Goal: Information Seeking & Learning: Compare options

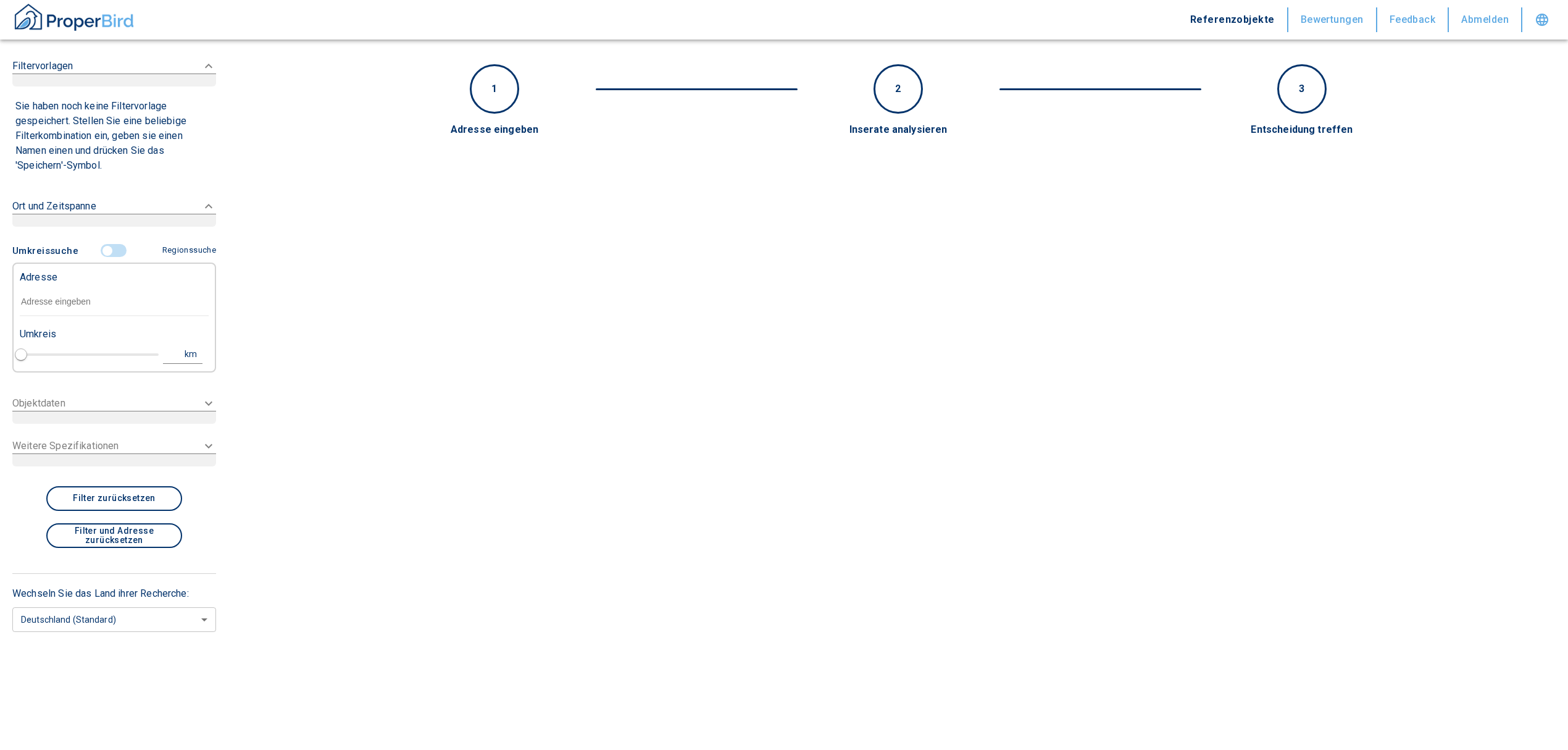
click at [71, 305] on input "text" at bounding box center [114, 302] width 189 height 28
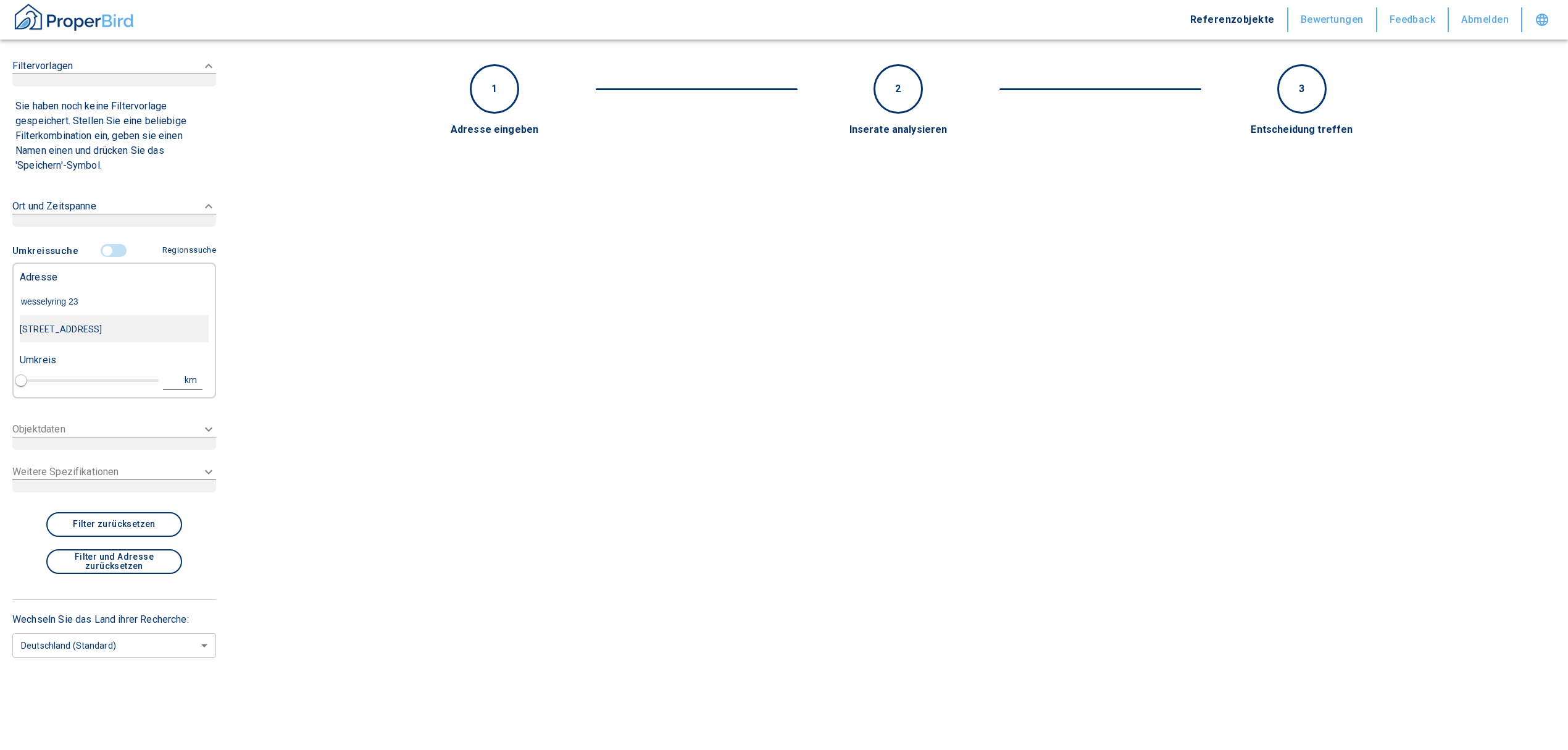
click at [92, 324] on div "[STREET_ADDRESS]" at bounding box center [114, 329] width 189 height 26
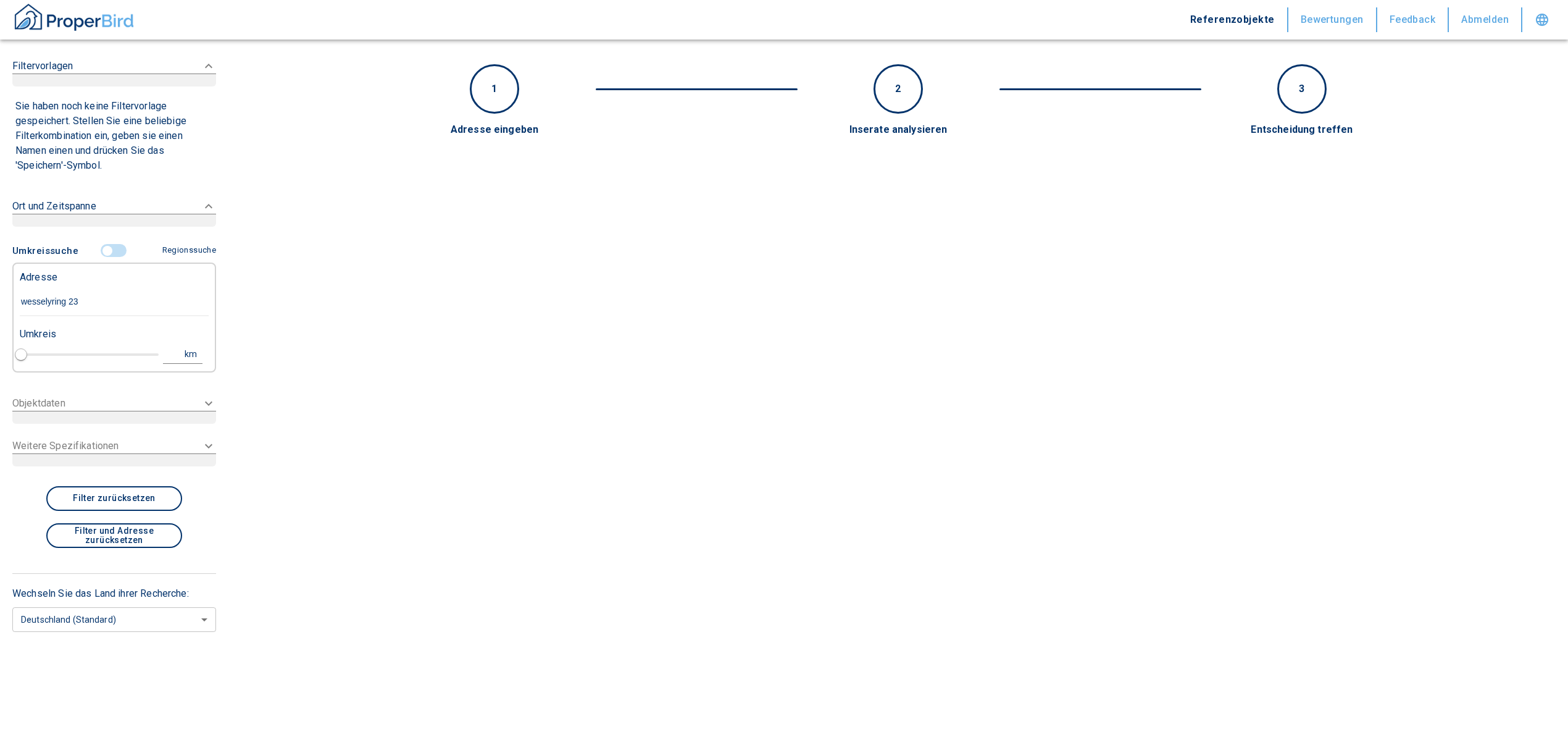
type input "[STREET_ADDRESS]"
type input "1"
type input "2020"
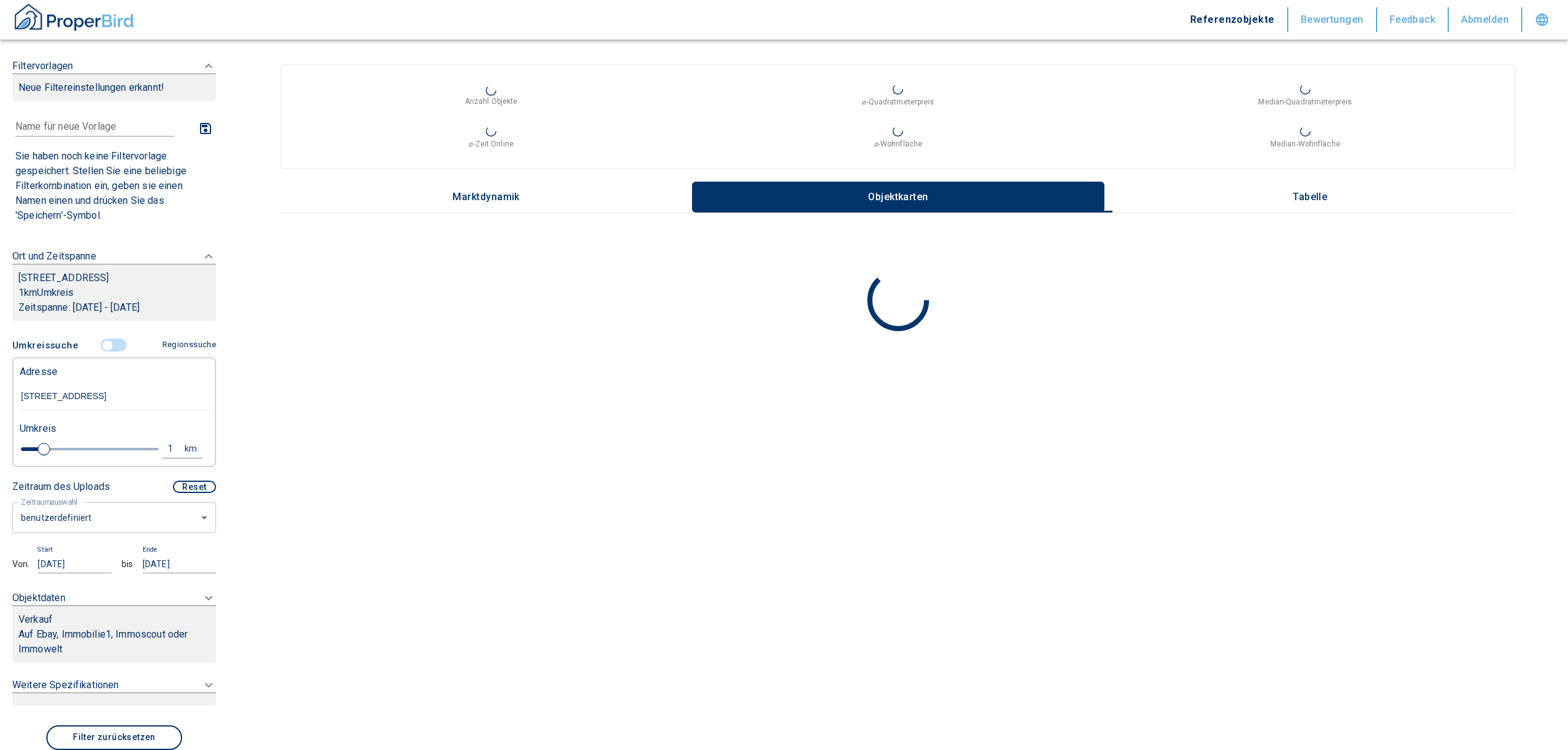
type input "Wesselyring 23, Hamburg-Nord"
click at [114, 520] on body "Referenzobjekte Bewertungen Feedback Abmelden Filtervorlagen Neue Filtereinstel…" at bounding box center [790, 375] width 1581 height 750
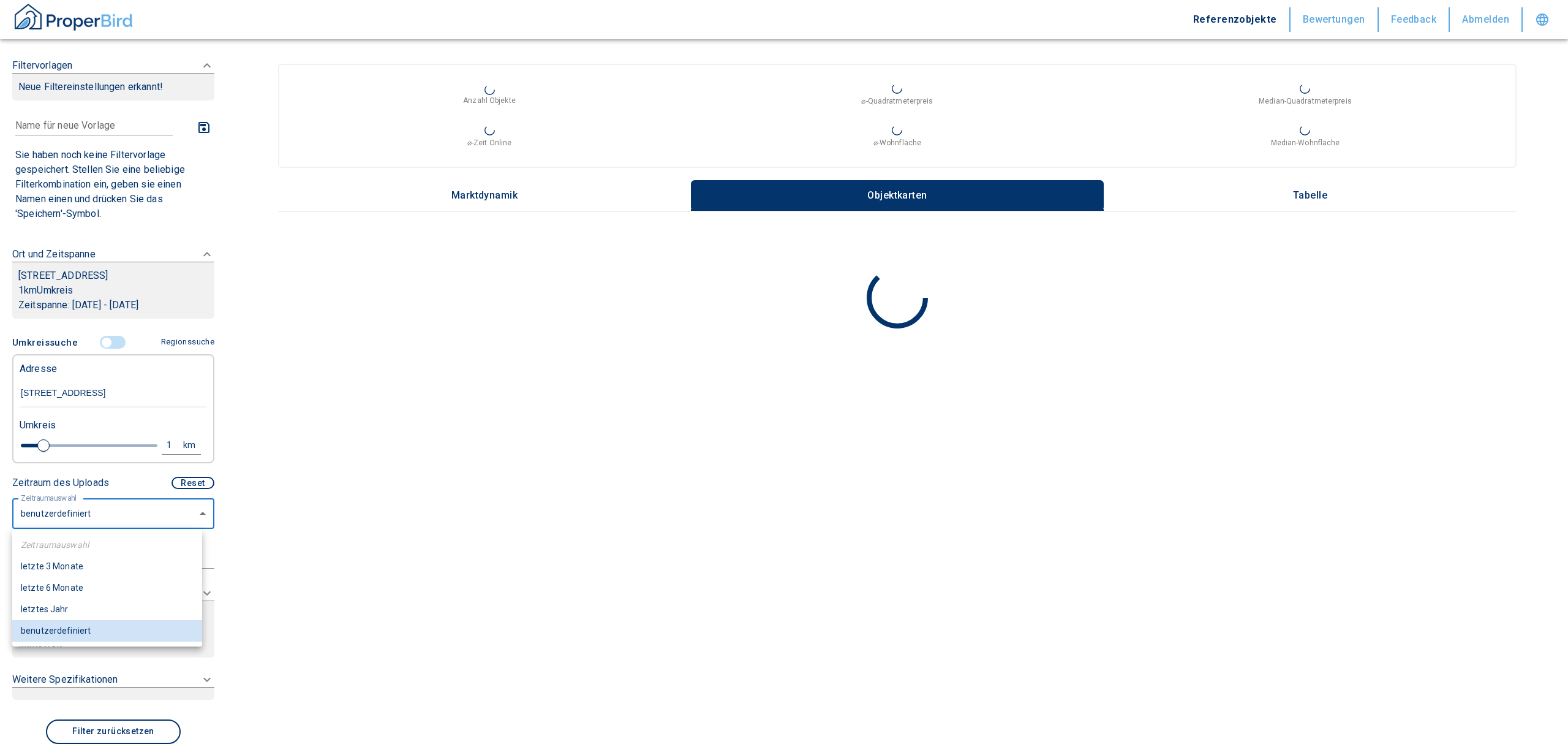
click at [56, 579] on li "letzte 6 Monate" at bounding box center [107, 588] width 190 height 21
type input "2020"
type input "6"
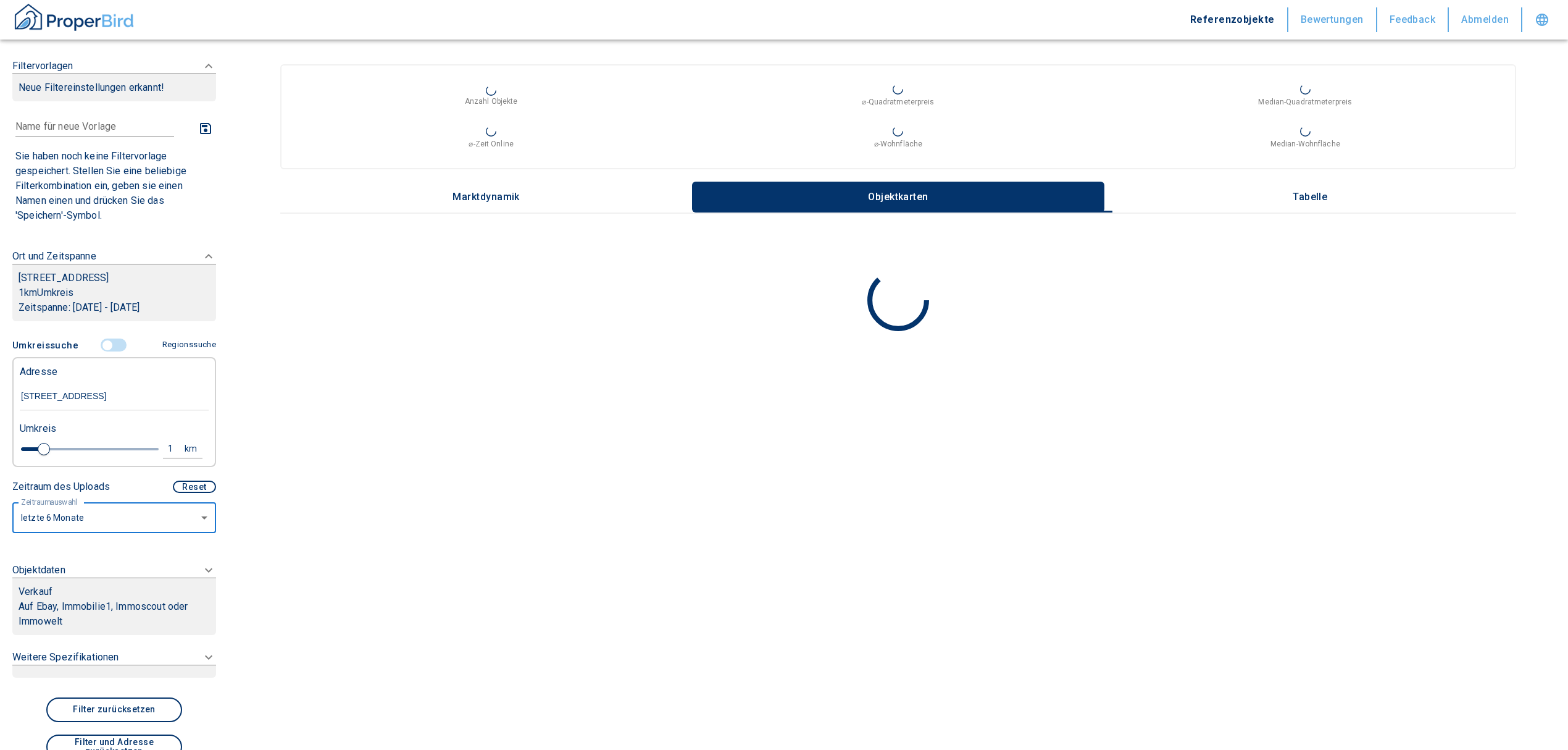
scroll to position [82, 0]
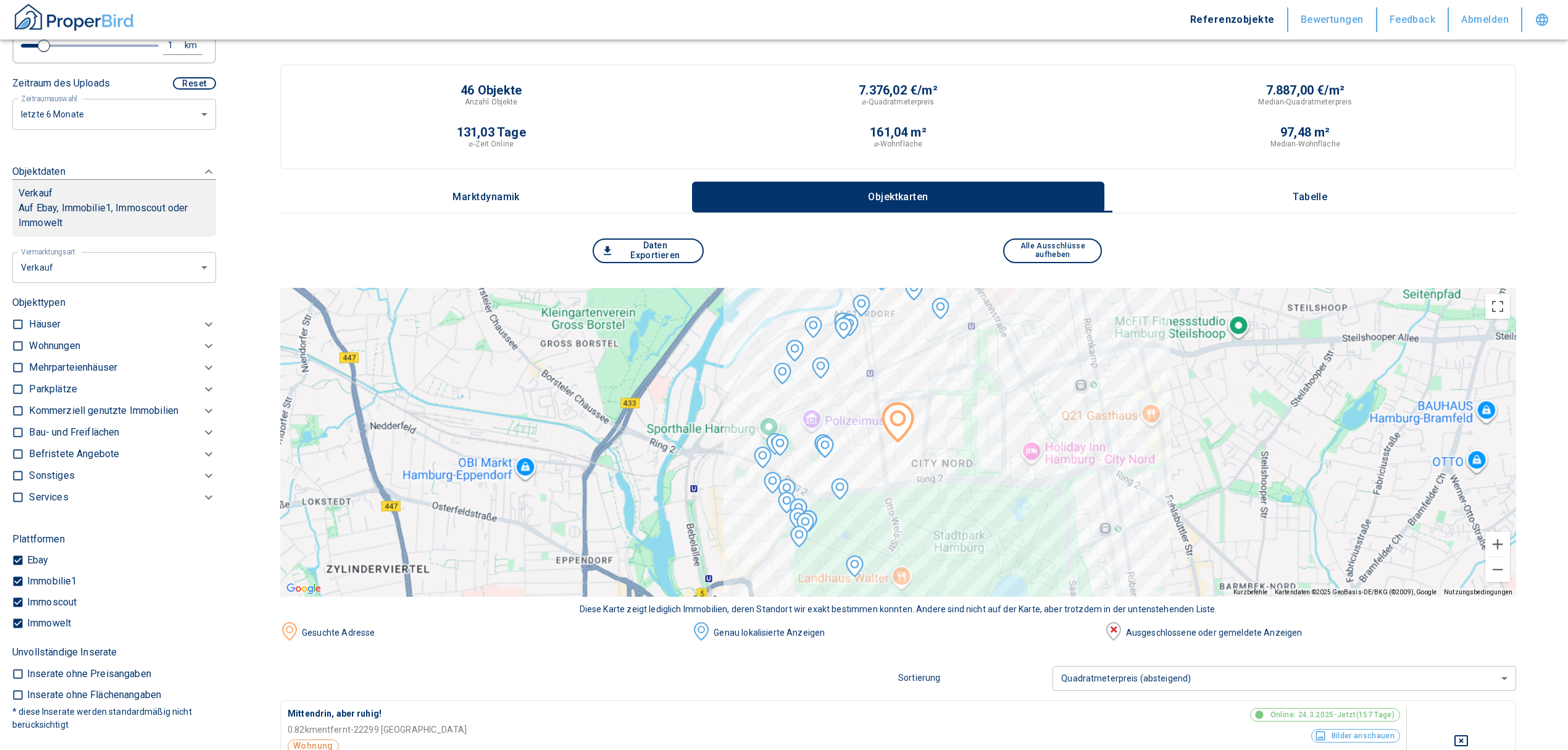
scroll to position [156, 0]
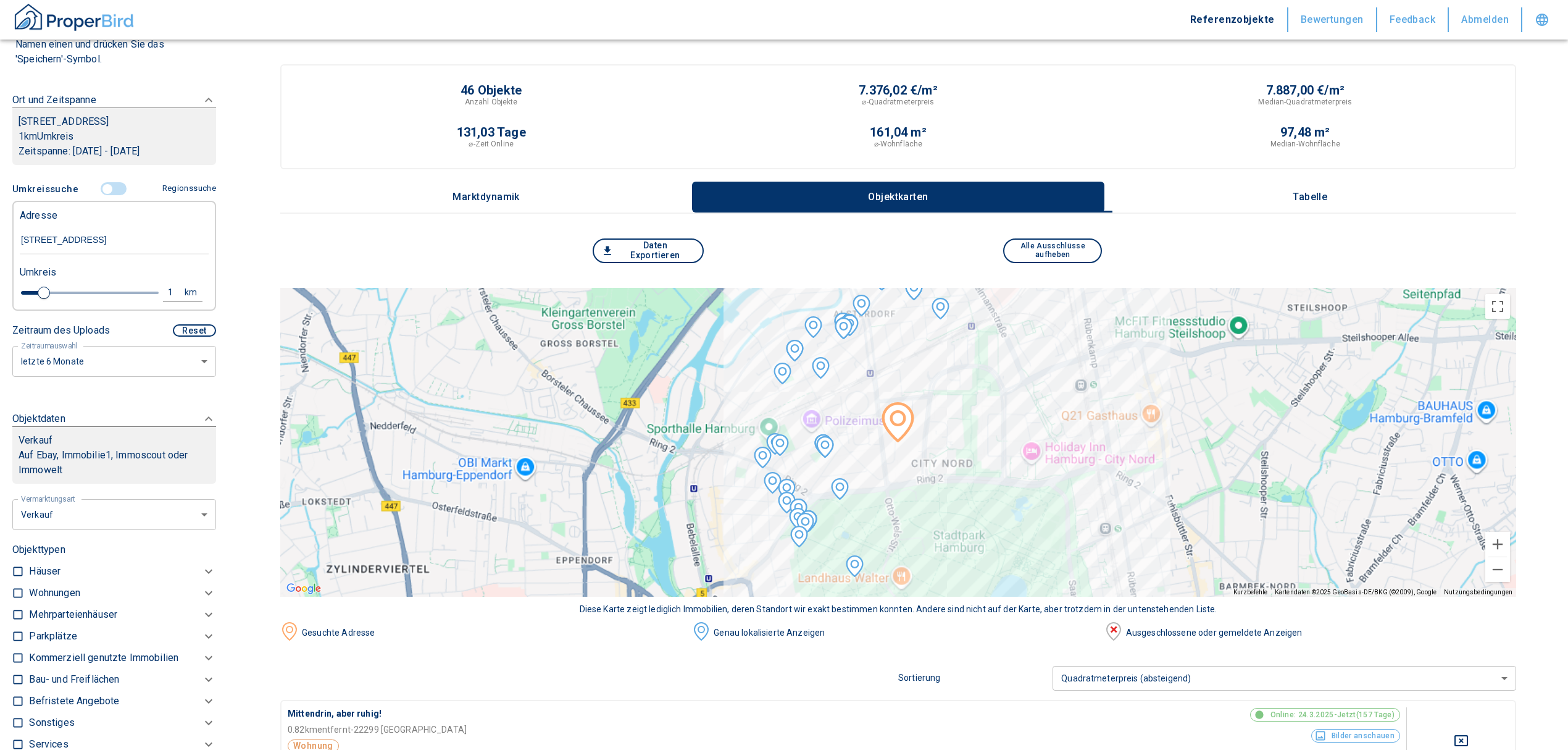
click at [120, 70] on div "Vermarktungsart Verkauf buy Vermarktungsartxx Objekttypen Häuser Reihenhaus (ni…" at bounding box center [114, 14] width 204 height 113
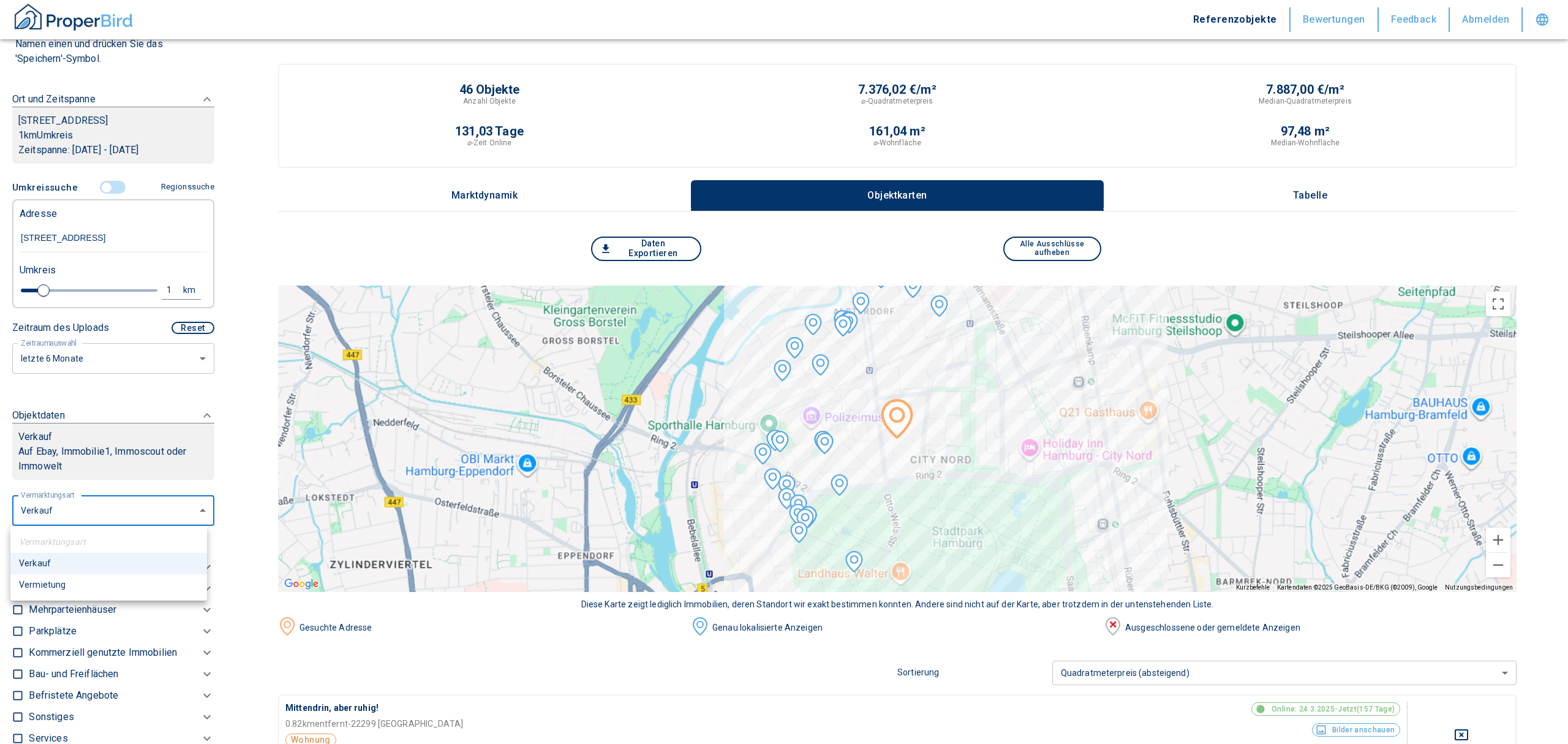
click at [44, 584] on li "Vermietung" at bounding box center [109, 585] width 197 height 21
type input "rent"
type input "2020"
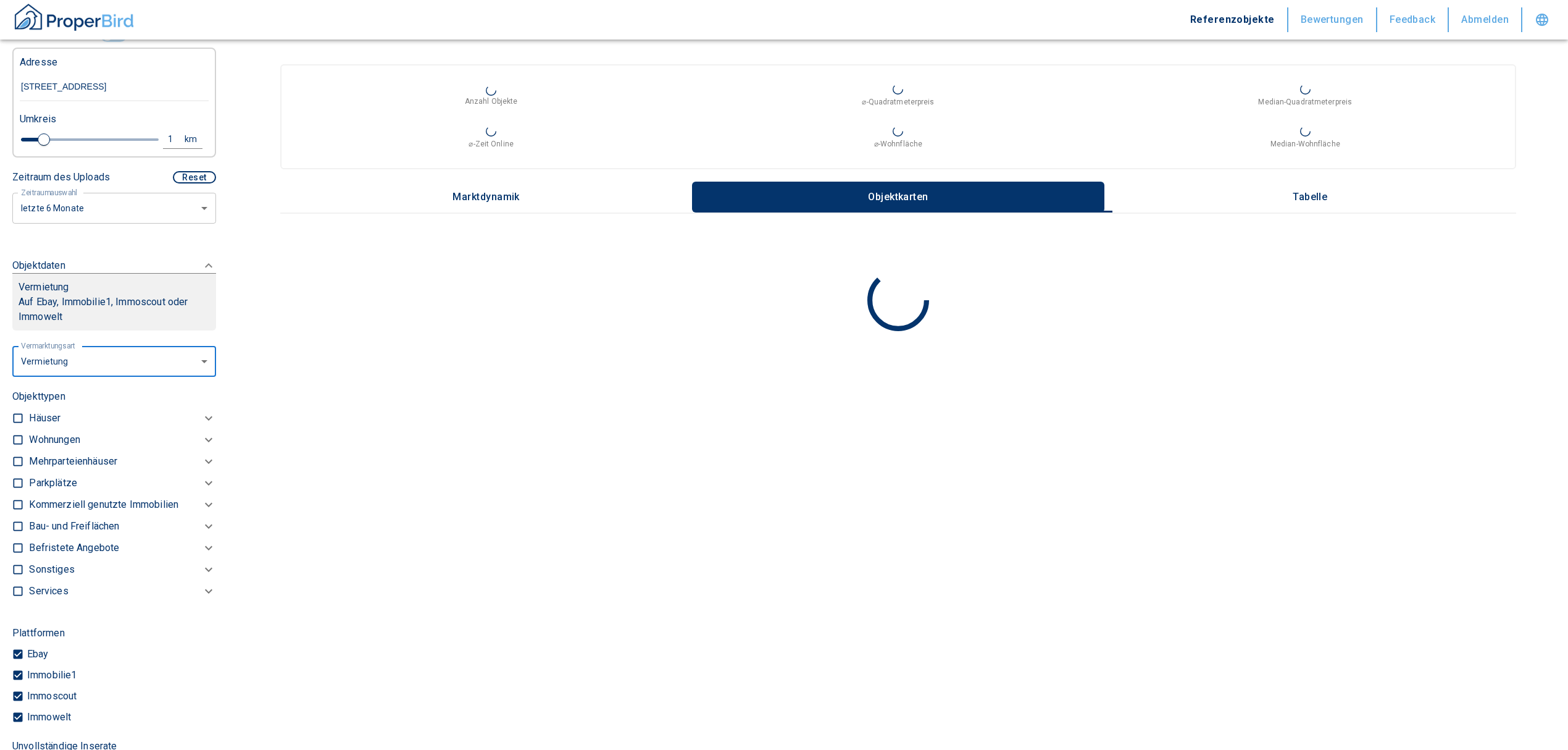
scroll to position [321, 0]
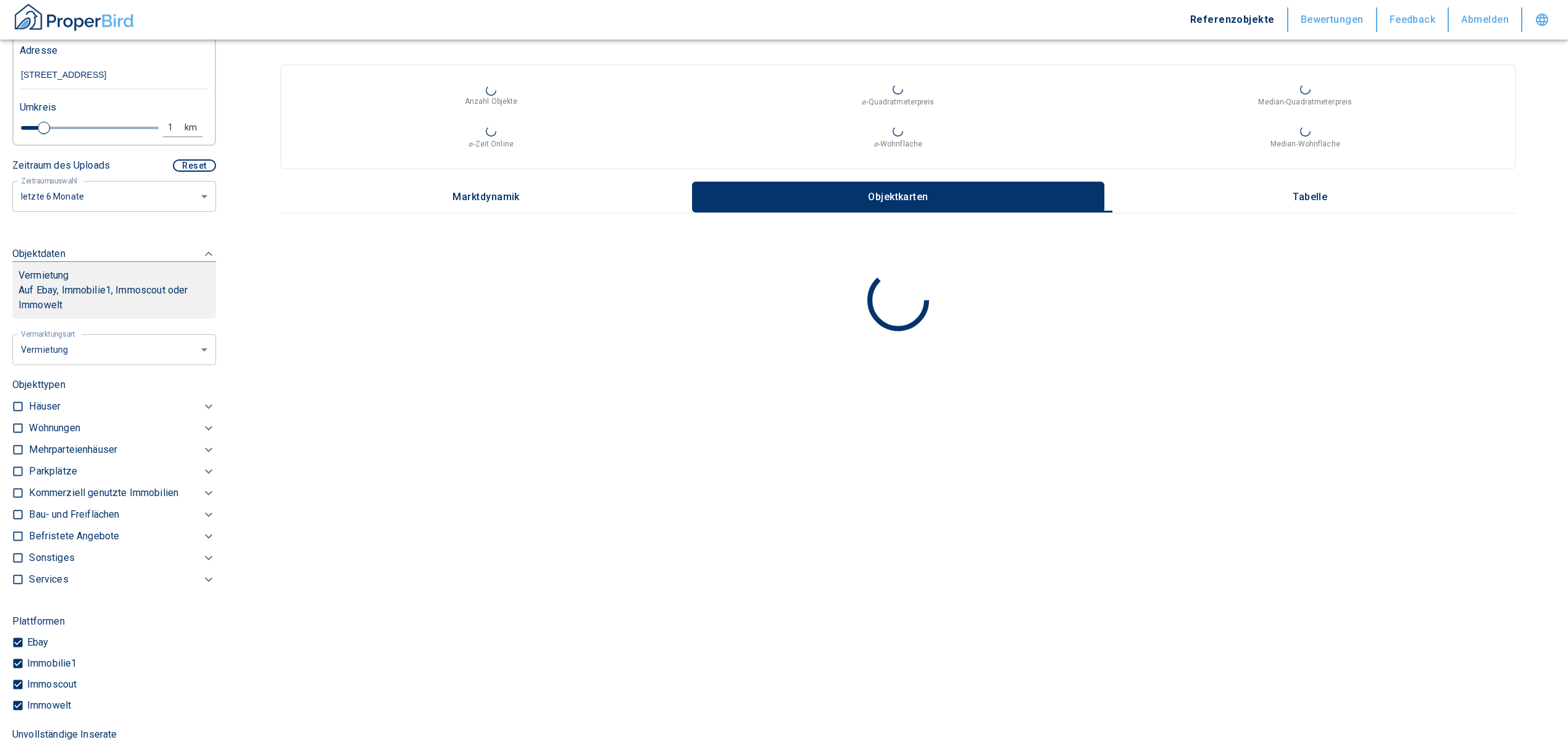
click at [33, 435] on p "Kommerziell genutzte Immobilien" at bounding box center [54, 428] width 51 height 15
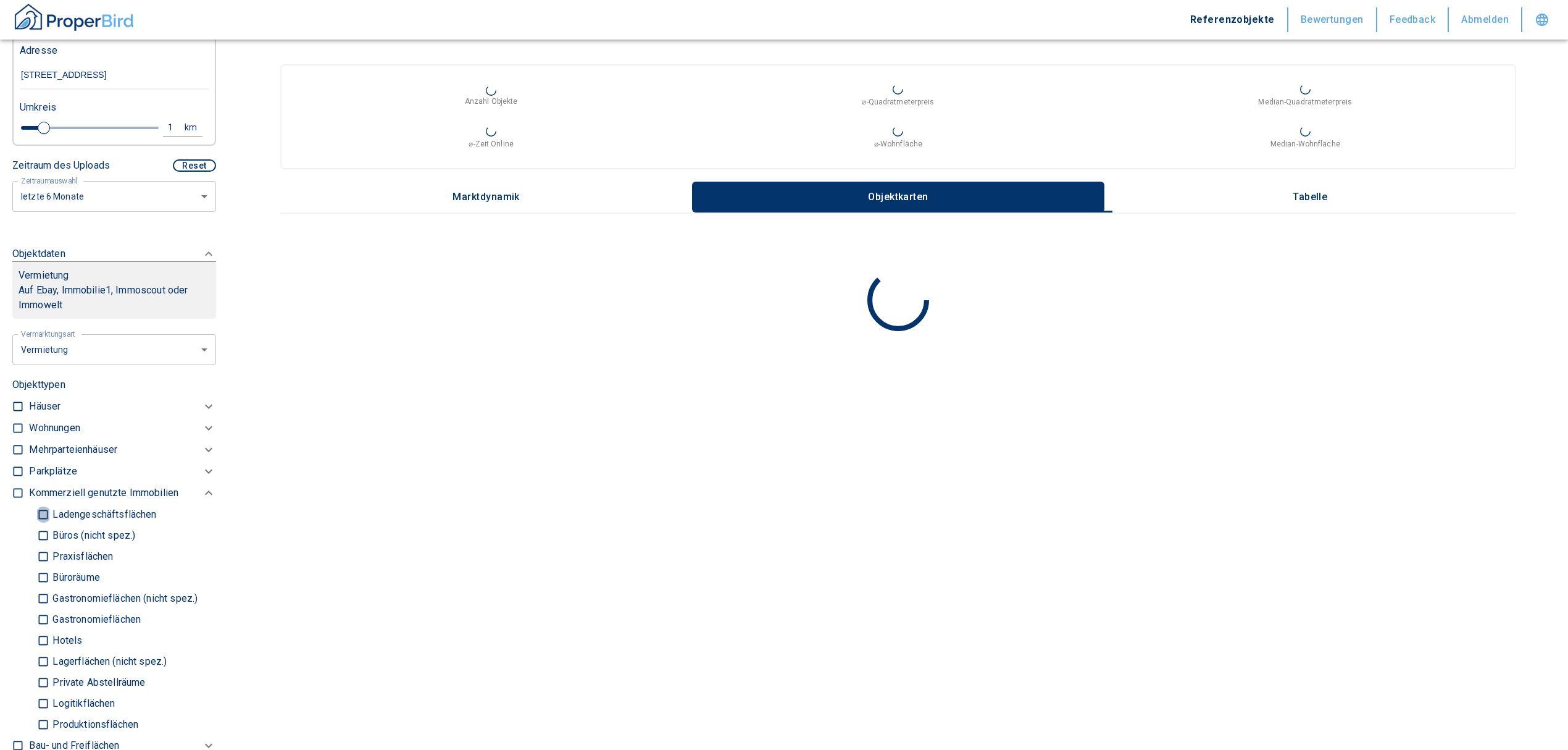
click at [40, 516] on input "Ladengeschäftsflächen" at bounding box center [44, 514] width 13 height 21
checkbox input "true"
type input "2020"
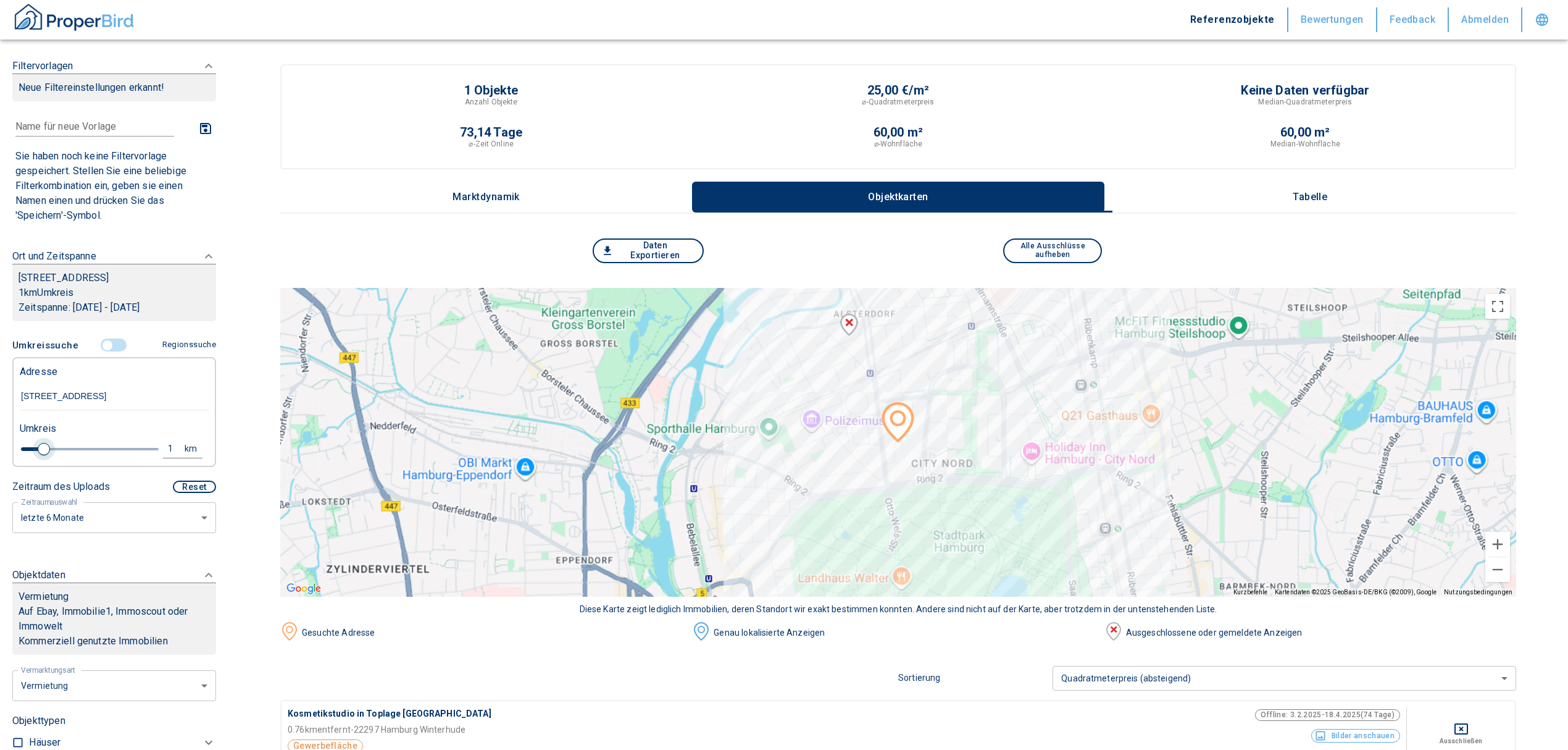
type input "1.2"
type input "2020"
type input "1.6"
type input "2020"
type input "2"
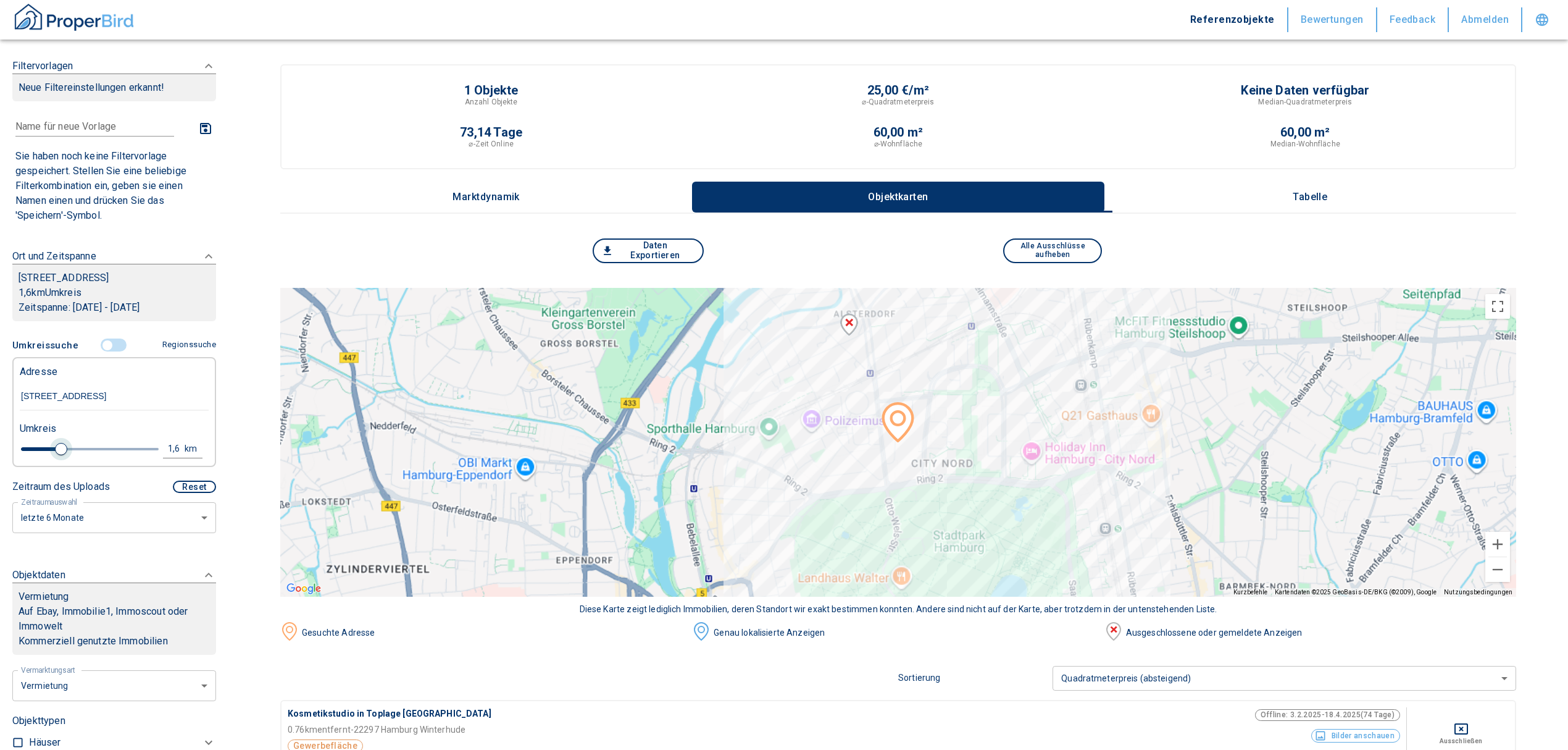
type input "2020"
type input "2.2"
type input "2020"
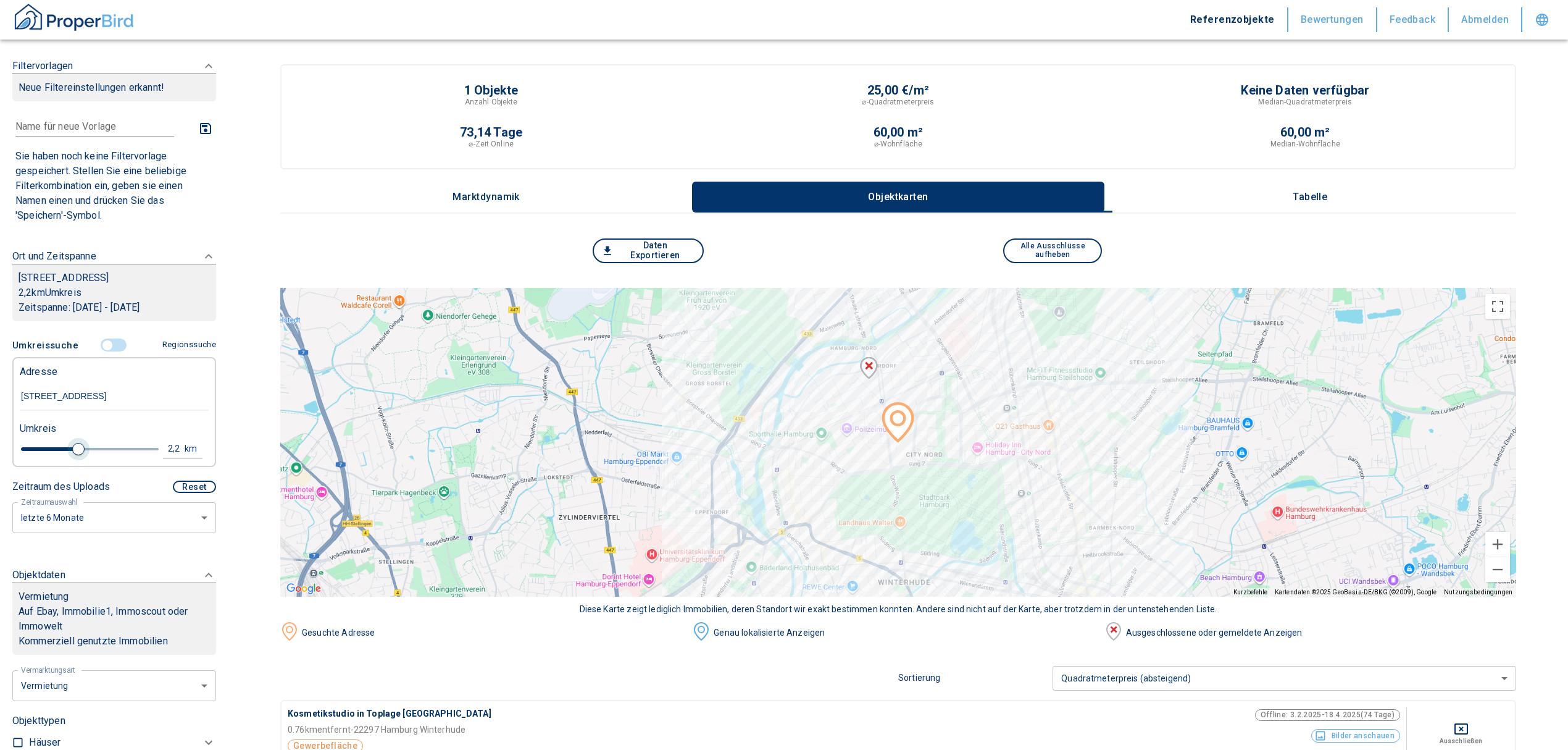
type input "2"
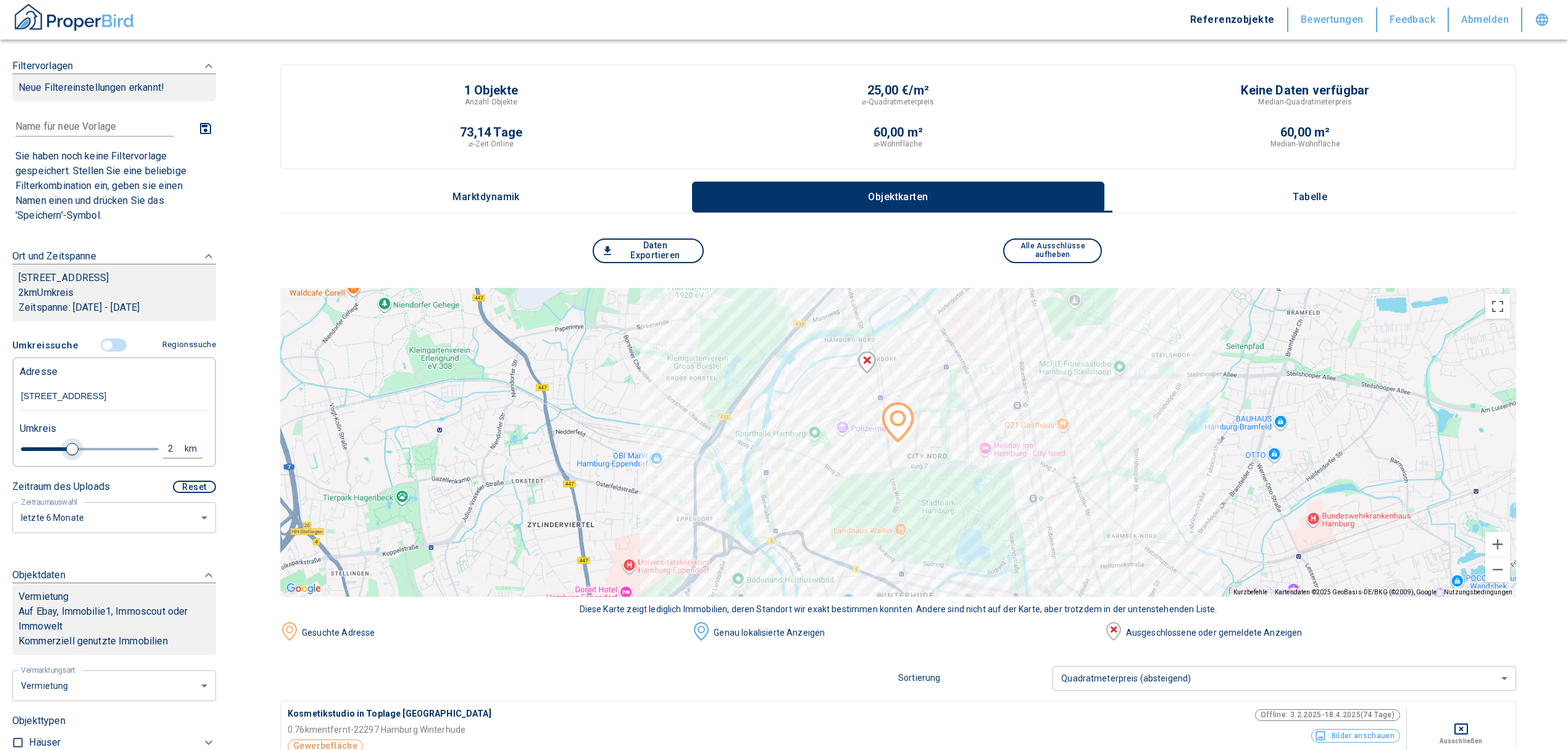
drag, startPoint x: 42, startPoint y: 446, endPoint x: 69, endPoint y: 449, distance: 27.2
click at [69, 449] on span at bounding box center [73, 449] width 13 height 13
type input "2020"
click at [1319, 189] on button "Tabelle" at bounding box center [1310, 197] width 412 height 31
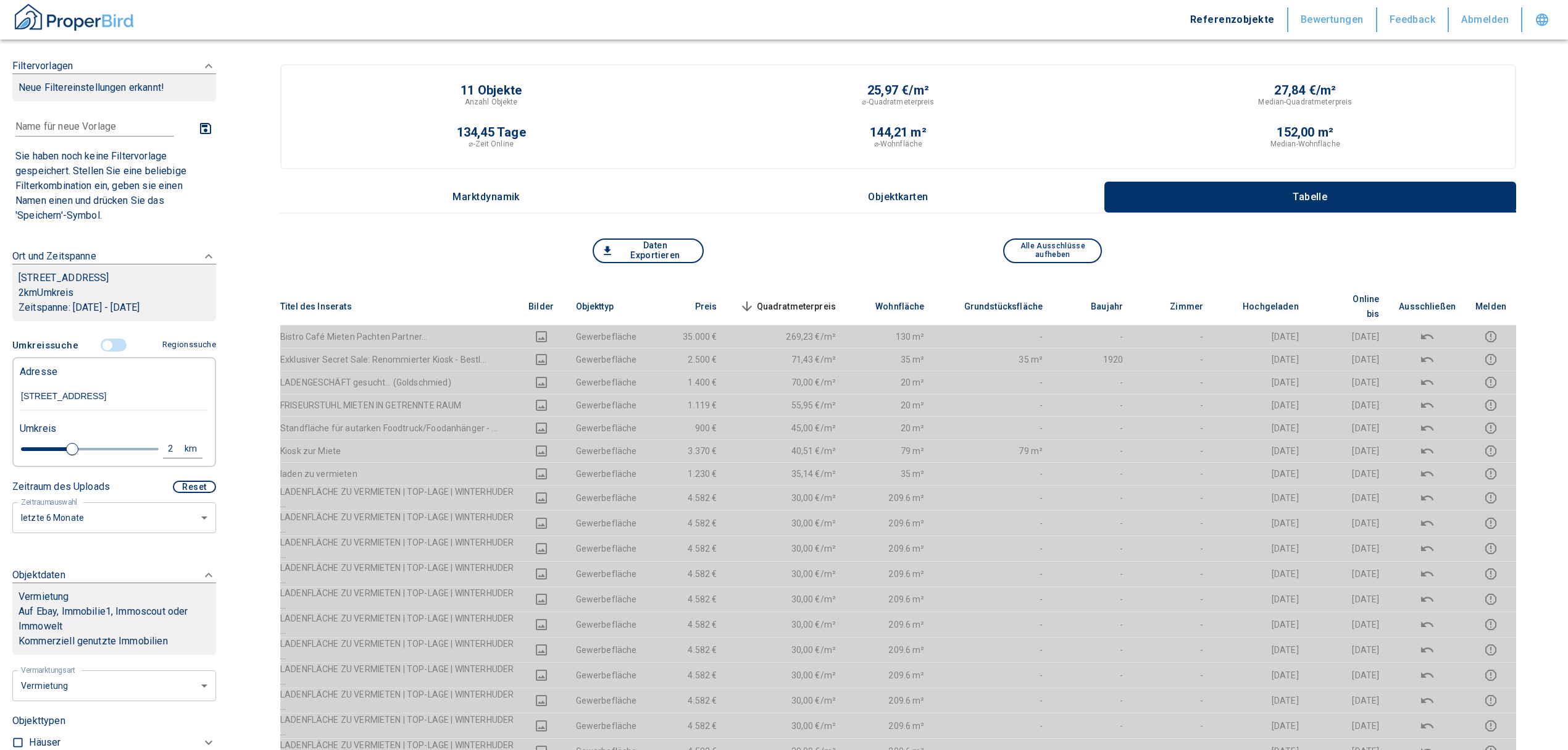
click at [829, 299] on span "Quadratmeterpreis sorted descending" at bounding box center [786, 306] width 99 height 15
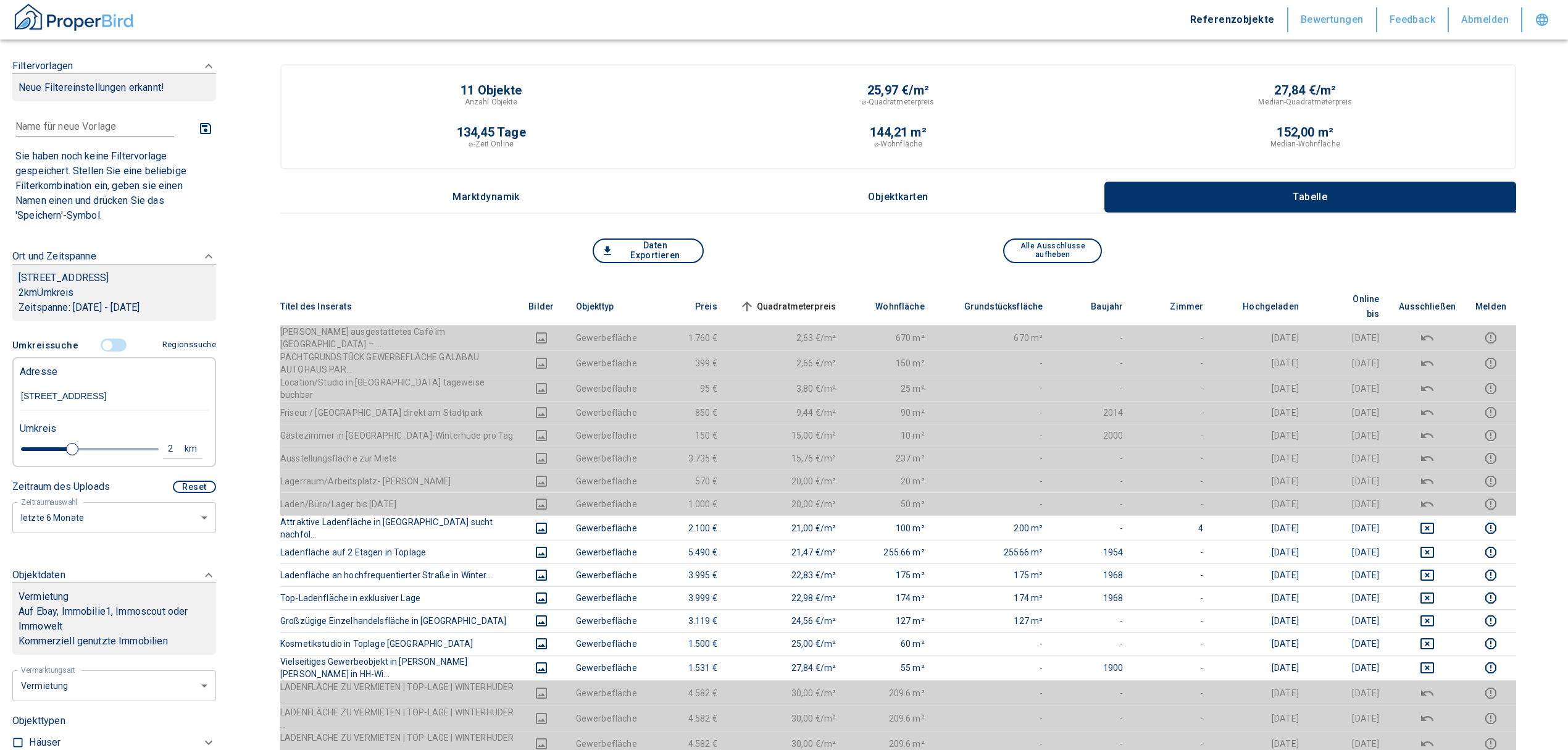
click at [101, 344] on input "controlled" at bounding box center [107, 346] width 37 height 14
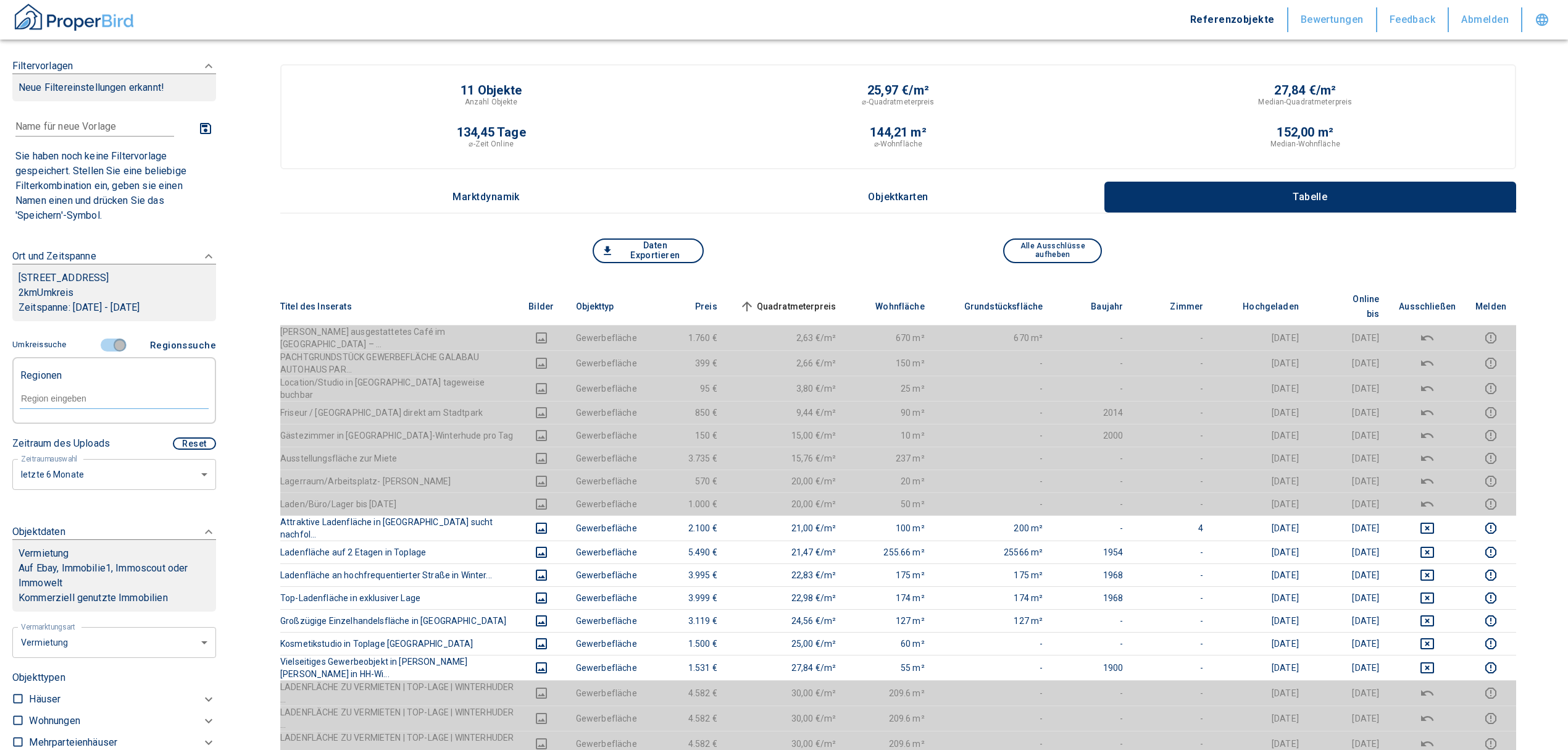
click at [114, 344] on input "controlled" at bounding box center [119, 346] width 37 height 14
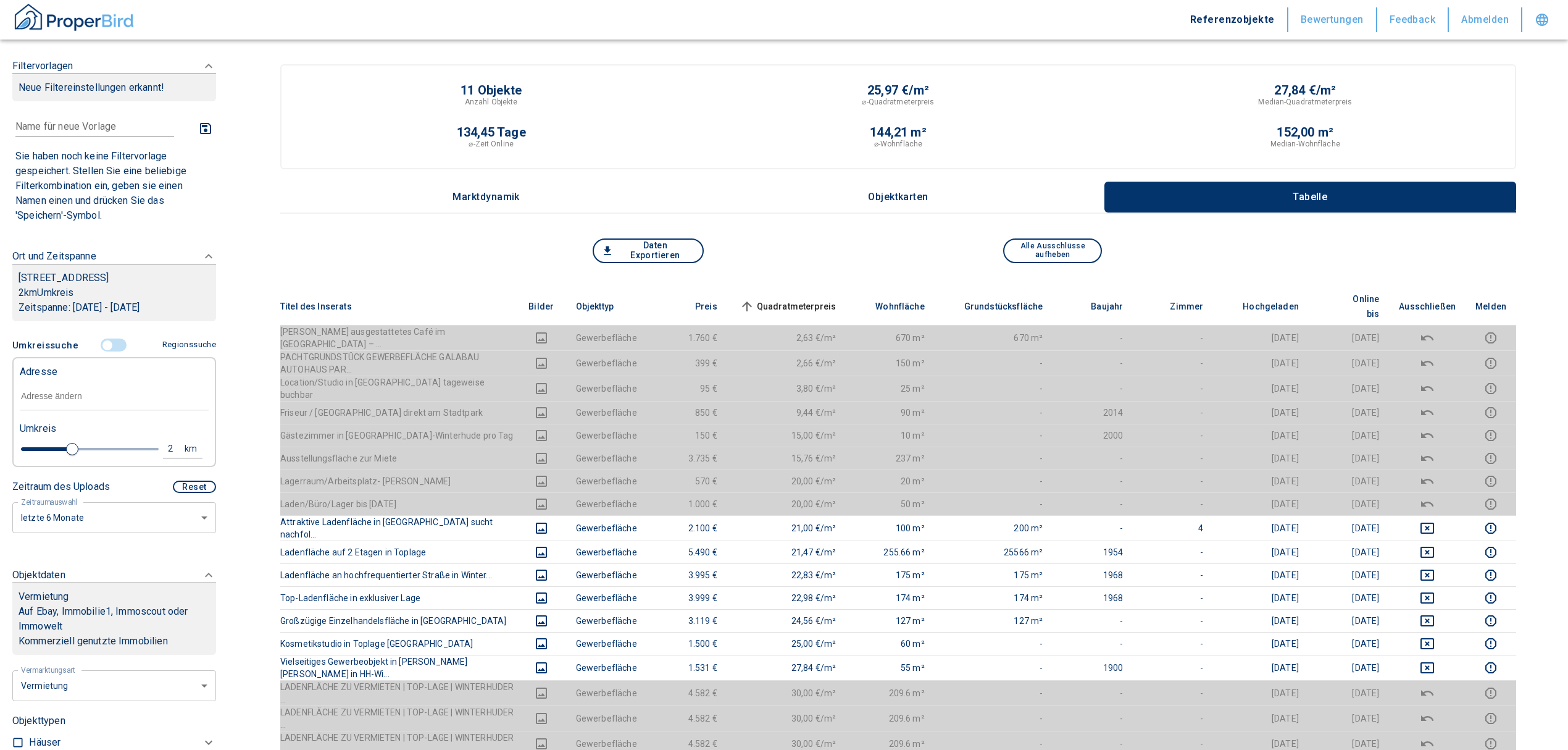
click at [35, 396] on input "text" at bounding box center [114, 396] width 189 height 28
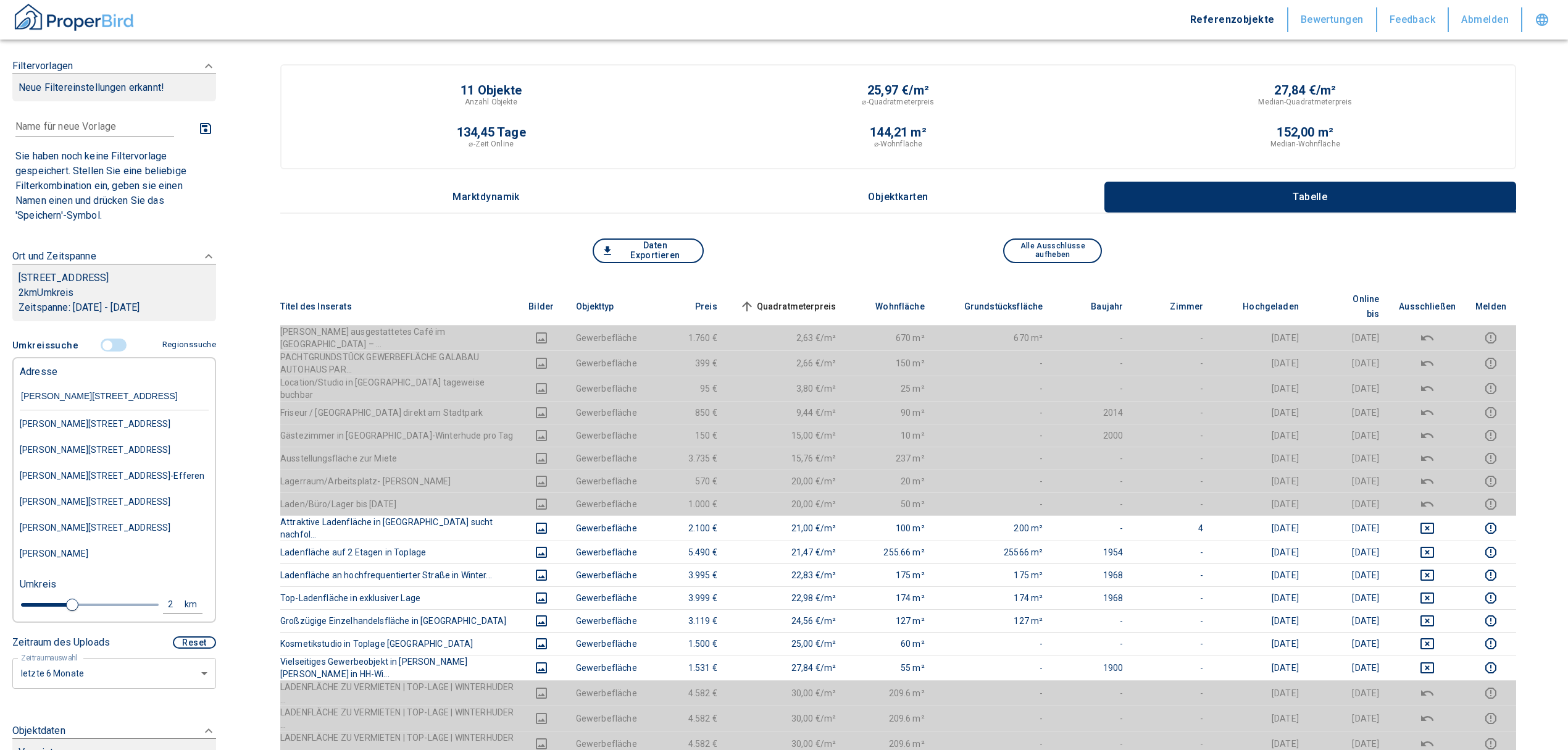
type input "otto hahn straße 26 lo"
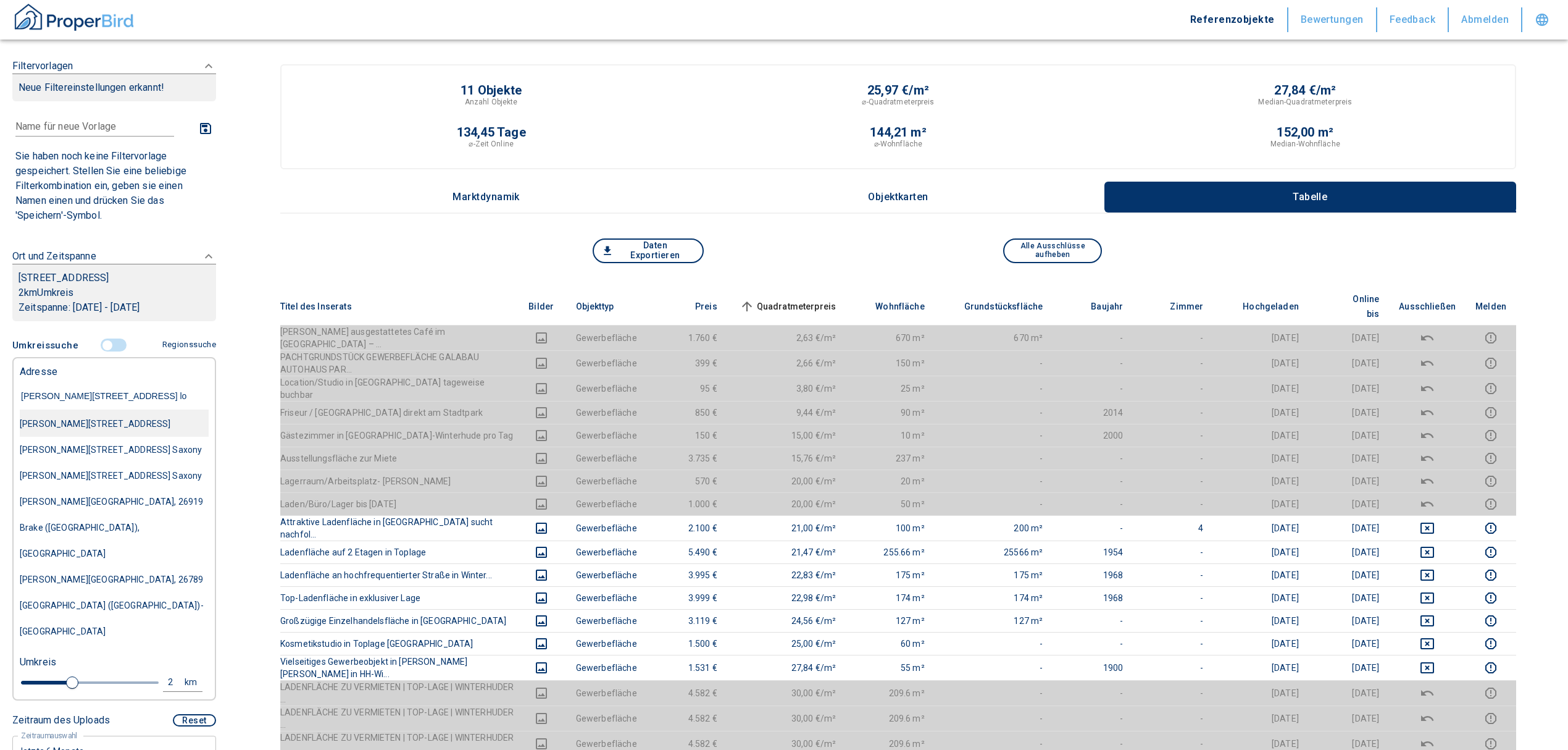
click at [149, 425] on div "Otto-Hahn-Straße 26, Lohfelden-Crumbach" at bounding box center [114, 423] width 189 height 26
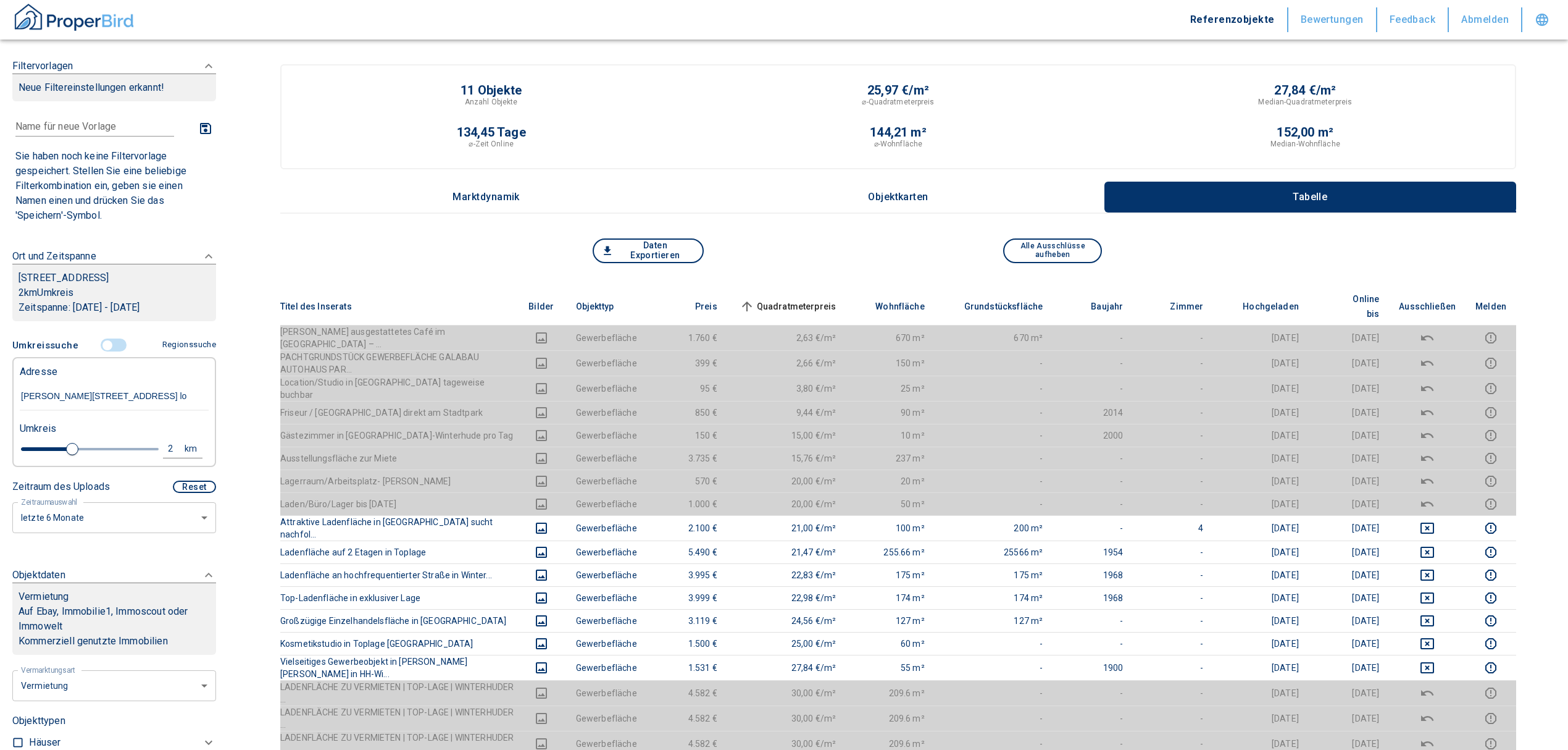
type input "2020"
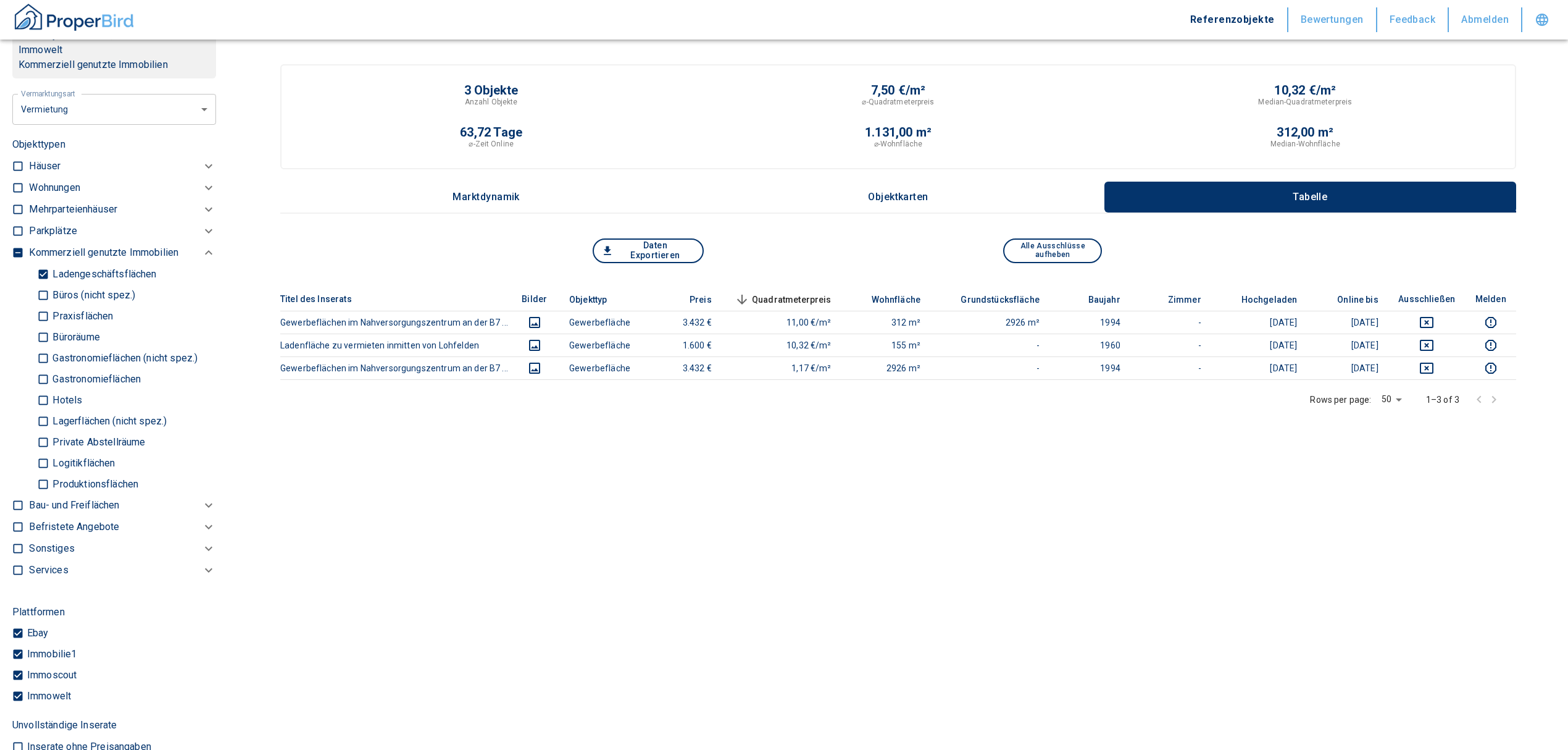
scroll to position [658, 0]
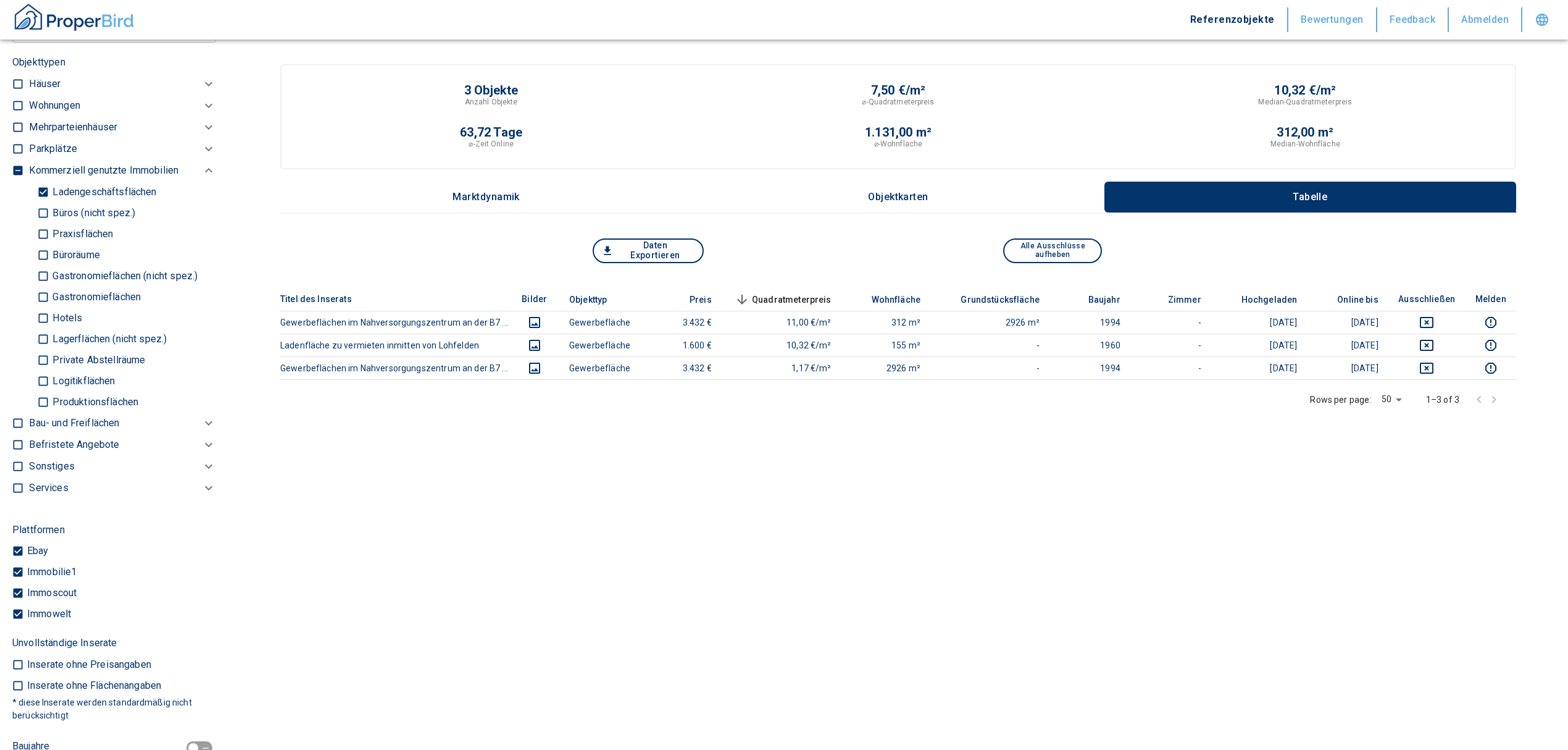
type input "Otto-Hahn-Straße 26, Lohfelden-Crumbach"
click at [38, 198] on input "Ladengeschäftsflächen" at bounding box center [44, 191] width 13 height 21
checkbox input "false"
type input "2020"
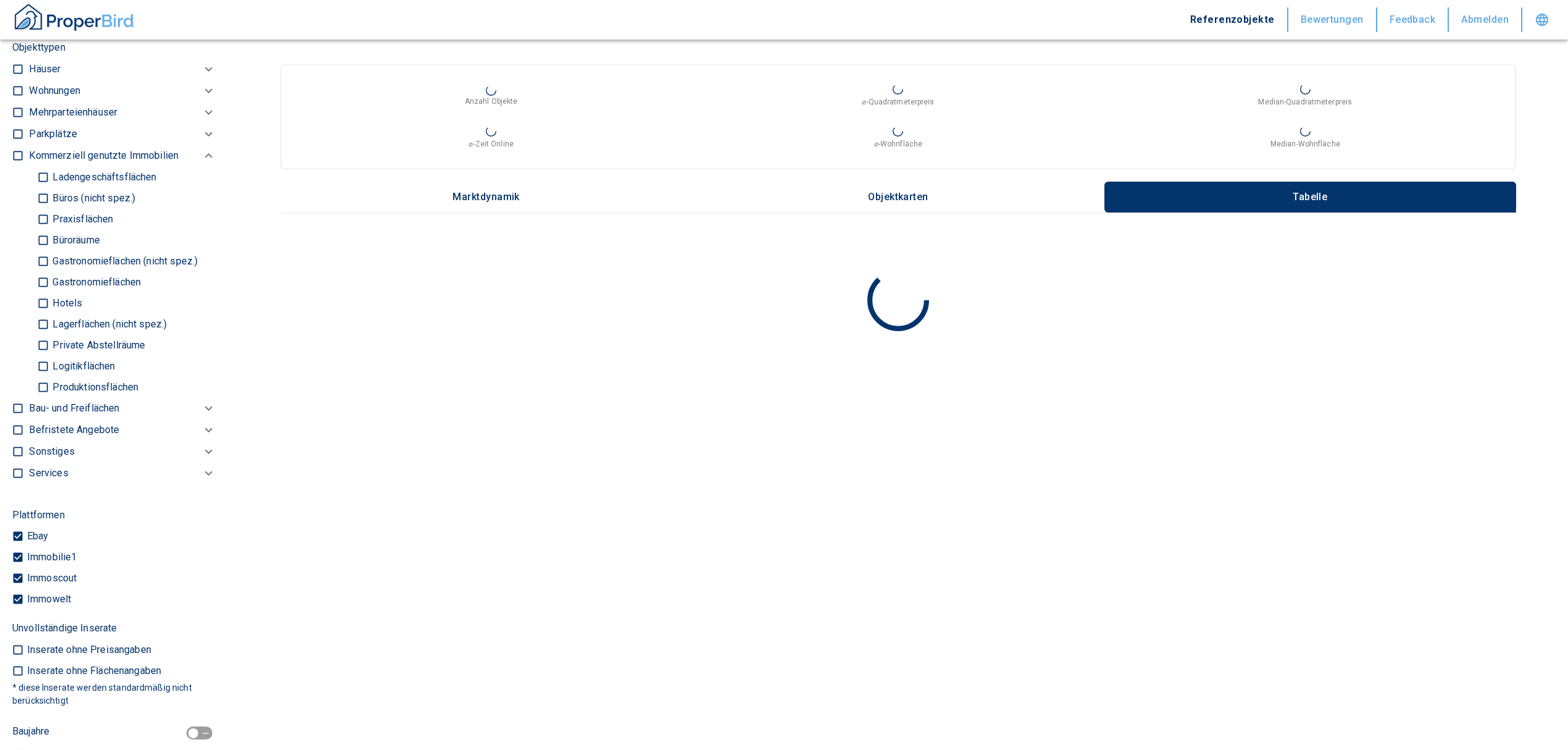
click at [39, 335] on input "Lagerflächen (nicht spez.)" at bounding box center [44, 324] width 13 height 21
checkbox input "true"
type input "2020"
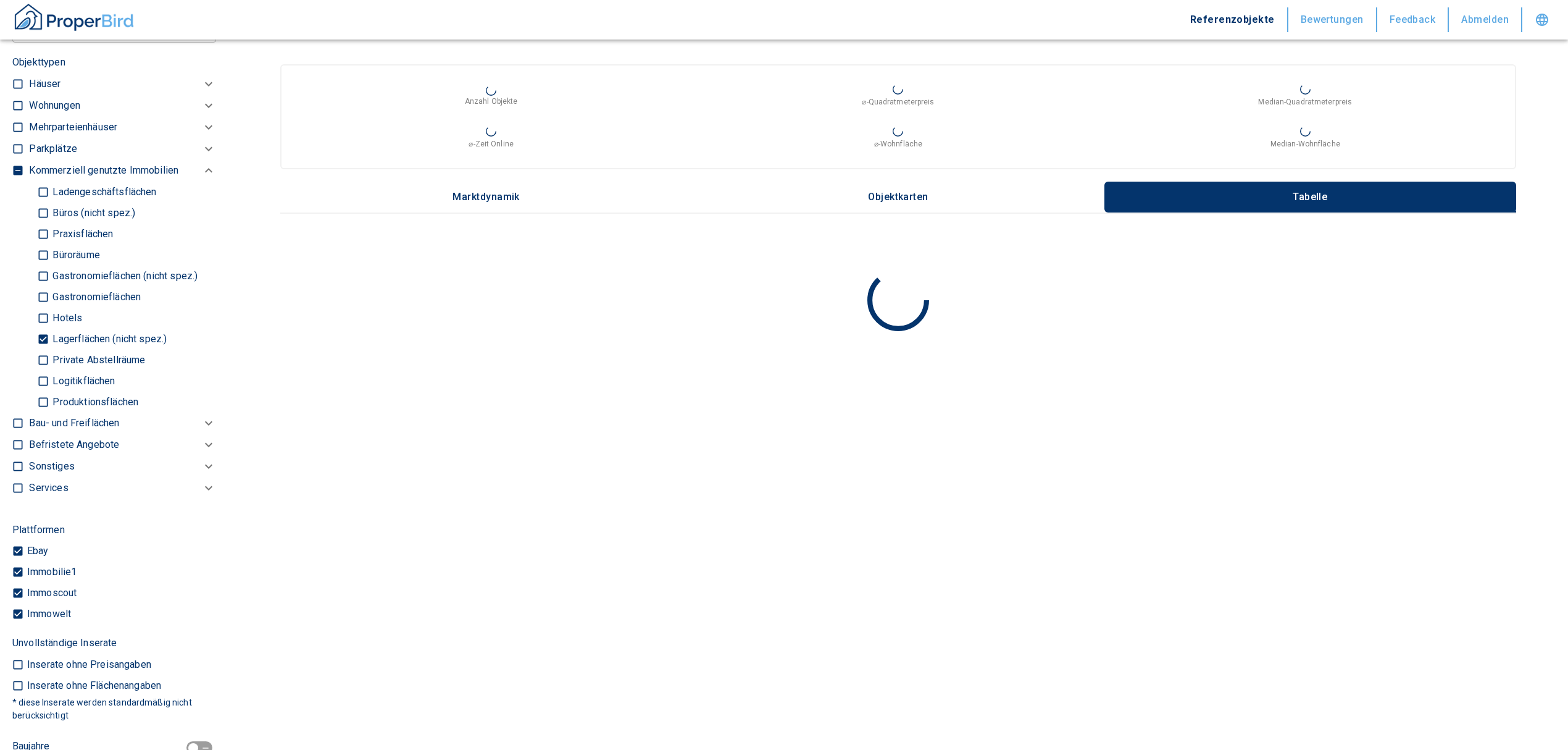
click at [44, 392] on input "Logitikflächen" at bounding box center [44, 381] width 13 height 21
checkbox input "true"
type input "2020"
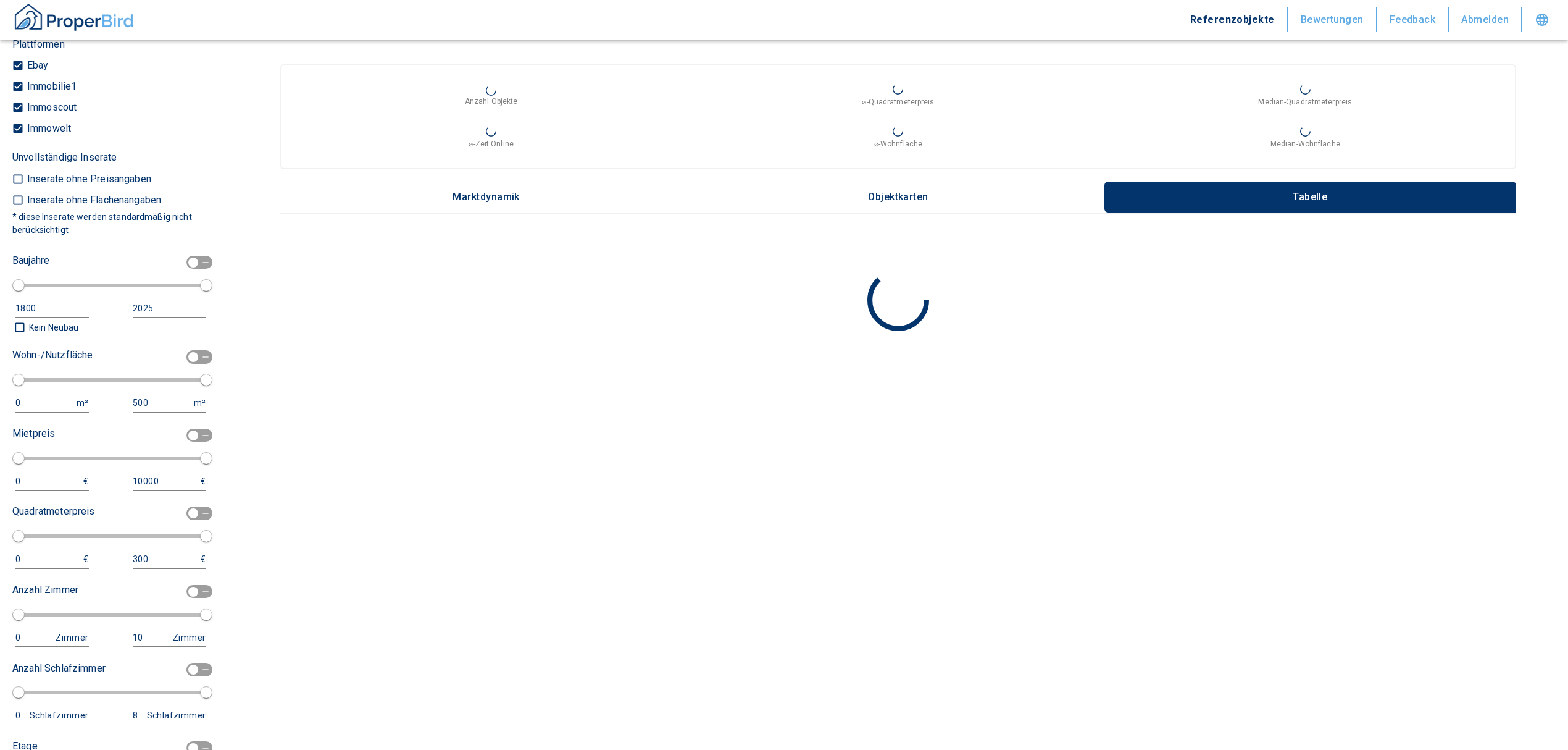
scroll to position [1152, 0]
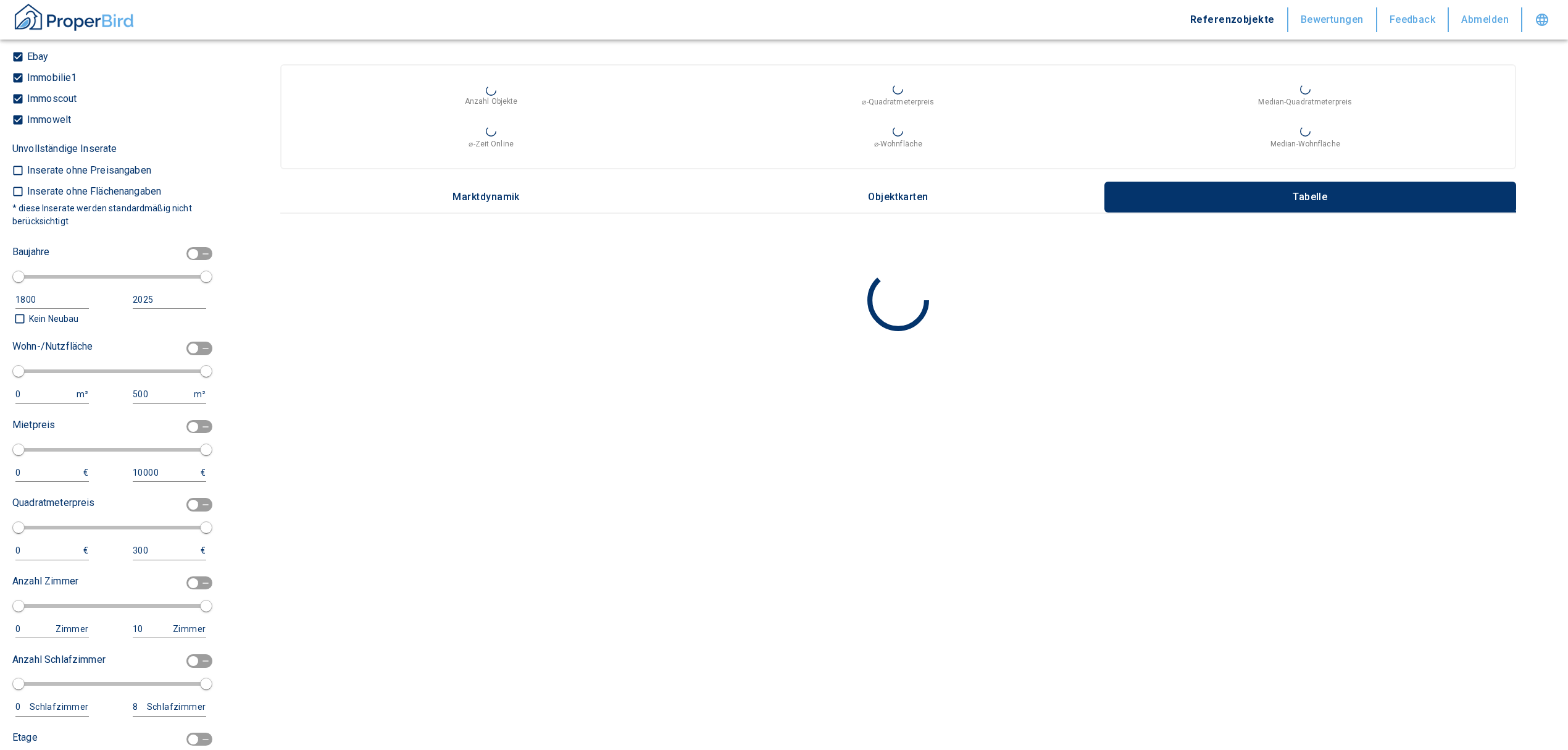
click at [22, 385] on div "Wohn-/Nutzfläche 0 m² 500 m²" at bounding box center [109, 370] width 194 height 68
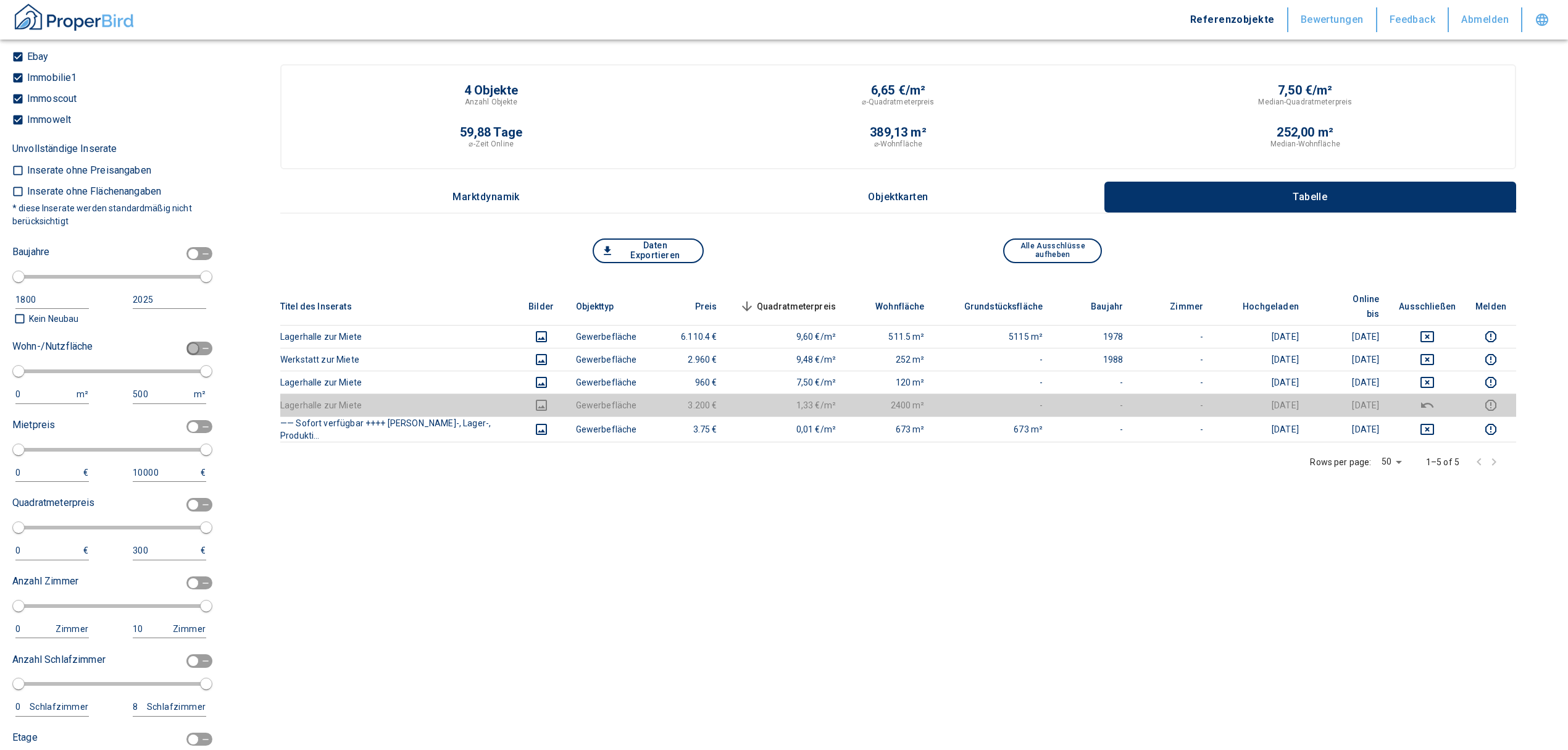
click at [181, 355] on input "checkbox" at bounding box center [193, 349] width 37 height 14
checkbox input "true"
type input "2020"
type input "50"
type input "150"
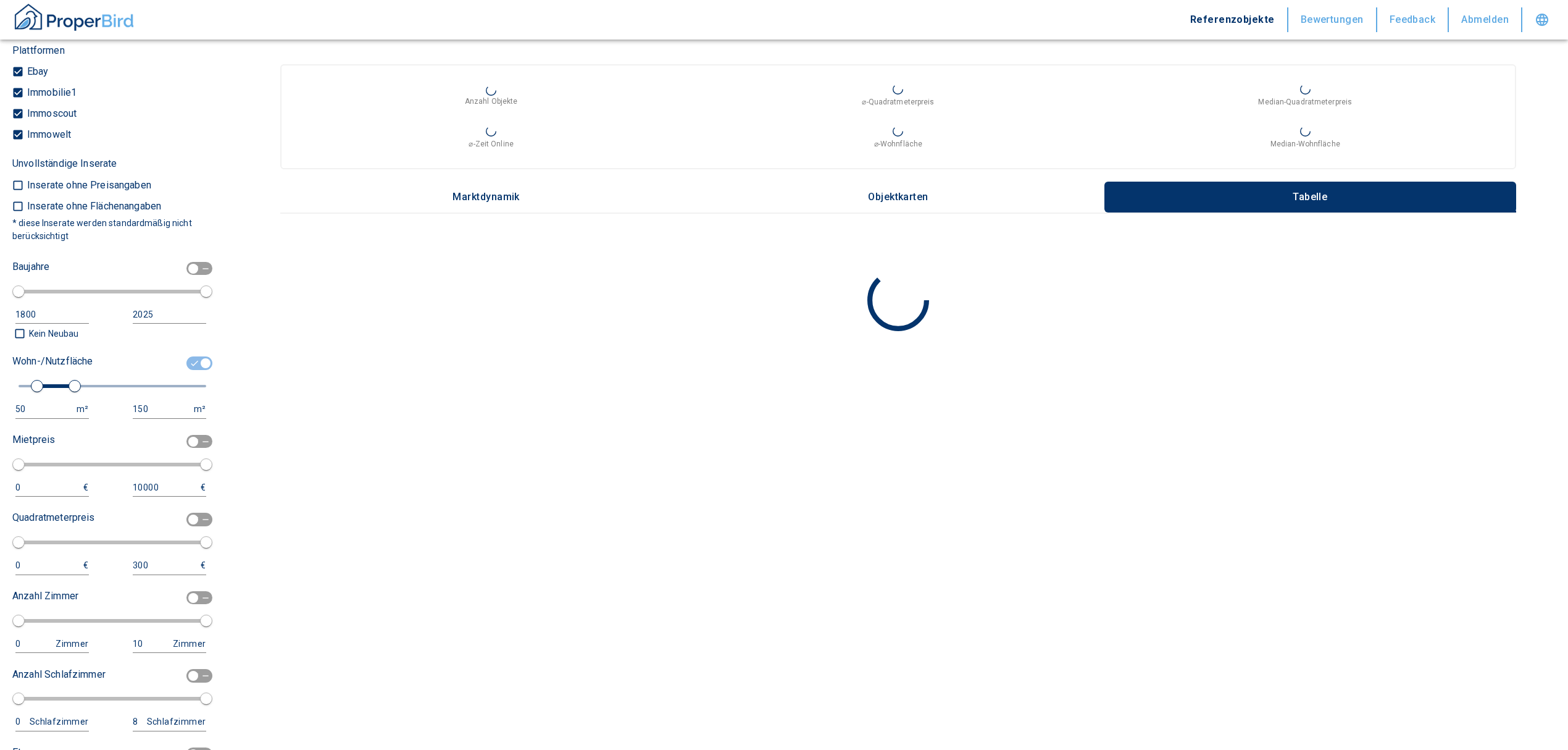
click at [27, 417] on div "50" at bounding box center [39, 409] width 49 height 15
click at [33, 418] on input "50" at bounding box center [43, 409] width 56 height 18
click at [0, 418] on html "Referenzobjekte Bewertungen Feedback Abmelden Filtervorlagen Neue Filtereinstel…" at bounding box center [784, 375] width 1568 height 750
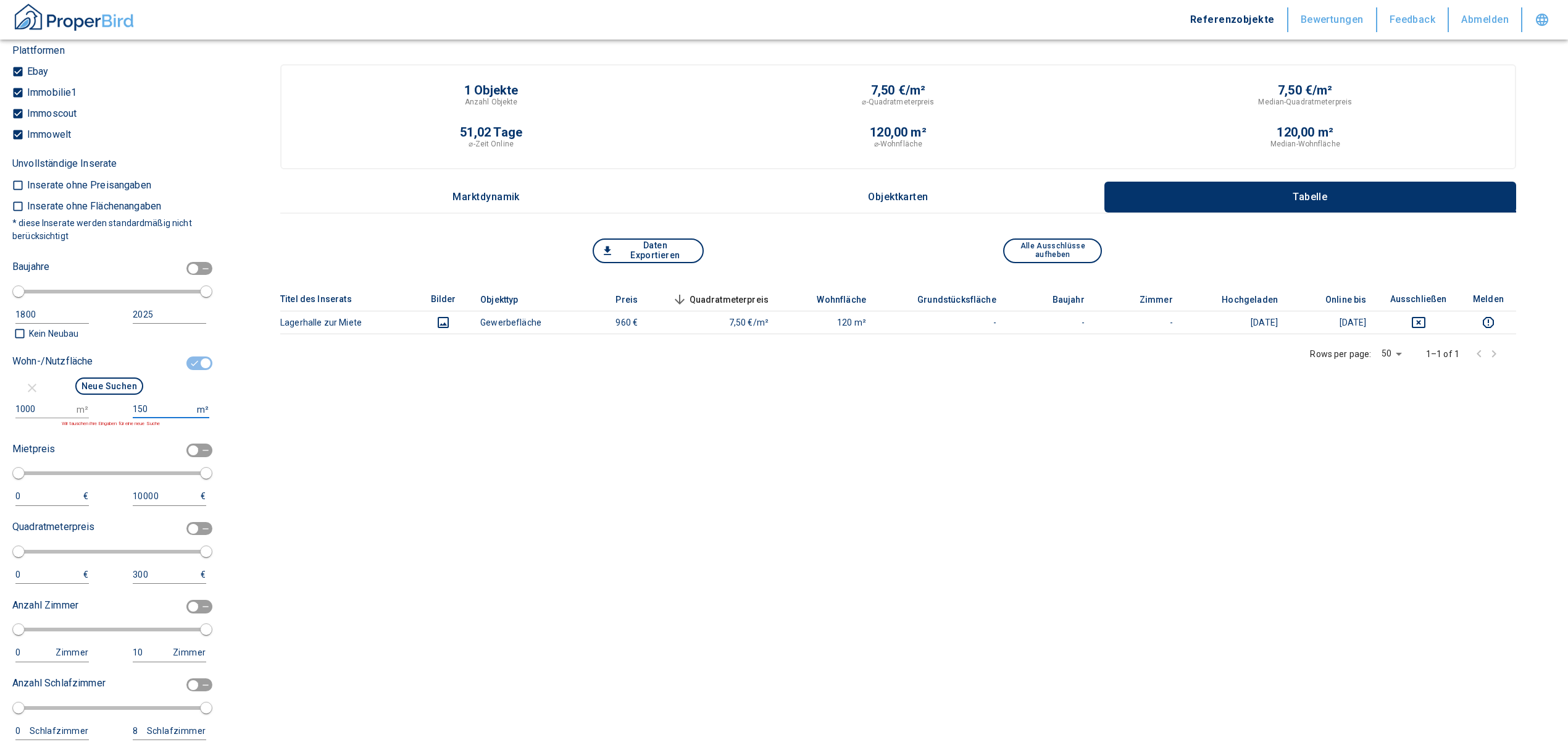
click at [149, 418] on input "150" at bounding box center [162, 409] width 59 height 18
drag, startPoint x: 163, startPoint y: 428, endPoint x: 62, endPoint y: 433, distance: 101.1
click at [62, 428] on div "1000 m² 150 m² Wir tauschen ihre Eingaben für eine neue Suche" at bounding box center [109, 413] width 194 height 27
click at [33, 418] on input "1000" at bounding box center [43, 409] width 56 height 18
drag, startPoint x: 33, startPoint y: 421, endPoint x: -15, endPoint y: 416, distance: 48.3
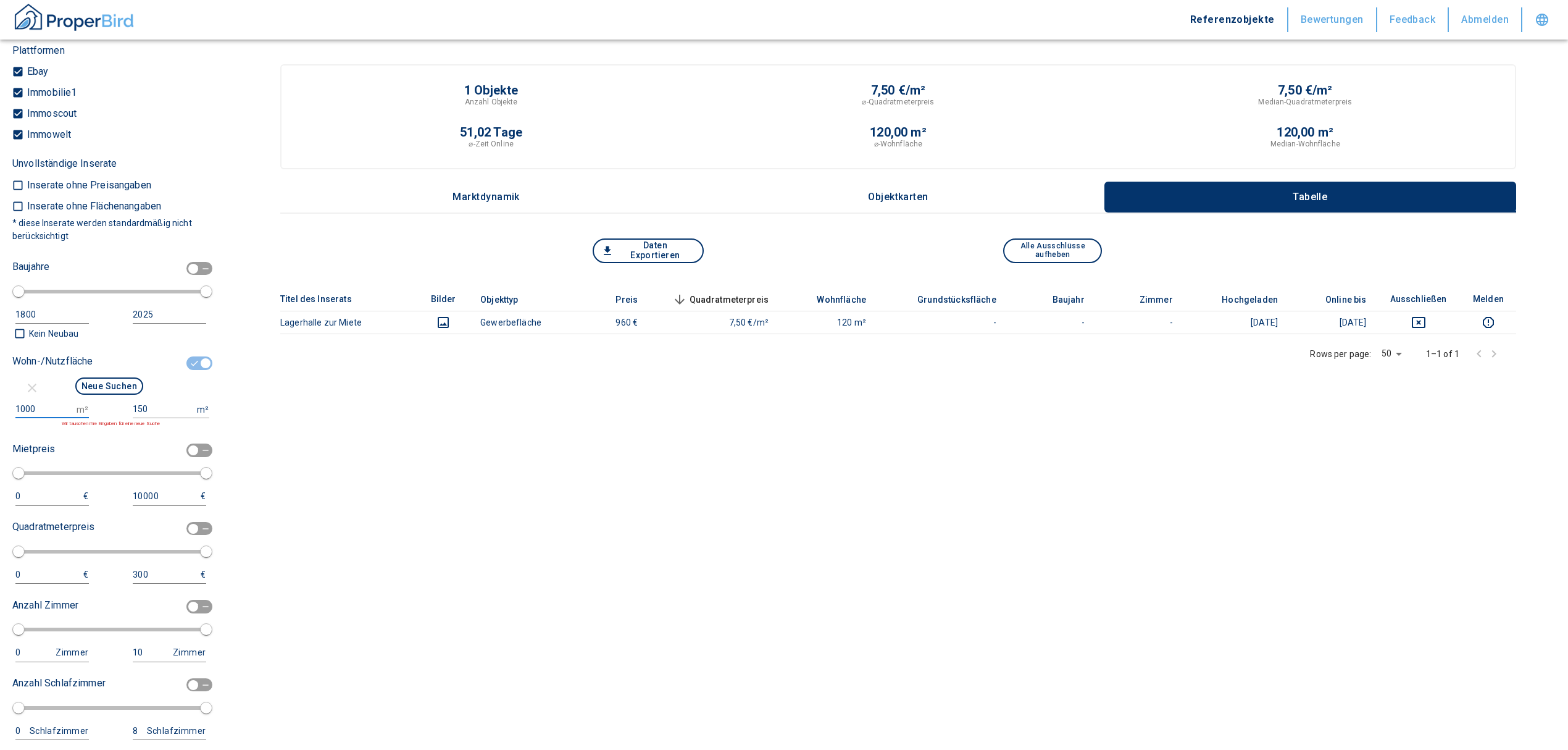
click at [0, 416] on html "Referenzobjekte Bewertungen Feedback Abmelden Filtervorlagen Neue Filtereinstel…" at bounding box center [784, 379] width 1568 height 759
type input "500"
drag, startPoint x: 101, startPoint y: 418, endPoint x: 80, endPoint y: 406, distance: 24.2
click at [80, 413] on div "Wohn-/Nutzfläche Neue Suchen 500 m² 150 m² Wir tauschen ihre Eingaben für eine …" at bounding box center [109, 389] width 194 height 76
type input "999999999"
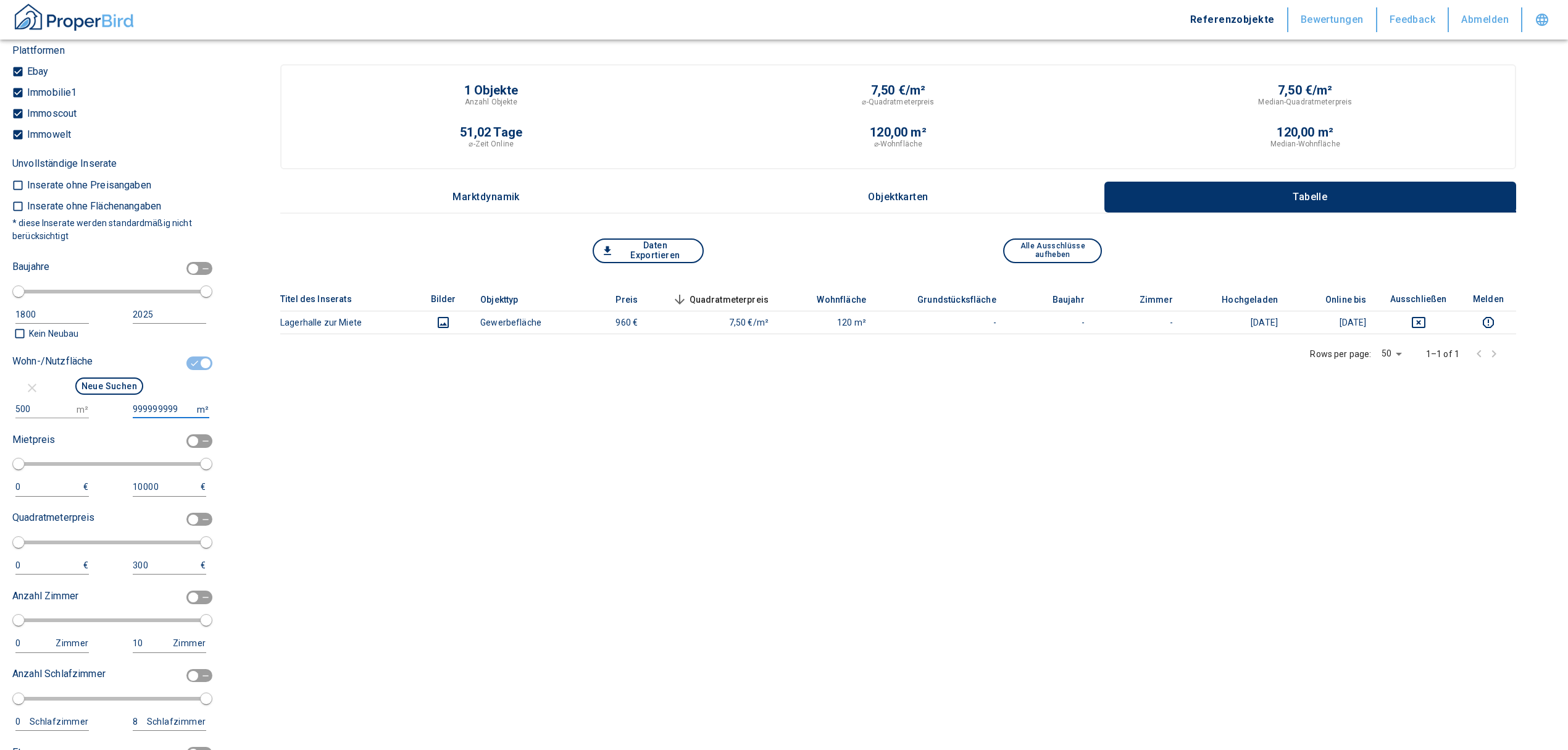
click at [99, 395] on button "Neue Suchen" at bounding box center [109, 385] width 68 height 17
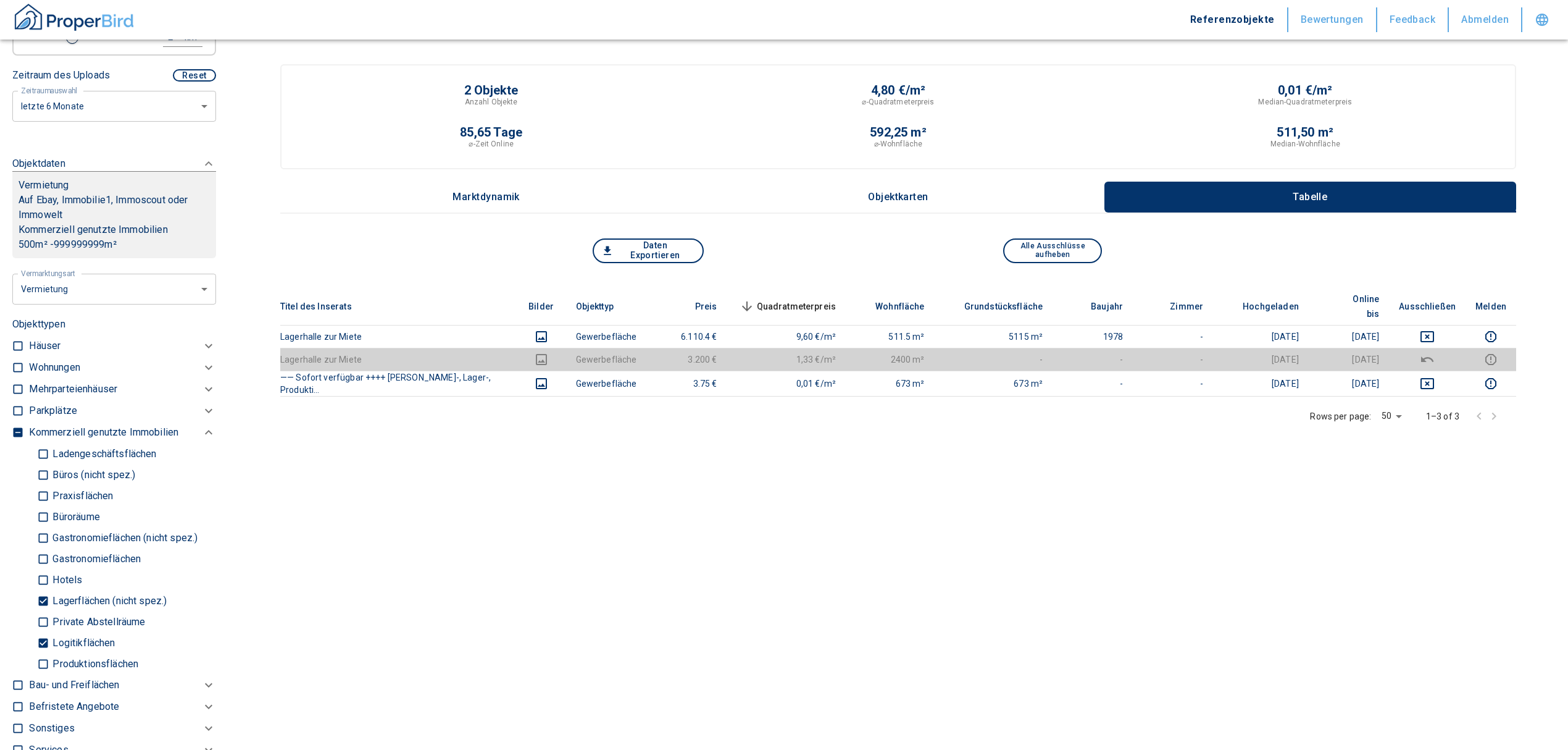
scroll to position [164, 0]
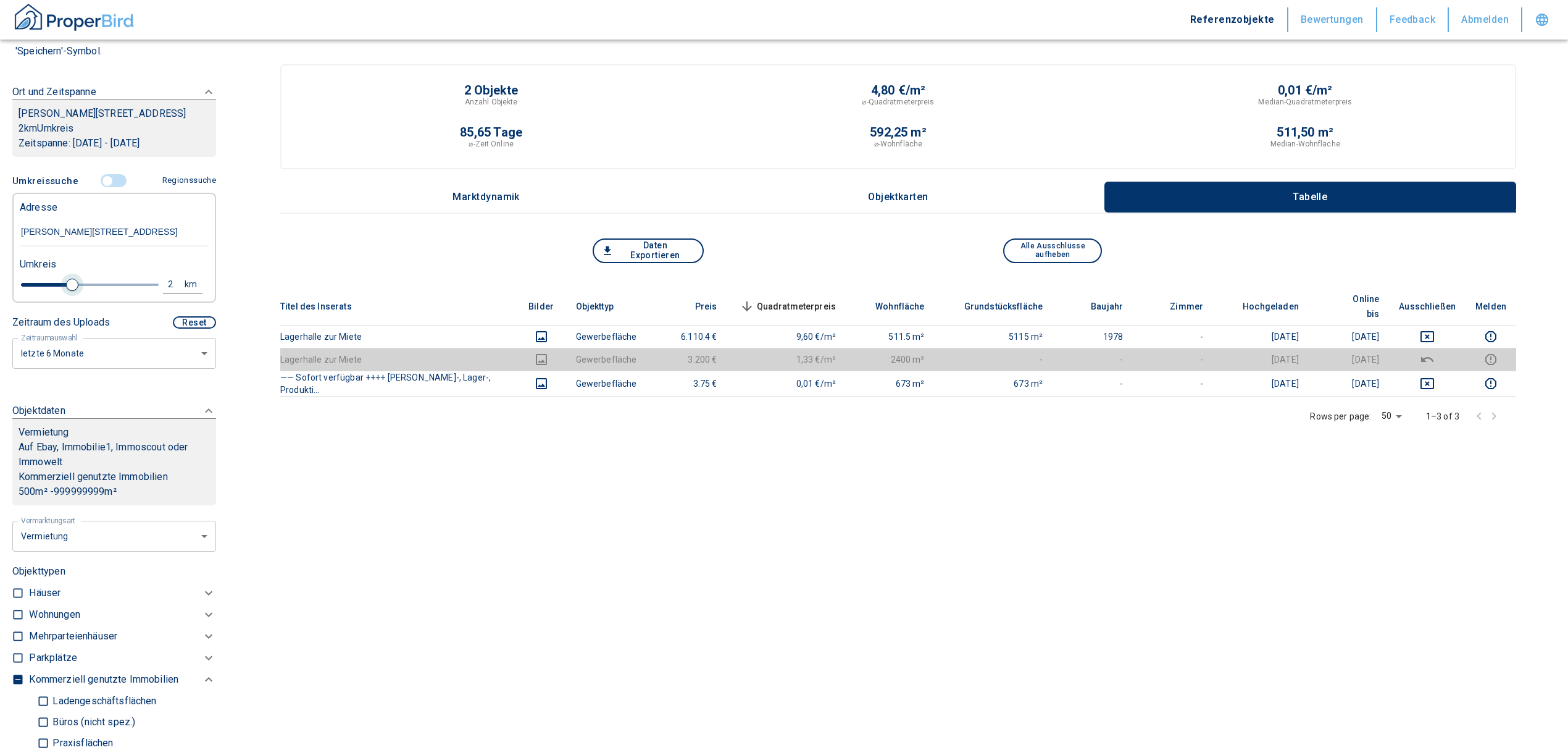
type input "2020"
type input "2.2"
type input "2020"
type input "2.4"
type input "2020"
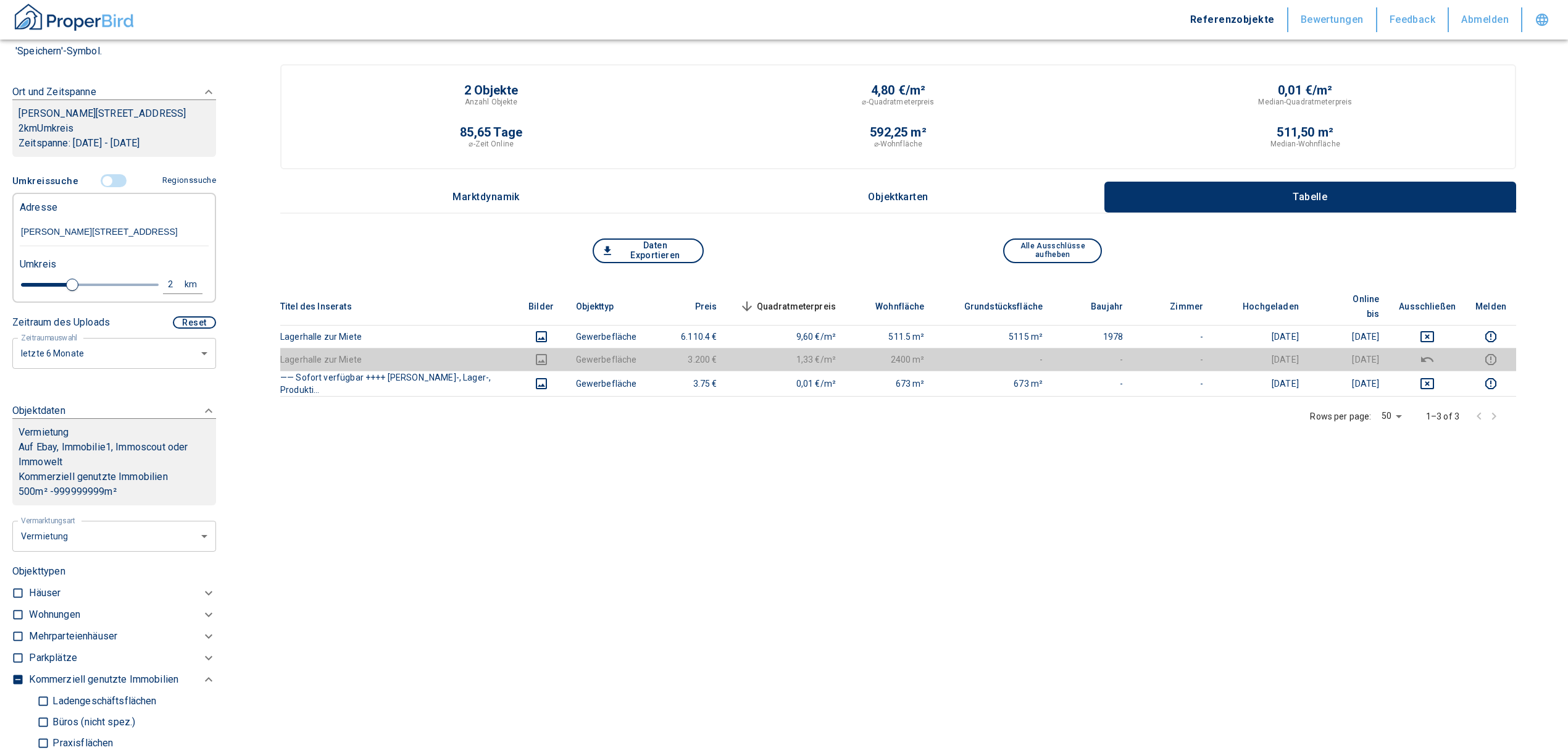
type input "3.8"
type input "2020"
type input "4.8"
type input "2020"
type input "5"
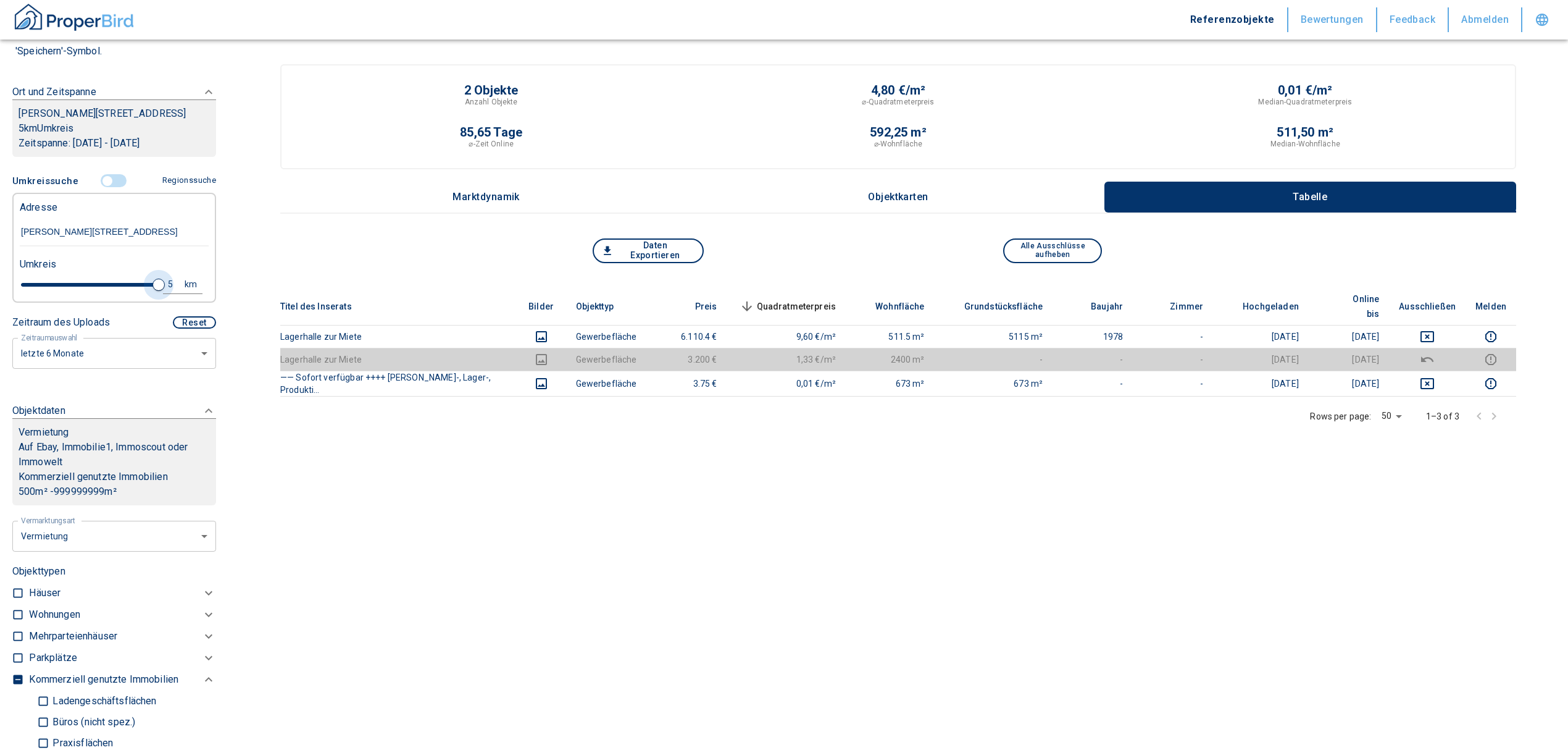
drag, startPoint x: 72, startPoint y: 297, endPoint x: 158, endPoint y: 281, distance: 87.5
click at [158, 281] on div "Umkreis 5 km" at bounding box center [109, 275] width 189 height 49
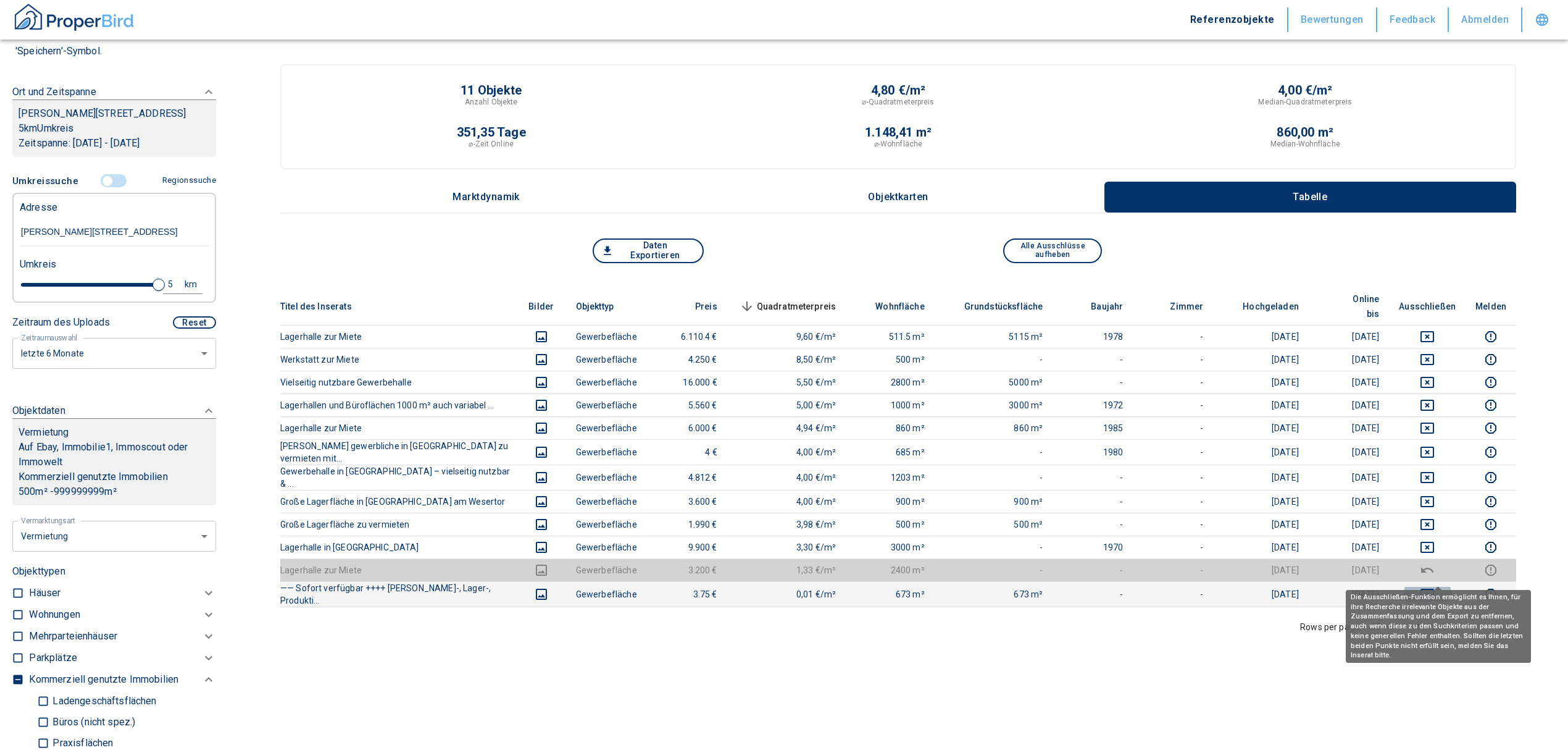
click at [1434, 589] on icon "deselect this listing" at bounding box center [1427, 595] width 14 height 11
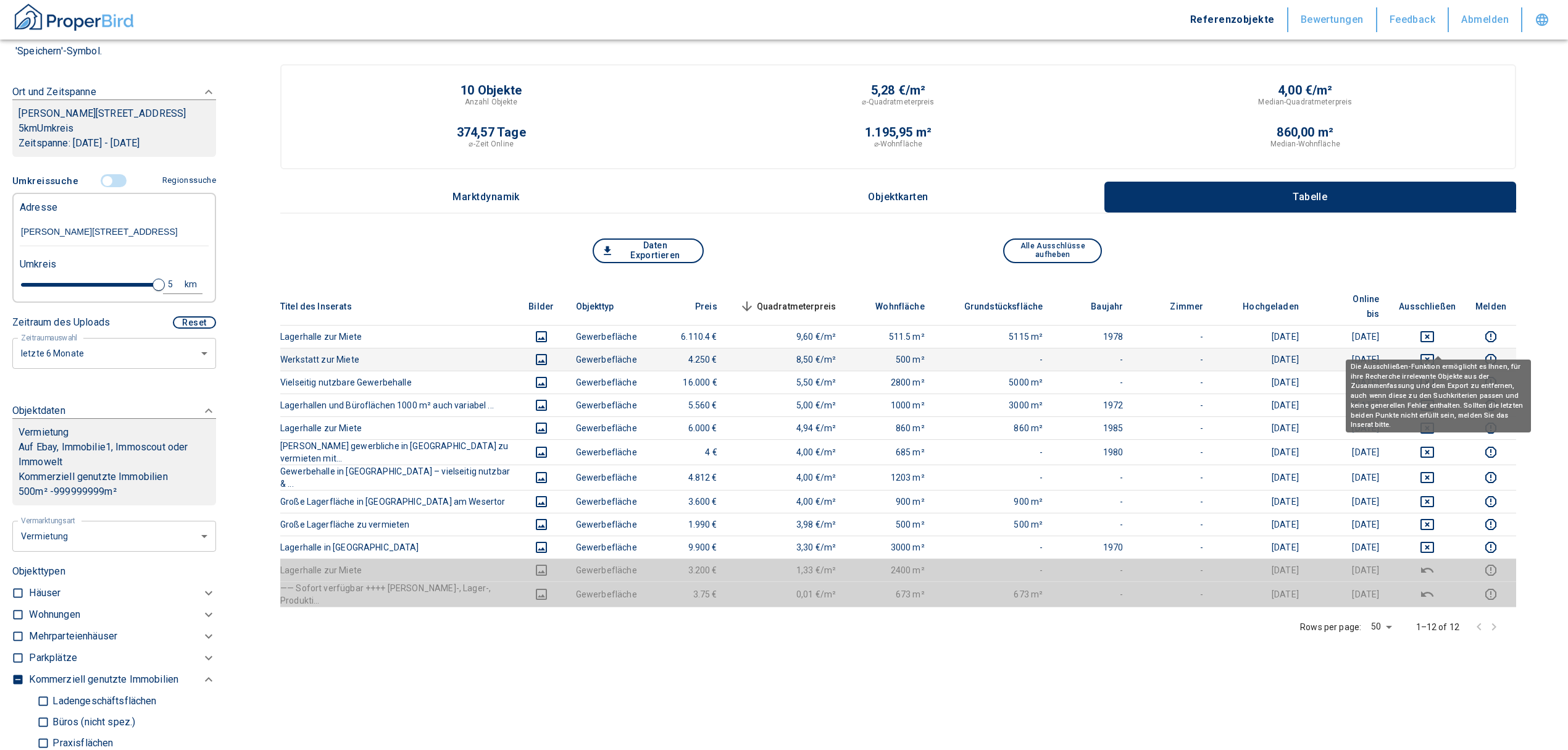
click at [1433, 352] on icon "deselect this listing" at bounding box center [1427, 359] width 15 height 15
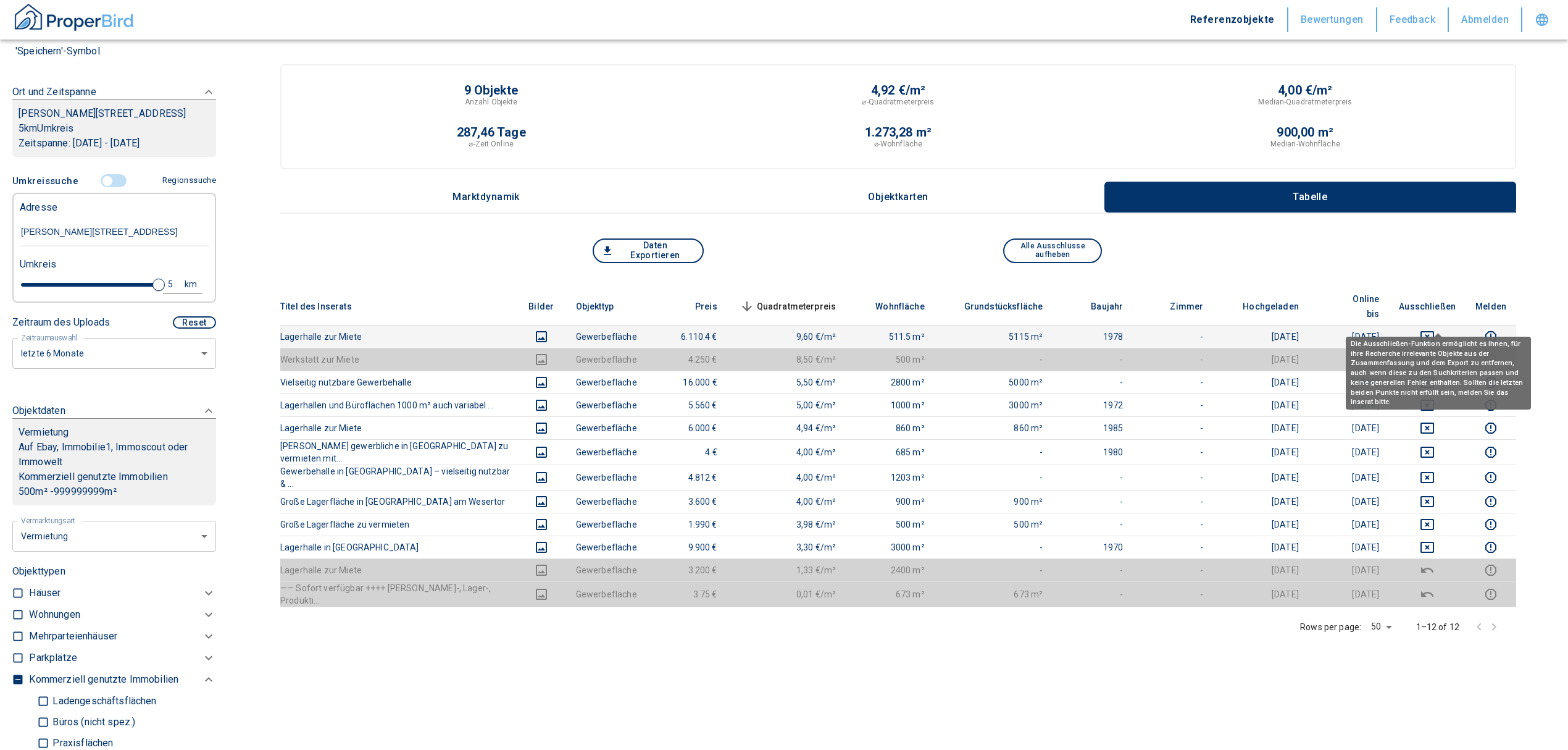
click at [1434, 331] on icon "deselect this listing" at bounding box center [1427, 337] width 14 height 11
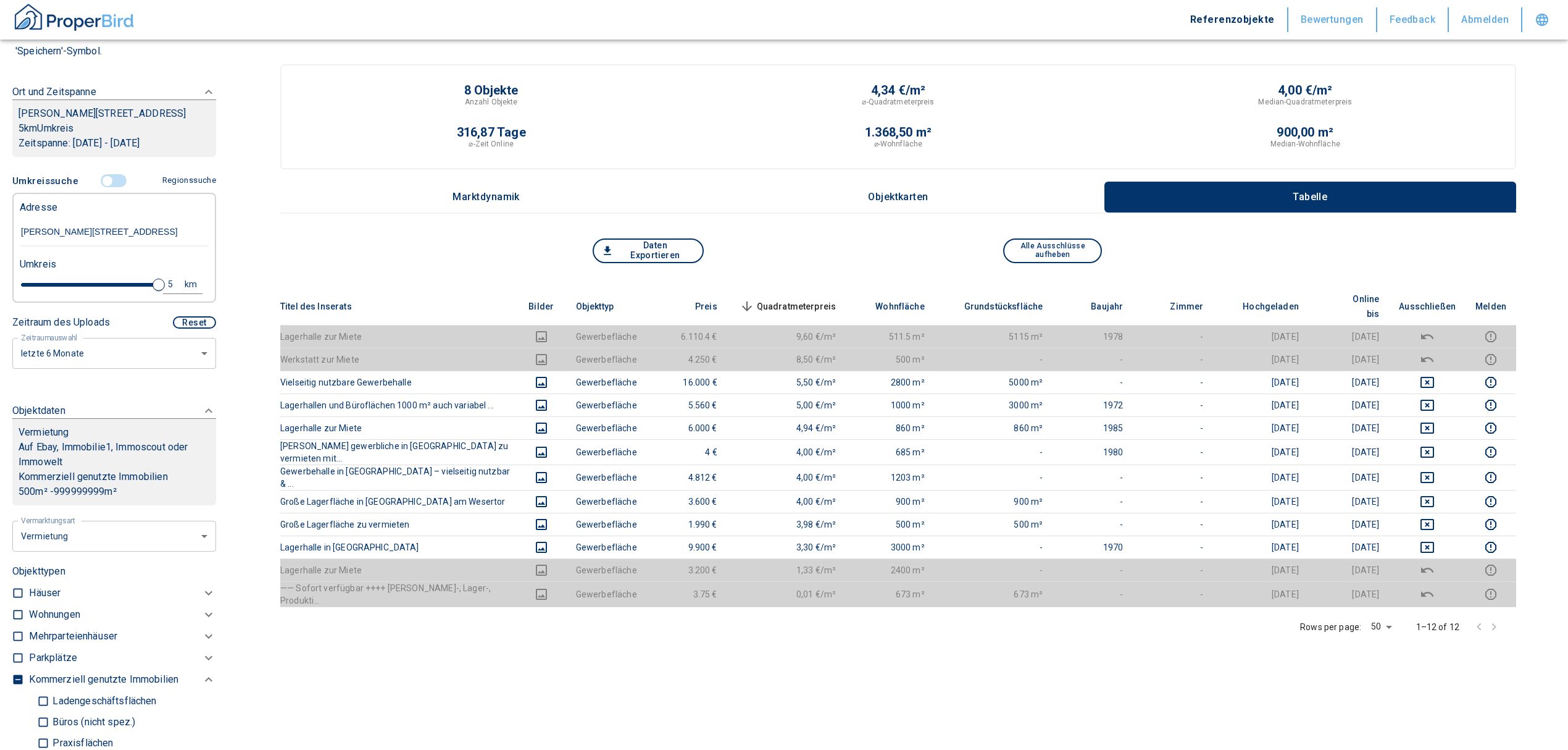
type input "2020"
type input "4.6"
type input "2020"
type input "4.4"
type input "2020"
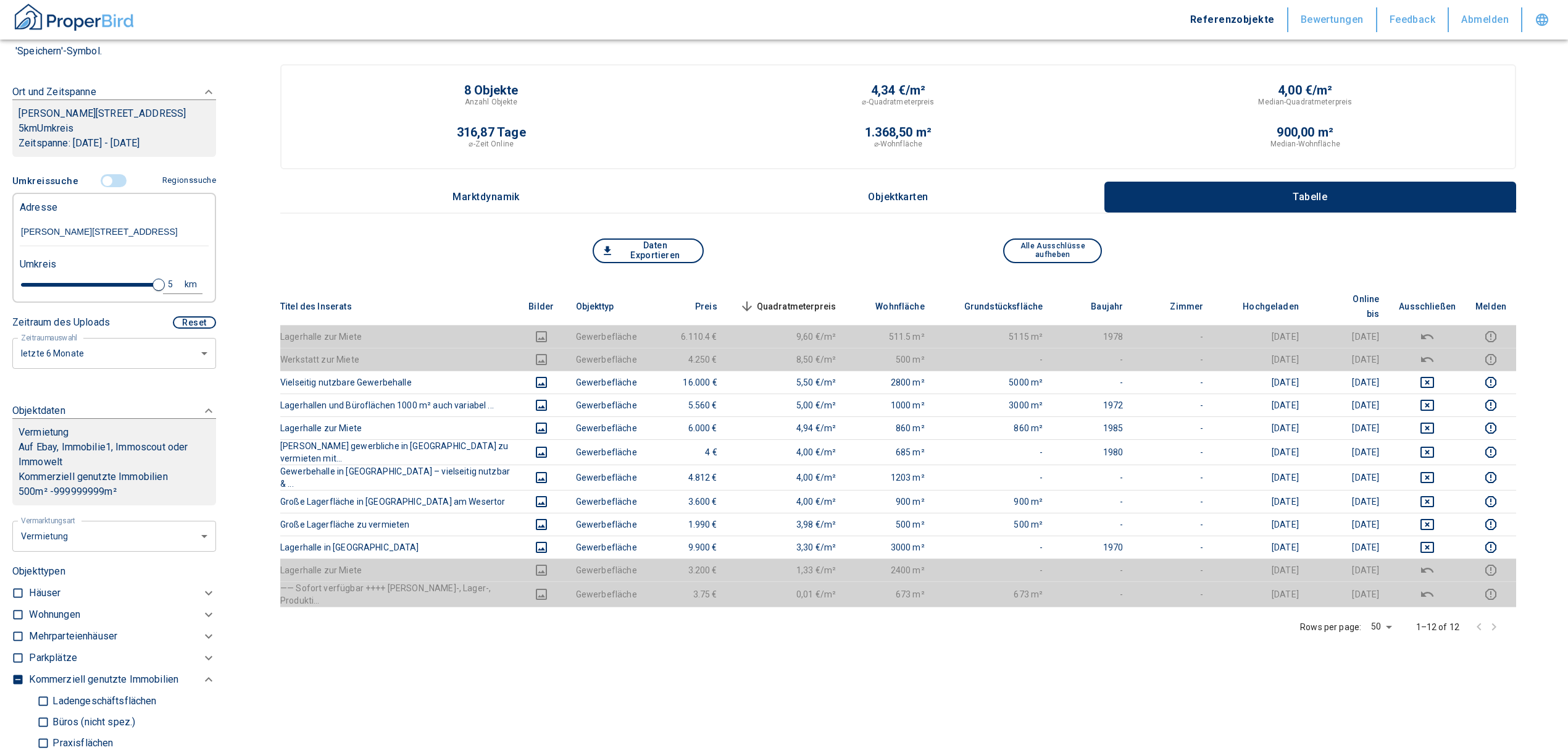
type input "3.6"
type input "2020"
type input "2.4"
type input "2020"
type input "1.8"
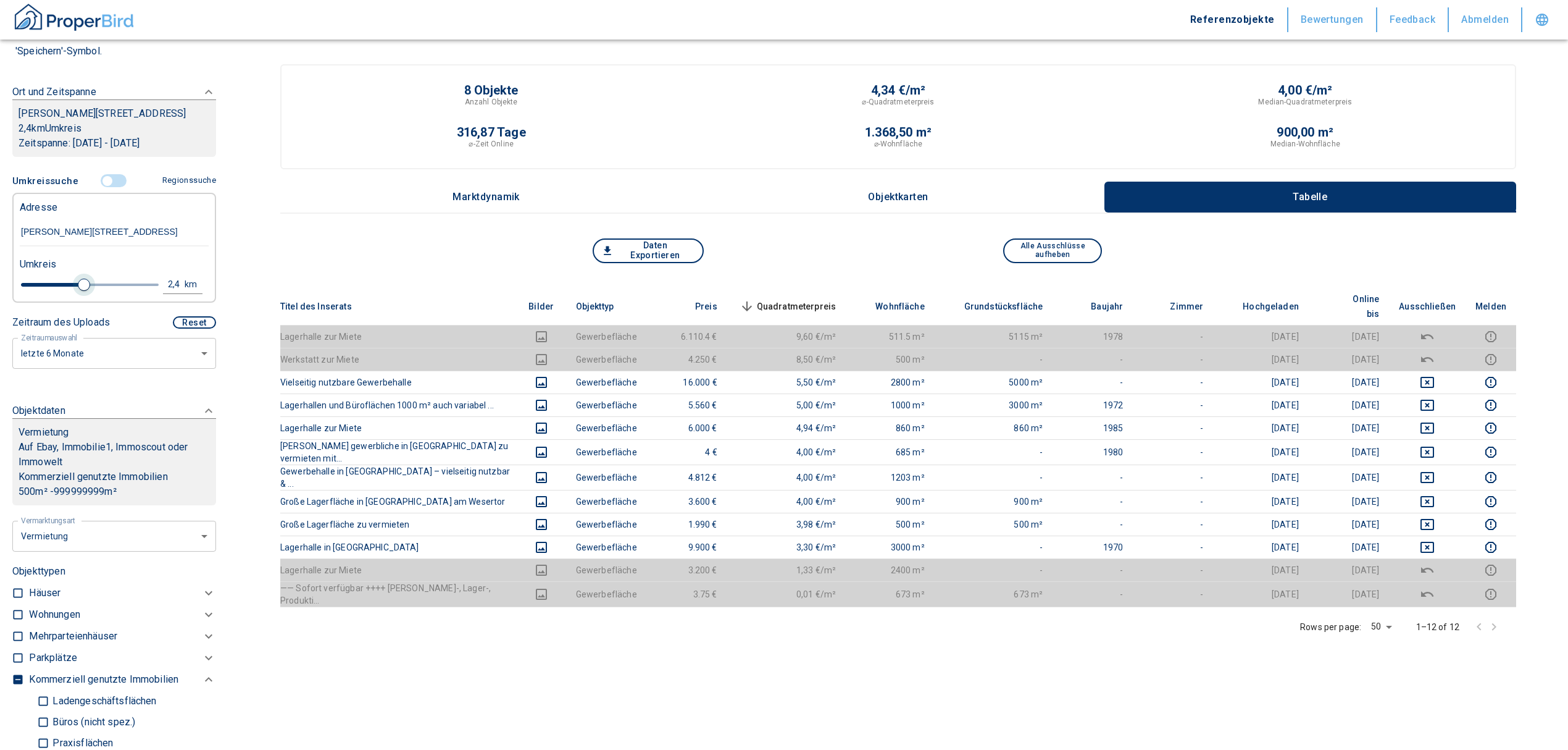
type input "2020"
type input "1.6"
type input "2020"
type input "1.4"
type input "2020"
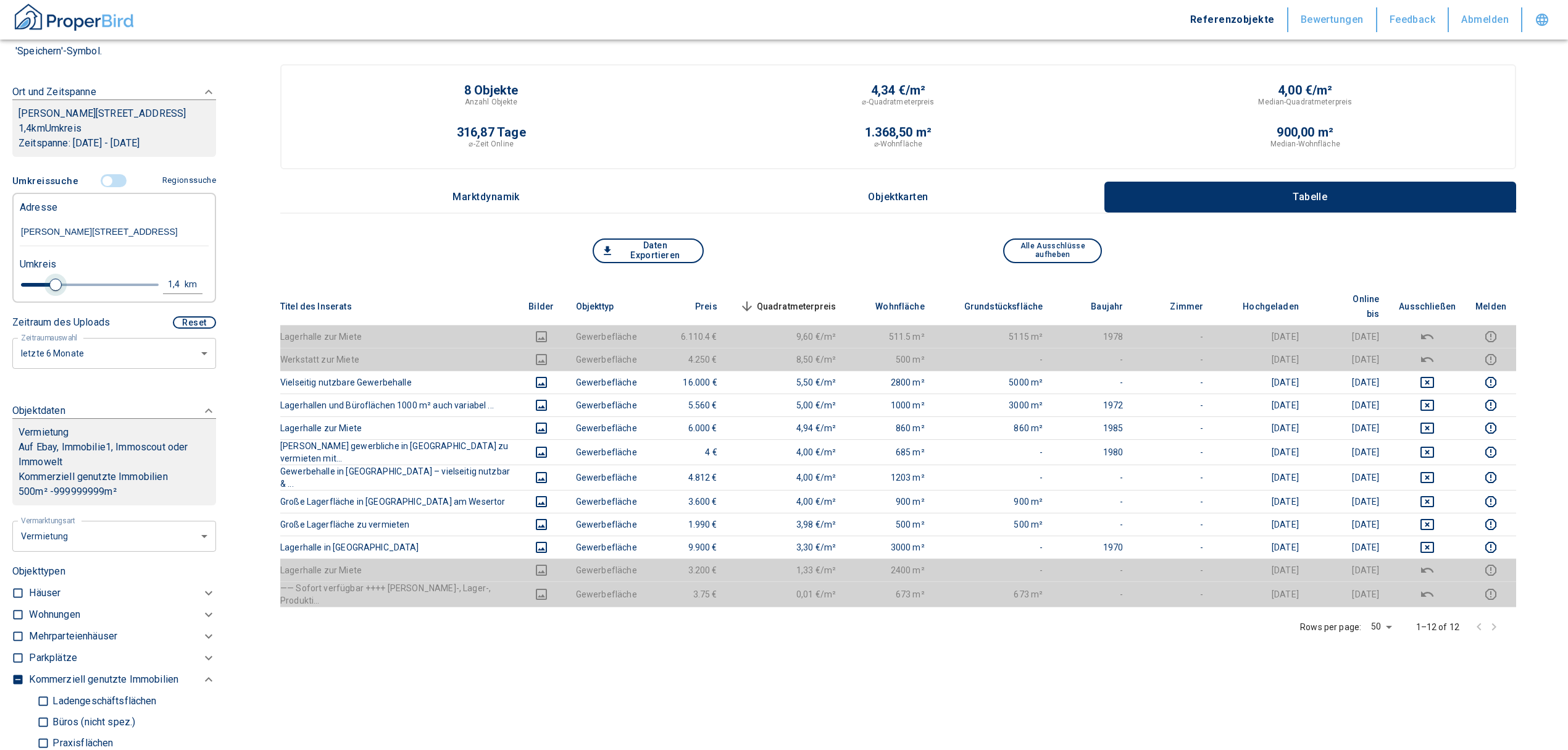
type input "1.2"
type input "2020"
type input "1"
drag, startPoint x: 141, startPoint y: 296, endPoint x: 42, endPoint y: 303, distance: 99.2
click at [42, 291] on span at bounding box center [44, 285] width 13 height 13
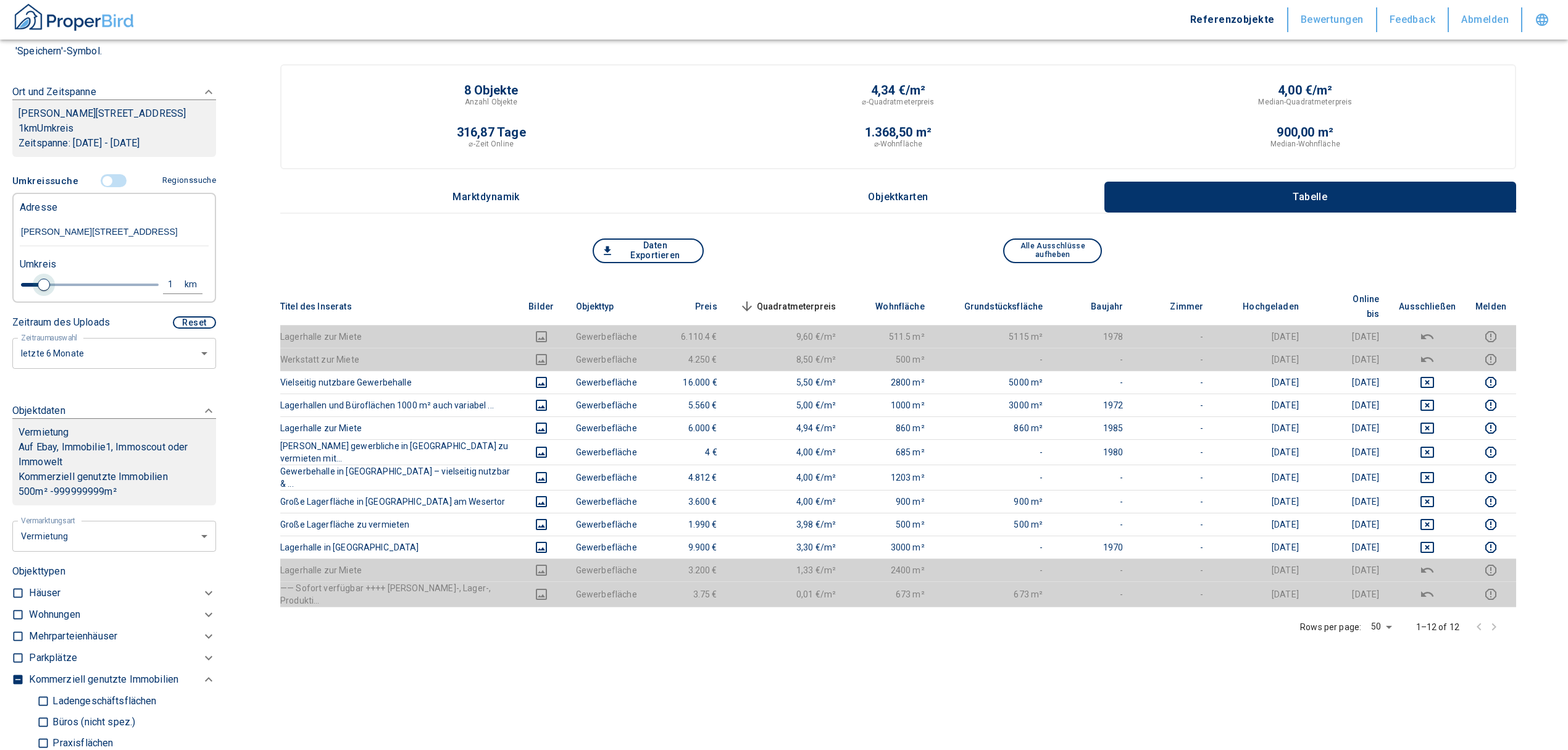
type input "2020"
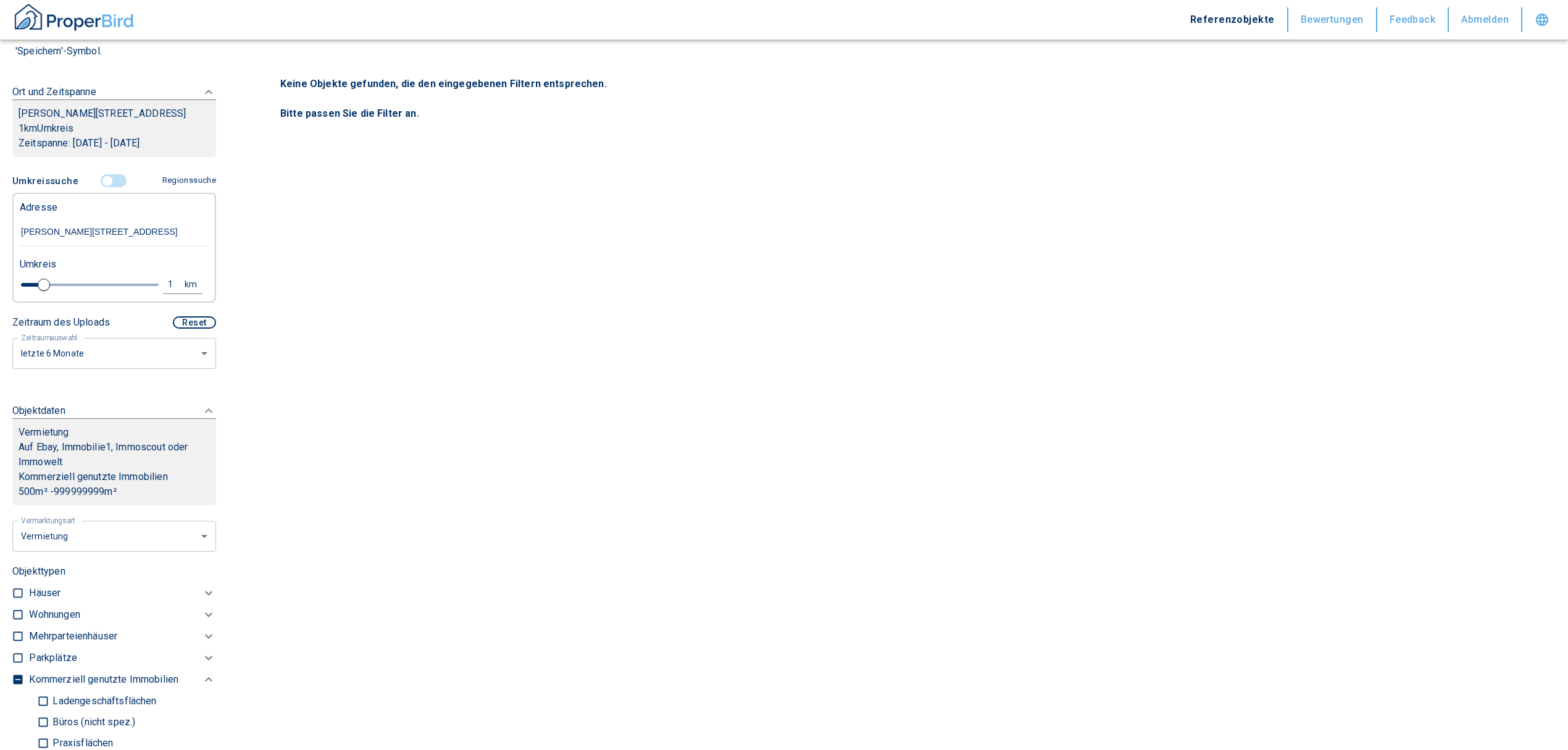
click at [106, 186] on span at bounding box center [114, 181] width 36 height 23
click at [102, 188] on input "controlled" at bounding box center [107, 181] width 37 height 14
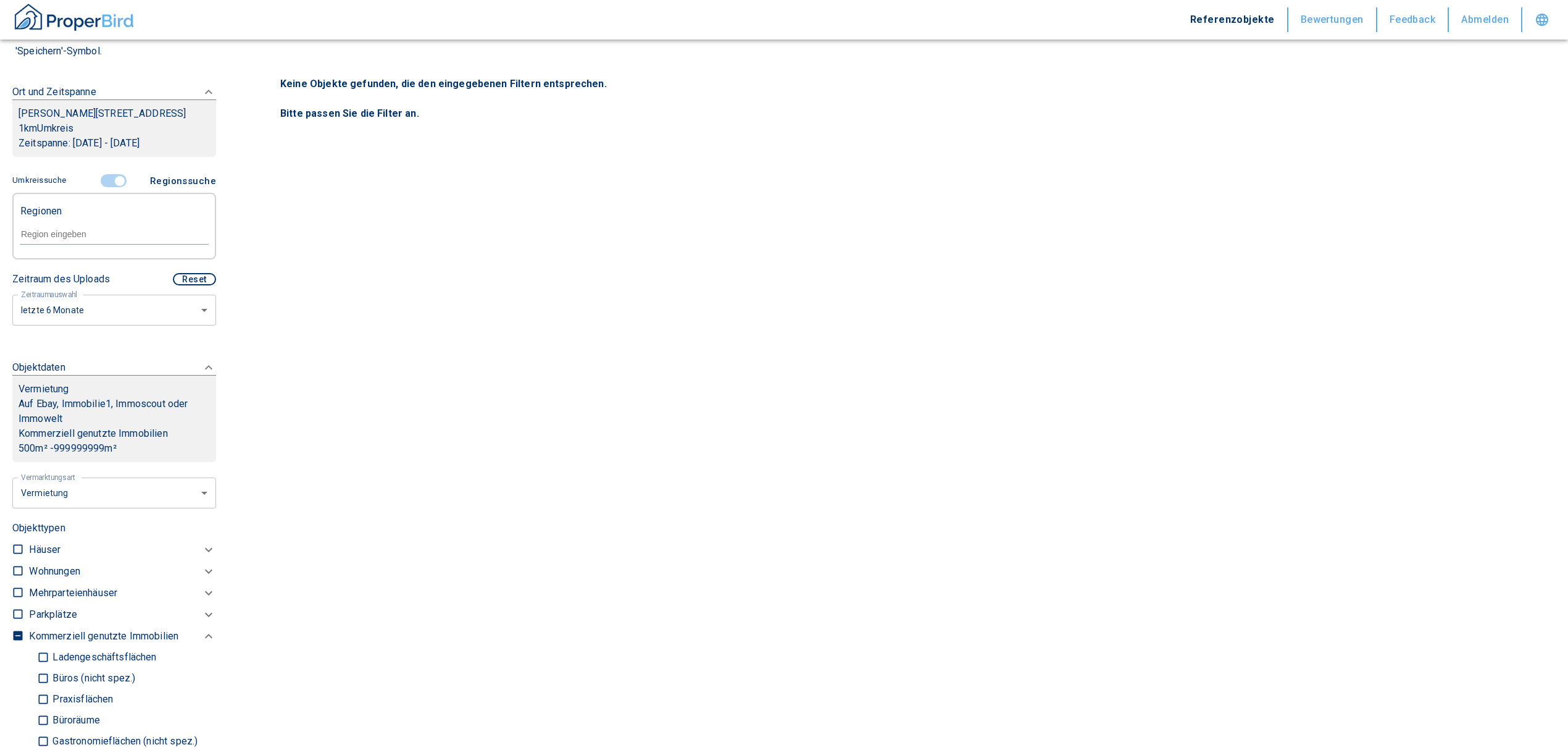
click at [114, 188] on input "controlled" at bounding box center [119, 181] width 37 height 14
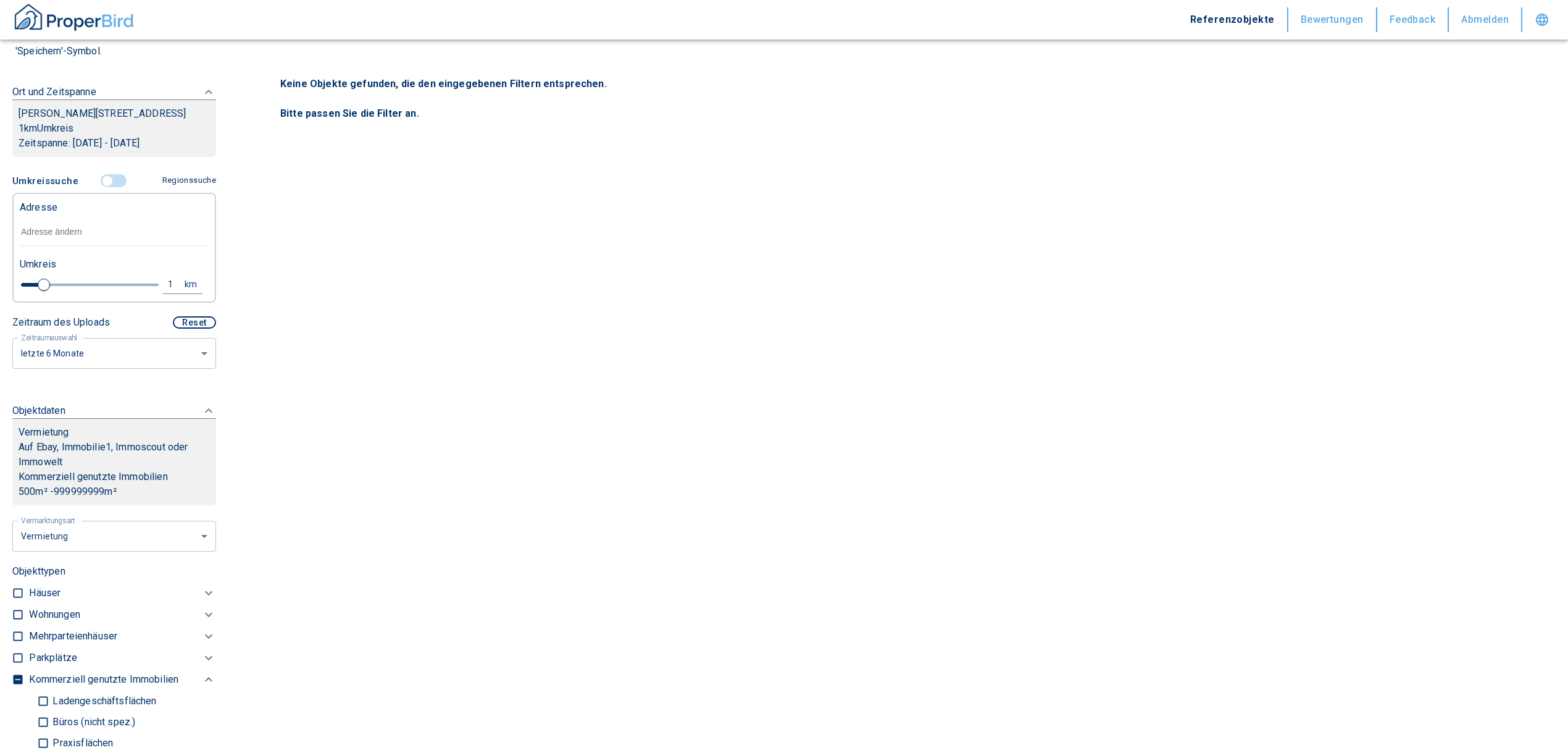
click at [57, 241] on input "text" at bounding box center [114, 232] width 189 height 28
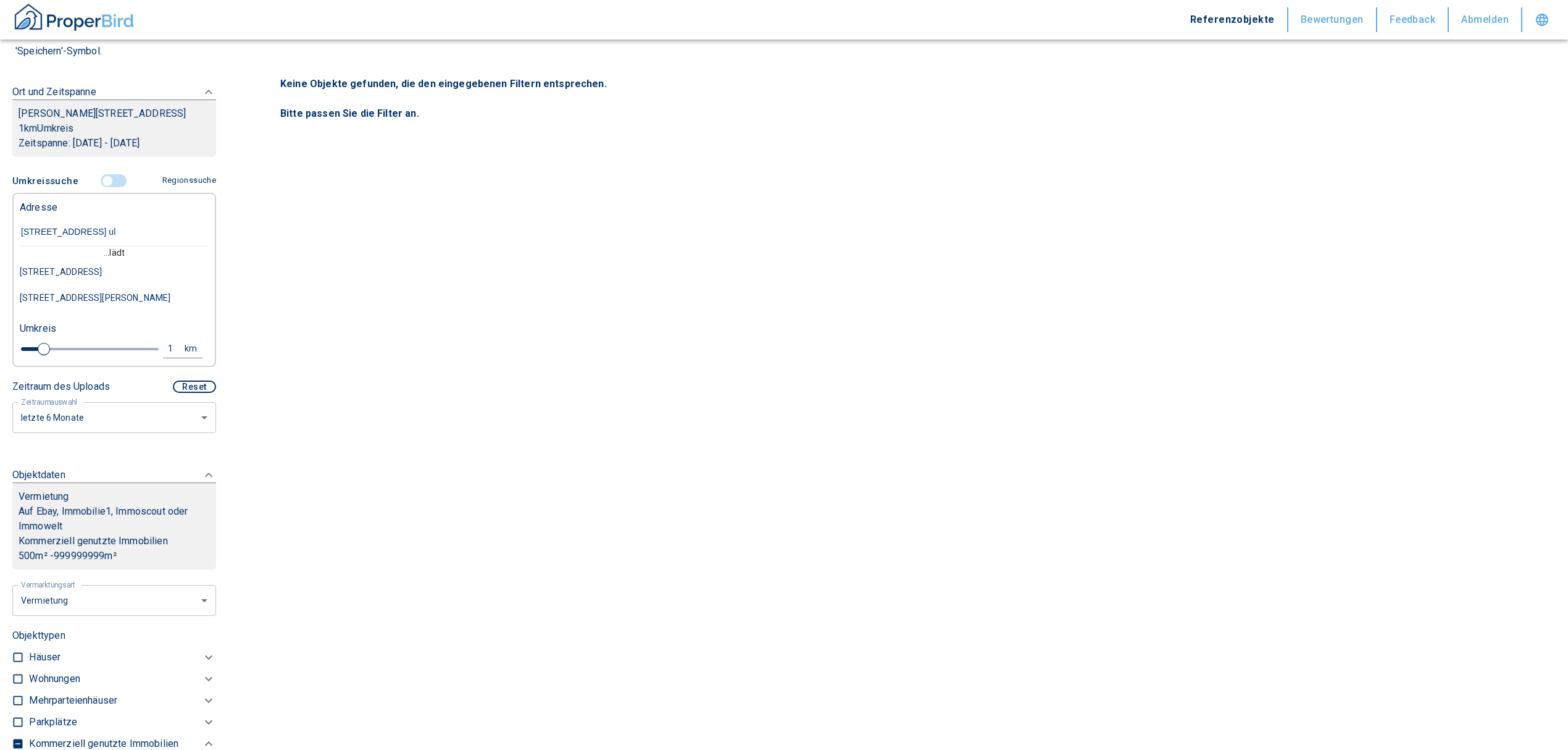
type input "sammlungsgasse 6 ulm"
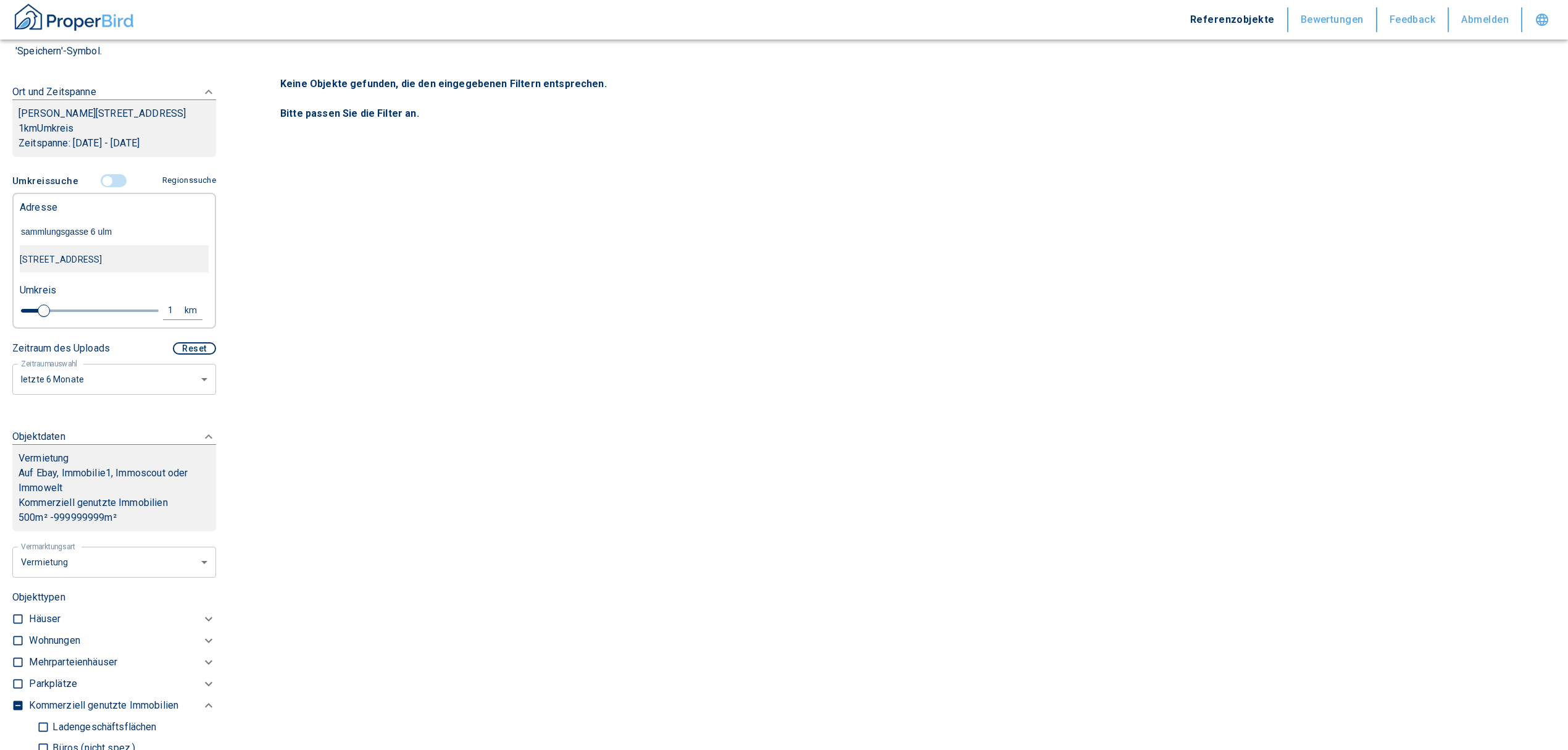
click at [107, 272] on div "Sammlungsgasse 6, Ulm" at bounding box center [114, 259] width 189 height 26
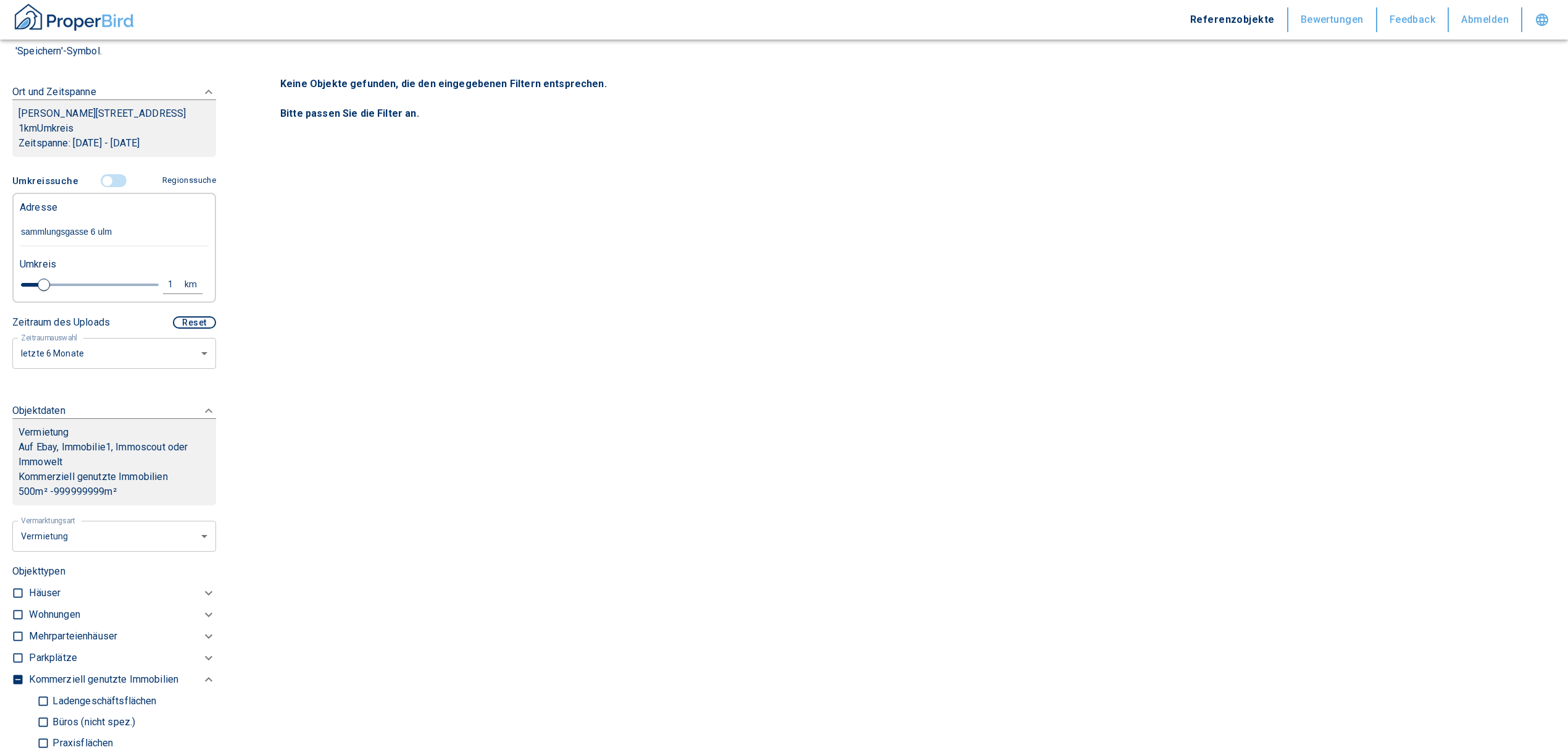
type input "2020"
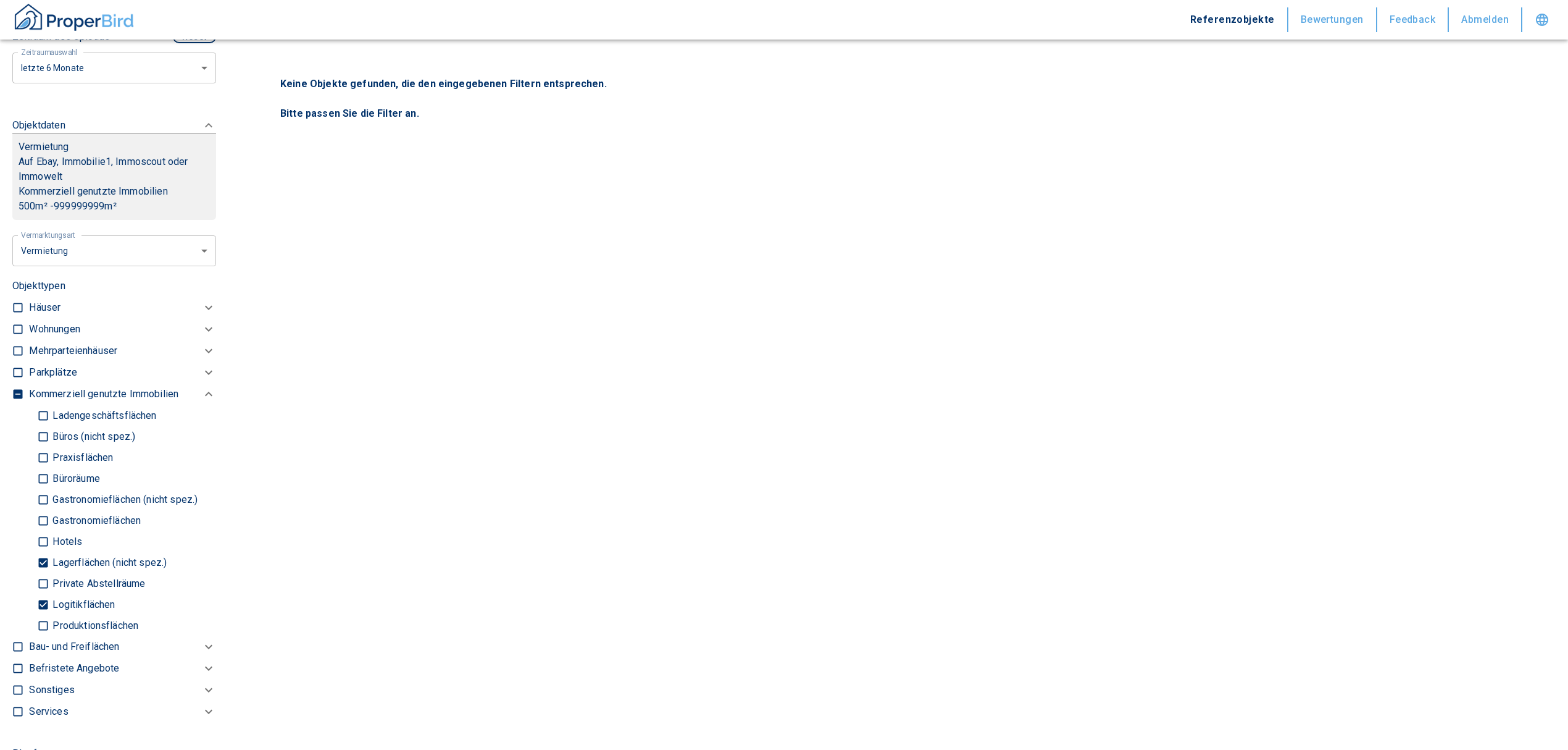
scroll to position [576, 0]
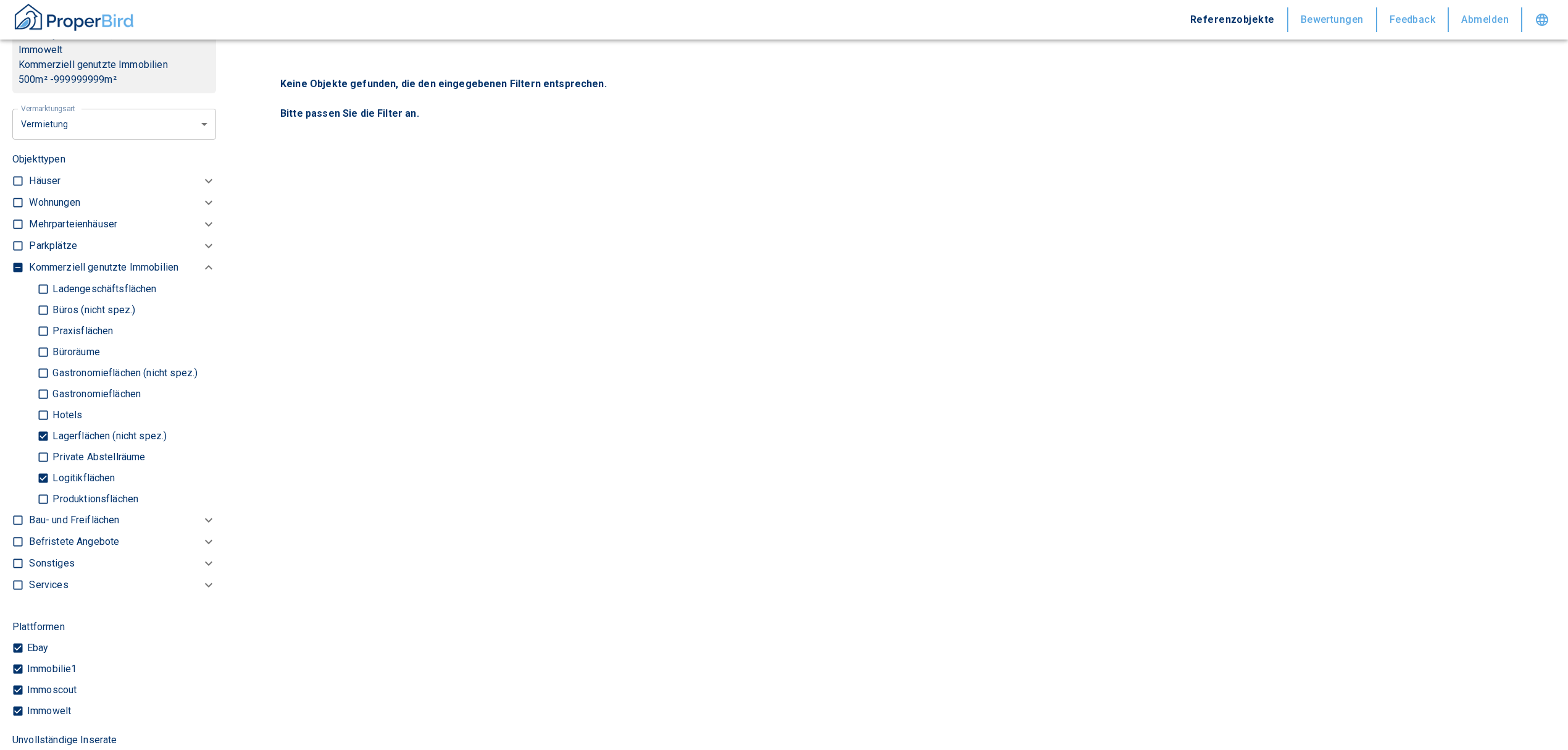
type input "Sammlungsgasse 6, Ulm"
click at [42, 469] on input "Logitikflächen" at bounding box center [44, 478] width 13 height 21
checkbox input "false"
type input "2020"
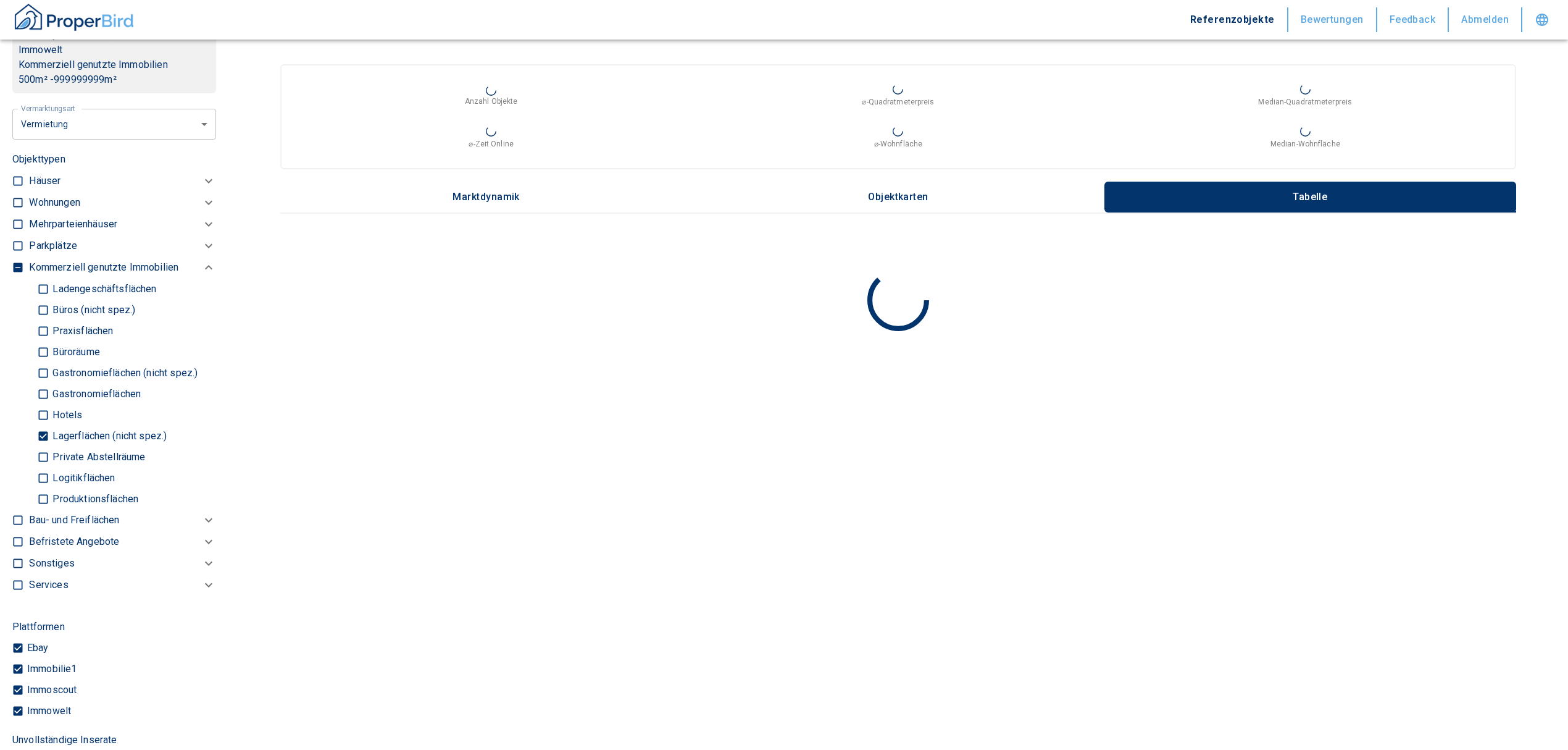
click at [42, 433] on input "Lagerflächen (nicht spez.)" at bounding box center [44, 436] width 13 height 21
checkbox input "false"
type input "2020"
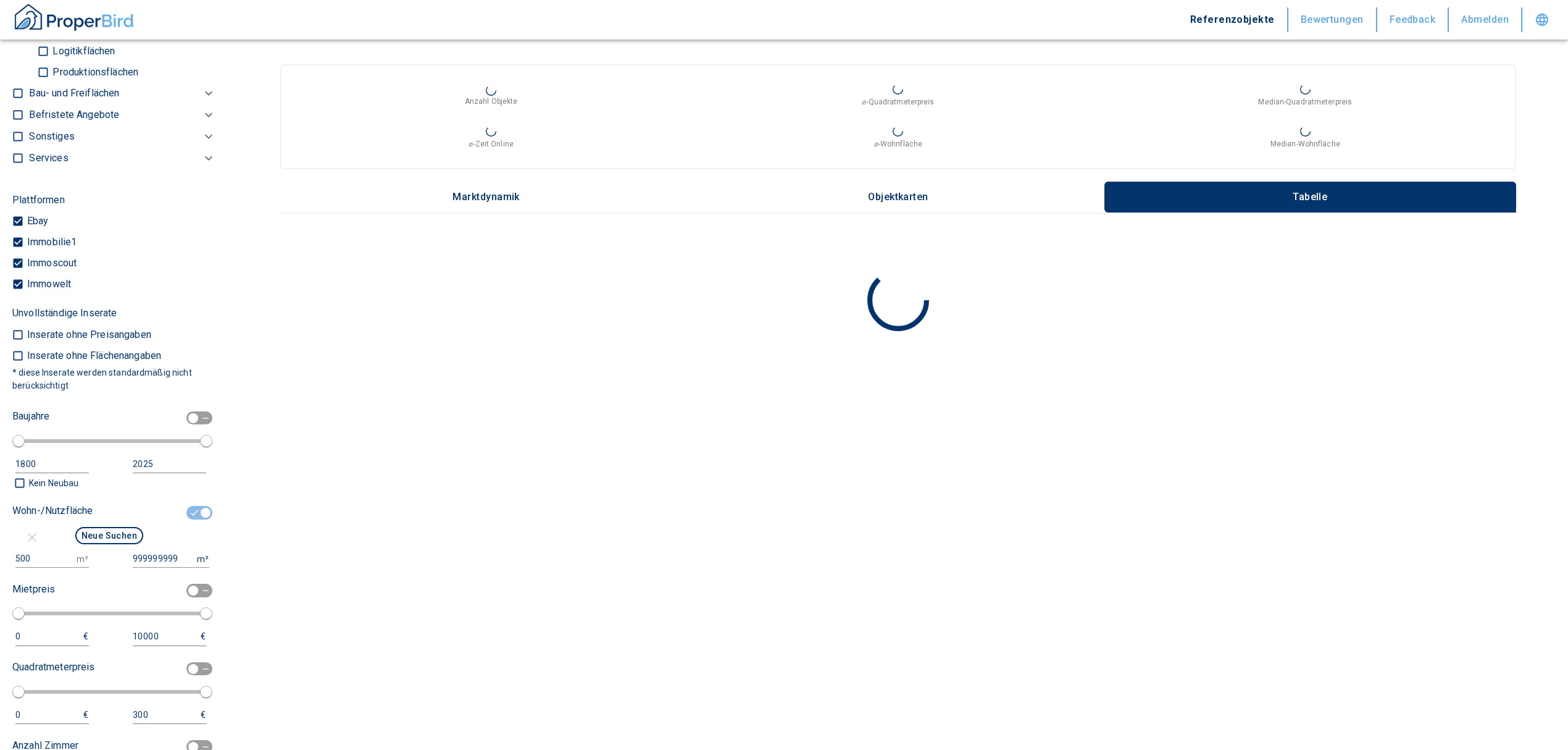
scroll to position [1070, 0]
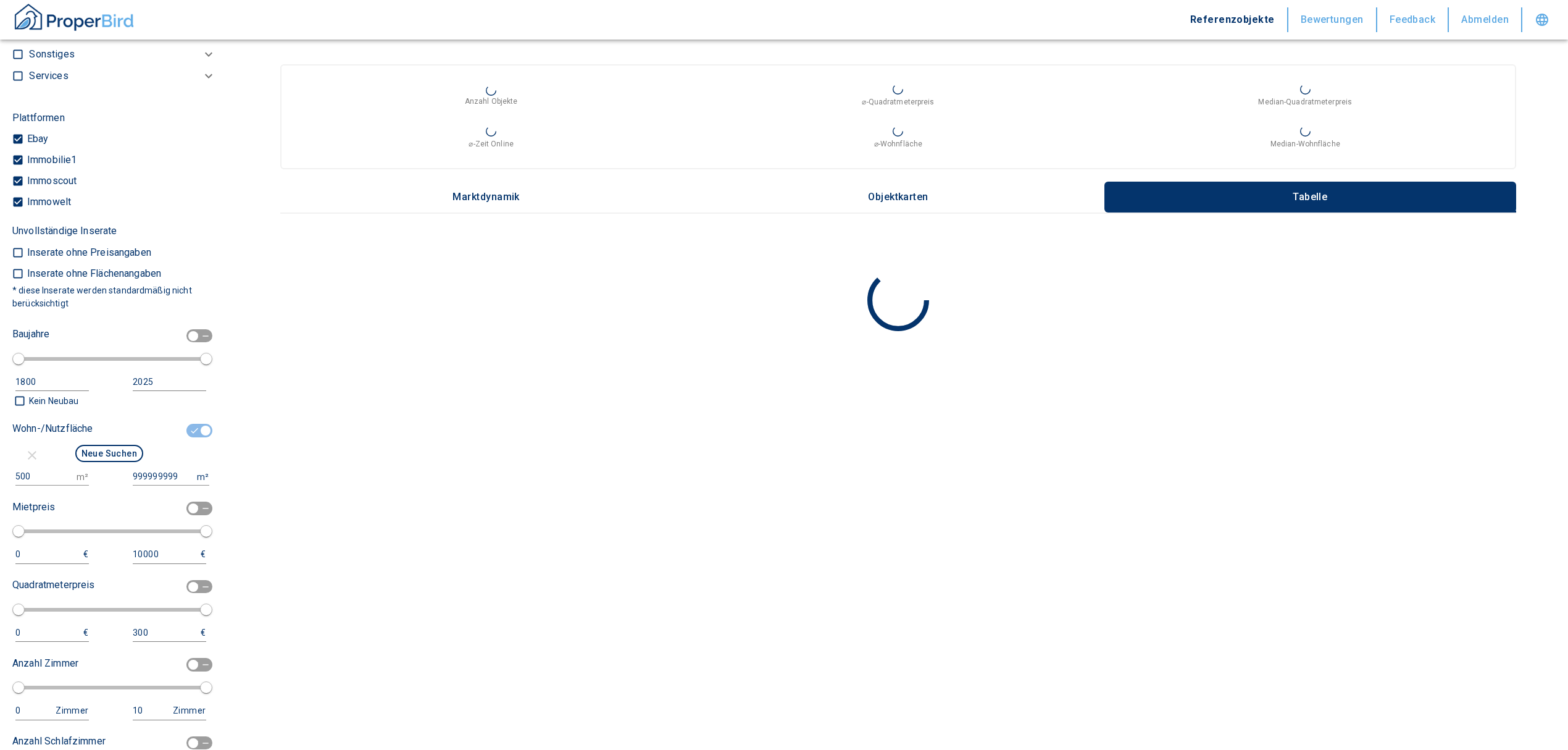
click at [196, 432] on input "checkbox" at bounding box center [205, 431] width 37 height 14
checkbox input "false"
type input "2020"
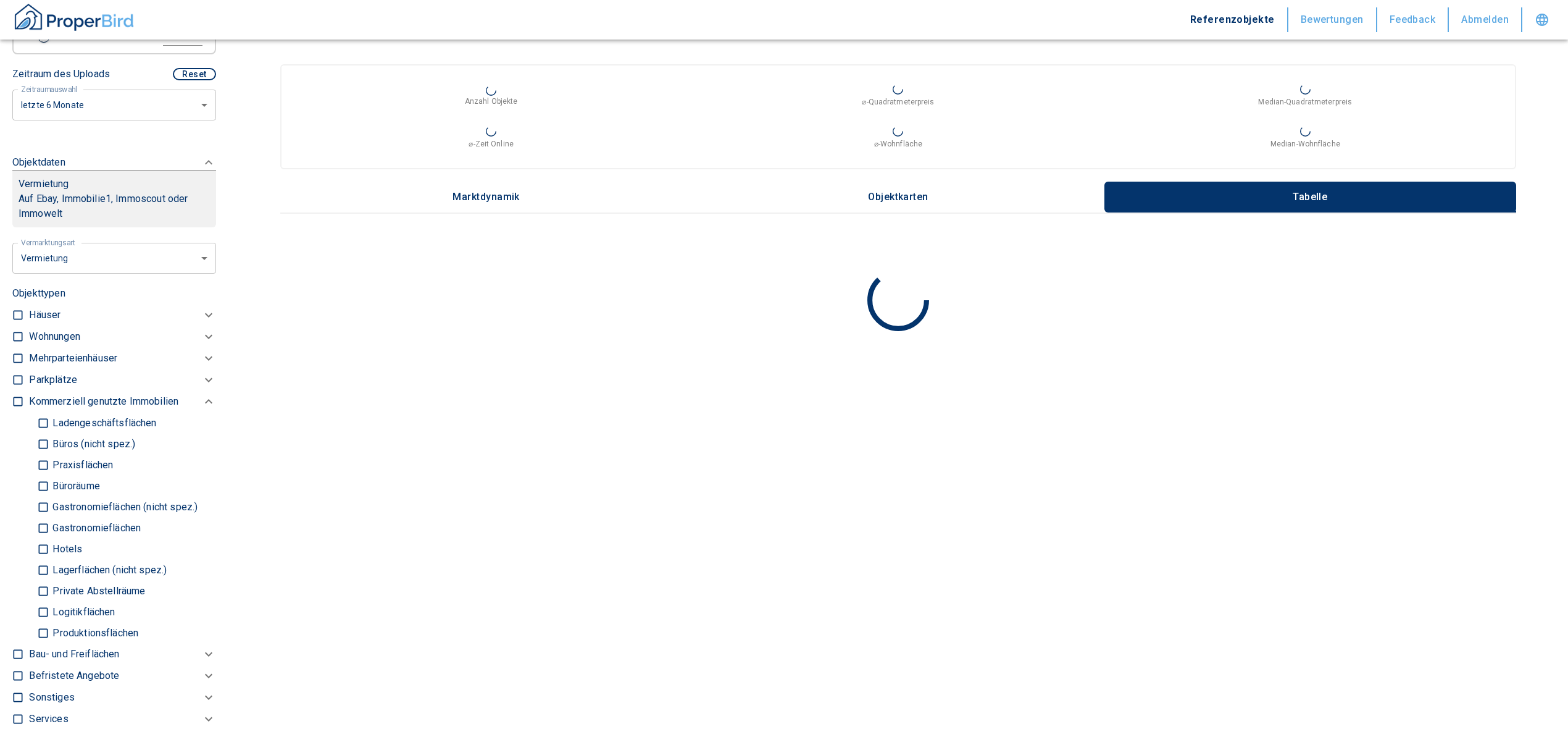
scroll to position [411, 0]
click at [41, 339] on p "Wohnungen" at bounding box center [54, 337] width 51 height 15
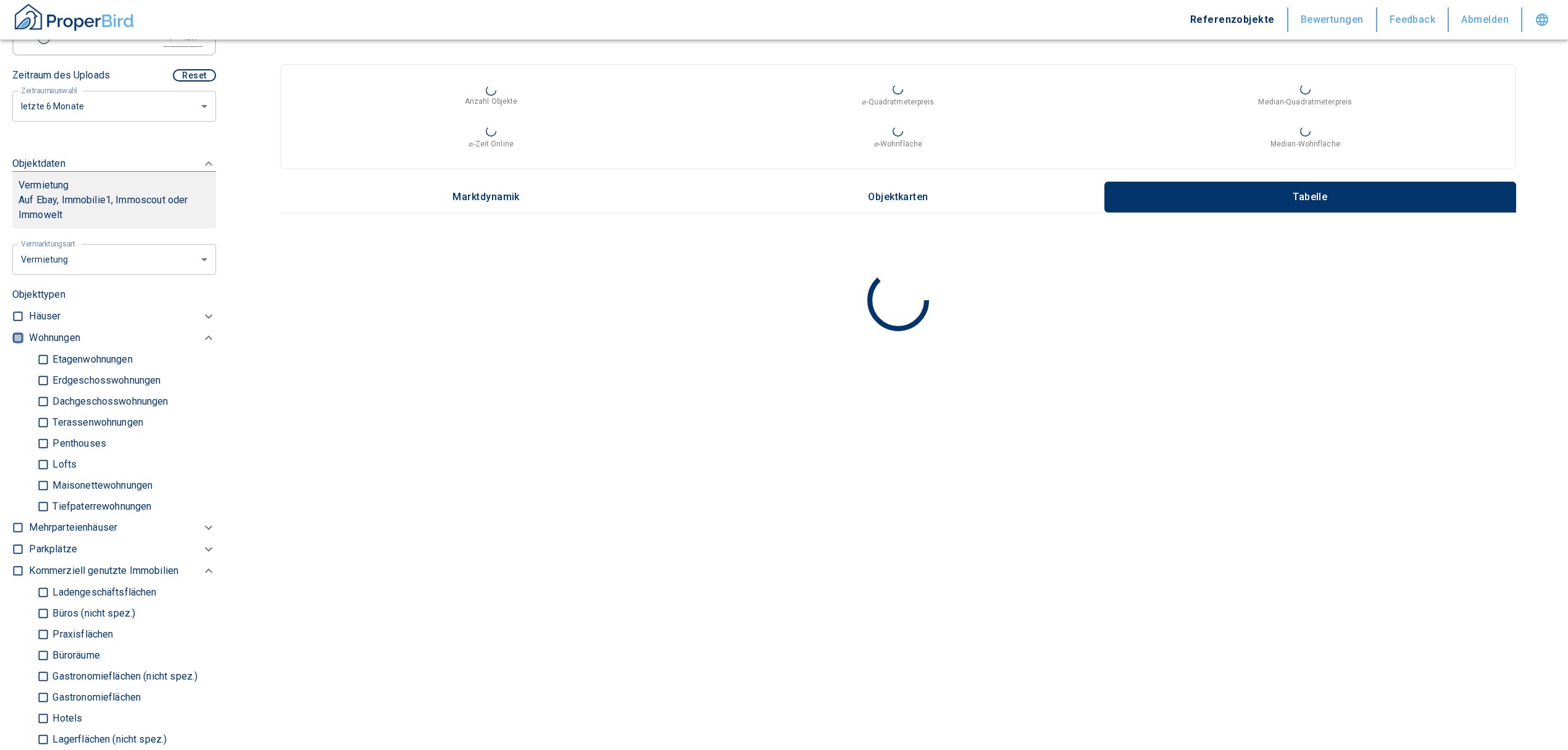
click at [15, 334] on input "checkbox" at bounding box center [18, 338] width 13 height 13
checkbox input "true"
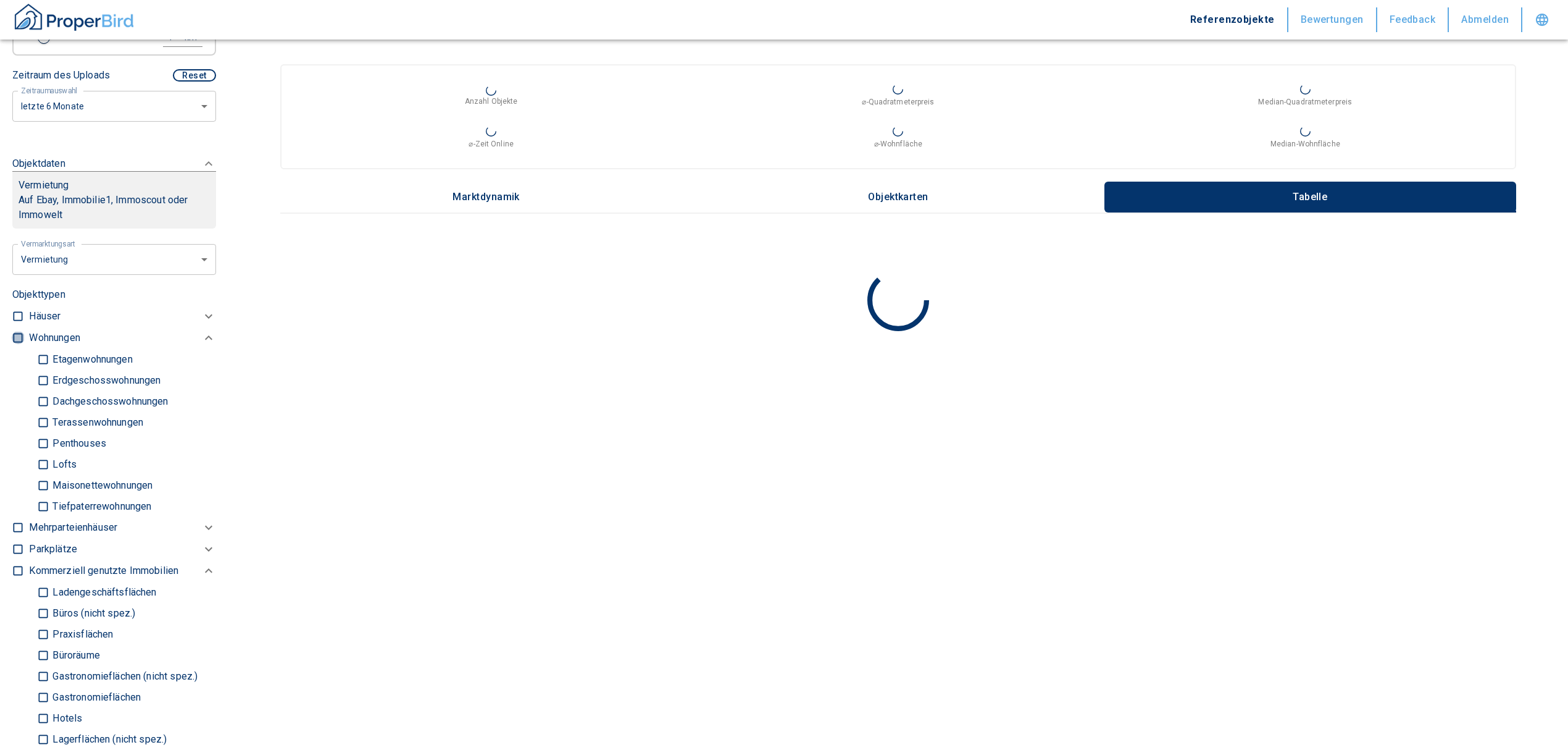
checkbox input "true"
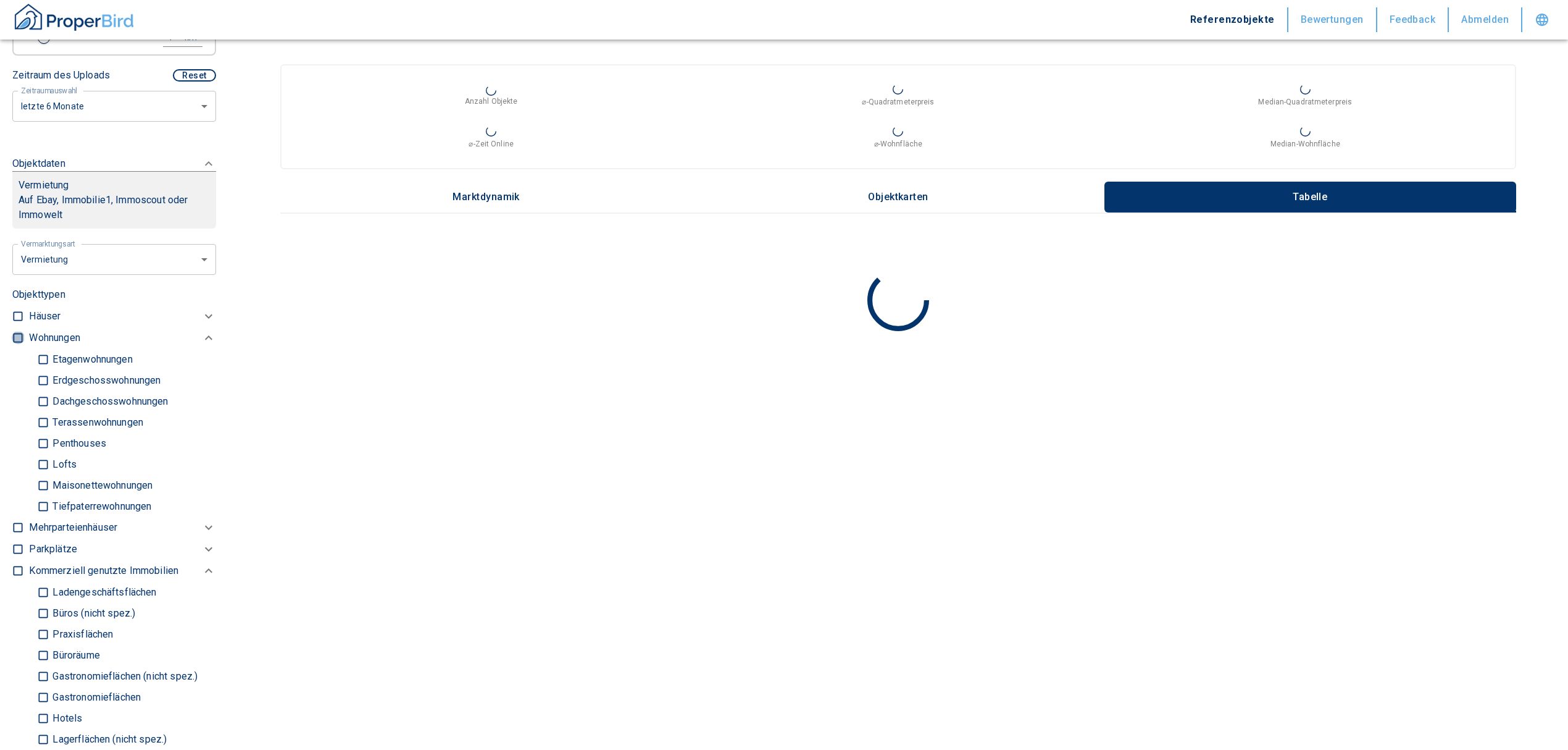
type input "2020"
type input "999999990"
type input "2020"
type input "999999990"
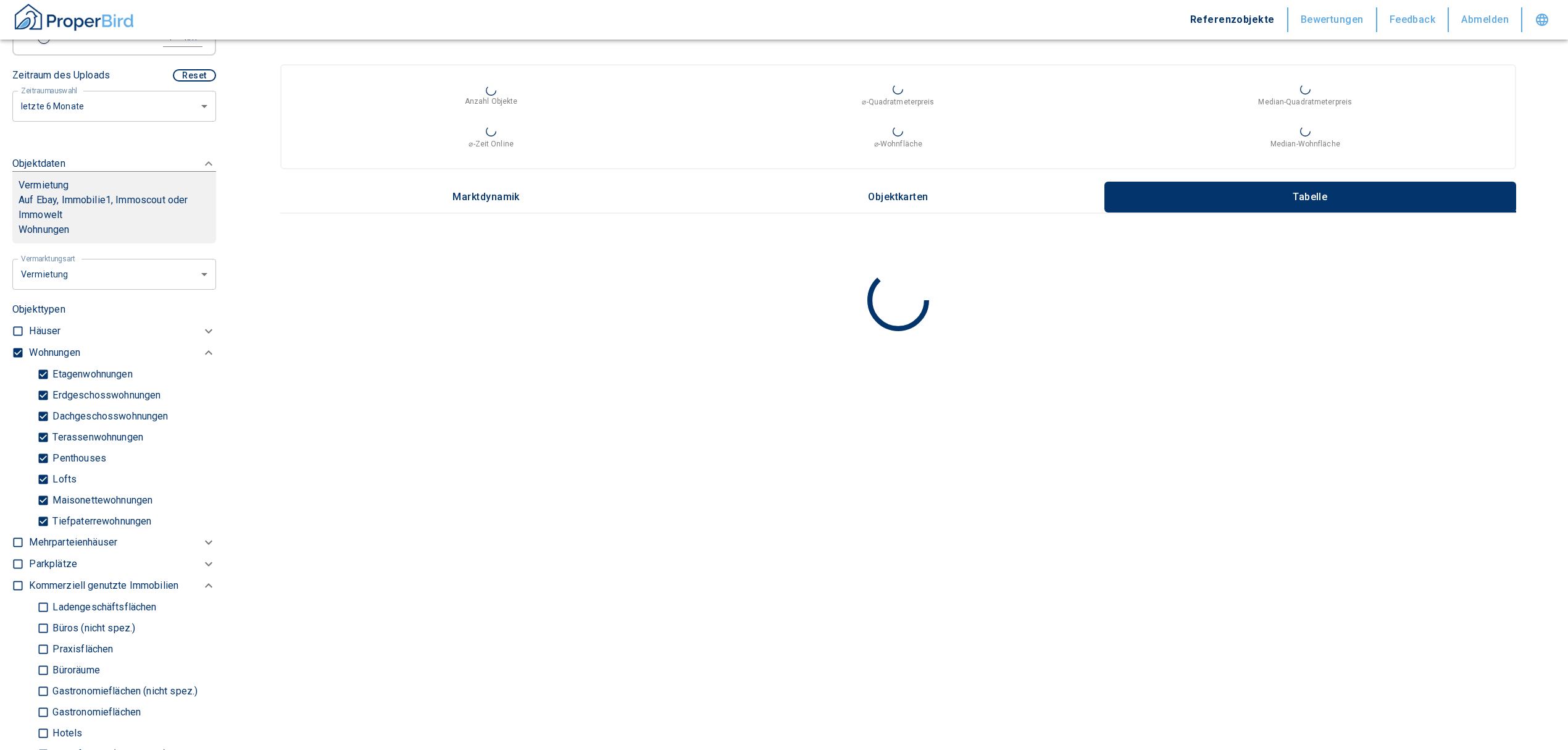
click at [42, 517] on input "Tiefpaterrewohnungen" at bounding box center [44, 521] width 13 height 21
checkbox input "false"
type input "2020"
type input "999999990"
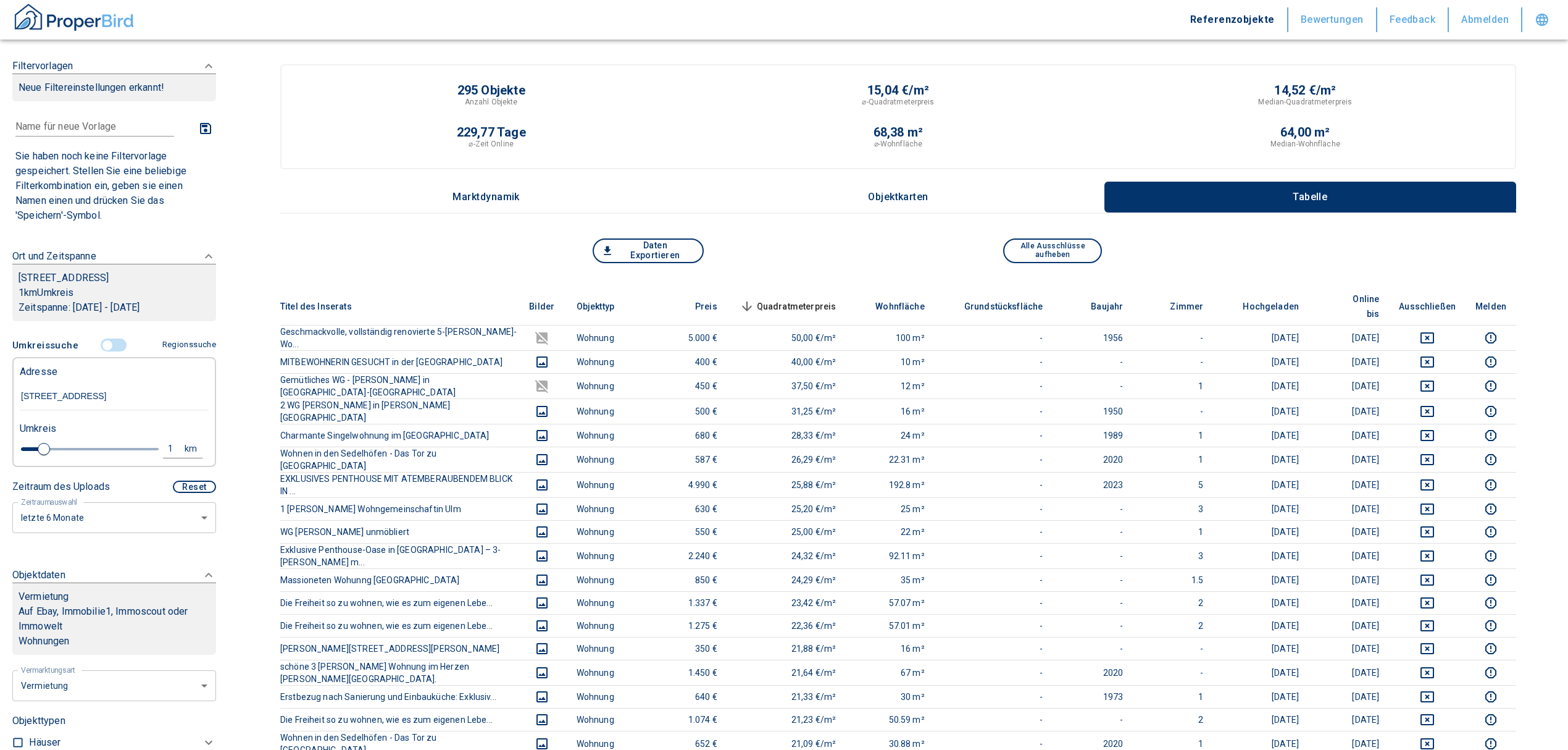
click at [166, 445] on div "1" at bounding box center [177, 449] width 22 height 15
drag, startPoint x: 41, startPoint y: 447, endPoint x: 20, endPoint y: 447, distance: 21.0
click at [20, 447] on div "1 km Neue Suchen" at bounding box center [104, 449] width 189 height 30
type input "0,5"
click at [143, 450] on button "Neue Suchen" at bounding box center [165, 448] width 68 height 17
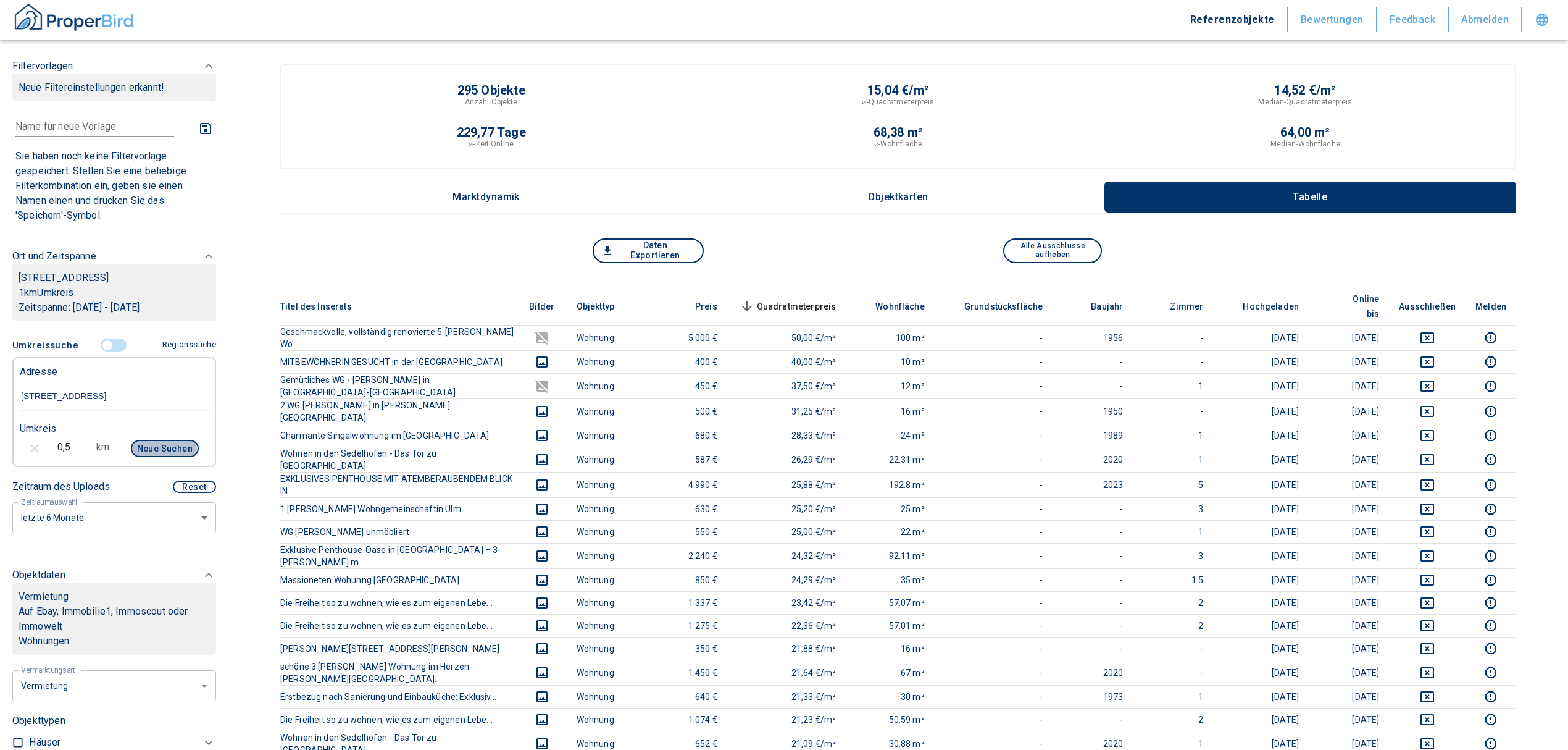
type input "2020"
type input "999999990"
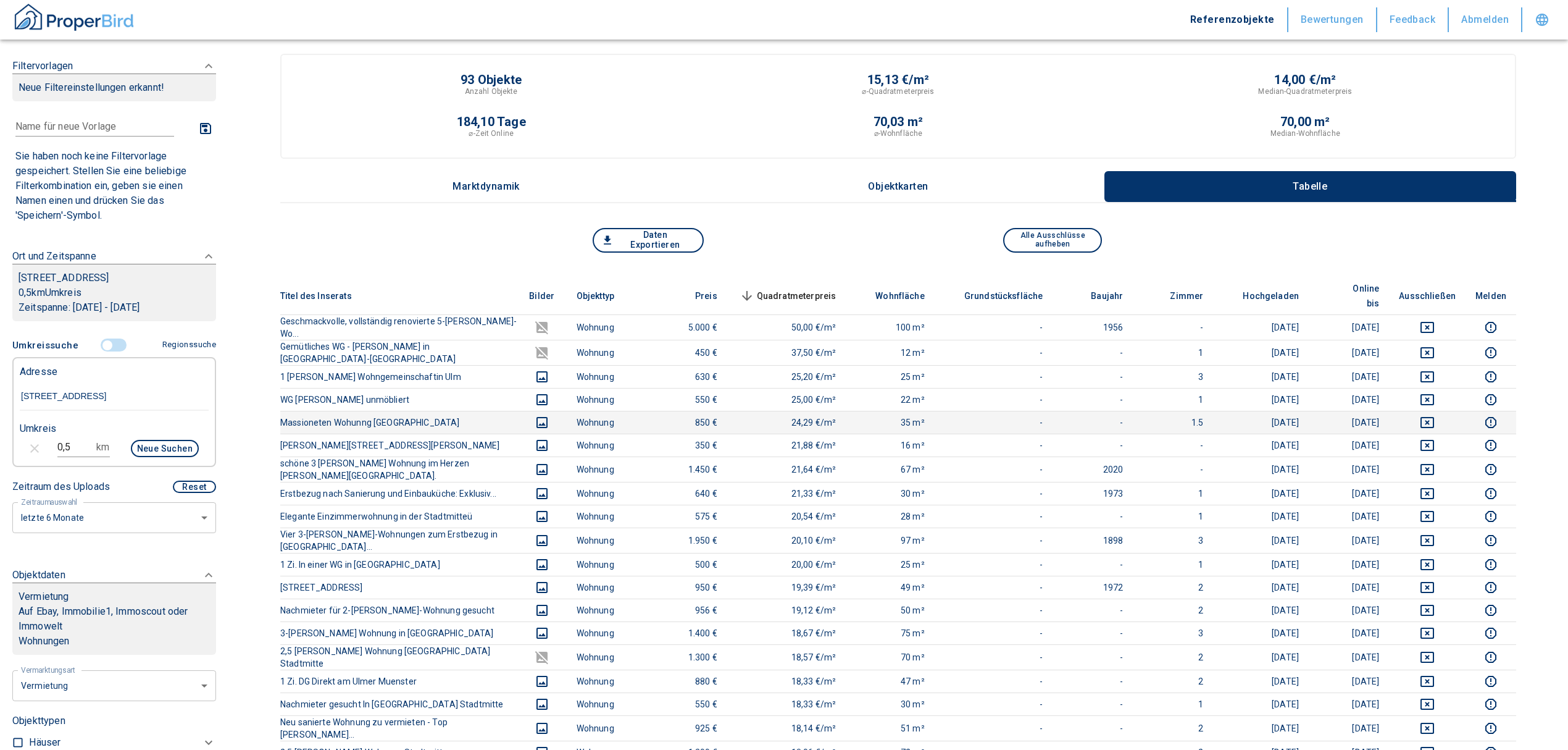
scroll to position [82, 0]
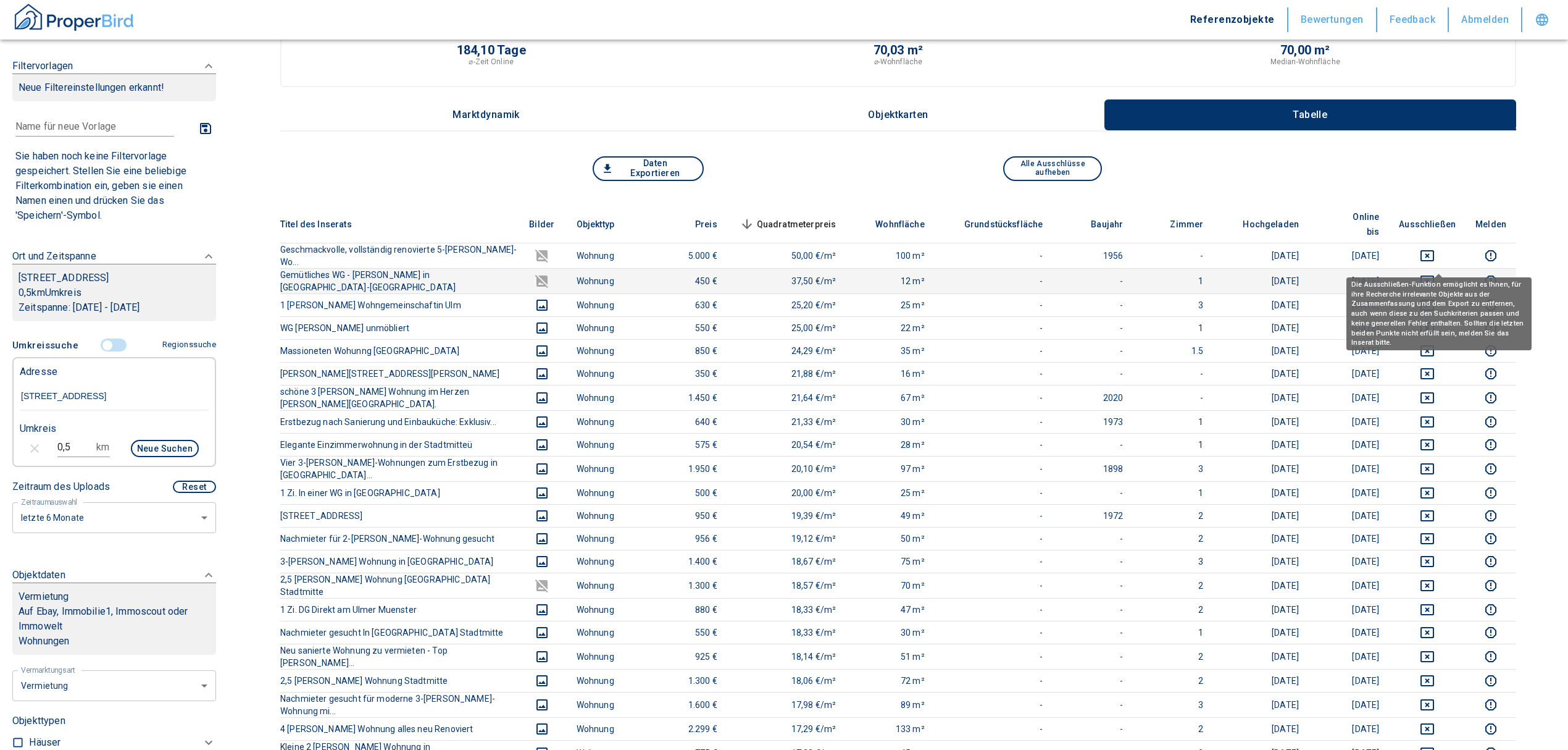
click at [1435, 274] on icon "deselect this listing" at bounding box center [1427, 281] width 15 height 15
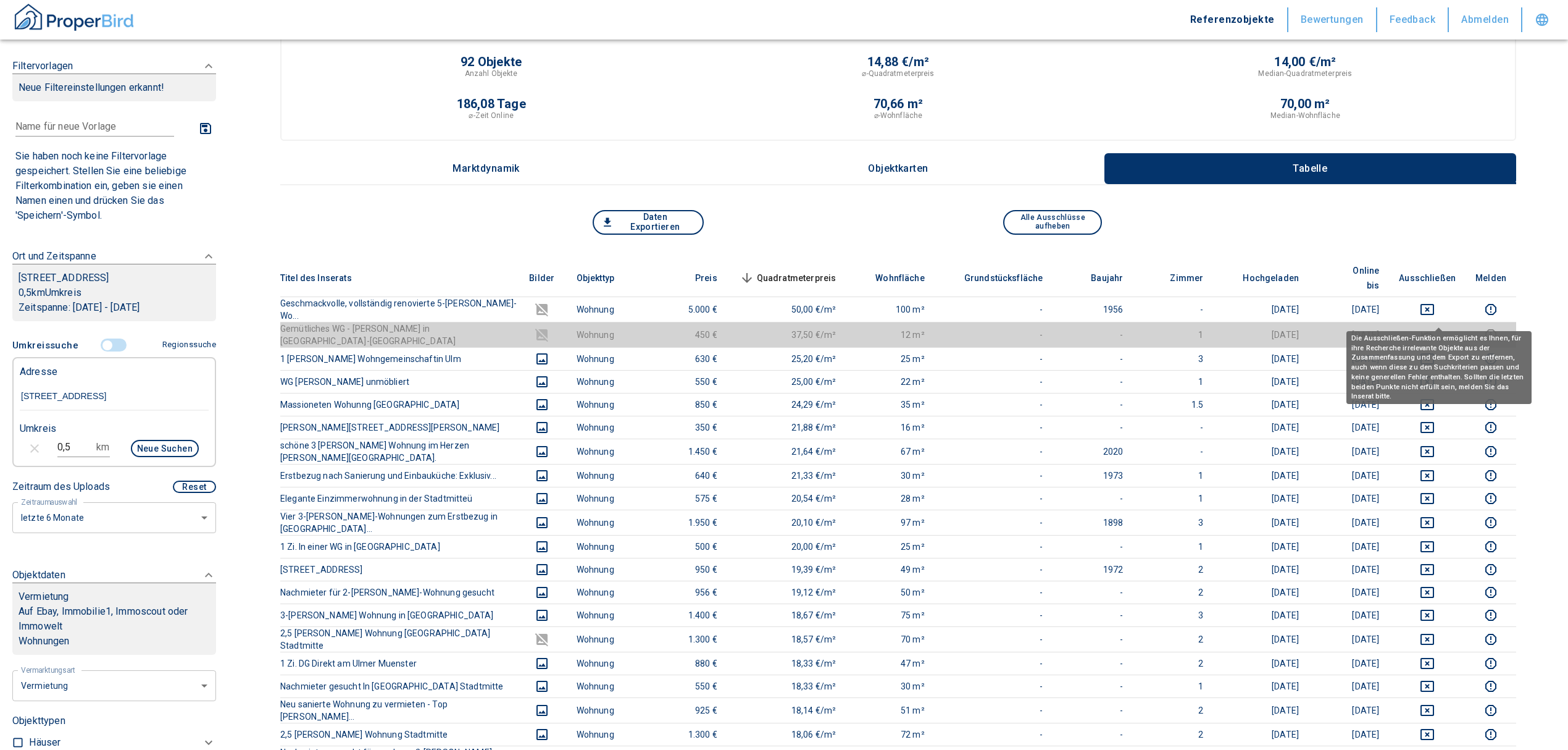
scroll to position [0, 0]
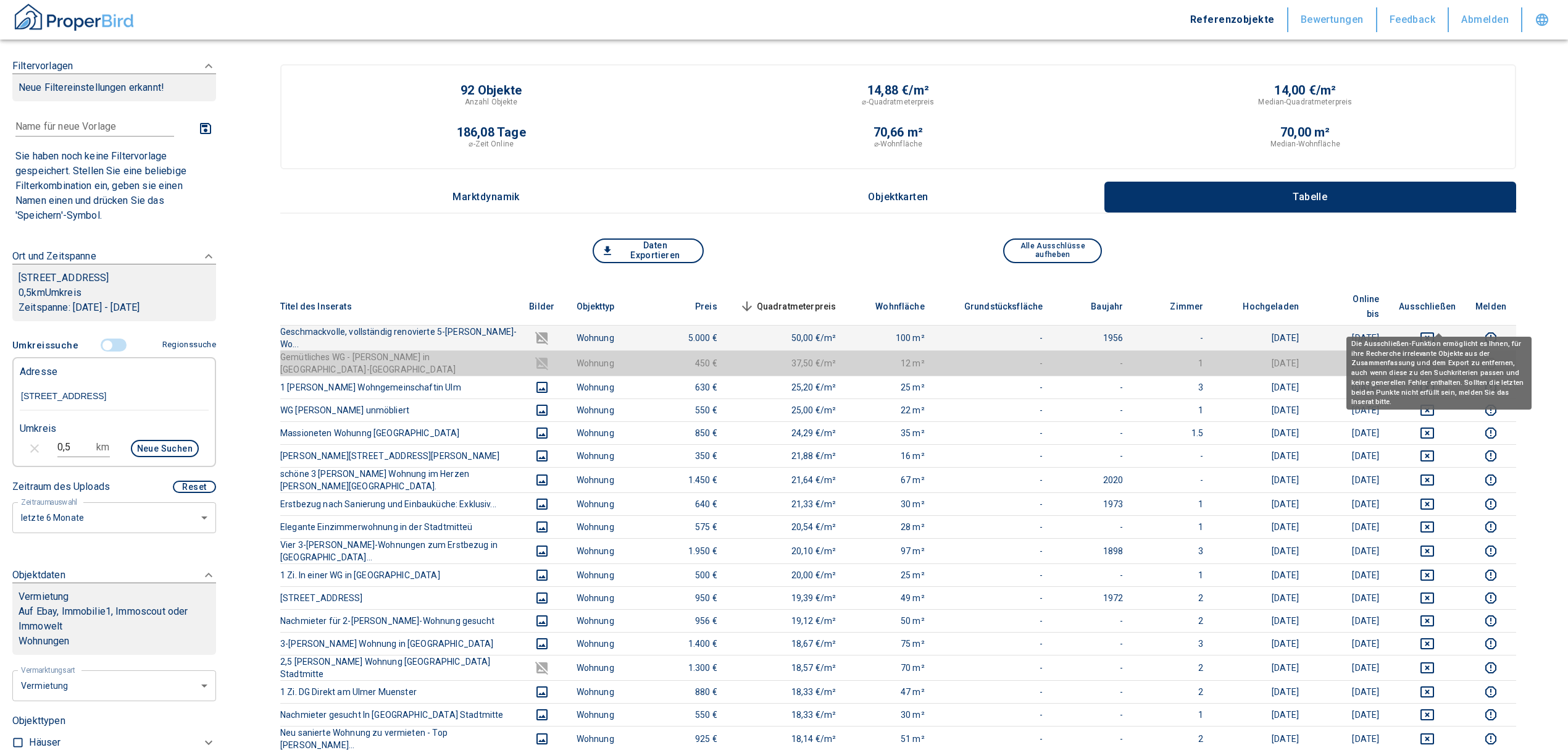
click at [1435, 330] on icon "deselect this listing" at bounding box center [1427, 337] width 15 height 15
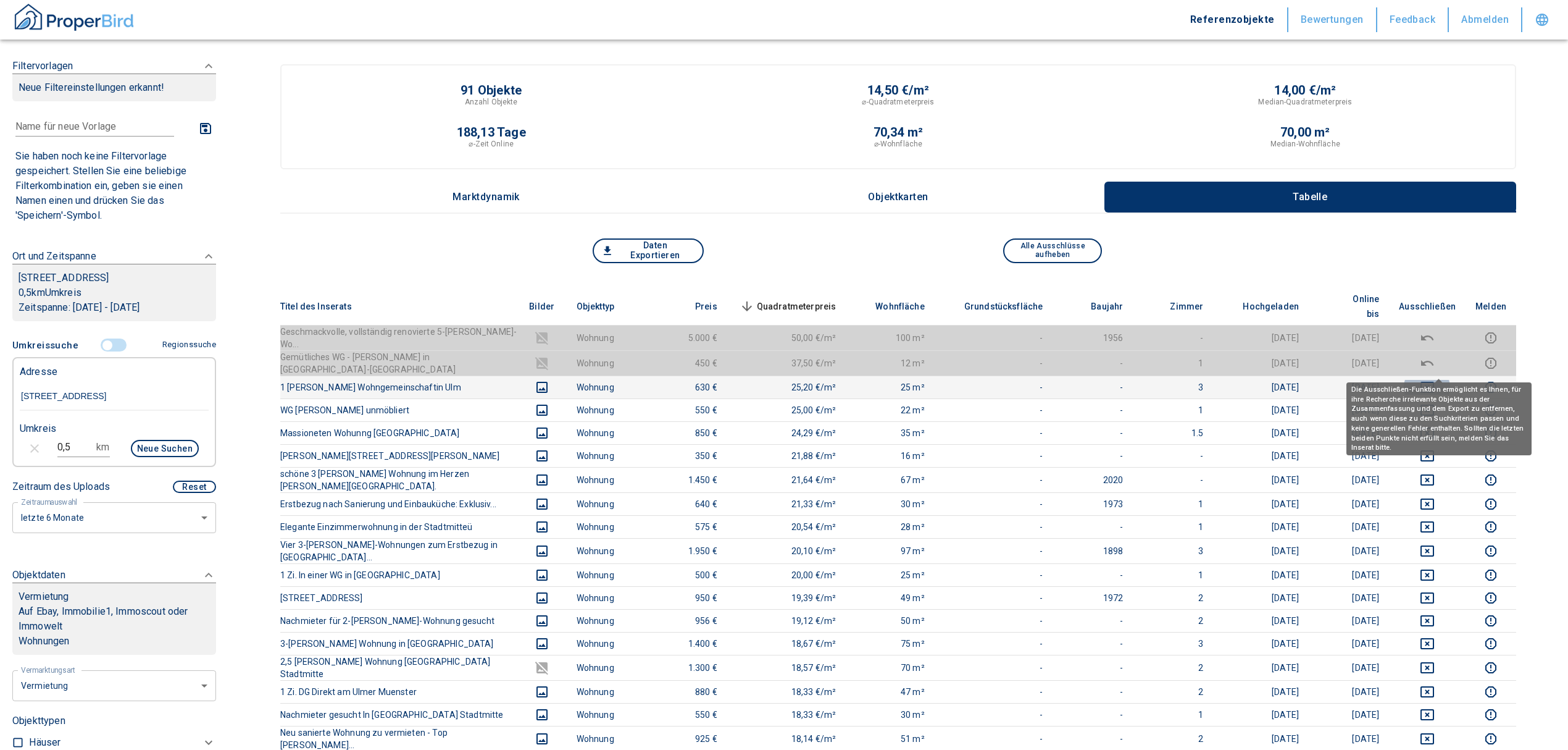
click at [1434, 382] on icon "deselect this listing" at bounding box center [1427, 387] width 14 height 11
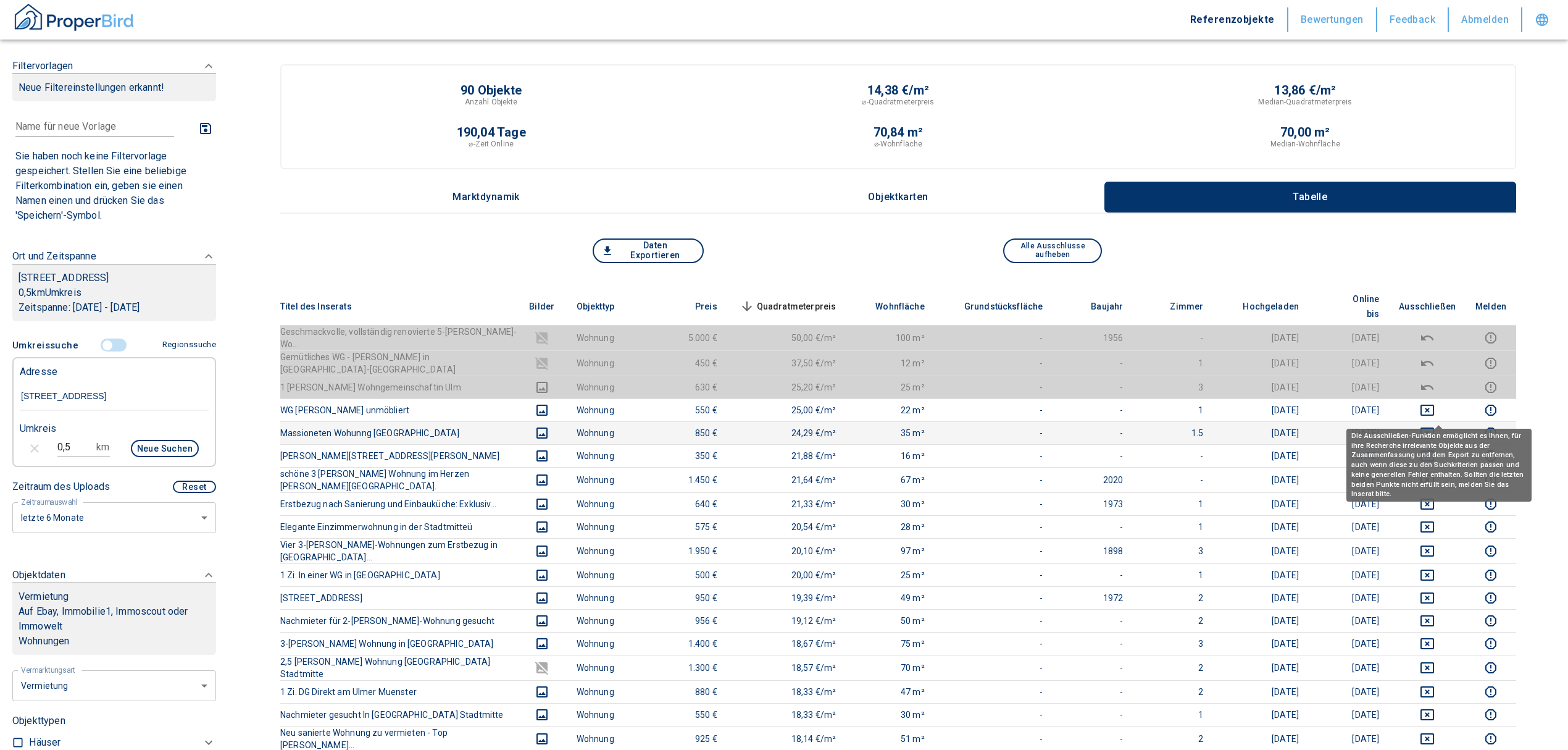
click at [1435, 426] on icon "deselect this listing" at bounding box center [1427, 433] width 15 height 15
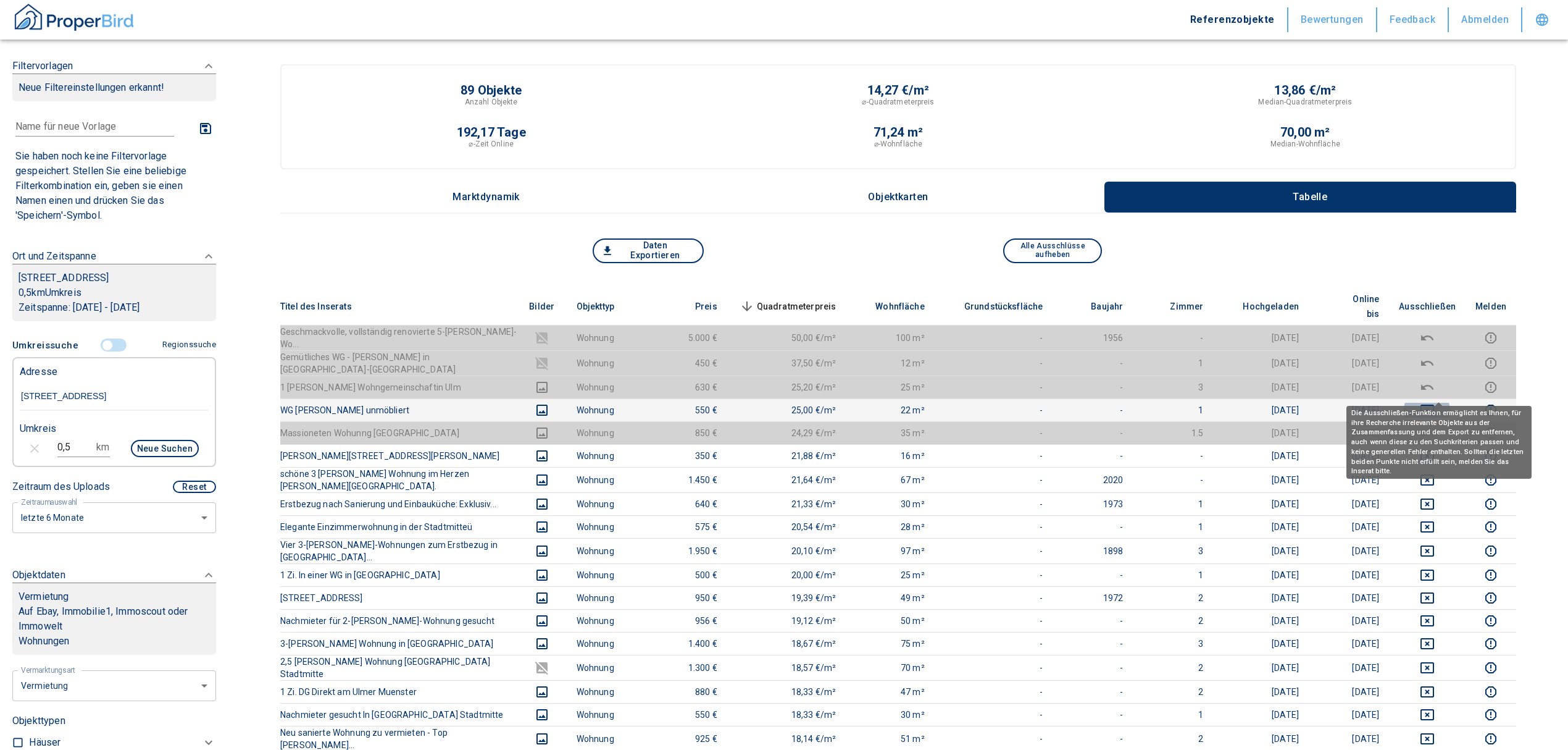
click at [1435, 402] on icon "deselect this listing" at bounding box center [1427, 409] width 15 height 15
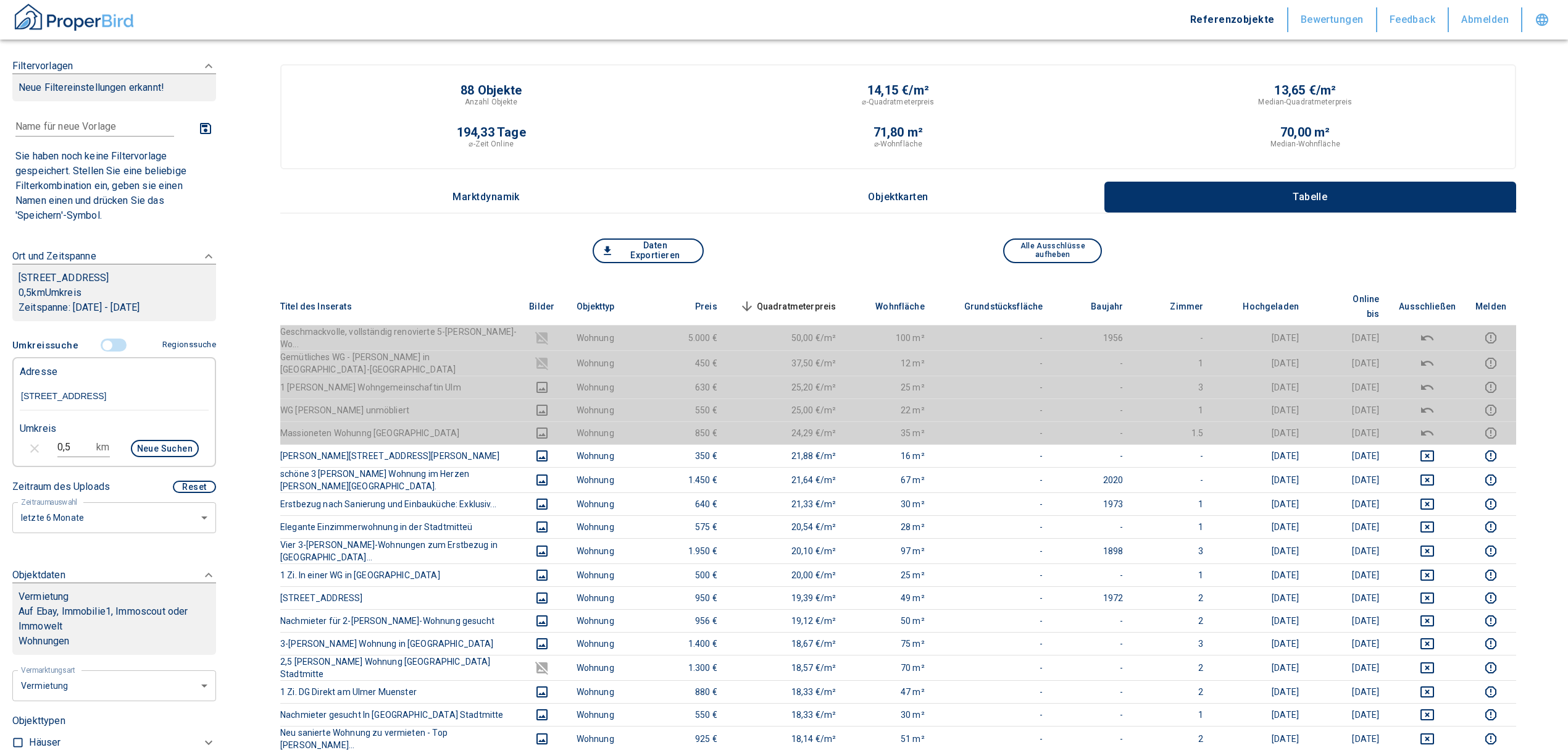
click at [822, 299] on span "Quadratmeterpreis sorted descending" at bounding box center [786, 306] width 99 height 15
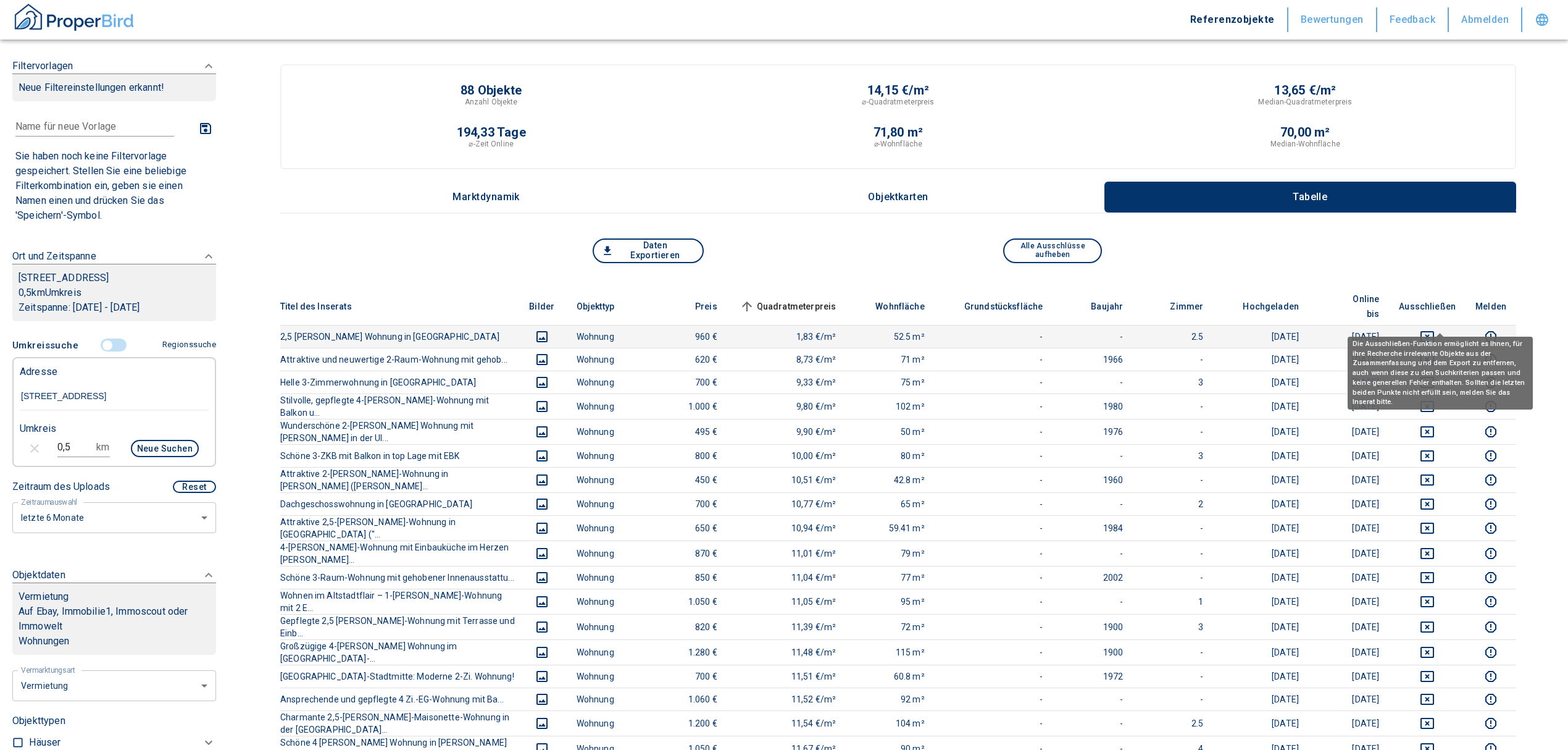
click at [1435, 329] on icon "deselect this listing" at bounding box center [1427, 336] width 15 height 15
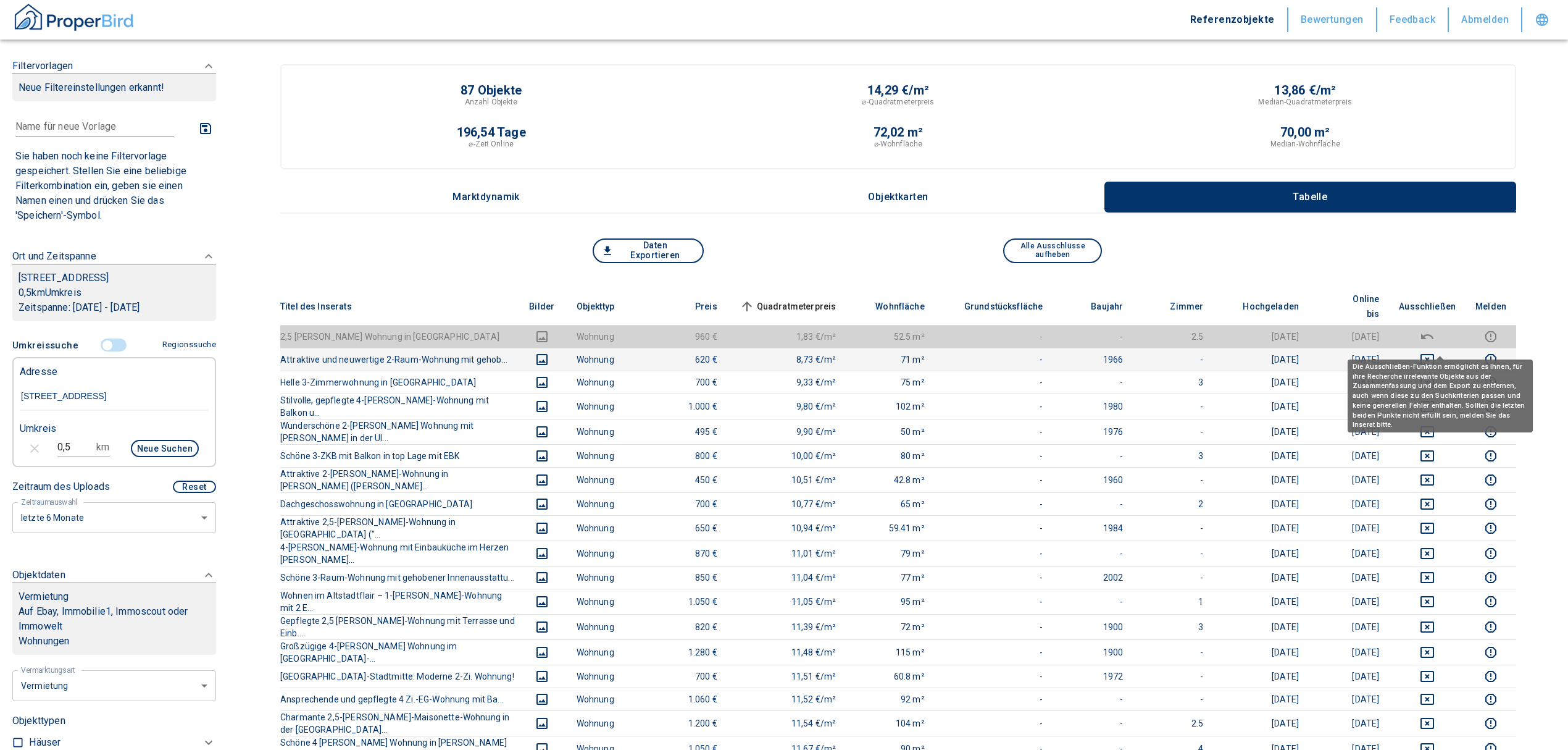
click at [1430, 352] on button "deselect this listing" at bounding box center [1427, 359] width 57 height 15
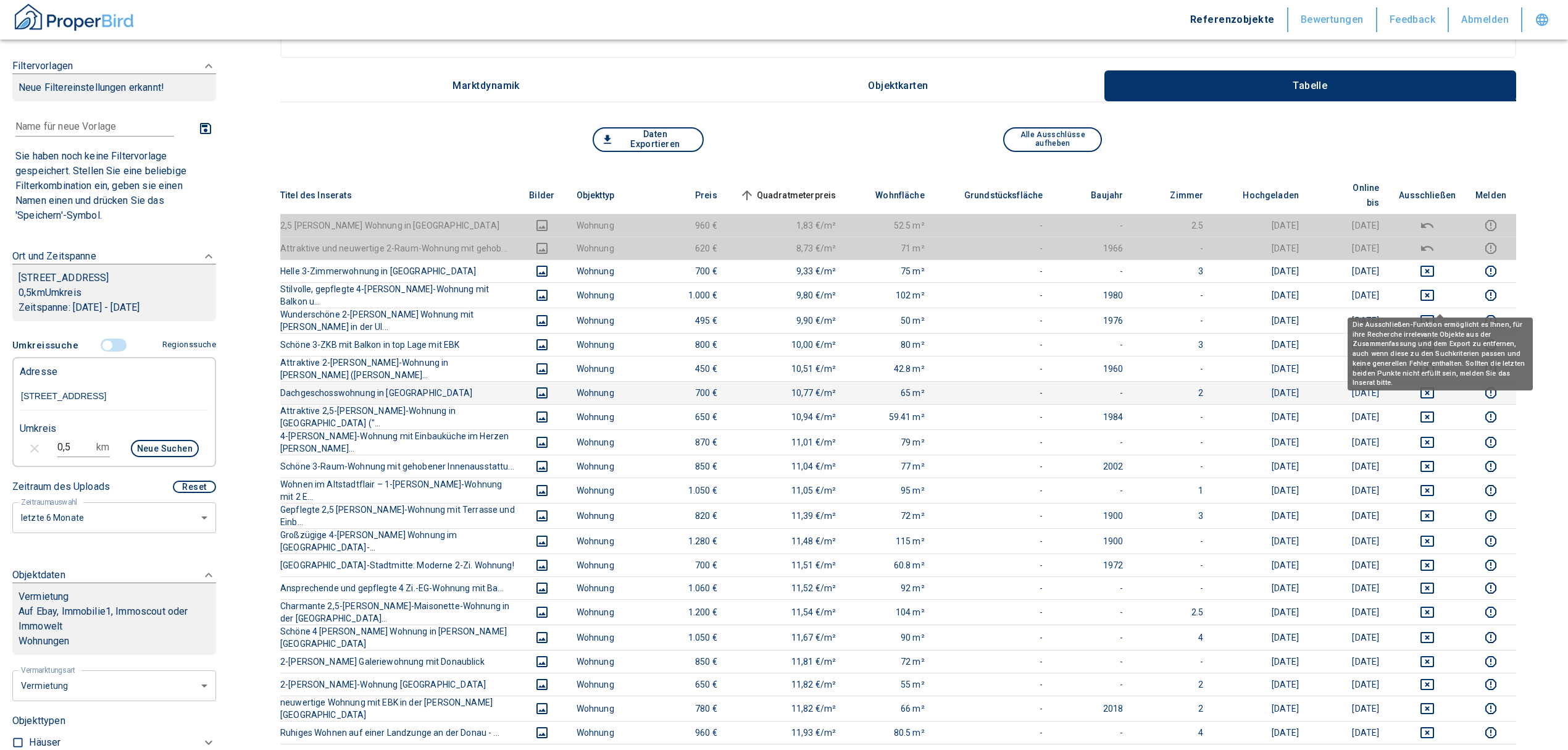
scroll to position [82, 0]
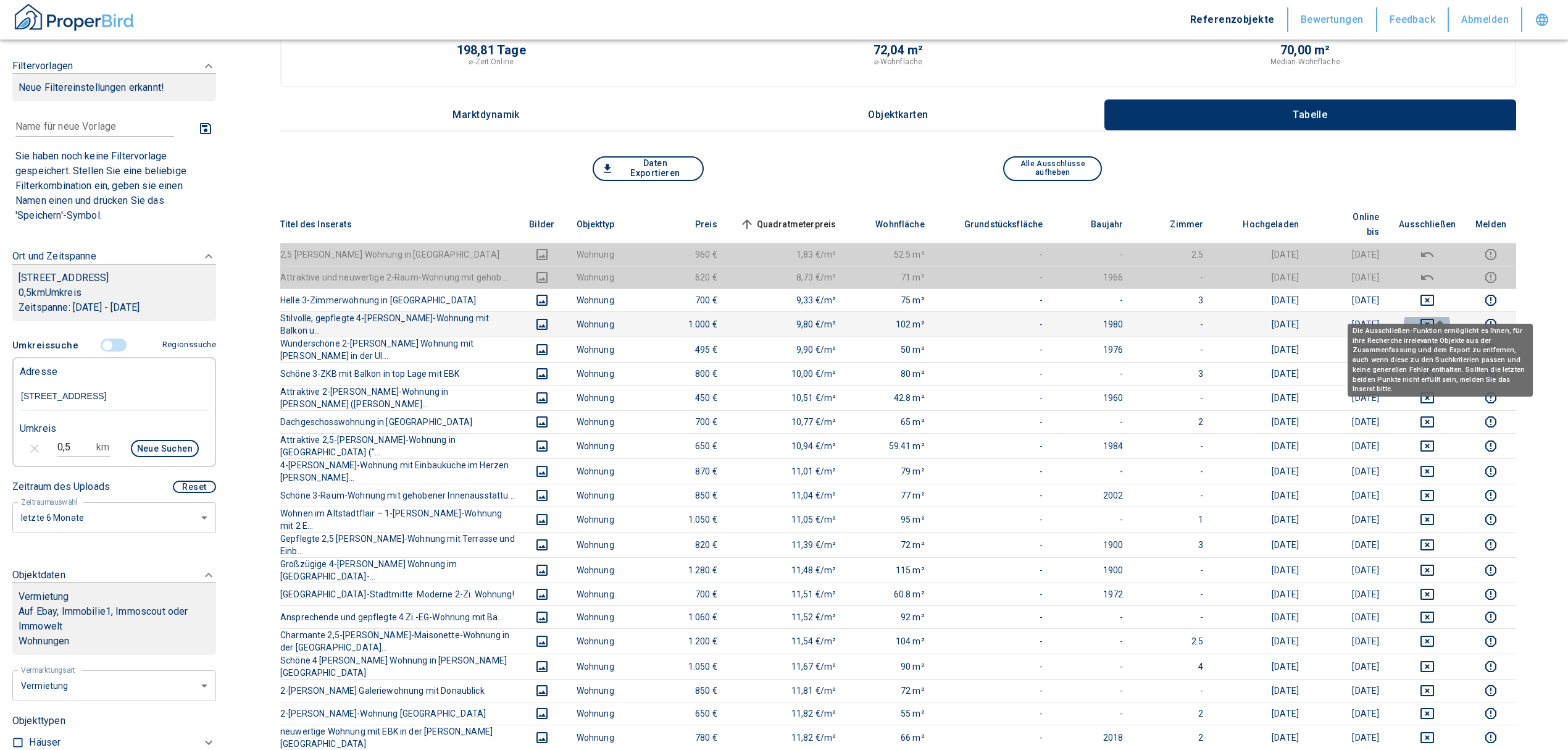
click at [1434, 318] on icon "deselect this listing" at bounding box center [1427, 324] width 14 height 11
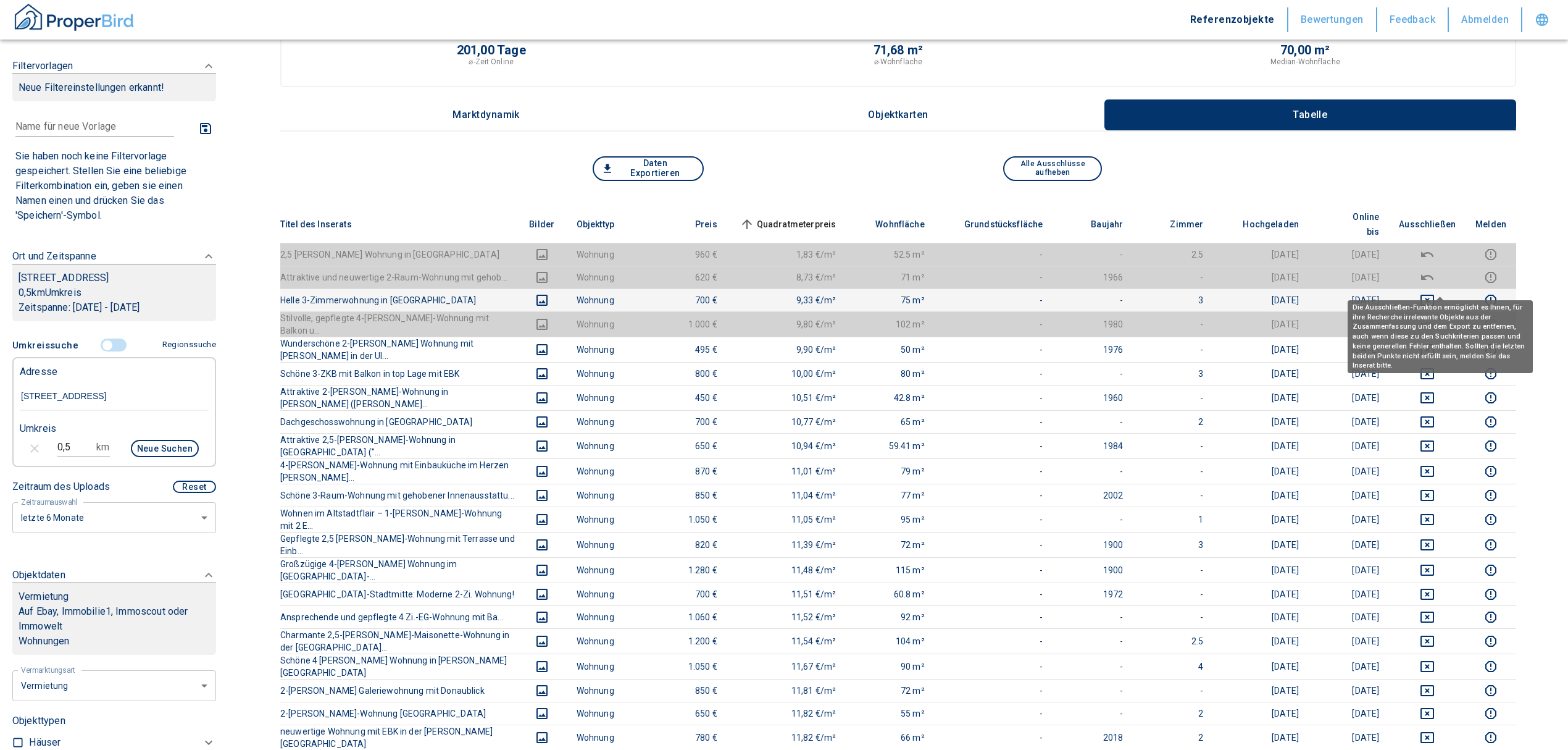
click at [1434, 294] on icon "deselect this listing" at bounding box center [1427, 300] width 14 height 11
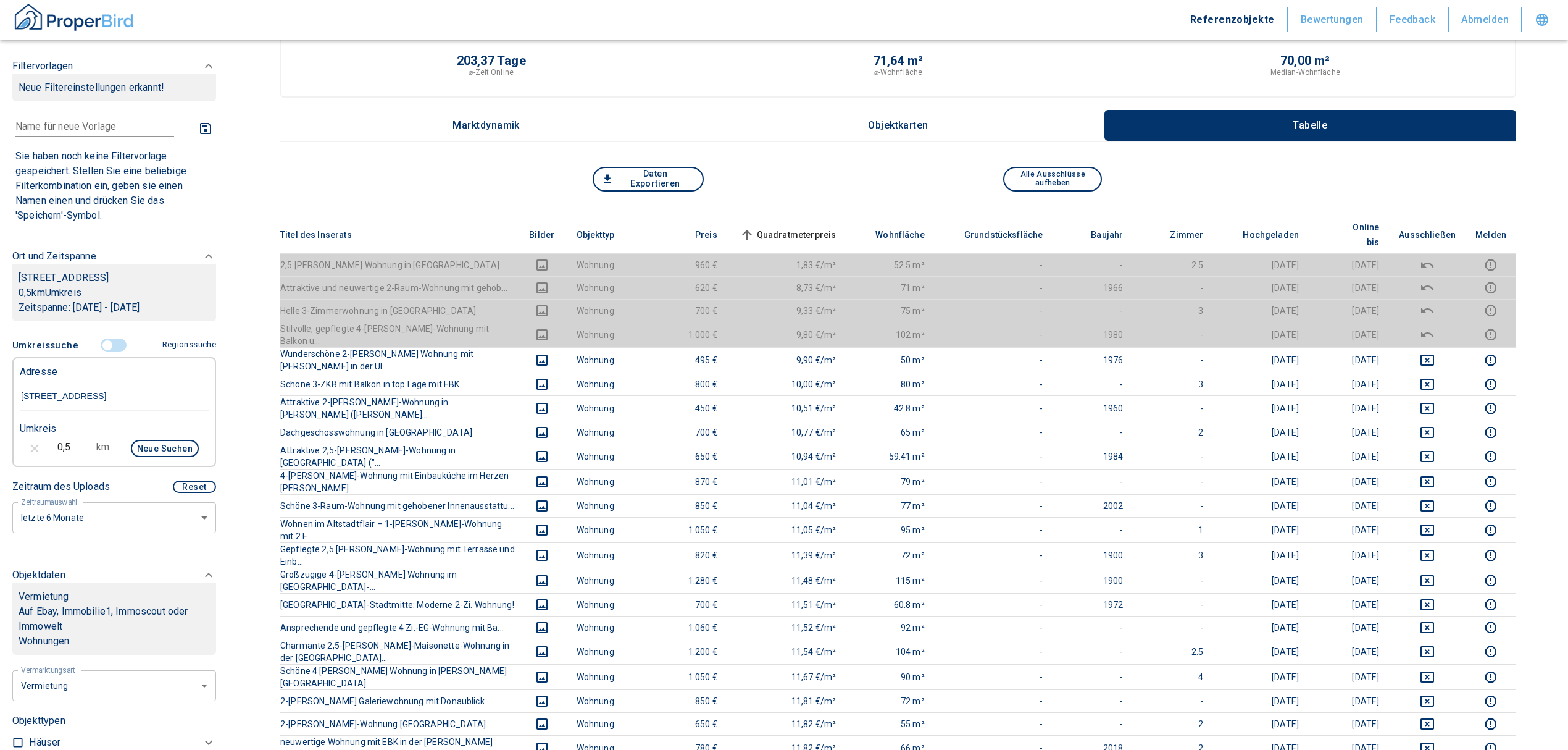
scroll to position [0, 0]
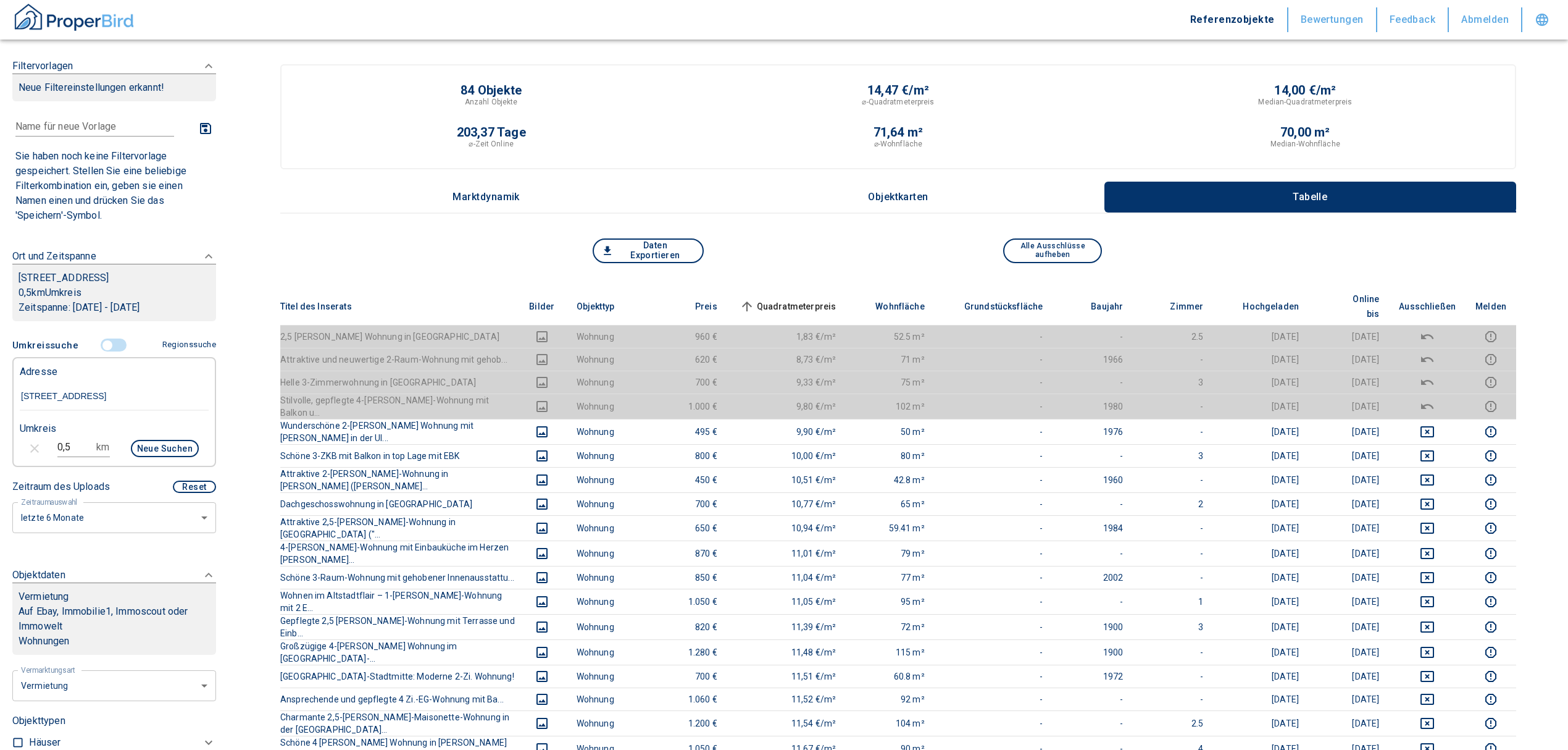
click at [818, 299] on span "Quadratmeterpreis sorted ascending" at bounding box center [786, 306] width 99 height 15
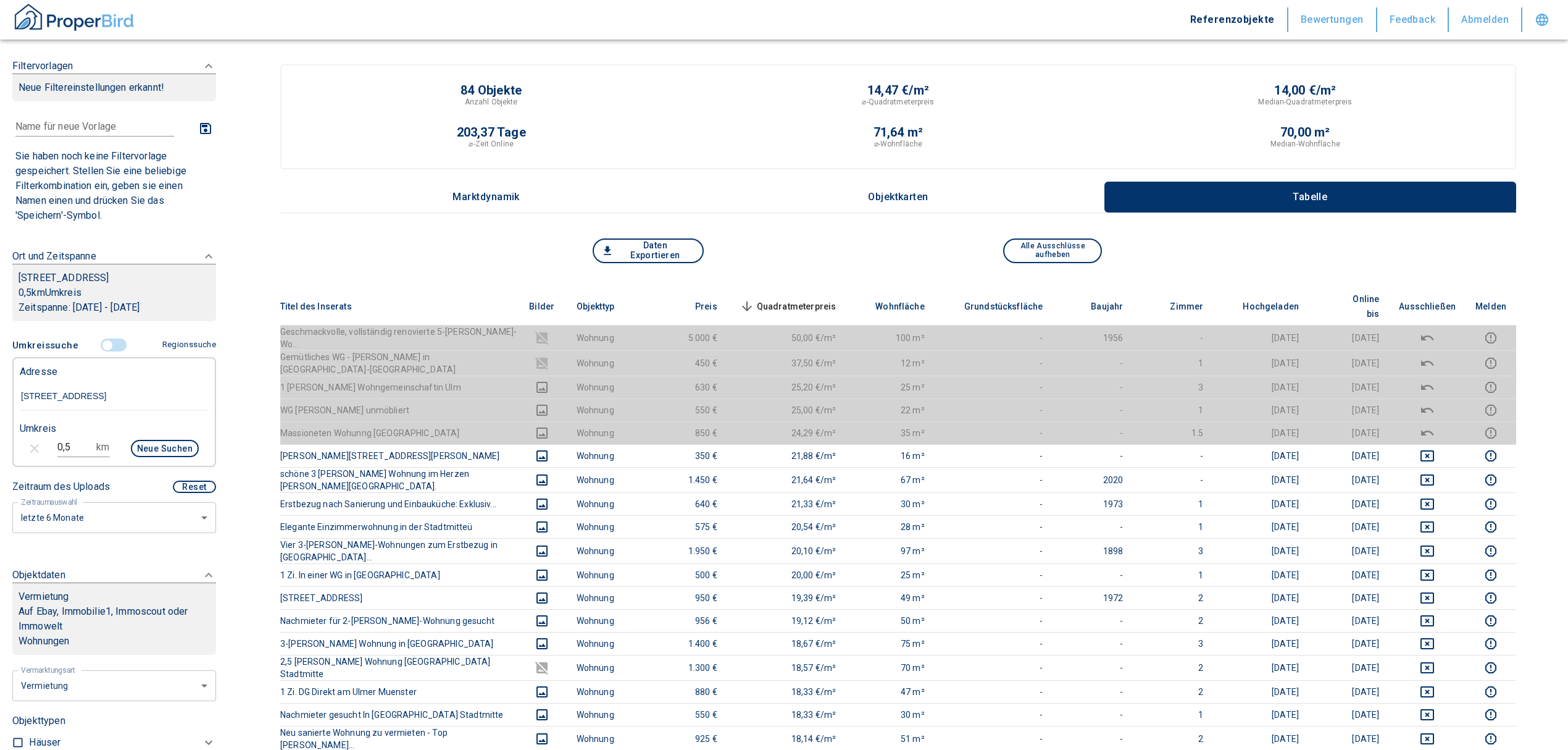
click at [816, 299] on span "Quadratmeterpreis sorted descending" at bounding box center [786, 306] width 99 height 15
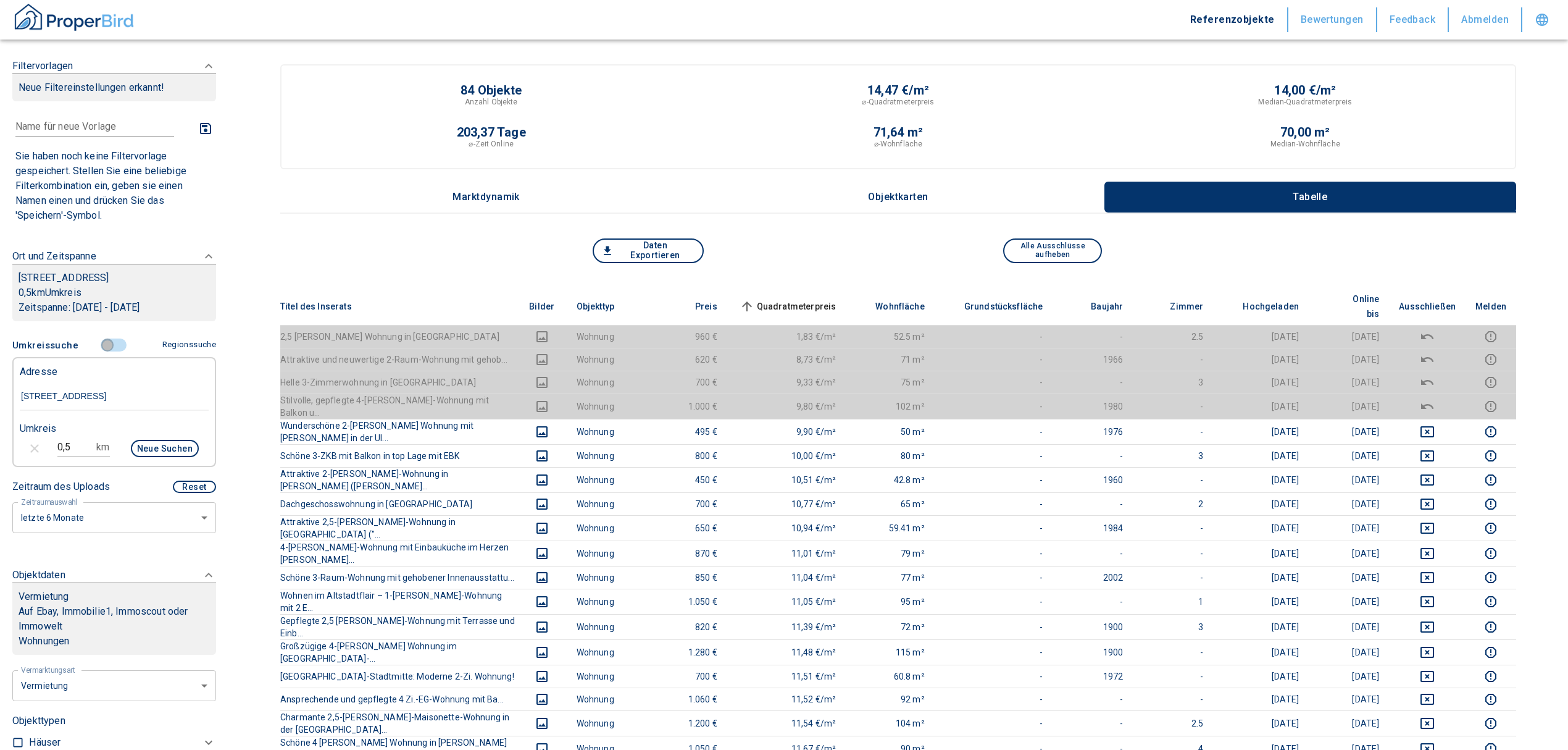
click at [101, 351] on input "controlled" at bounding box center [107, 346] width 37 height 14
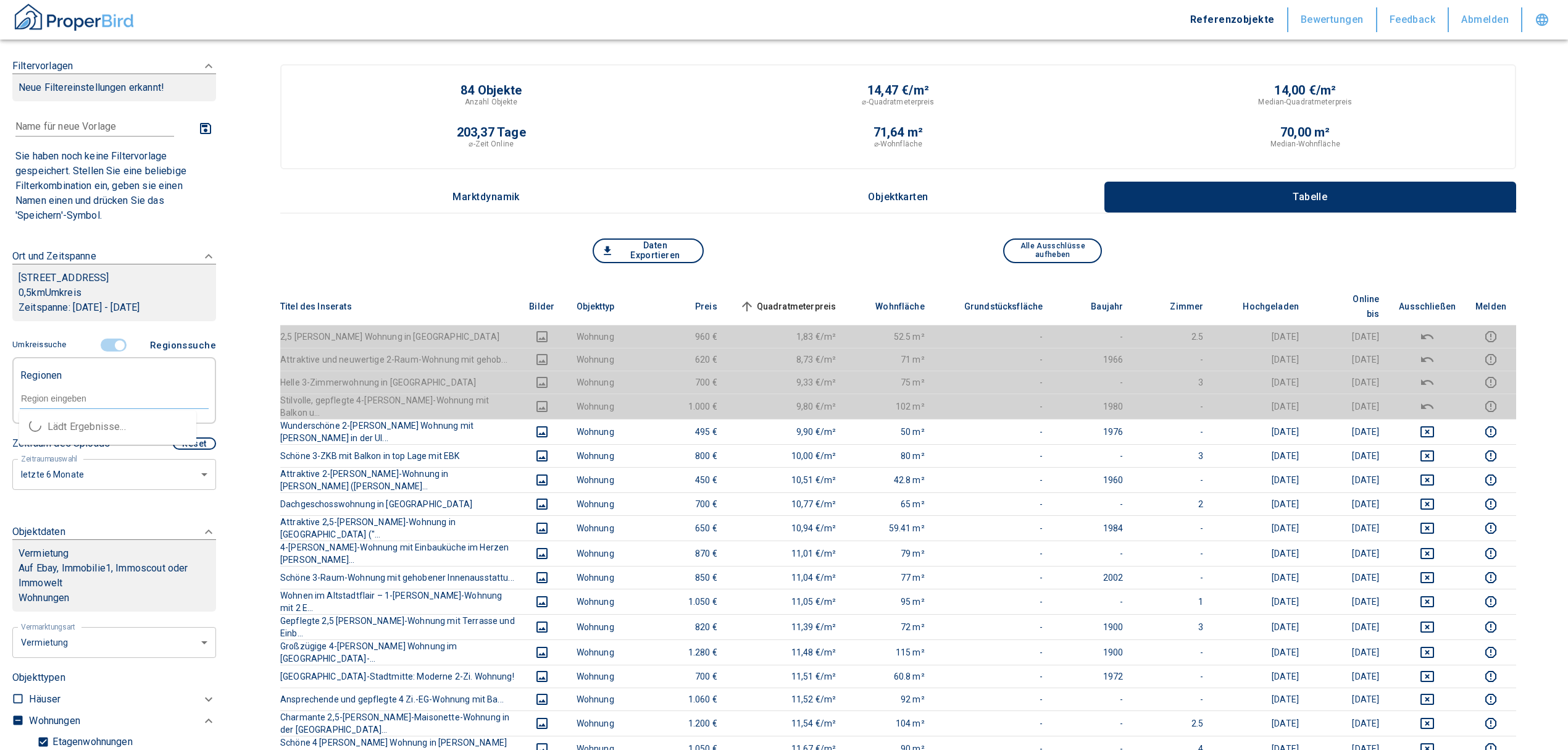
click at [45, 401] on input "text" at bounding box center [114, 399] width 189 height 11
click at [114, 428] on li "89073 Ulm" at bounding box center [107, 426] width 177 height 22
type input "89073"
type input "2020"
type input "999999990"
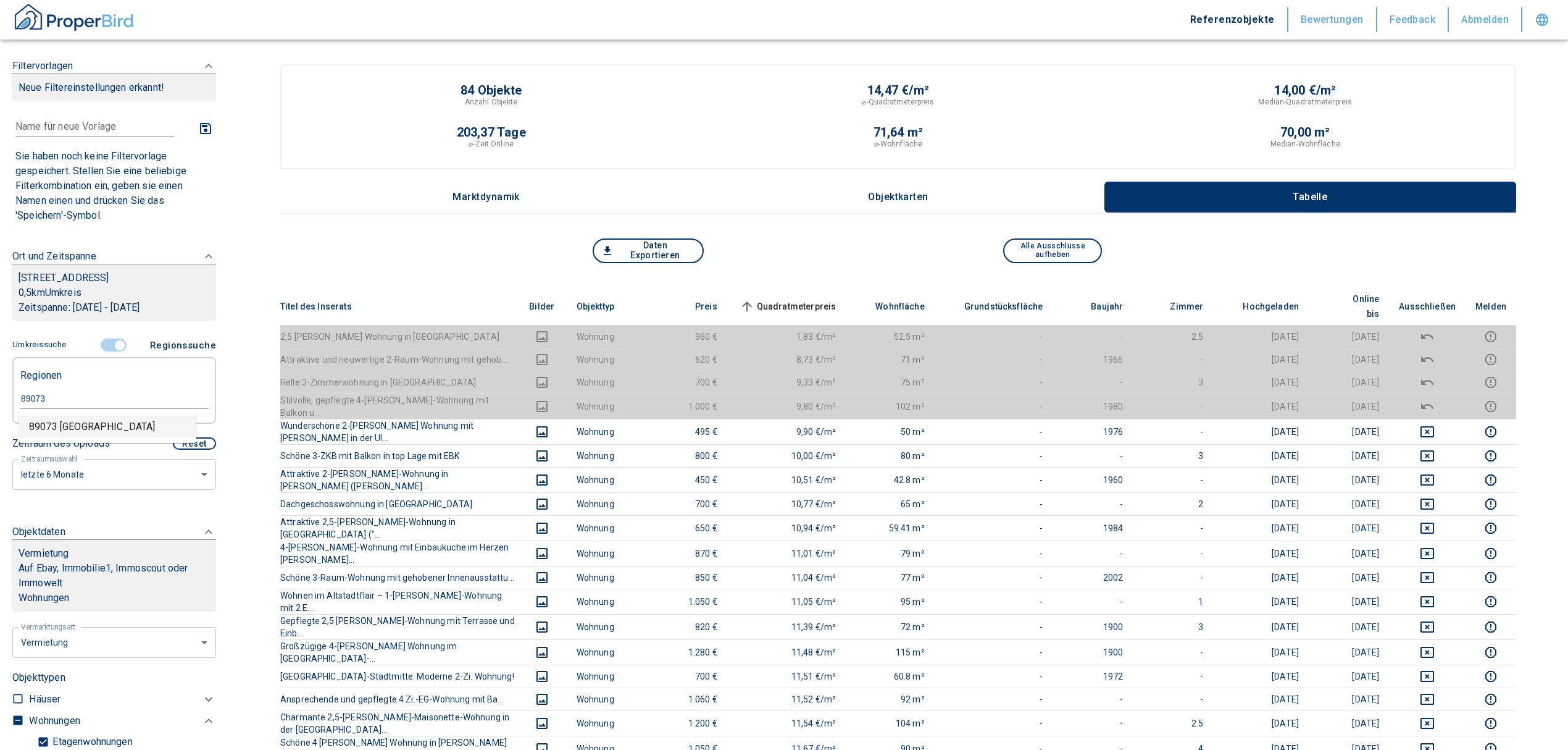
type input "89073 Ulm"
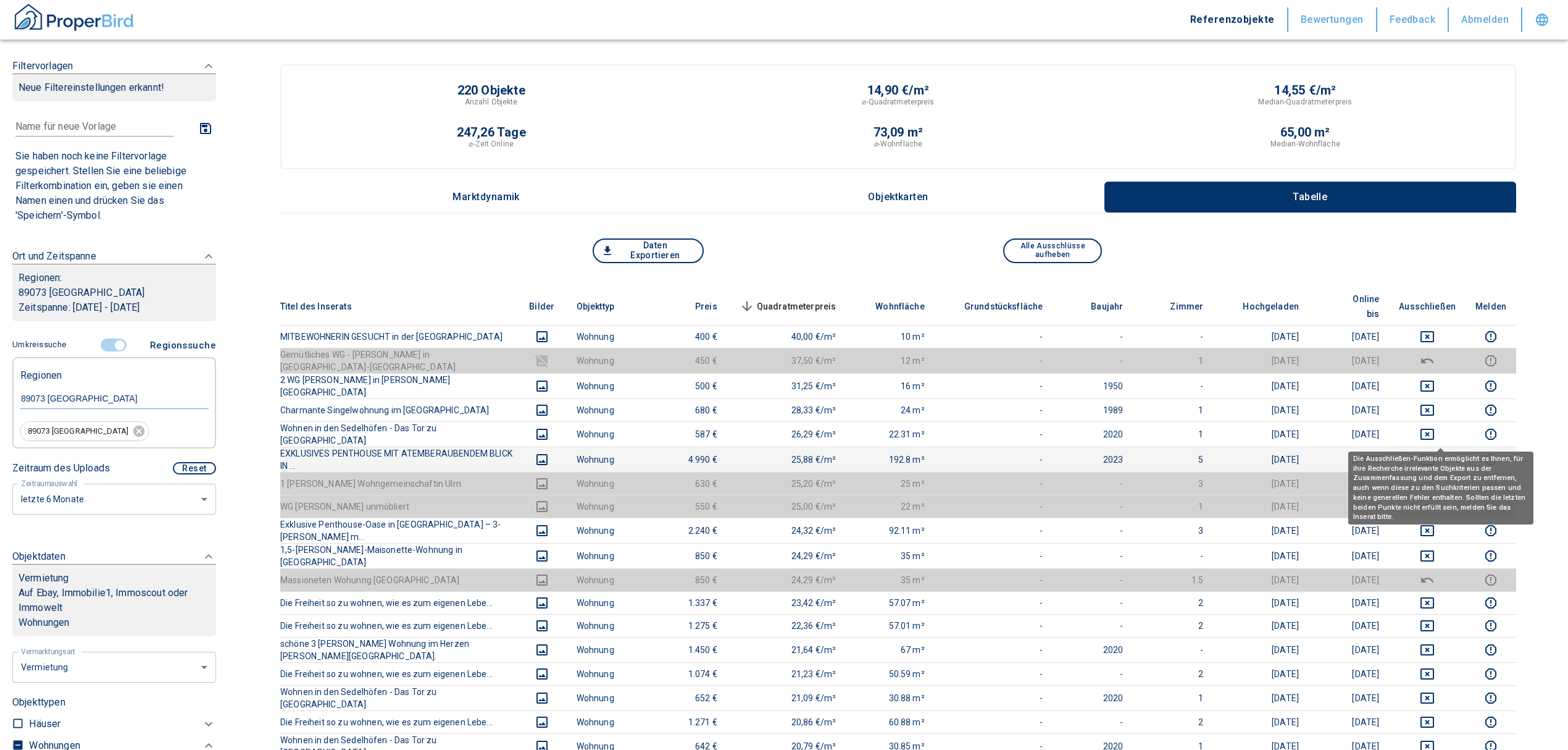
click at [1435, 452] on icon "deselect this listing" at bounding box center [1427, 459] width 15 height 15
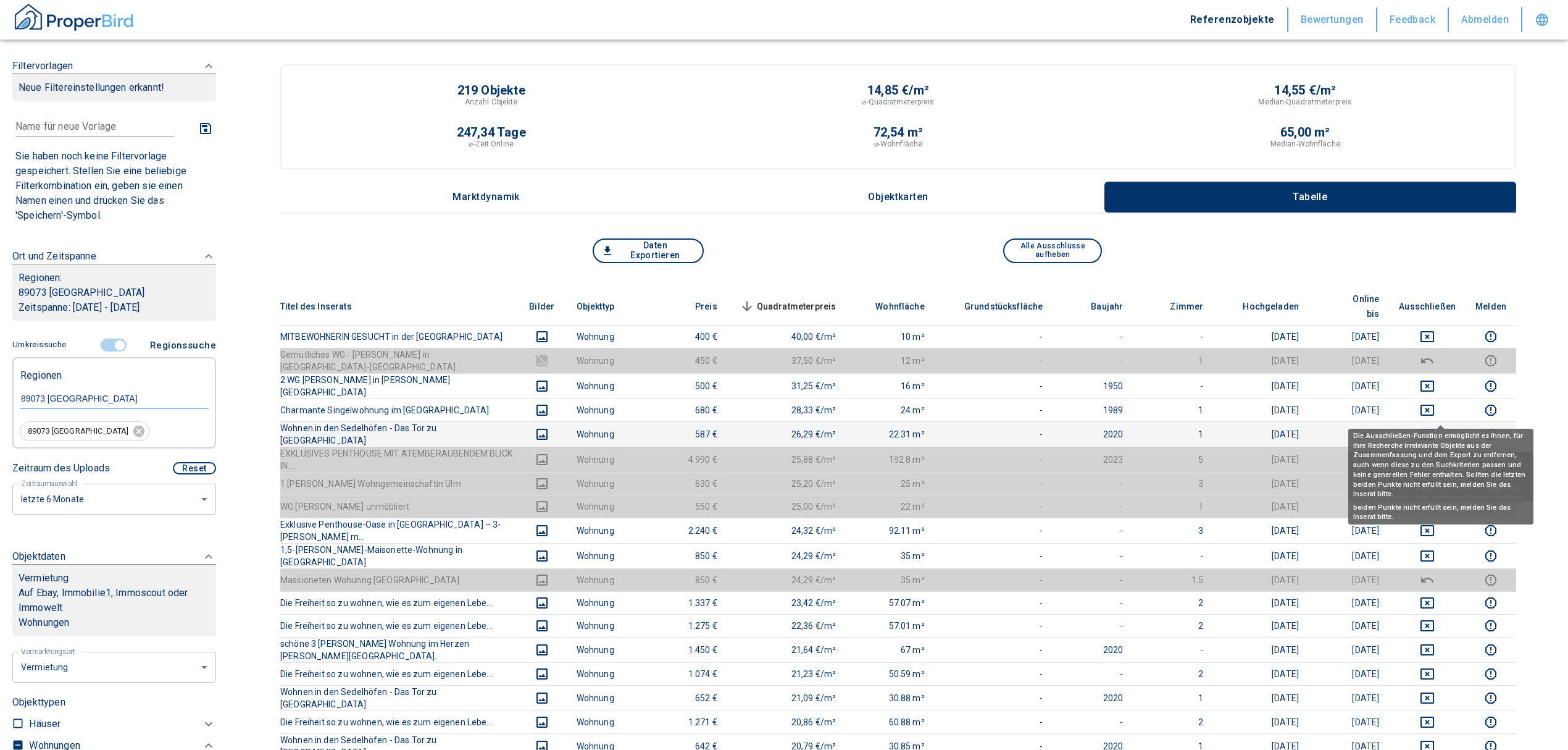
click at [1435, 427] on icon "deselect this listing" at bounding box center [1427, 434] width 15 height 15
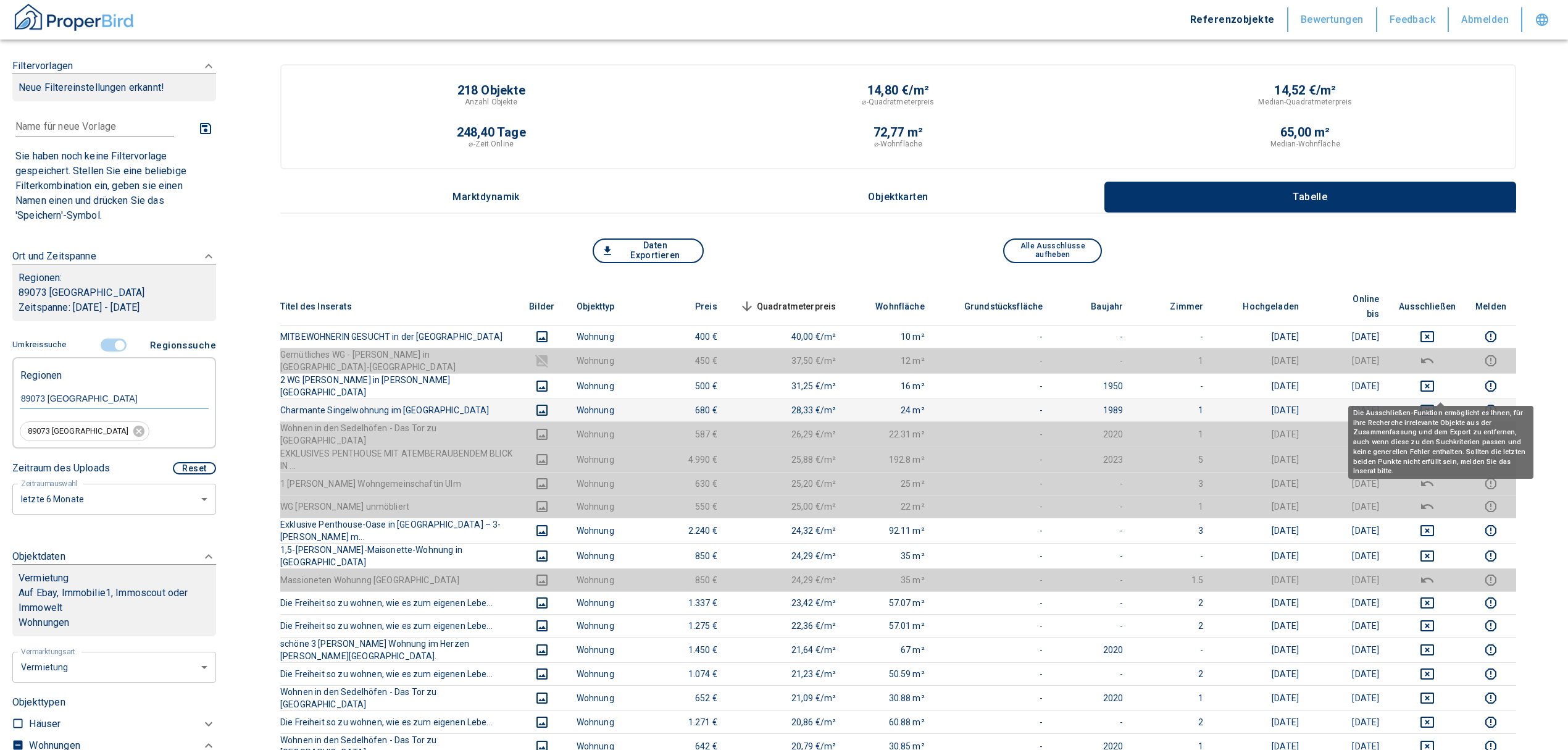
click at [1435, 402] on icon "deselect this listing" at bounding box center [1427, 409] width 15 height 15
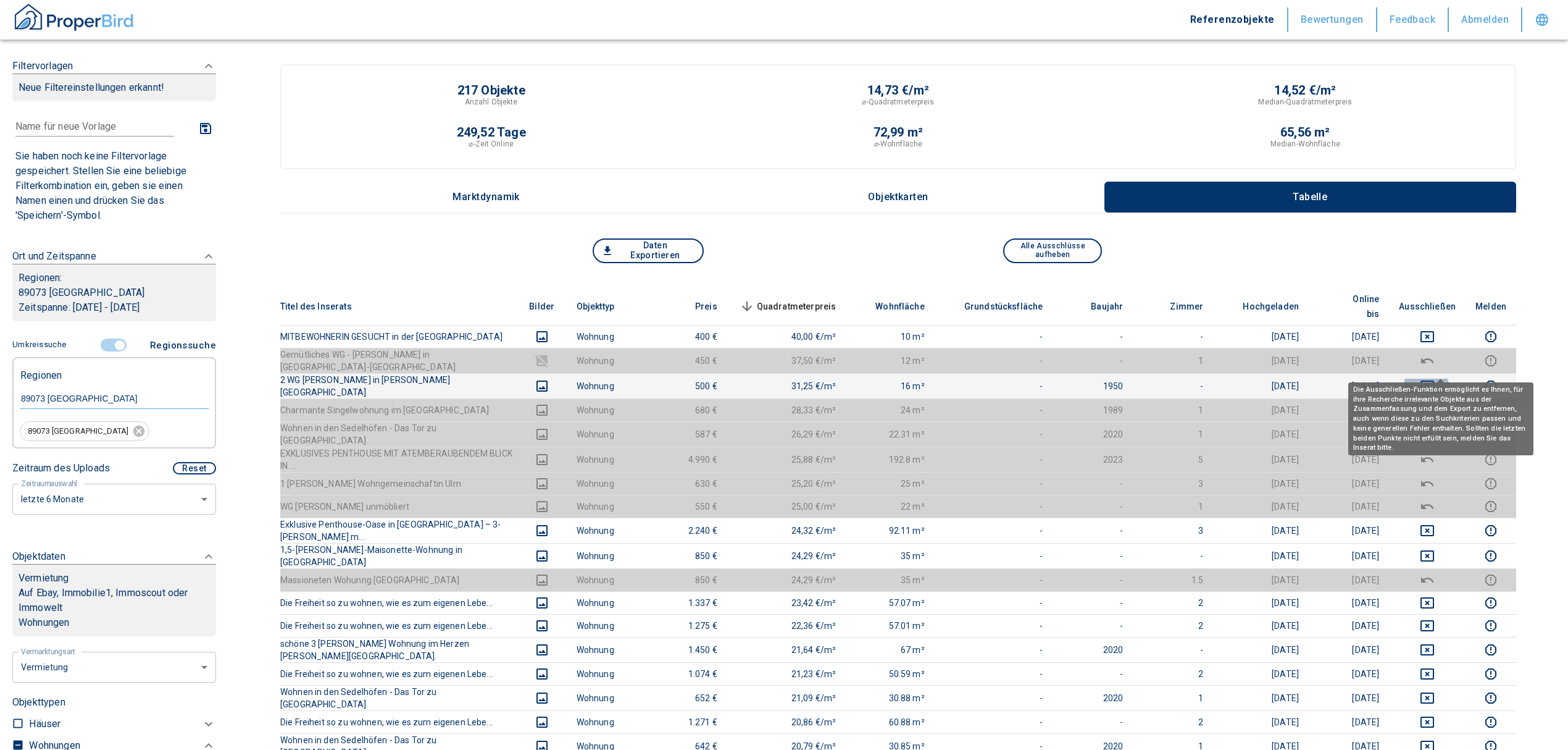
click at [1434, 380] on icon "deselect this listing" at bounding box center [1427, 386] width 14 height 11
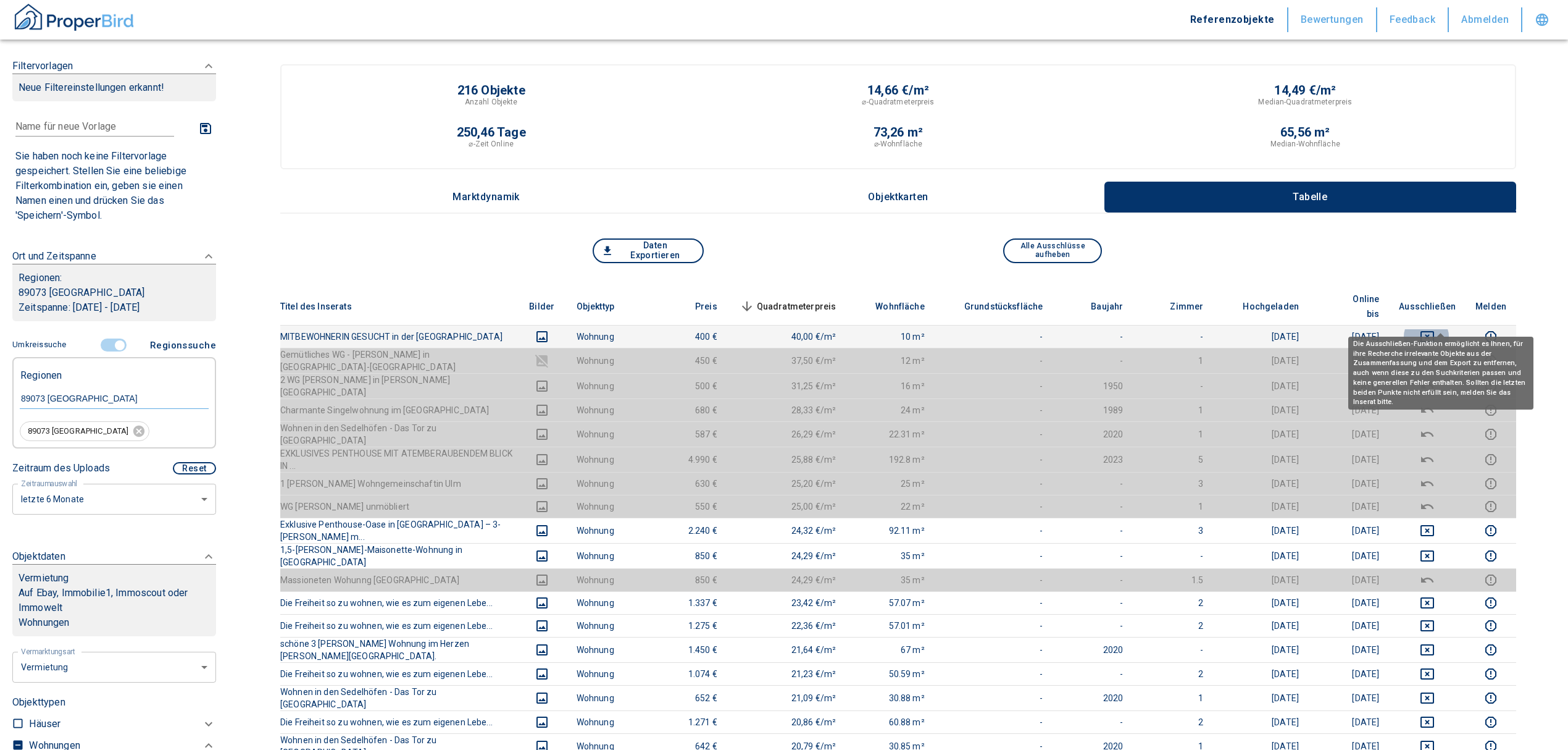
click at [1452, 329] on button "deselect this listing" at bounding box center [1427, 336] width 57 height 15
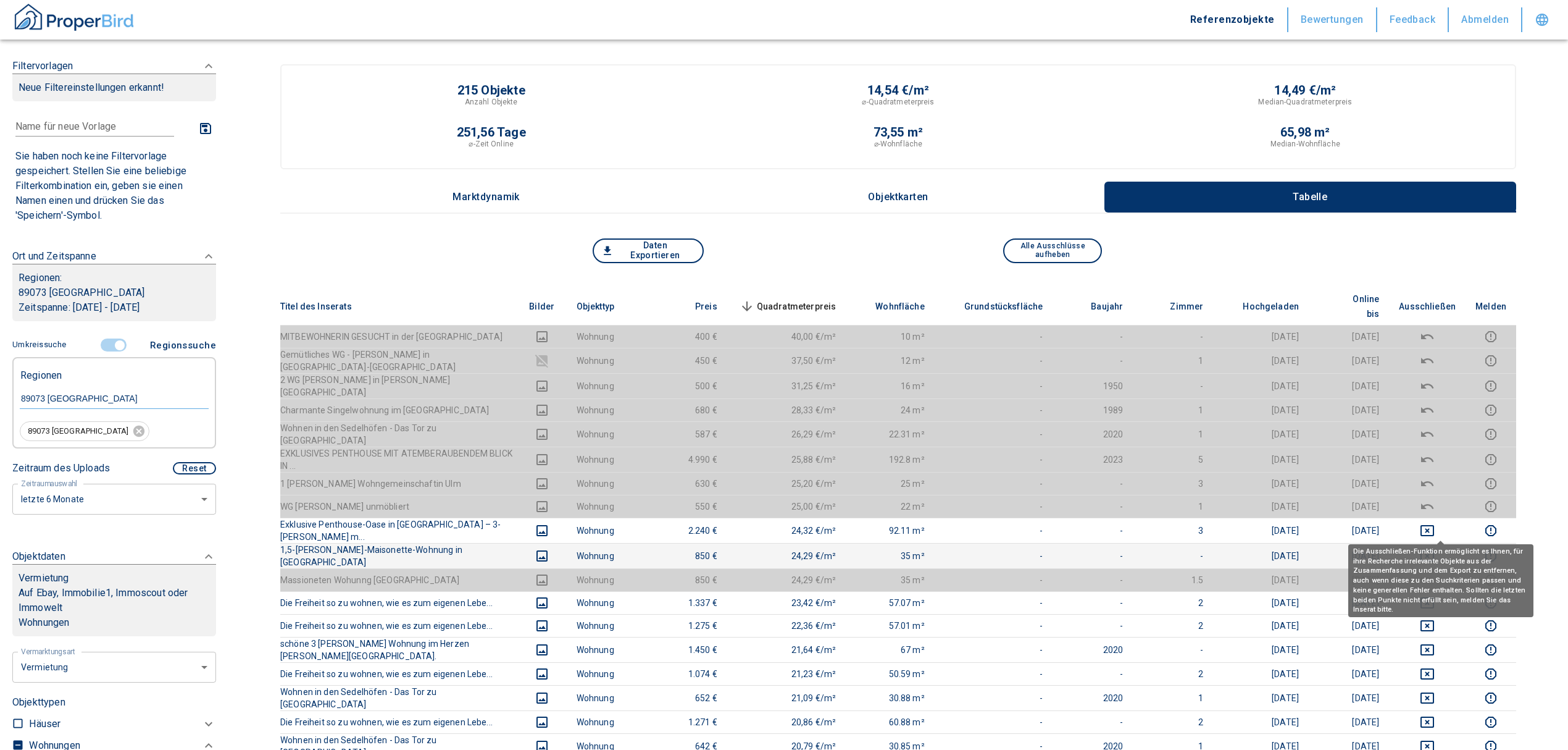
click at [1435, 548] on icon "deselect this listing" at bounding box center [1427, 555] width 15 height 15
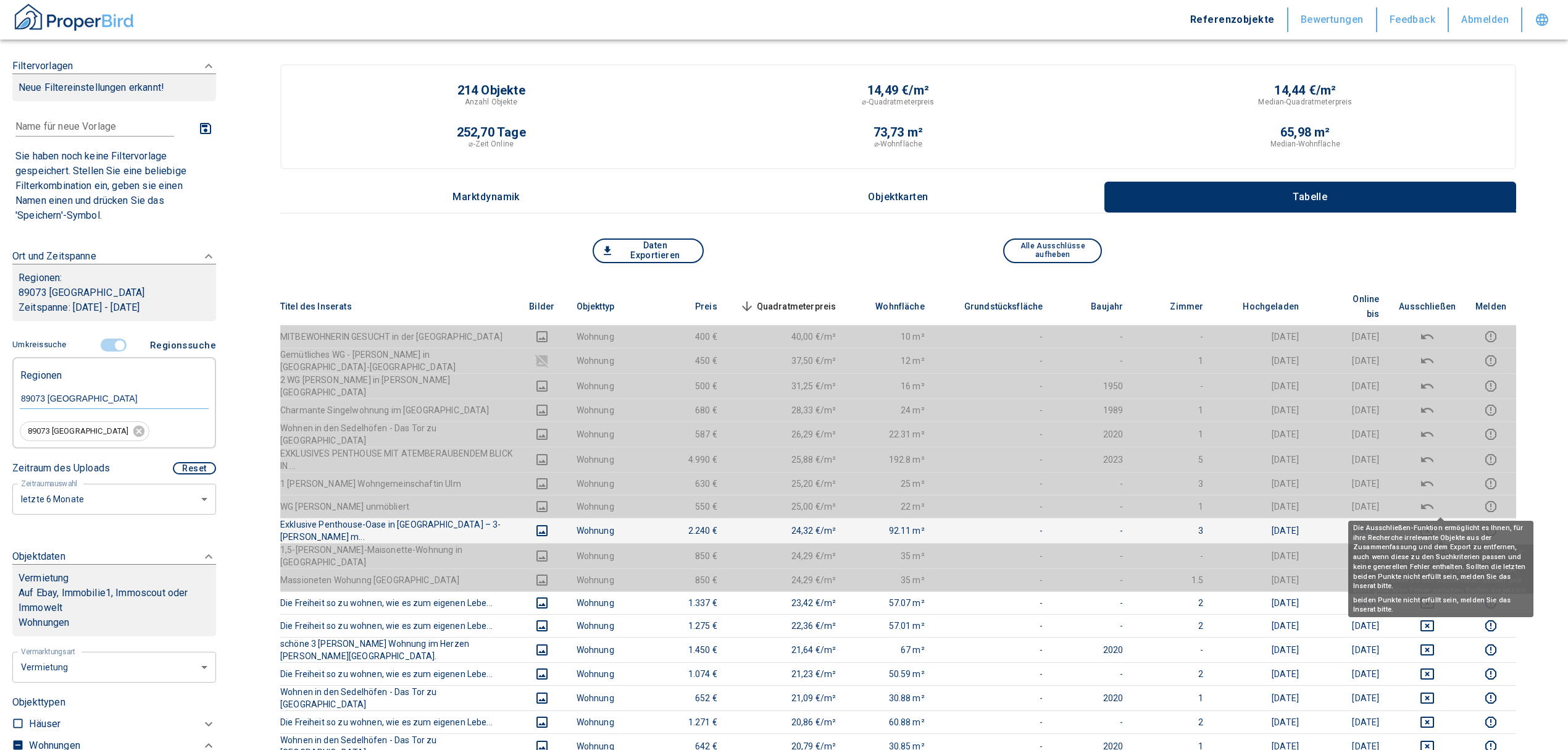
click at [1434, 525] on icon "deselect this listing" at bounding box center [1427, 531] width 14 height 11
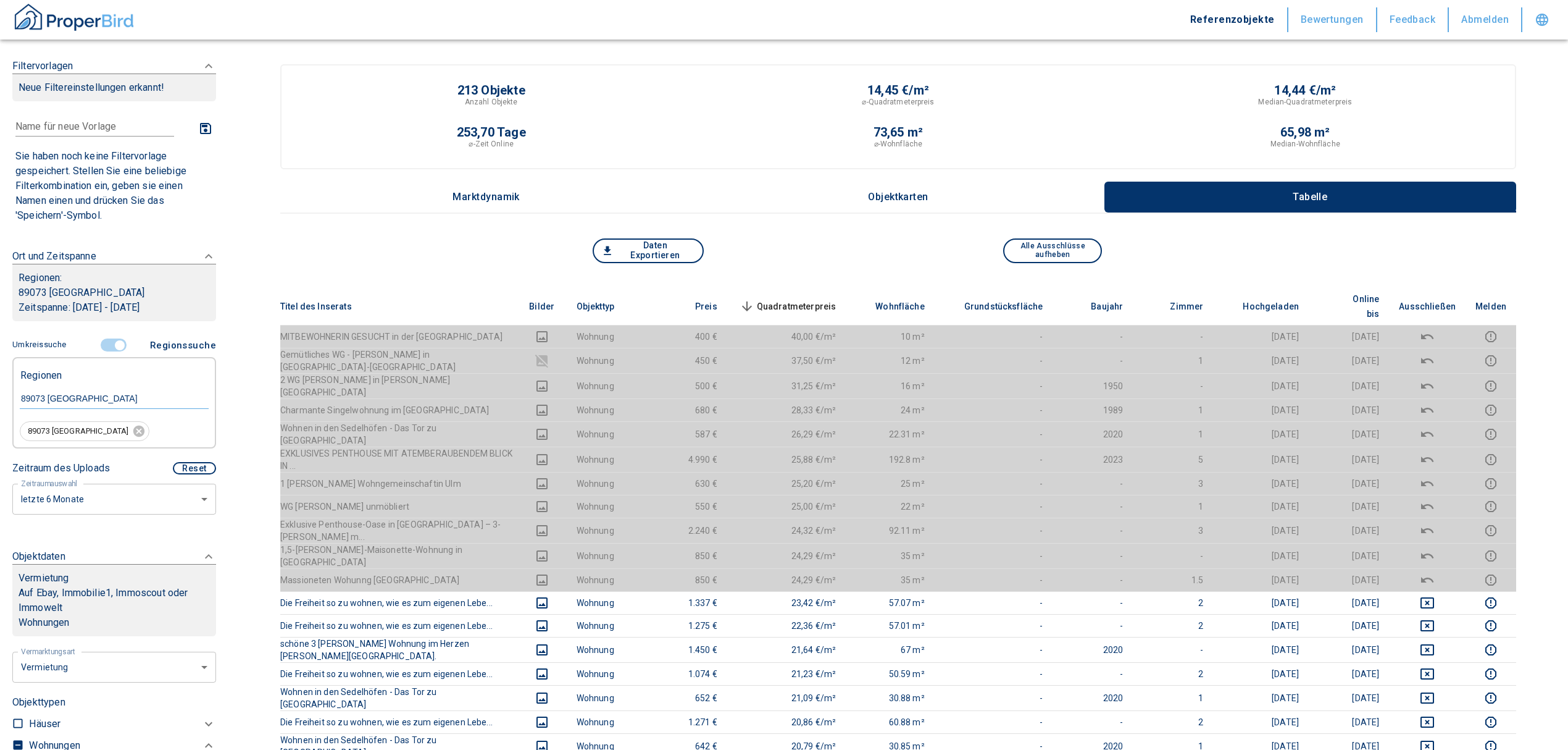
click at [834, 299] on span "Quadratmeterpreis sorted descending" at bounding box center [786, 306] width 99 height 15
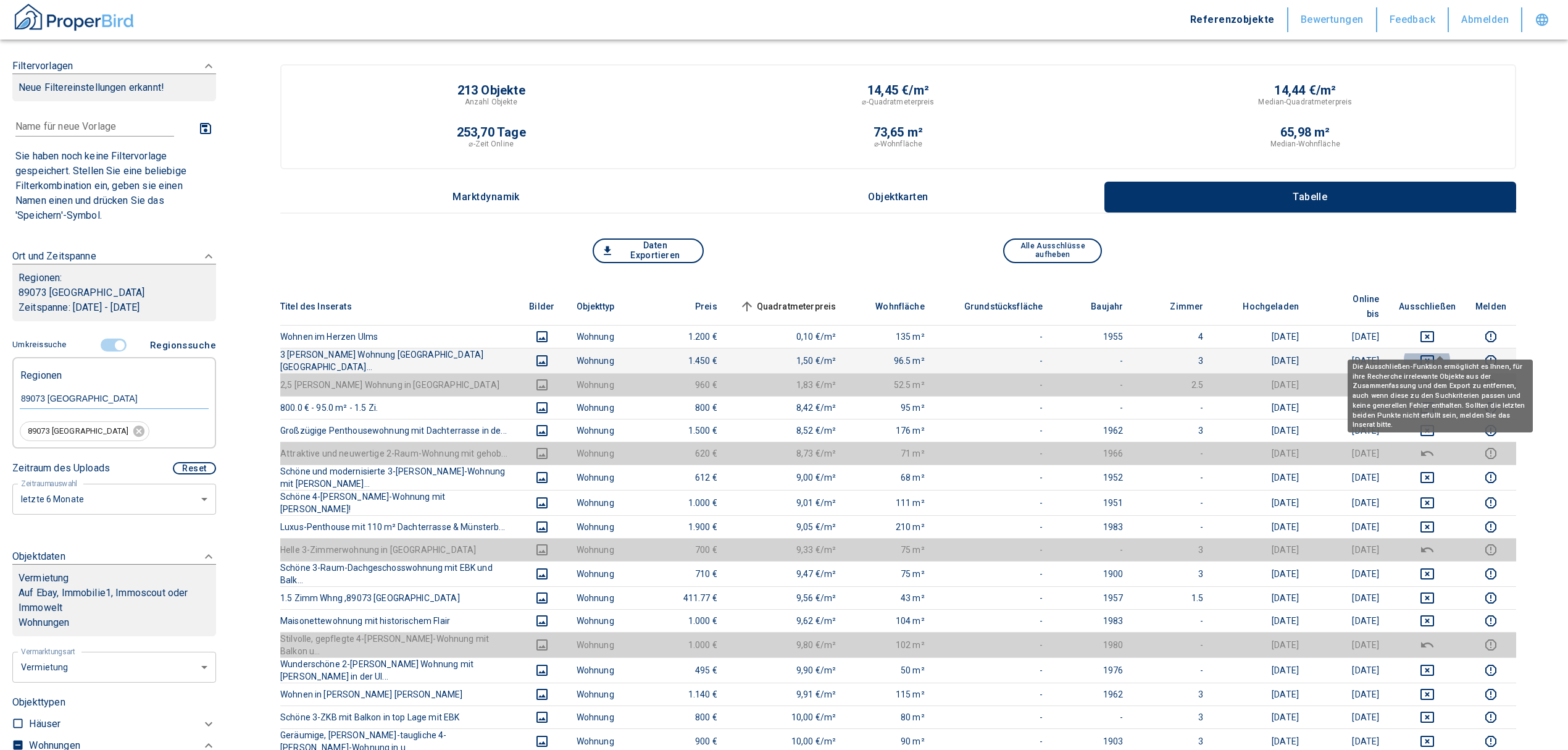
click at [1434, 355] on icon "deselect this listing" at bounding box center [1427, 361] width 14 height 11
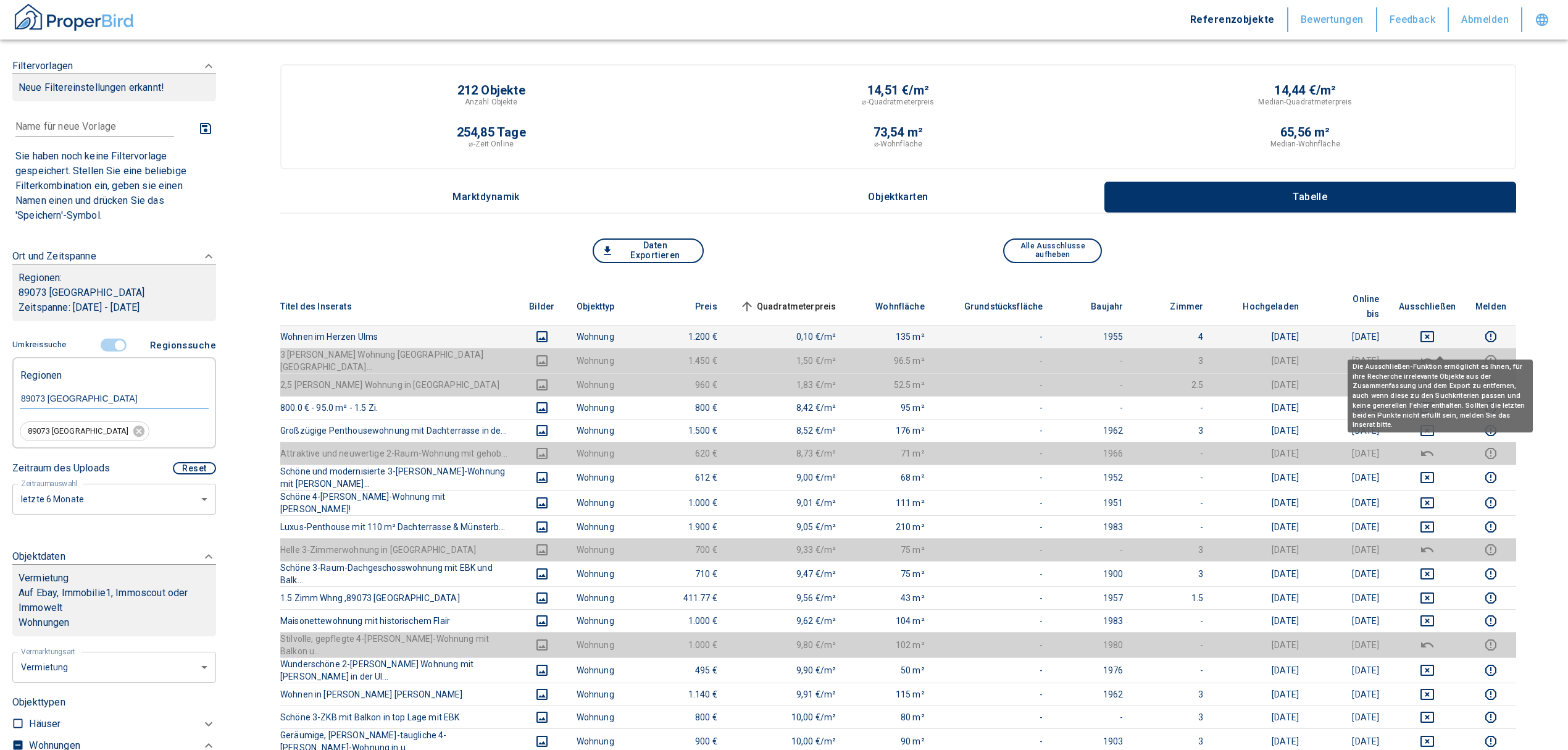
click at [1436, 325] on td at bounding box center [1427, 336] width 76 height 23
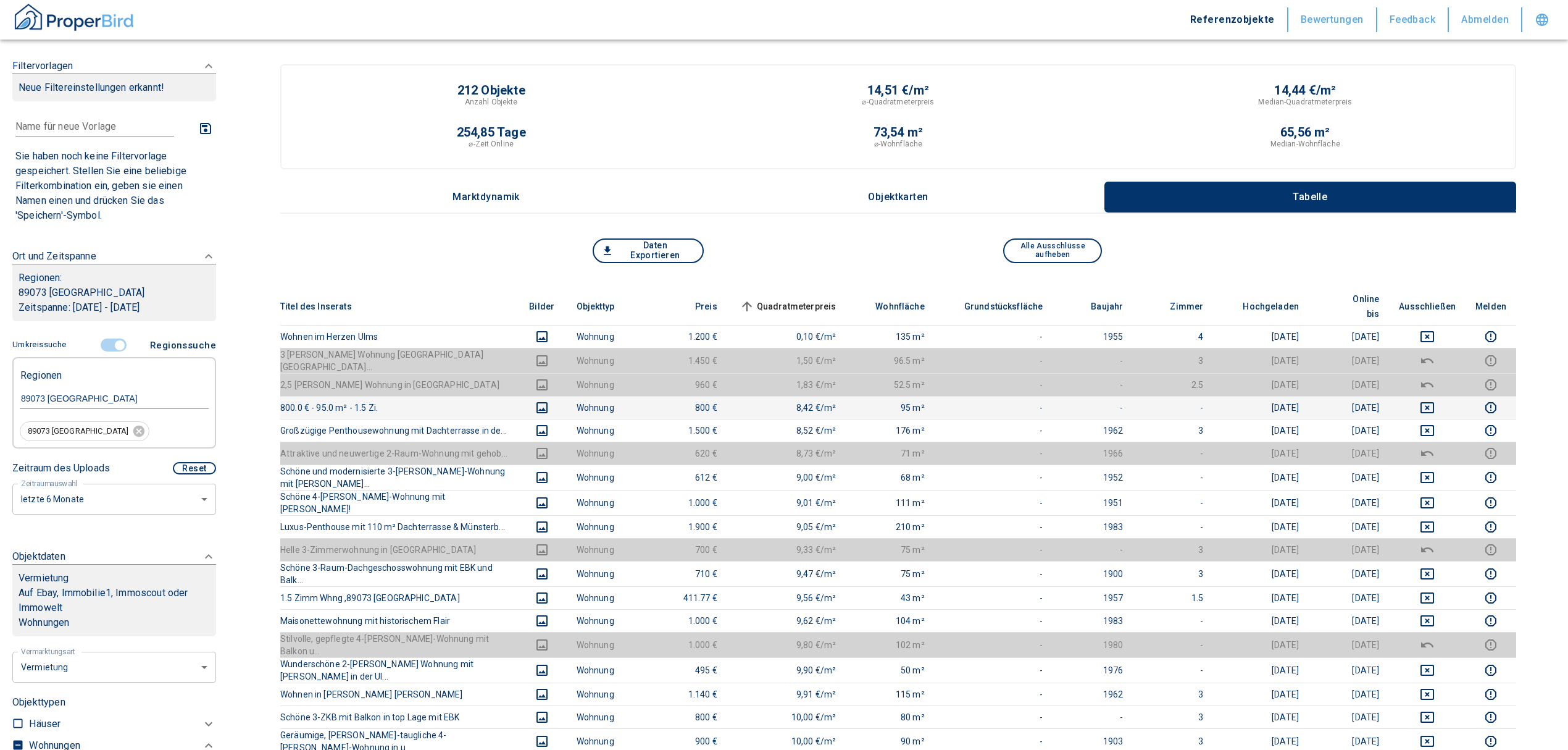
click at [1437, 396] on td at bounding box center [1427, 408] width 76 height 23
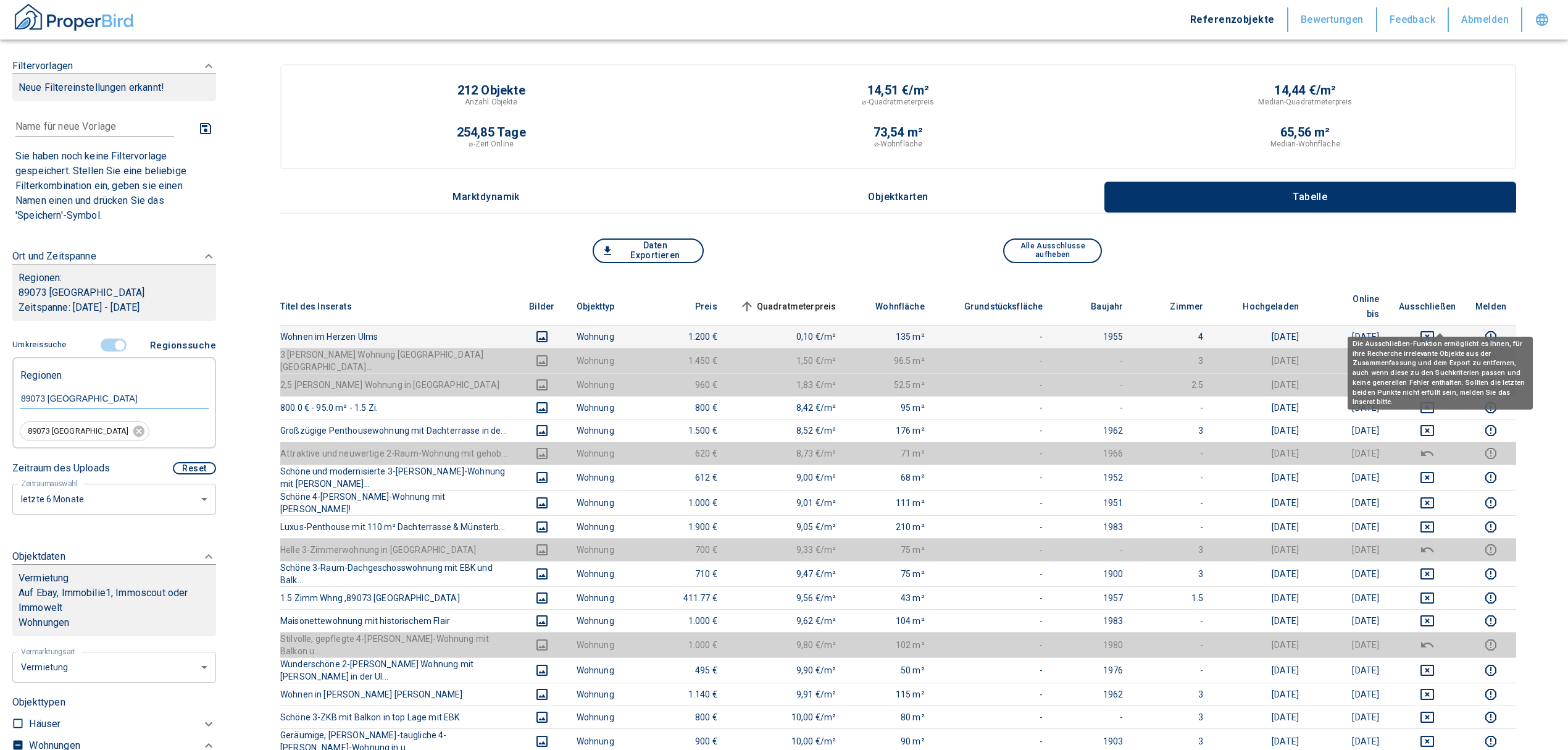
click at [1435, 329] on icon "deselect this listing" at bounding box center [1427, 336] width 15 height 15
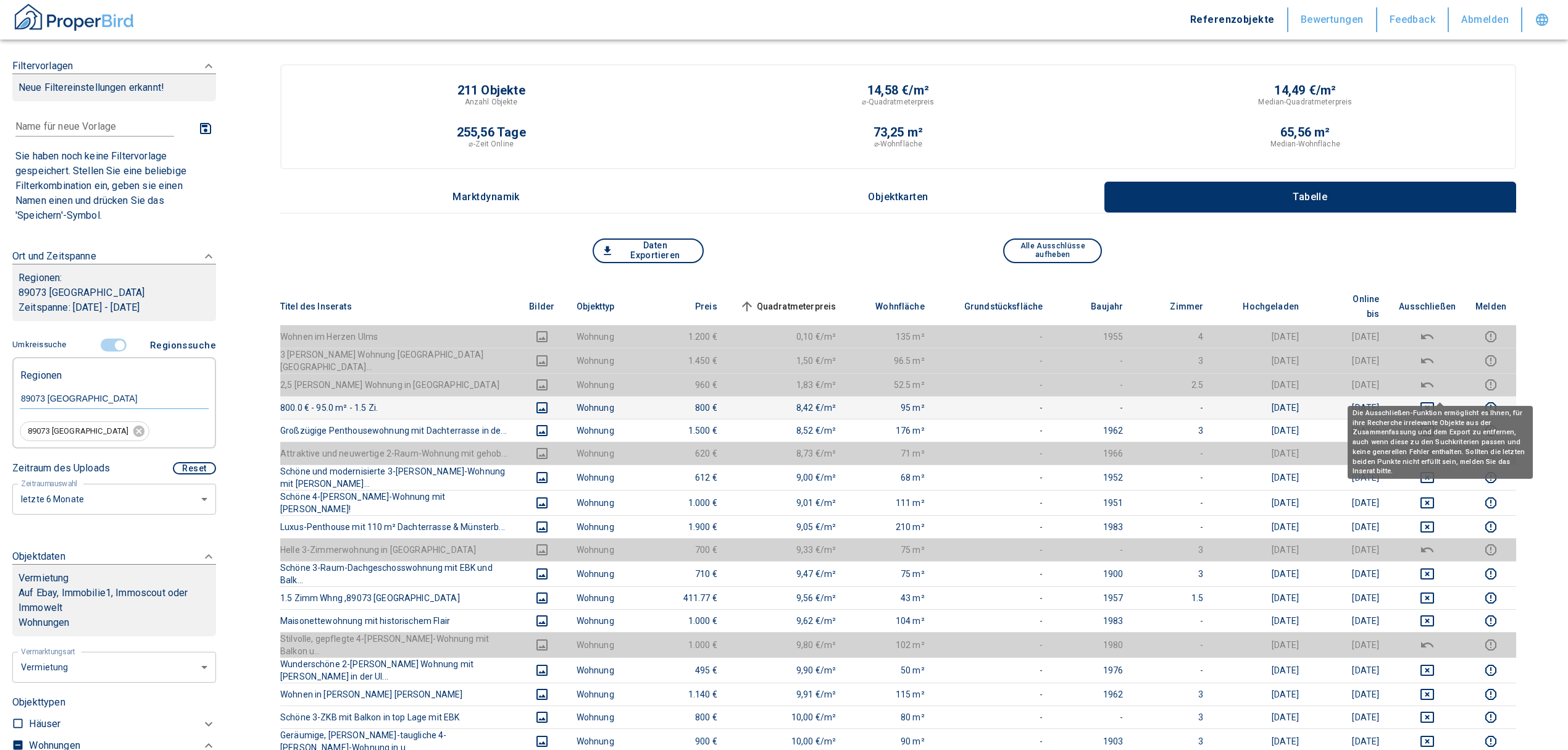
click at [1434, 402] on icon "deselect this listing" at bounding box center [1427, 408] width 14 height 11
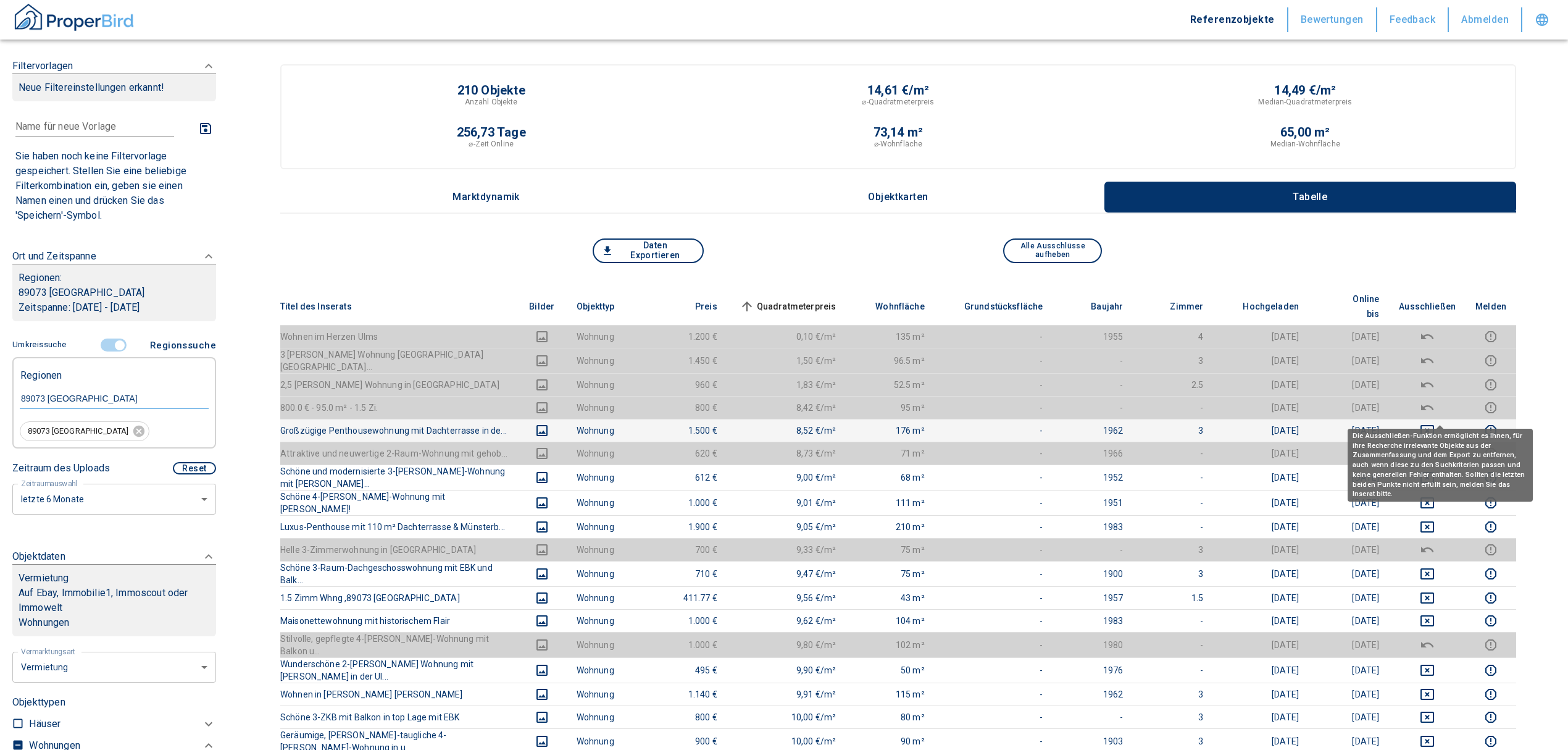
click at [1435, 423] on icon "deselect this listing" at bounding box center [1427, 430] width 15 height 15
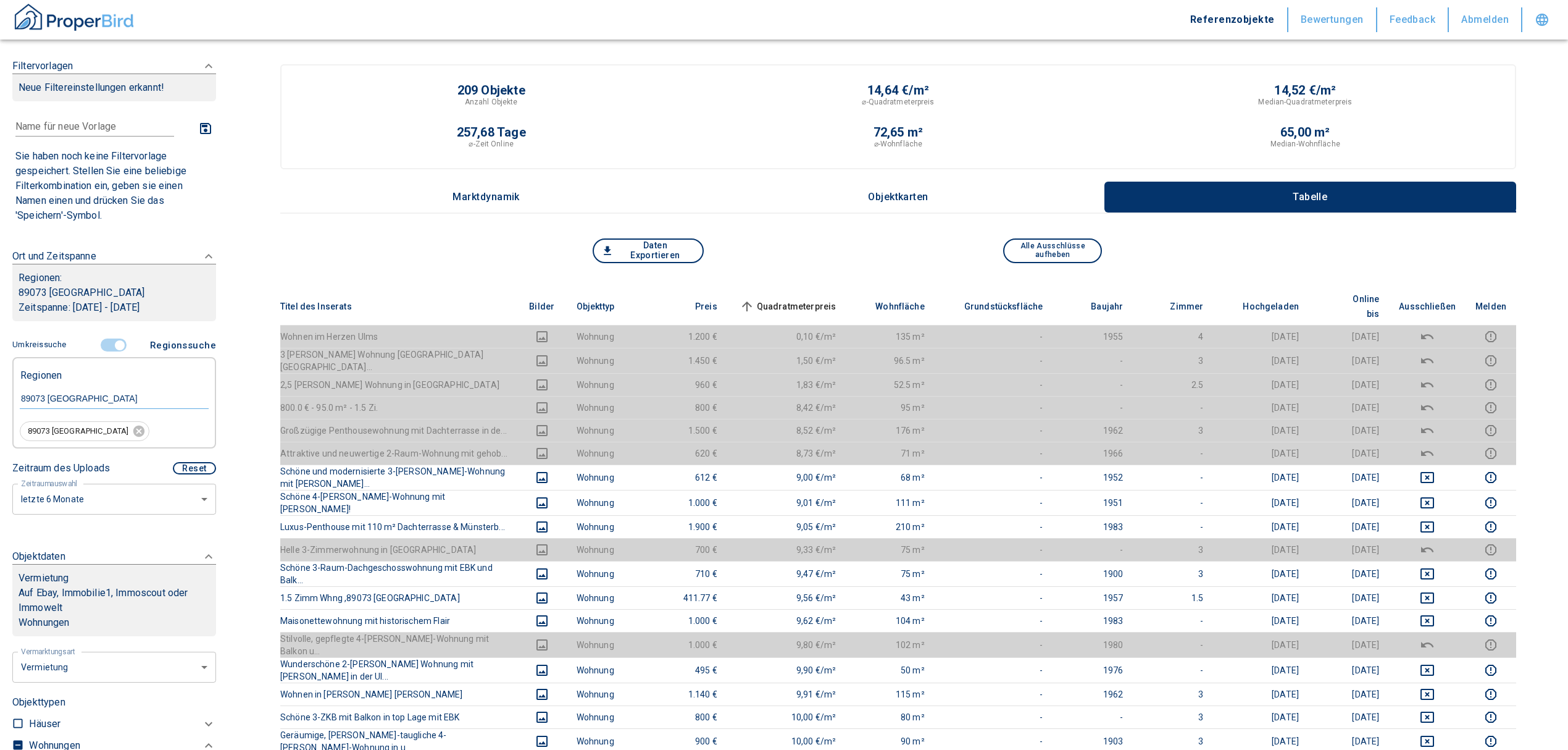
click at [808, 299] on span "Quadratmeterpreis sorted ascending" at bounding box center [786, 306] width 99 height 15
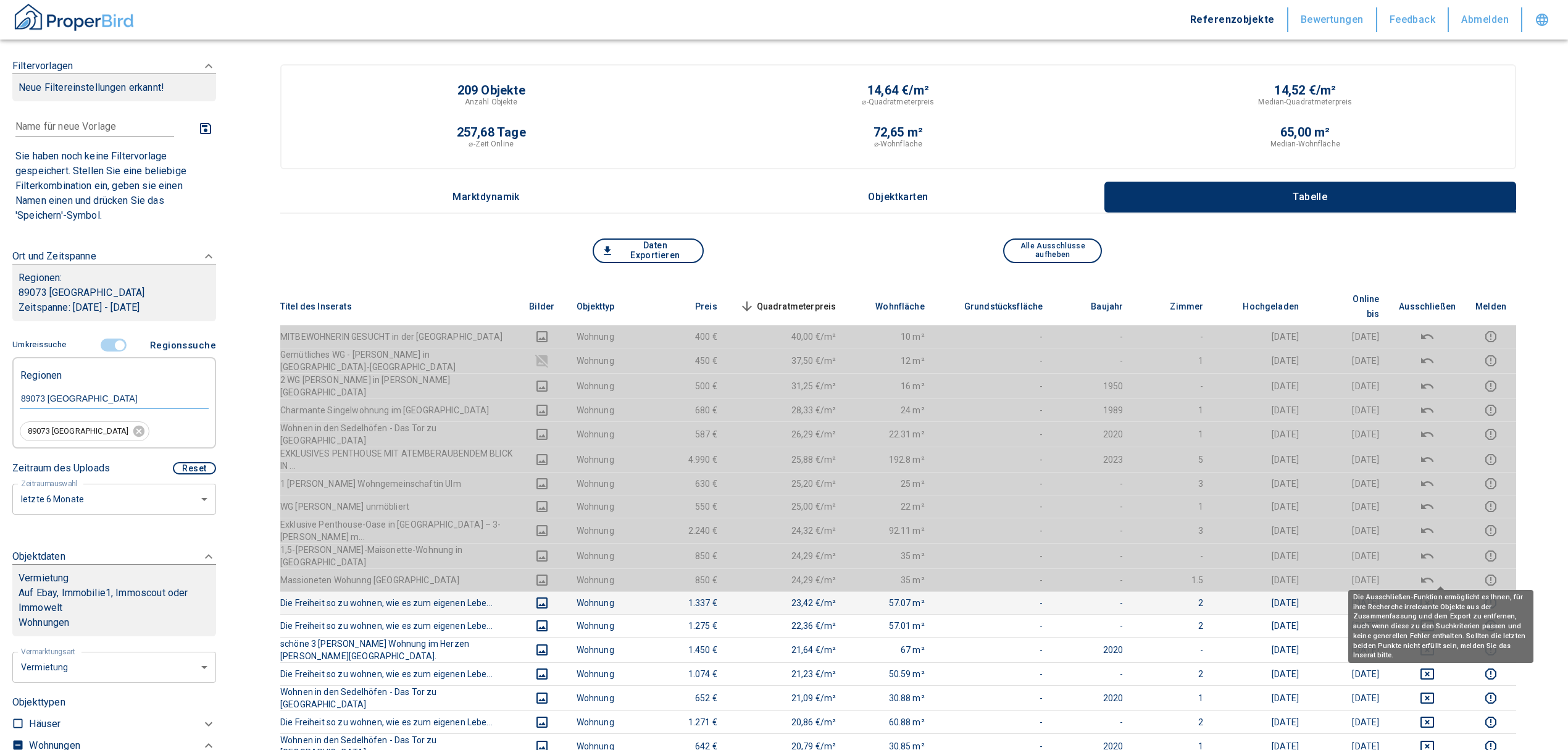
click at [1449, 595] on button "deselect this listing" at bounding box center [1427, 602] width 57 height 15
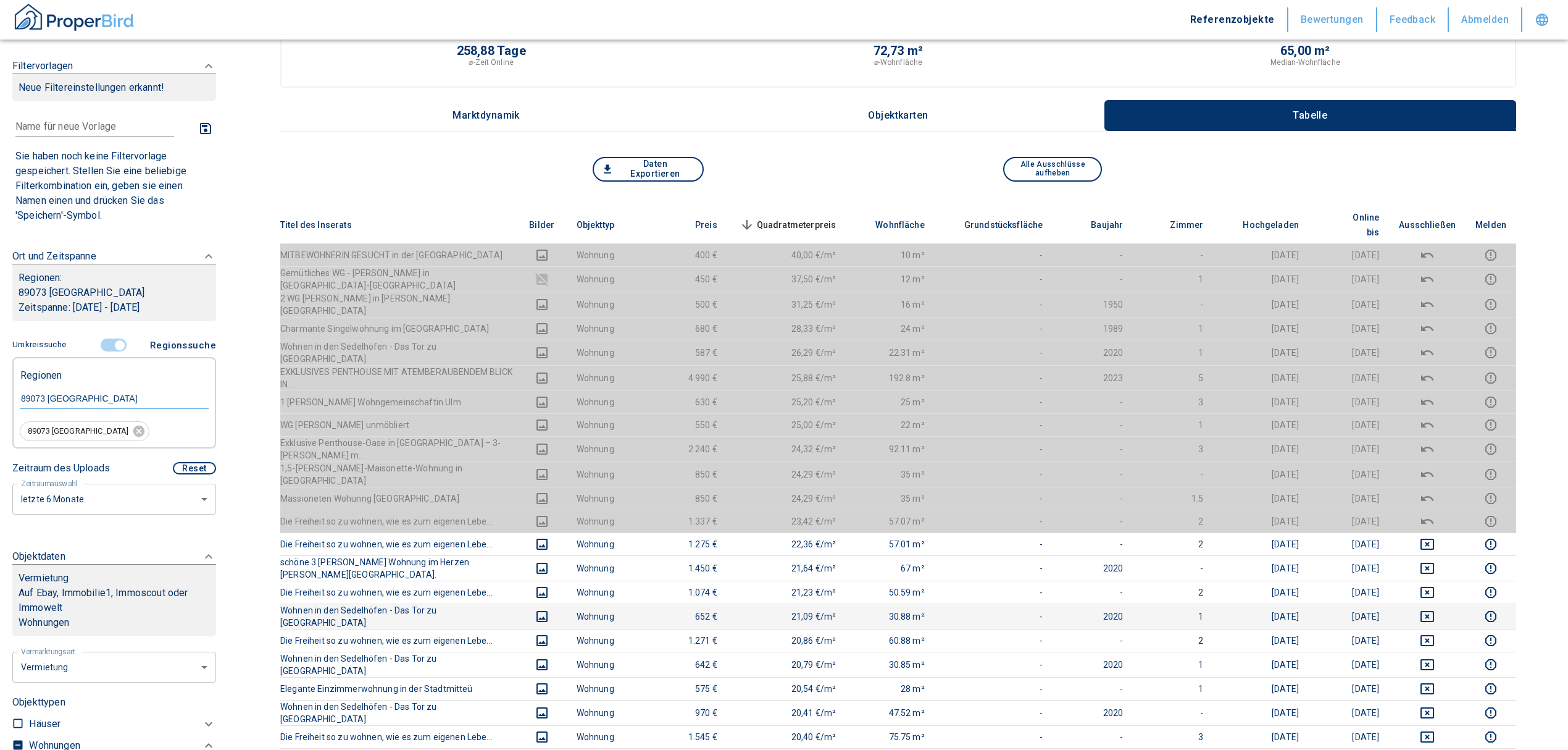
scroll to position [82, 0]
click at [1446, 532] on td at bounding box center [1427, 543] width 76 height 23
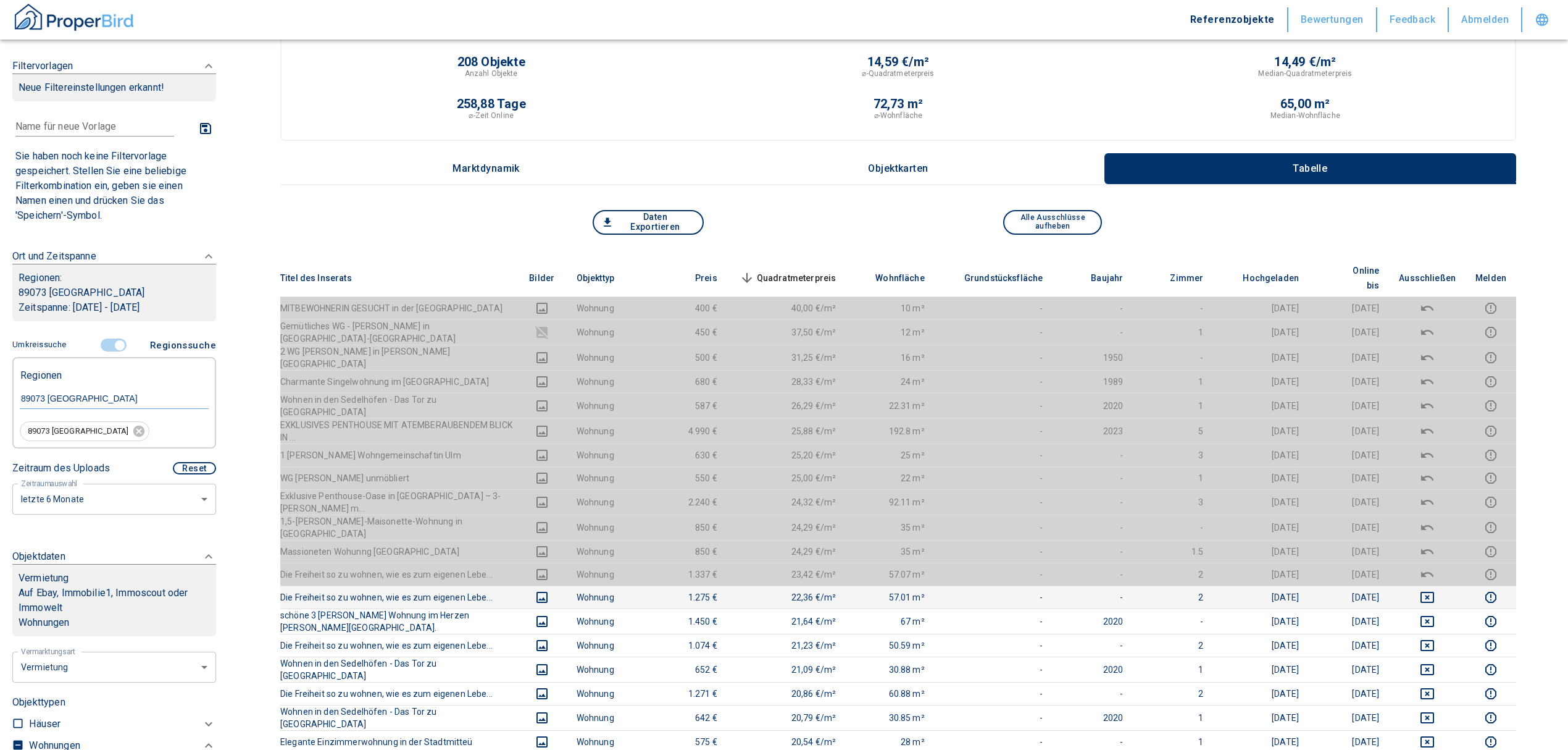
scroll to position [0, 0]
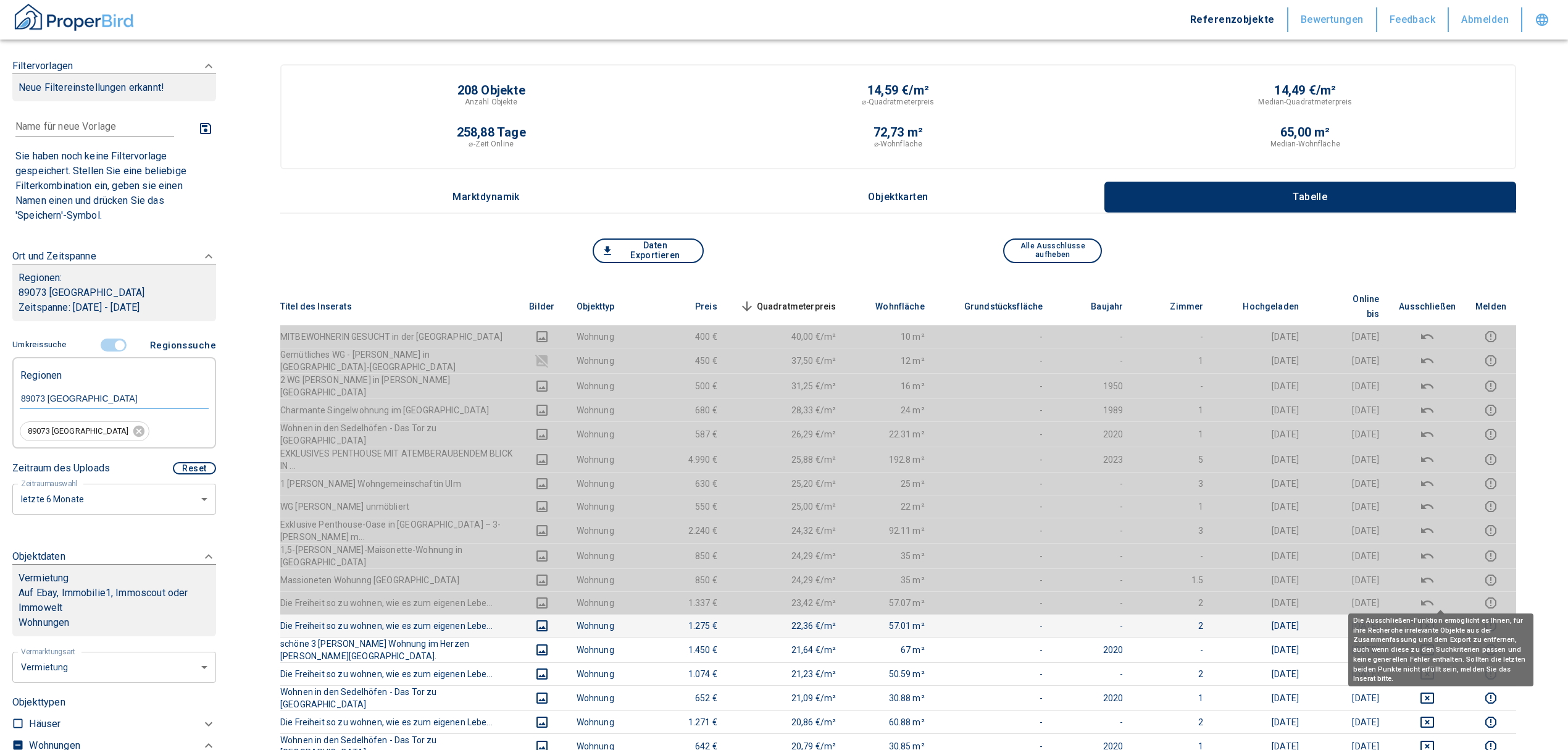
click at [1435, 619] on icon "deselect this listing" at bounding box center [1427, 626] width 15 height 15
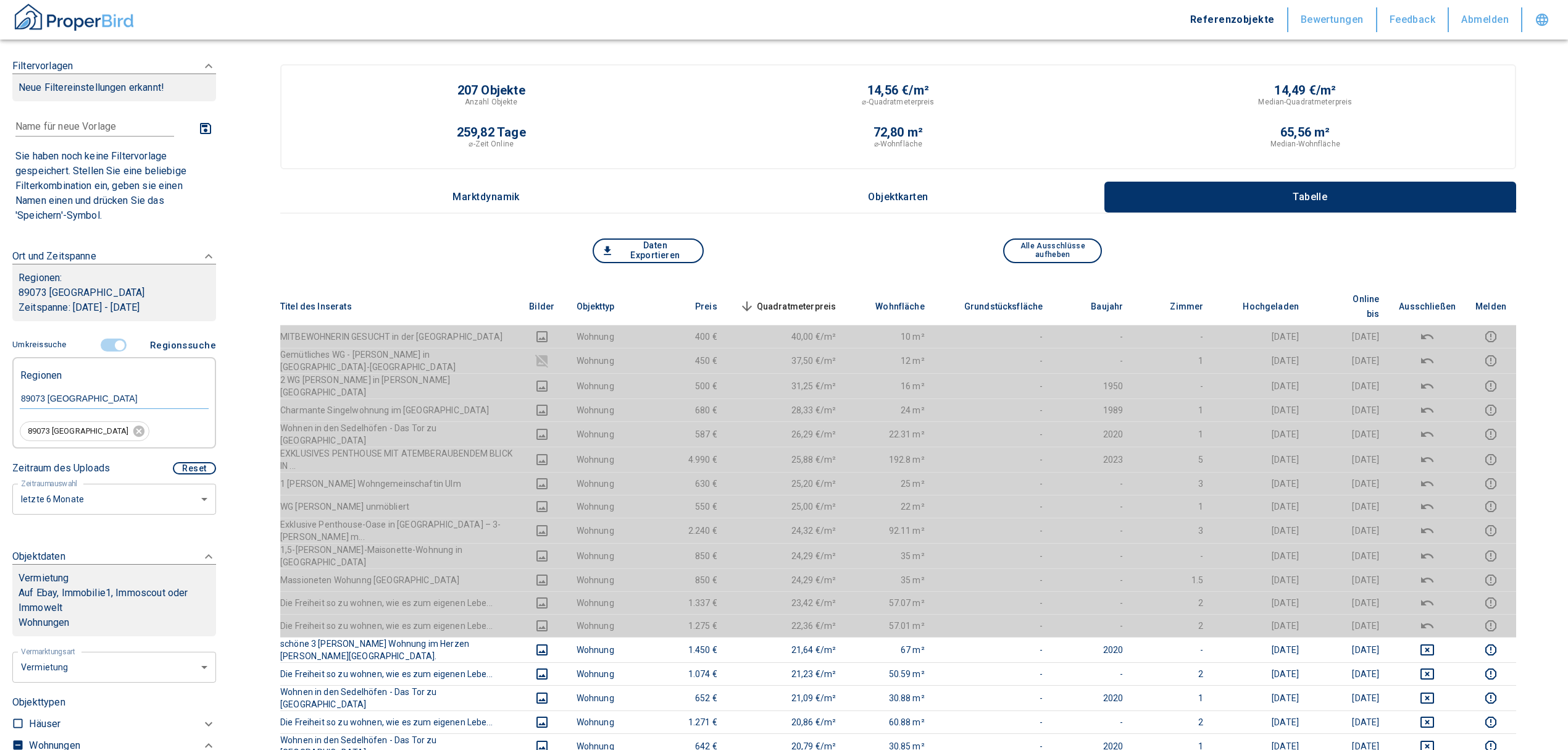
click at [825, 299] on span "Quadratmeterpreis sorted descending" at bounding box center [786, 306] width 99 height 15
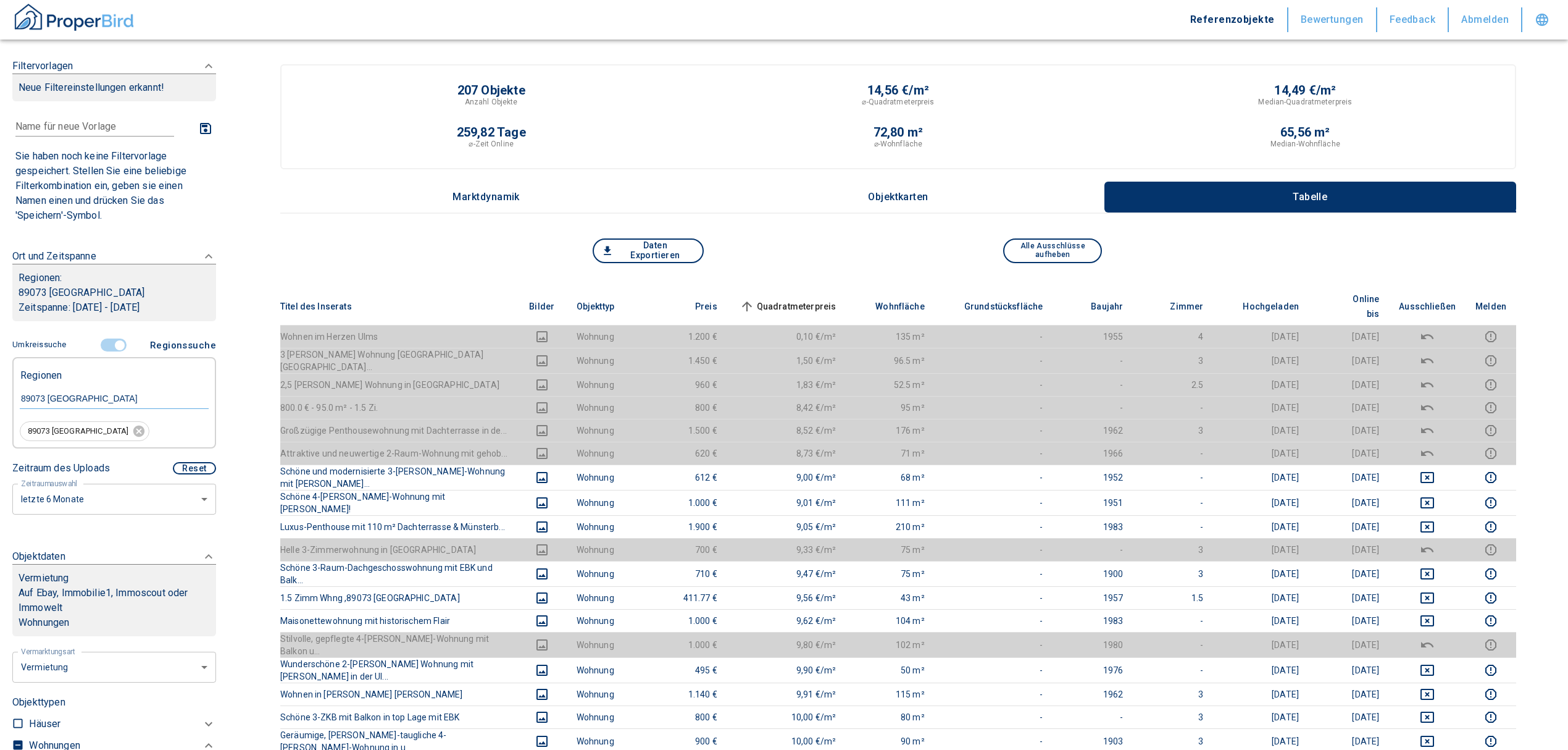
click at [112, 339] on input "controlled" at bounding box center [119, 346] width 37 height 14
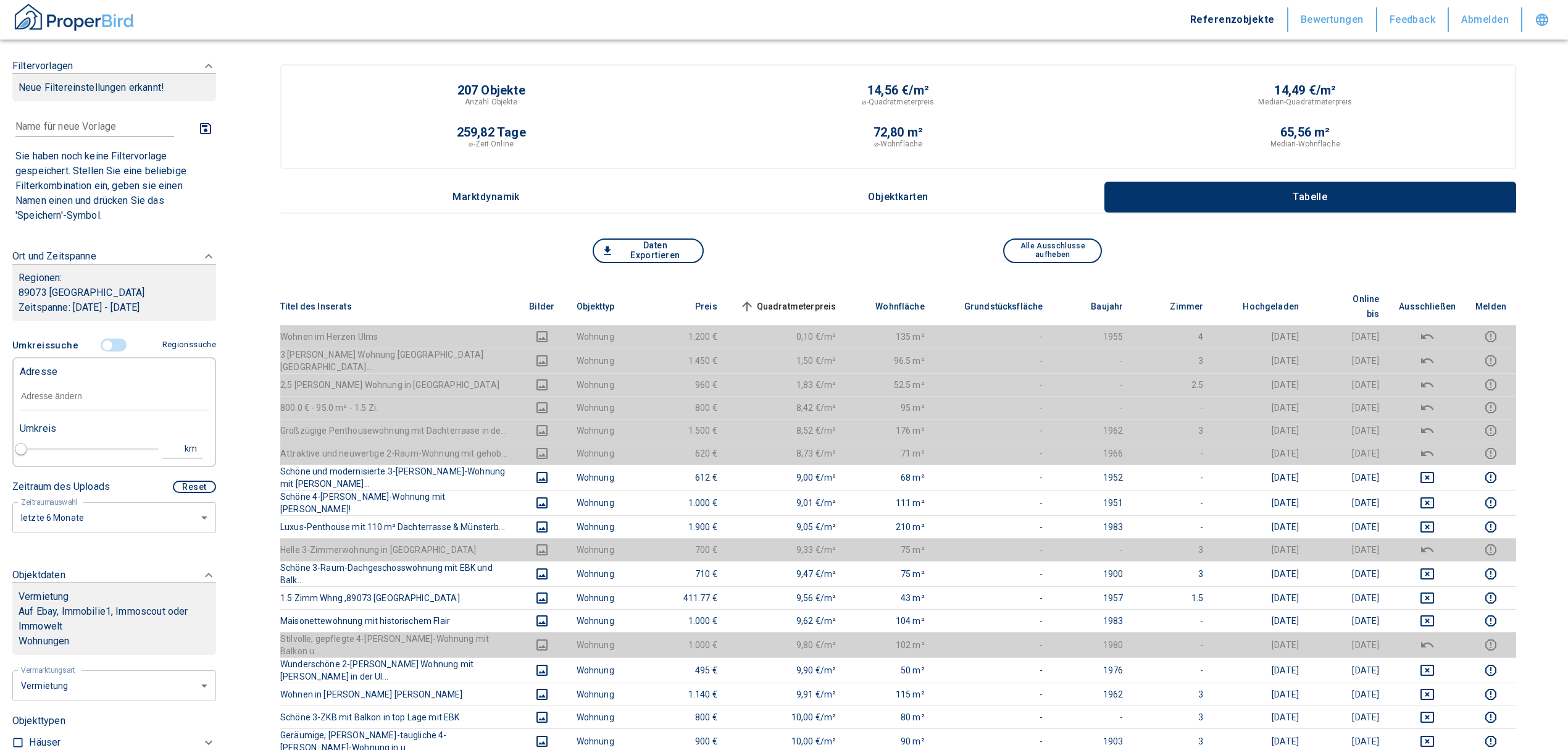
click at [65, 394] on input "text" at bounding box center [114, 396] width 189 height 28
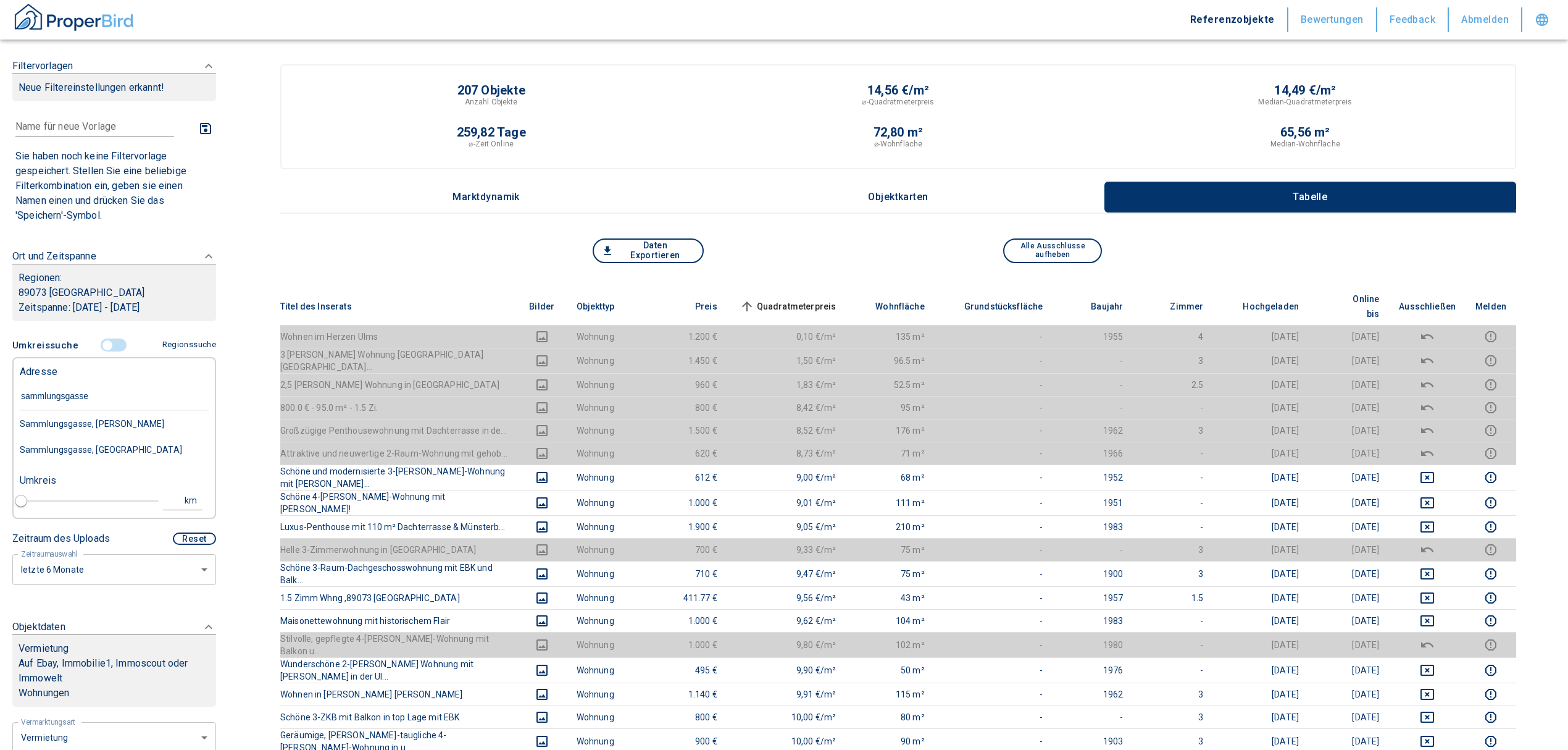
type input "sammlungsgasse 6"
click at [164, 426] on div "Sammlungsgasse 6, Ulm" at bounding box center [114, 423] width 189 height 26
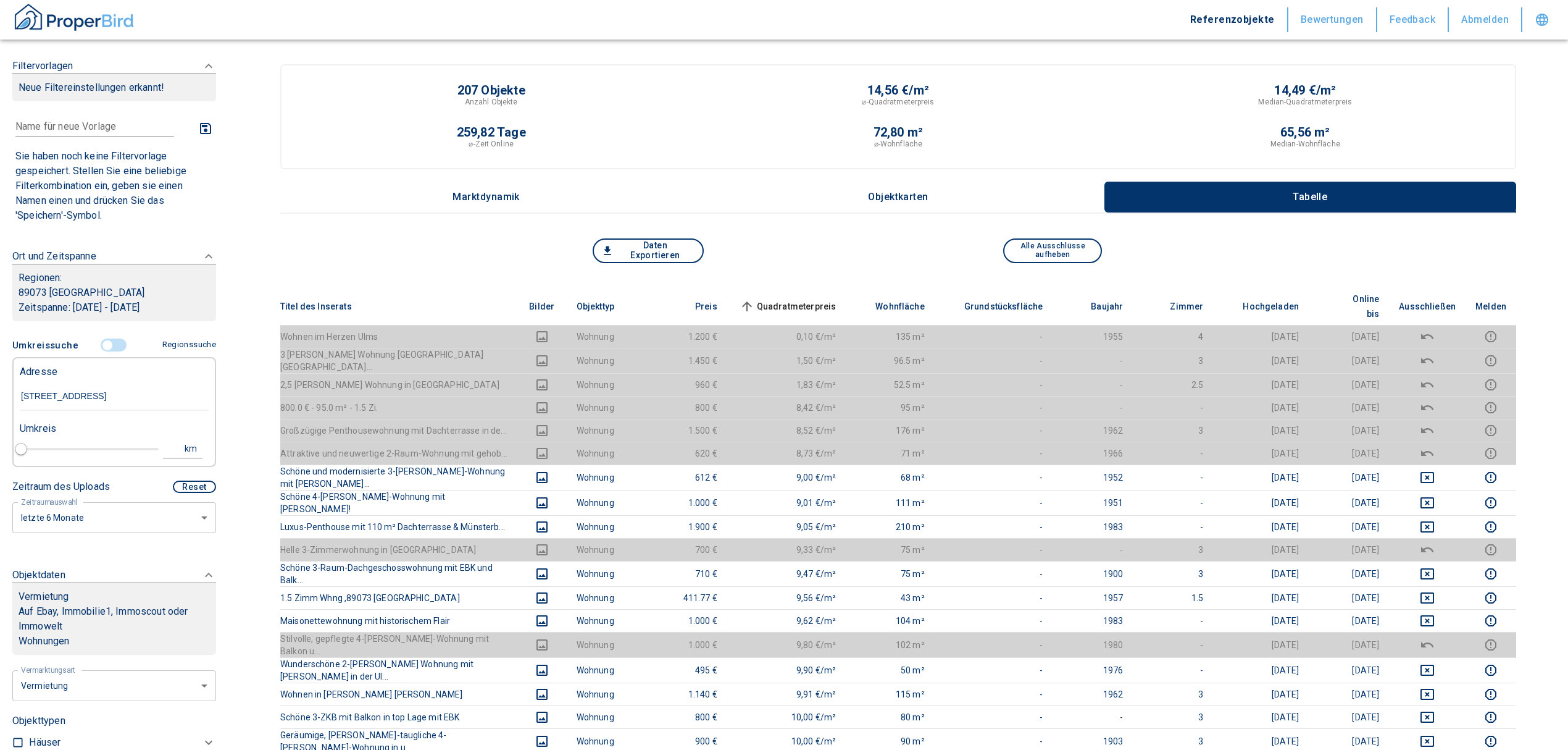
type input "2020"
type input "999999990"
type input "Sammlungsgasse 6, Ulm"
type input "1"
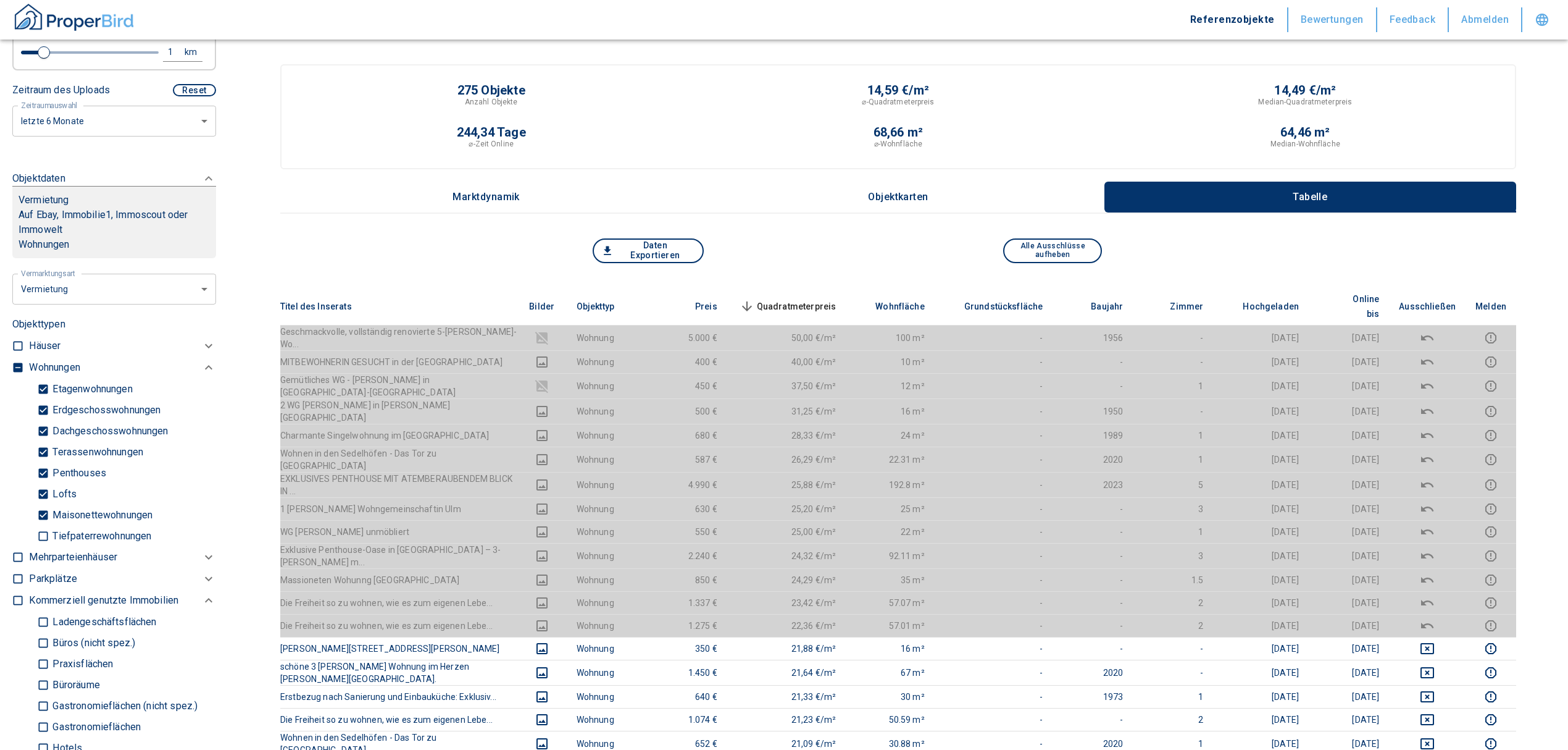
scroll to position [411, 0]
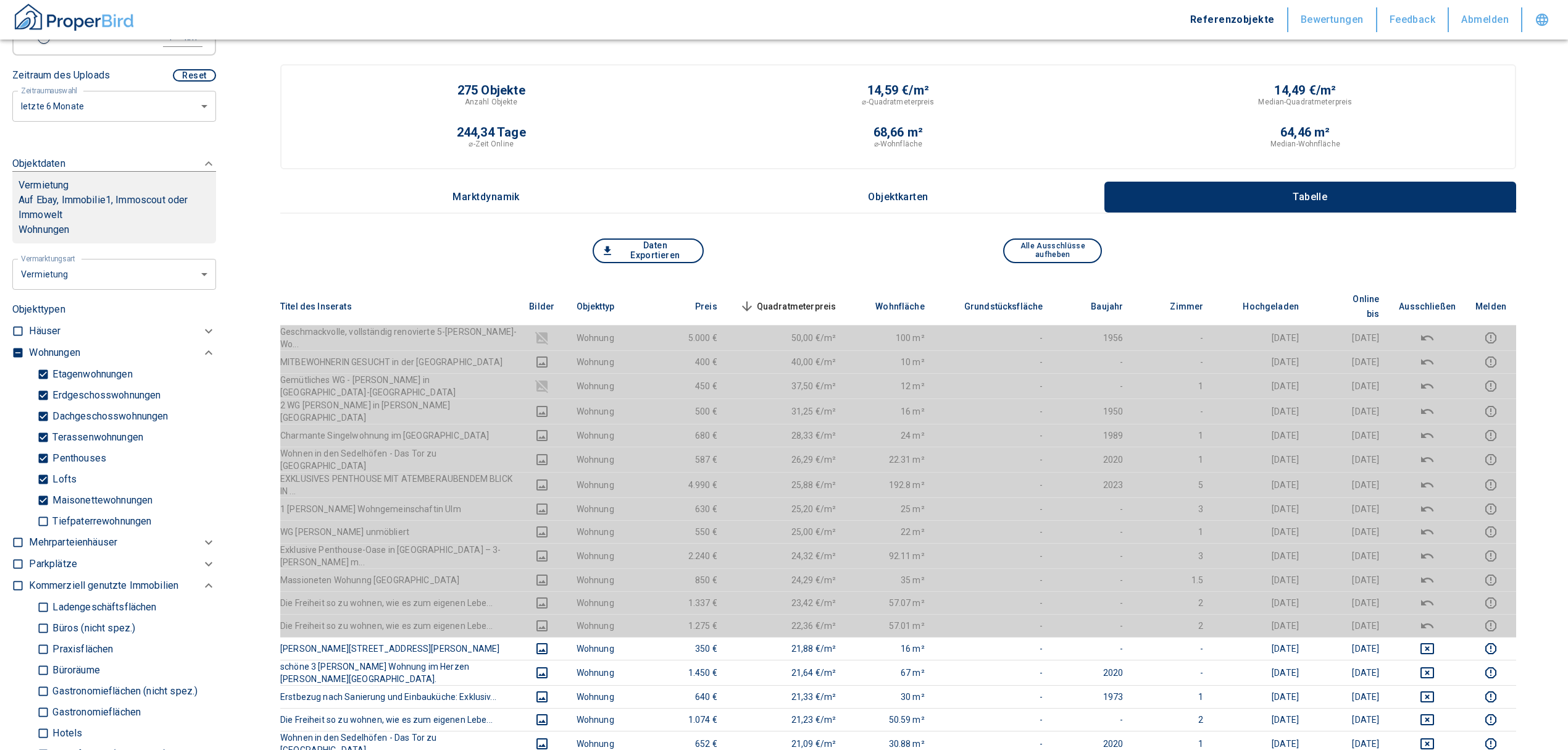
type input "Sammlungsgasse 6, Ulm"
click at [15, 347] on input "checkbox" at bounding box center [18, 353] width 13 height 13
checkbox input "true"
type input "2020"
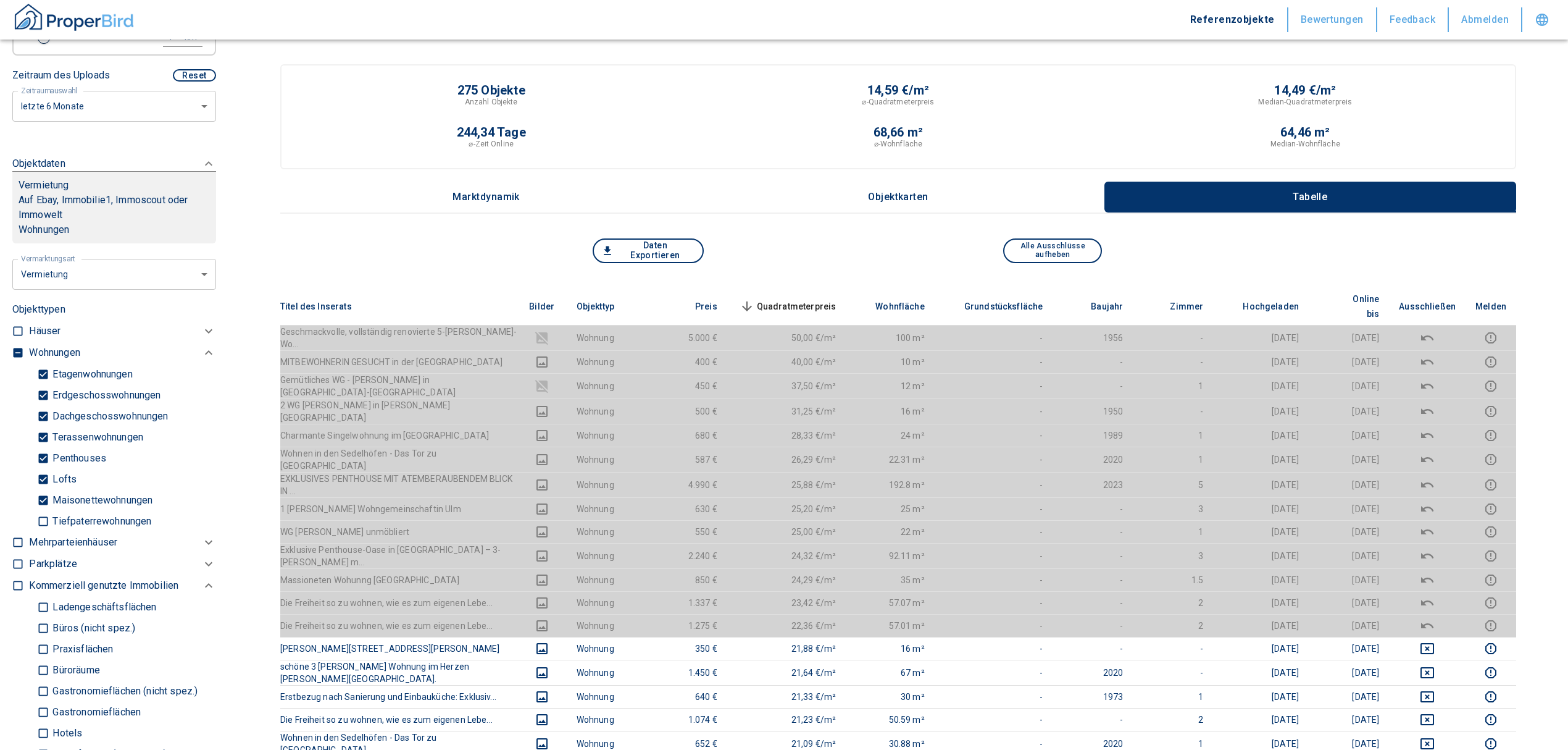
type input "999999990"
type input "2020"
type input "999999990"
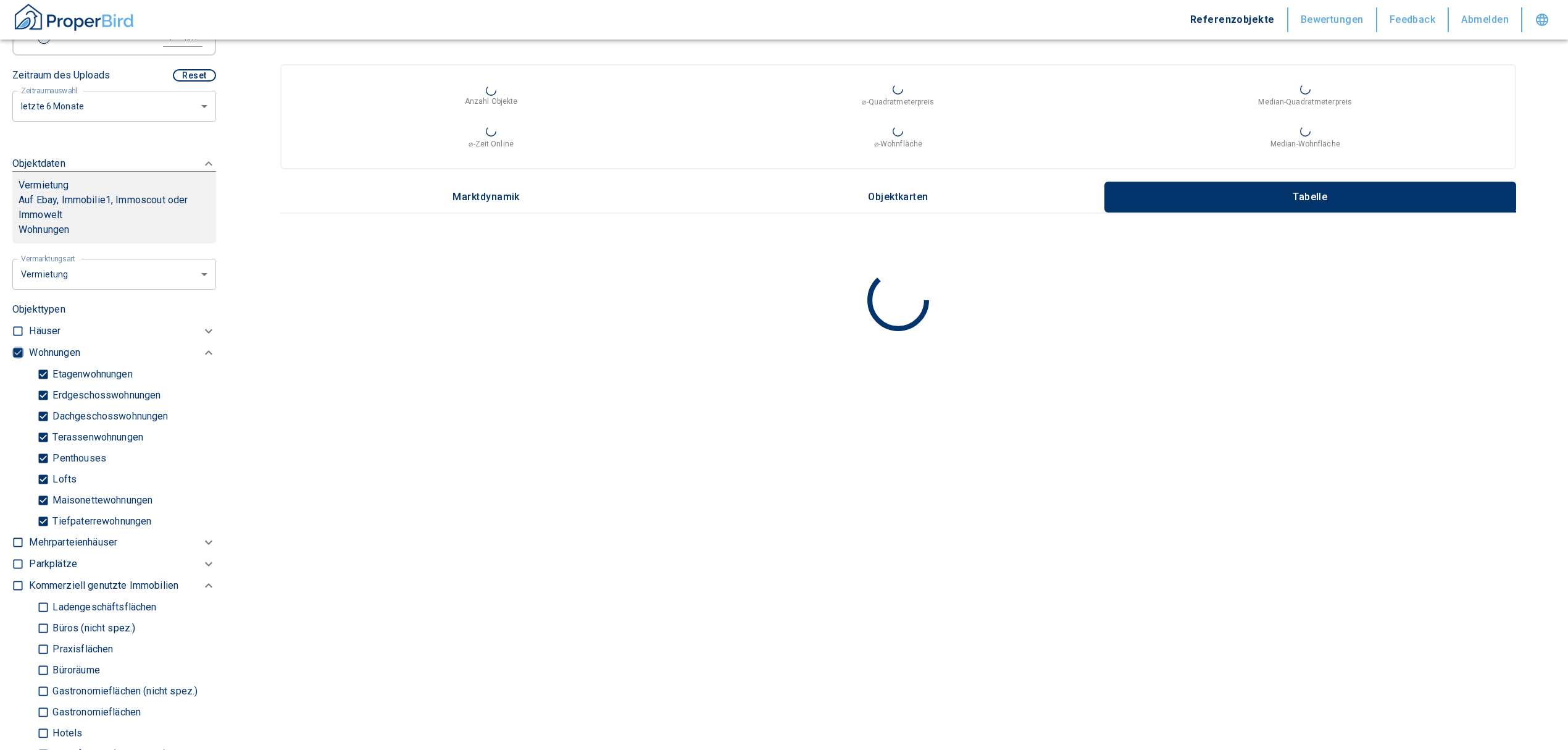
click at [15, 347] on input "checkbox" at bounding box center [18, 353] width 13 height 13
checkbox input "false"
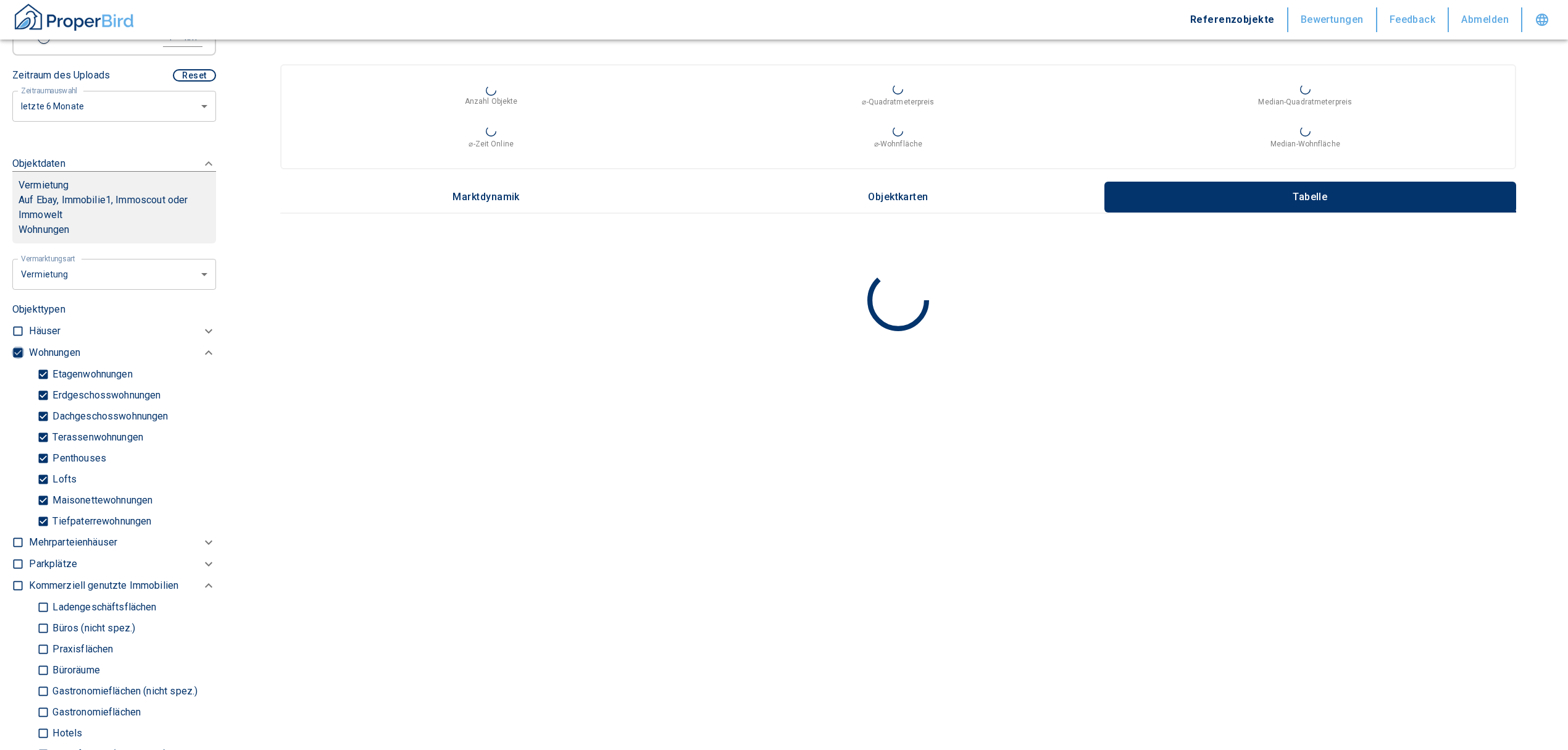
checkbox input "false"
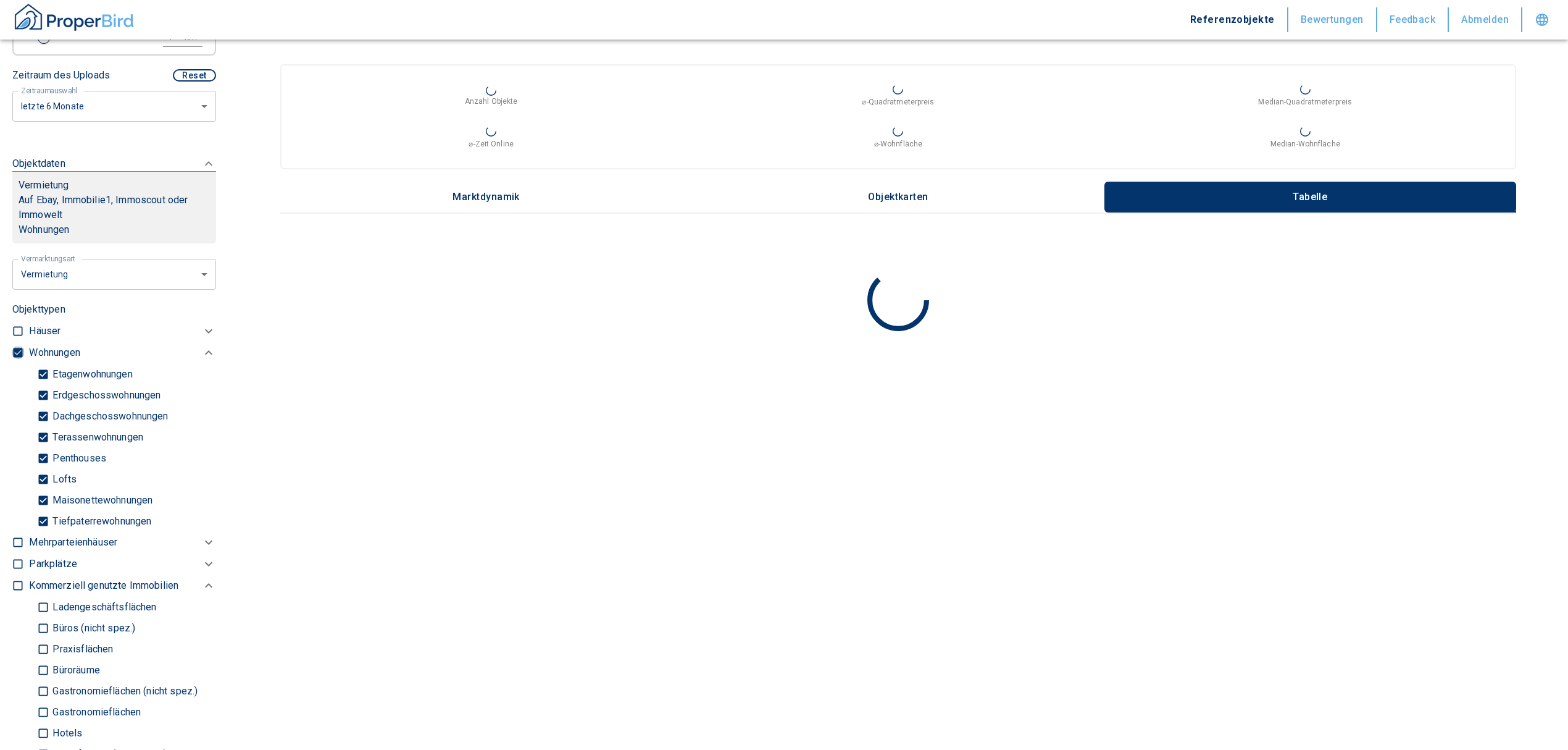
type input "2020"
type input "999999990"
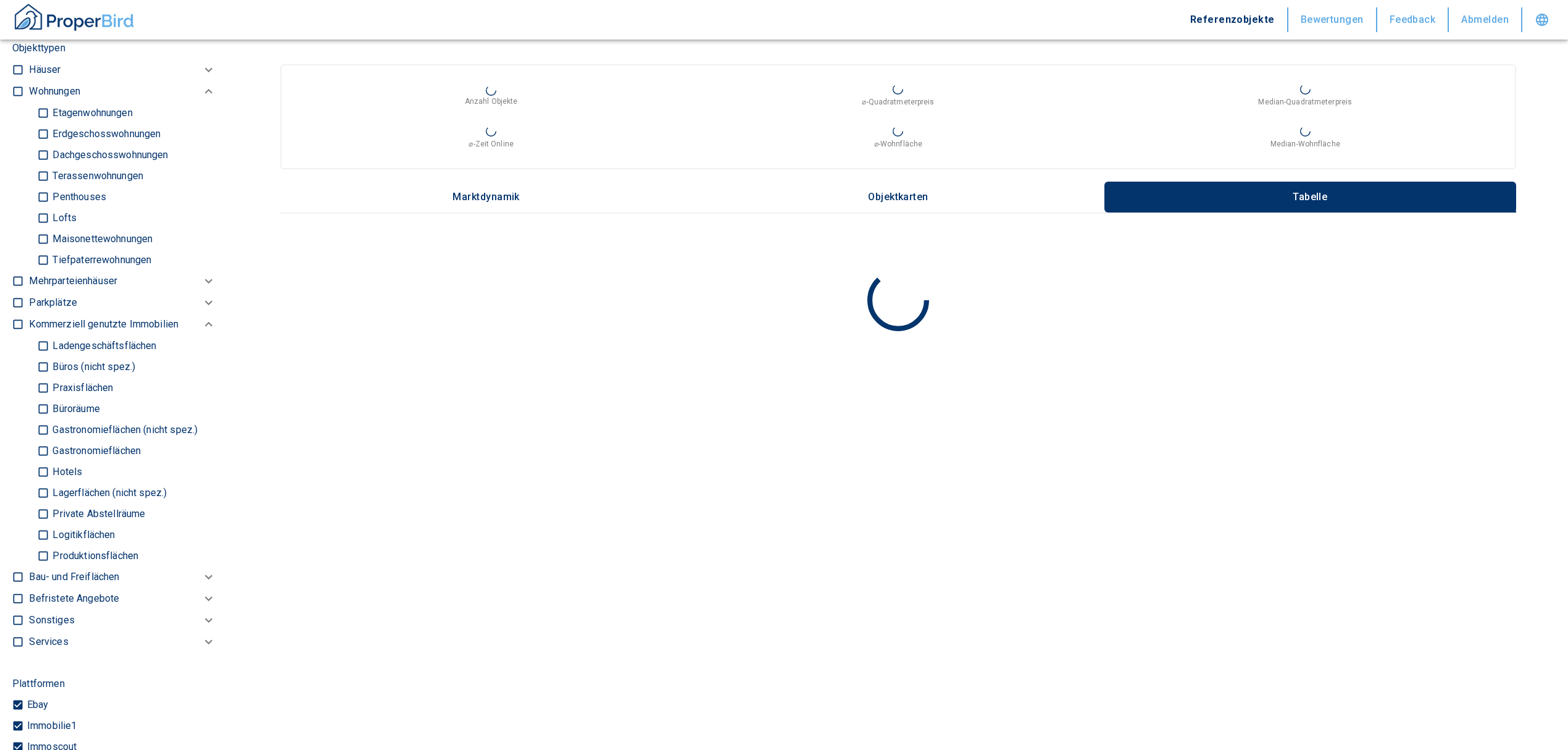
scroll to position [658, 0]
click at [41, 365] on input "Büros (nicht spez.)" at bounding box center [44, 366] width 13 height 21
checkbox input "true"
type input "2020"
type input "999999990"
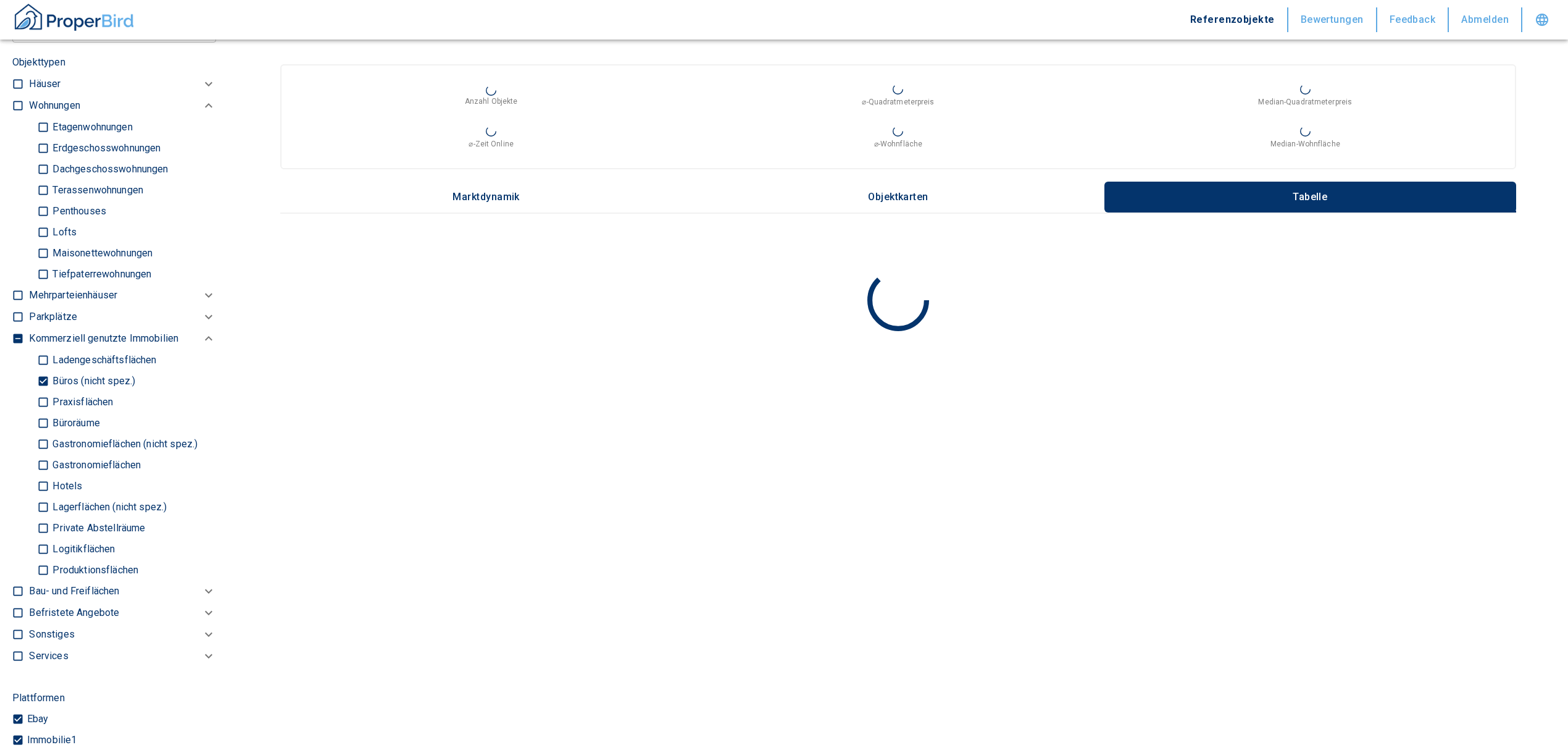
click at [38, 419] on input "Büroräume" at bounding box center [44, 423] width 13 height 21
checkbox input "true"
type input "2020"
type input "999999990"
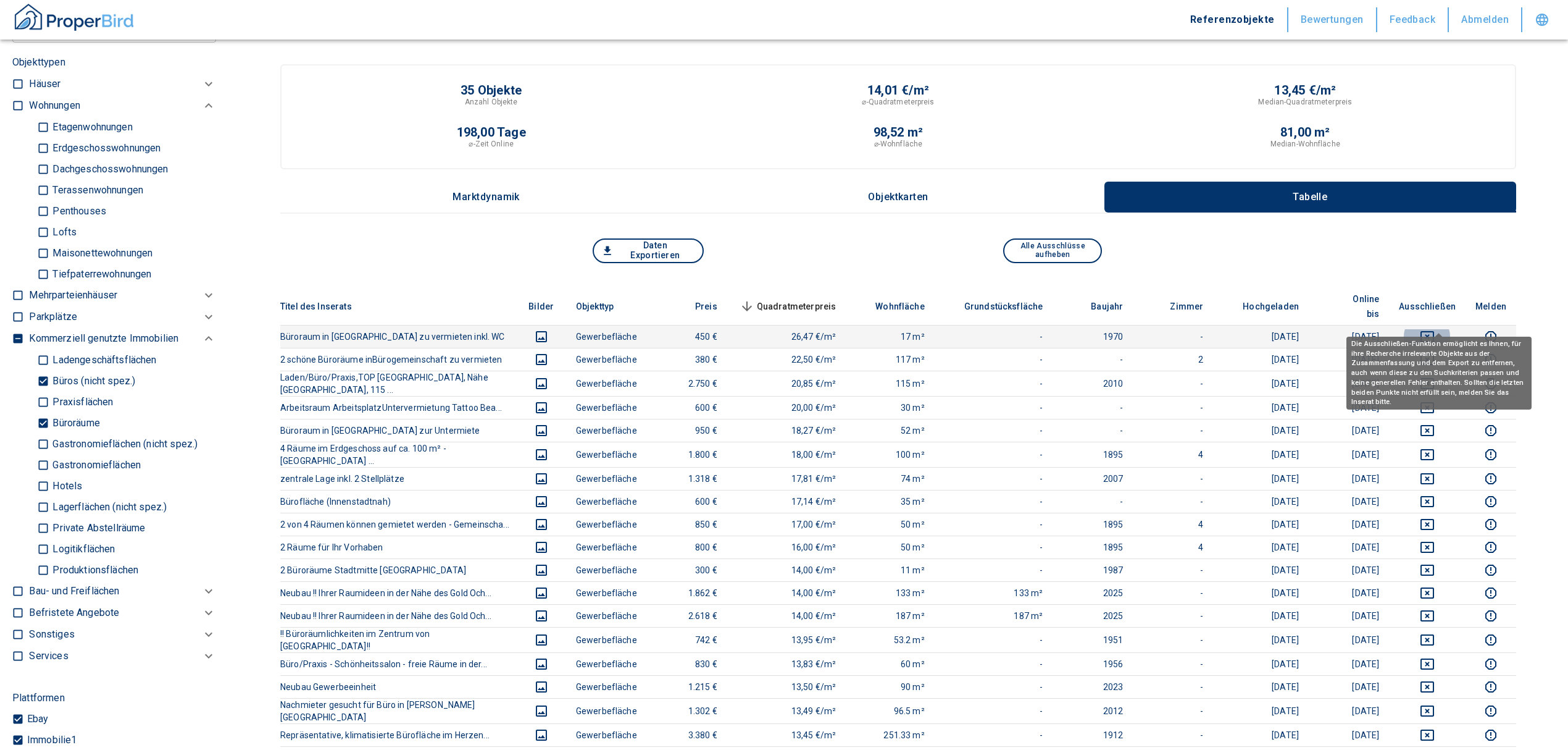
click at [1434, 331] on icon "deselect this listing" at bounding box center [1427, 337] width 14 height 11
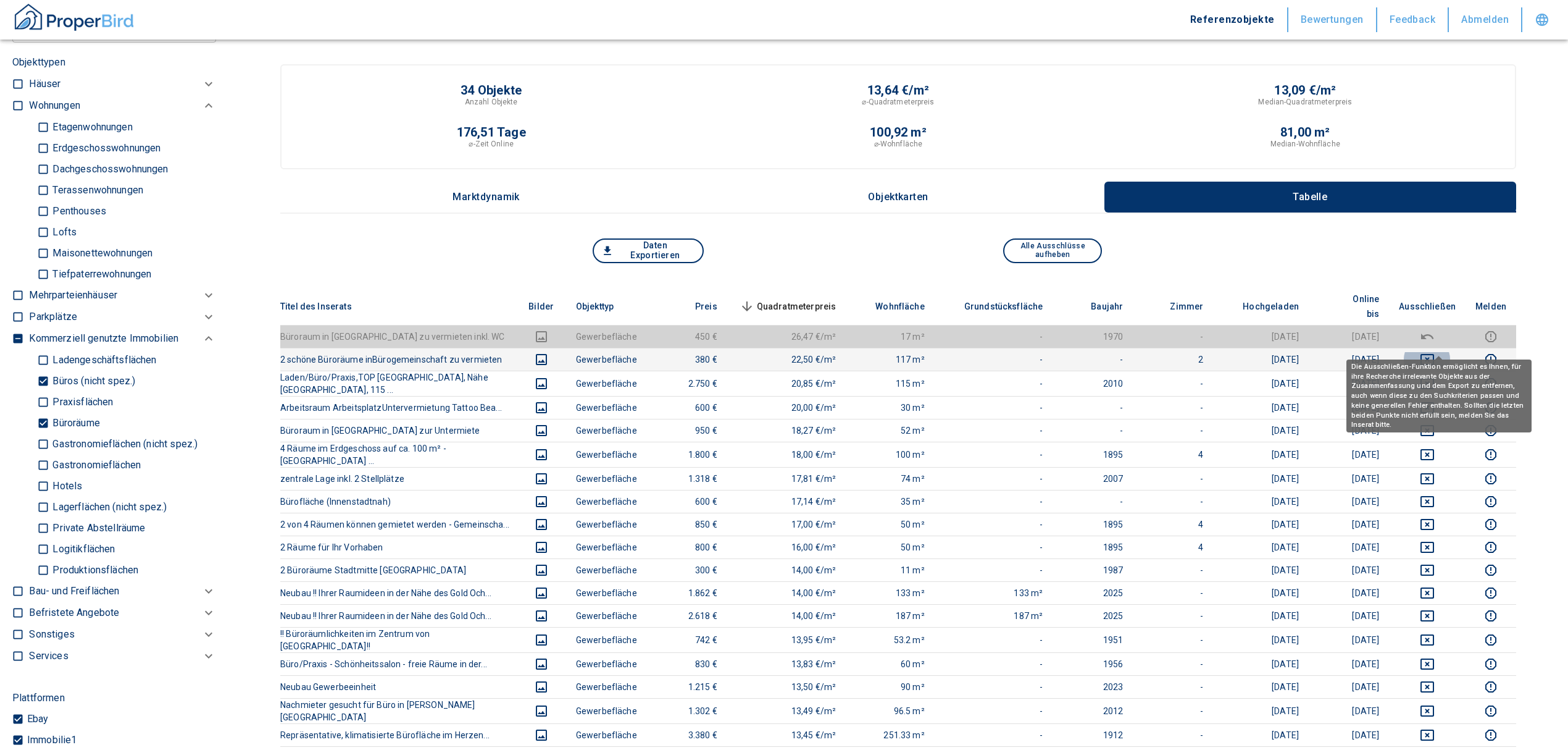
click at [1435, 352] on icon "deselect this listing" at bounding box center [1427, 359] width 15 height 15
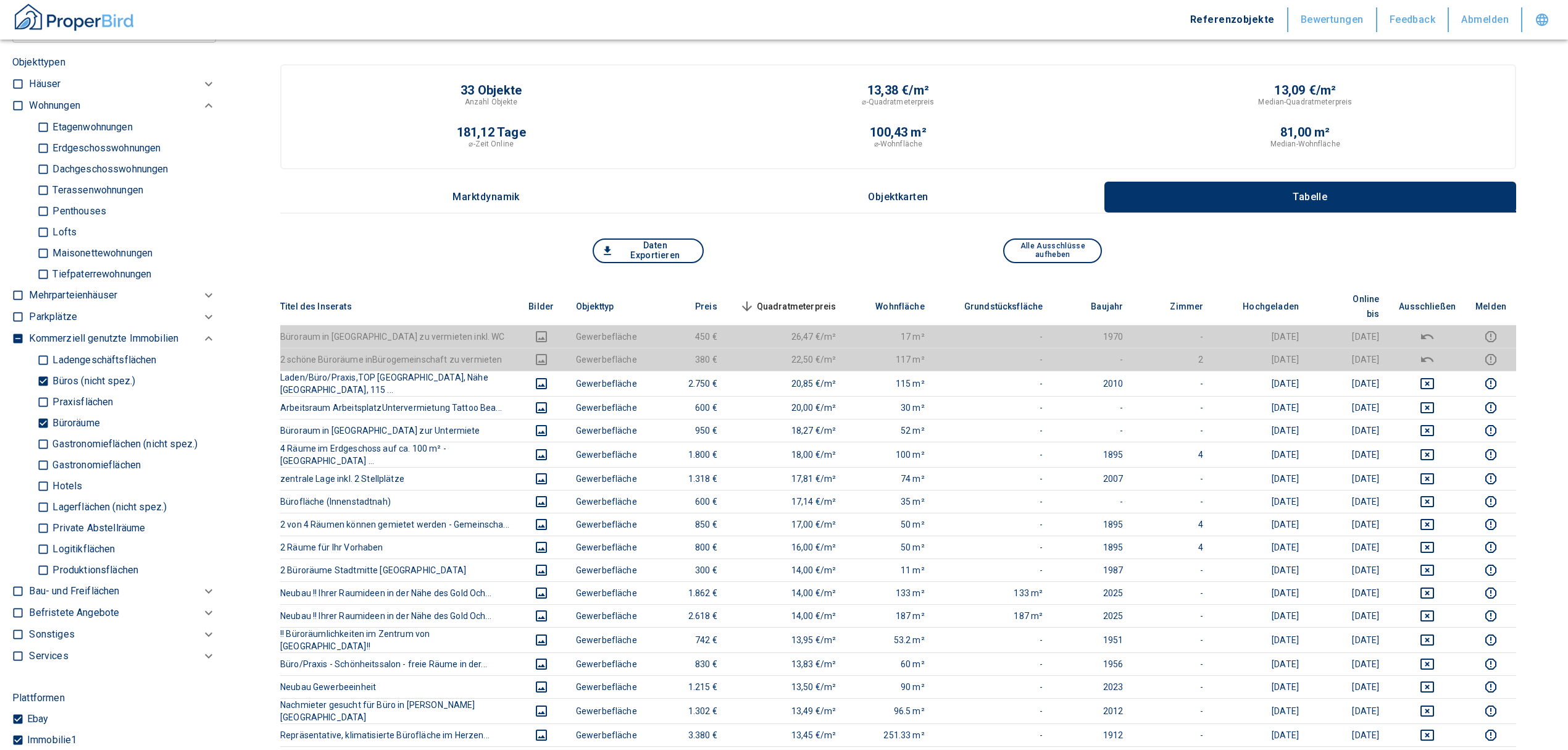
click at [817, 299] on span "Quadratmeterpreis sorted descending" at bounding box center [786, 306] width 99 height 15
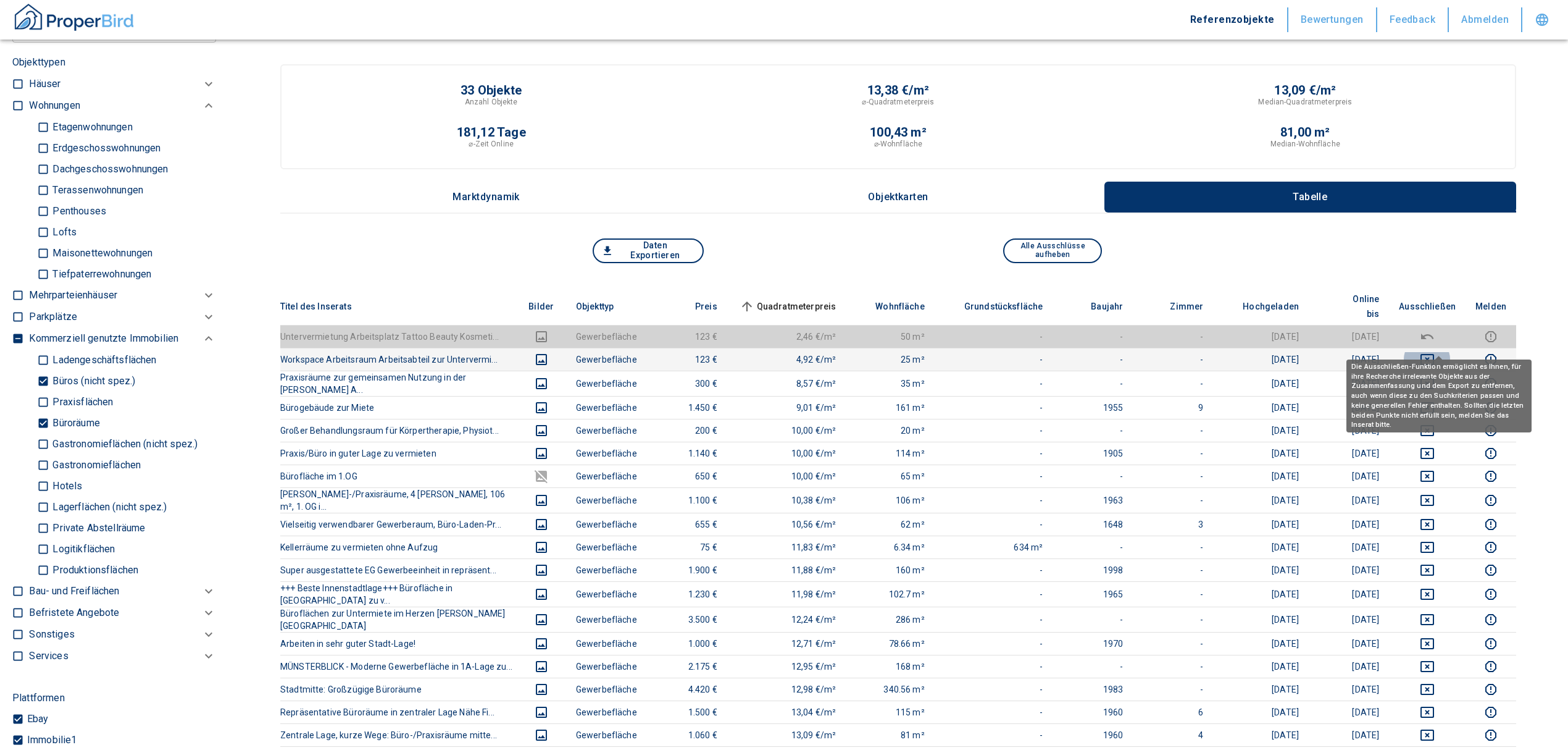
click at [1435, 352] on icon "deselect this listing" at bounding box center [1427, 359] width 15 height 15
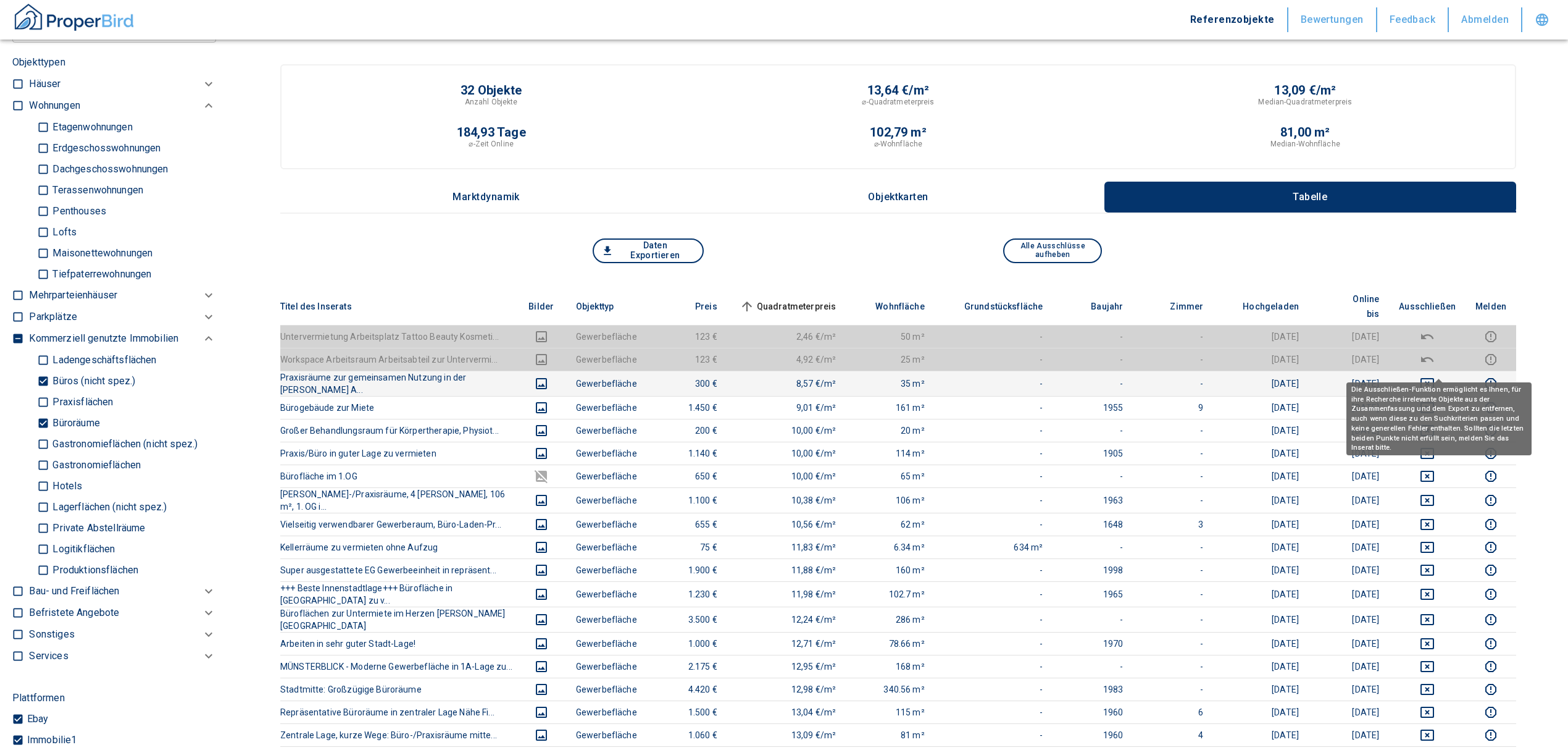
click at [1434, 378] on icon "deselect this listing" at bounding box center [1427, 384] width 14 height 11
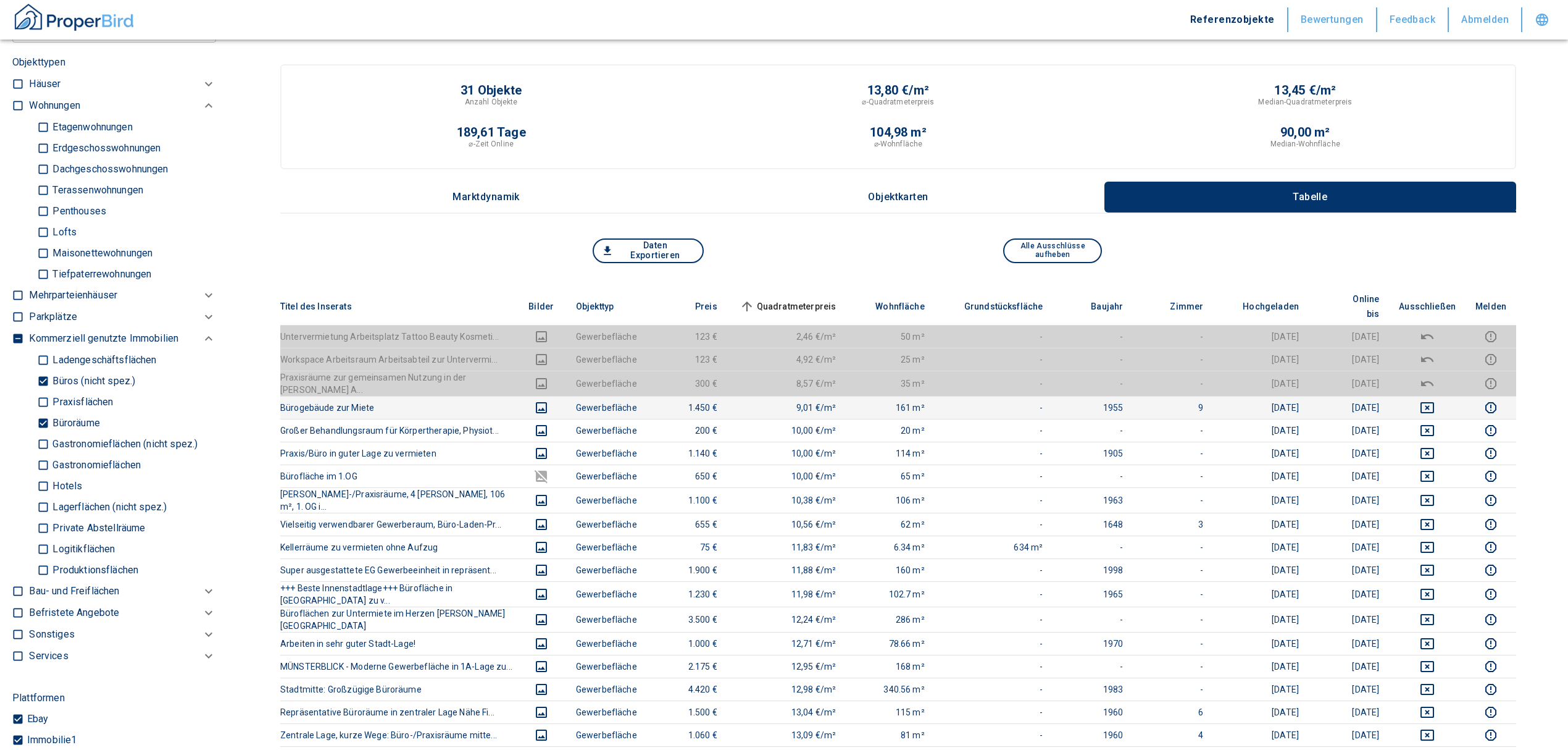
click at [1441, 399] on td at bounding box center [1427, 408] width 76 height 23
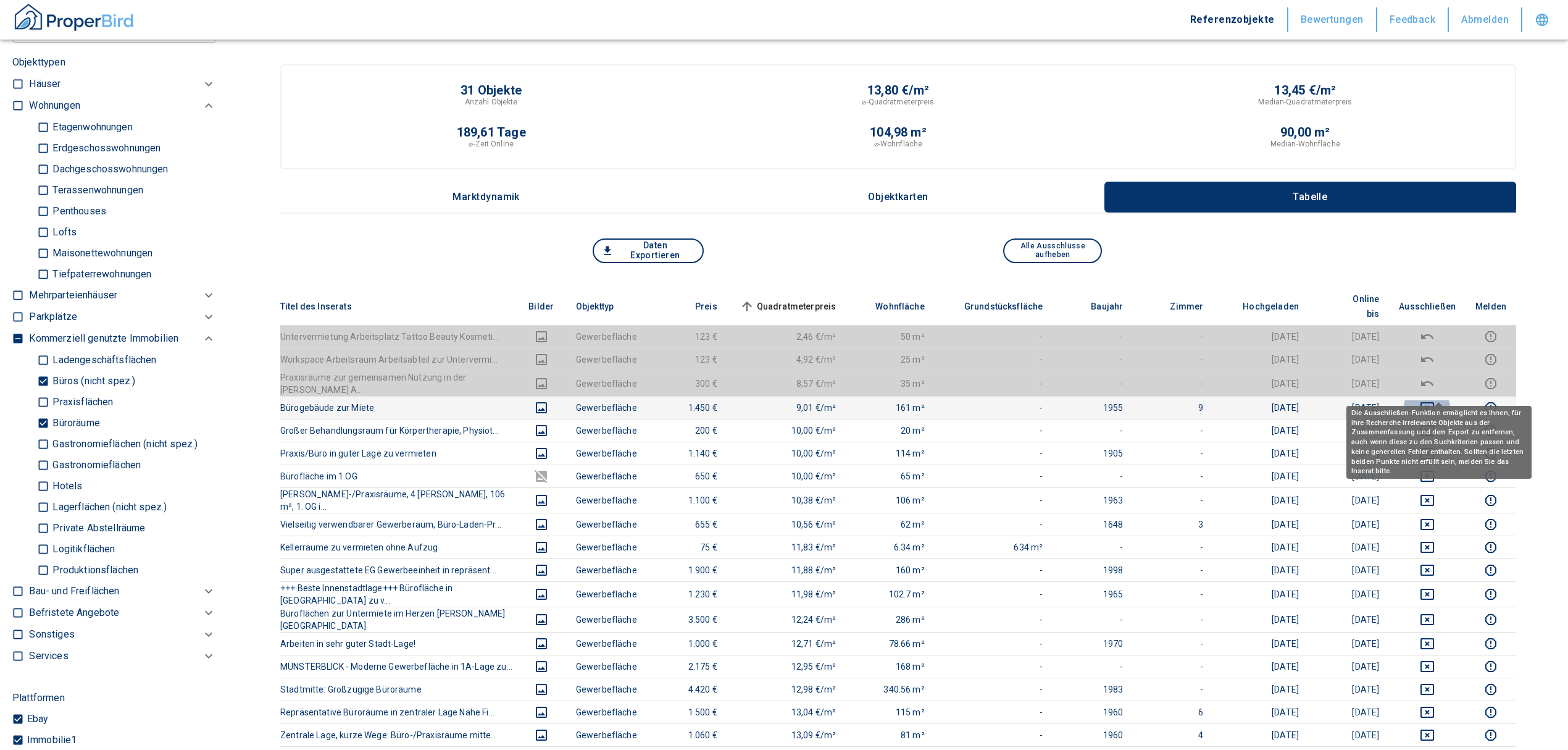
click at [1434, 402] on icon "deselect this listing" at bounding box center [1427, 408] width 14 height 11
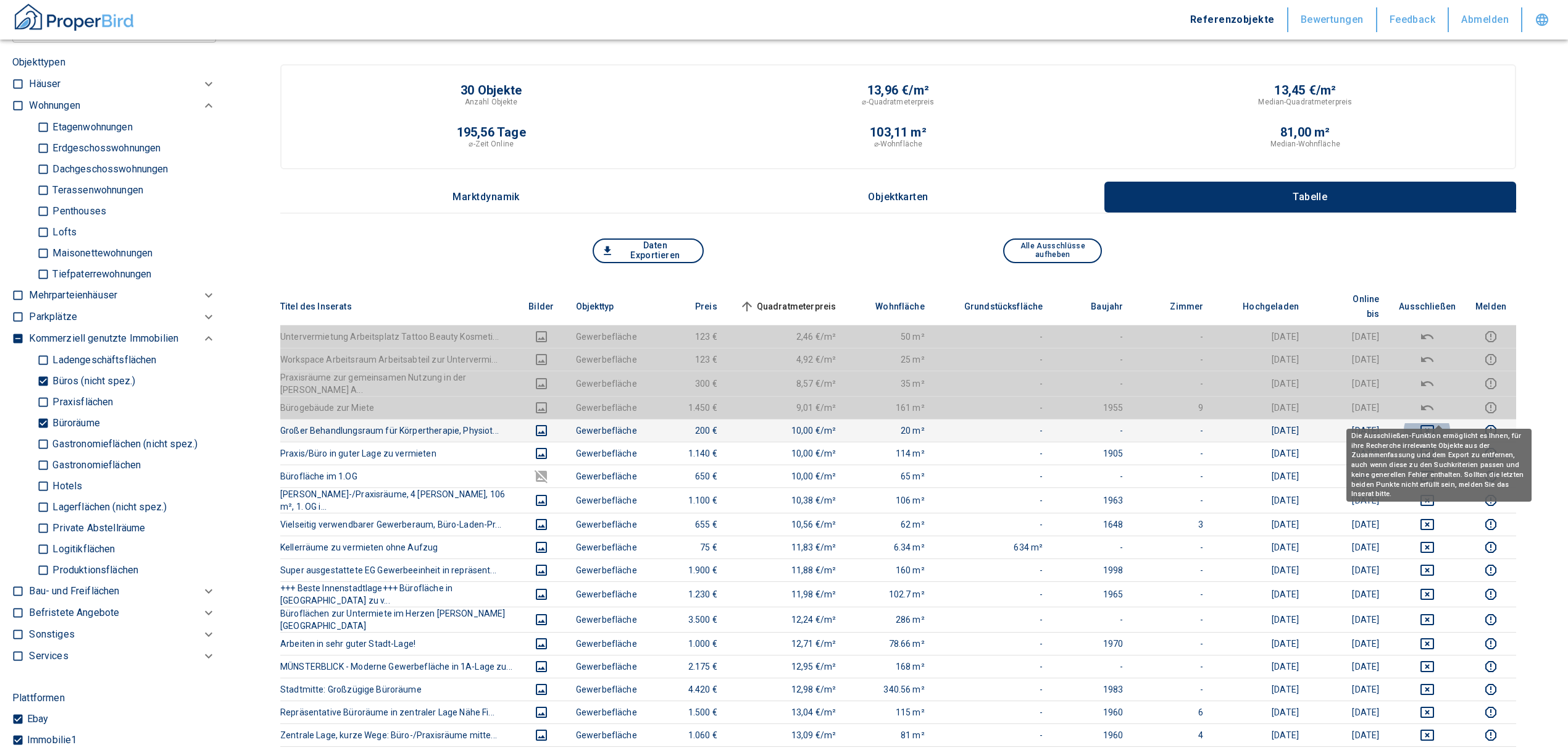
click at [1434, 425] on icon "deselect this listing" at bounding box center [1427, 431] width 14 height 11
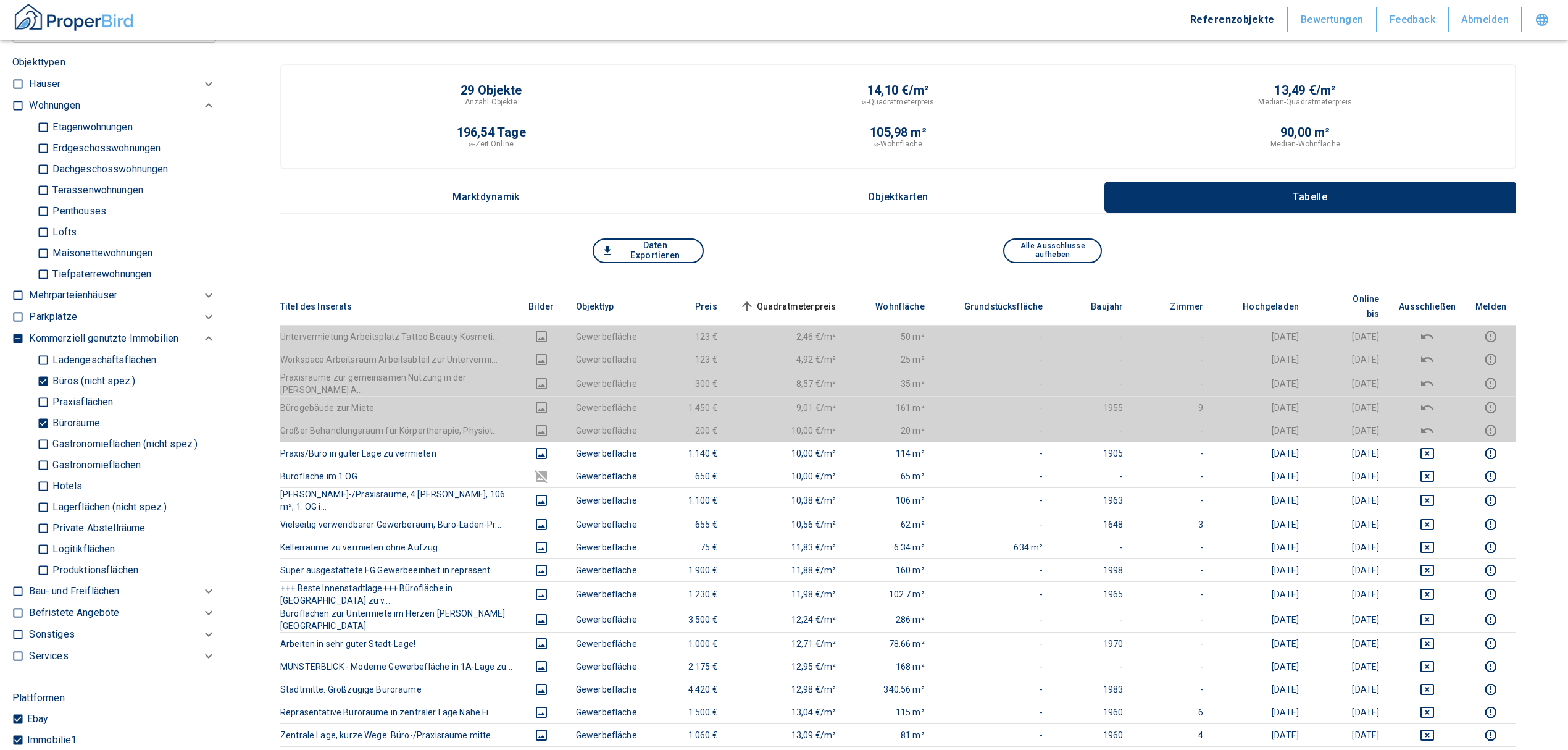
click at [806, 288] on th "Quadratmeterpreis sorted ascending" at bounding box center [787, 307] width 119 height 38
click at [801, 299] on span "Quadratmeterpreis sorted ascending" at bounding box center [786, 306] width 99 height 15
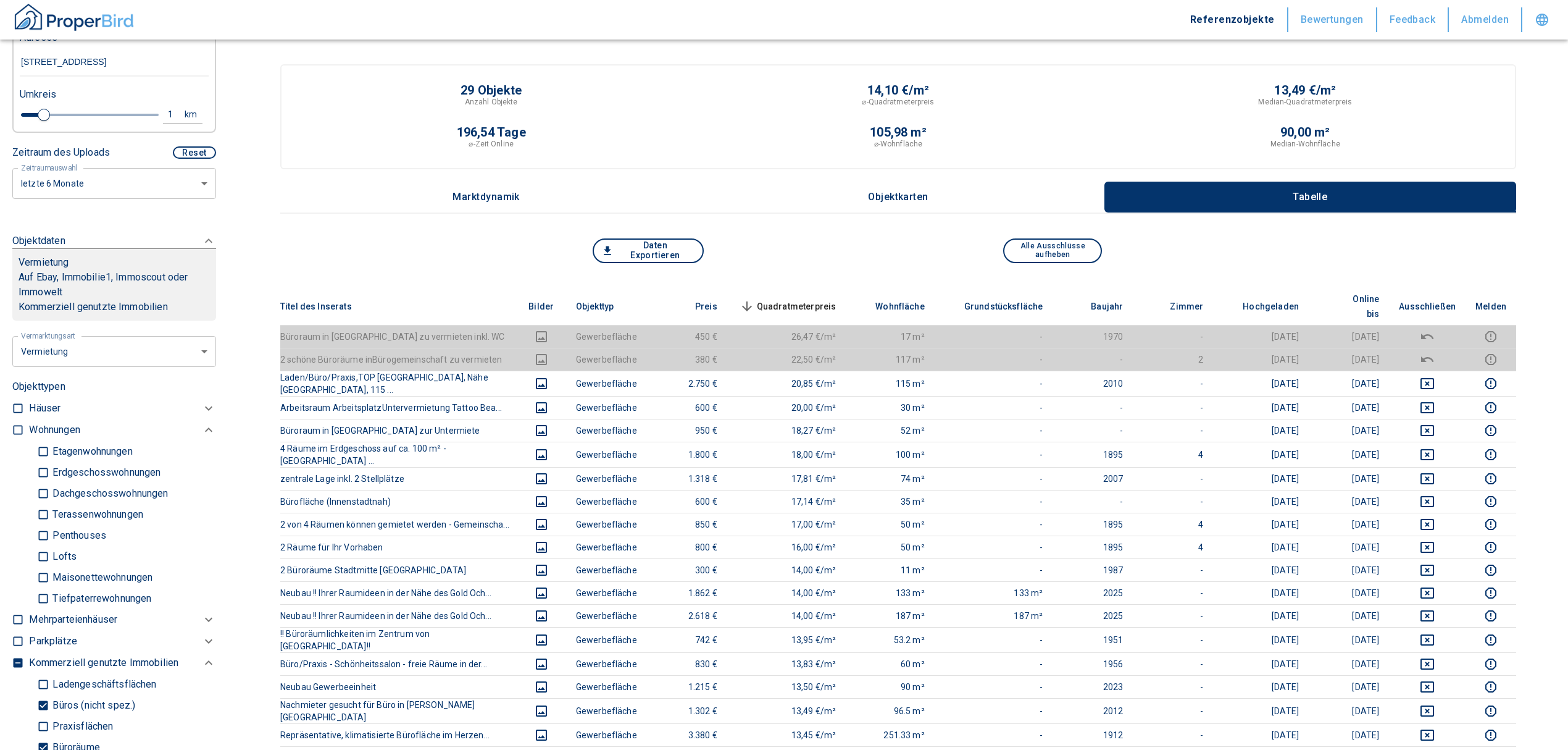
scroll to position [247, 0]
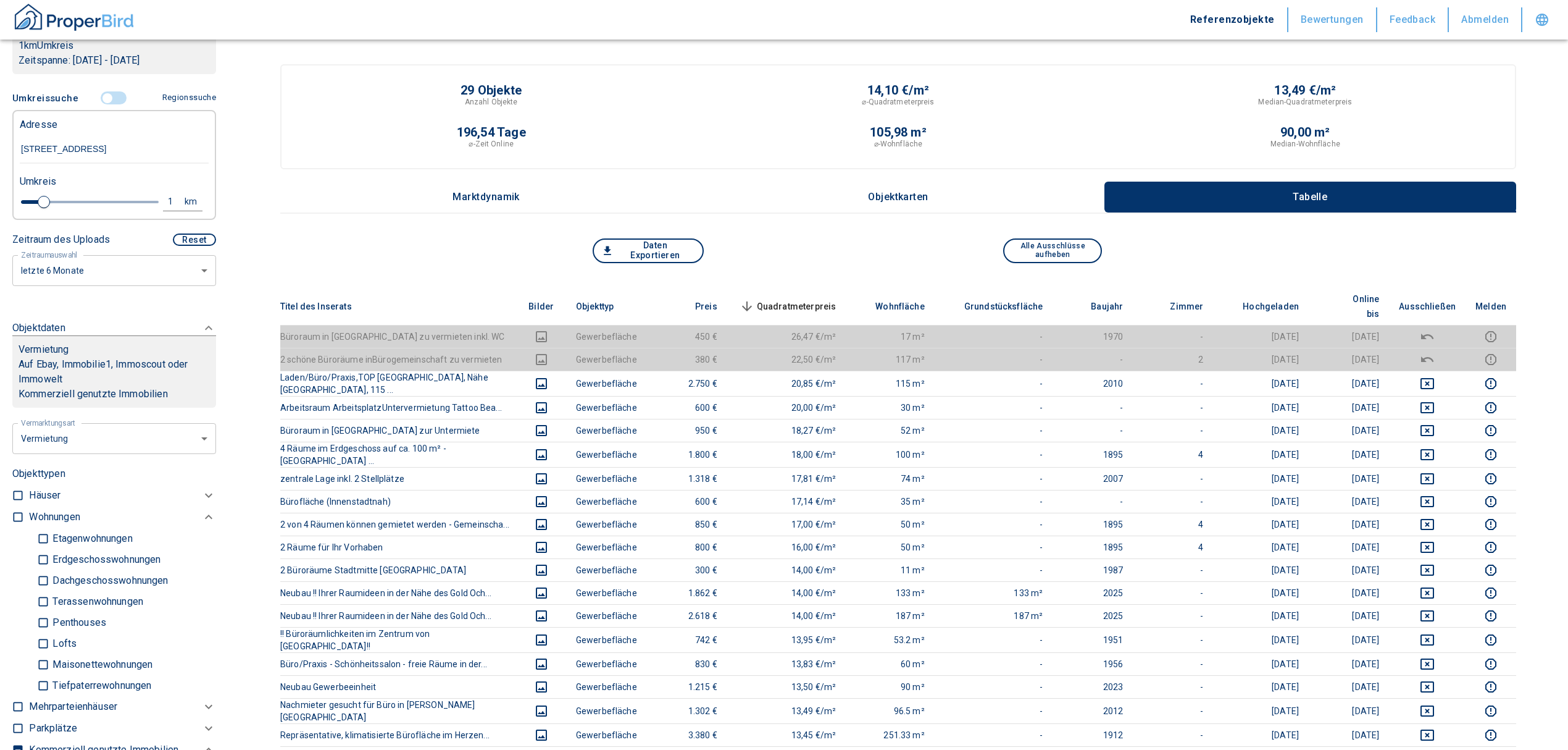
click at [825, 289] on th "Quadratmeterpreis sorted descending" at bounding box center [787, 307] width 119 height 38
click at [825, 299] on span "Quadratmeterpreis sorted descending" at bounding box center [786, 306] width 99 height 15
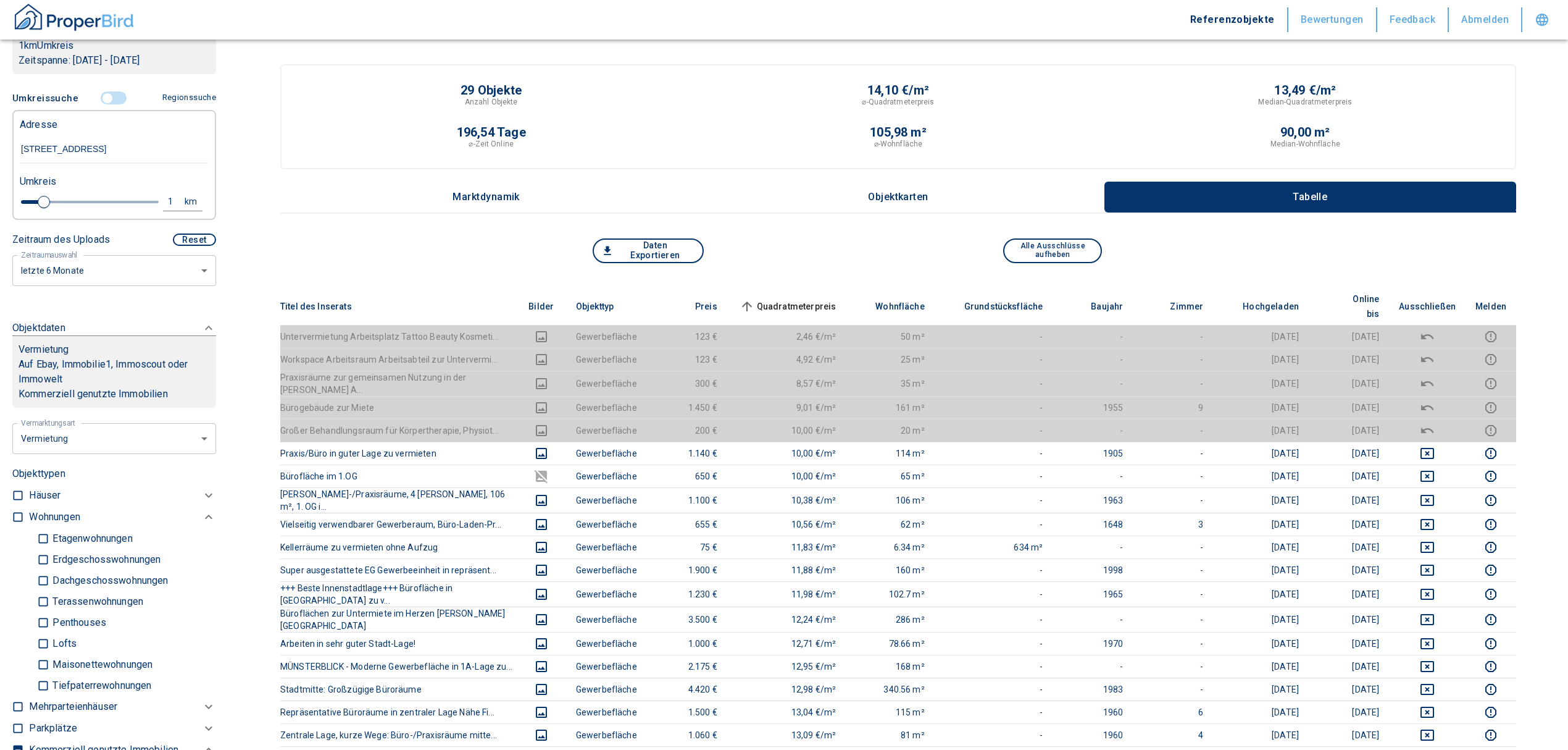
click at [101, 97] on input "controlled" at bounding box center [107, 99] width 37 height 14
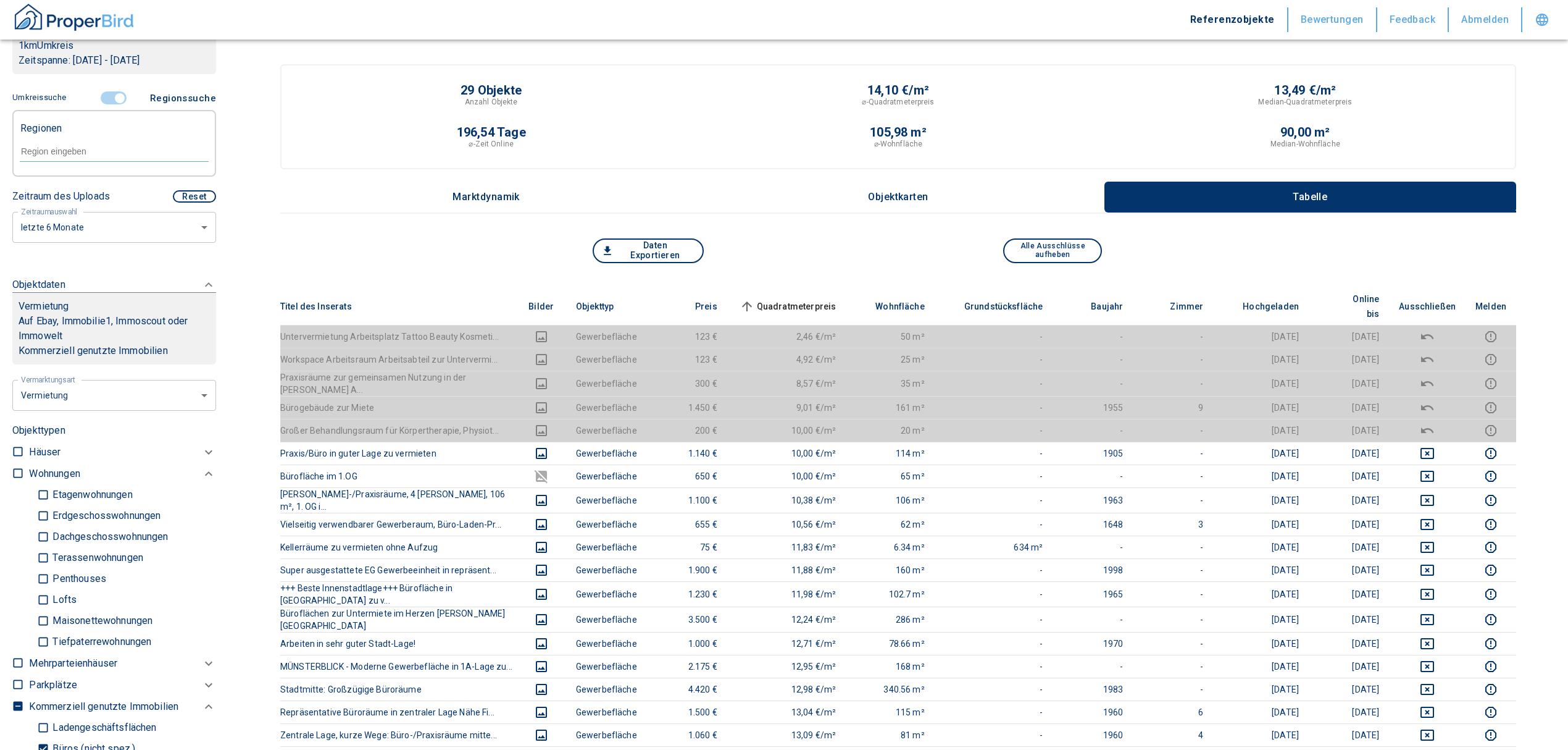
drag, startPoint x: 71, startPoint y: 131, endPoint x: 66, endPoint y: 147, distance: 16.8
click at [69, 137] on form at bounding box center [114, 150] width 189 height 47
click at [64, 150] on input "text" at bounding box center [114, 152] width 189 height 11
click at [87, 171] on li "89073 Ulm" at bounding box center [107, 179] width 177 height 22
type input "89073"
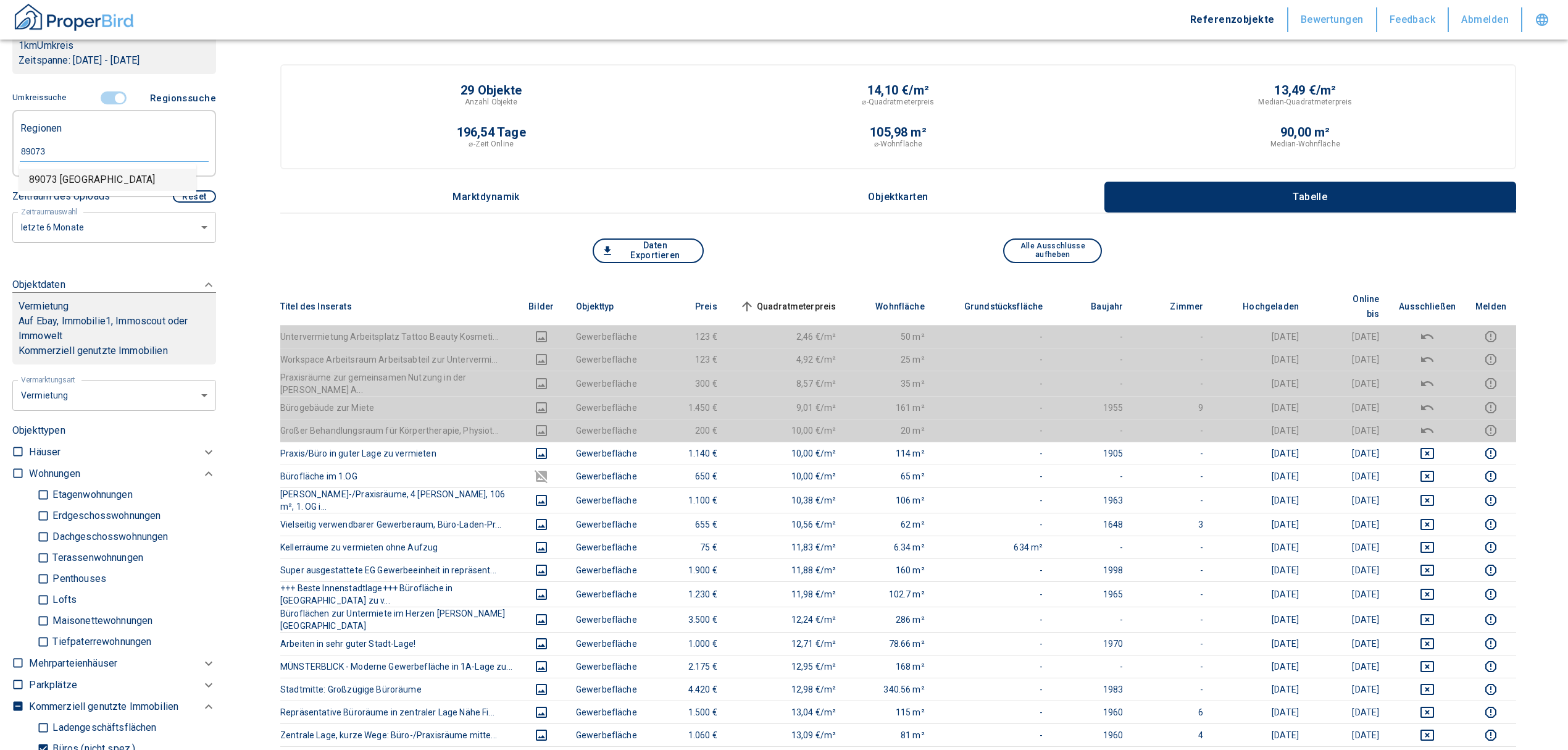
type input "2020"
type input "999999990"
type input "89073 Ulm"
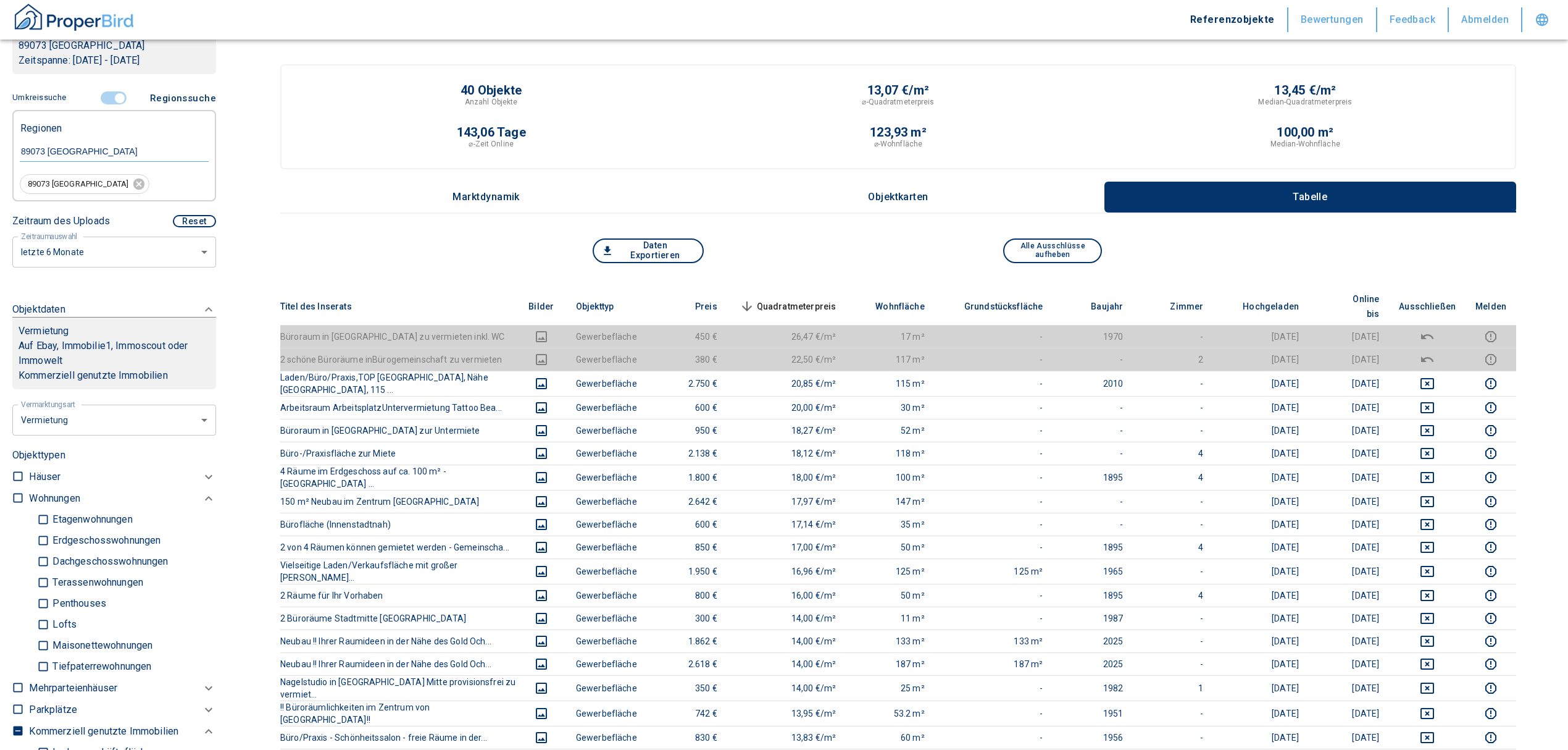
click at [823, 299] on span "Quadratmeterpreis sorted descending" at bounding box center [786, 306] width 99 height 15
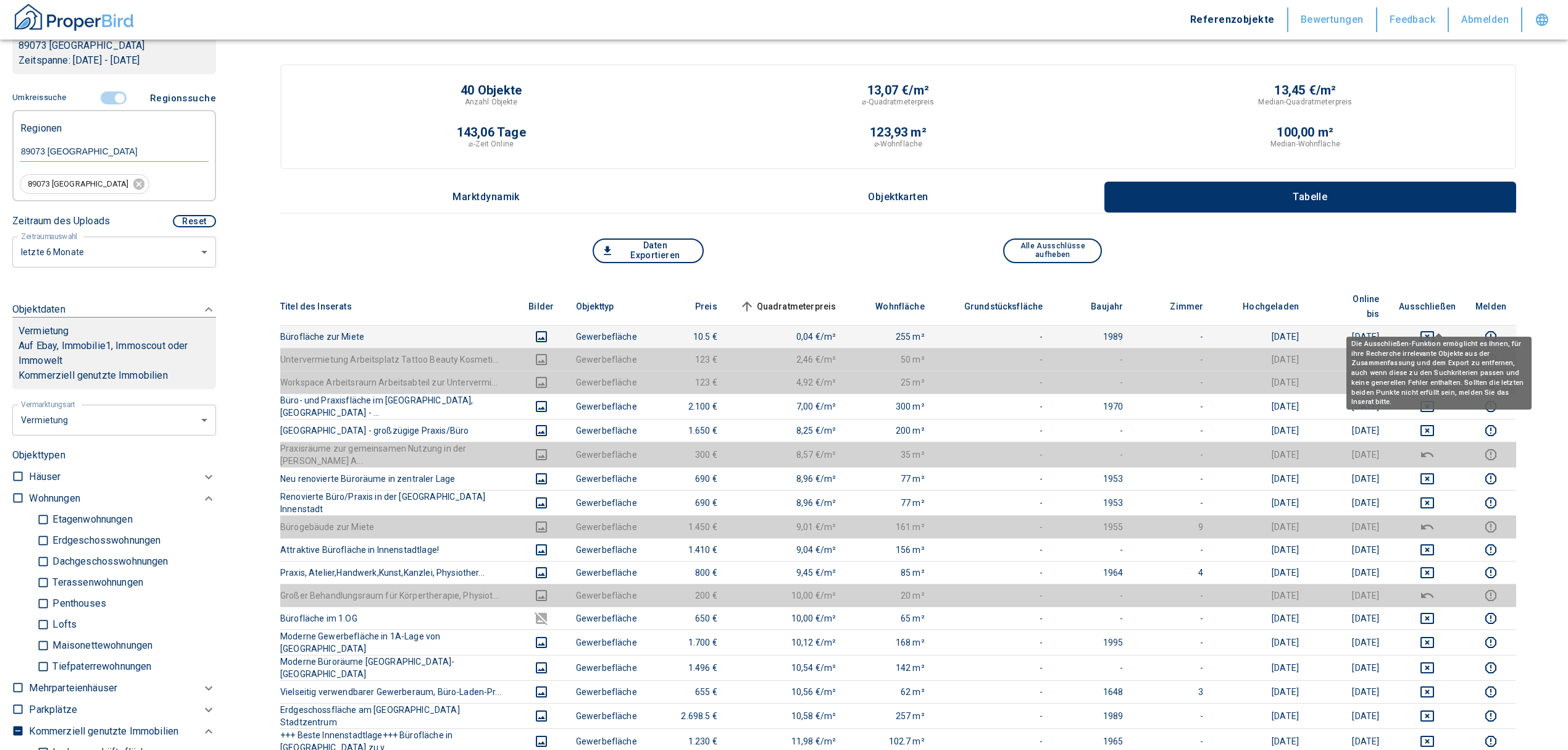
click at [1435, 329] on icon "deselect this listing" at bounding box center [1427, 336] width 15 height 15
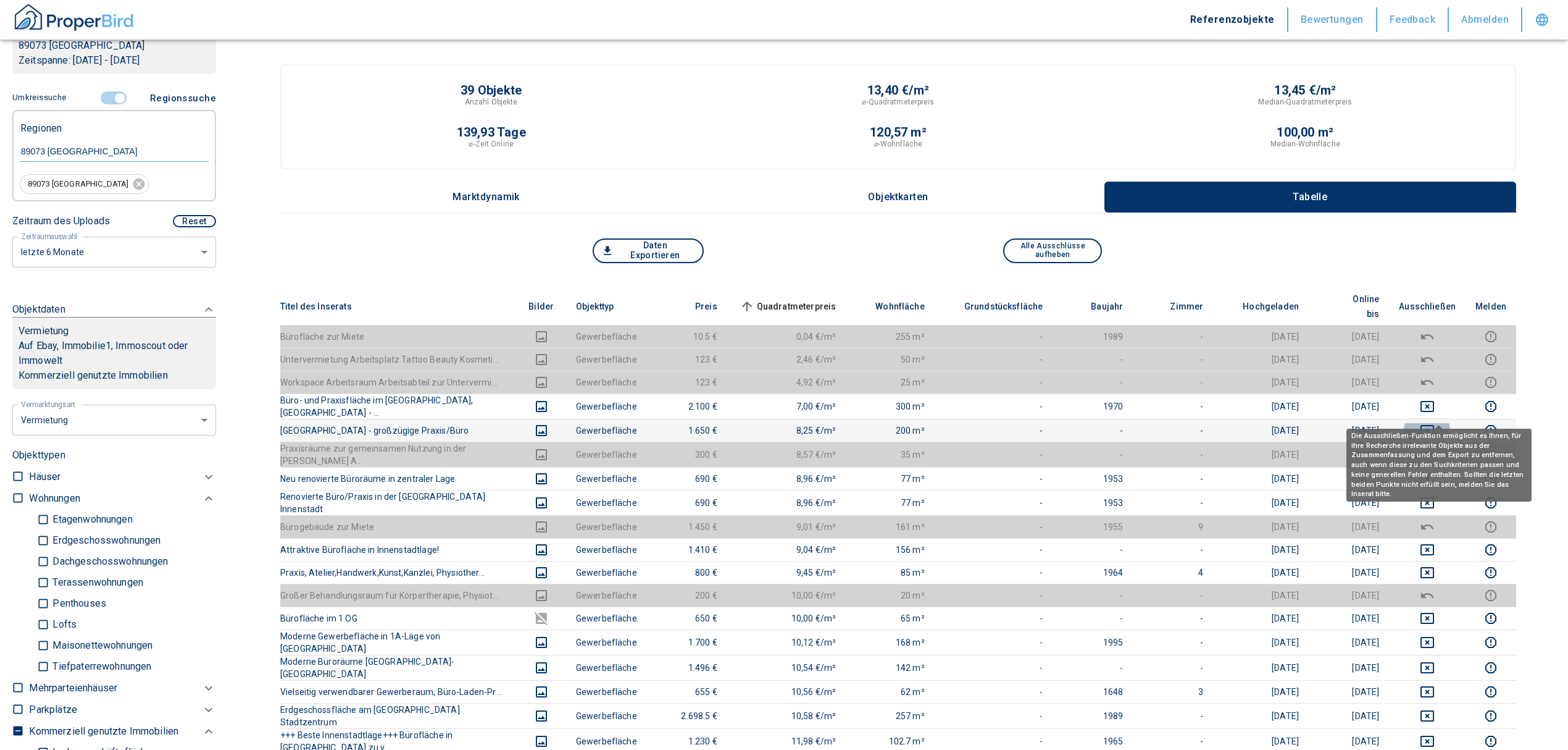
click at [1435, 423] on icon "deselect this listing" at bounding box center [1427, 430] width 15 height 15
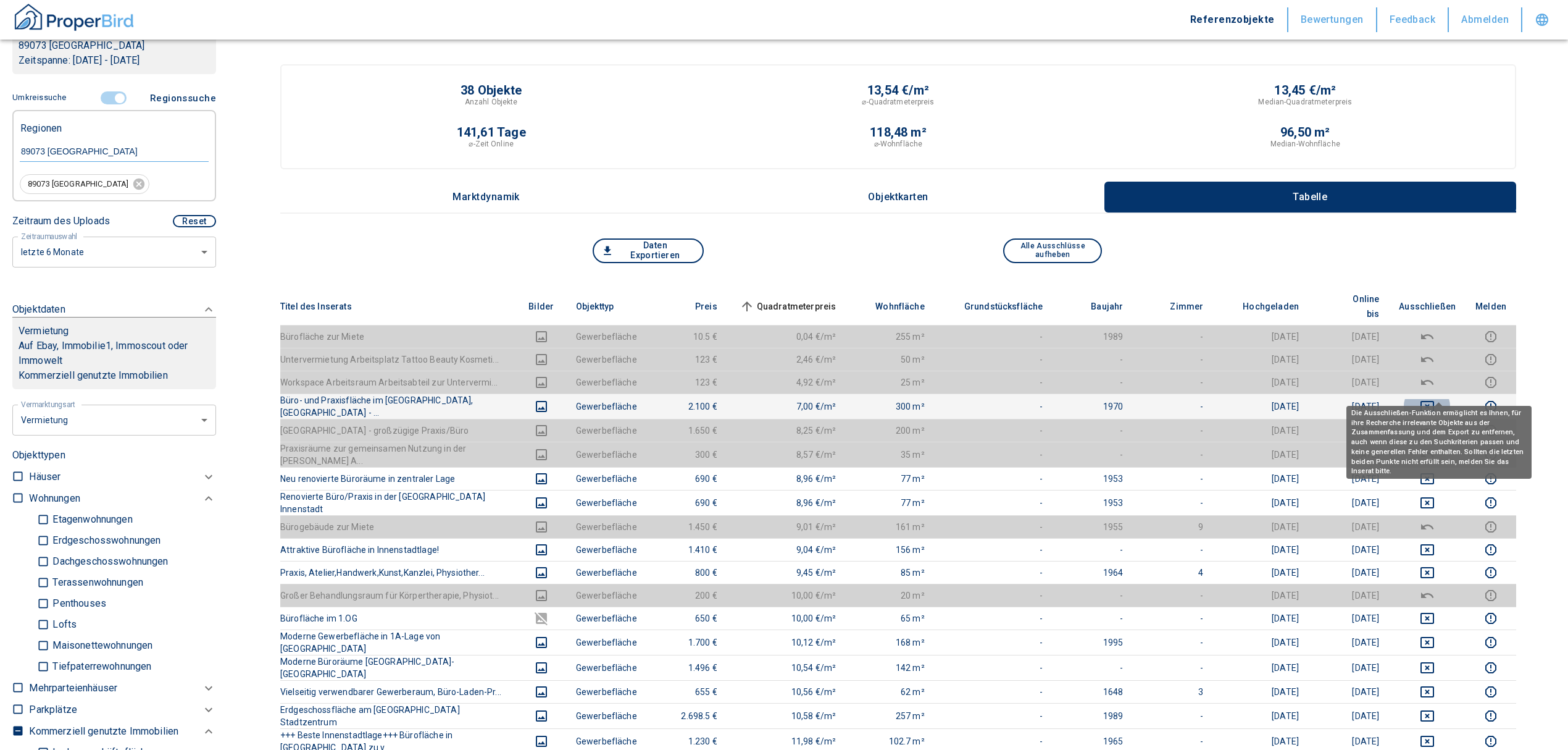
click at [1447, 399] on button "deselect this listing" at bounding box center [1427, 406] width 57 height 15
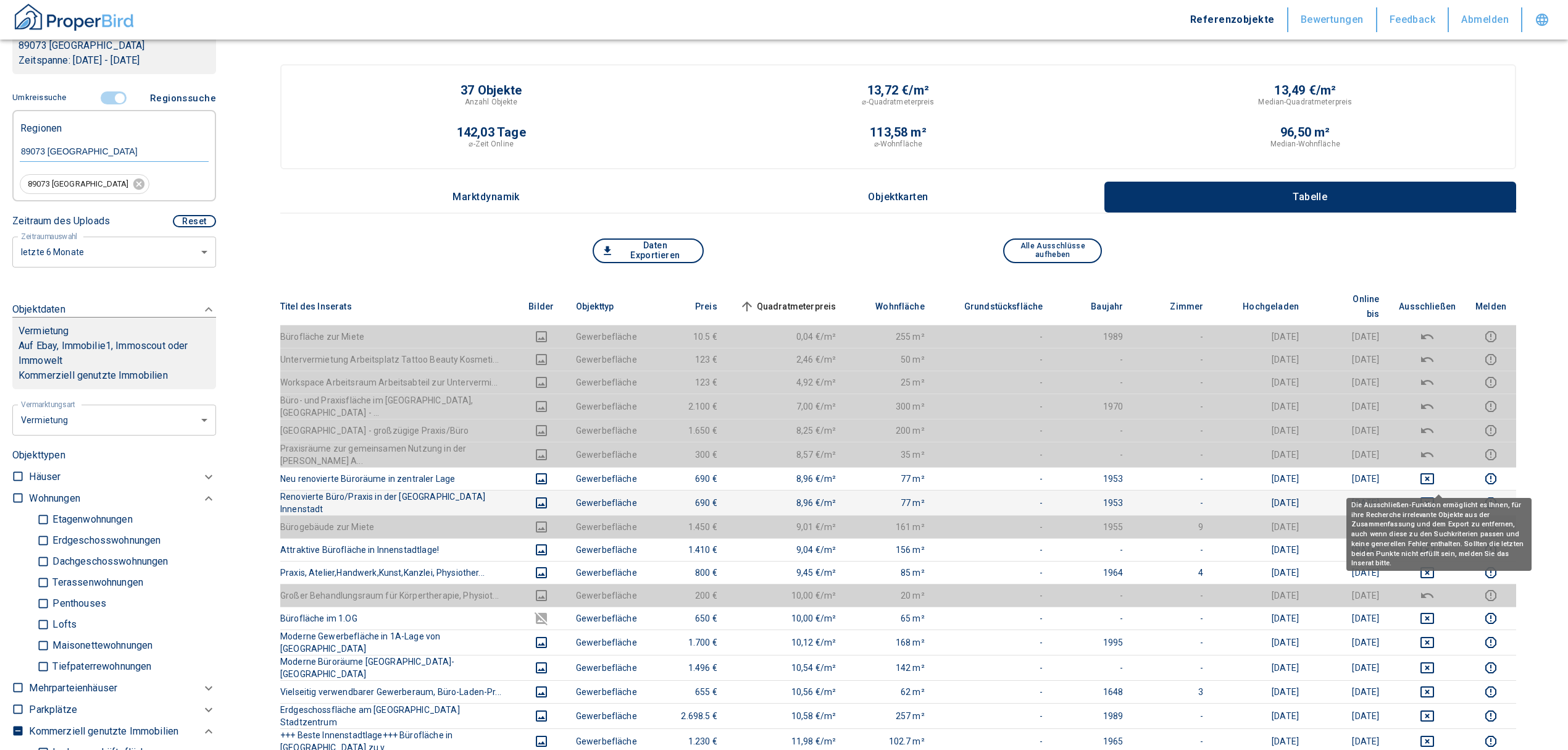
click at [1435, 495] on icon "deselect this listing" at bounding box center [1427, 502] width 15 height 15
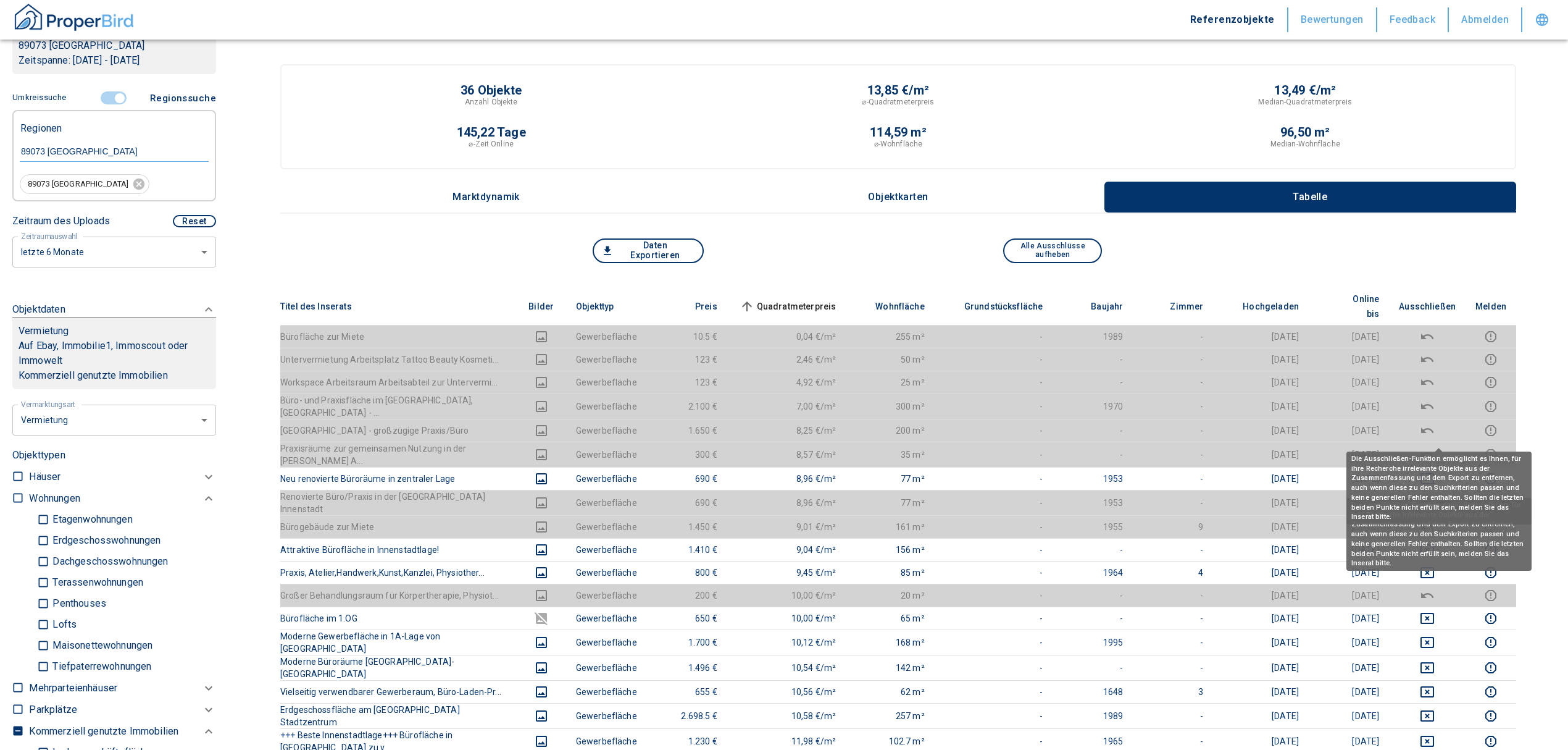
click at [1440, 443] on div "Die Ausschließen-Funktion ermöglicht es Ihnen, für ihre Recherche irrelevante O…" at bounding box center [1439, 483] width 185 height 82
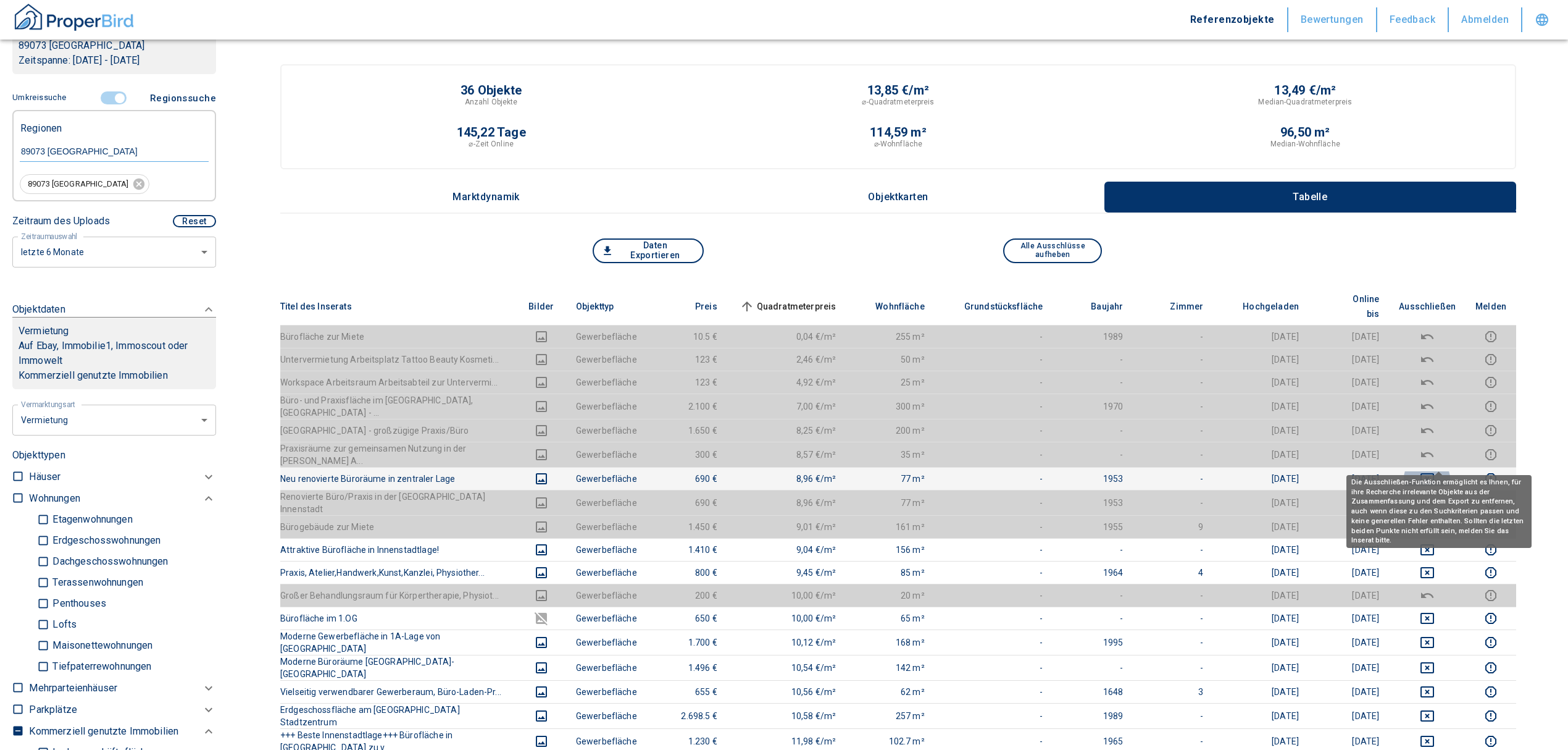
click at [1431, 471] on icon "deselect this listing" at bounding box center [1427, 478] width 15 height 15
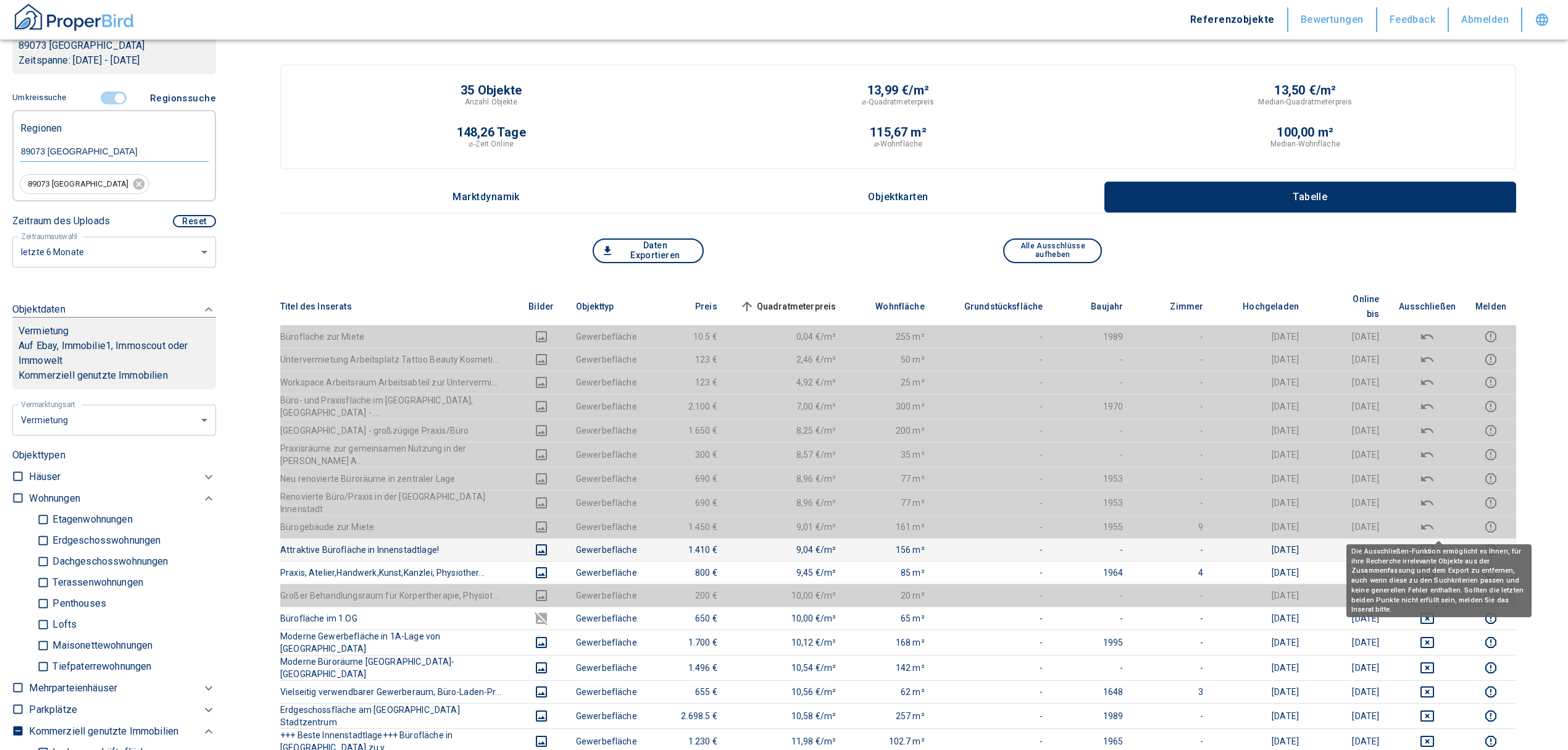
click at [1433, 544] on icon "deselect this listing" at bounding box center [1427, 550] width 14 height 11
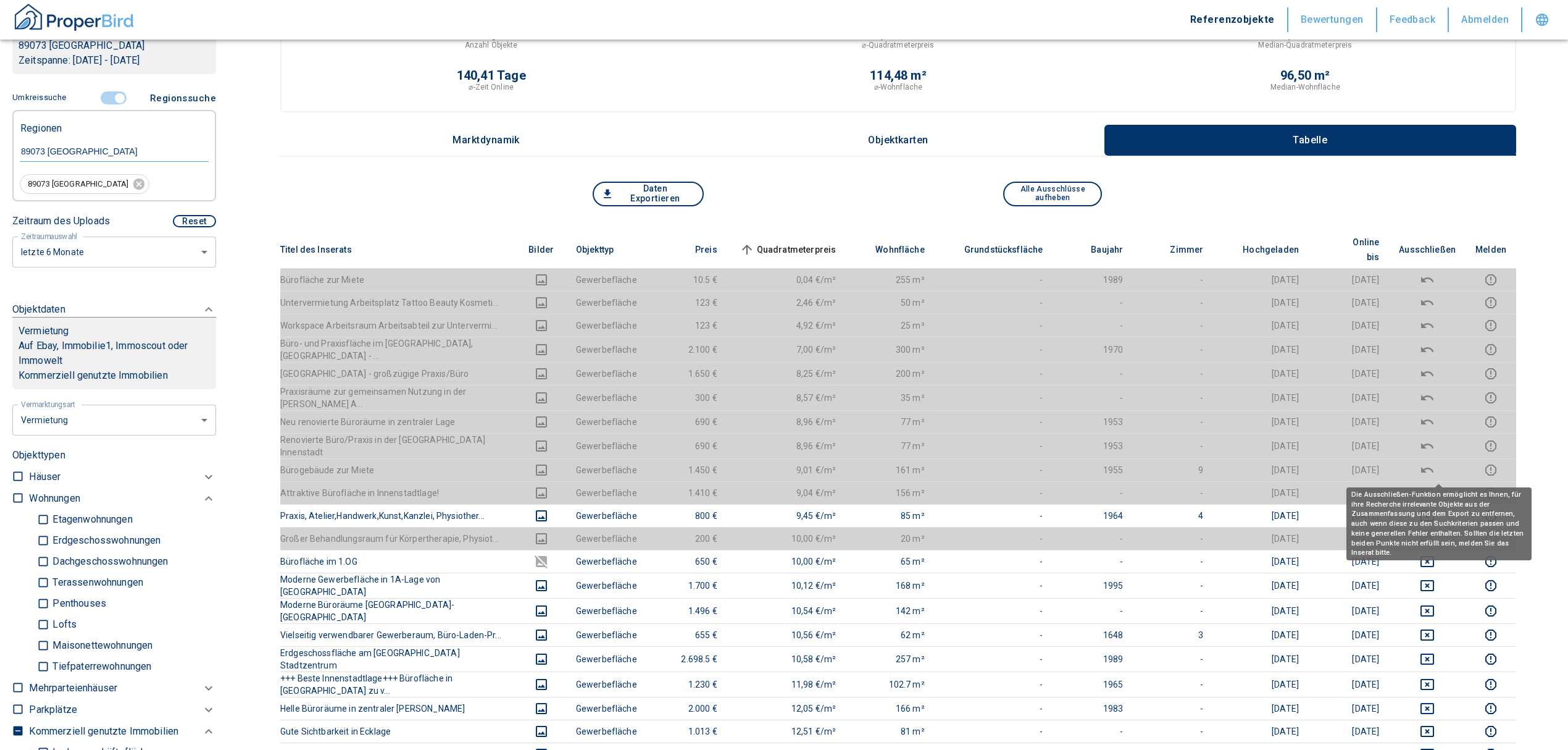
scroll to position [82, 0]
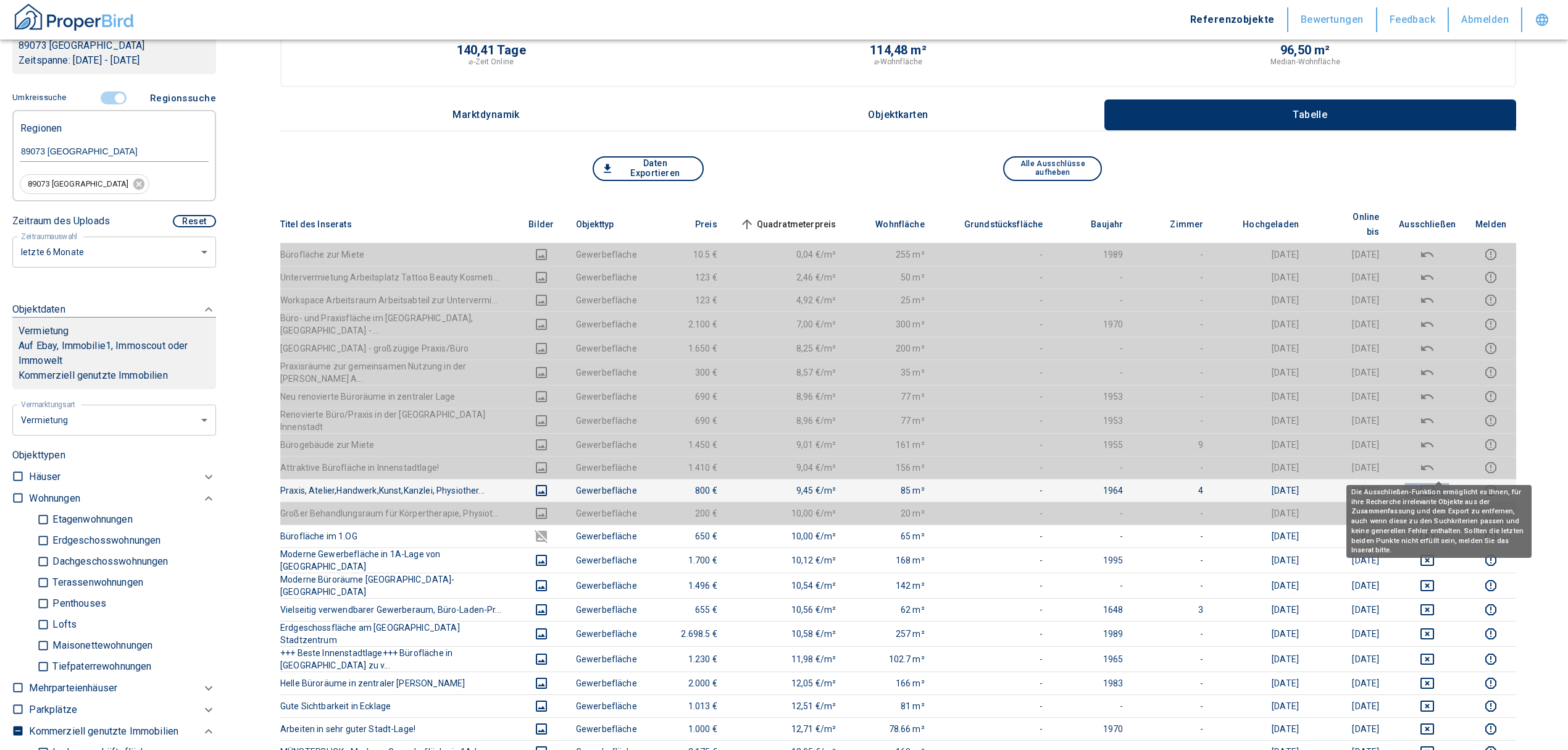
click at [1434, 485] on icon "deselect this listing" at bounding box center [1427, 490] width 14 height 11
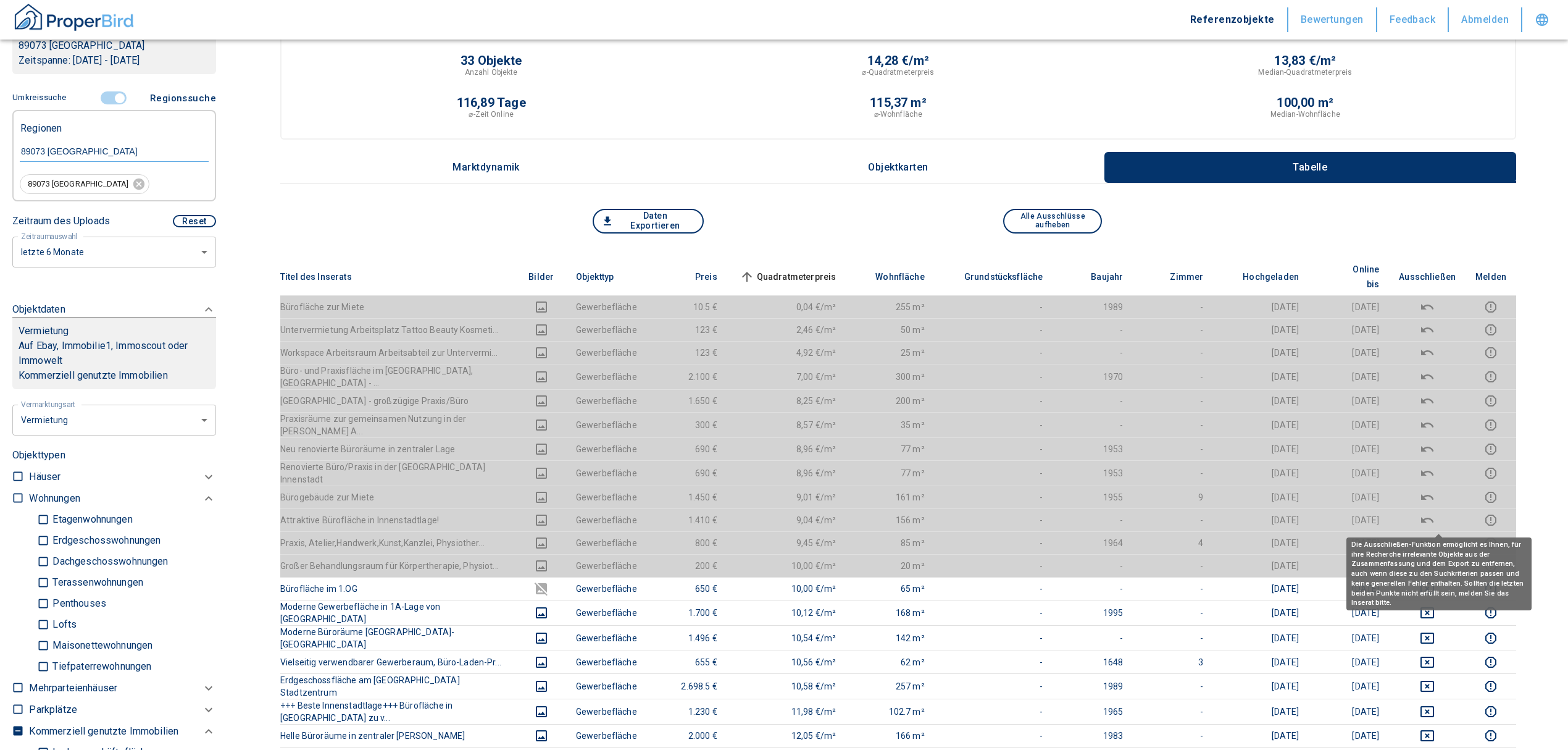
scroll to position [0, 0]
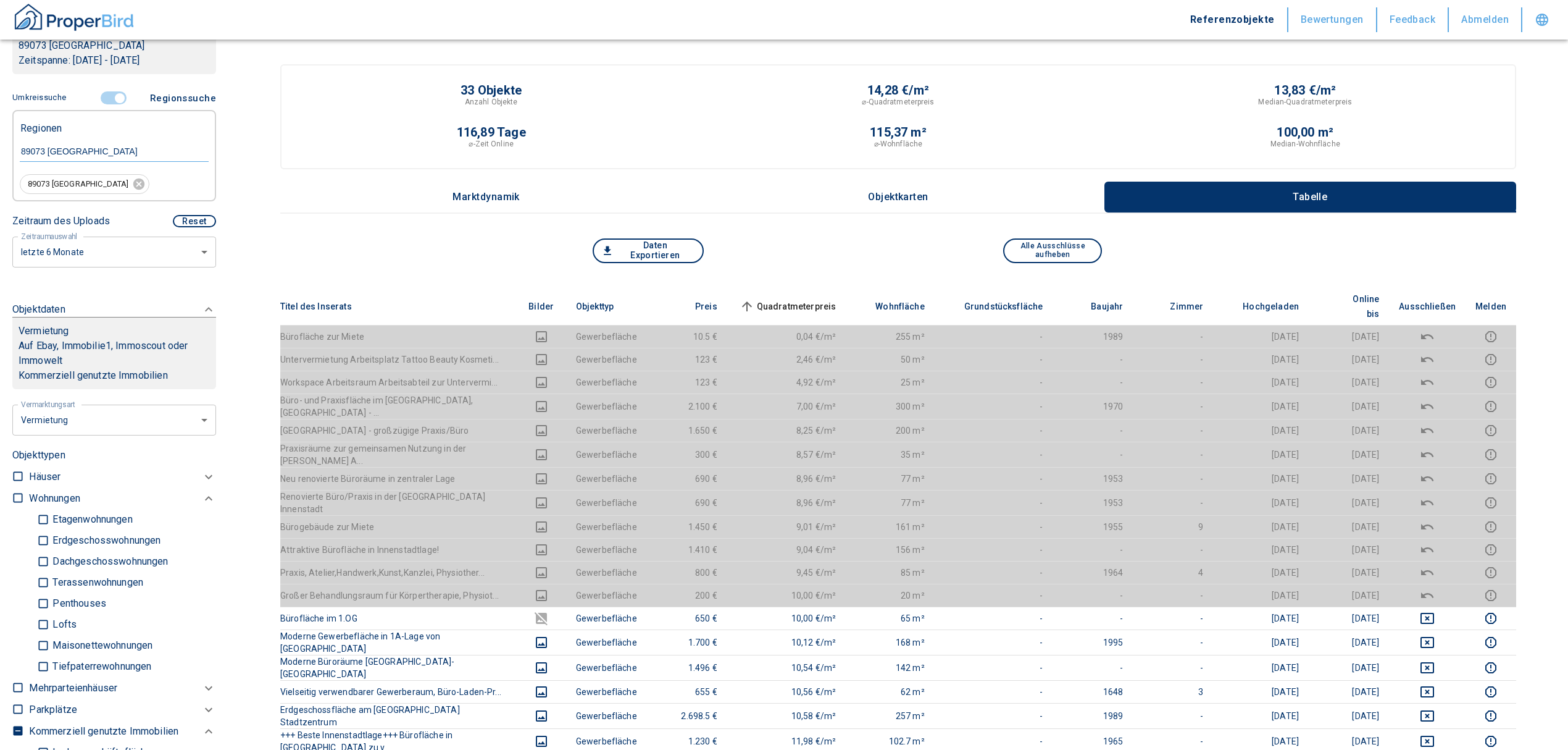
click at [815, 299] on span "Quadratmeterpreis sorted ascending" at bounding box center [786, 306] width 99 height 15
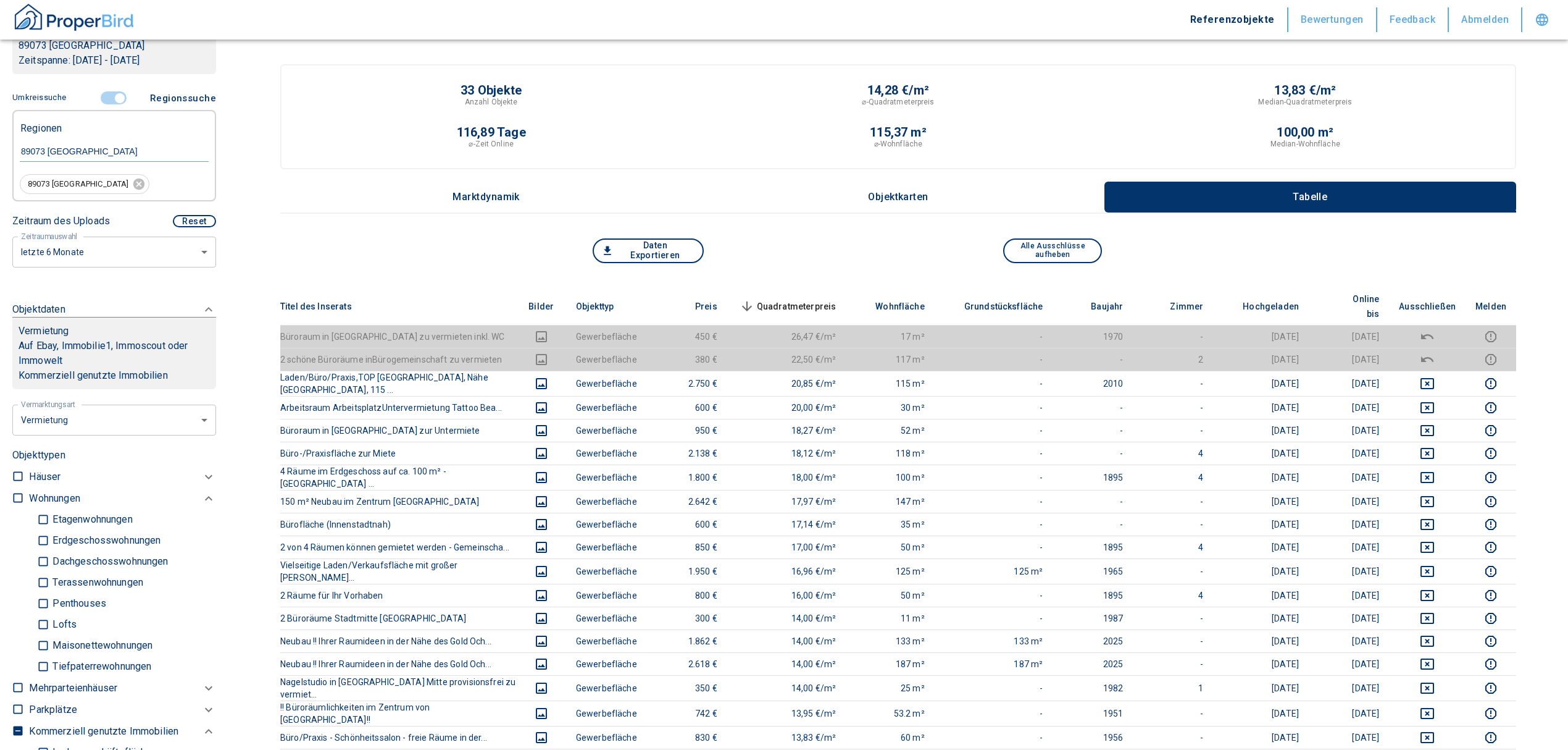
click at [804, 299] on span "Quadratmeterpreis sorted descending" at bounding box center [786, 306] width 99 height 15
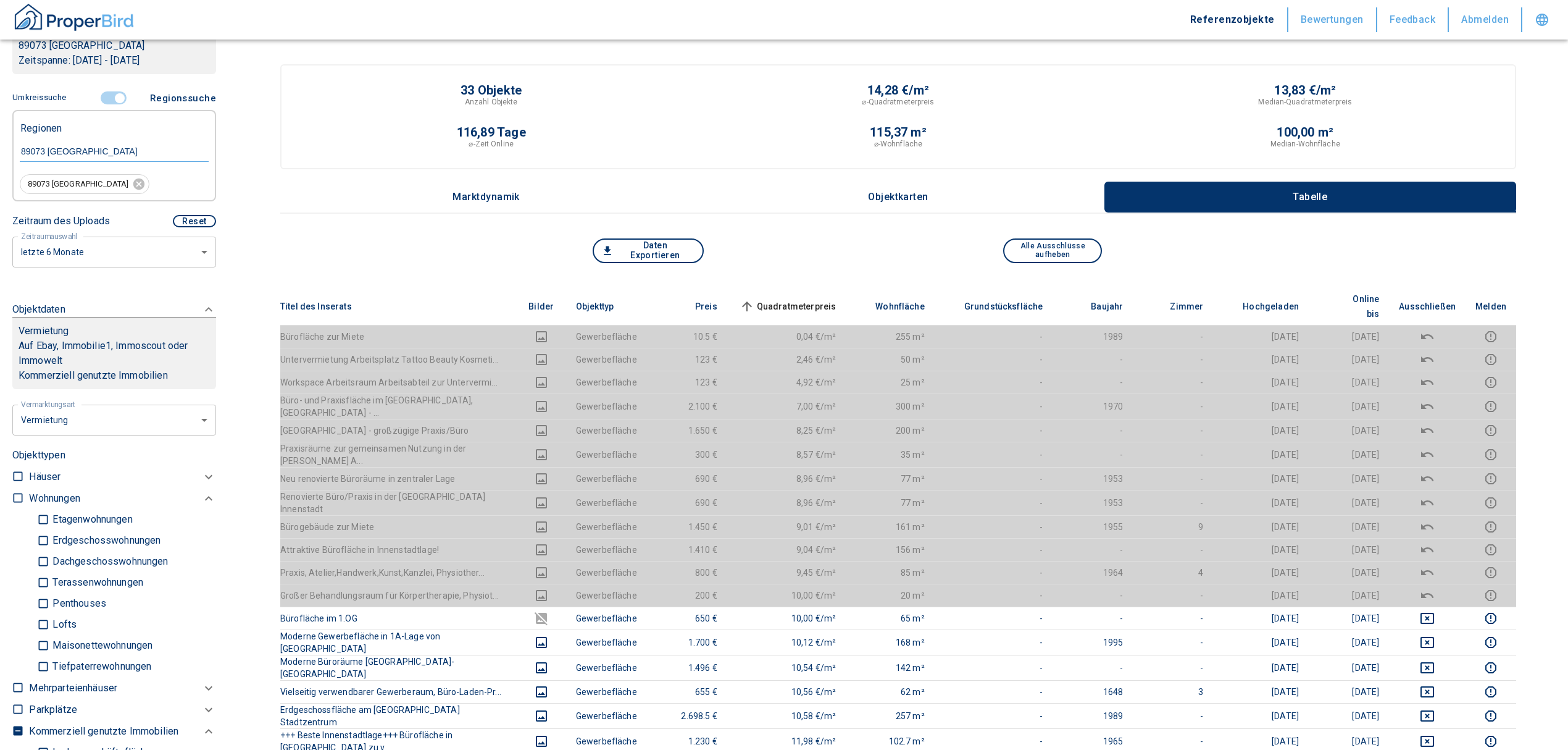
click at [798, 299] on span "Quadratmeterpreis sorted ascending" at bounding box center [786, 306] width 99 height 15
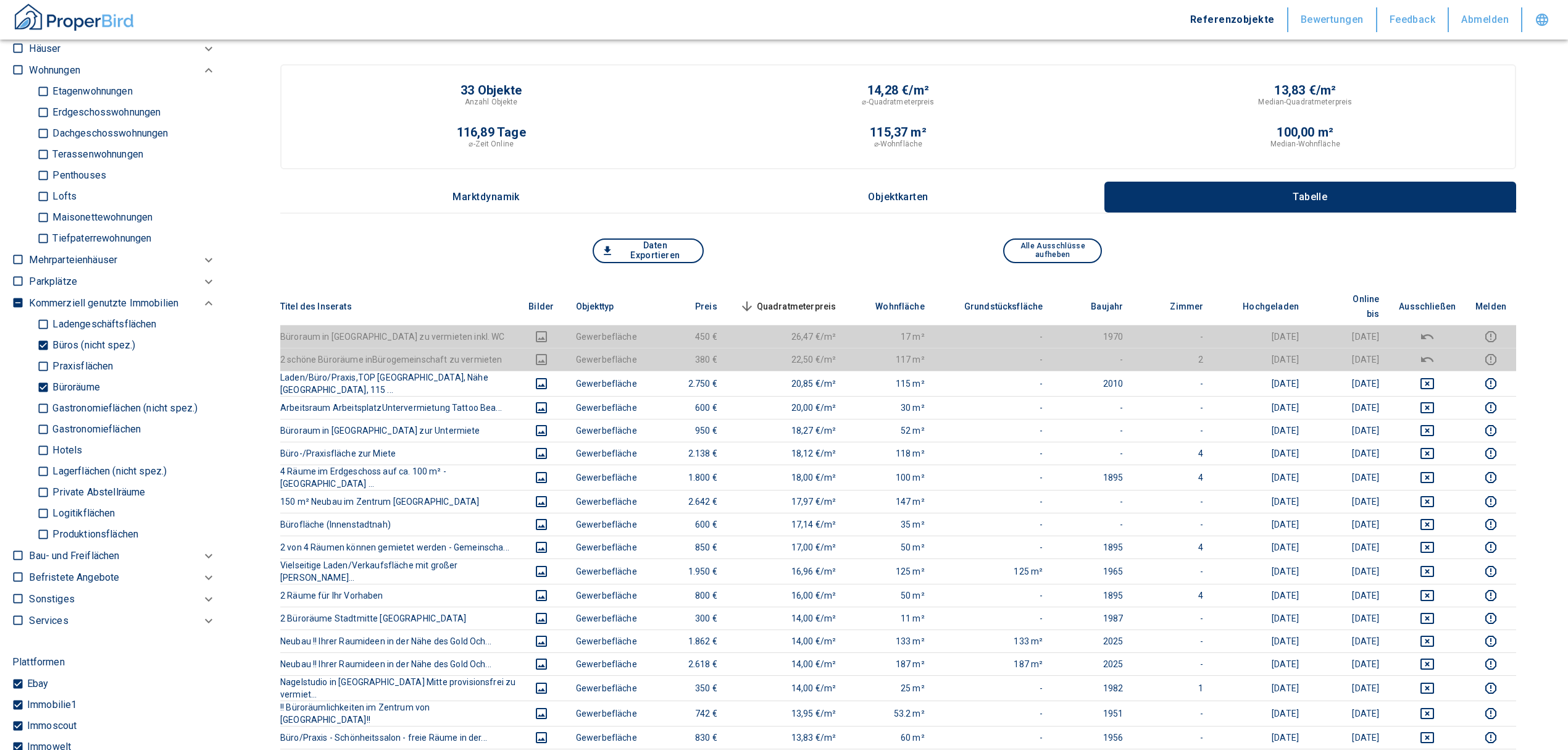
scroll to position [823, 0]
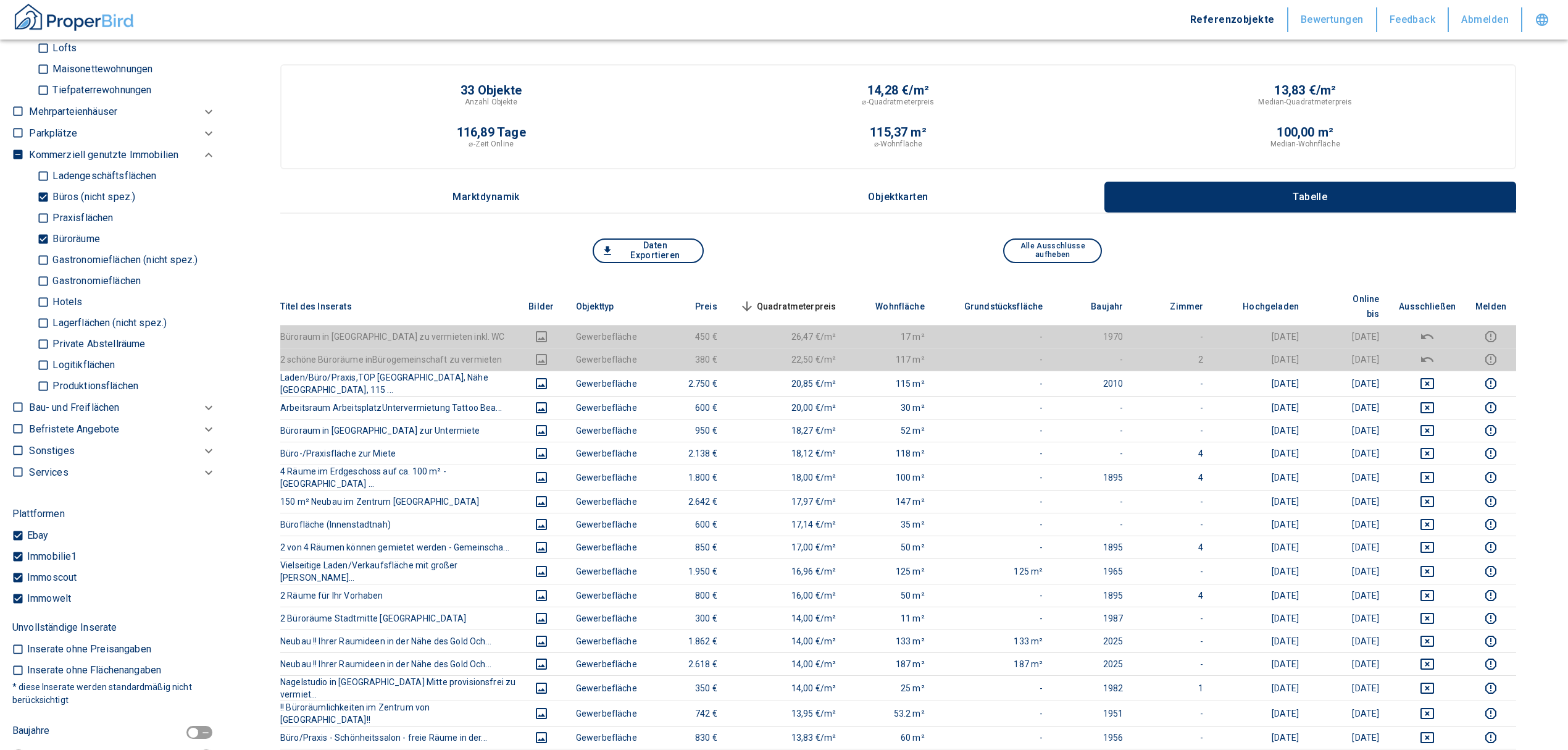
drag, startPoint x: 42, startPoint y: 237, endPoint x: 38, endPoint y: 218, distance: 19.4
click at [42, 237] on input "Büroräume" at bounding box center [44, 239] width 13 height 21
checkbox input "false"
type input "2020"
type input "999999990"
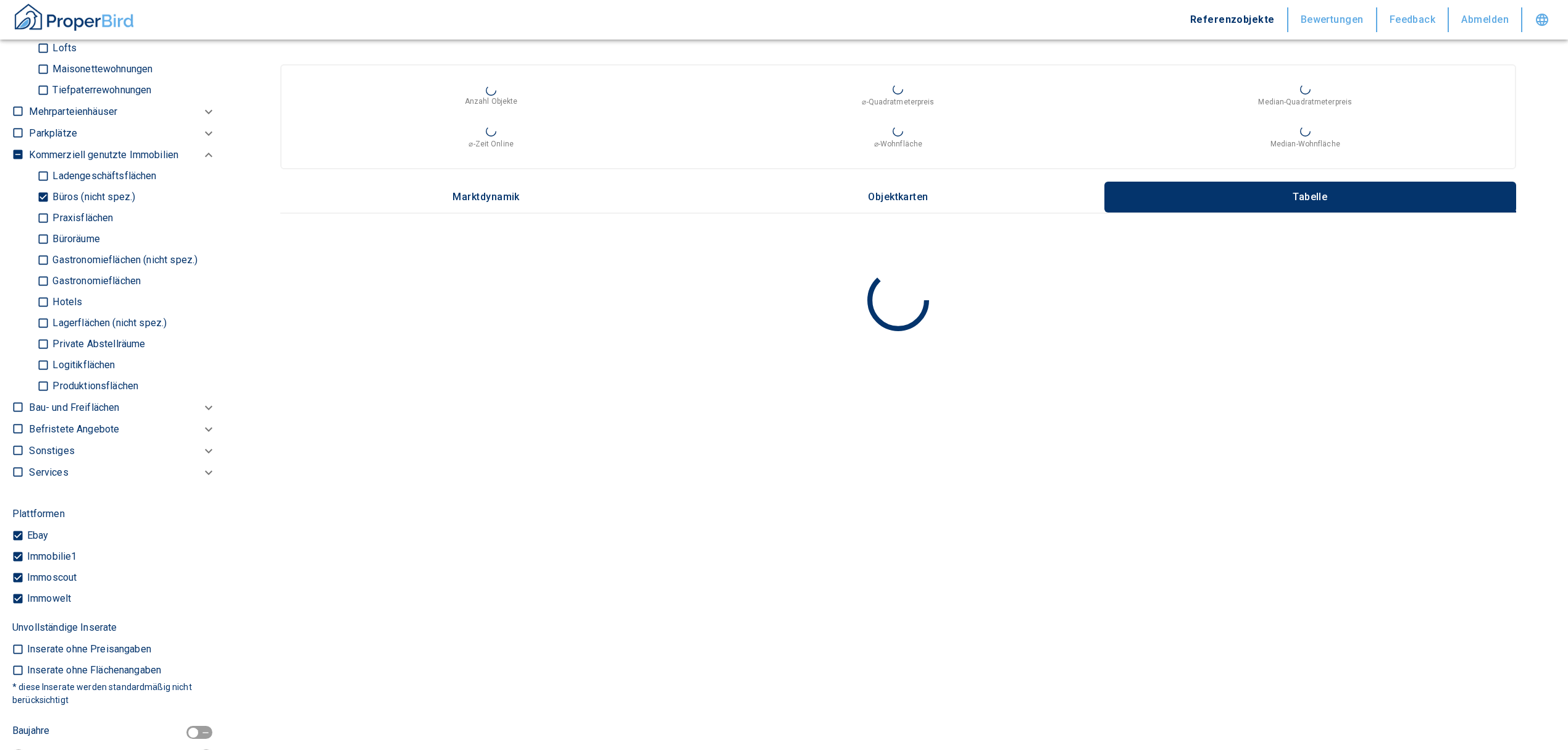
click at [39, 196] on input "Büros (nicht spez.)" at bounding box center [44, 197] width 13 height 21
checkbox input "false"
type input "2020"
type input "999999990"
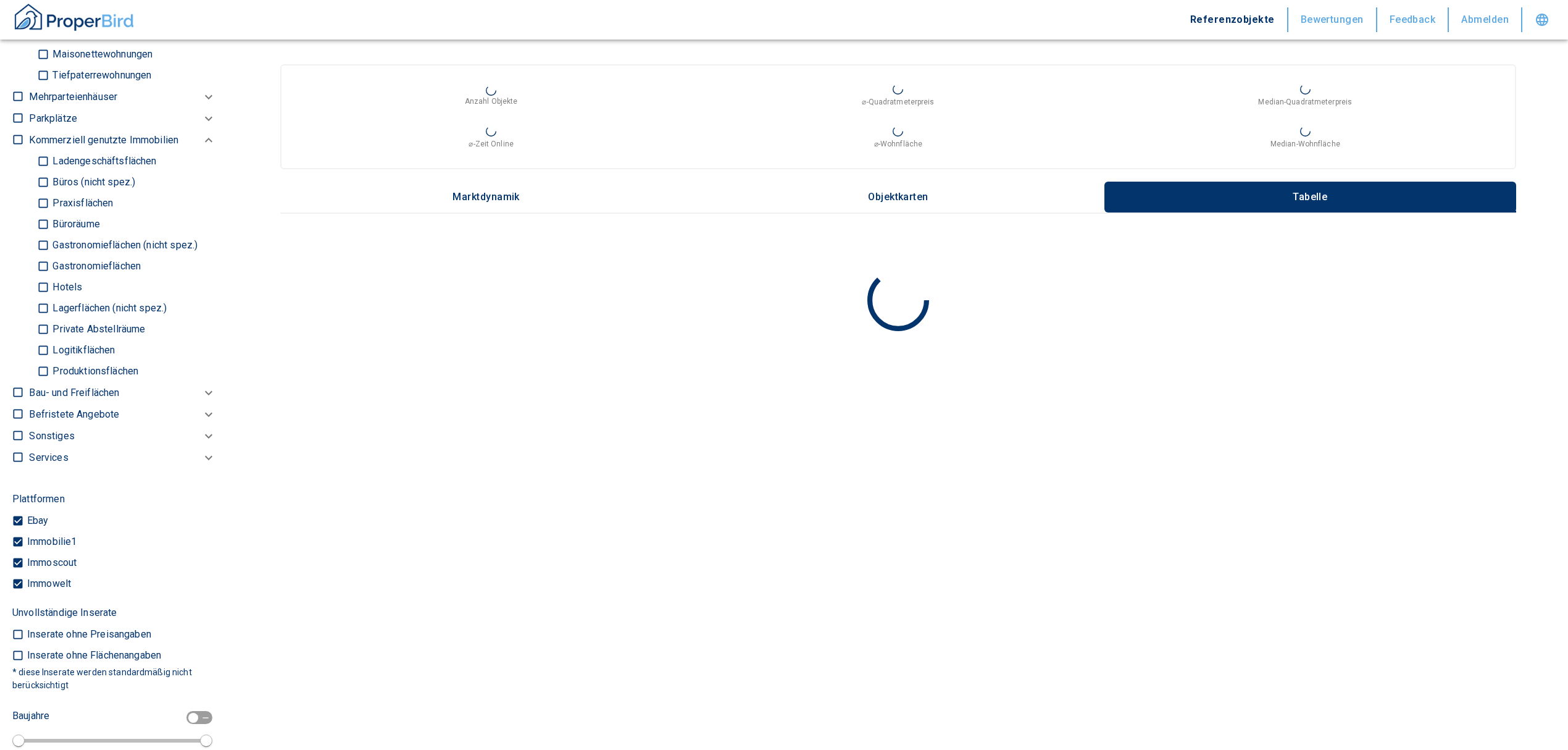
click at [43, 163] on input "Ladengeschäftsflächen" at bounding box center [44, 162] width 13 height 21
checkbox input "true"
type input "2020"
type input "999999990"
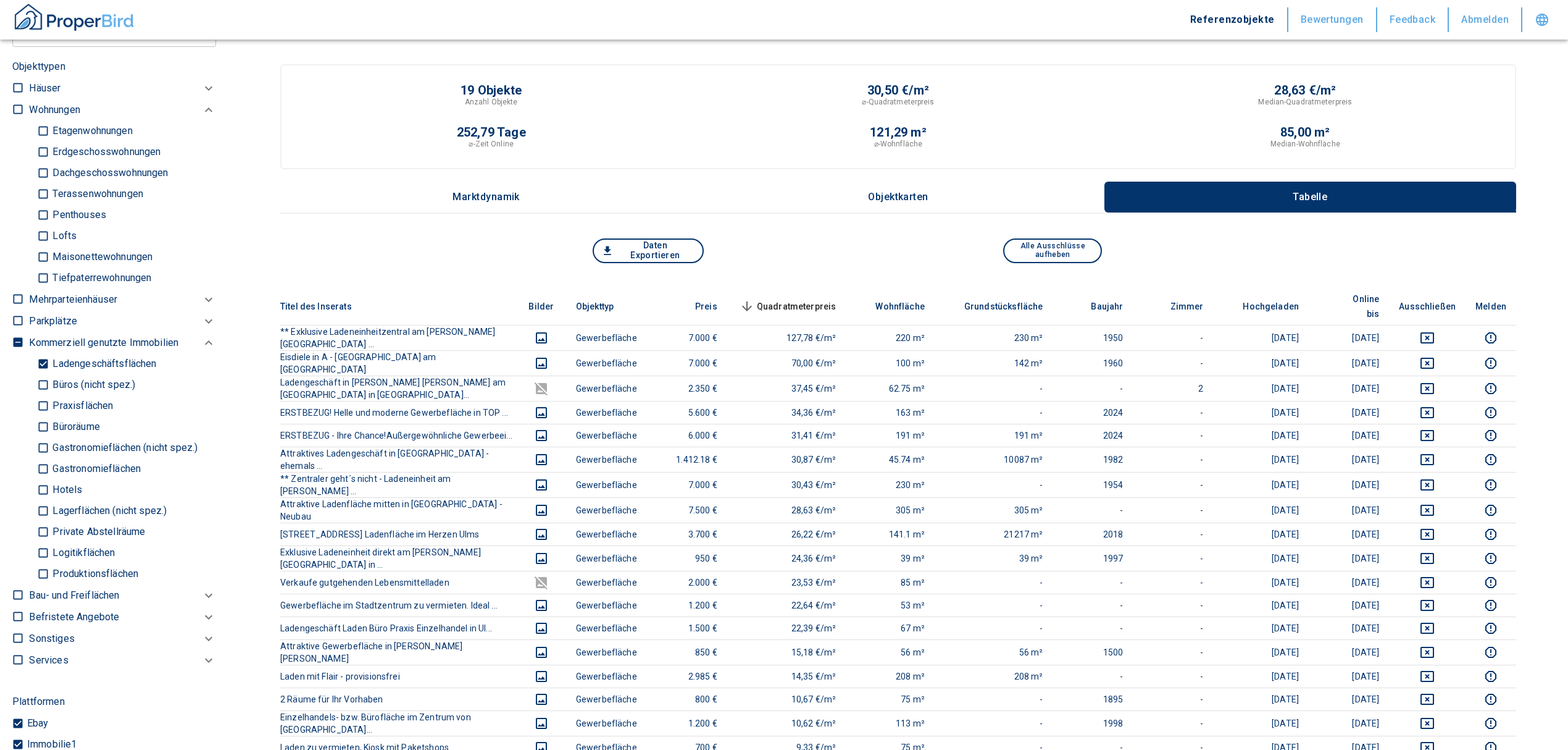
scroll to position [658, 0]
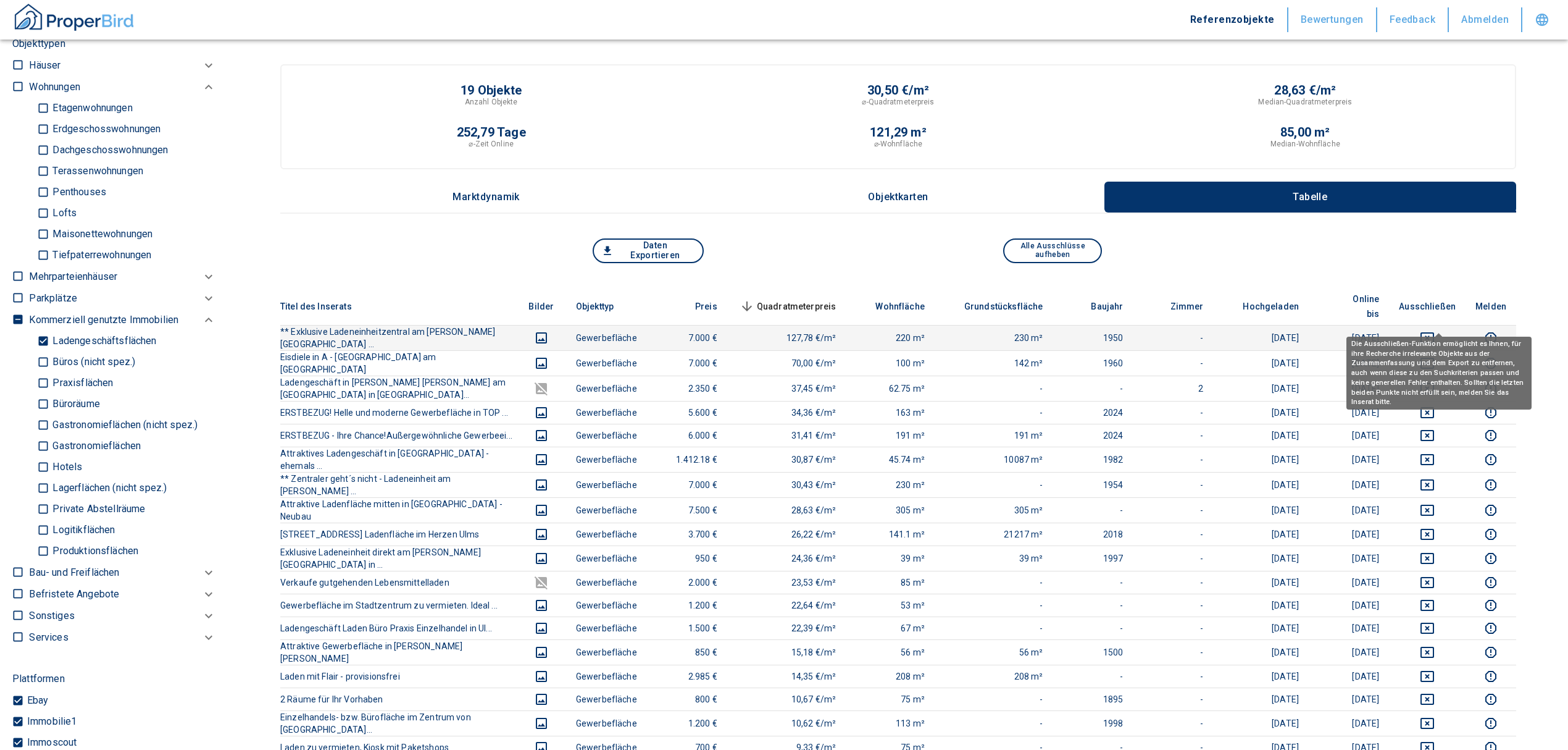
click at [1435, 330] on icon "deselect this listing" at bounding box center [1427, 337] width 15 height 15
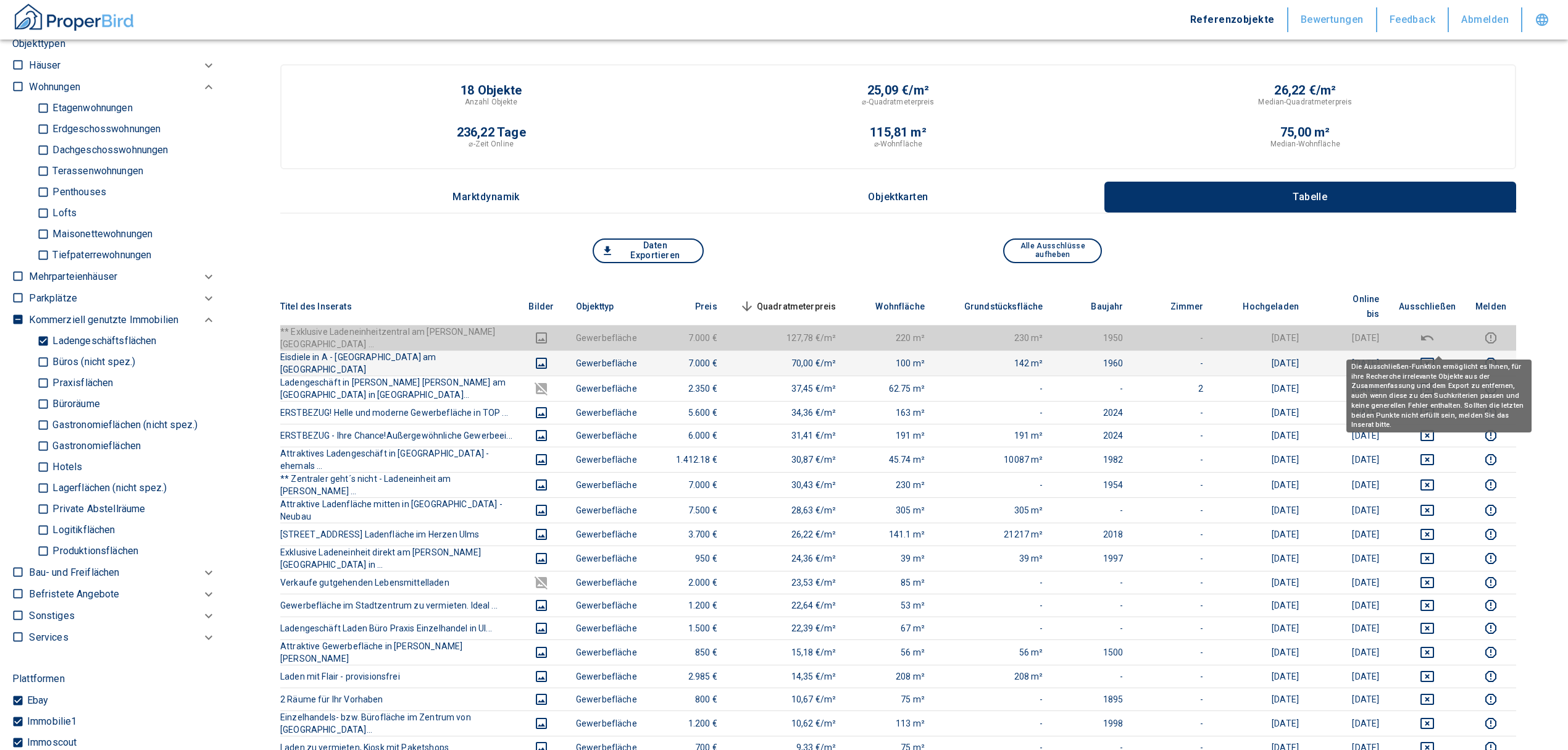
click at [1447, 356] on button "deselect this listing" at bounding box center [1427, 363] width 57 height 15
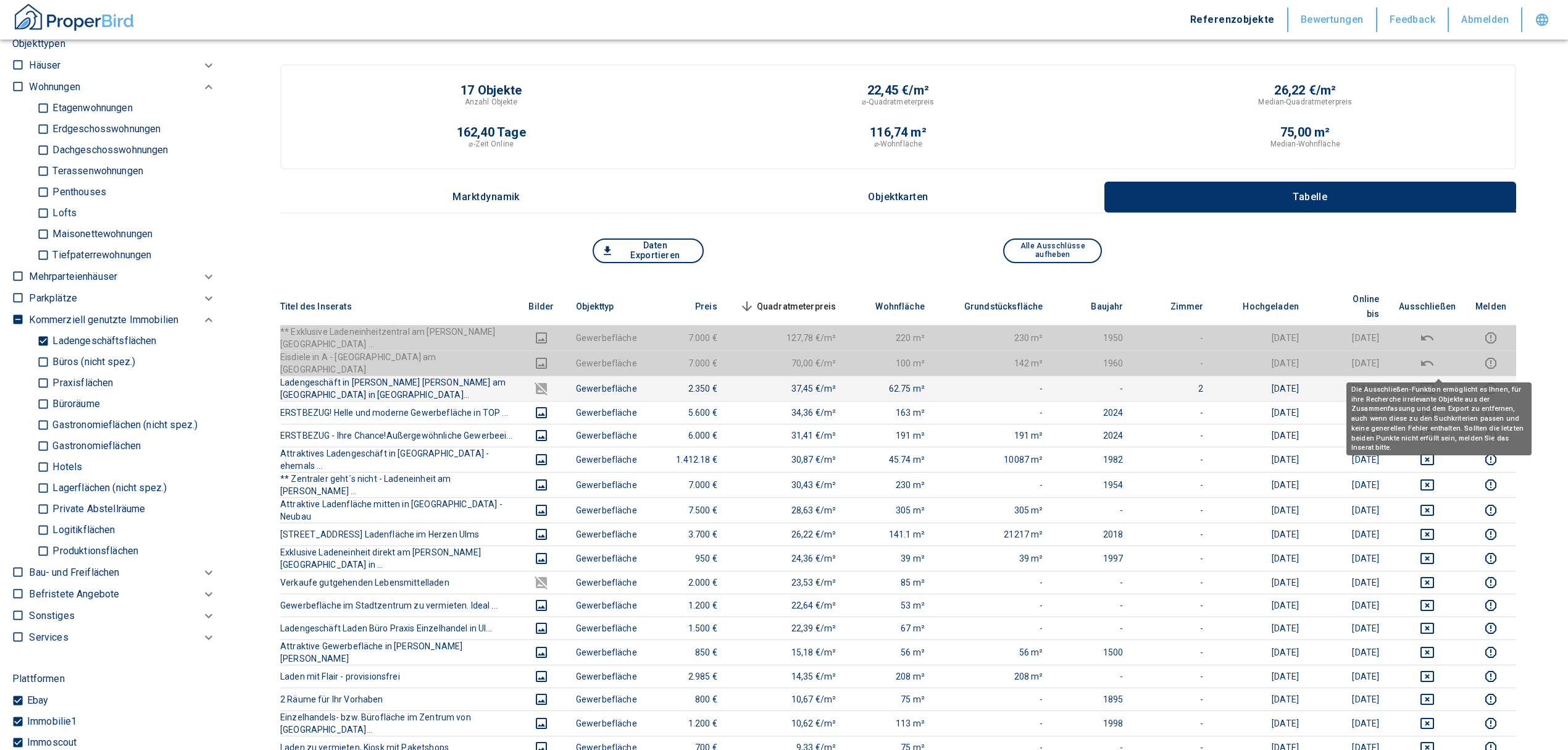
click at [1435, 381] on icon "deselect this listing" at bounding box center [1427, 388] width 15 height 15
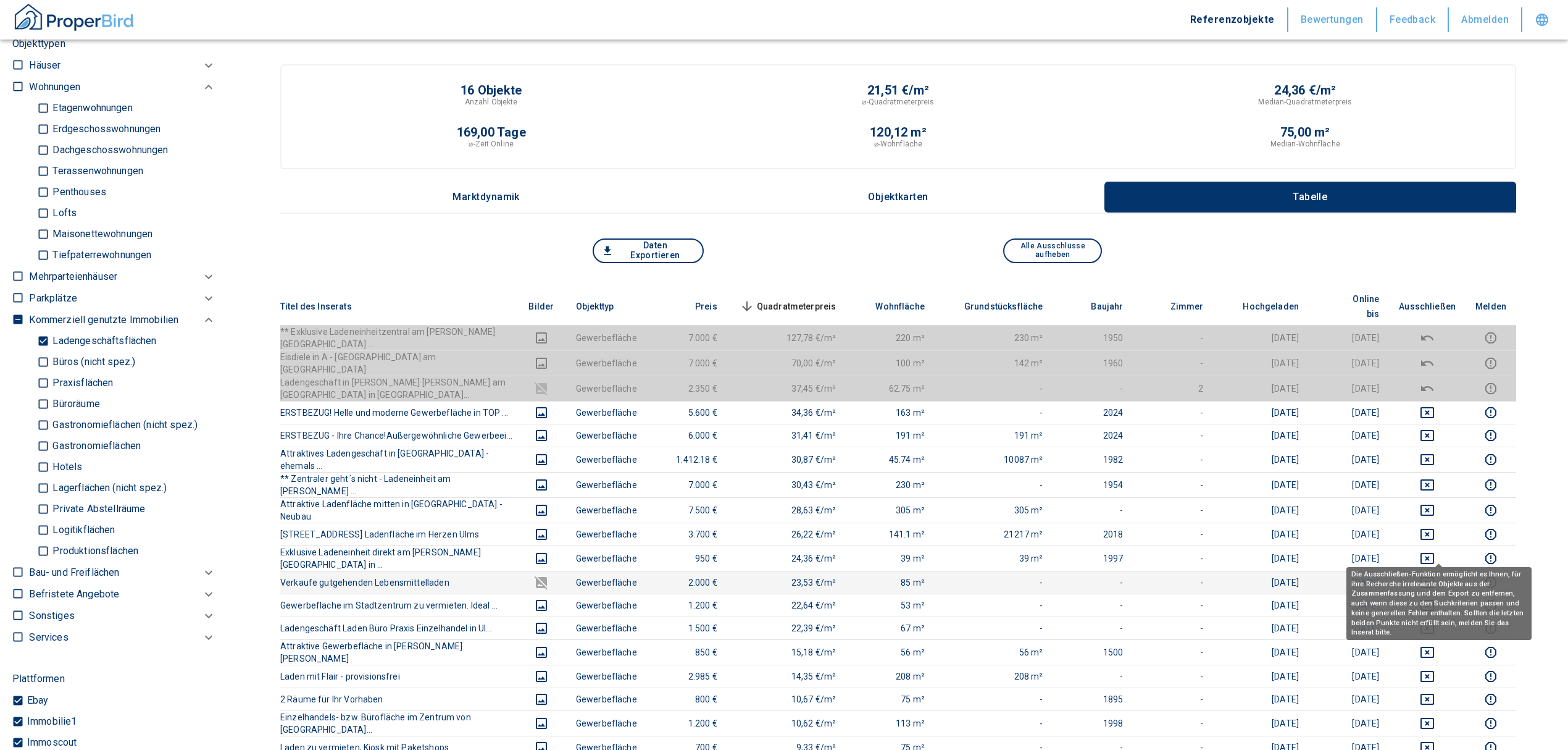
scroll to position [164, 0]
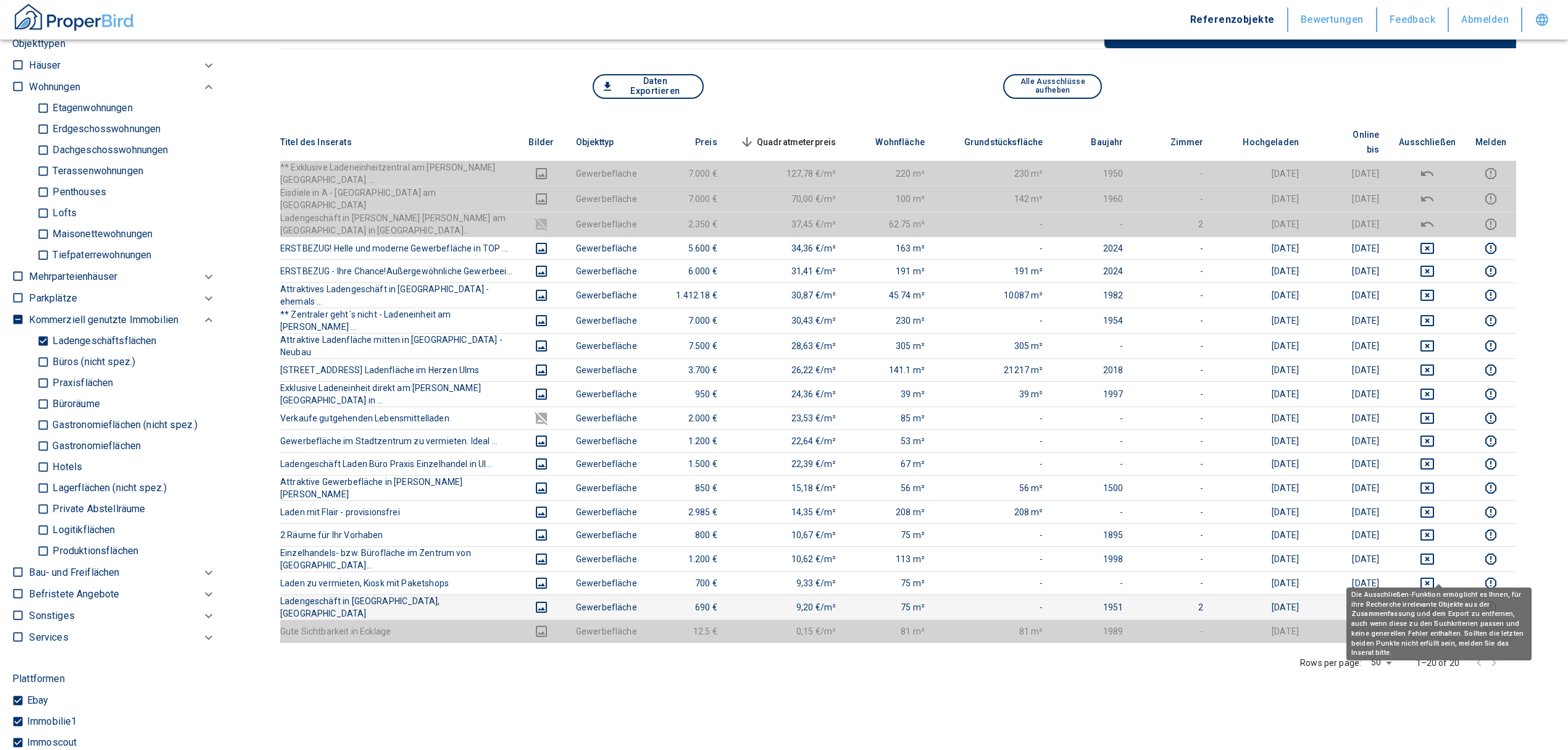
click at [1434, 602] on icon "deselect this listing" at bounding box center [1427, 607] width 14 height 11
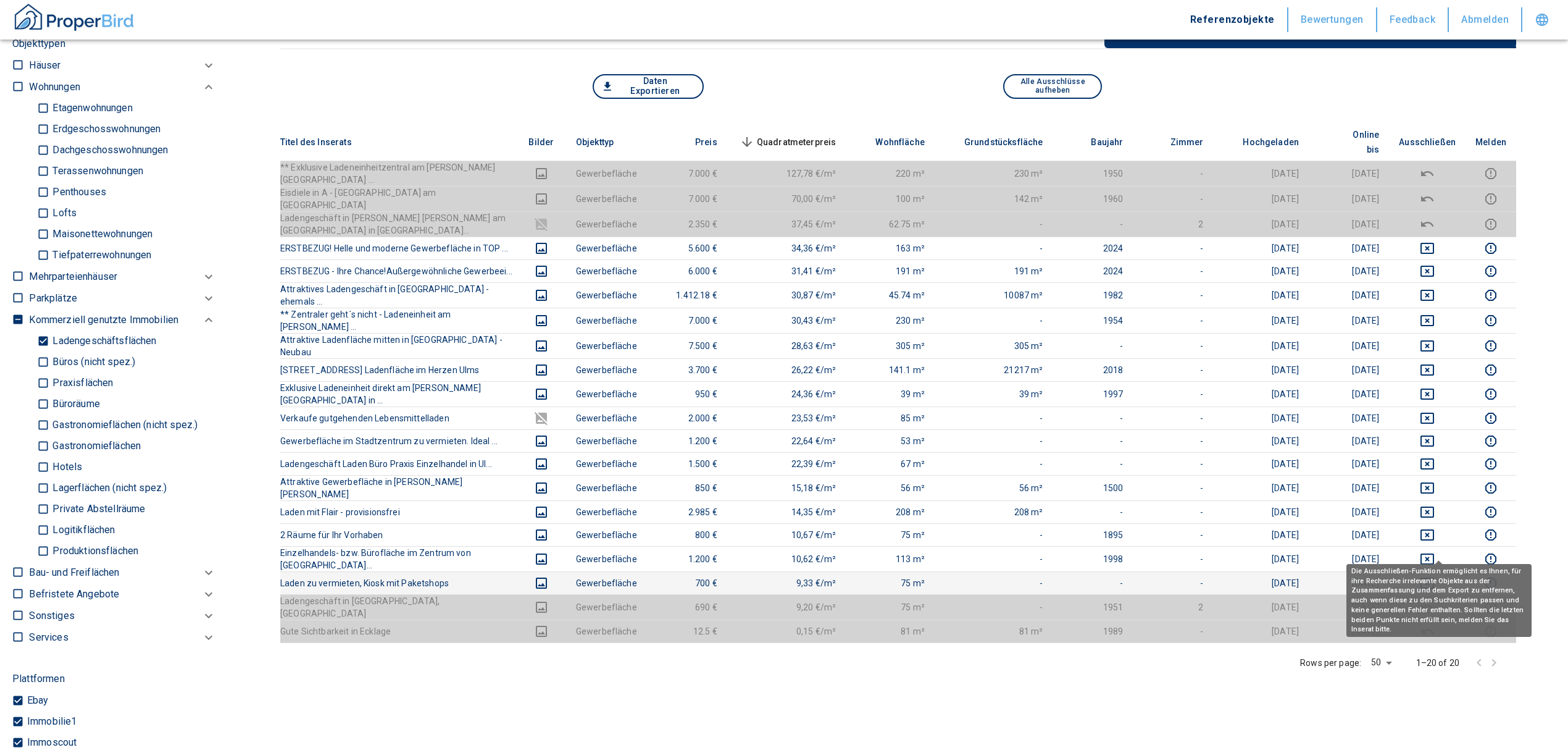
click at [1435, 576] on icon "deselect this listing" at bounding box center [1427, 583] width 15 height 15
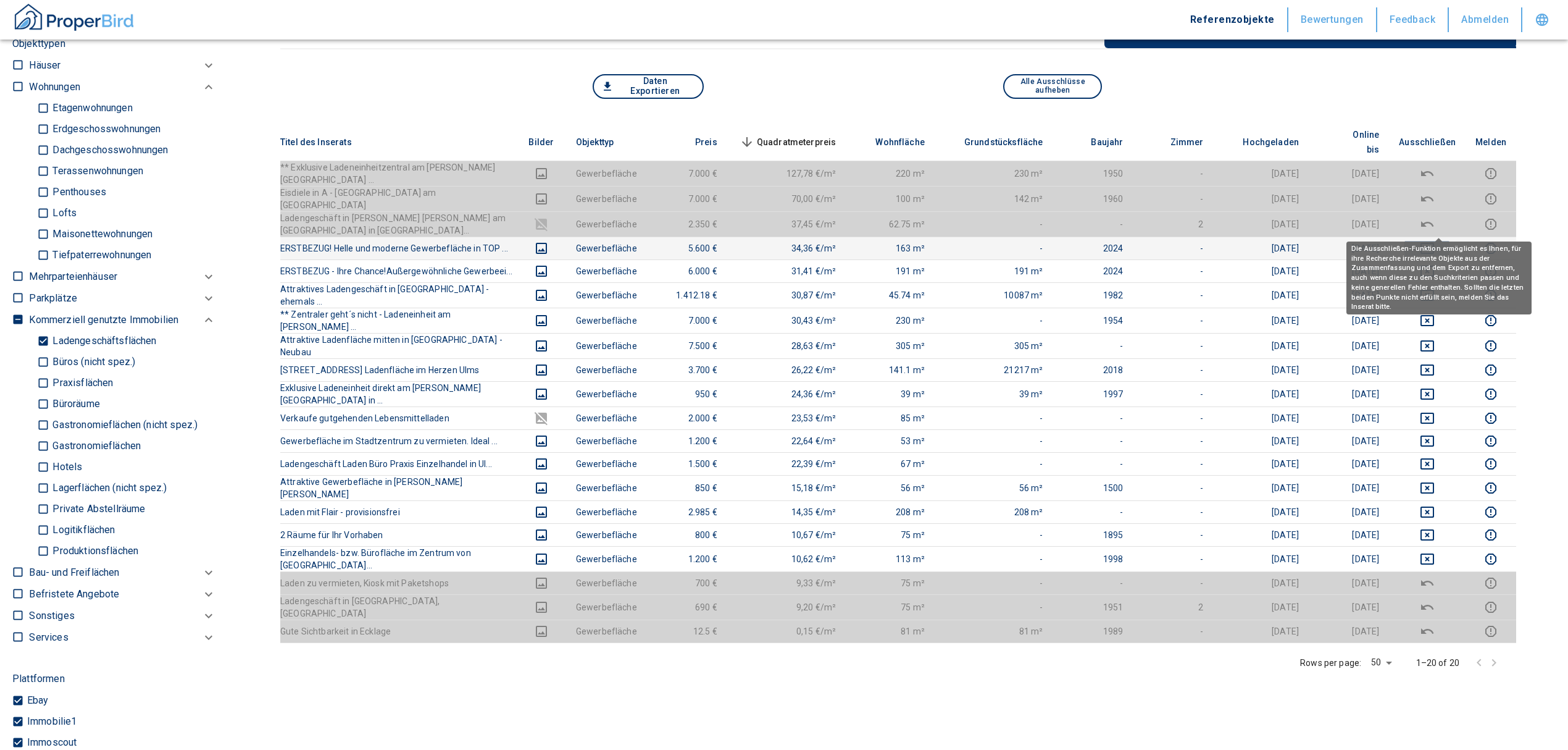
click at [1435, 241] on icon "deselect this listing" at bounding box center [1427, 248] width 15 height 15
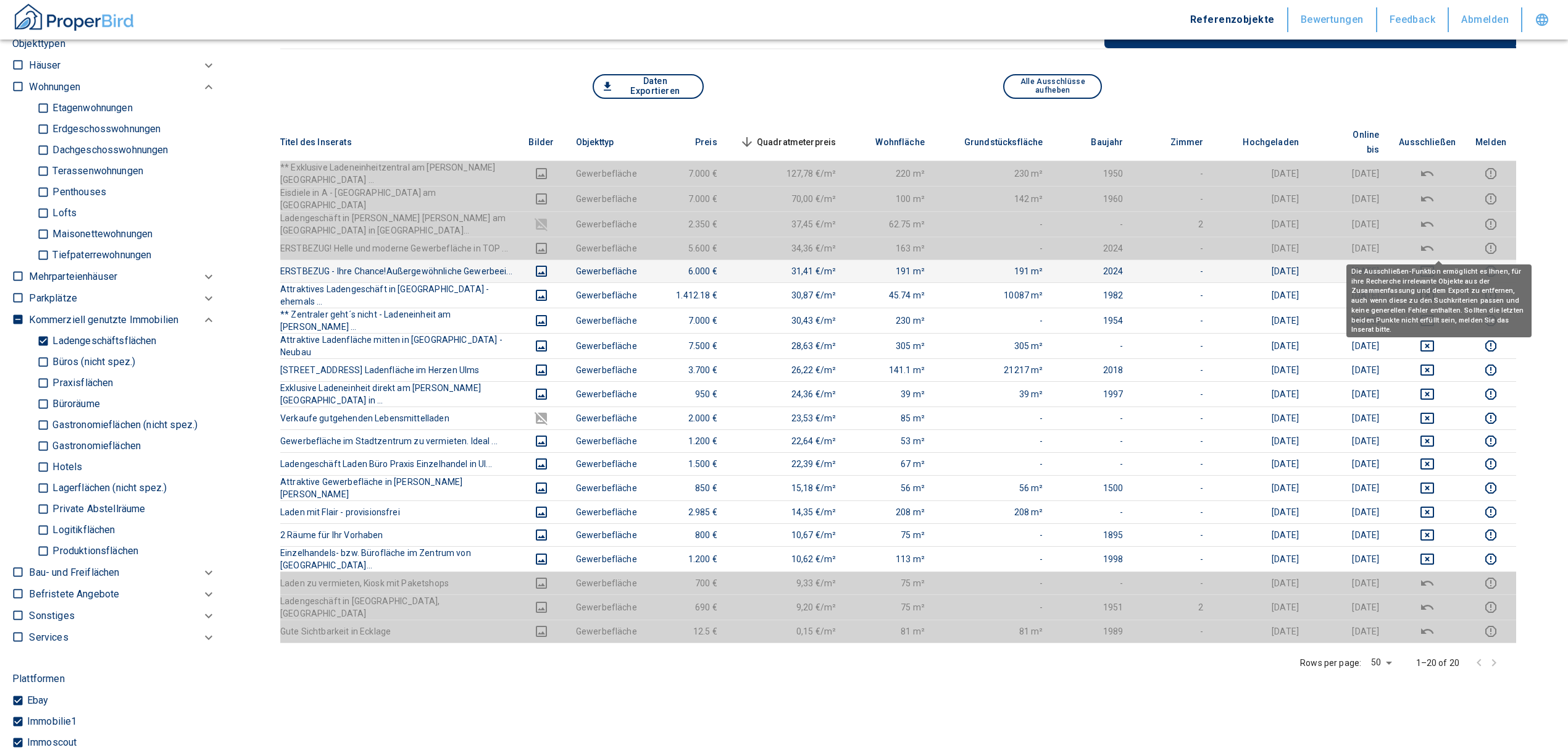
click at [1434, 265] on icon "deselect this listing" at bounding box center [1427, 271] width 14 height 11
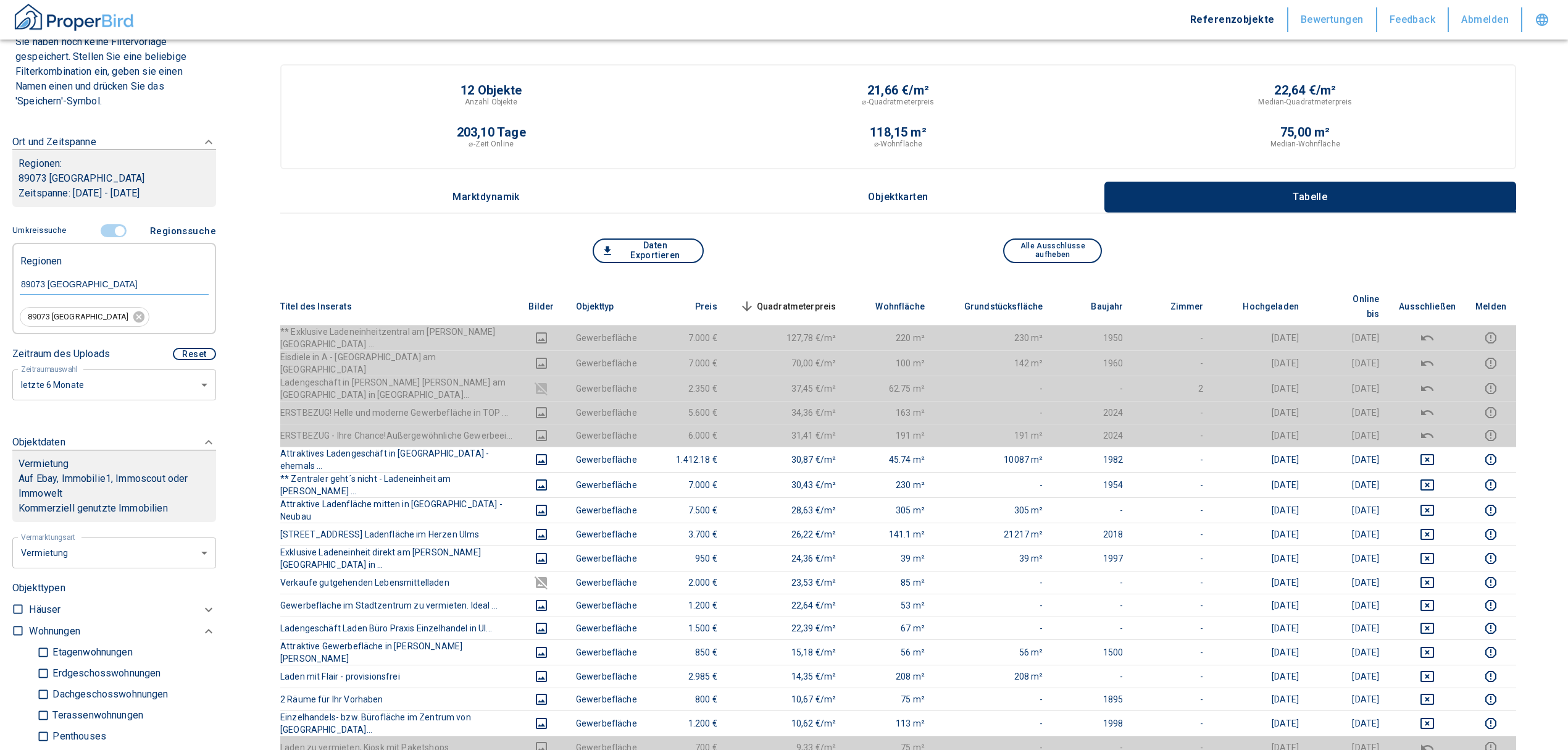
scroll to position [82, 0]
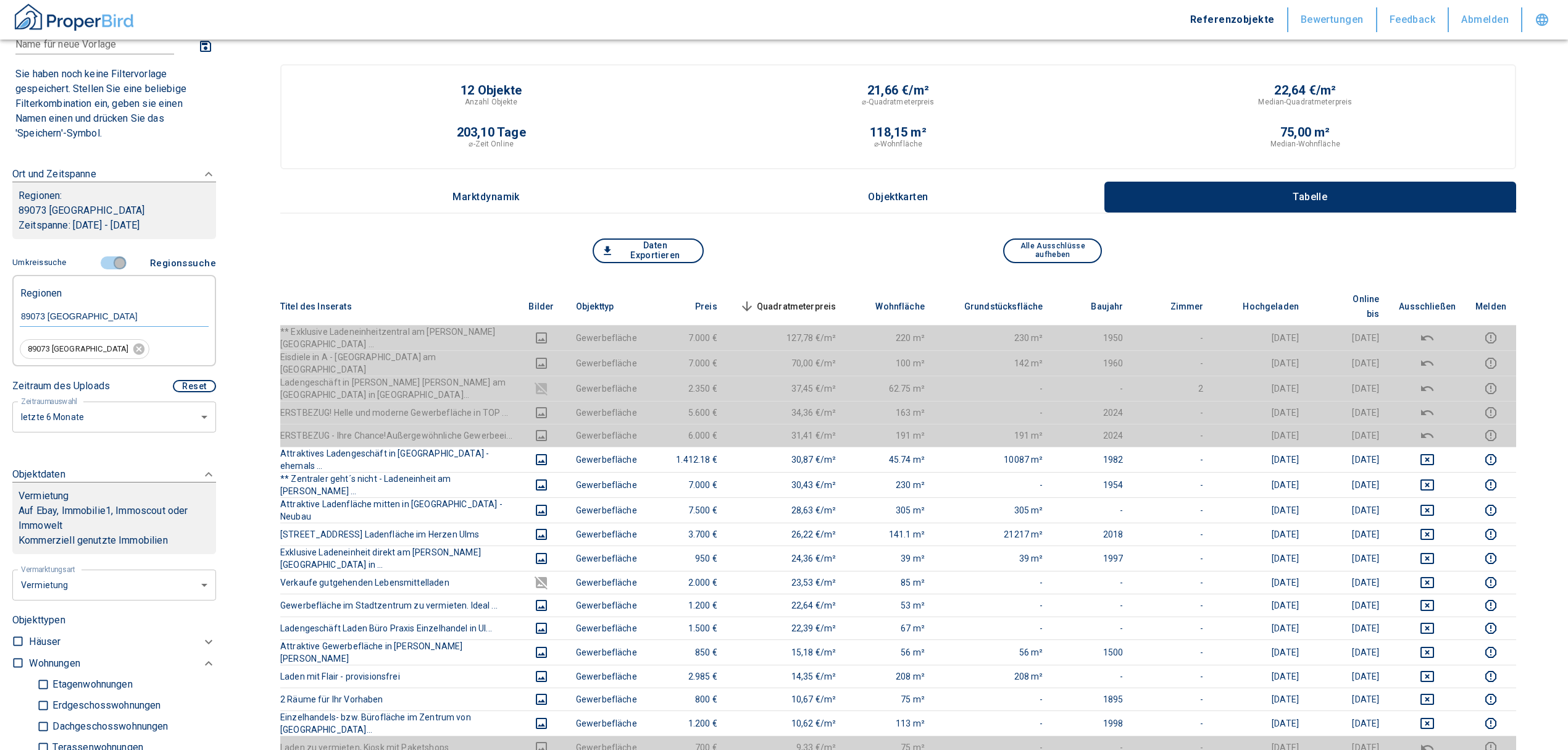
click at [111, 258] on input "controlled" at bounding box center [119, 263] width 37 height 14
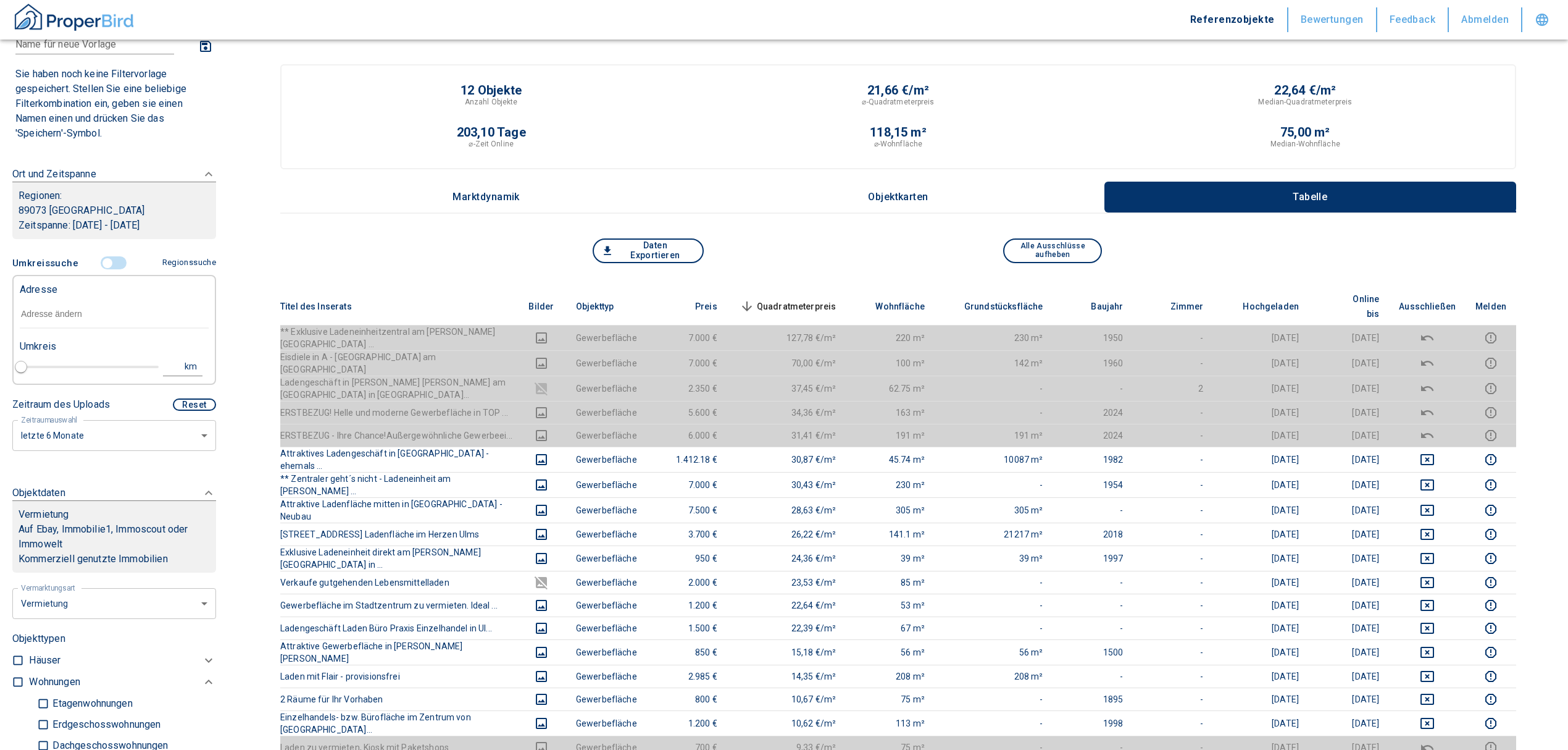
click at [52, 318] on input "text" at bounding box center [114, 314] width 189 height 28
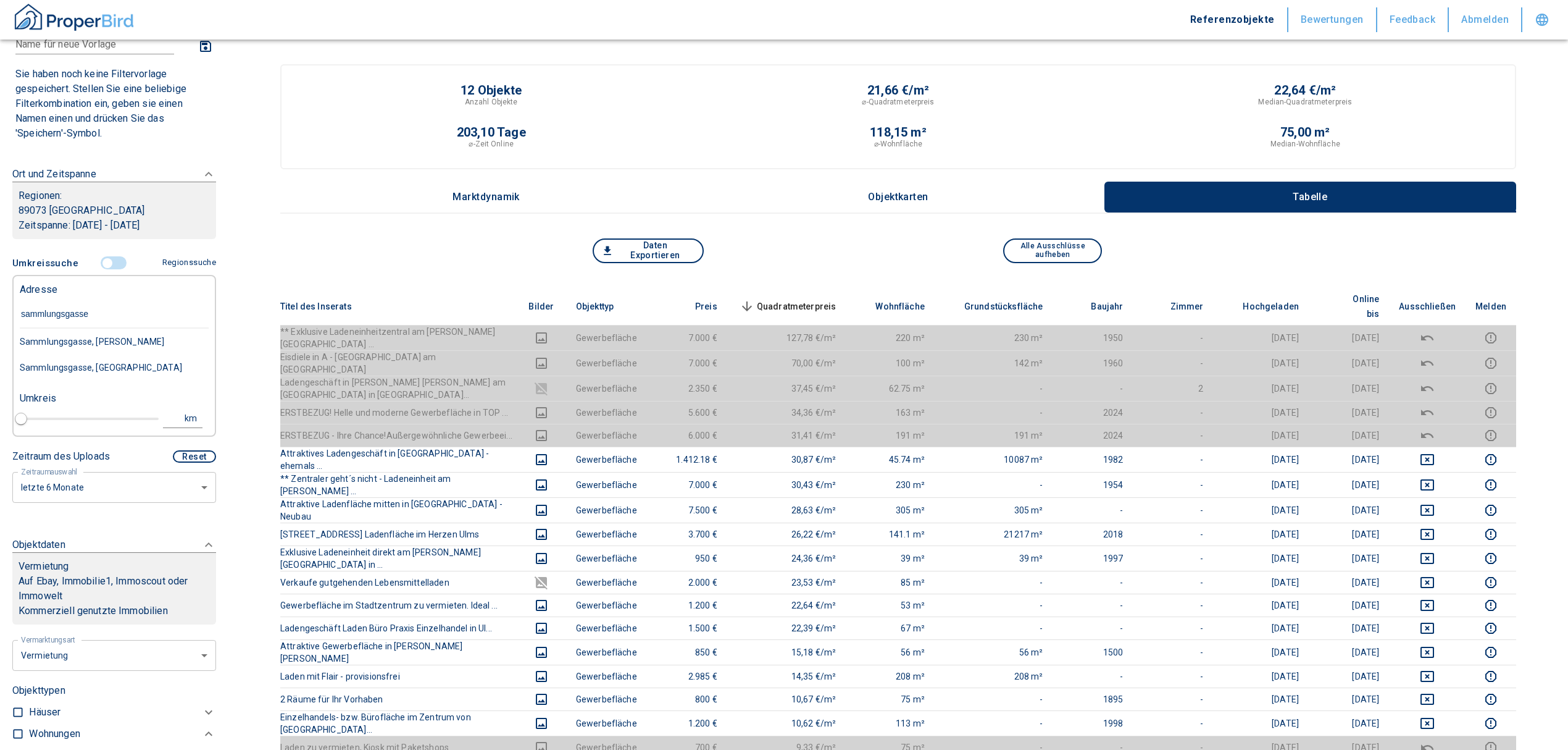
type input "sammlungsgasse 6"
click at [76, 340] on div "Sammlungsgasse 6, Ulm" at bounding box center [114, 341] width 189 height 26
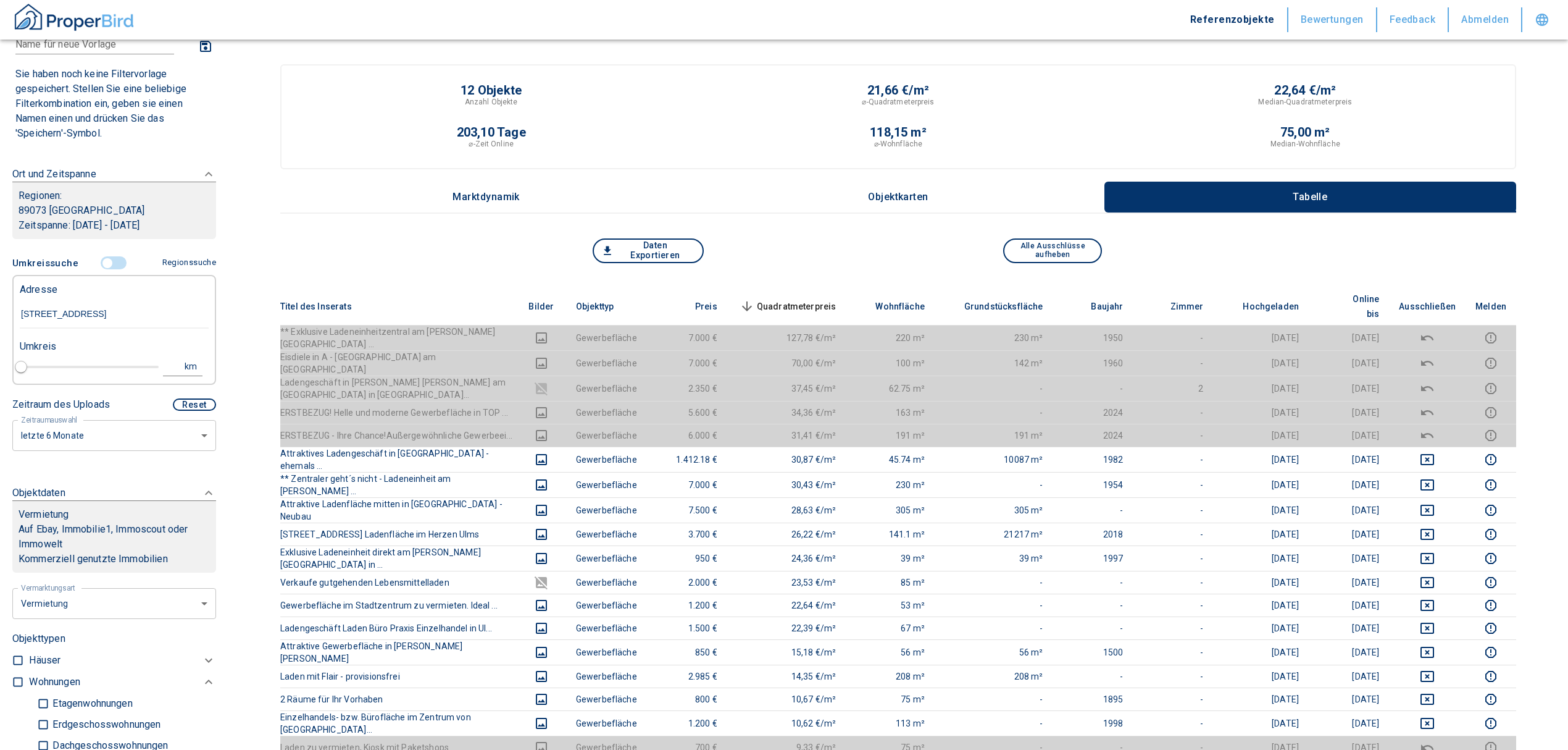
type input "2020"
type input "999999990"
type input "Sammlungsgasse 6, Ulm"
type input "1"
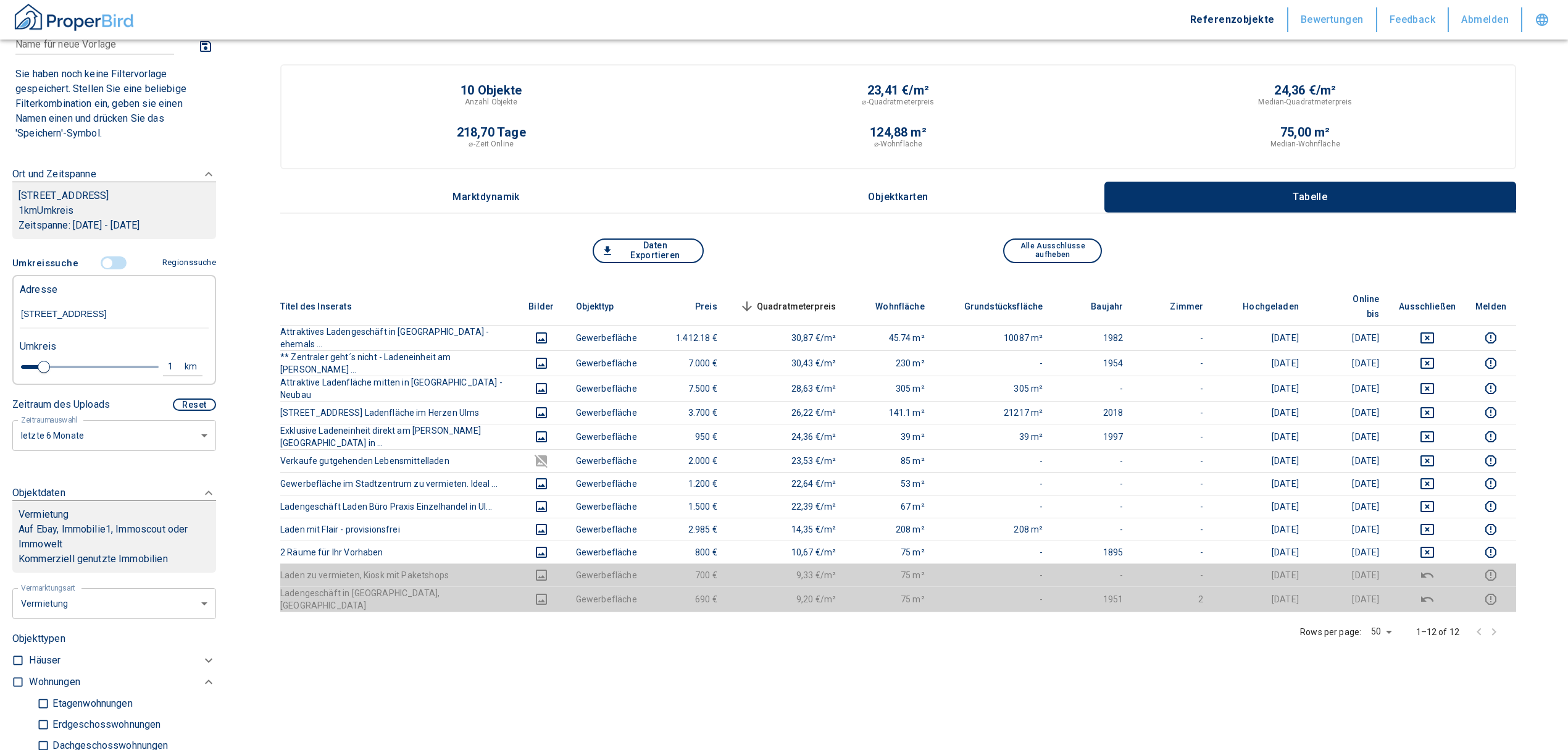
type input "Sammlungsgasse 6, Ulm"
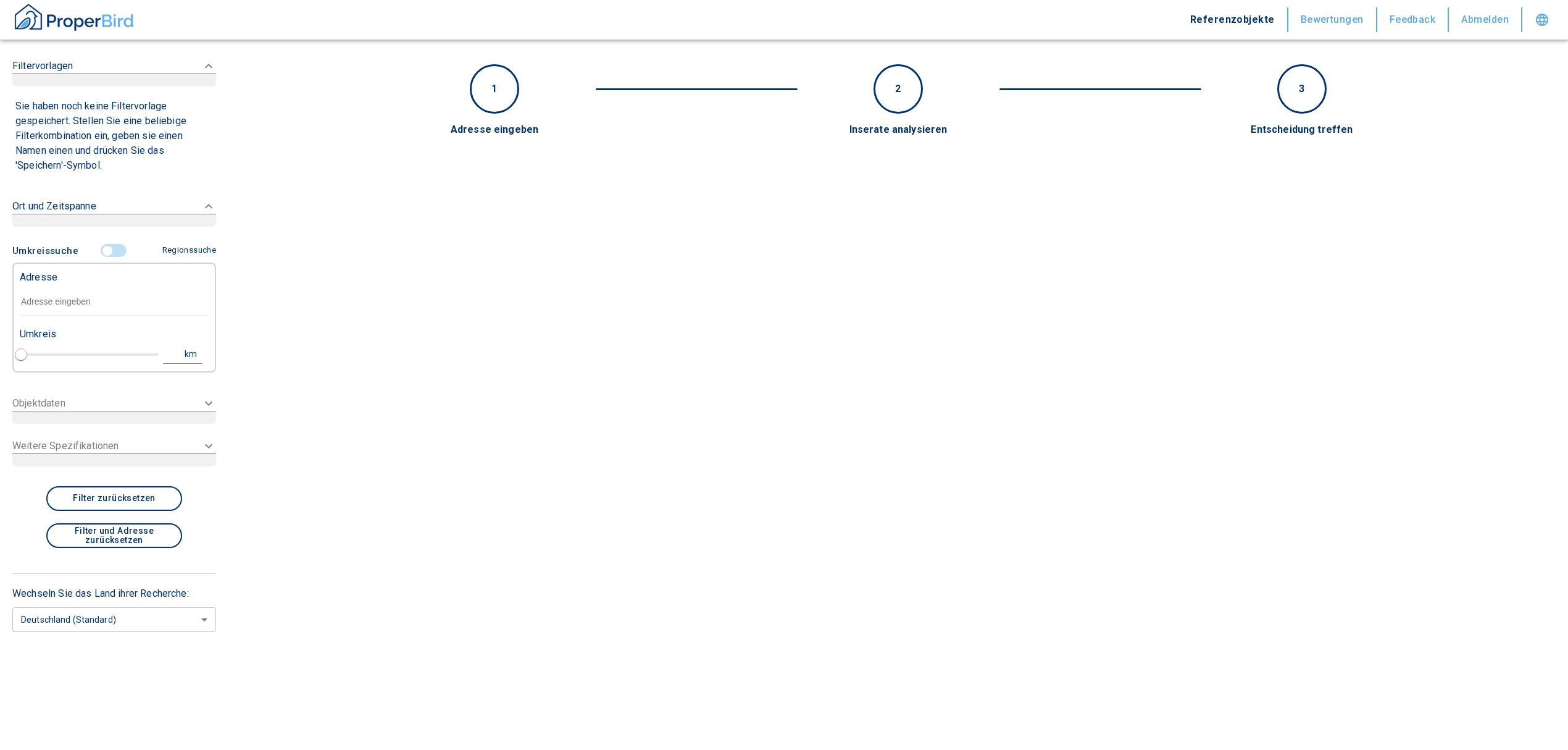
click at [114, 253] on input "controlled" at bounding box center [107, 251] width 37 height 14
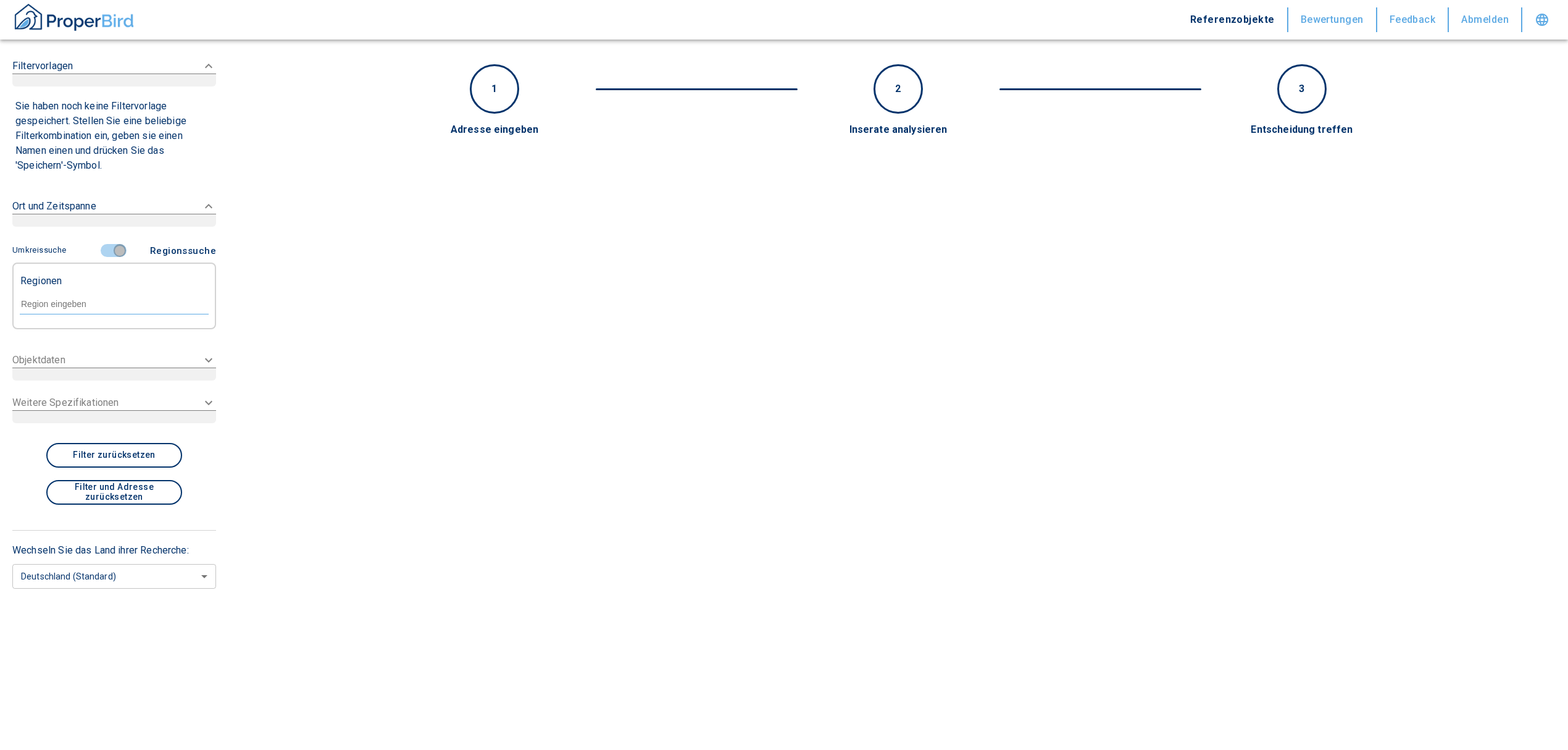
click at [120, 251] on input "controlled" at bounding box center [119, 251] width 37 height 14
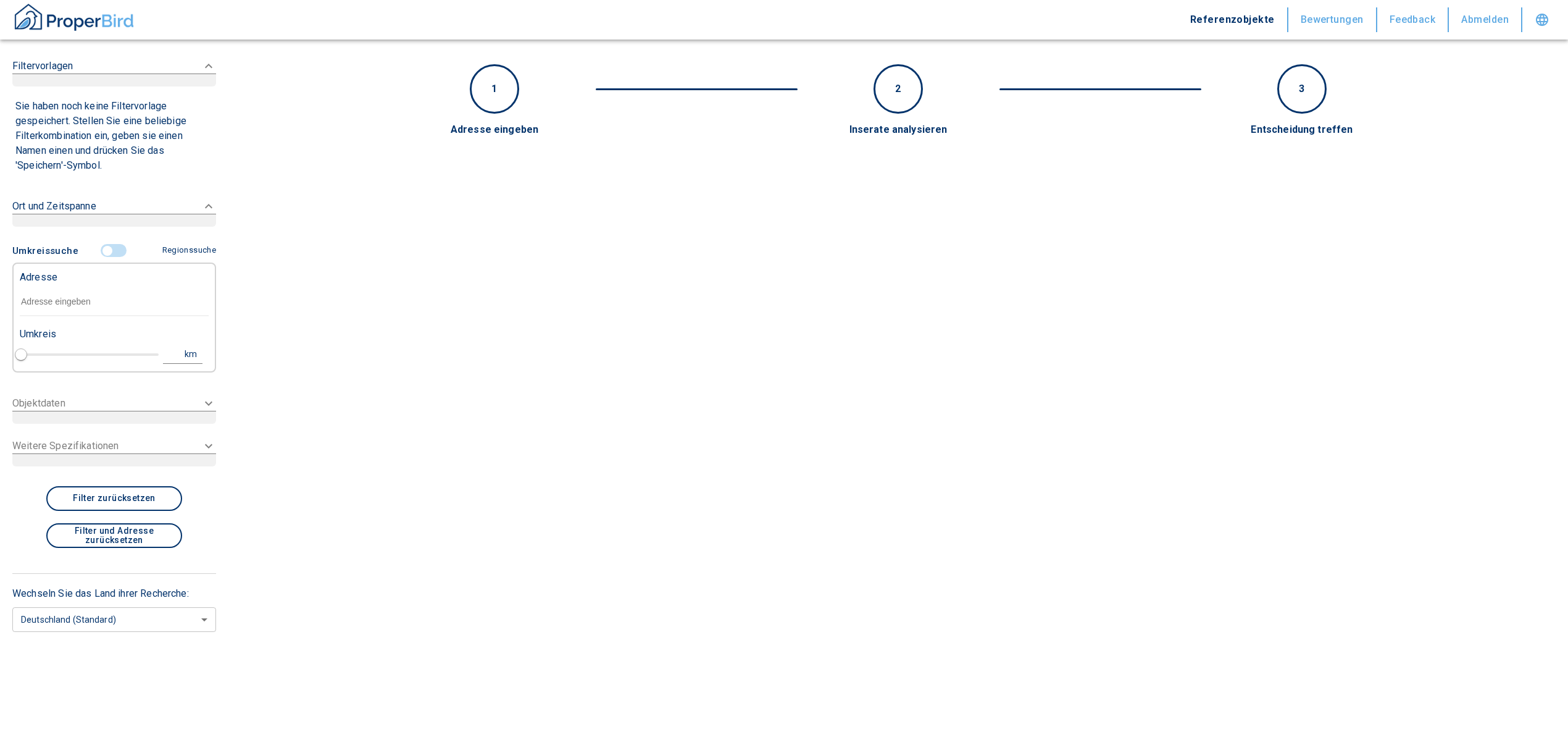
click at [70, 303] on input "text" at bounding box center [114, 302] width 189 height 28
type input "v"
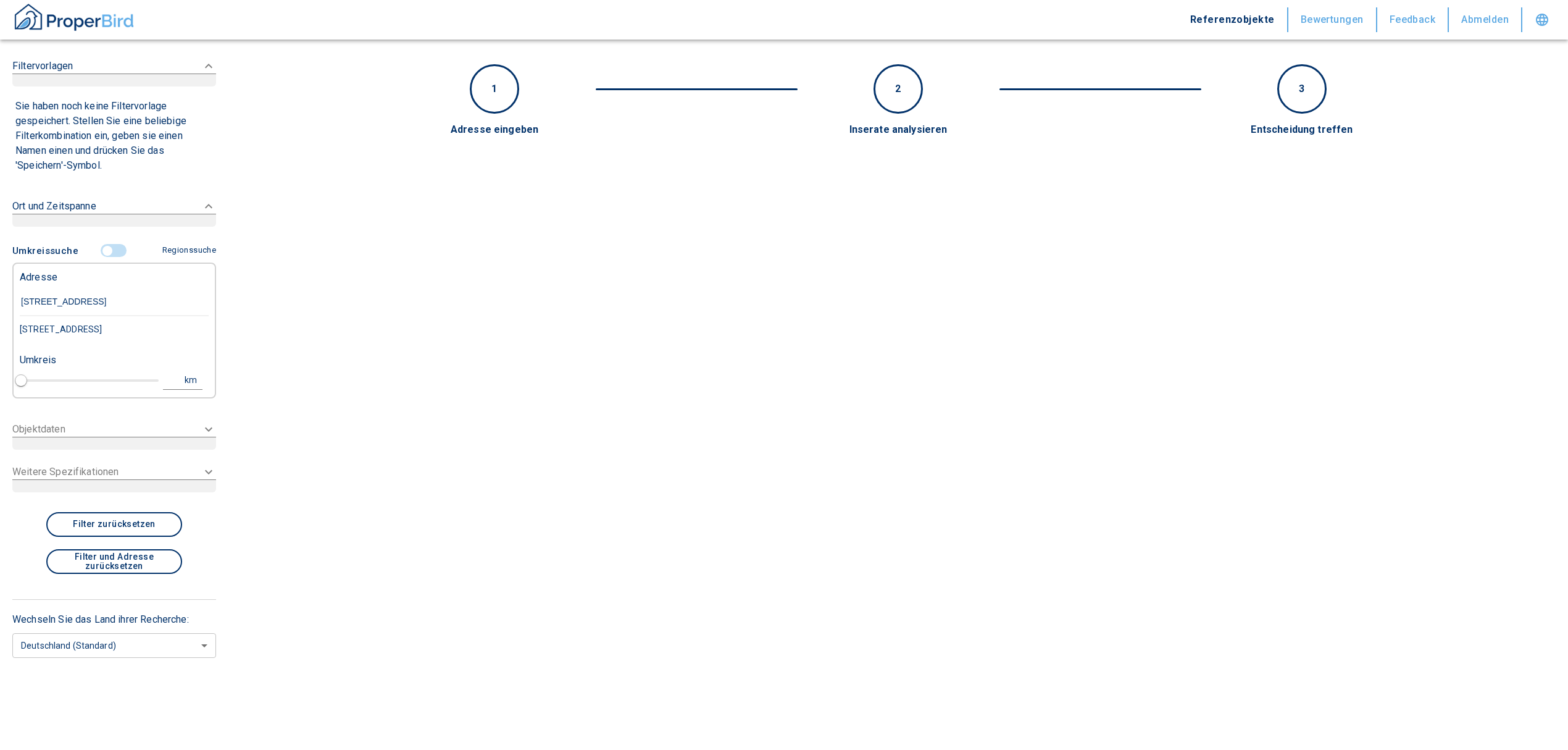
type input "[STREET_ADDRESS]"
click at [90, 322] on div "[STREET_ADDRESS]" at bounding box center [114, 329] width 189 height 26
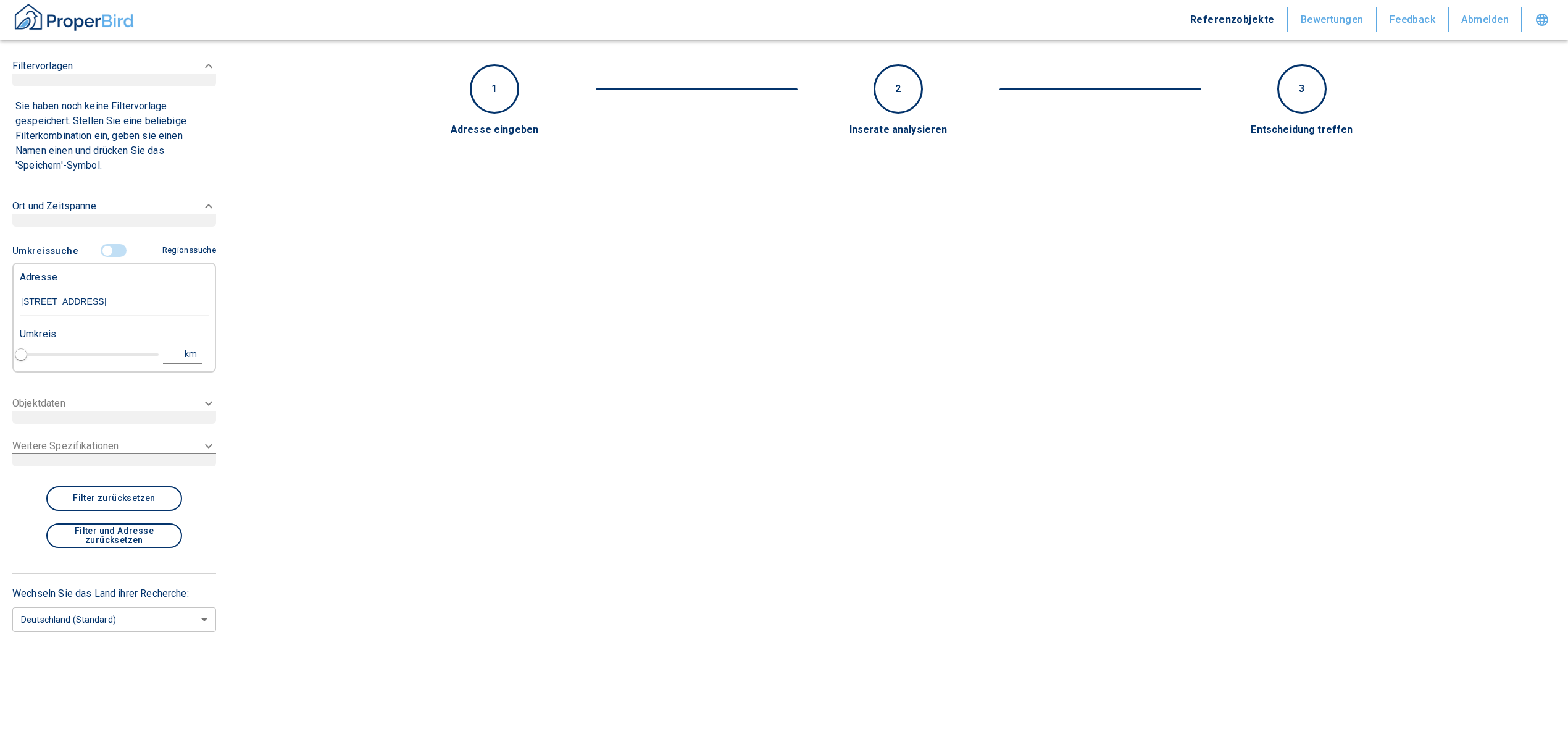
type input "2020"
type input "[STREET_ADDRESS]"
type input "1"
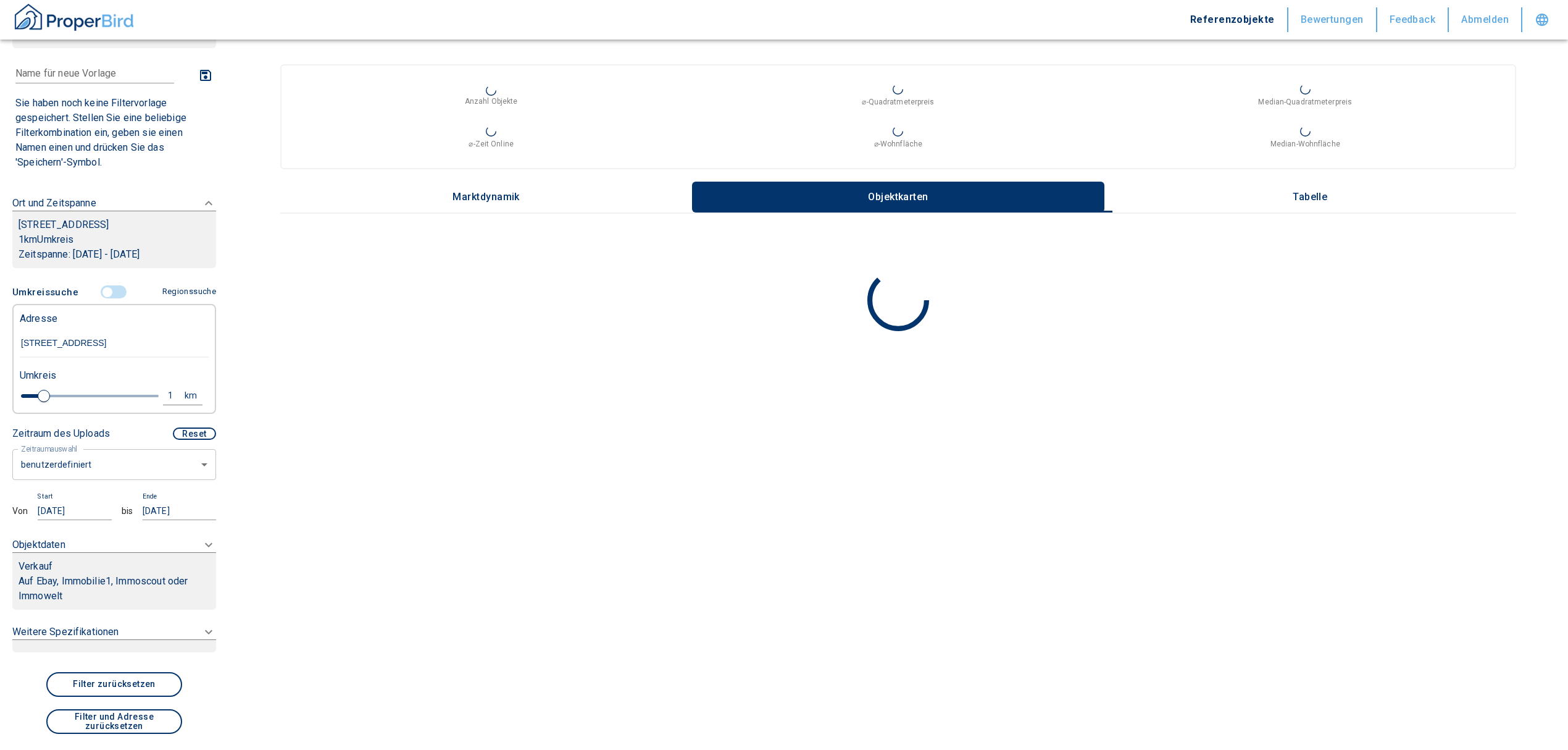
scroll to position [82, 0]
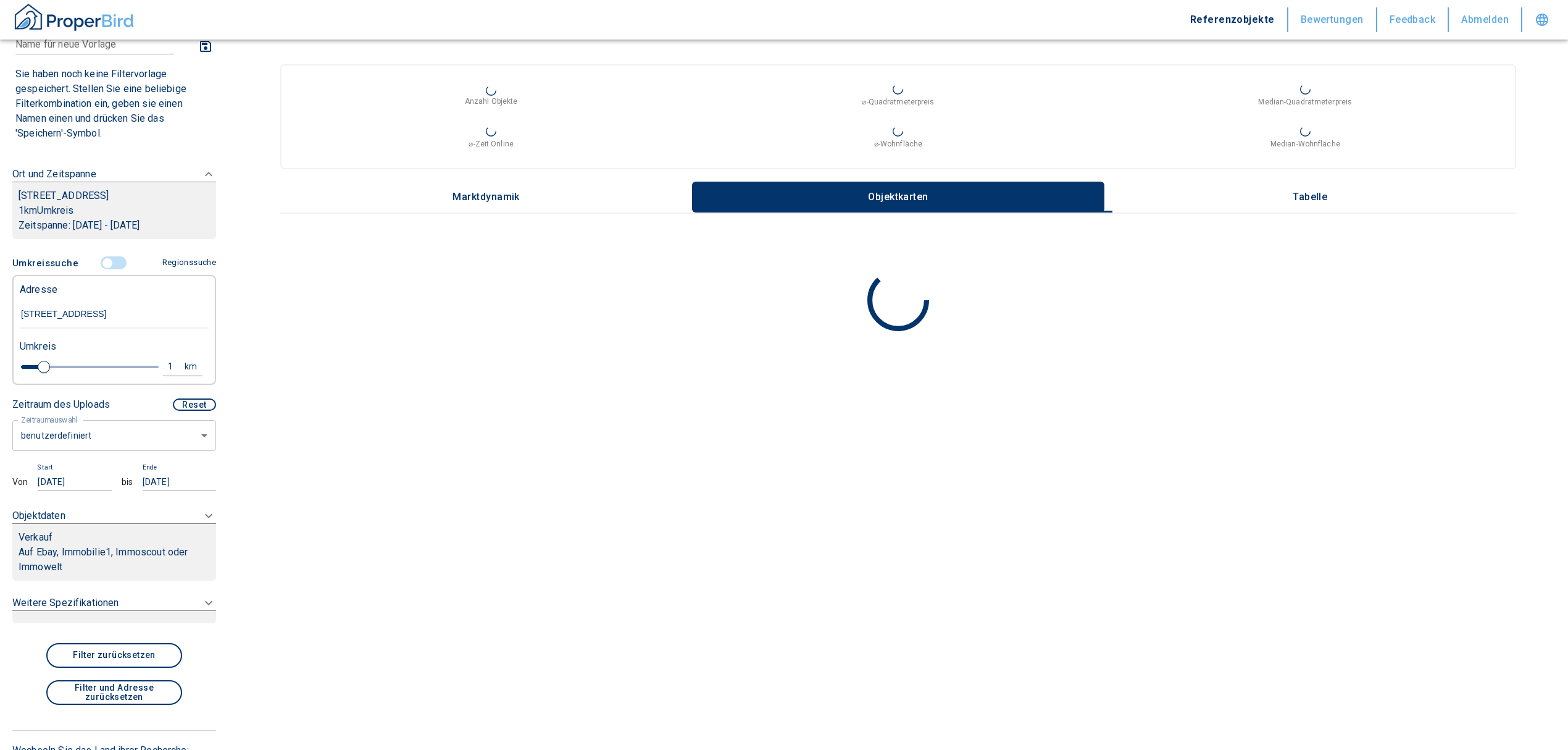
type input "[STREET_ADDRESS]"
click at [167, 456] on body "Referenzobjekte Bewertungen Feedback Abmelden Filtervorlagen Neue Filtereinstel…" at bounding box center [790, 375] width 1581 height 750
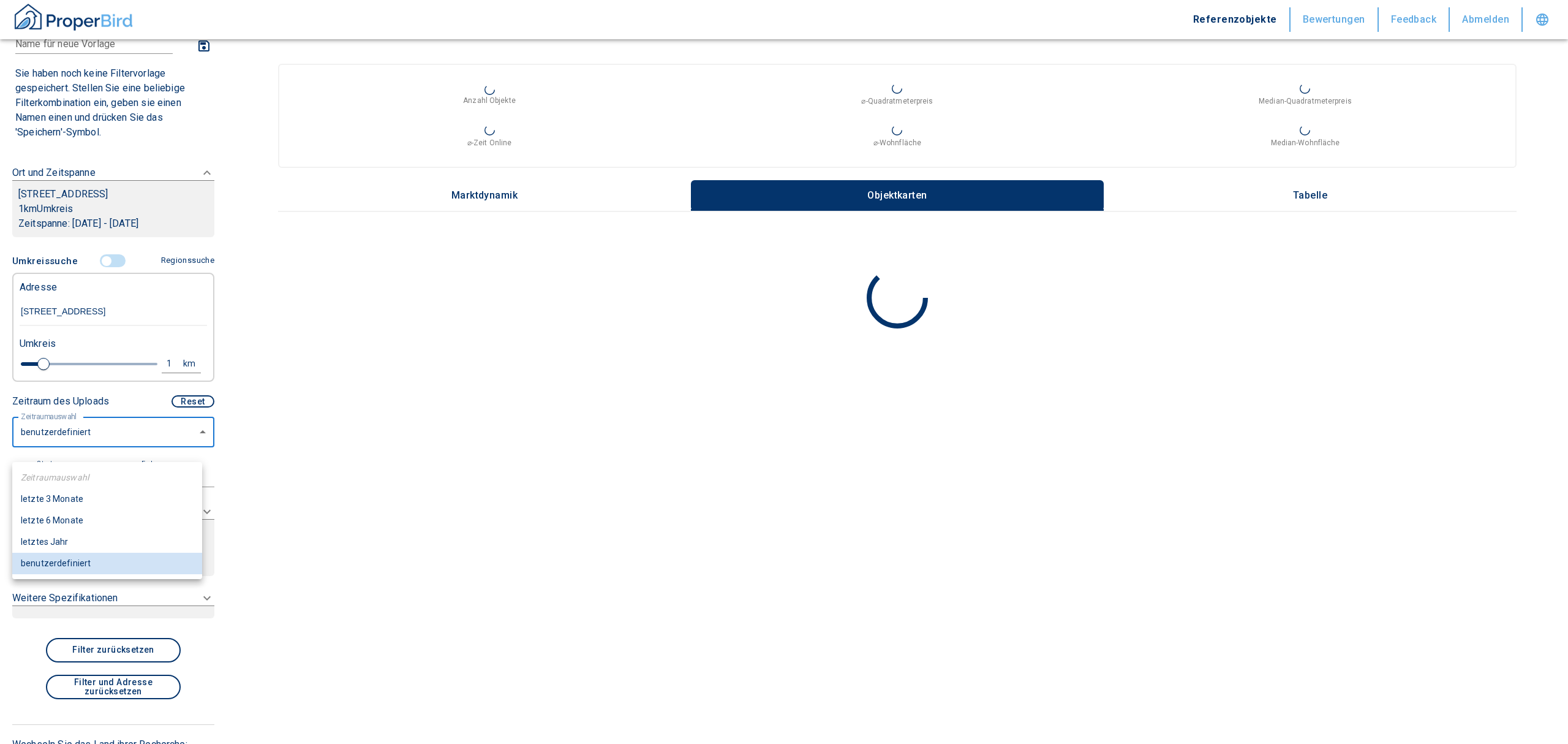
click at [82, 521] on li "letzte 6 Monate" at bounding box center [107, 520] width 190 height 21
type input "2020"
type input "6"
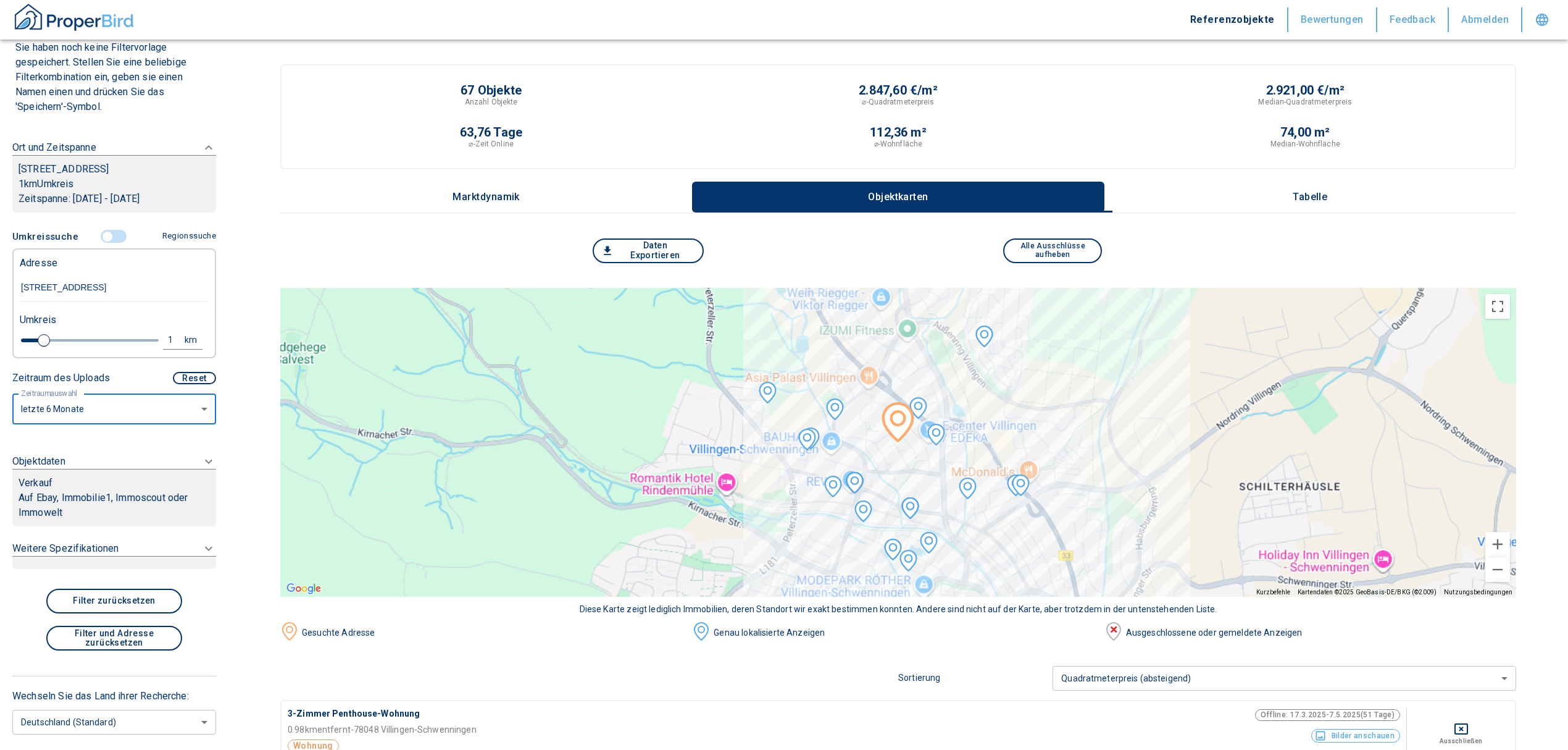
scroll to position [137, 0]
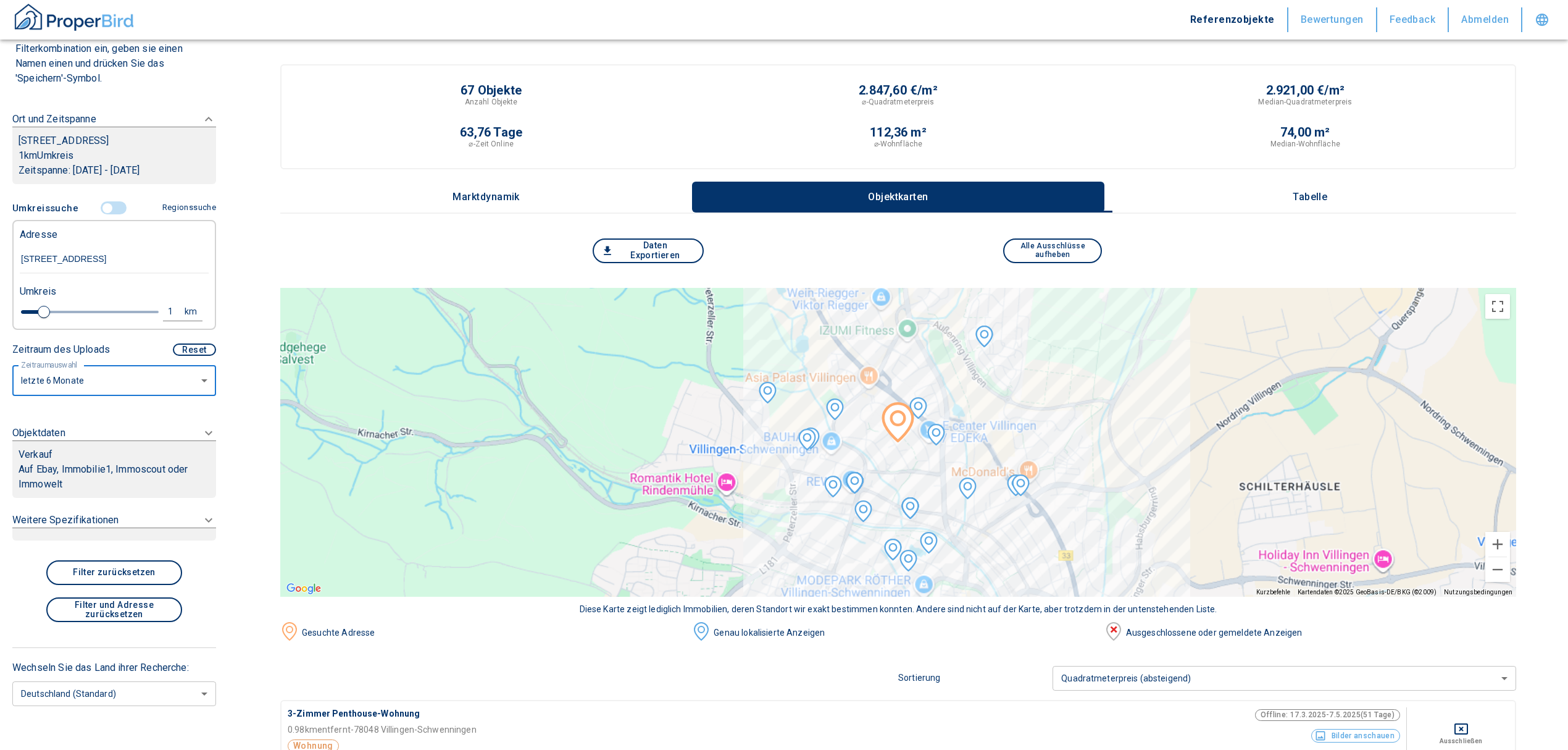
click at [151, 478] on p "Auf Ebay, Immobilie1, Immoscout oder Immowelt" at bounding box center [114, 476] width 191 height 30
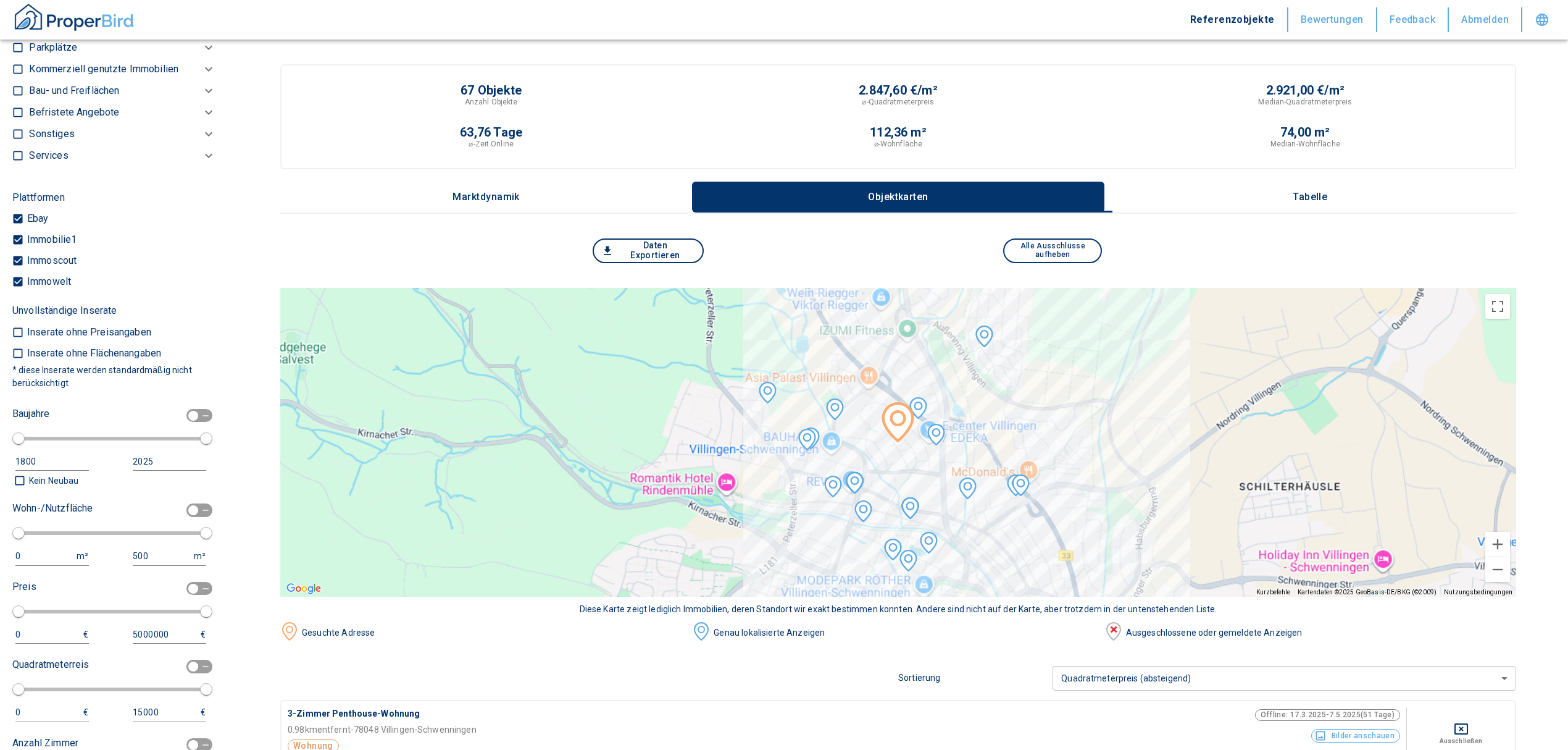
scroll to position [498, 0]
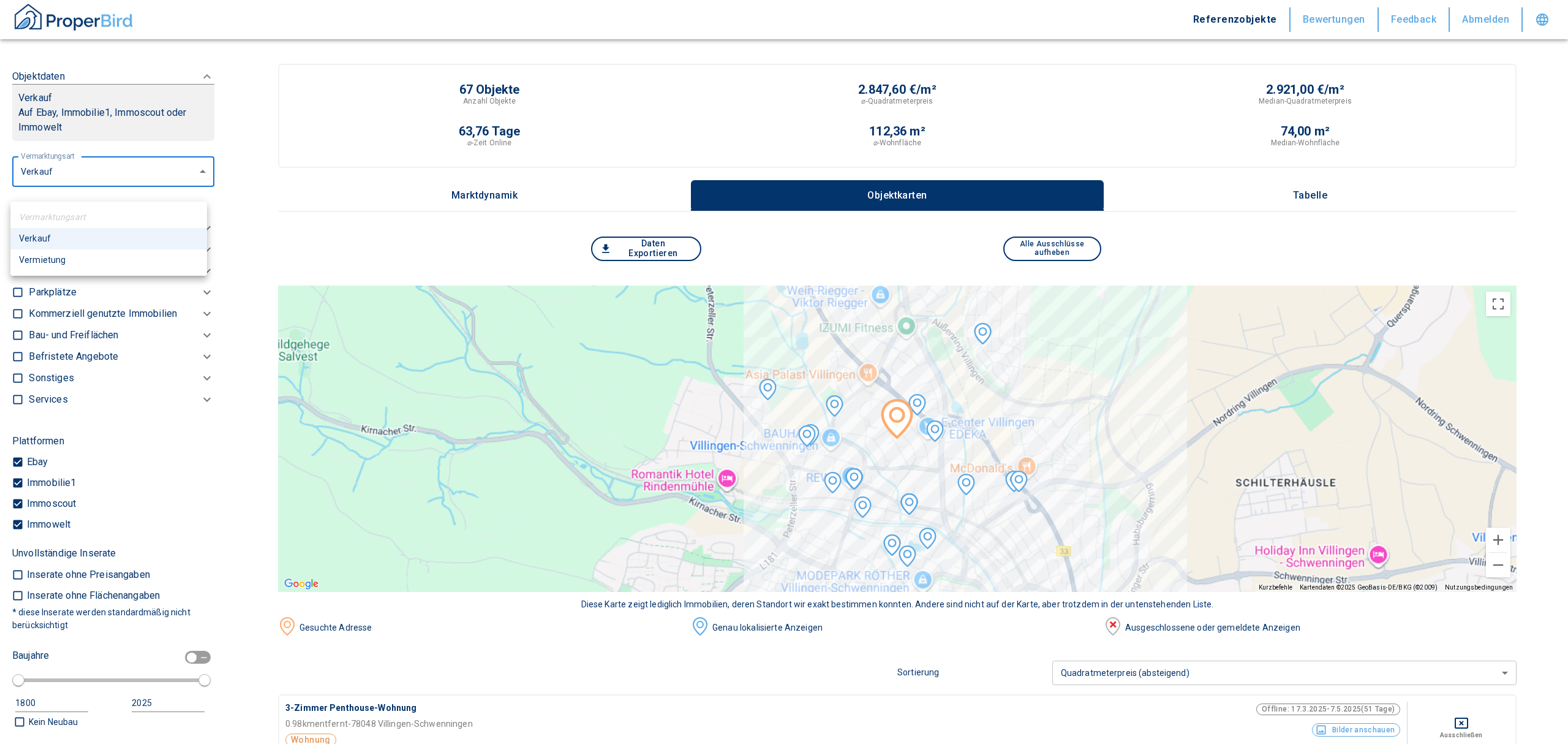
click at [109, 261] on li "Vermietung" at bounding box center [109, 260] width 197 height 21
type input "rent"
type input "2020"
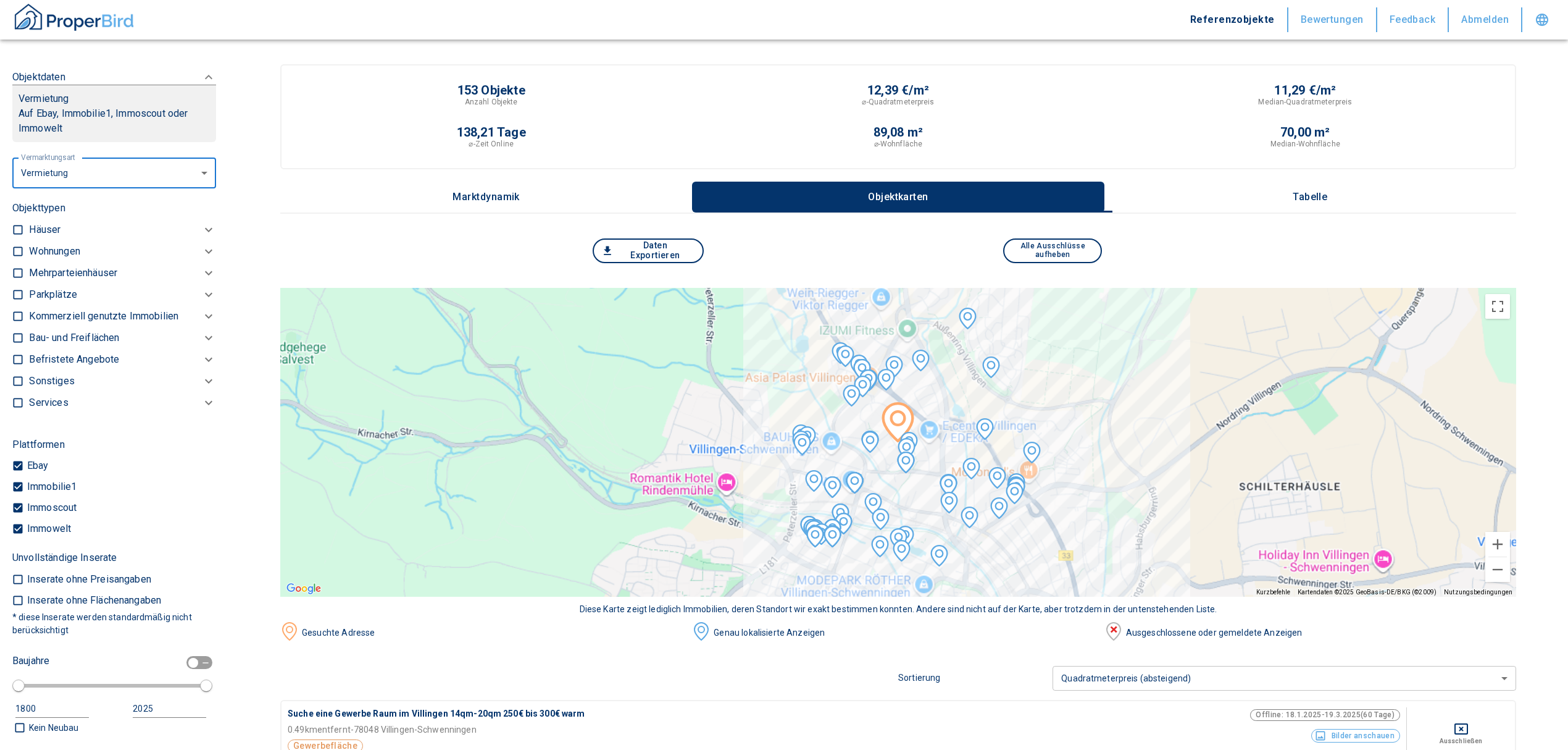
click at [52, 259] on p "Wohnungen" at bounding box center [54, 251] width 51 height 15
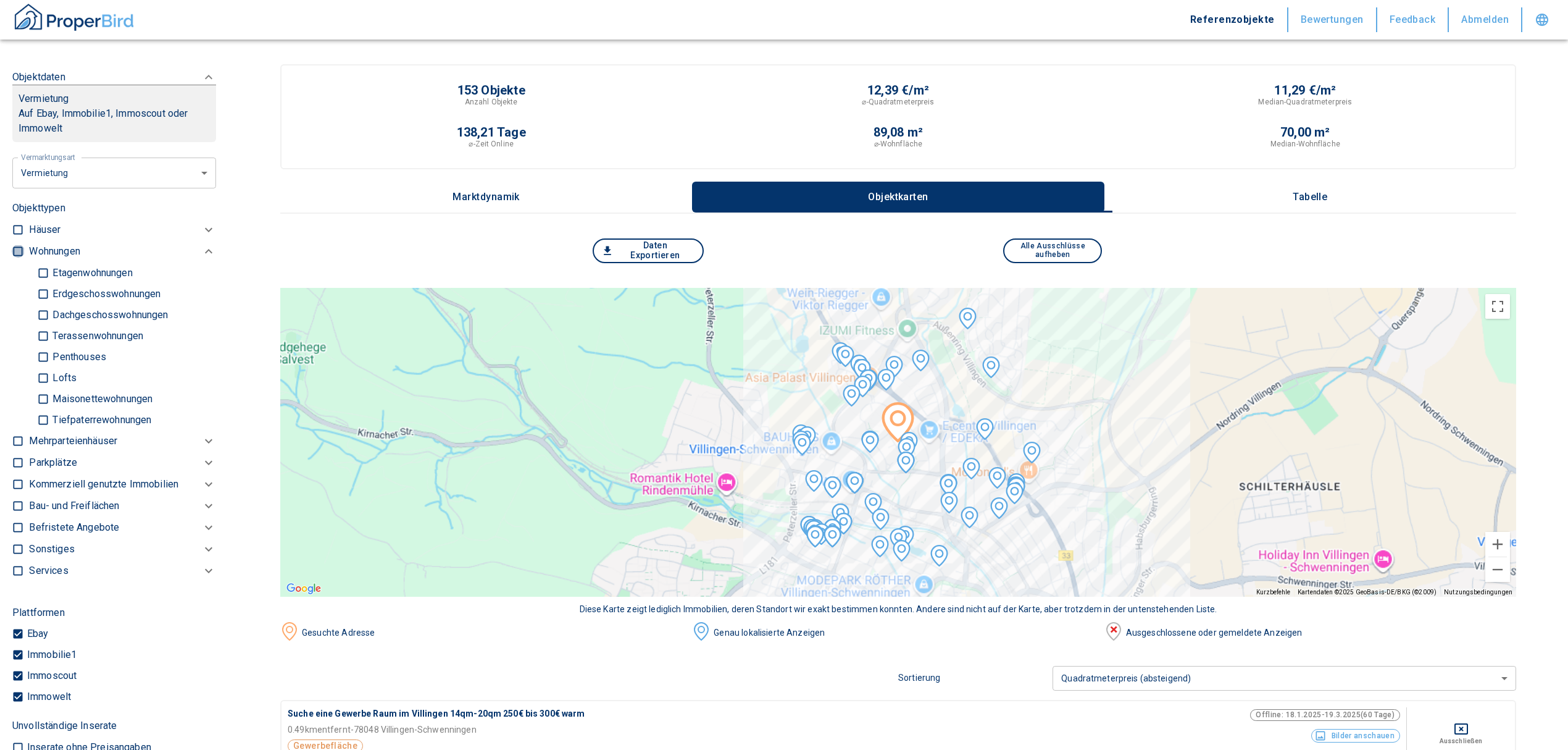
click at [17, 258] on input "checkbox" at bounding box center [18, 251] width 13 height 13
checkbox input "true"
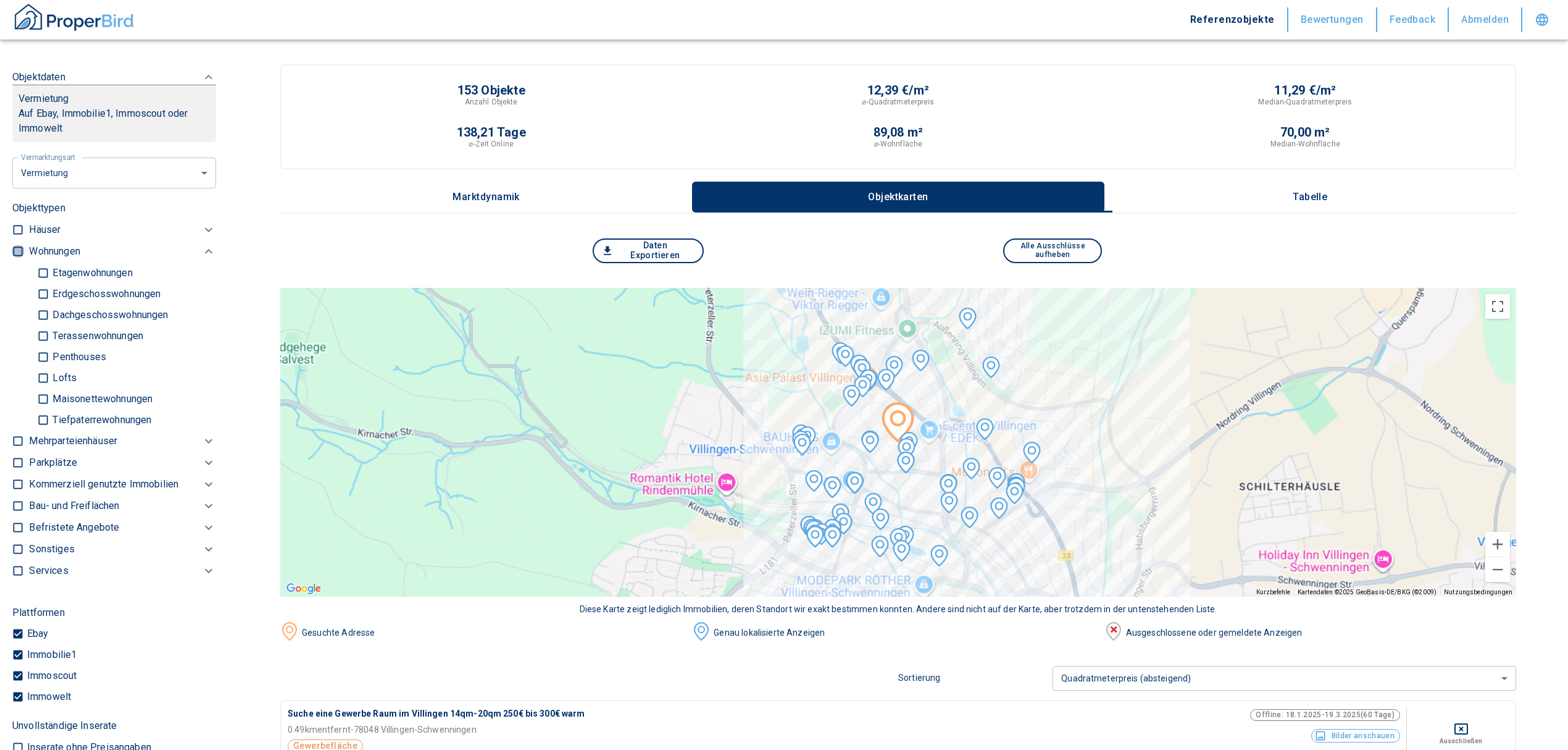
checkbox input "true"
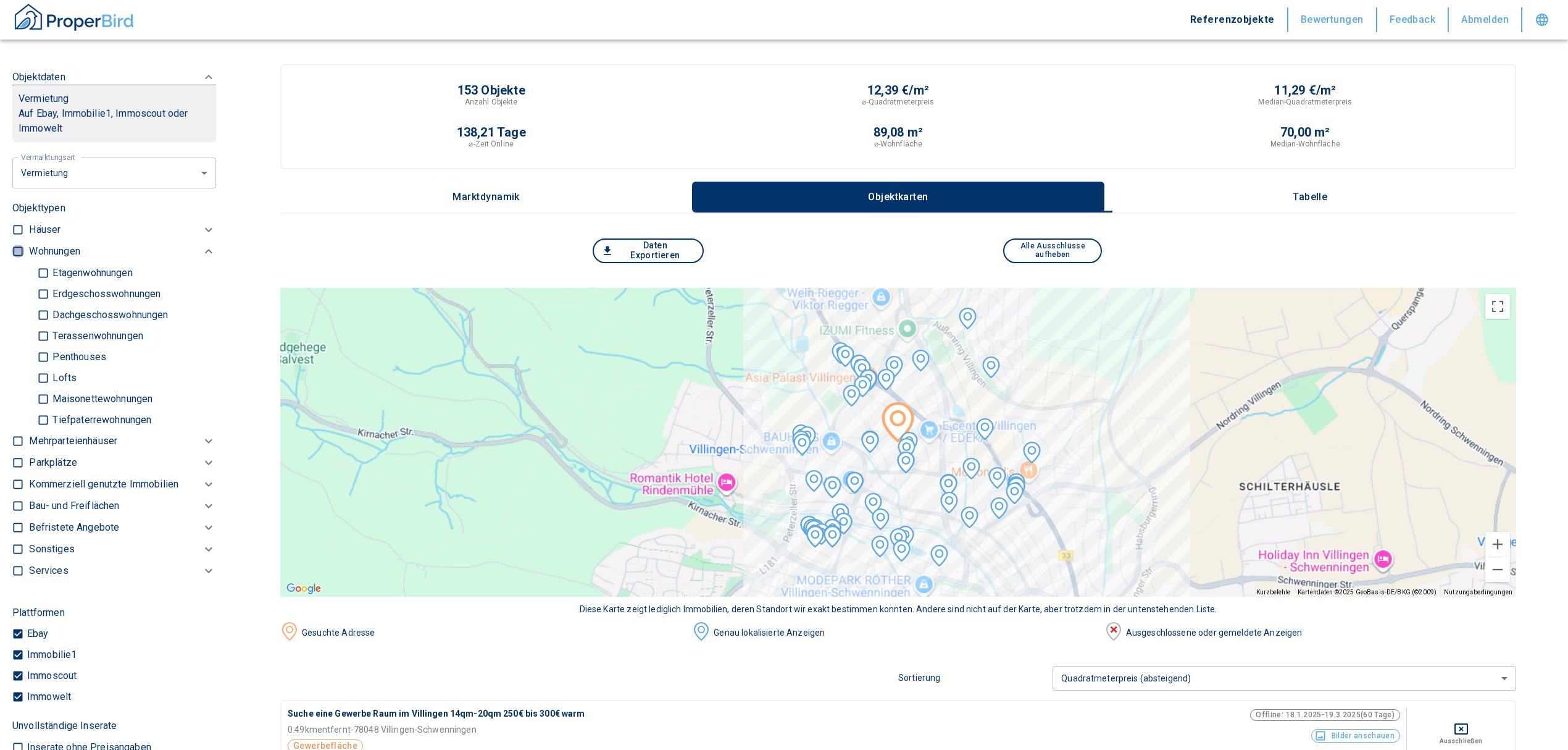
type input "2020"
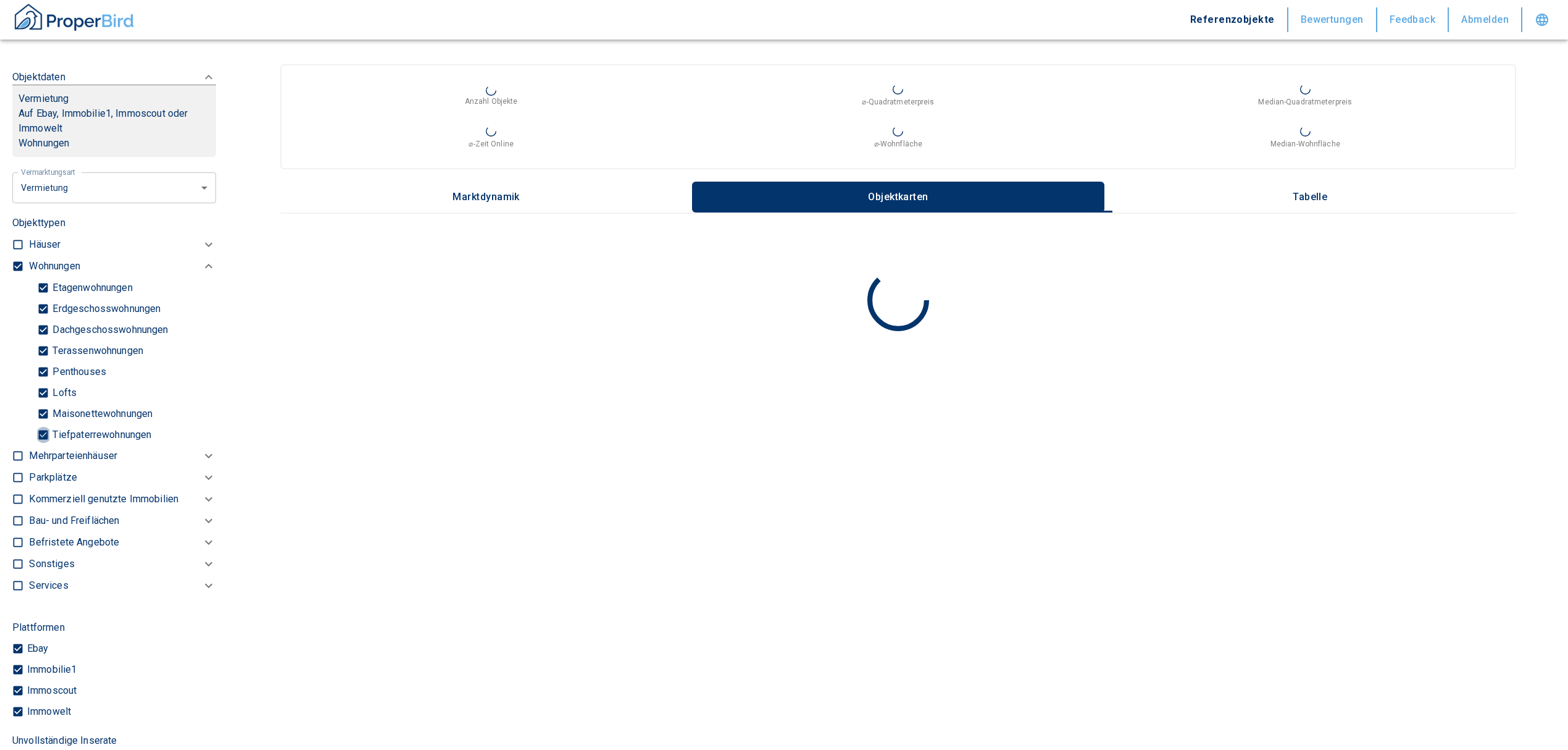
click at [43, 445] on input "Tiefpaterrewohnungen" at bounding box center [44, 435] width 13 height 21
checkbox input "false"
type input "2020"
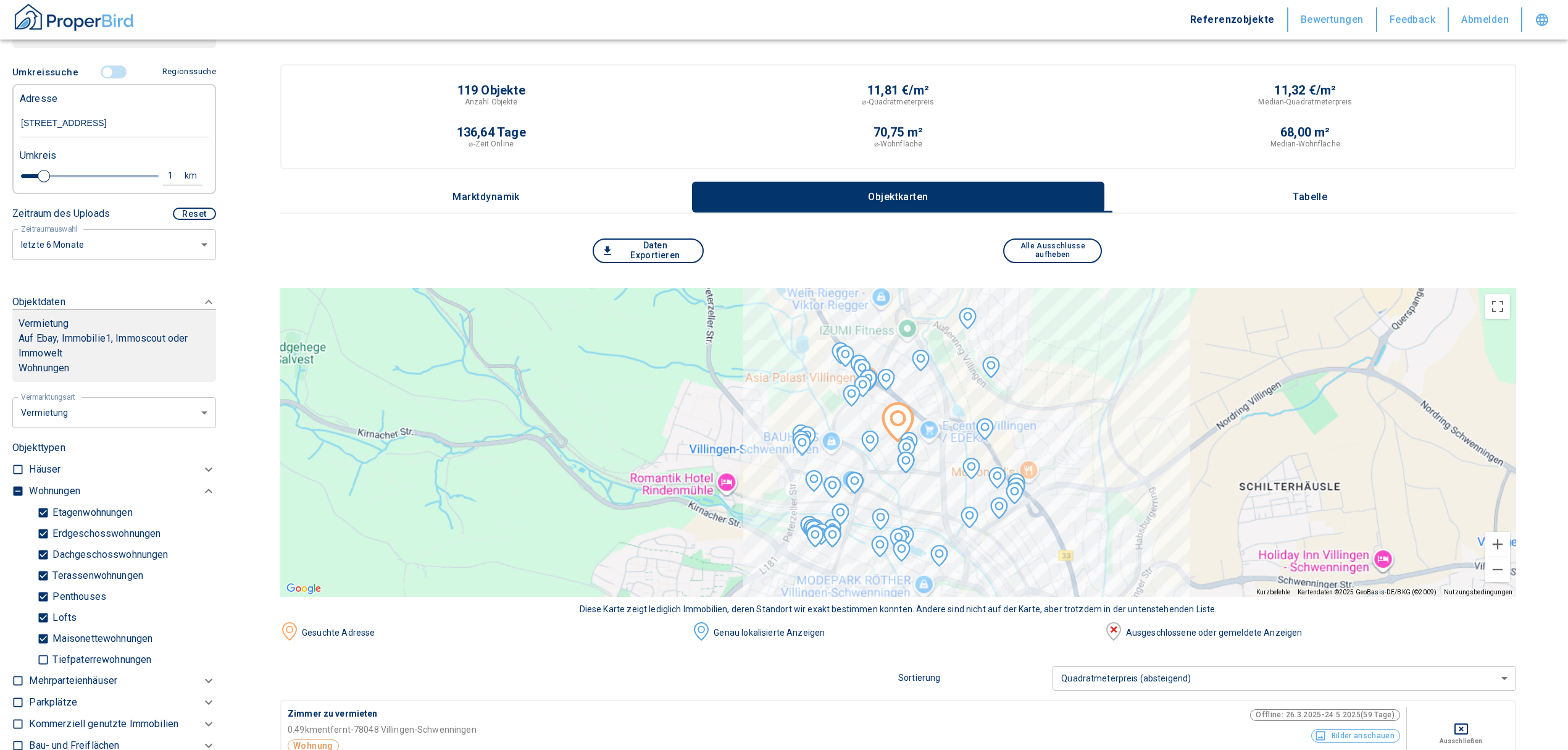
scroll to position [251, 0]
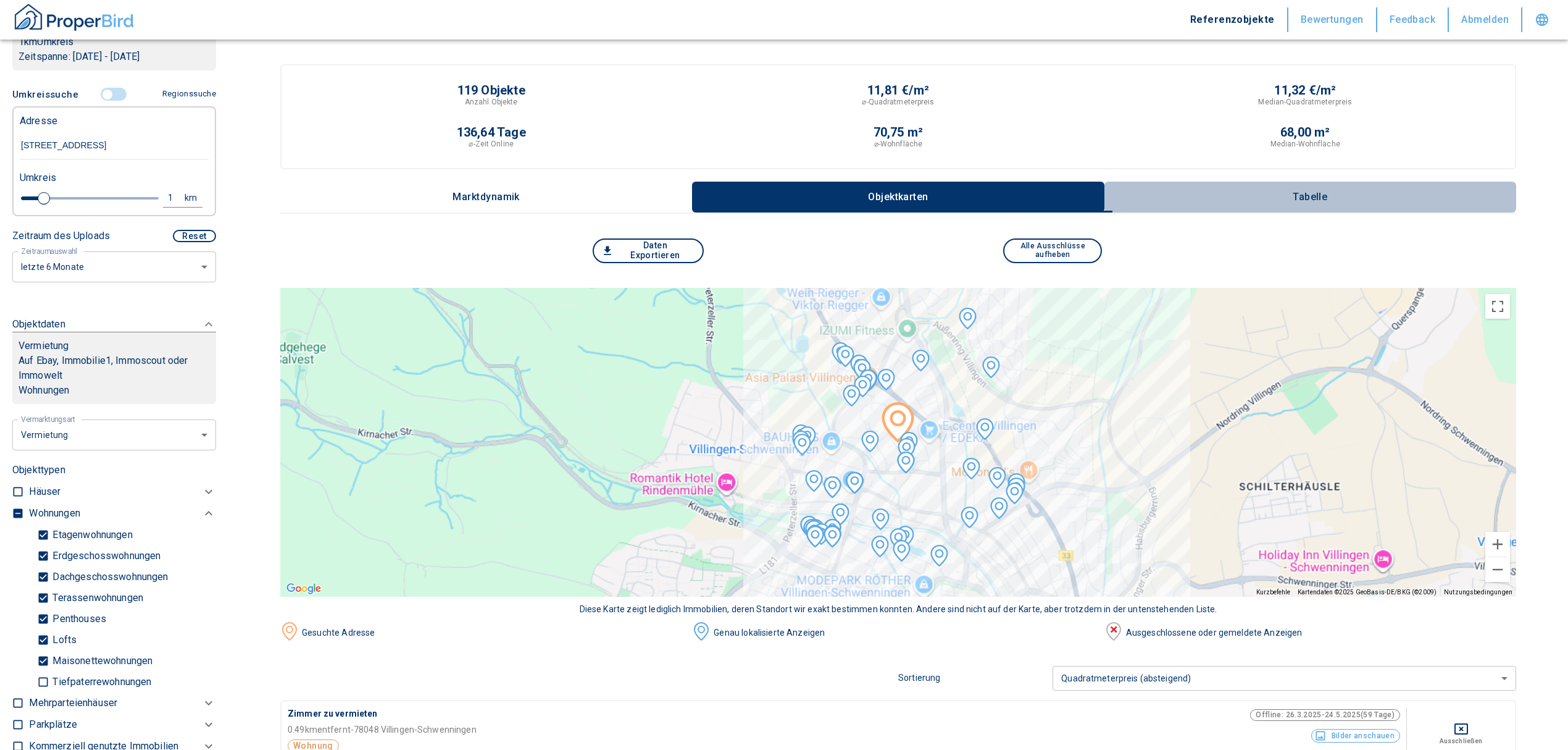
click at [1309, 194] on p "Tabelle" at bounding box center [1310, 197] width 62 height 11
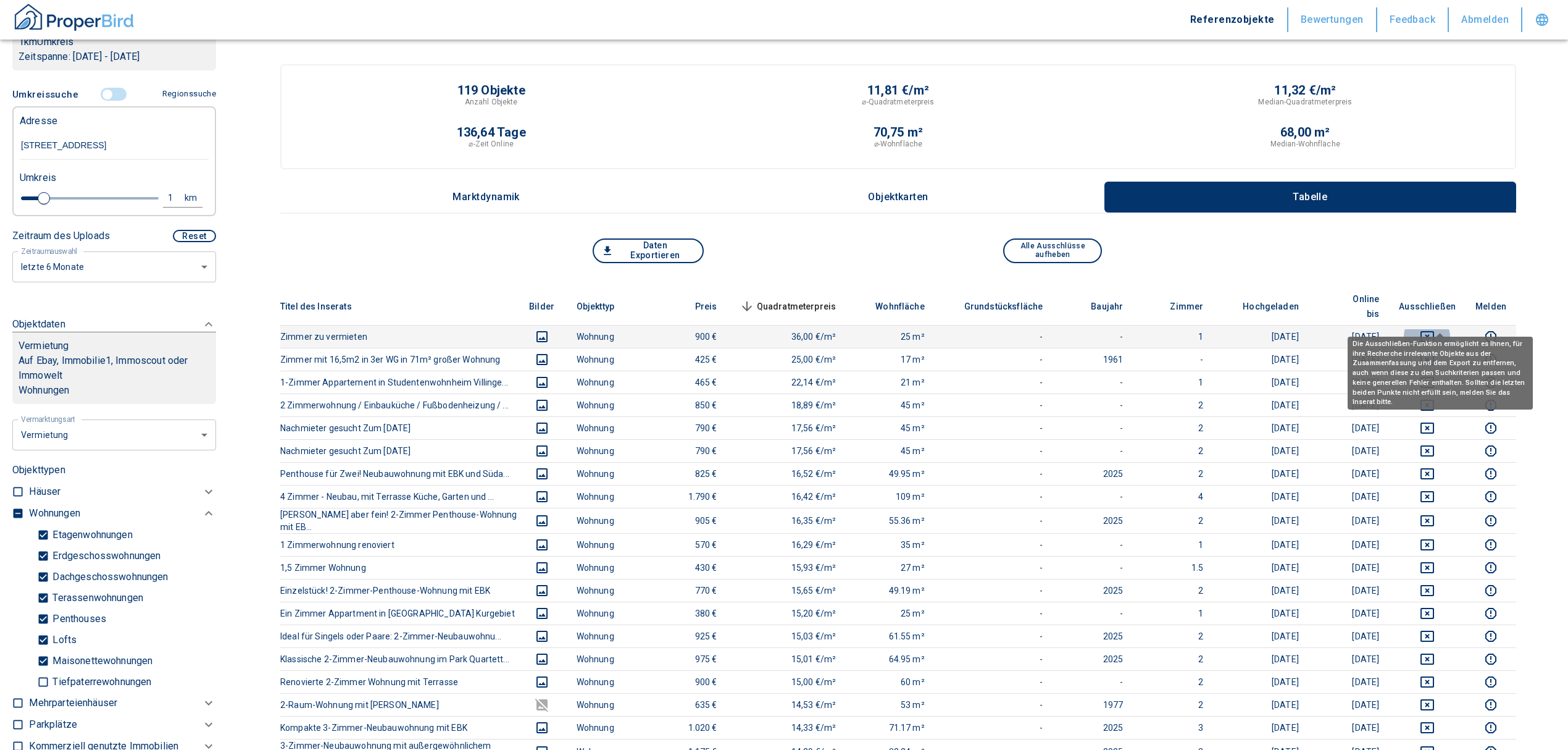
click at [1434, 331] on icon "deselect this listing" at bounding box center [1427, 337] width 14 height 11
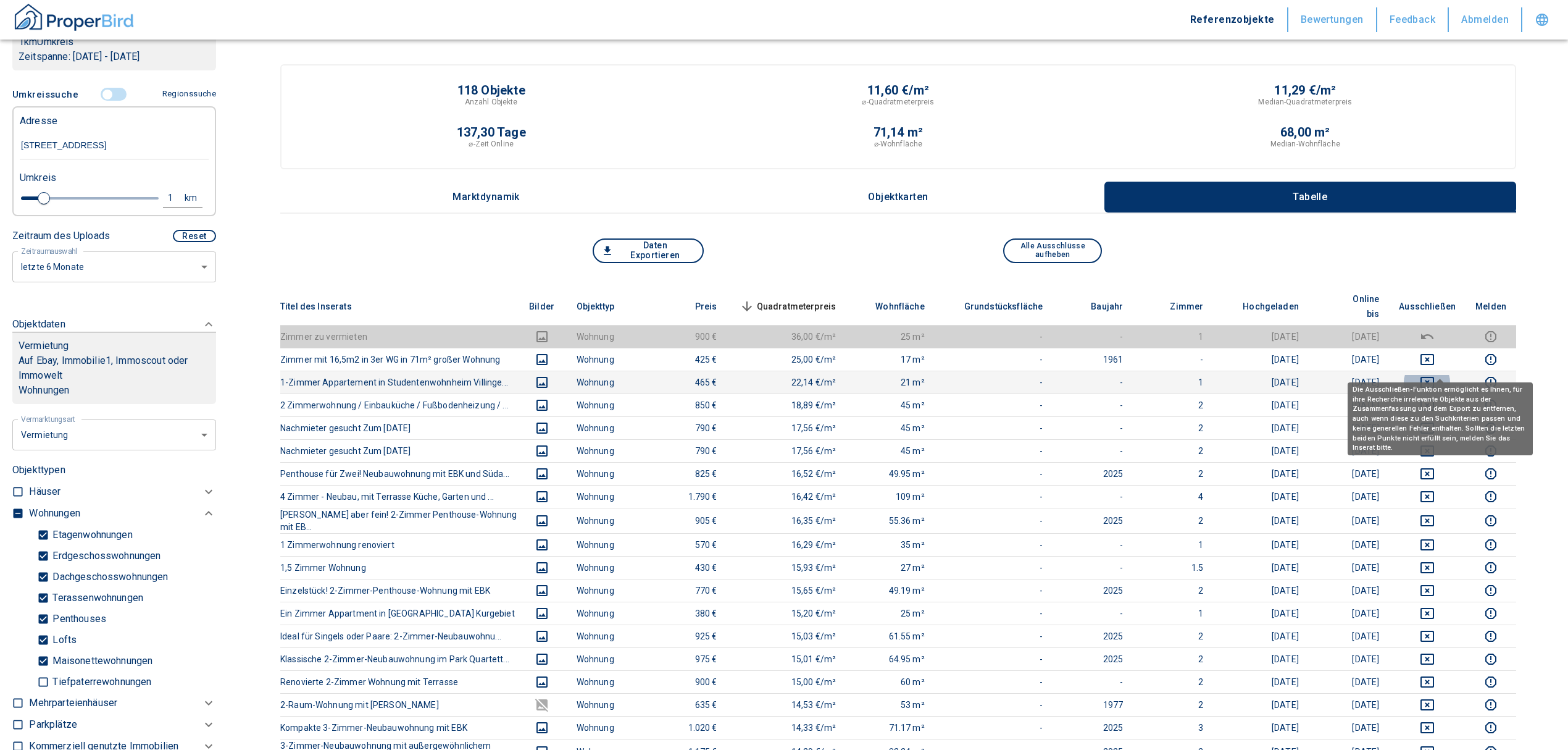
click at [1435, 375] on icon "deselect this listing" at bounding box center [1427, 382] width 15 height 15
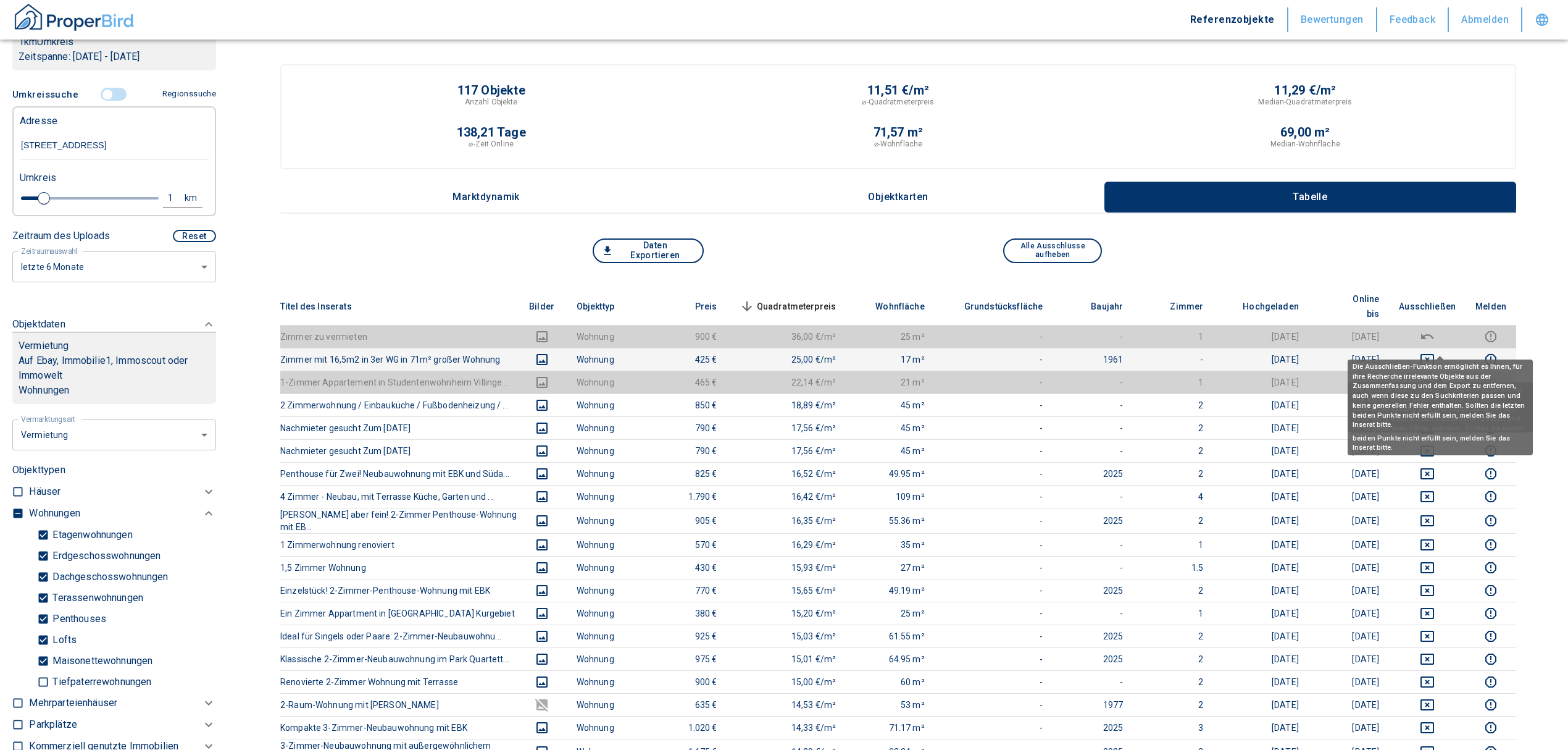
click at [1435, 352] on icon "deselect this listing" at bounding box center [1427, 359] width 15 height 15
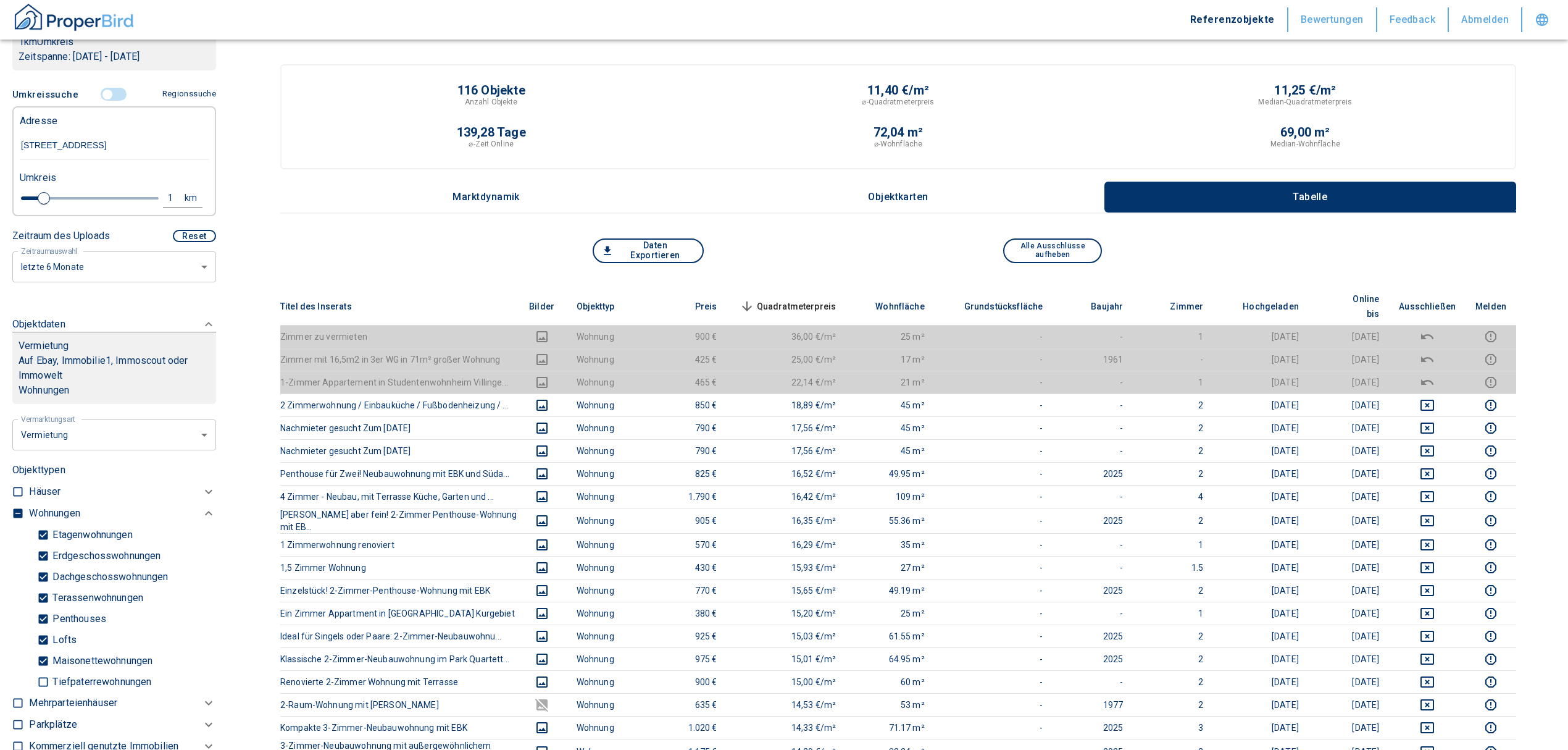
click at [808, 299] on span "Quadratmeterpreis sorted descending" at bounding box center [786, 306] width 99 height 15
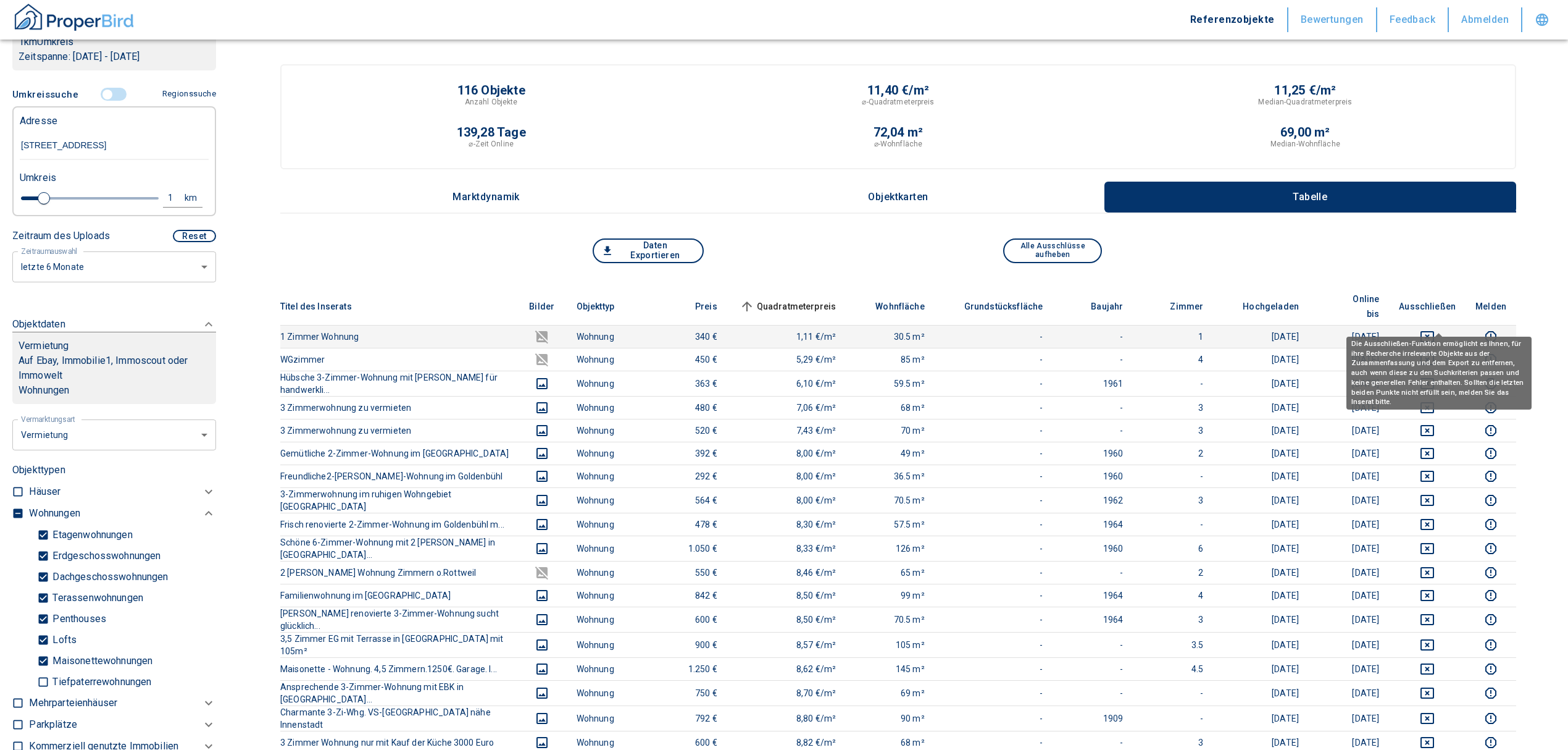
click at [1432, 329] on icon "deselect this listing" at bounding box center [1427, 336] width 15 height 15
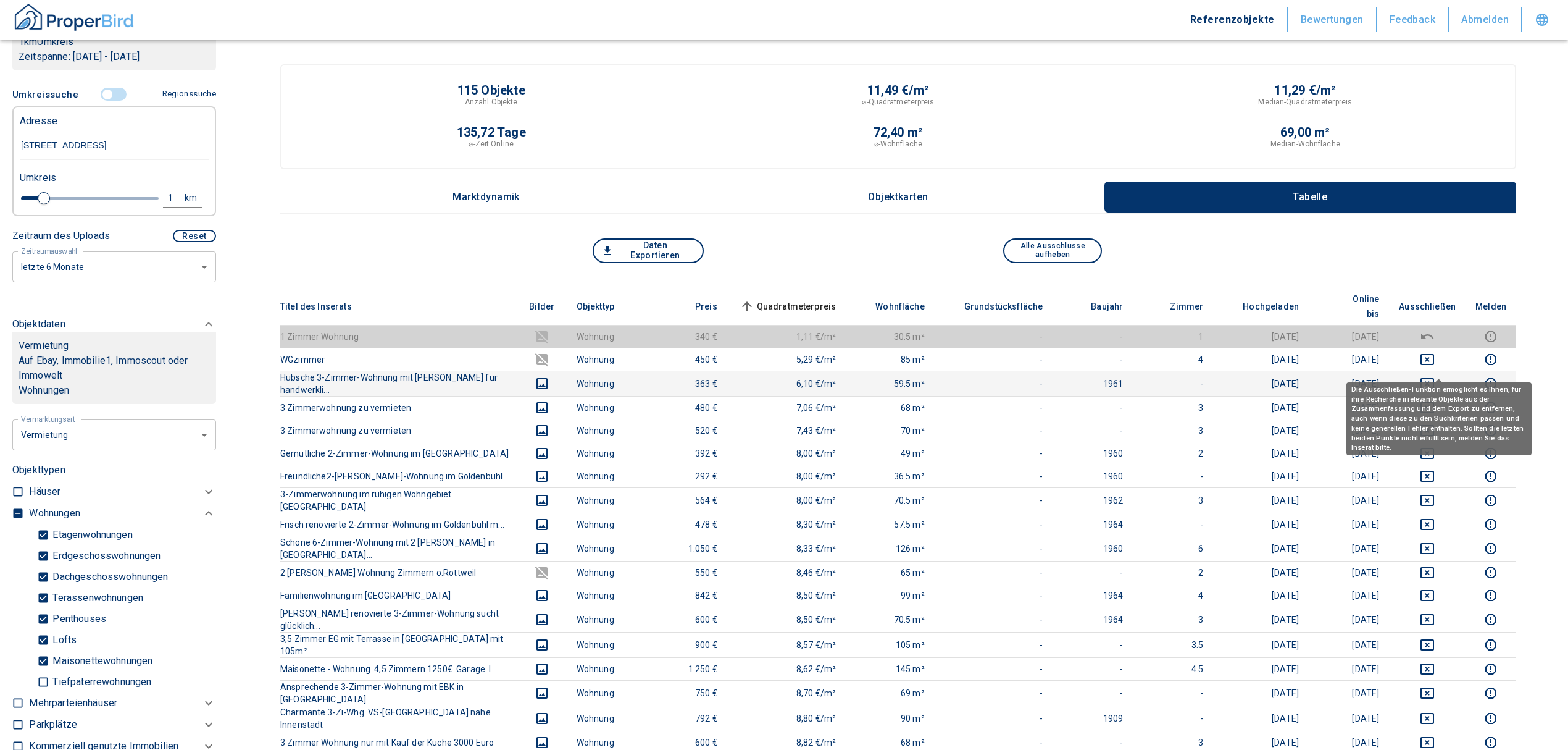
click at [1435, 376] on icon "deselect this listing" at bounding box center [1427, 383] width 15 height 15
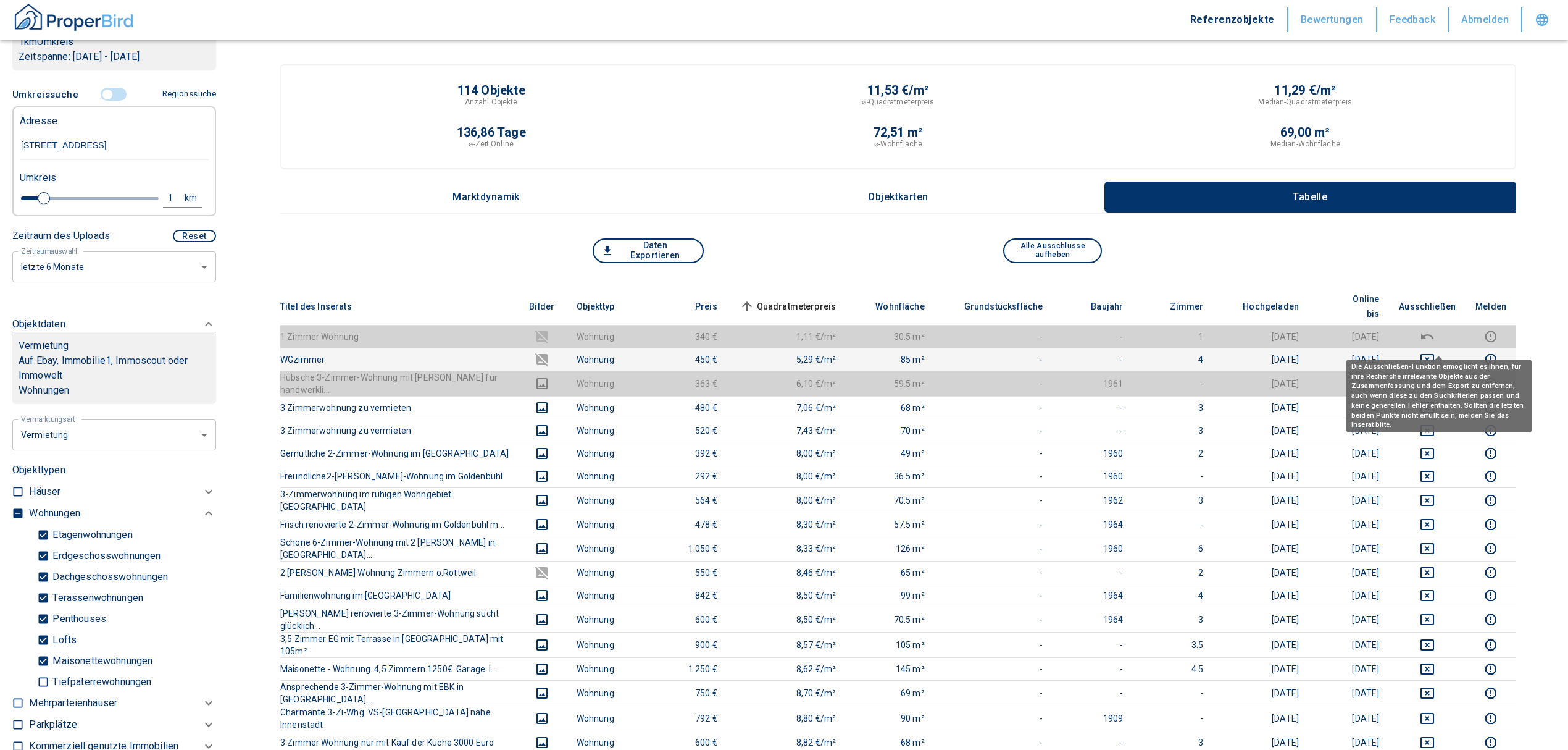
click at [1434, 354] on icon "deselect this listing" at bounding box center [1427, 360] width 14 height 11
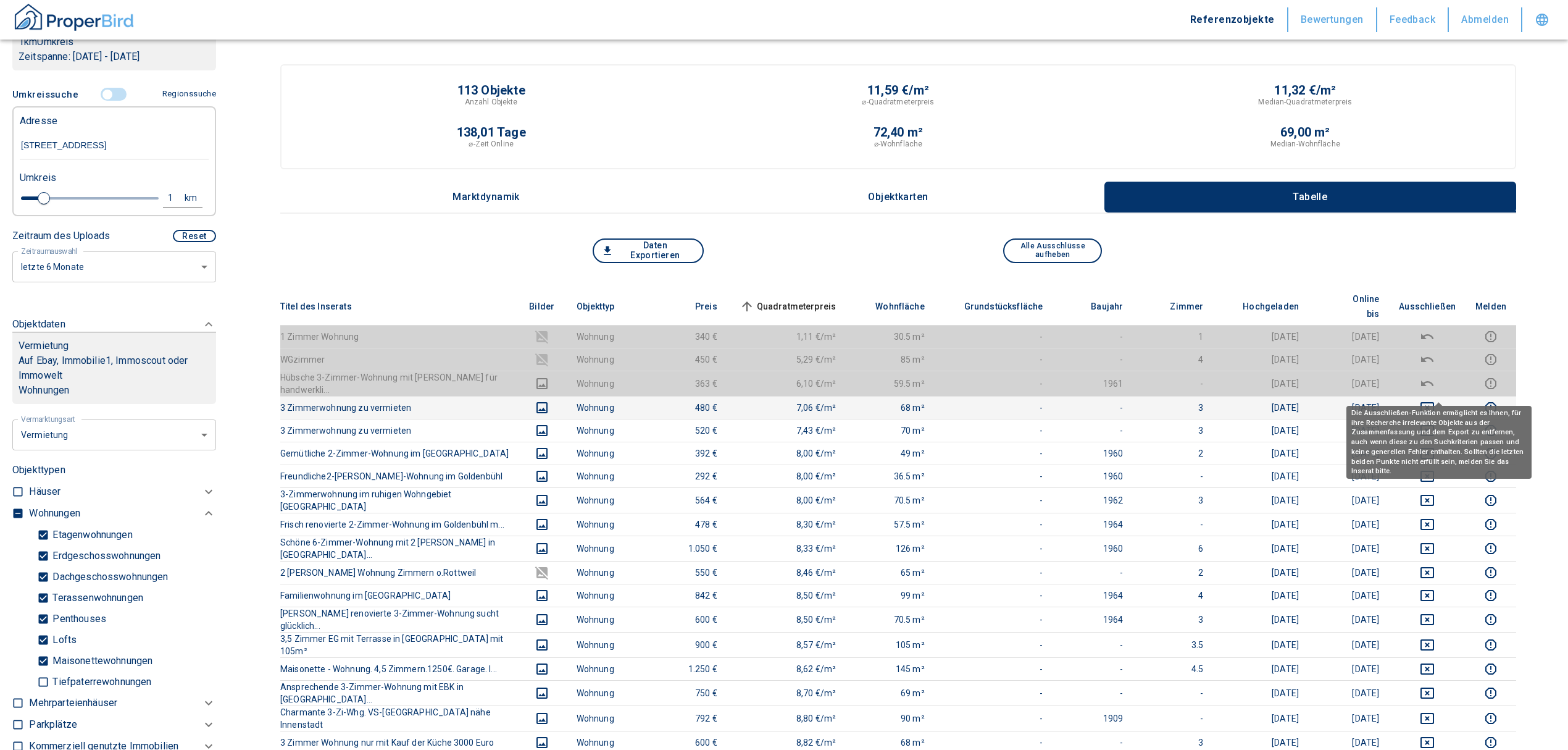
click at [1435, 400] on icon "deselect this listing" at bounding box center [1427, 407] width 15 height 15
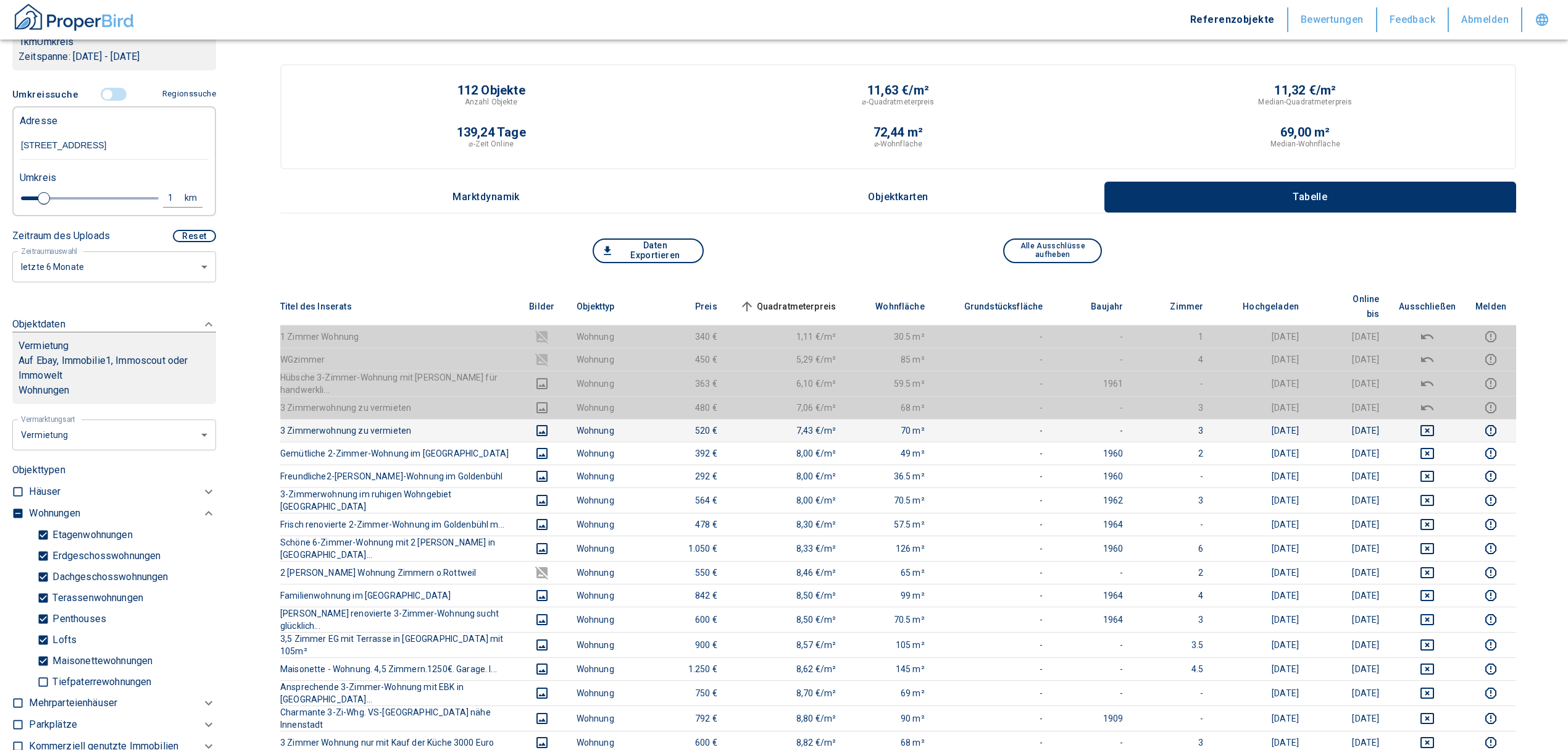
click at [1435, 423] on icon "deselect this listing" at bounding box center [1427, 430] width 15 height 15
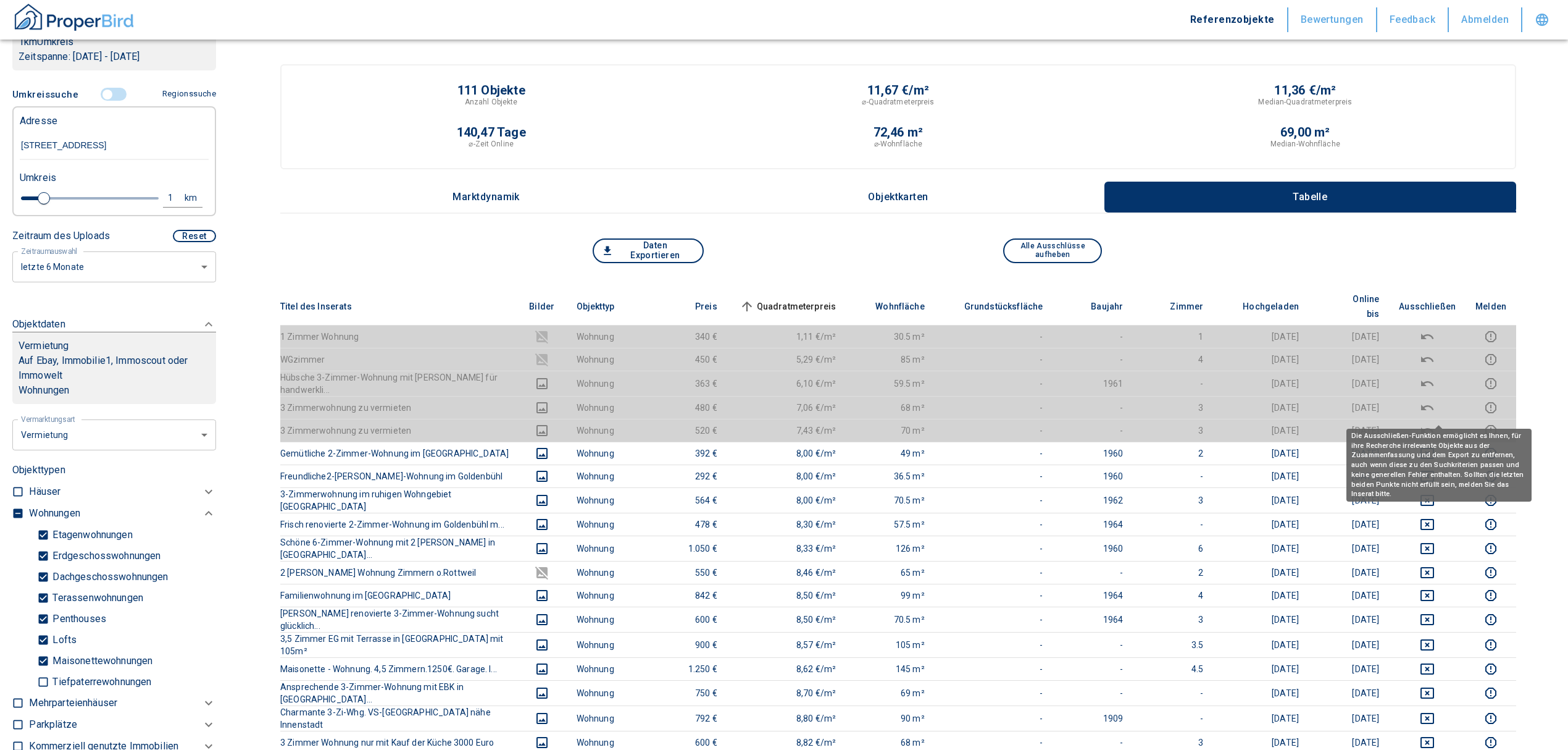
click at [806, 299] on span "Quadratmeterpreis sorted ascending" at bounding box center [786, 306] width 99 height 15
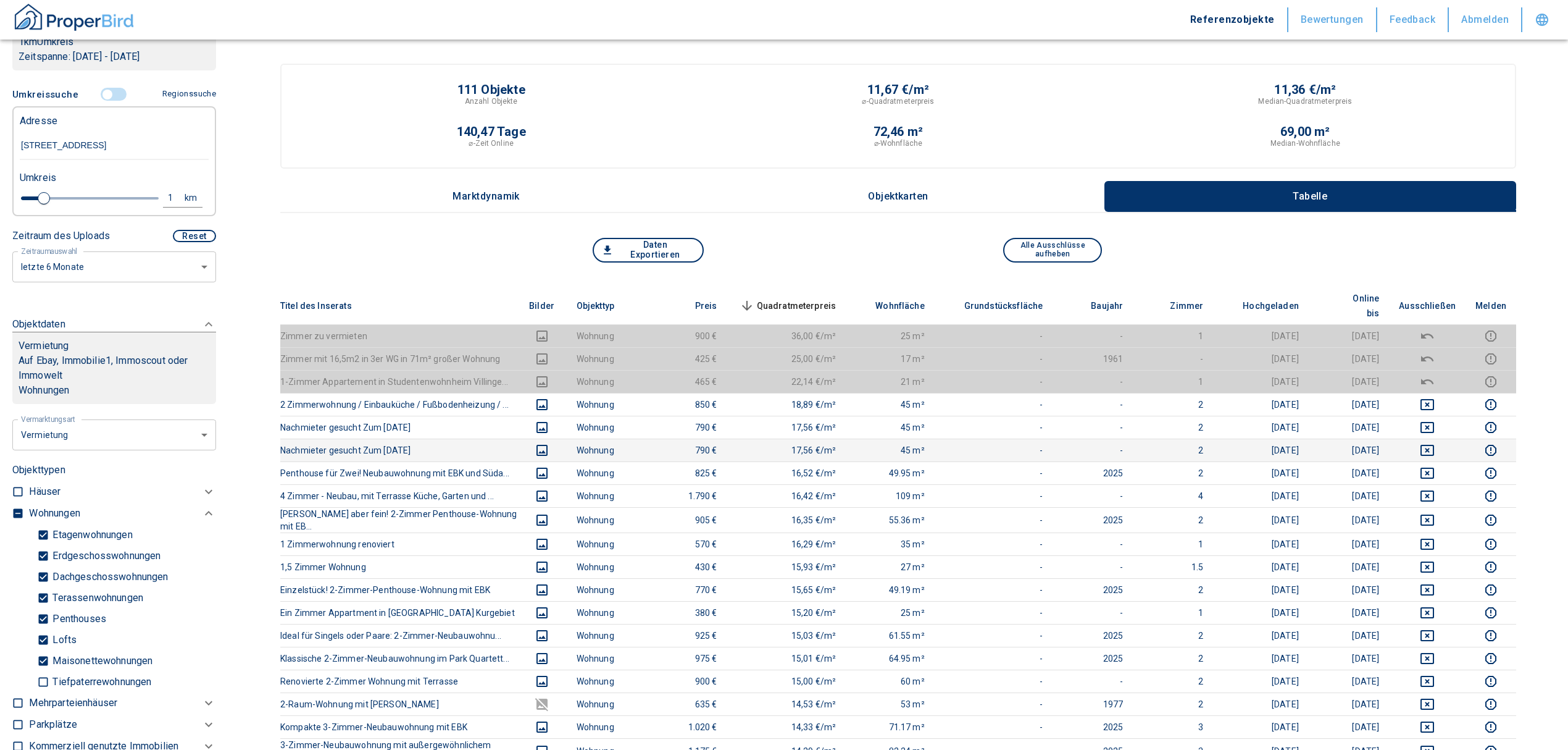
scroll to position [0, 0]
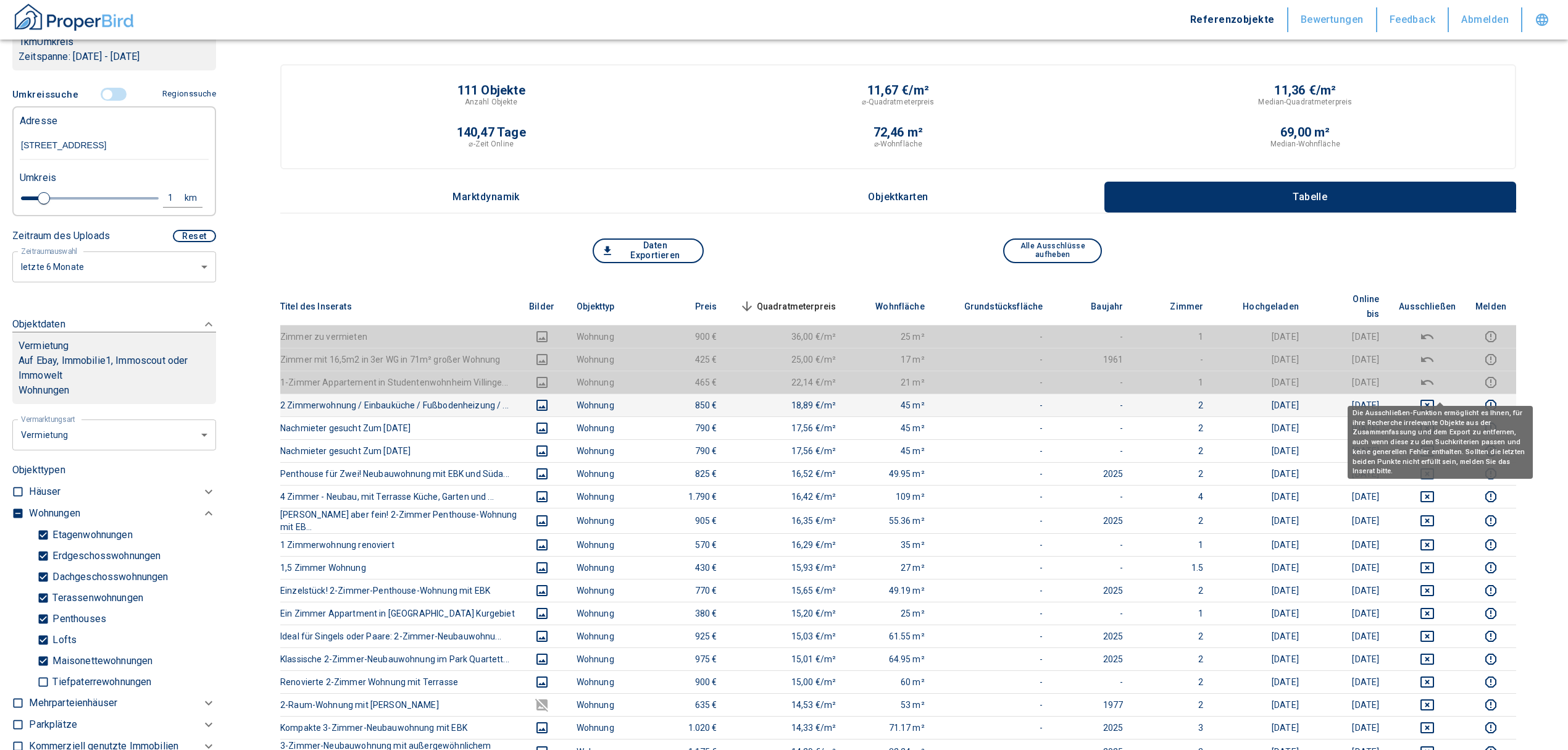
click at [1435, 398] on icon "deselect this listing" at bounding box center [1427, 405] width 15 height 15
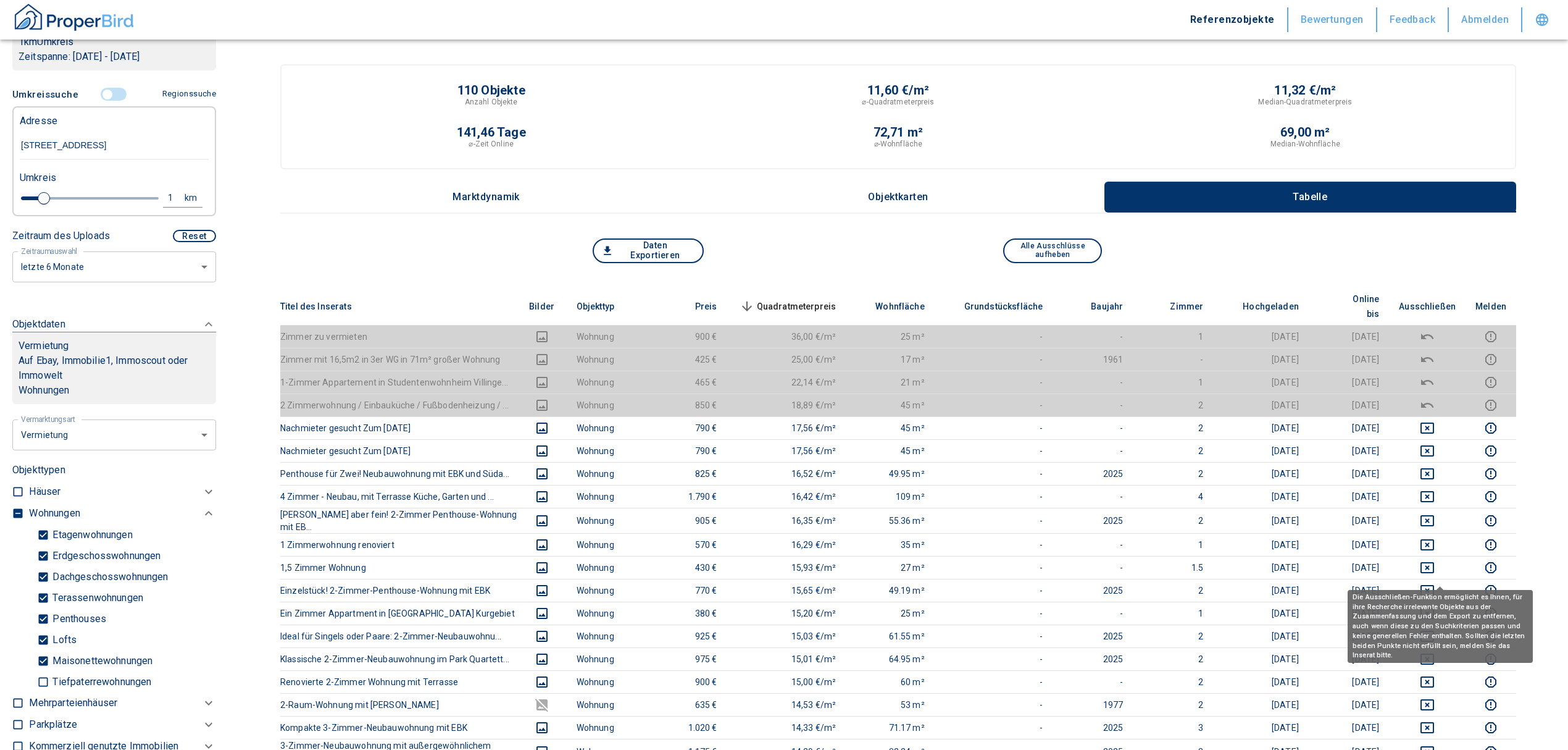
scroll to position [82, 0]
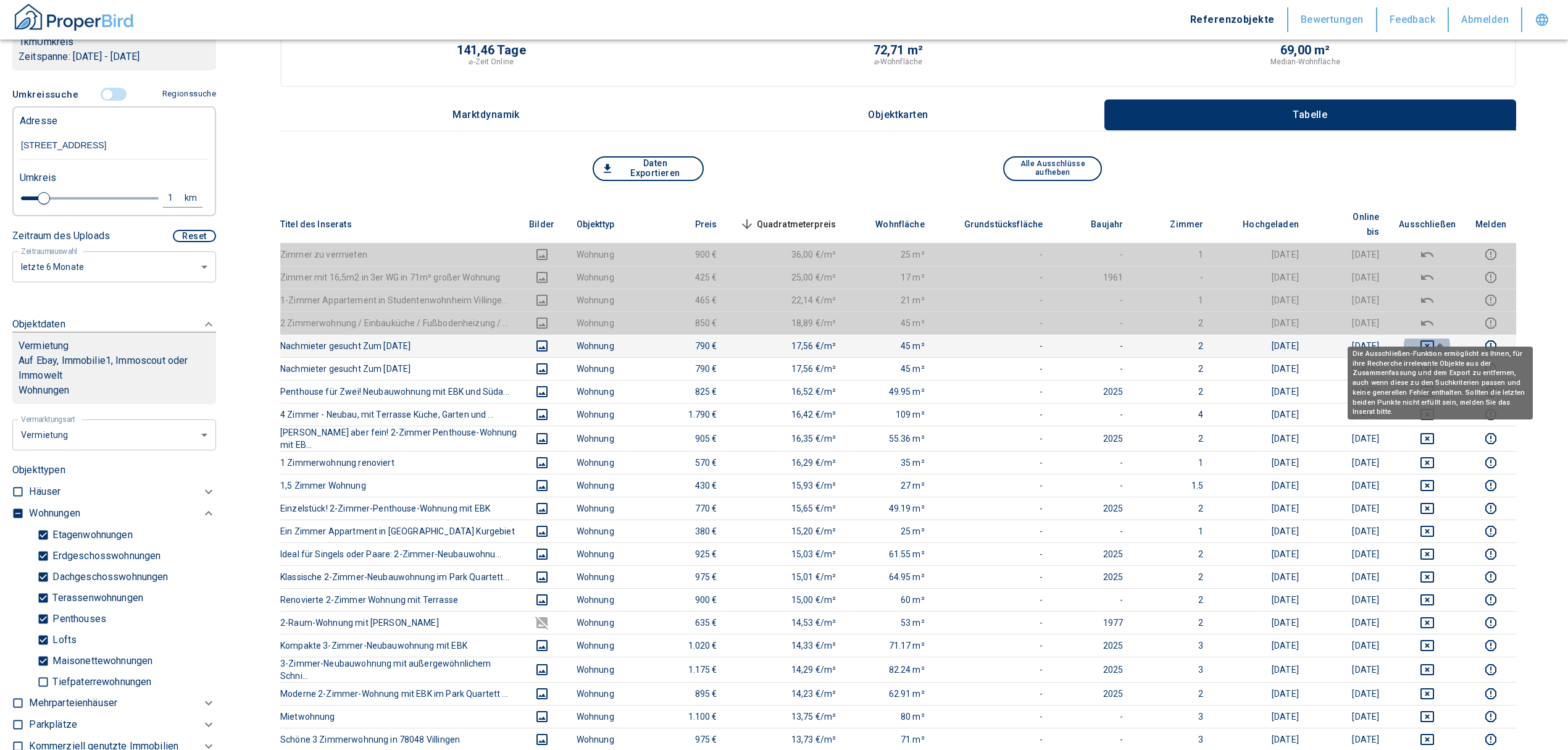
click at [1435, 339] on icon "deselect this listing" at bounding box center [1427, 346] width 15 height 15
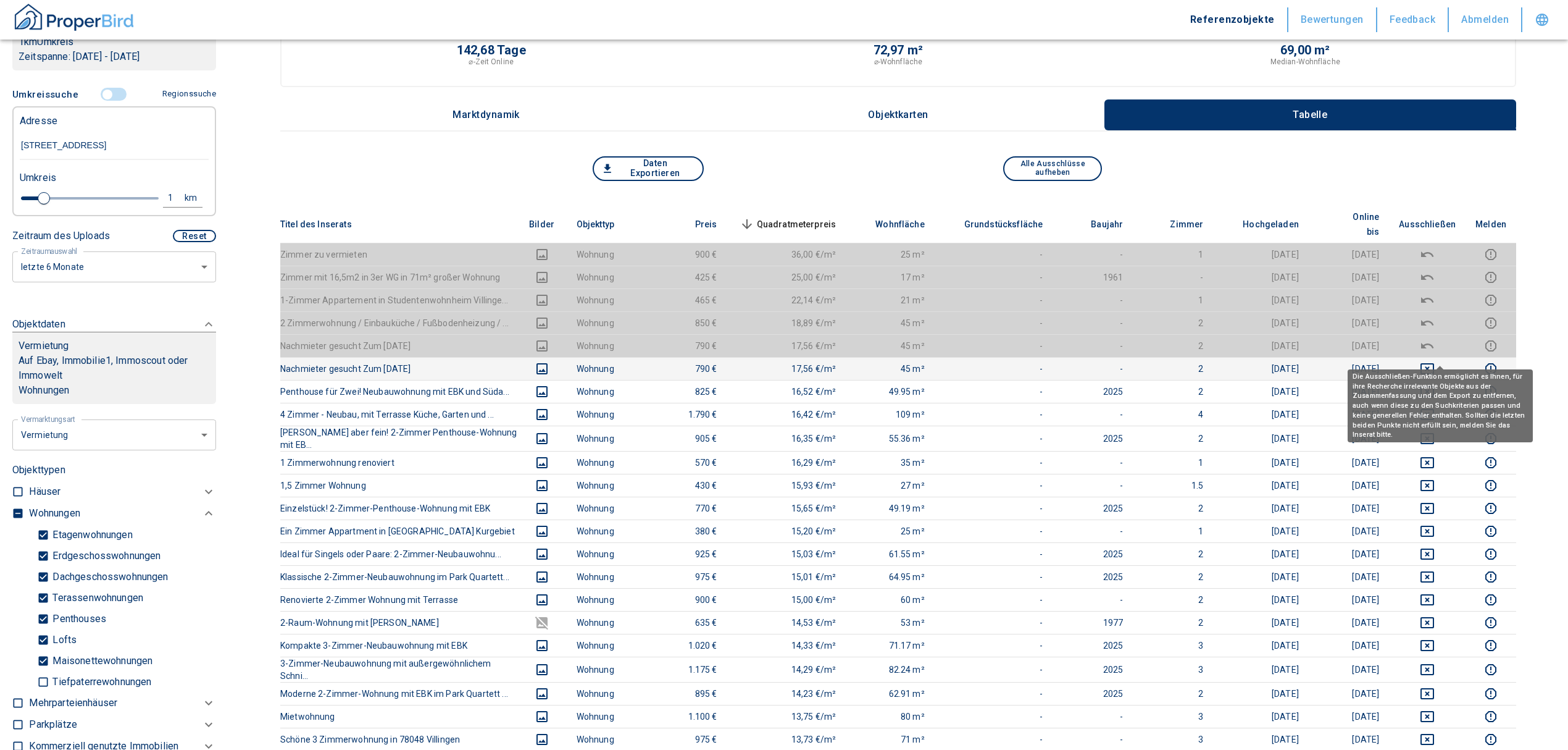
click at [1434, 363] on icon "deselect this listing" at bounding box center [1427, 369] width 14 height 11
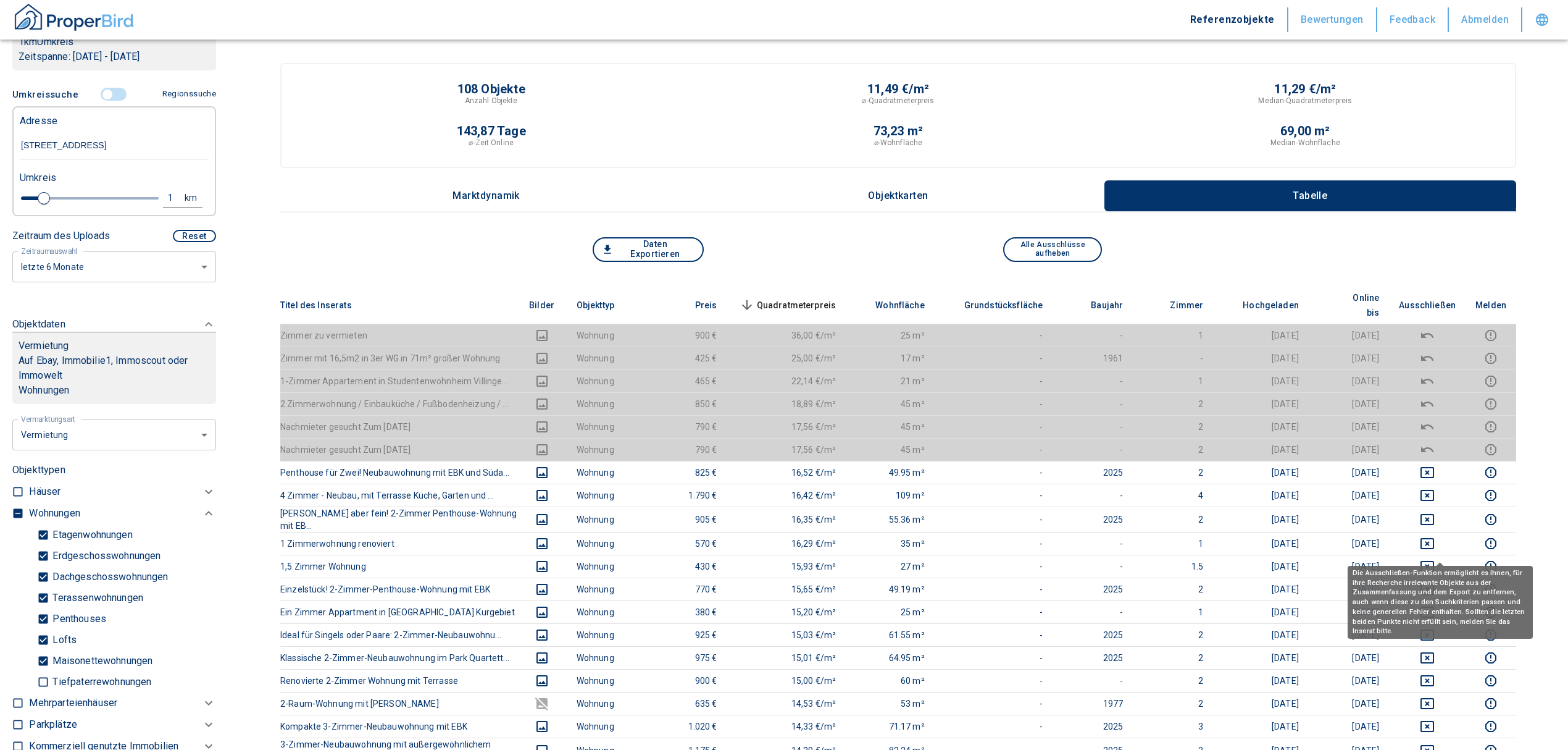
scroll to position [0, 0]
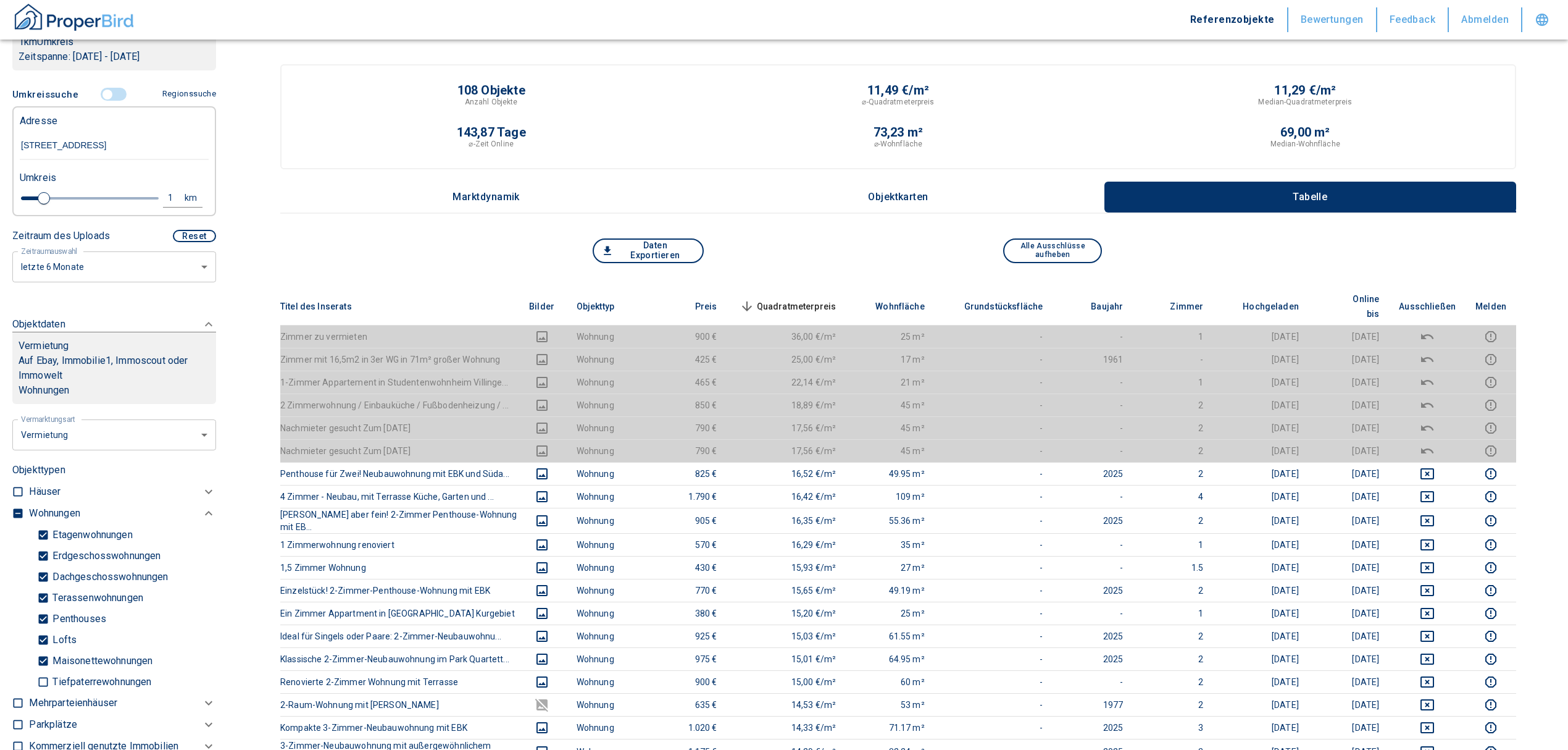
click at [818, 299] on span "Quadratmeterpreis sorted descending" at bounding box center [786, 306] width 99 height 15
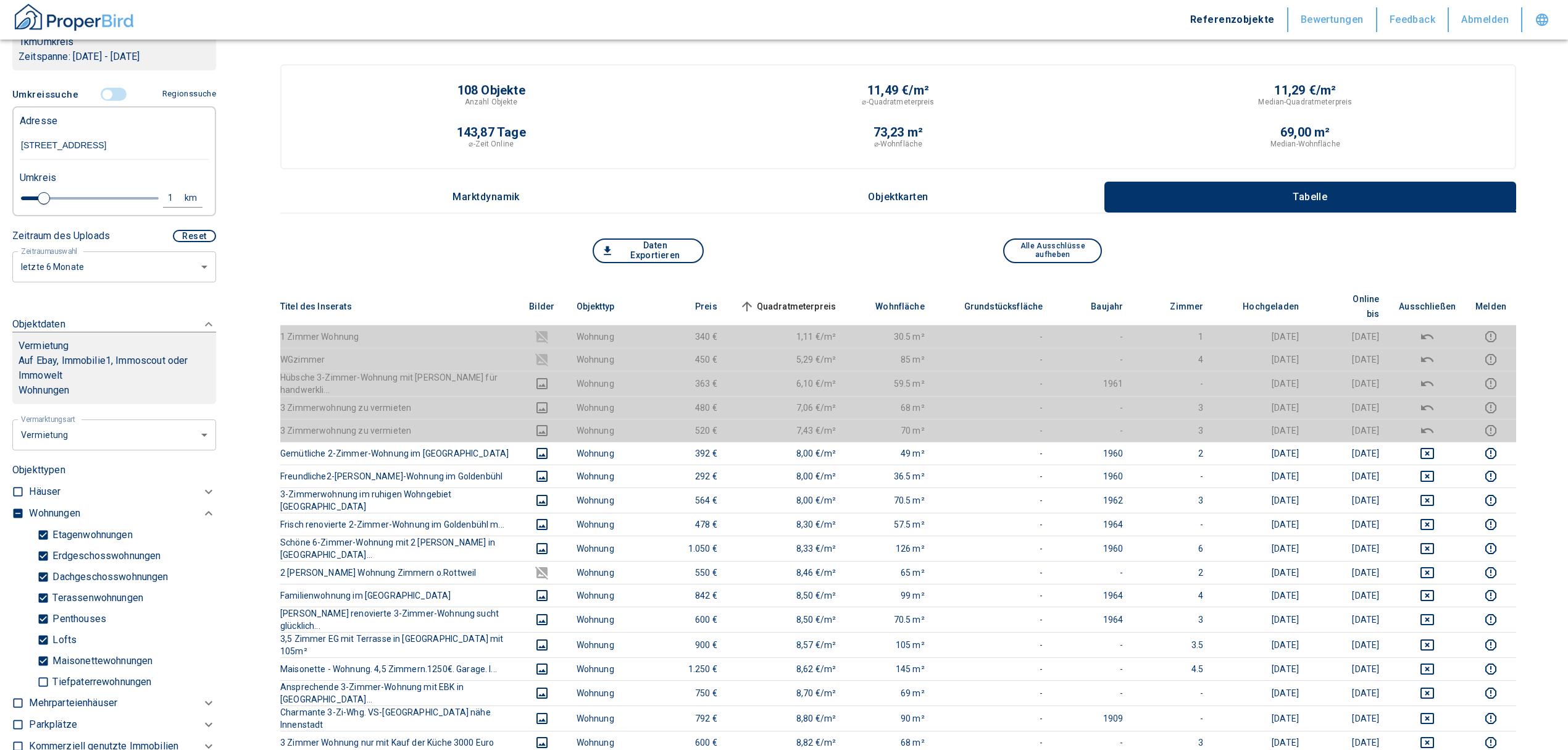
click at [106, 101] on input "controlled" at bounding box center [107, 95] width 37 height 14
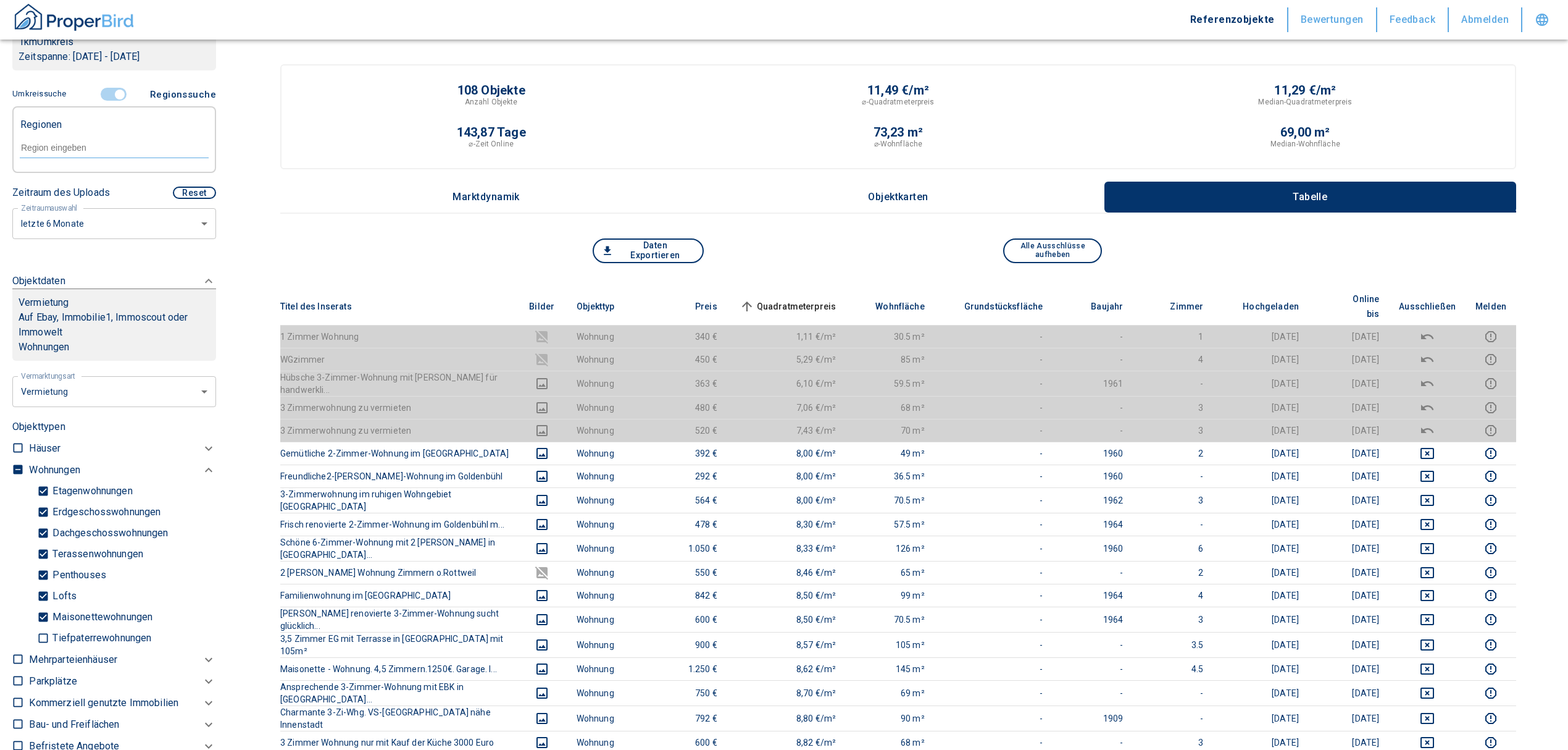
click at [85, 153] on input "text" at bounding box center [114, 148] width 189 height 11
click at [92, 194] on li "78054 Villingen-Schwenningen" at bounding box center [107, 190] width 177 height 22
type input "78054"
type input "2020"
type input "78054 Villingen-Schwenningen"
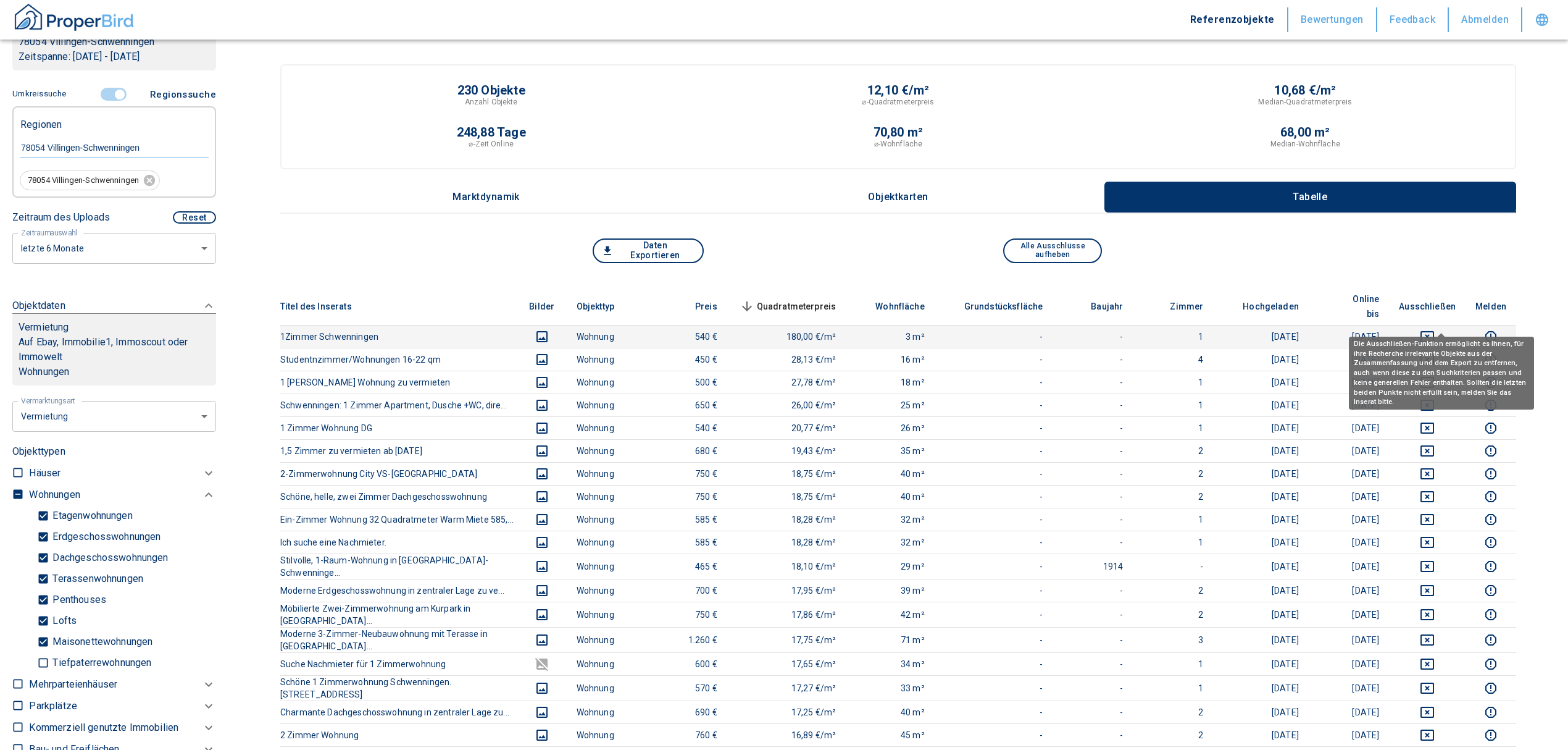
click at [1434, 331] on icon "deselect this listing" at bounding box center [1427, 337] width 14 height 11
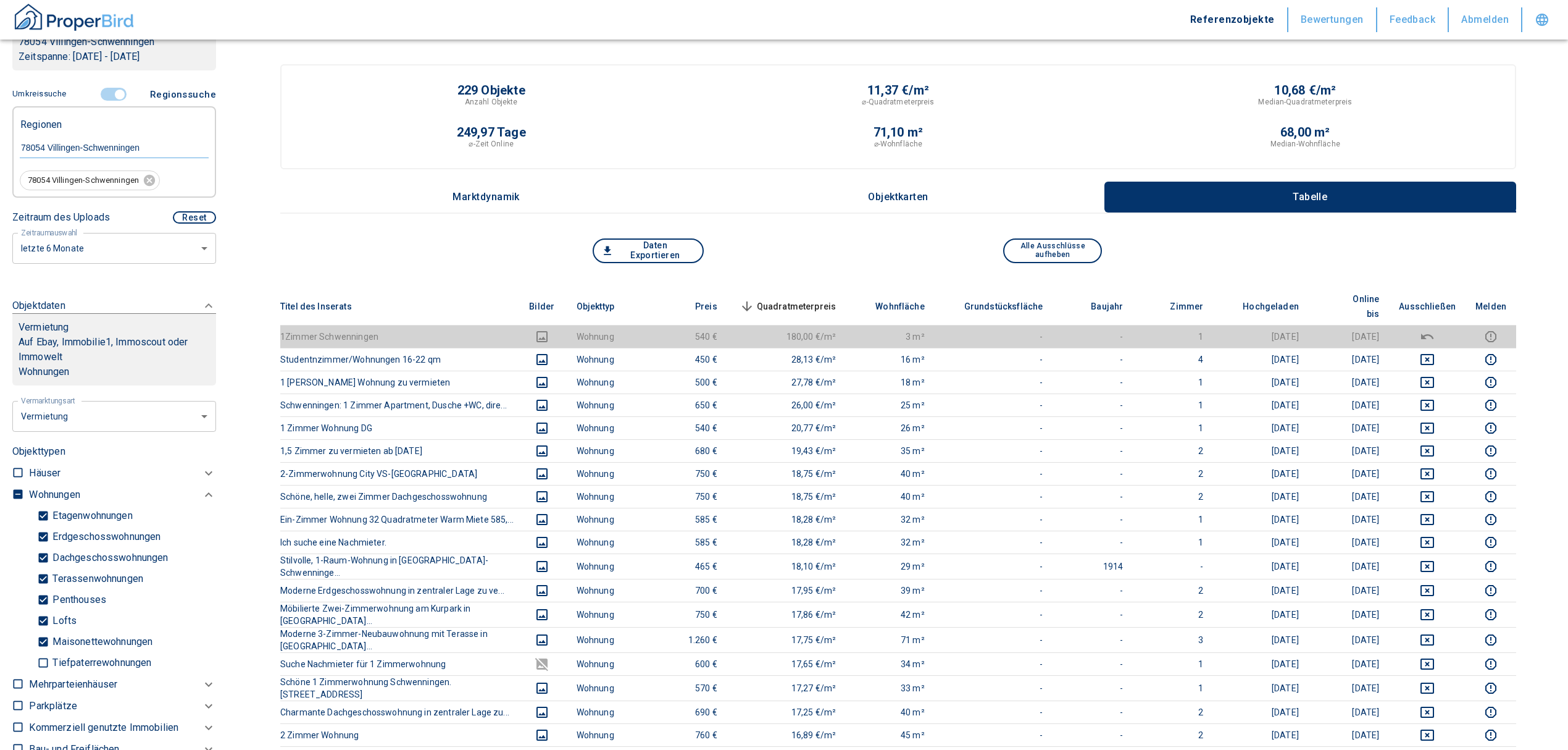
click at [830, 299] on span "Quadratmeterpreis sorted descending" at bounding box center [786, 306] width 99 height 15
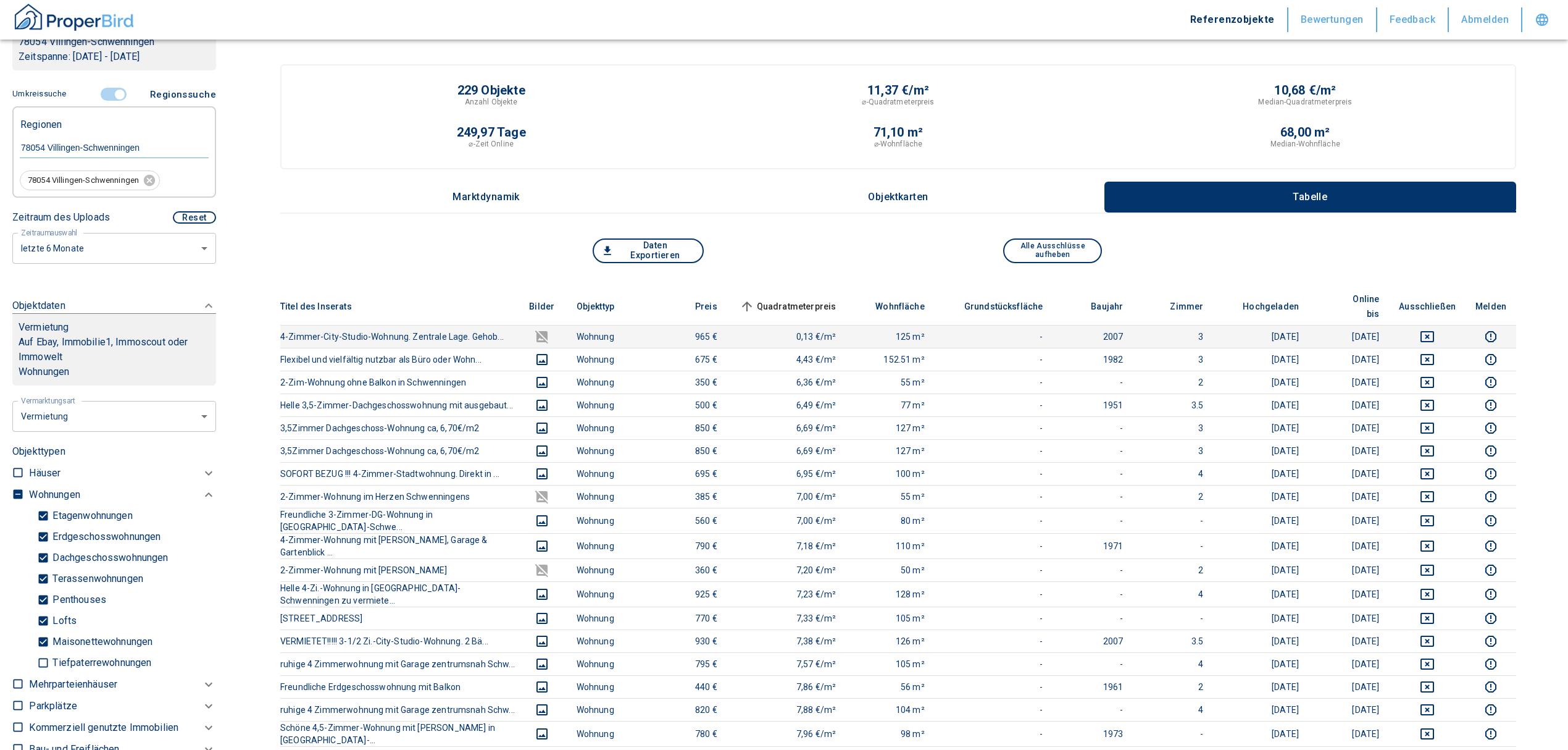
click at [1434, 331] on icon "deselect this listing" at bounding box center [1427, 337] width 14 height 11
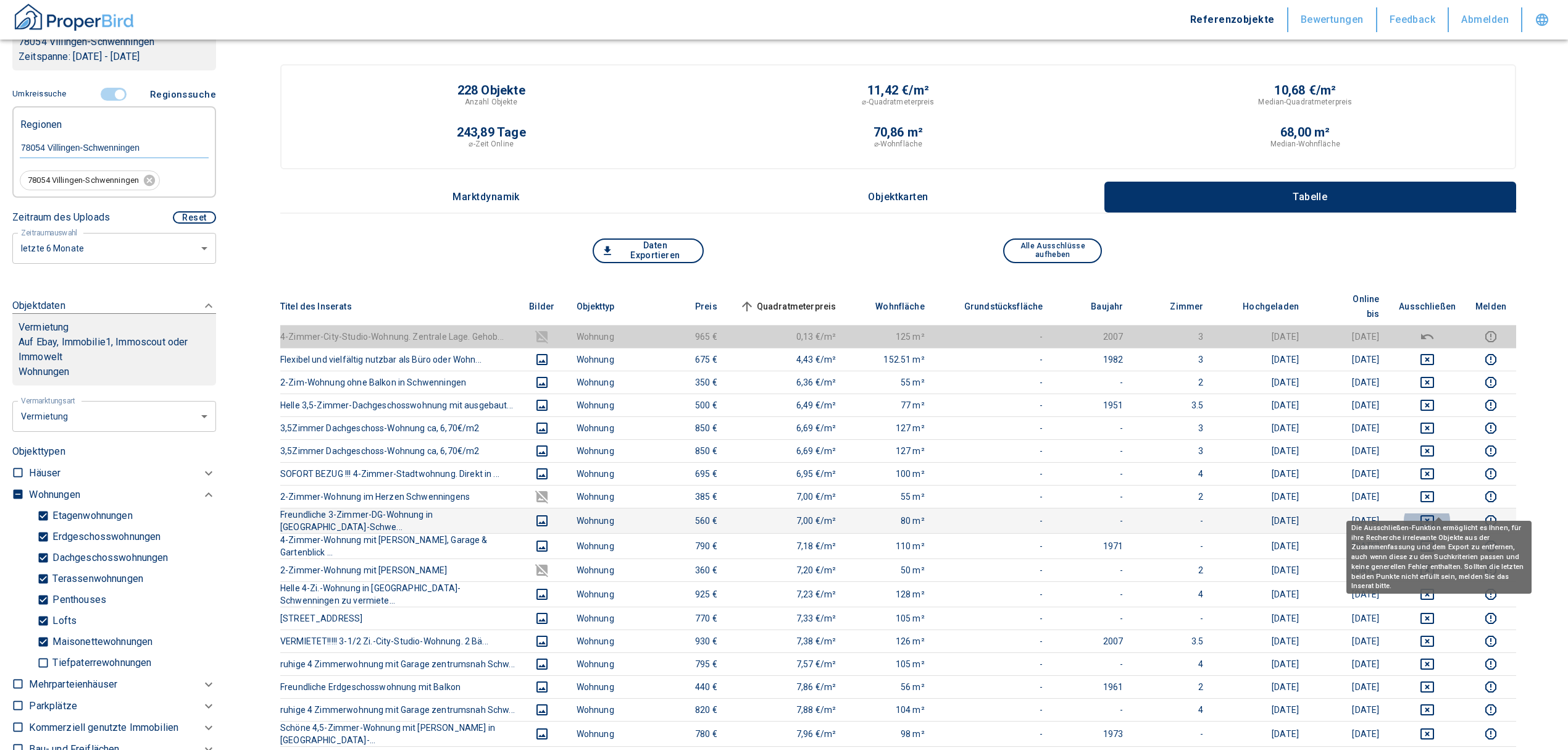
click at [1435, 513] on icon "deselect this listing" at bounding box center [1427, 520] width 15 height 15
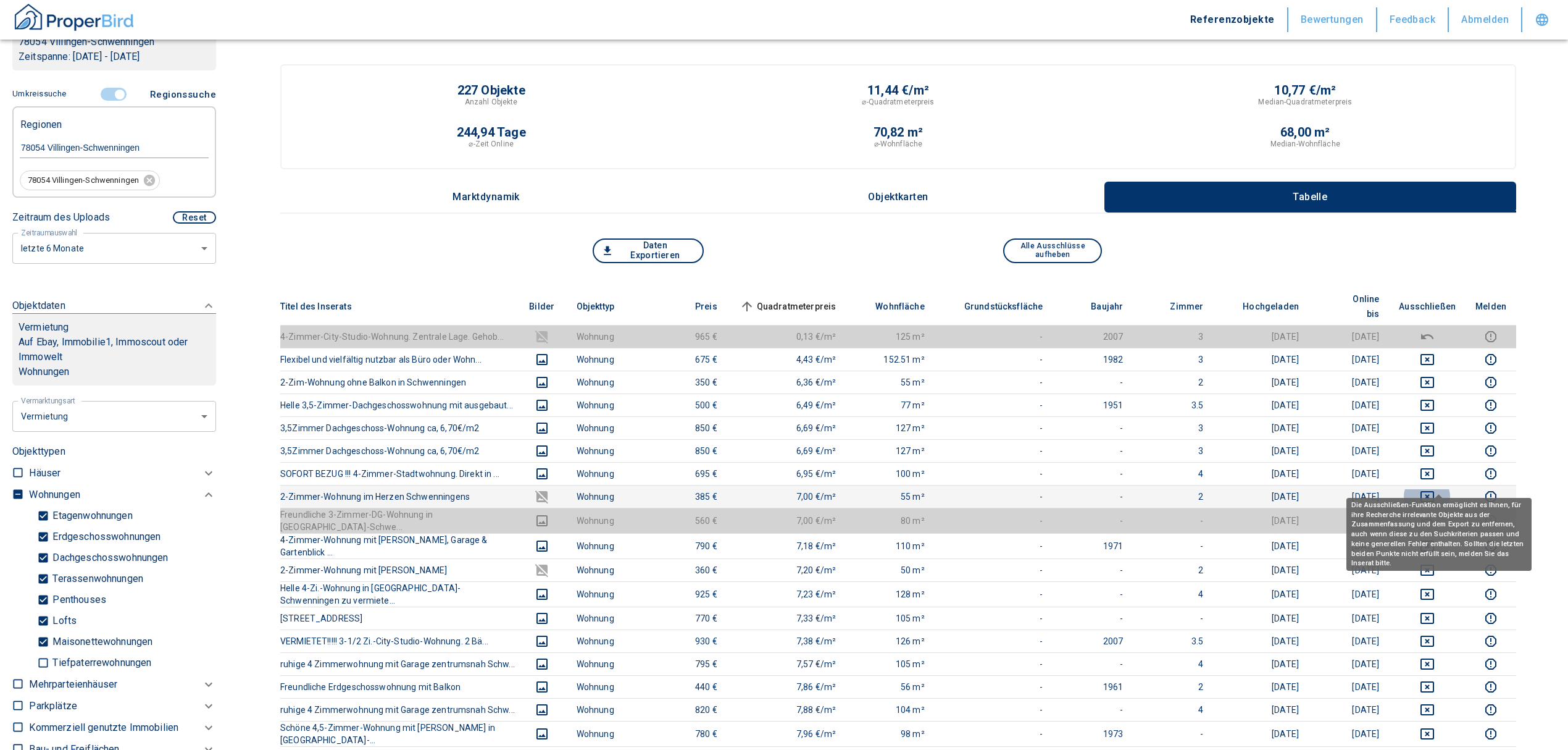
drag, startPoint x: 1433, startPoint y: 483, endPoint x: 1436, endPoint y: 473, distance: 10.4
click at [1435, 489] on icon "deselect this listing" at bounding box center [1427, 496] width 15 height 15
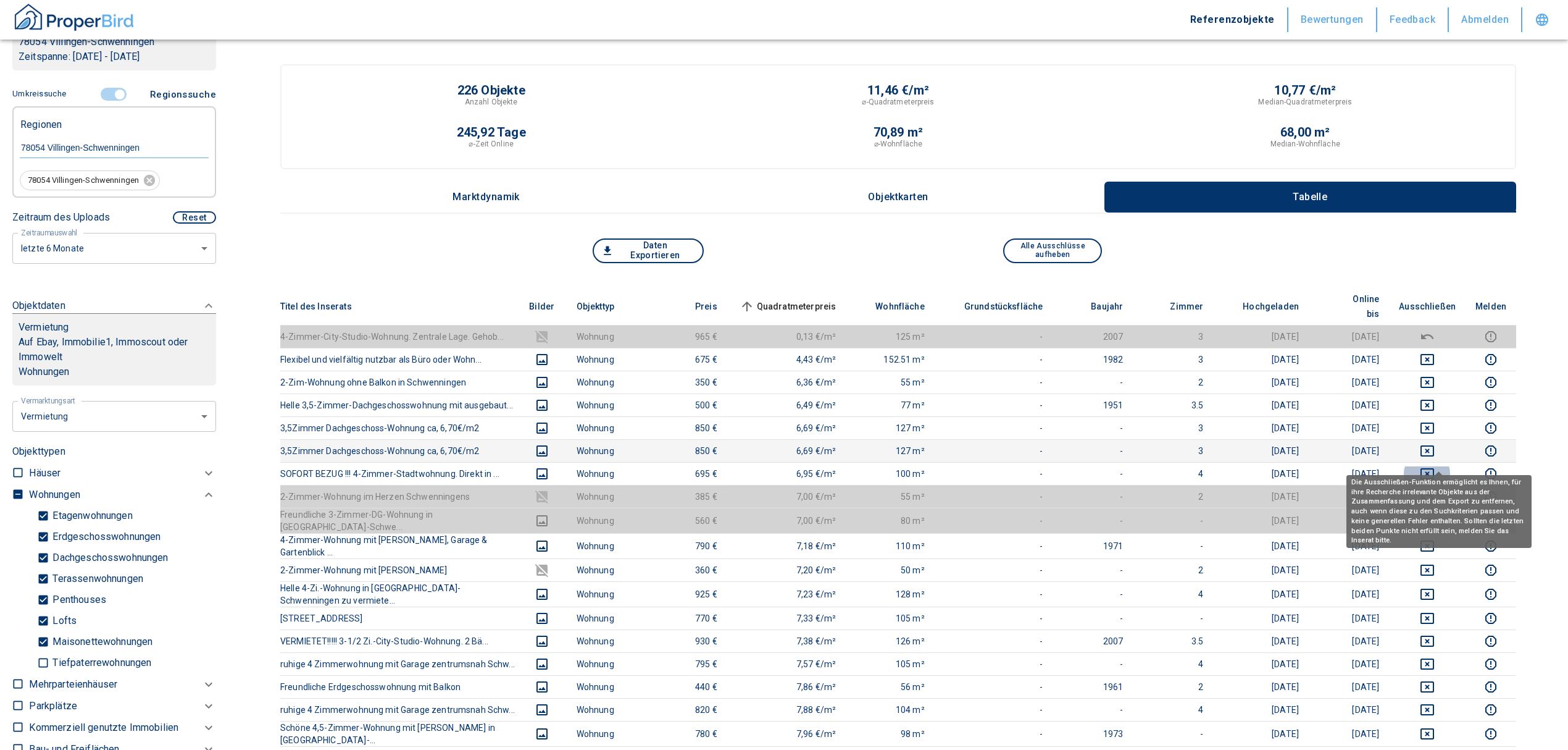
drag, startPoint x: 1436, startPoint y: 460, endPoint x: 1442, endPoint y: 439, distance: 21.8
click at [1435, 466] on icon "deselect this listing" at bounding box center [1427, 473] width 15 height 15
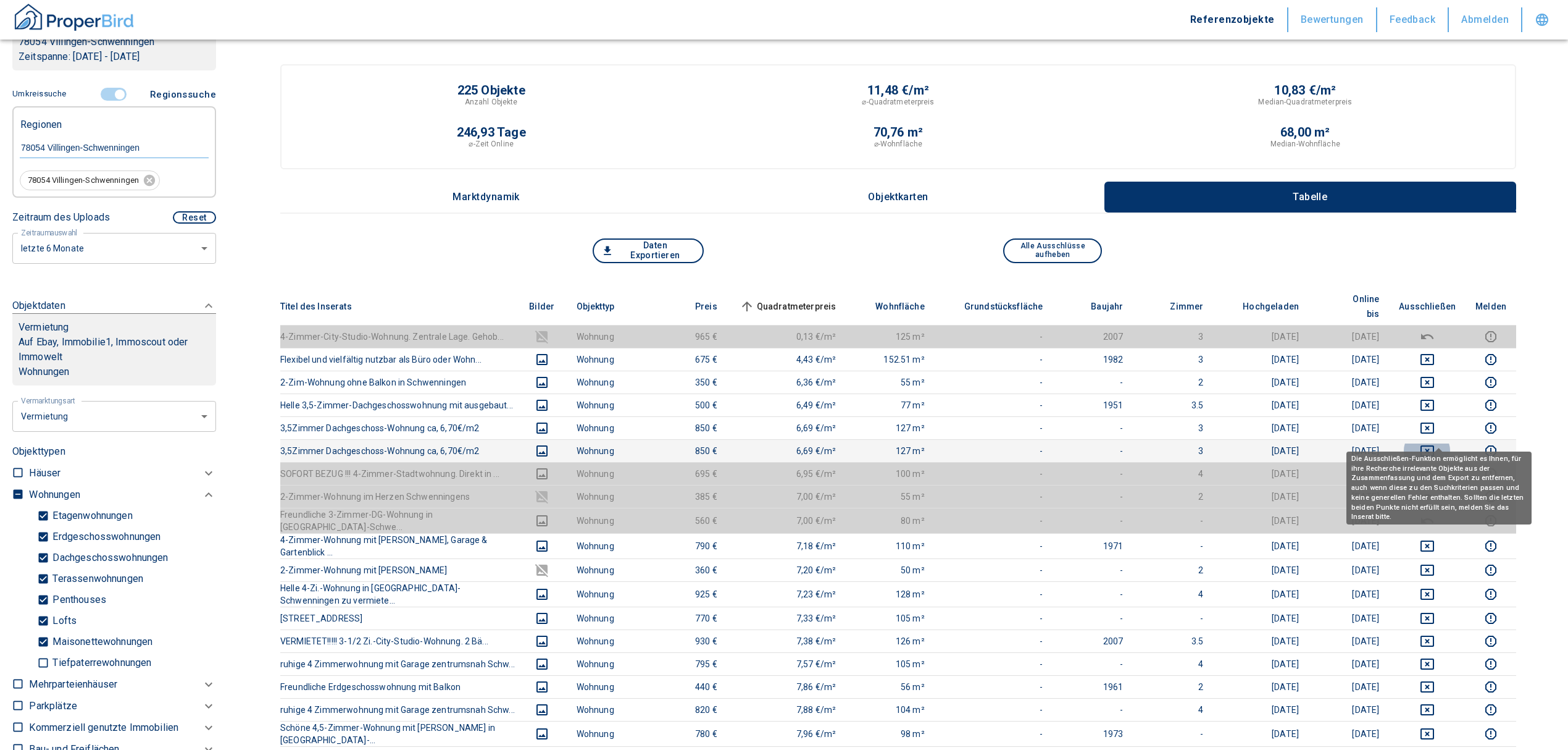
click at [1435, 444] on icon "deselect this listing" at bounding box center [1427, 451] width 15 height 15
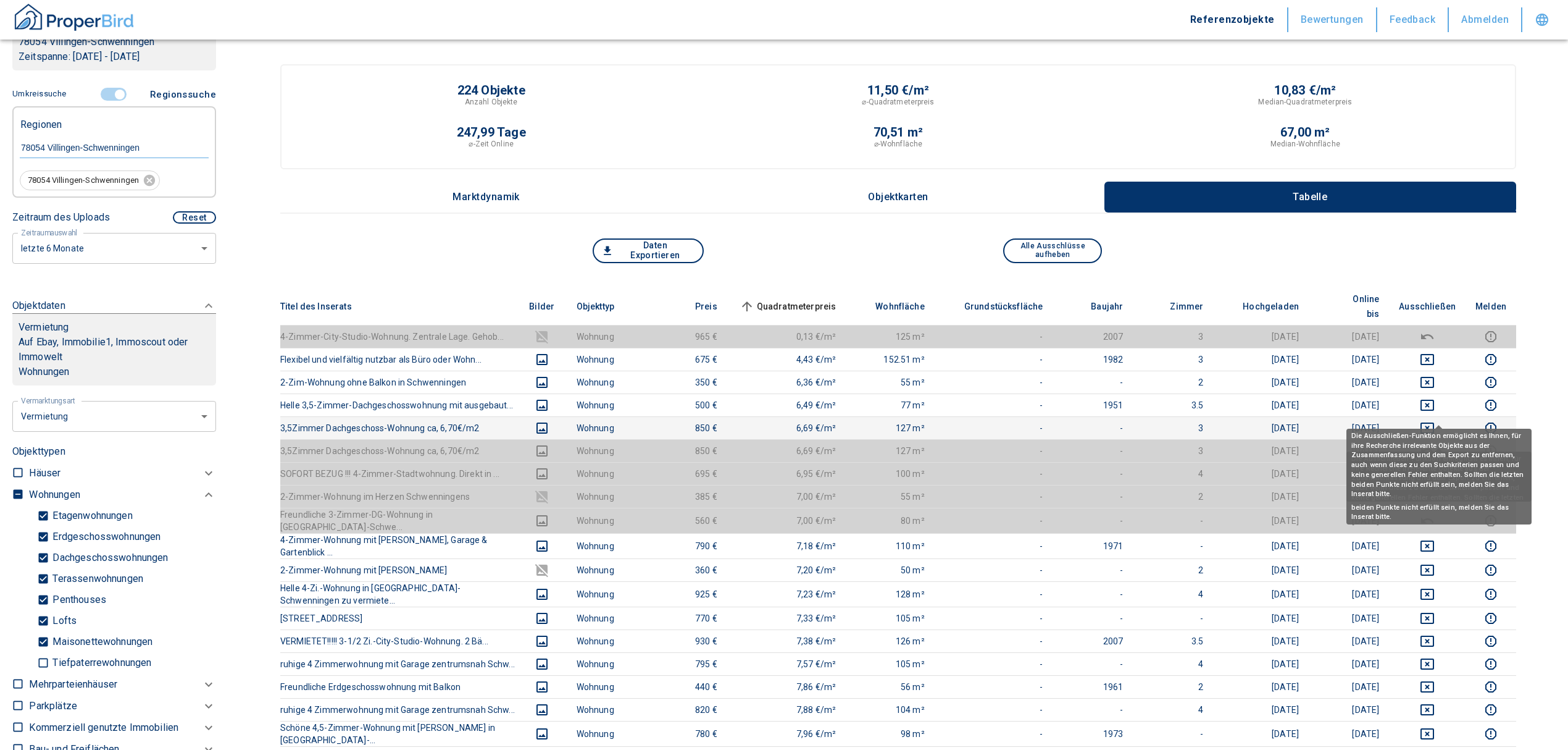
click at [1435, 421] on icon "deselect this listing" at bounding box center [1427, 428] width 15 height 15
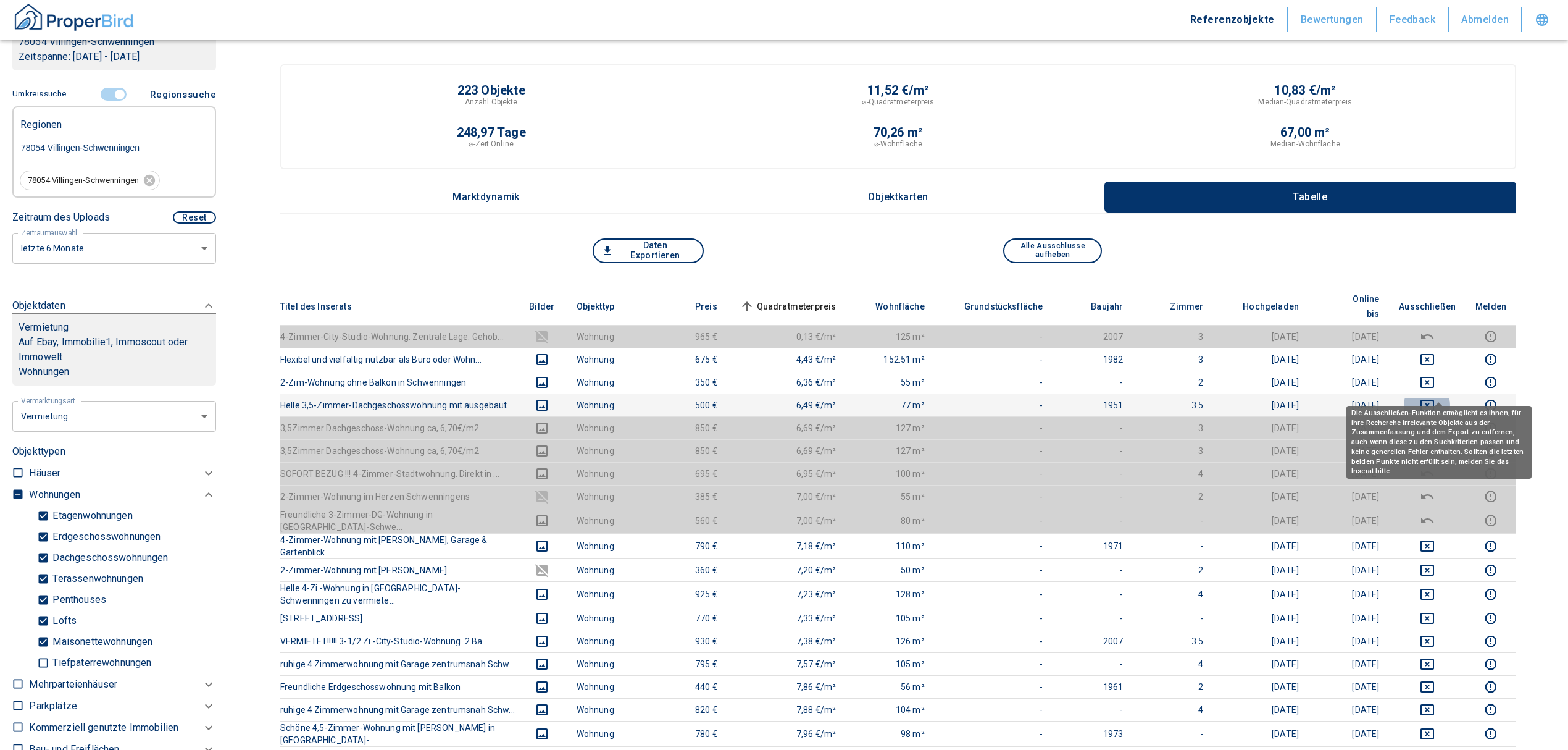
click at [1435, 398] on icon "deselect this listing" at bounding box center [1427, 405] width 15 height 15
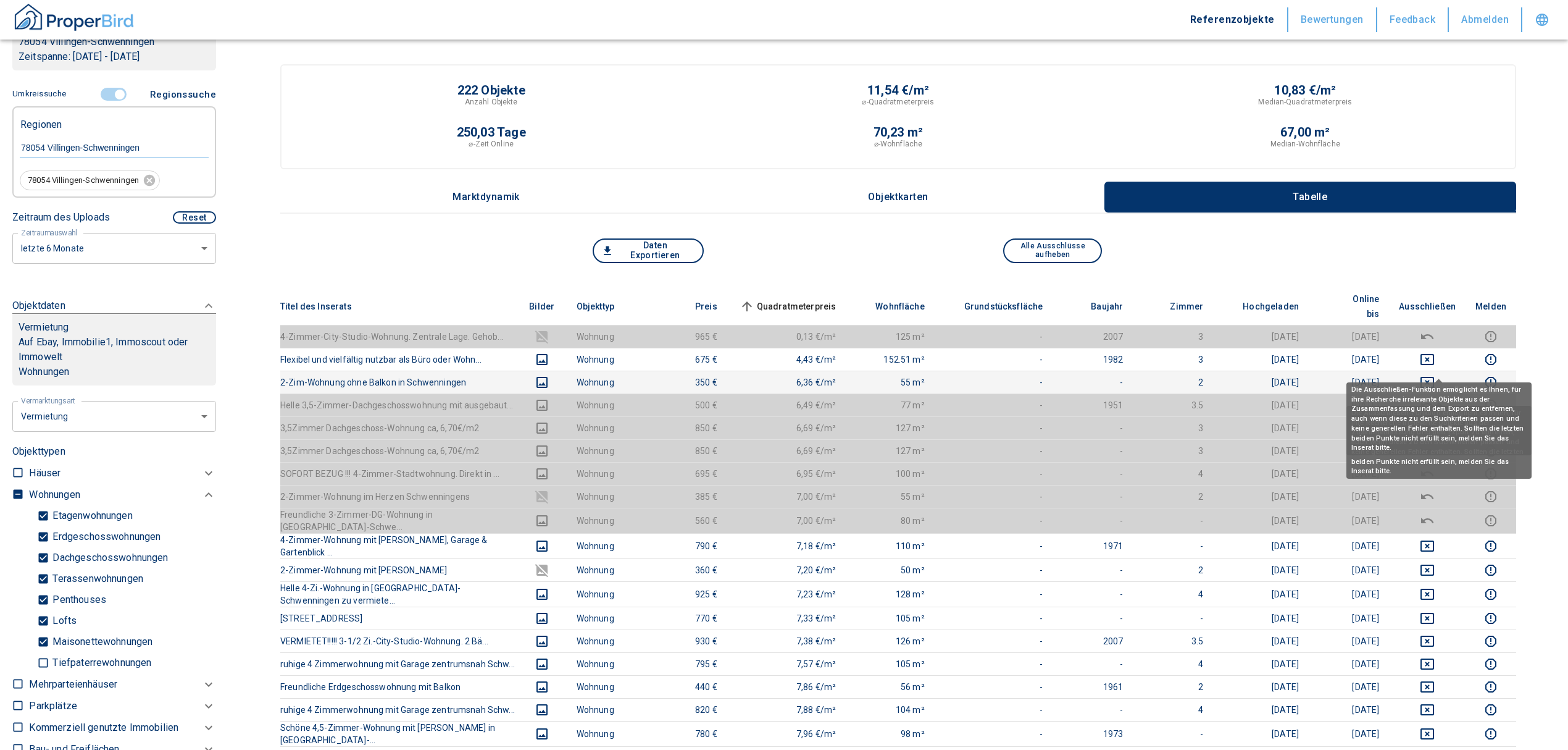
click at [1432, 371] on td at bounding box center [1427, 382] width 76 height 23
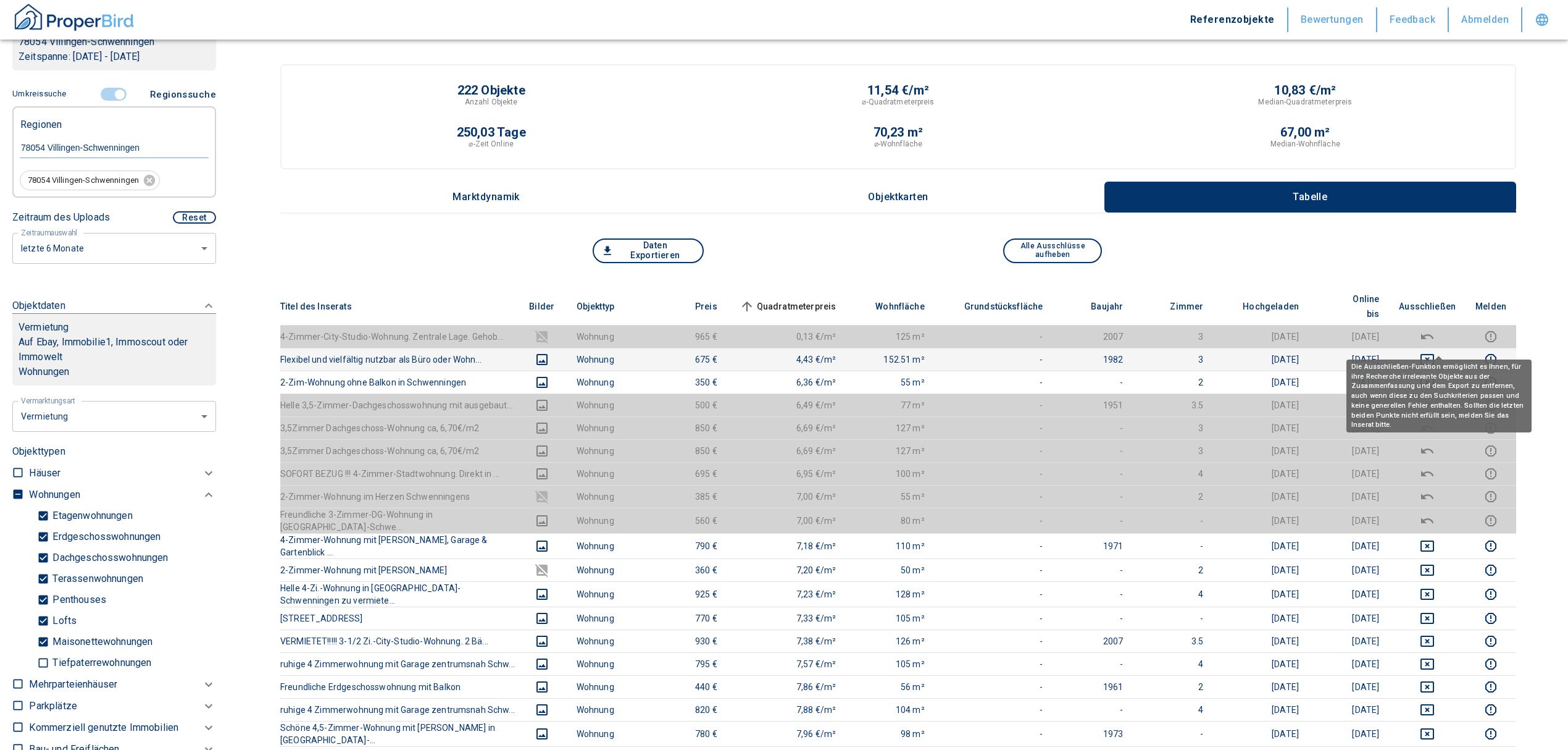
click at [1435, 352] on icon "deselect this listing" at bounding box center [1427, 359] width 15 height 15
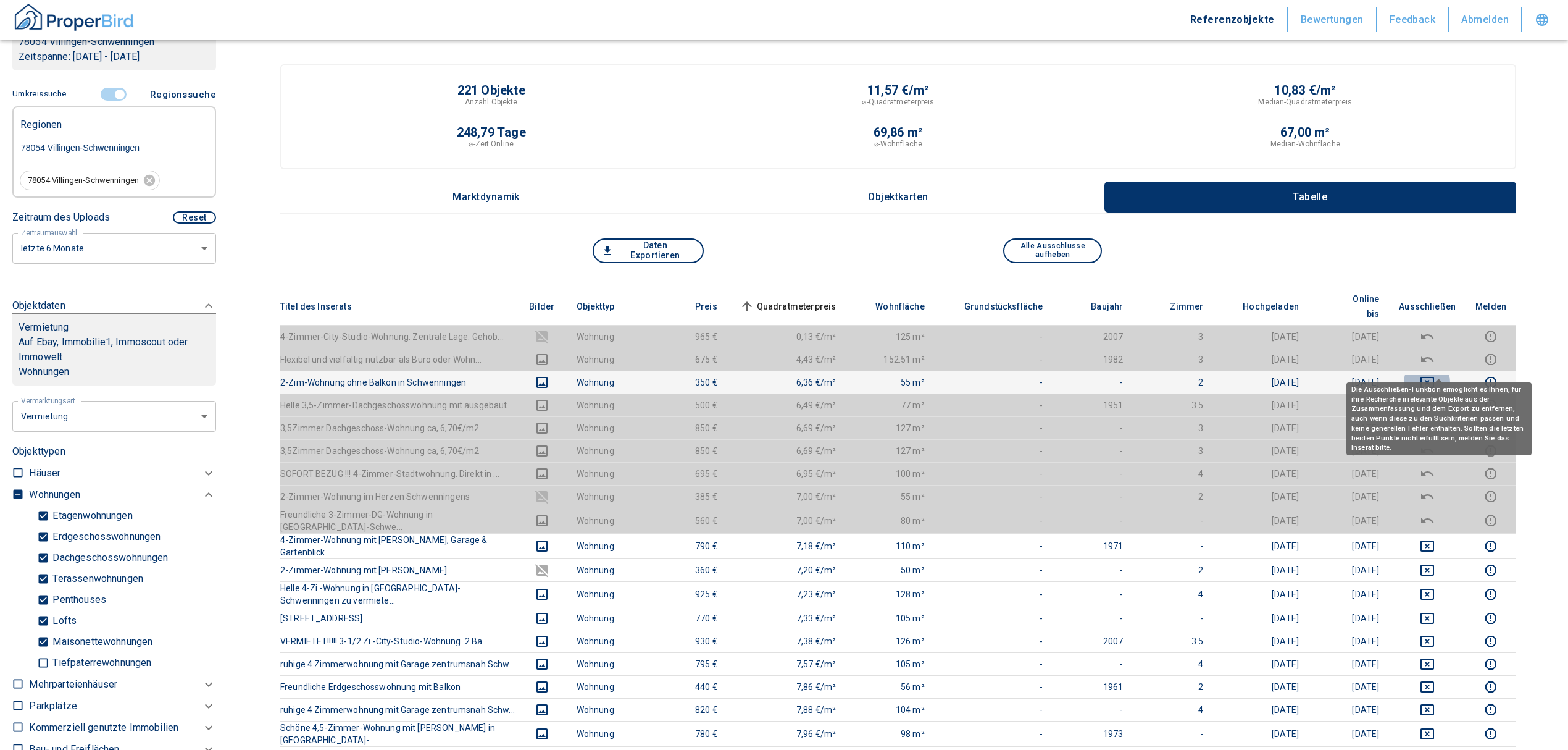
click at [1434, 377] on icon "deselect this listing" at bounding box center [1427, 382] width 14 height 11
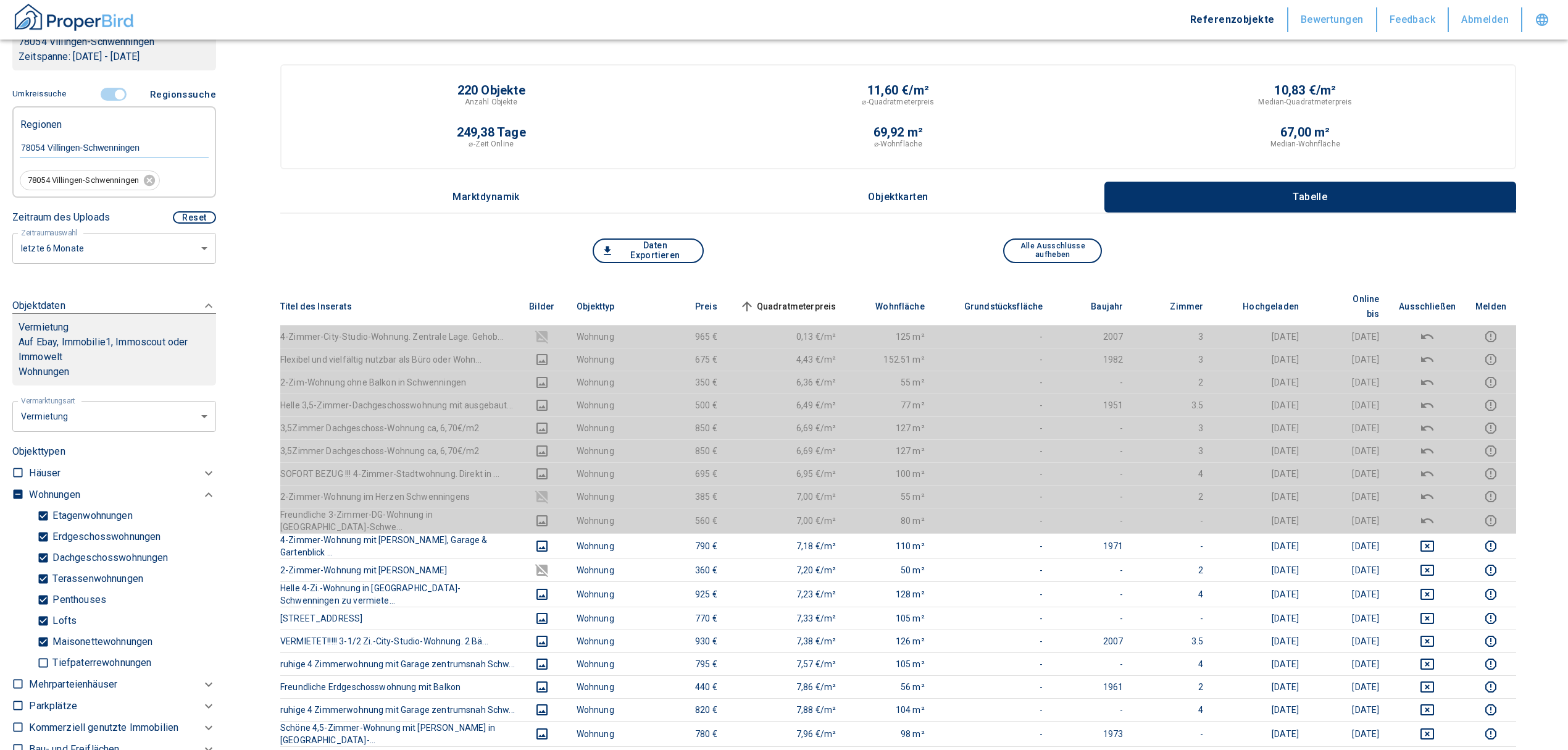
click at [801, 299] on span "Quadratmeterpreis sorted ascending" at bounding box center [786, 306] width 99 height 15
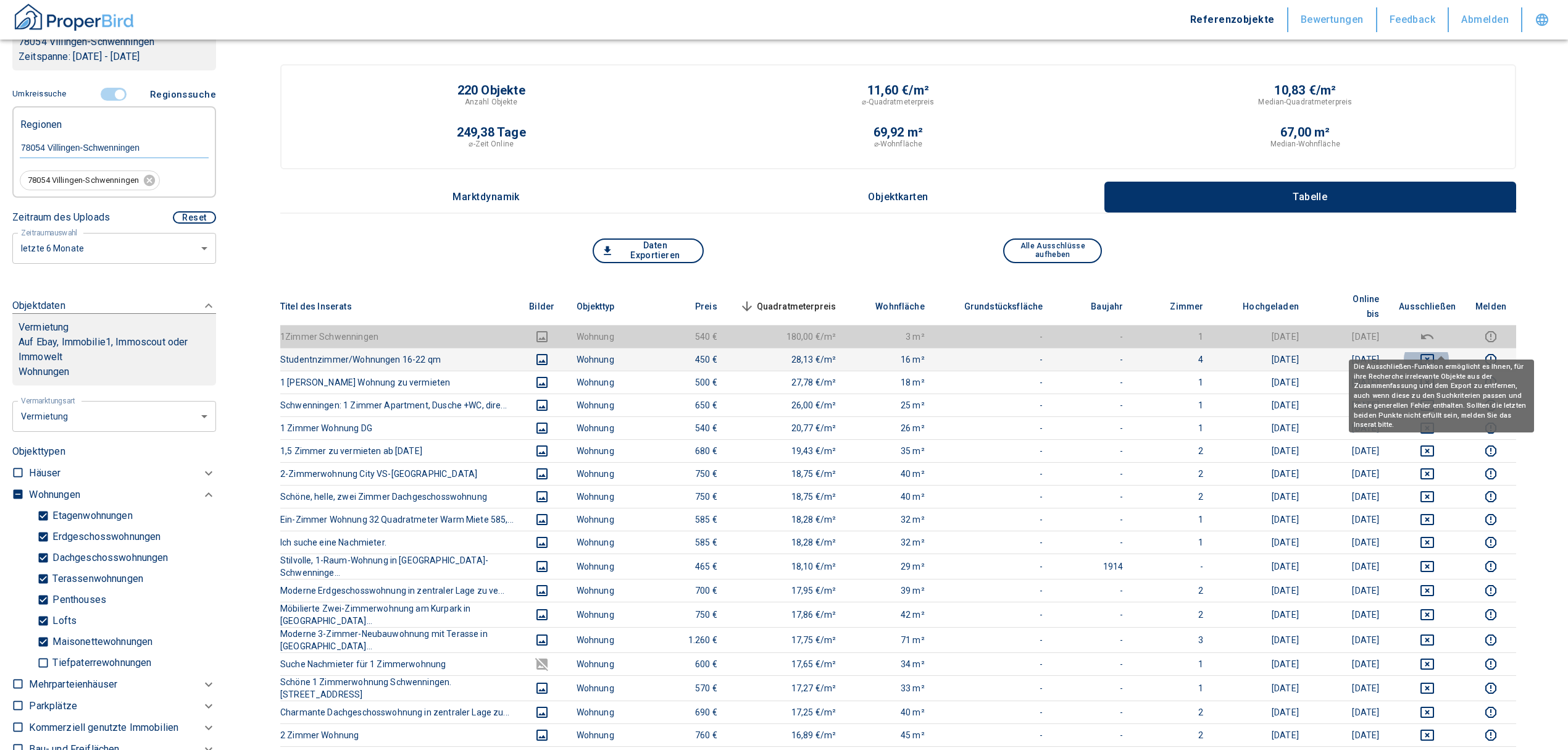
click at [1435, 352] on icon "deselect this listing" at bounding box center [1427, 359] width 15 height 15
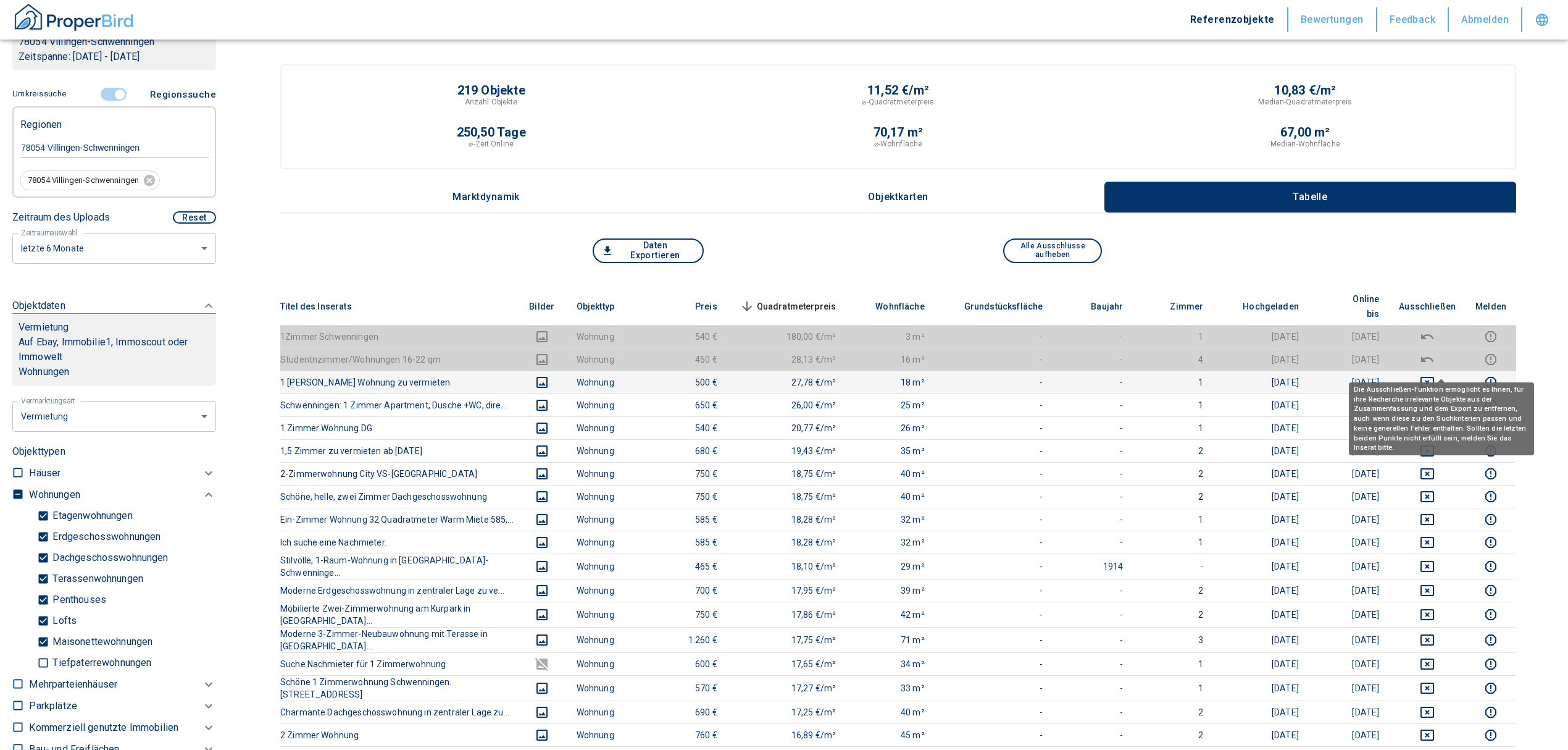
click at [1435, 375] on icon "deselect this listing" at bounding box center [1427, 382] width 15 height 15
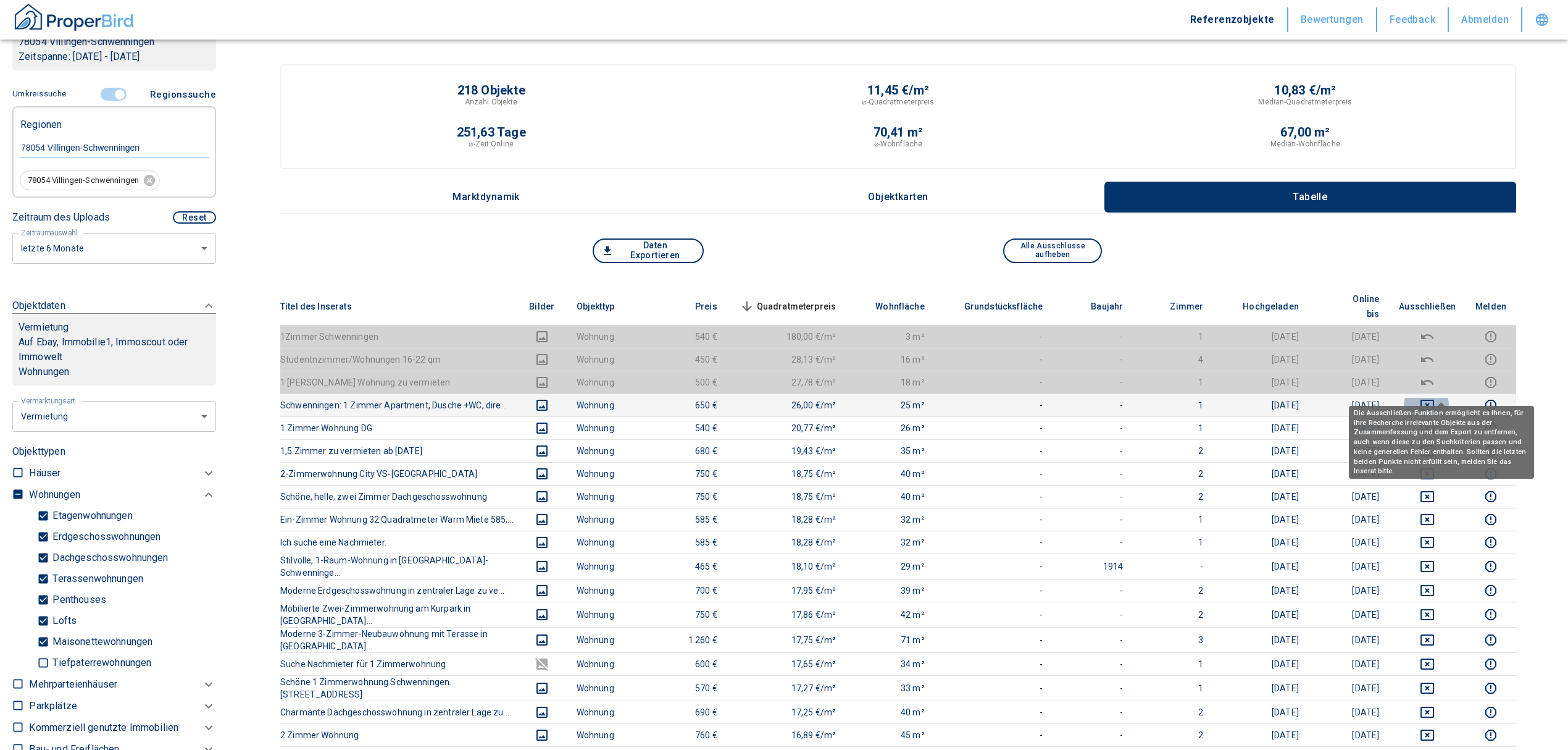
click at [1433, 398] on button "deselect this listing" at bounding box center [1427, 405] width 57 height 15
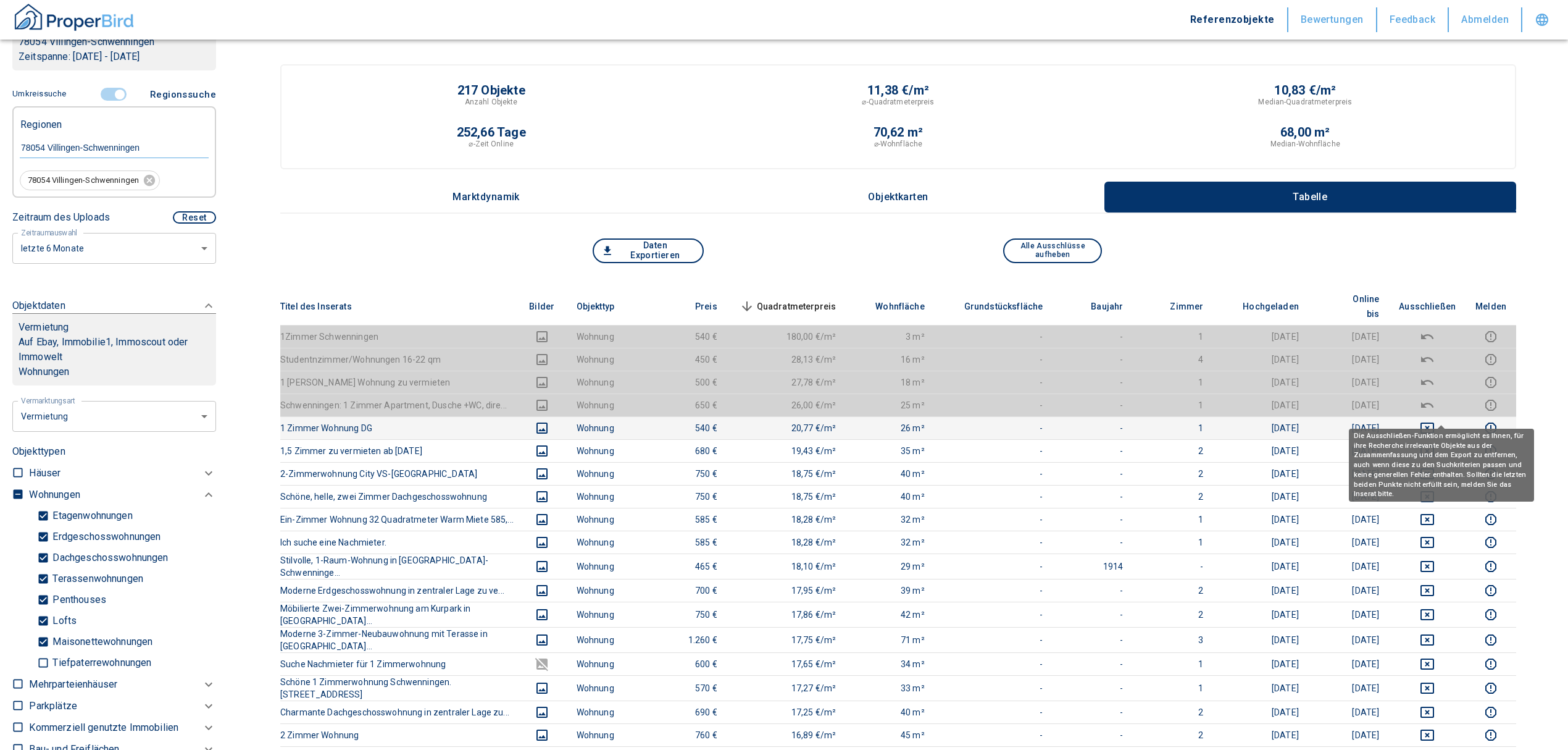
click at [1435, 421] on icon "deselect this listing" at bounding box center [1427, 428] width 15 height 15
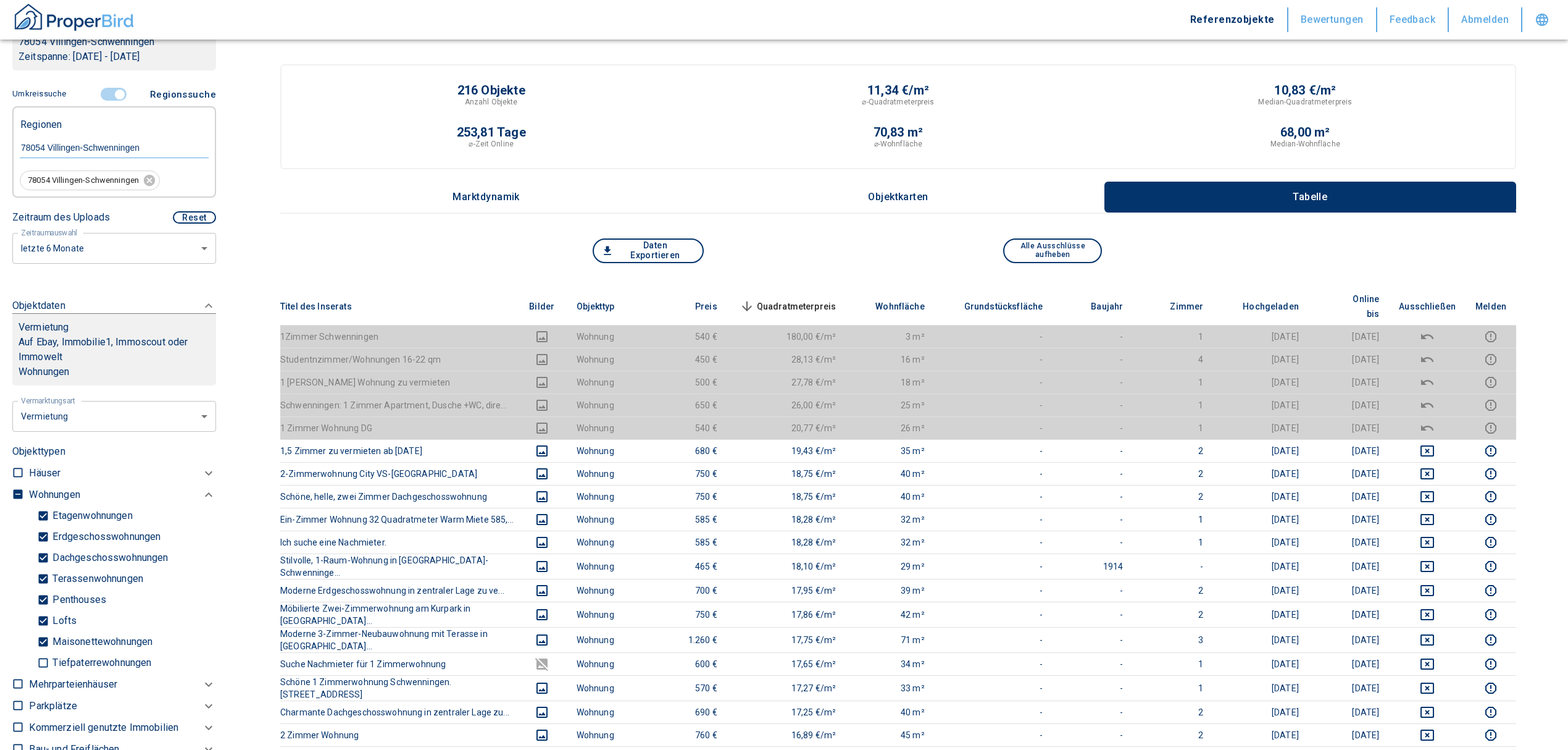
click at [827, 289] on th "Quadratmeterpreis sorted descending" at bounding box center [787, 307] width 119 height 38
click at [827, 299] on span "Quadratmeterpreis sorted descending" at bounding box center [786, 306] width 99 height 15
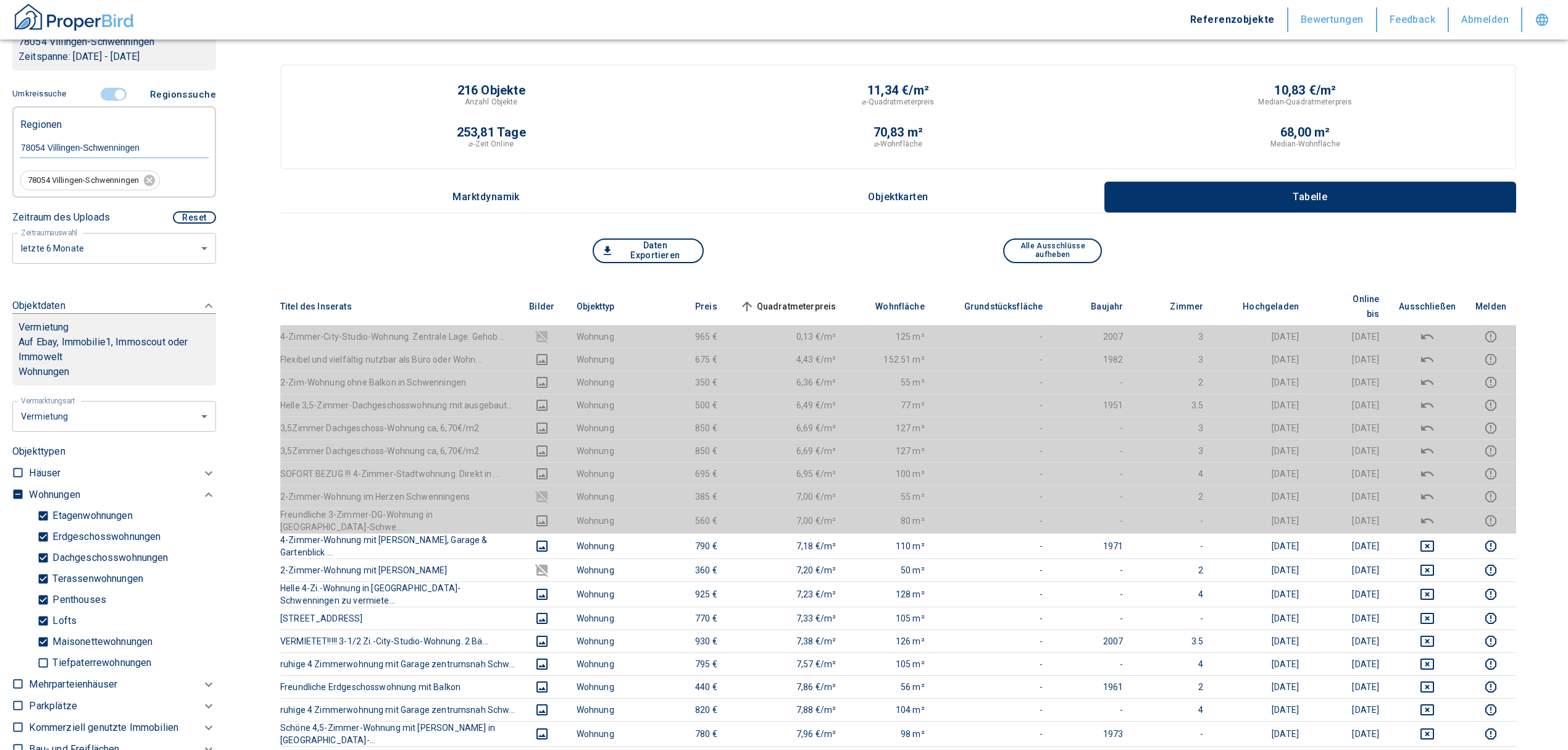
click at [105, 90] on input "controlled" at bounding box center [119, 95] width 37 height 14
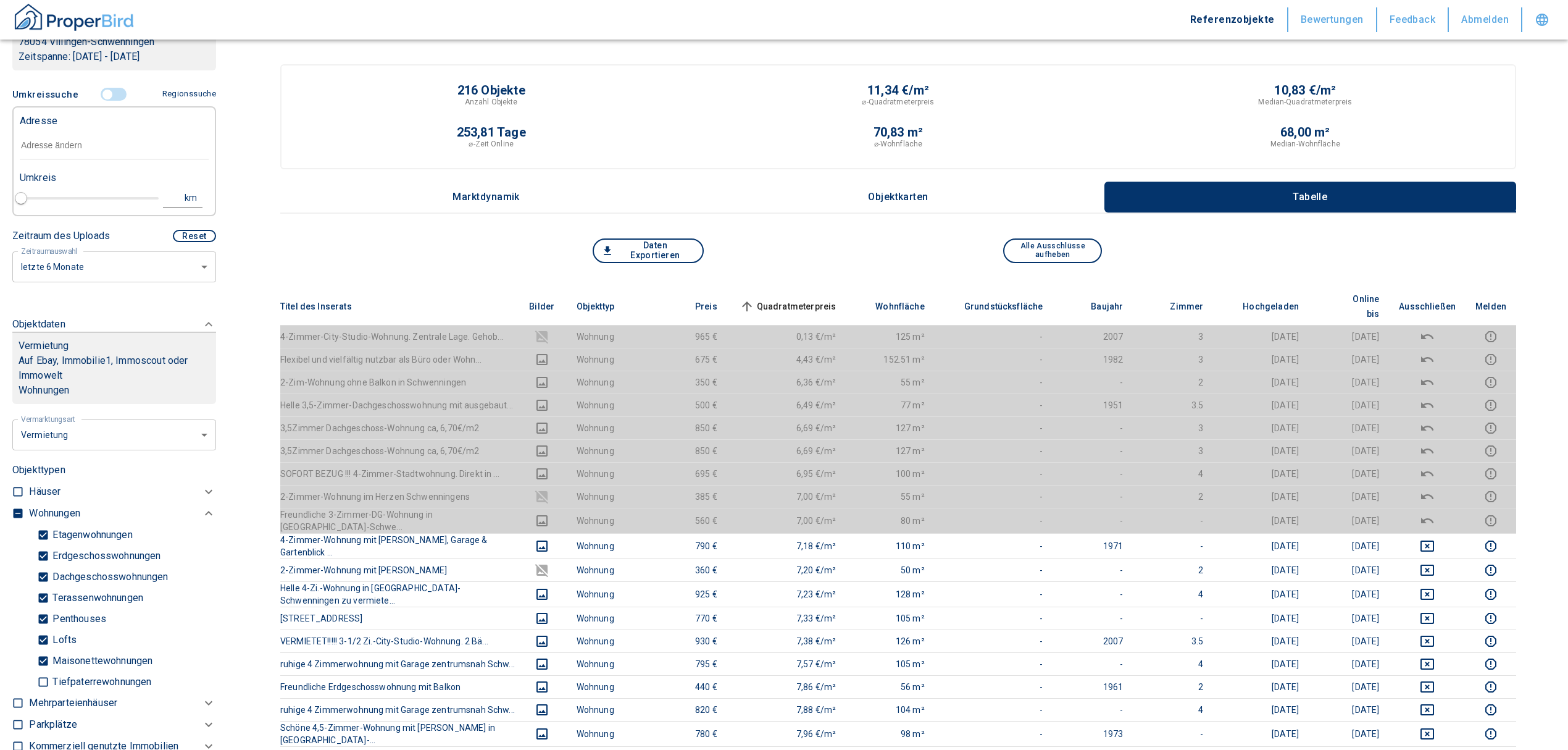
click at [102, 89] on input "controlled" at bounding box center [107, 95] width 37 height 14
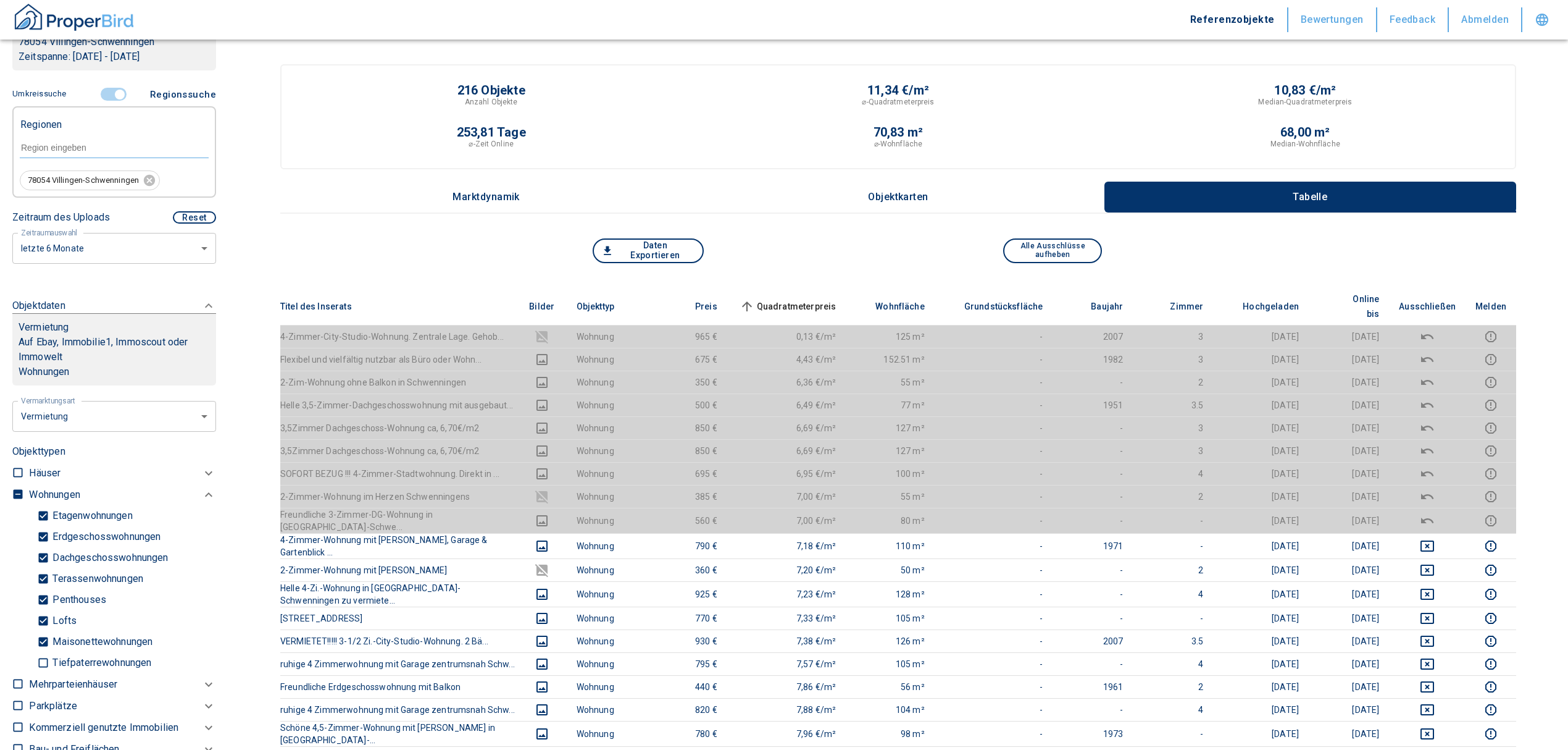
click at [85, 146] on input "text" at bounding box center [114, 148] width 189 height 11
click at [116, 90] on input "controlled" at bounding box center [119, 95] width 37 height 14
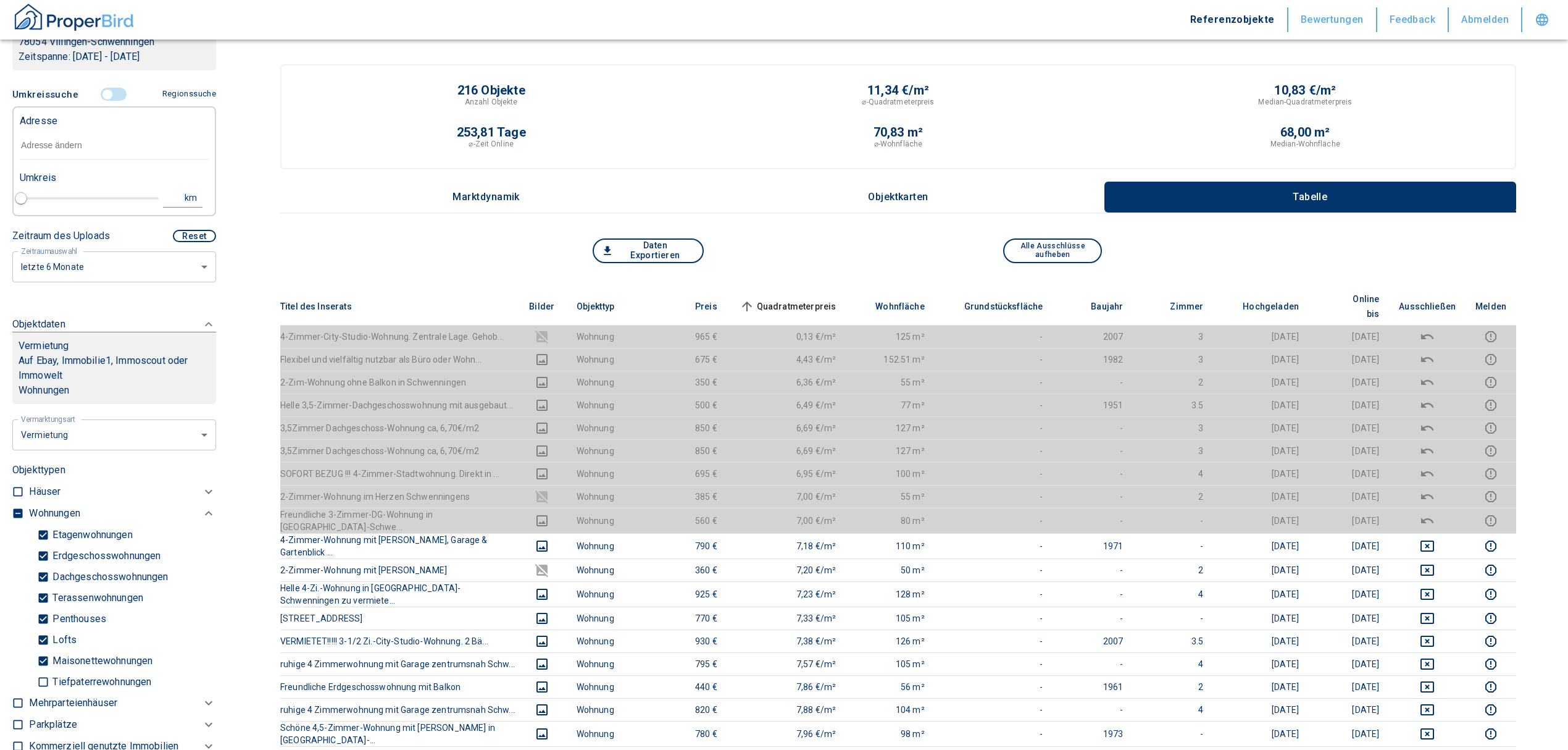
drag, startPoint x: 90, startPoint y: 138, endPoint x: 83, endPoint y: 147, distance: 11.4
click at [83, 147] on input "text" at bounding box center [114, 145] width 189 height 28
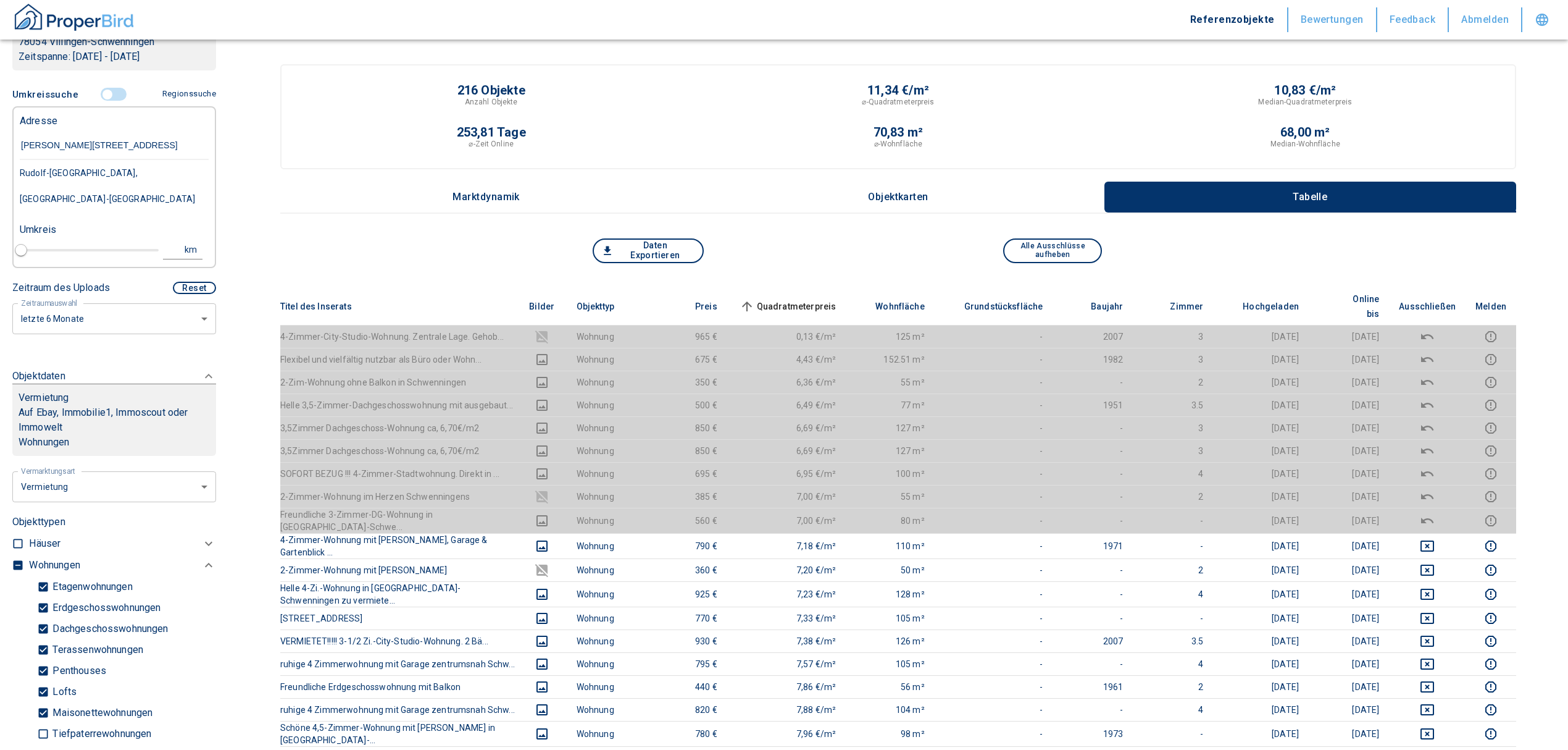
type input "[PERSON_NAME][STREET_ADDRESS]"
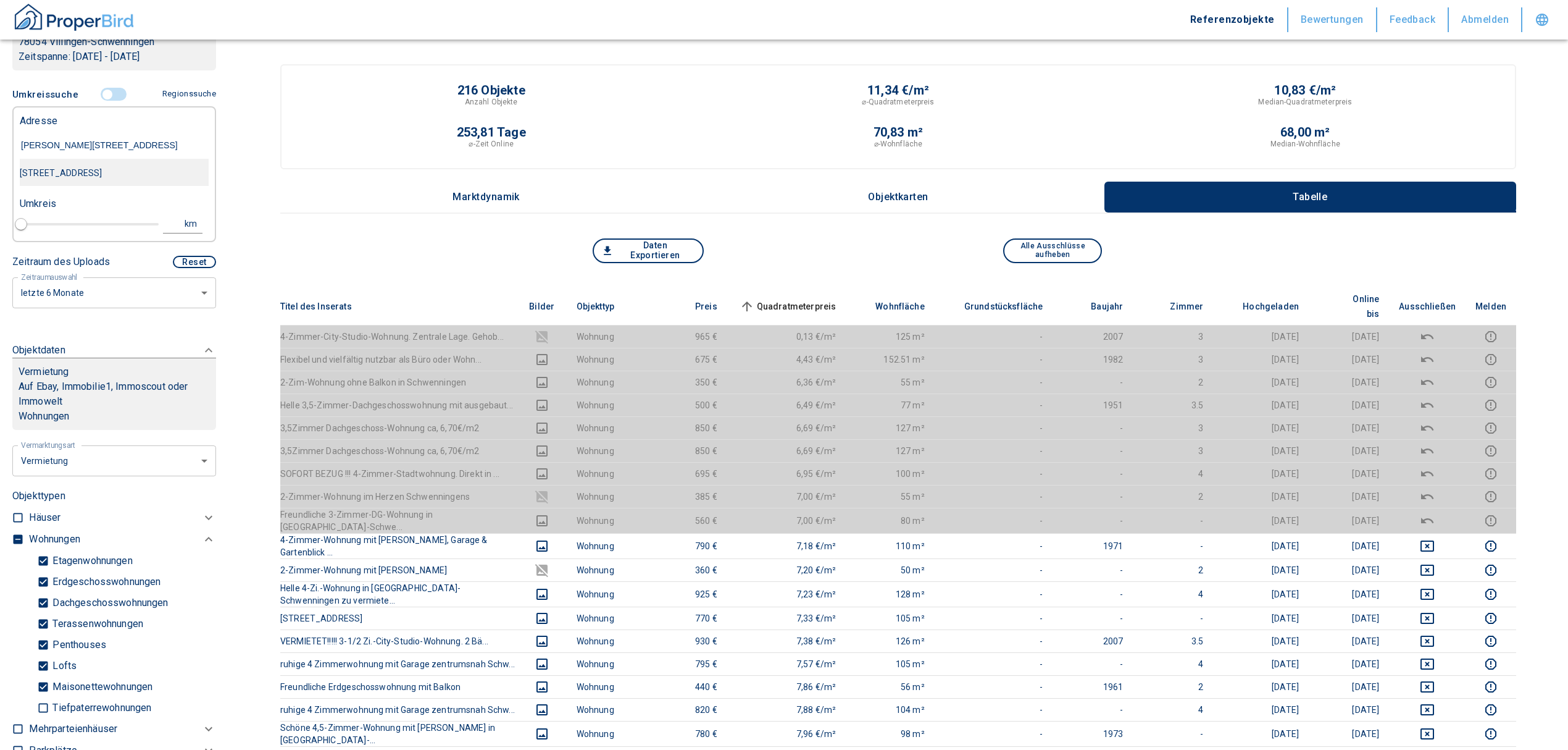
click at [110, 179] on div "[STREET_ADDRESS]" at bounding box center [114, 172] width 189 height 26
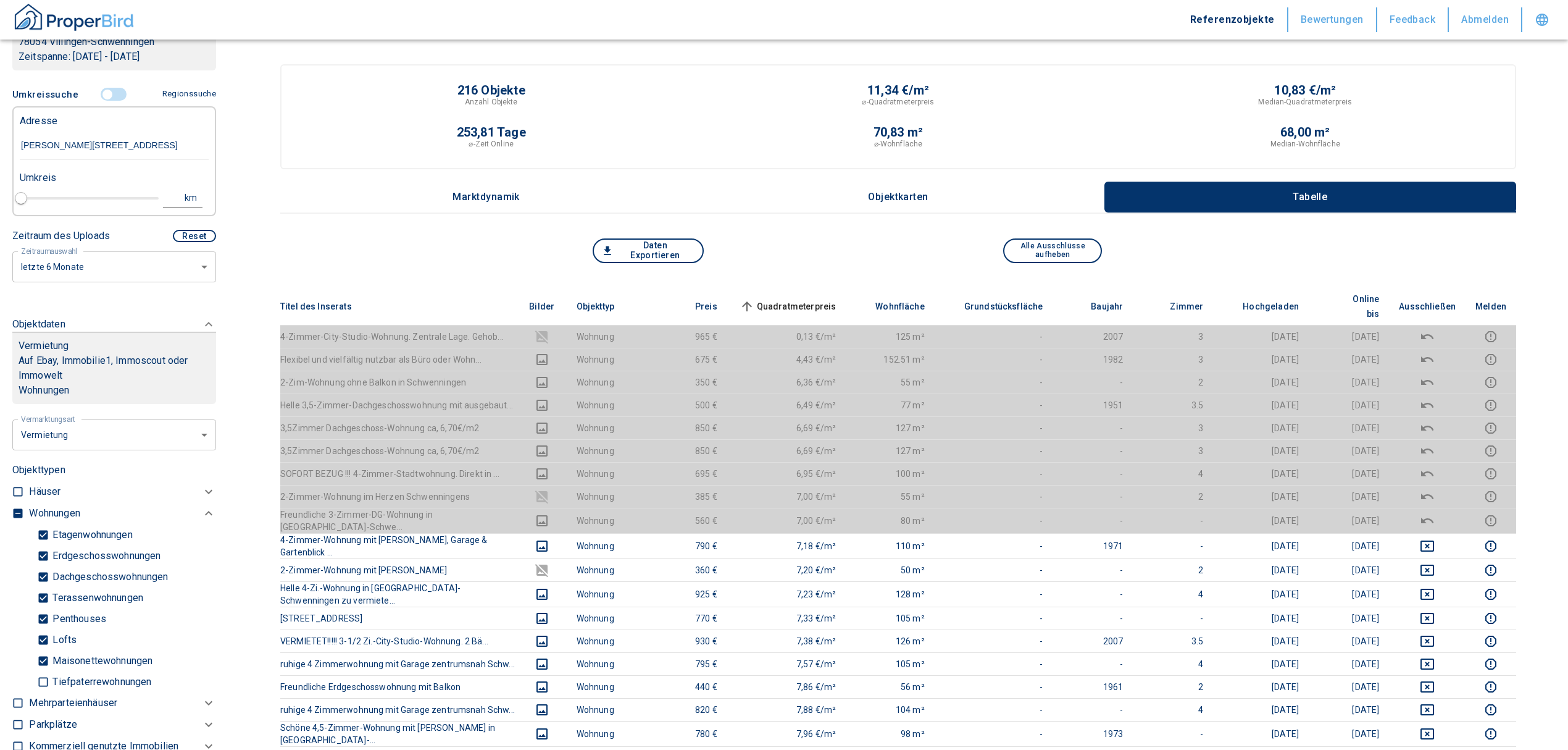
type input "2020"
type input "[STREET_ADDRESS]"
type input "1"
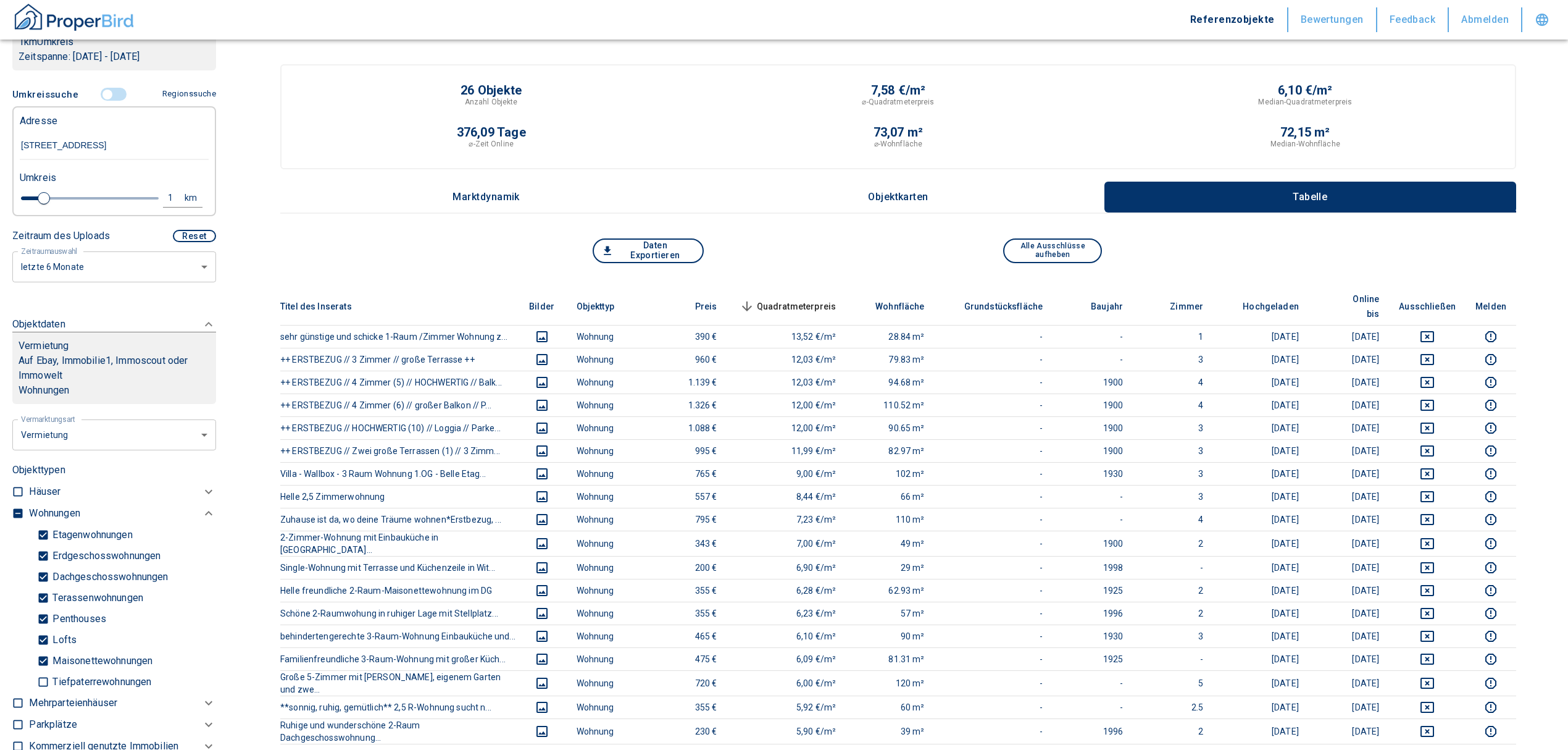
type input "[STREET_ADDRESS]"
click at [813, 299] on span "Quadratmeterpreis sorted descending" at bounding box center [786, 306] width 99 height 15
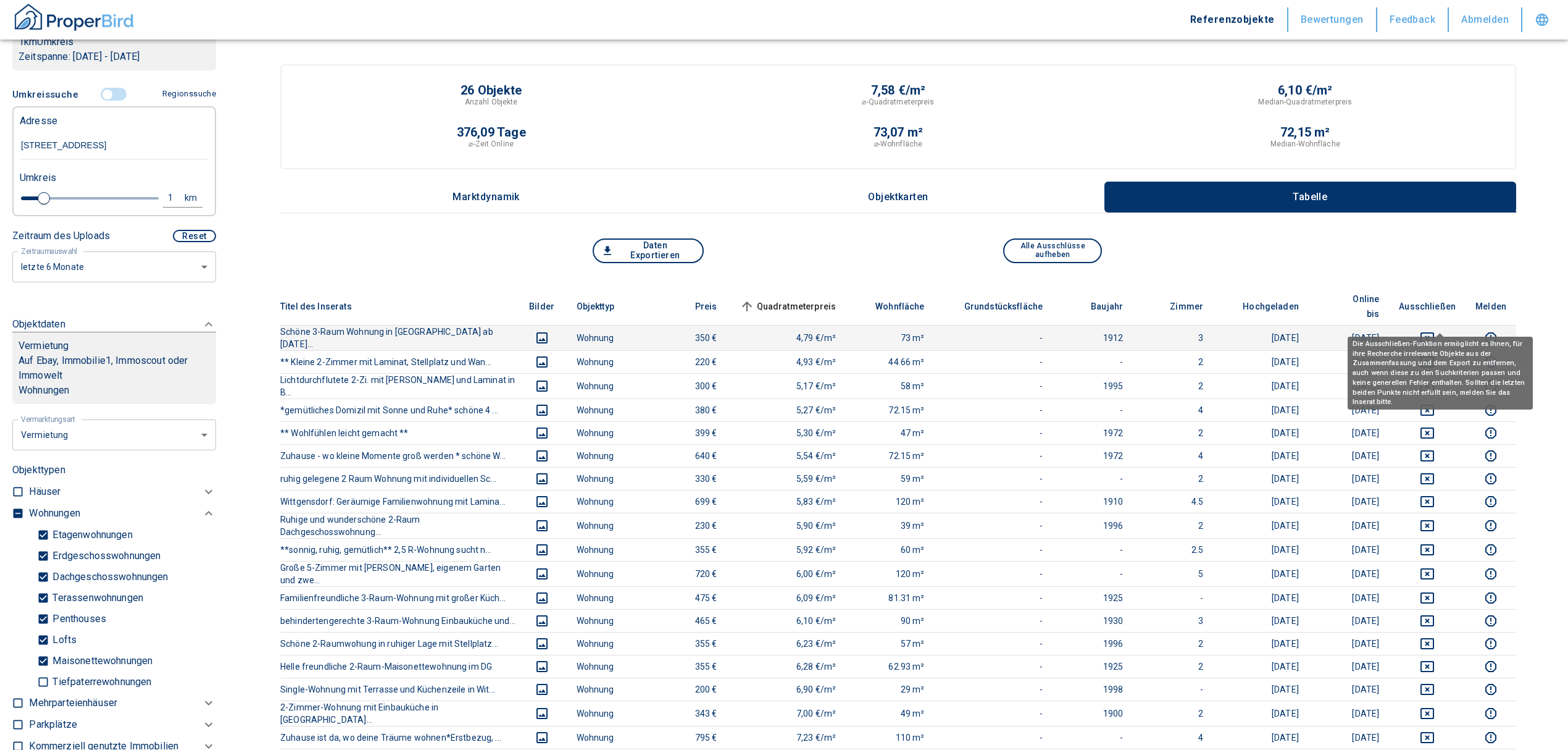
click at [1435, 330] on icon "deselect this listing" at bounding box center [1427, 337] width 15 height 15
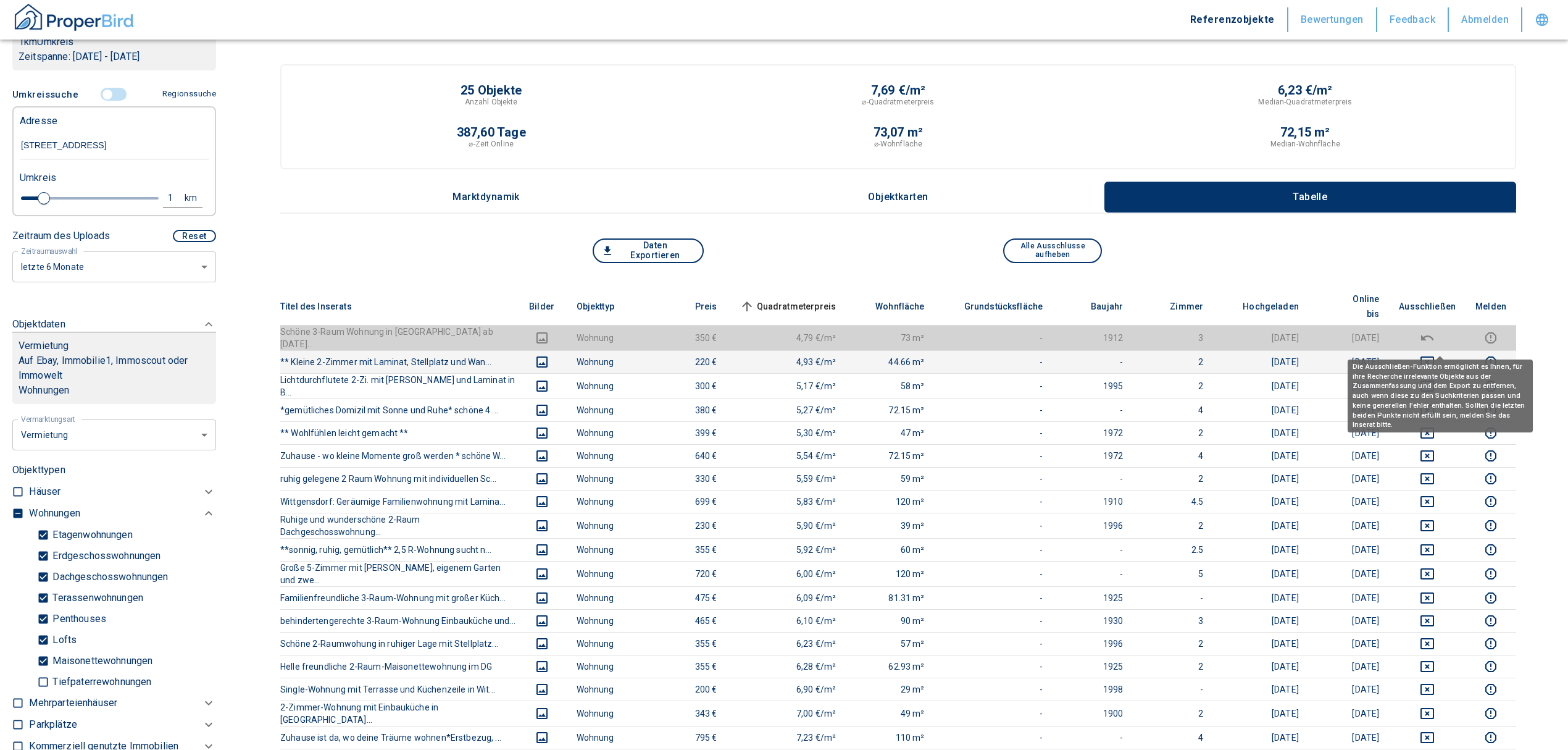
click at [1435, 354] on icon "deselect this listing" at bounding box center [1427, 361] width 15 height 15
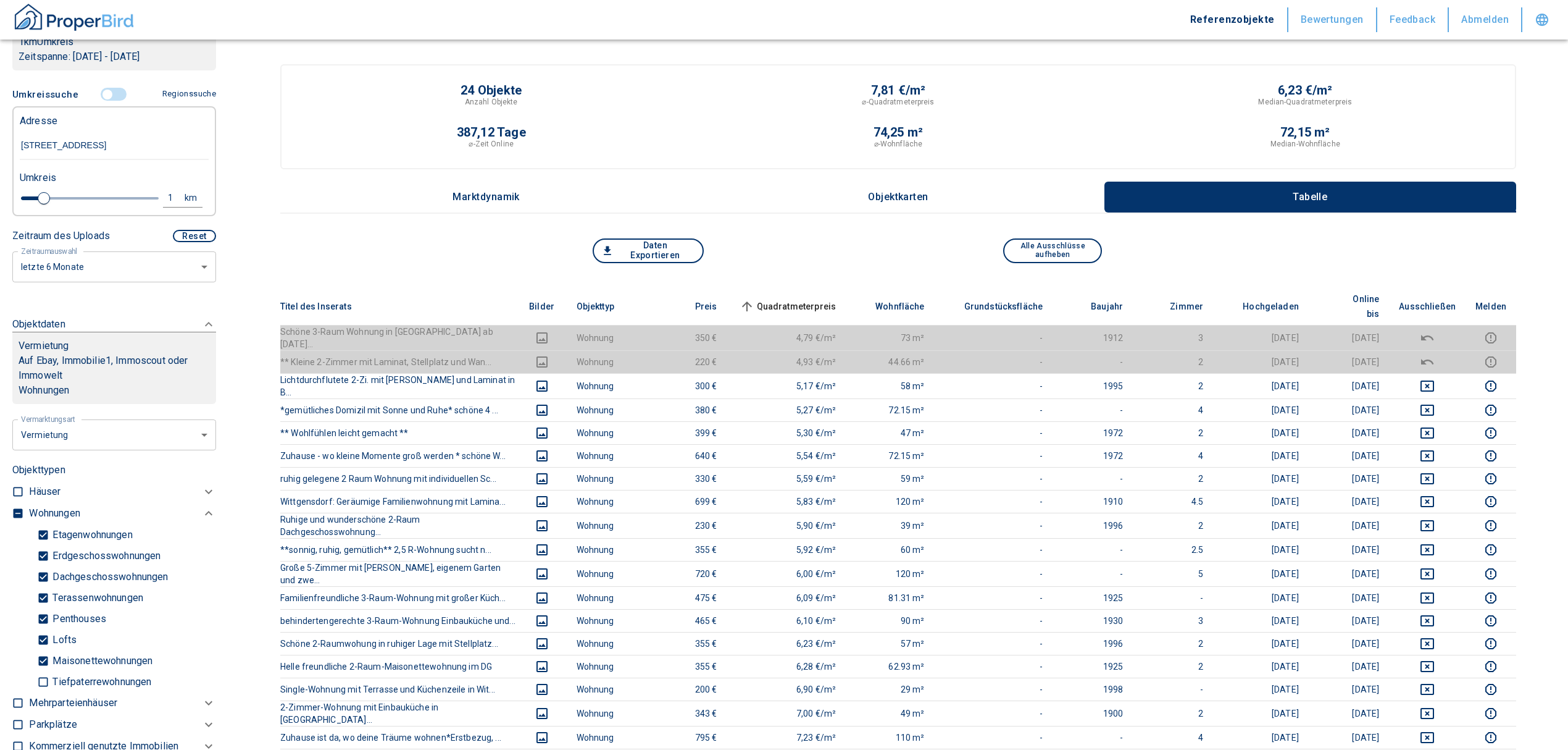
click at [837, 299] on span "Quadratmeterpreis sorted ascending" at bounding box center [786, 306] width 99 height 15
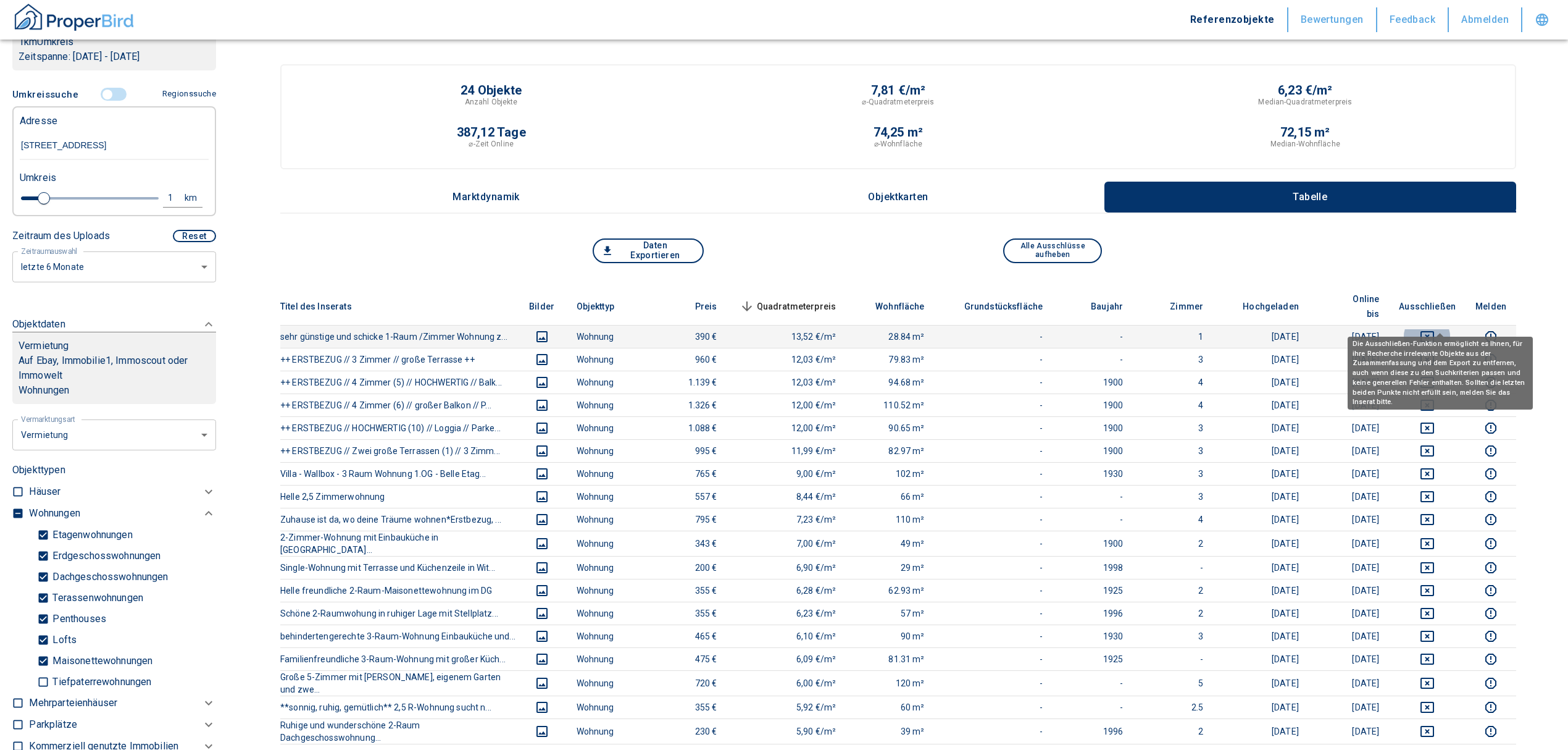
click at [1434, 331] on icon "deselect this listing" at bounding box center [1427, 337] width 14 height 11
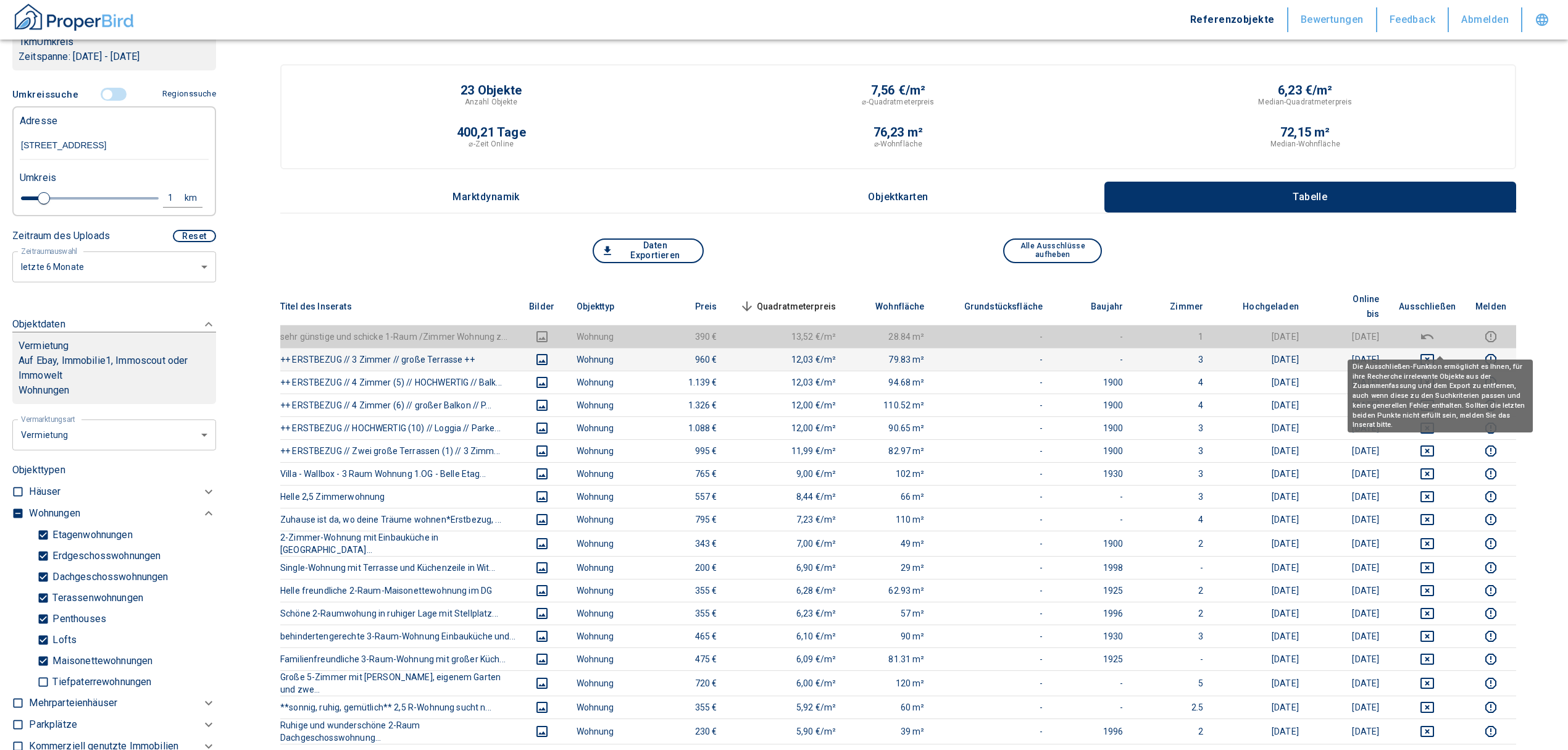
click at [1440, 348] on td at bounding box center [1427, 359] width 76 height 23
click at [1435, 352] on icon "deselect this listing" at bounding box center [1427, 359] width 15 height 15
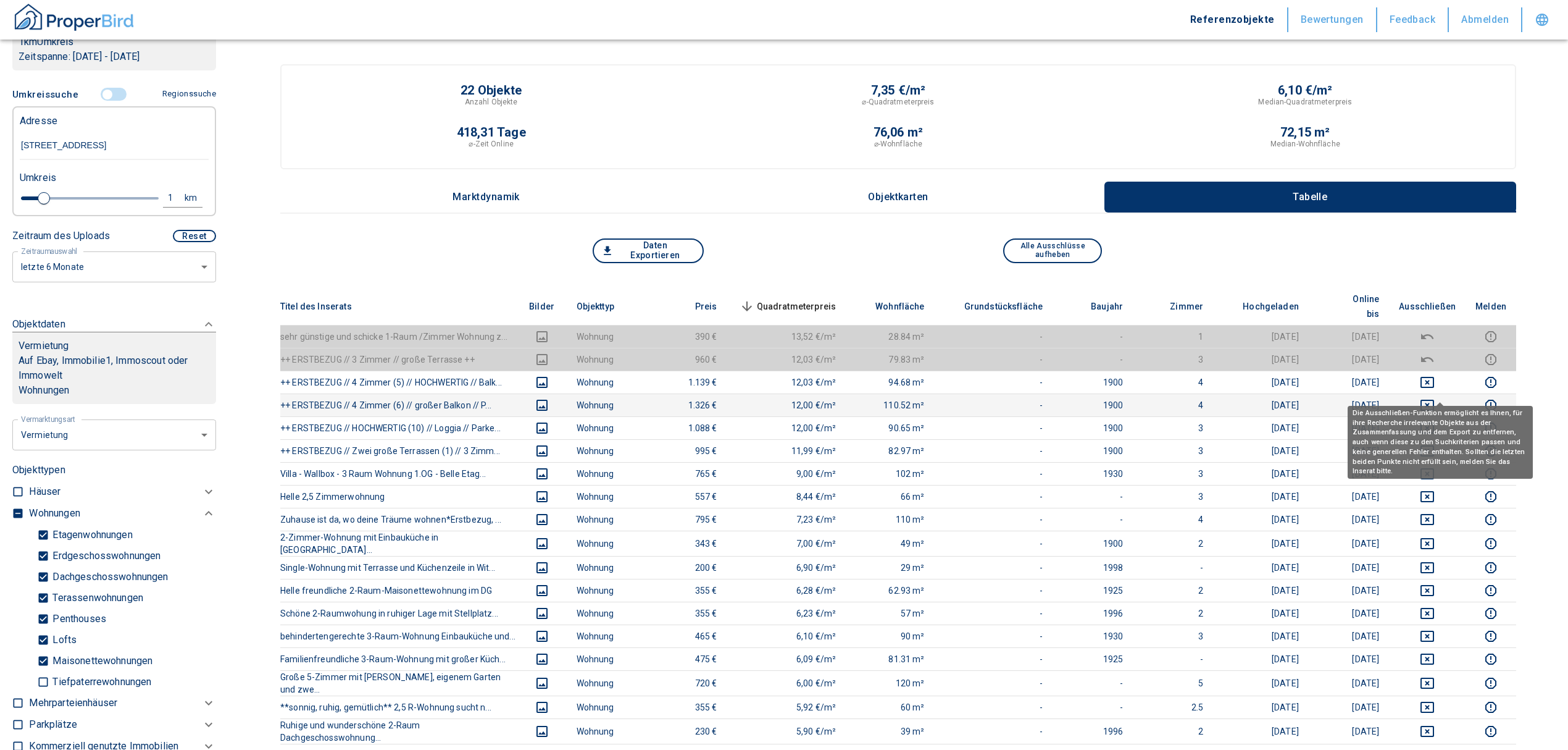
click at [1435, 398] on icon "deselect this listing" at bounding box center [1427, 405] width 15 height 15
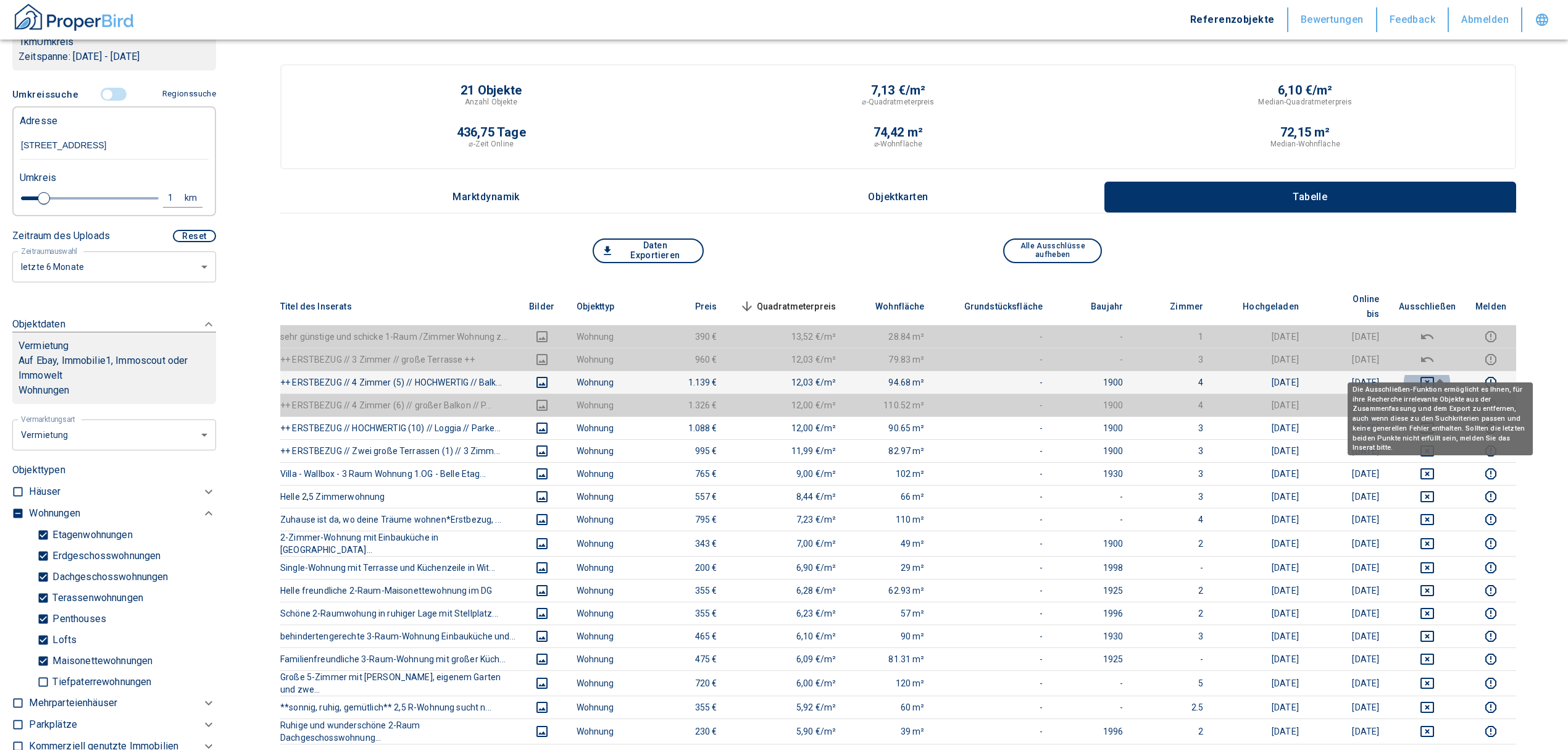
click at [1434, 377] on icon "deselect this listing" at bounding box center [1427, 382] width 14 height 11
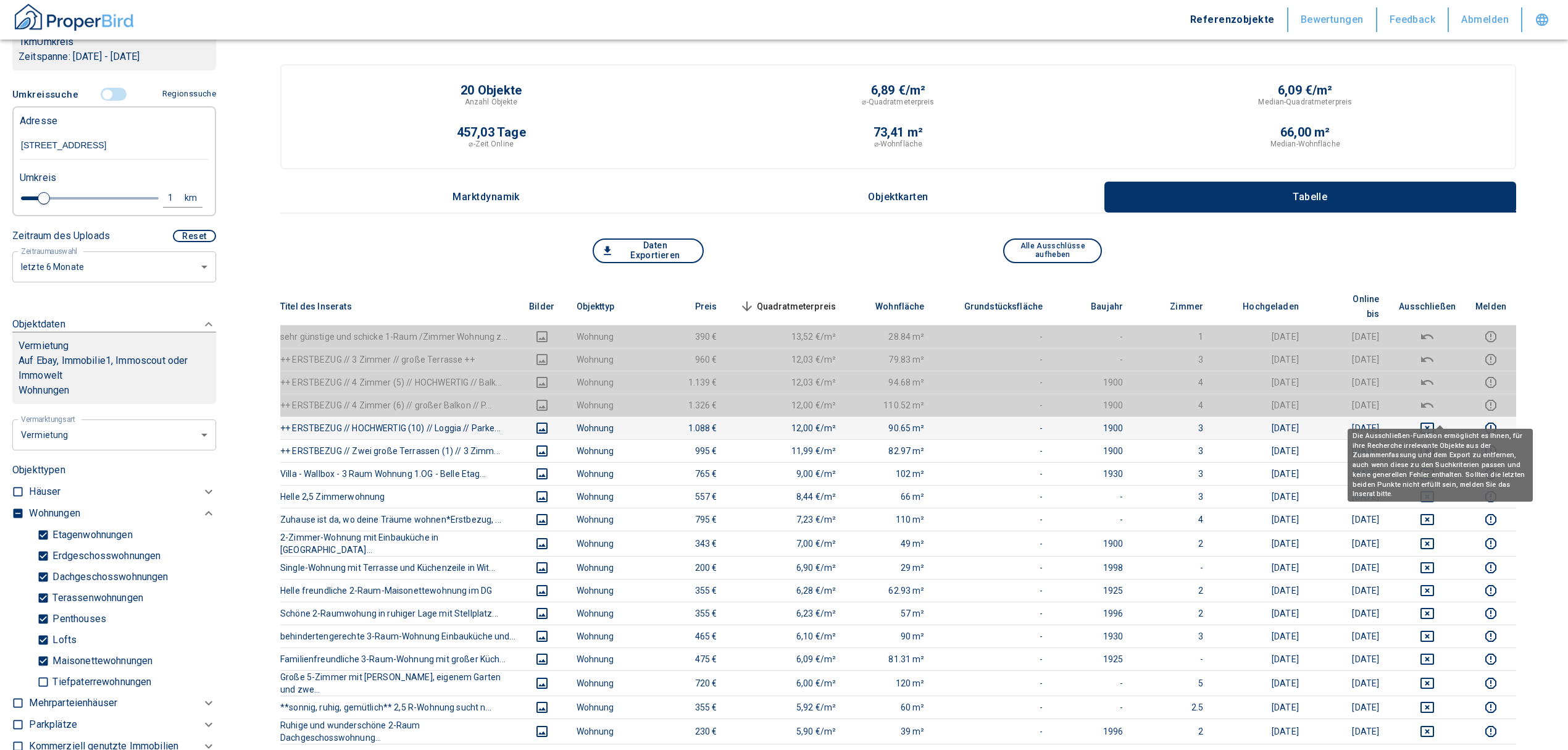
click at [1440, 416] on td at bounding box center [1427, 428] width 76 height 23
click at [1434, 423] on icon "deselect this listing" at bounding box center [1427, 428] width 14 height 11
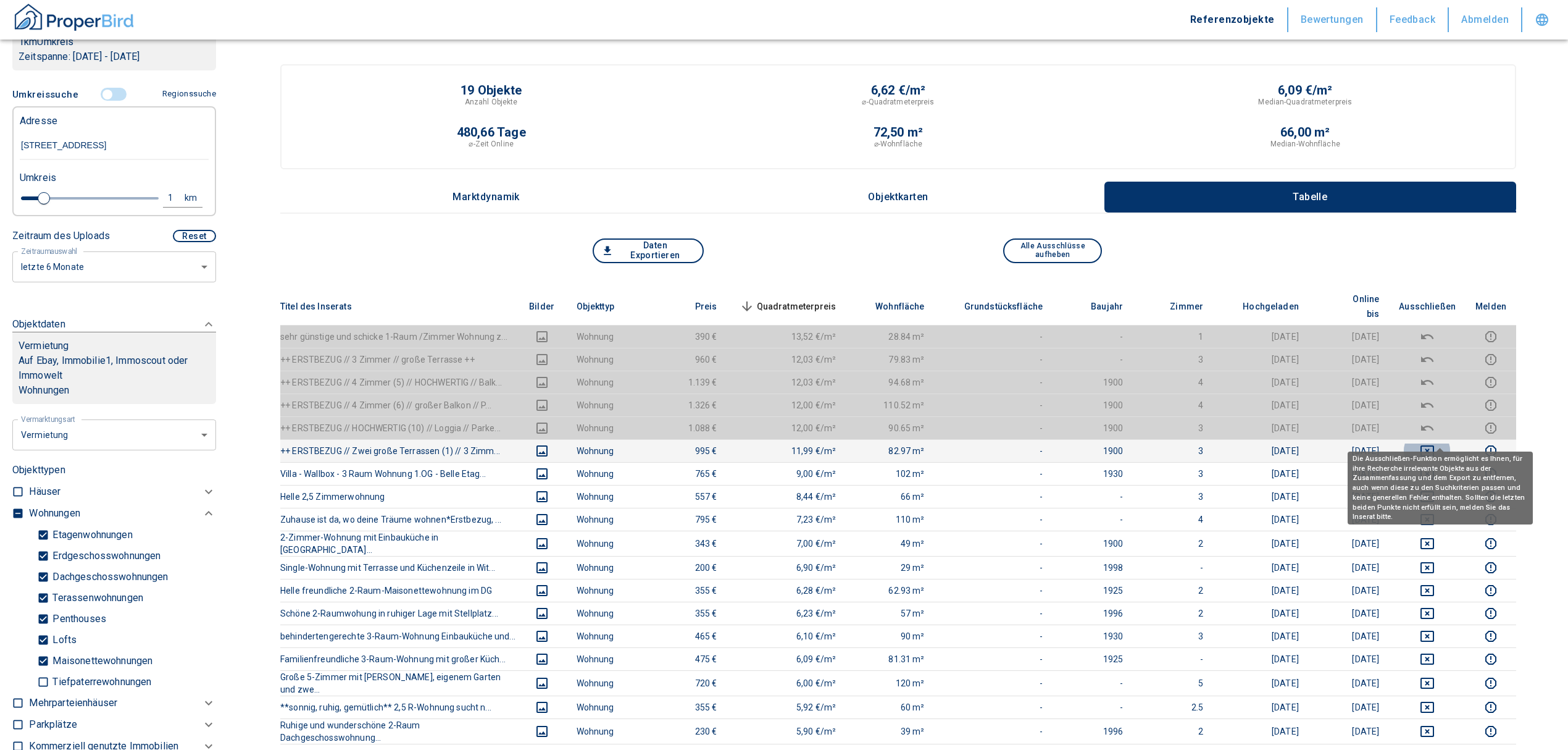
click at [1435, 444] on icon "deselect this listing" at bounding box center [1427, 451] width 15 height 15
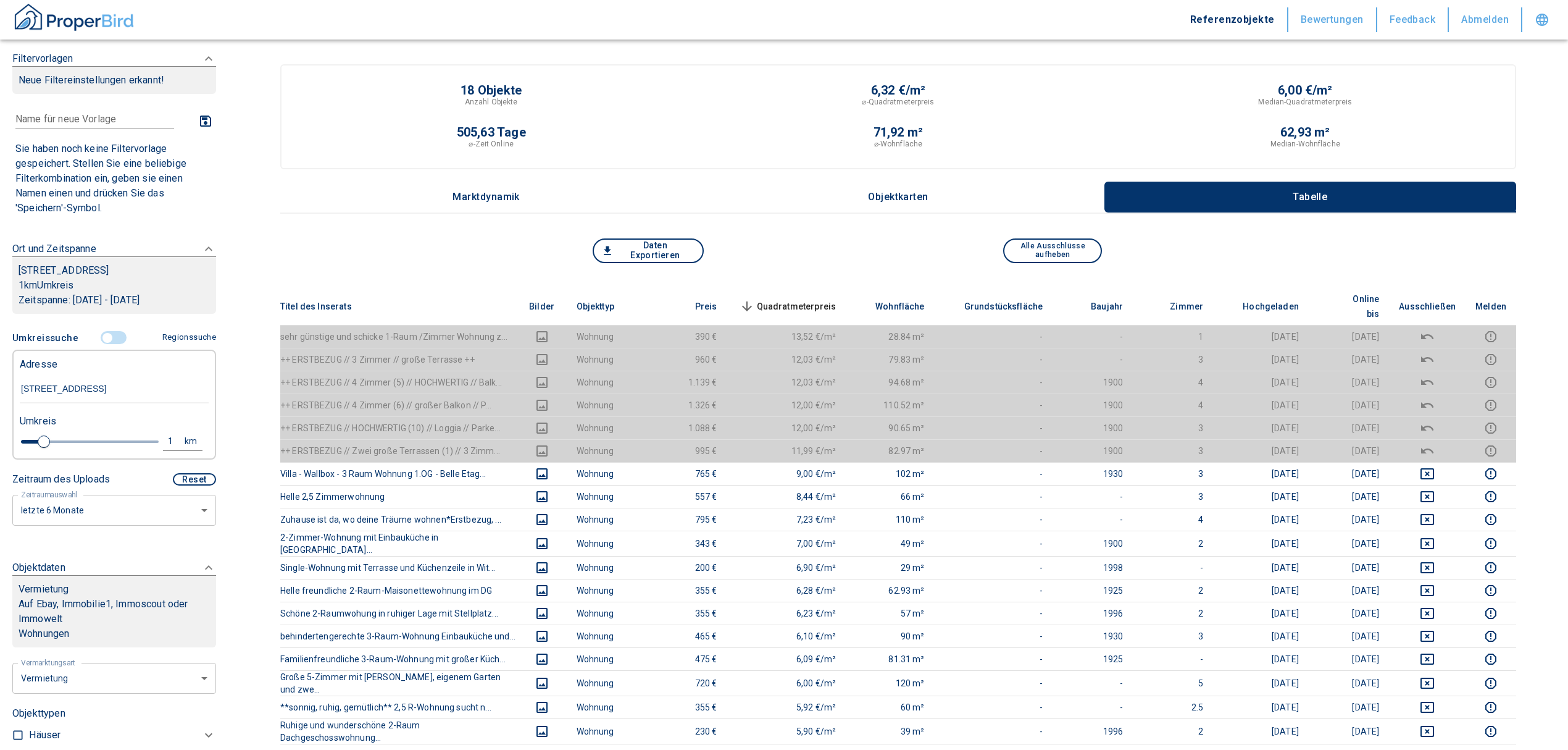
scroll to position [4, 0]
click at [823, 299] on span "Quadratmeterpreis sorted descending" at bounding box center [786, 306] width 99 height 15
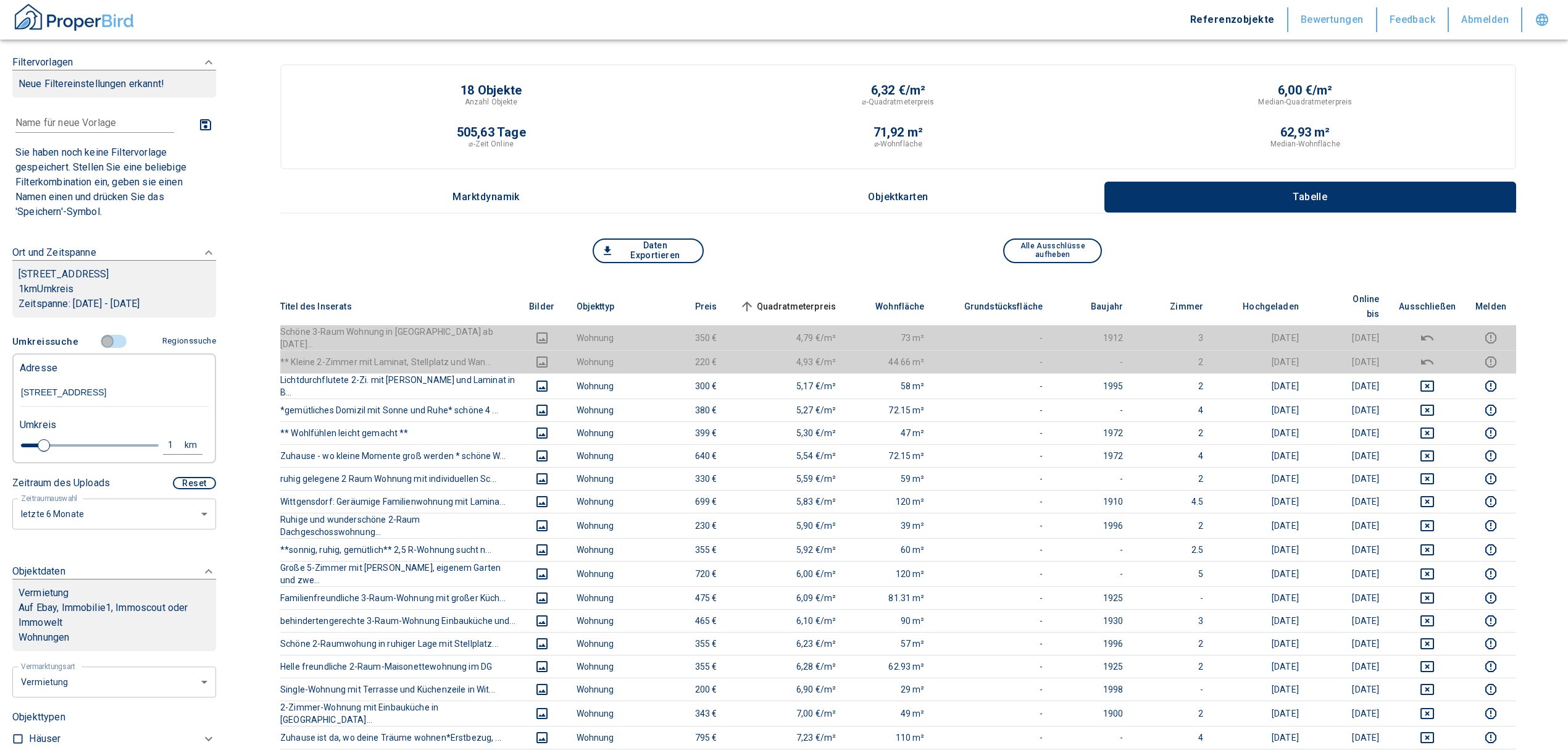
click at [100, 348] on input "controlled" at bounding box center [107, 342] width 37 height 14
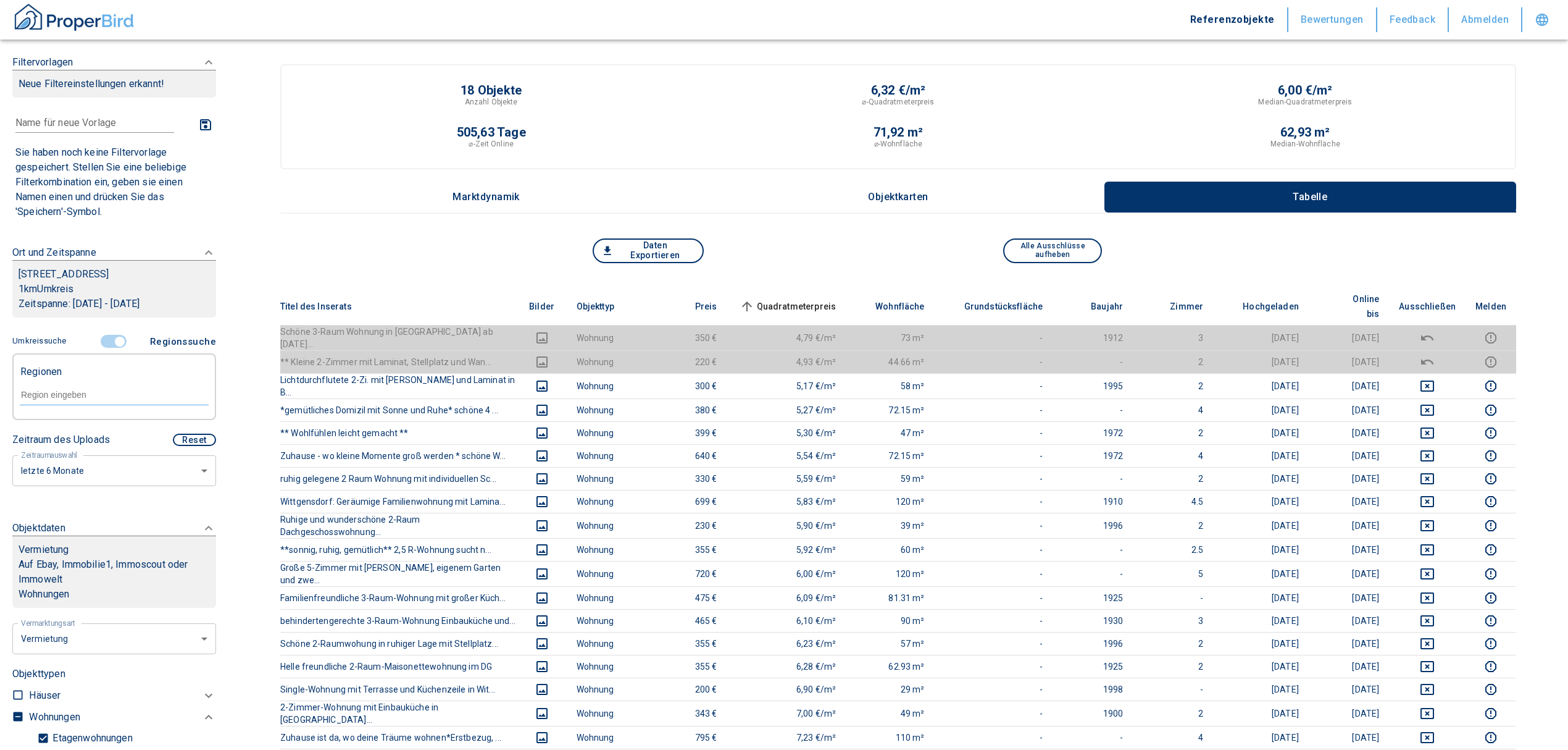
click at [68, 400] on input "text" at bounding box center [114, 395] width 189 height 11
click at [92, 437] on li "09228 [GEOGRAPHIC_DATA]" at bounding box center [107, 437] width 177 height 22
type input "09228"
type input "2020"
type input "09228 [GEOGRAPHIC_DATA]"
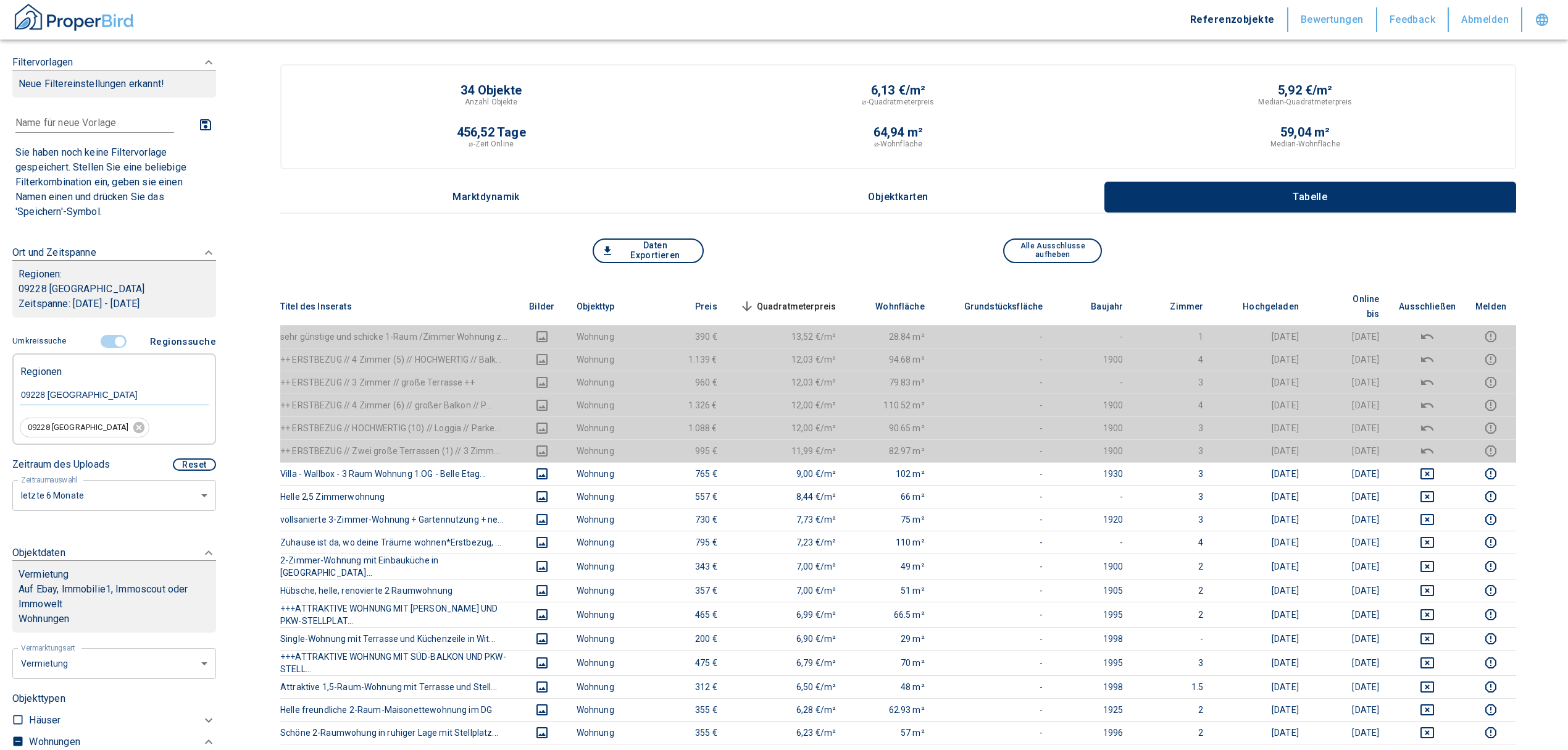
click at [817, 299] on span "Quadratmeterpreis sorted descending" at bounding box center [786, 306] width 99 height 15
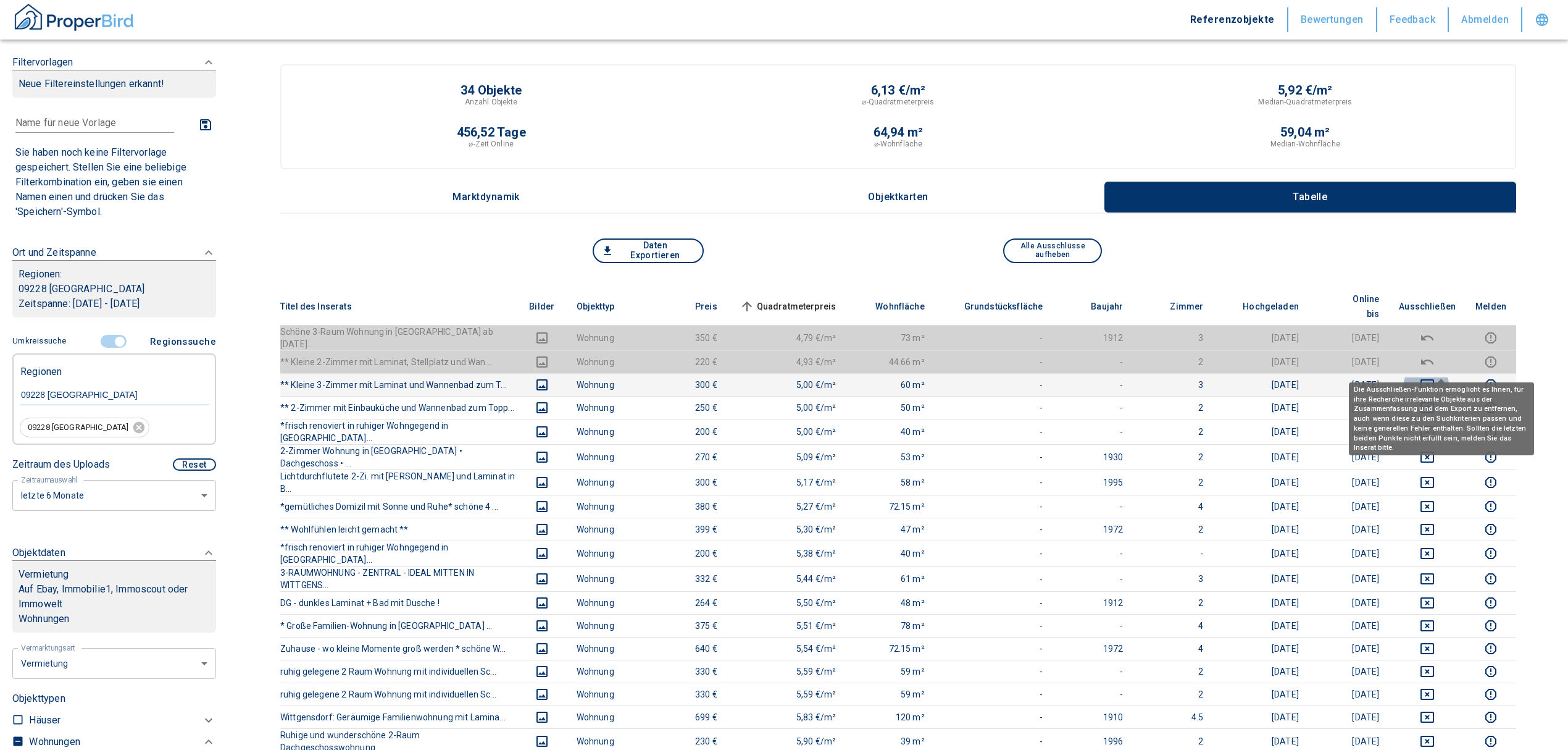
click at [1435, 377] on icon "deselect this listing" at bounding box center [1427, 384] width 15 height 15
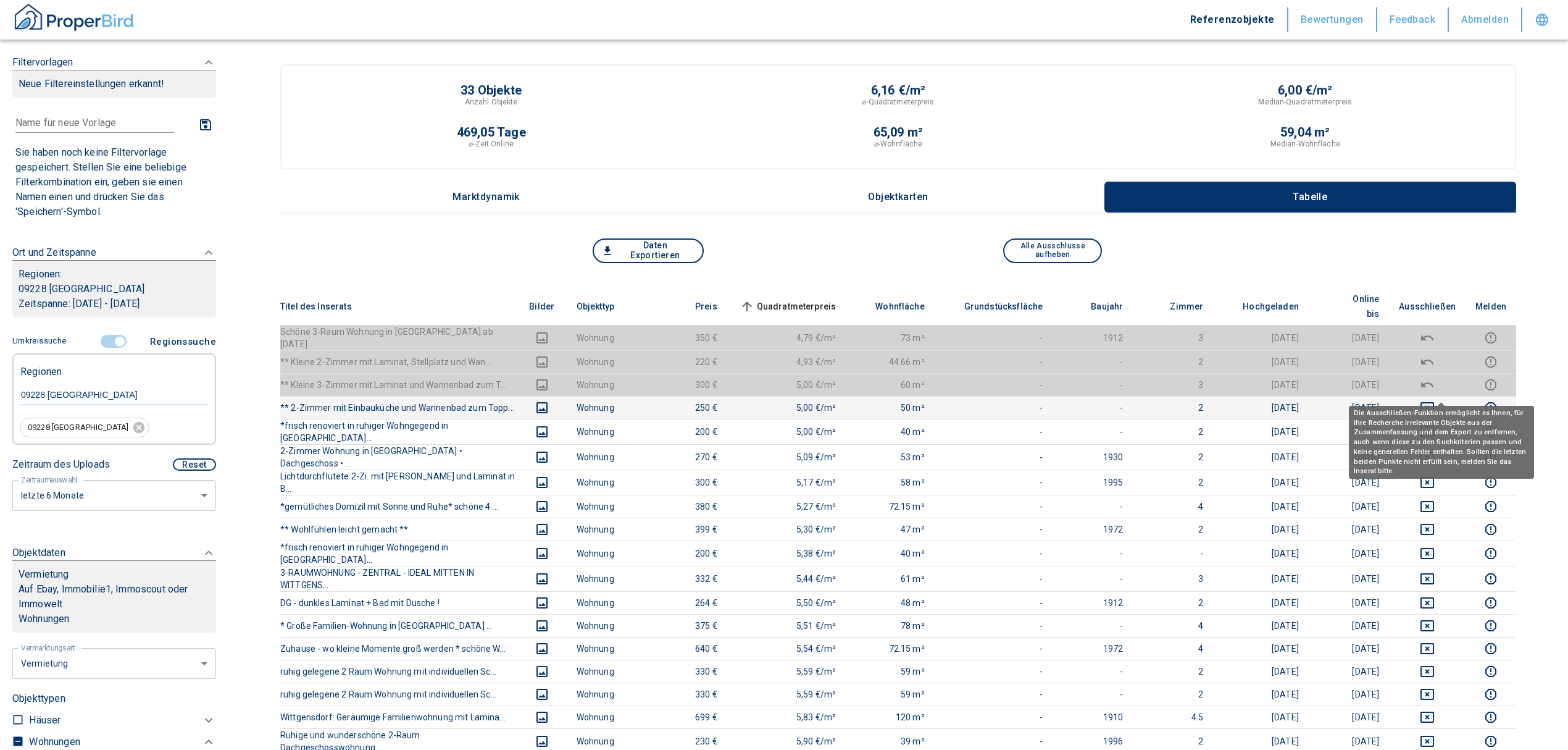
click at [1435, 400] on icon "deselect this listing" at bounding box center [1427, 407] width 15 height 15
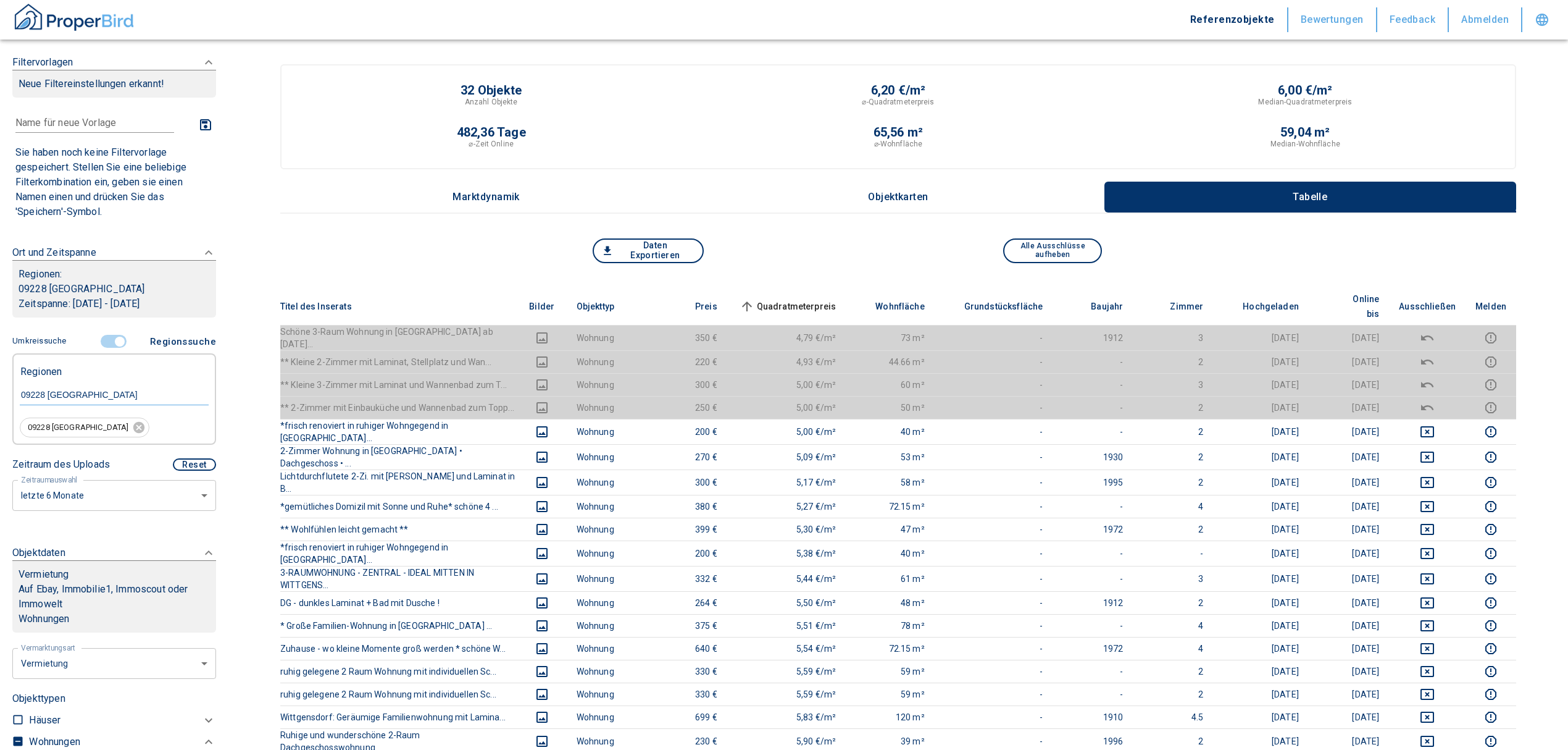
click at [830, 299] on span "Quadratmeterpreis sorted ascending" at bounding box center [786, 306] width 99 height 15
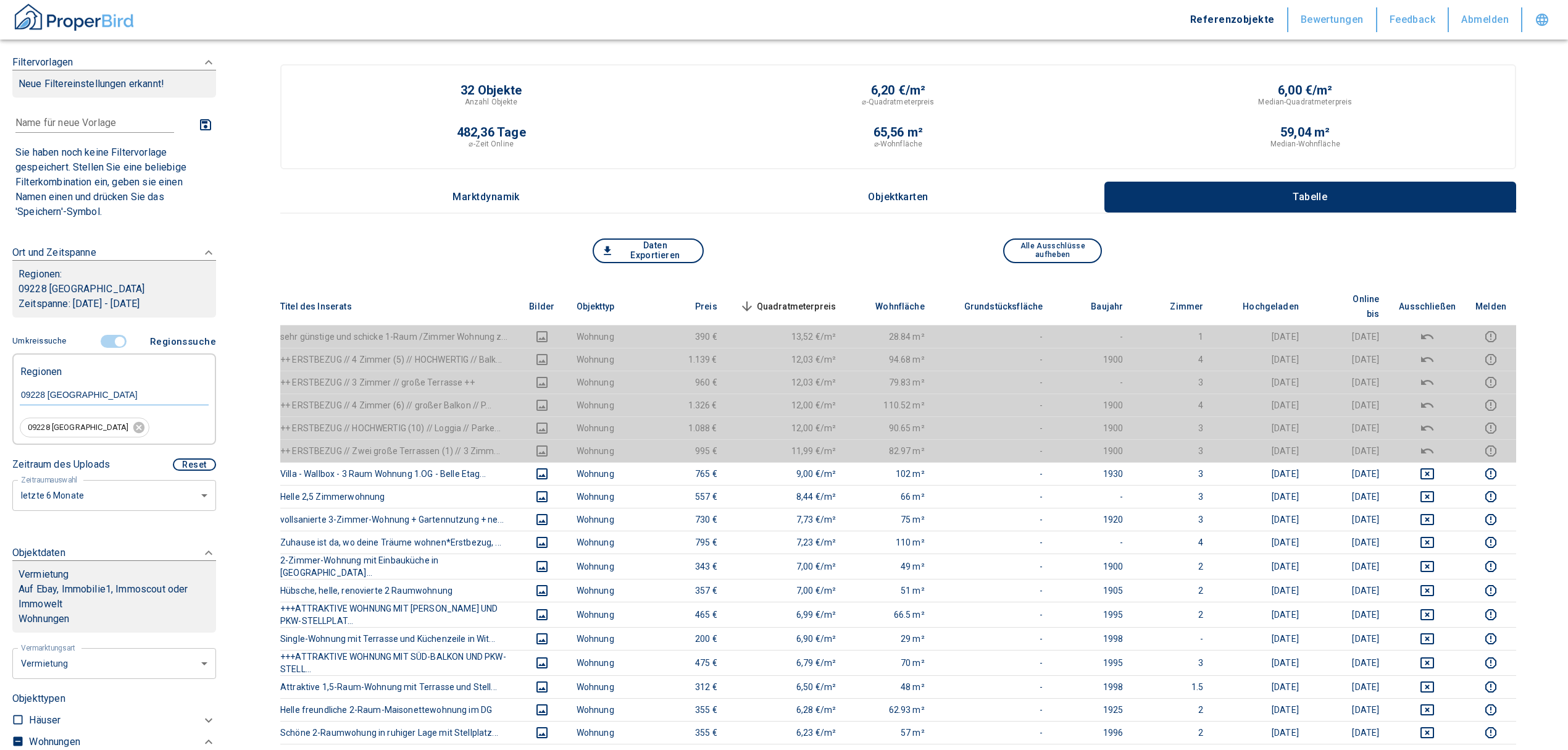
click at [815, 289] on th "Quadratmeterpreis sorted descending" at bounding box center [787, 307] width 119 height 38
click at [818, 299] on span "Quadratmeterpreis sorted descending" at bounding box center [786, 306] width 99 height 15
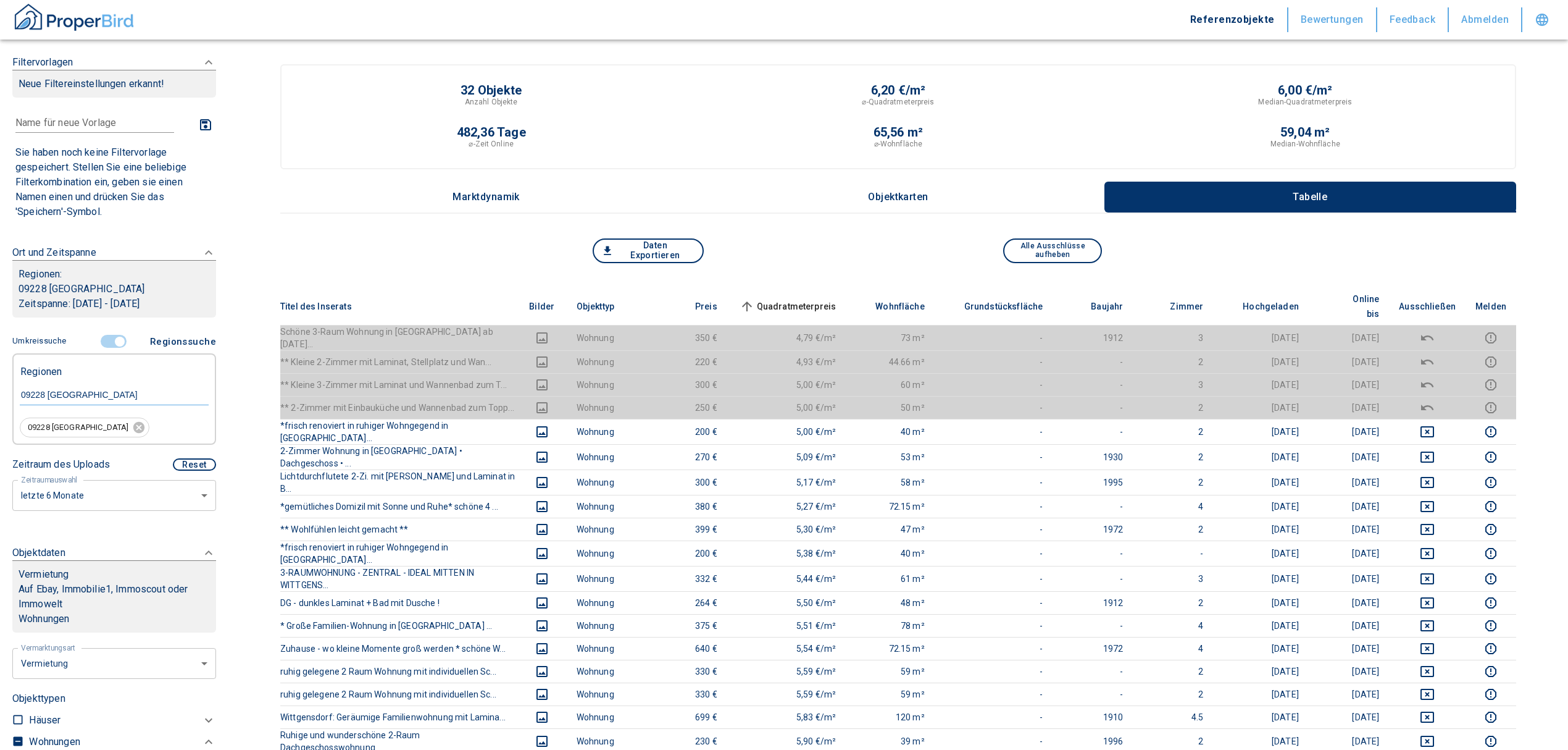
click at [114, 339] on input "controlled" at bounding box center [119, 342] width 37 height 14
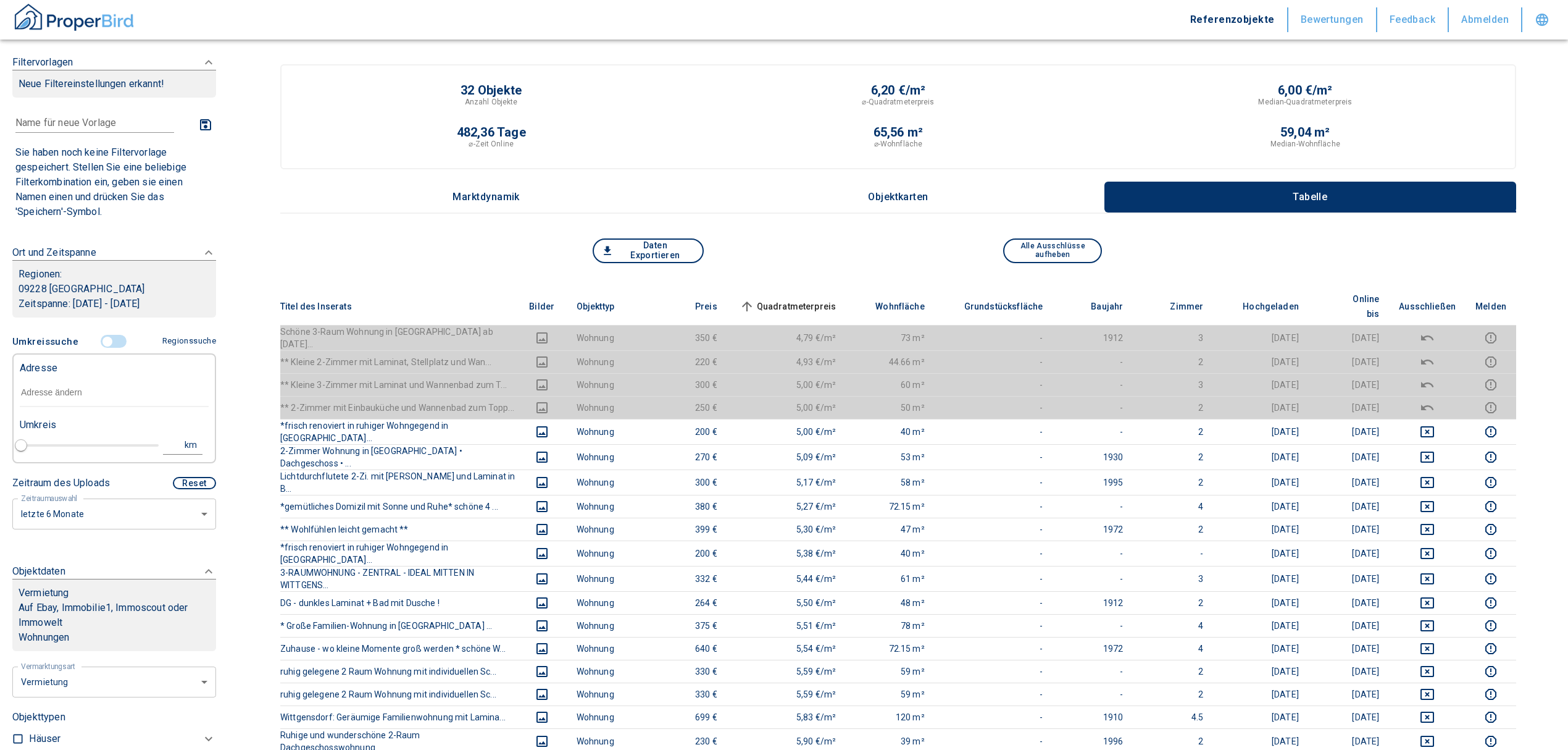
click at [71, 388] on input "text" at bounding box center [114, 392] width 189 height 28
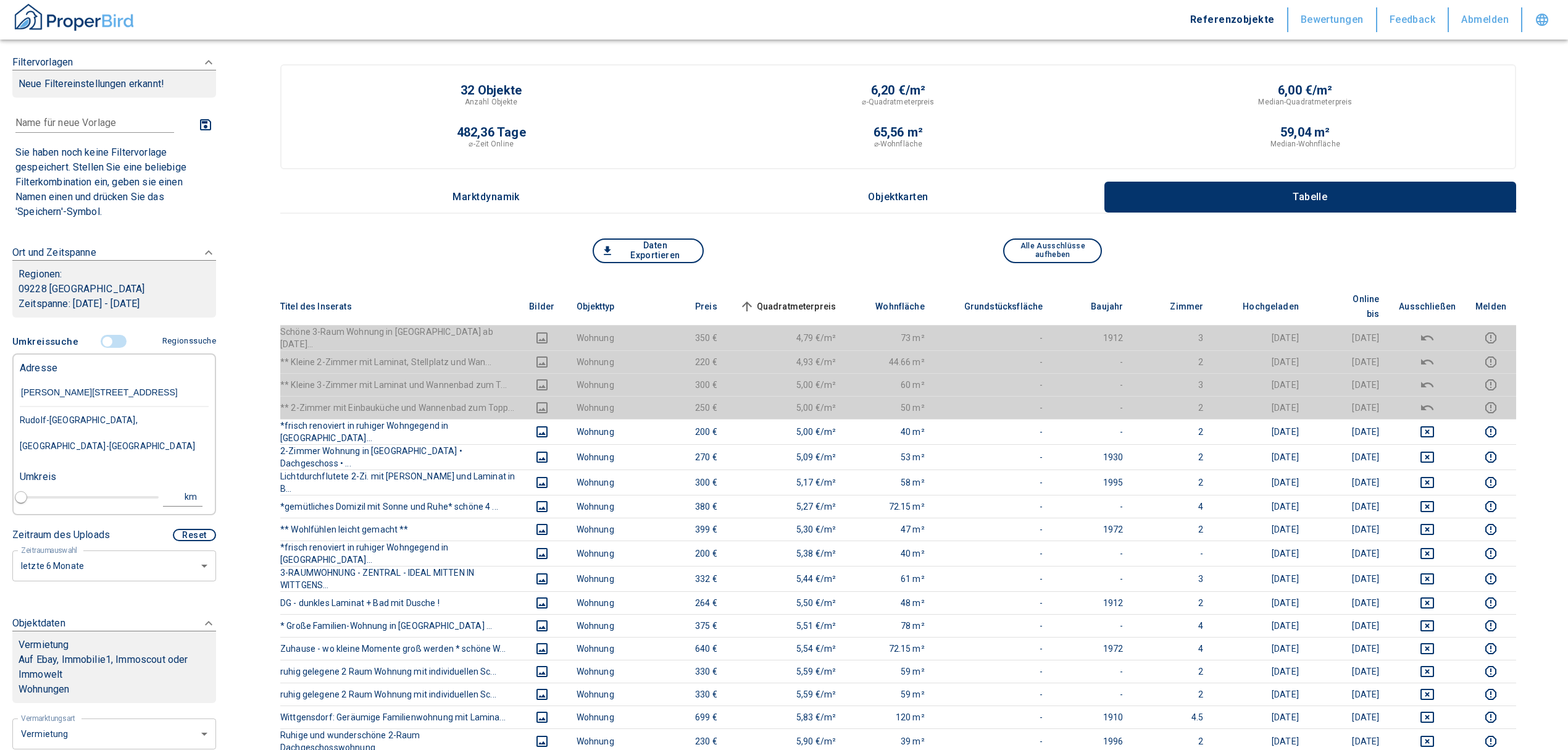
type input "[PERSON_NAME][STREET_ADDRESS]"
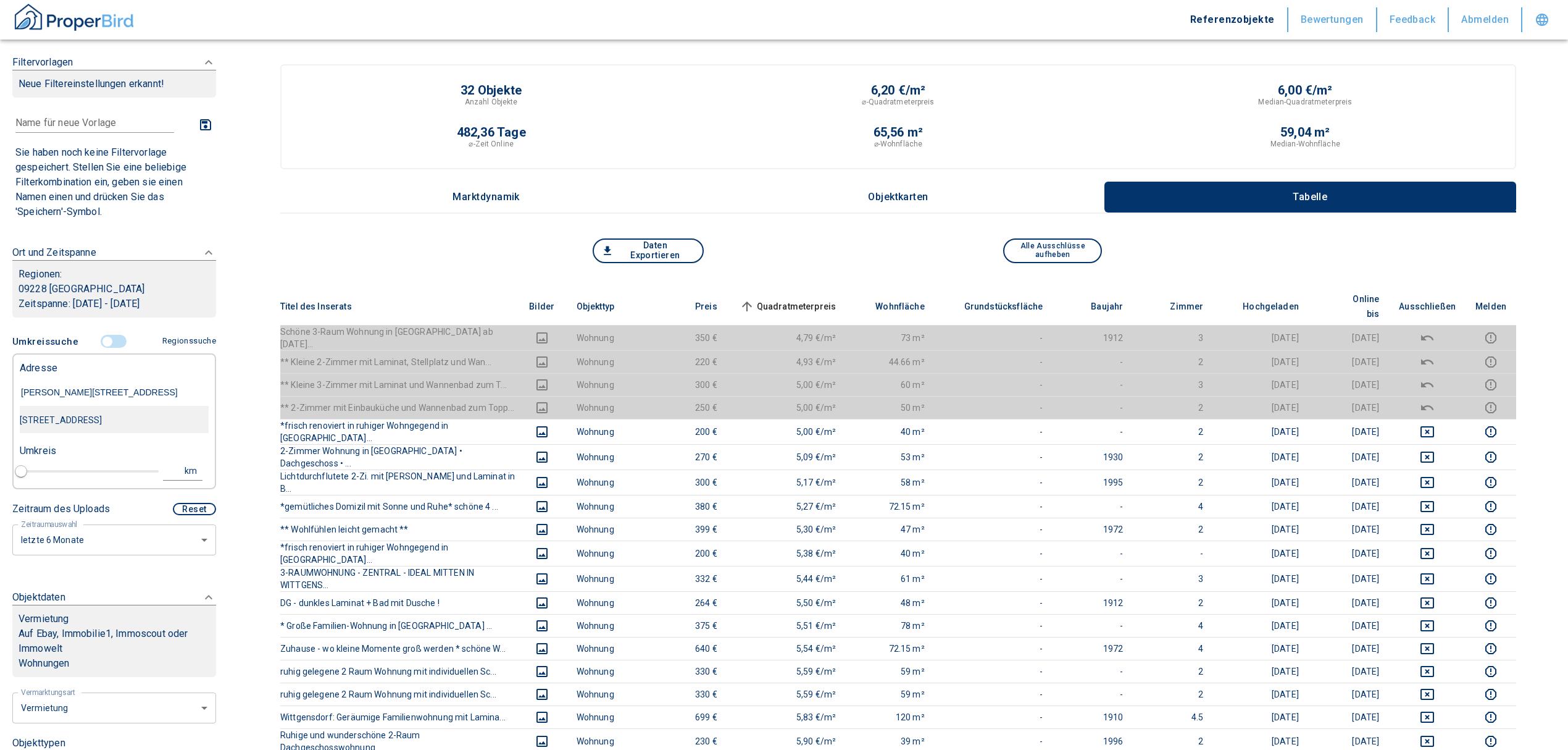
click at [116, 433] on div "[STREET_ADDRESS]" at bounding box center [114, 420] width 189 height 26
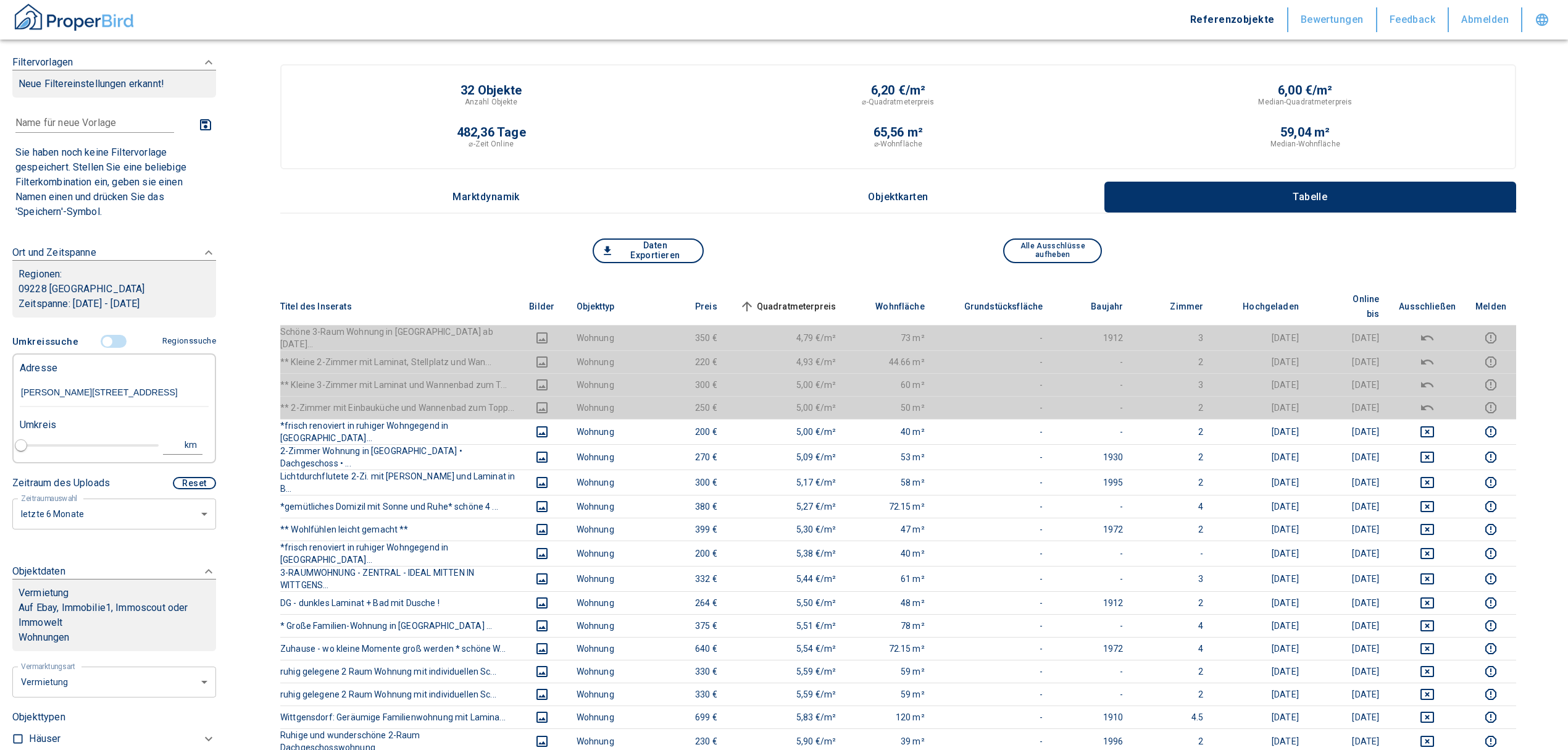
type input "2020"
type input "[STREET_ADDRESS]"
type input "1"
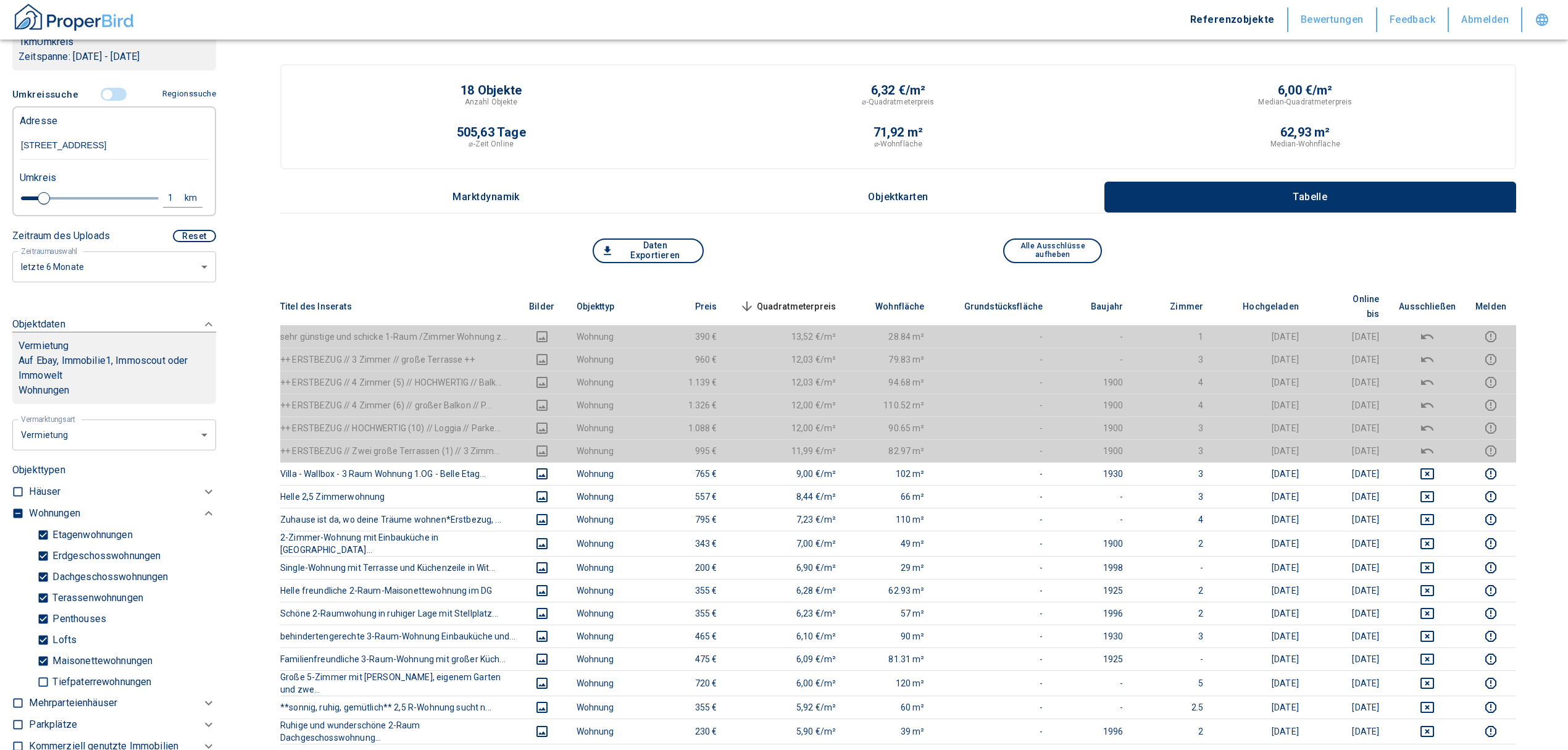
scroll to position [334, 0]
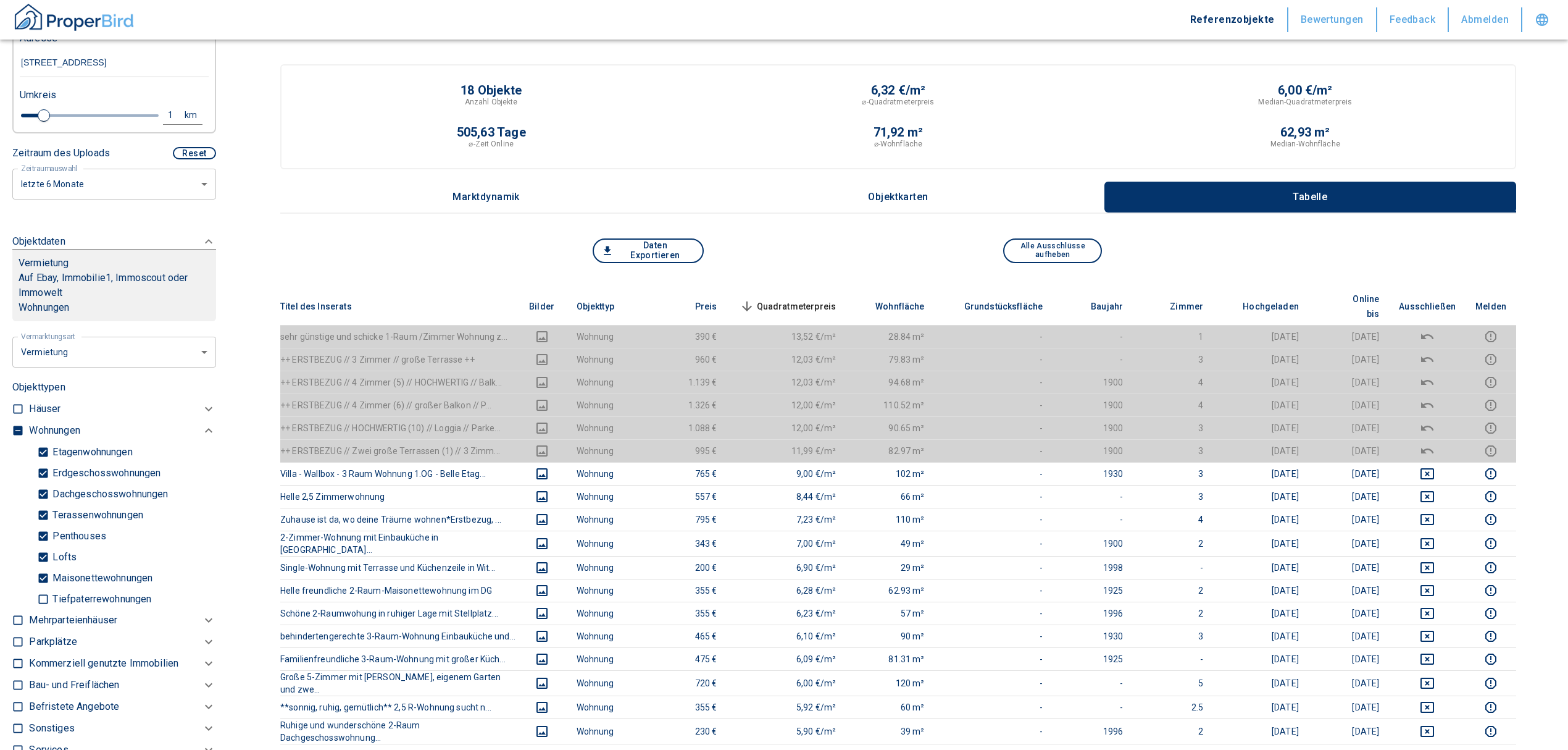
type input "[STREET_ADDRESS]"
click at [18, 435] on label at bounding box center [15, 428] width 18 height 16
click at [18, 435] on input "checkbox" at bounding box center [18, 431] width 13 height 13
checkbox input "true"
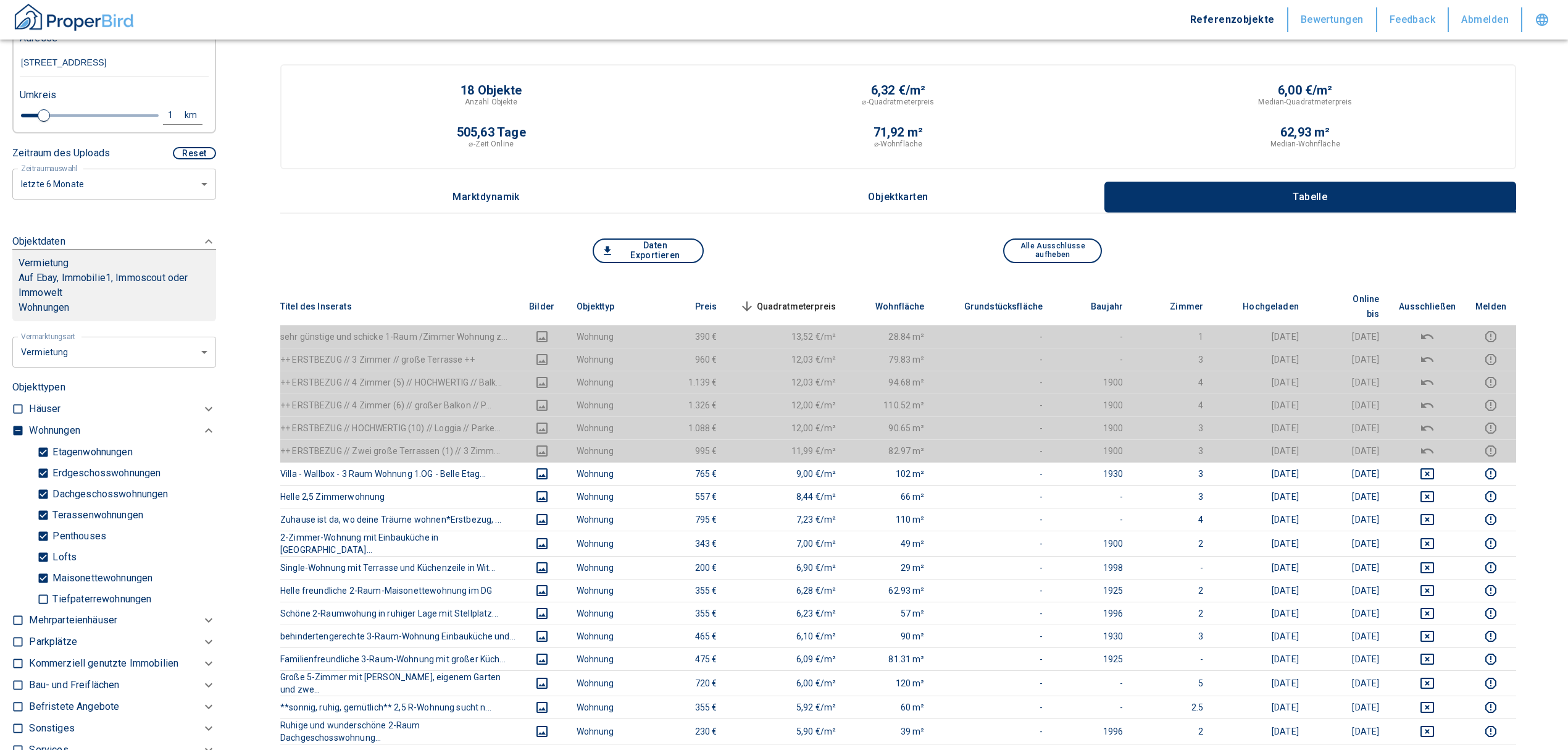
type input "2020"
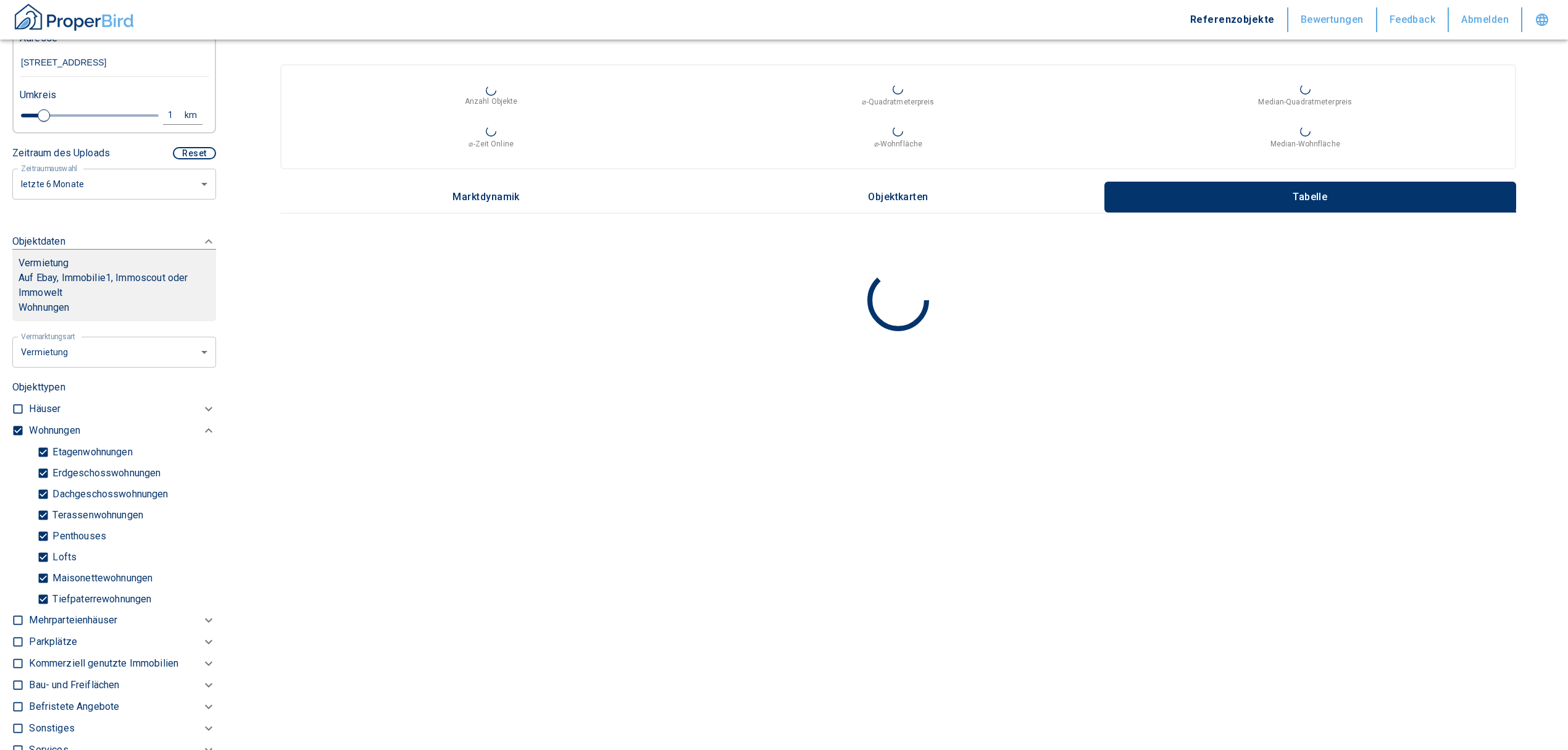
click at [17, 437] on input "checkbox" at bounding box center [18, 431] width 13 height 13
checkbox input "false"
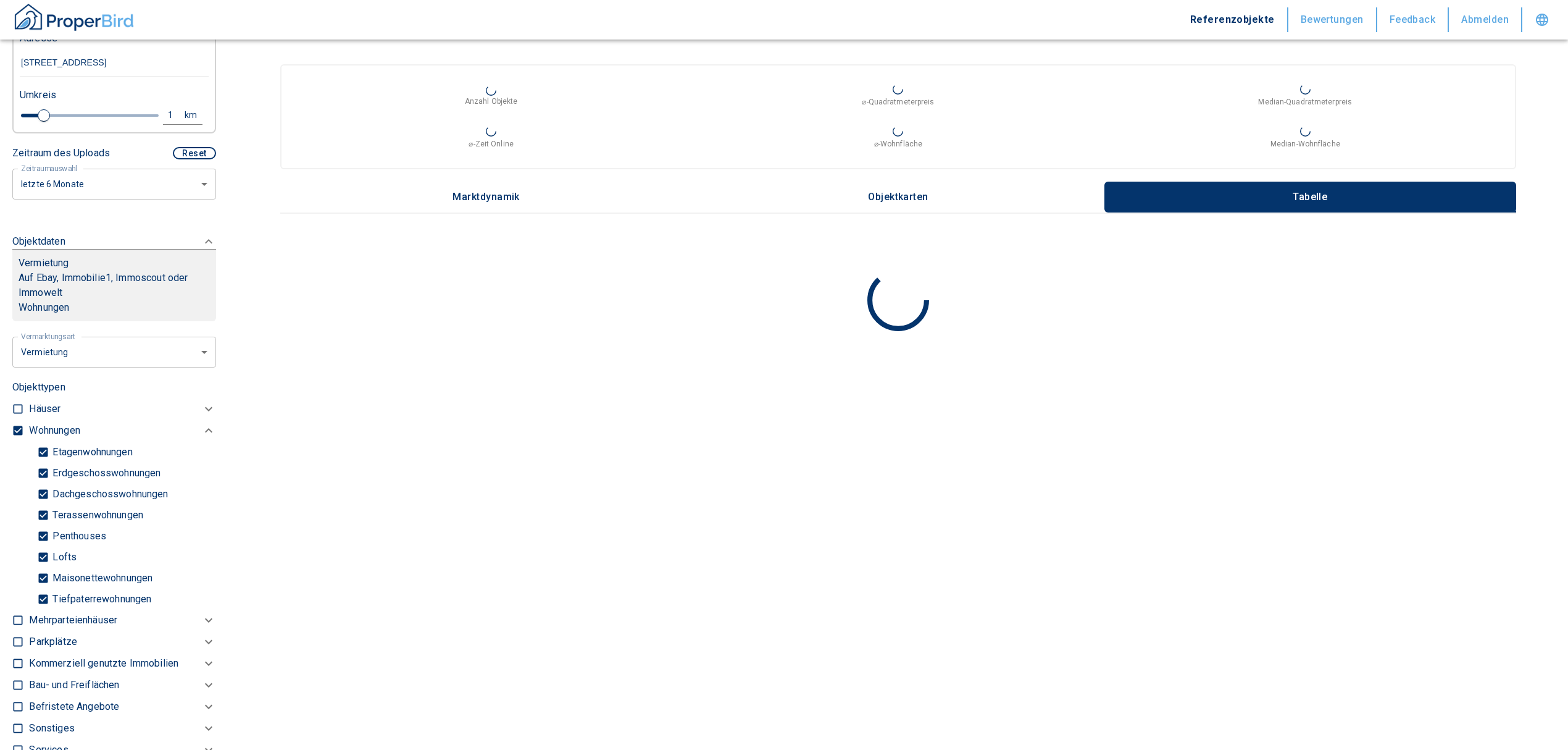
checkbox input "false"
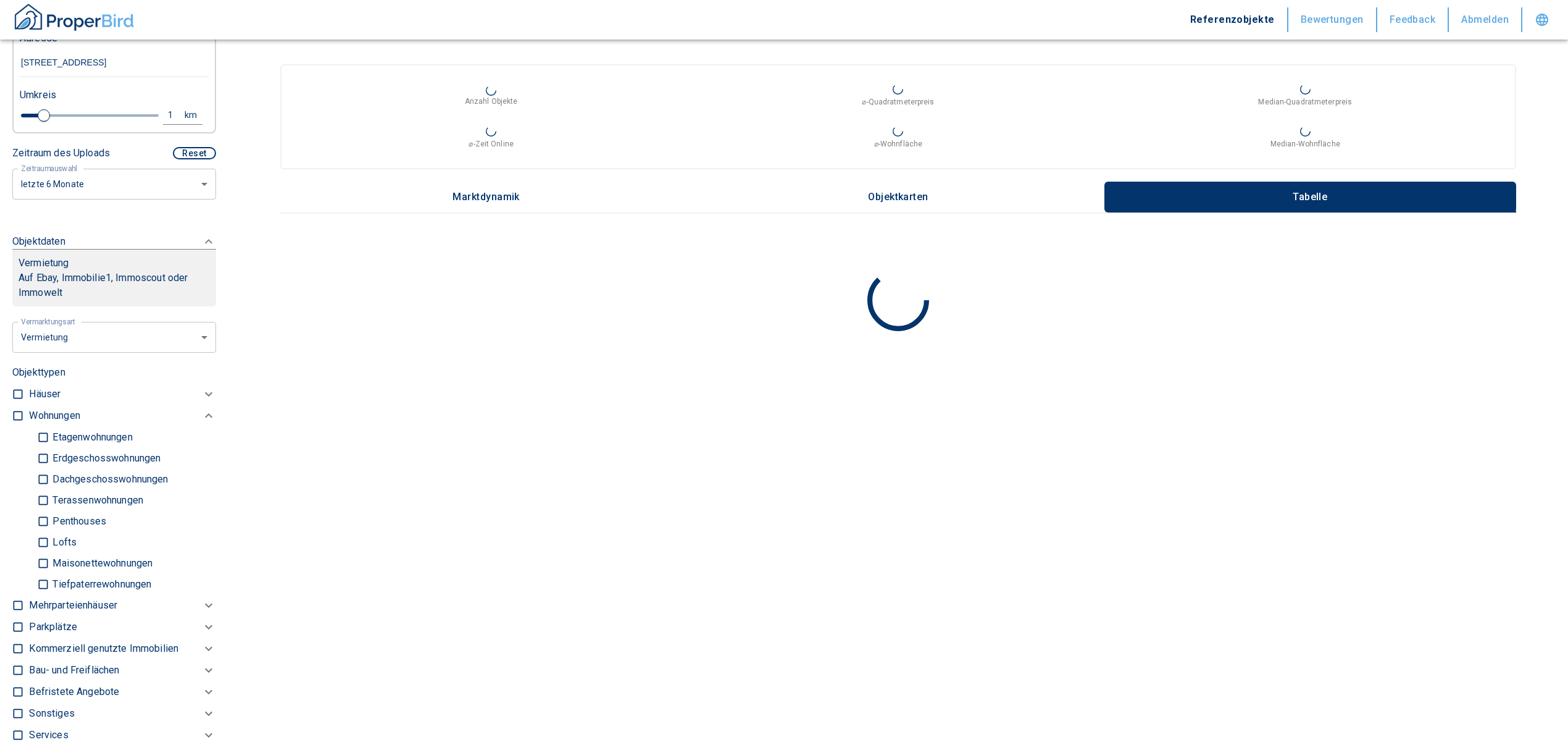
type input "2020"
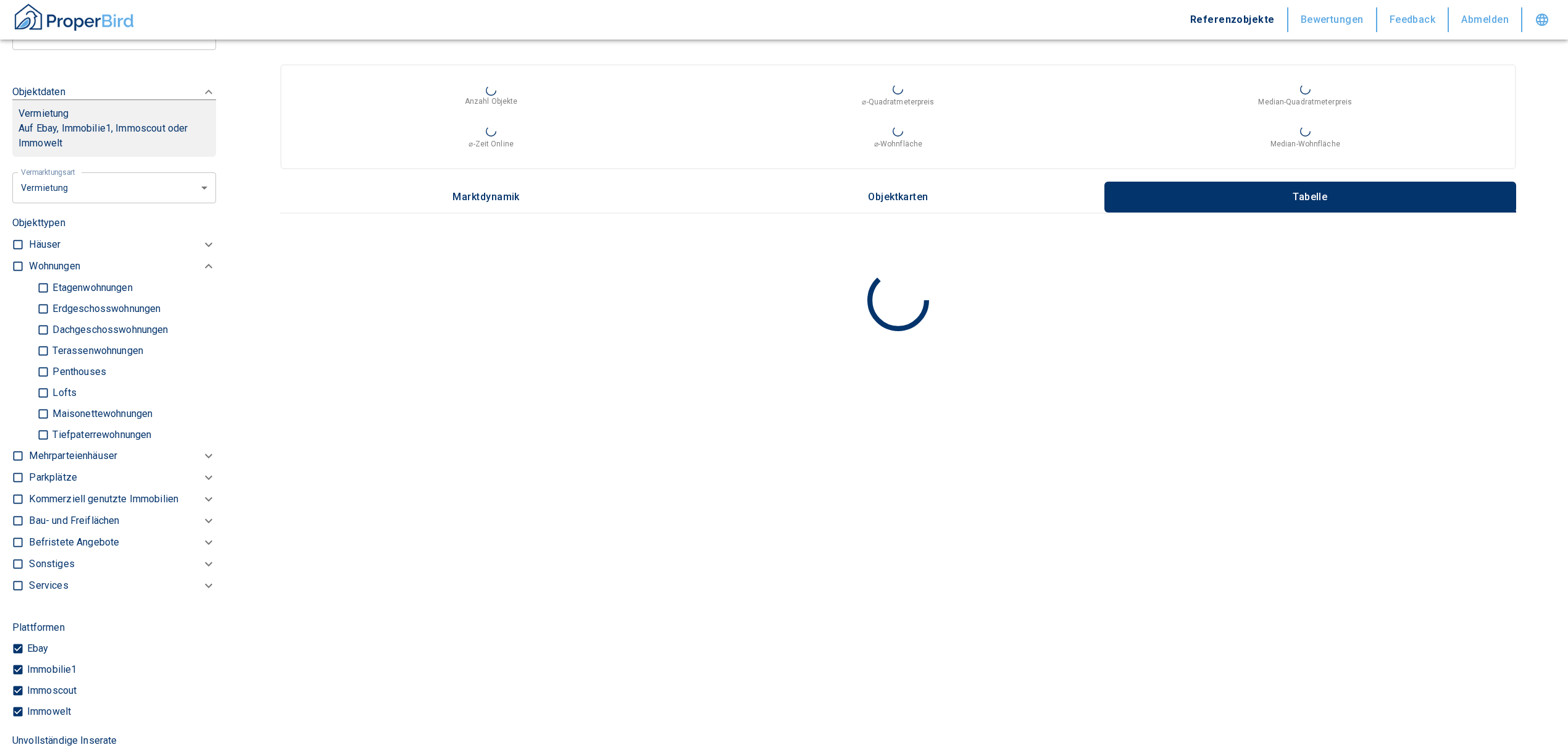
scroll to position [498, 0]
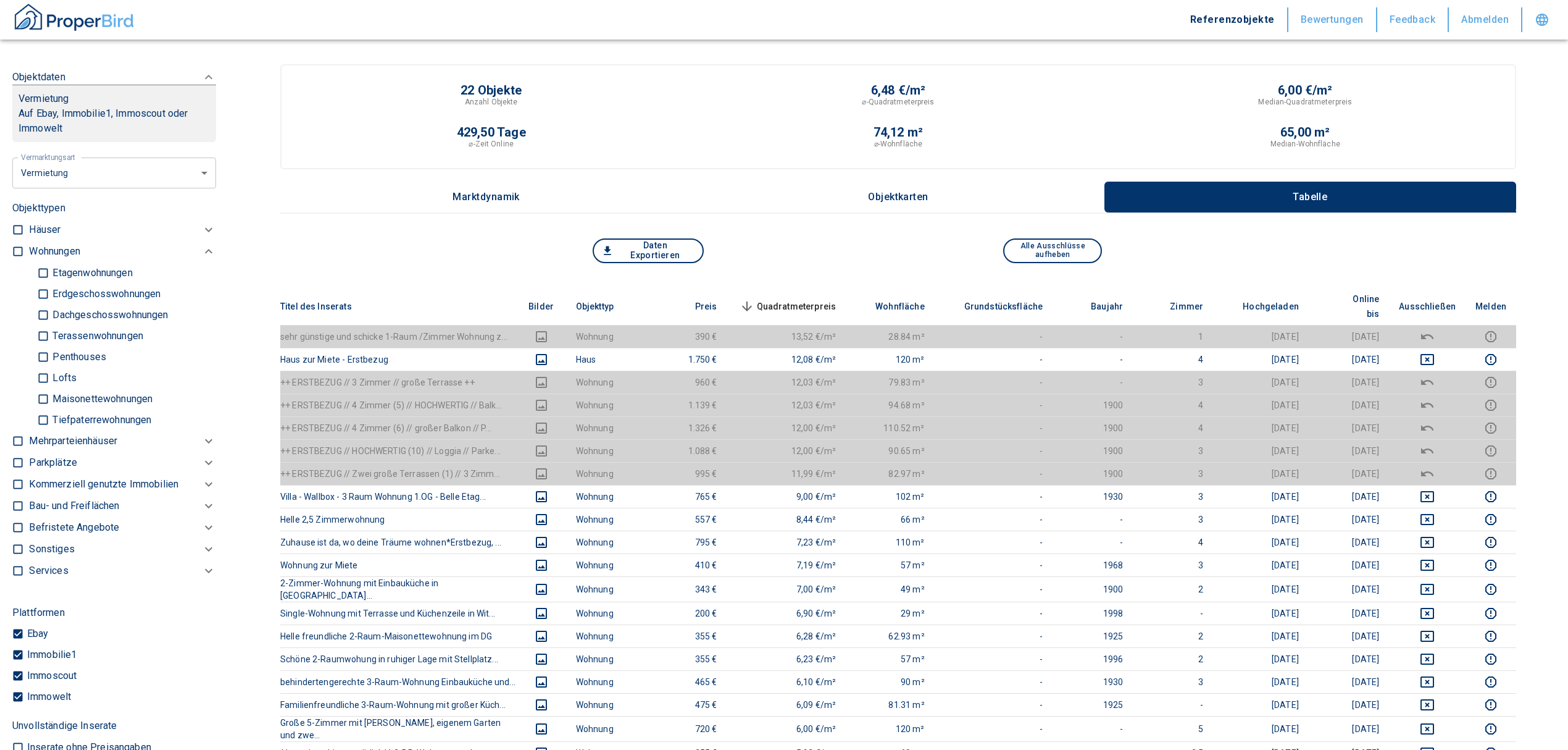
click at [56, 259] on p "Kommerziell genutzte Immobilien" at bounding box center [54, 251] width 51 height 15
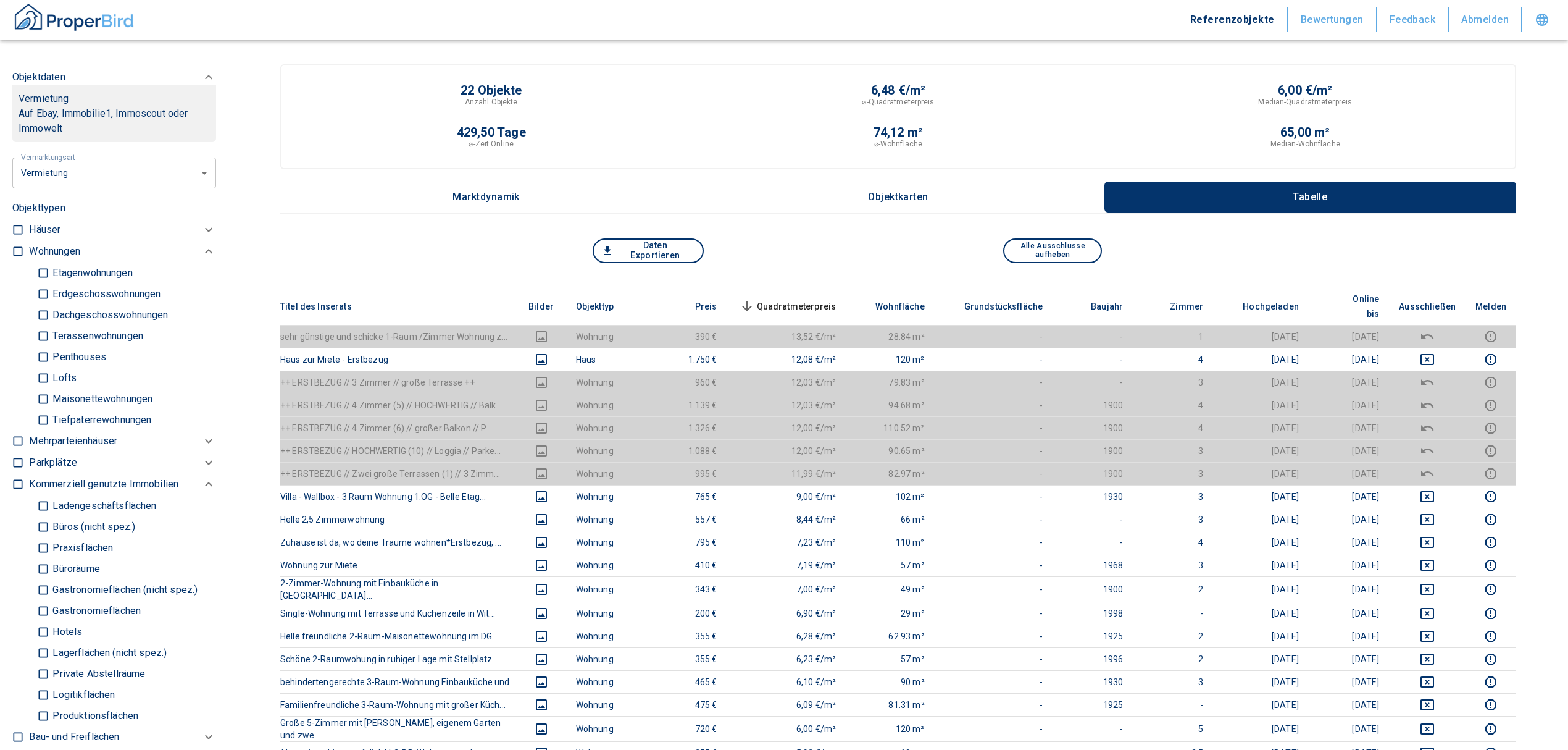
click at [42, 534] on input "Büros (nicht spez.)" at bounding box center [44, 526] width 13 height 21
checkbox input "true"
type input "2020"
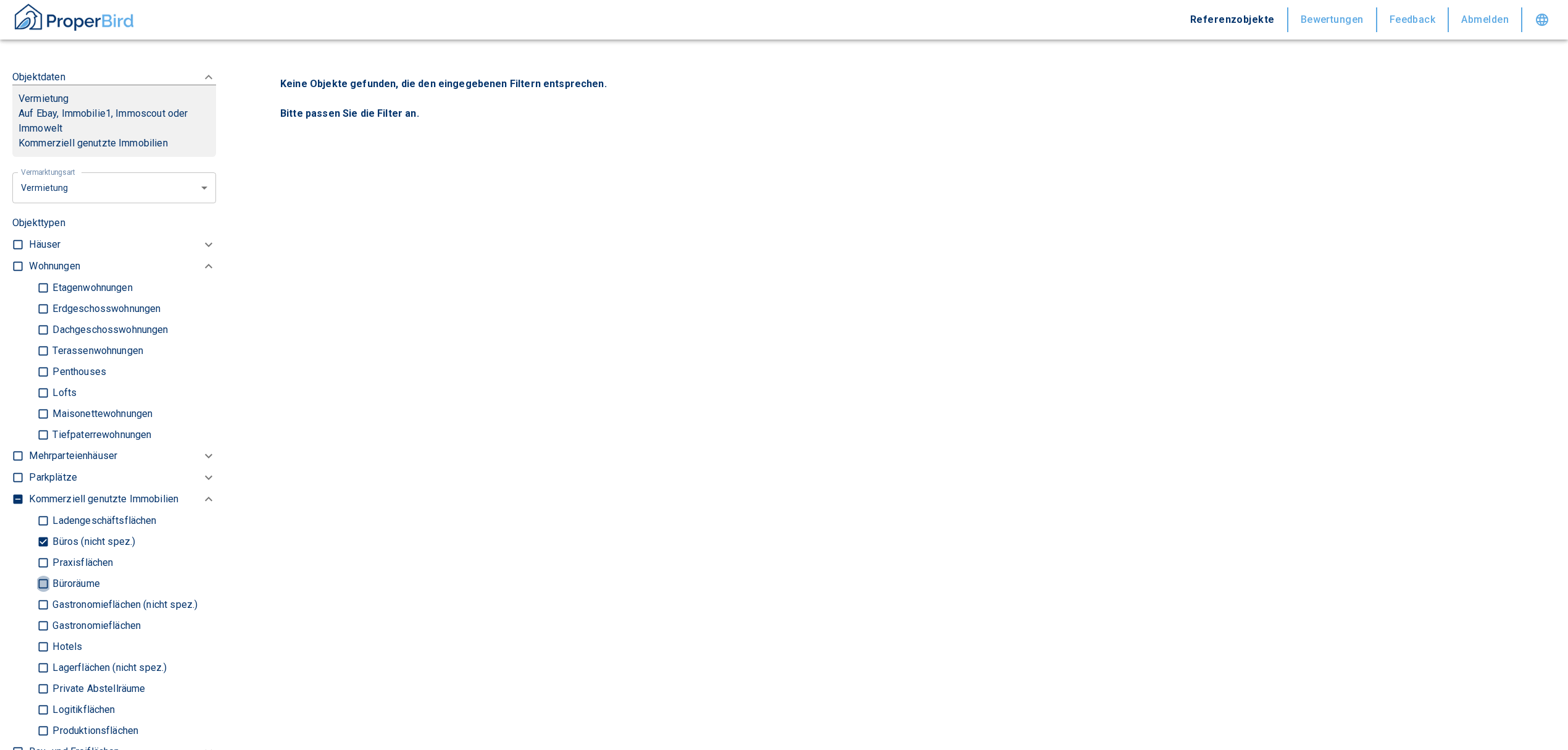
click at [41, 594] on input "Büroräume" at bounding box center [44, 583] width 13 height 21
checkbox input "true"
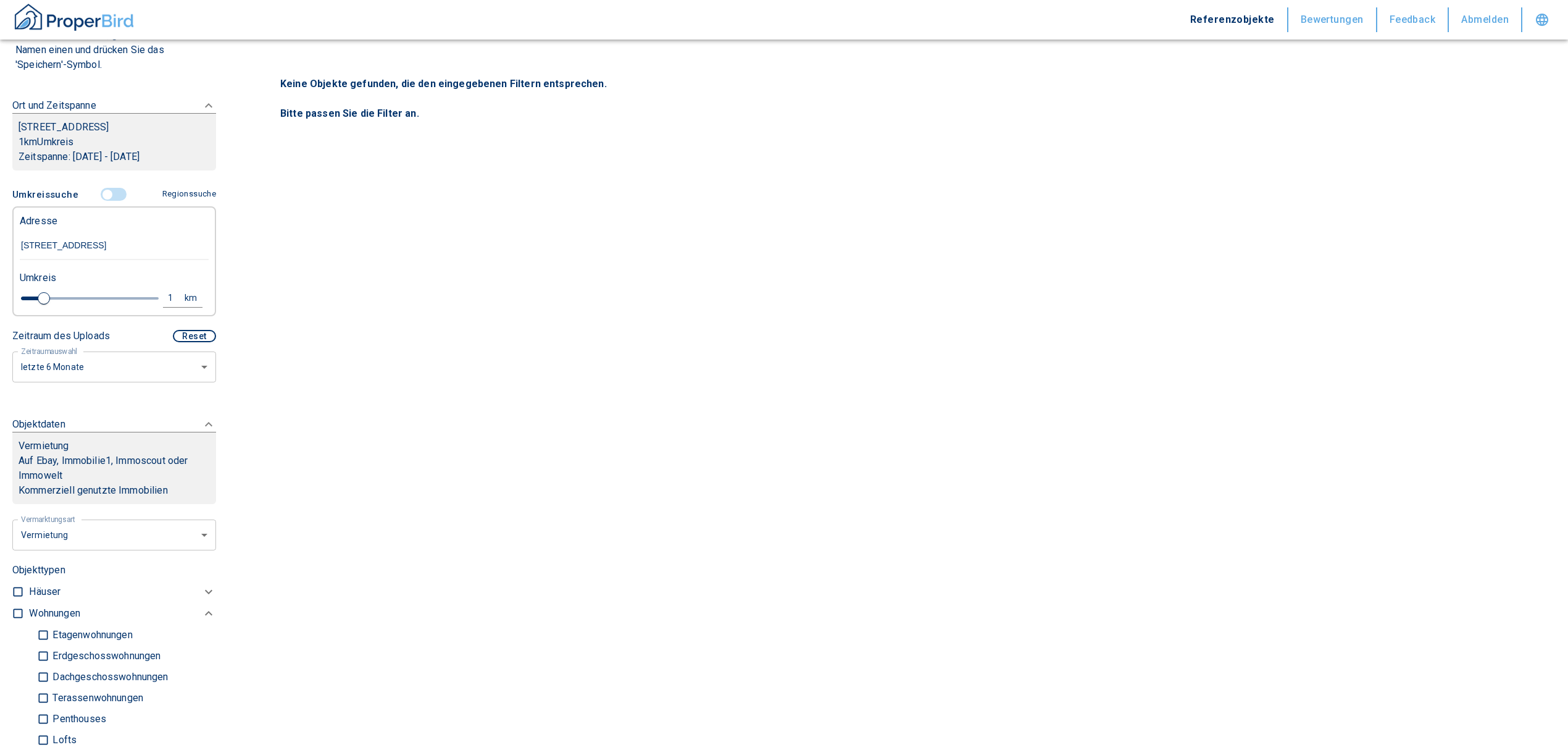
scroll to position [4, 0]
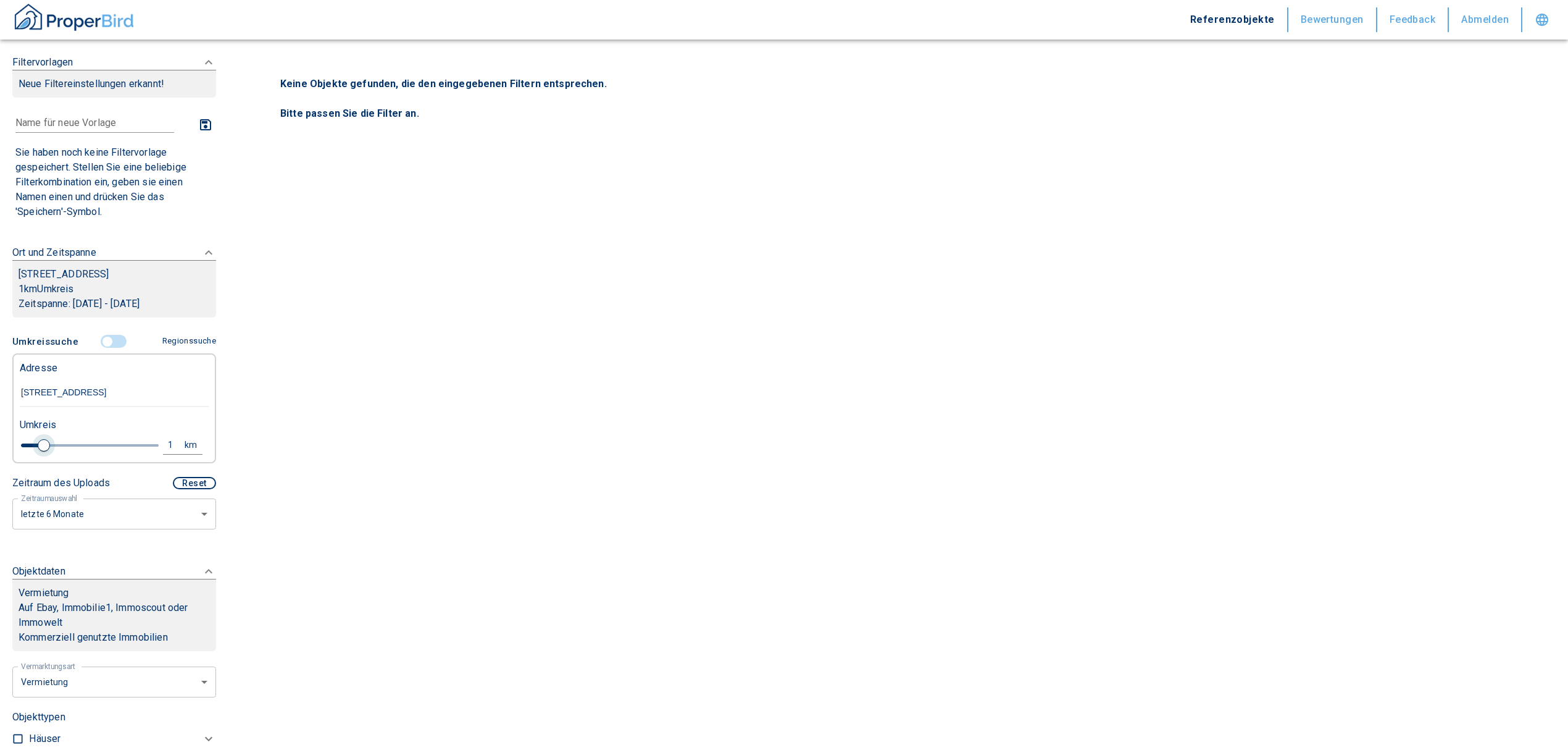
type input "2020"
type input "1.2"
type input "2020"
type input "1.4"
type input "2020"
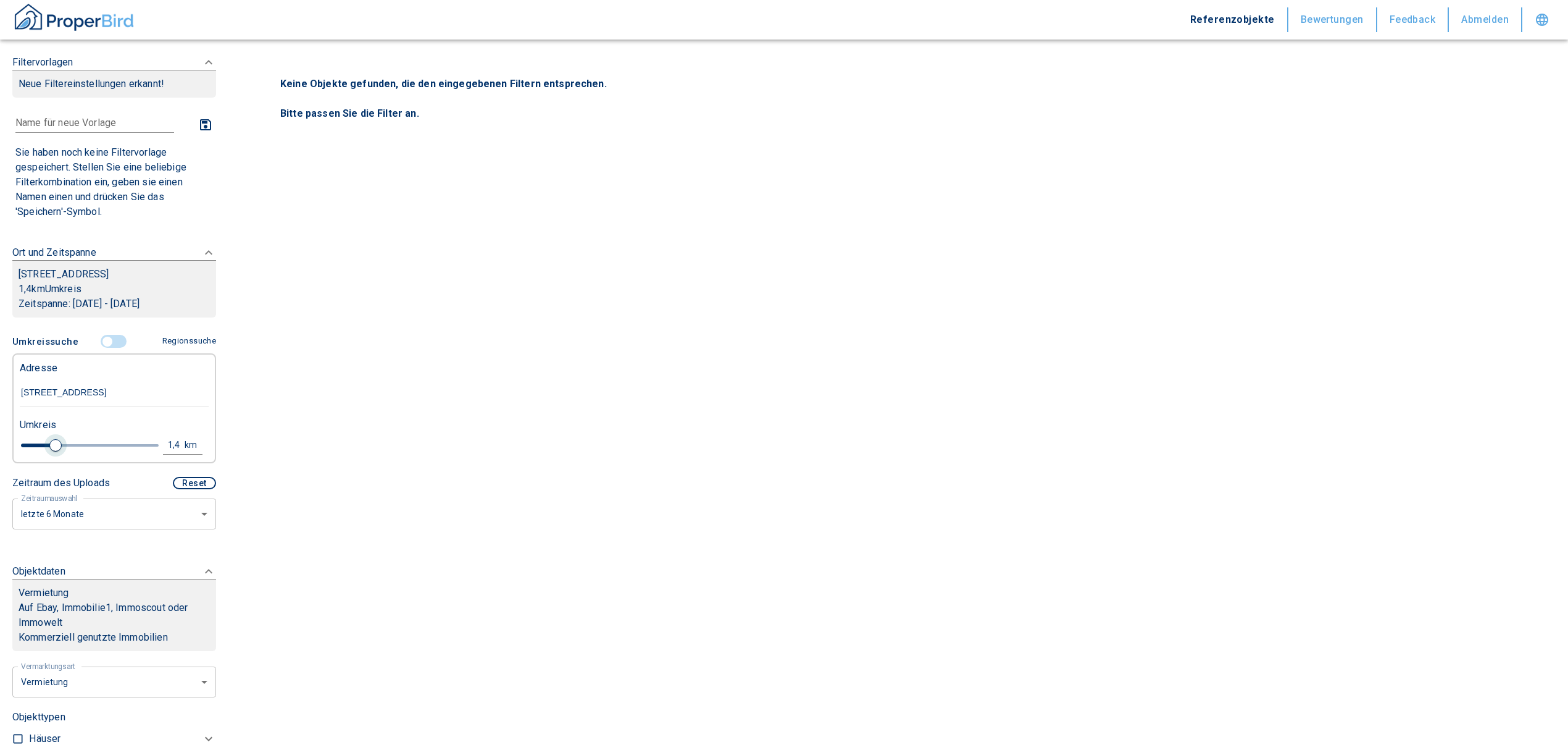
type input "1.6"
type input "2020"
type input "1.8"
type input "2020"
type input "2"
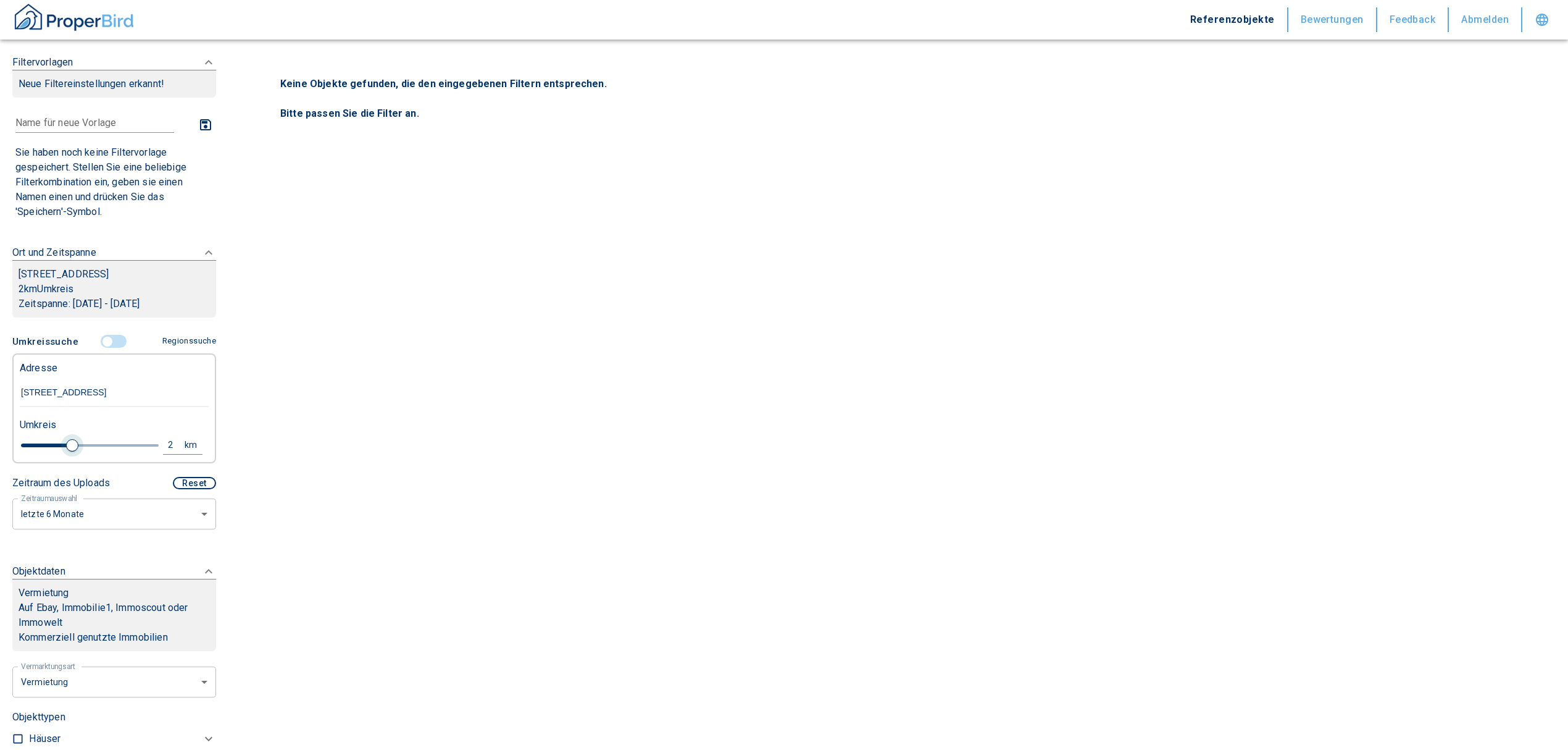
type input "2020"
type input "2.2"
type input "2020"
type input "2.4"
type input "2020"
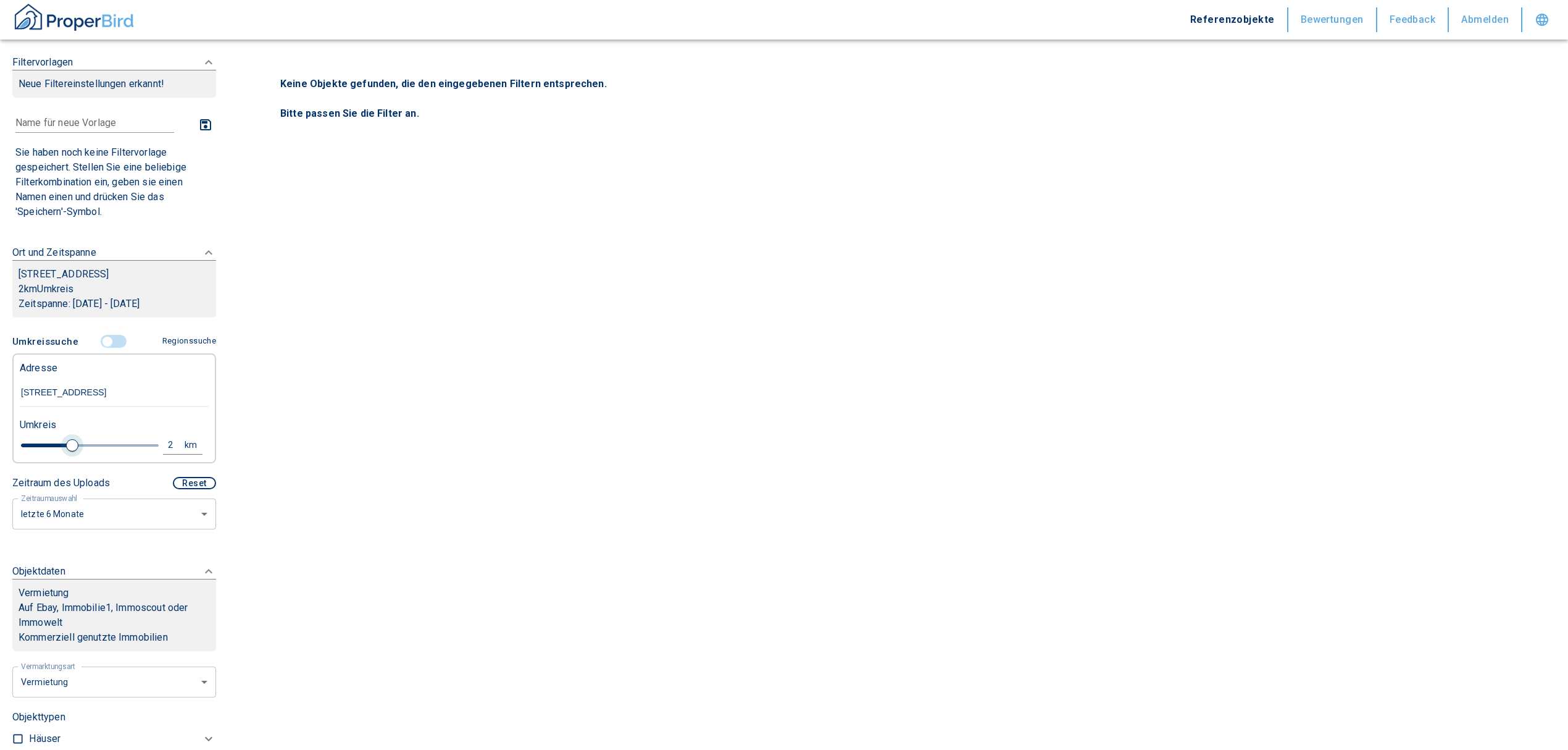
type input "2.6"
type input "2020"
type input "2.4"
type input "2020"
type input "2.2"
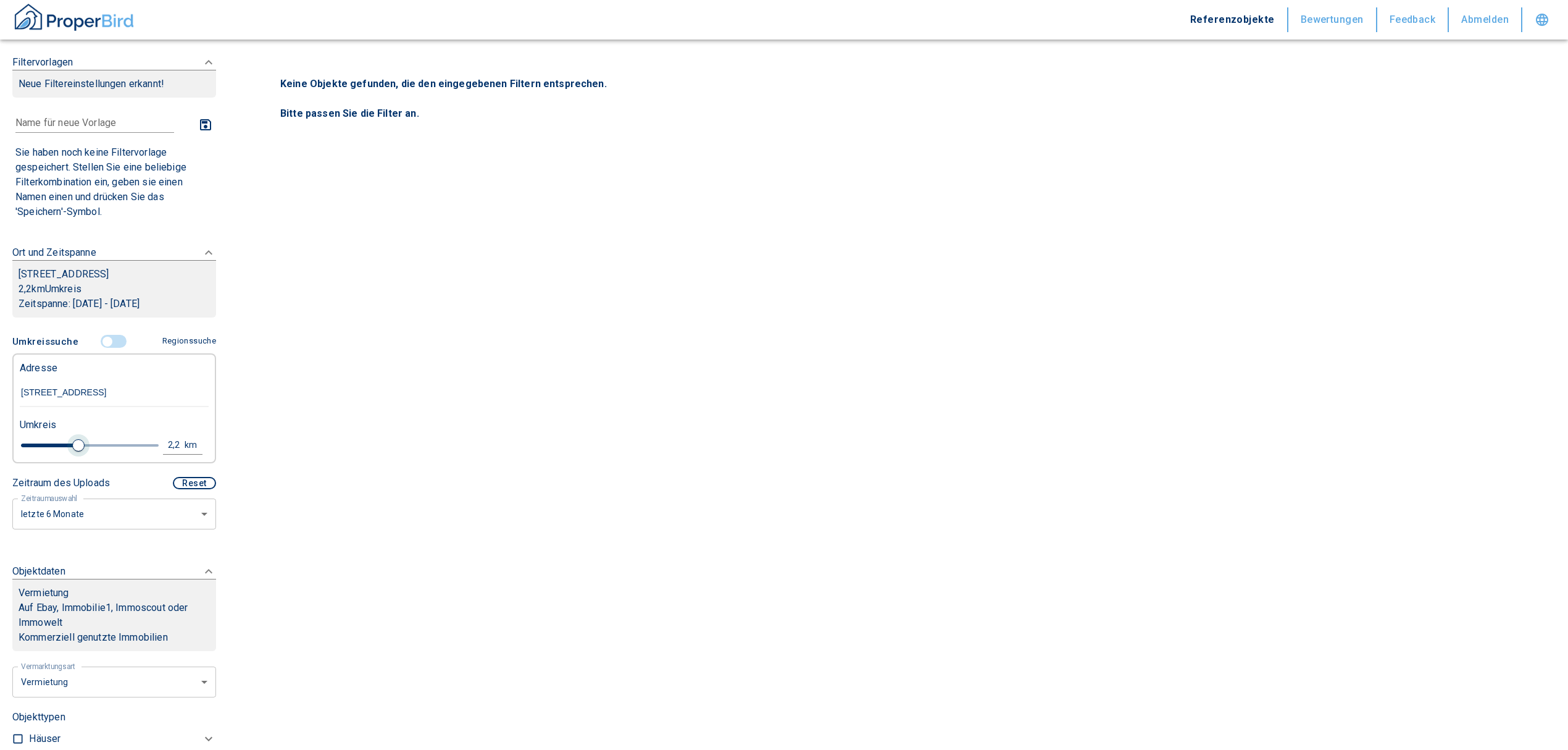
type input "2020"
type input "2"
drag, startPoint x: 45, startPoint y: 457, endPoint x: 69, endPoint y: 457, distance: 24.0
click at [69, 452] on span at bounding box center [73, 445] width 13 height 13
type input "2020"
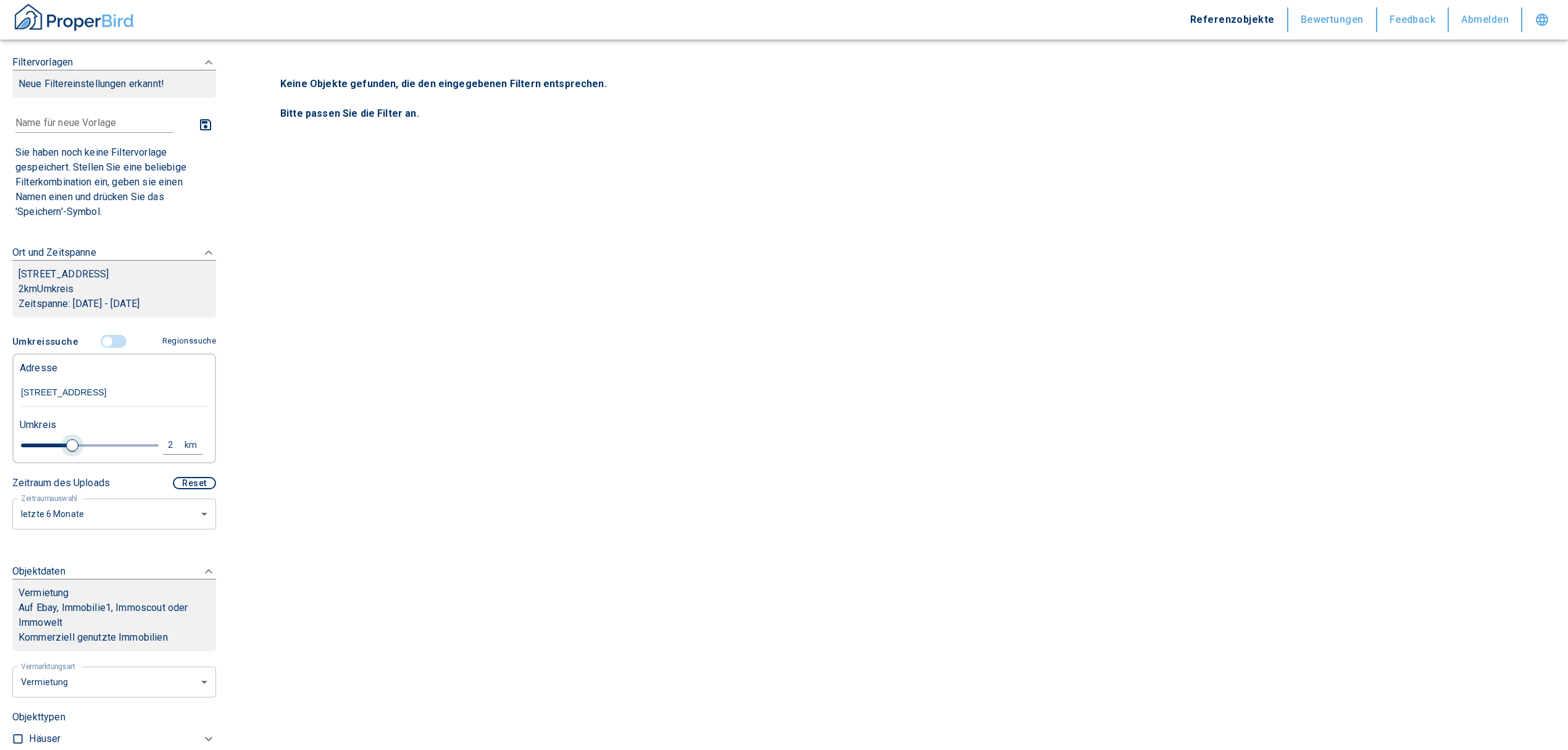
type input "2.2"
type input "2020"
type input "2.6"
type input "2020"
type input "2.8"
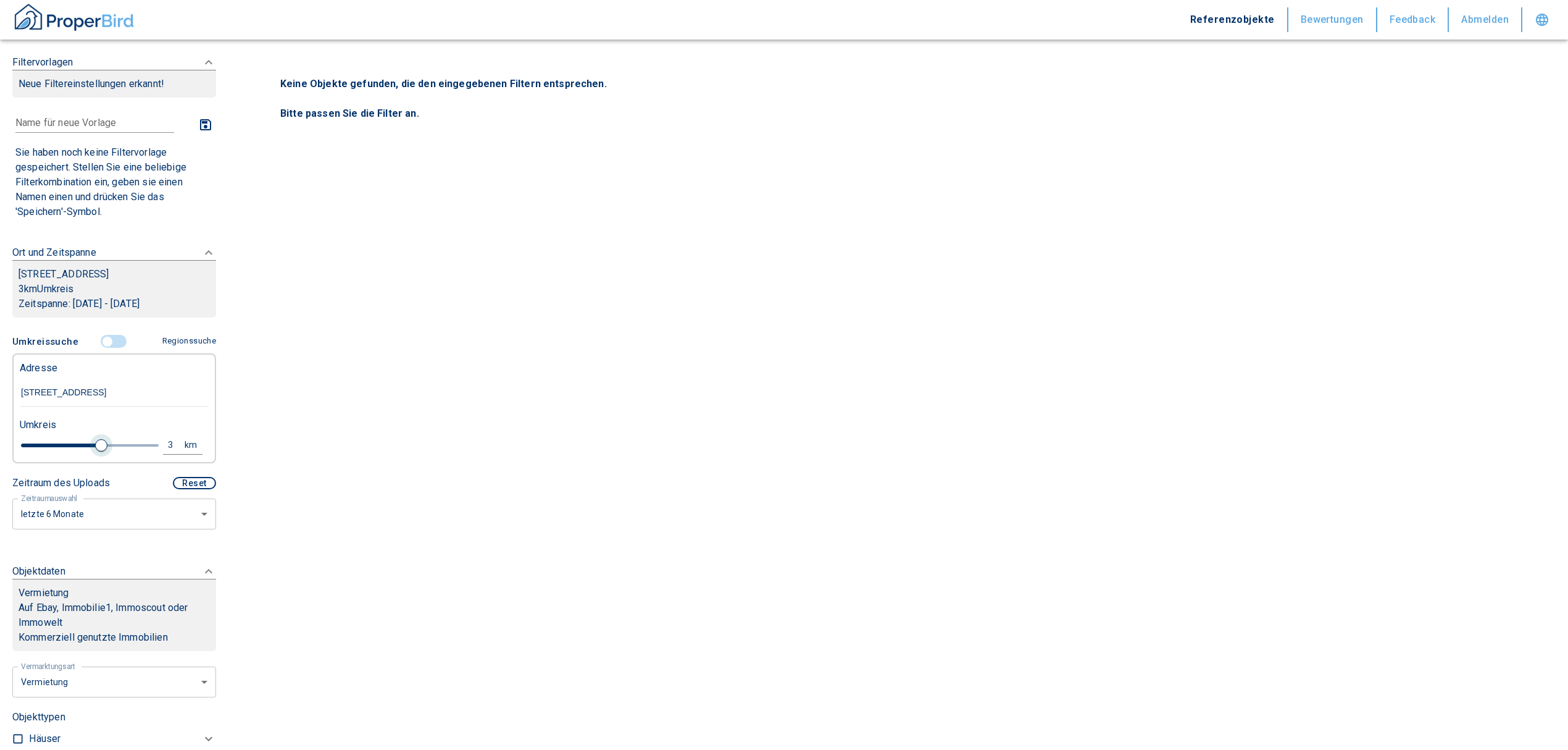
type input "2020"
type input "3"
drag, startPoint x: 69, startPoint y: 457, endPoint x: 94, endPoint y: 458, distance: 25.0
click at [95, 452] on span at bounding box center [102, 445] width 13 height 13
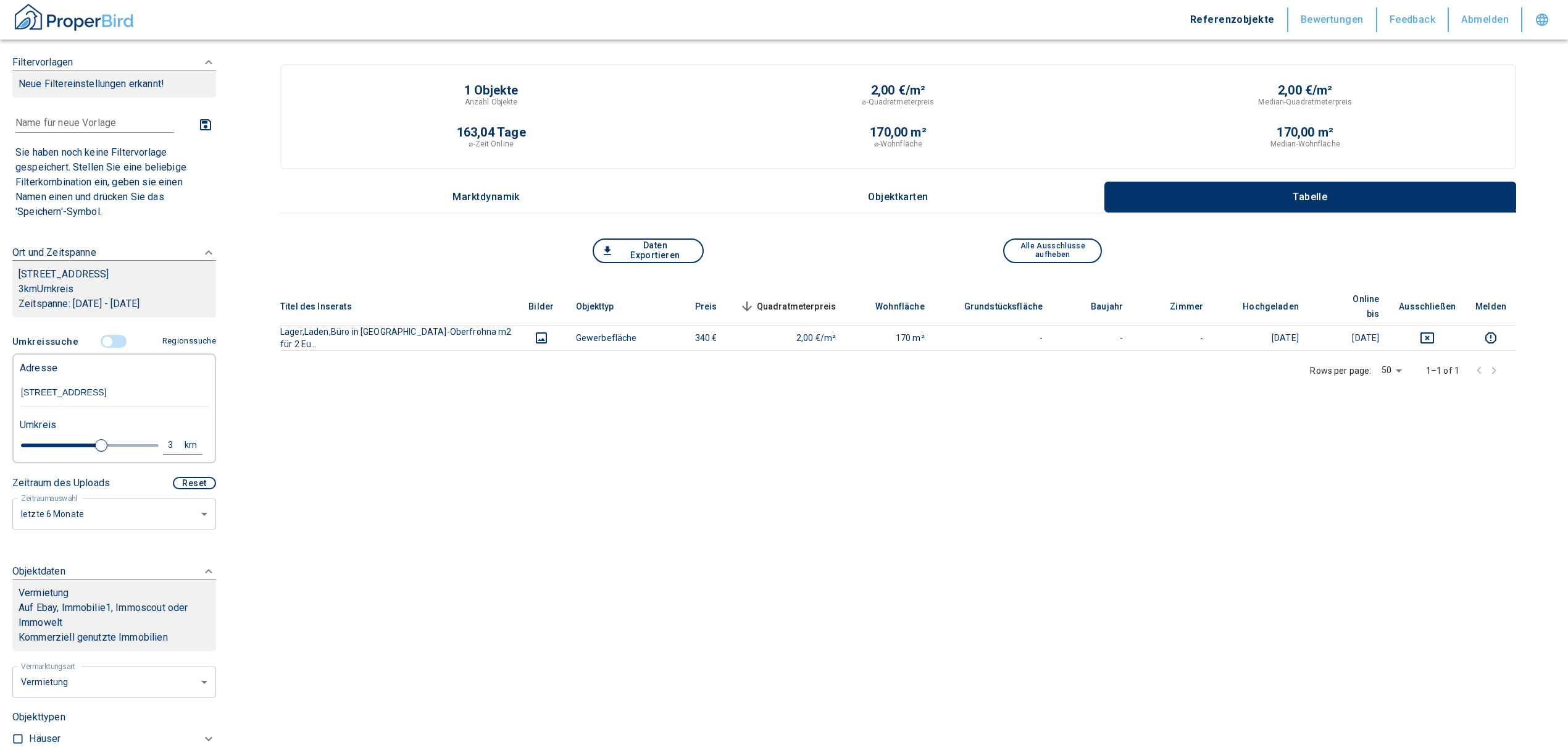
type input "2020"
type input "3.2"
type input "2020"
type input "4.4"
type input "2020"
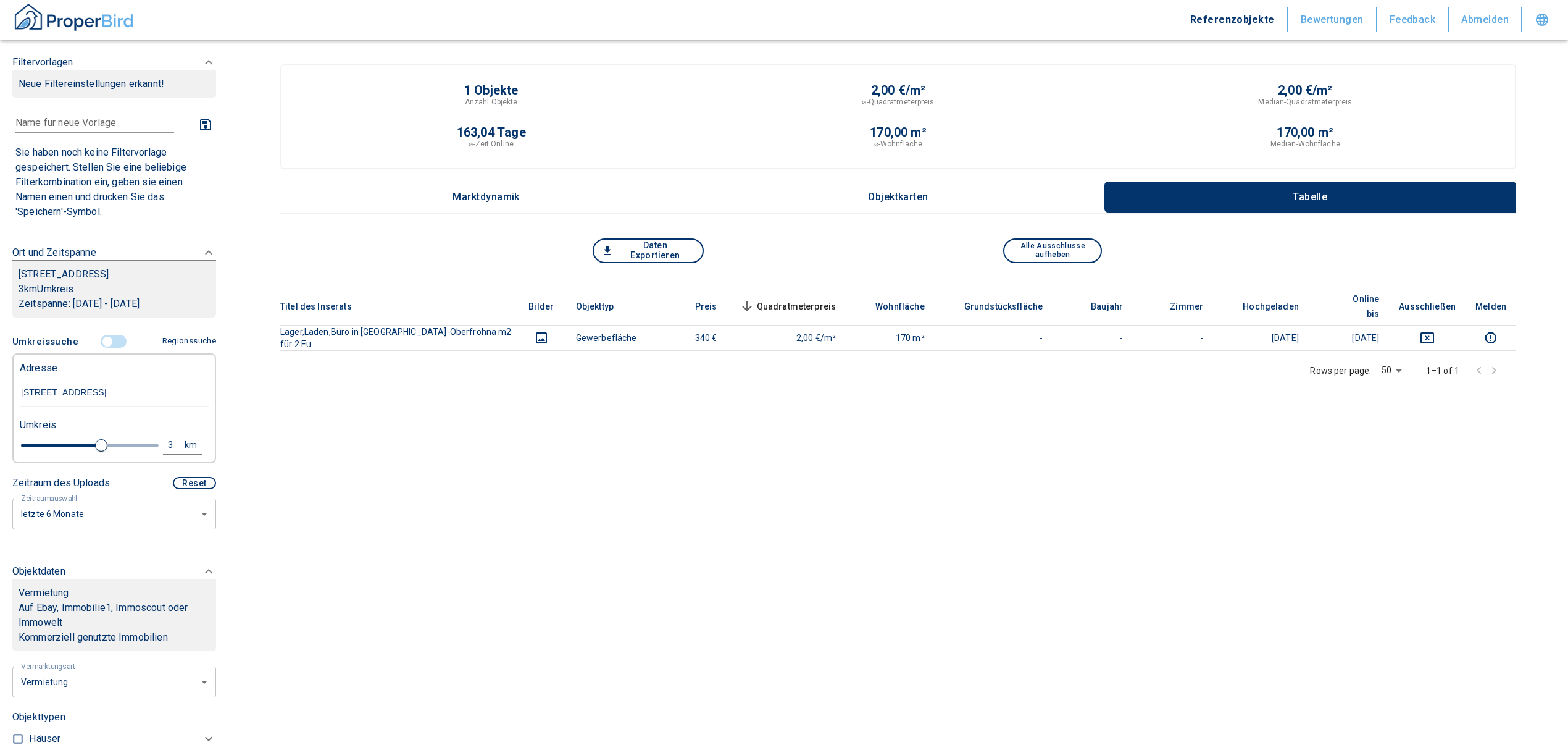
type input "5"
drag, startPoint x: 94, startPoint y: 458, endPoint x: 171, endPoint y: 451, distance: 77.3
click at [171, 451] on div "5 km" at bounding box center [109, 447] width 189 height 21
type input "2020"
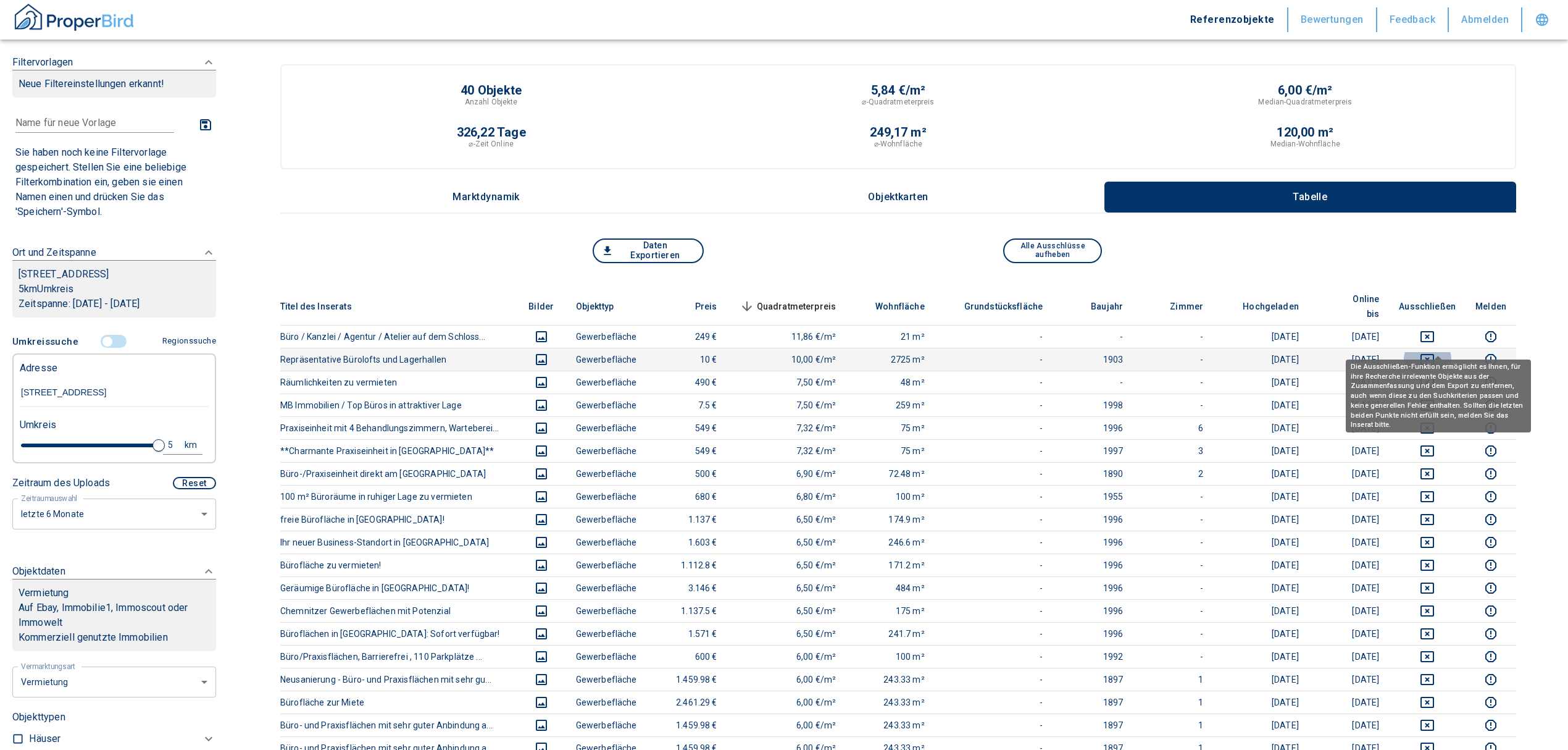
click at [1435, 352] on icon "deselect this listing" at bounding box center [1427, 359] width 15 height 15
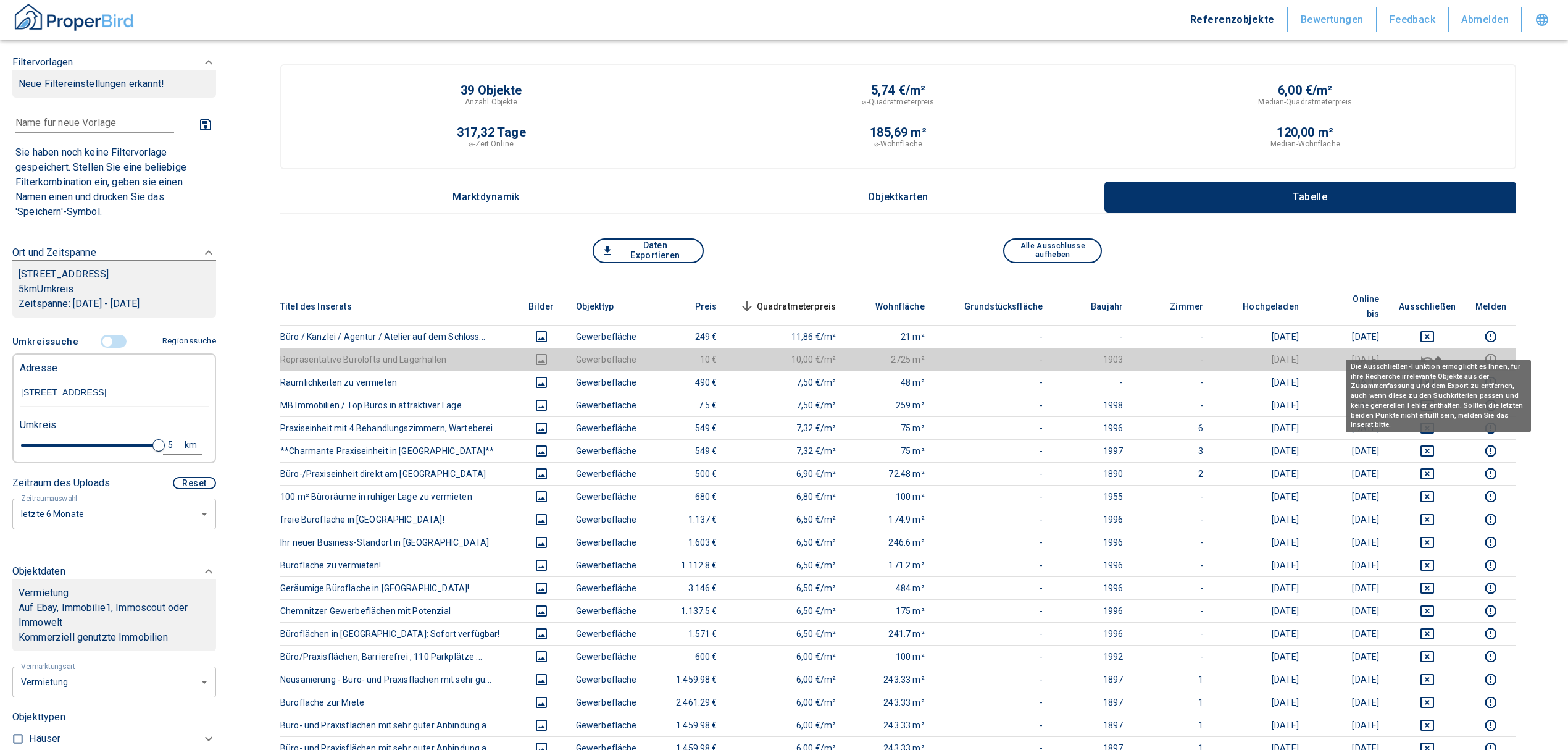
click at [1435, 305] on th "Ausschließen" at bounding box center [1427, 307] width 76 height 38
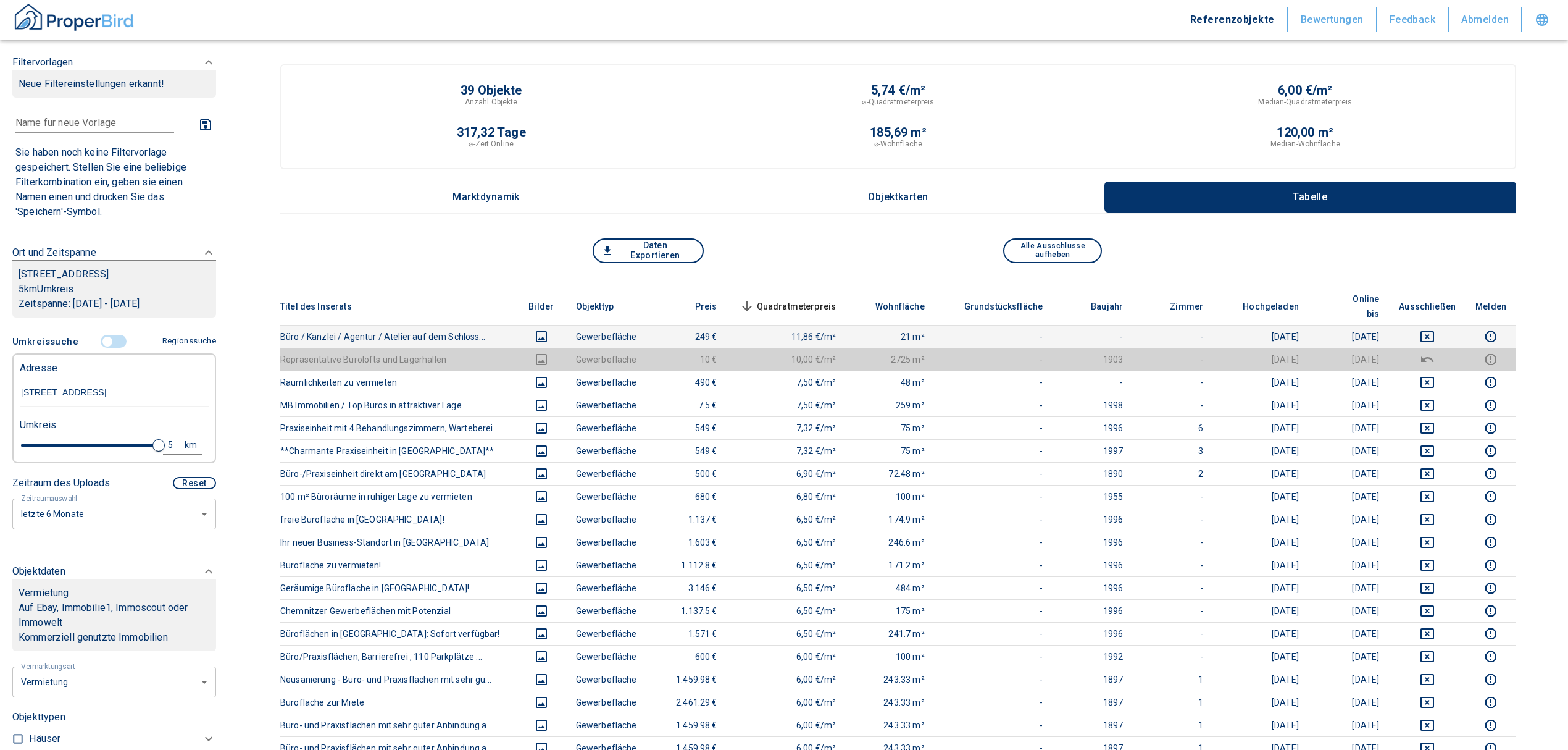
click at [1435, 329] on icon "deselect this listing" at bounding box center [1427, 336] width 15 height 15
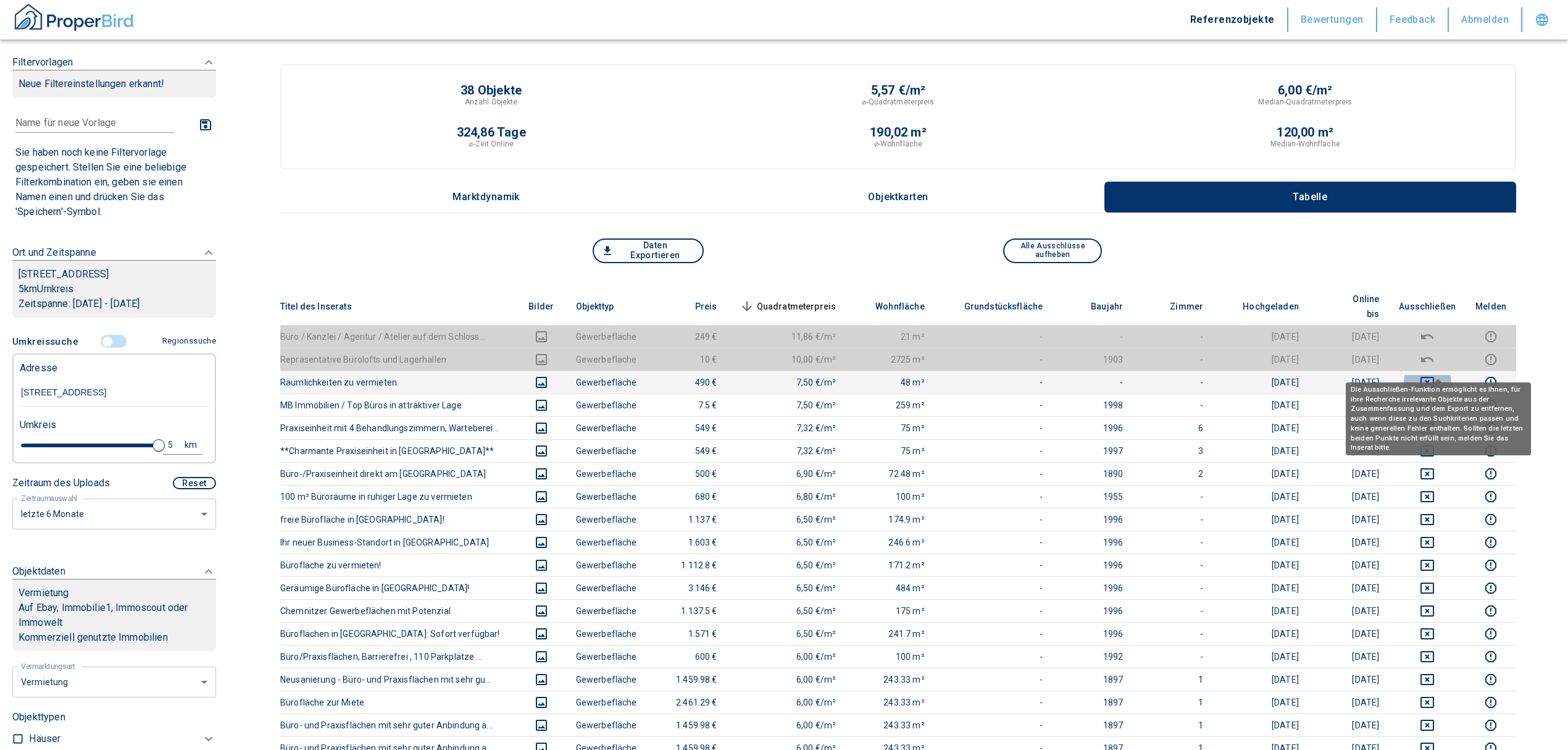
click at [1434, 377] on icon "deselect this listing" at bounding box center [1427, 382] width 14 height 11
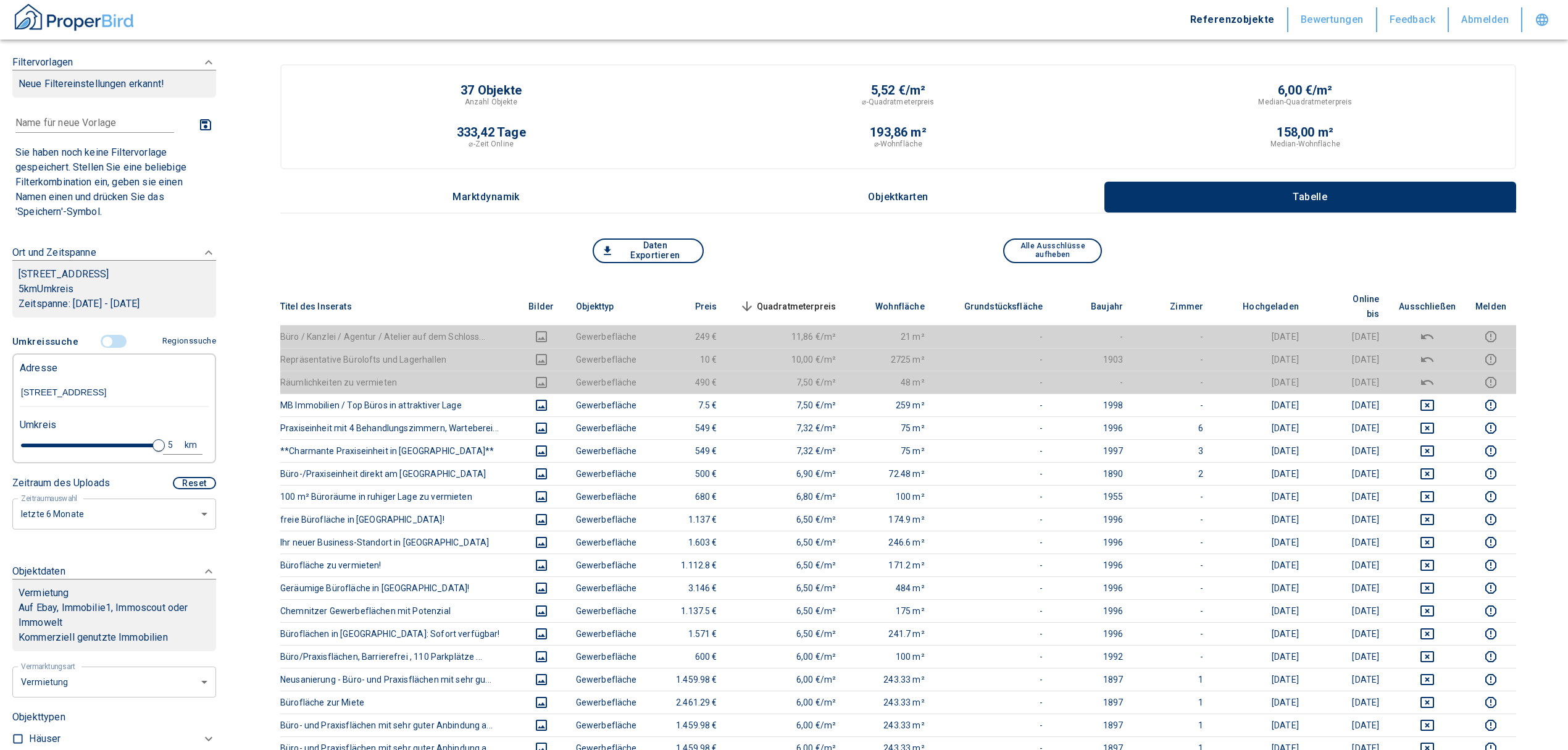
click at [783, 299] on span "Quadratmeterpreis sorted descending" at bounding box center [786, 306] width 99 height 15
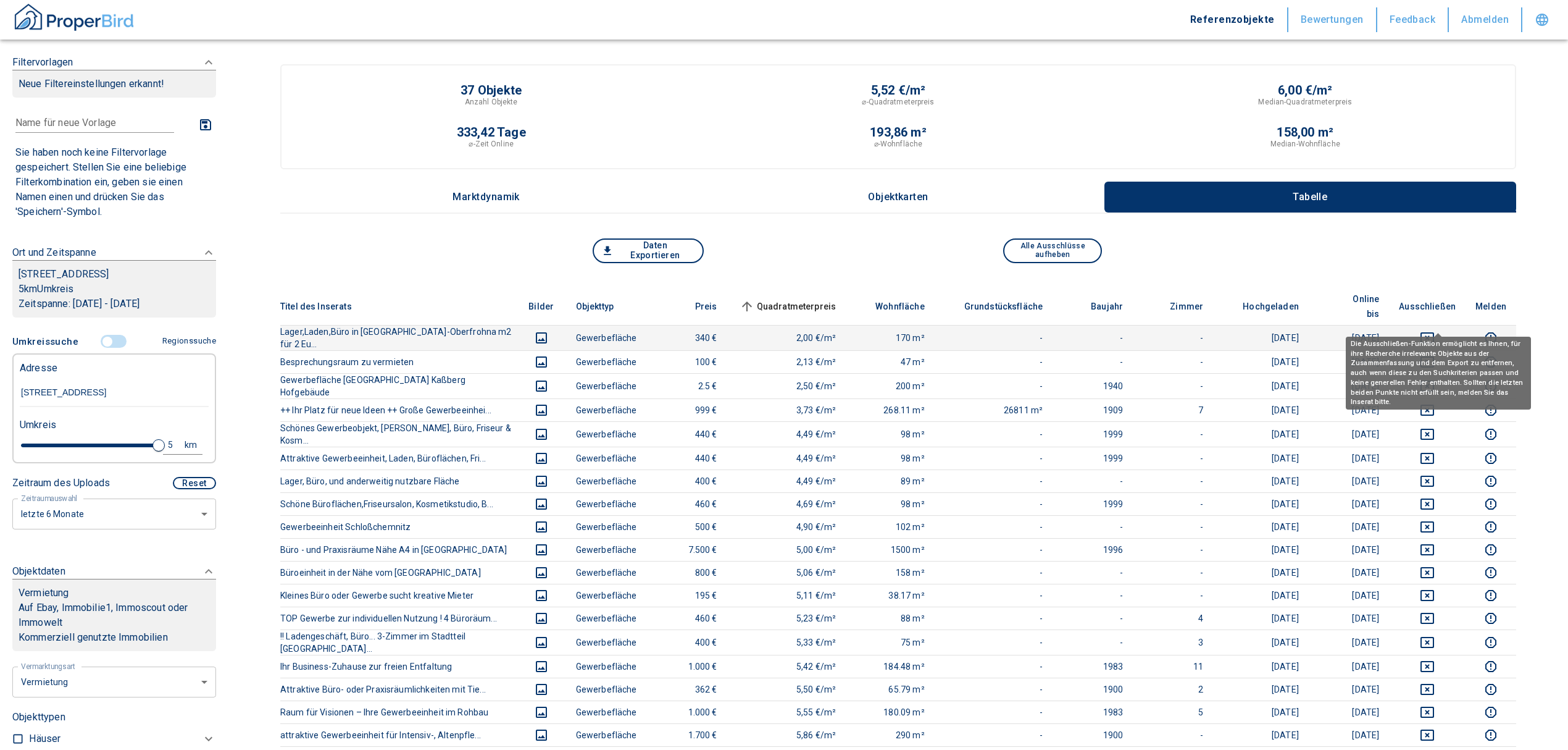
click at [1435, 330] on icon "deselect this listing" at bounding box center [1427, 337] width 15 height 15
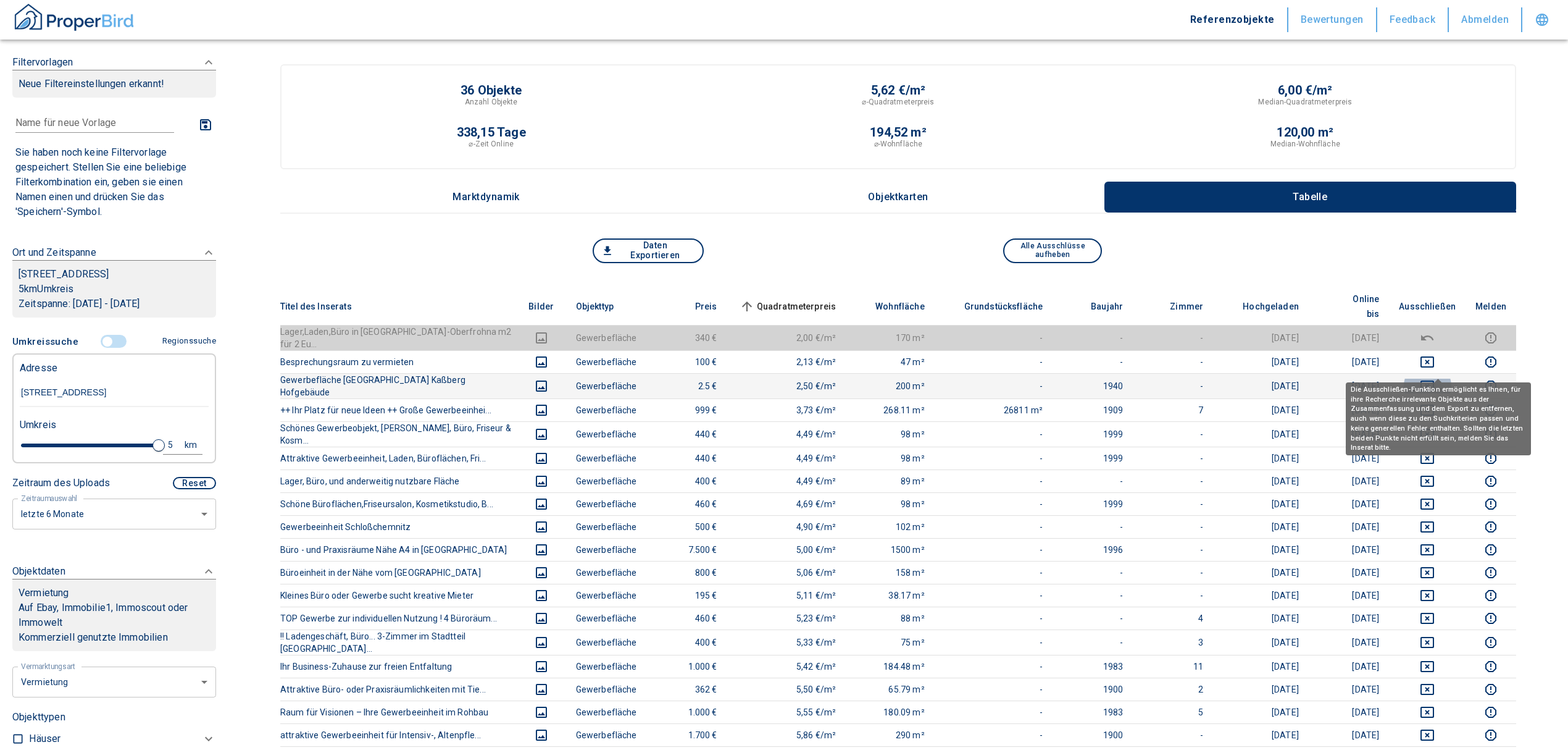
click at [1435, 378] on icon "deselect this listing" at bounding box center [1427, 385] width 15 height 15
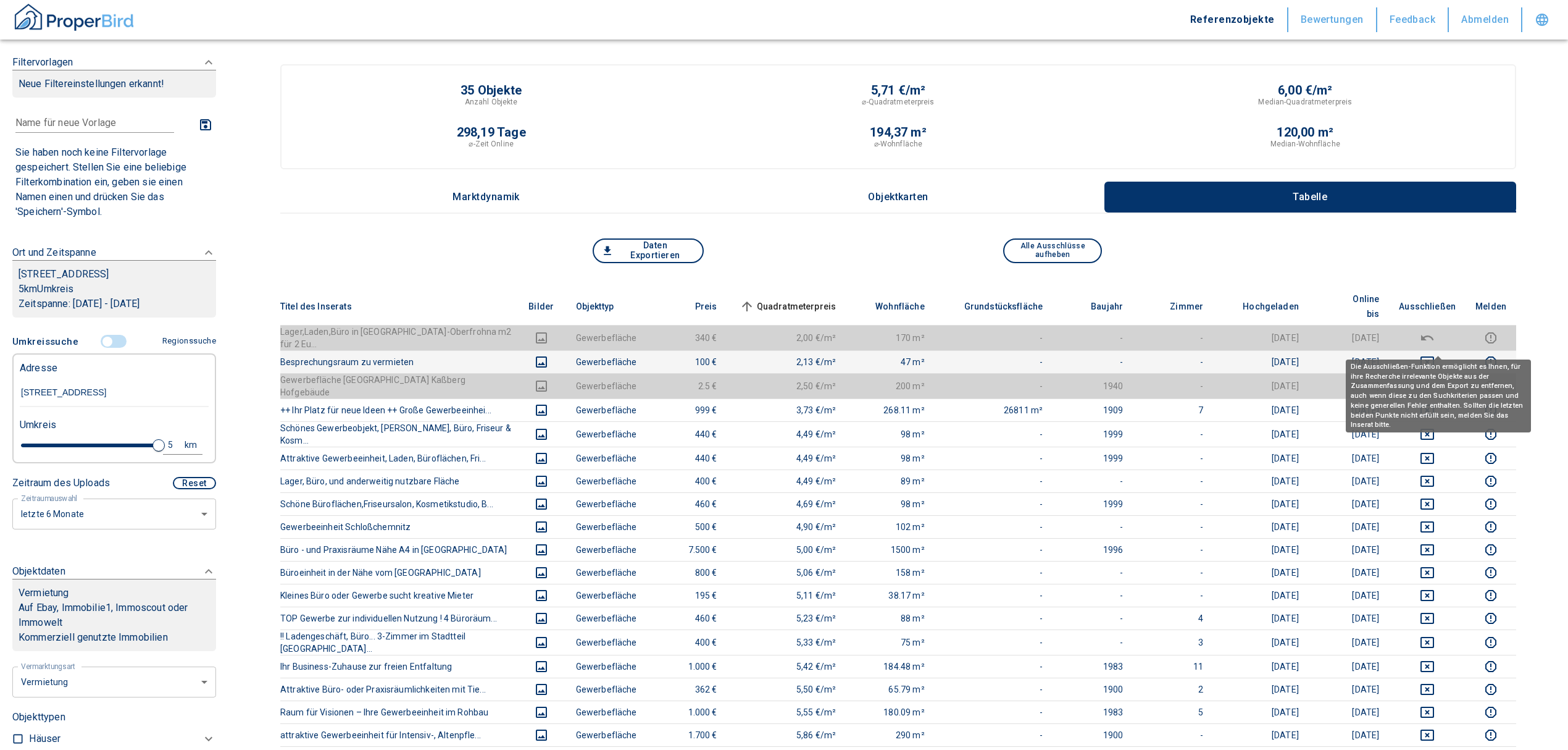
click at [1435, 354] on icon "deselect this listing" at bounding box center [1427, 361] width 15 height 15
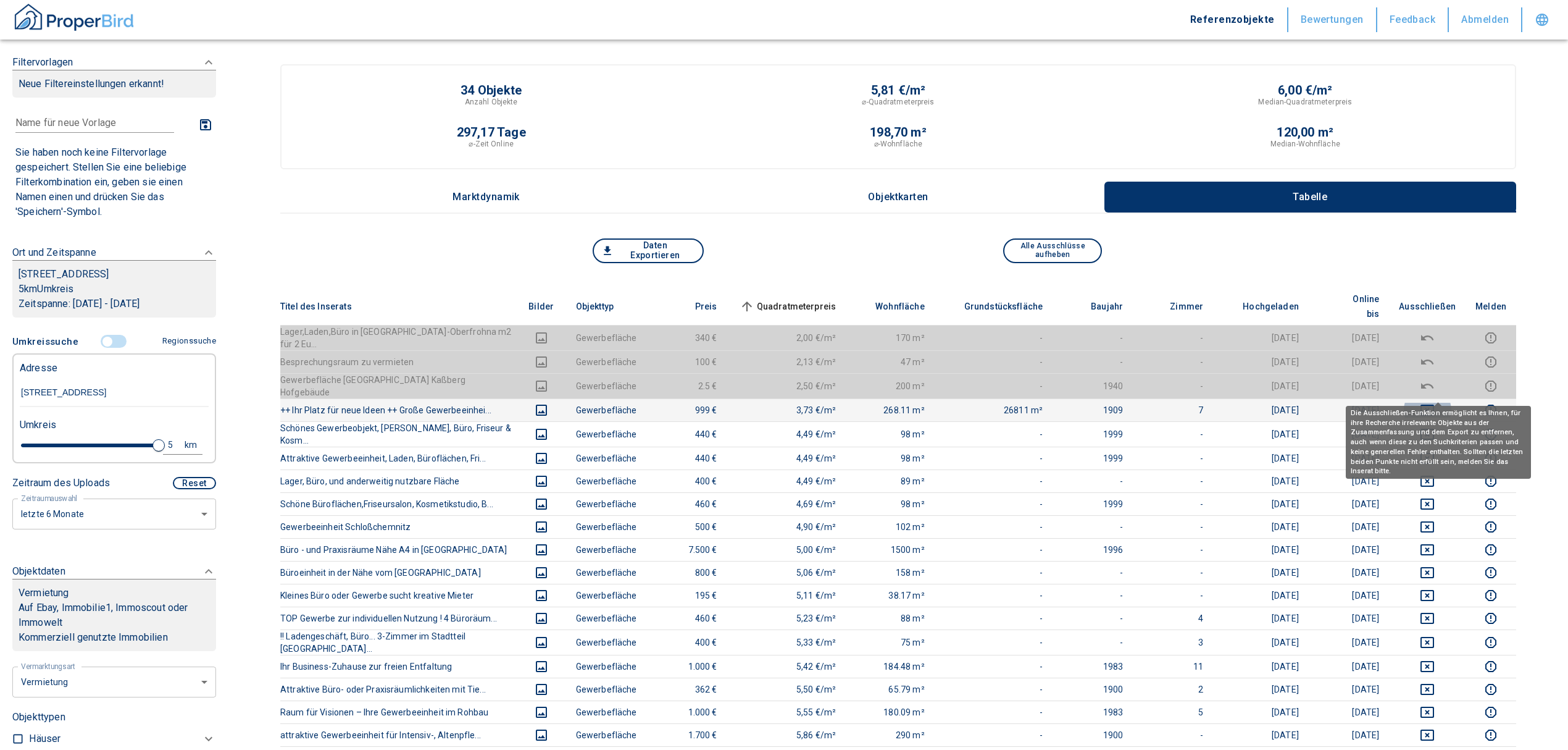
click at [1434, 404] on icon "deselect this listing" at bounding box center [1427, 410] width 14 height 11
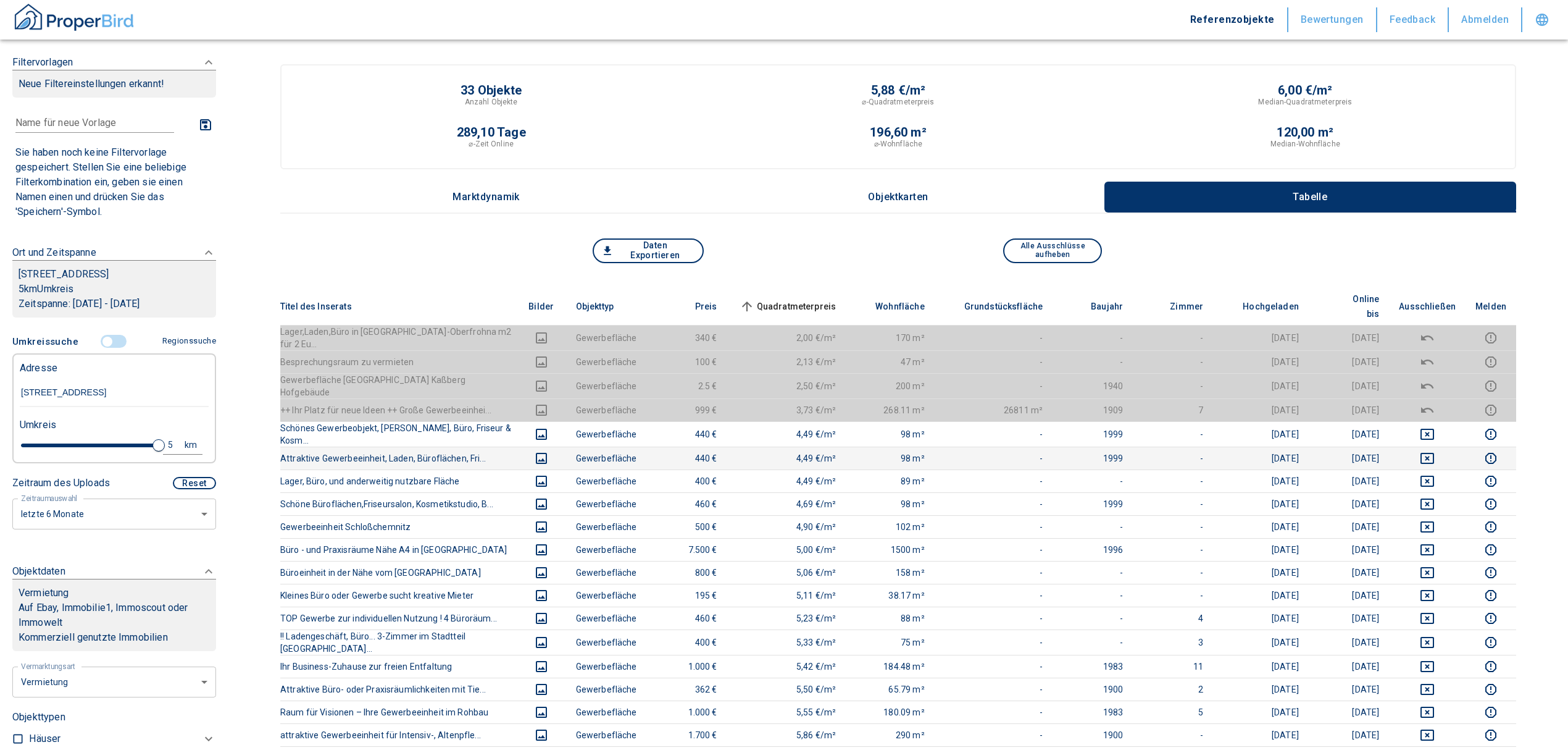
click at [1439, 447] on td at bounding box center [1427, 458] width 76 height 23
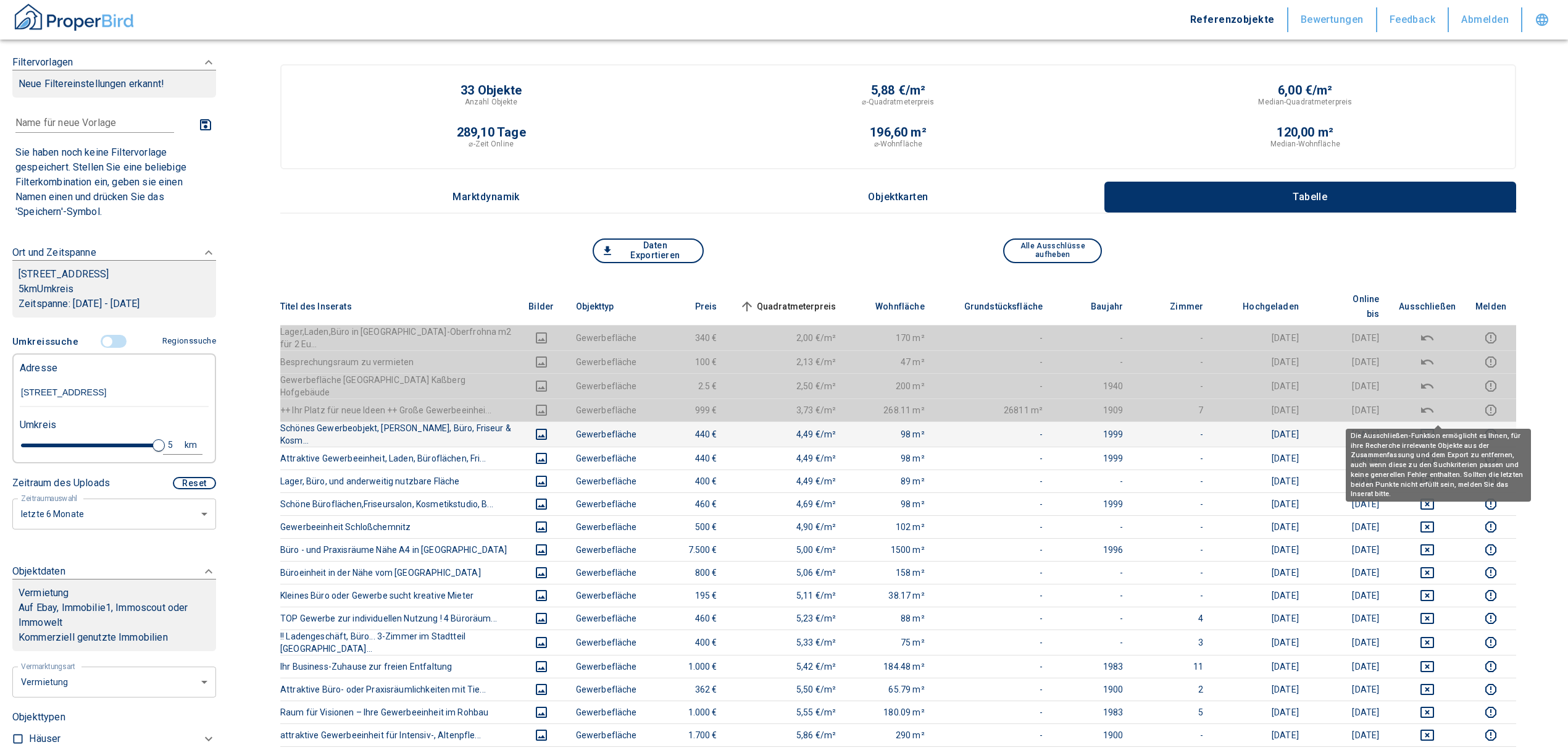
click at [1433, 427] on icon "deselect this listing" at bounding box center [1427, 434] width 15 height 15
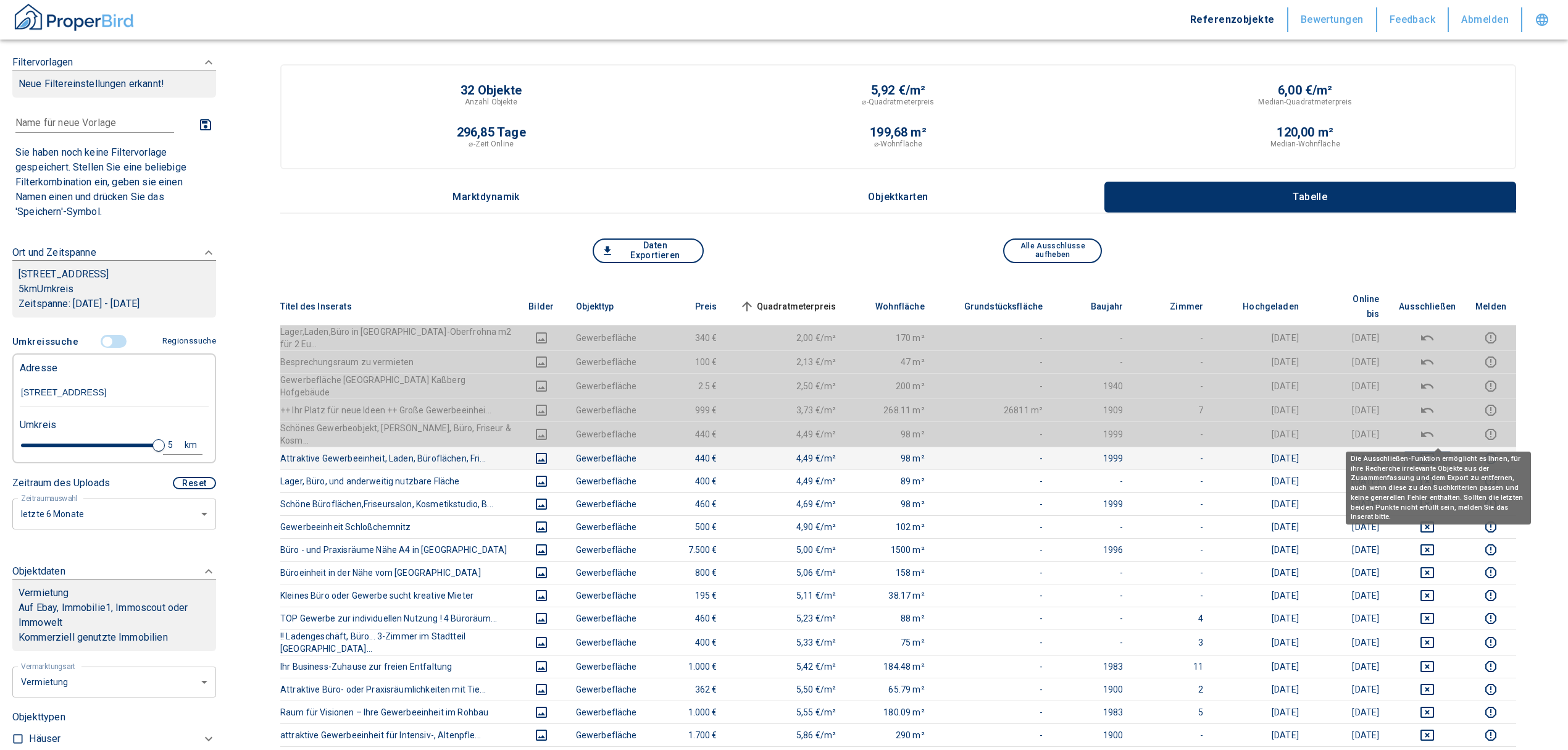
click at [1434, 453] on icon "deselect this listing" at bounding box center [1427, 459] width 14 height 11
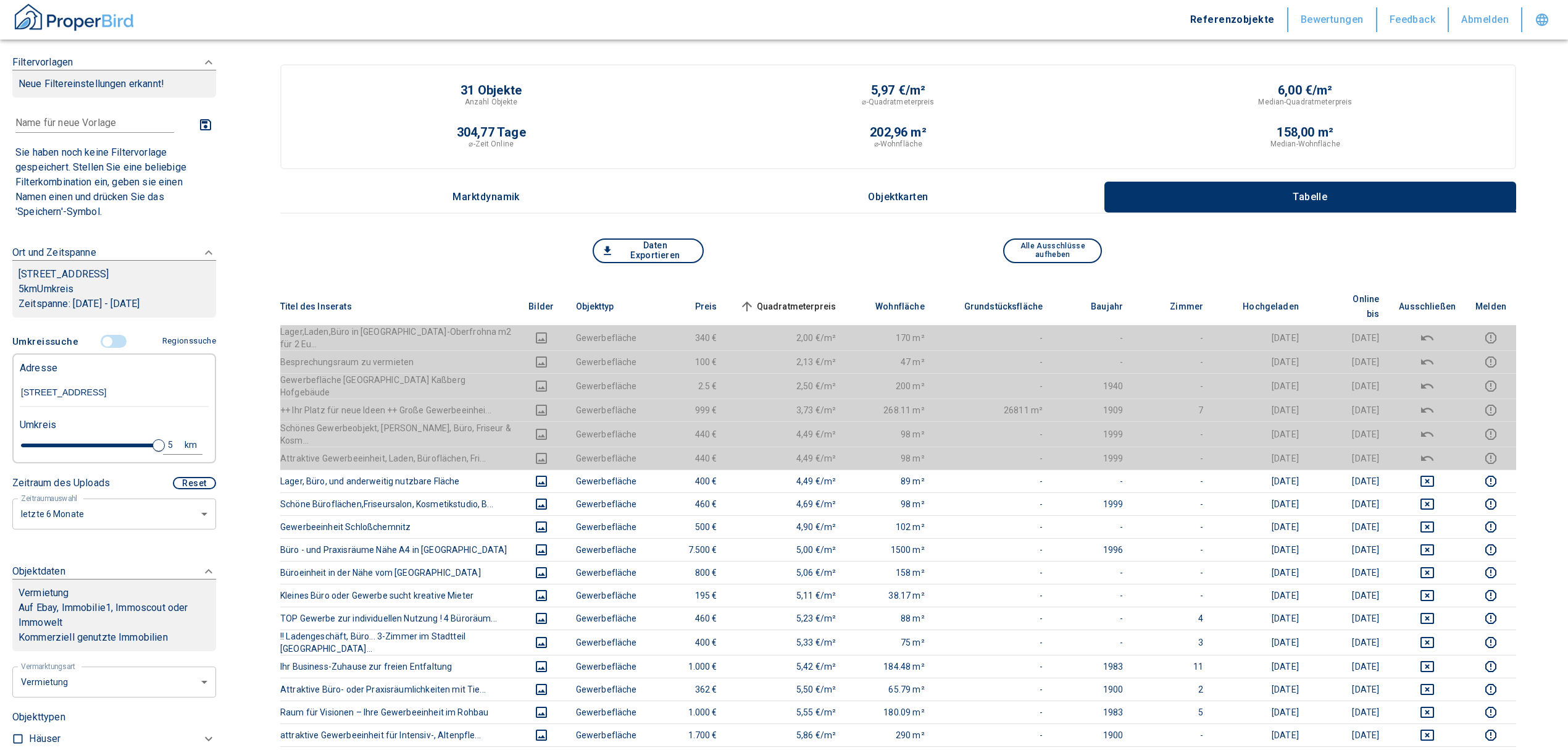
click at [798, 299] on span "Quadratmeterpreis sorted ascending" at bounding box center [786, 306] width 99 height 15
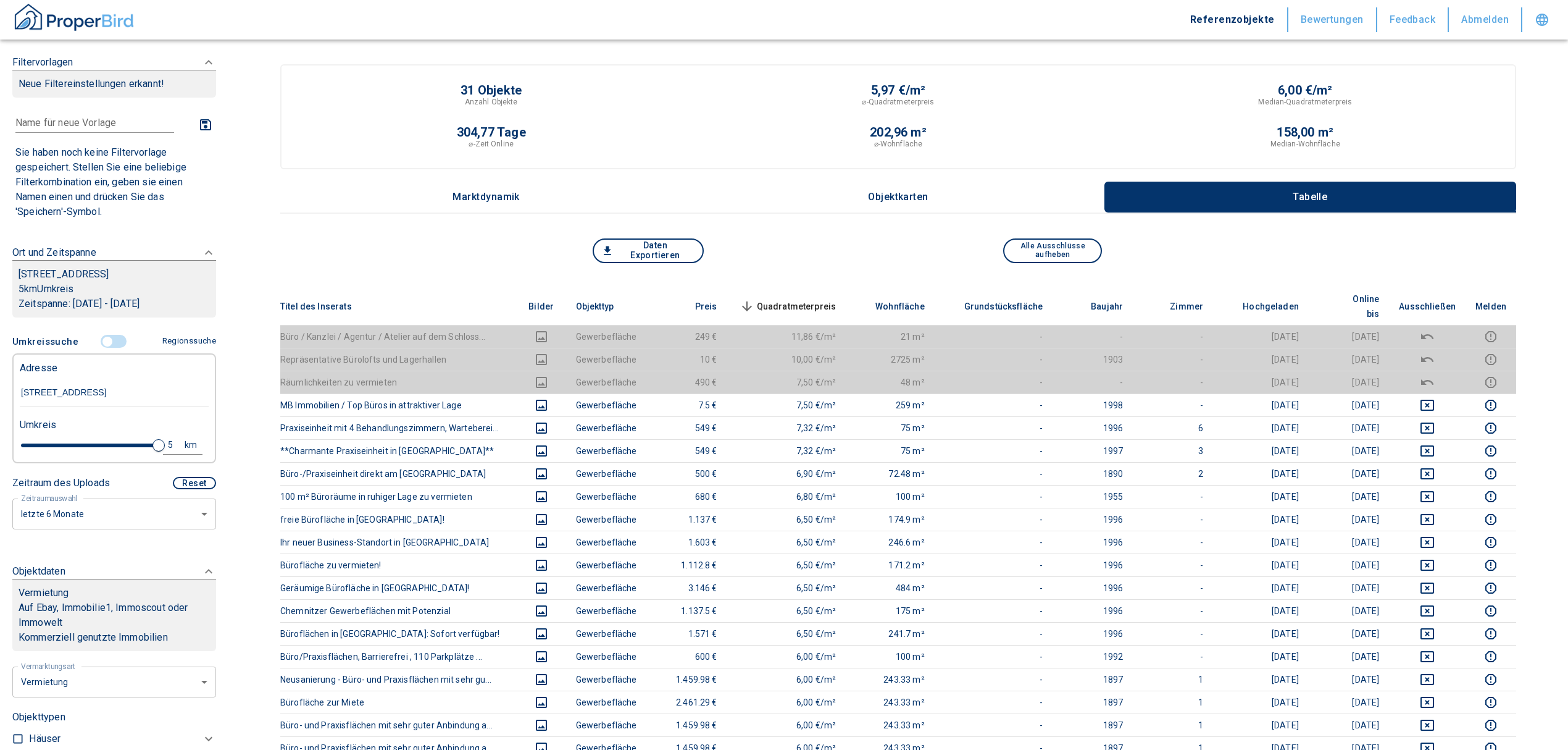
click at [803, 299] on span "Quadratmeterpreis sorted descending" at bounding box center [786, 306] width 99 height 15
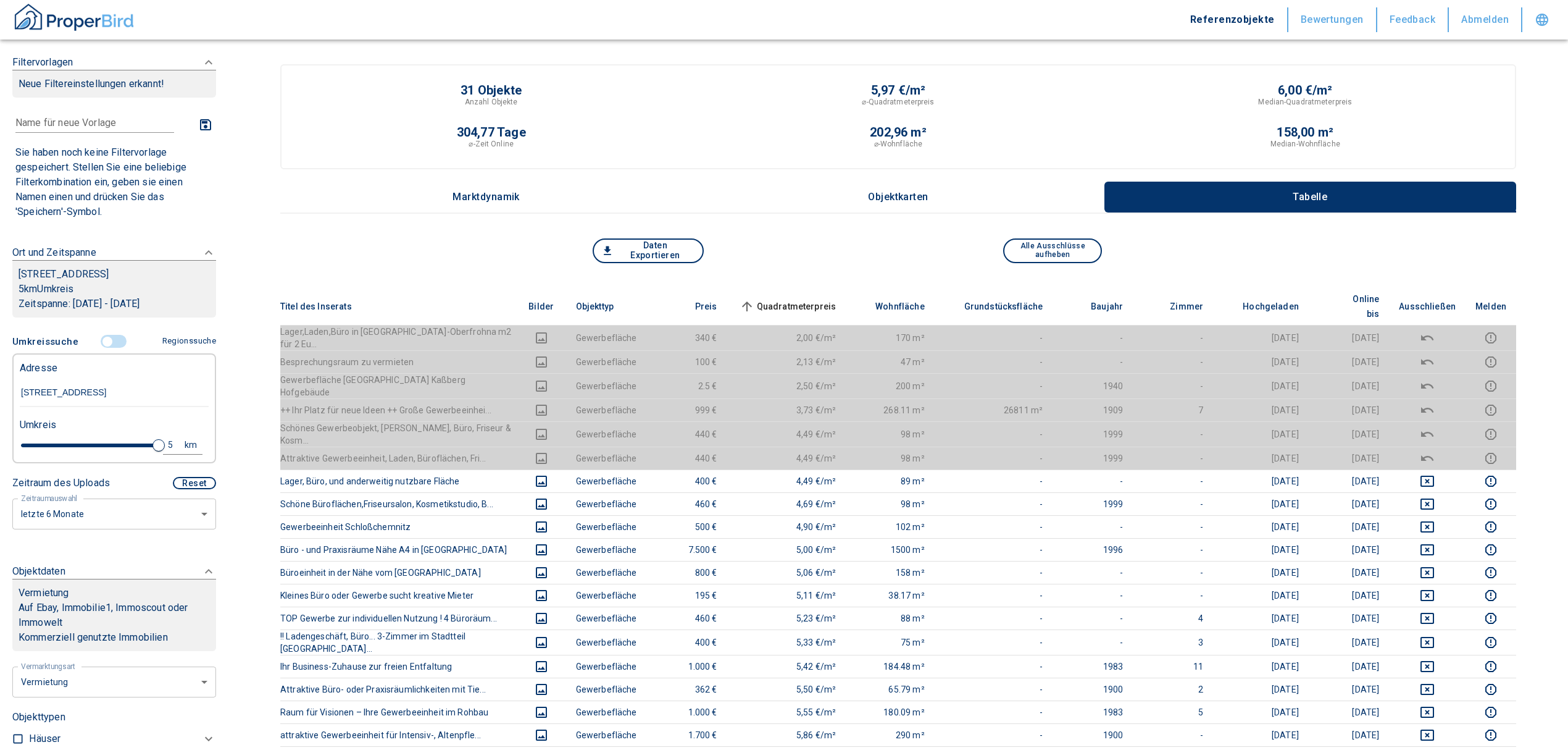
click at [101, 348] on input "controlled" at bounding box center [107, 342] width 37 height 14
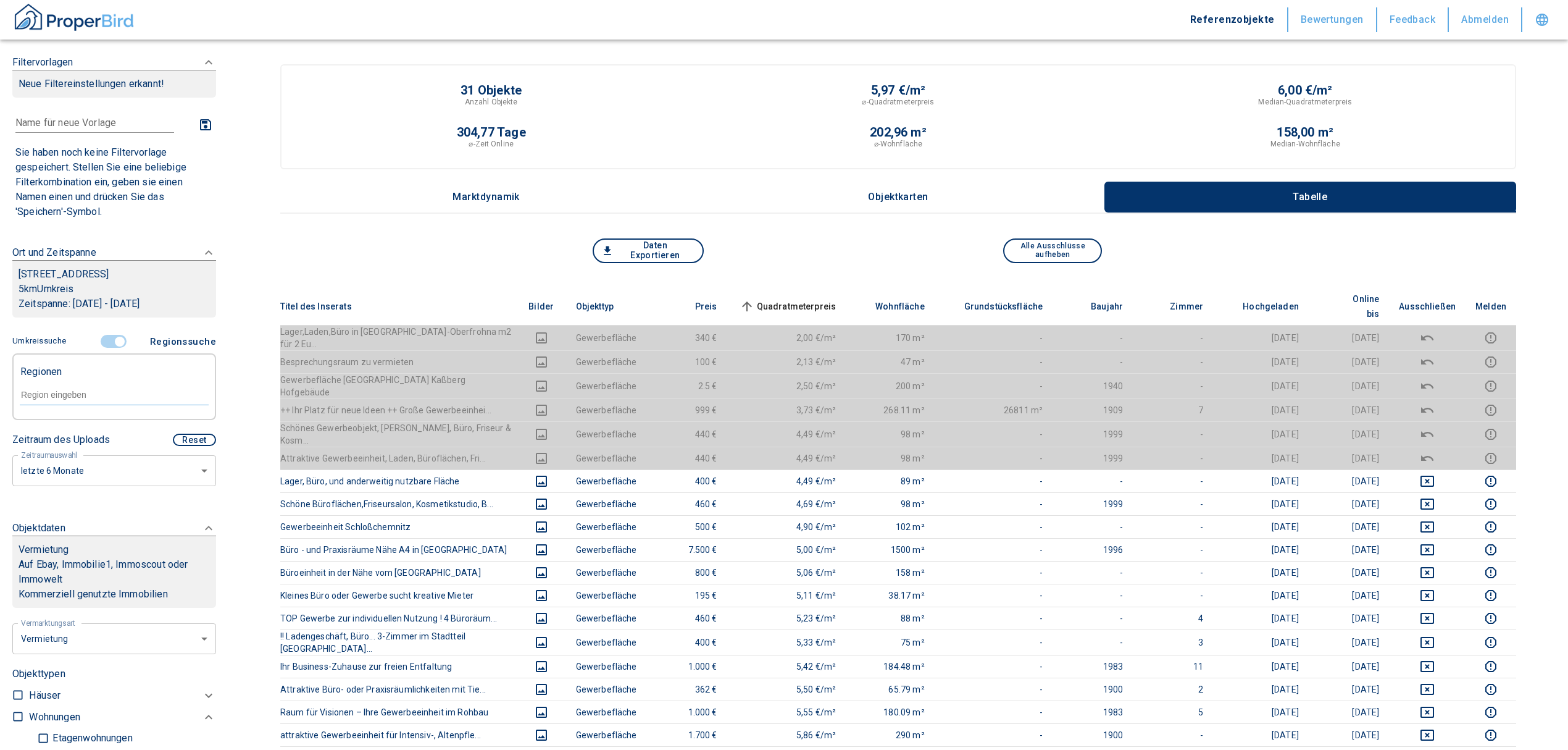
click at [65, 396] on form at bounding box center [114, 394] width 189 height 47
click at [68, 400] on input "text" at bounding box center [114, 395] width 189 height 11
click at [92, 435] on li "09228 [GEOGRAPHIC_DATA]" at bounding box center [107, 437] width 177 height 22
type input "09228"
type input "2020"
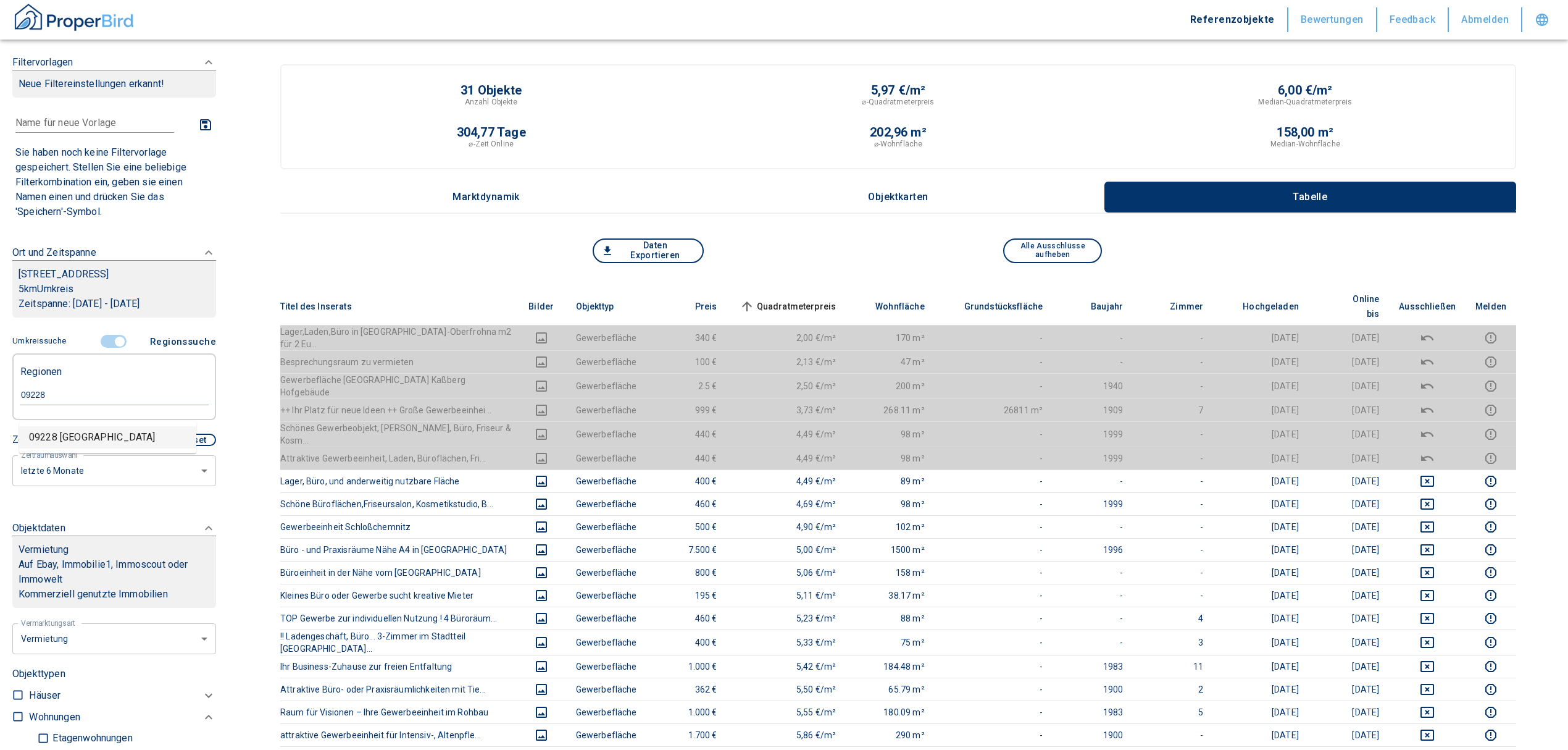
type input "09228 [GEOGRAPHIC_DATA]"
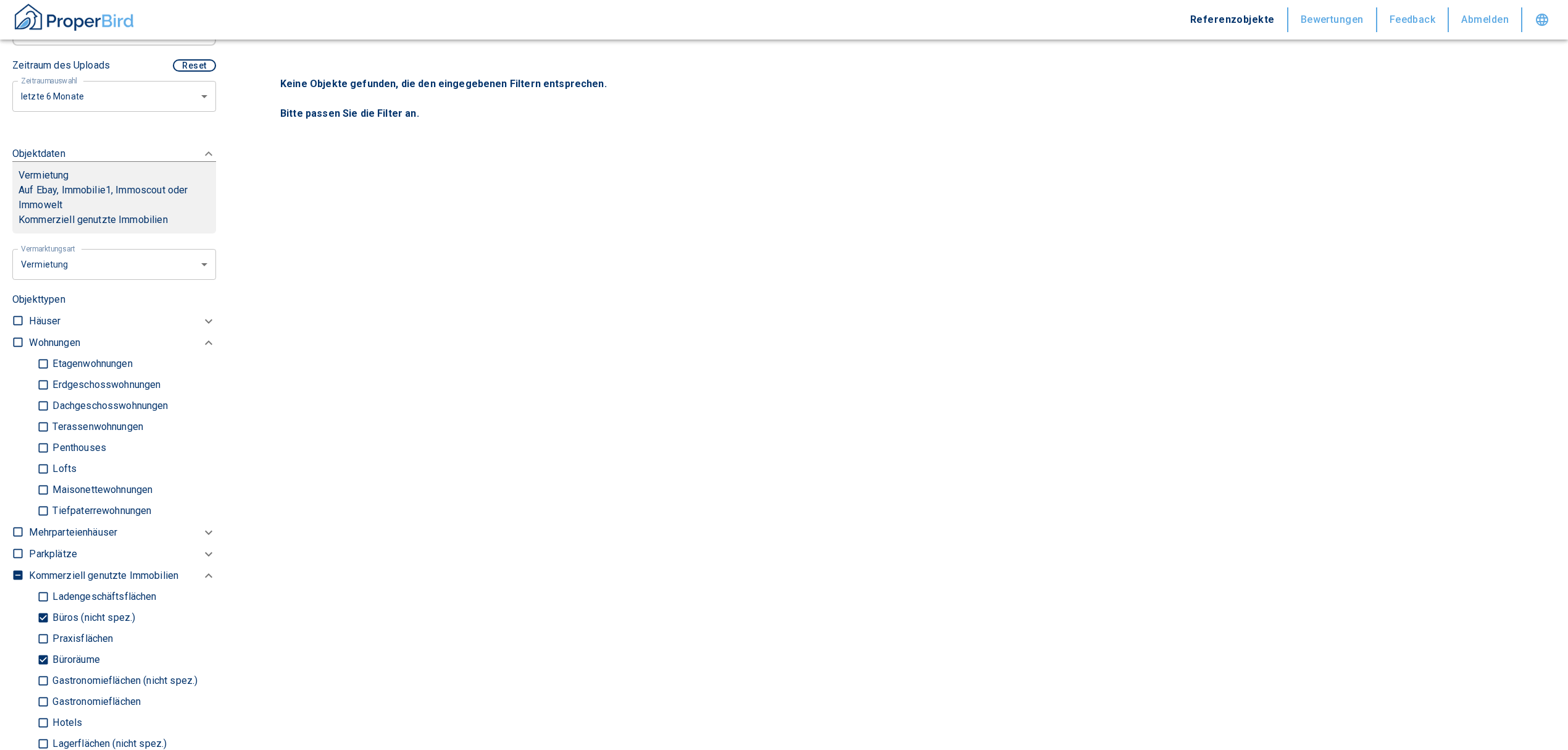
scroll to position [498, 0]
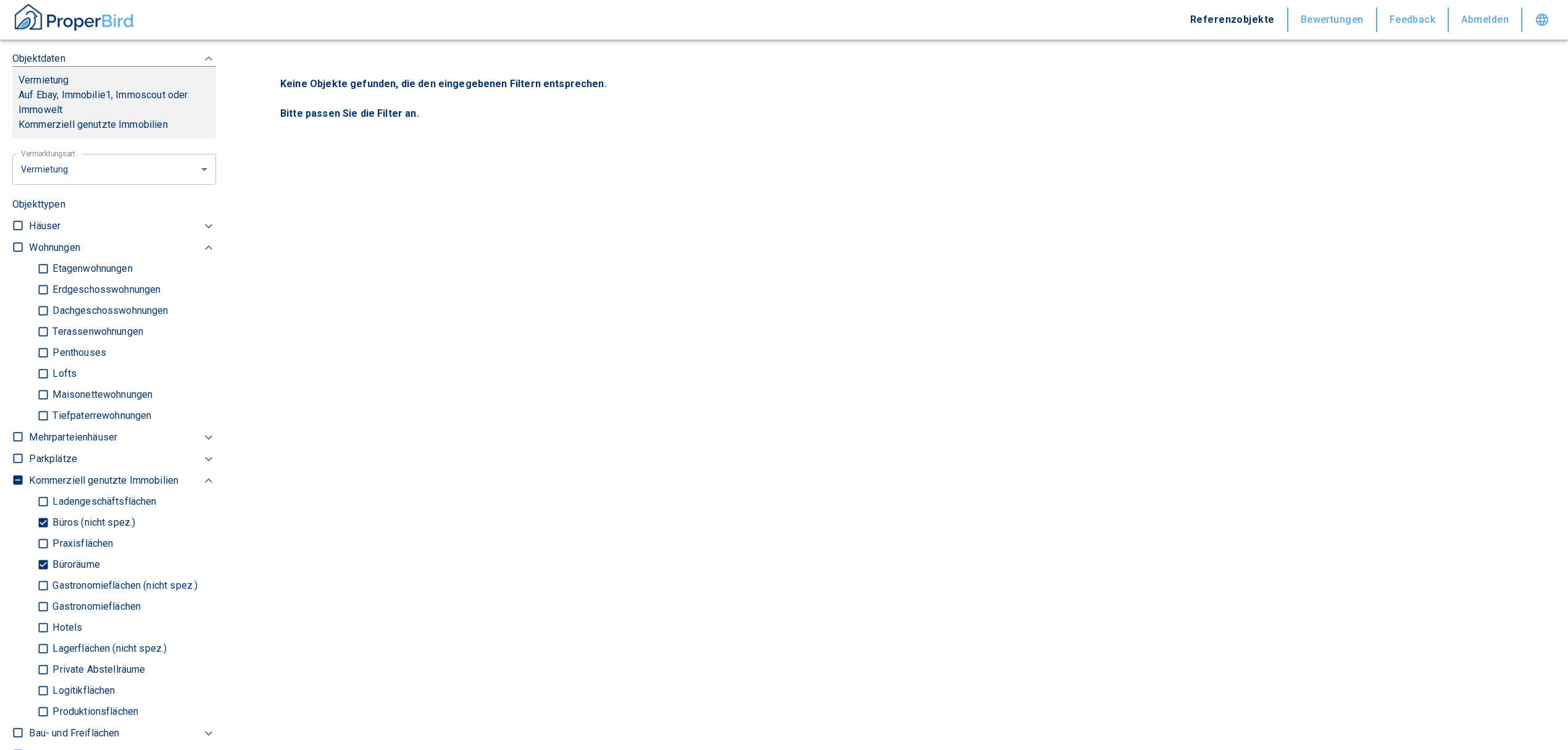
drag, startPoint x: 45, startPoint y: 564, endPoint x: 42, endPoint y: 534, distance: 30.1
click at [45, 564] on input "Büroräume" at bounding box center [44, 565] width 13 height 21
checkbox input "false"
type input "2020"
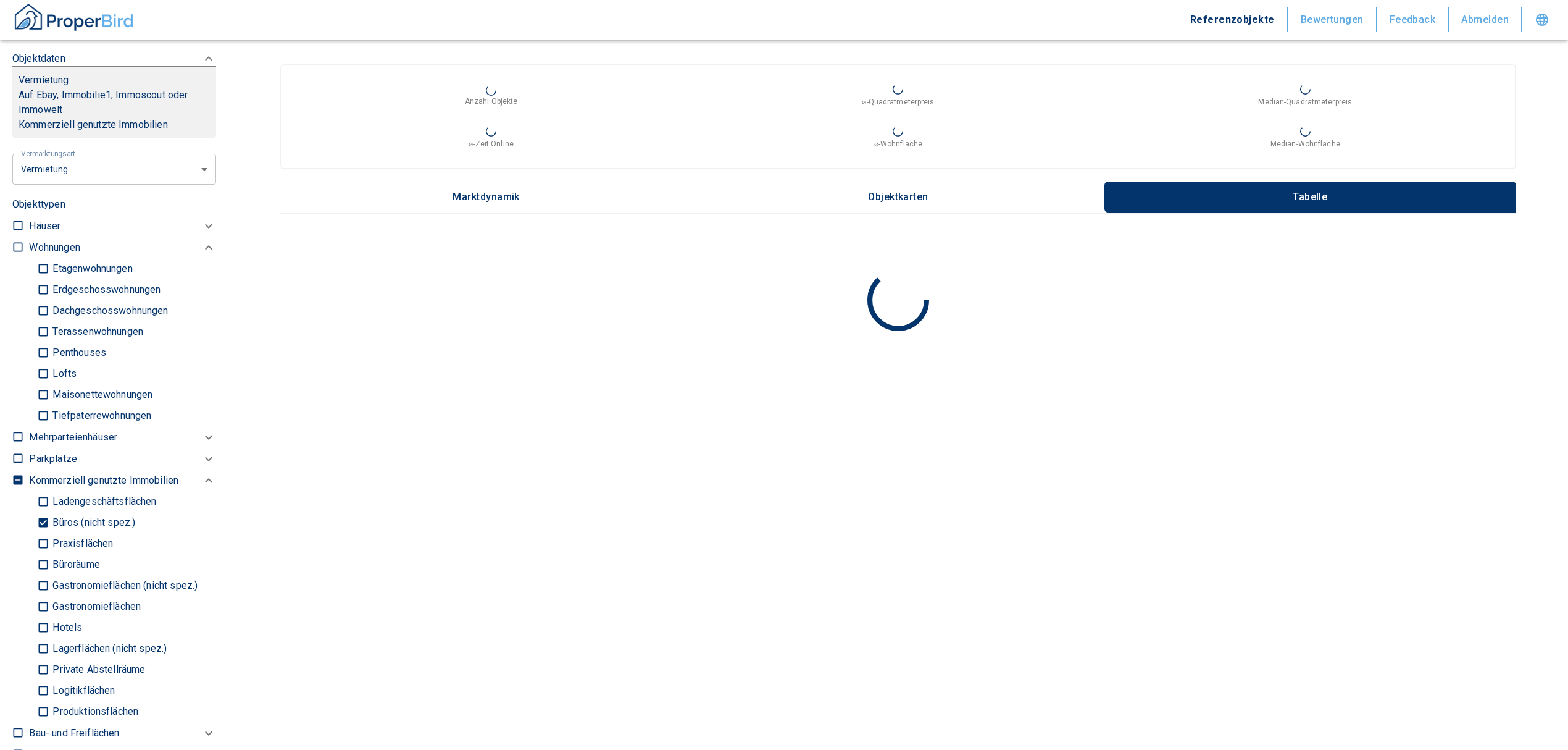
click at [42, 519] on input "Büros (nicht spez.)" at bounding box center [44, 523] width 13 height 21
checkbox input "false"
type input "2020"
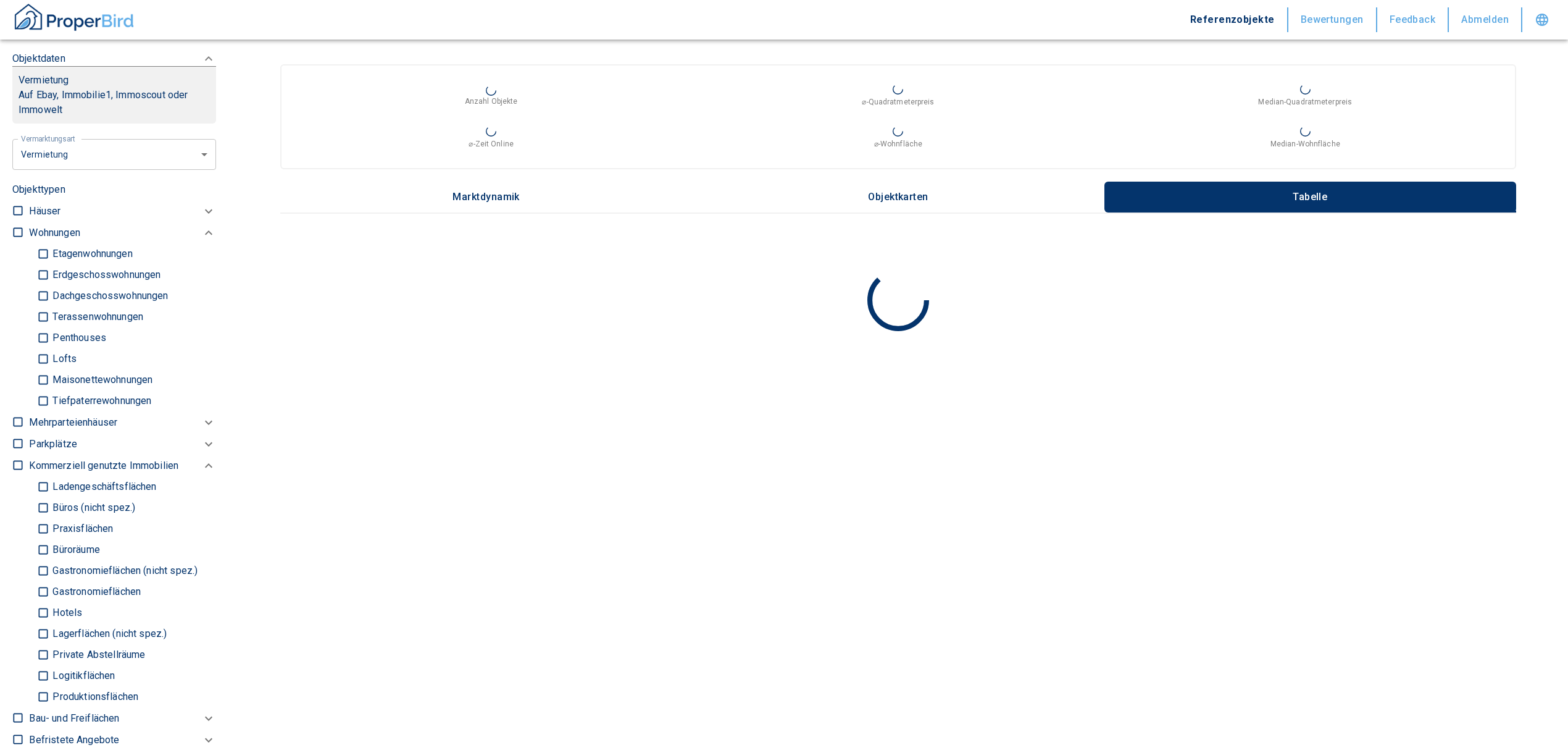
click at [41, 482] on input "Ladengeschäftsflächen" at bounding box center [44, 487] width 13 height 21
checkbox input "true"
type input "2020"
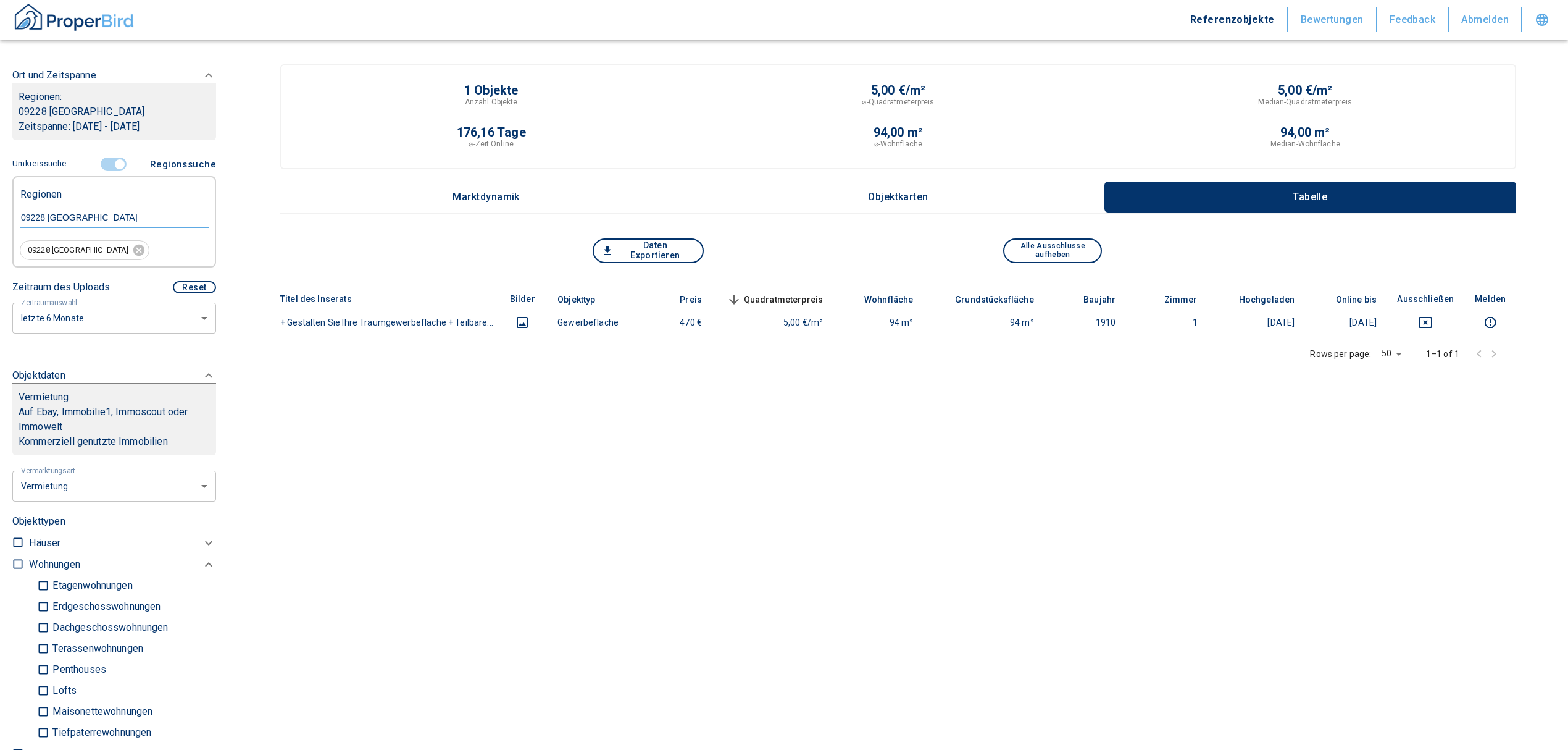
scroll to position [87, 0]
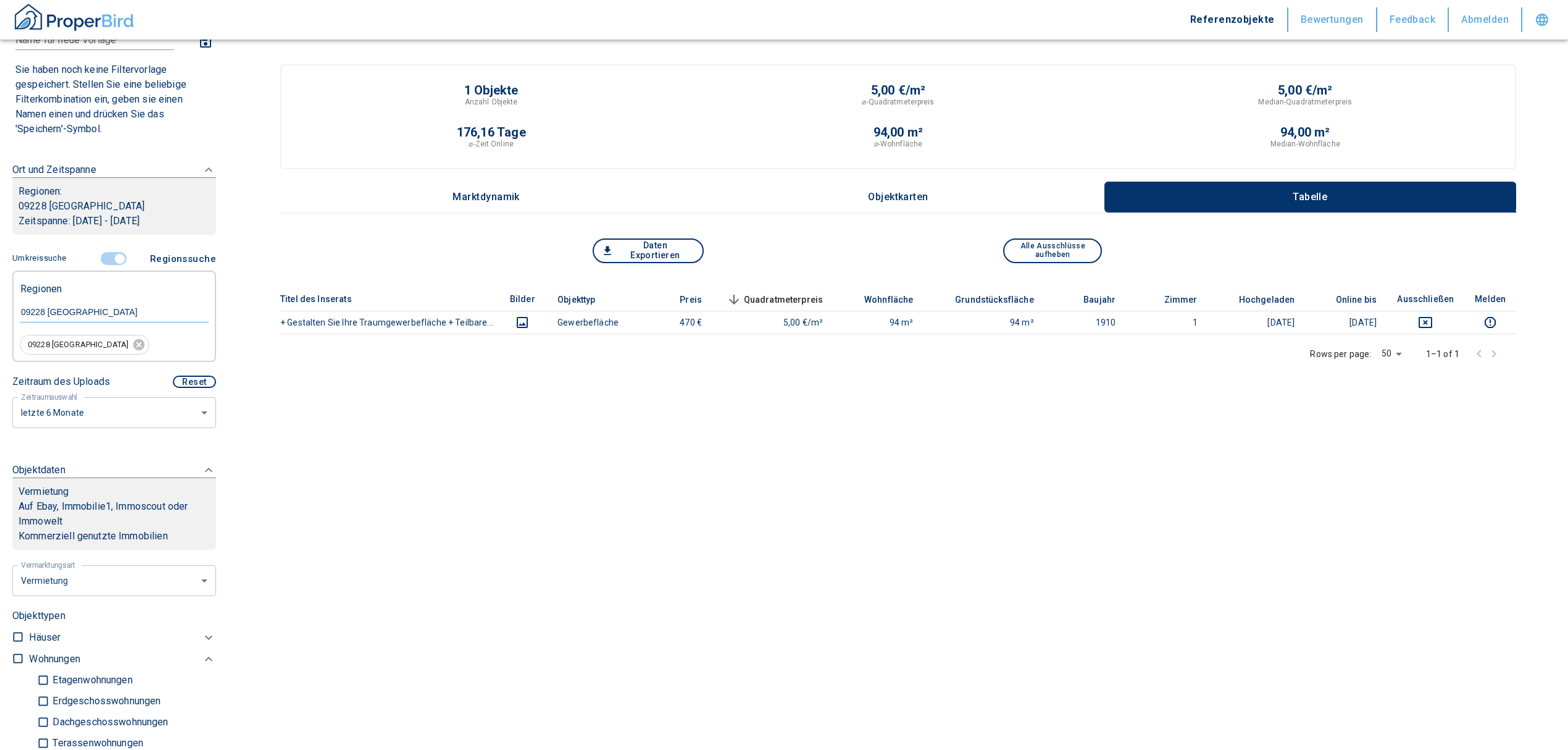
drag, startPoint x: 107, startPoint y: 248, endPoint x: 102, endPoint y: 275, distance: 27.5
click at [107, 248] on span at bounding box center [114, 258] width 36 height 23
click at [101, 258] on input "controlled" at bounding box center [119, 259] width 37 height 14
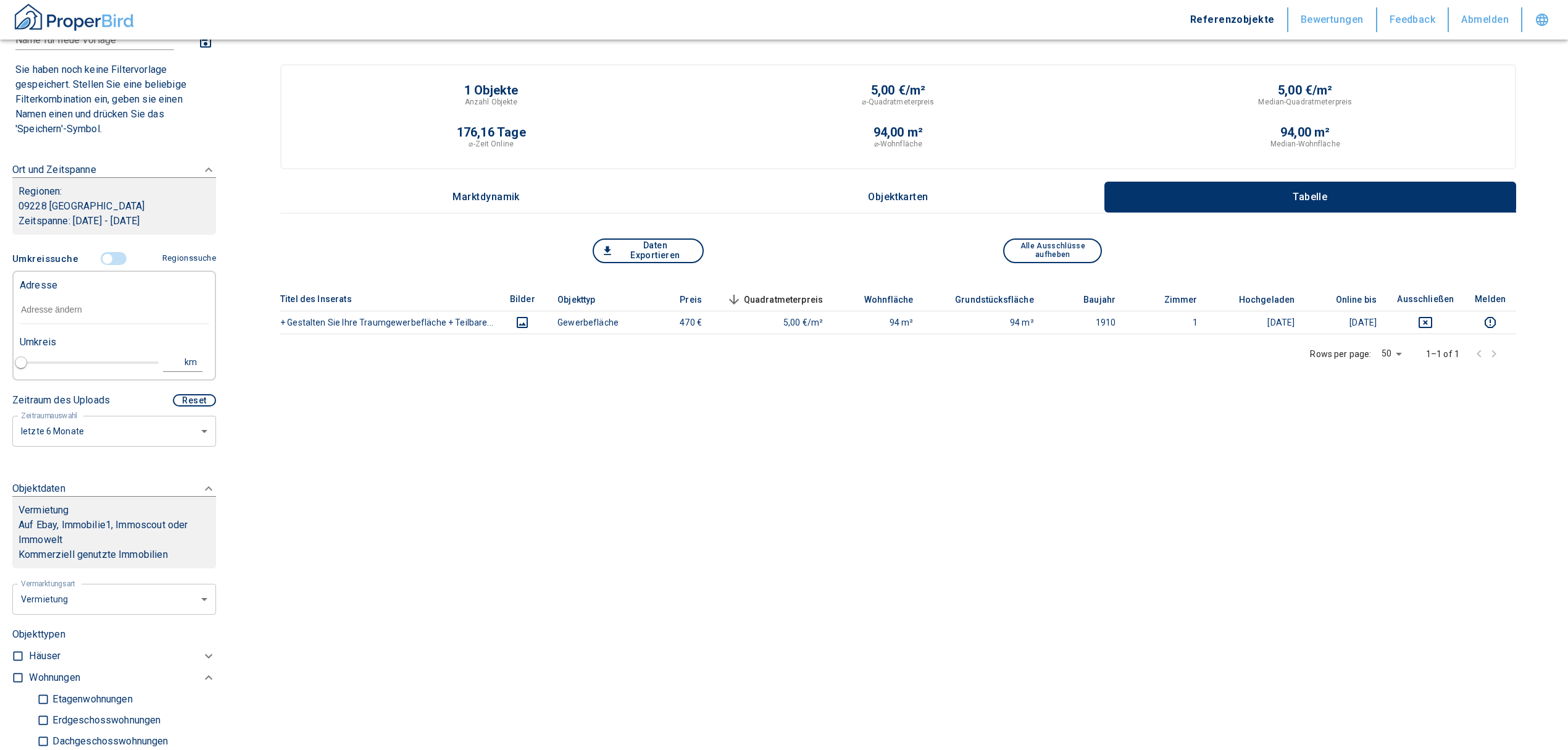
click at [70, 321] on input "text" at bounding box center [114, 310] width 189 height 28
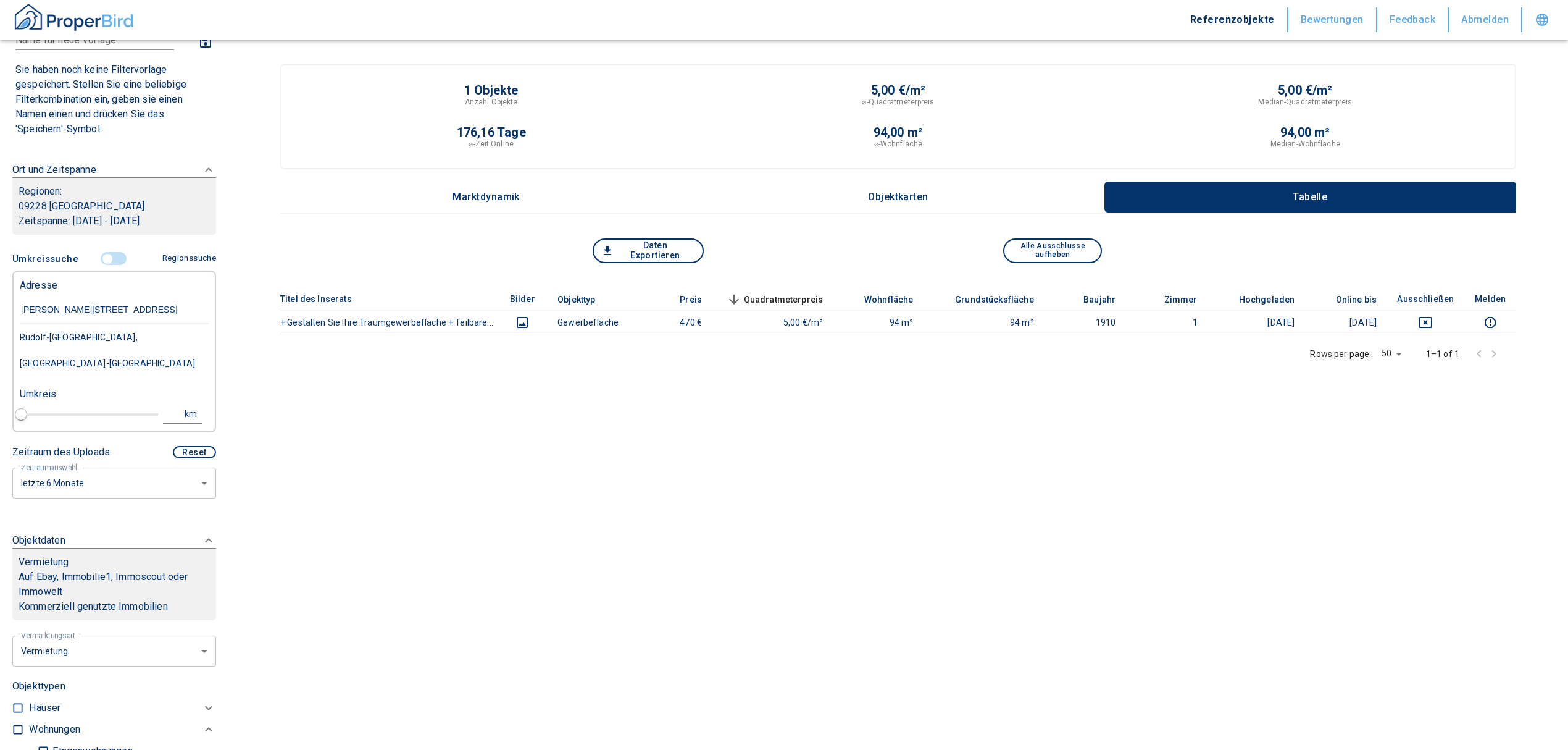
type input "[PERSON_NAME][STREET_ADDRESS]"
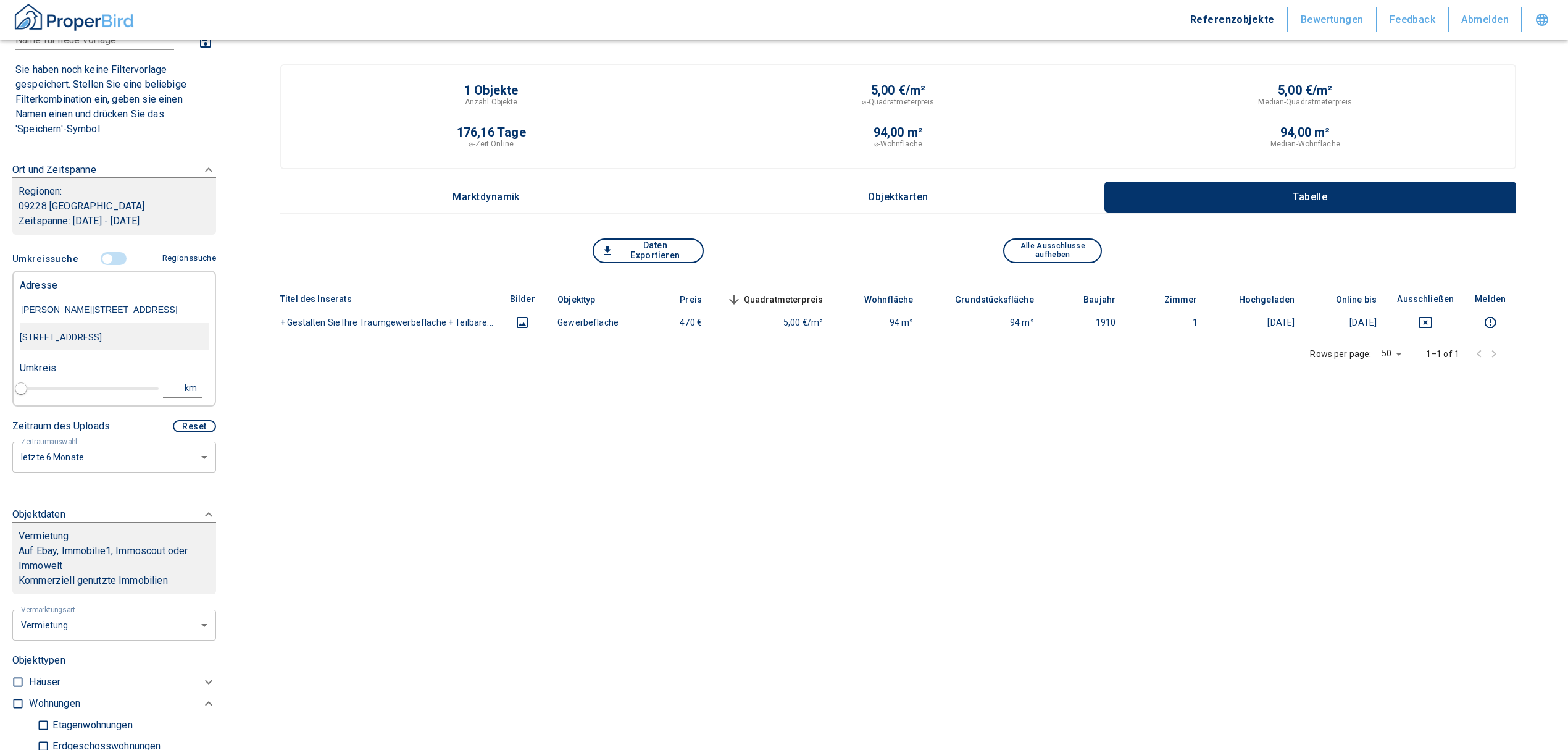
click at [131, 339] on div "[STREET_ADDRESS]" at bounding box center [114, 337] width 189 height 26
type input "2020"
type input "[STREET_ADDRESS]"
type input "1"
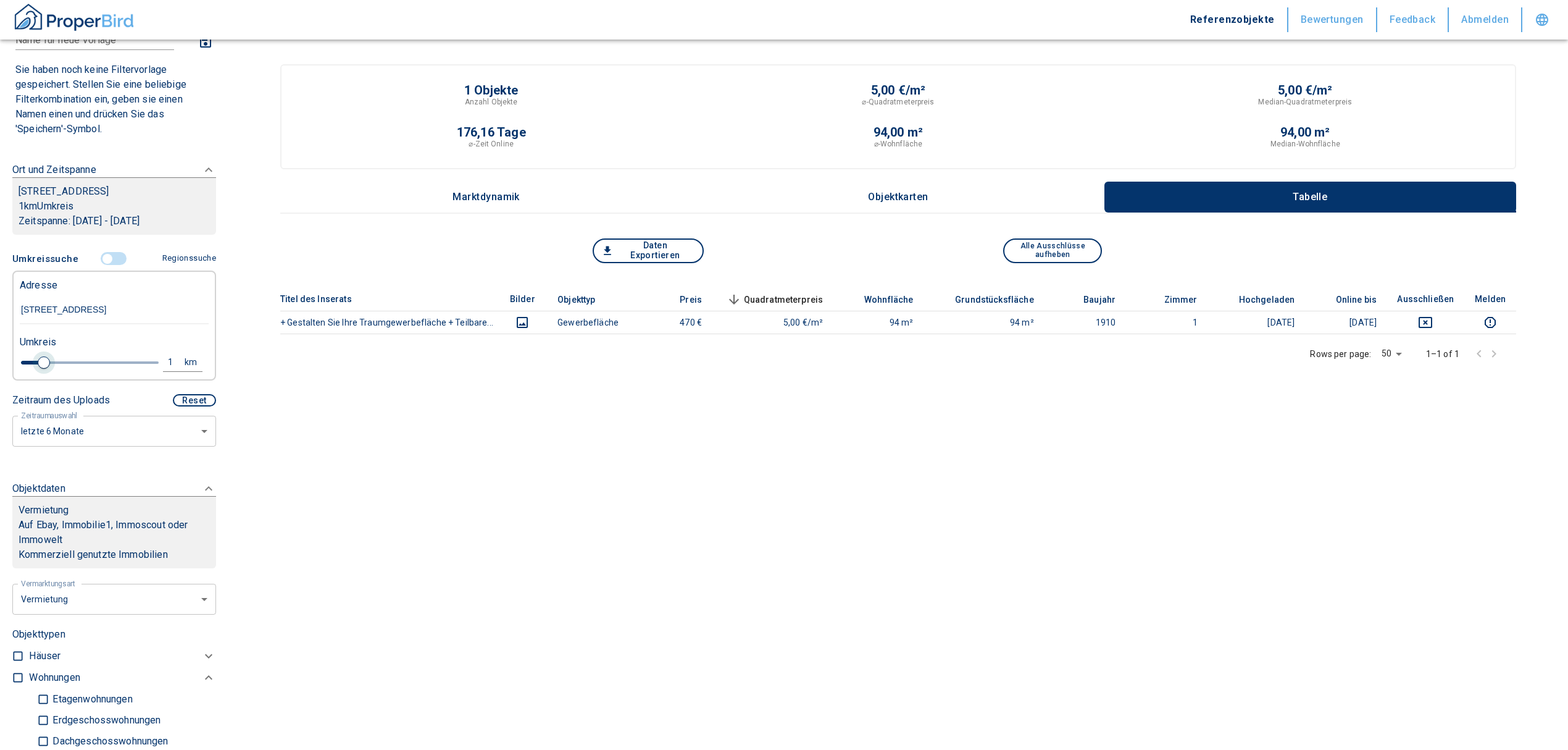
type input "[STREET_ADDRESS]"
type input "2020"
type input "1.2"
type input "2020"
type input "2.6"
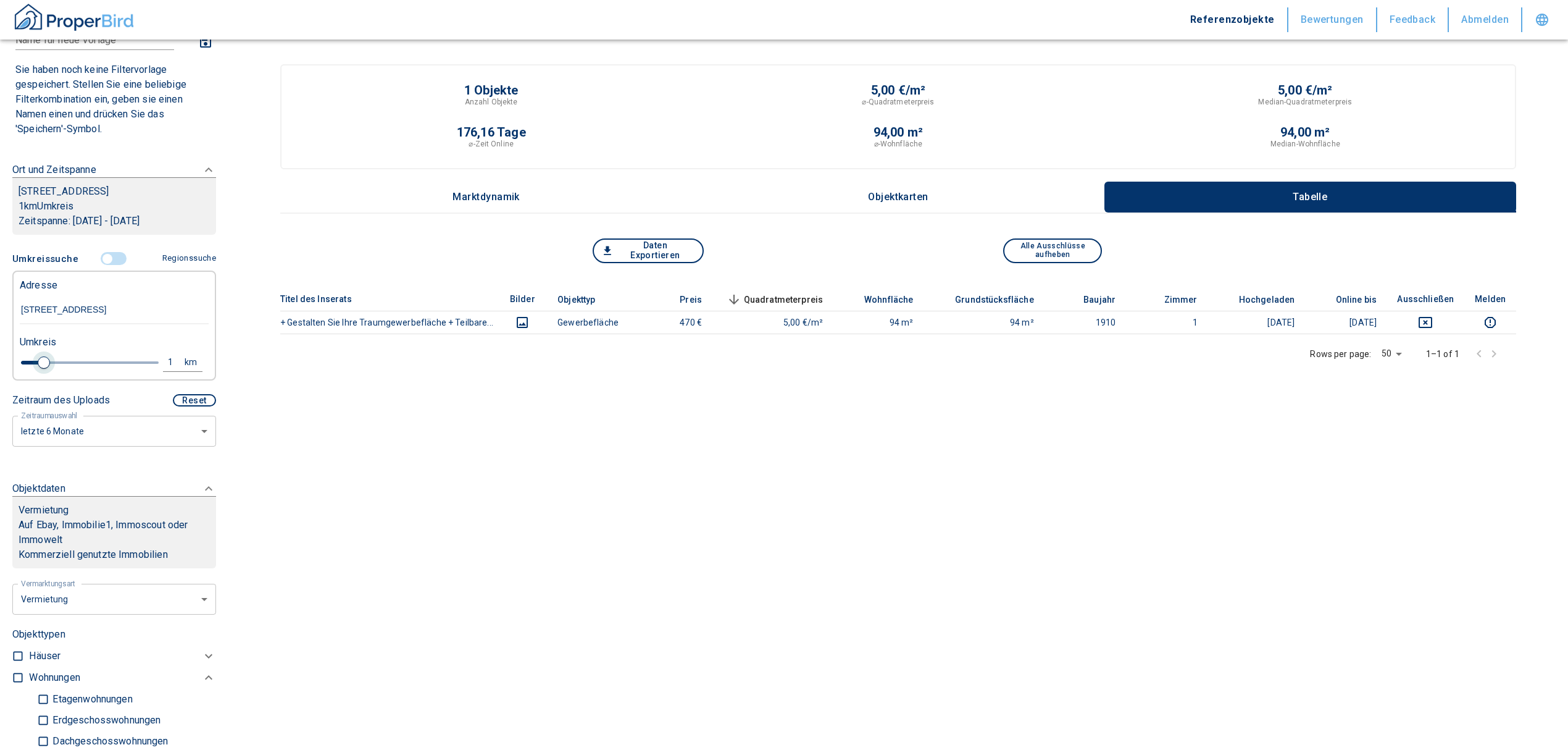
type input "2020"
type input "3.2"
type input "2020"
type input "3.4"
type input "2020"
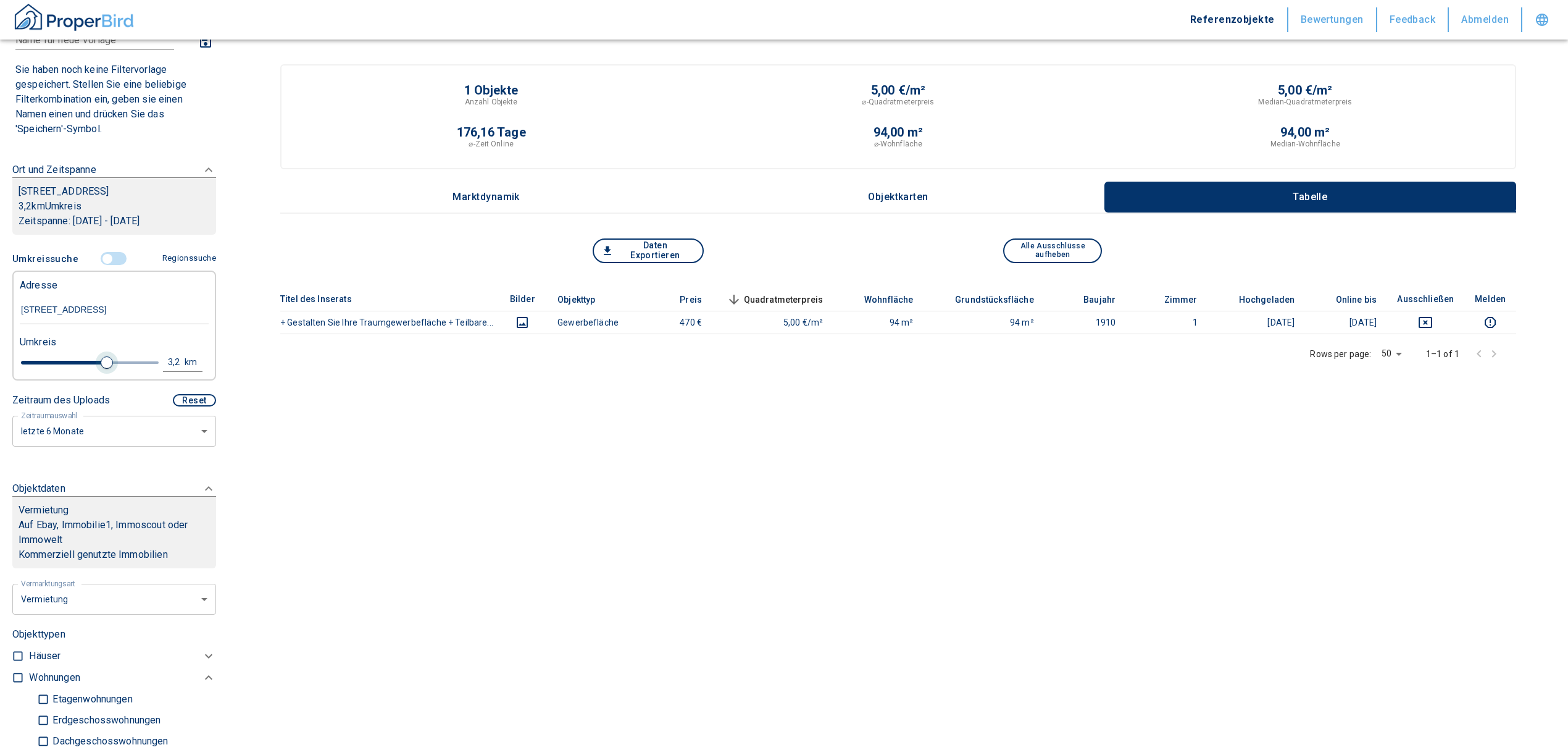
type input "3.8"
type input "2020"
type input "4"
type input "2020"
type input "4.4"
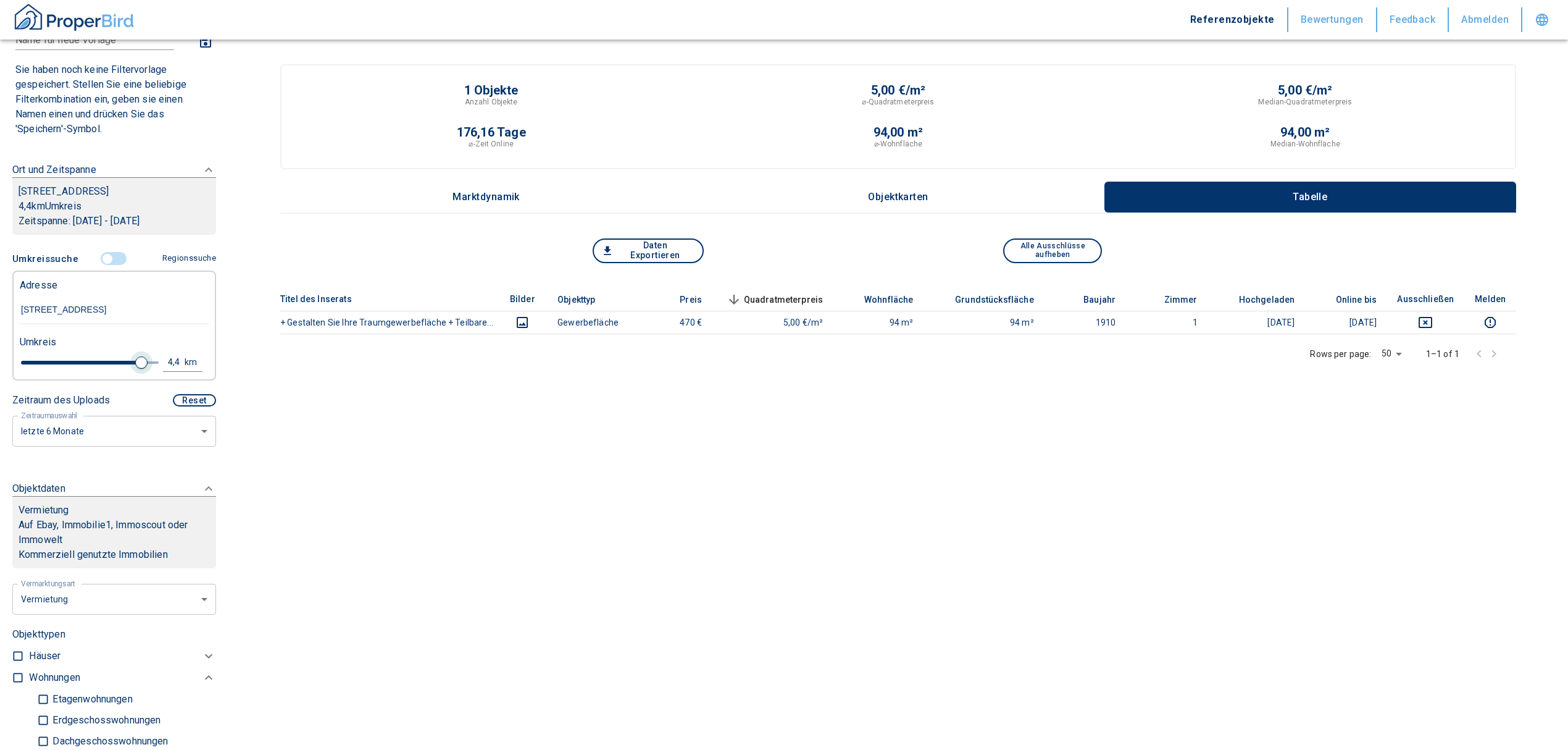
type input "2020"
type input "4.6"
type input "2020"
type input "4.4"
type input "2020"
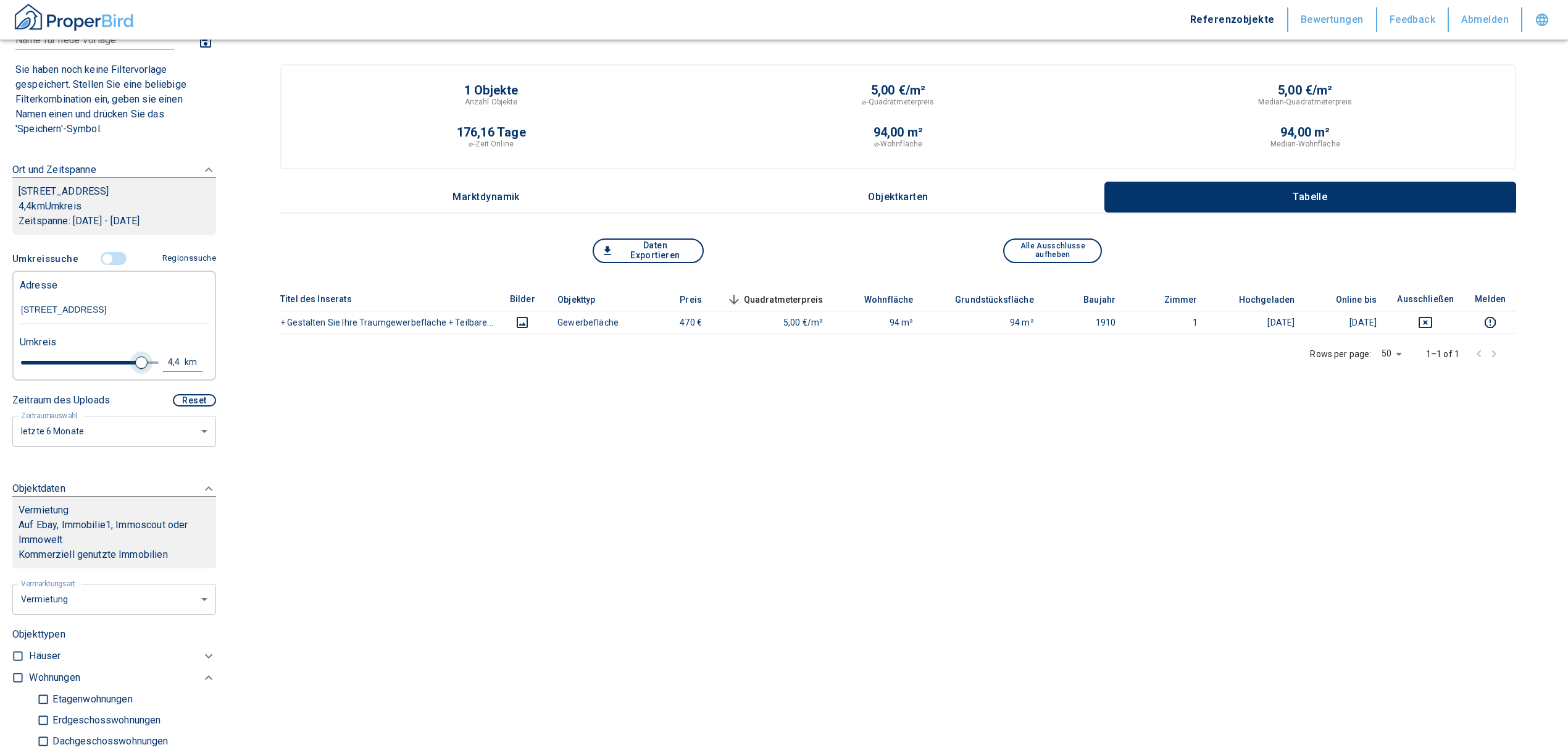
type input "4.6"
type input "2020"
type input "4.8"
type input "2020"
type input "5"
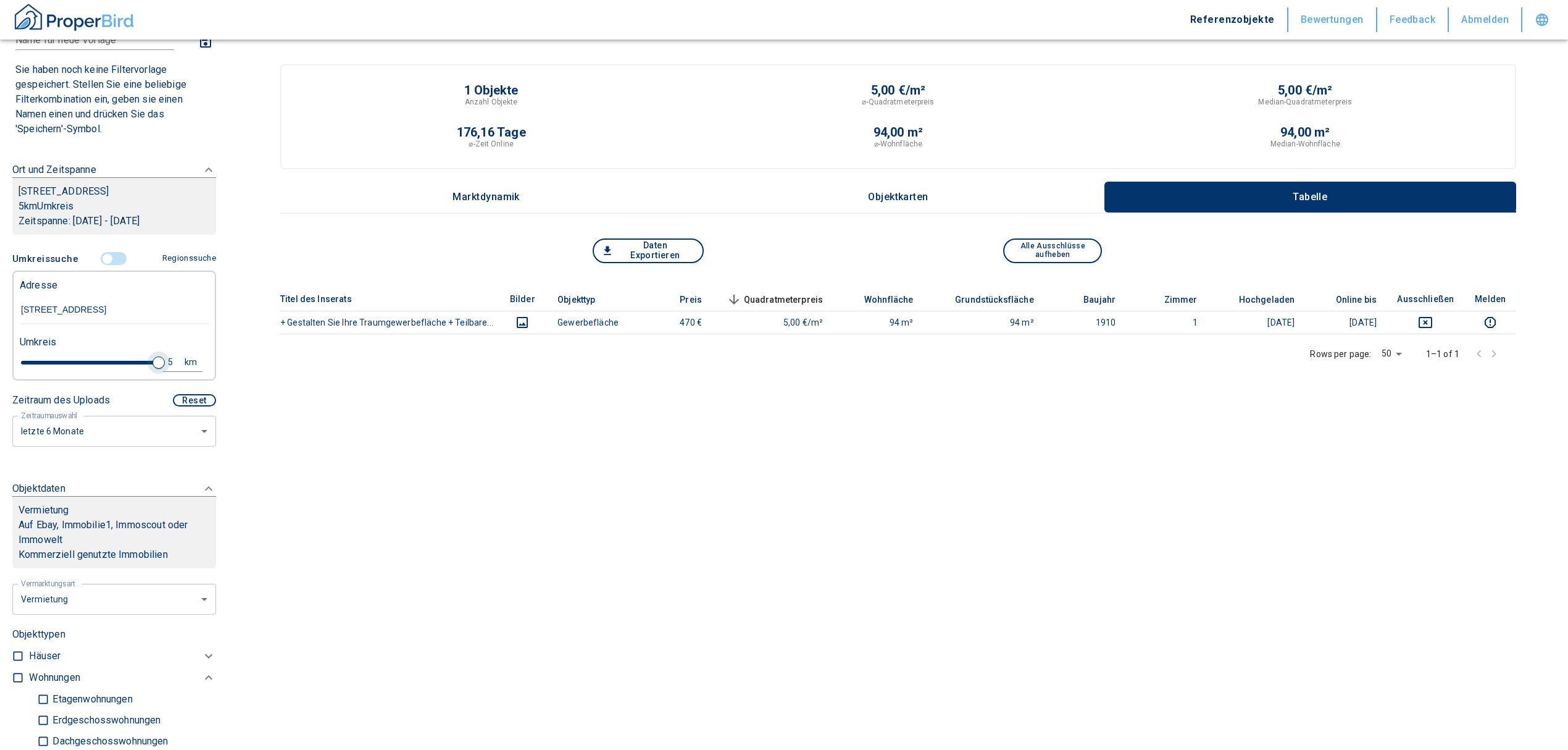
drag, startPoint x: 42, startPoint y: 375, endPoint x: 152, endPoint y: 369, distance: 110.2
click at [152, 369] on span at bounding box center [159, 363] width 13 height 13
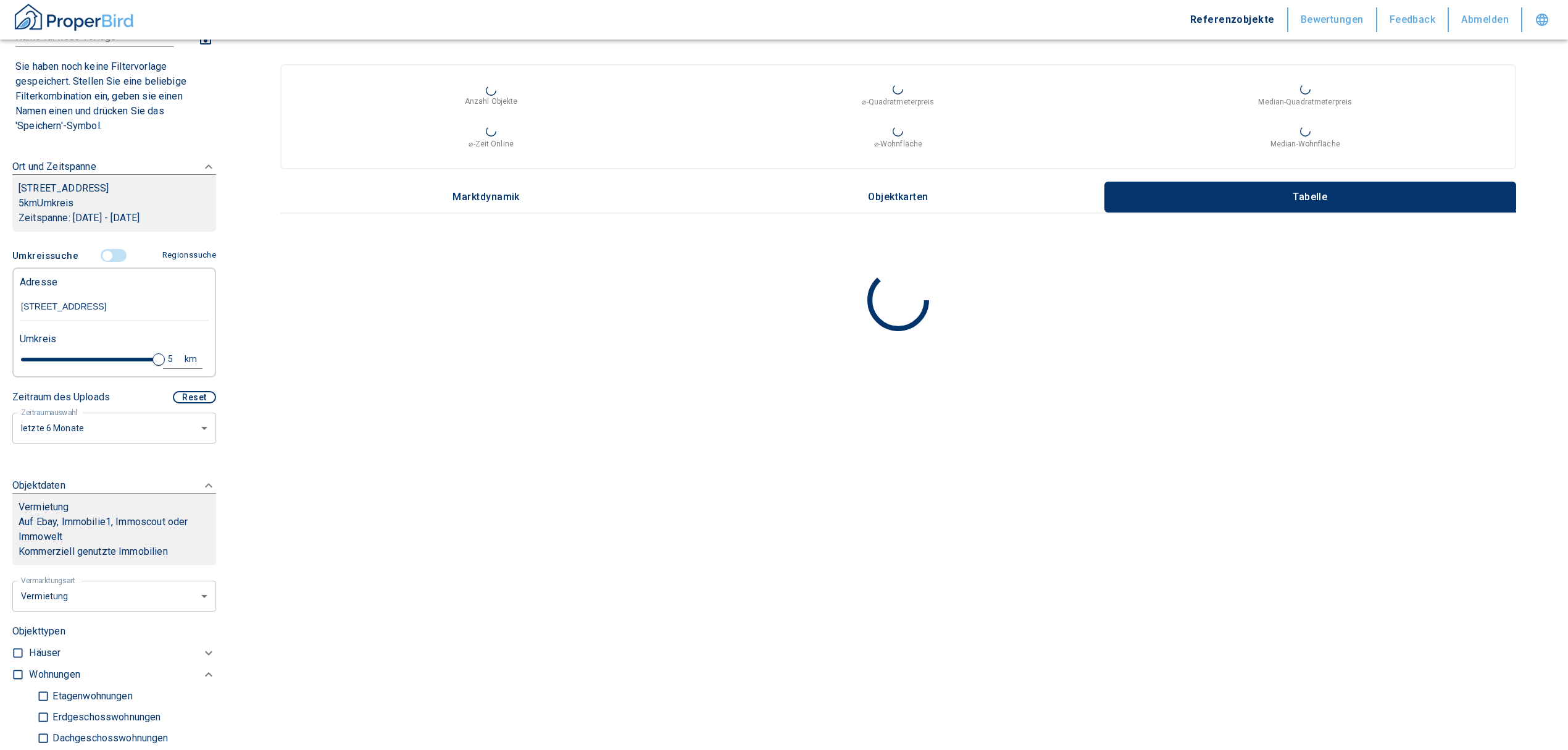
scroll to position [87, 0]
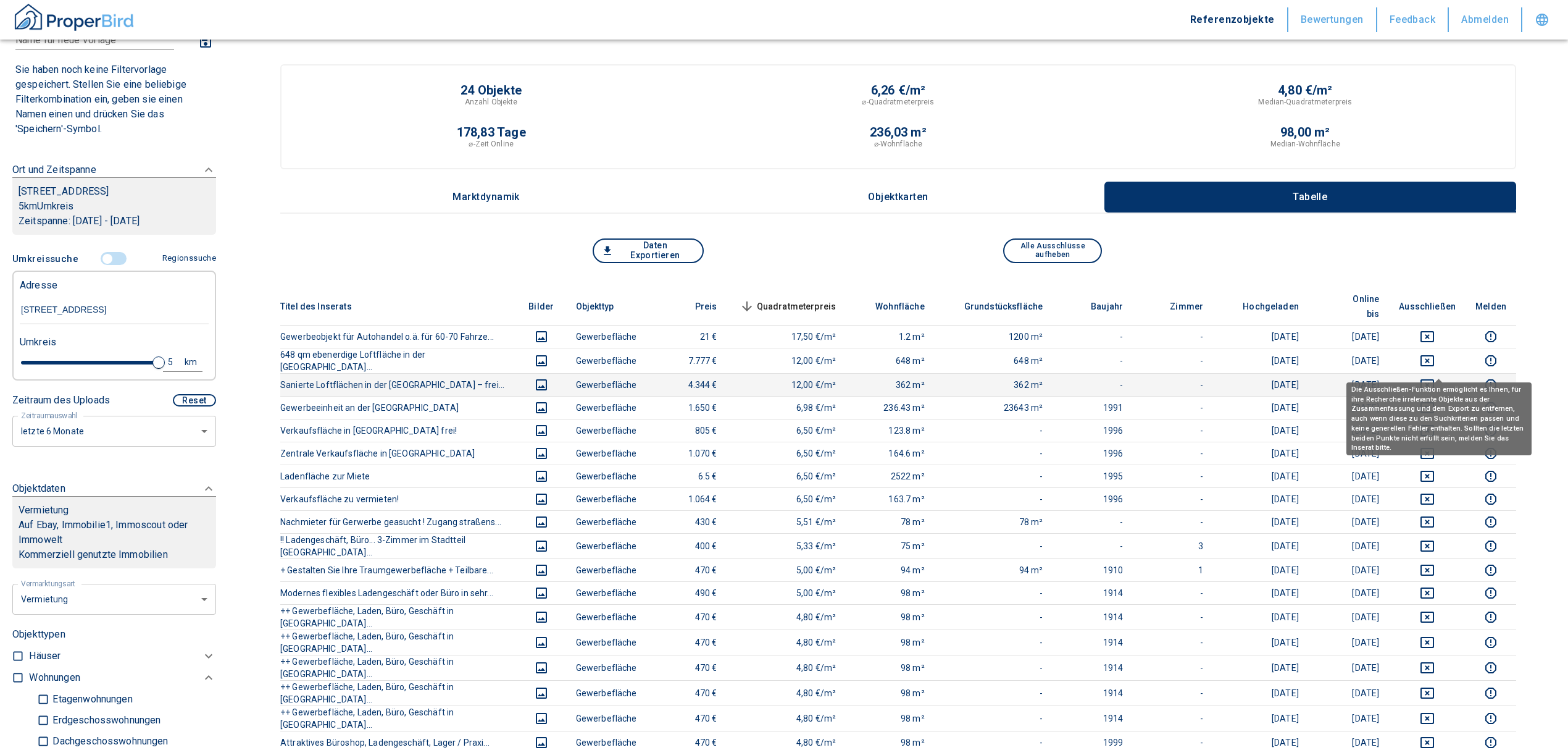
click at [1435, 377] on icon "deselect this listing" at bounding box center [1427, 384] width 15 height 15
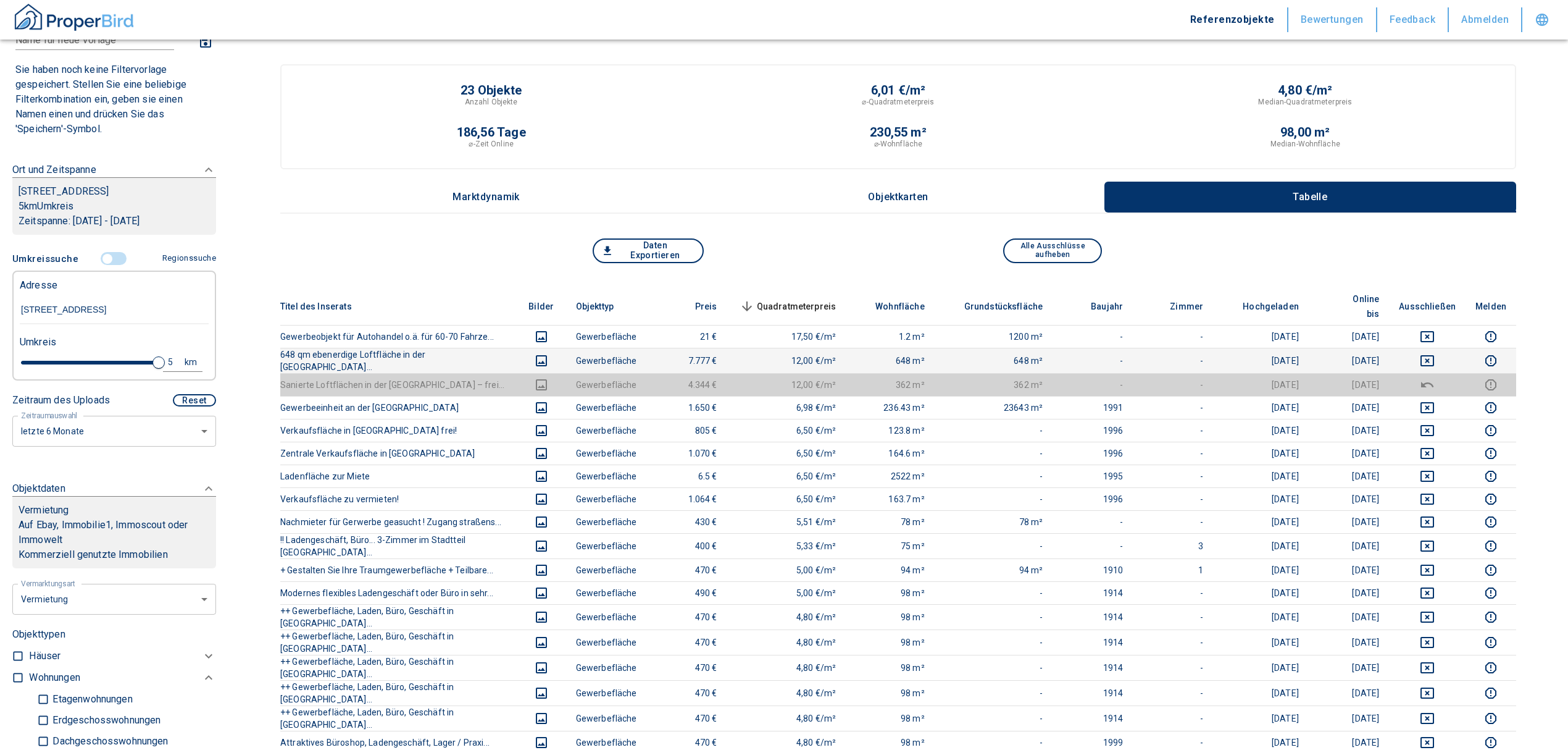
click at [1432, 348] on td at bounding box center [1427, 360] width 76 height 25
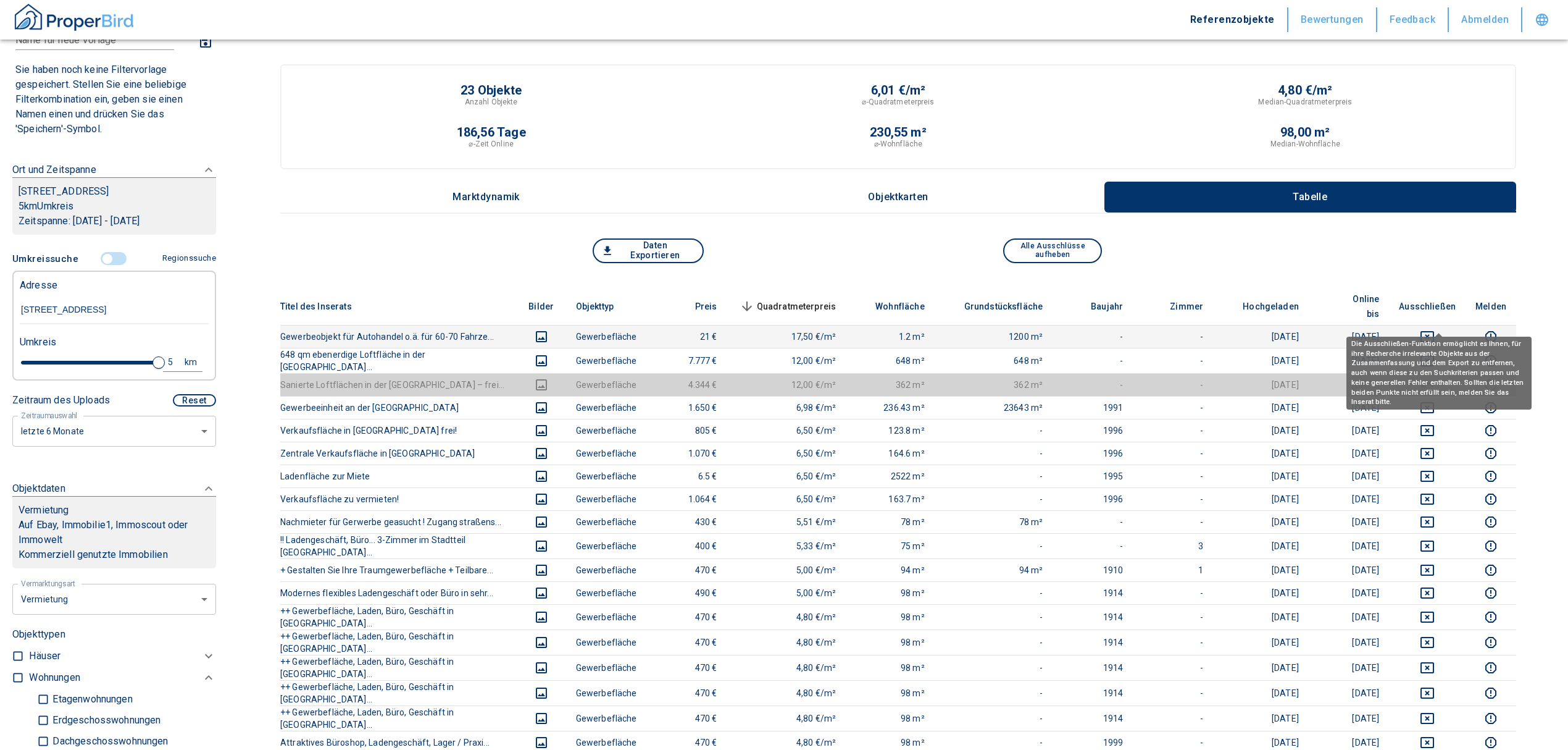
click at [1435, 329] on icon "deselect this listing" at bounding box center [1427, 336] width 15 height 15
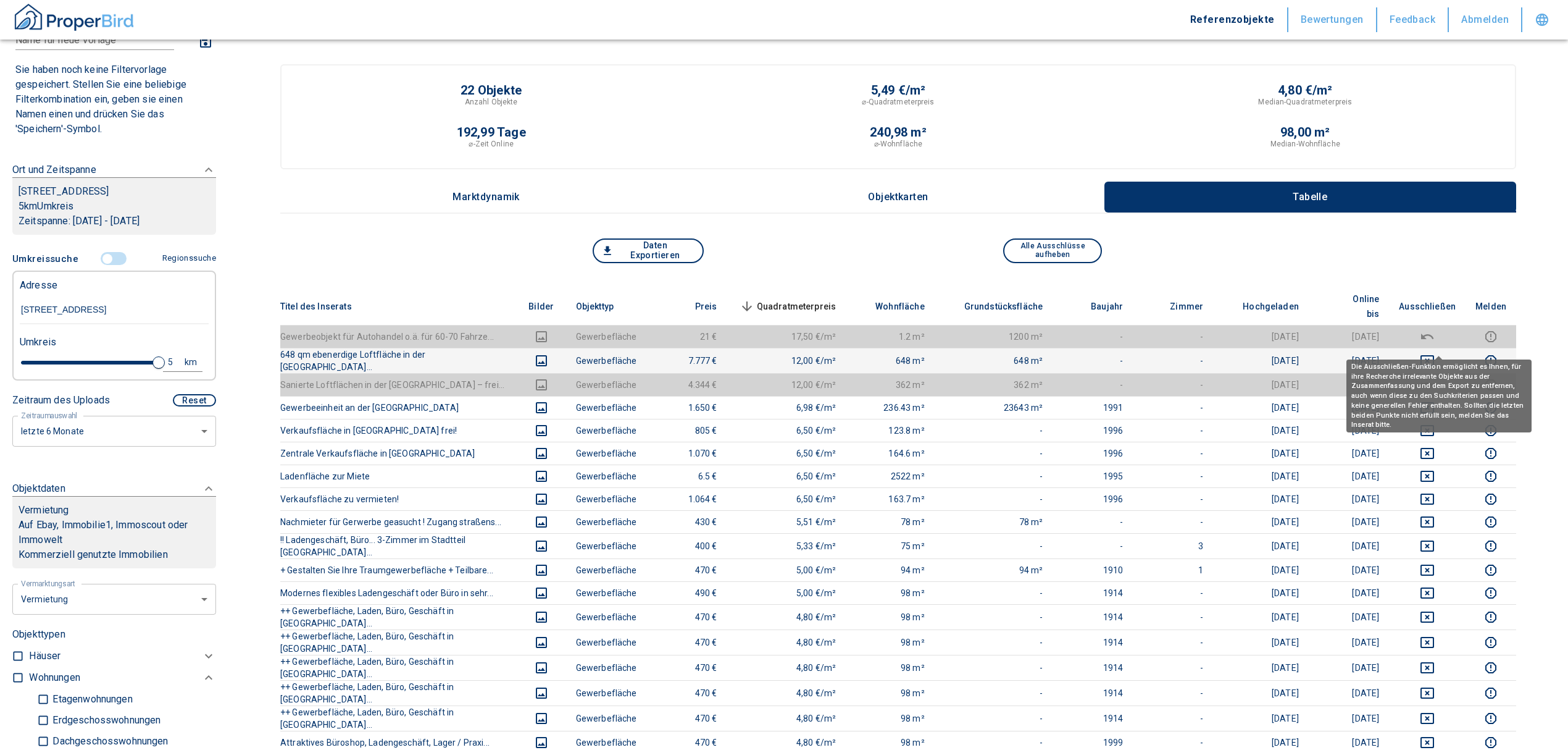
click at [1434, 355] on icon "deselect this listing" at bounding box center [1427, 361] width 14 height 11
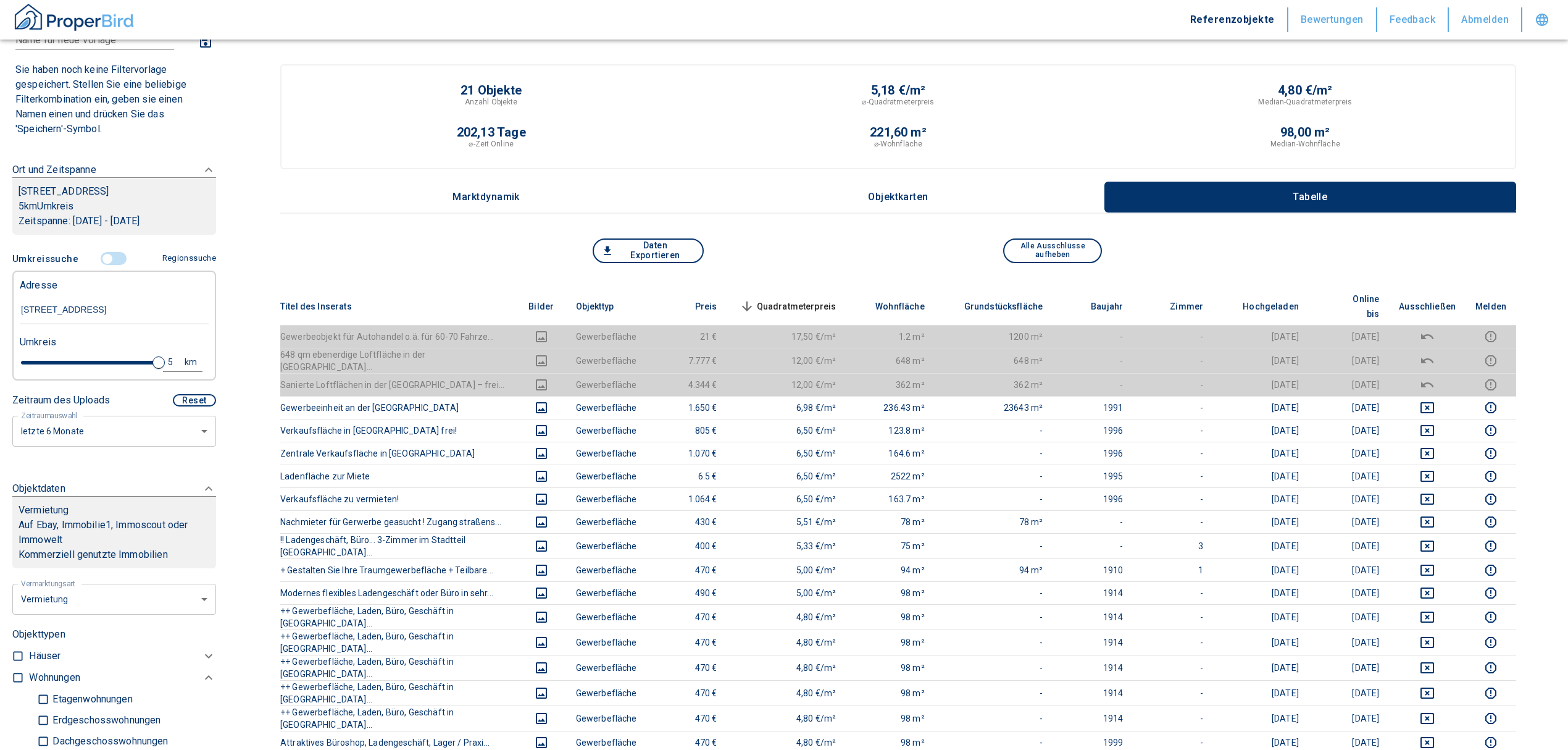
click at [787, 299] on span "Quadratmeterpreis sorted descending" at bounding box center [786, 306] width 99 height 15
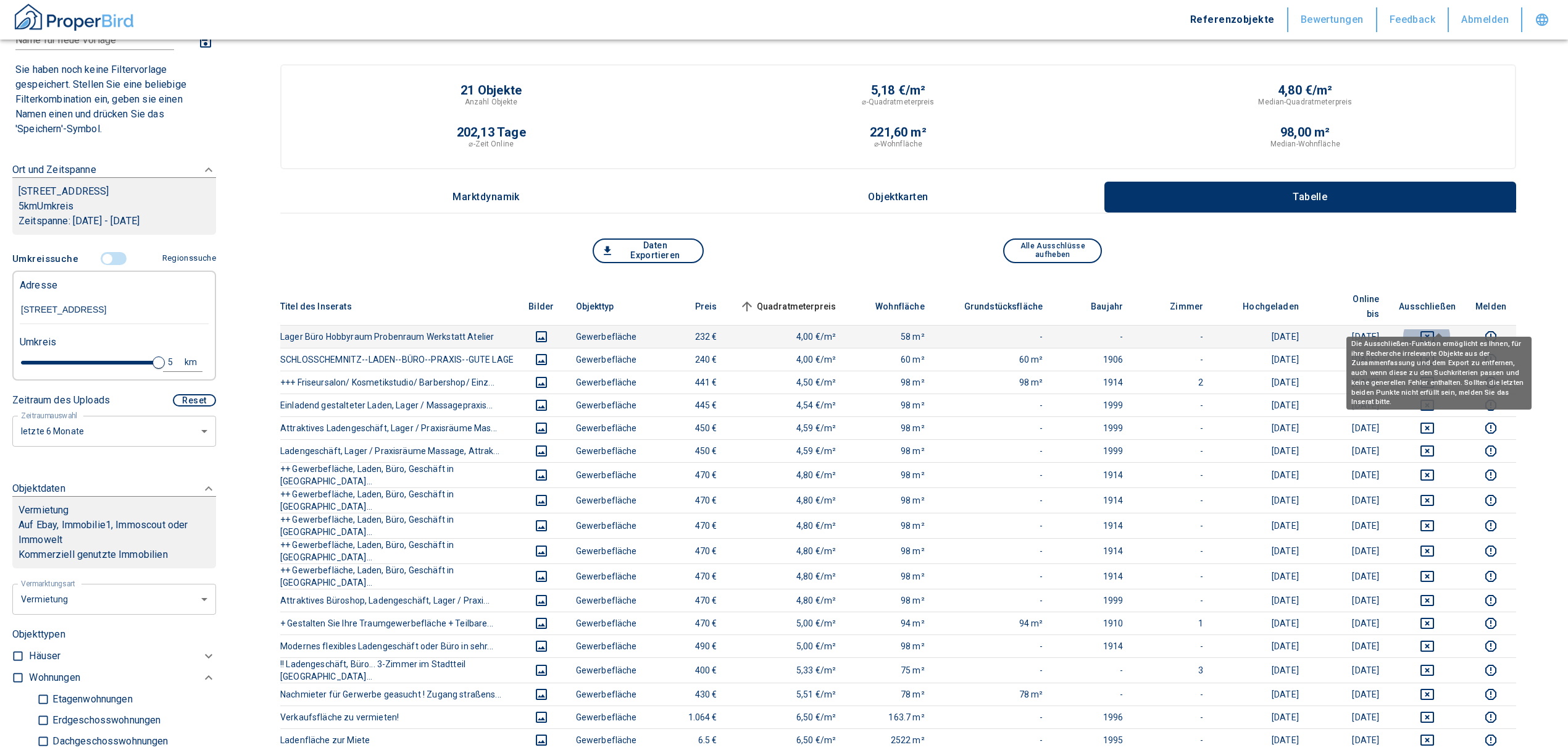
click at [1435, 329] on icon "deselect this listing" at bounding box center [1427, 336] width 15 height 15
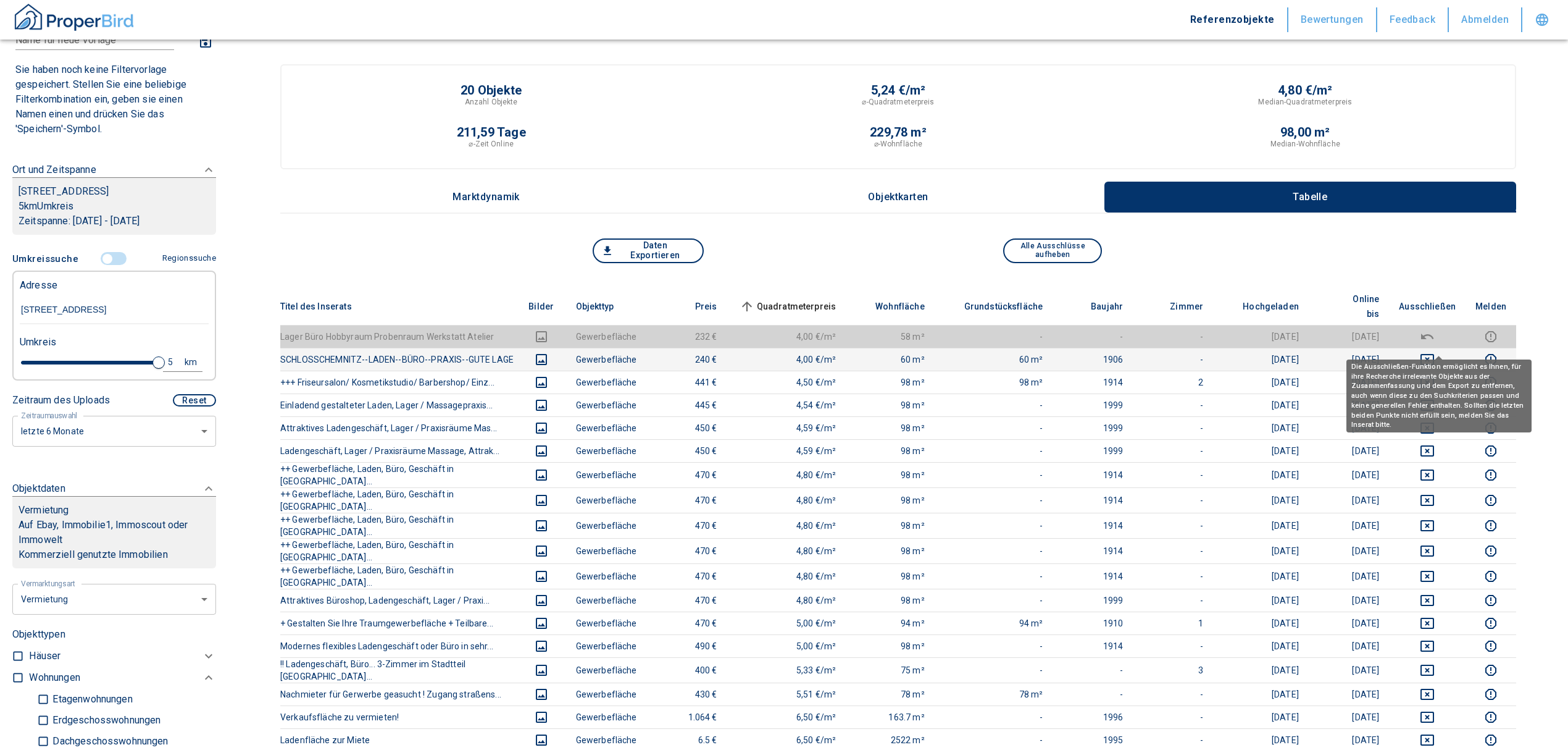
click at [1435, 352] on icon "deselect this listing" at bounding box center [1427, 359] width 15 height 15
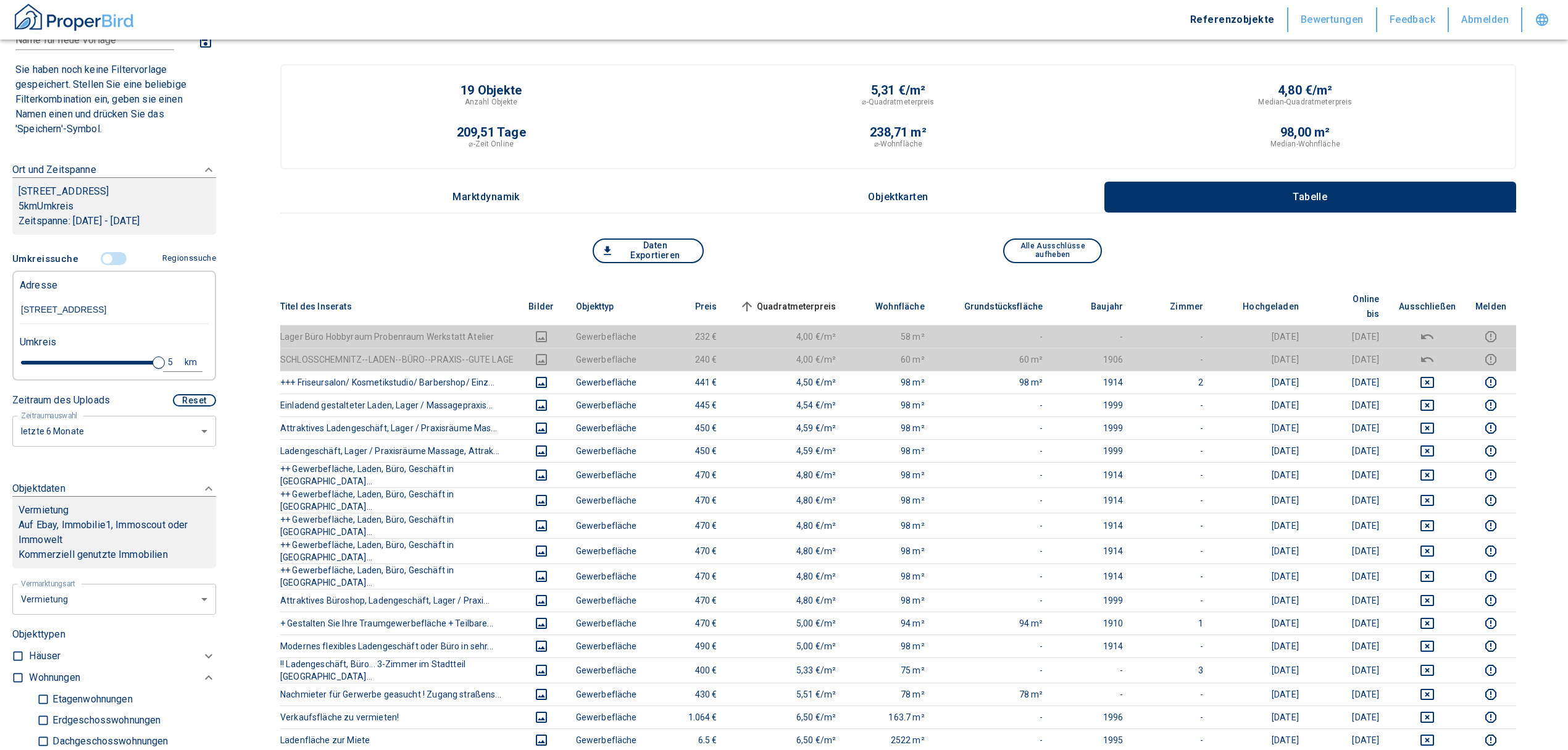
click at [791, 299] on span "Quadratmeterpreis sorted ascending" at bounding box center [786, 306] width 99 height 15
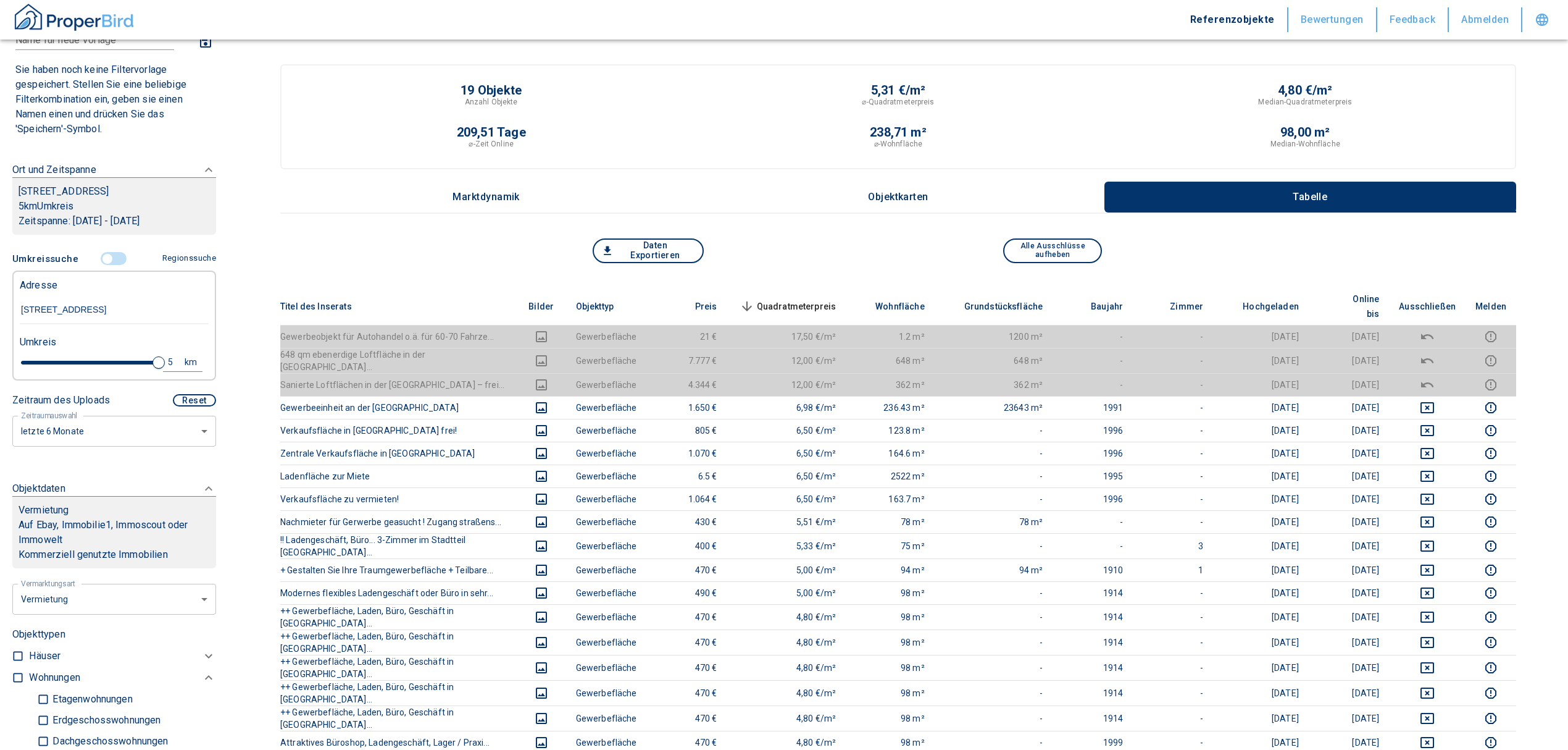
click at [825, 299] on span "Quadratmeterpreis sorted descending" at bounding box center [786, 306] width 99 height 15
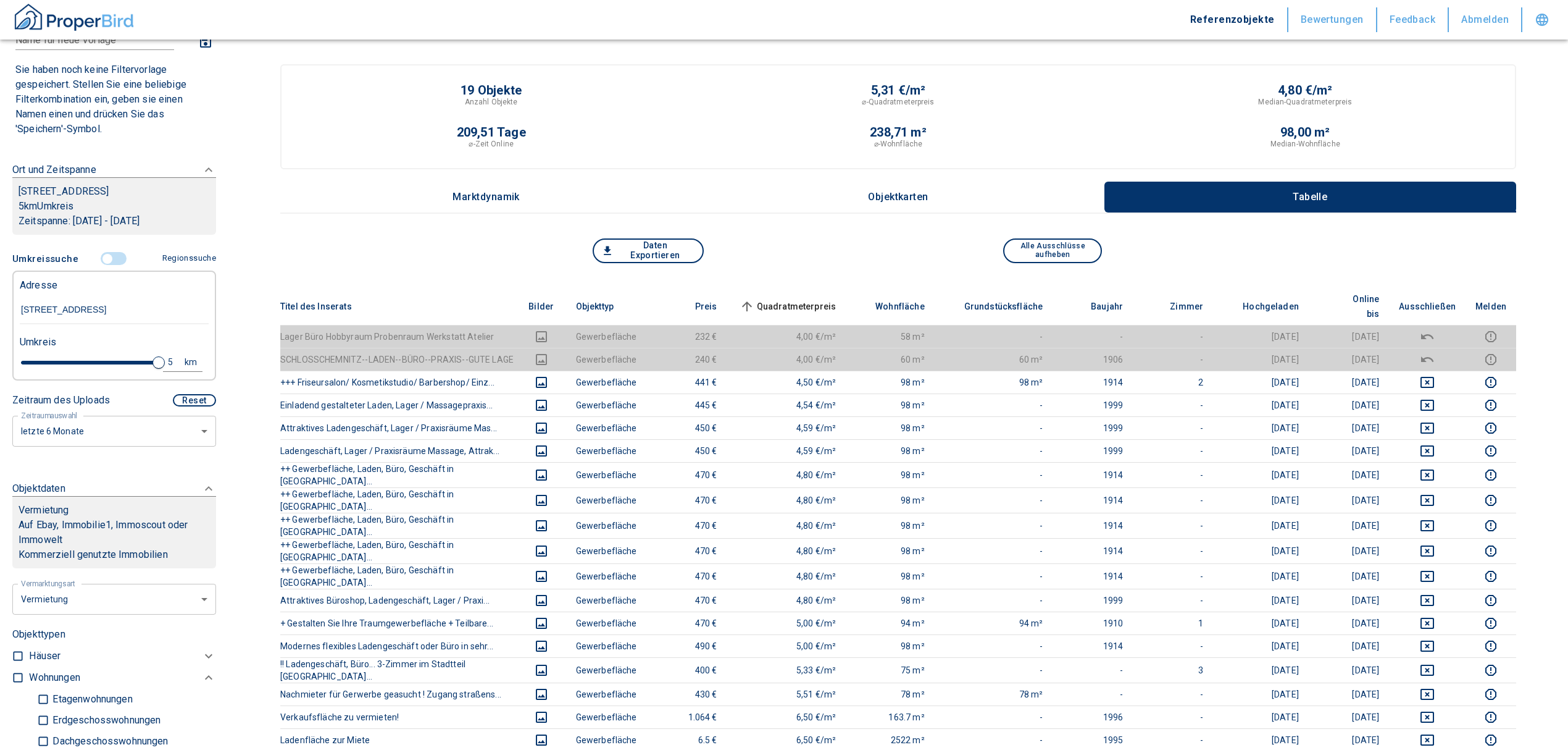
click at [104, 265] on input "controlled" at bounding box center [107, 259] width 37 height 14
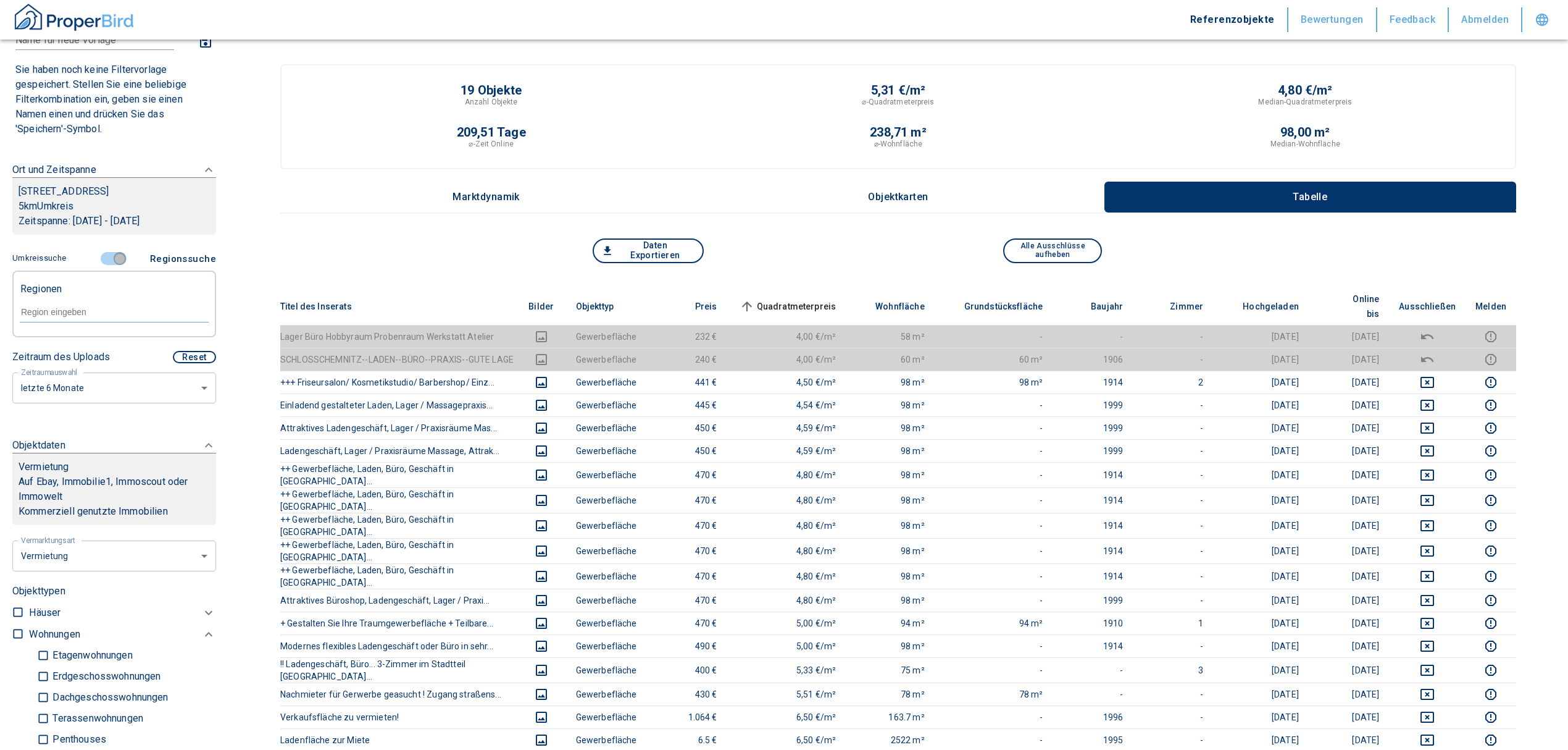
click at [110, 265] on input "controlled" at bounding box center [119, 259] width 37 height 14
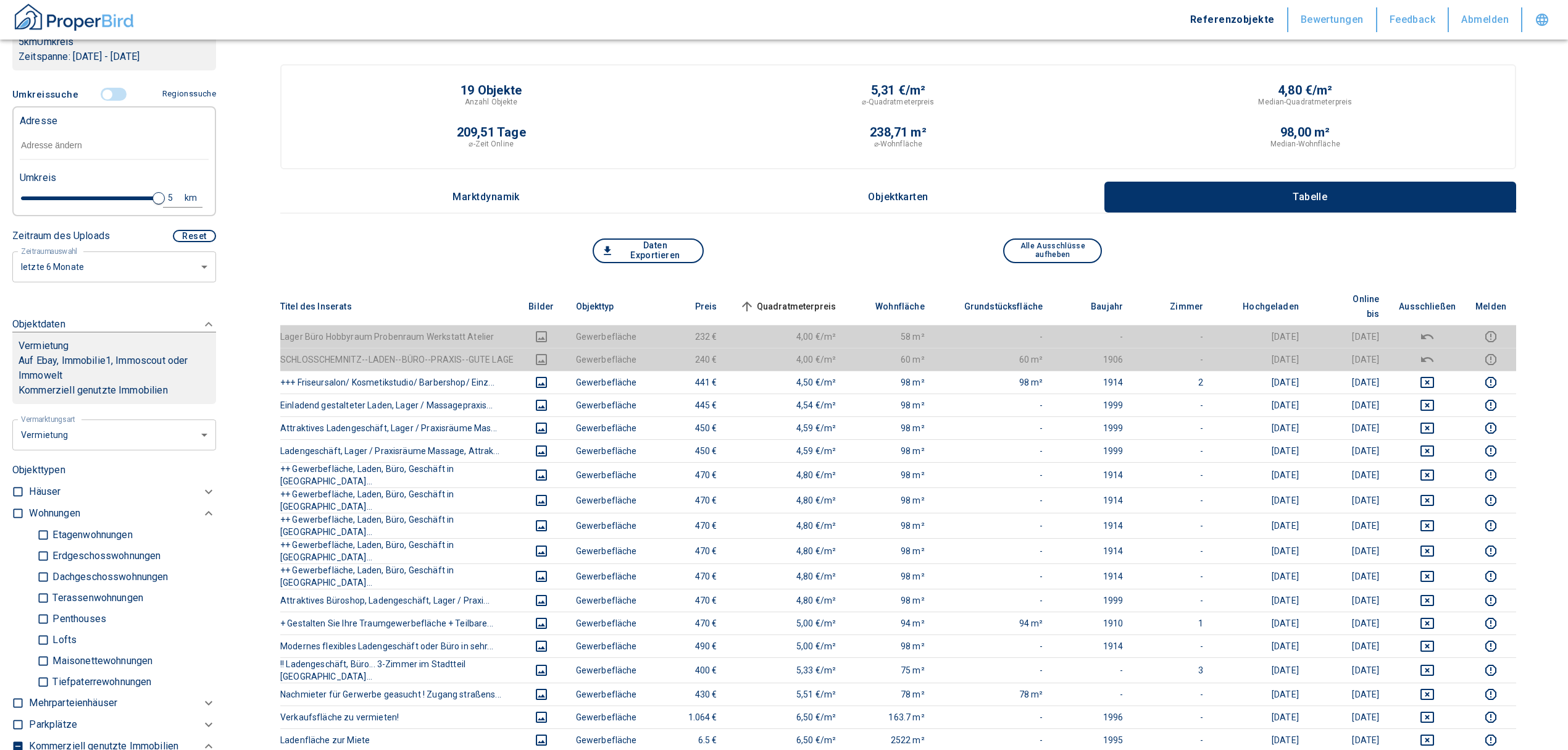
scroll to position [169, 0]
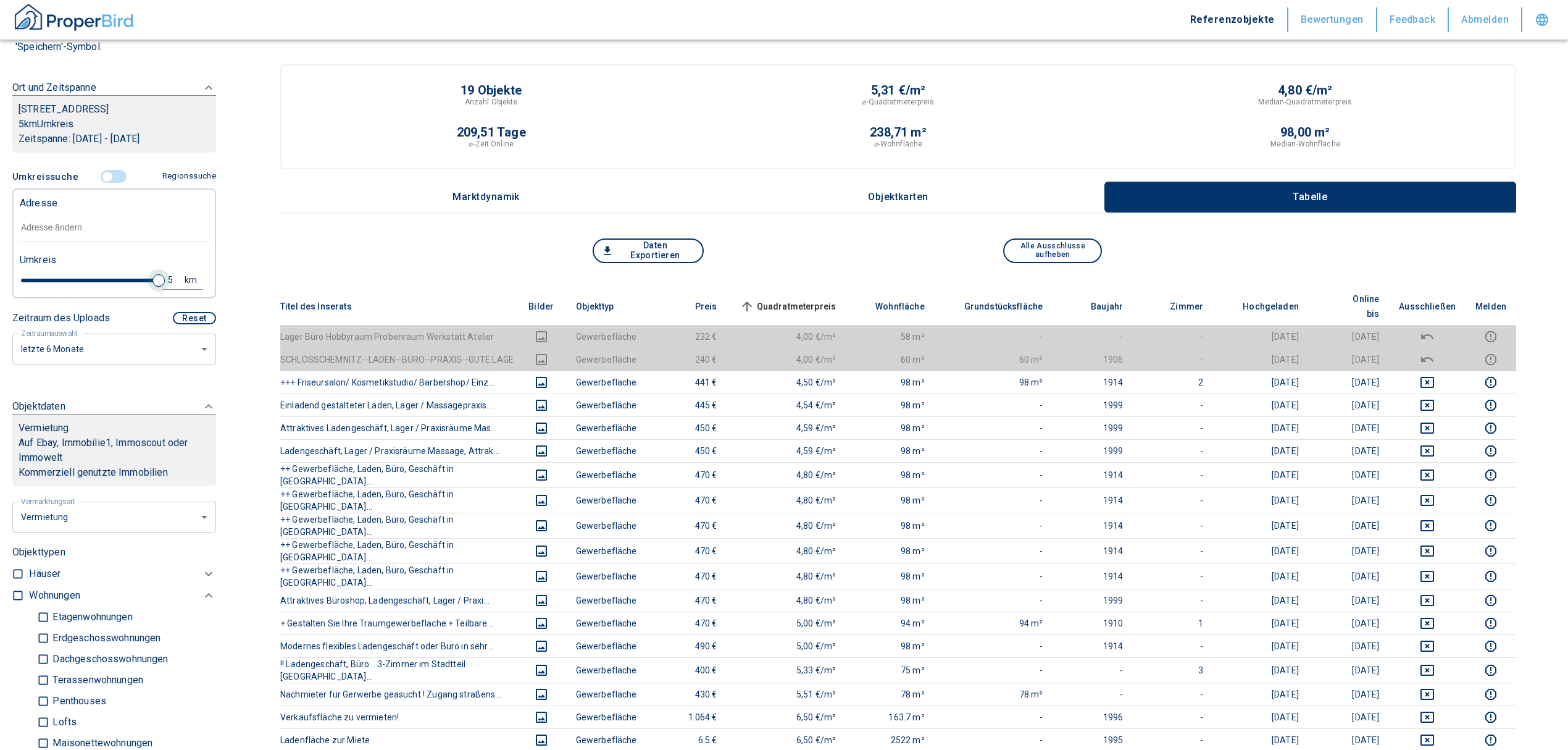
type input "2020"
type input "4.8"
type input "2020"
type input "4.6"
type input "2020"
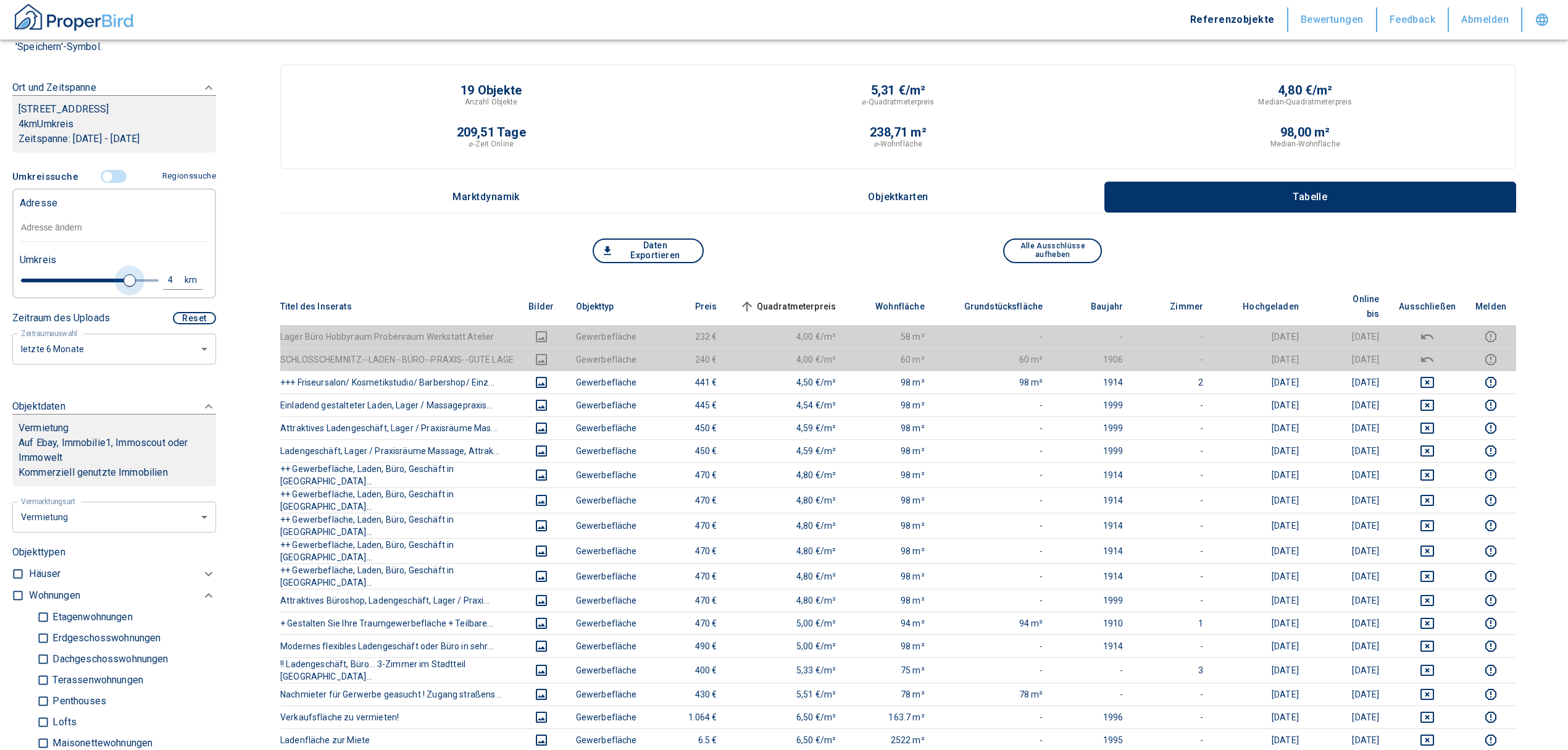
type input "4"
type input "2020"
type input "3.6"
type input "2020"
type input "3.4"
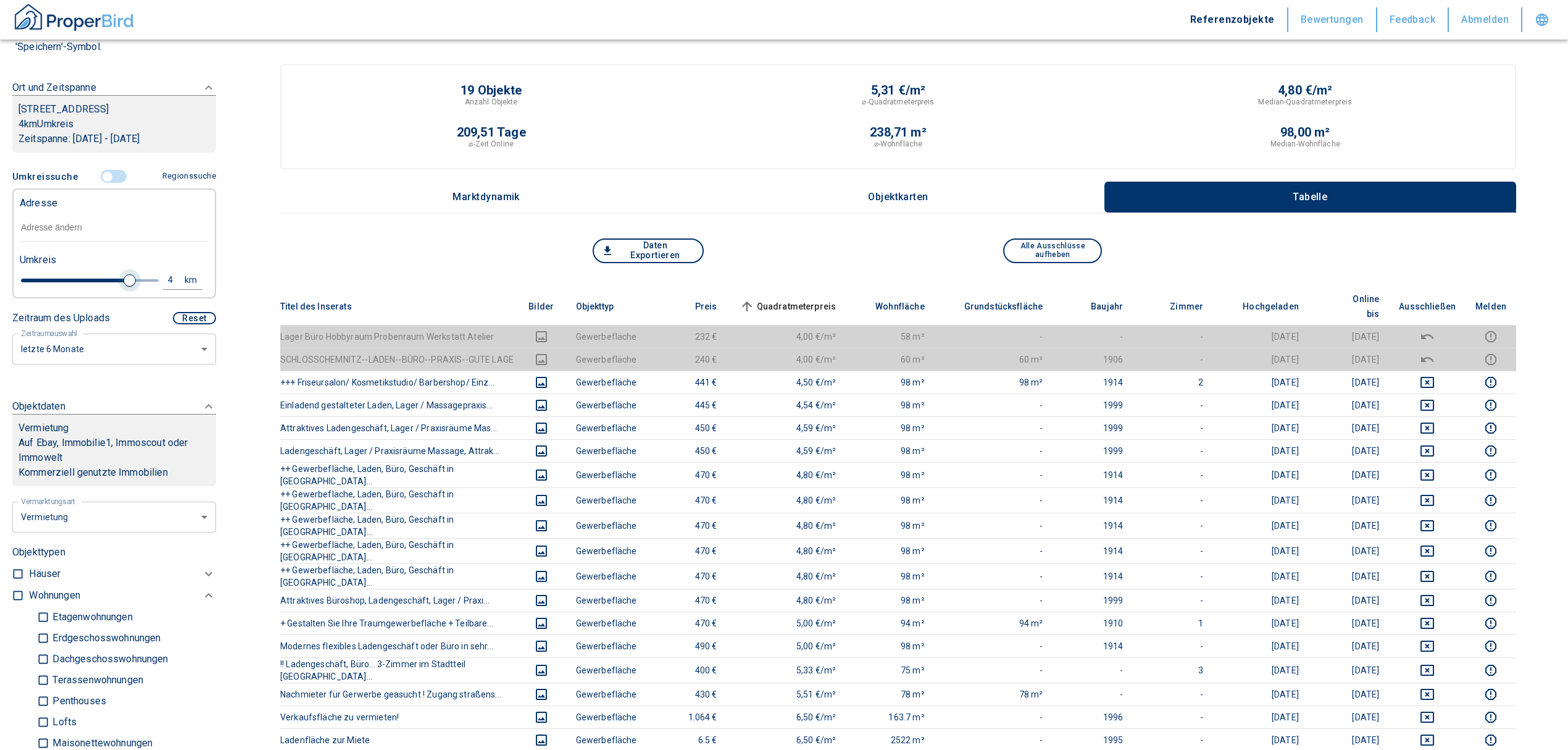
type input "2020"
type input "3"
type input "2020"
type input "2.8"
type input "2020"
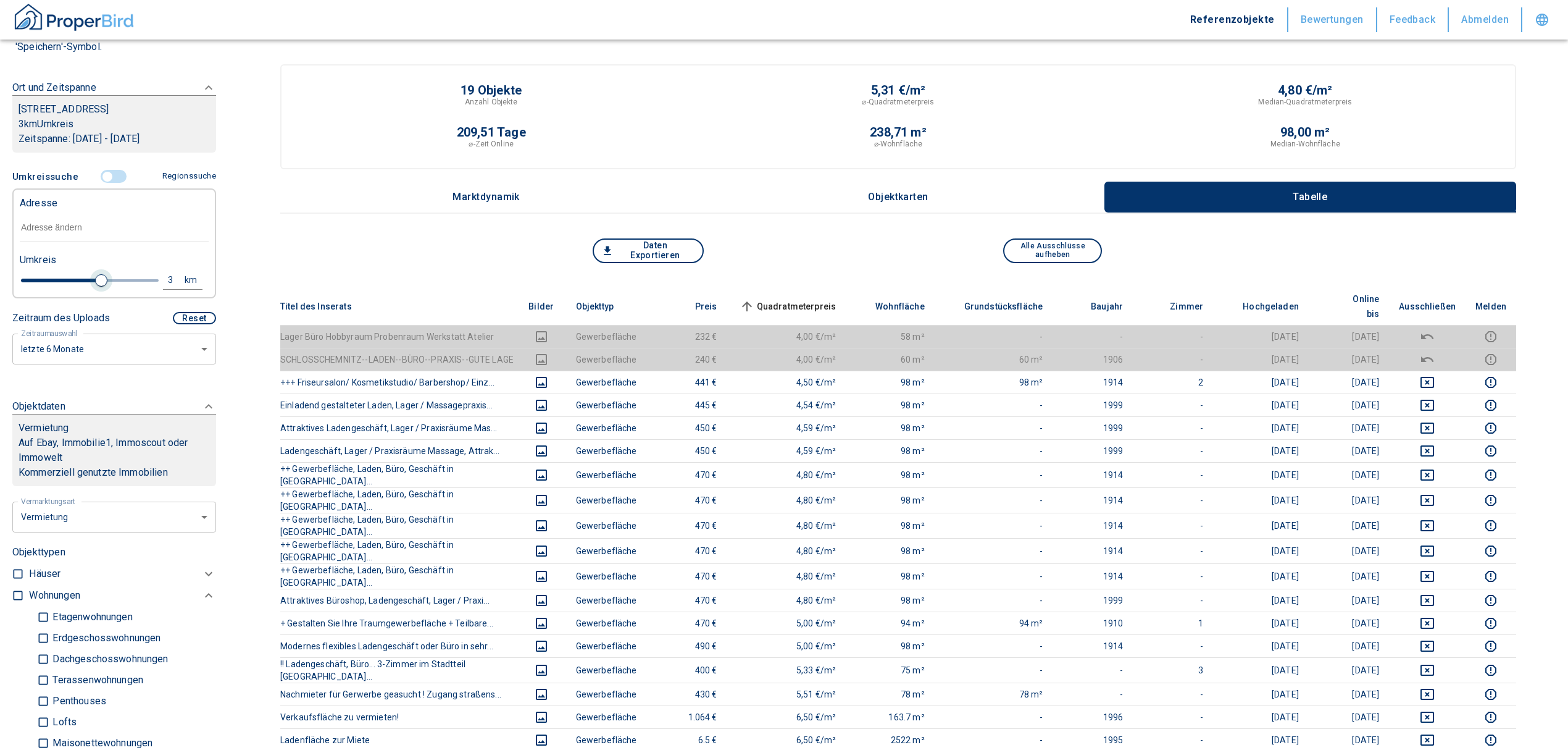
type input "2.4"
type input "2020"
type input "2"
type input "2020"
type input "1.8"
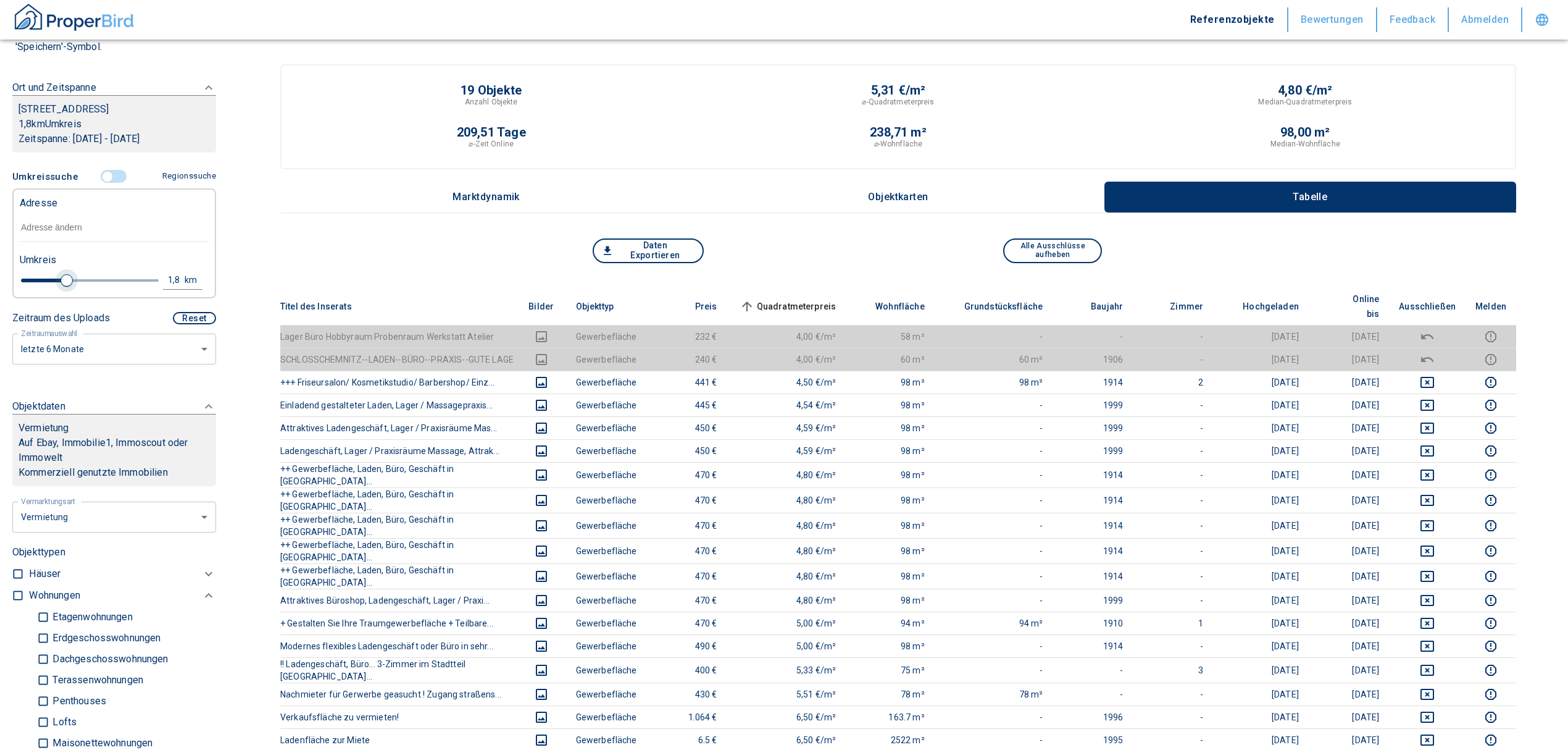
type input "2020"
type input "1.6"
type input "2020"
type input "1.4"
type input "2020"
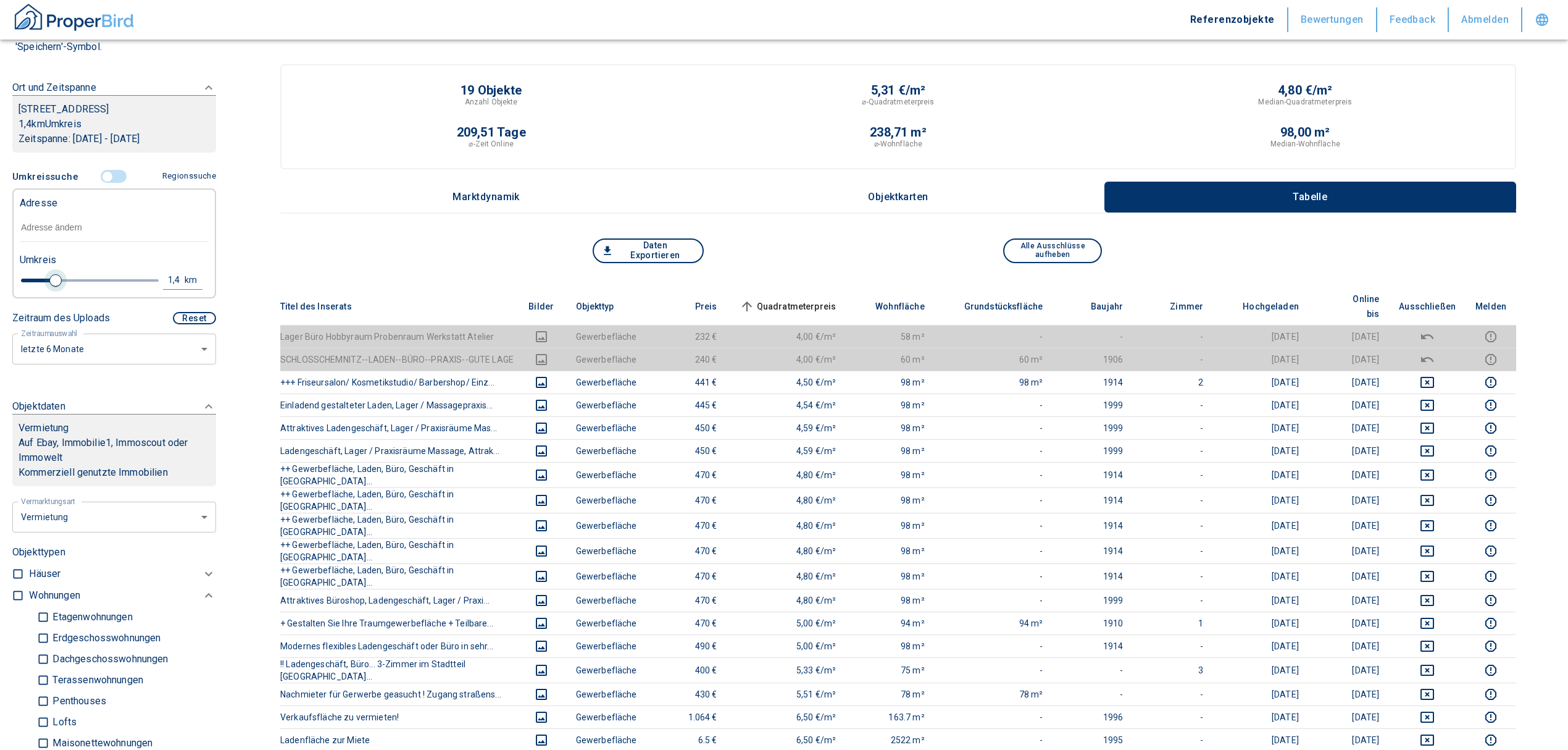
type input "1.2"
type input "2020"
type input "1"
drag, startPoint x: 146, startPoint y: 294, endPoint x: 42, endPoint y: 296, distance: 104.0
click at [42, 287] on span at bounding box center [44, 281] width 13 height 13
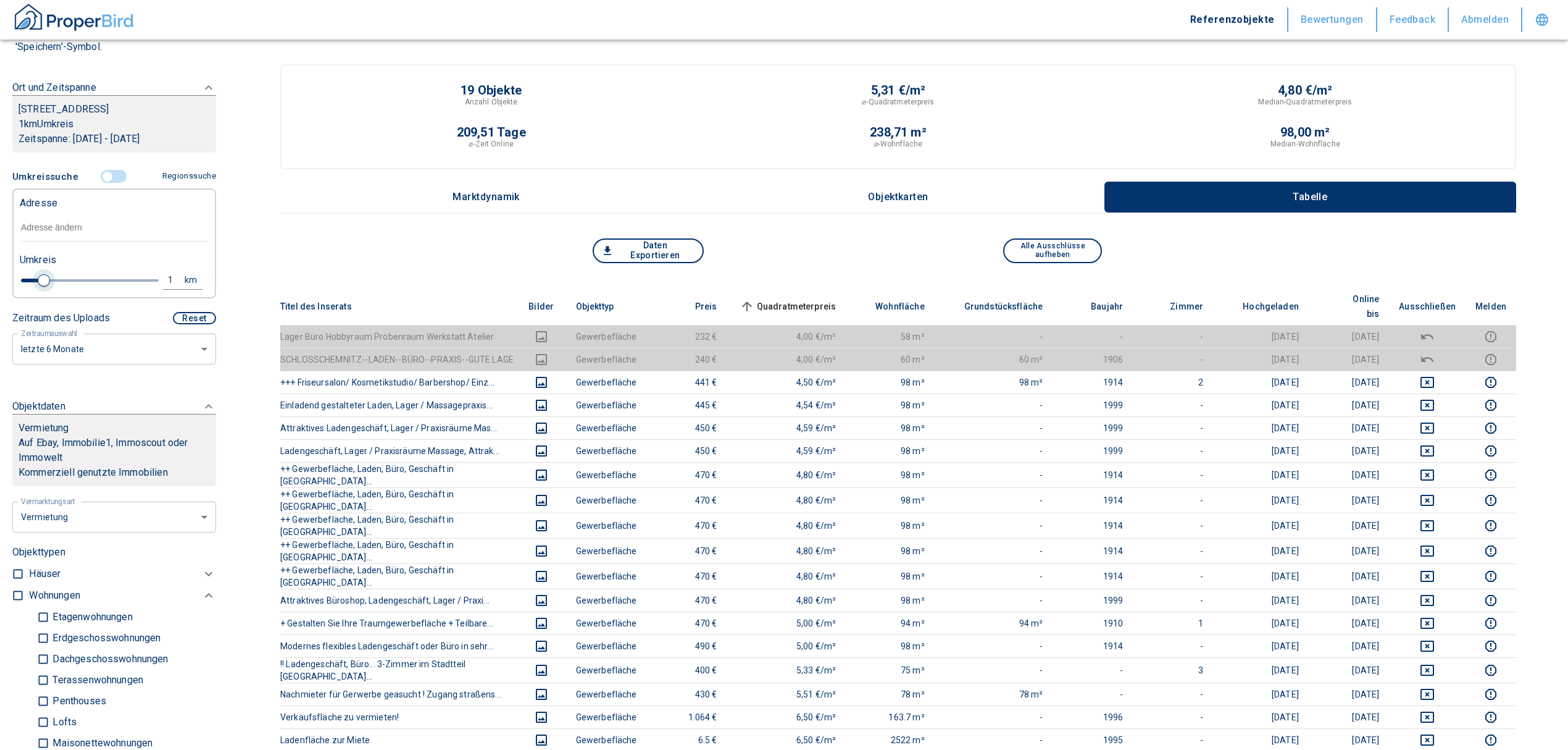
type input "2020"
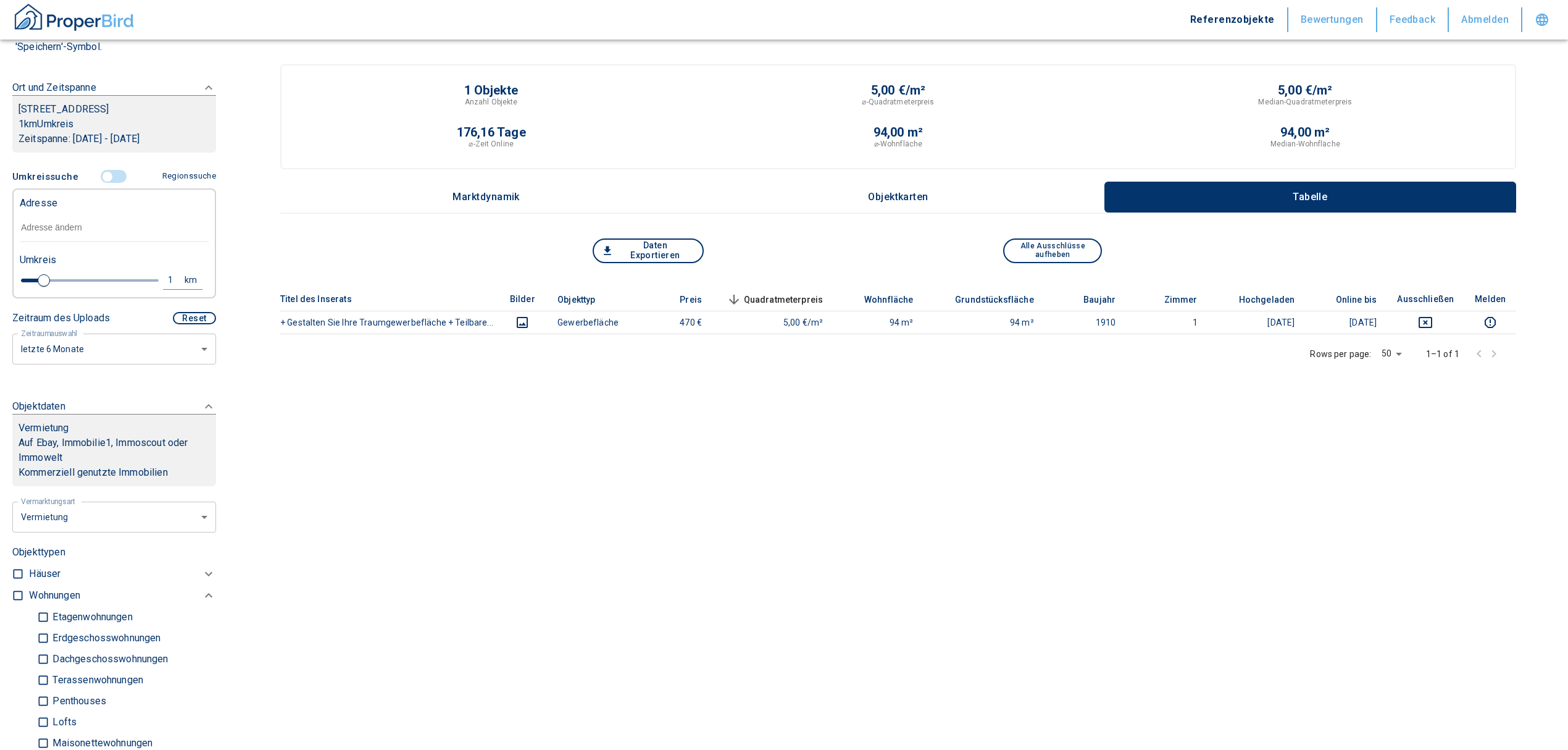
click at [53, 242] on input "text" at bounding box center [114, 227] width 189 height 28
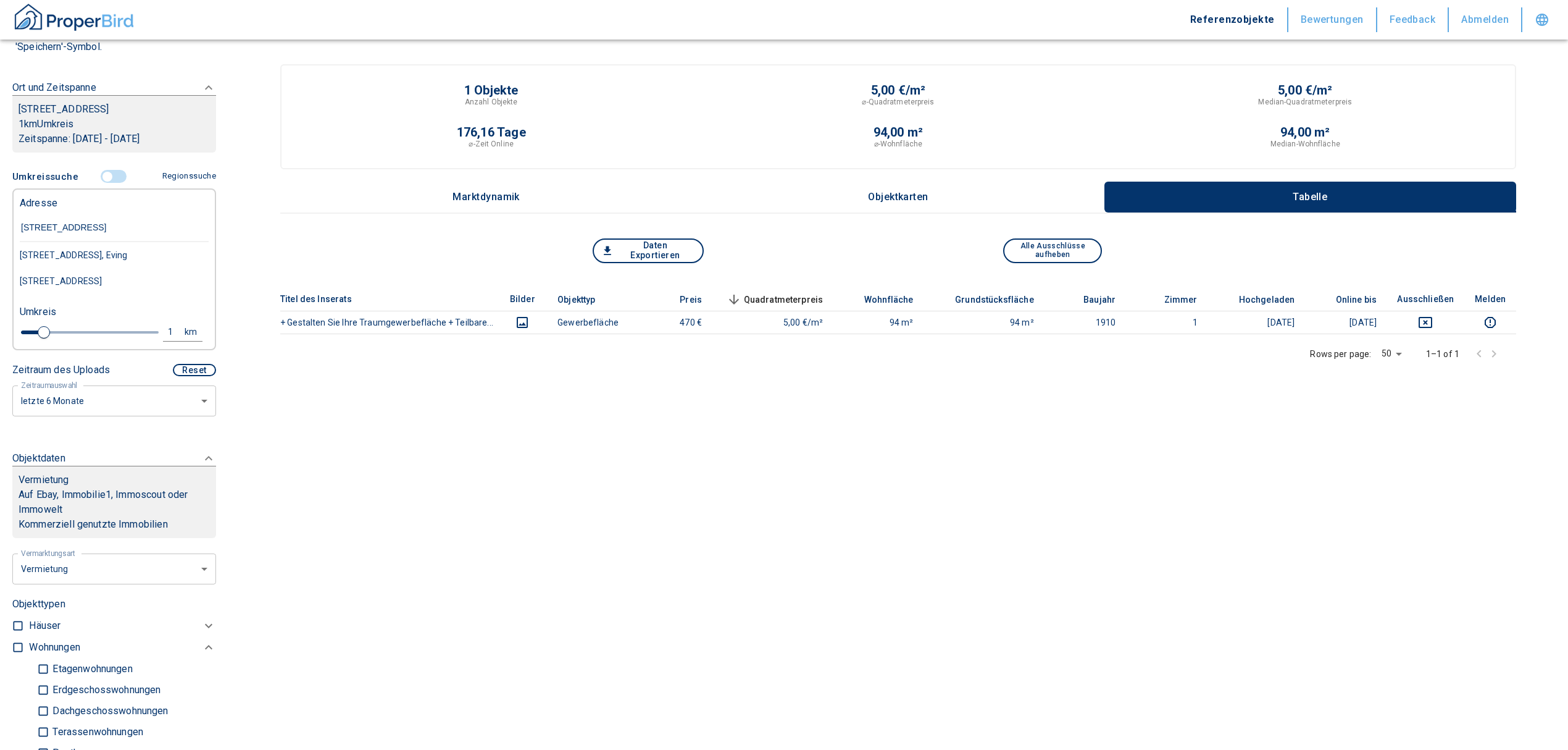
type input "[STREET_ADDRESS] dort"
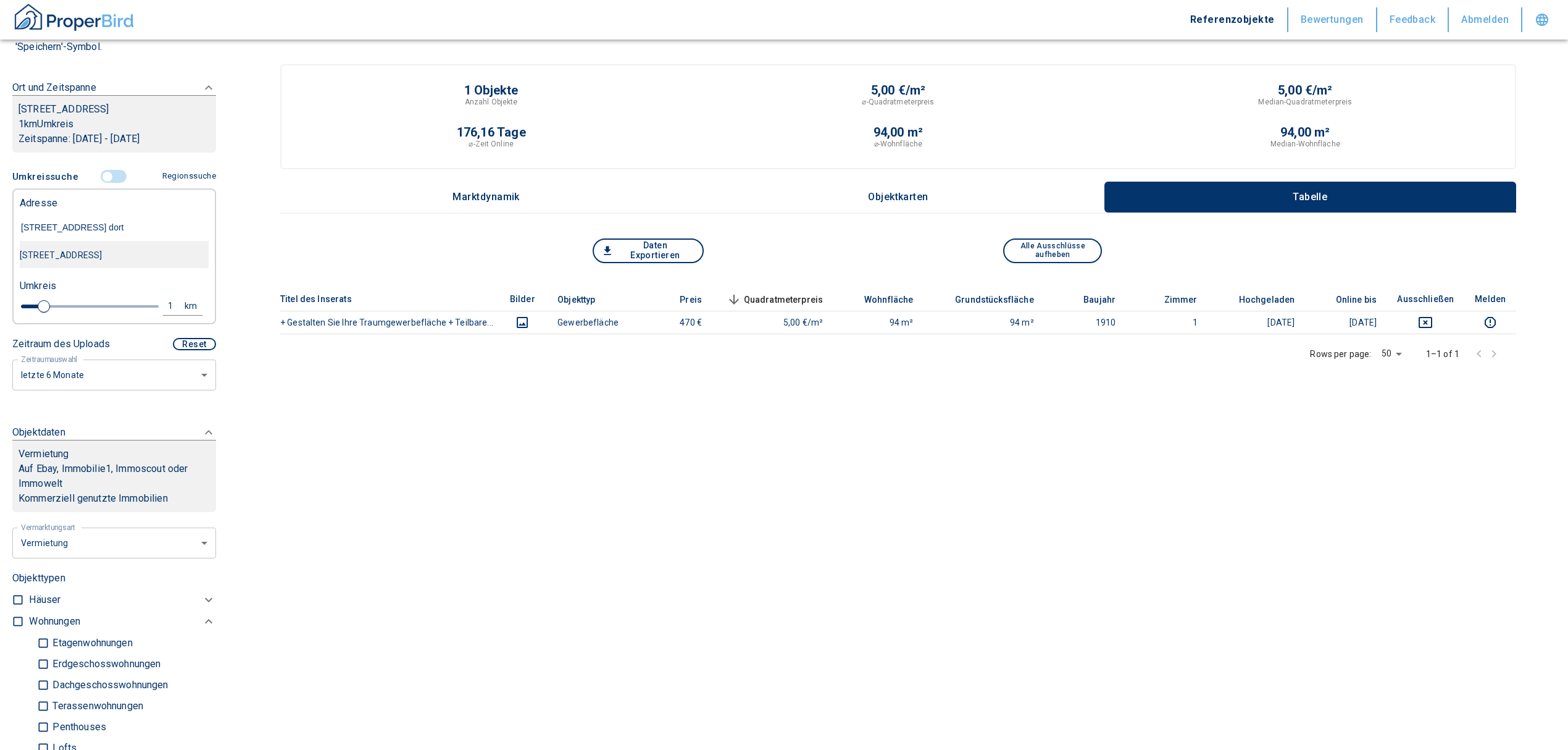
click at [88, 268] on div "[STREET_ADDRESS]" at bounding box center [114, 255] width 189 height 26
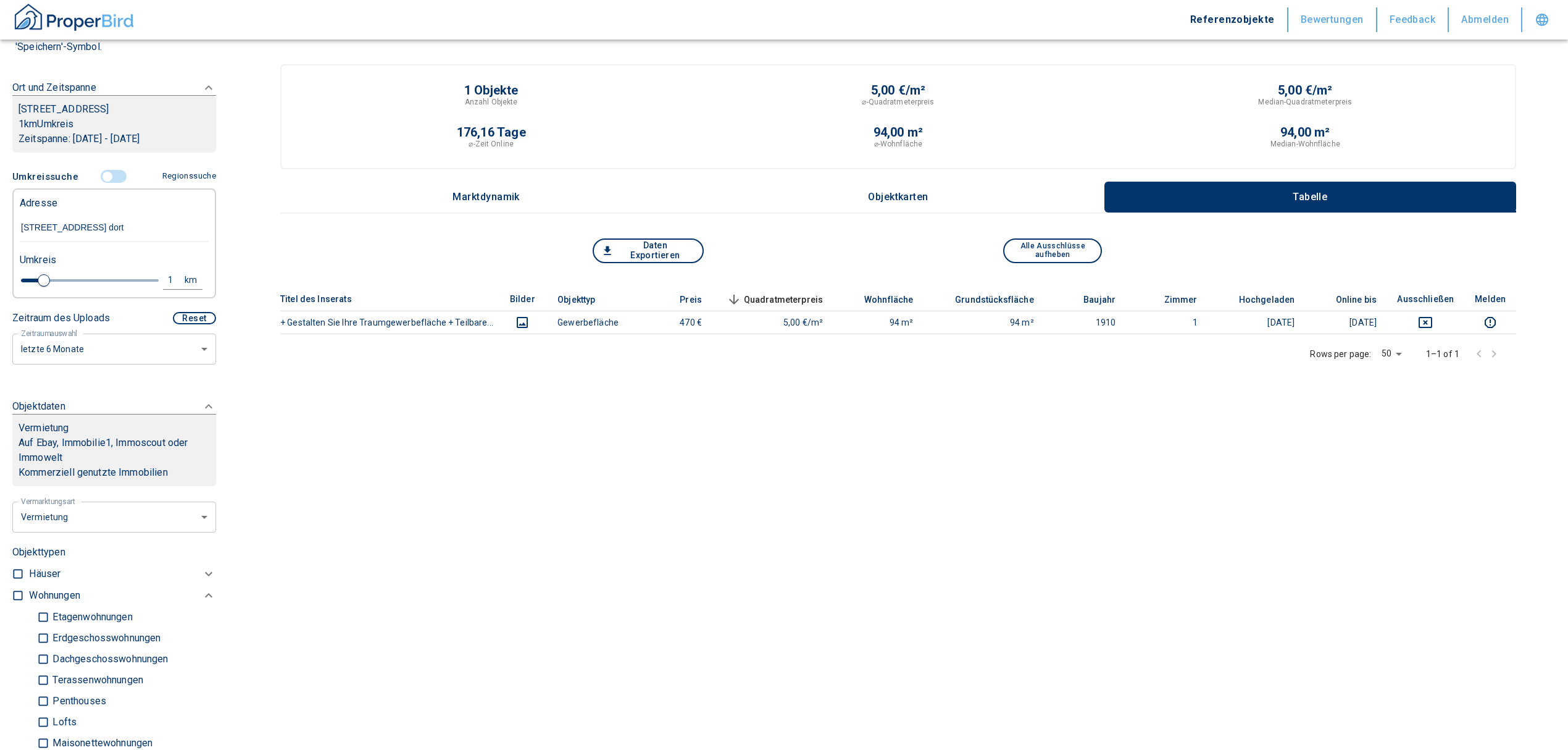
type input "2020"
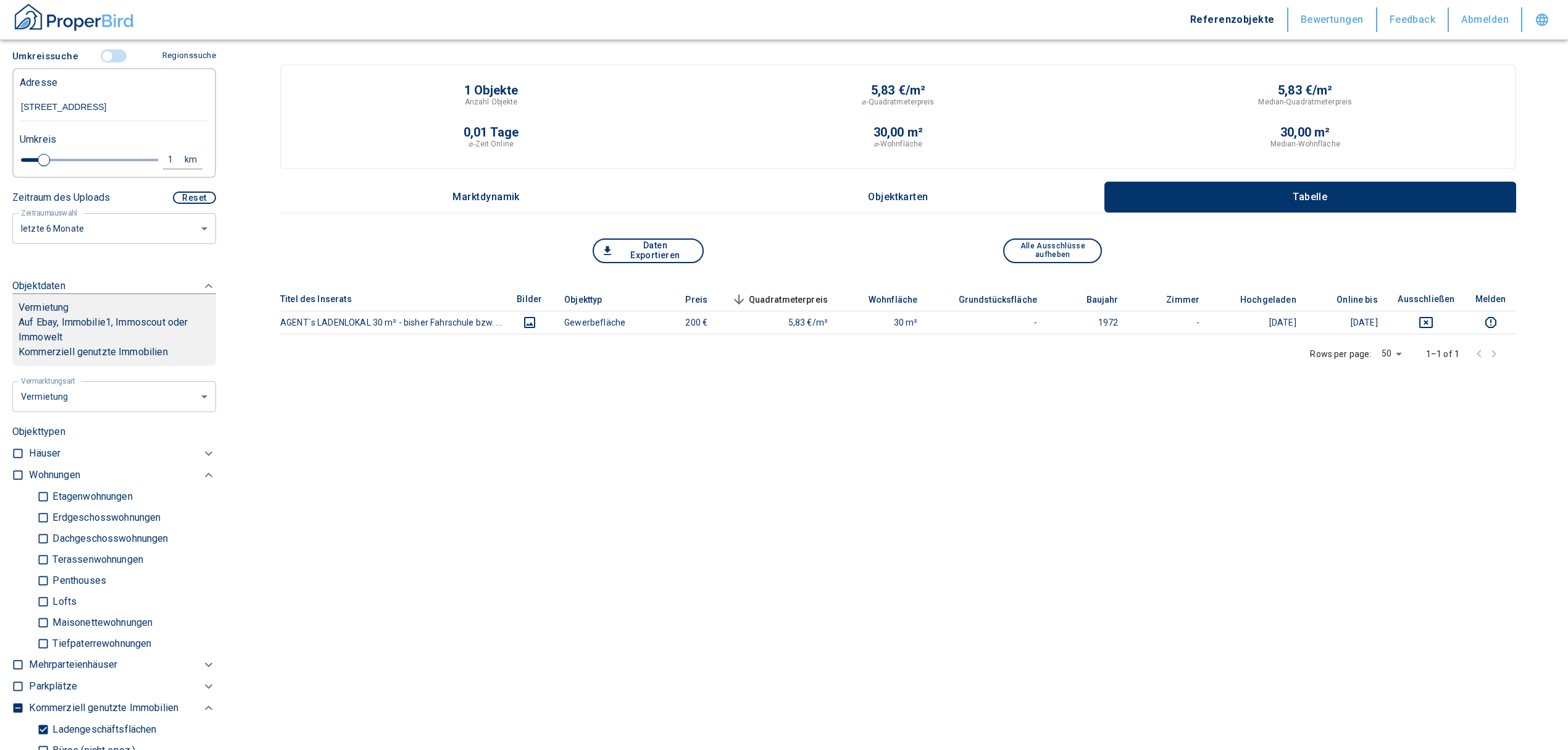
scroll to position [498, 0]
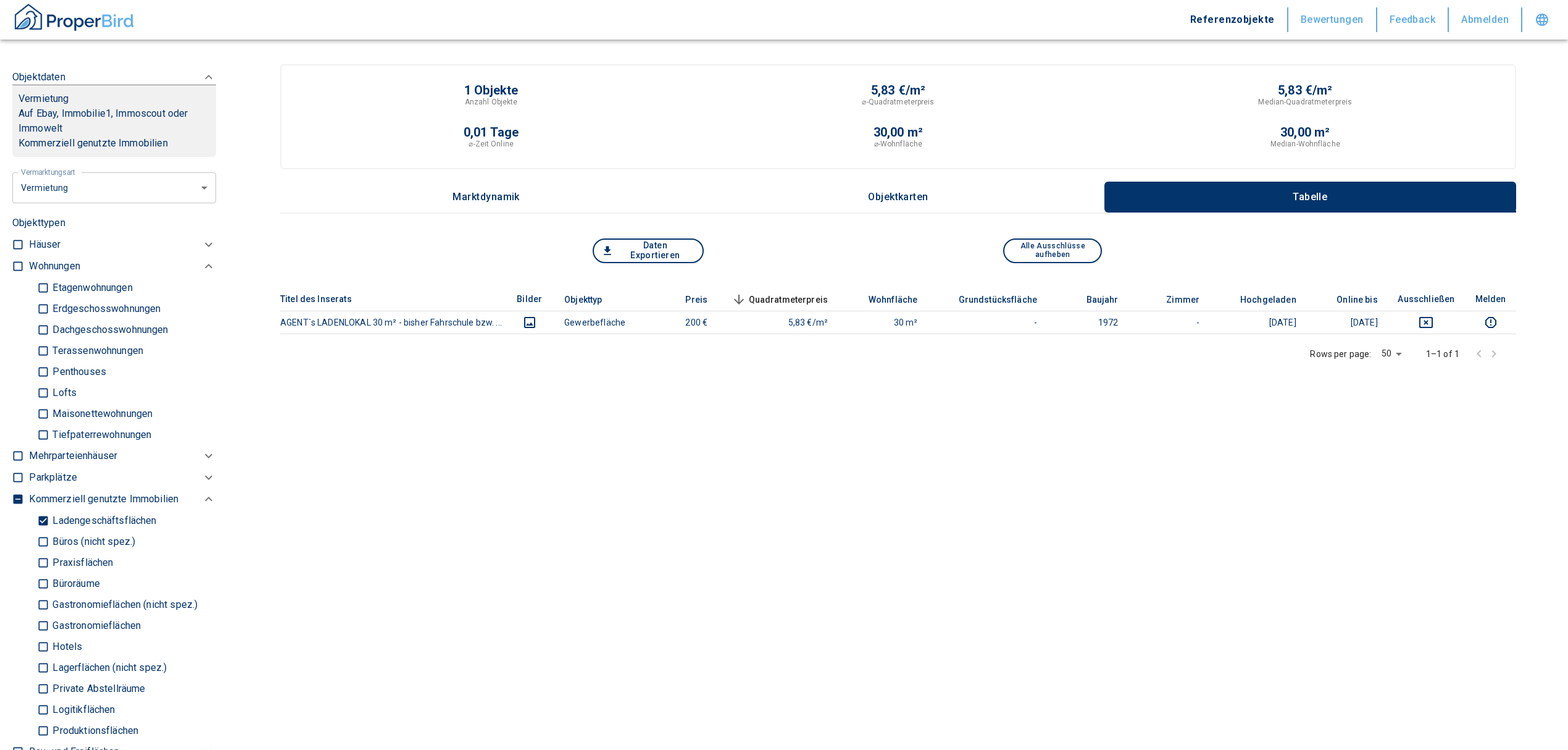
type input "[STREET_ADDRESS]"
click at [51, 293] on p "Ladengeschäftsflächen" at bounding box center [90, 288] width 83 height 10
click at [49, 515] on input "Ladengeschäftsflächen" at bounding box center [44, 521] width 13 height 21
checkbox input "false"
type input "2020"
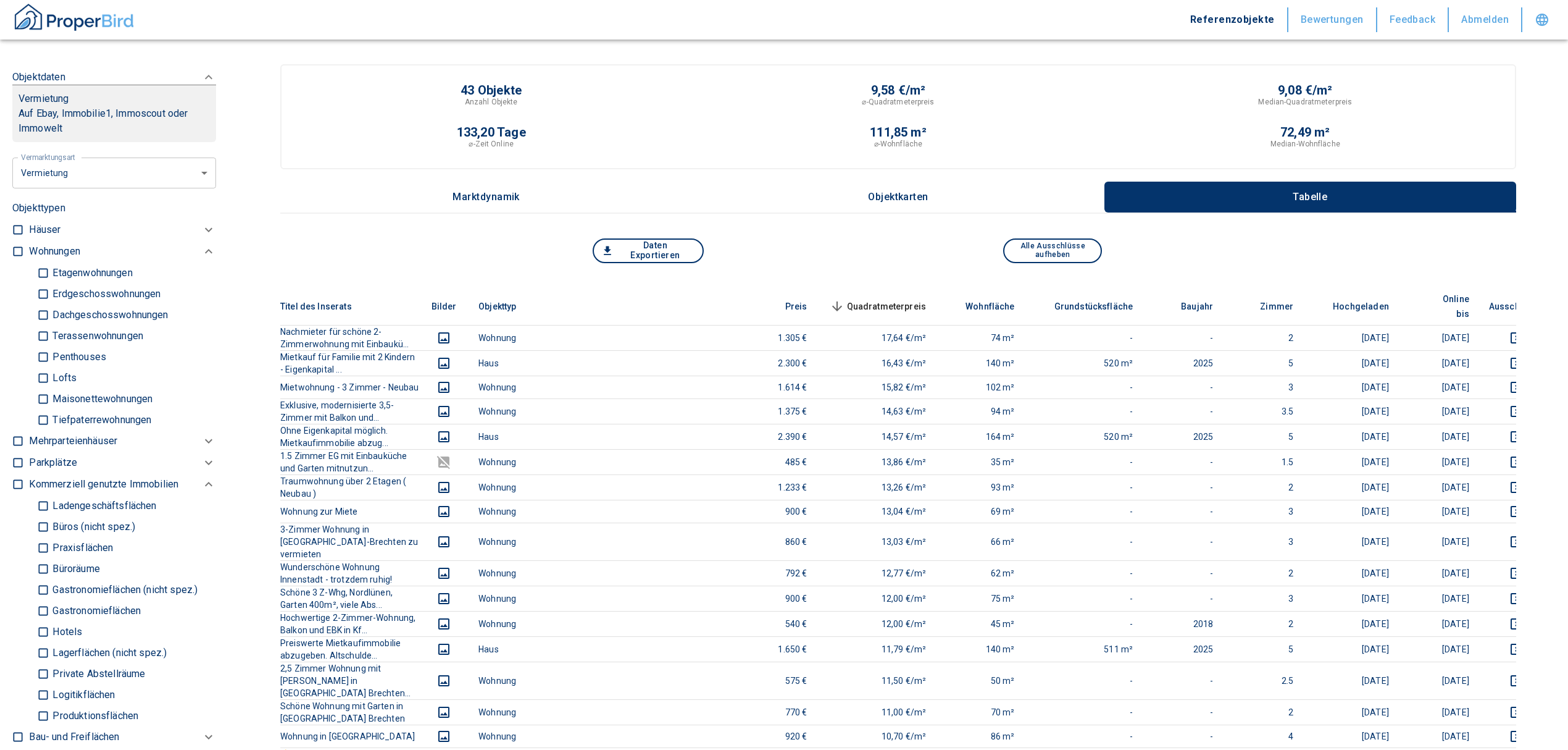
click at [10, 245] on label at bounding box center [15, 249] width 18 height 16
click at [12, 245] on input "checkbox" at bounding box center [18, 251] width 13 height 13
checkbox input "true"
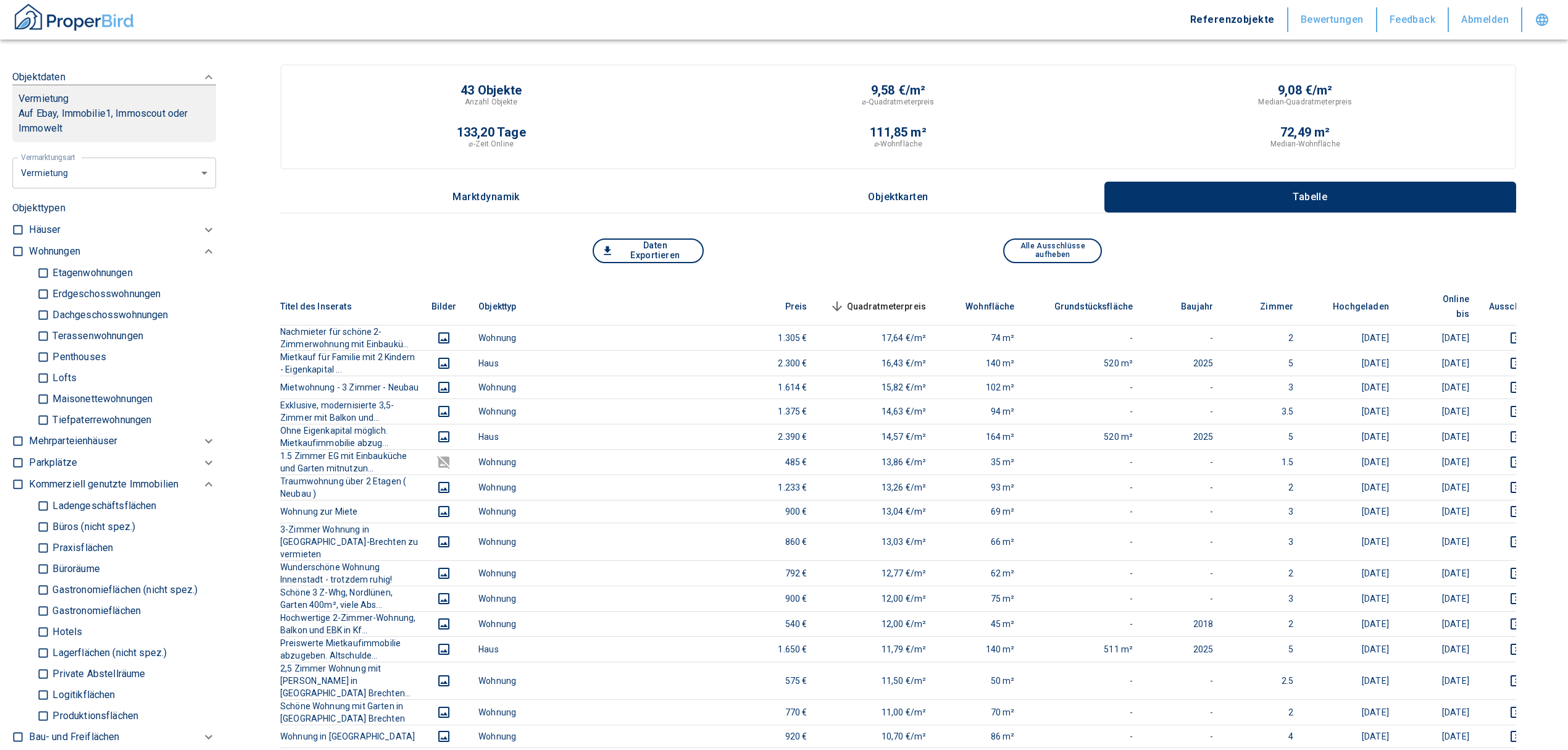
checkbox input "true"
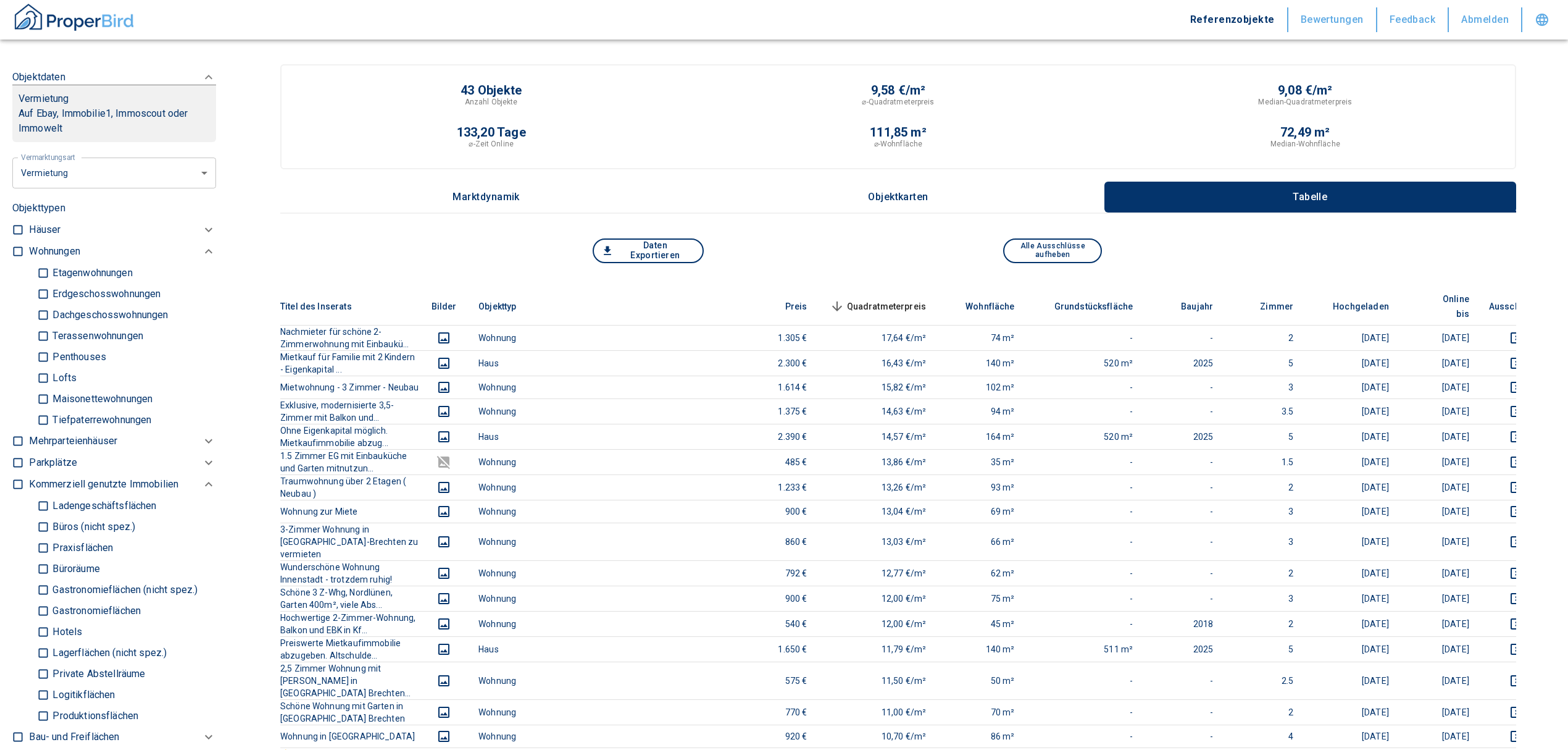
checkbox input "true"
type input "2020"
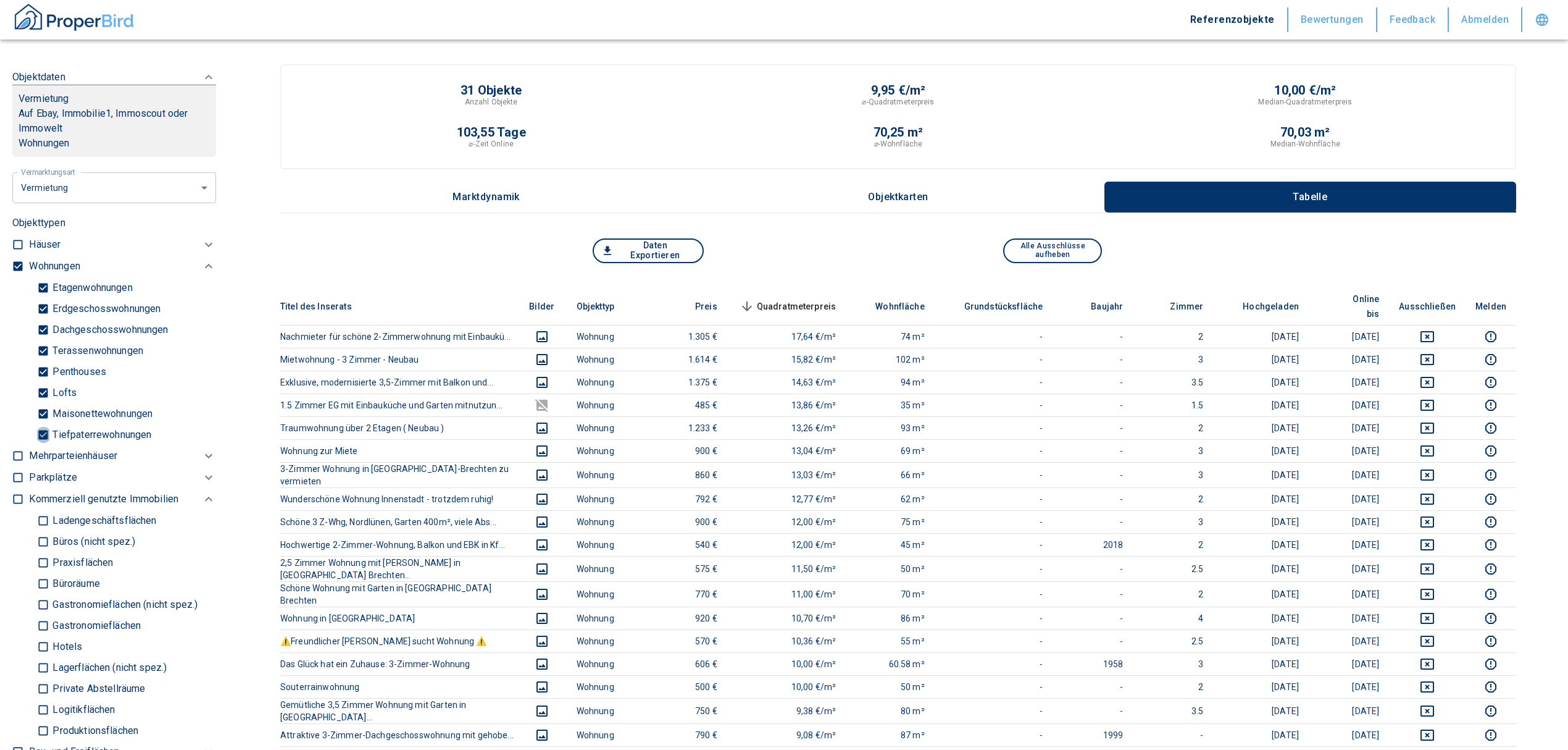
click at [42, 432] on input "Tiefpaterrewohnungen" at bounding box center [44, 435] width 13 height 21
checkbox input "false"
type input "2020"
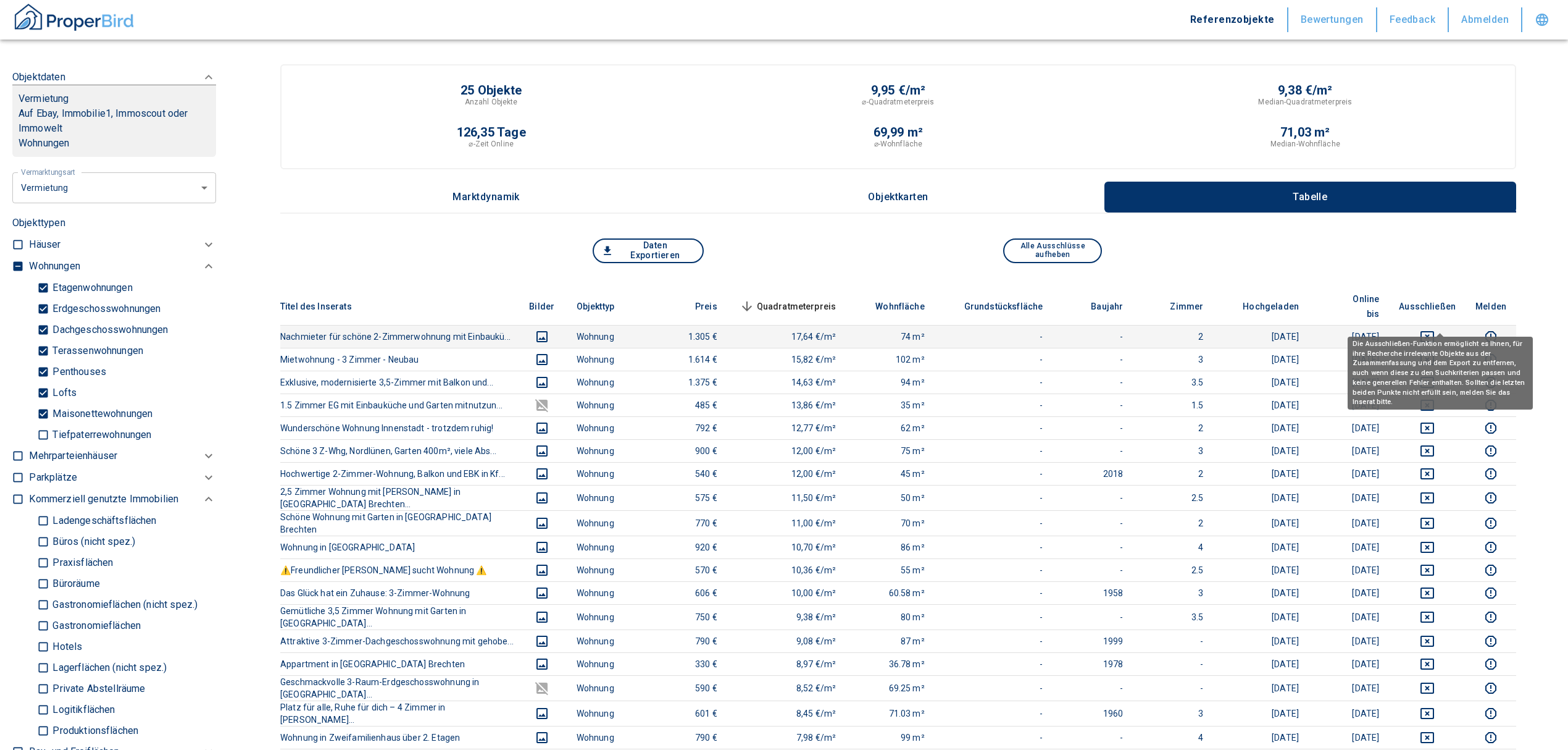
click at [1435, 329] on icon "deselect this listing" at bounding box center [1427, 336] width 15 height 15
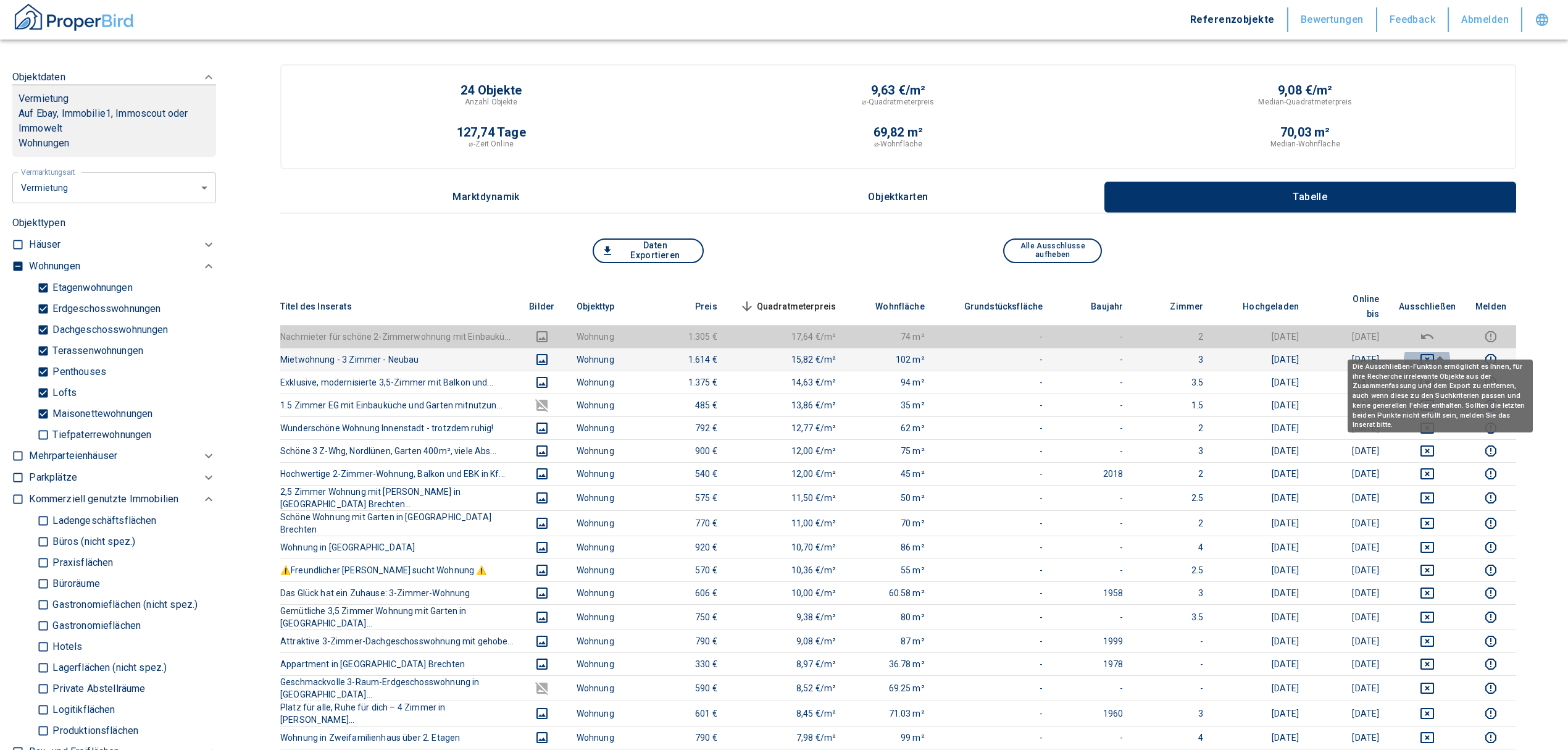
click at [1435, 352] on icon "deselect this listing" at bounding box center [1427, 359] width 15 height 15
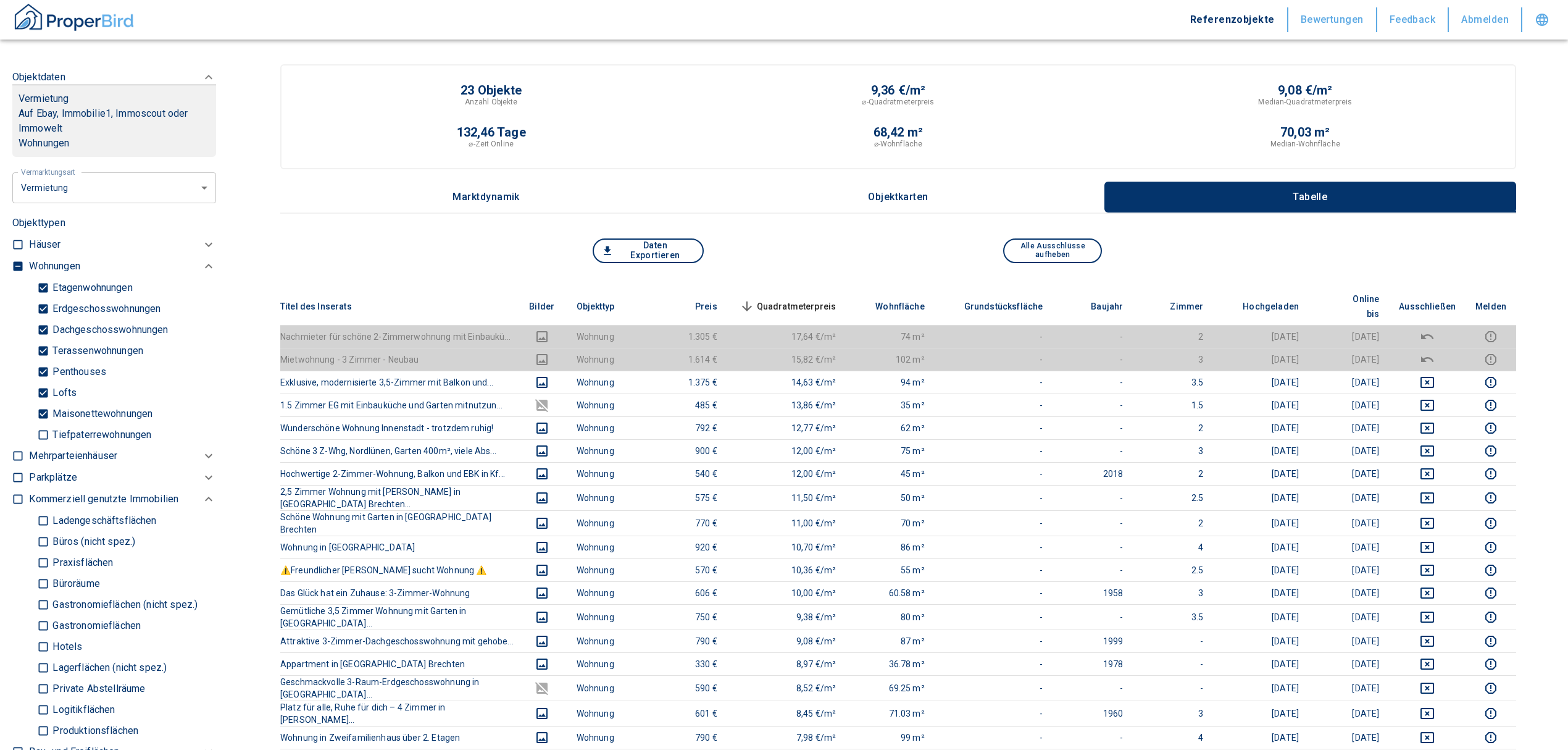
click at [781, 289] on th "Quadratmeterpreis sorted descending" at bounding box center [787, 307] width 119 height 38
click at [818, 299] on span "Quadratmeterpreis sorted descending" at bounding box center [786, 306] width 99 height 15
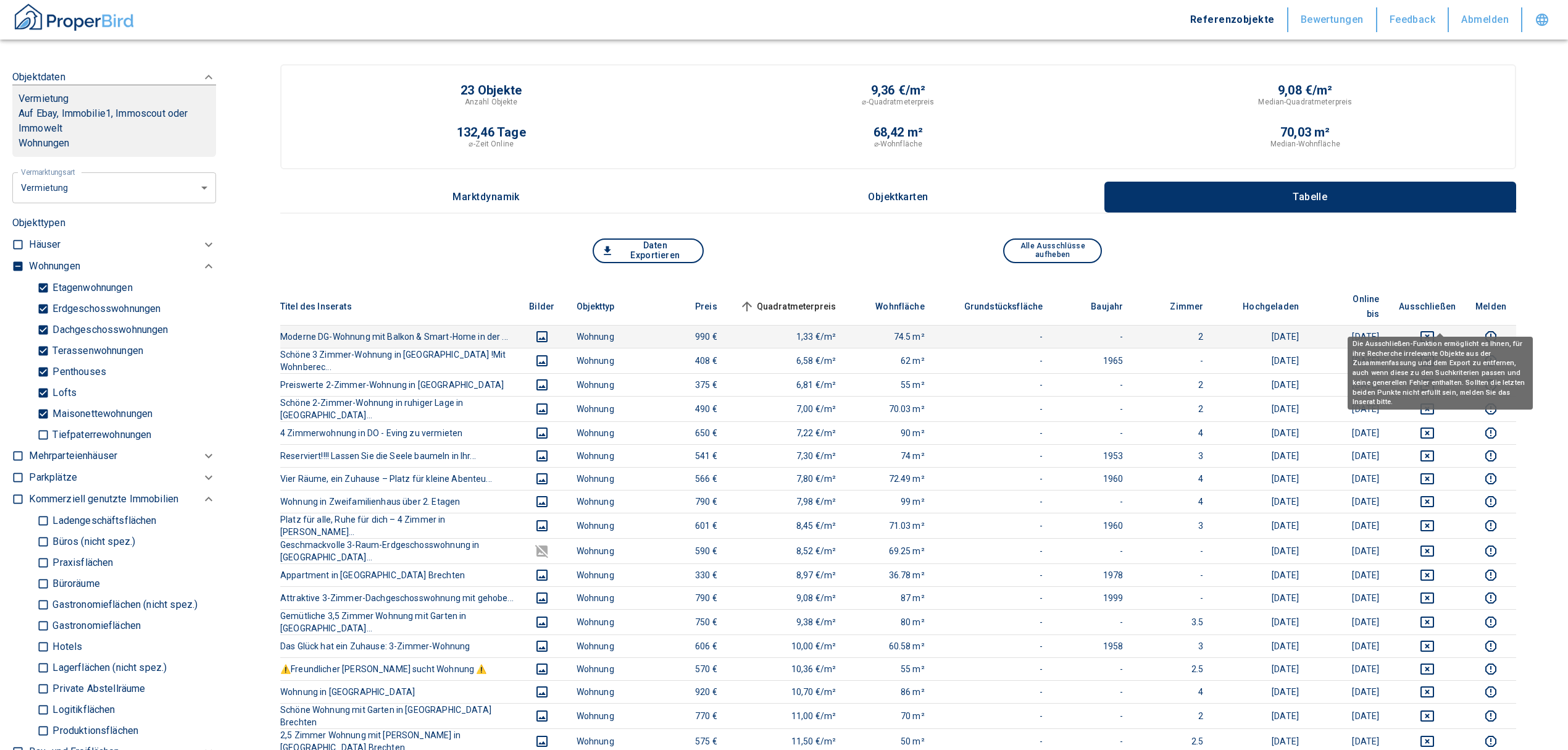
click at [1423, 329] on button "deselect this listing" at bounding box center [1427, 336] width 57 height 15
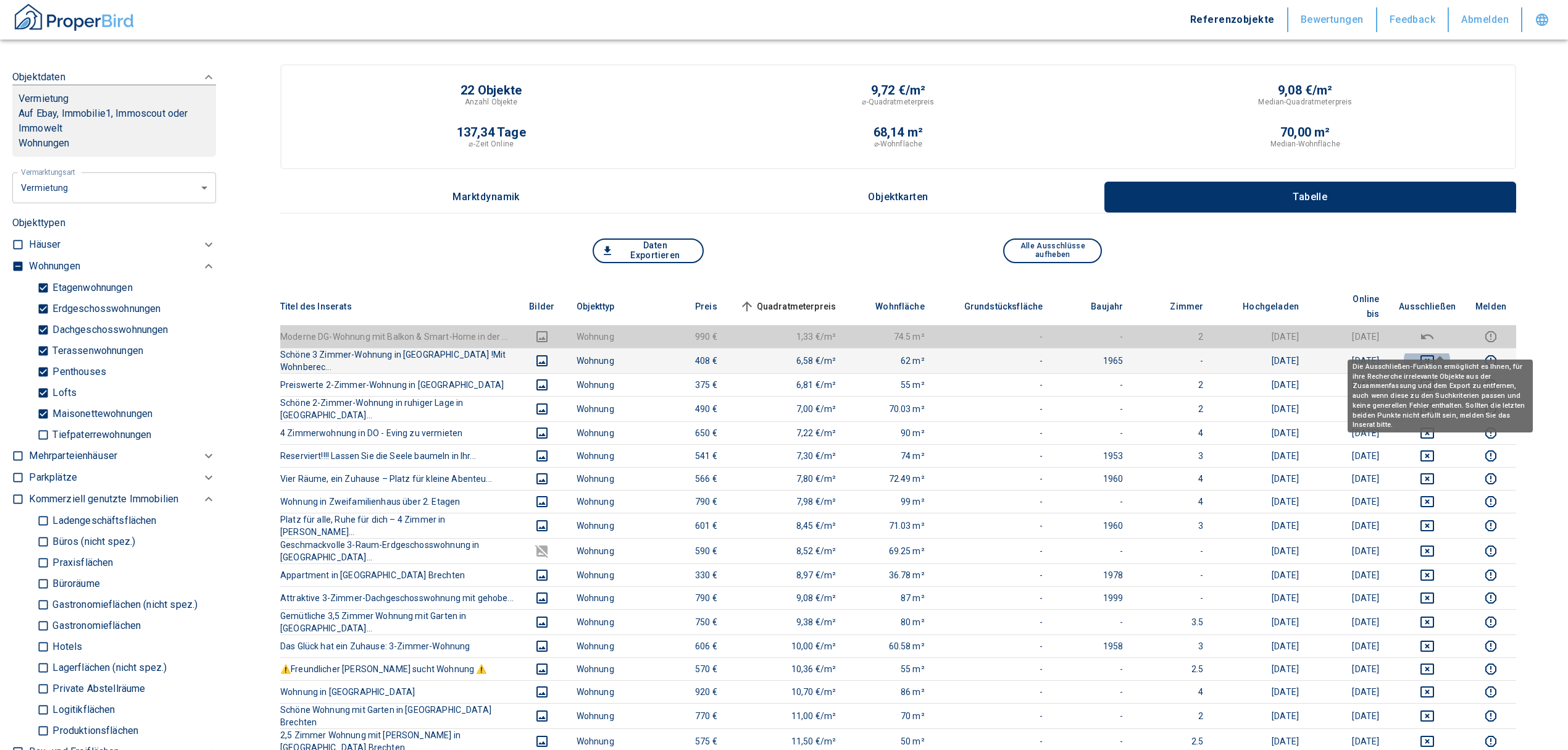
click at [1435, 353] on icon "deselect this listing" at bounding box center [1427, 360] width 15 height 15
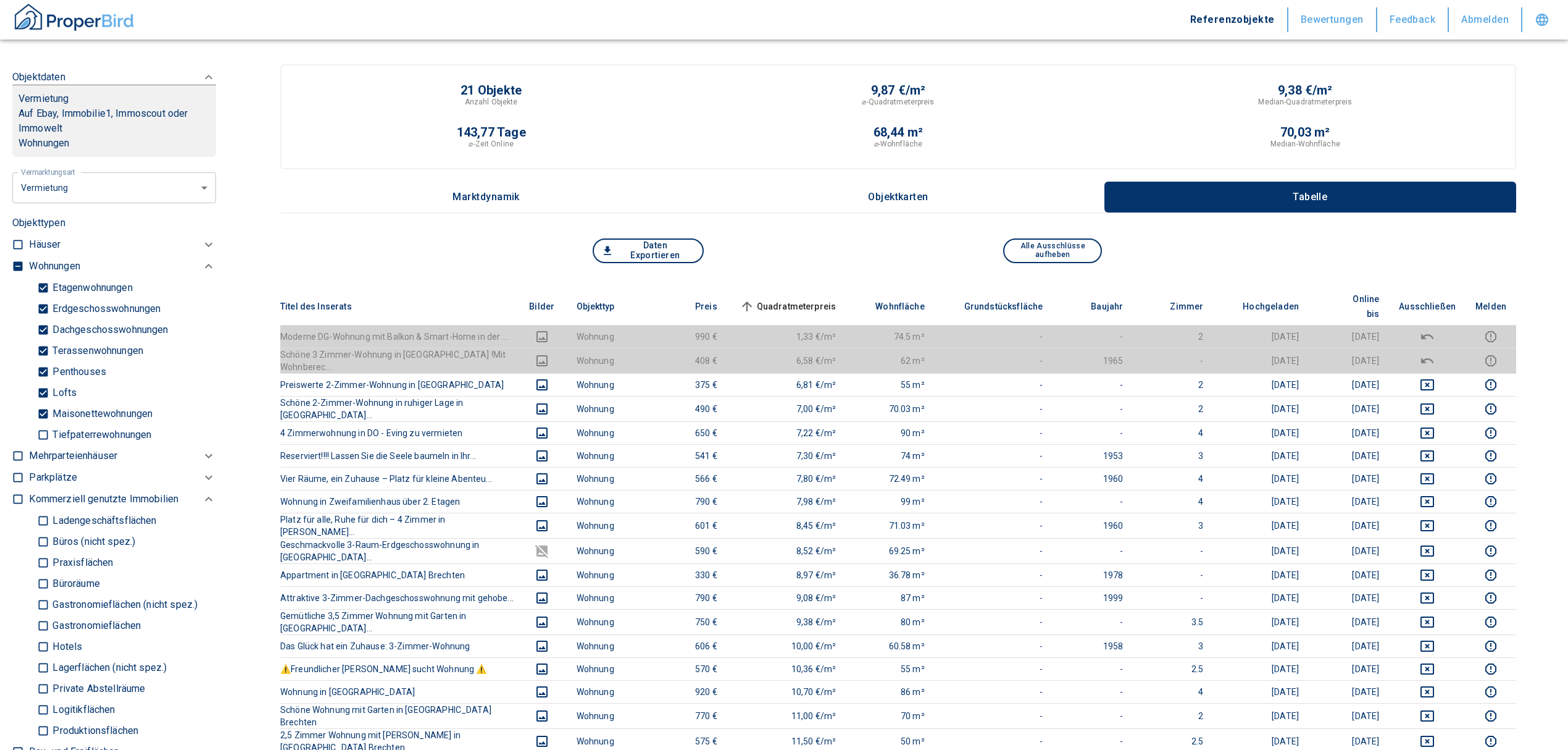
click at [822, 299] on span "Quadratmeterpreis sorted ascending" at bounding box center [786, 306] width 99 height 15
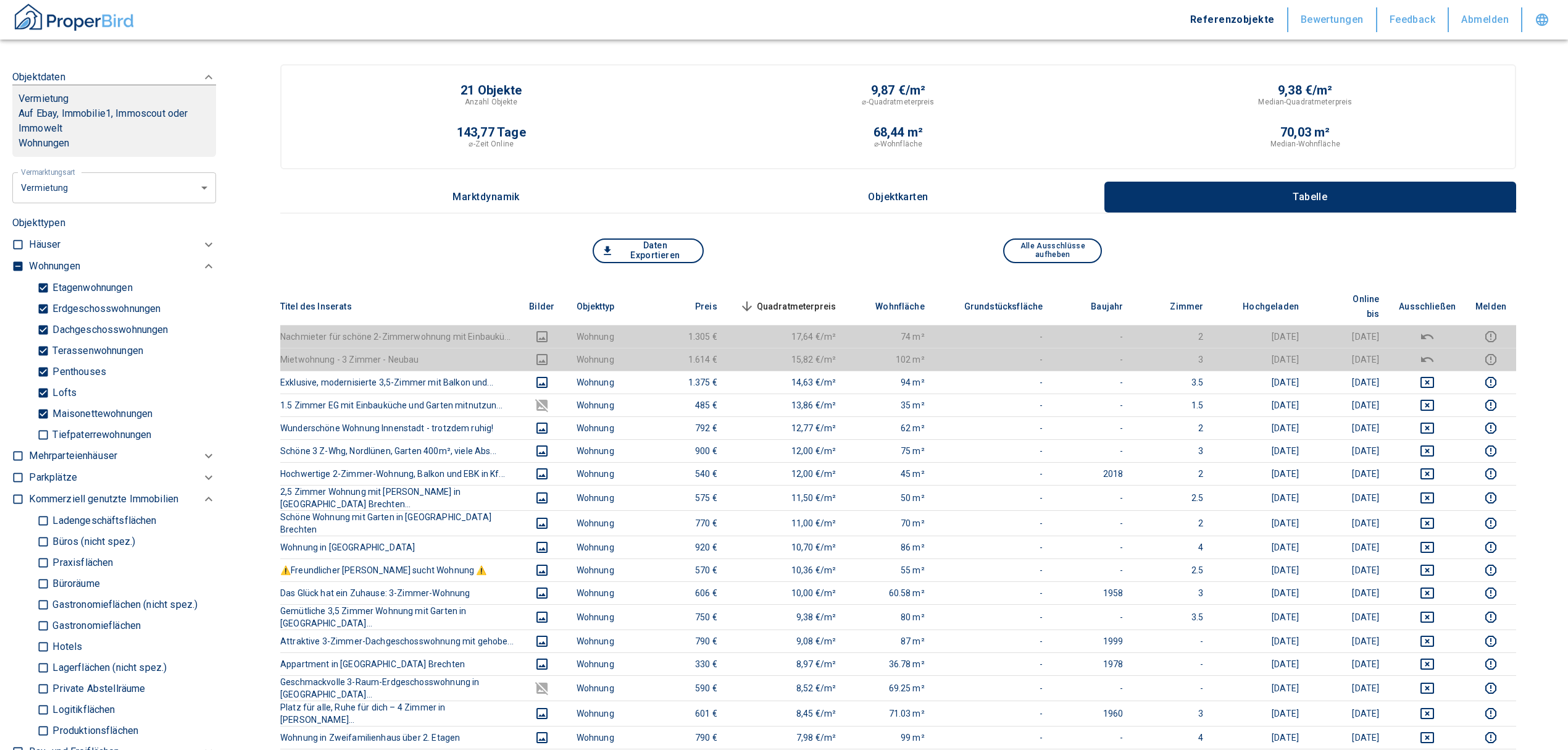
click at [798, 299] on span "Quadratmeterpreis sorted descending" at bounding box center [786, 306] width 99 height 15
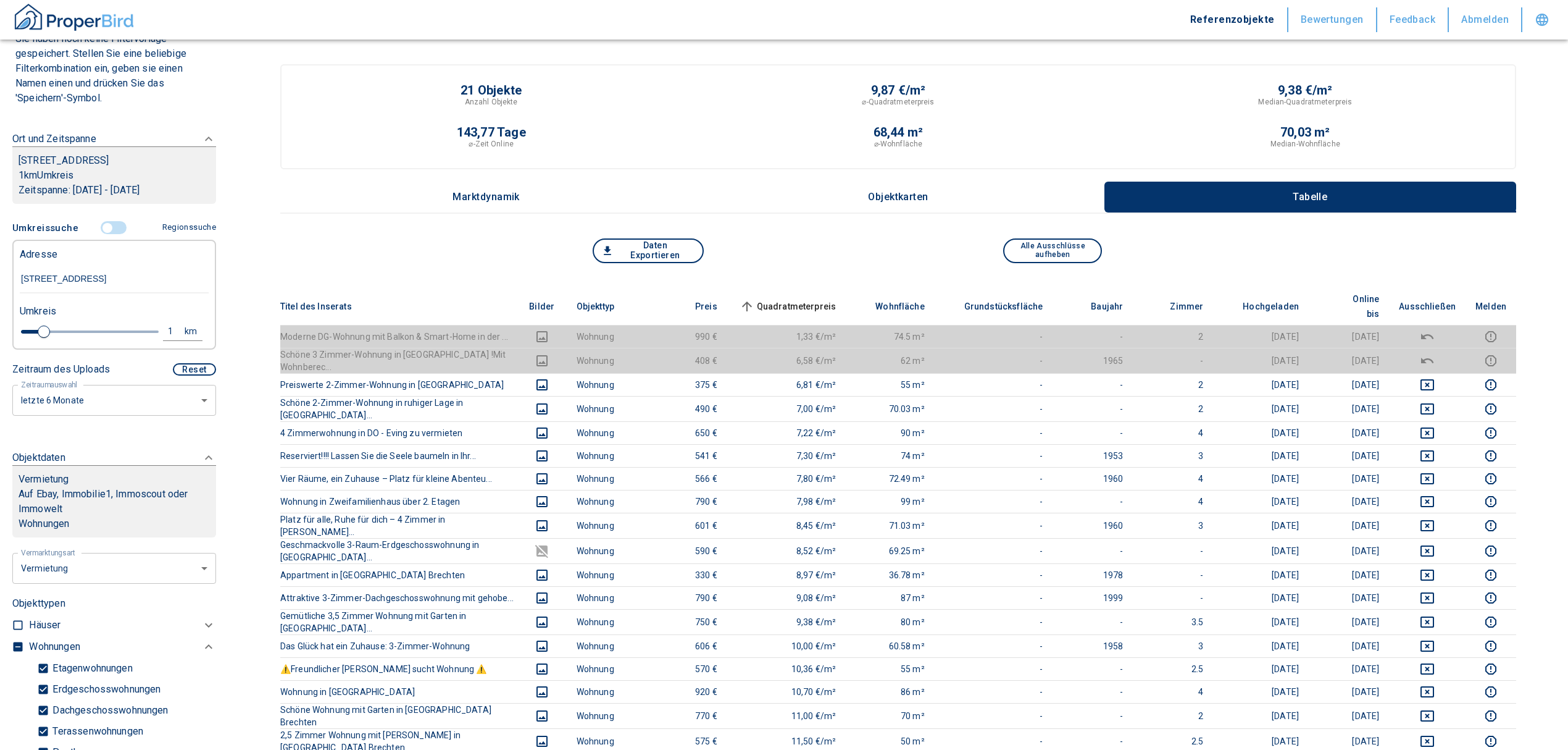
scroll to position [87, 0]
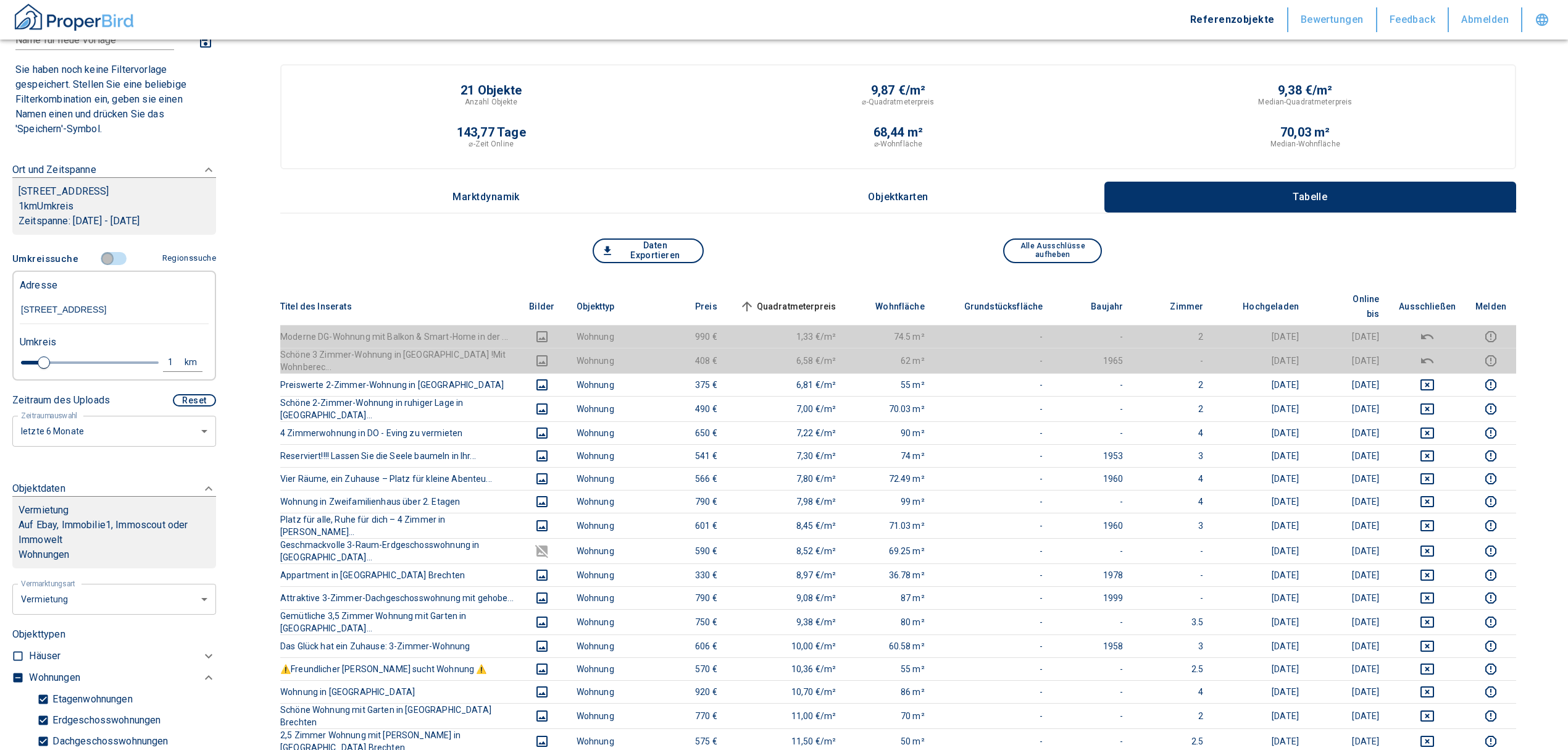
click at [106, 255] on input "controlled" at bounding box center [107, 259] width 37 height 14
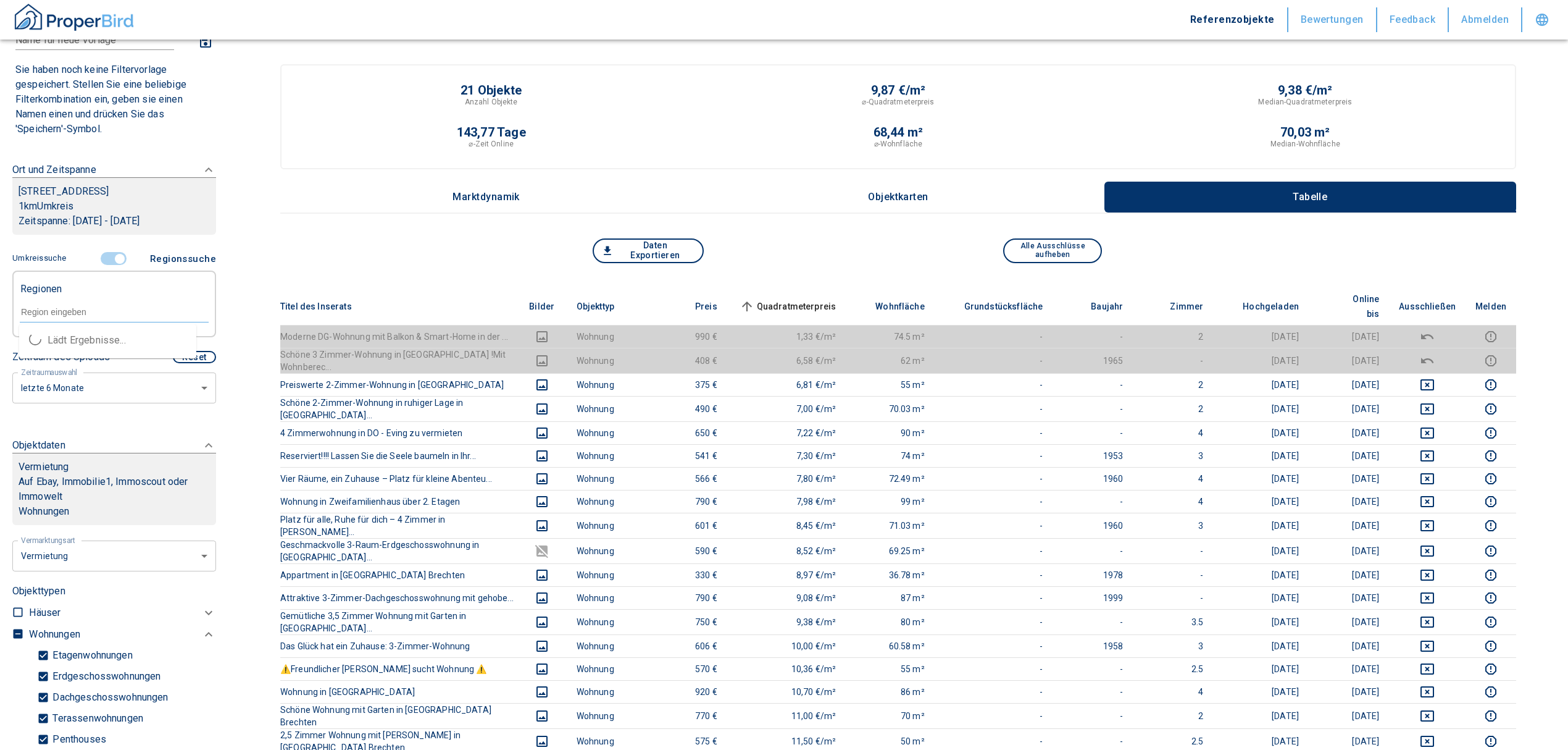
click at [97, 317] on input "text" at bounding box center [114, 312] width 189 height 11
click at [102, 335] on li "44357 [GEOGRAPHIC_DATA]" at bounding box center [107, 340] width 177 height 22
type input "44357"
type input "2020"
type input "44357 [GEOGRAPHIC_DATA]"
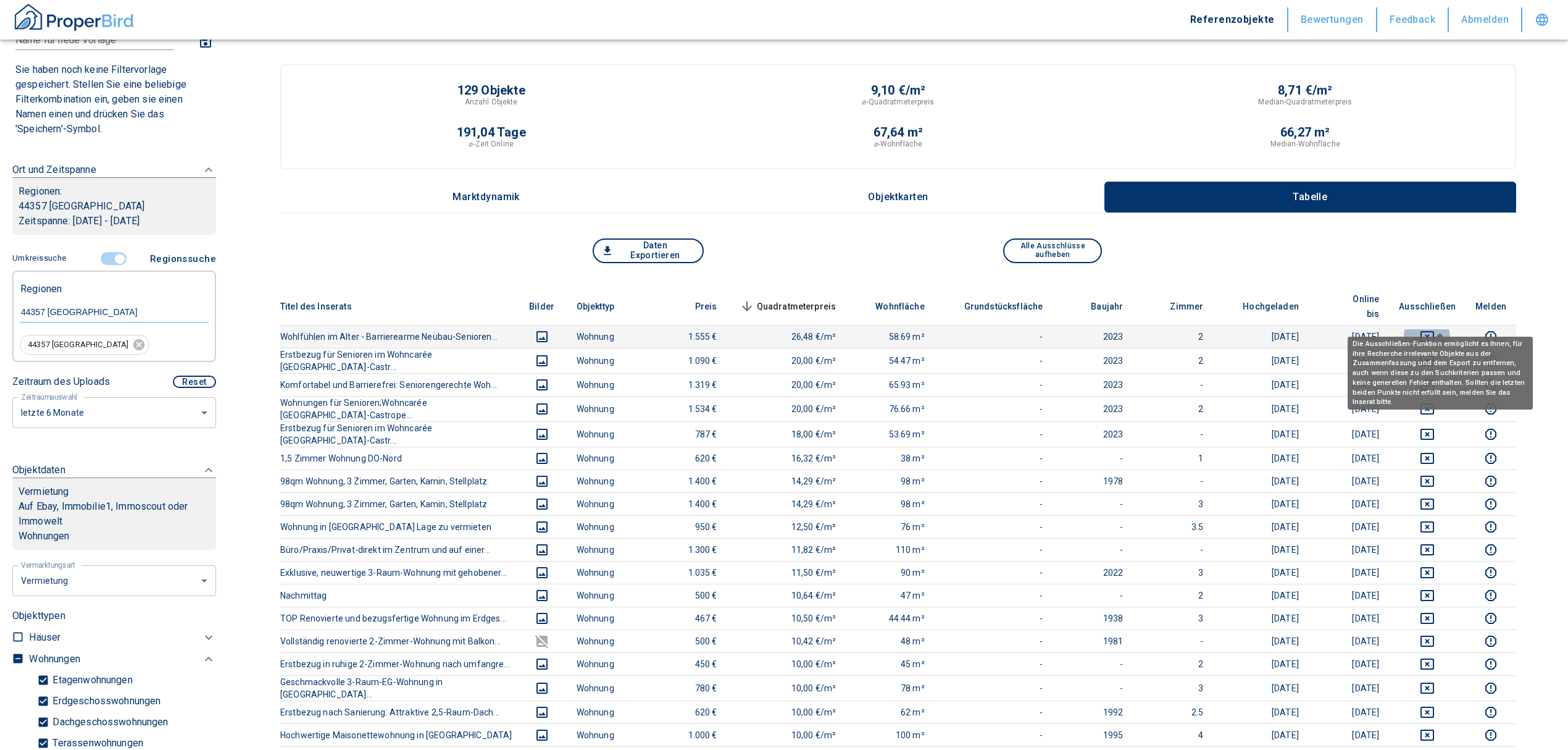
click at [1435, 329] on icon "deselect this listing" at bounding box center [1427, 336] width 15 height 15
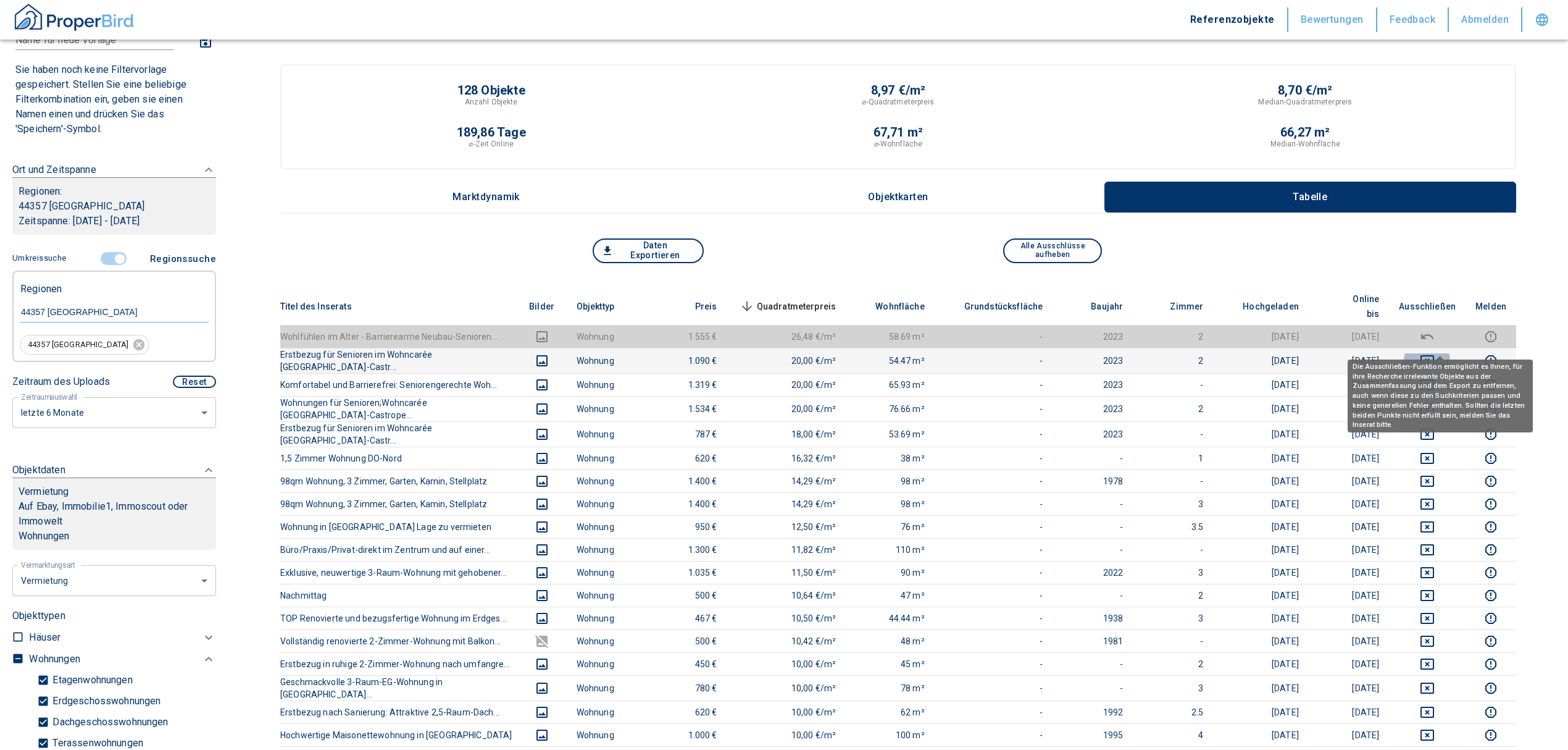
click at [1435, 353] on icon "deselect this listing" at bounding box center [1427, 360] width 15 height 15
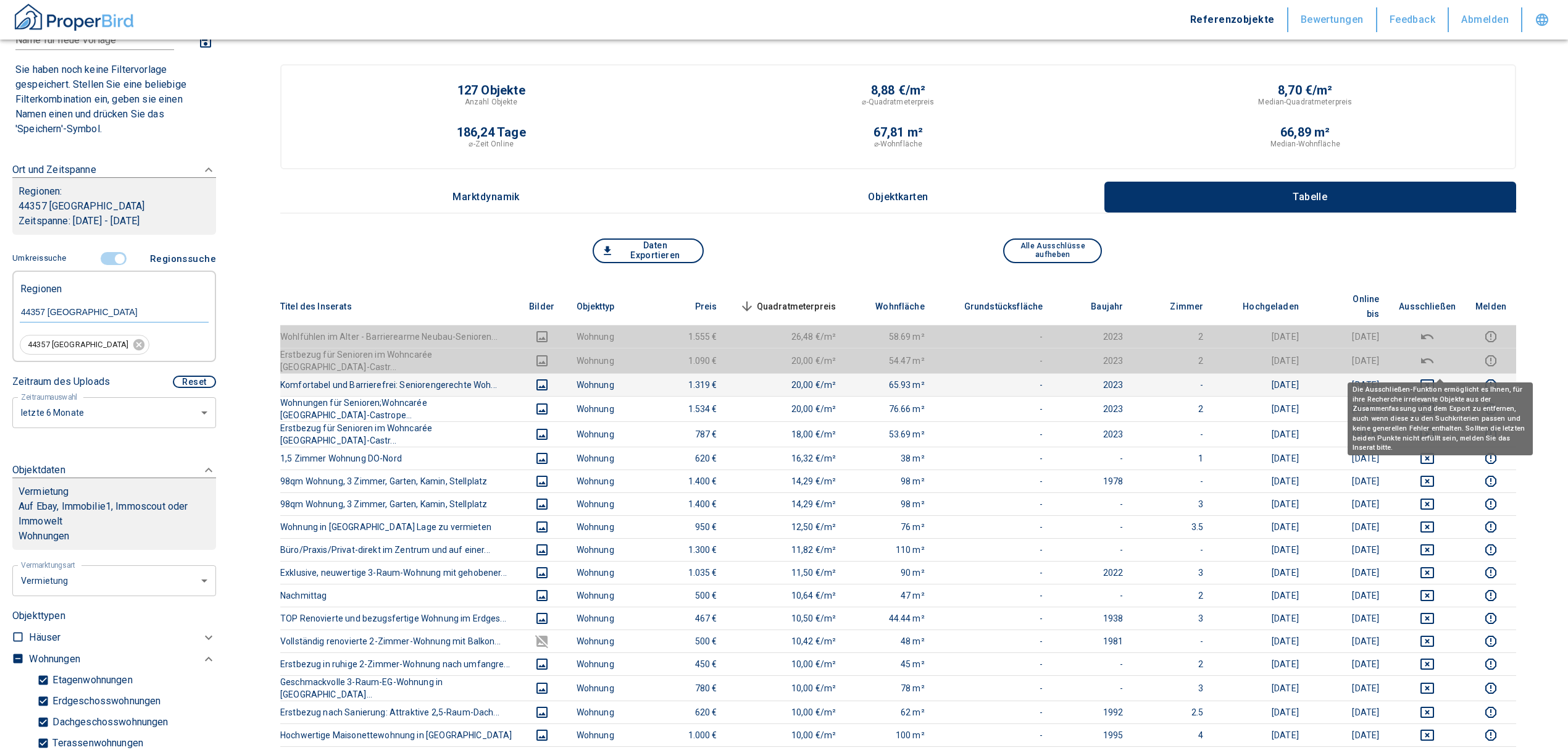
click at [1435, 377] on icon "deselect this listing" at bounding box center [1427, 384] width 15 height 15
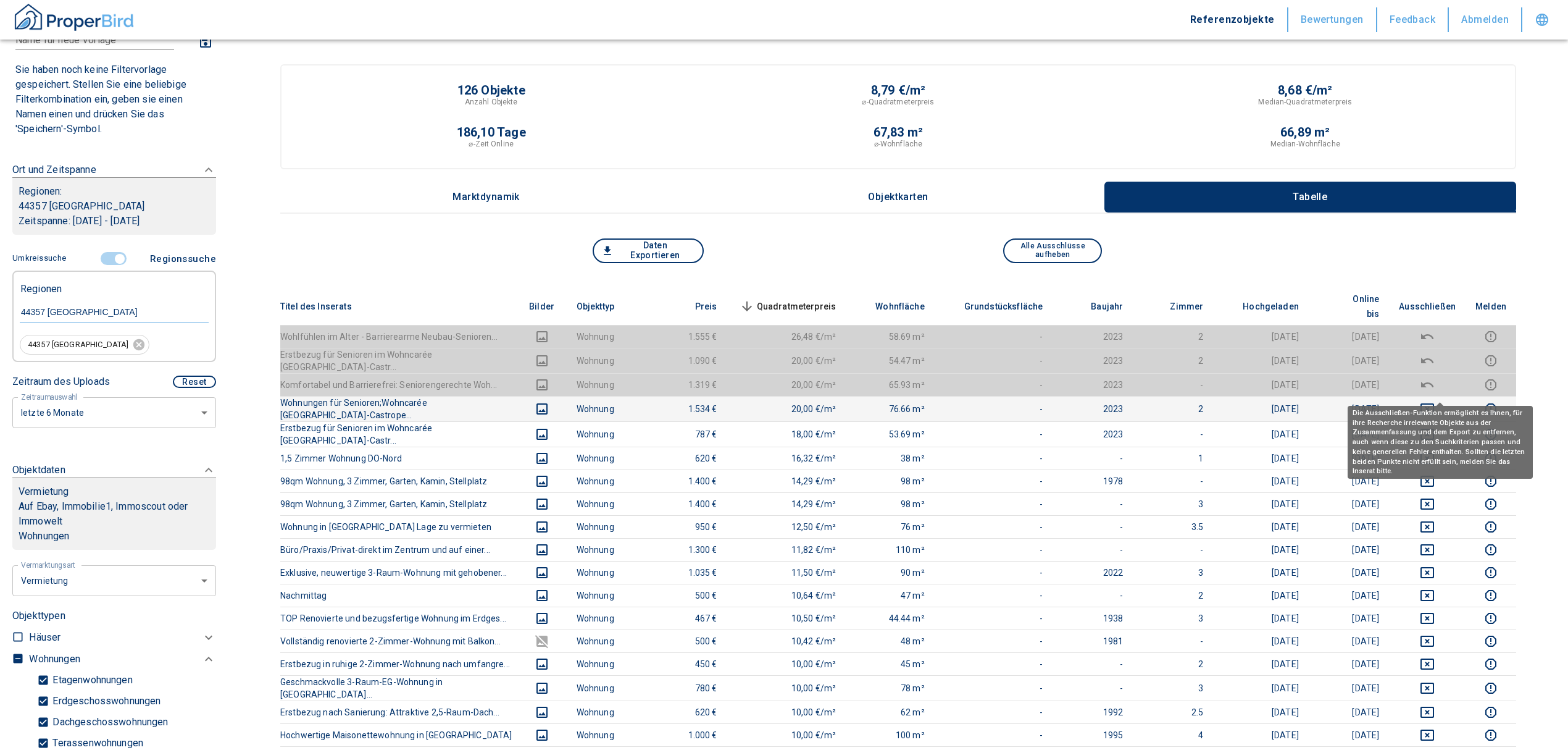
click at [1435, 401] on icon "deselect this listing" at bounding box center [1427, 408] width 15 height 15
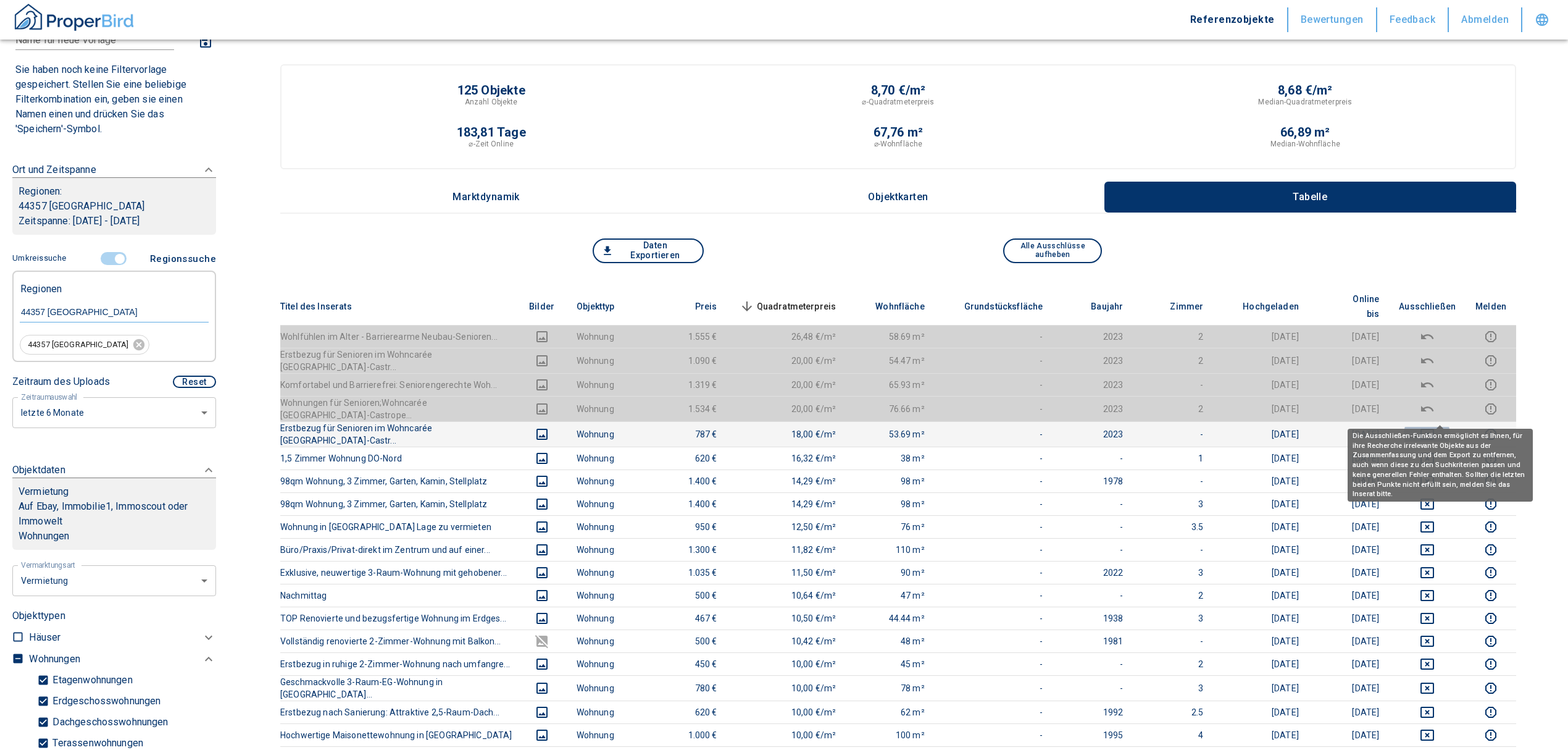
click at [1433, 428] on icon "deselect this listing" at bounding box center [1427, 434] width 14 height 11
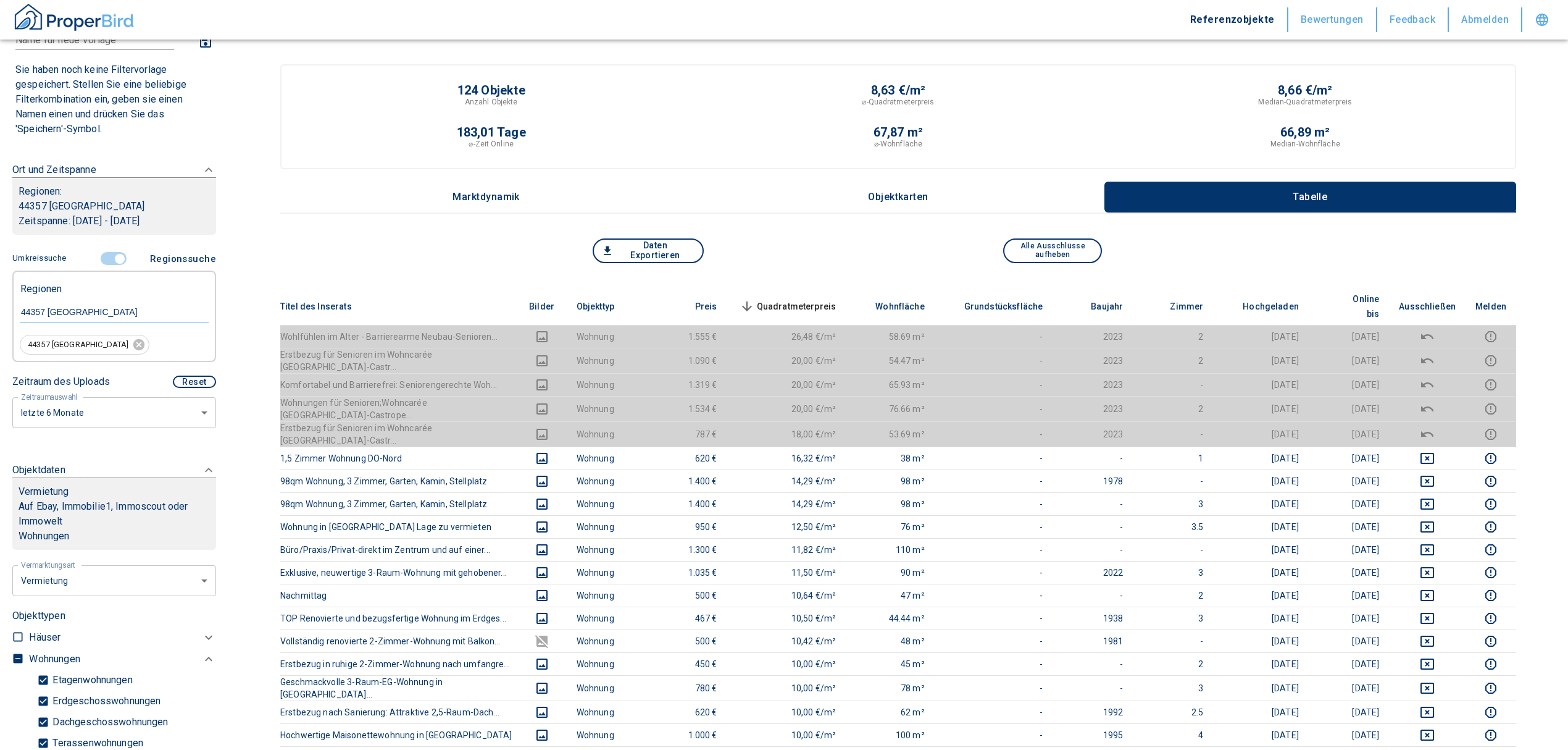
click at [809, 299] on span "Quadratmeterpreis sorted descending" at bounding box center [786, 306] width 99 height 15
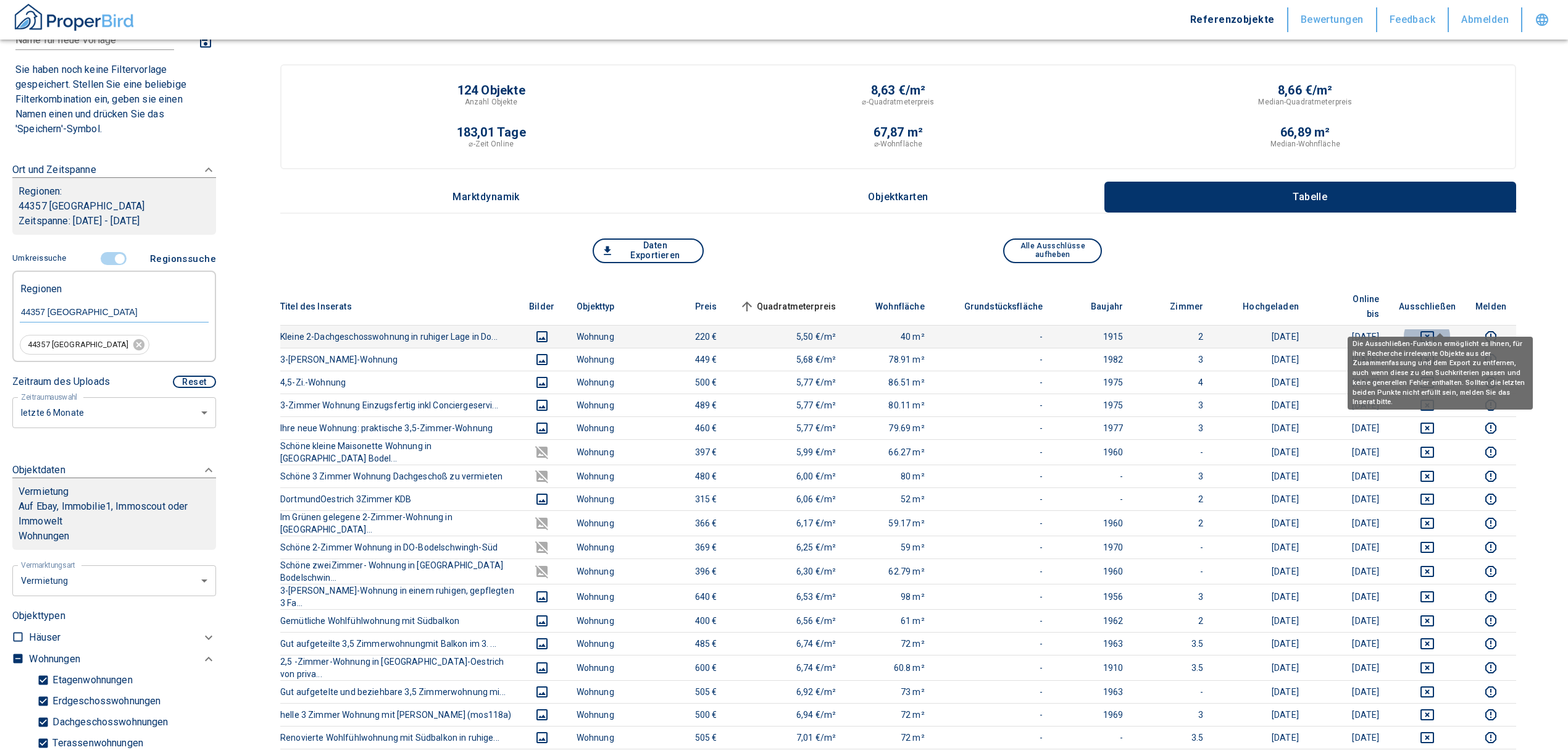
click at [1435, 329] on icon "deselect this listing" at bounding box center [1427, 336] width 15 height 15
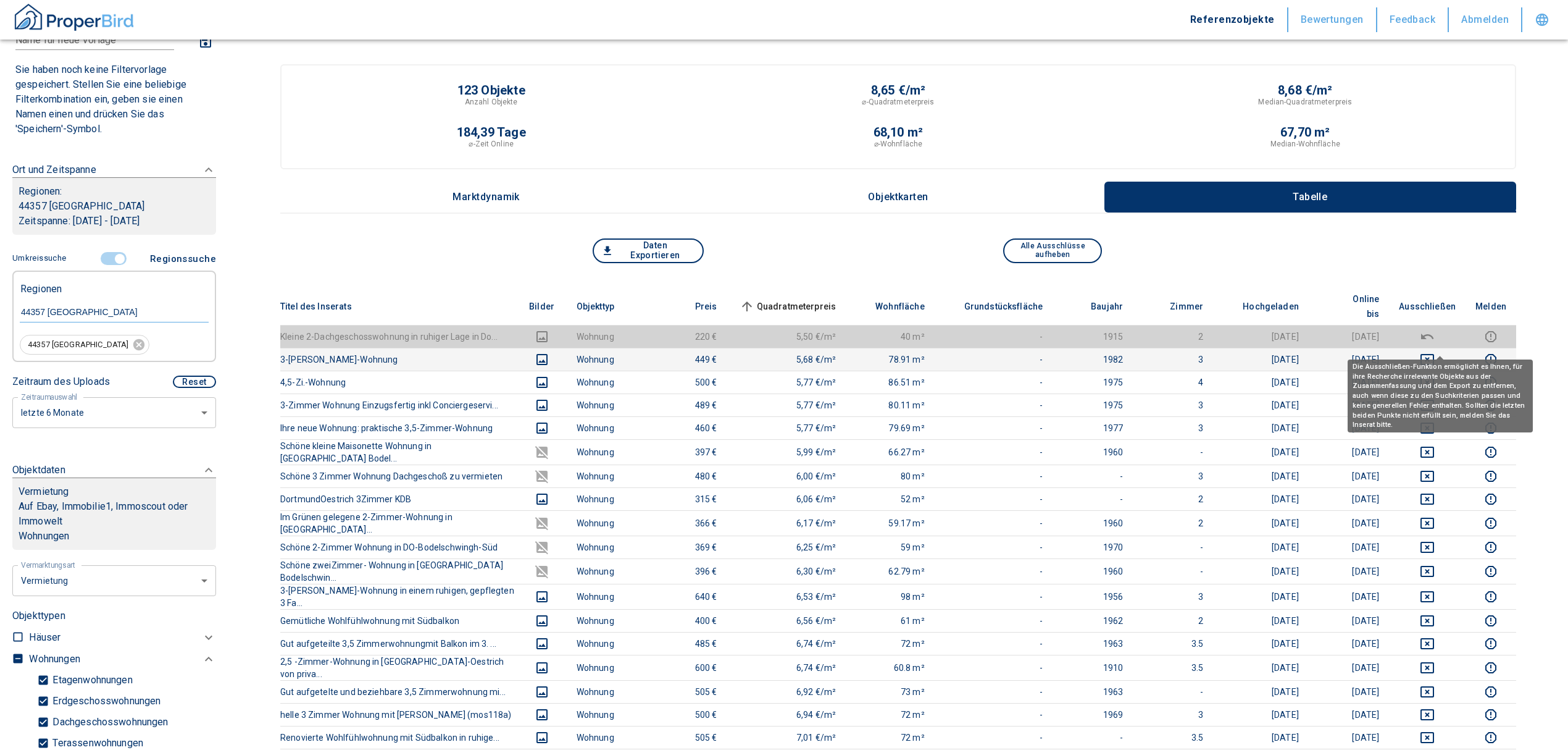
click at [1435, 352] on icon "deselect this listing" at bounding box center [1427, 359] width 15 height 15
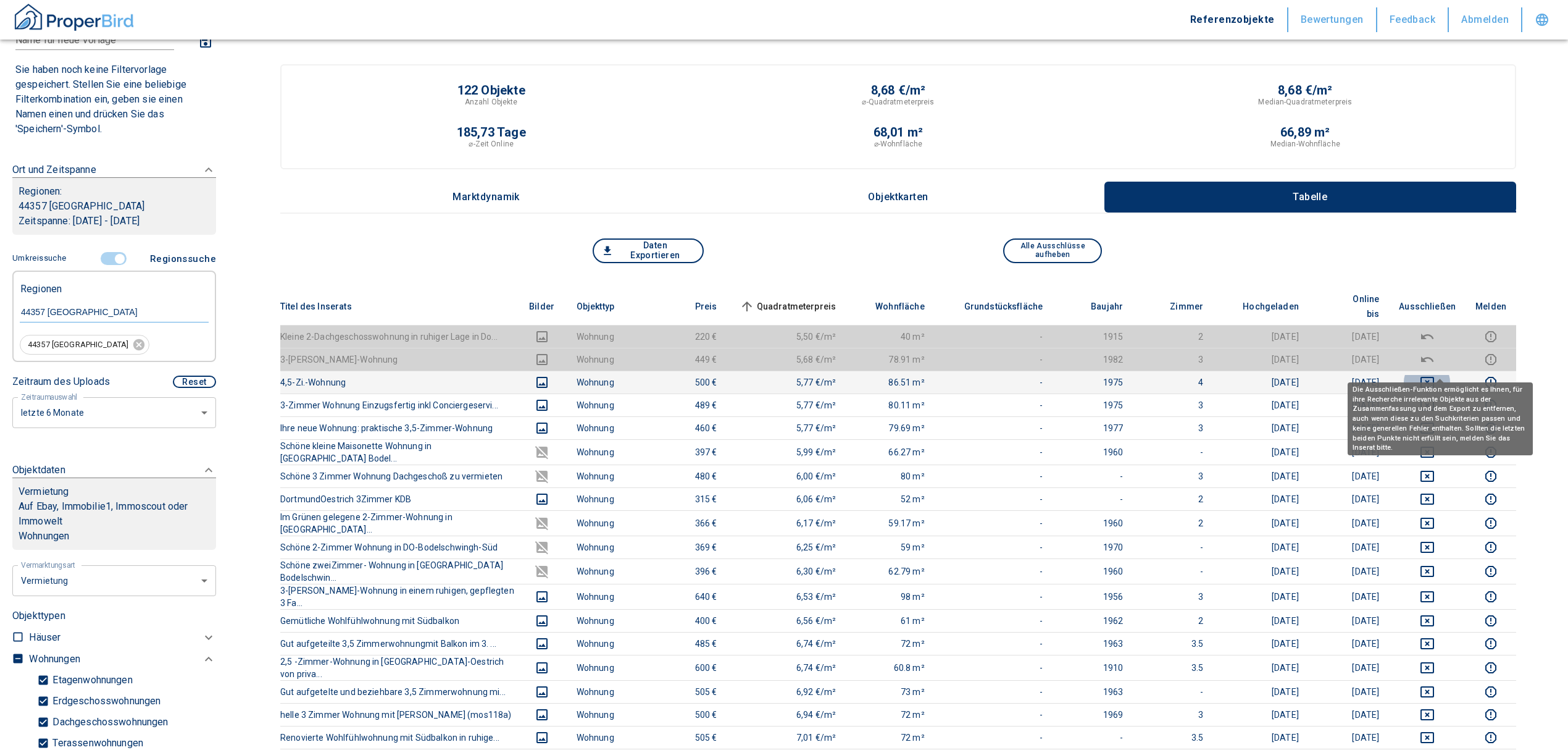
click at [1434, 377] on icon "deselect this listing" at bounding box center [1427, 382] width 14 height 11
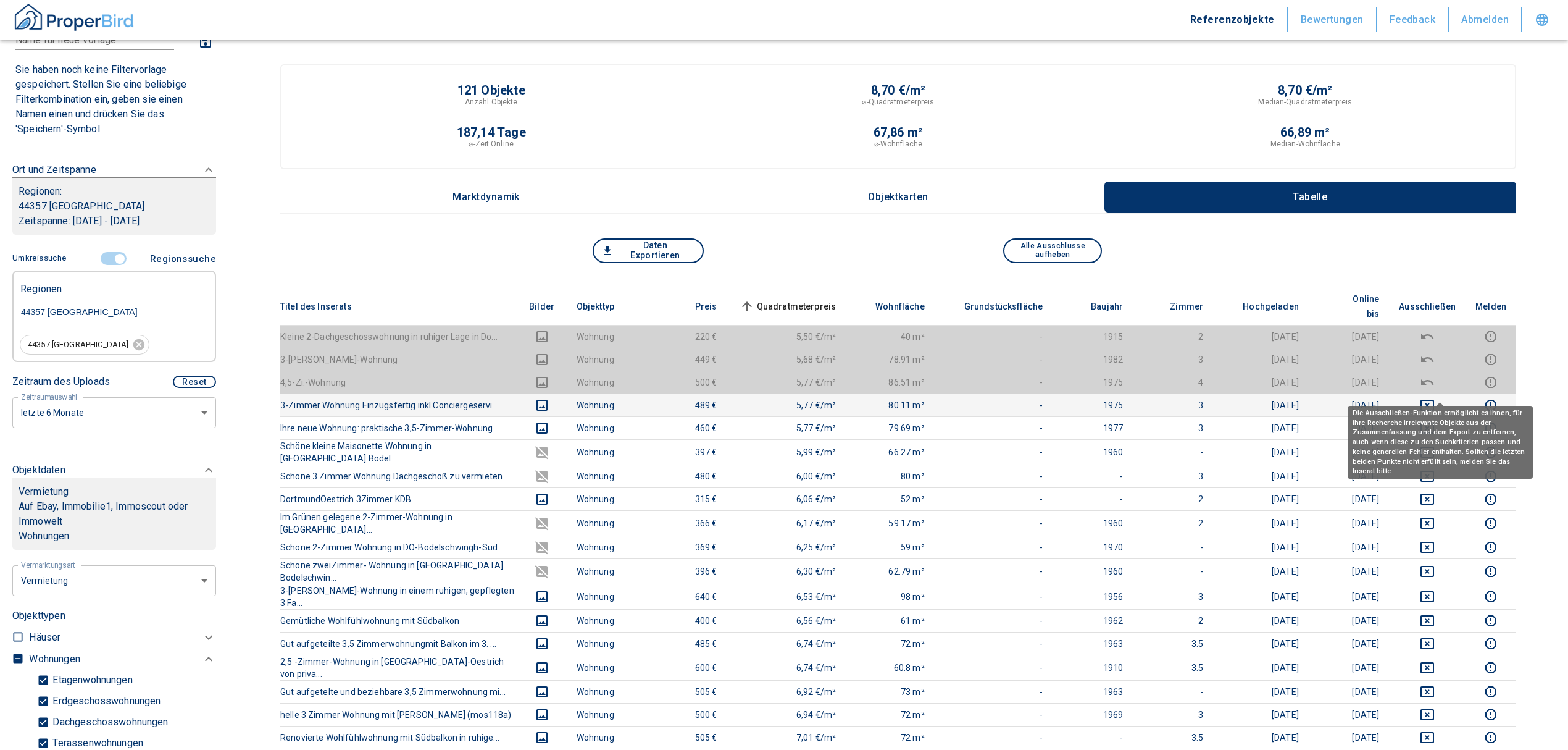
click at [1435, 398] on icon "deselect this listing" at bounding box center [1427, 405] width 15 height 15
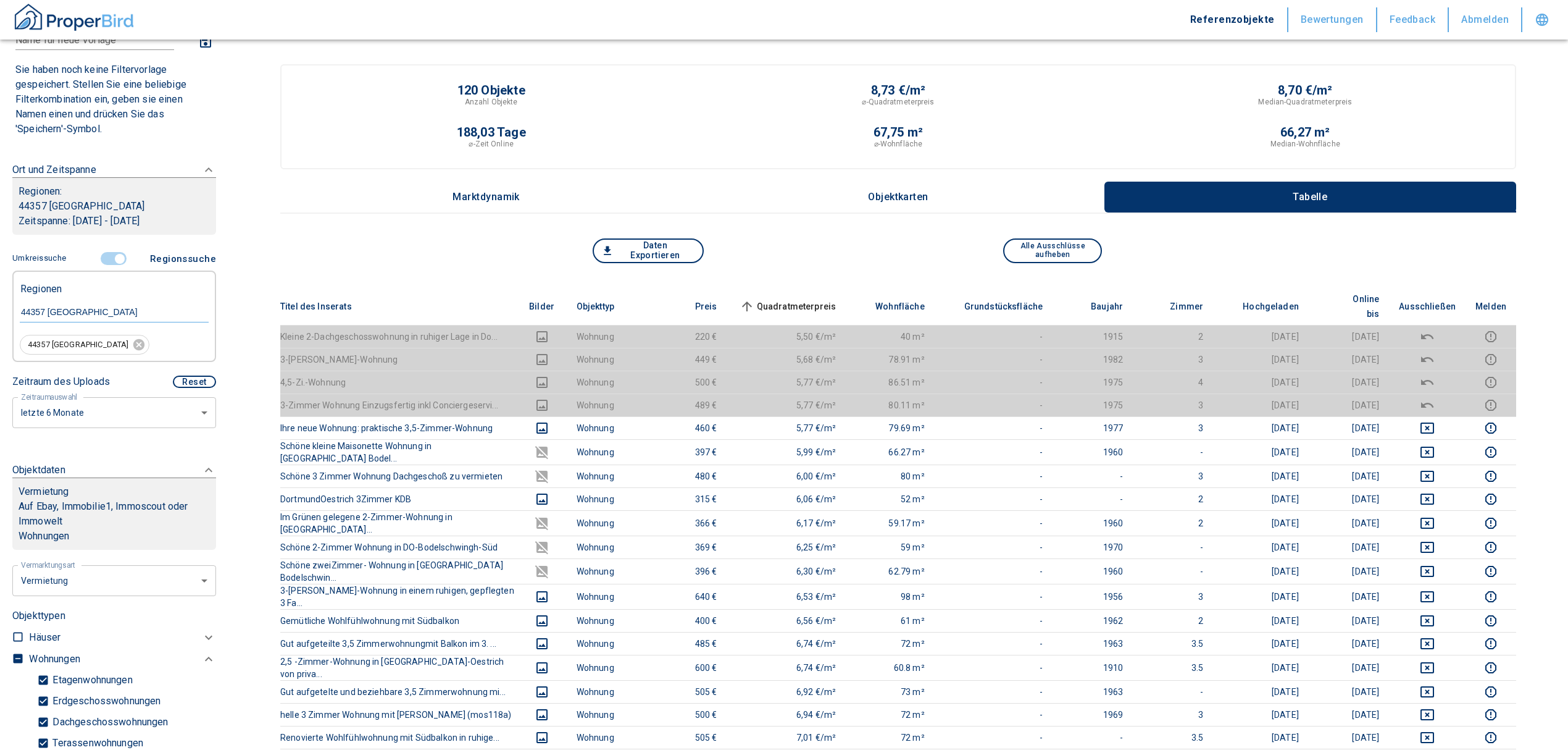
click at [796, 299] on span "Quadratmeterpreis sorted ascending" at bounding box center [786, 306] width 99 height 15
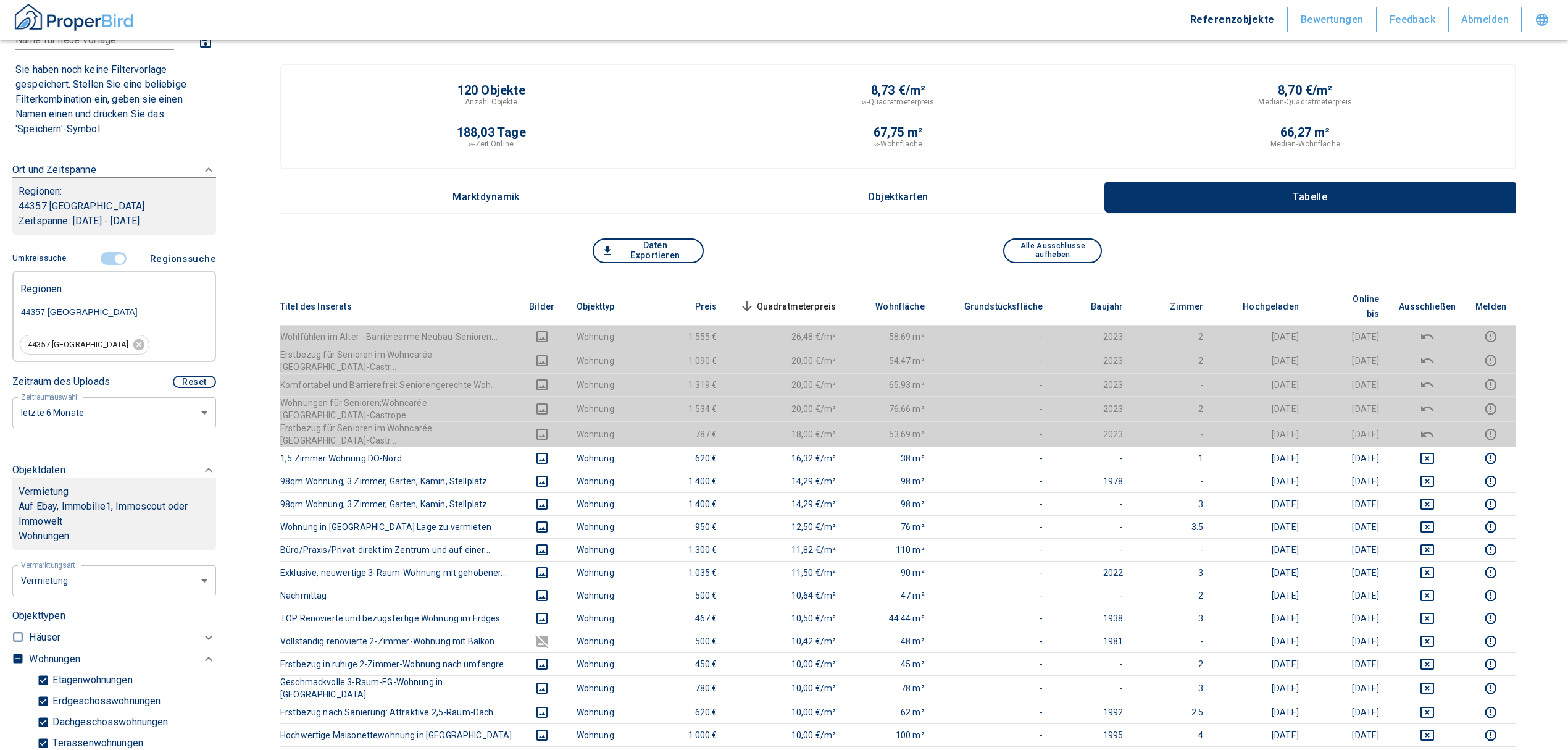
click at [811, 299] on span "Quadratmeterpreis sorted descending" at bounding box center [786, 306] width 99 height 15
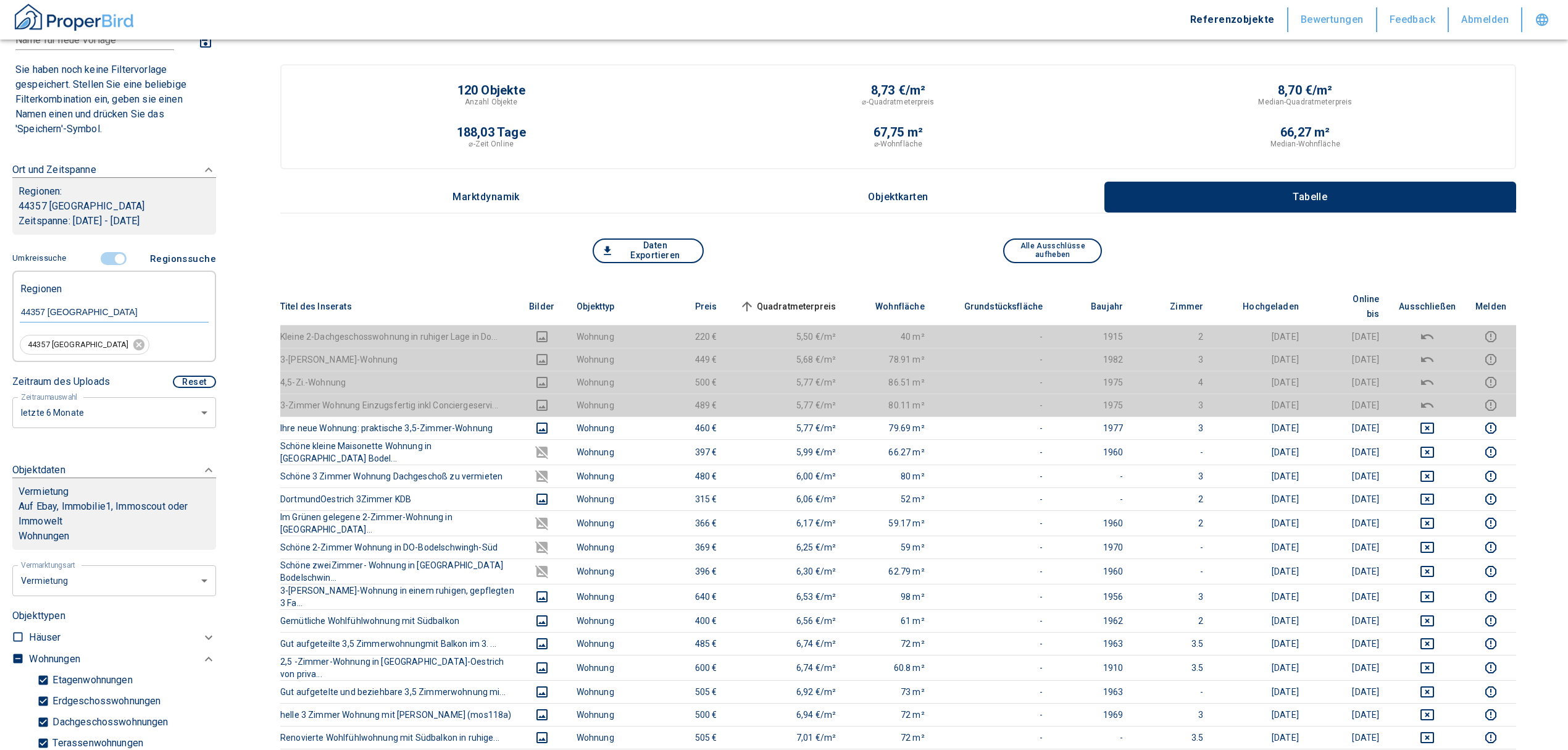
click at [774, 299] on span "Quadratmeterpreis sorted ascending" at bounding box center [786, 306] width 99 height 15
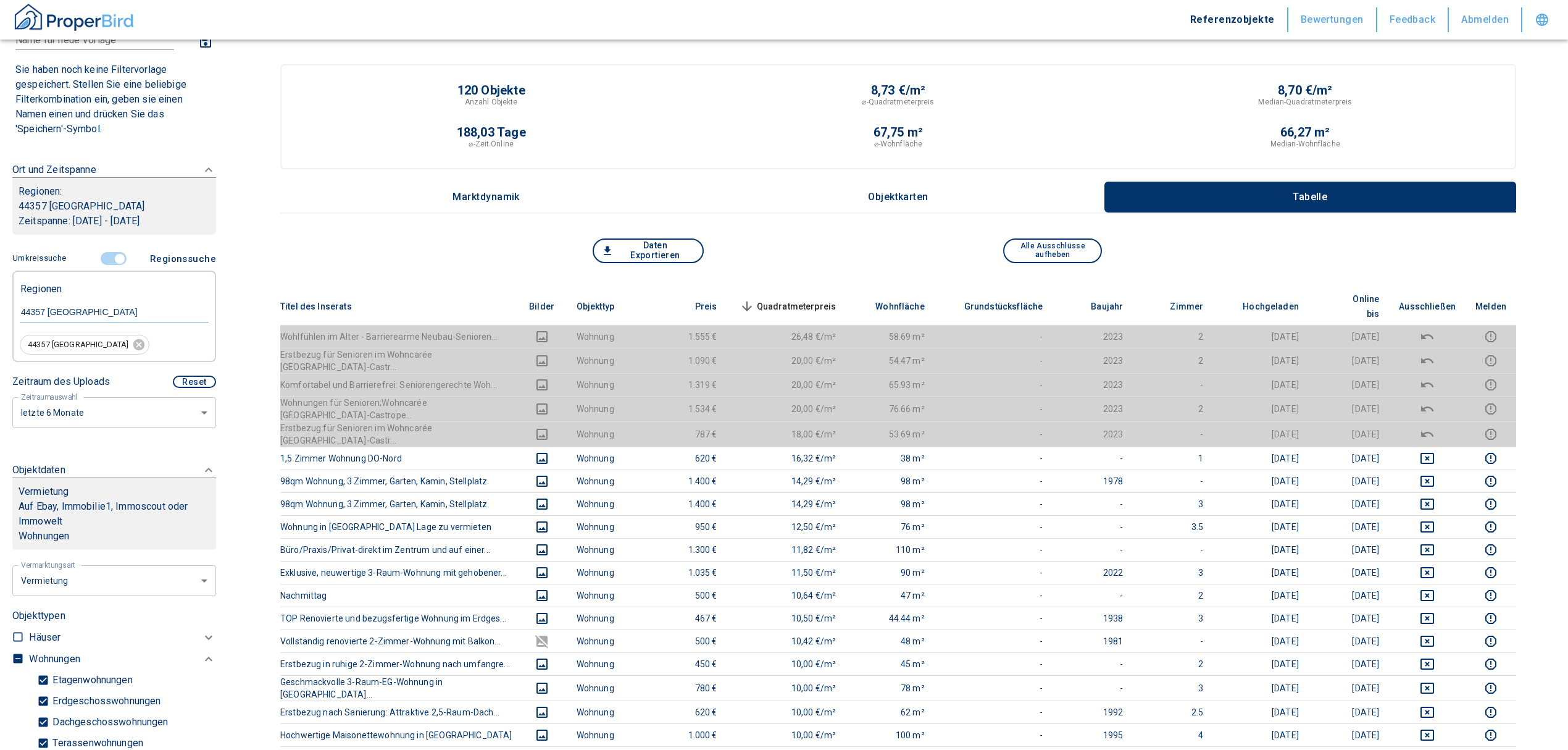
click at [801, 299] on span "Quadratmeterpreis sorted descending" at bounding box center [786, 306] width 99 height 15
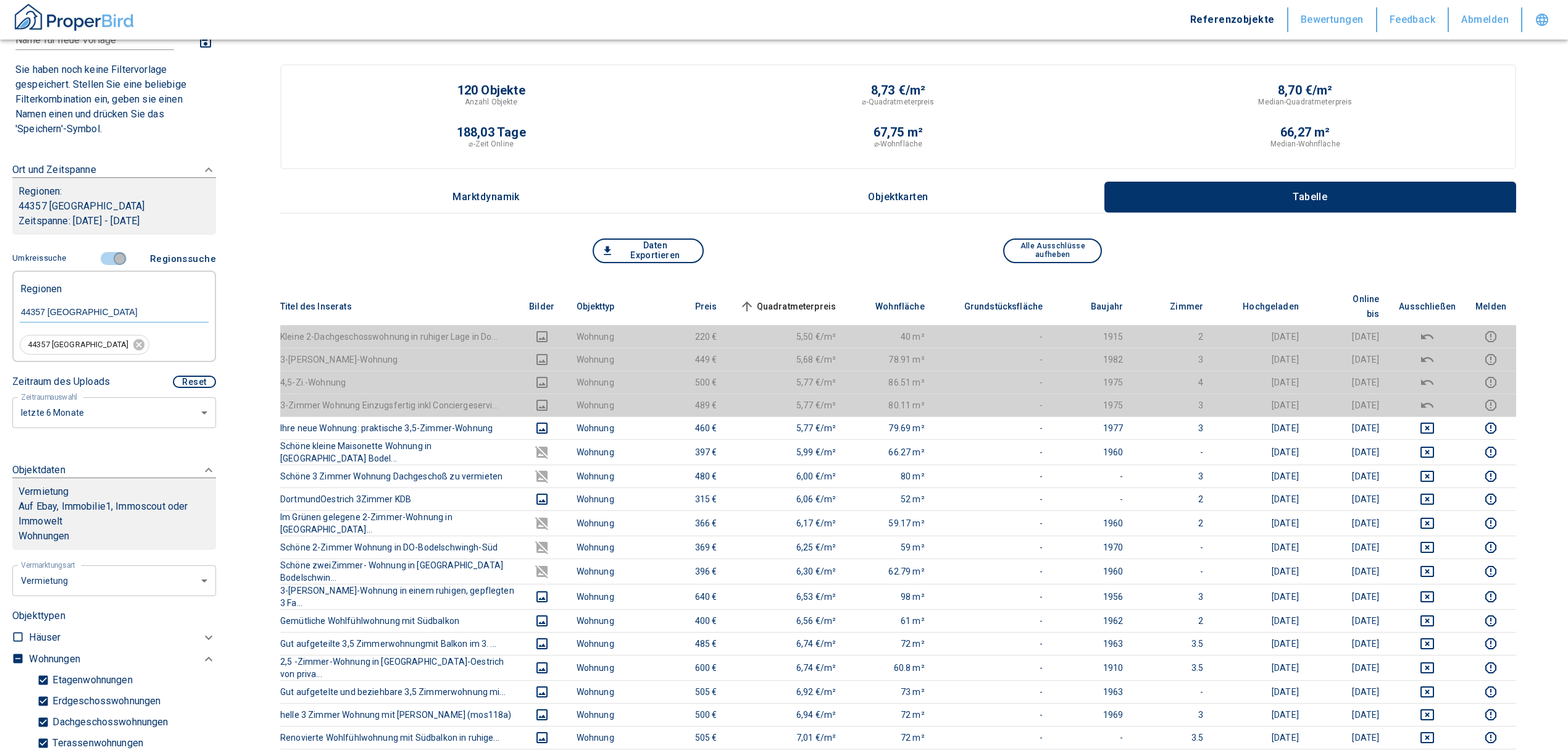
click at [119, 253] on input "controlled" at bounding box center [119, 259] width 37 height 14
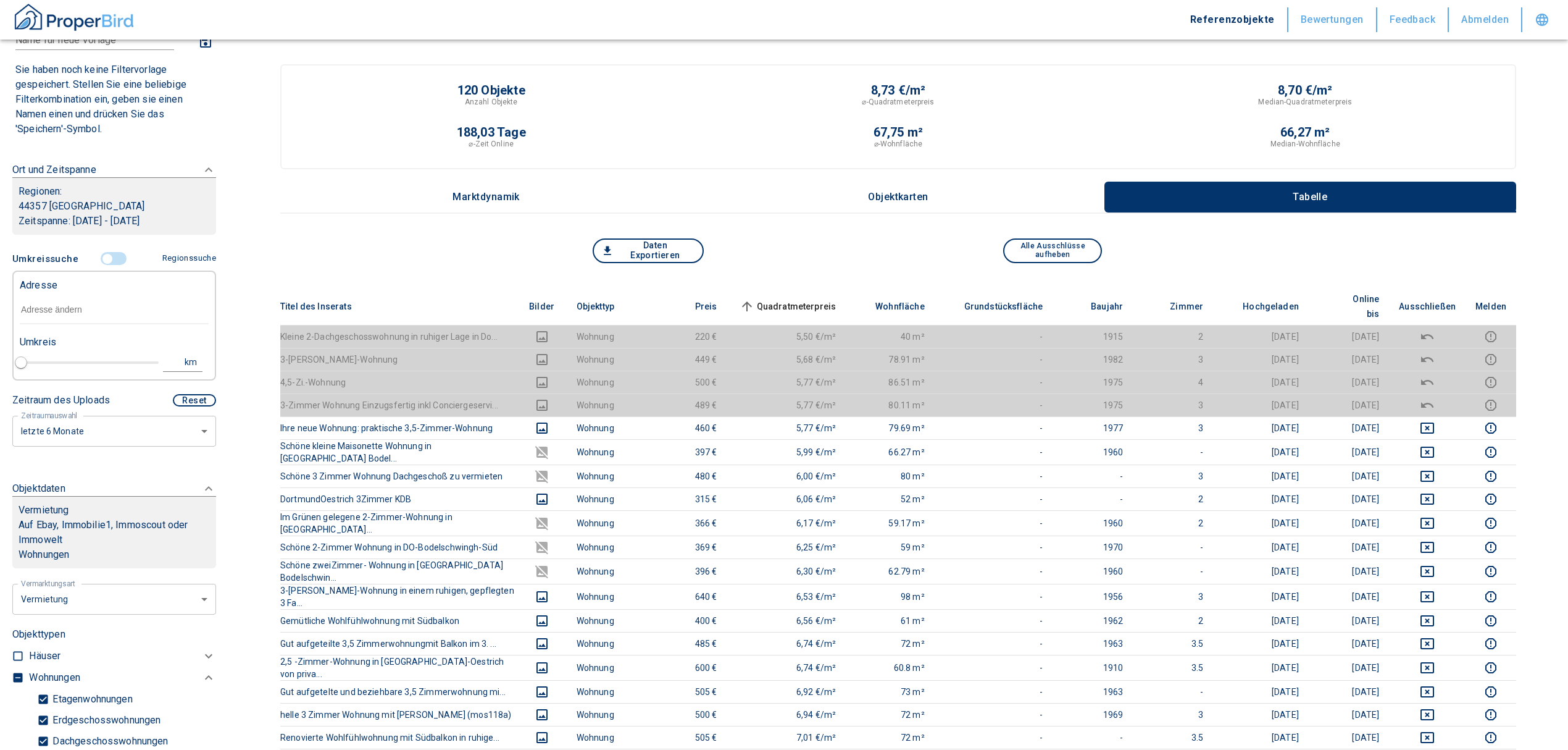
click at [52, 312] on input "text" at bounding box center [114, 310] width 189 height 28
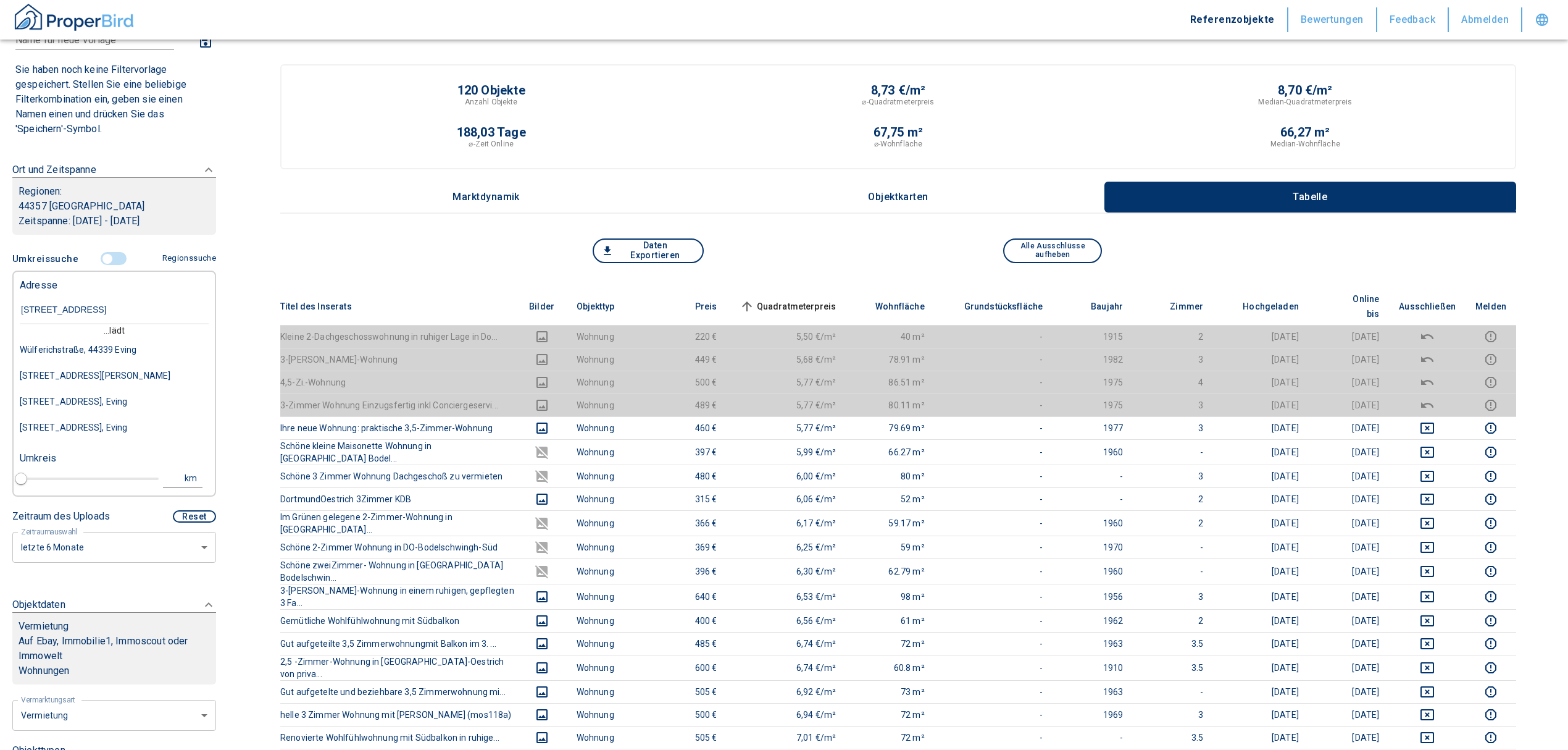
type input "[STREET_ADDRESS]"
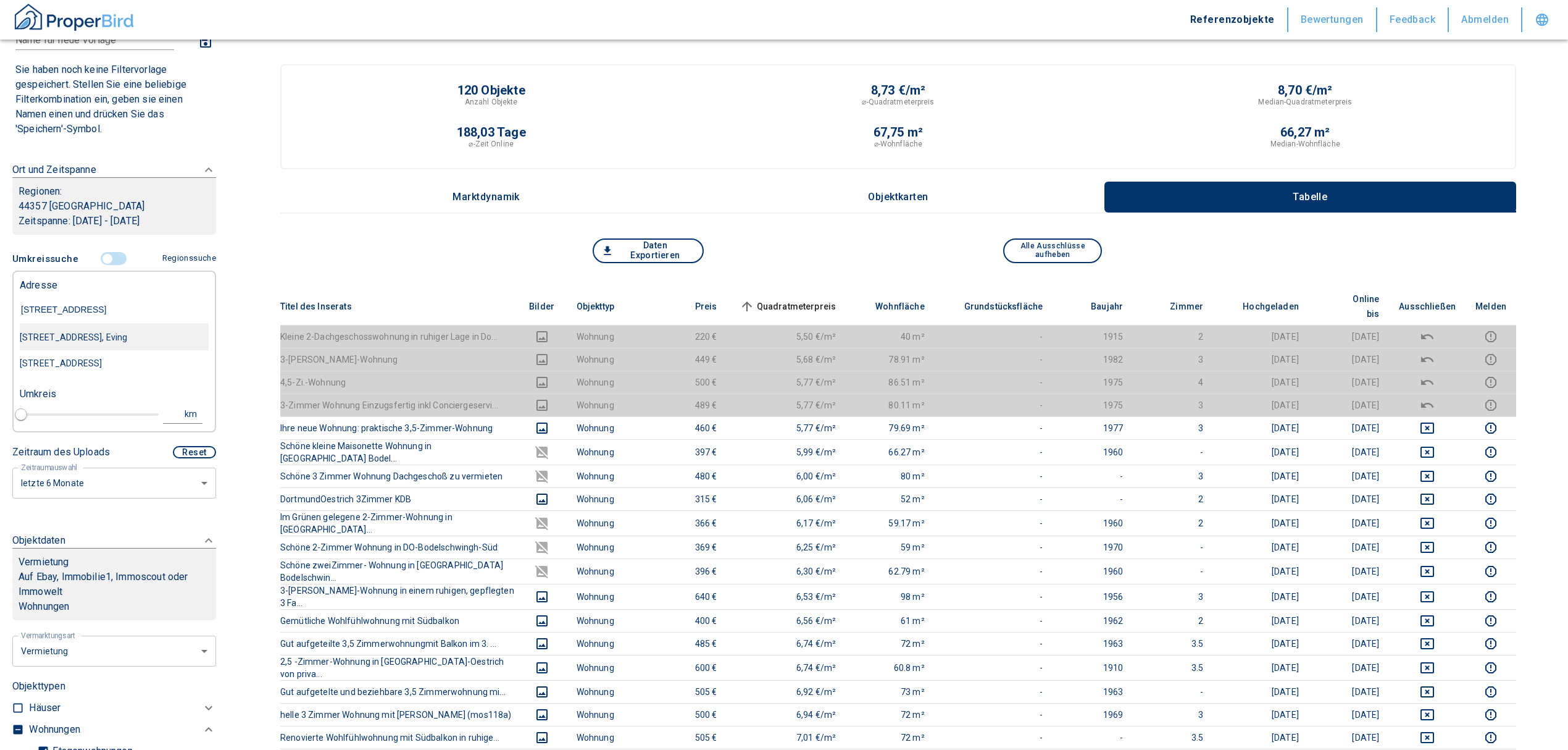
click at [87, 349] on div "[STREET_ADDRESS], Eving" at bounding box center [114, 337] width 189 height 26
type input "2020"
type input "[STREET_ADDRESS], Eving"
type input "1"
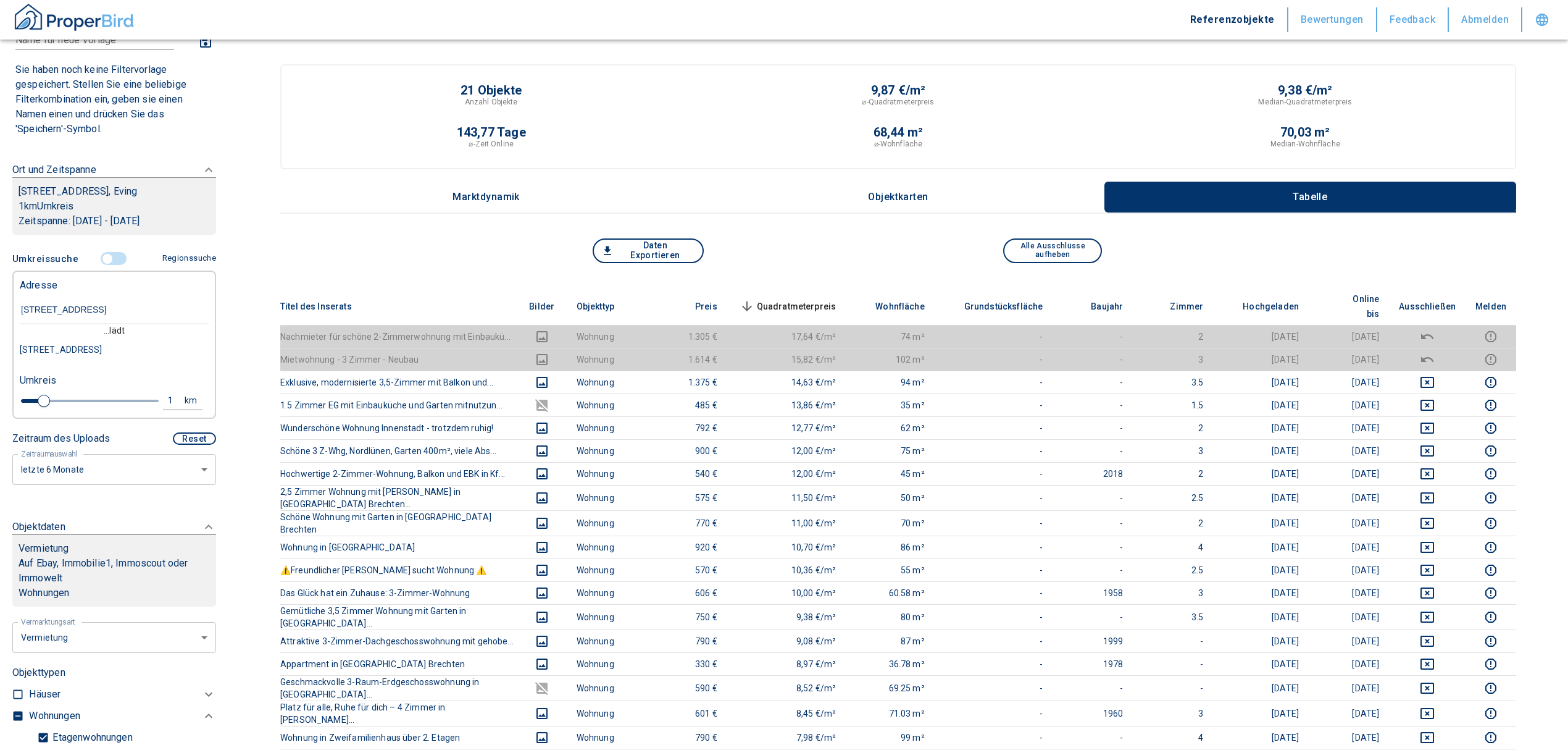
type input "[STREET_ADDRESS]"
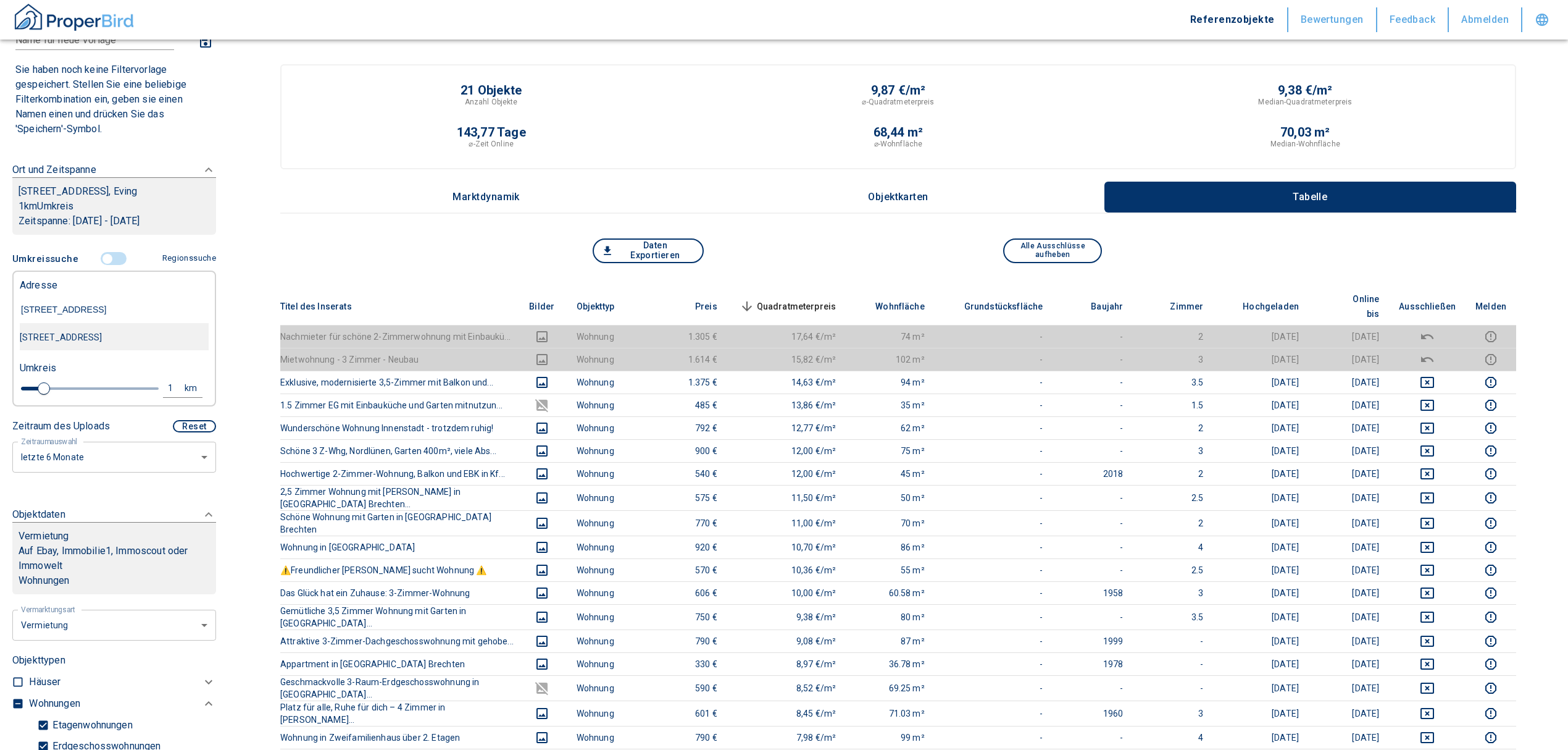
click at [145, 340] on div "[STREET_ADDRESS]" at bounding box center [114, 337] width 189 height 26
type input "2020"
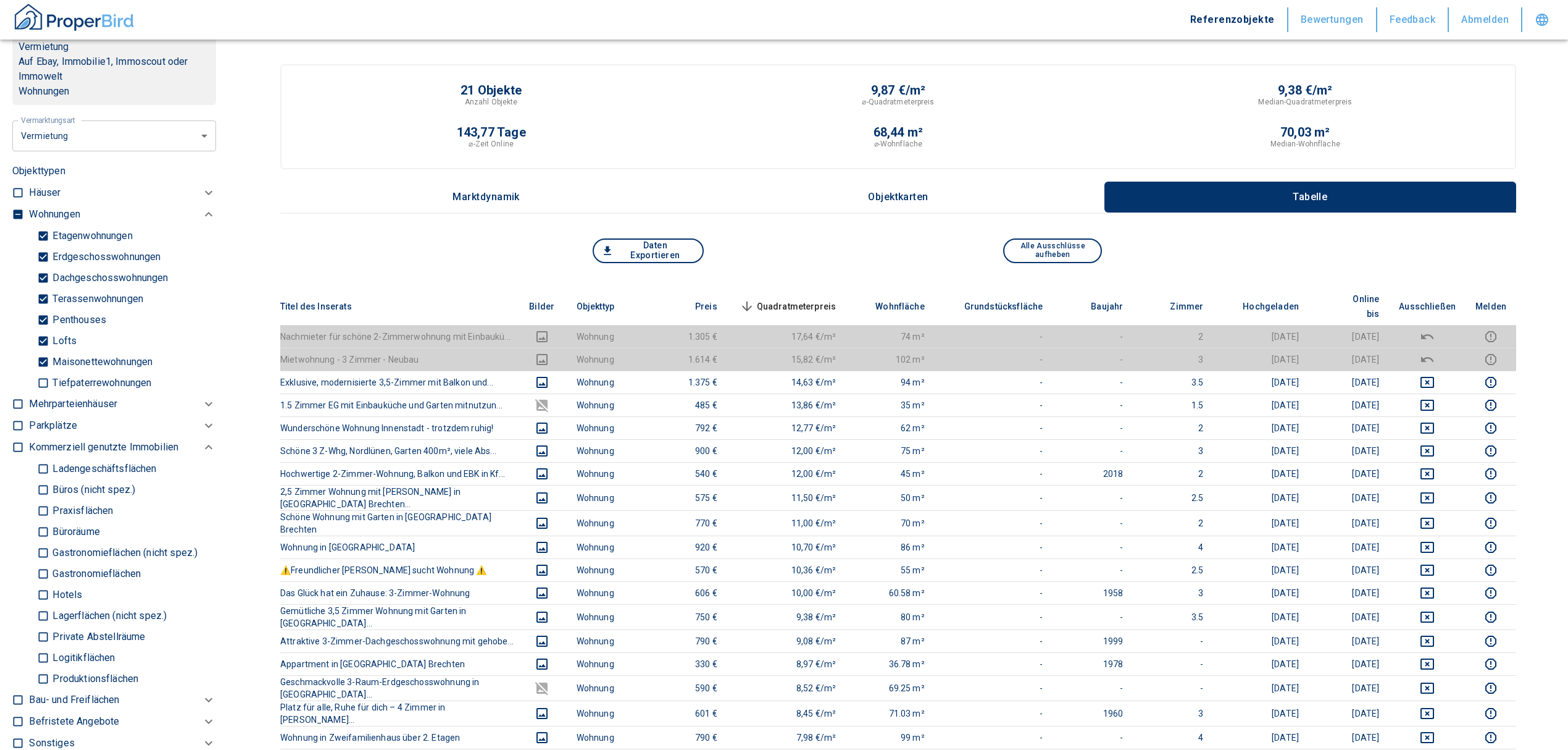
scroll to position [498, 0]
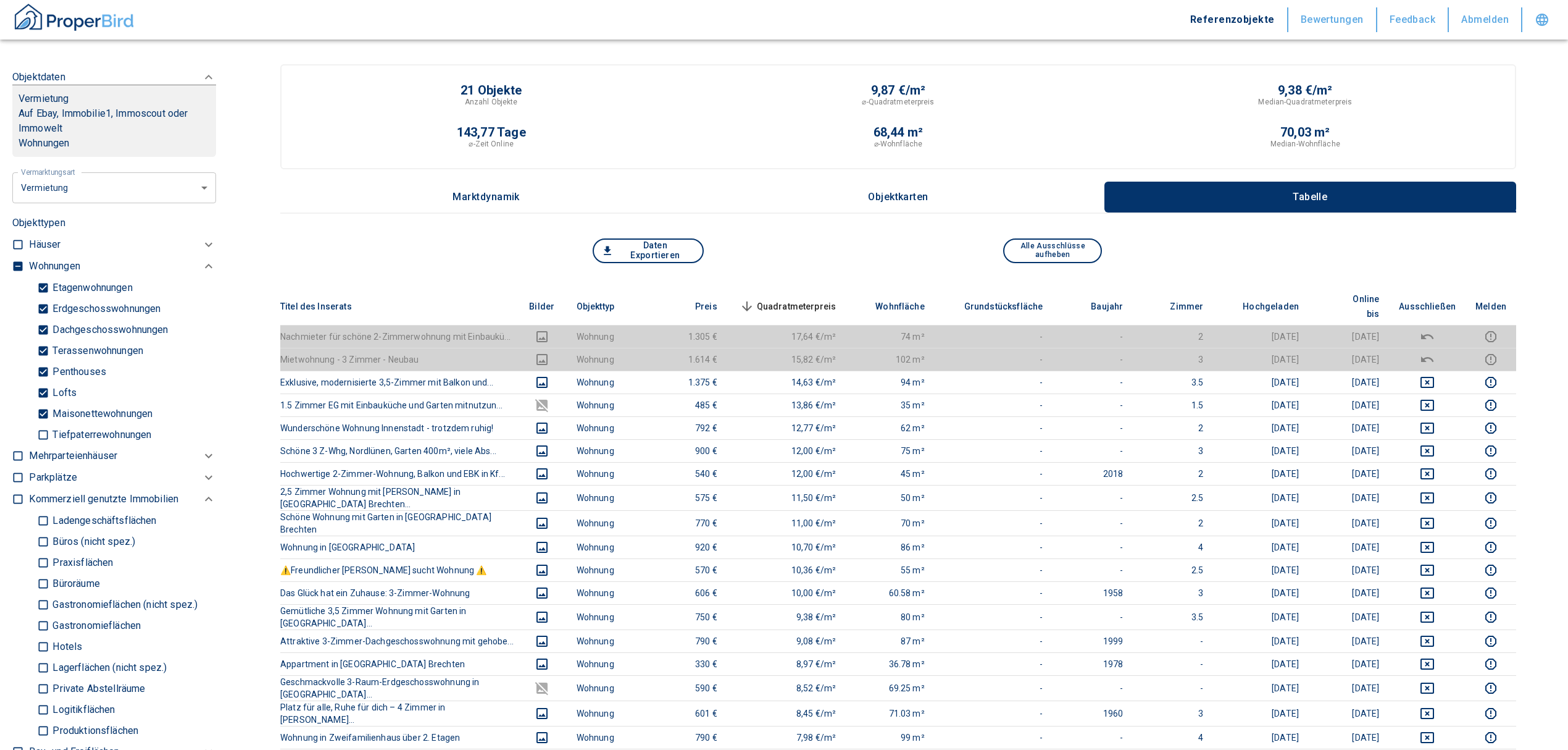
type input "[STREET_ADDRESS]"
click at [15, 260] on input "checkbox" at bounding box center [18, 267] width 13 height 13
checkbox input "true"
type input "2020"
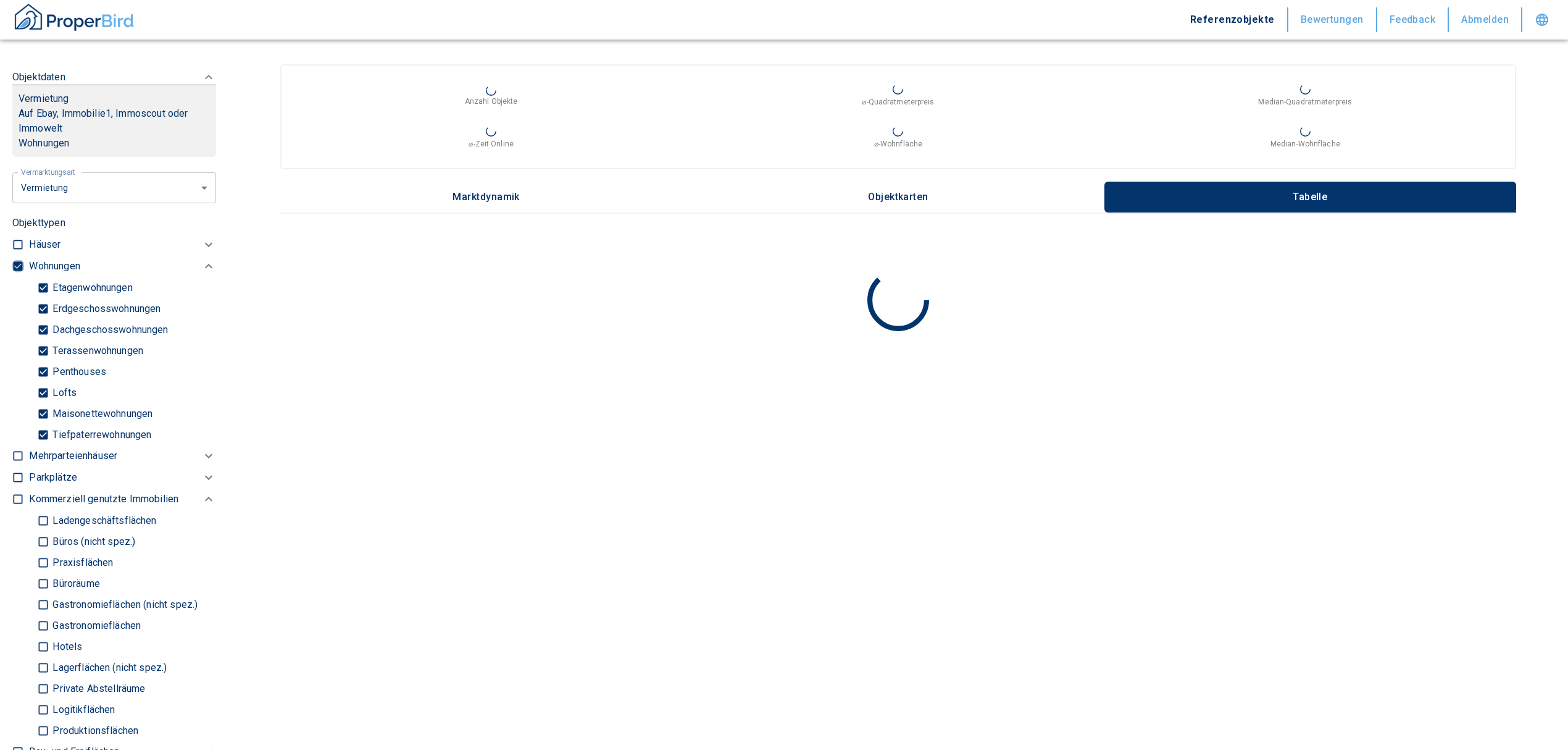
click at [15, 260] on input "checkbox" at bounding box center [18, 267] width 13 height 13
checkbox input "false"
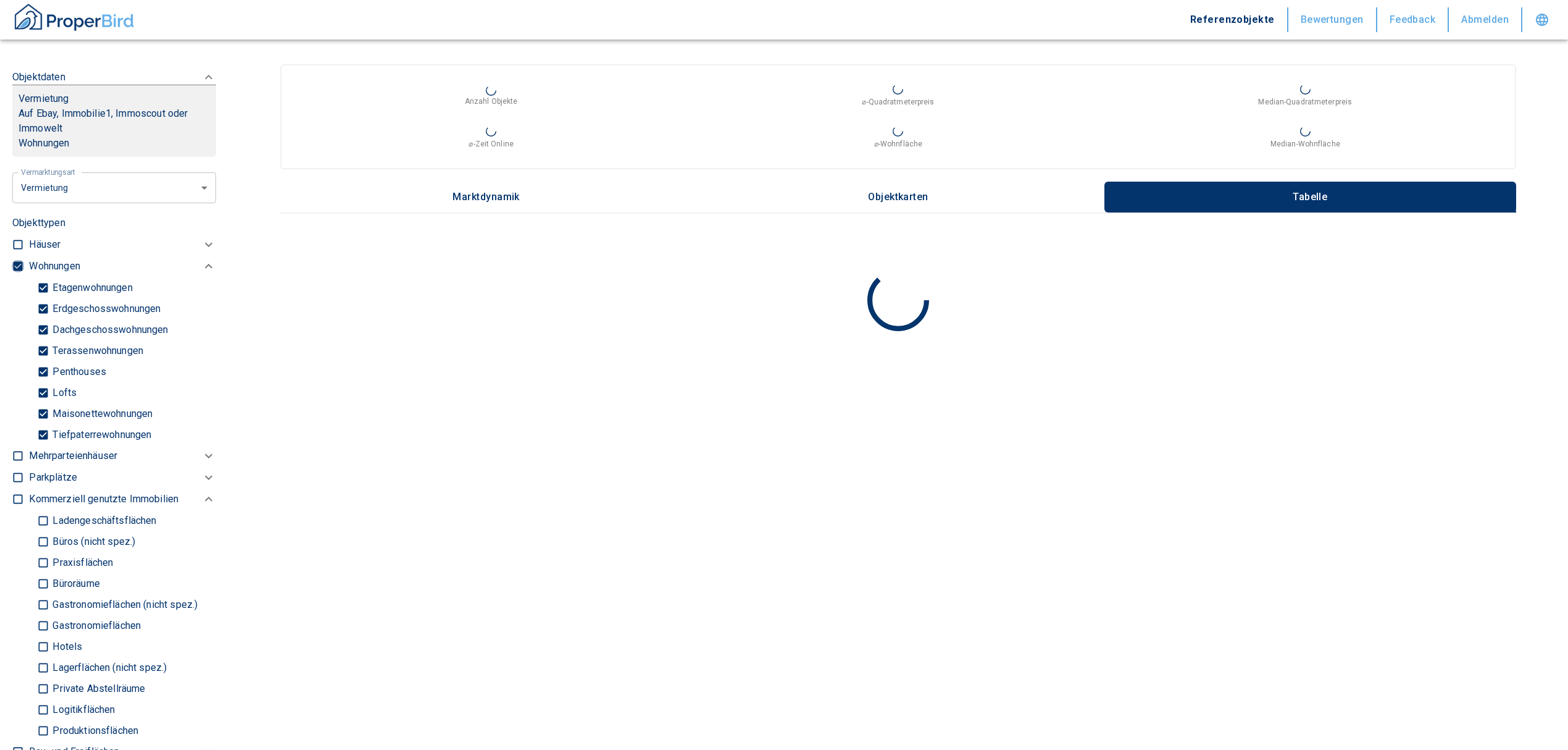
checkbox input "false"
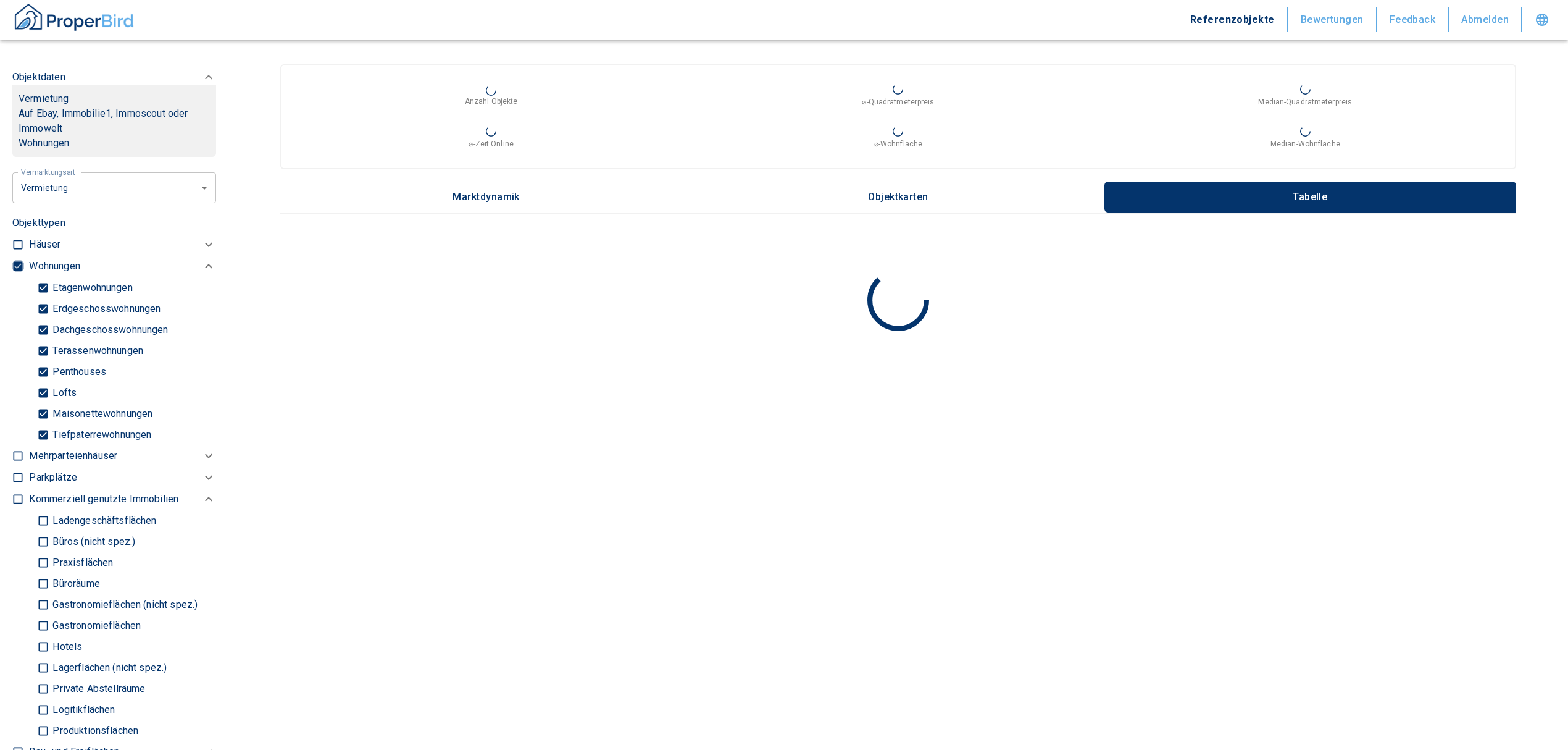
type input "2020"
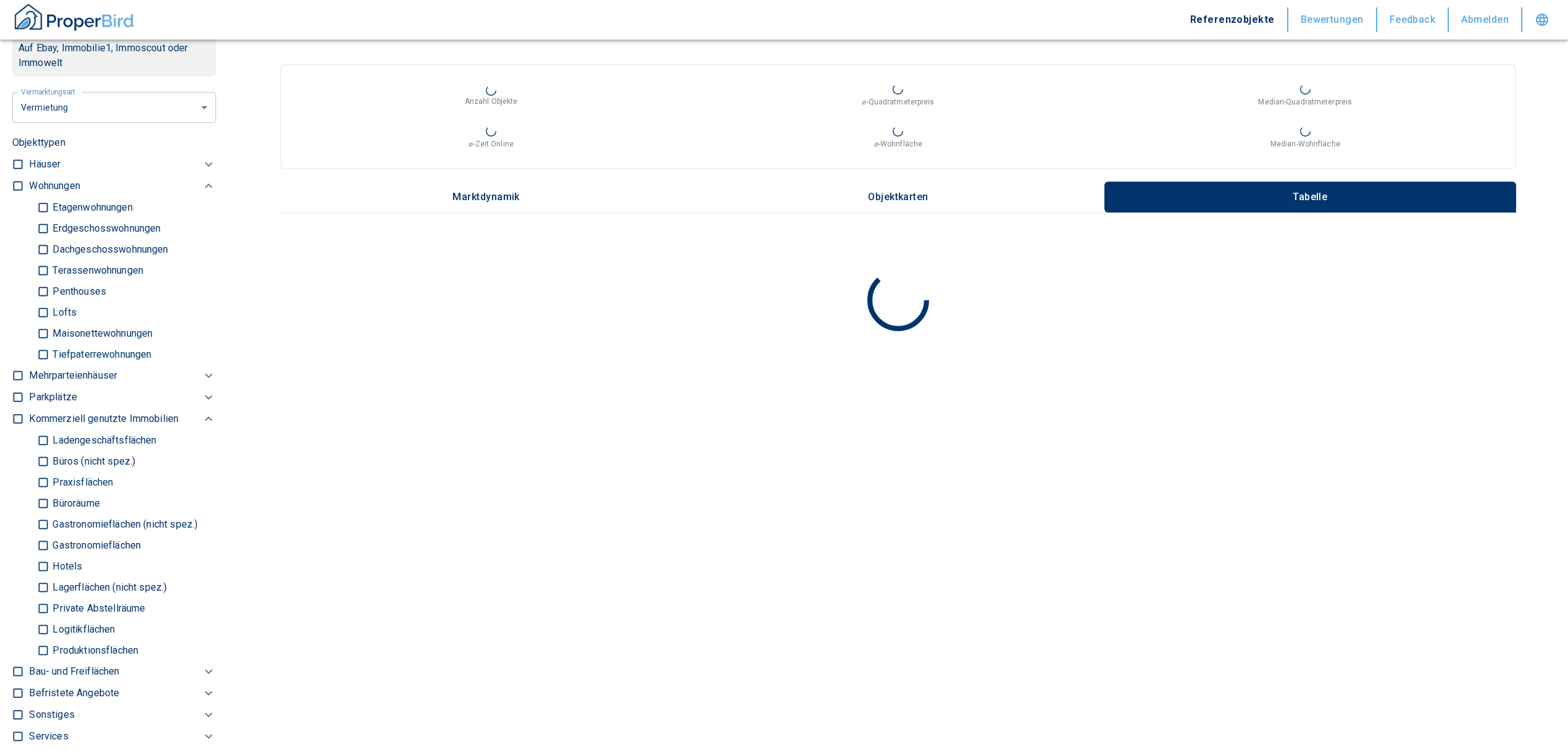
scroll to position [663, 0]
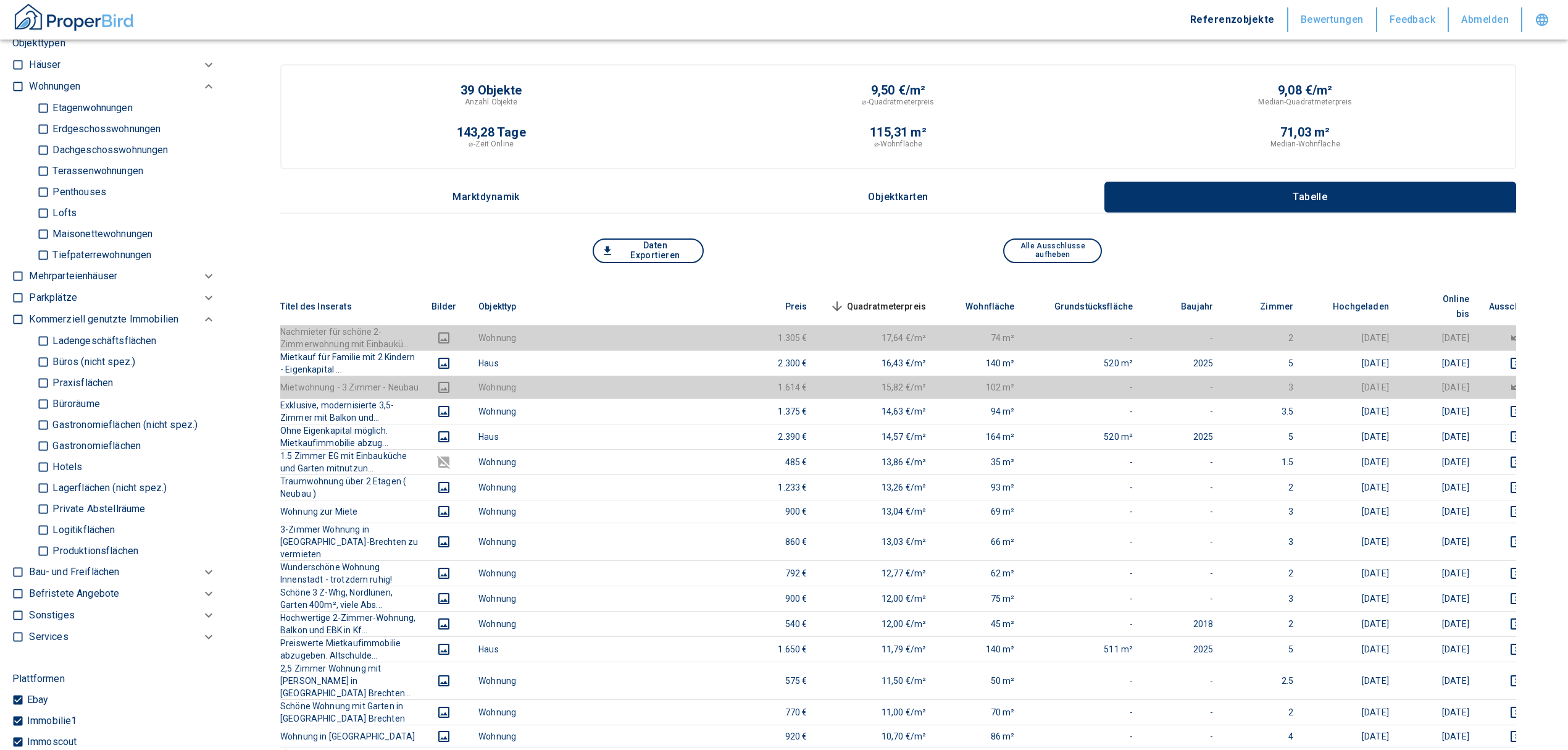
click at [45, 360] on input "Büros (nicht spez.)" at bounding box center [44, 361] width 13 height 21
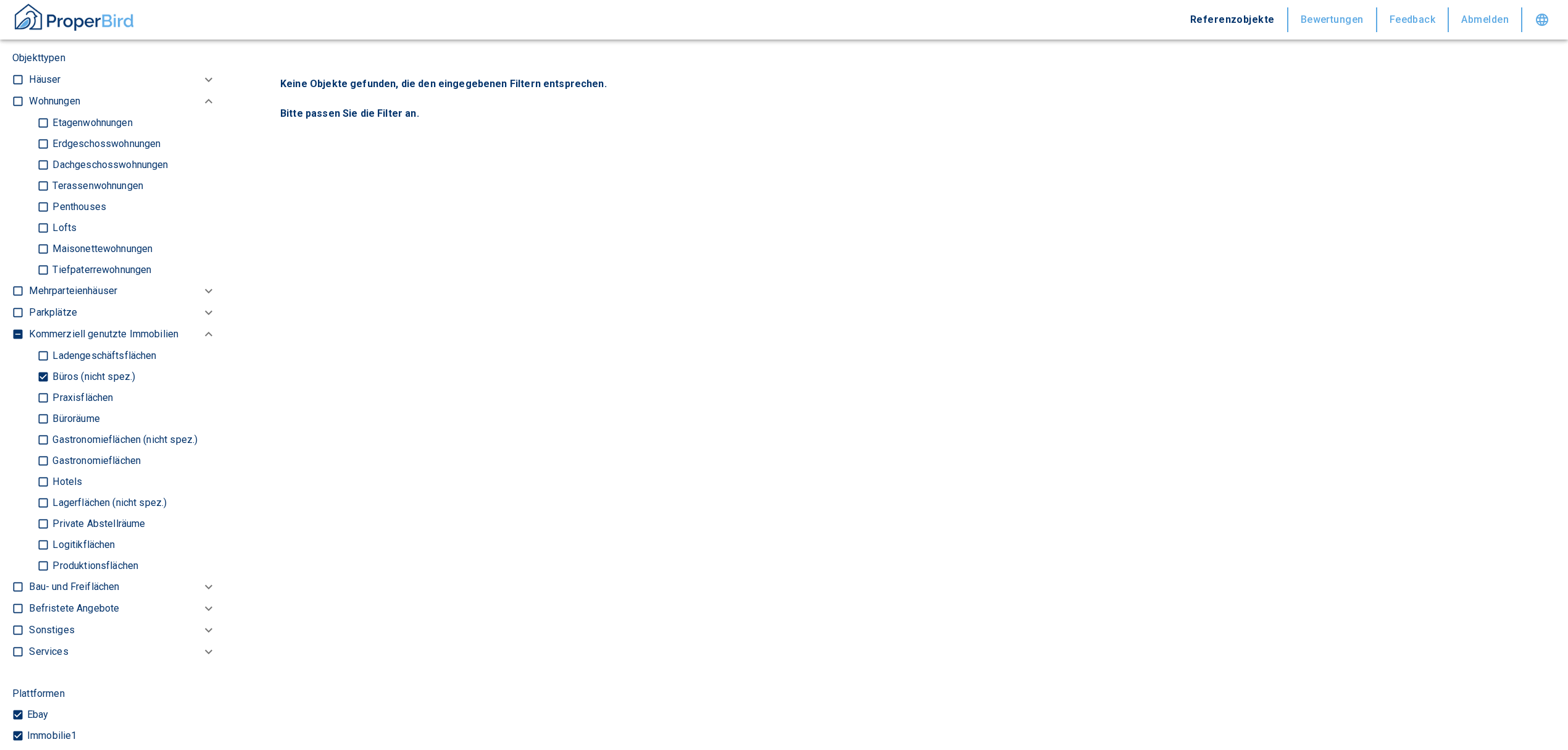
click at [42, 419] on input "Büroräume" at bounding box center [44, 418] width 13 height 21
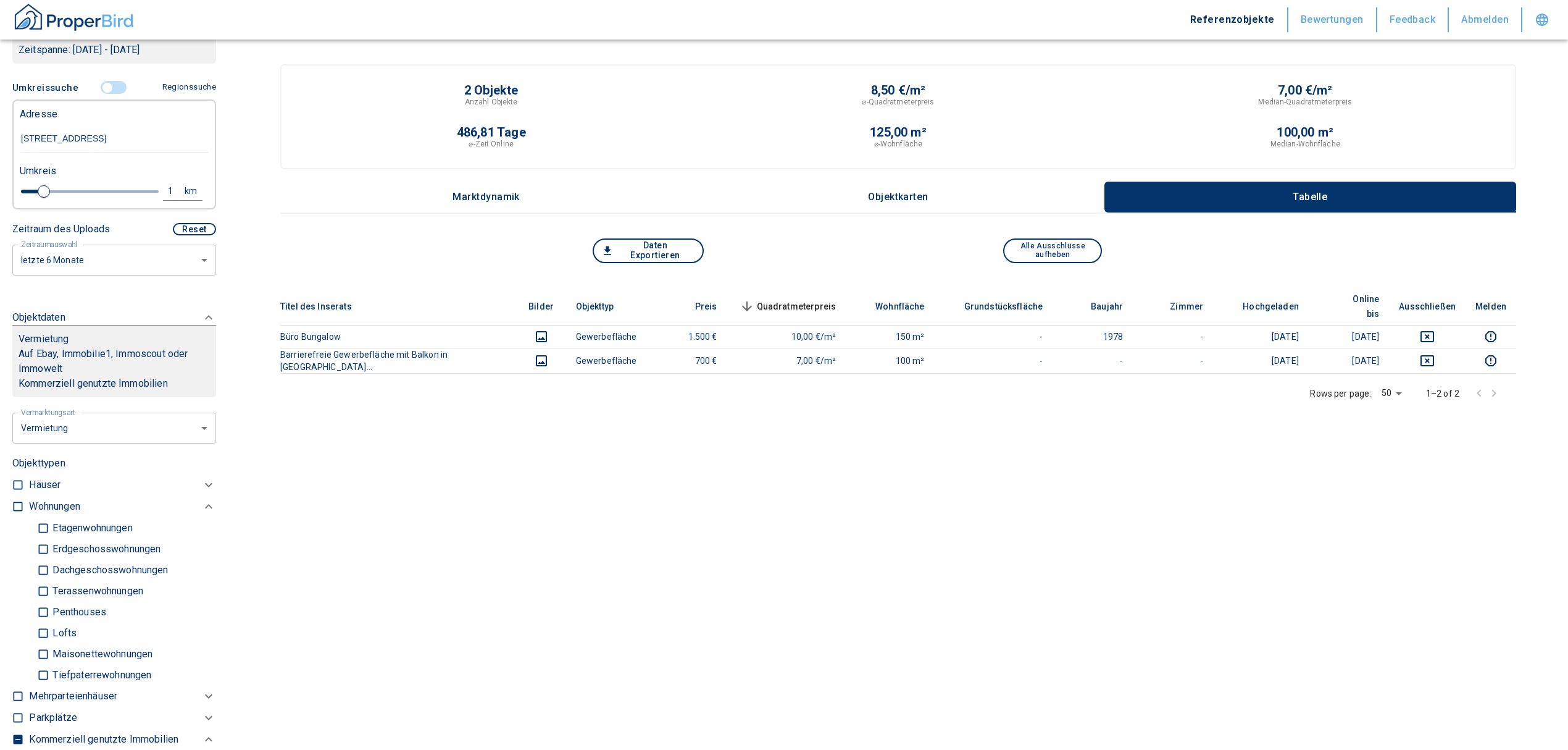
scroll to position [251, 0]
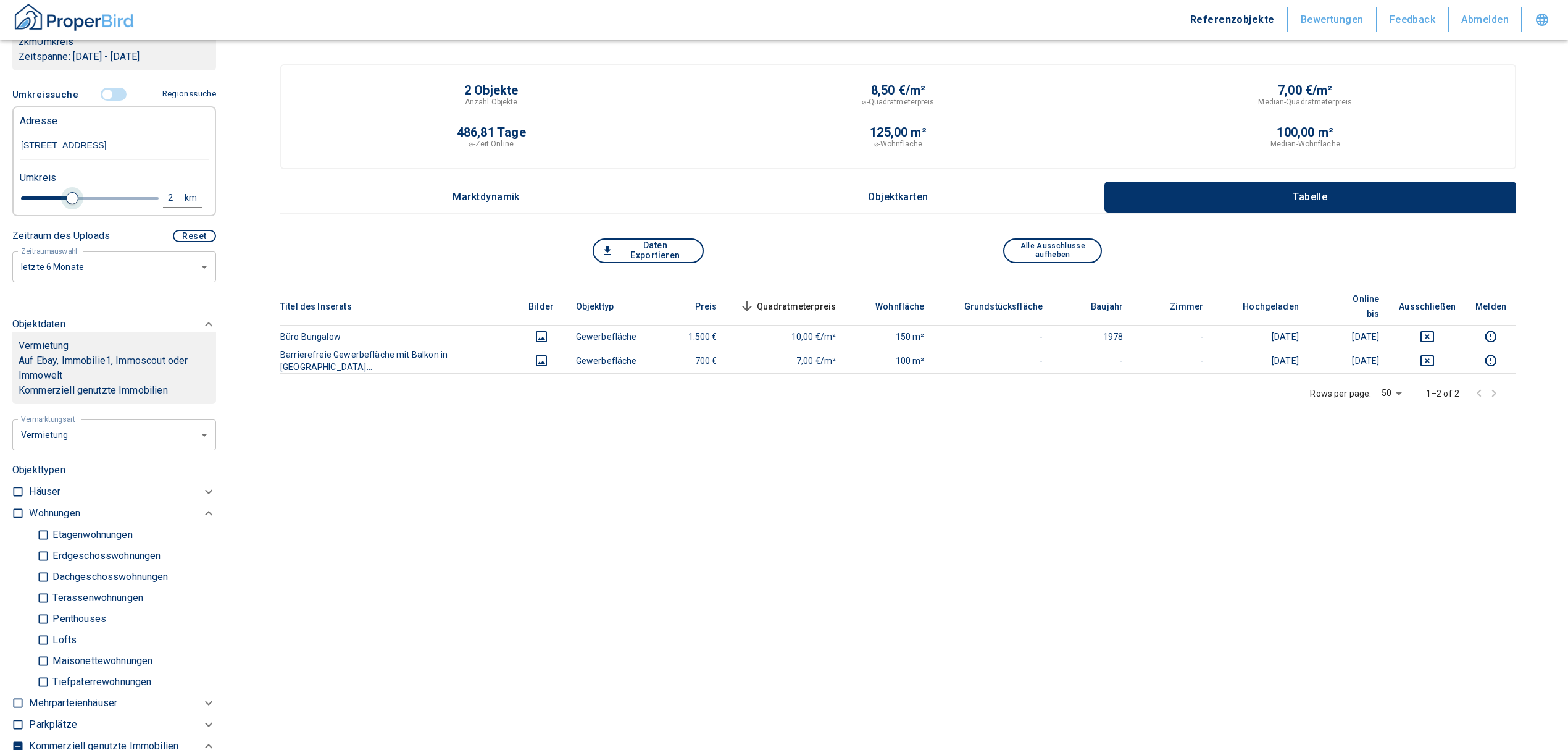
drag, startPoint x: 43, startPoint y: 197, endPoint x: 68, endPoint y: 198, distance: 25.0
click at [68, 198] on span at bounding box center [73, 198] width 13 height 13
drag, startPoint x: 77, startPoint y: 201, endPoint x: 97, endPoint y: 203, distance: 20.1
click at [97, 203] on span at bounding box center [102, 198] width 13 height 13
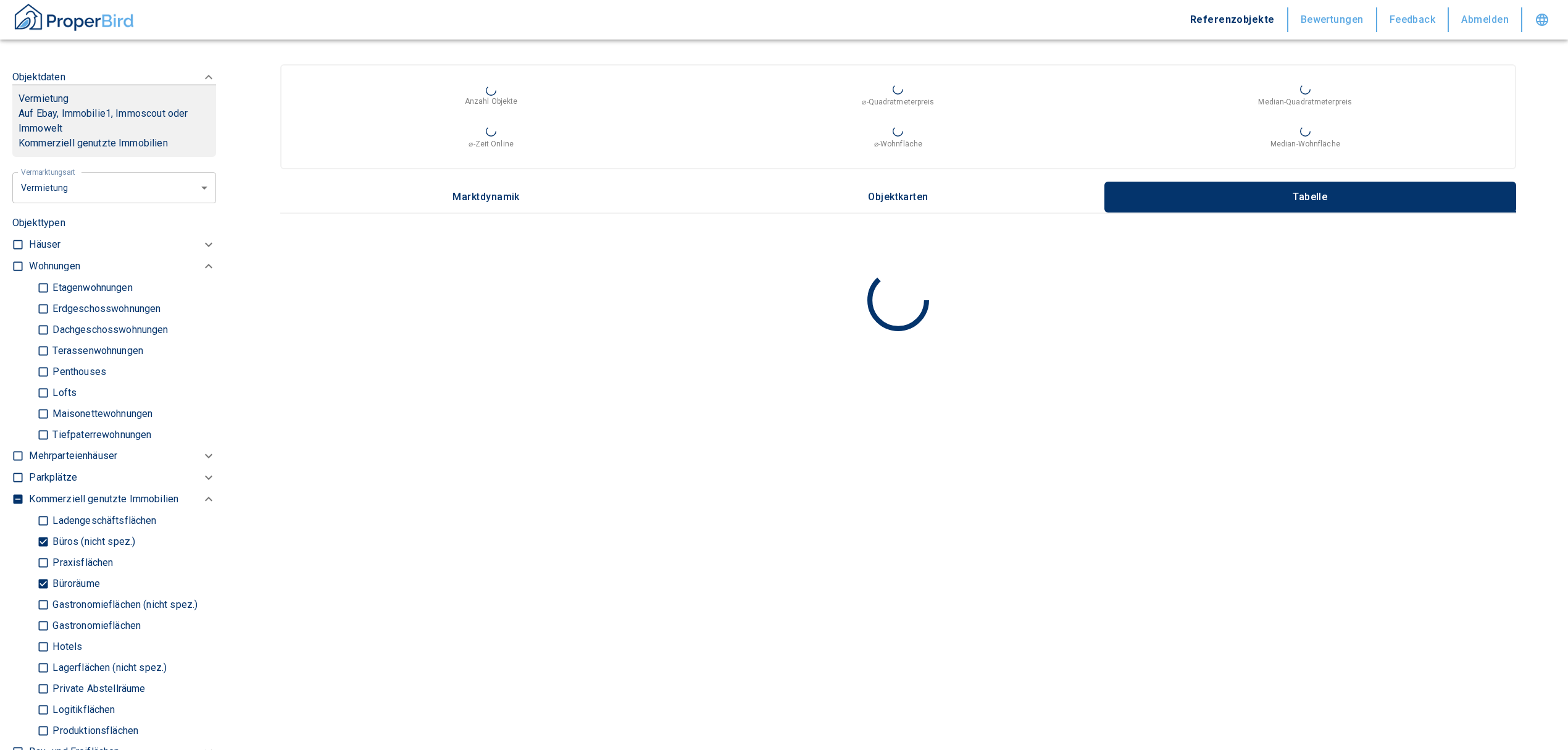
scroll to position [828, 0]
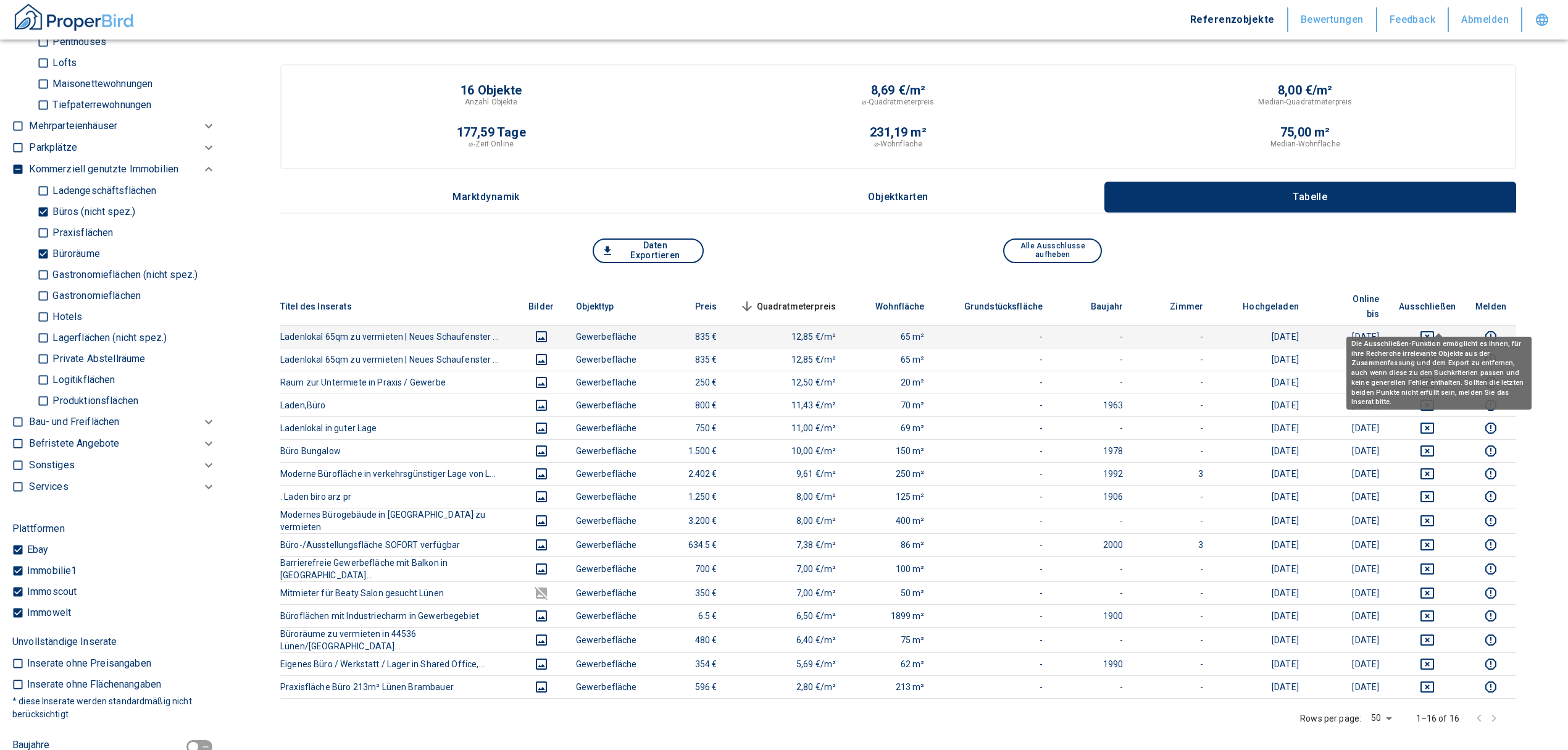
click at [1435, 329] on icon "deselect this listing" at bounding box center [1427, 336] width 15 height 15
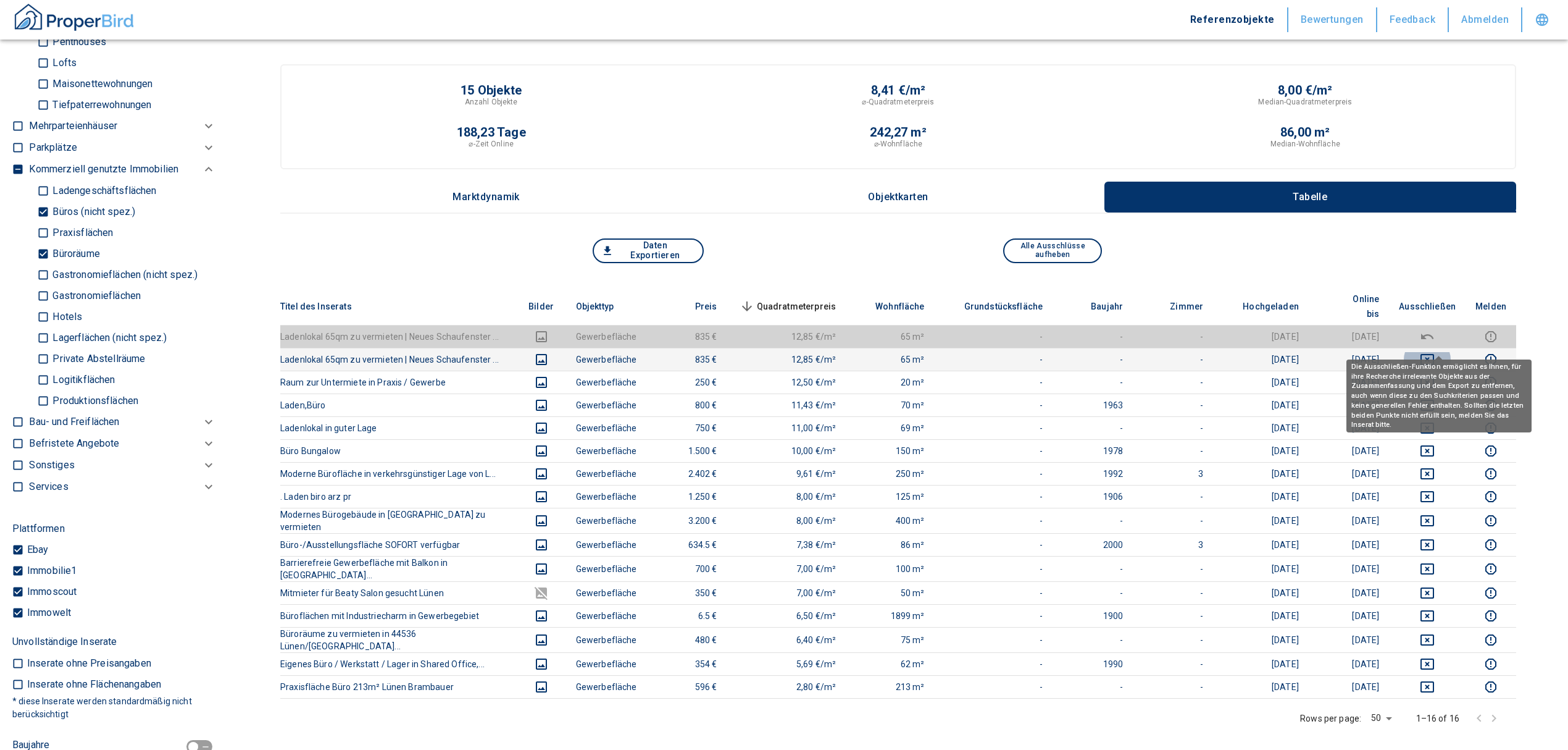
click at [1435, 352] on icon "deselect this listing" at bounding box center [1427, 359] width 15 height 15
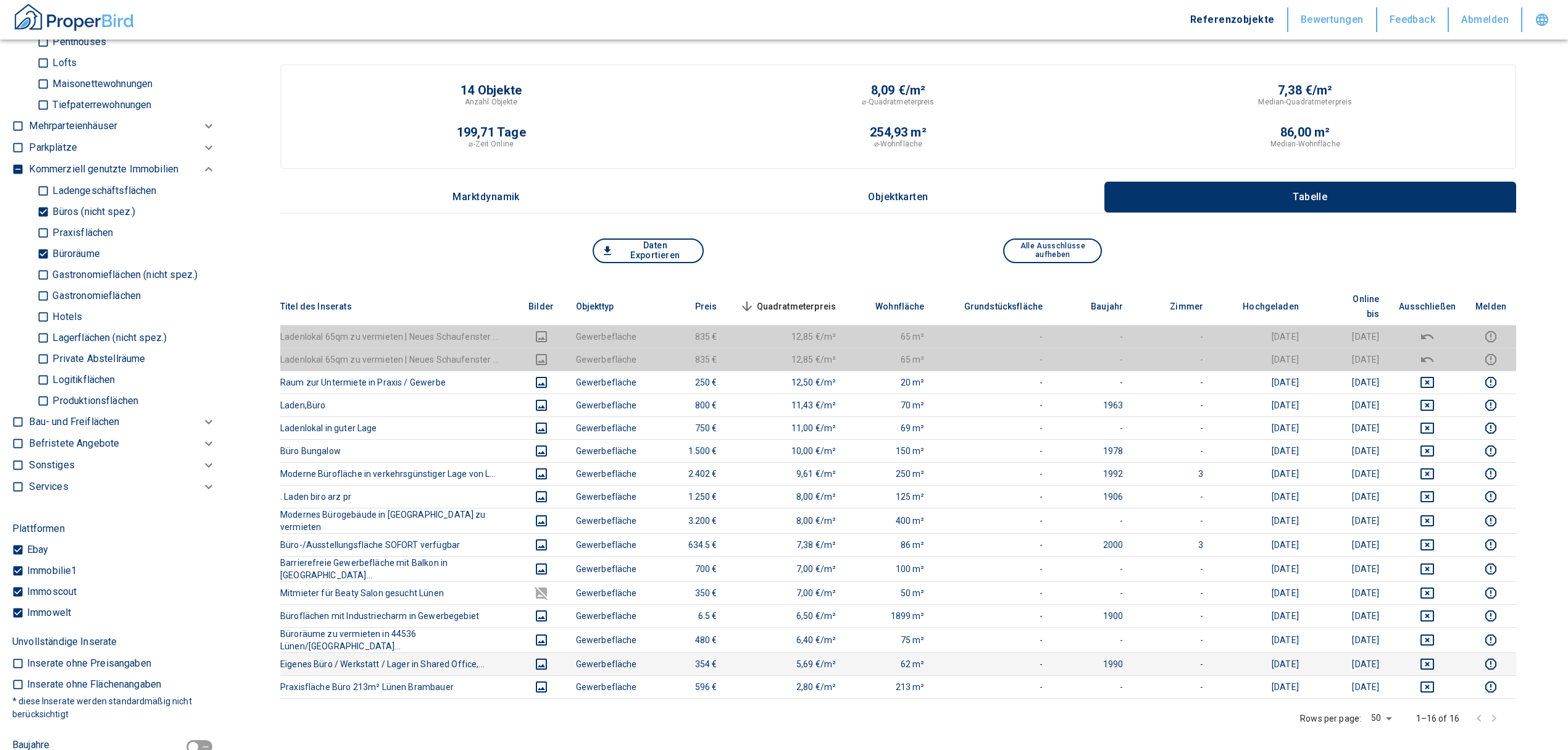
scroll to position [82, 0]
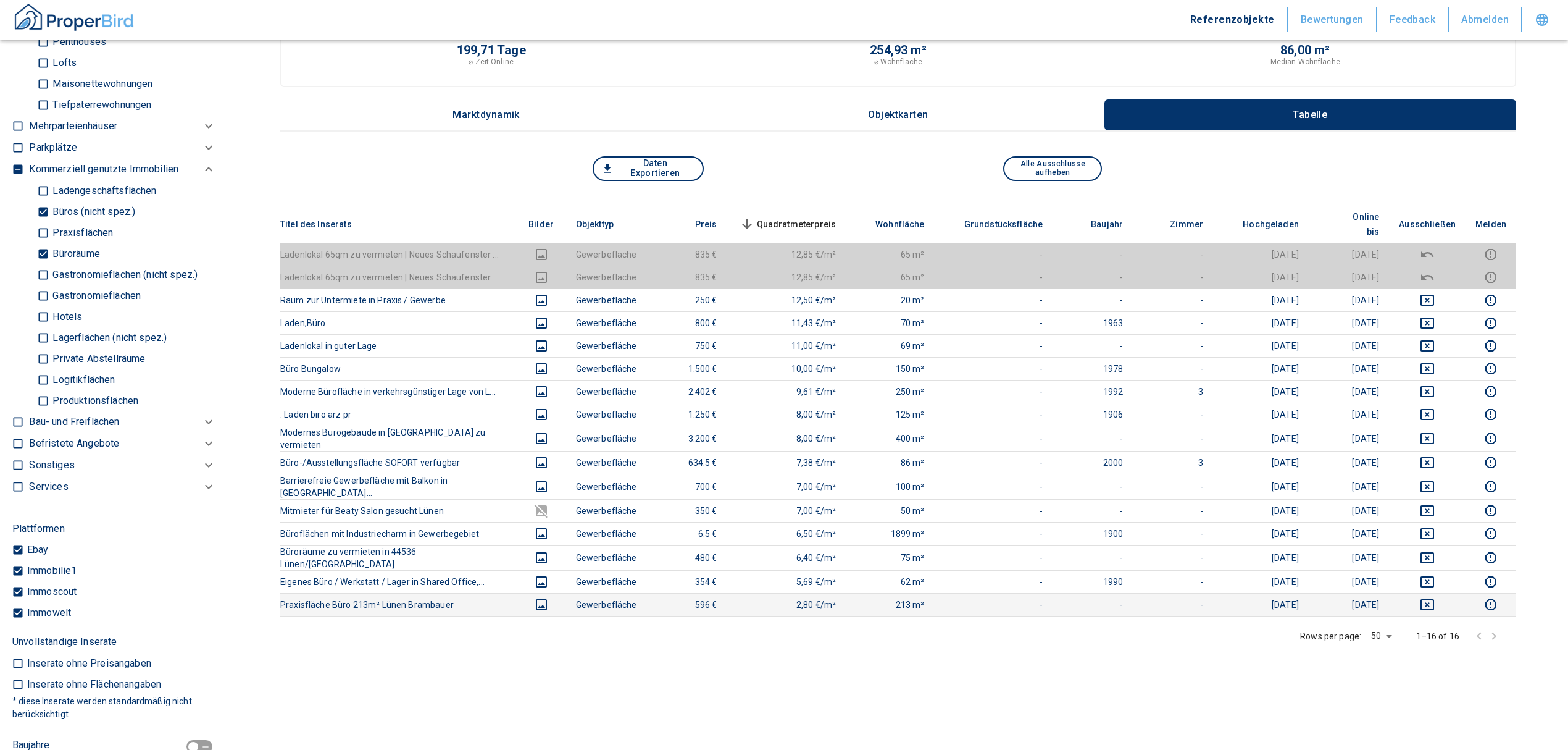
click at [1432, 599] on icon "deselect this listing" at bounding box center [1427, 605] width 14 height 11
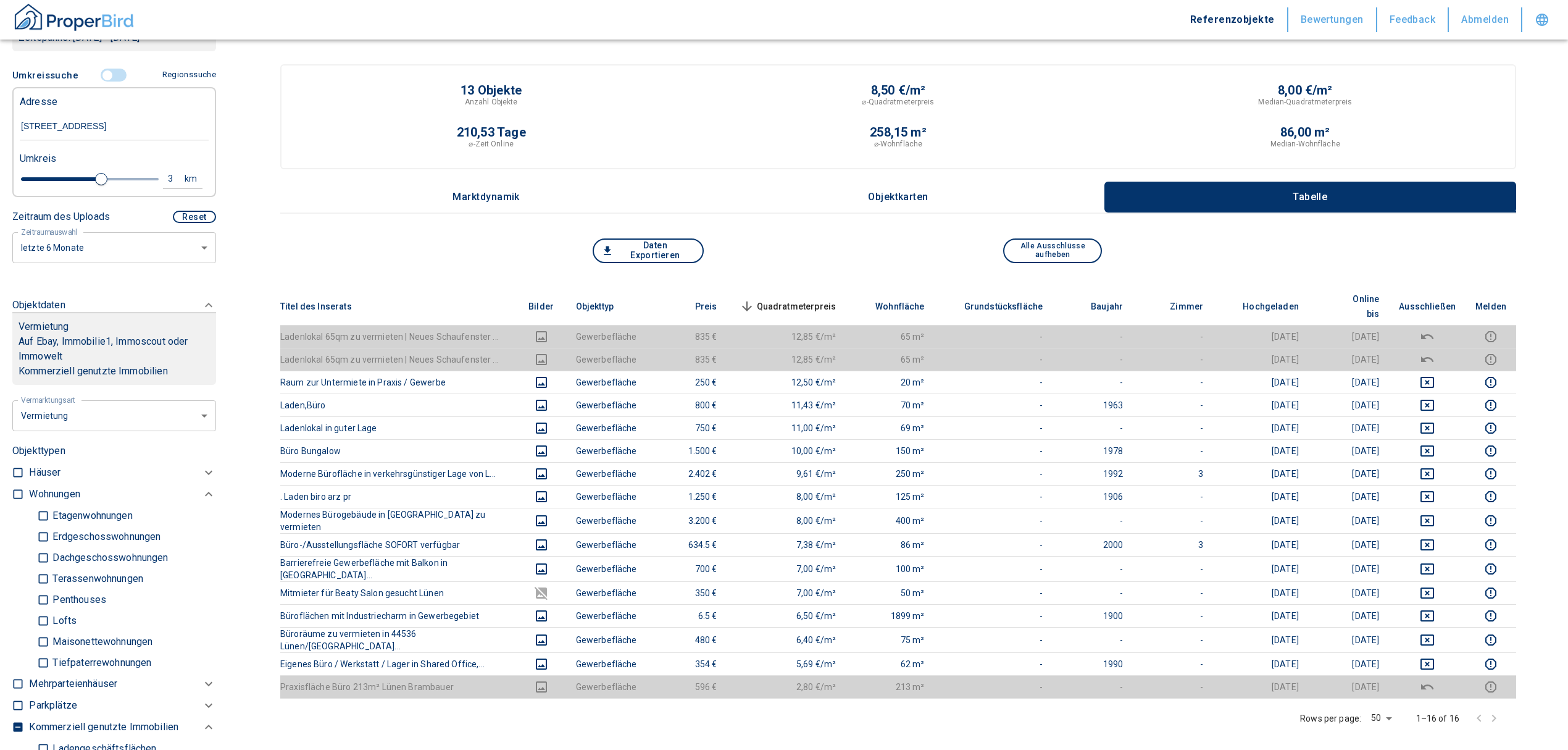
scroll to position [251, 0]
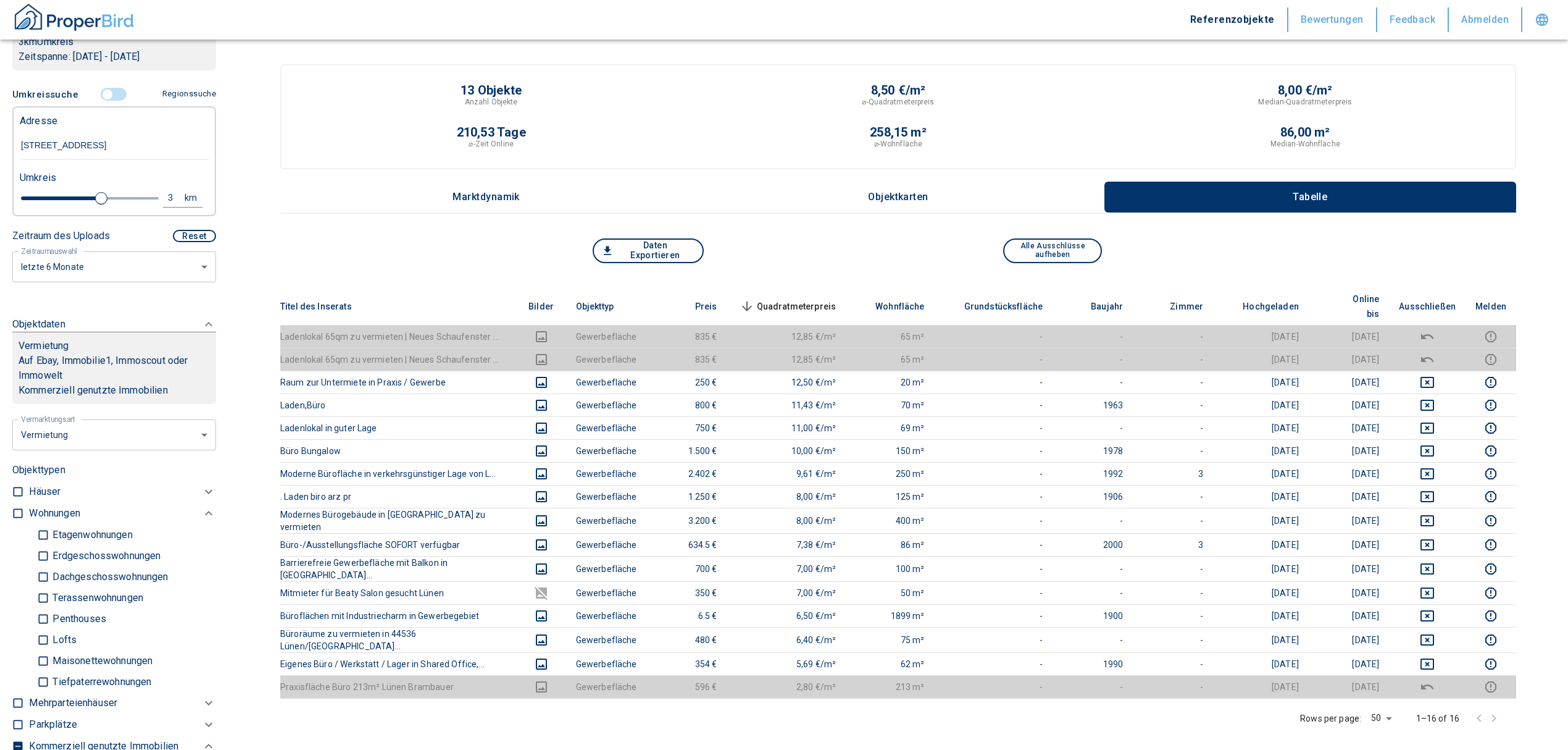
click at [106, 92] on input "controlled" at bounding box center [107, 95] width 37 height 14
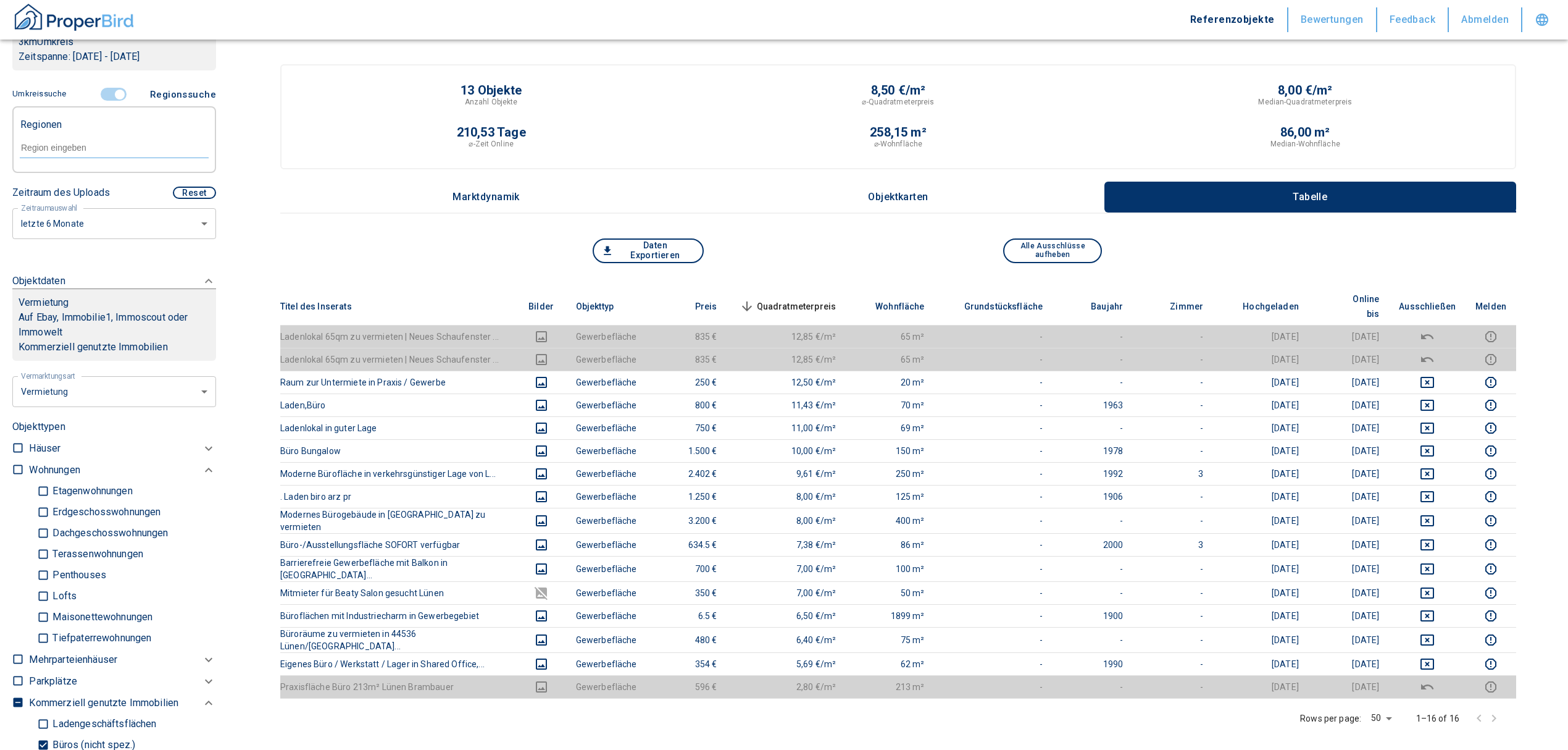
click at [68, 150] on input "text" at bounding box center [114, 148] width 189 height 11
click at [67, 168] on li "44357 [GEOGRAPHIC_DATA]" at bounding box center [107, 175] width 177 height 22
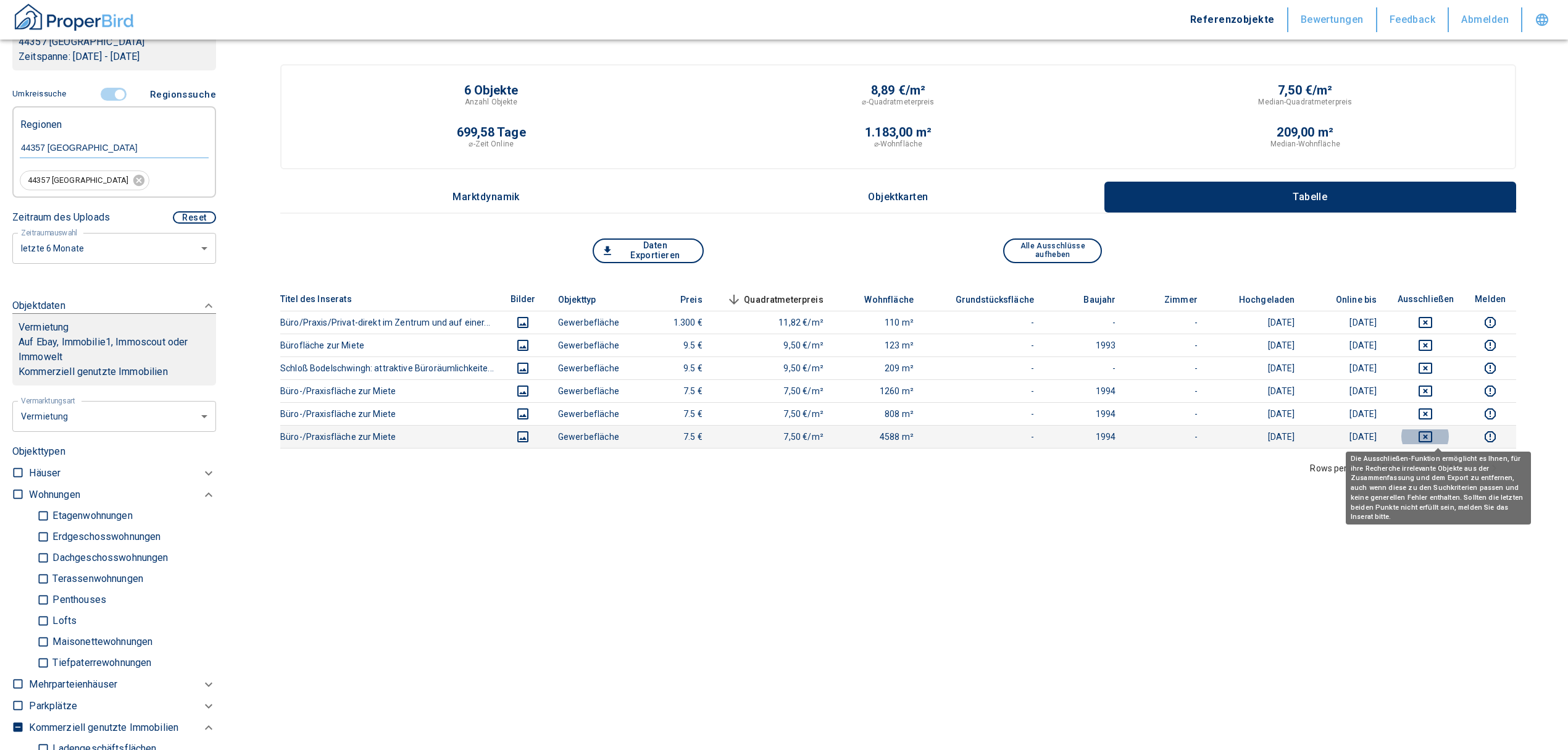
click at [1432, 431] on icon "deselect this listing" at bounding box center [1426, 437] width 14 height 11
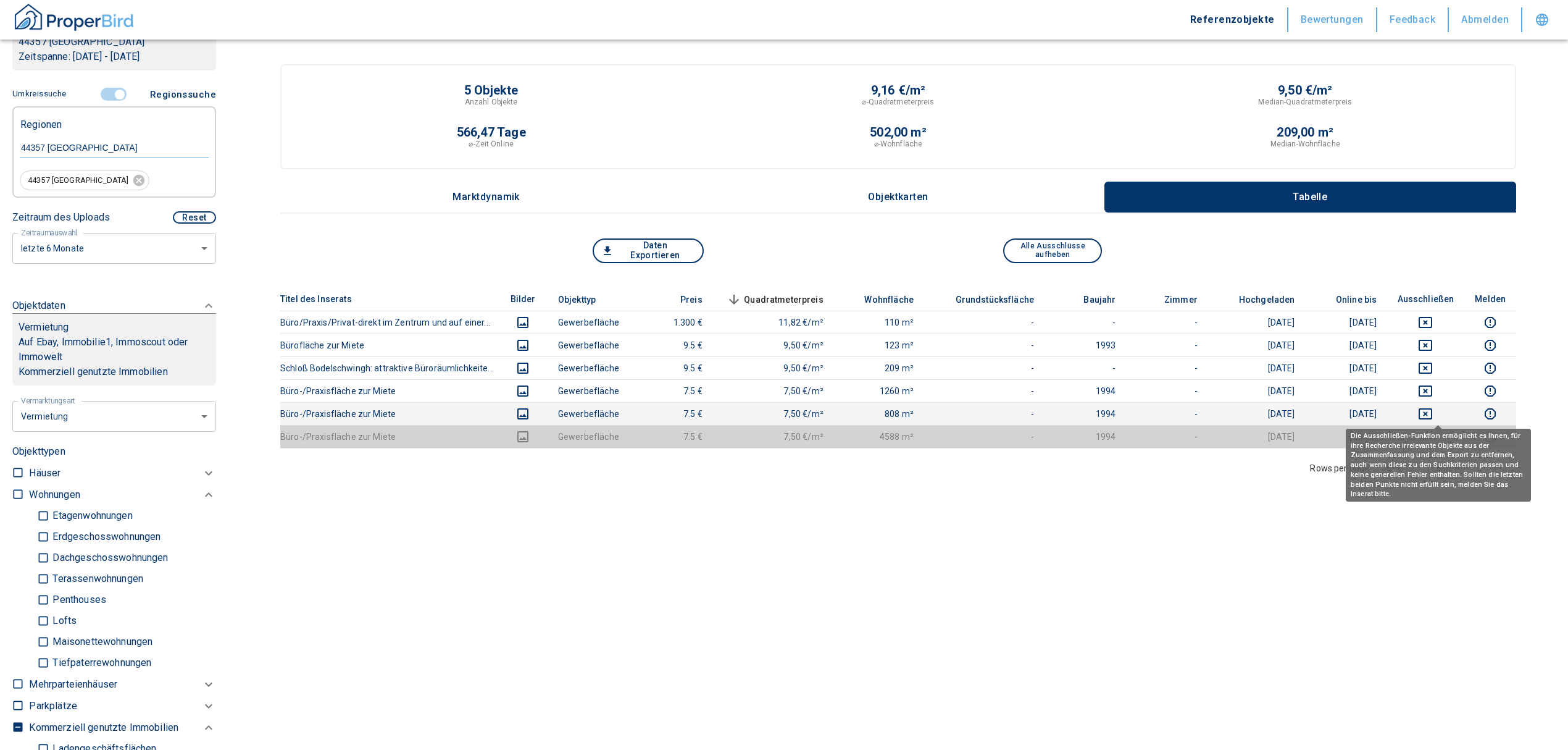
click at [1433, 406] on icon "deselect this listing" at bounding box center [1425, 413] width 15 height 15
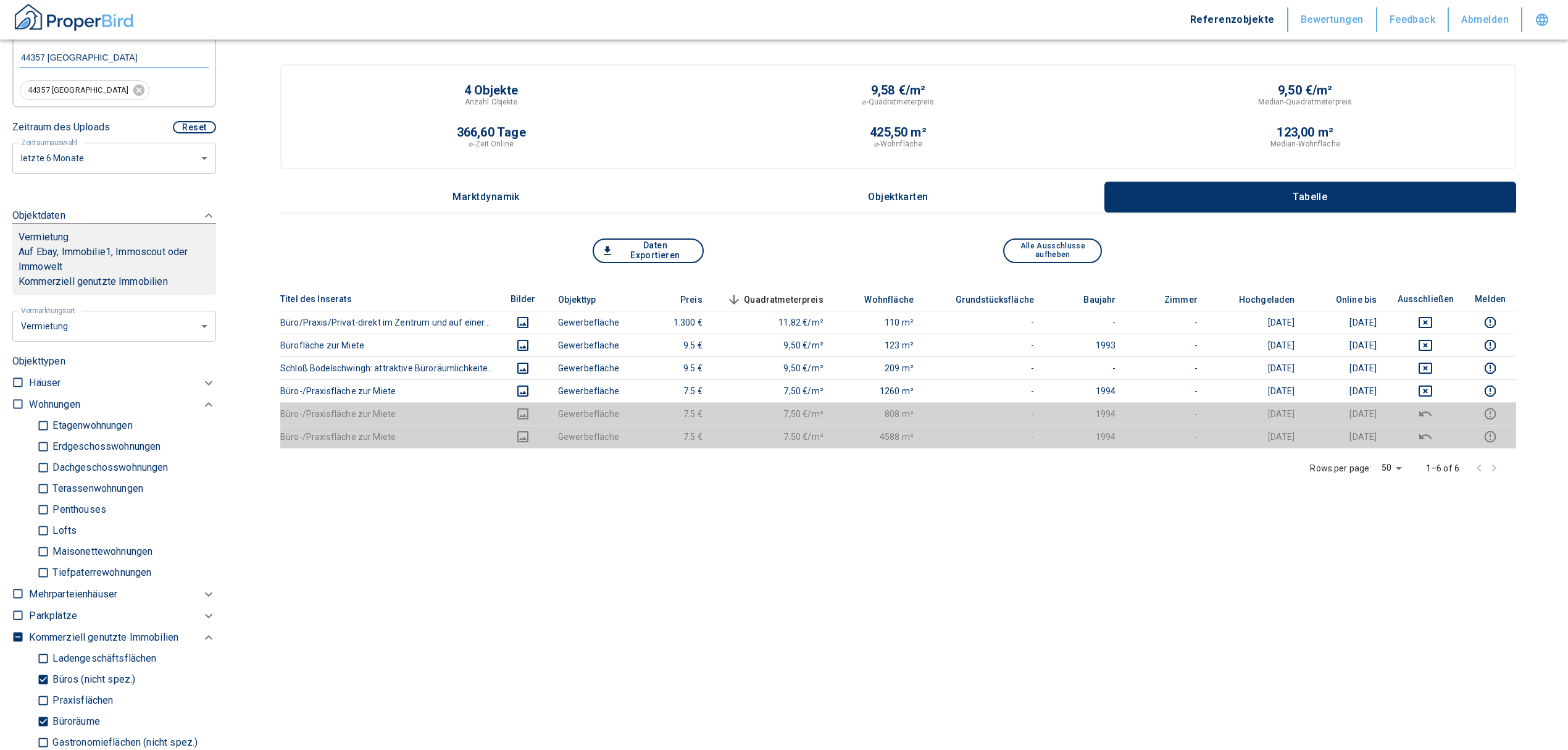
scroll to position [581, 0]
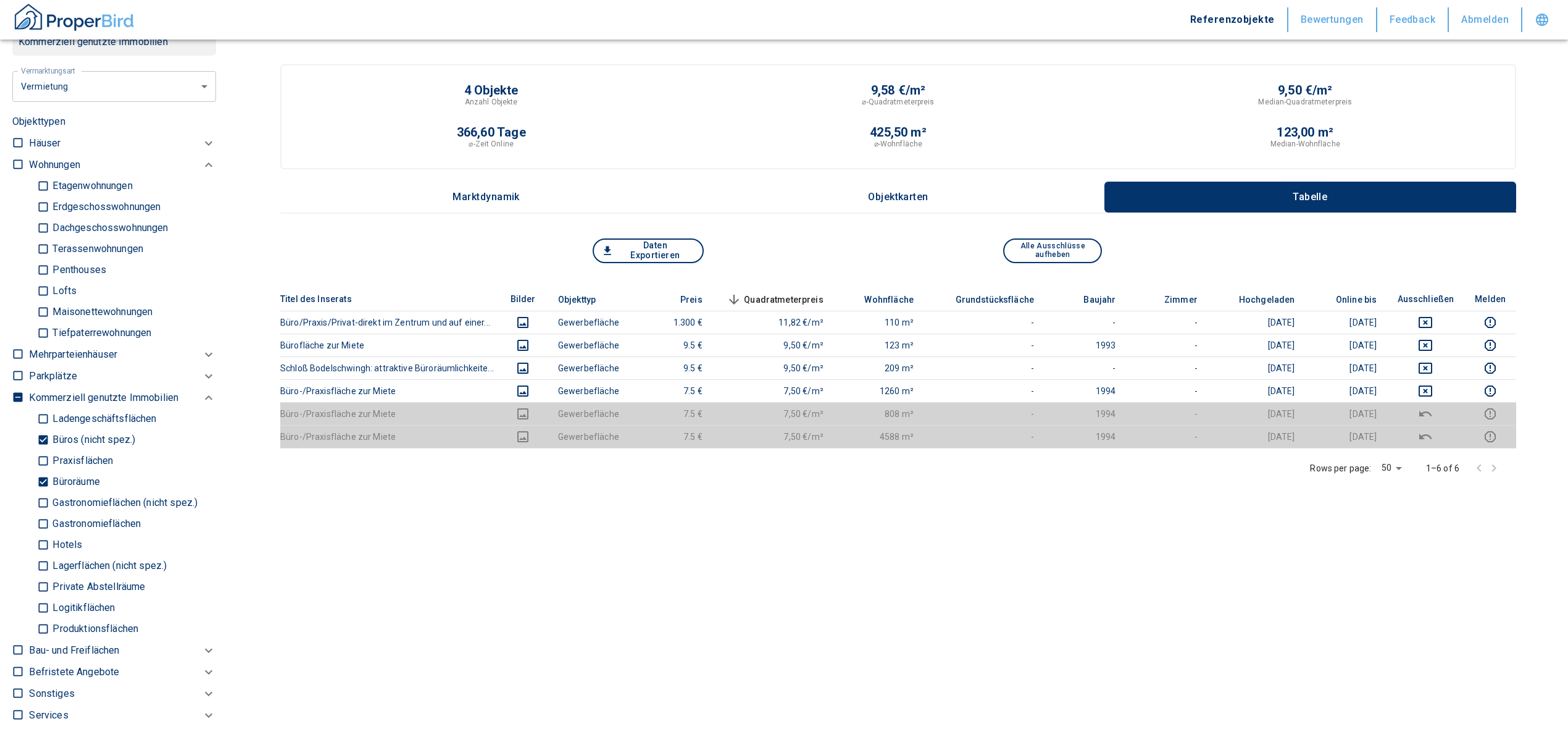
click at [45, 487] on input "Büroräume" at bounding box center [44, 482] width 13 height 21
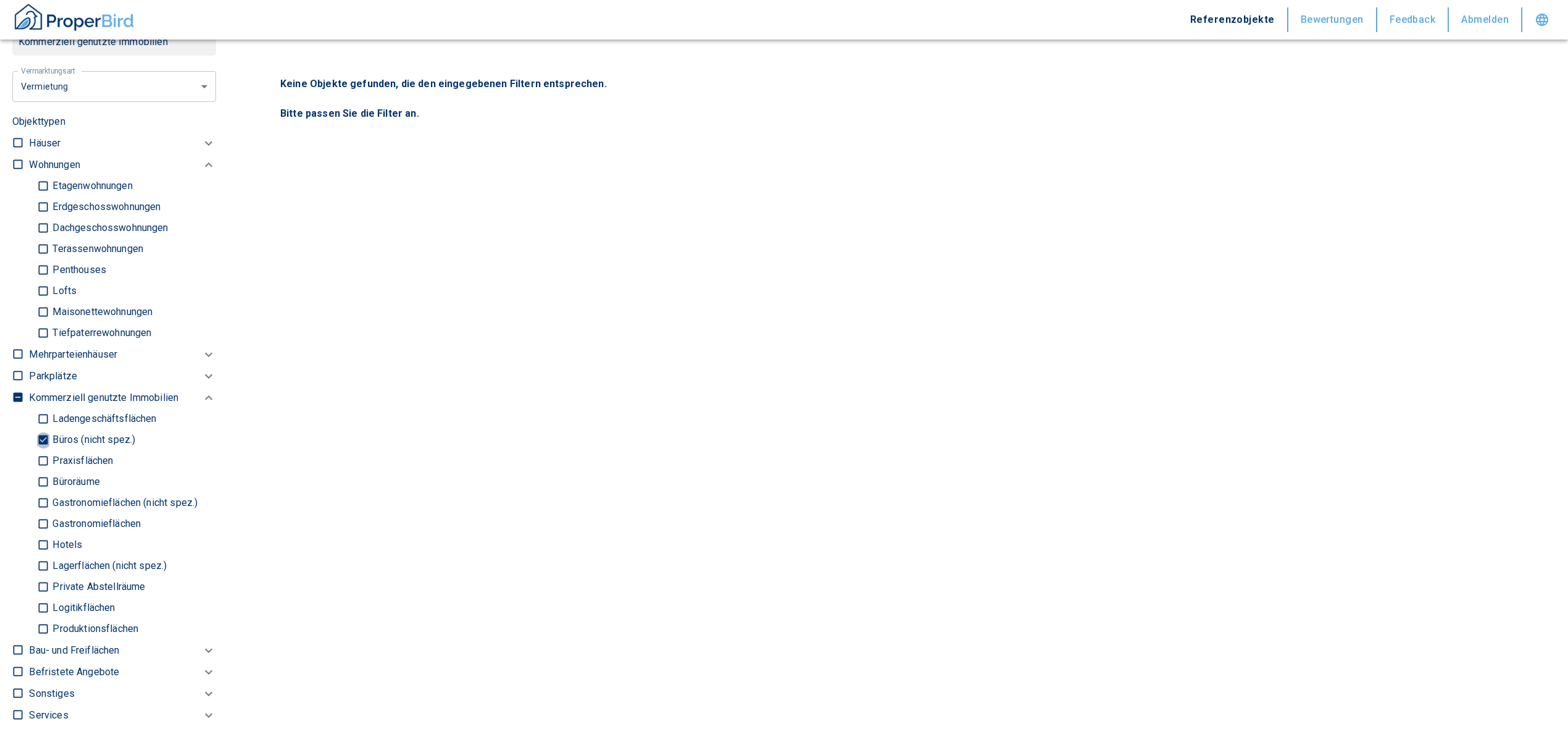
click at [43, 438] on input "Büros (nicht spez.)" at bounding box center [44, 440] width 13 height 21
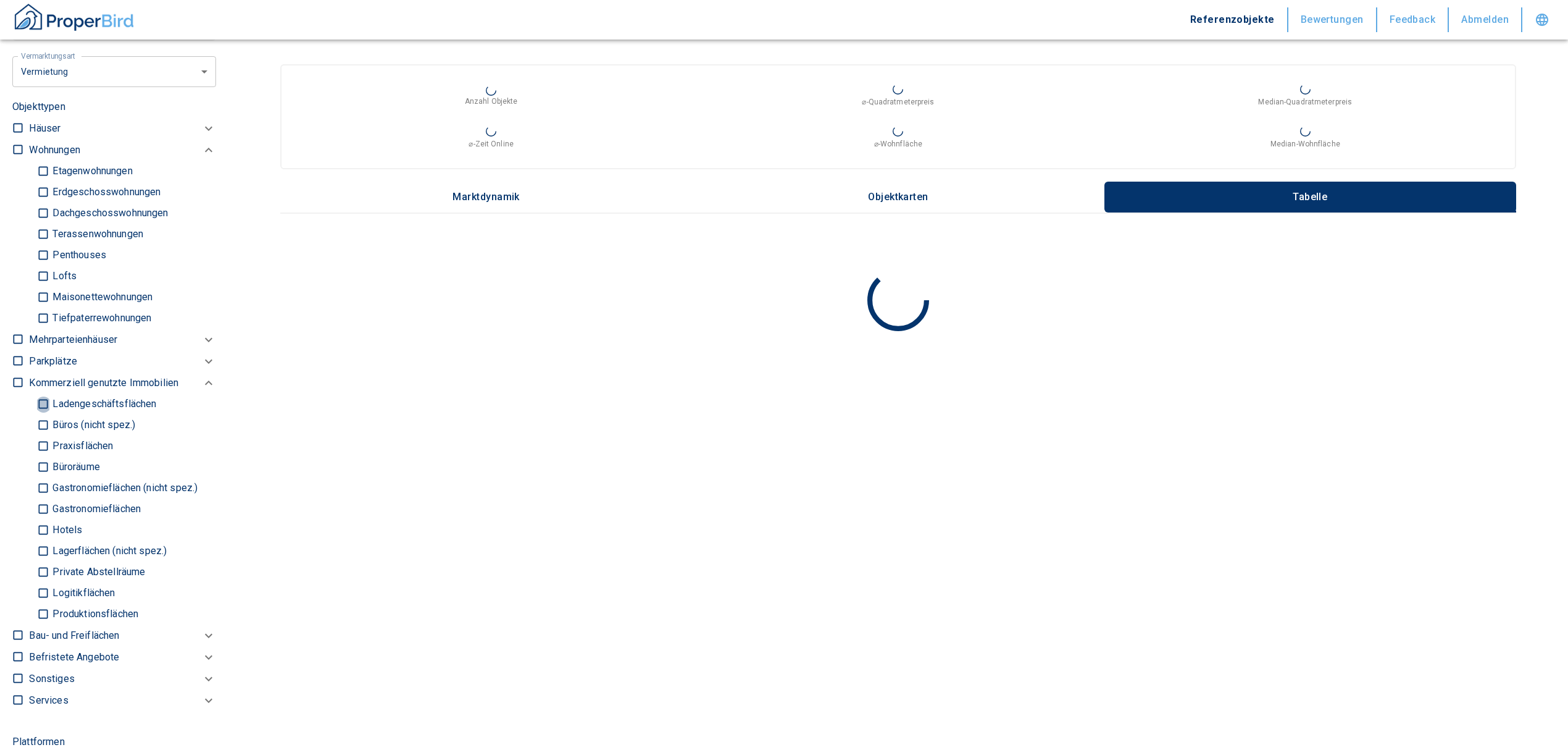
click at [42, 406] on input "Ladengeschäftsflächen" at bounding box center [44, 404] width 13 height 21
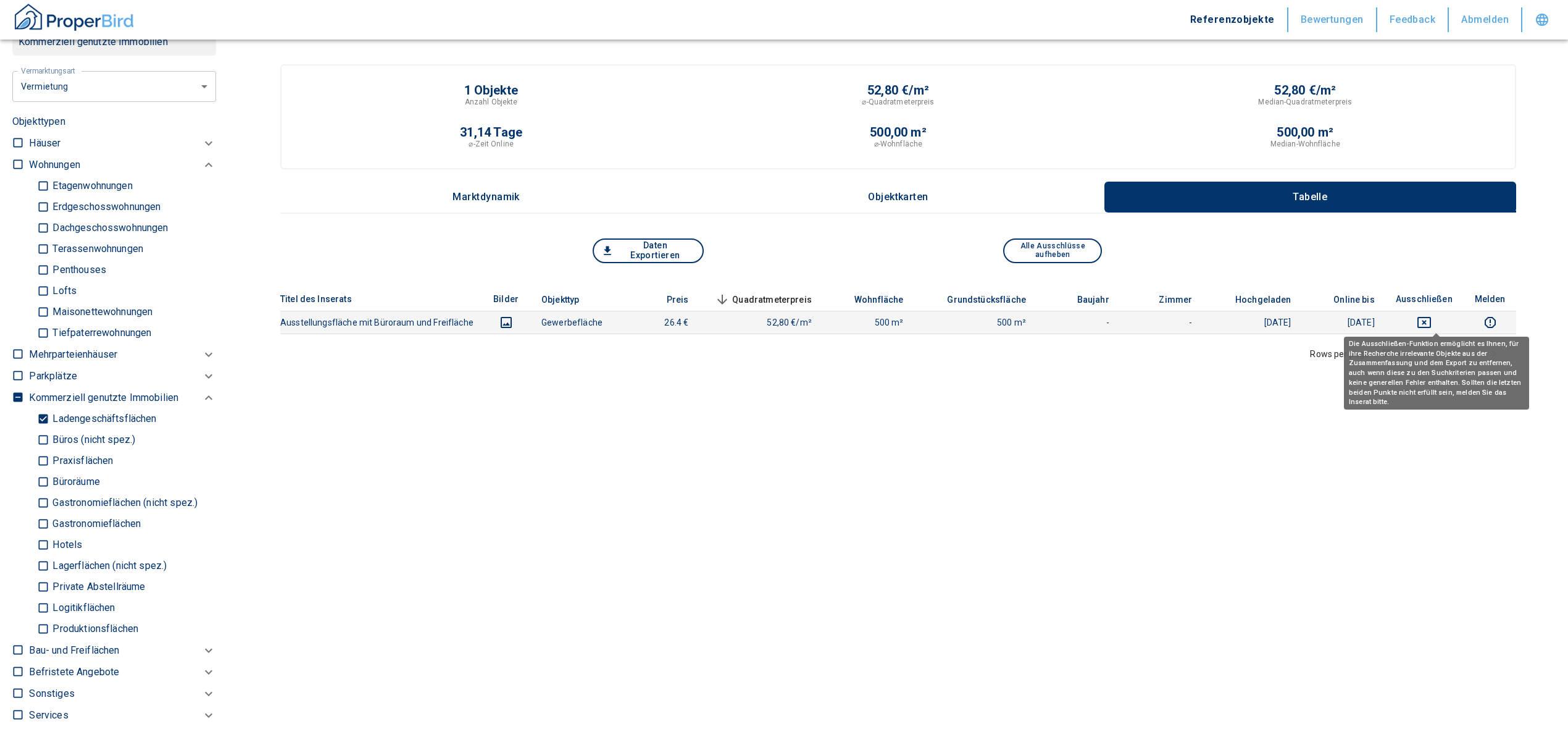
click at [1432, 319] on icon "deselect this listing" at bounding box center [1424, 322] width 15 height 15
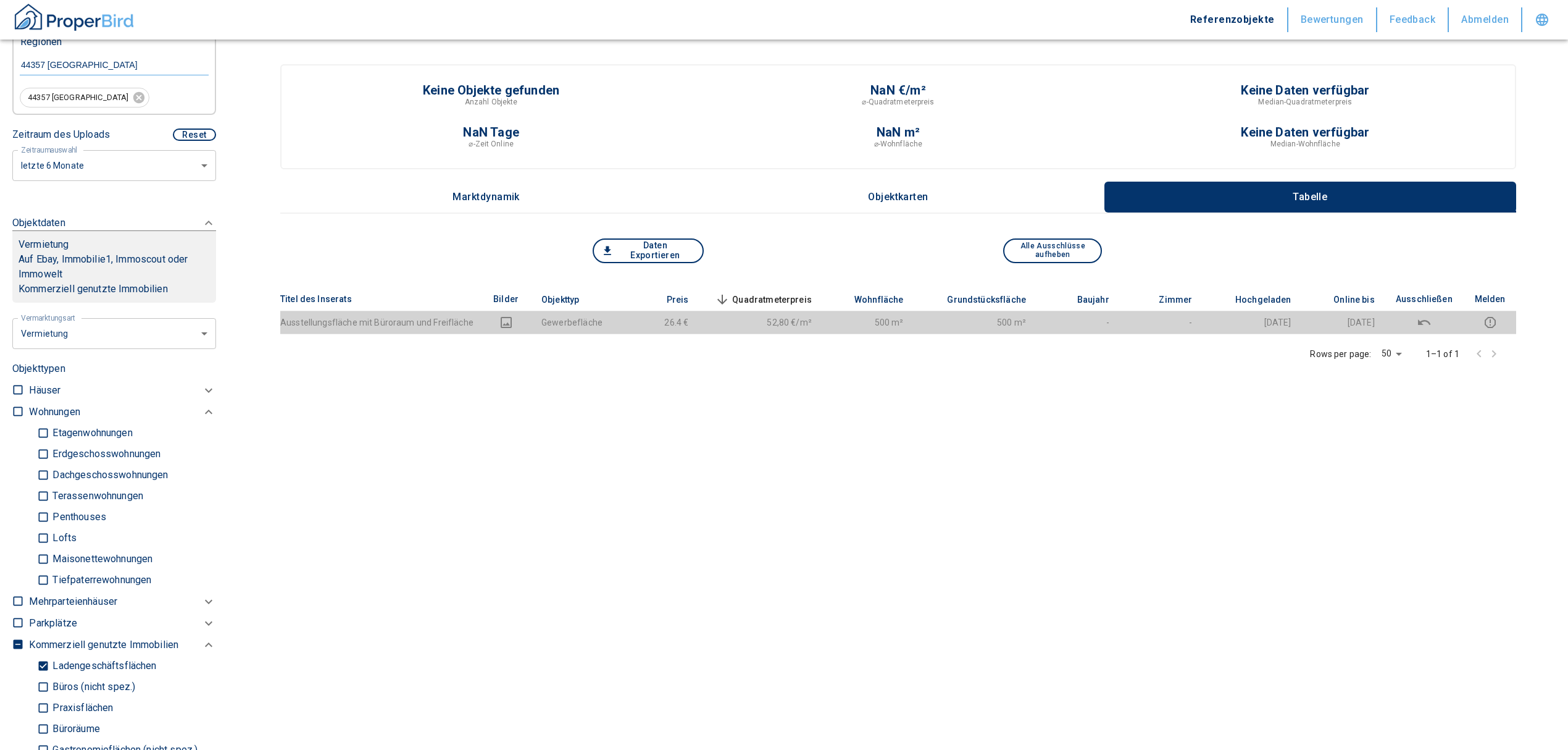
scroll to position [251, 0]
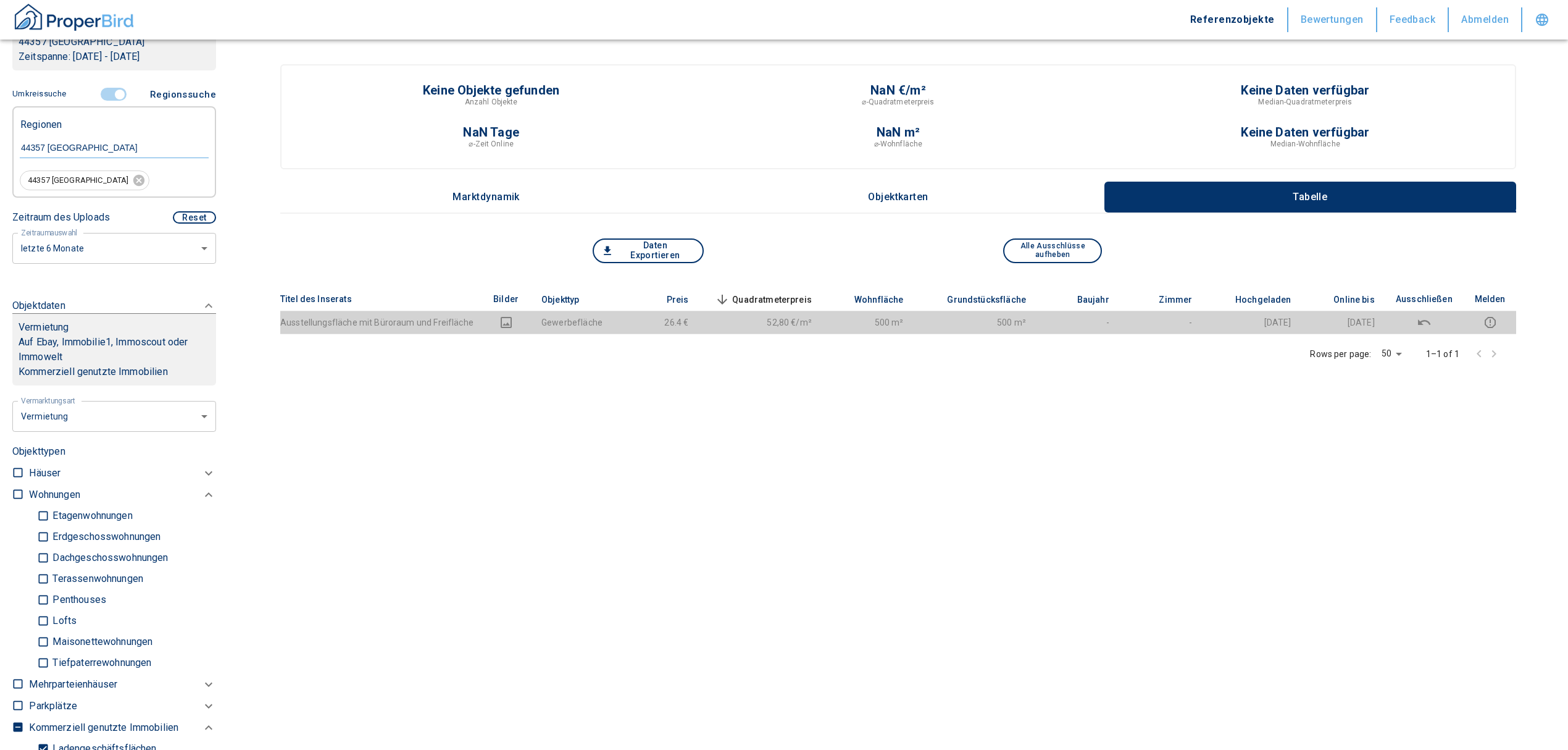
click at [117, 90] on input "controlled" at bounding box center [119, 95] width 37 height 14
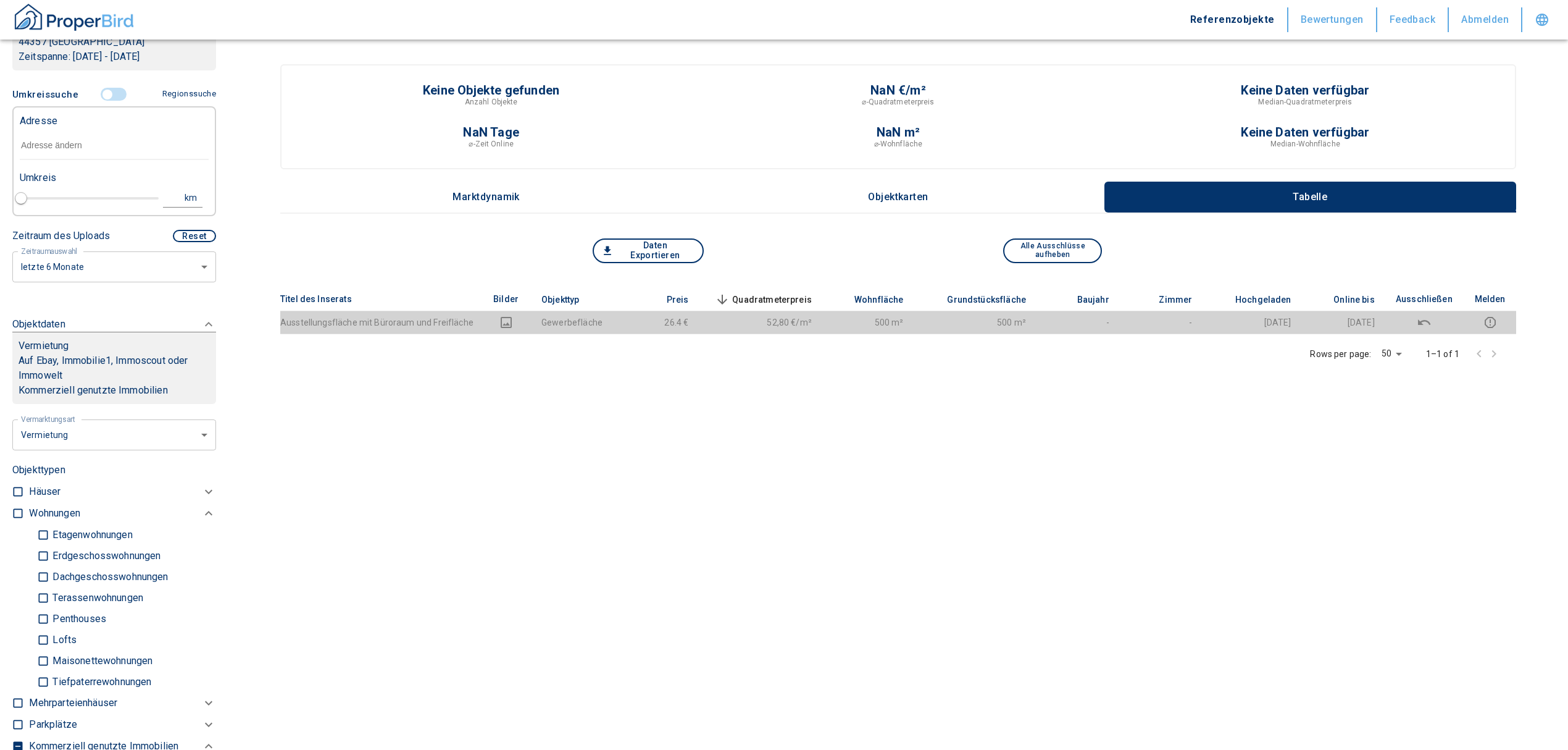
click at [66, 145] on input "text" at bounding box center [114, 145] width 189 height 28
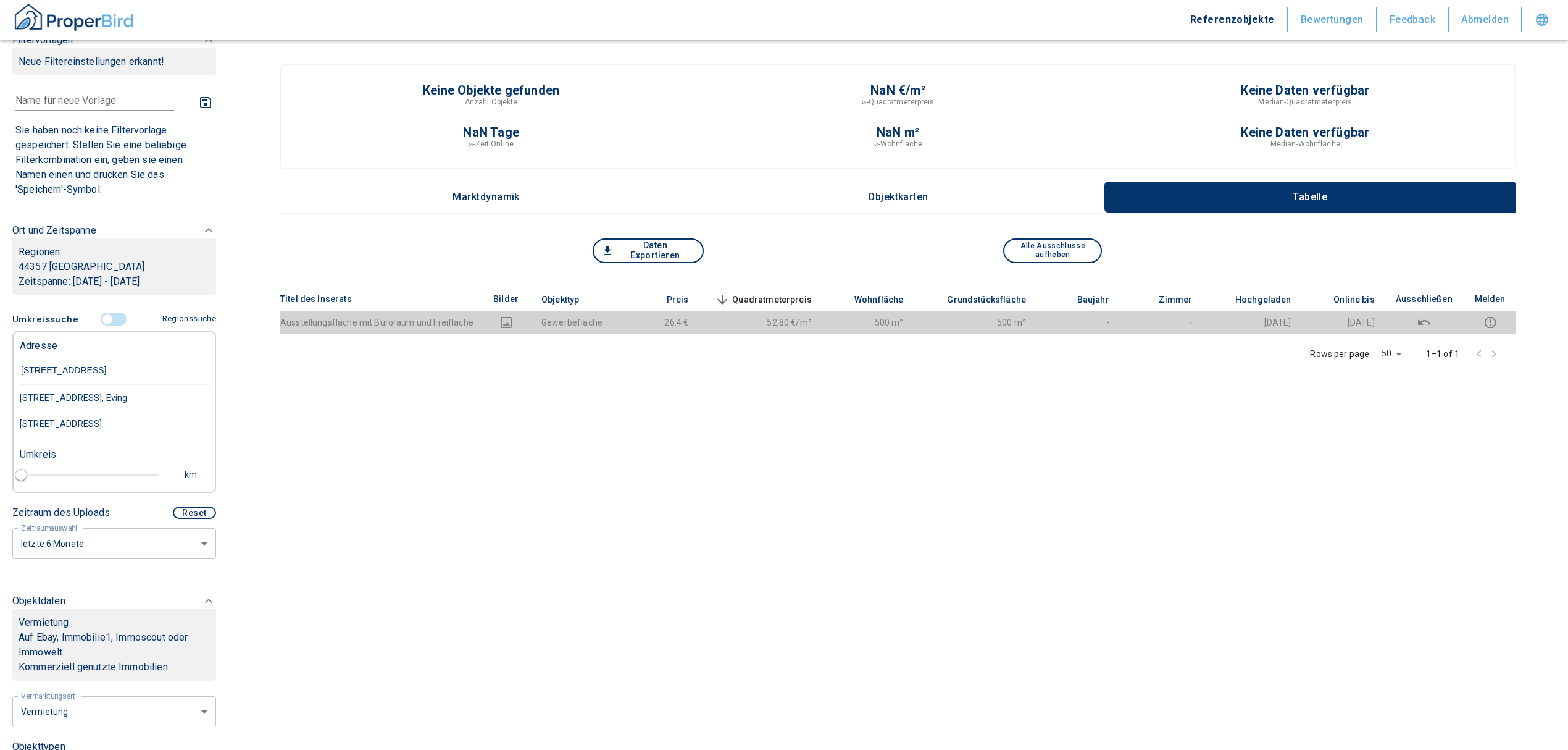
scroll to position [4, 0]
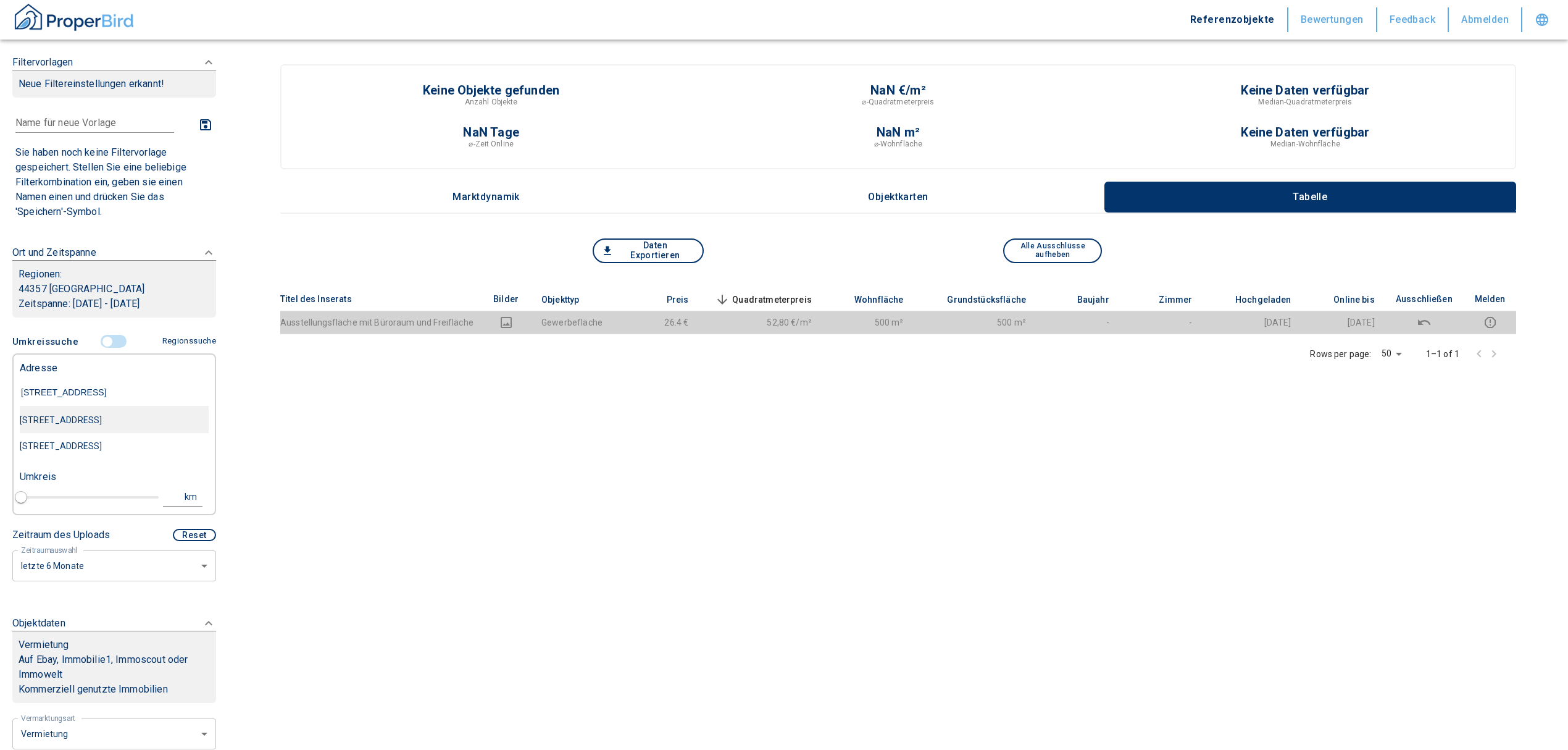
click at [126, 418] on div "[STREET_ADDRESS]" at bounding box center [114, 420] width 189 height 26
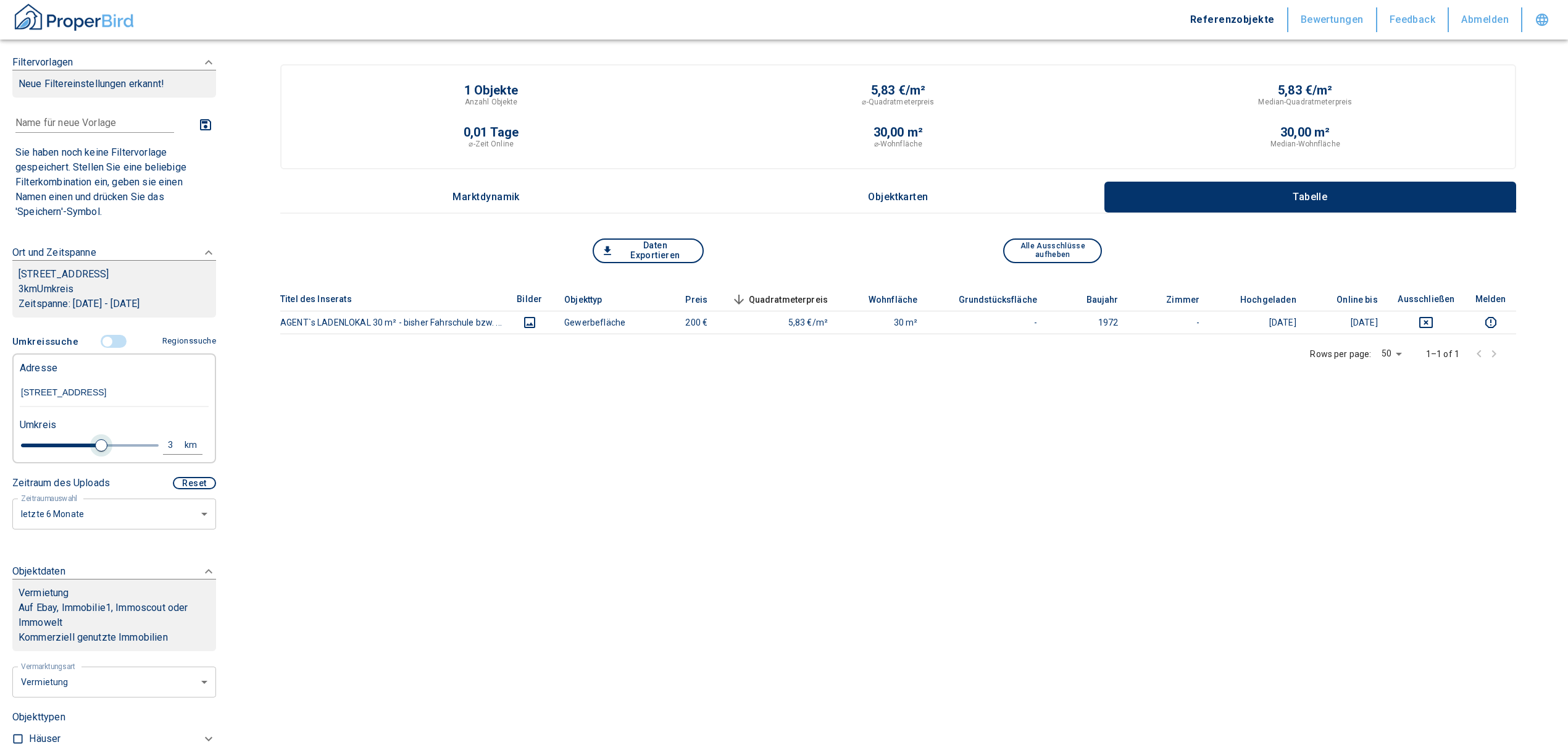
drag, startPoint x: 50, startPoint y: 445, endPoint x: 95, endPoint y: 440, distance: 45.3
click at [95, 440] on span at bounding box center [102, 445] width 13 height 13
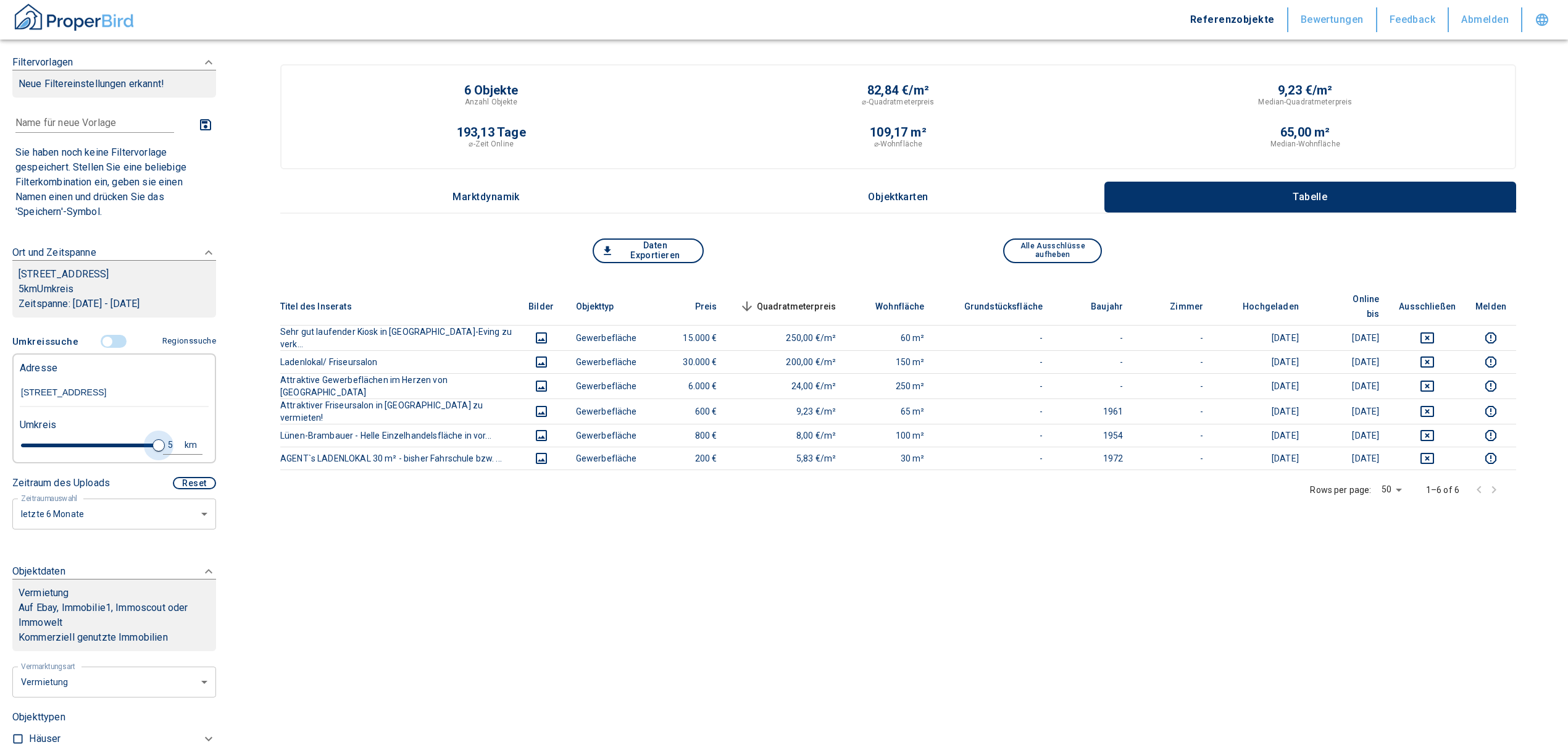
drag, startPoint x: 94, startPoint y: 440, endPoint x: 156, endPoint y: 445, distance: 62.2
click at [156, 445] on div "5 km" at bounding box center [109, 447] width 189 height 21
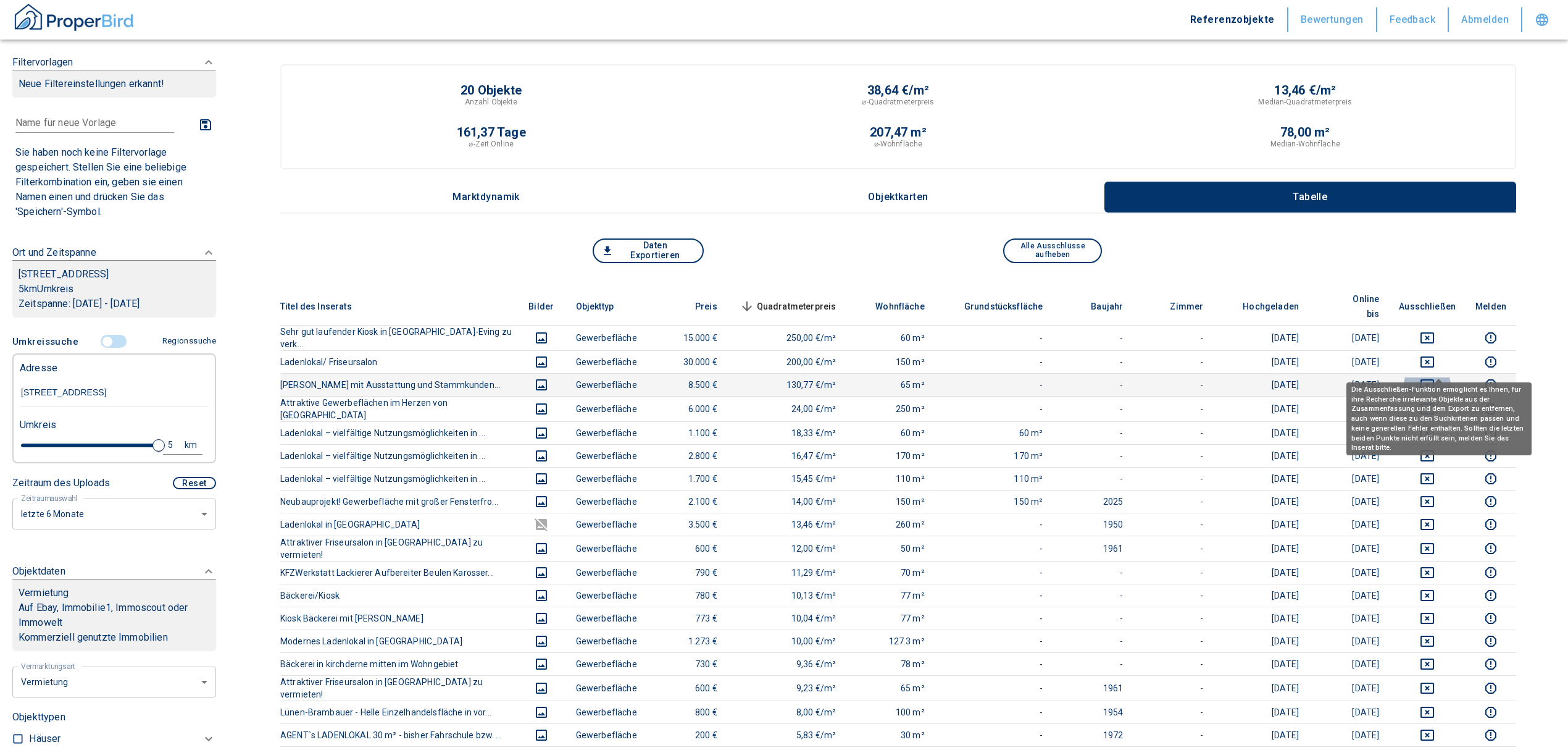
click at [1434, 379] on icon "deselect this listing" at bounding box center [1427, 385] width 14 height 11
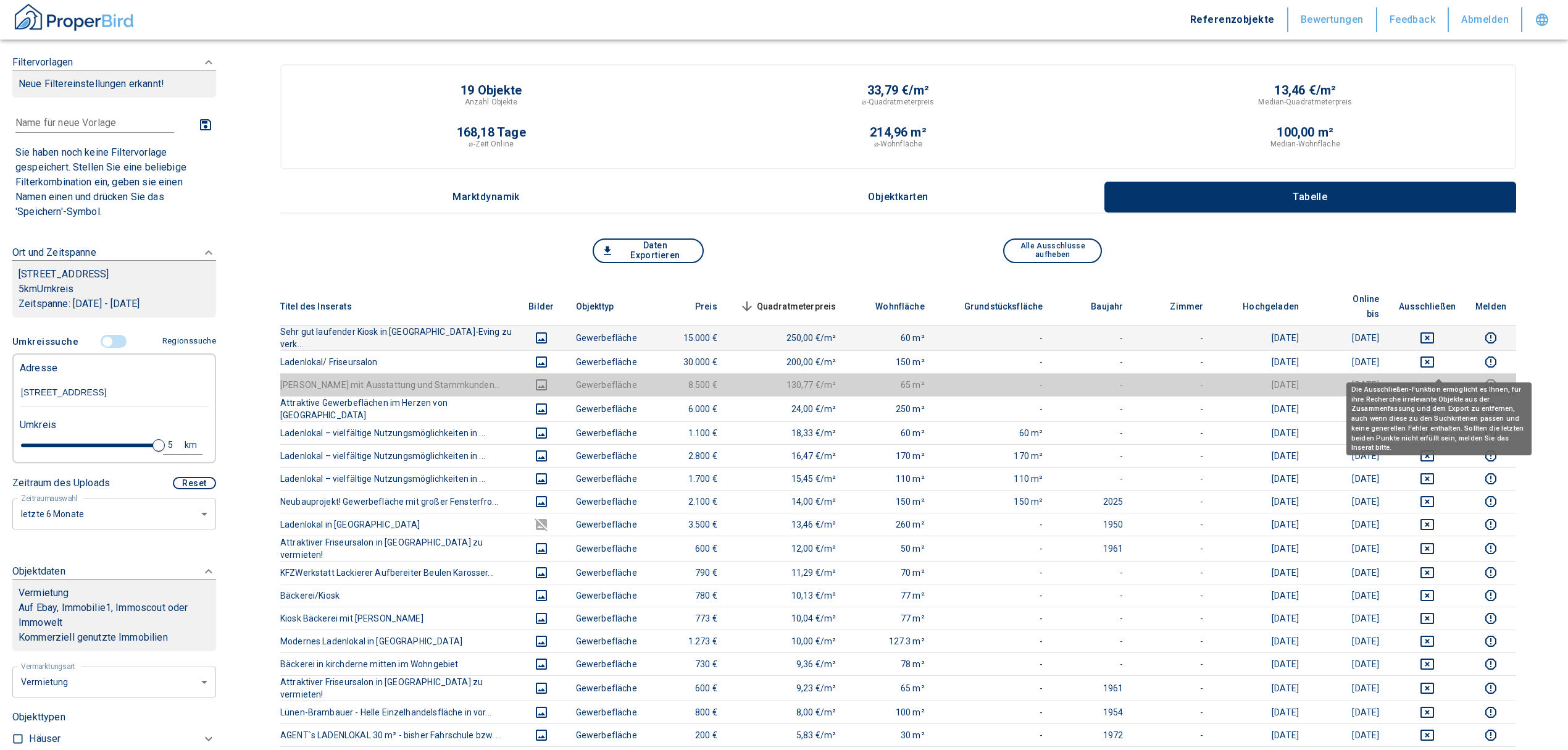
click at [1445, 330] on td at bounding box center [1427, 337] width 76 height 25
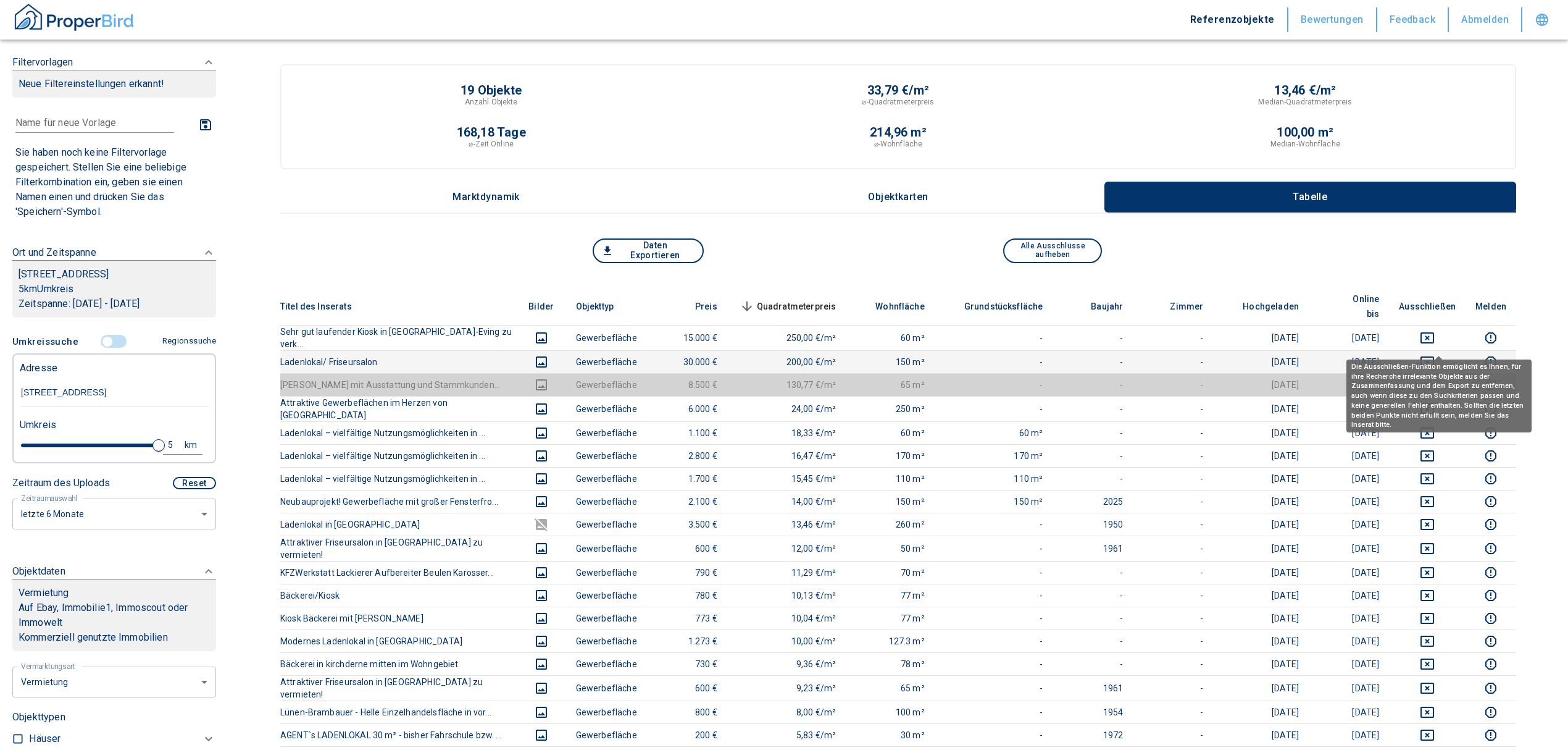
click at [1435, 354] on icon "deselect this listing" at bounding box center [1427, 361] width 15 height 15
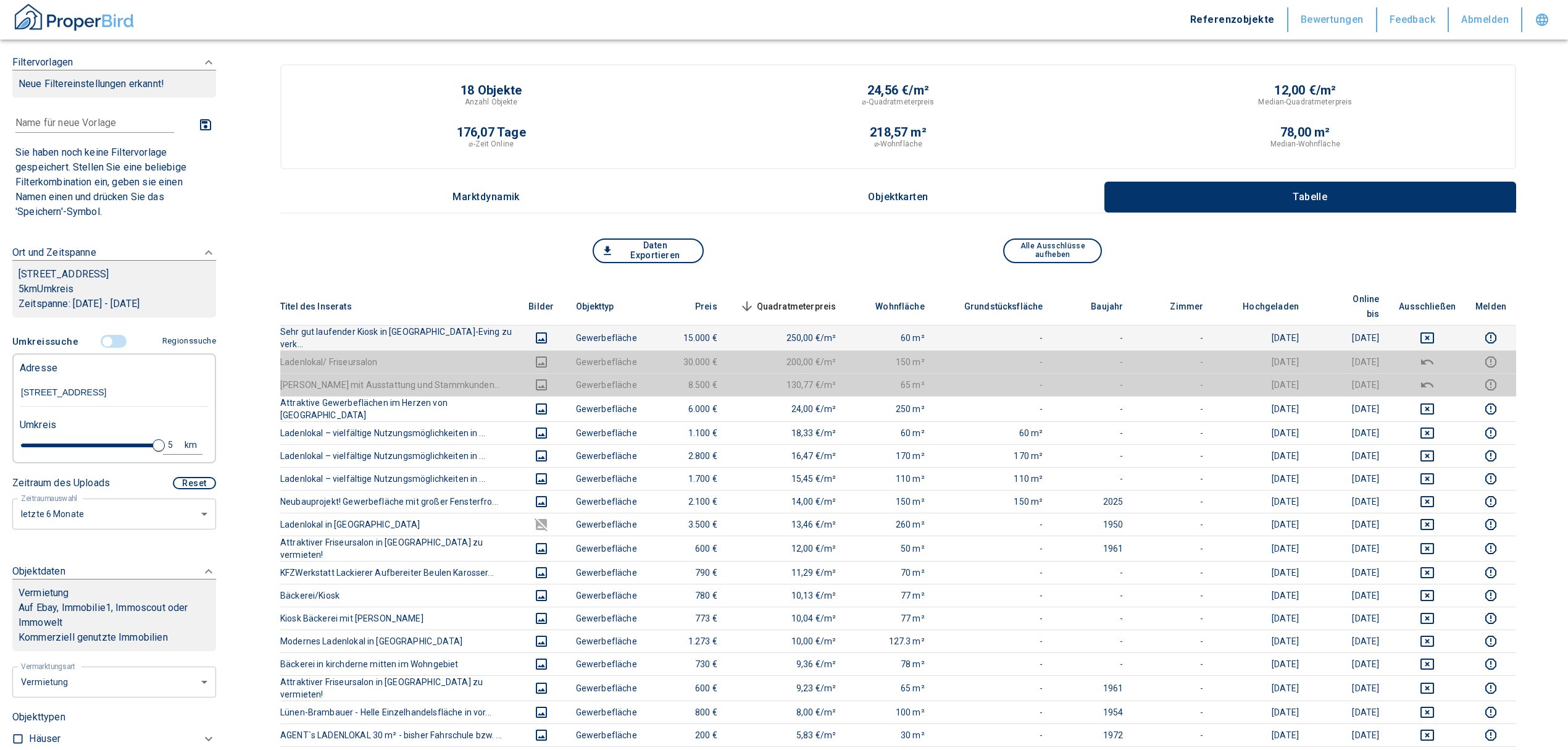
click at [1440, 325] on td at bounding box center [1427, 337] width 76 height 25
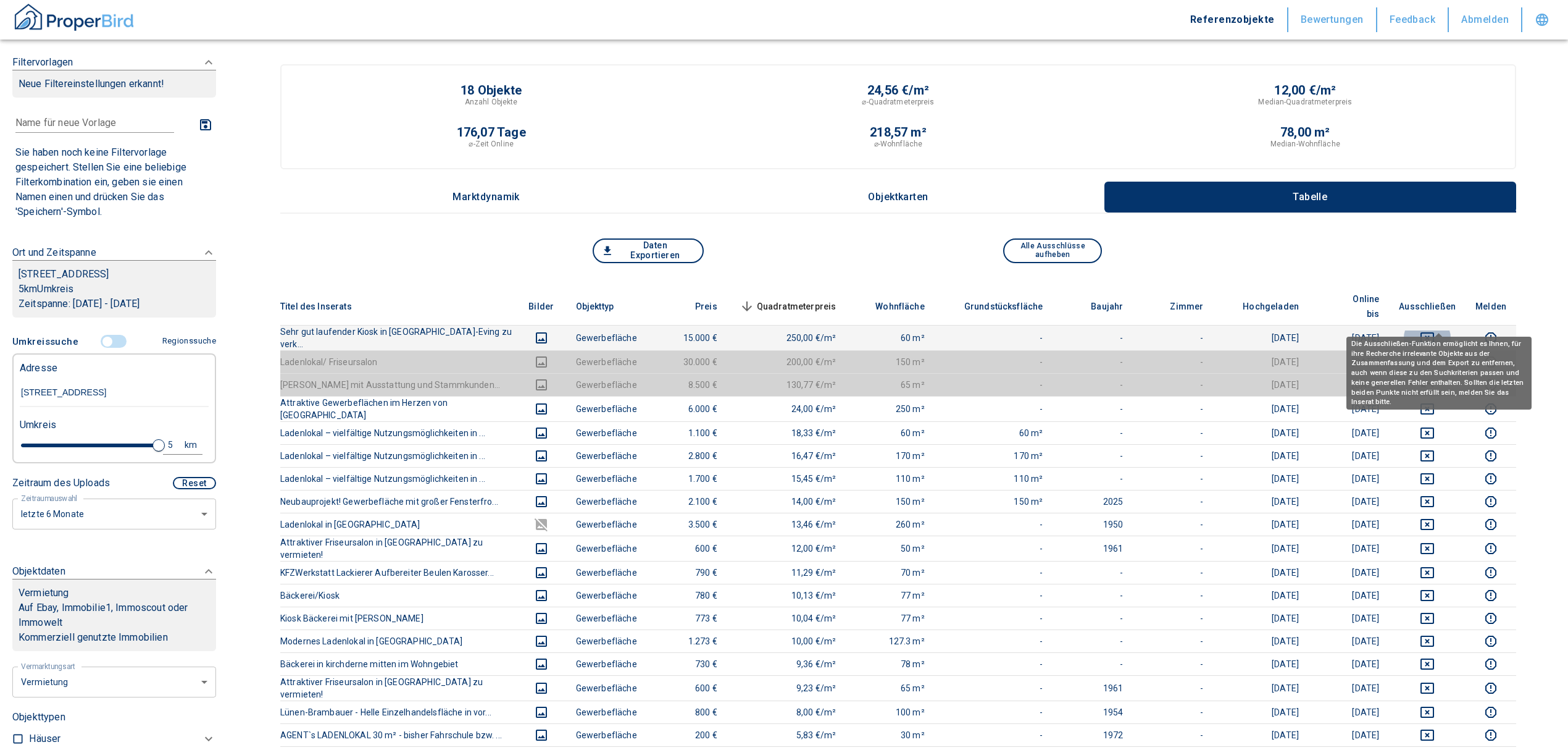
click at [1434, 332] on icon "deselect this listing" at bounding box center [1427, 338] width 14 height 11
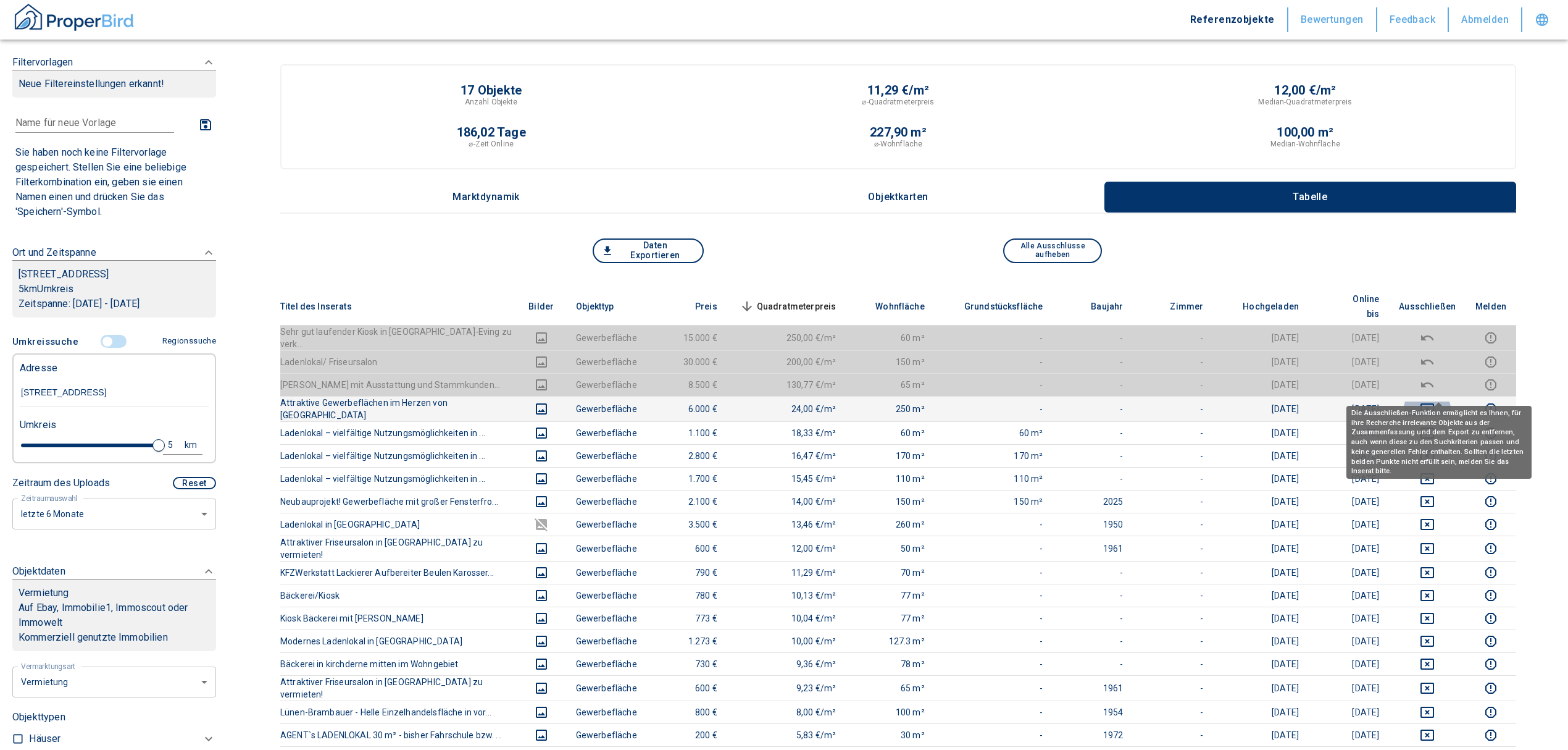
click at [1435, 401] on icon "deselect this listing" at bounding box center [1427, 408] width 15 height 15
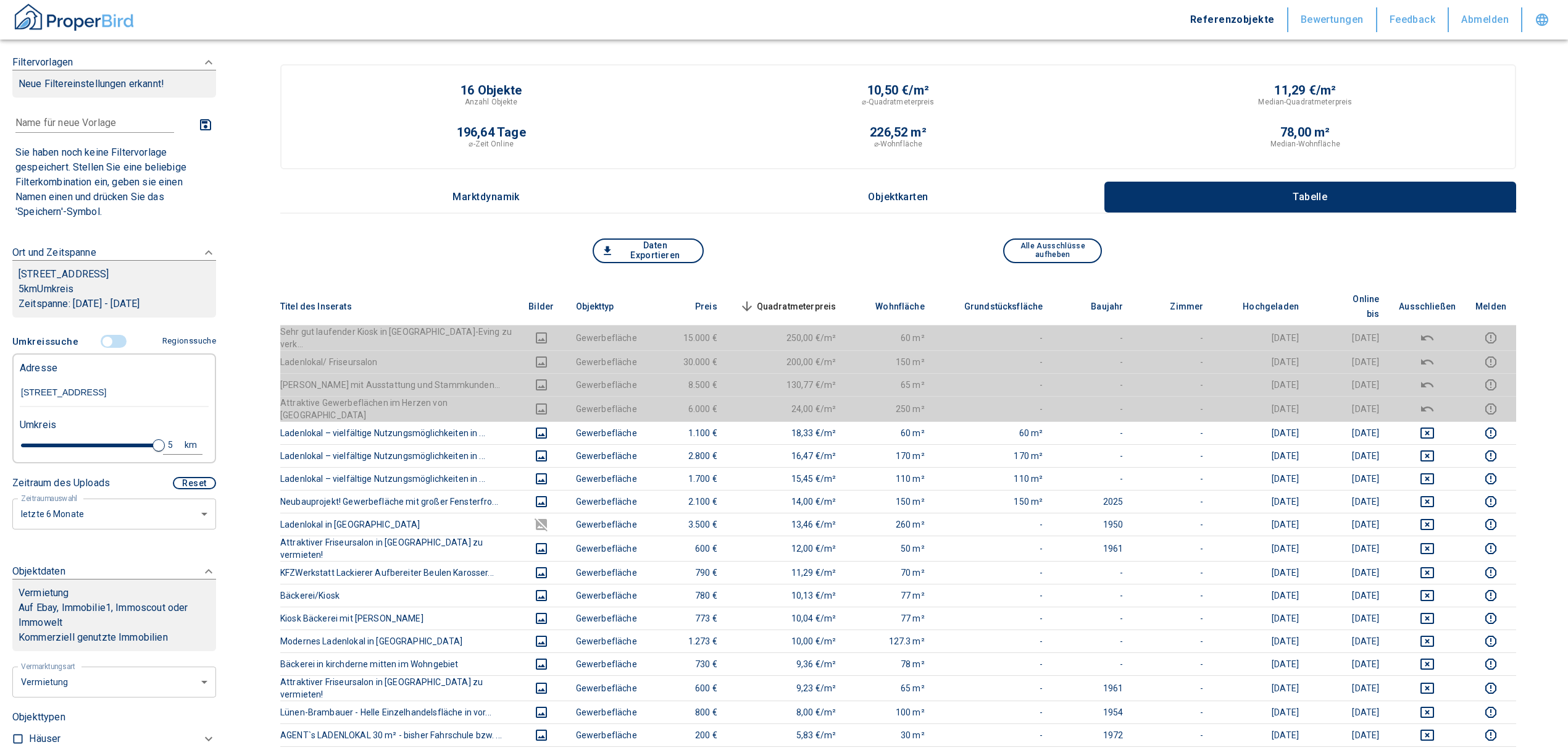
click at [796, 299] on span "Quadratmeterpreis sorted descending" at bounding box center [786, 306] width 99 height 15
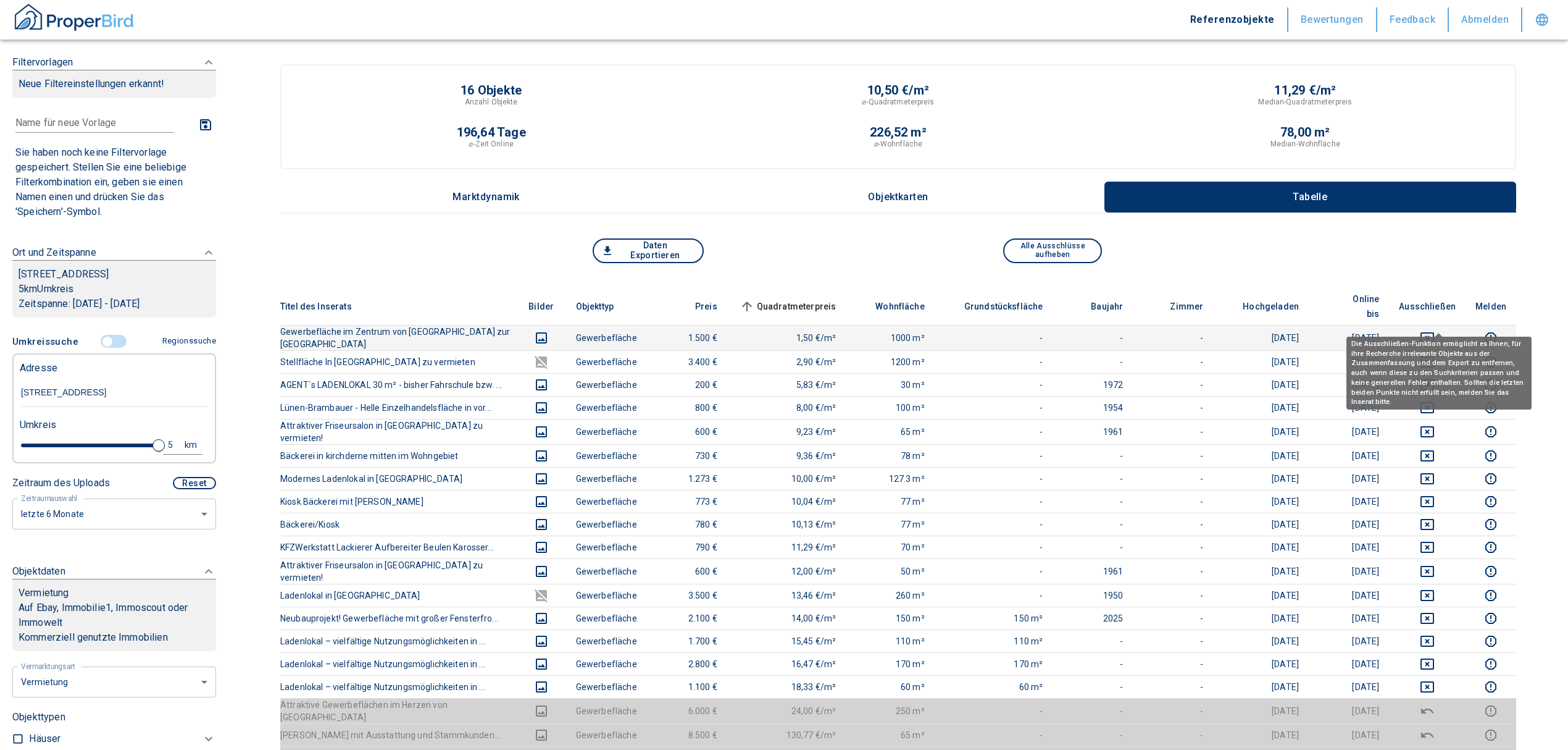
click at [1435, 330] on icon "deselect this listing" at bounding box center [1427, 337] width 15 height 15
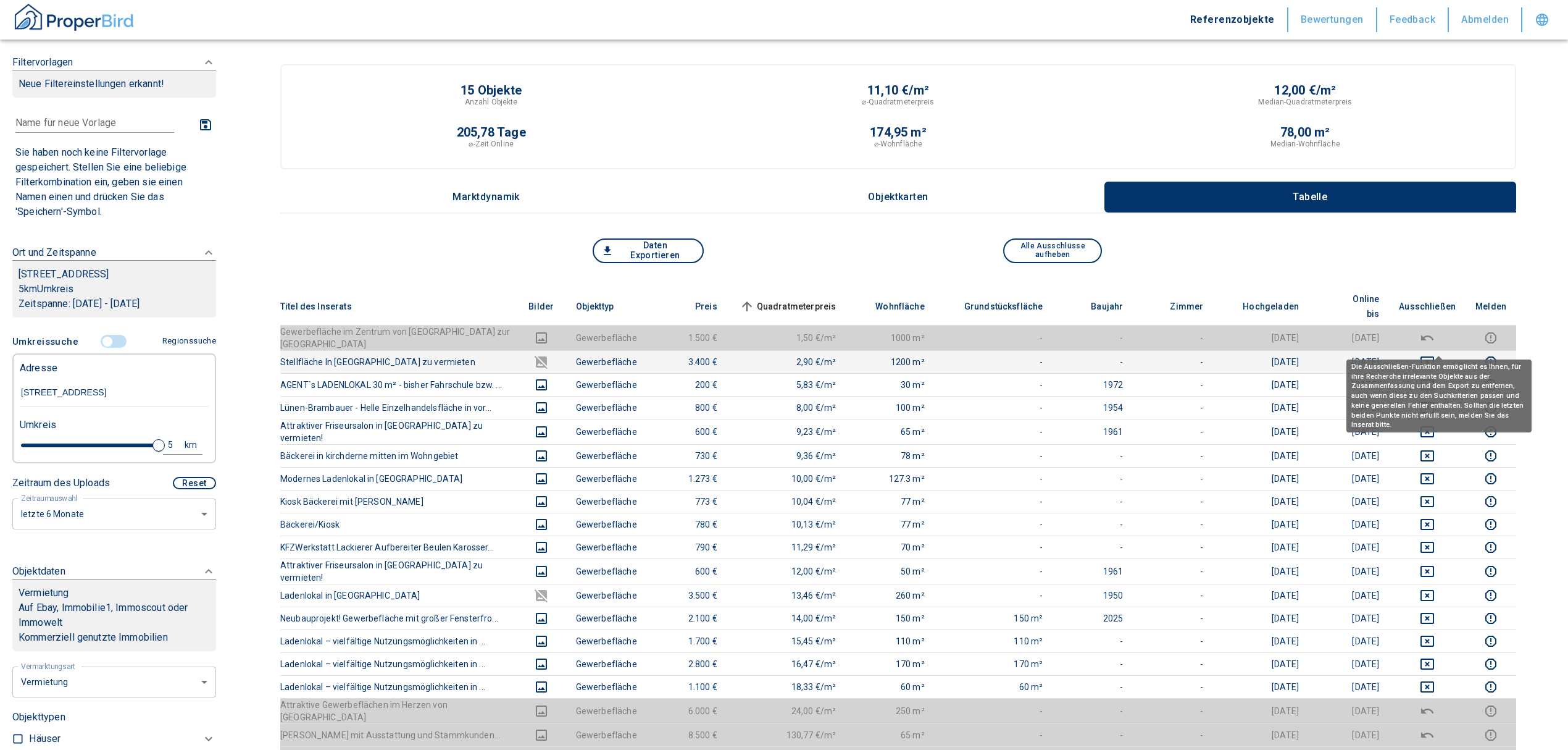
click at [1432, 354] on icon "deselect this listing" at bounding box center [1427, 361] width 15 height 15
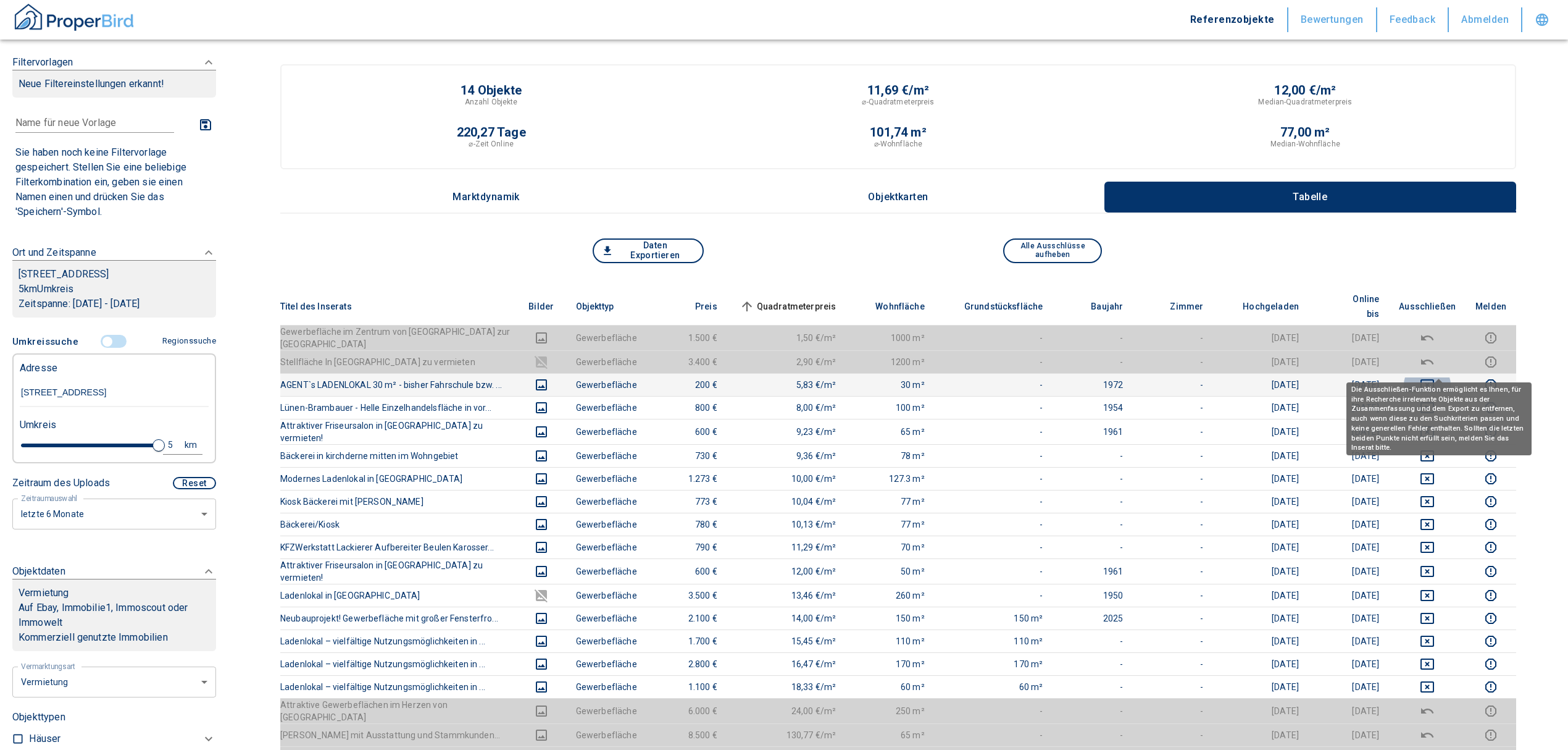
click at [1433, 377] on icon "deselect this listing" at bounding box center [1427, 384] width 15 height 15
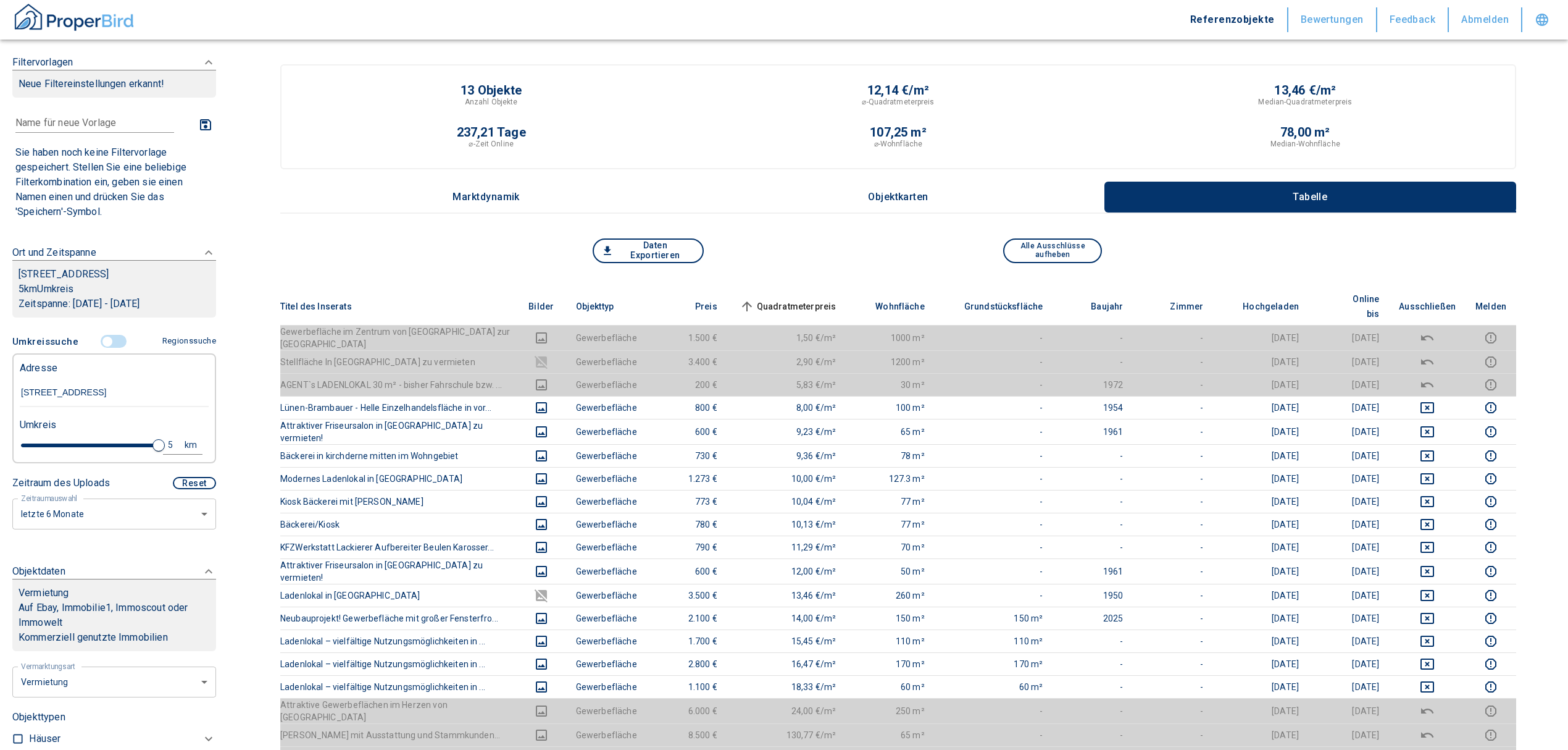
click at [771, 299] on span "Quadratmeterpreis sorted ascending" at bounding box center [786, 306] width 99 height 15
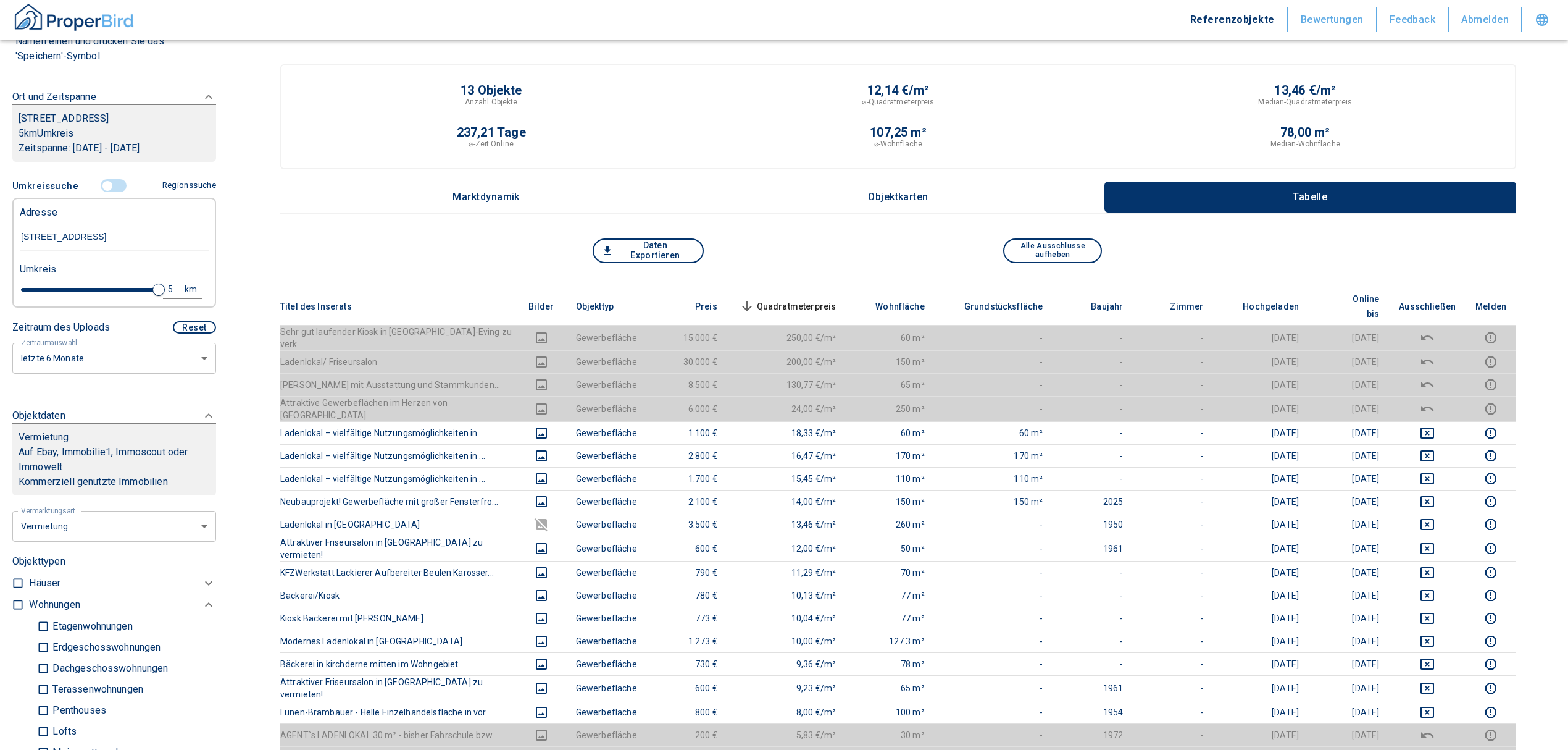
scroll to position [4, 0]
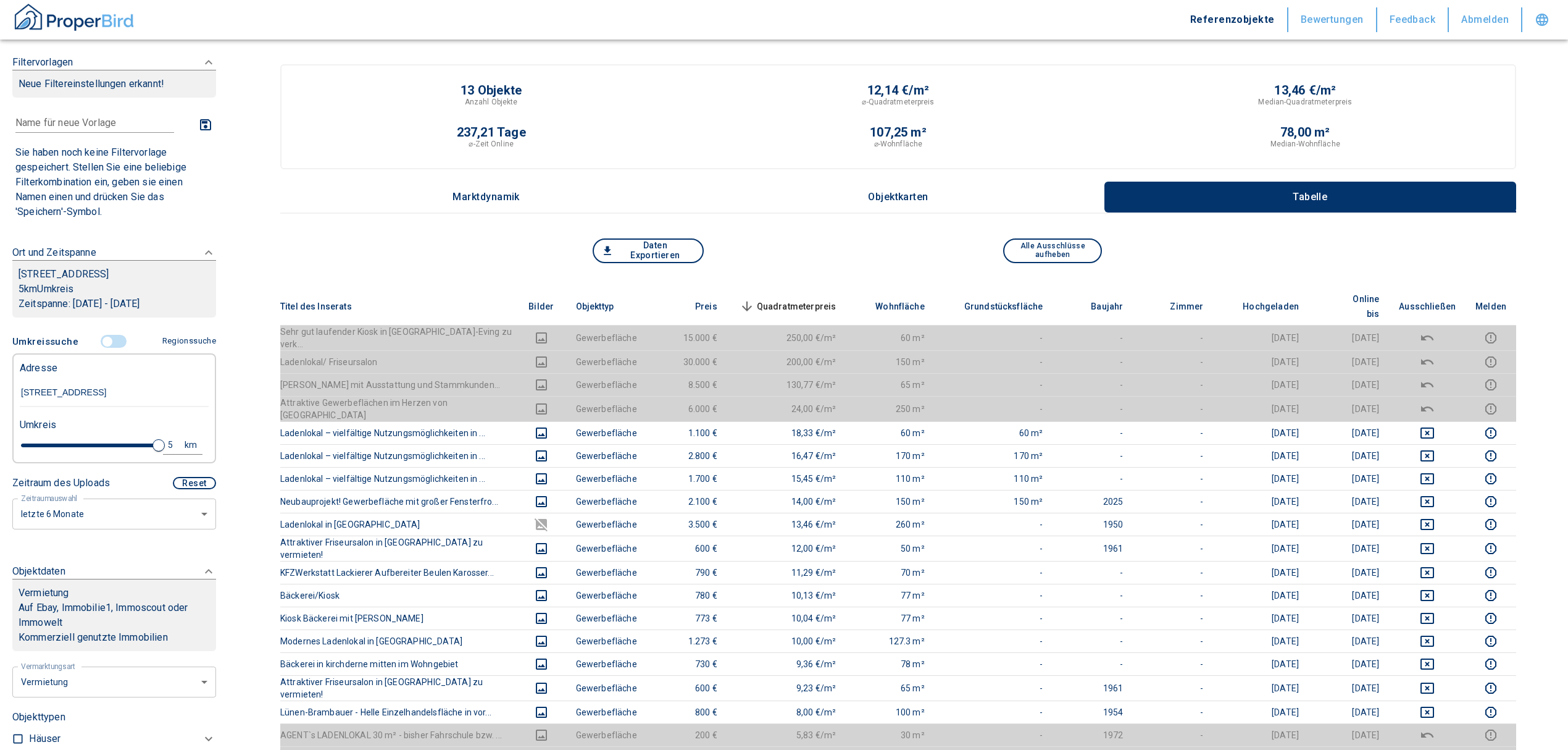
click at [102, 342] on input "controlled" at bounding box center [107, 342] width 37 height 14
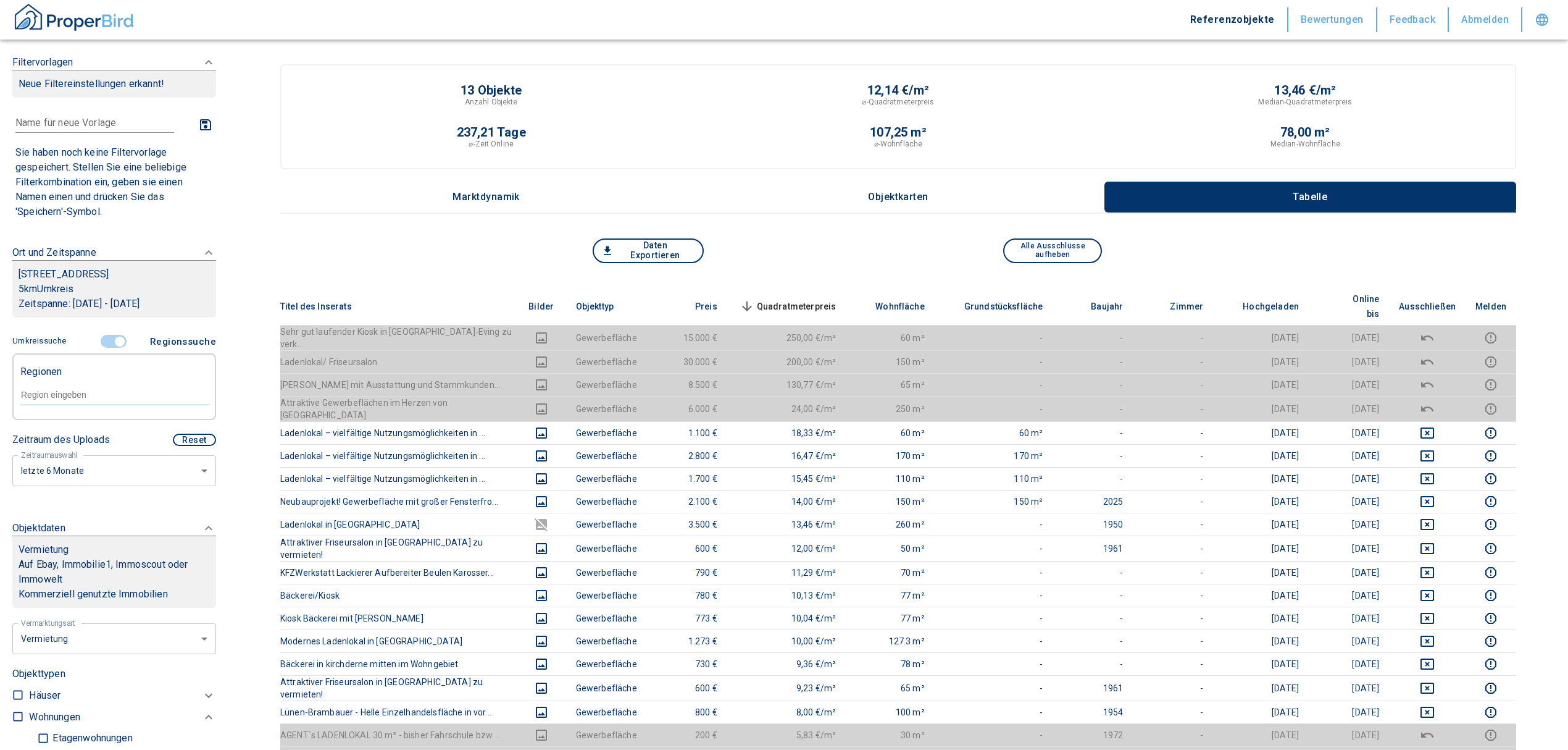
click at [74, 399] on input "text" at bounding box center [114, 395] width 189 height 11
click at [124, 426] on li "44339 [GEOGRAPHIC_DATA]" at bounding box center [107, 422] width 177 height 22
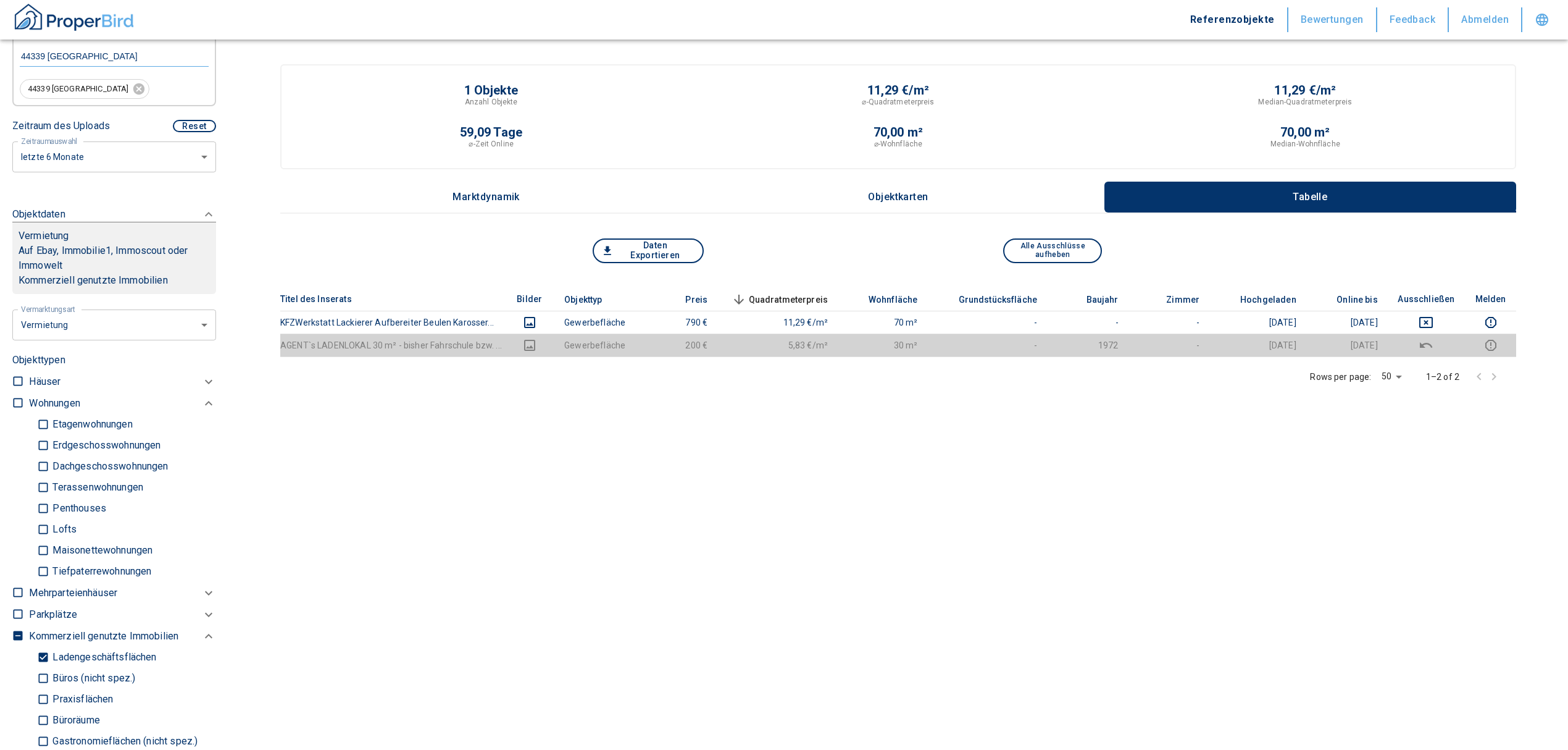
scroll to position [334, 0]
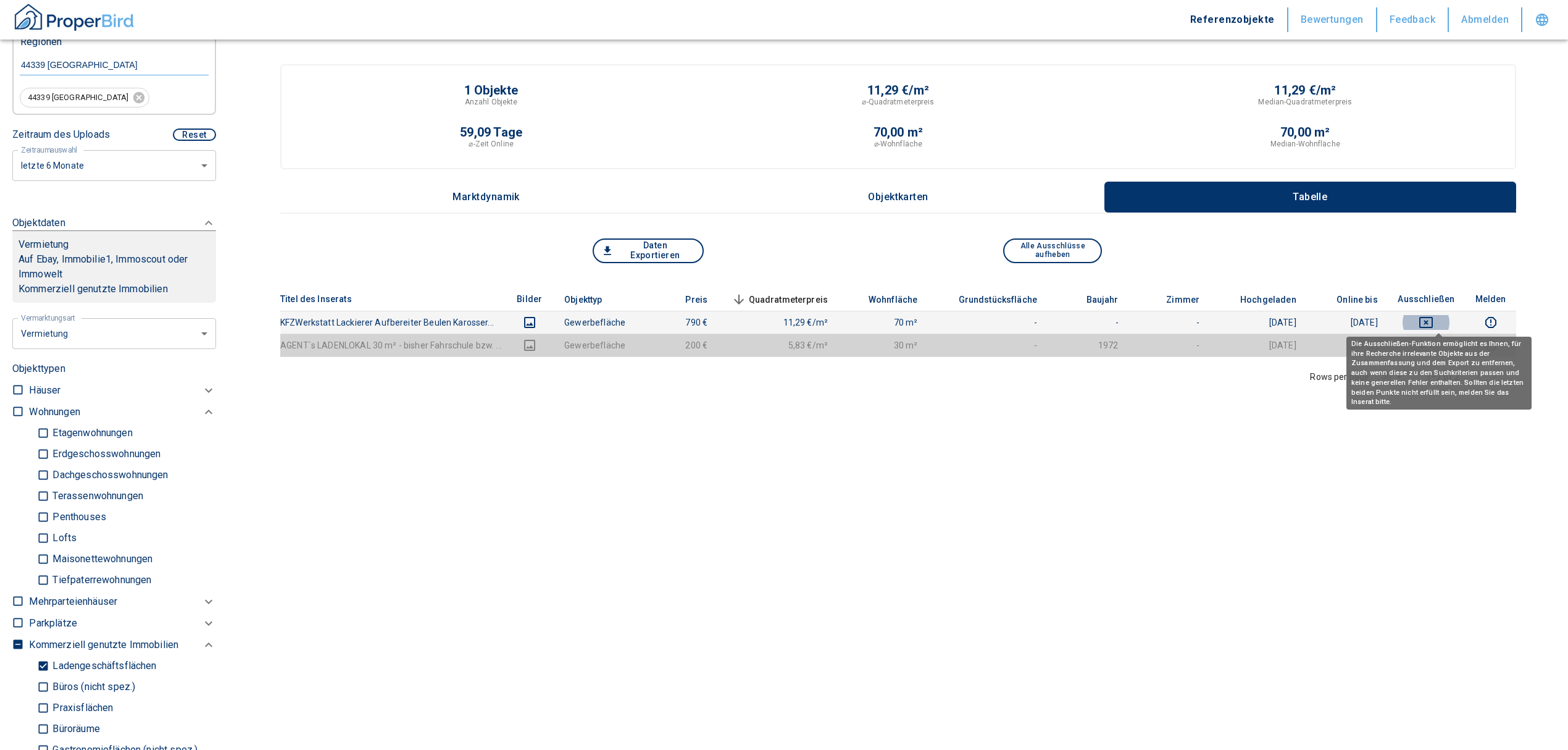
click at [1428, 315] on button "deselect this listing" at bounding box center [1426, 322] width 57 height 15
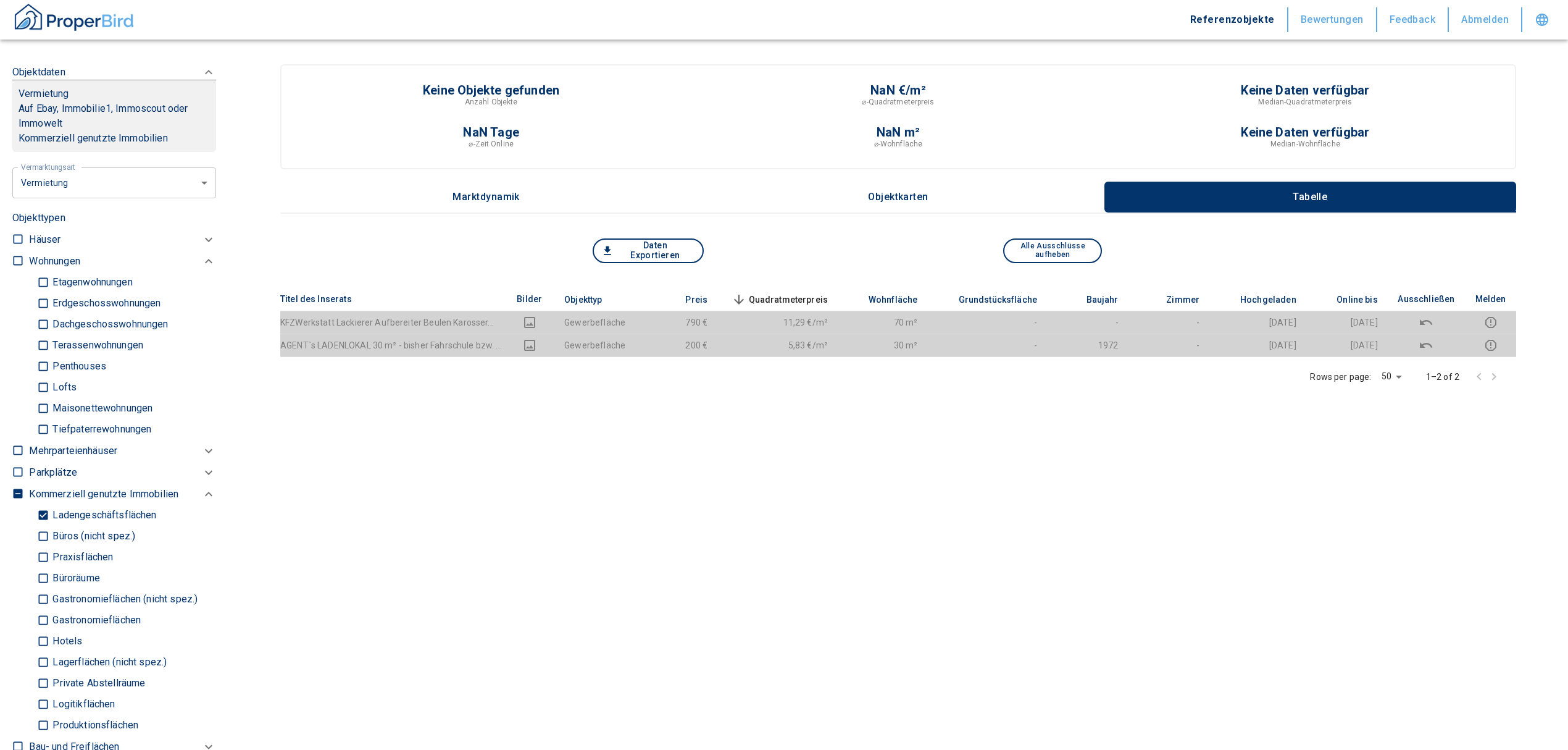
scroll to position [663, 0]
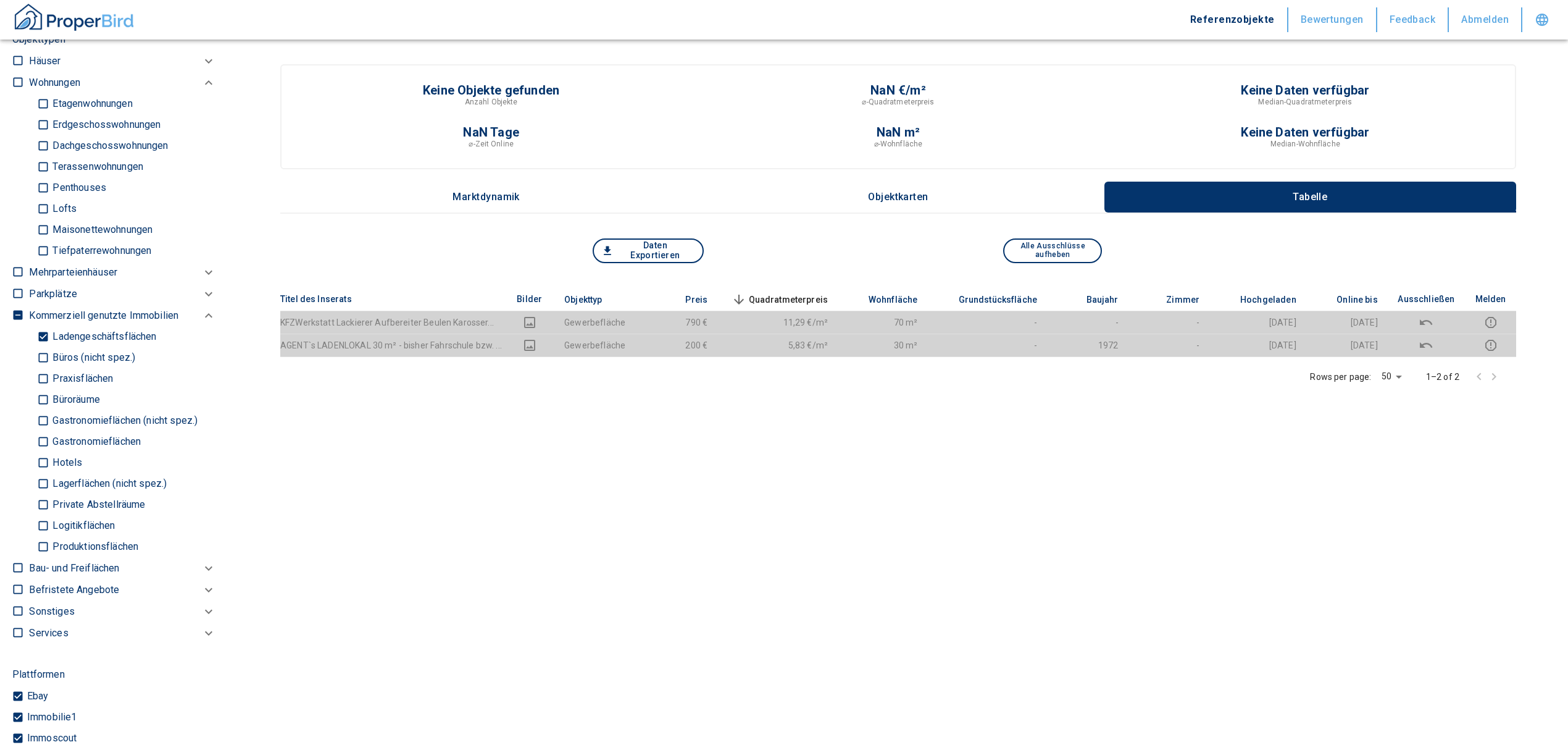
drag, startPoint x: 42, startPoint y: 335, endPoint x: 52, endPoint y: 371, distance: 37.4
click at [42, 335] on input "Ladengeschäftsflächen" at bounding box center [44, 337] width 13 height 21
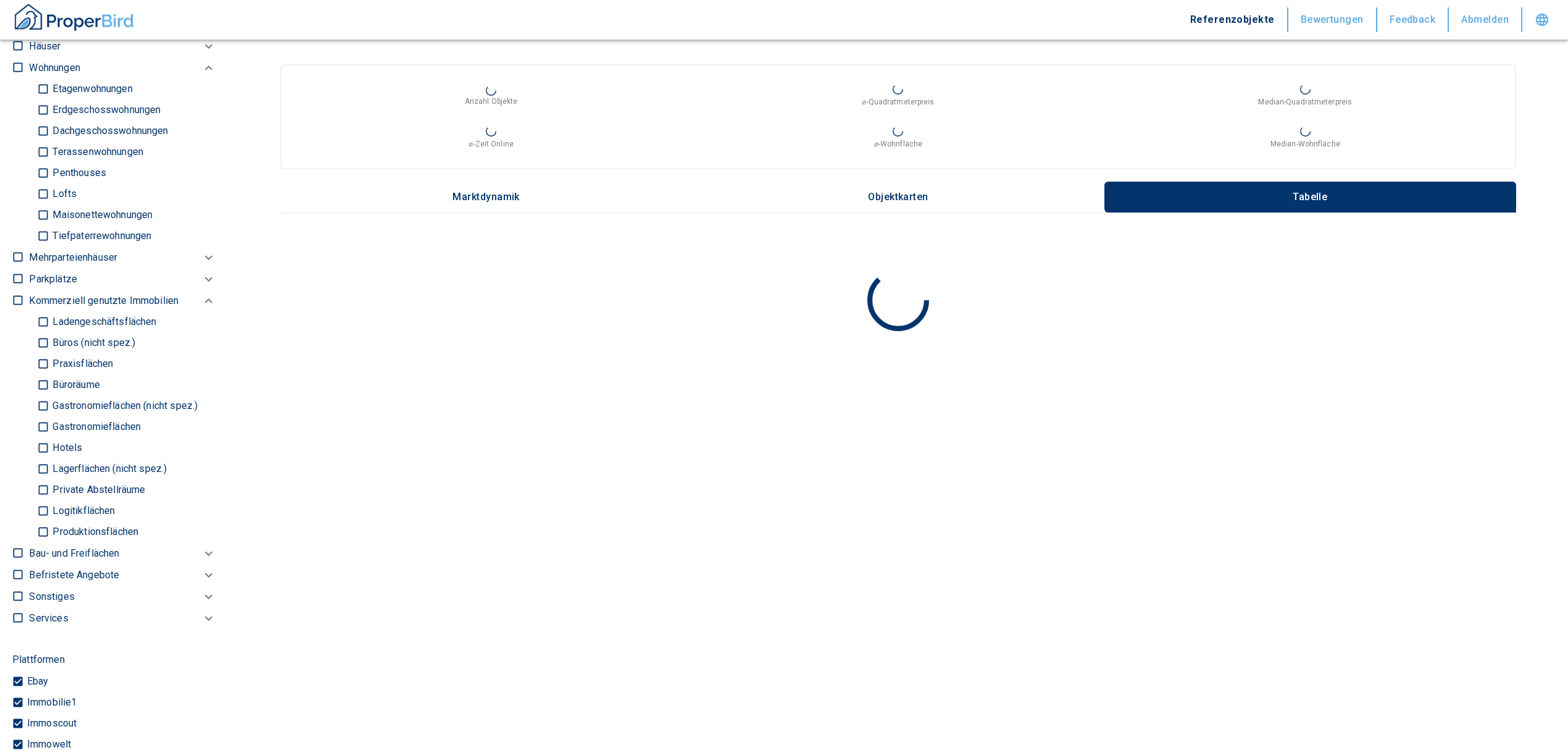
click at [39, 344] on input "Büros (nicht spez.)" at bounding box center [44, 343] width 13 height 21
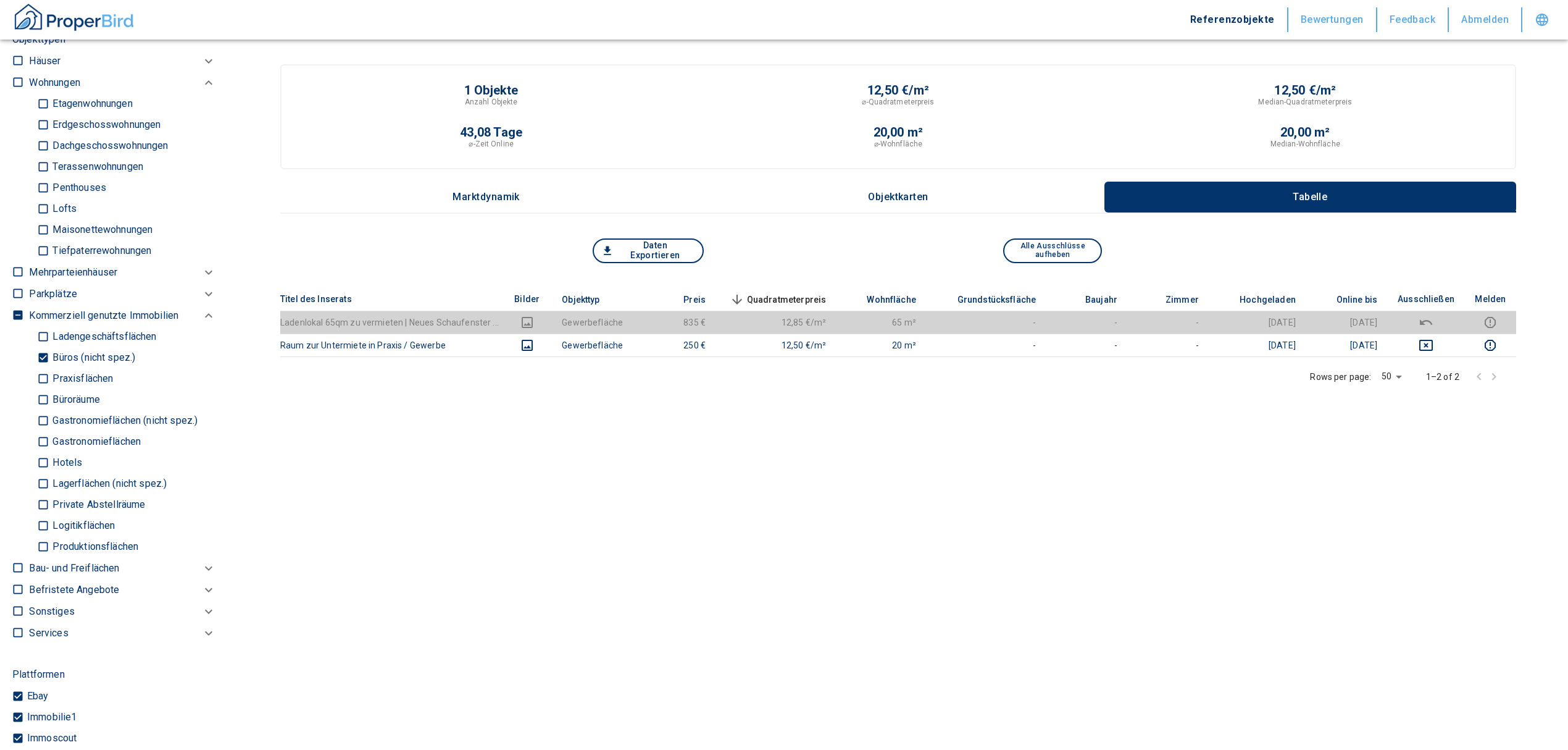
click at [45, 401] on input "Büroräume" at bounding box center [44, 400] width 13 height 21
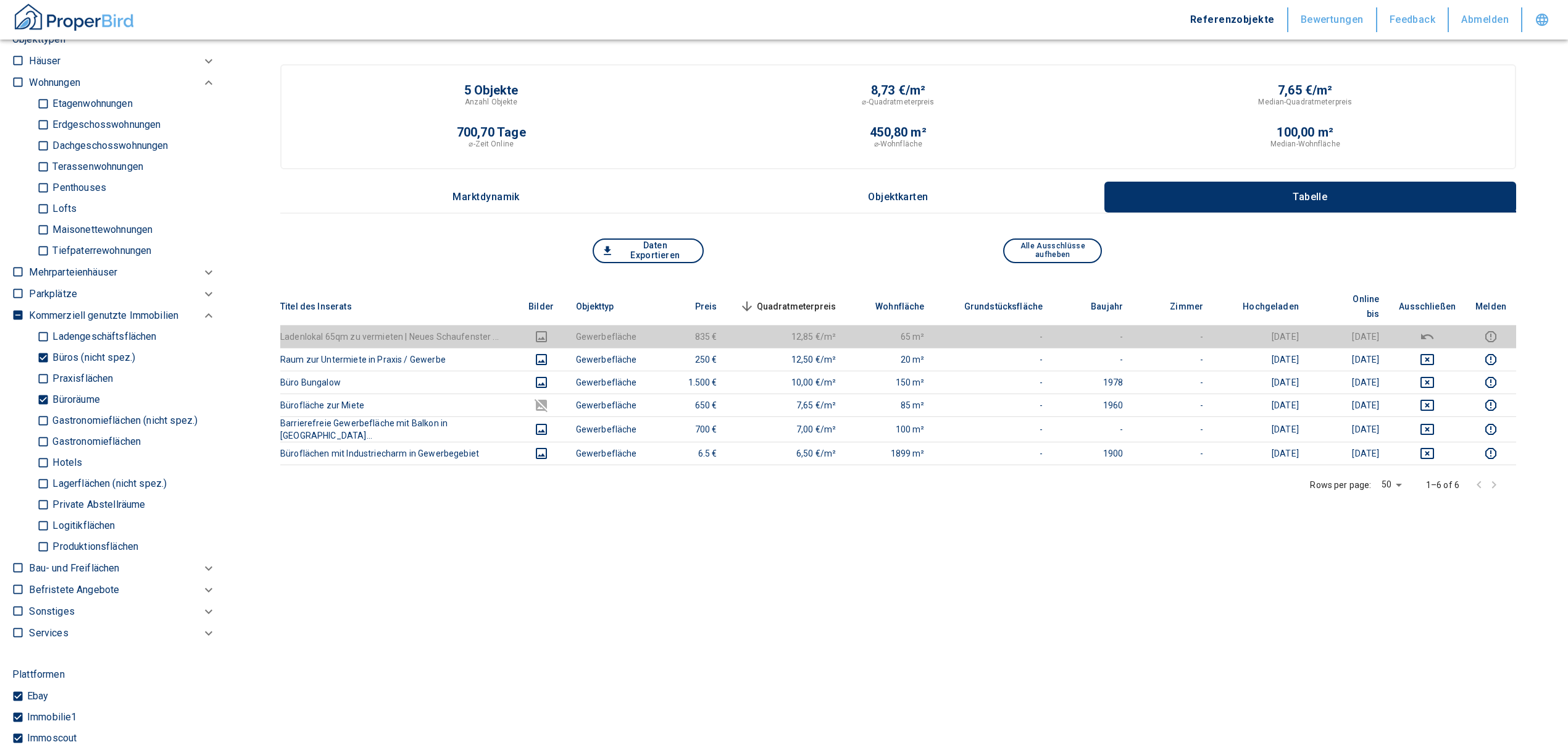
drag, startPoint x: 41, startPoint y: 396, endPoint x: 41, endPoint y: 387, distance: 9.0
click at [41, 396] on input "Büroräume" at bounding box center [44, 400] width 13 height 21
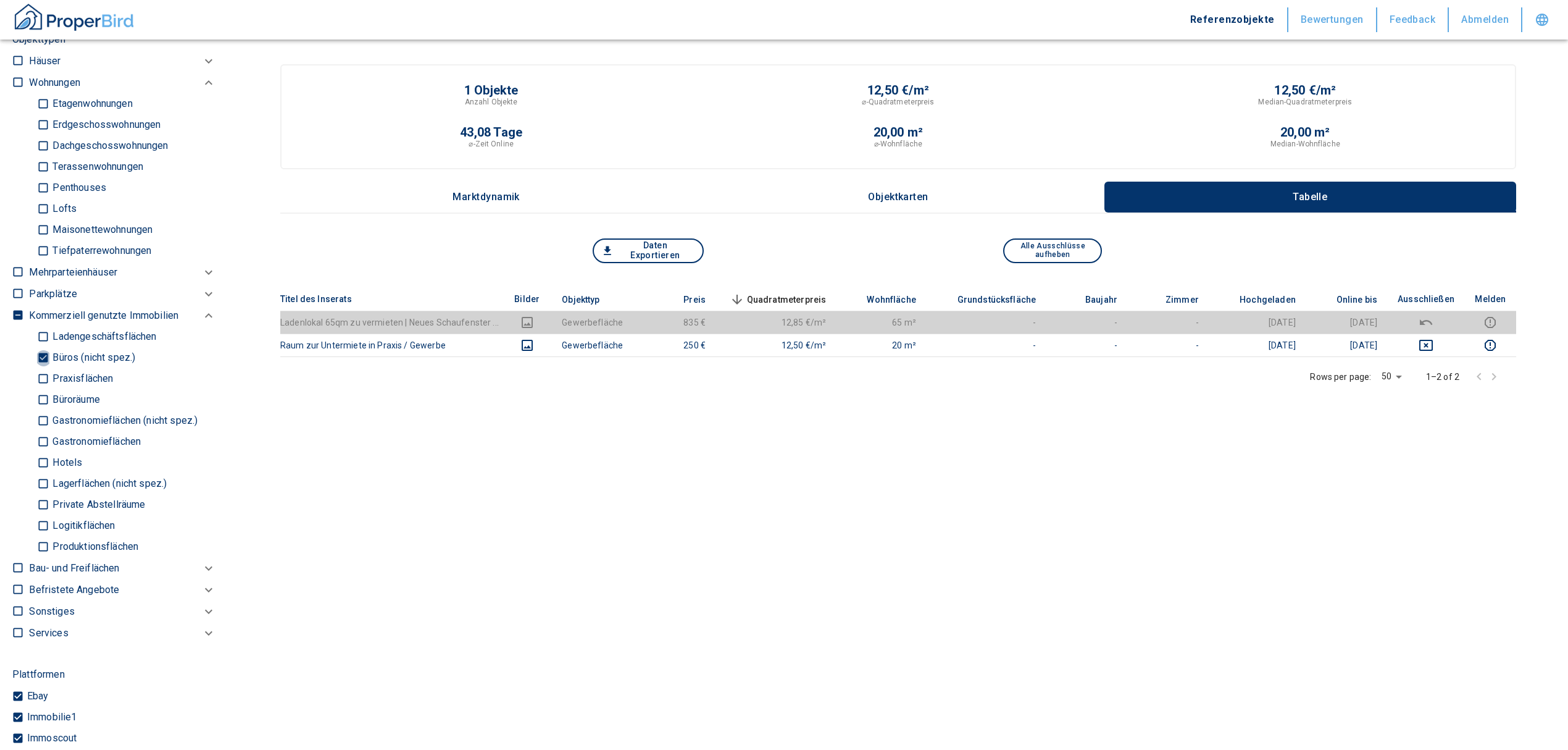
click at [42, 359] on input "Büros (nicht spez.)" at bounding box center [44, 358] width 13 height 21
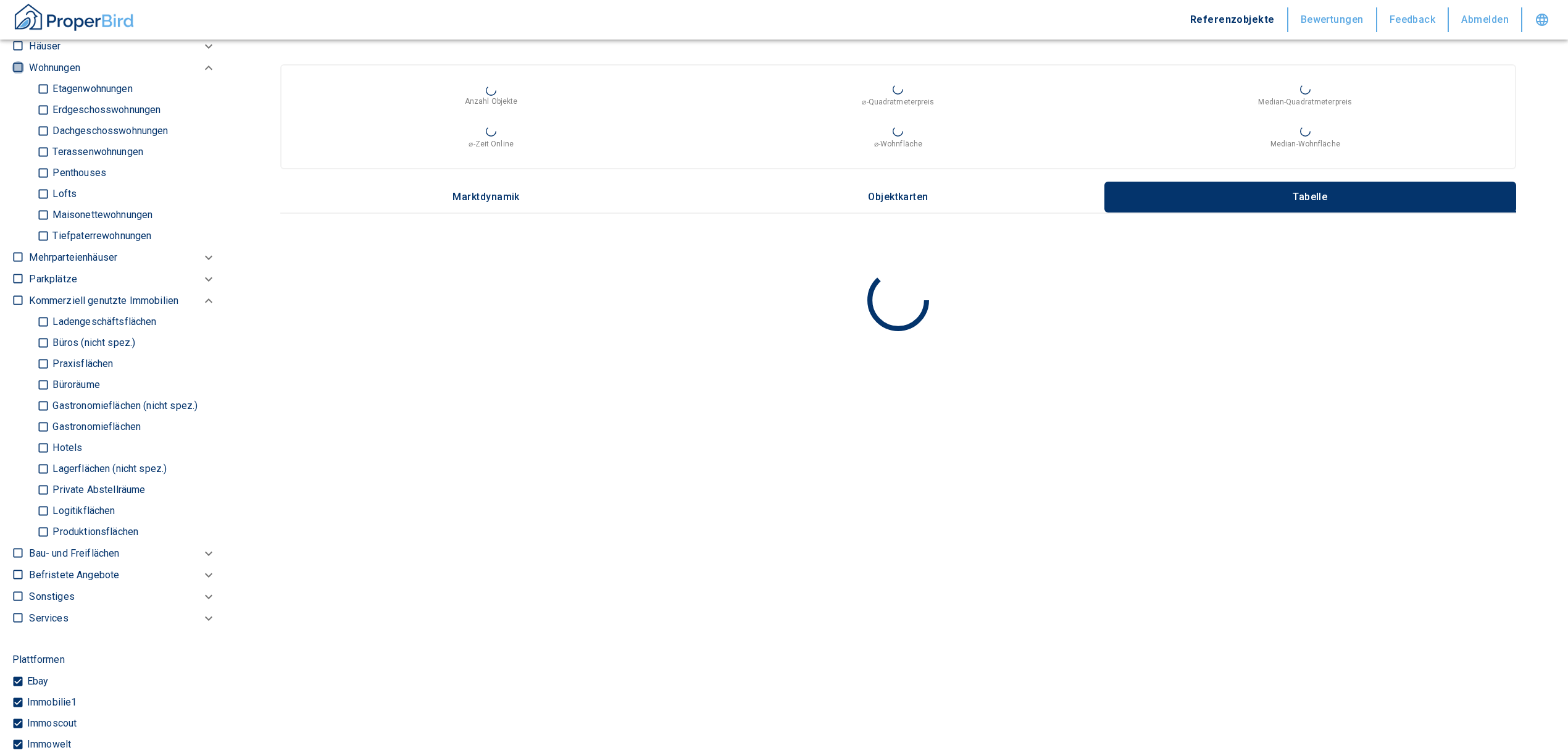
click at [20, 69] on input "checkbox" at bounding box center [18, 68] width 13 height 13
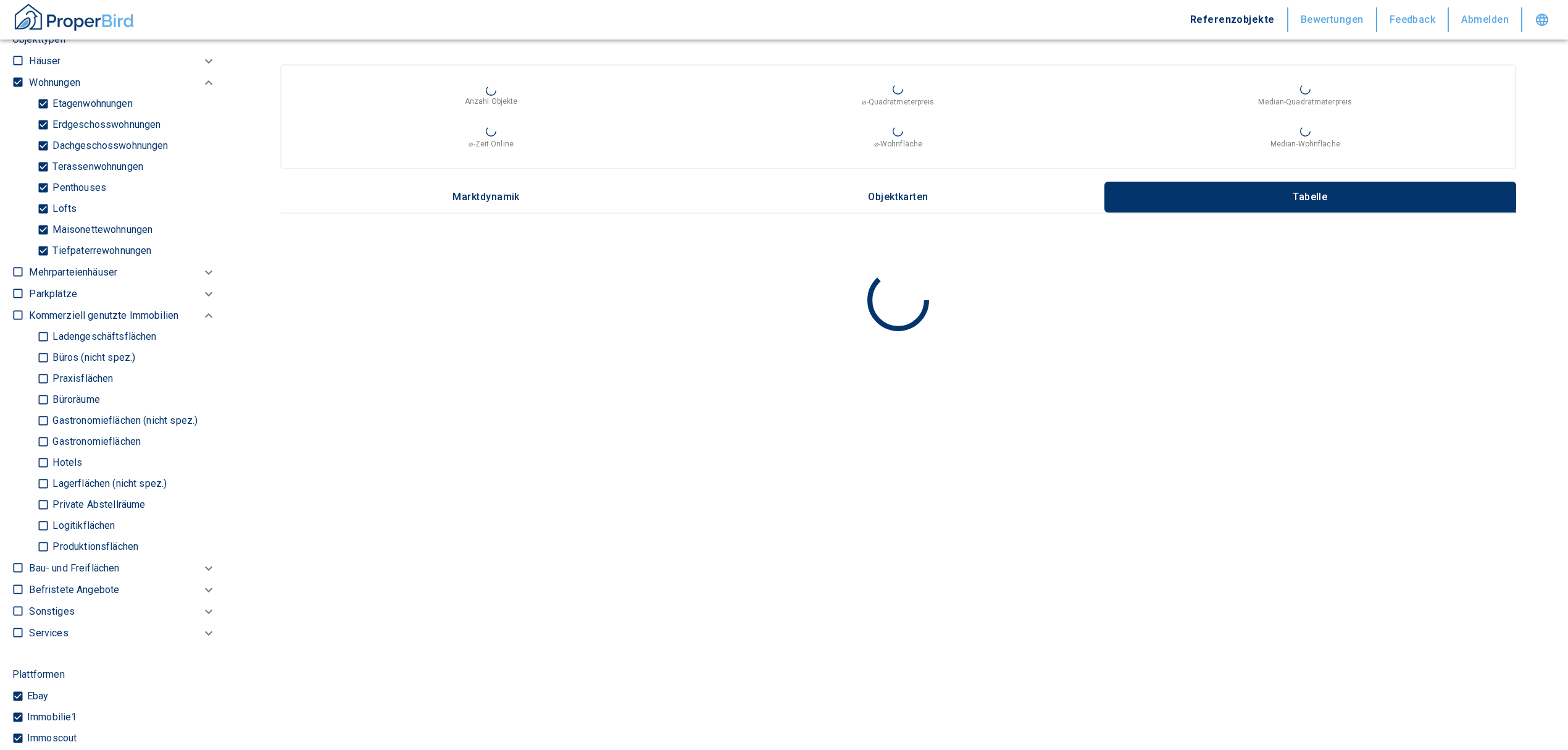
click at [40, 247] on input "Tiefpaterrewohnungen" at bounding box center [44, 251] width 13 height 21
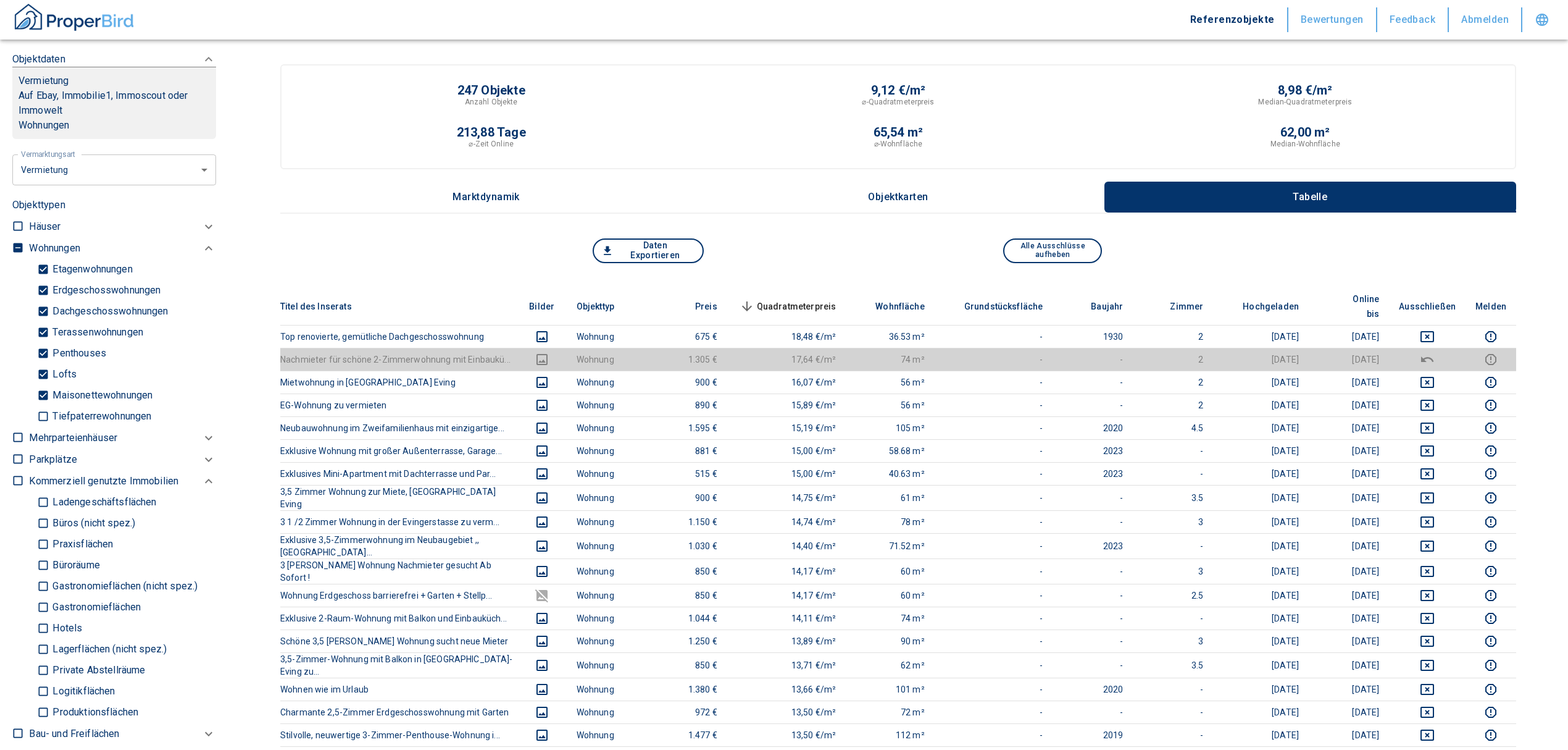
scroll to position [498, 0]
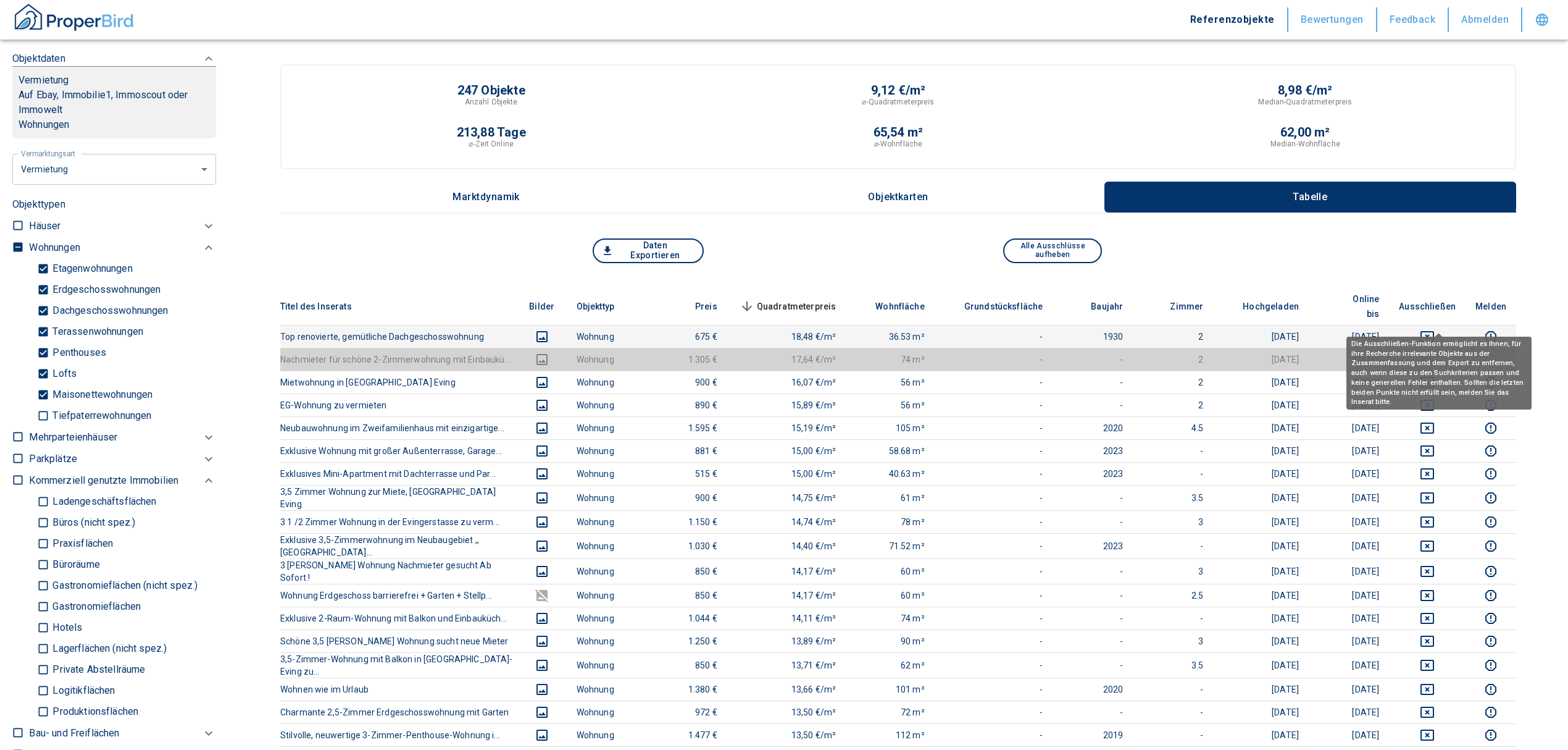
click at [1435, 329] on icon "deselect this listing" at bounding box center [1427, 336] width 15 height 15
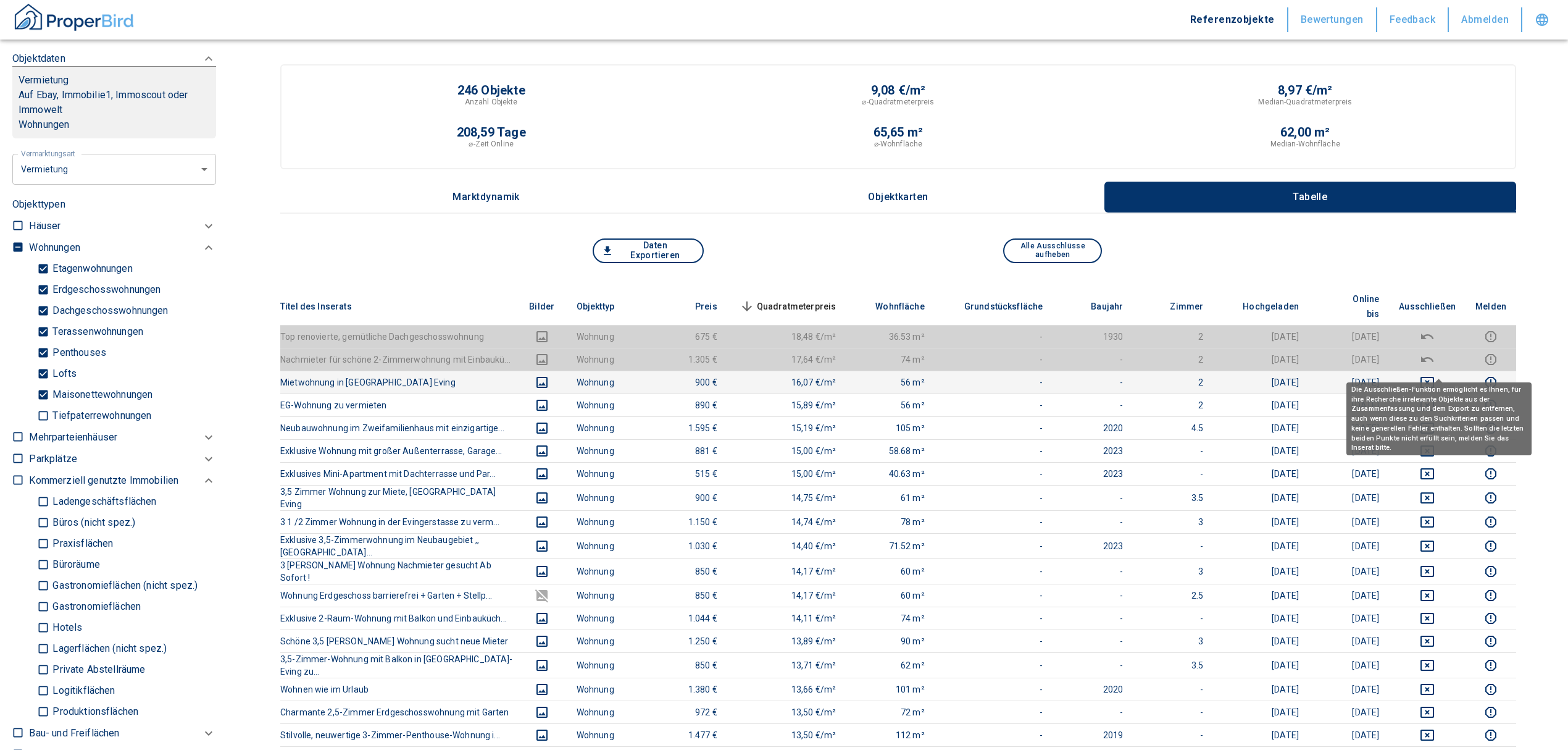
click at [1434, 377] on icon "deselect this listing" at bounding box center [1427, 382] width 14 height 11
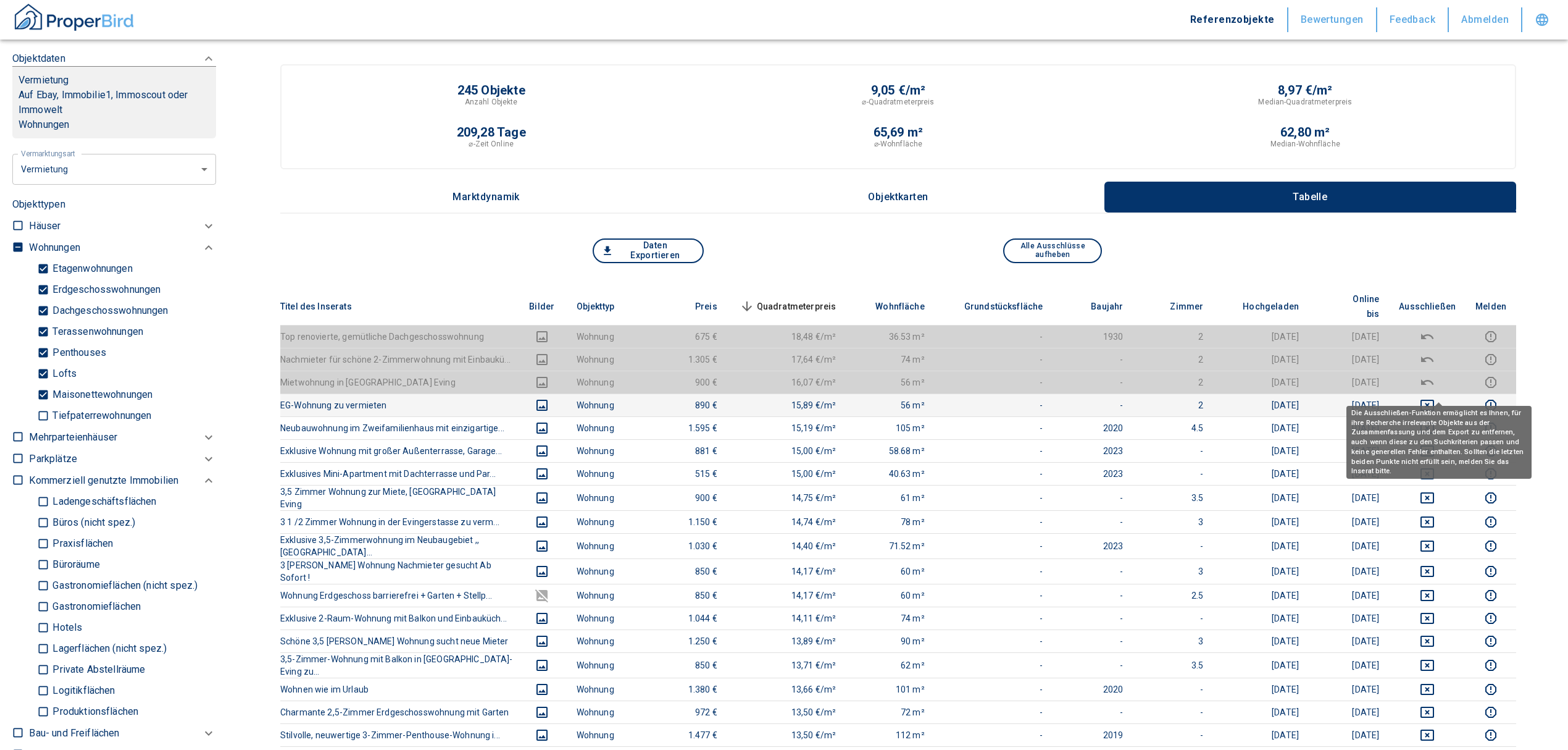
click at [1435, 398] on icon "deselect this listing" at bounding box center [1427, 405] width 15 height 15
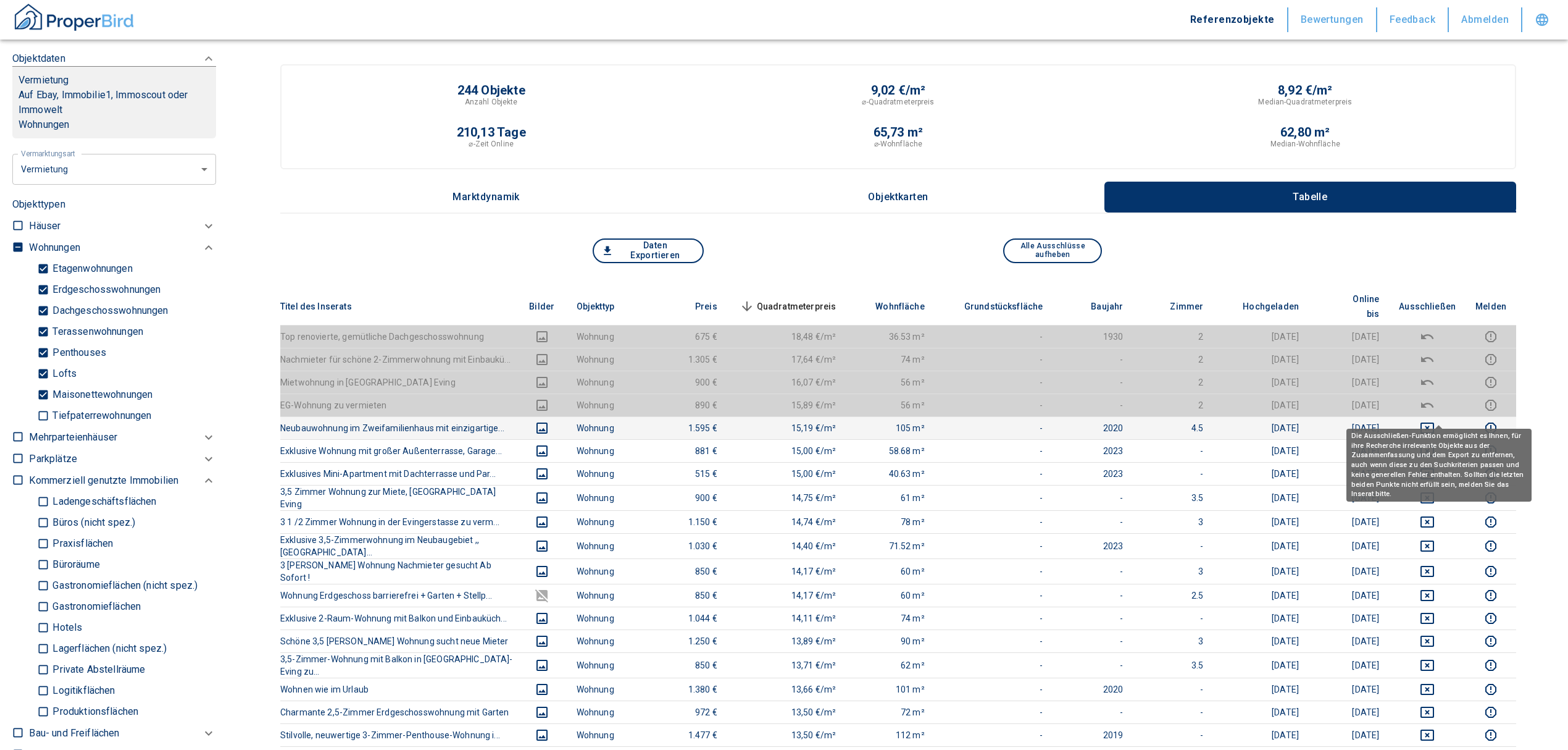
click at [1434, 423] on icon "deselect this listing" at bounding box center [1427, 428] width 14 height 11
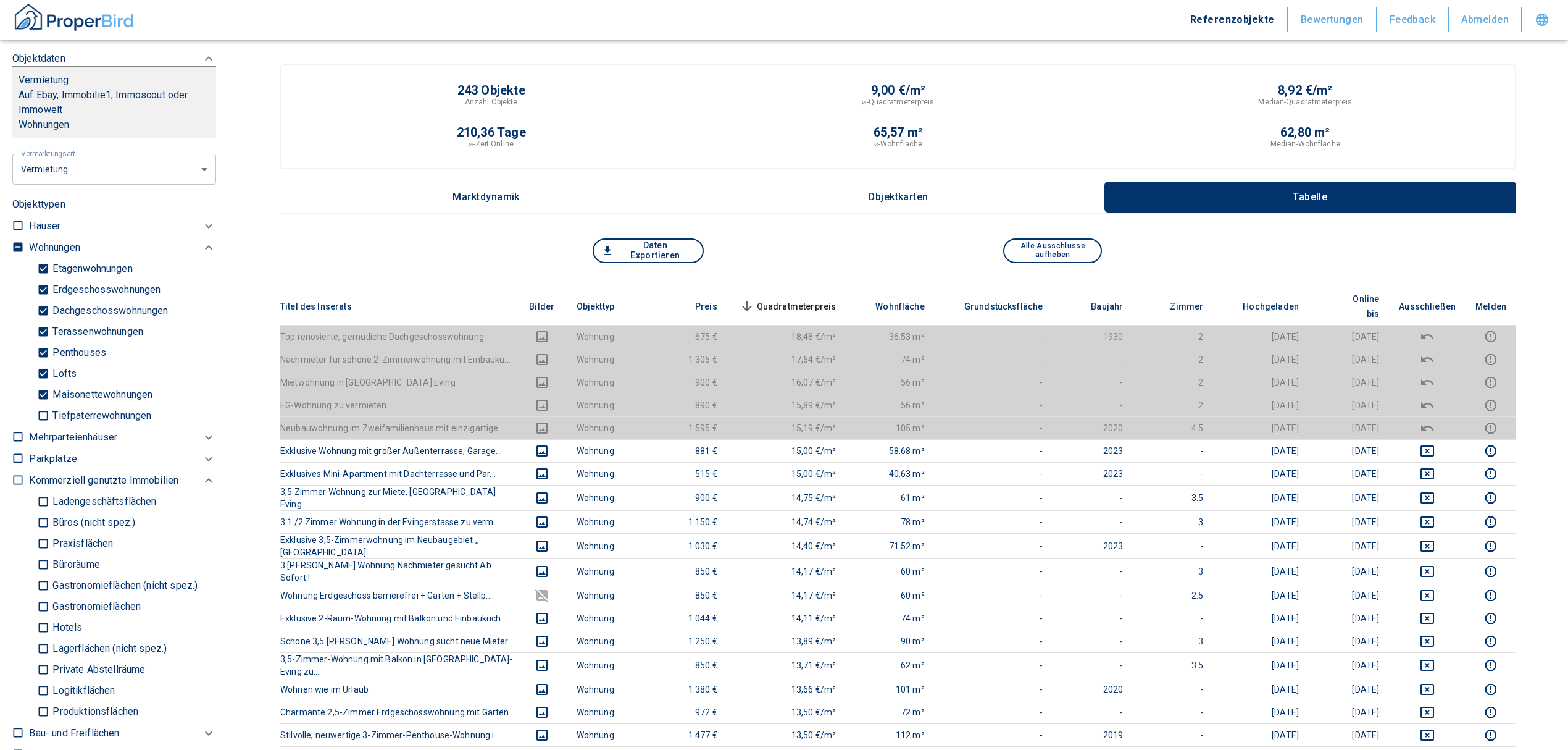
click at [809, 299] on span "Quadratmeterpreis sorted descending" at bounding box center [786, 306] width 99 height 15
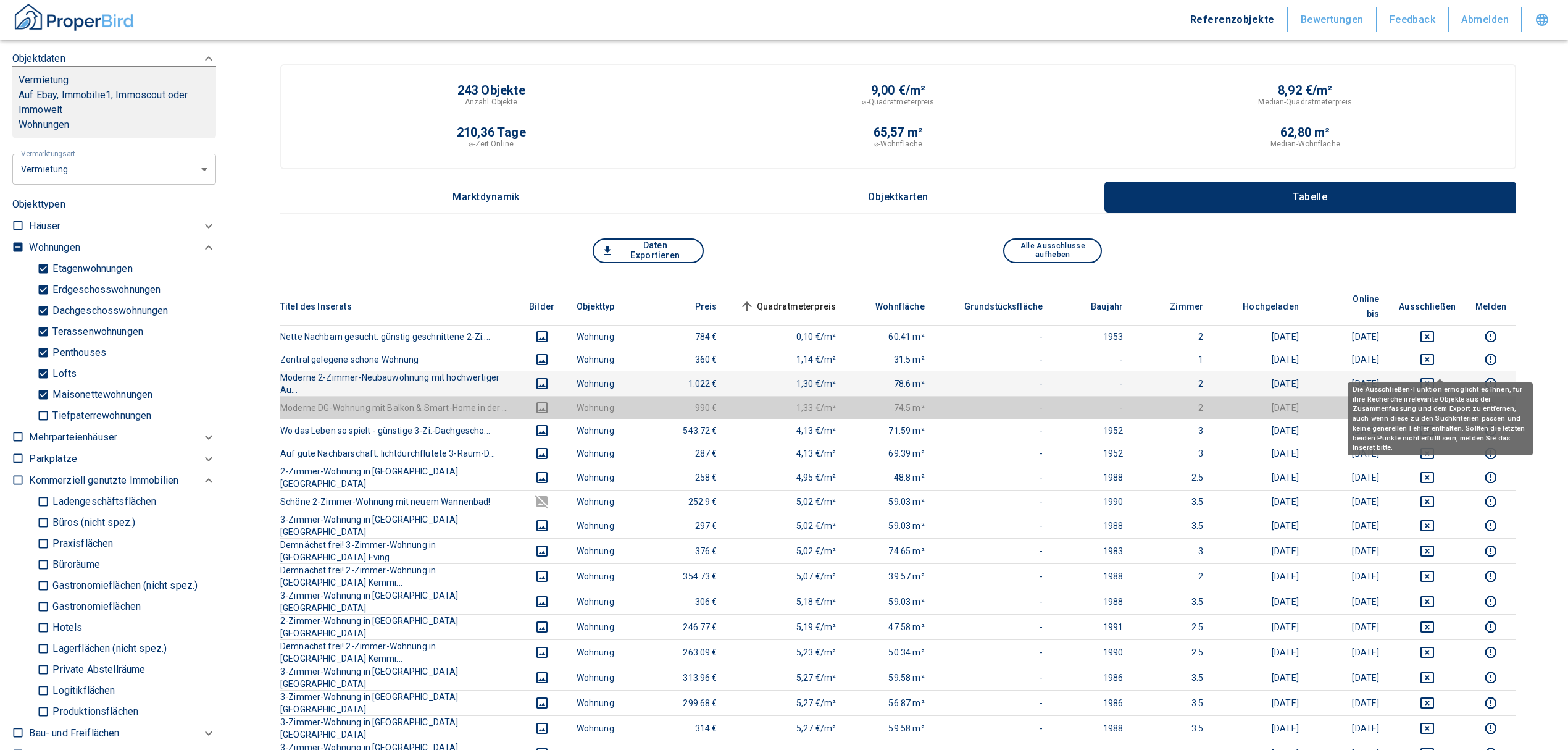
click at [1434, 378] on icon "deselect this listing" at bounding box center [1427, 384] width 14 height 11
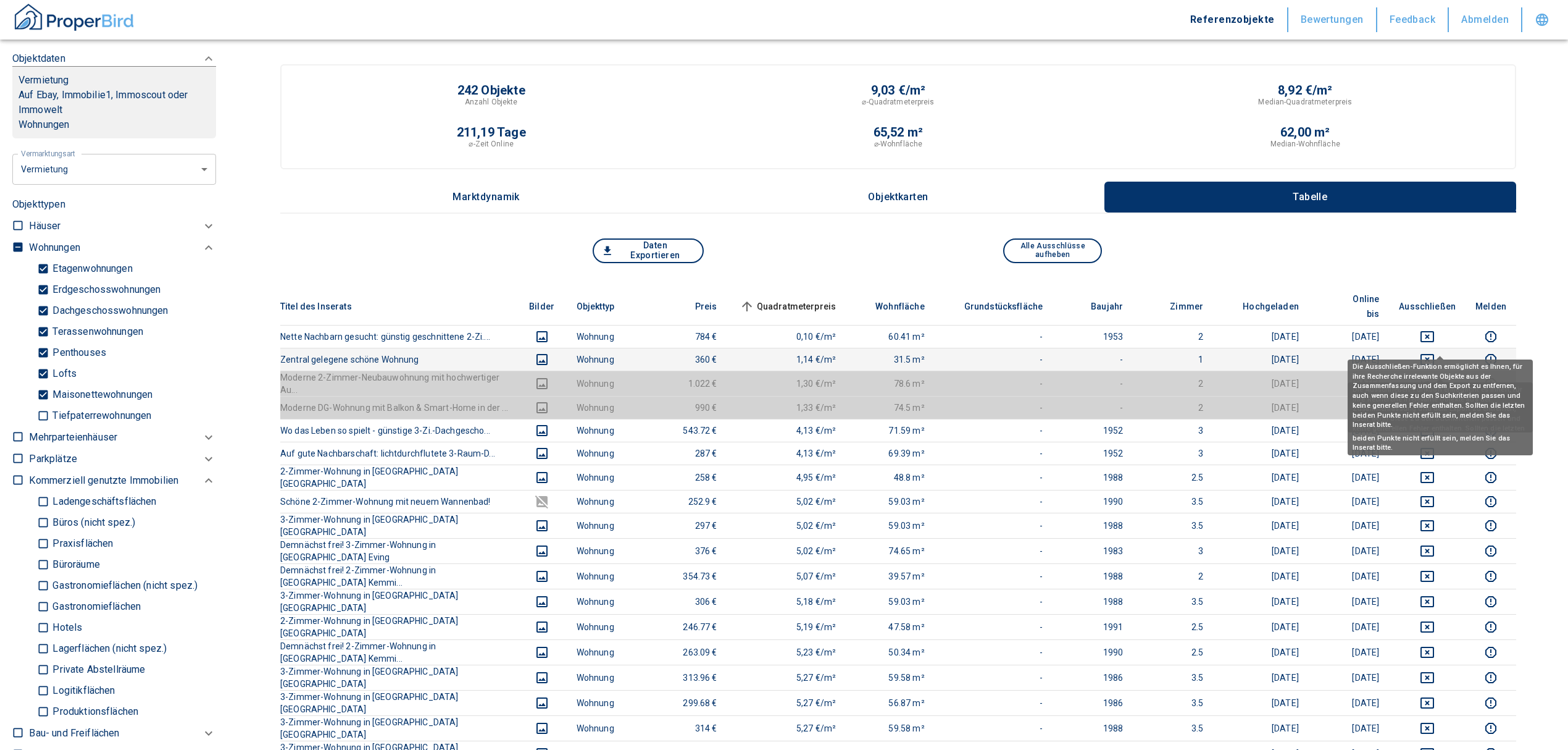
click at [1435, 352] on icon "deselect this listing" at bounding box center [1427, 359] width 15 height 15
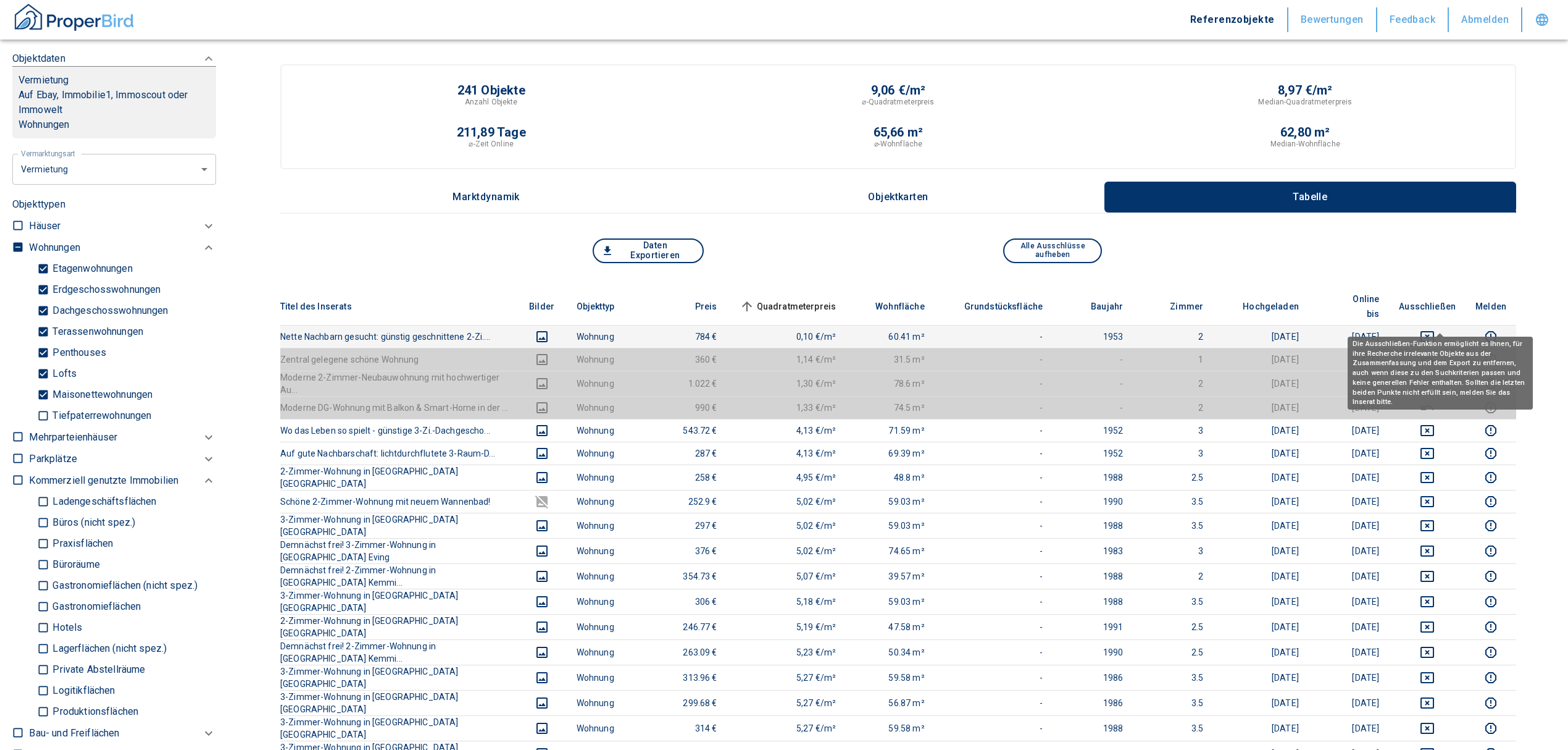
click at [1435, 329] on icon "deselect this listing" at bounding box center [1427, 336] width 15 height 15
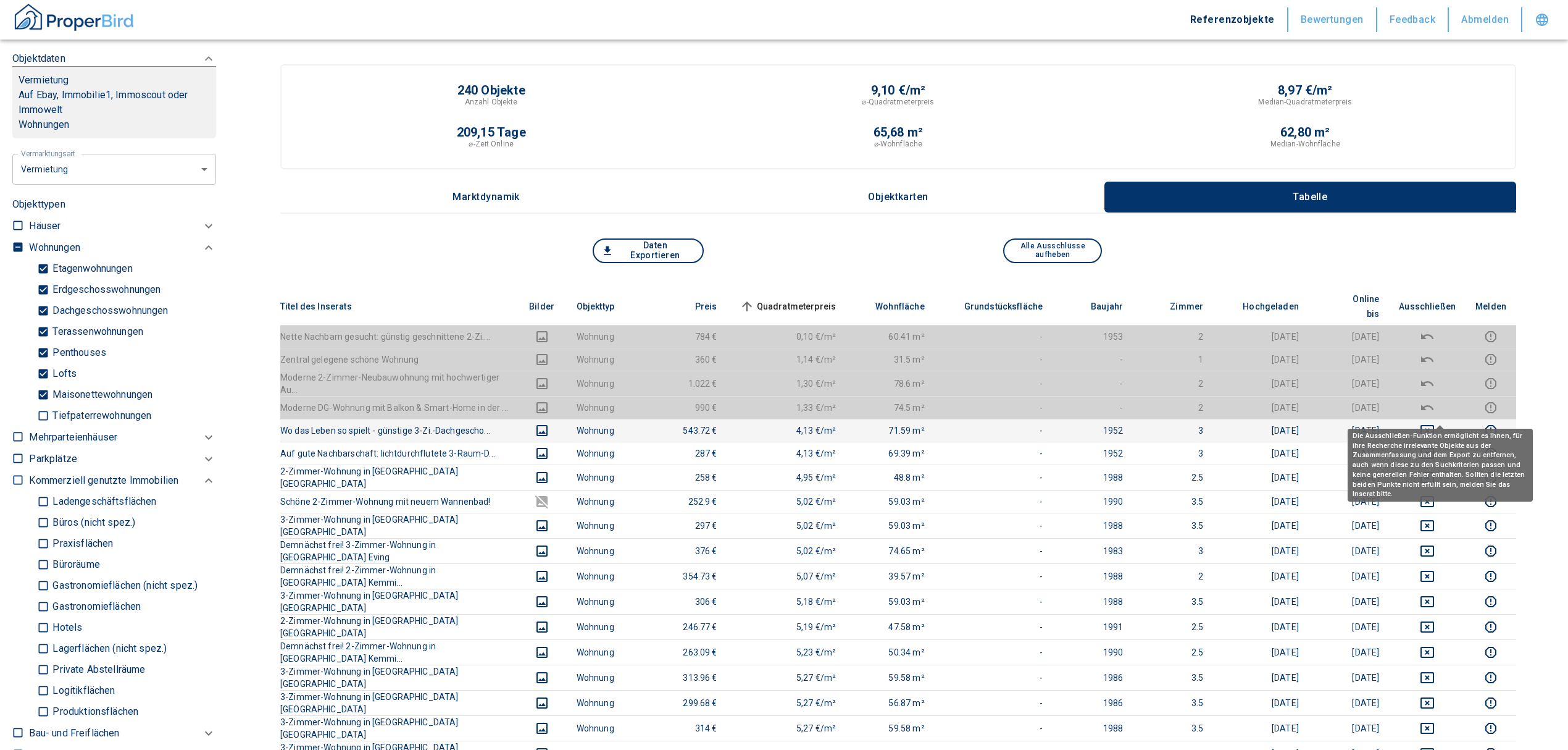
click at [1420, 423] on button "deselect this listing" at bounding box center [1427, 430] width 57 height 15
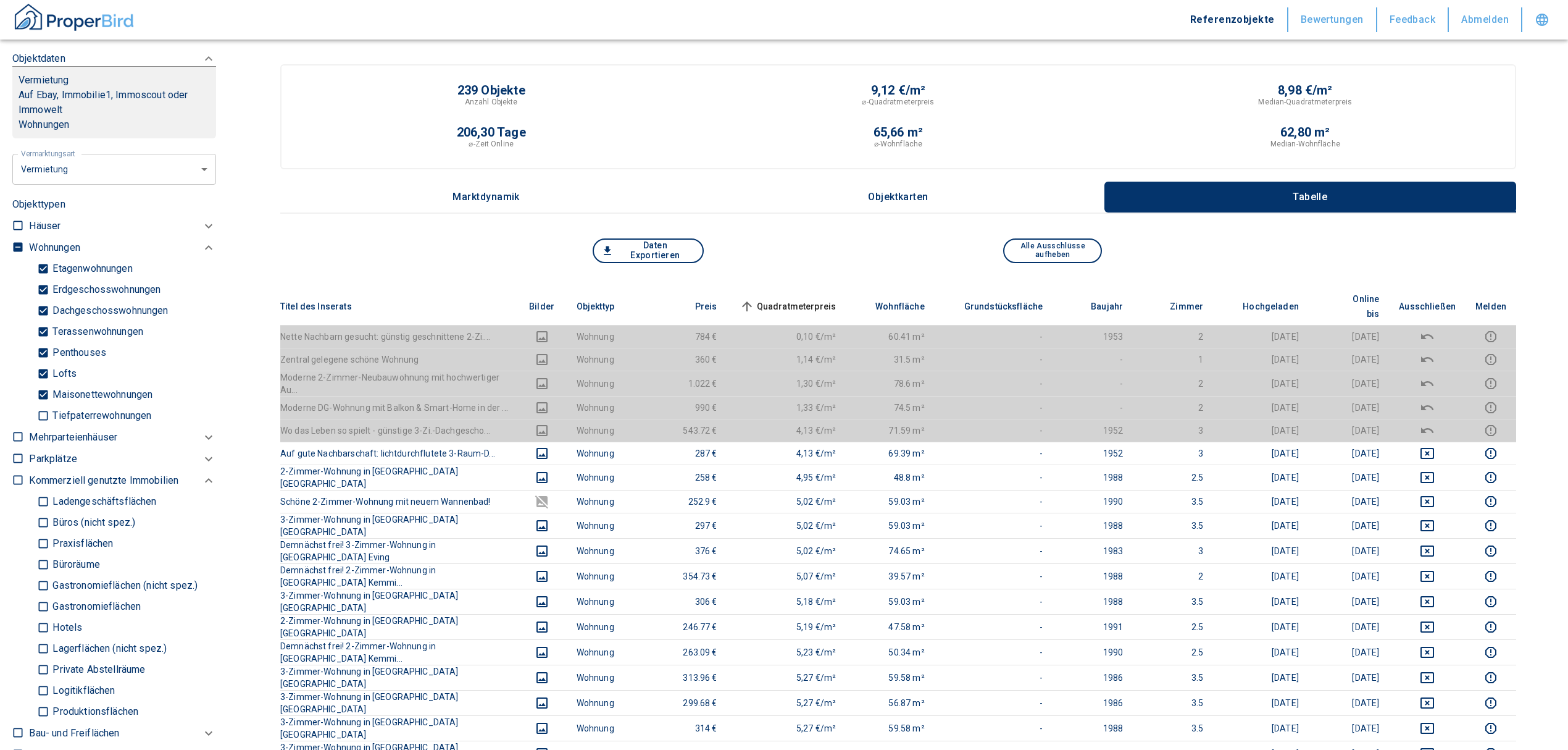
scroll to position [82, 0]
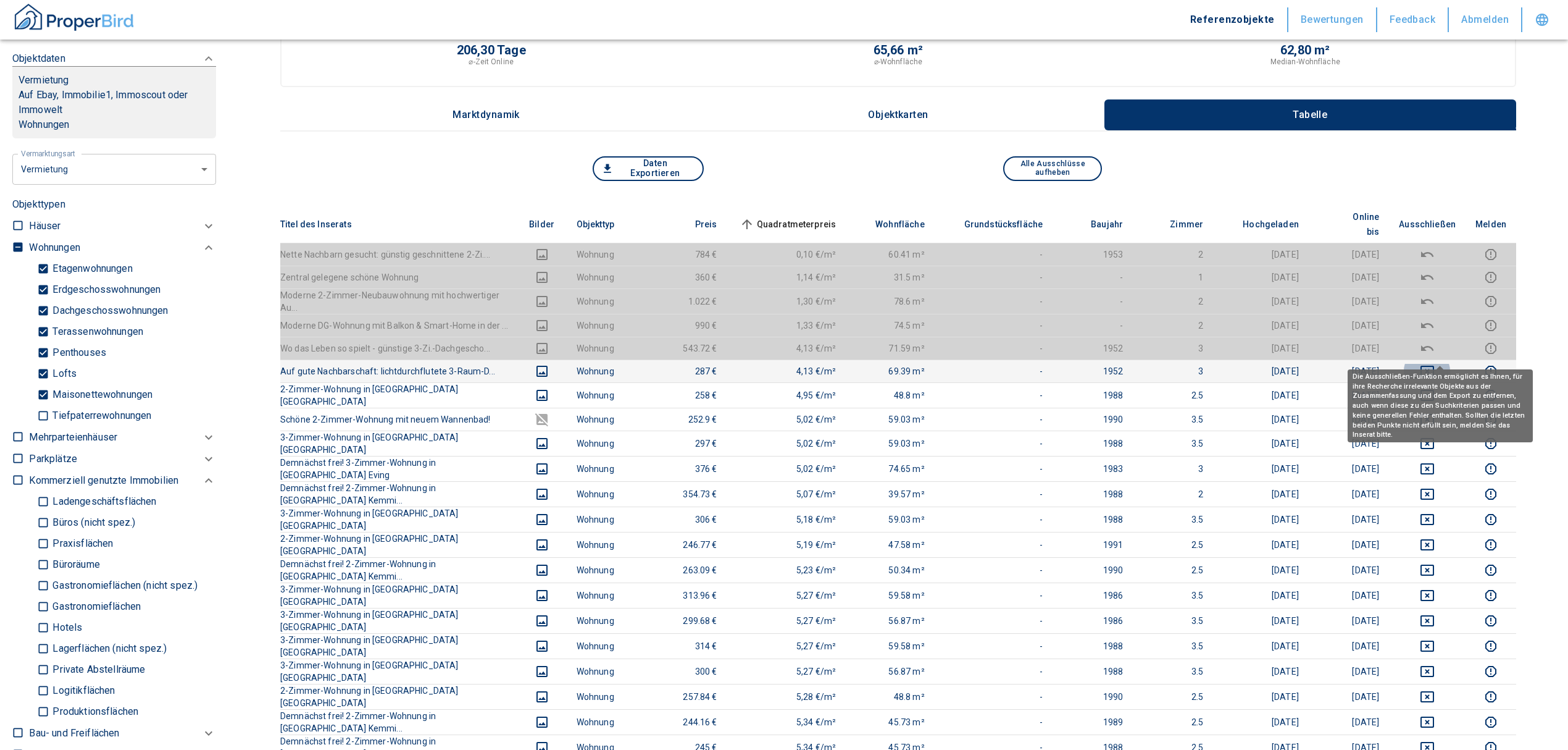
click at [1434, 366] on icon "deselect this listing" at bounding box center [1427, 372] width 14 height 11
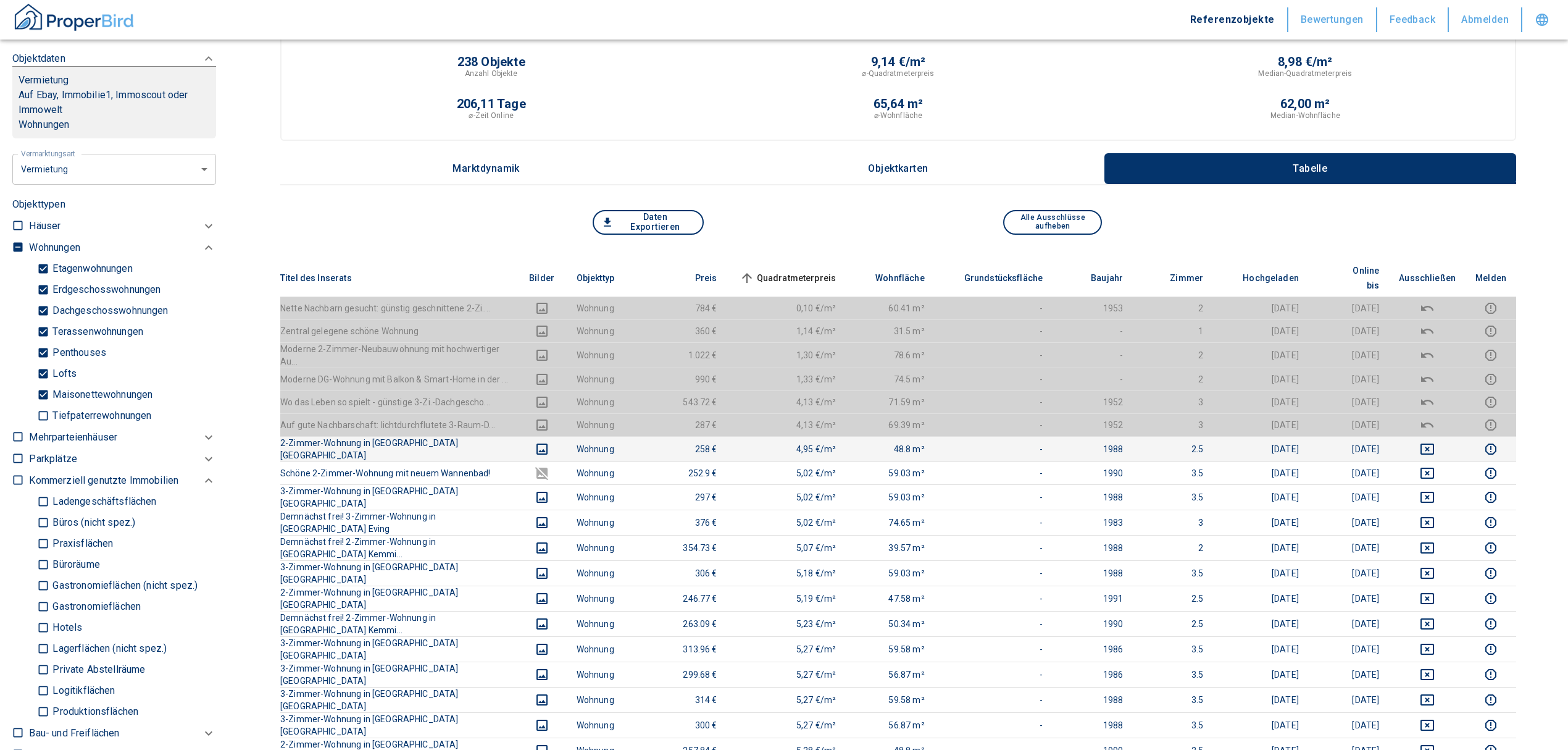
scroll to position [0, 0]
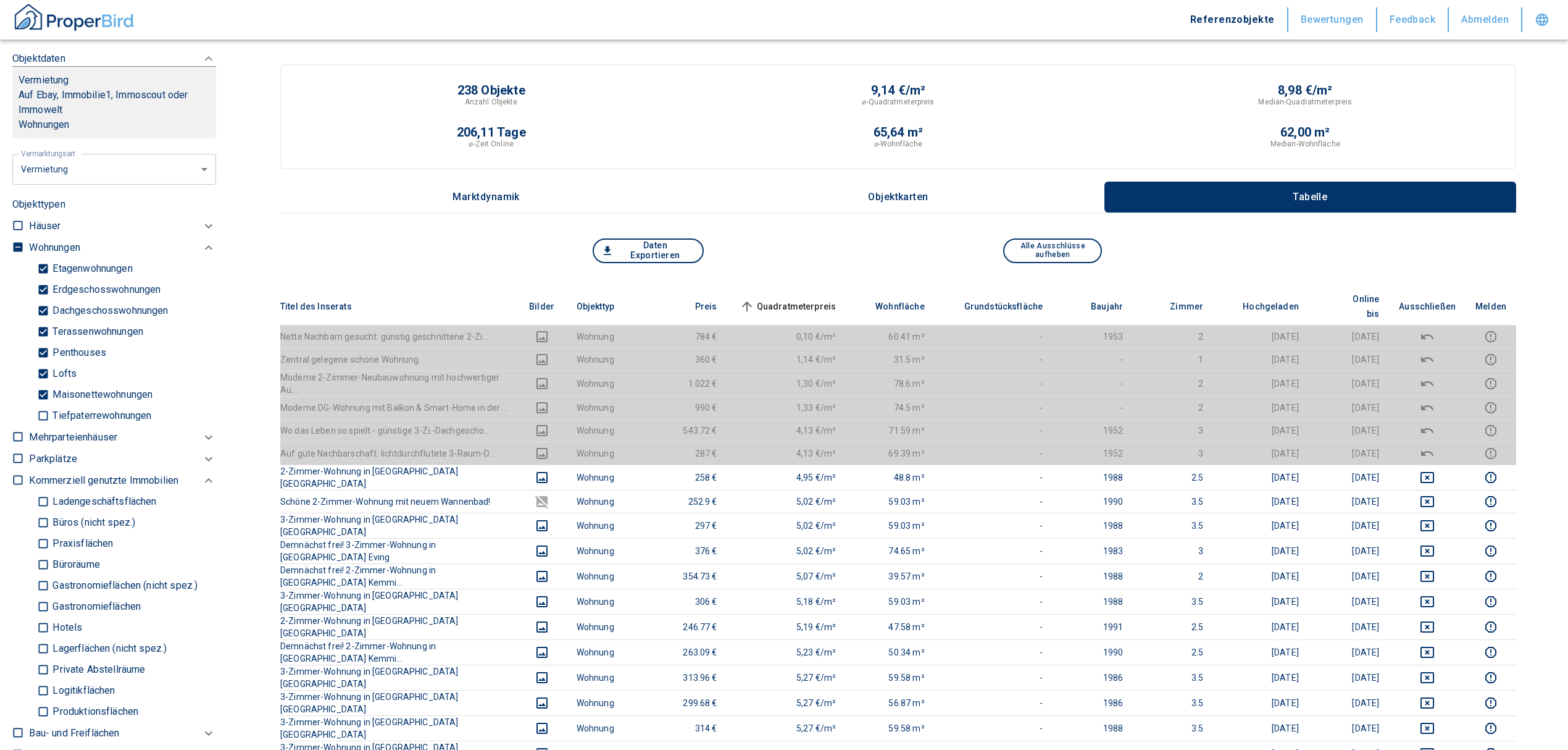
click at [811, 299] on span "Quadratmeterpreis sorted ascending" at bounding box center [786, 306] width 99 height 15
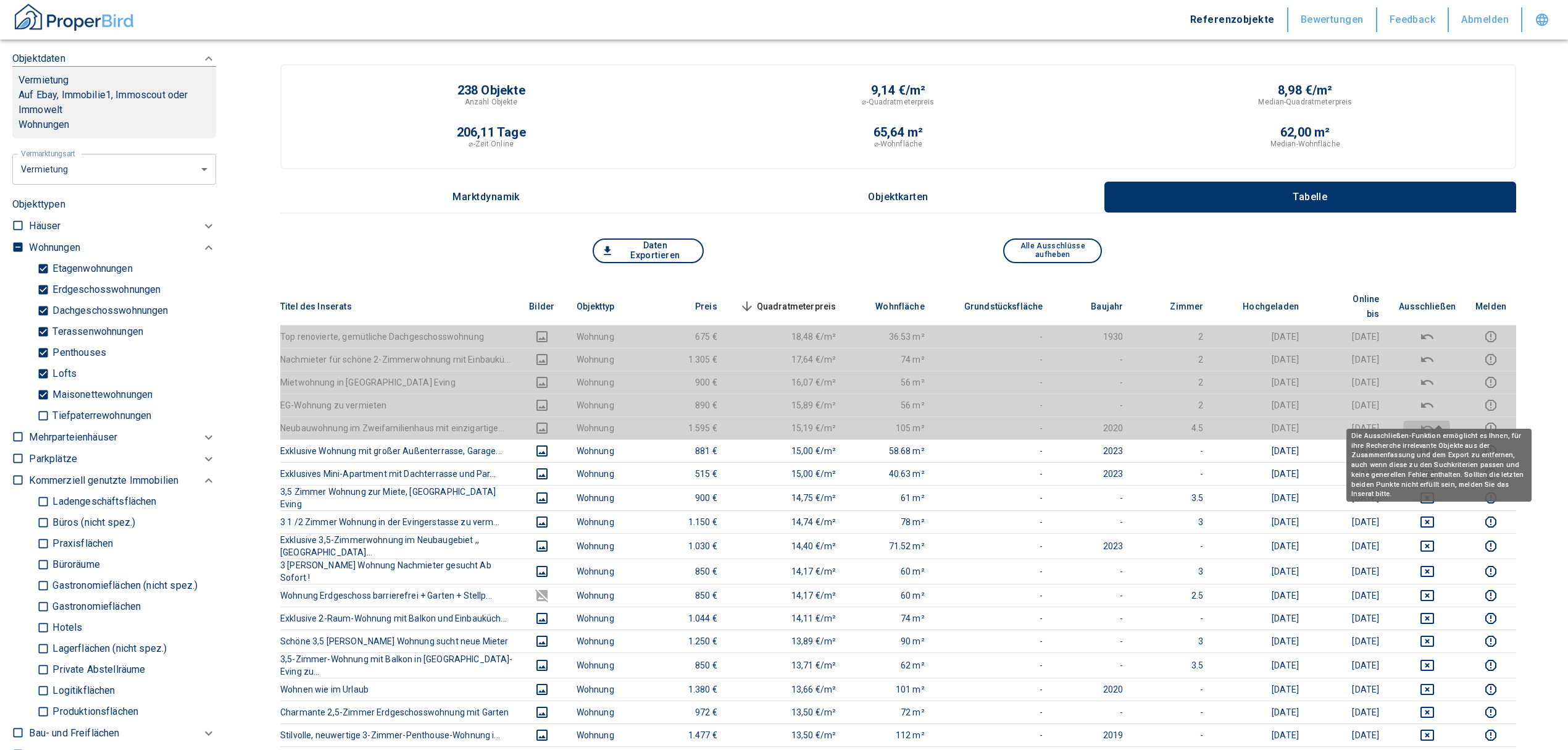
click at [1435, 421] on icon "deselect this listing" at bounding box center [1427, 428] width 15 height 15
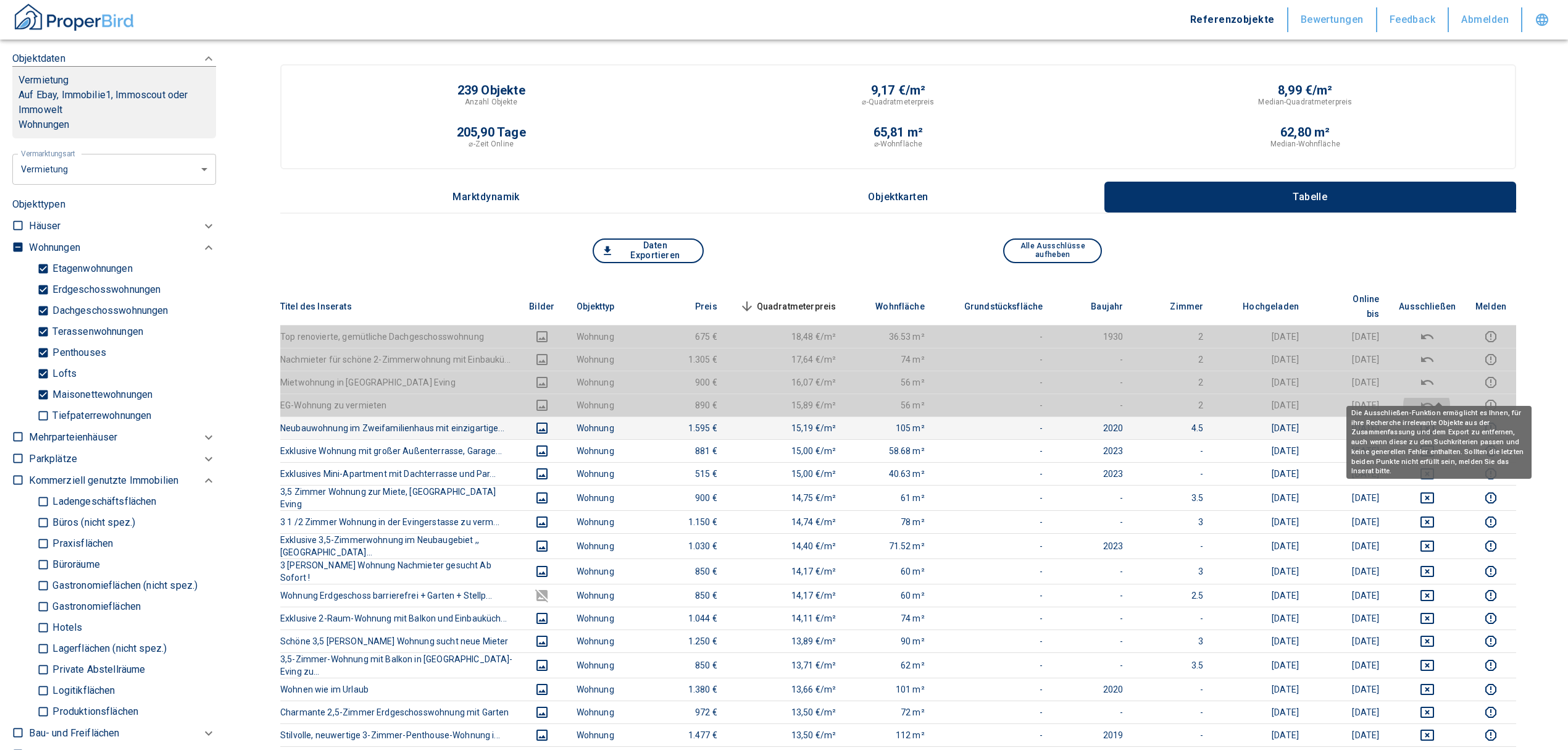
click at [1433, 402] on icon "deselect this listing" at bounding box center [1427, 404] width 13 height 6
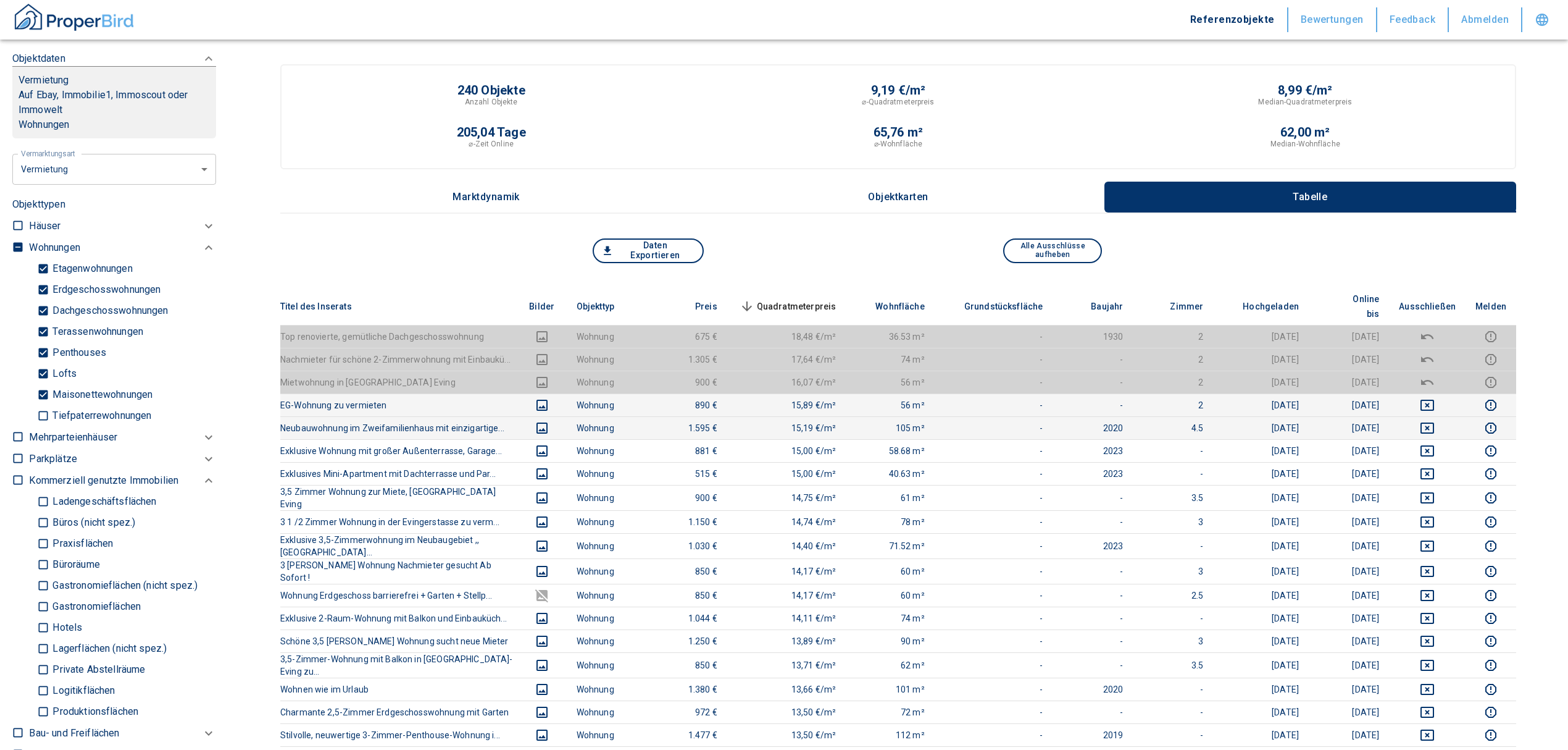
click at [794, 299] on span "Quadratmeterpreis sorted descending" at bounding box center [786, 306] width 99 height 15
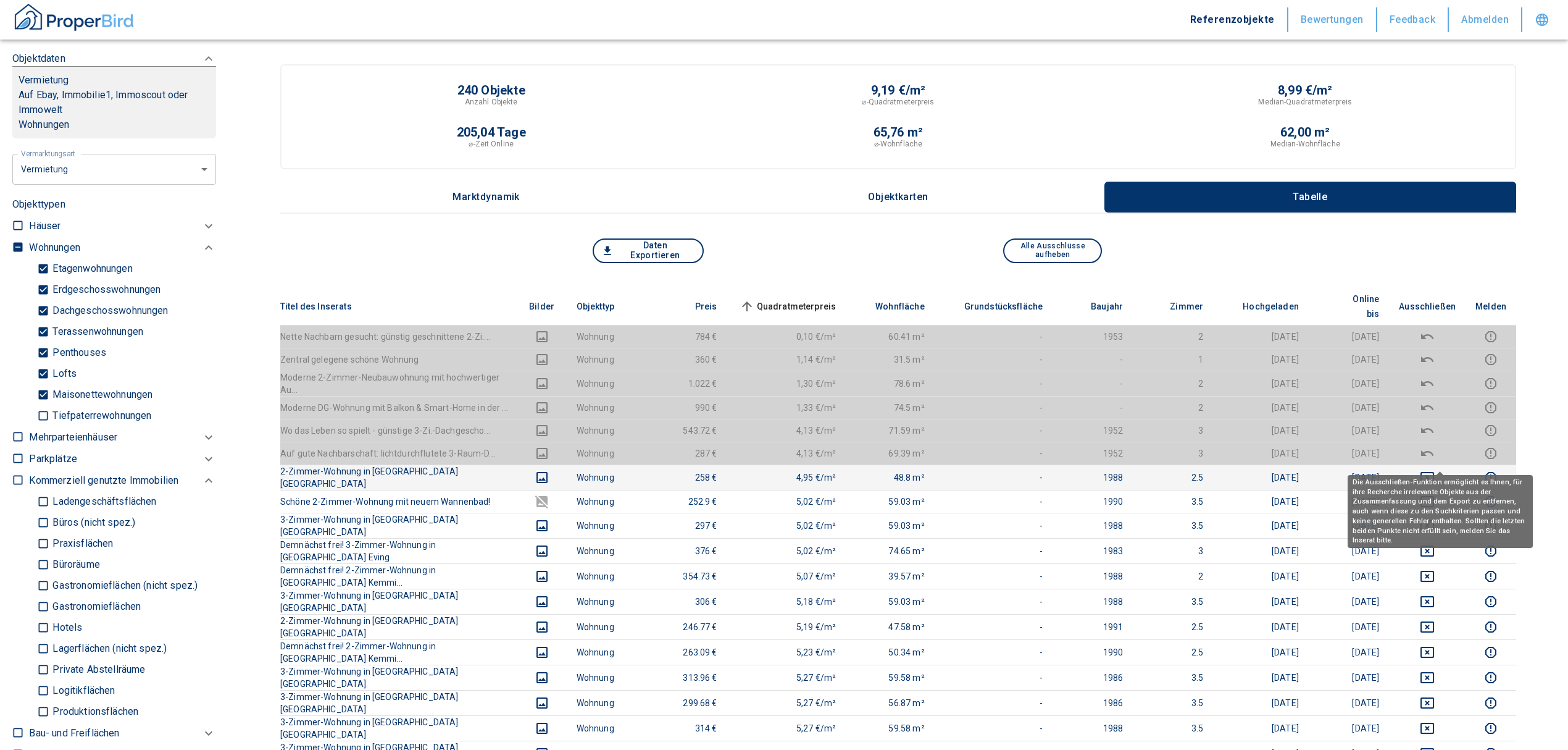
click at [1435, 470] on icon "deselect this listing" at bounding box center [1427, 477] width 15 height 15
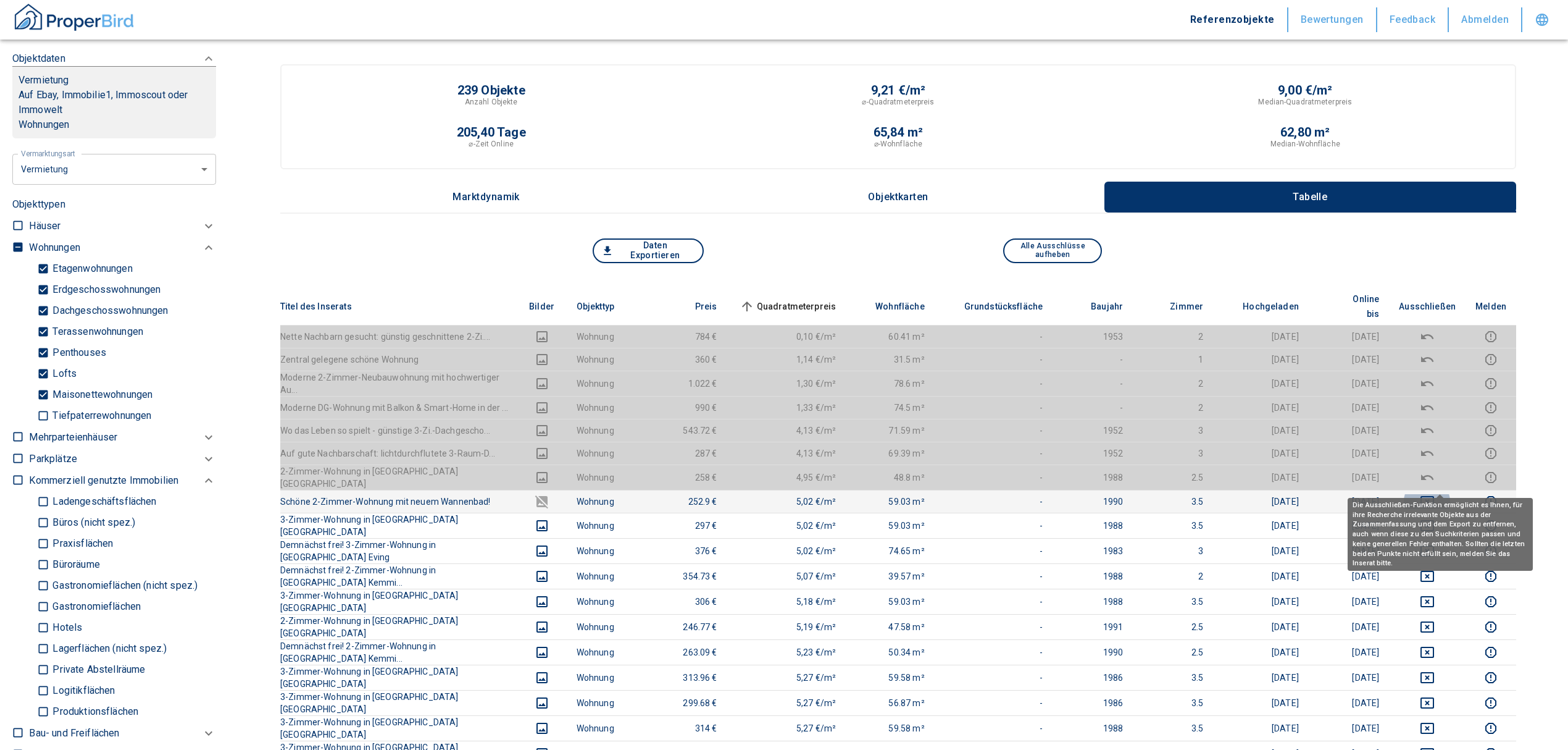
click at [1435, 494] on icon "deselect this listing" at bounding box center [1427, 501] width 15 height 15
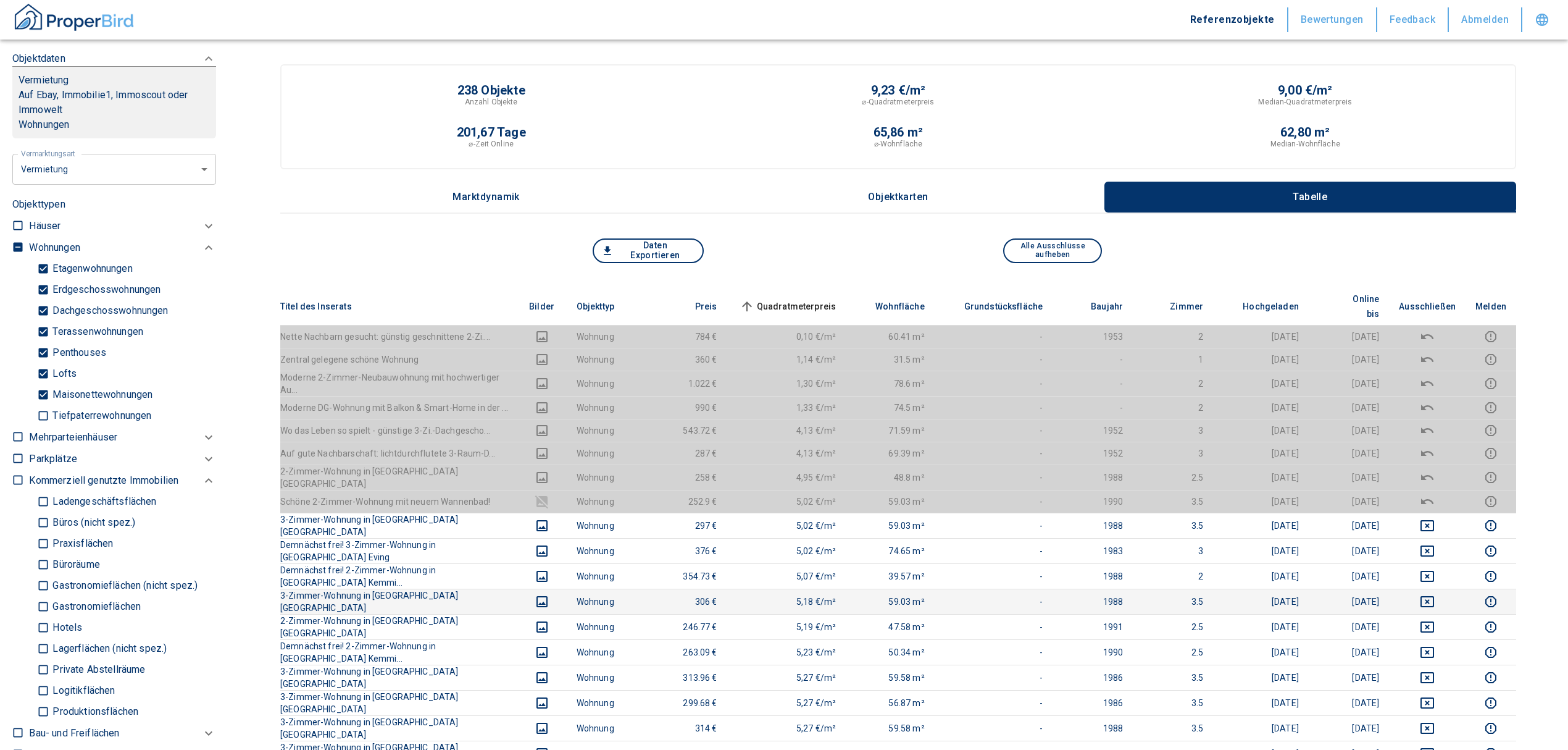
scroll to position [82, 0]
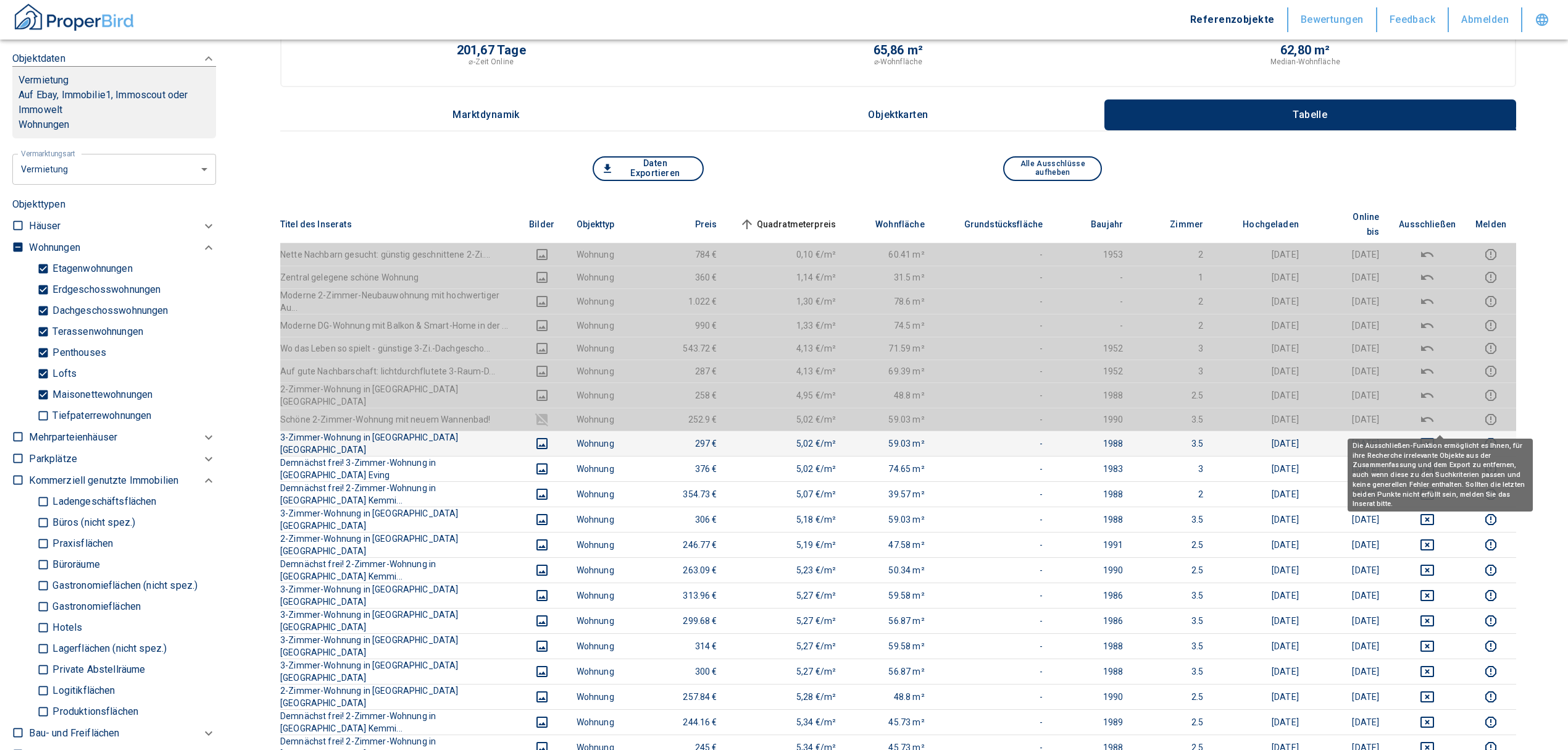
click at [1448, 436] on button "deselect this listing" at bounding box center [1427, 443] width 57 height 15
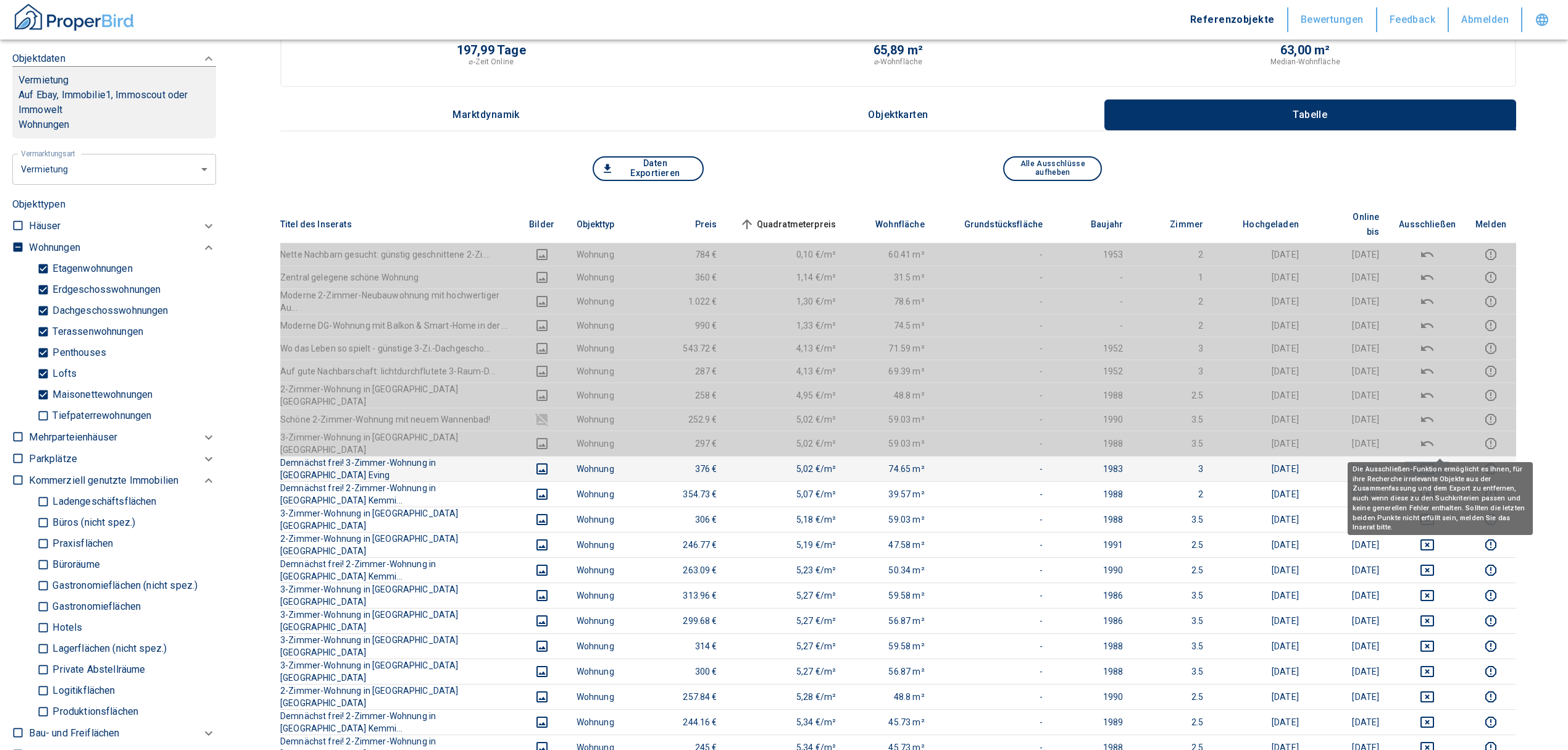
click at [1434, 463] on icon "deselect this listing" at bounding box center [1427, 469] width 14 height 11
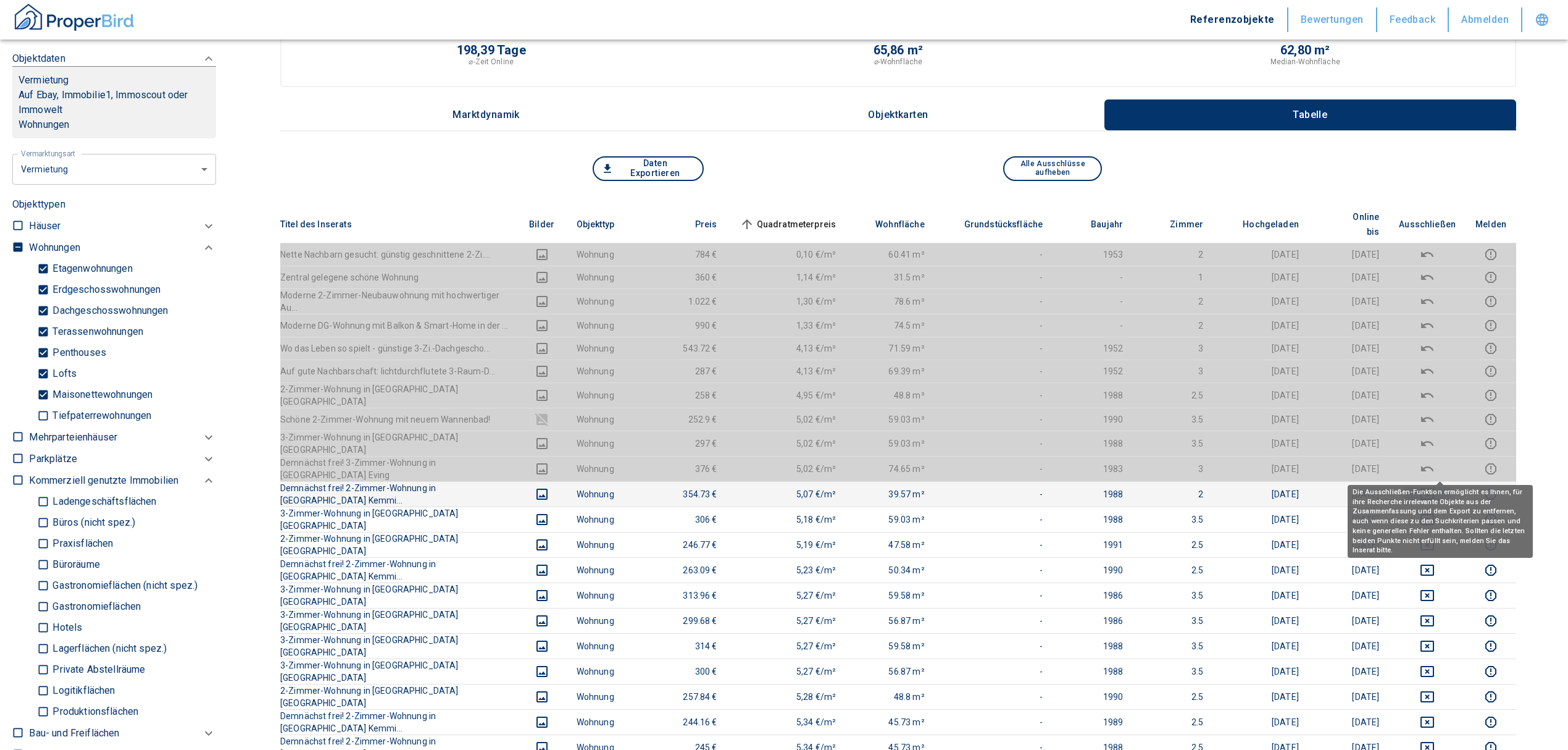
click at [1434, 488] on icon "deselect this listing" at bounding box center [1427, 494] width 14 height 11
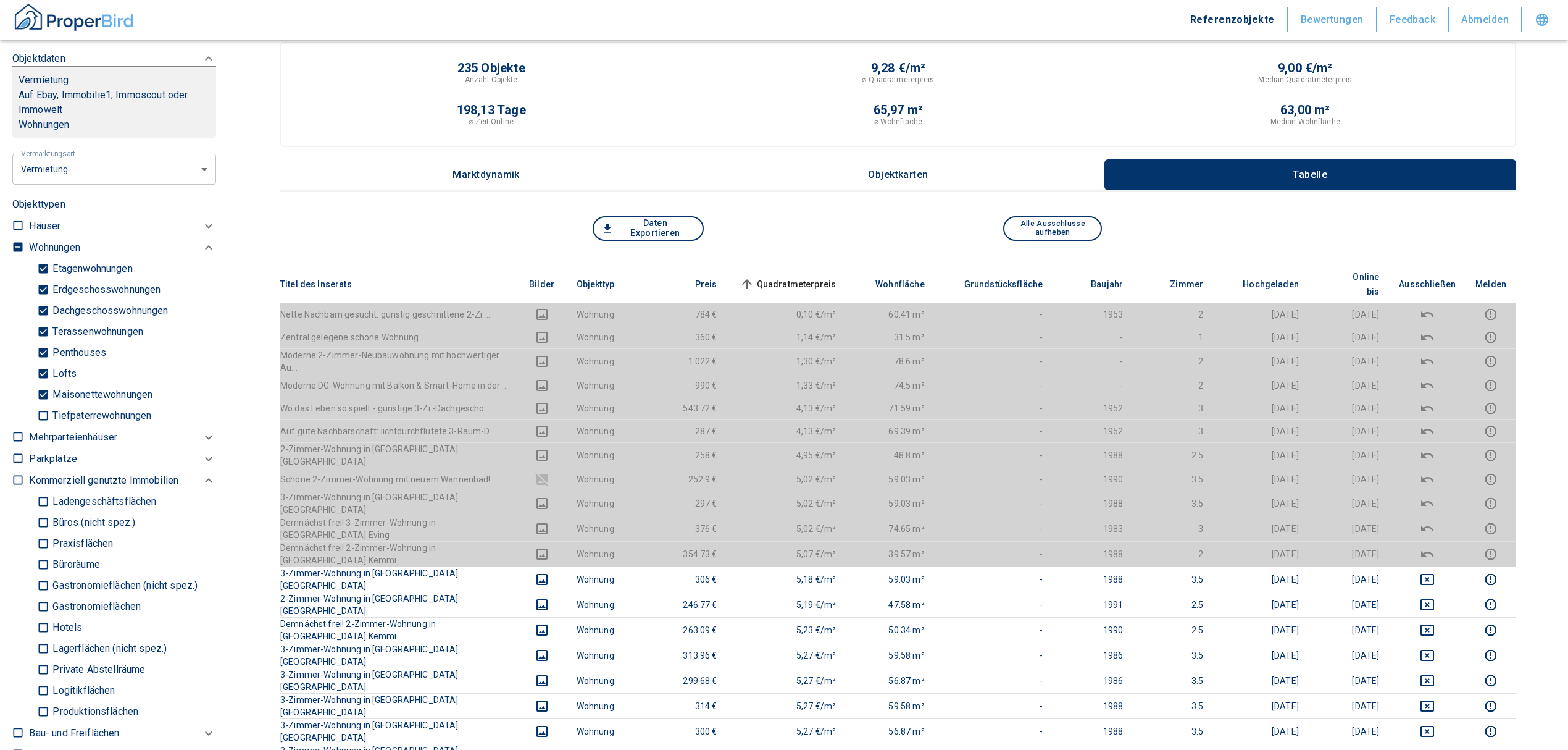
scroll to position [0, 0]
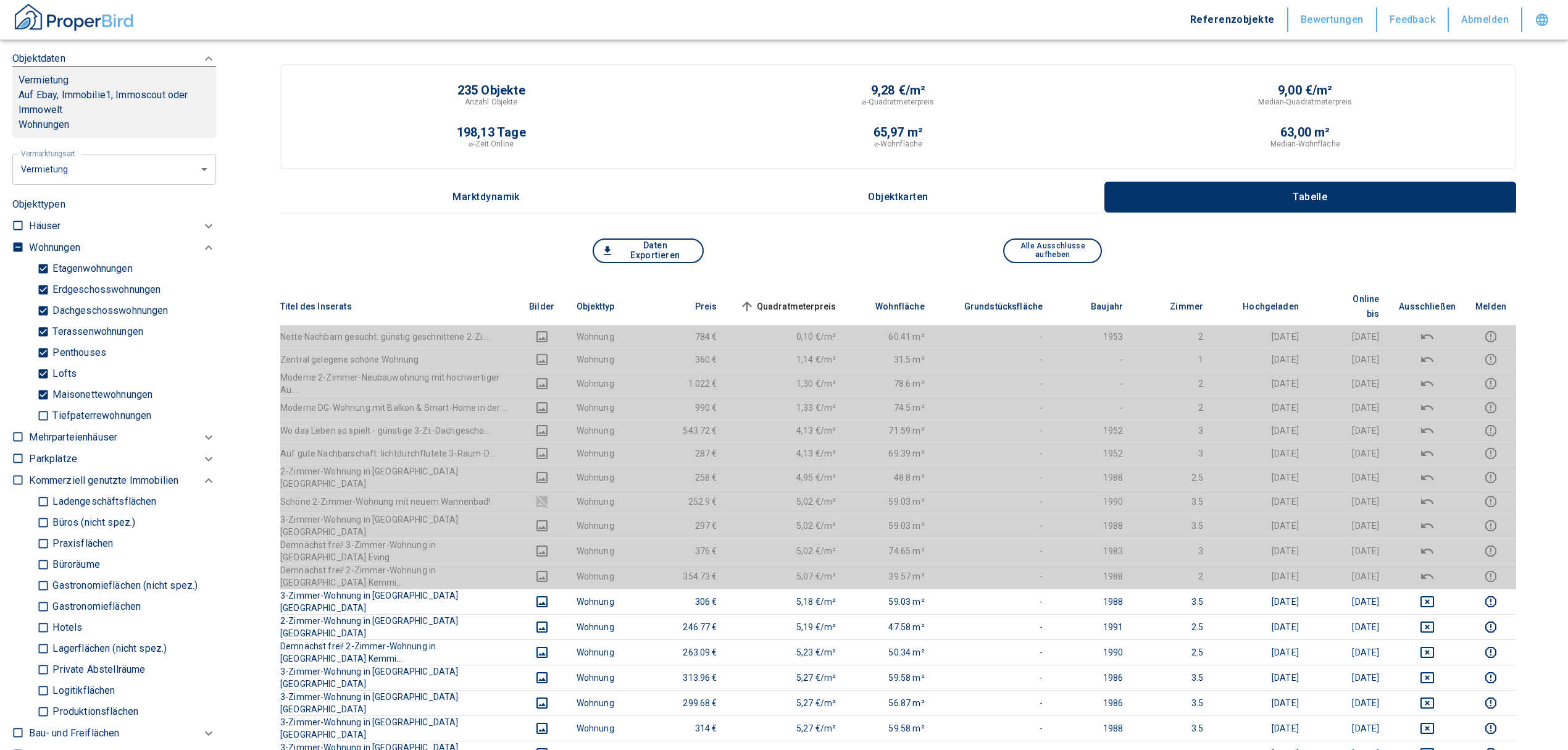
click at [801, 299] on span "Quadratmeterpreis sorted ascending" at bounding box center [786, 306] width 99 height 15
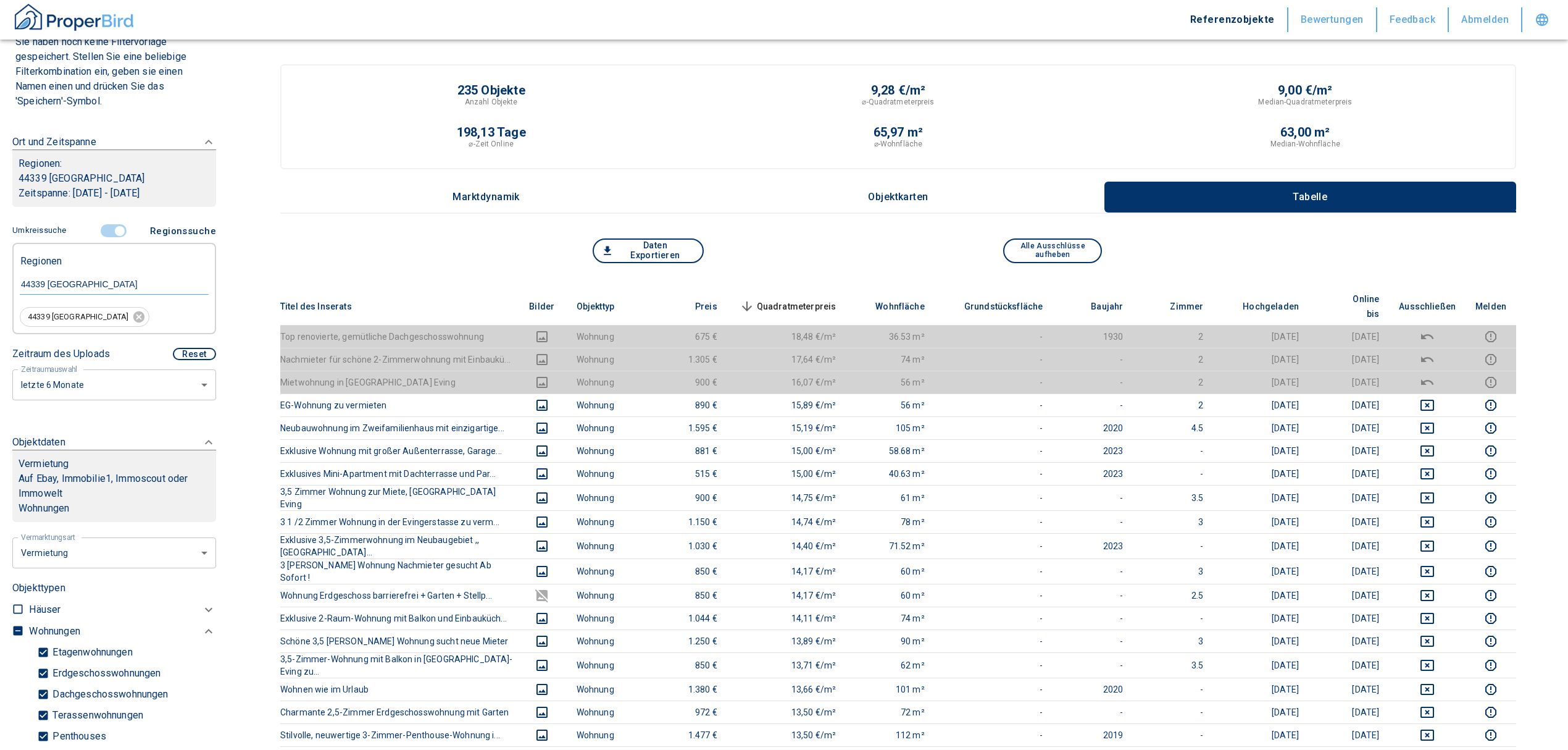
scroll to position [87, 0]
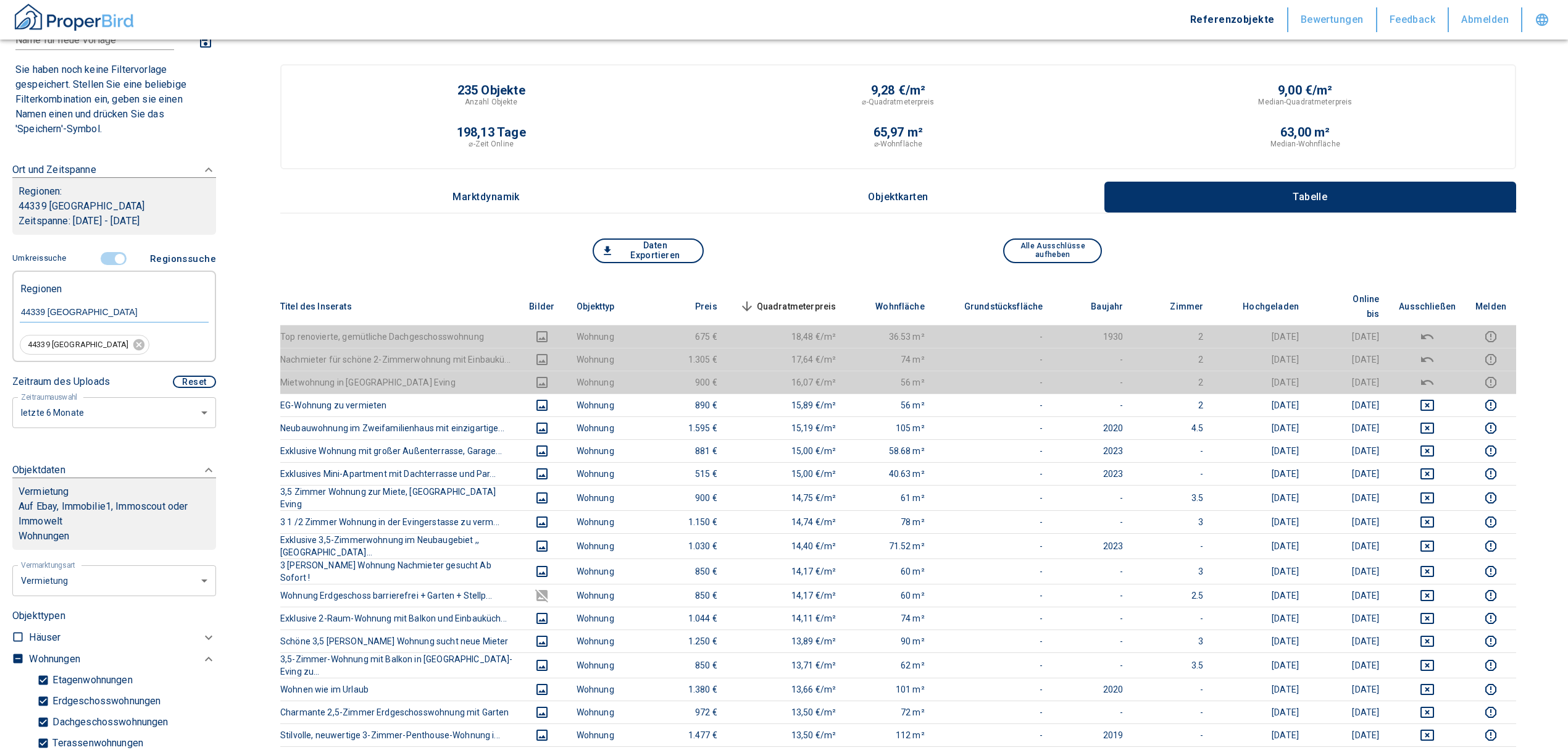
click at [110, 257] on input "controlled" at bounding box center [119, 259] width 37 height 14
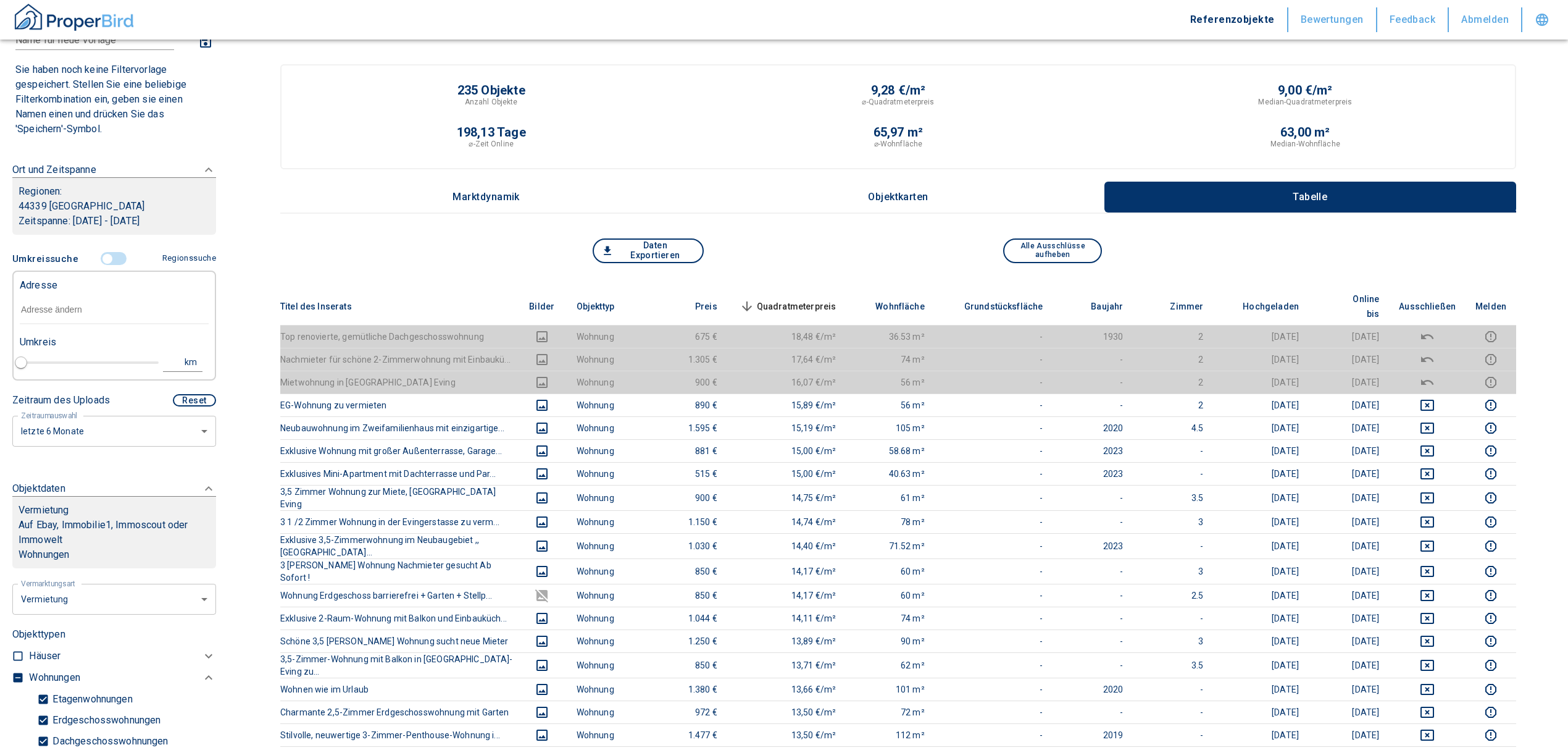
click at [69, 315] on input "text" at bounding box center [114, 310] width 189 height 28
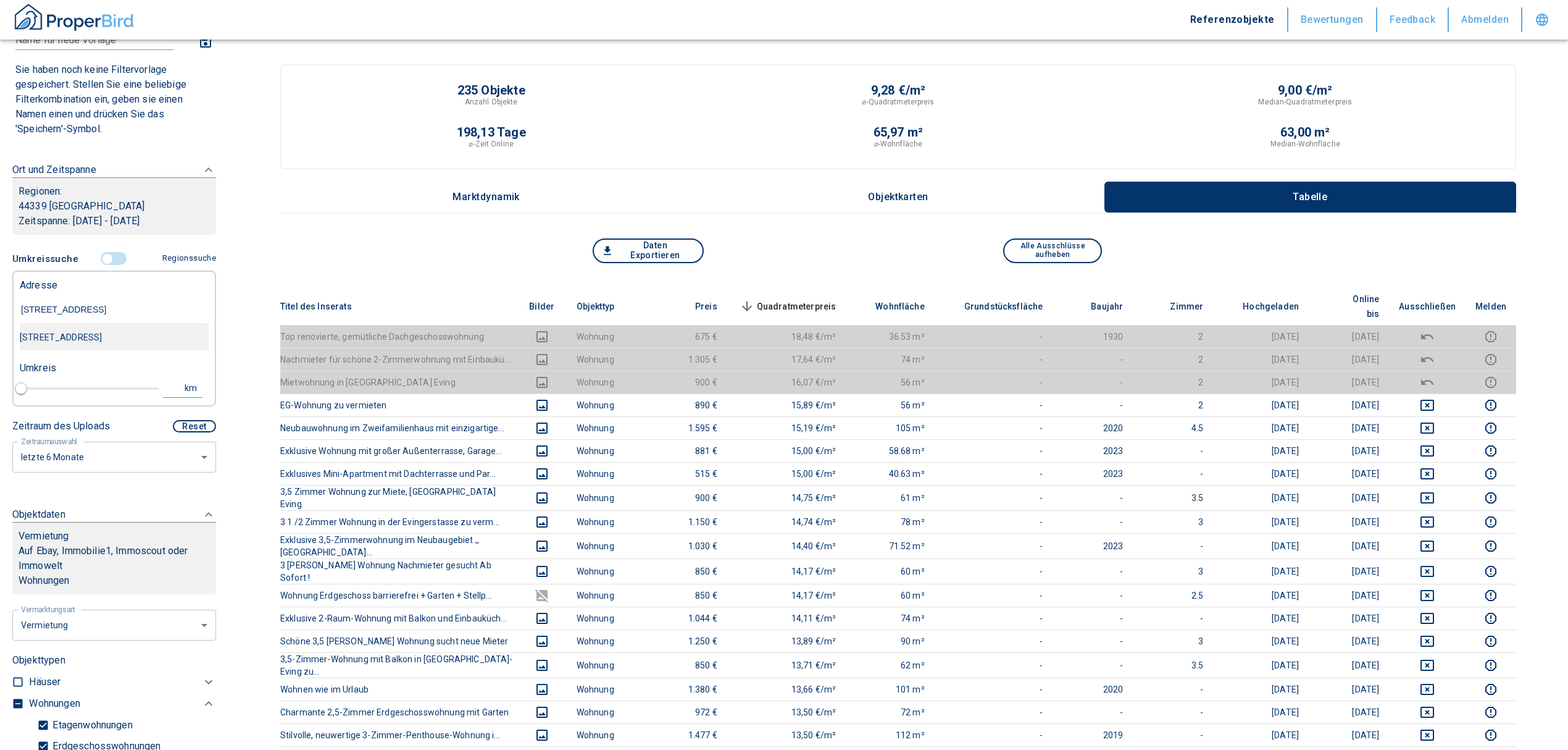
click at [129, 339] on div "[STREET_ADDRESS]" at bounding box center [114, 337] width 189 height 26
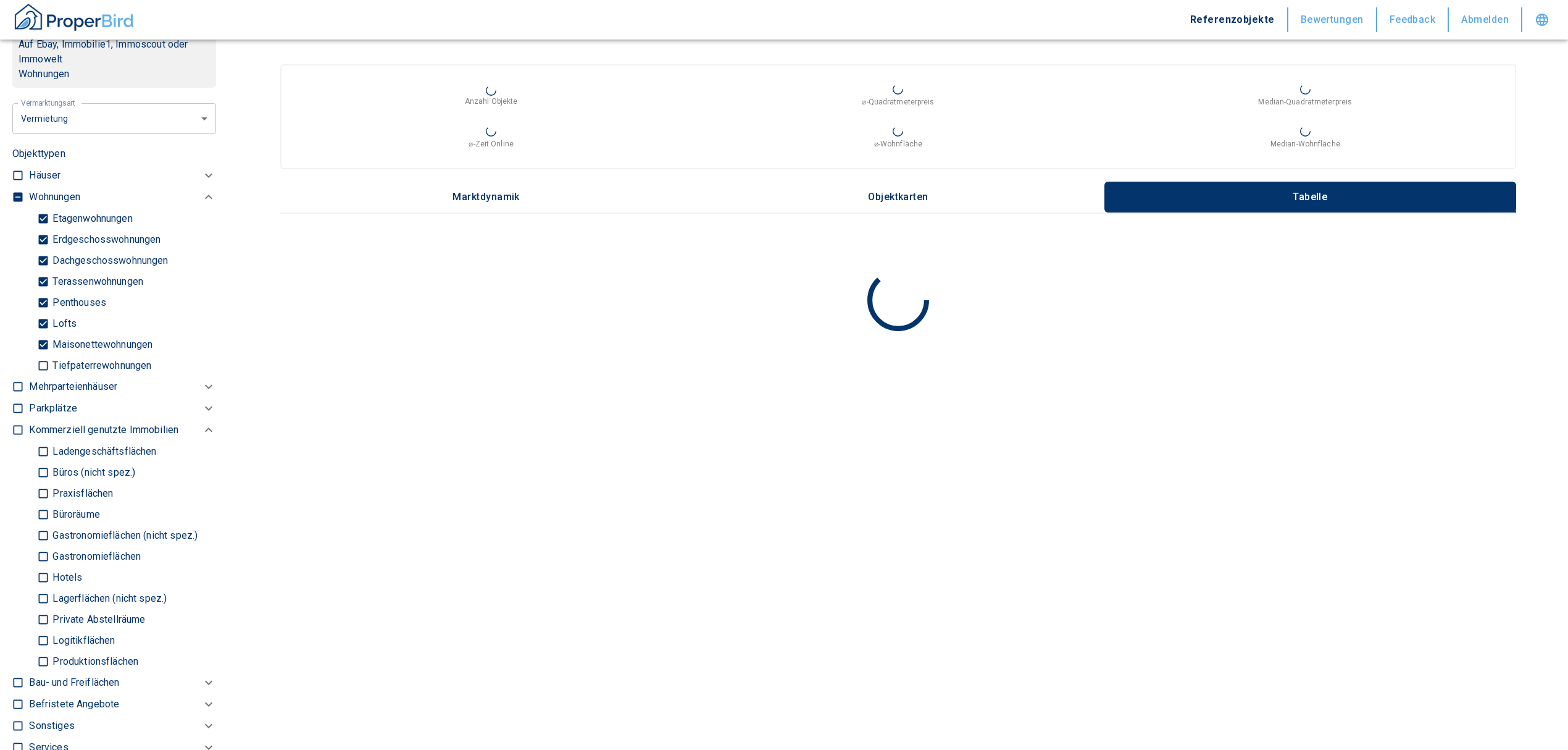
scroll to position [581, 0]
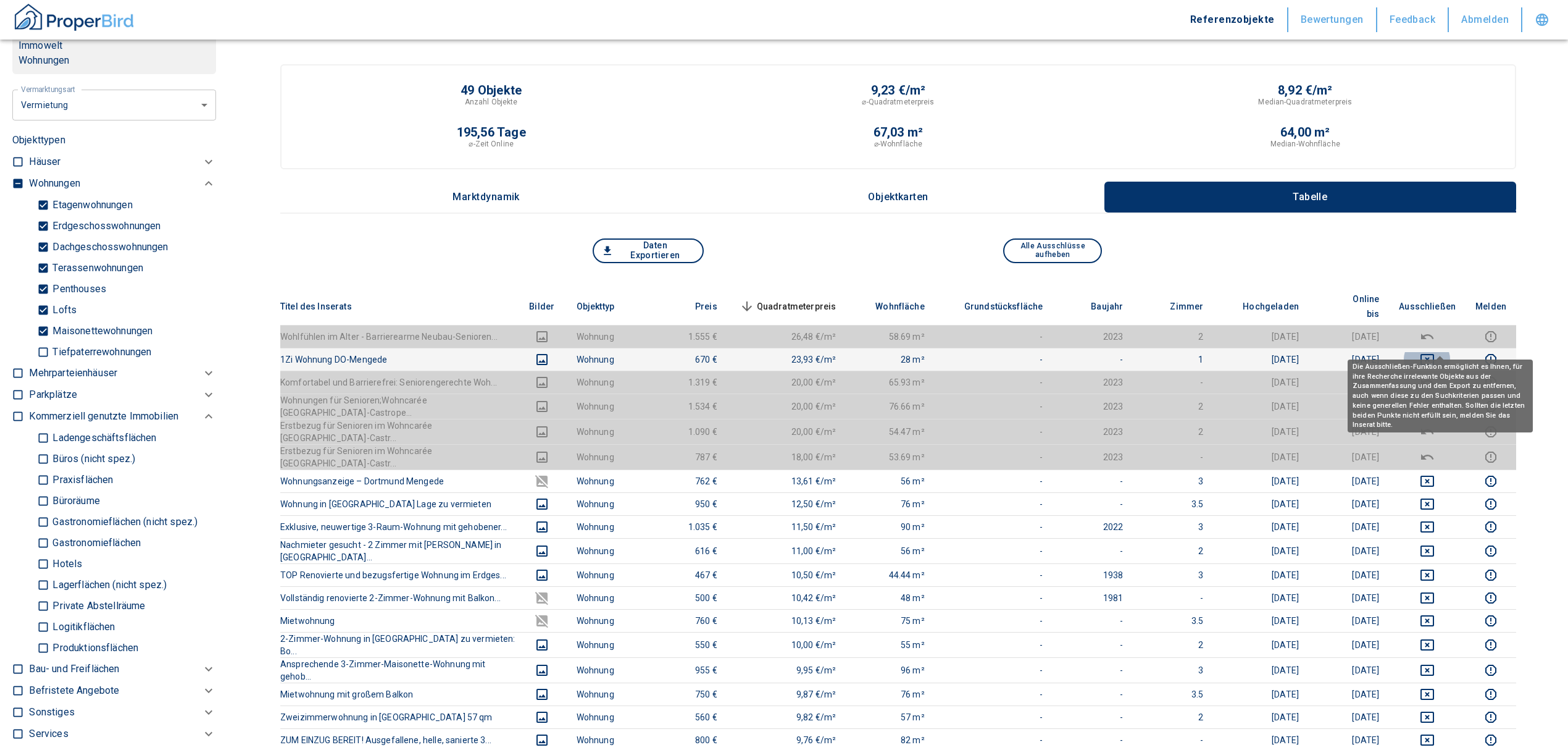
click at [1435, 352] on icon "deselect this listing" at bounding box center [1427, 359] width 15 height 15
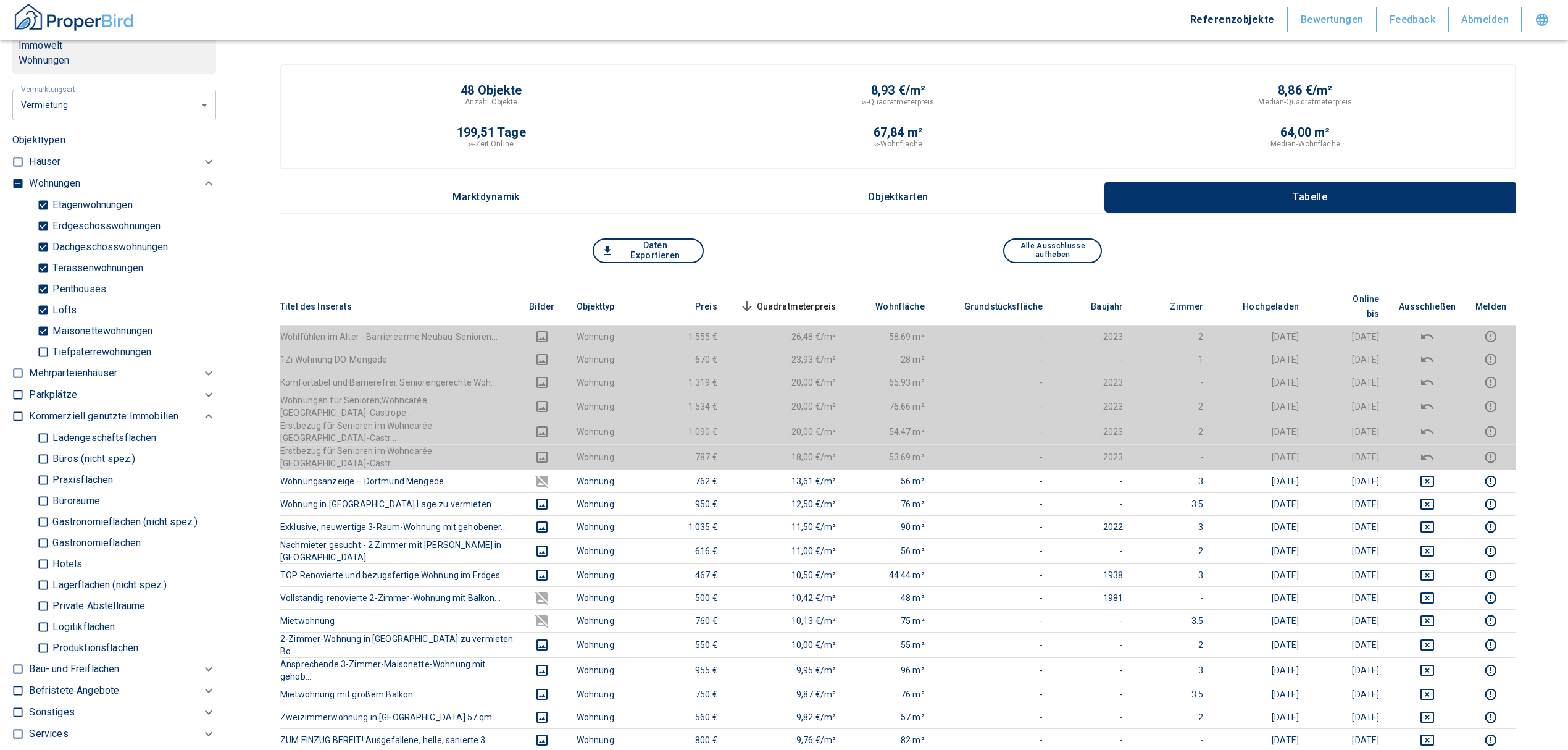
click at [823, 299] on span "Quadratmeterpreis sorted descending" at bounding box center [786, 306] width 99 height 15
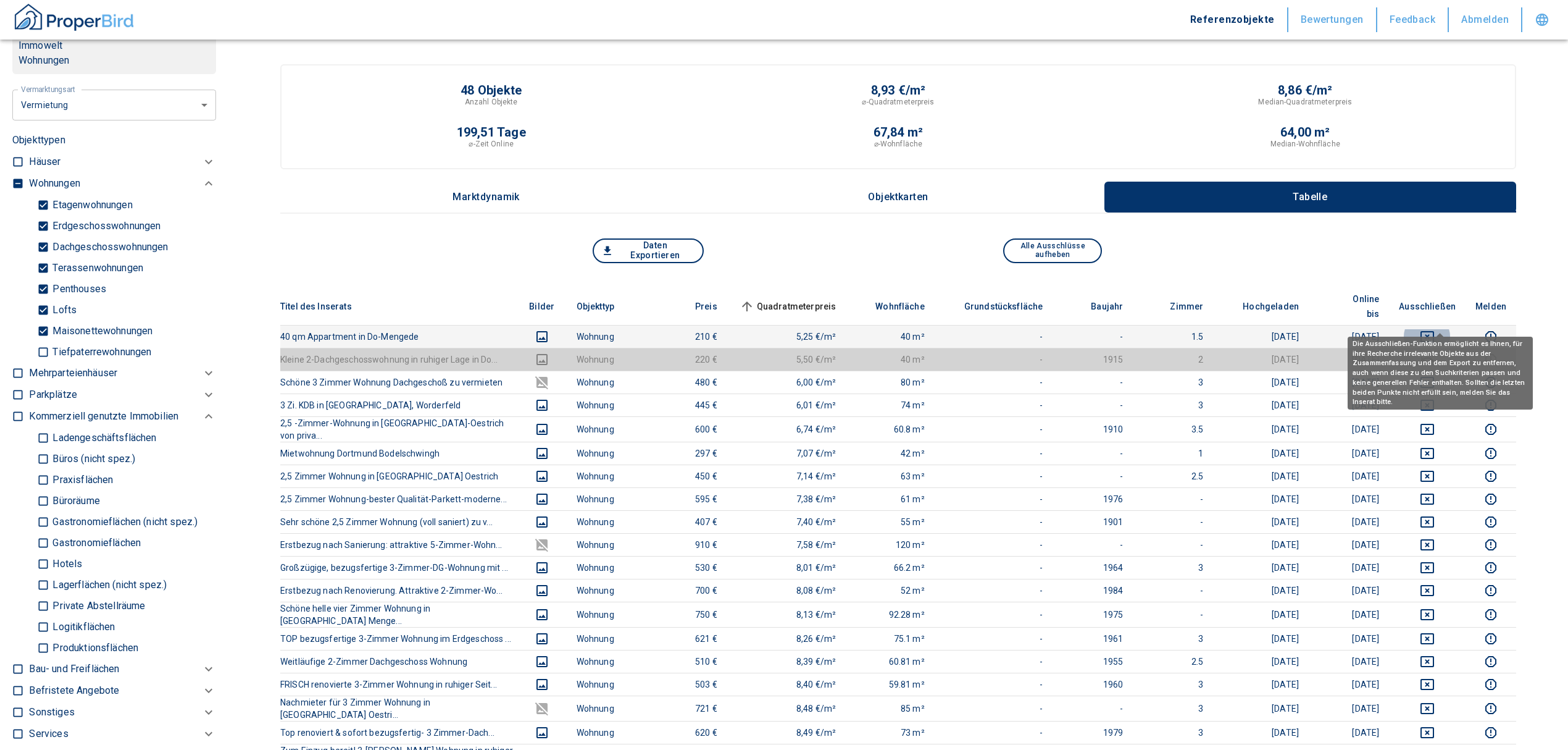
click at [1433, 331] on icon "deselect this listing" at bounding box center [1427, 337] width 14 height 11
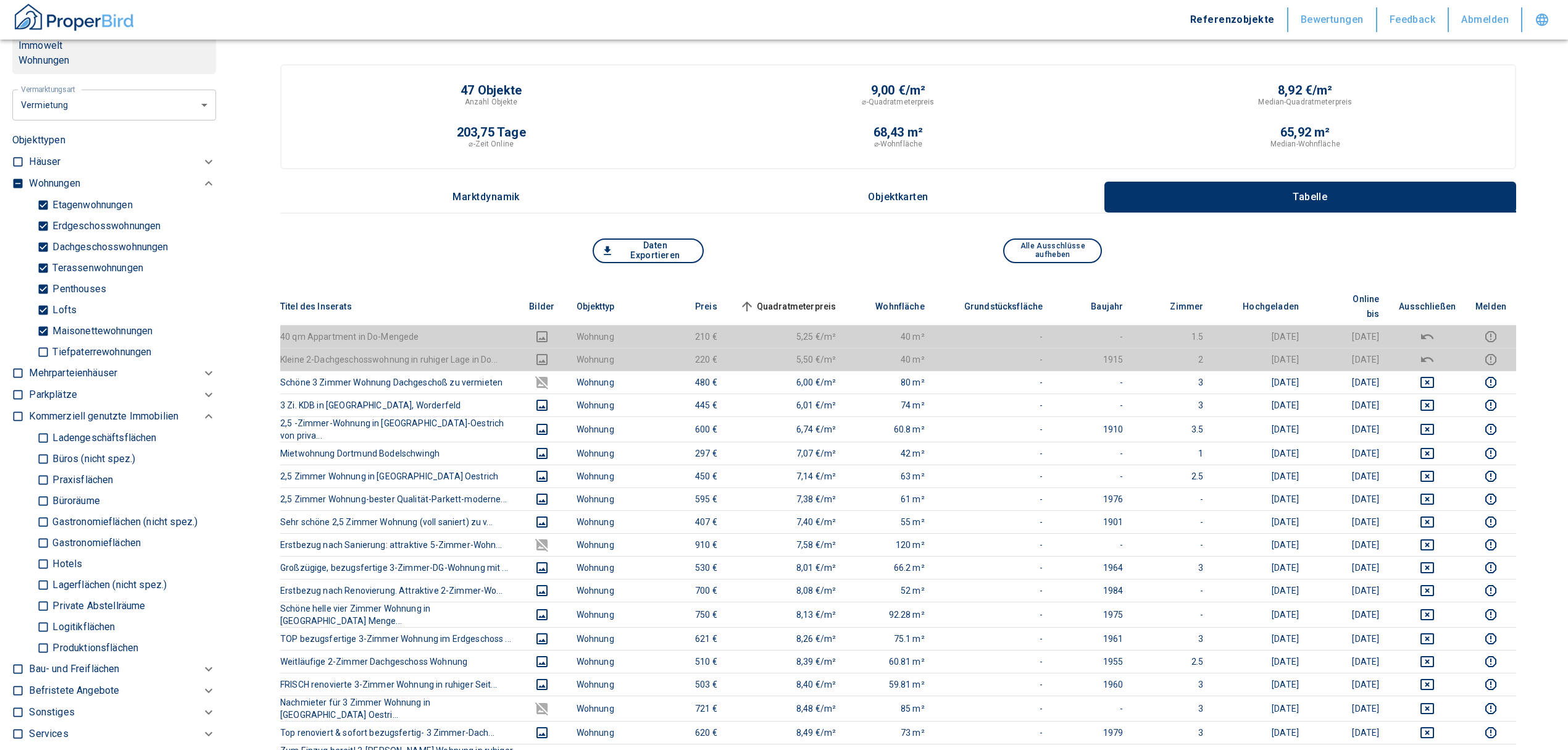
click at [801, 299] on span "Quadratmeterpreis sorted ascending" at bounding box center [786, 306] width 99 height 15
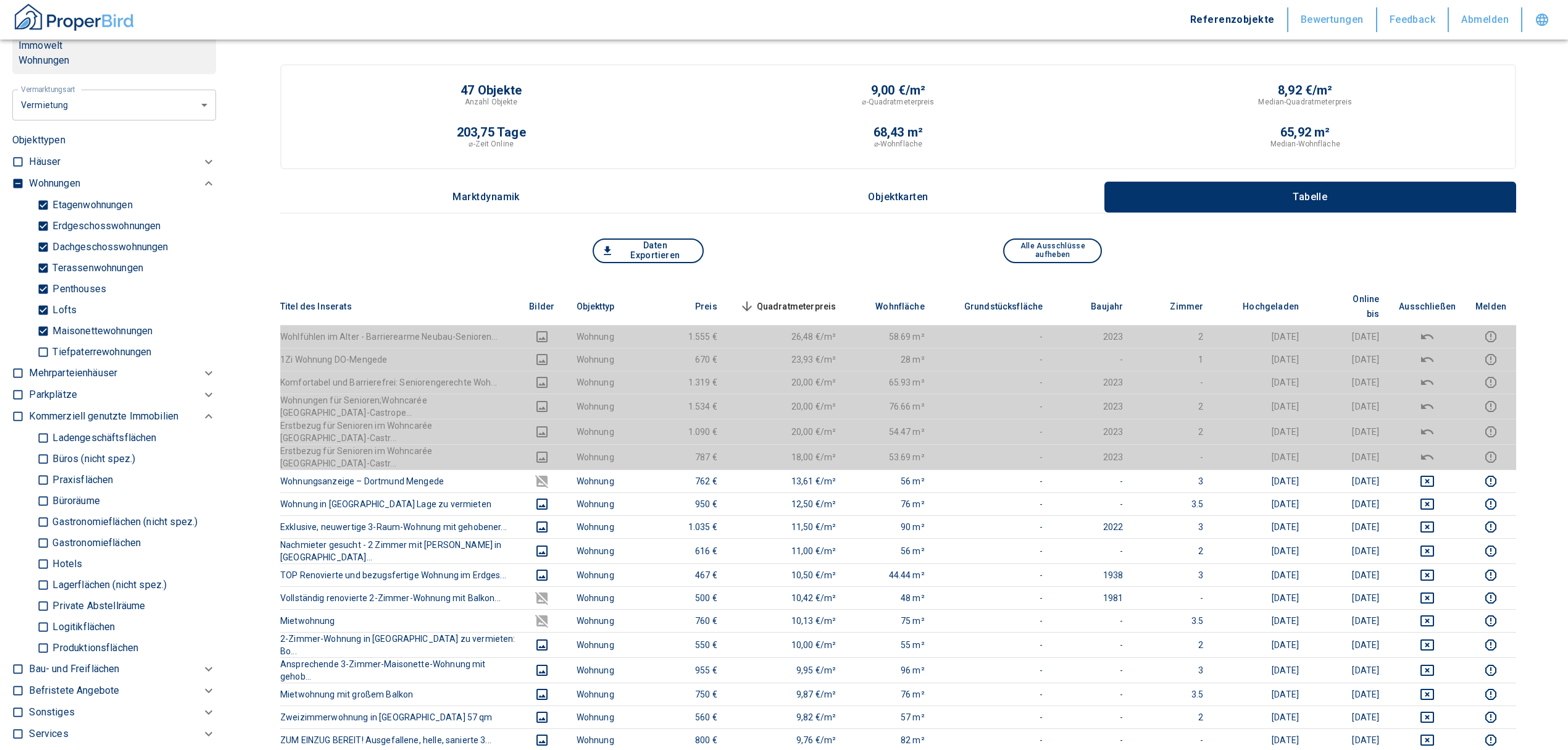
click at [803, 299] on span "Quadratmeterpreis sorted descending" at bounding box center [786, 306] width 99 height 15
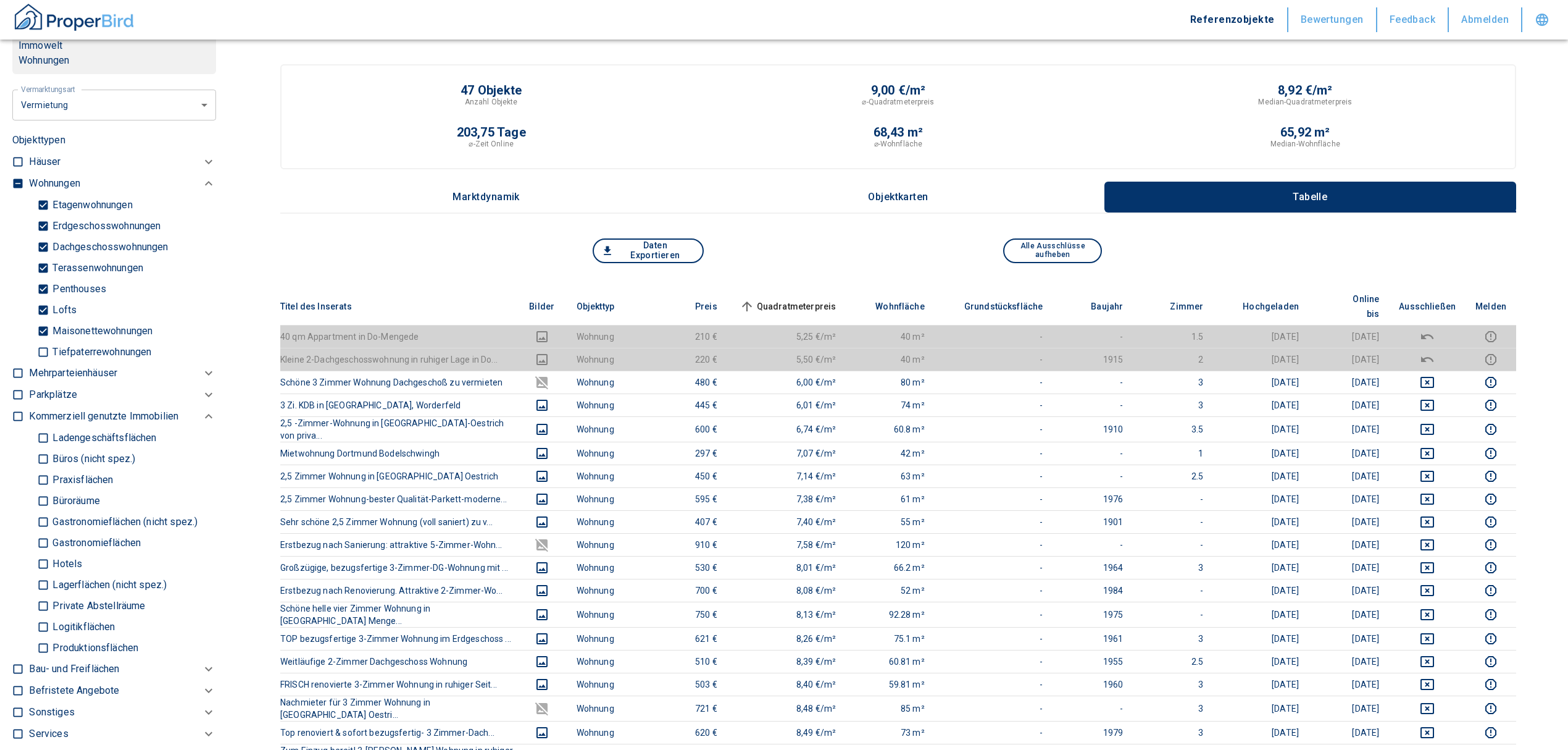
click at [803, 299] on span "Quadratmeterpreis sorted ascending" at bounding box center [786, 306] width 99 height 15
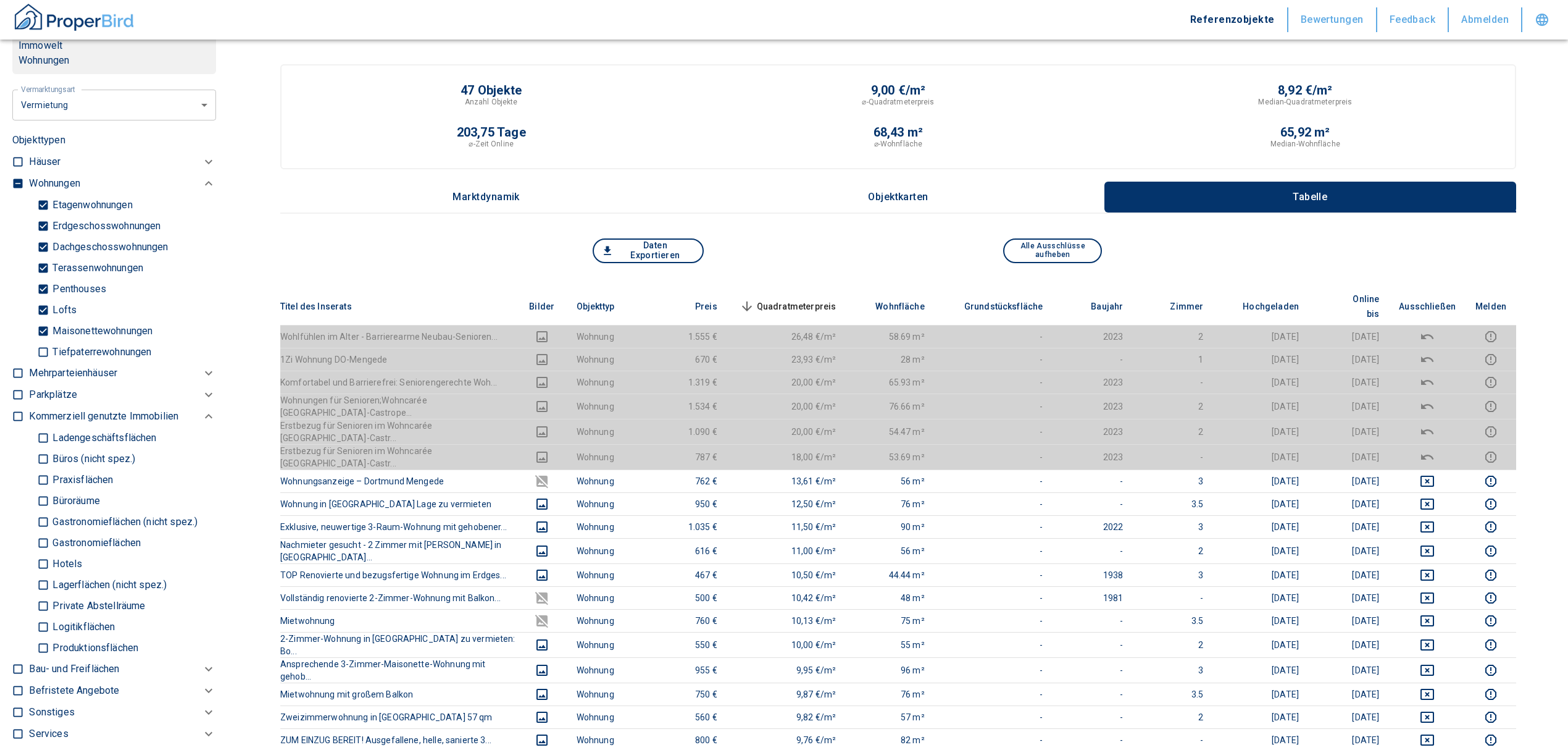
click at [803, 299] on span "Quadratmeterpreis sorted descending" at bounding box center [786, 306] width 99 height 15
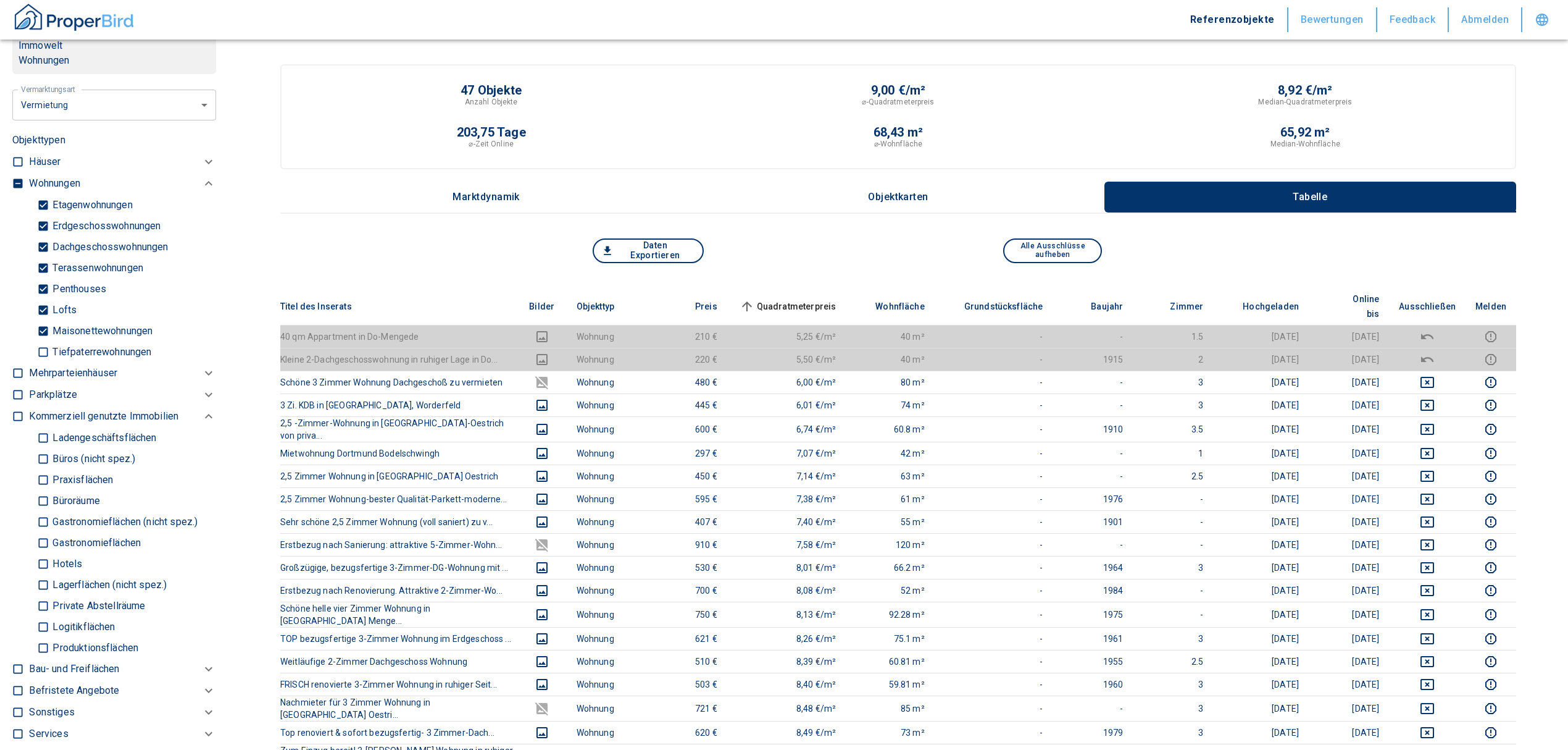
click at [803, 299] on span "Quadratmeterpreis sorted ascending" at bounding box center [786, 306] width 99 height 15
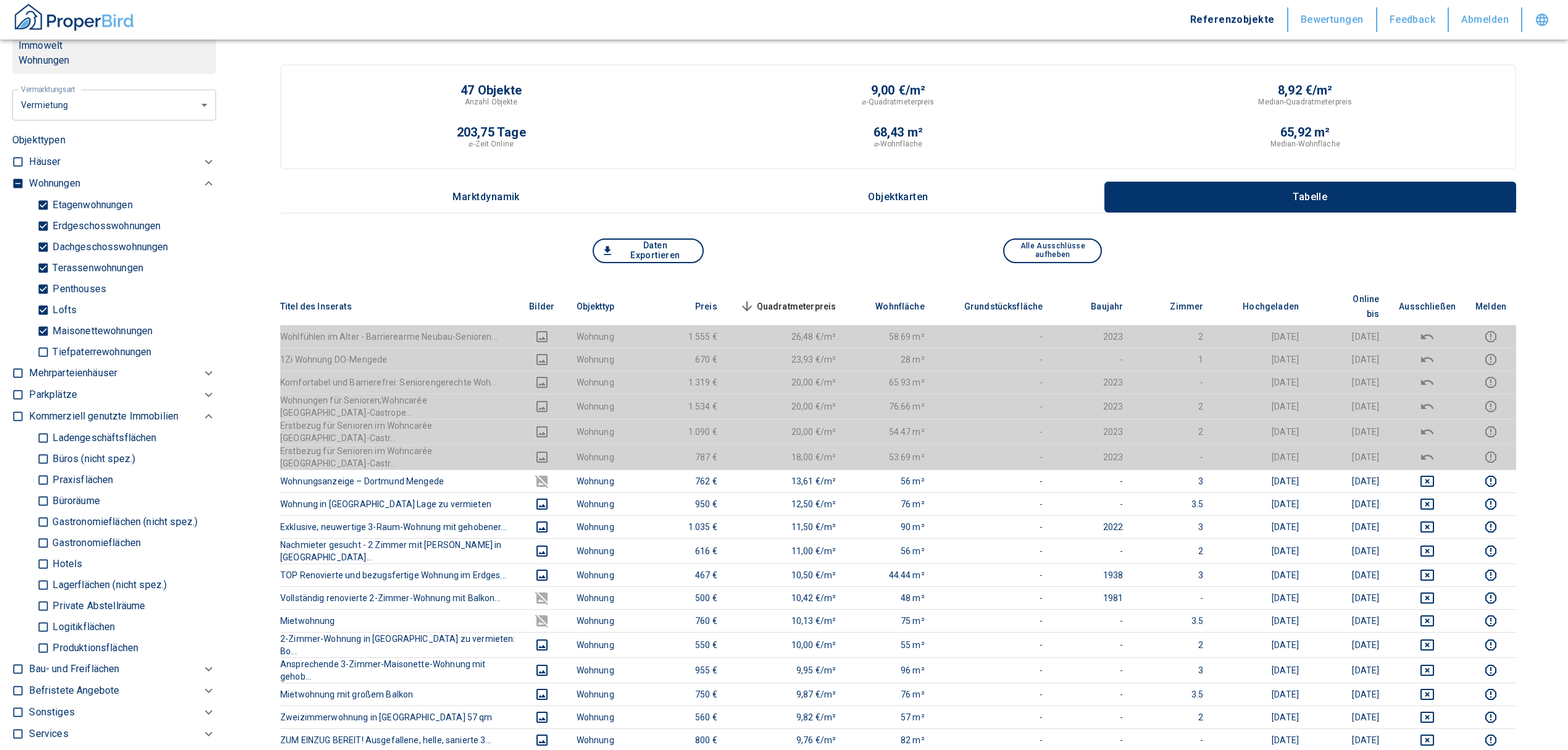
click at [806, 299] on span "Quadratmeterpreis sorted descending" at bounding box center [786, 306] width 99 height 15
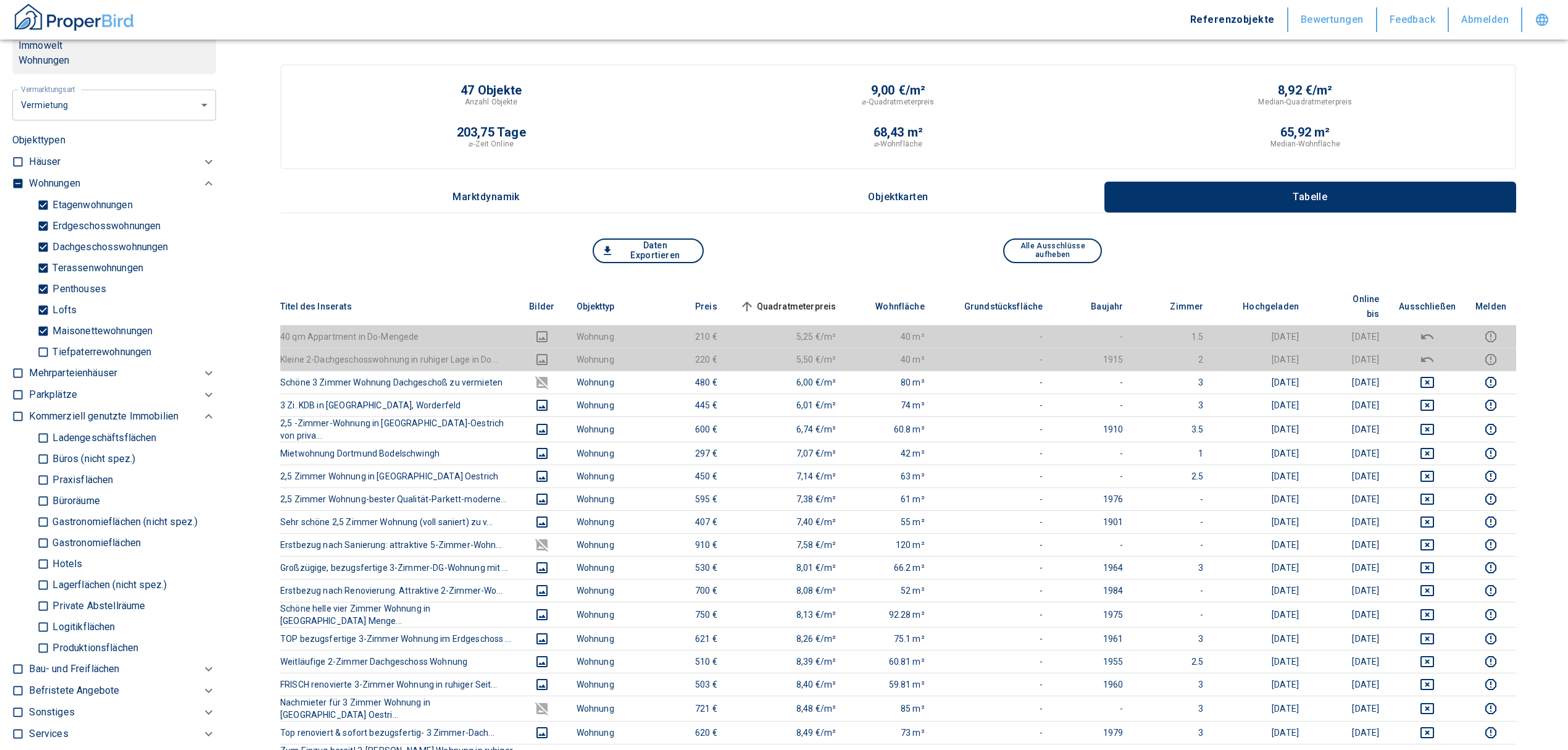
click at [20, 190] on input "checkbox" at bounding box center [18, 184] width 13 height 13
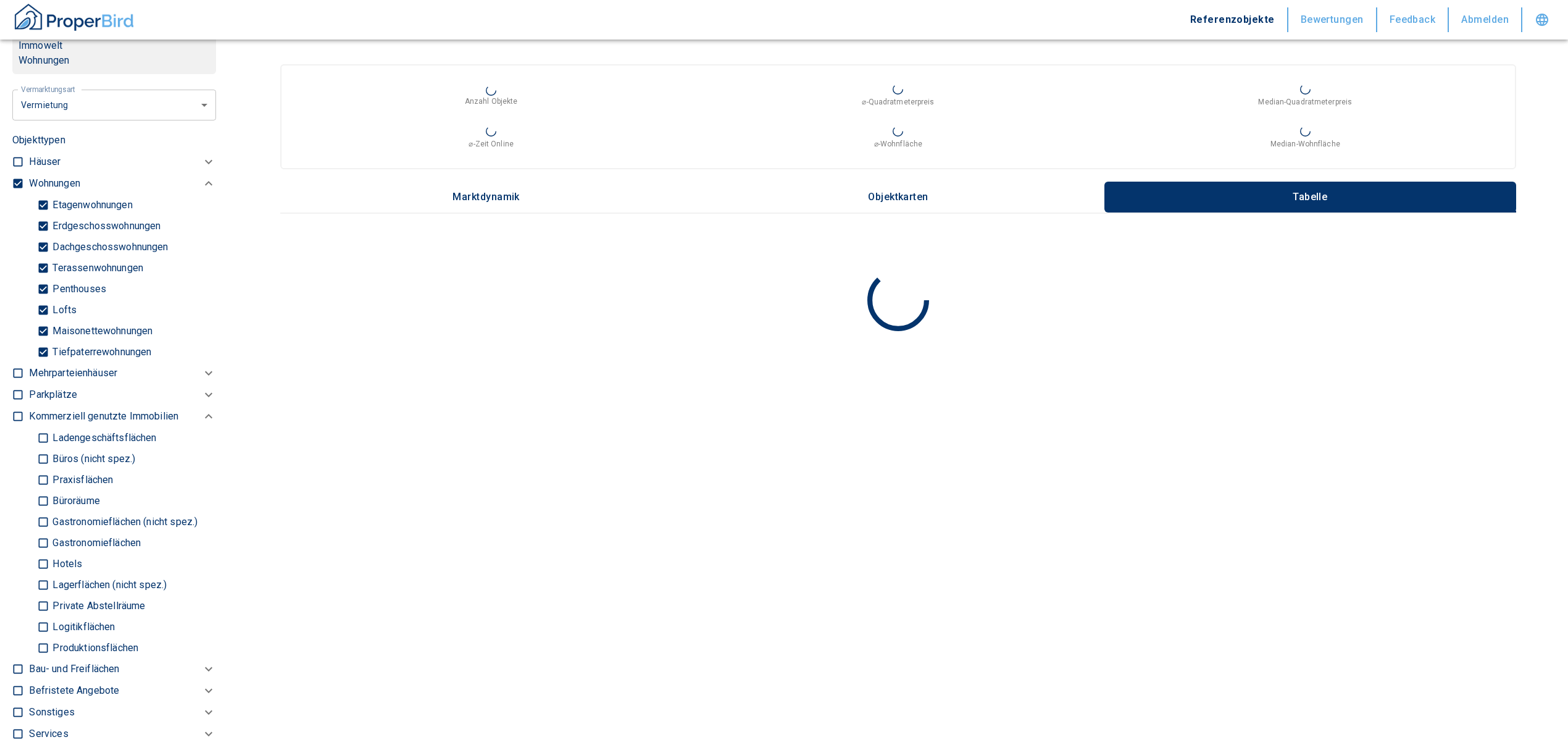
click at [18, 190] on input "checkbox" at bounding box center [18, 184] width 13 height 13
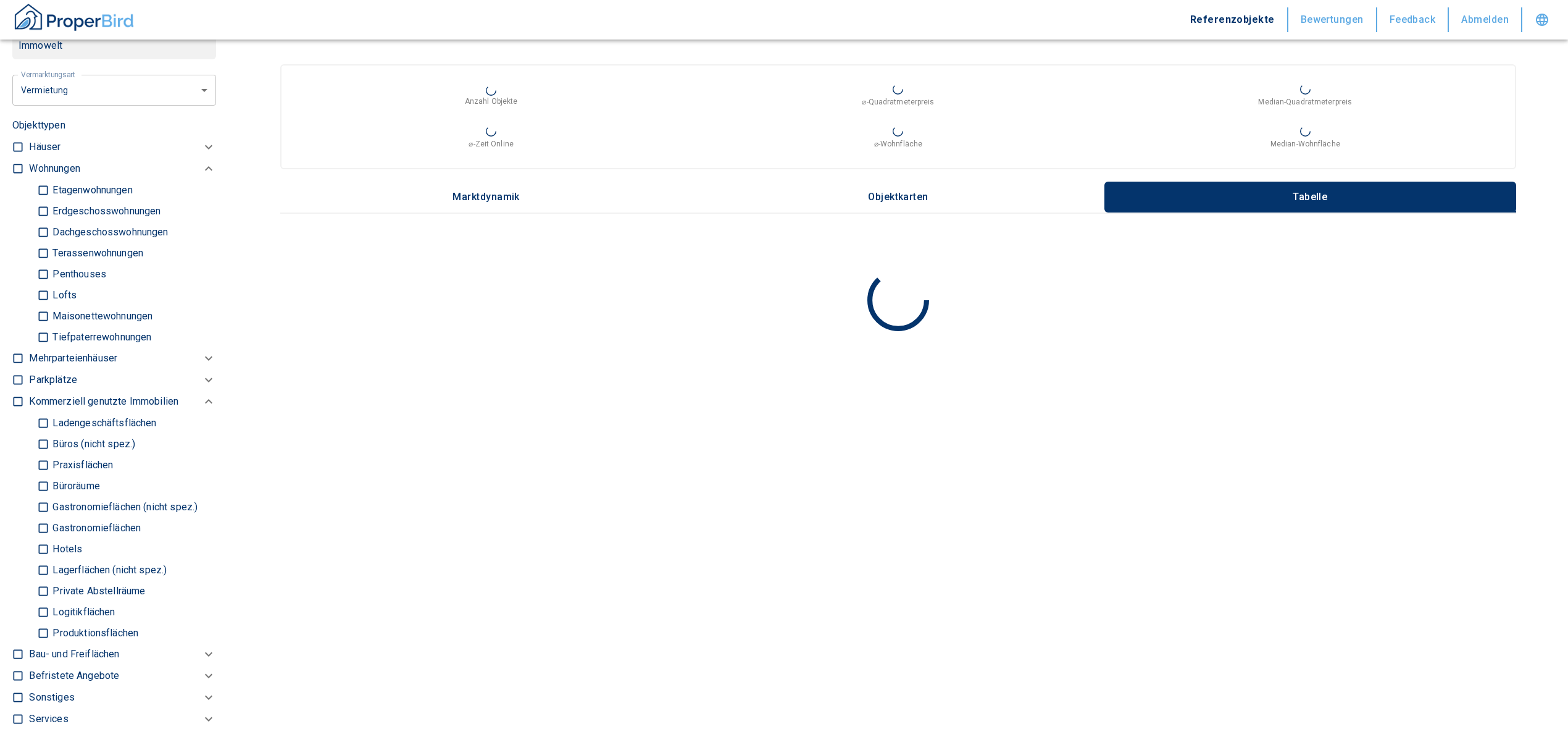
click at [37, 455] on input "Büros (nicht spez.)" at bounding box center [44, 444] width 13 height 21
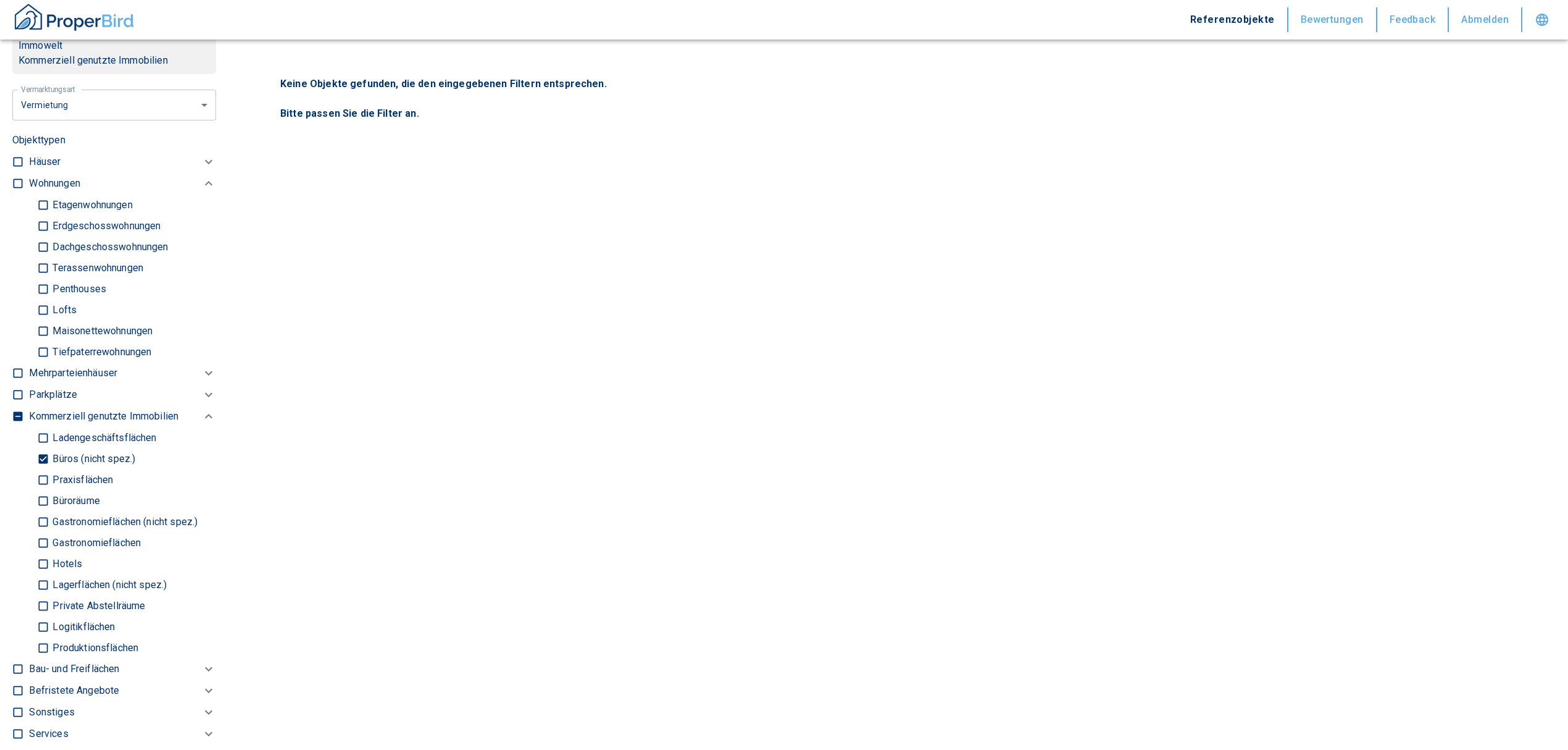
click at [37, 511] on input "Büroräume" at bounding box center [44, 500] width 13 height 21
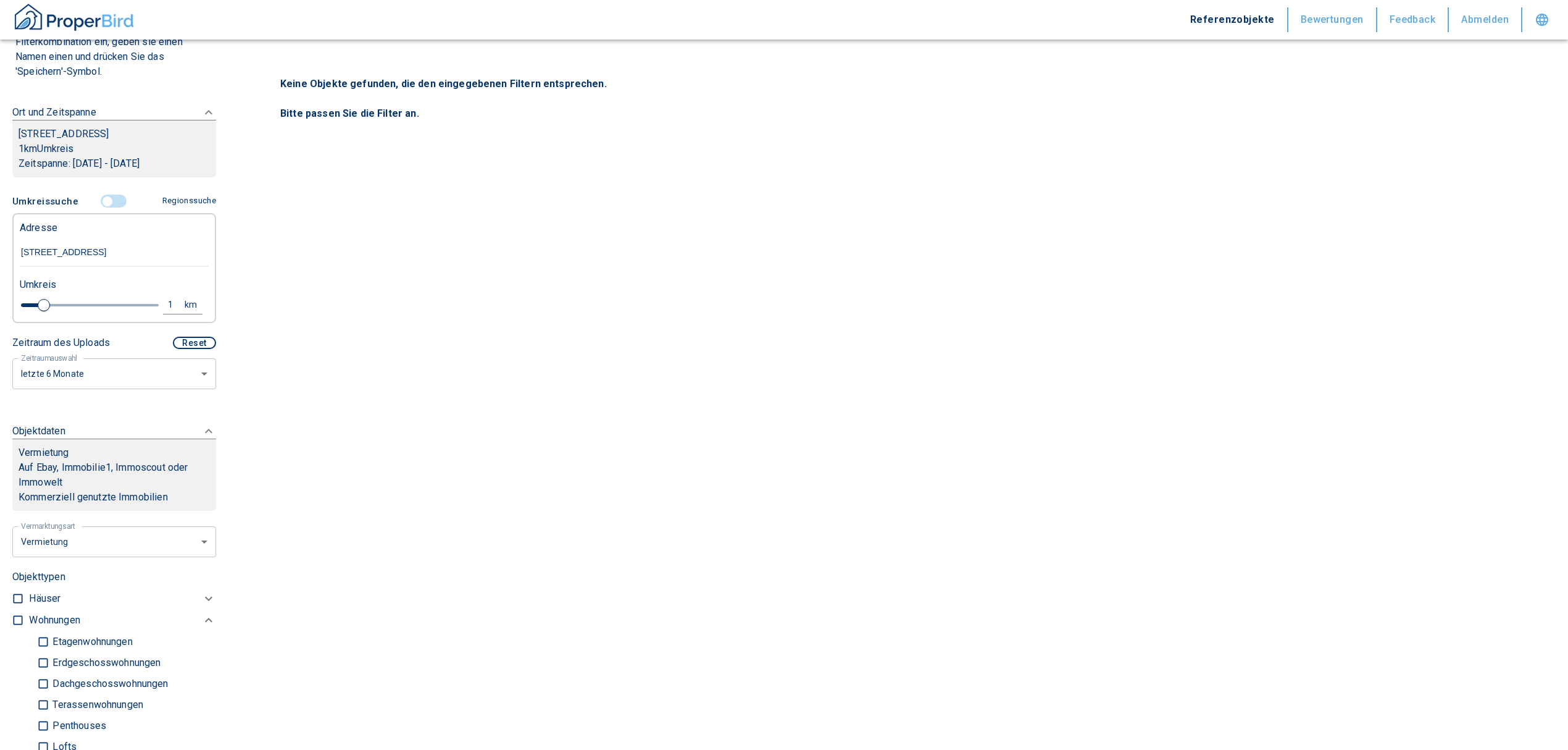
scroll to position [87, 0]
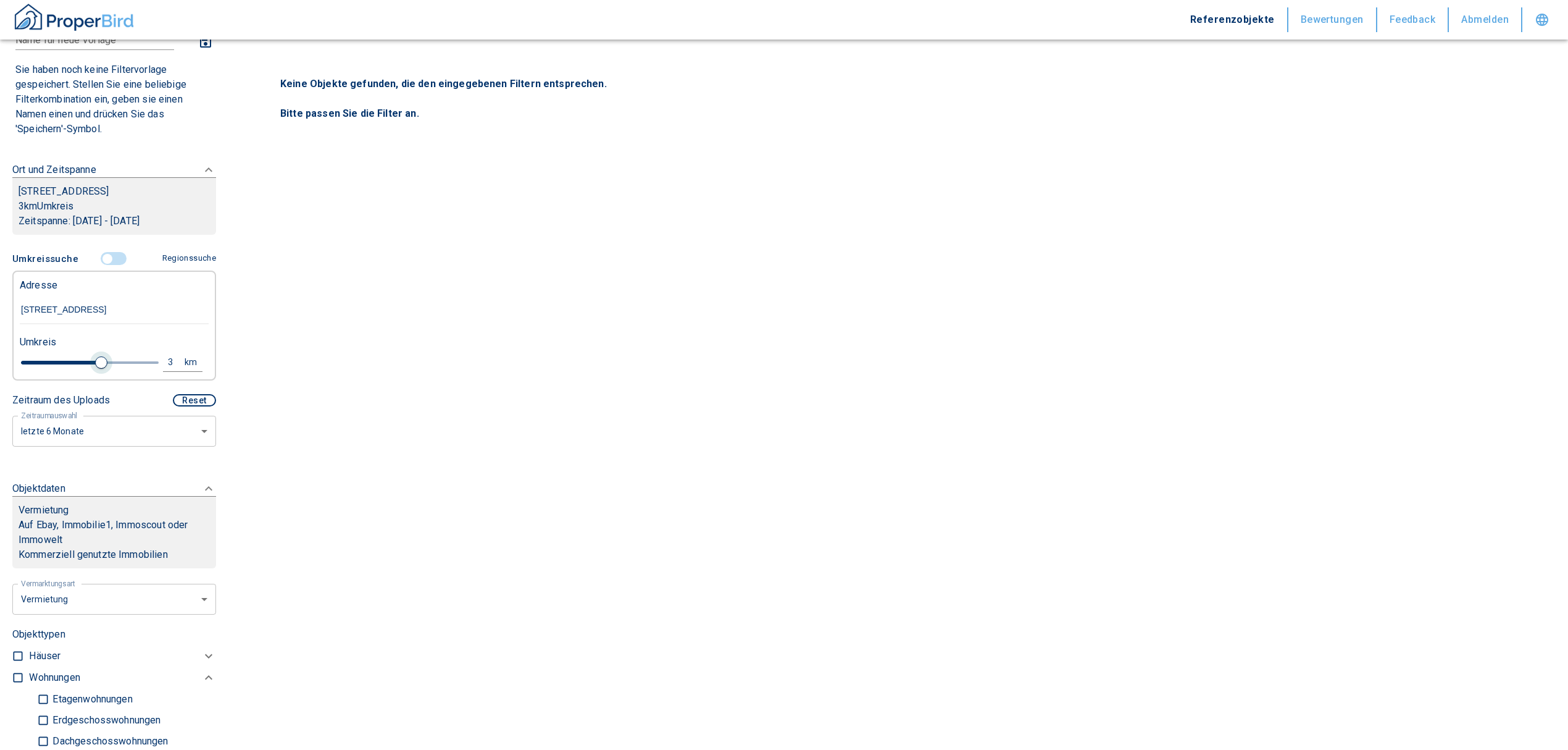
drag, startPoint x: 43, startPoint y: 372, endPoint x: 97, endPoint y: 376, distance: 54.1
click at [97, 369] on span at bounding box center [102, 363] width 13 height 13
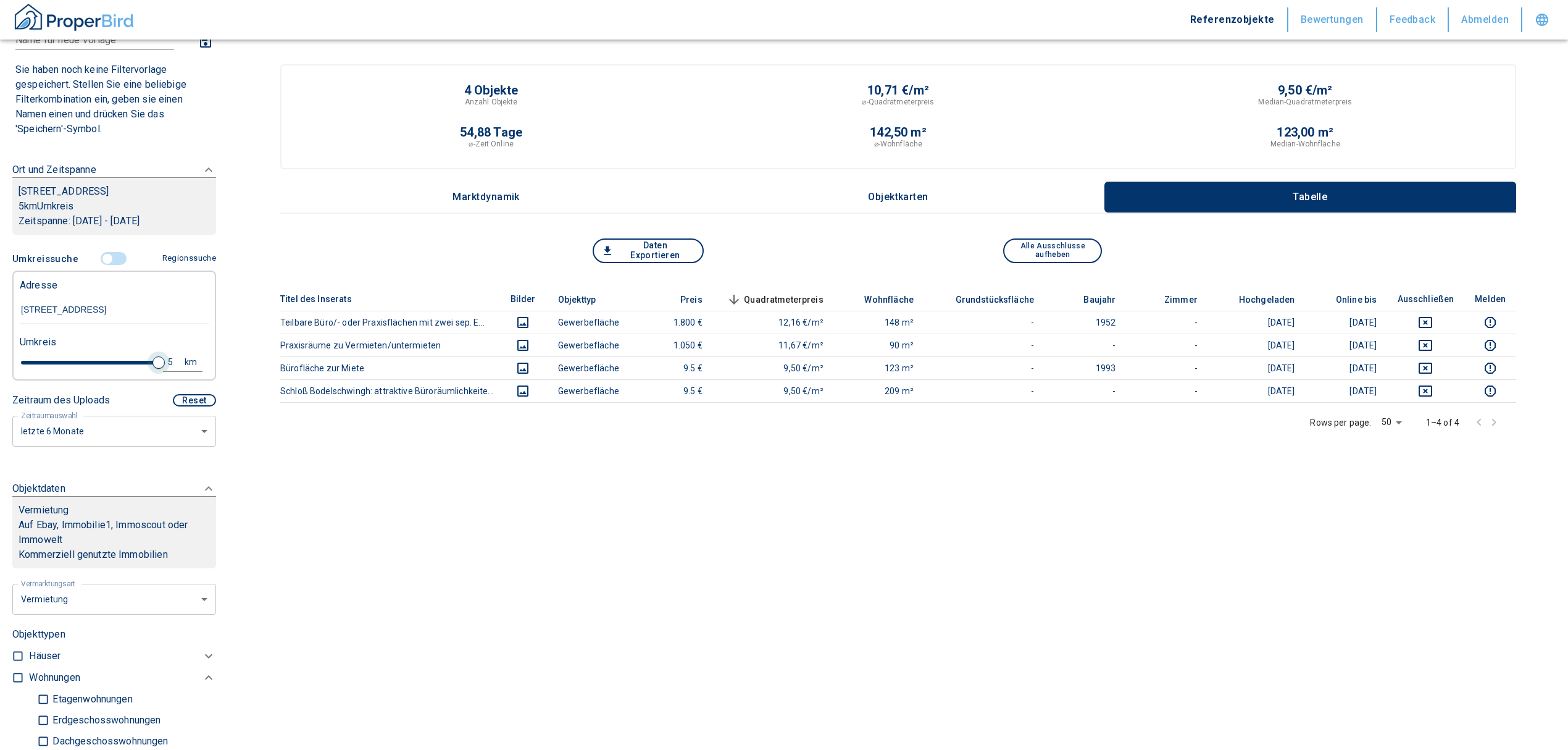
drag, startPoint x: 95, startPoint y: 378, endPoint x: 152, endPoint y: 380, distance: 57.0
click at [152, 369] on span at bounding box center [159, 363] width 13 height 13
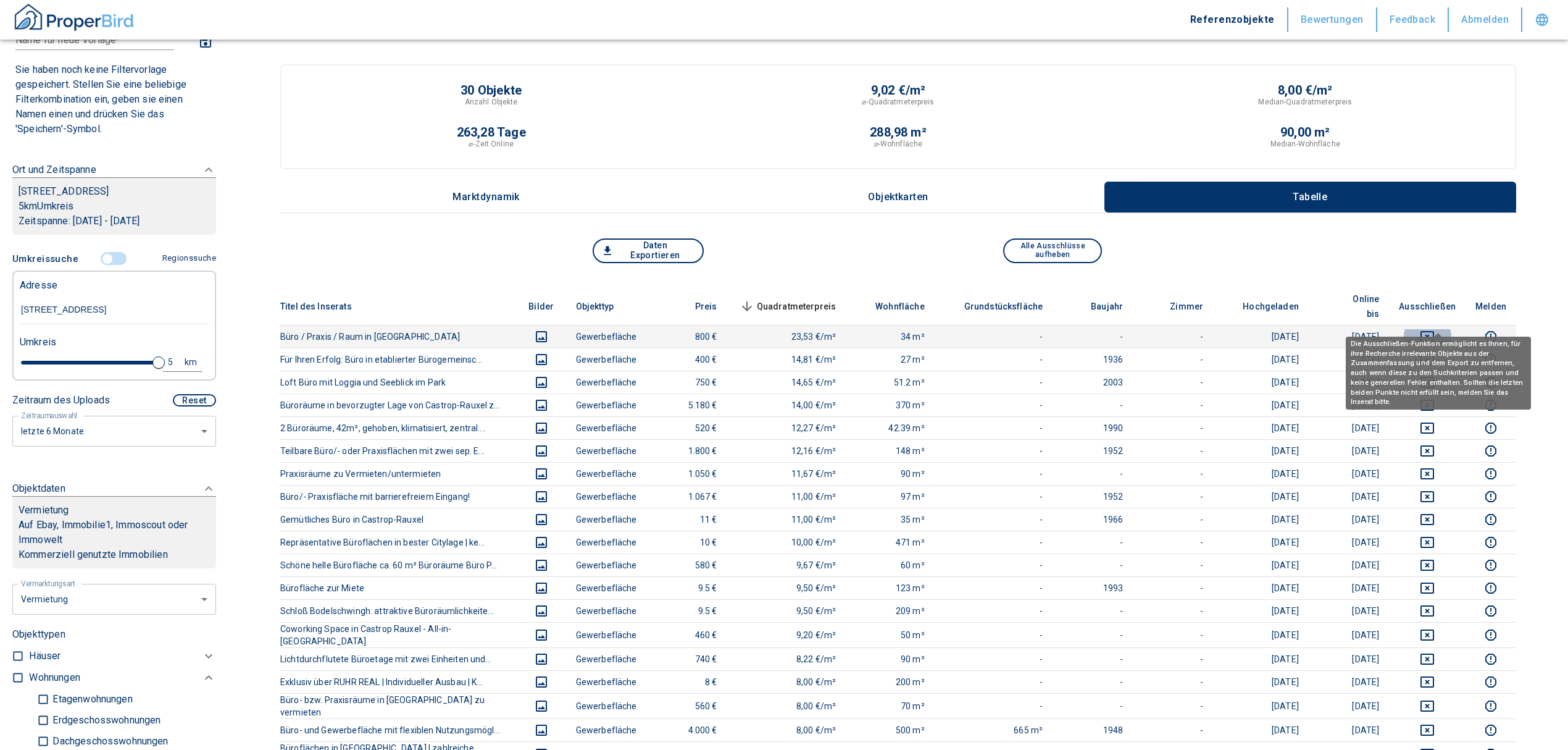
click at [1435, 329] on icon "deselect this listing" at bounding box center [1427, 336] width 15 height 15
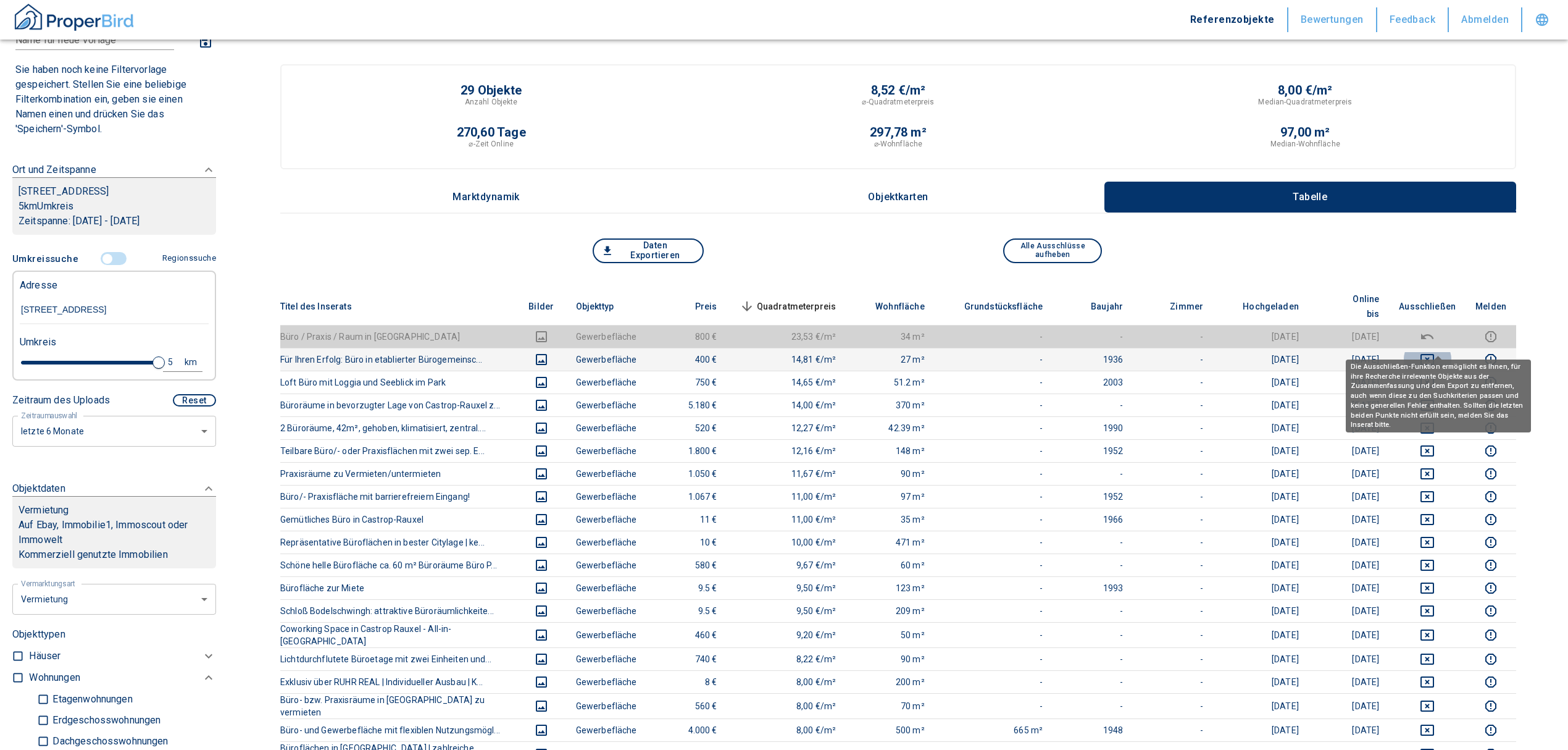
click at [1434, 354] on icon "deselect this listing" at bounding box center [1427, 360] width 14 height 11
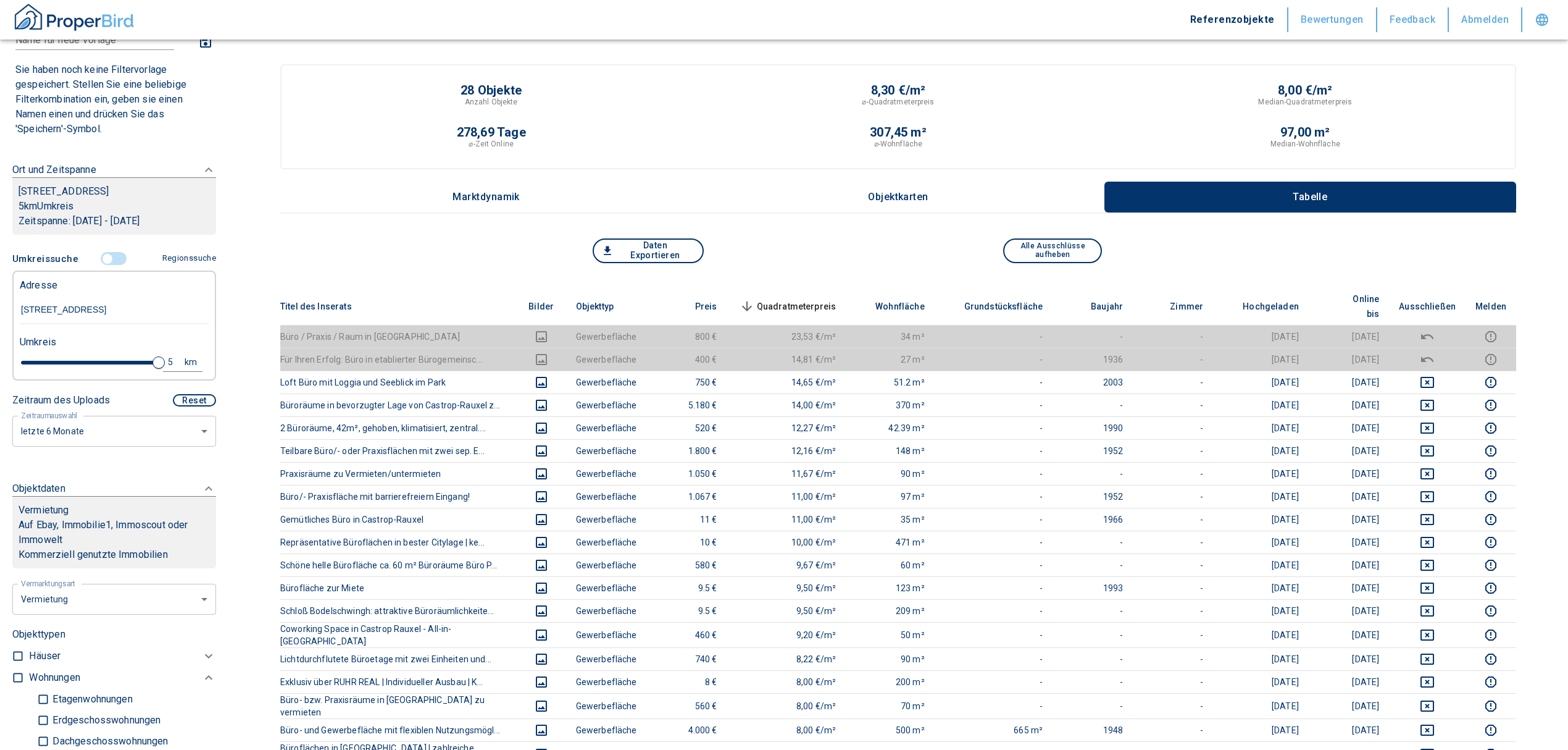
click at [791, 289] on th "Quadratmeterpreis sorted descending" at bounding box center [787, 307] width 119 height 38
click at [794, 299] on span "Quadratmeterpreis sorted descending" at bounding box center [786, 306] width 99 height 15
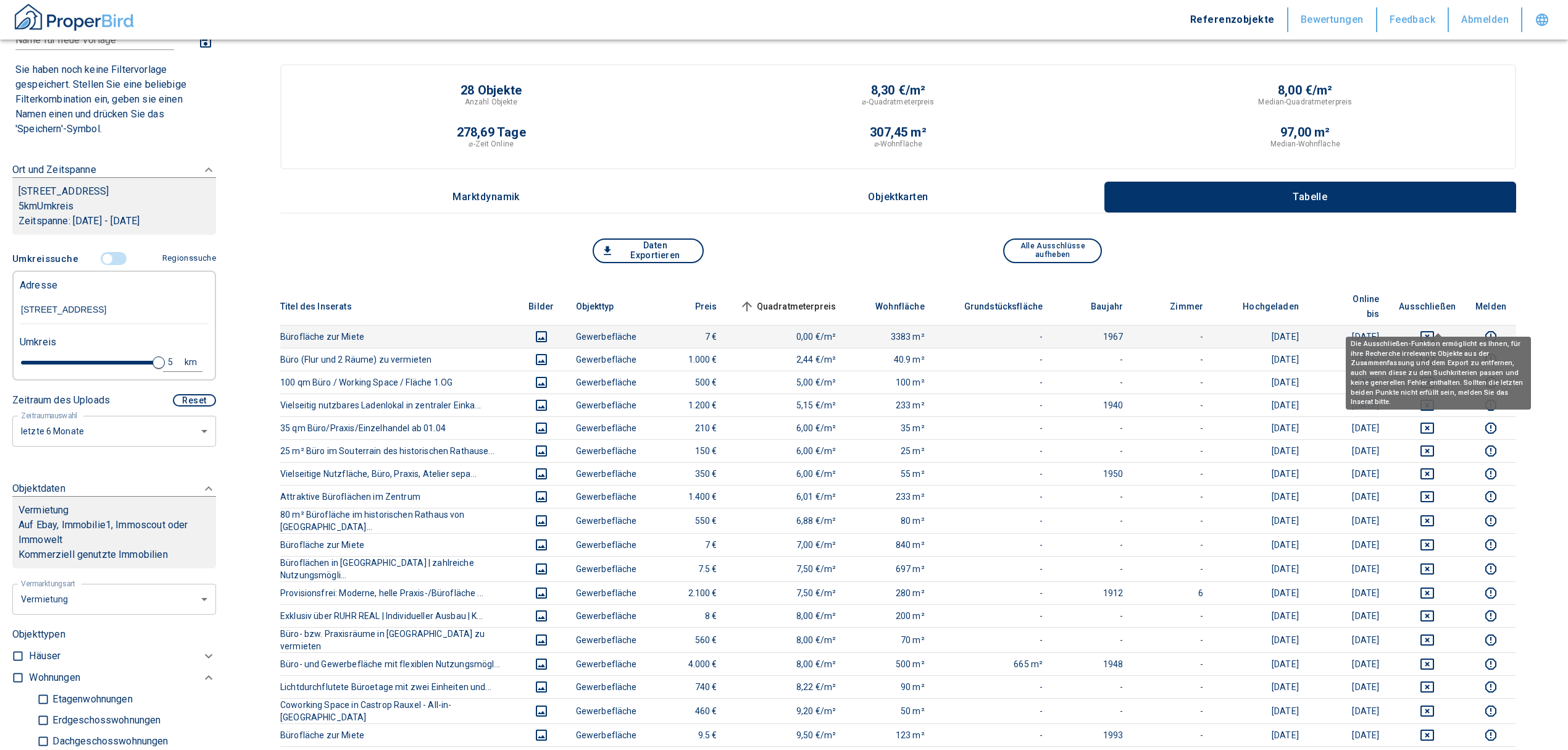
click at [1435, 329] on icon "deselect this listing" at bounding box center [1427, 336] width 15 height 15
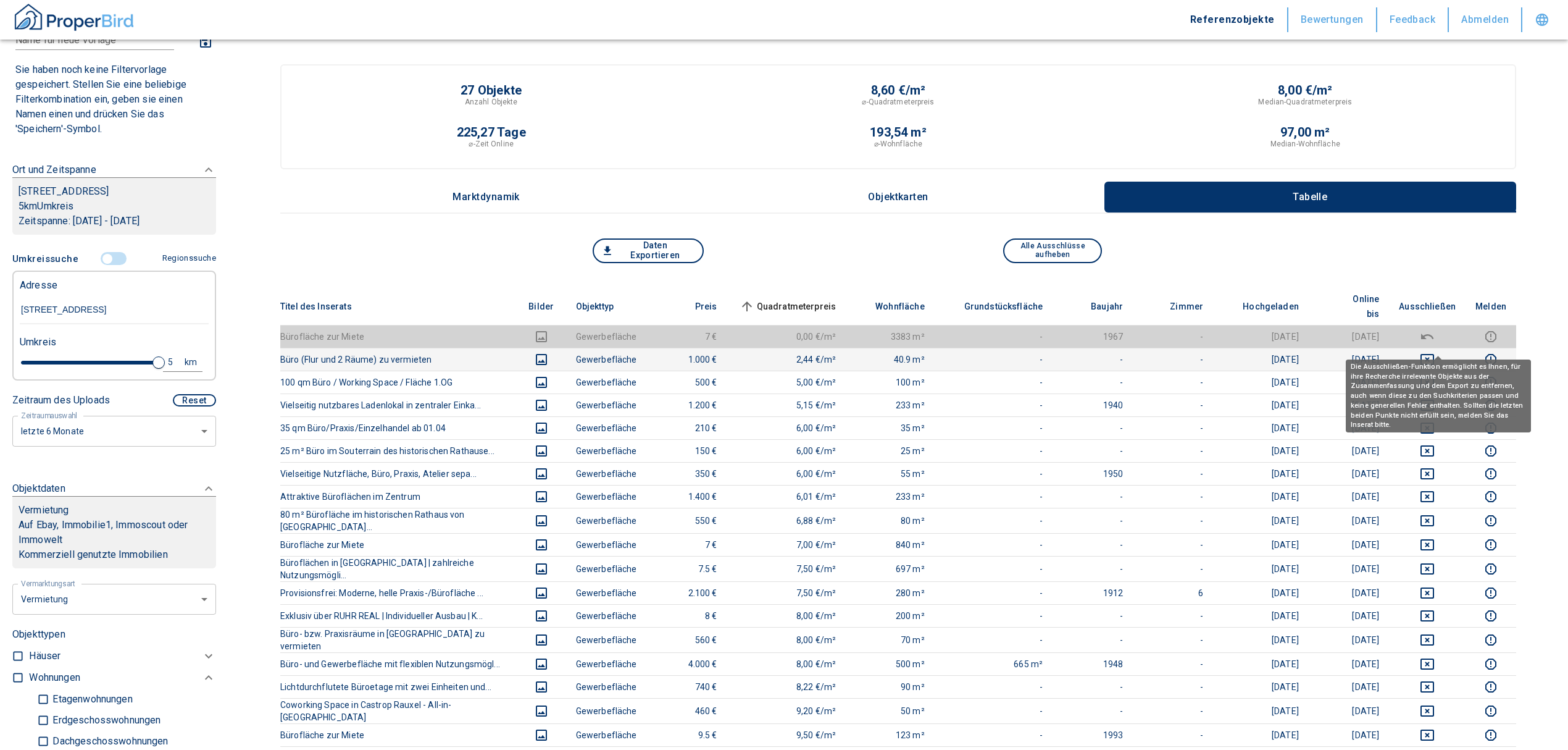
click at [1434, 354] on icon "deselect this listing" at bounding box center [1427, 360] width 14 height 11
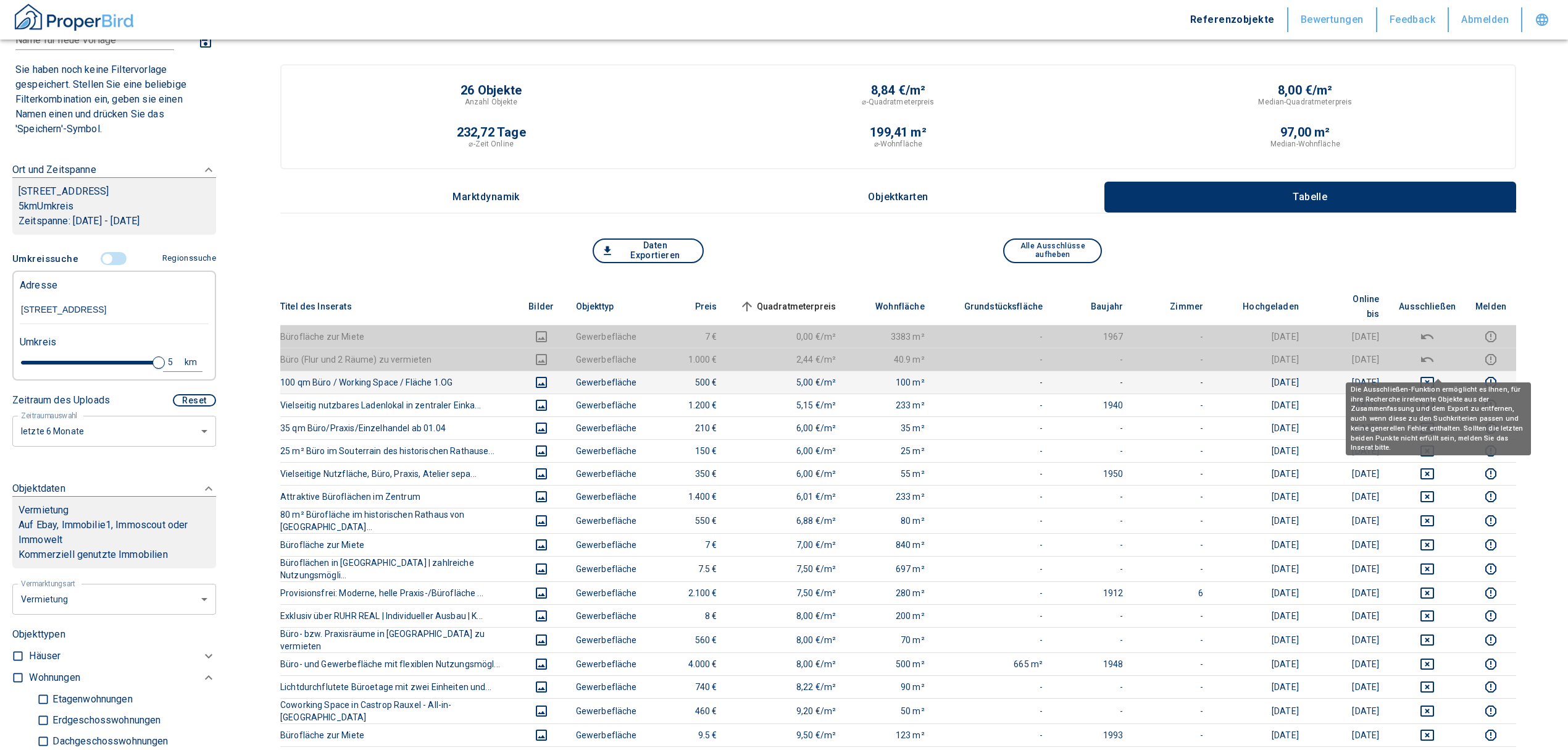
click at [1435, 375] on icon "deselect this listing" at bounding box center [1427, 382] width 15 height 15
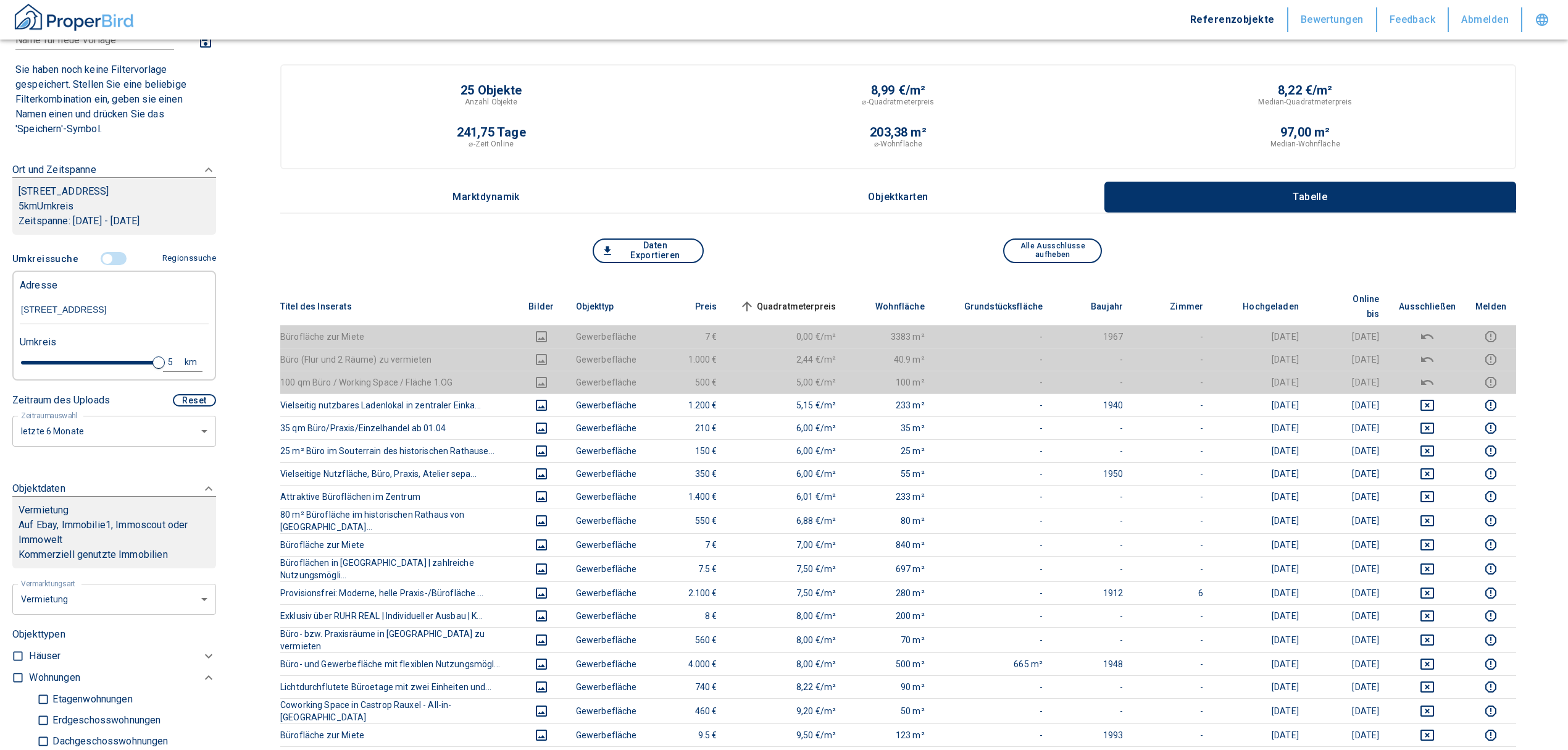
click at [806, 299] on span "Quadratmeterpreis sorted ascending" at bounding box center [786, 306] width 99 height 15
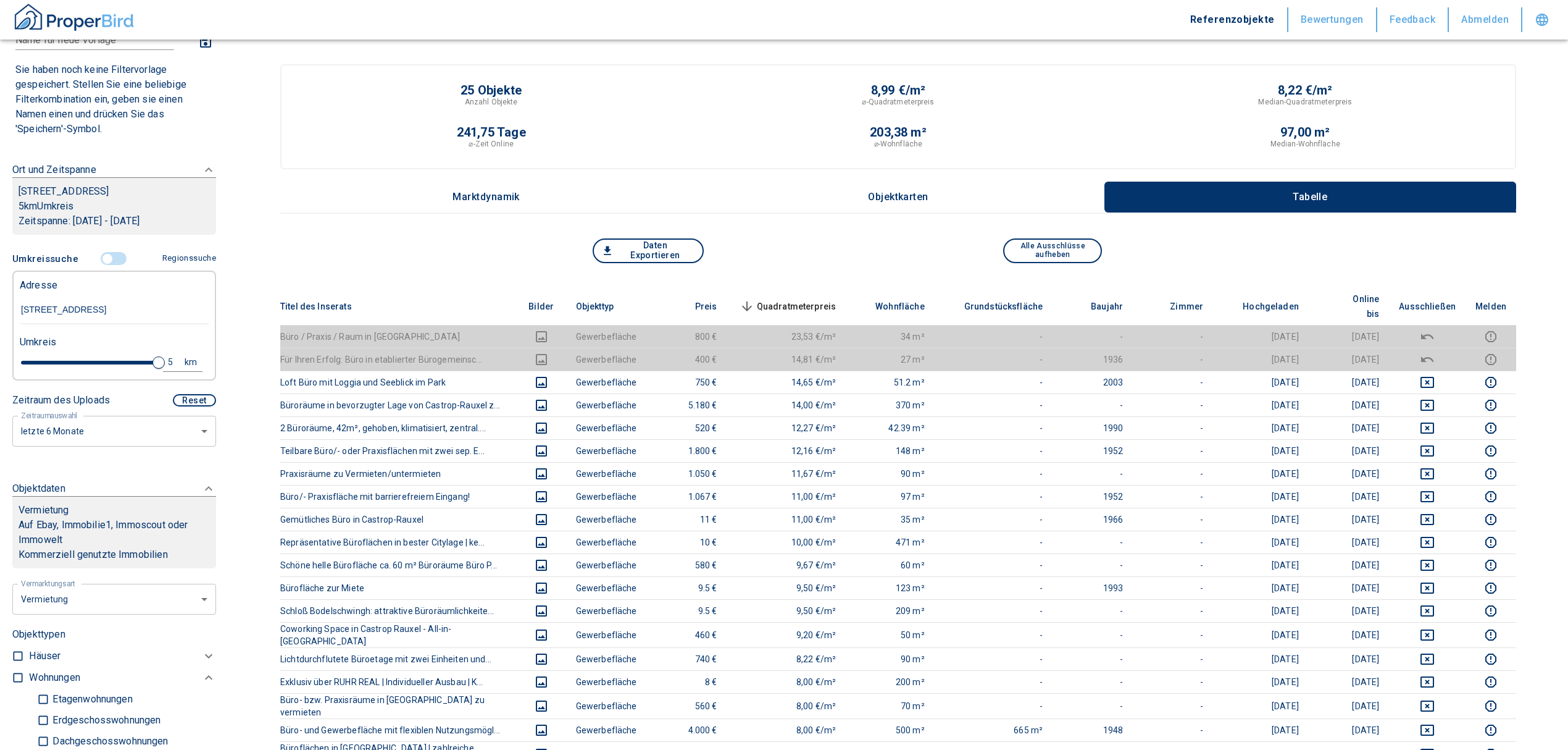
click at [787, 299] on span "Quadratmeterpreis sorted descending" at bounding box center [786, 306] width 99 height 15
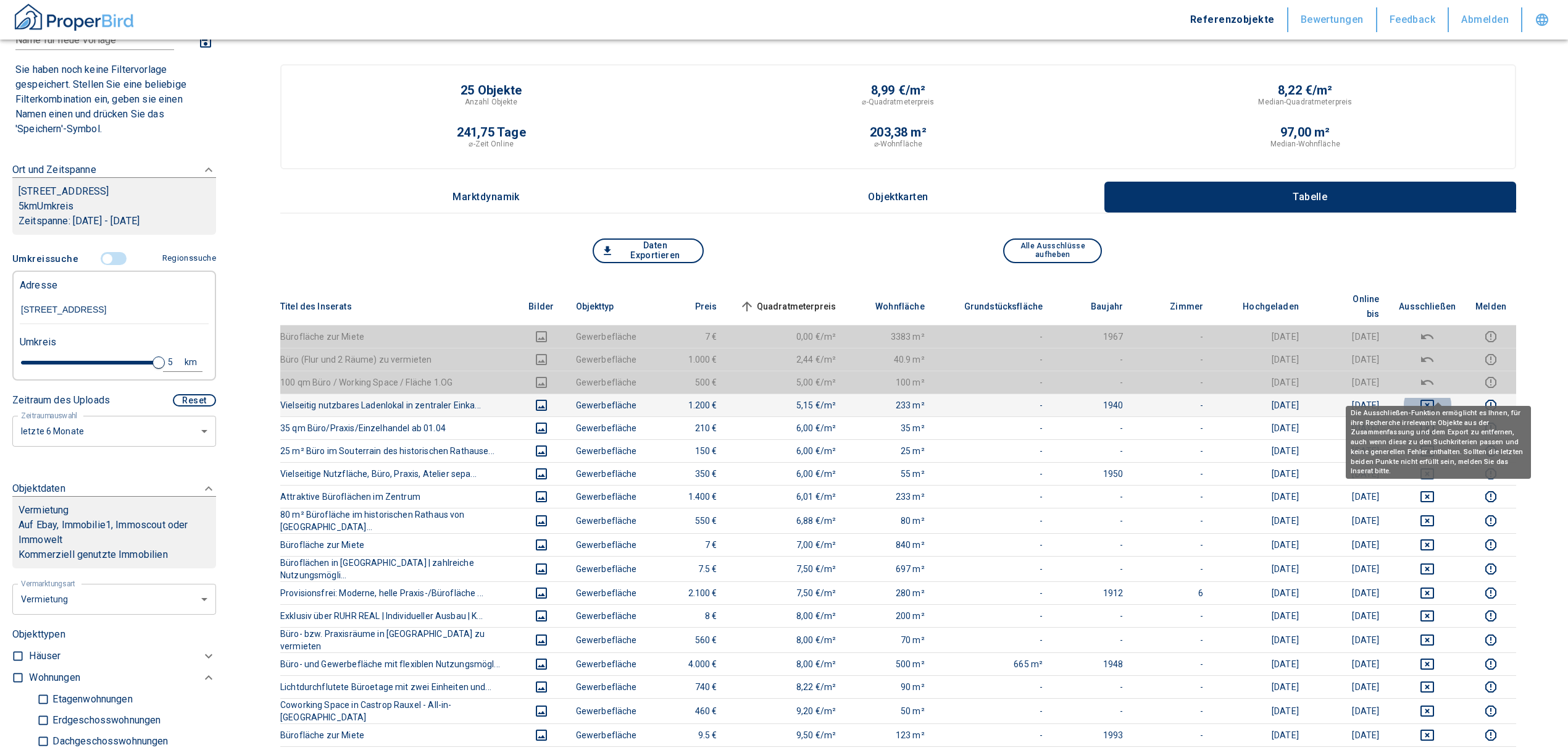
click at [1434, 400] on icon "deselect this listing" at bounding box center [1427, 406] width 14 height 11
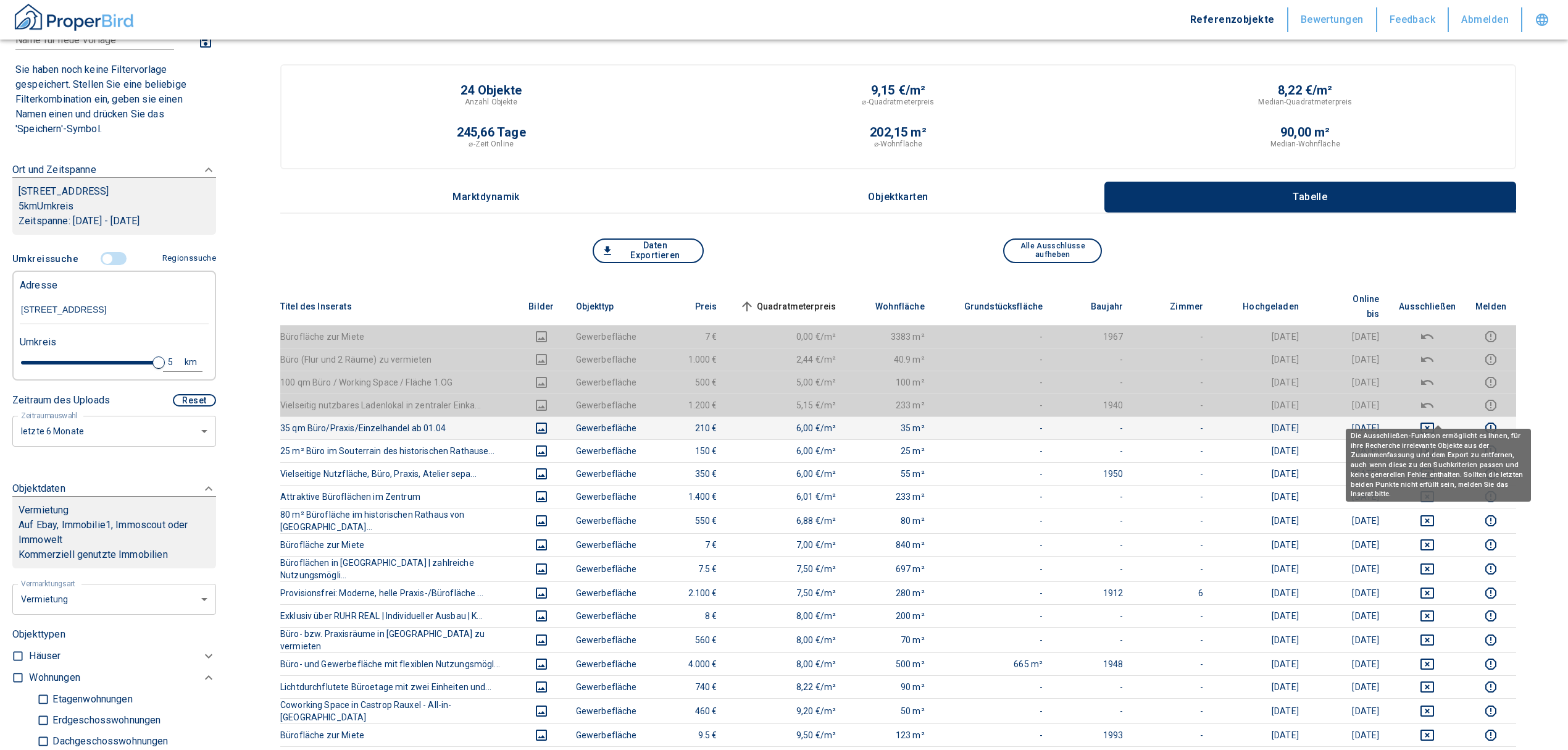
click at [1435, 421] on icon "deselect this listing" at bounding box center [1427, 428] width 15 height 15
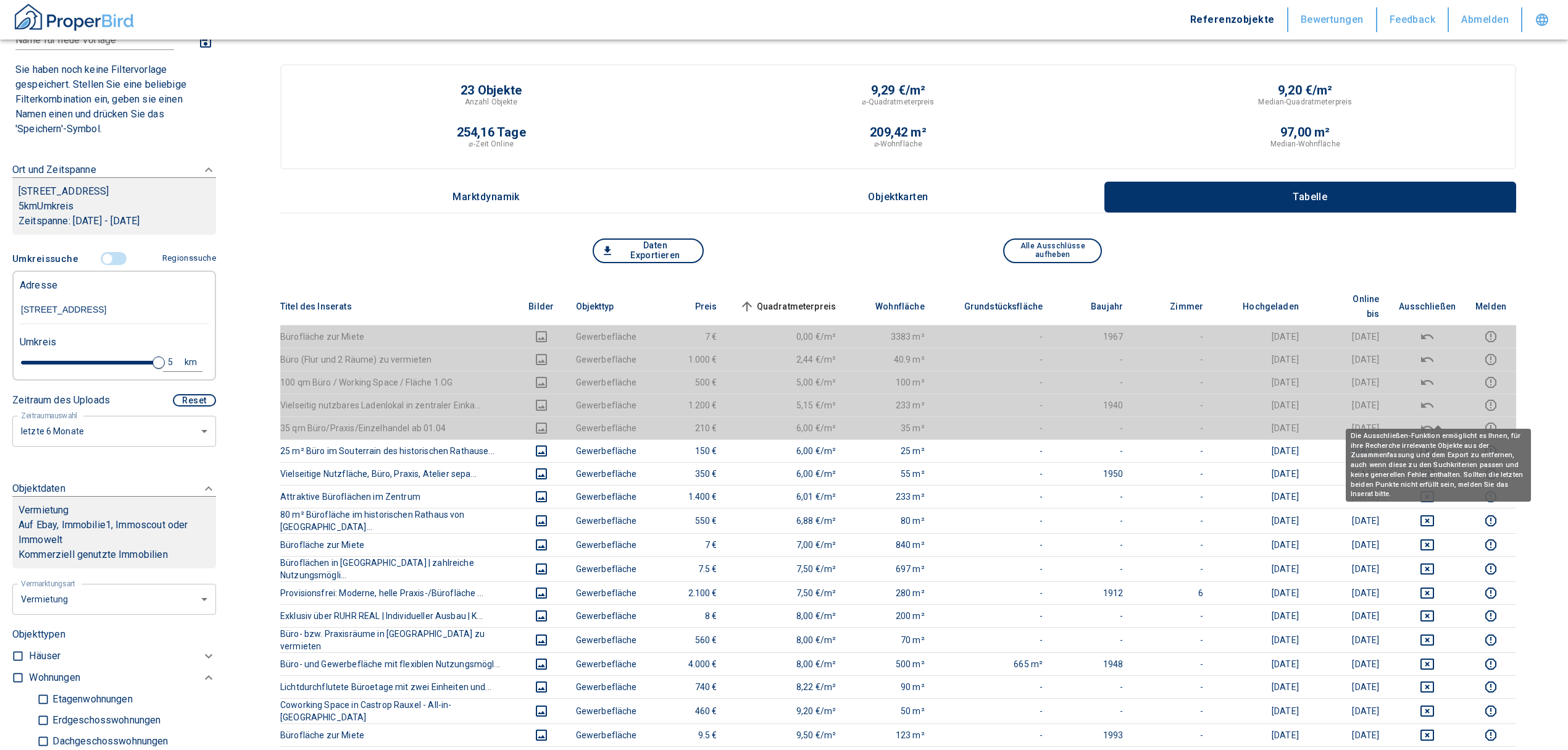
click at [1440, 444] on body "Referenzobjekte Bewertungen Feedback Abmelden Filtervorlagen Neue Filtereinstel…" at bounding box center [784, 723] width 1568 height 1446
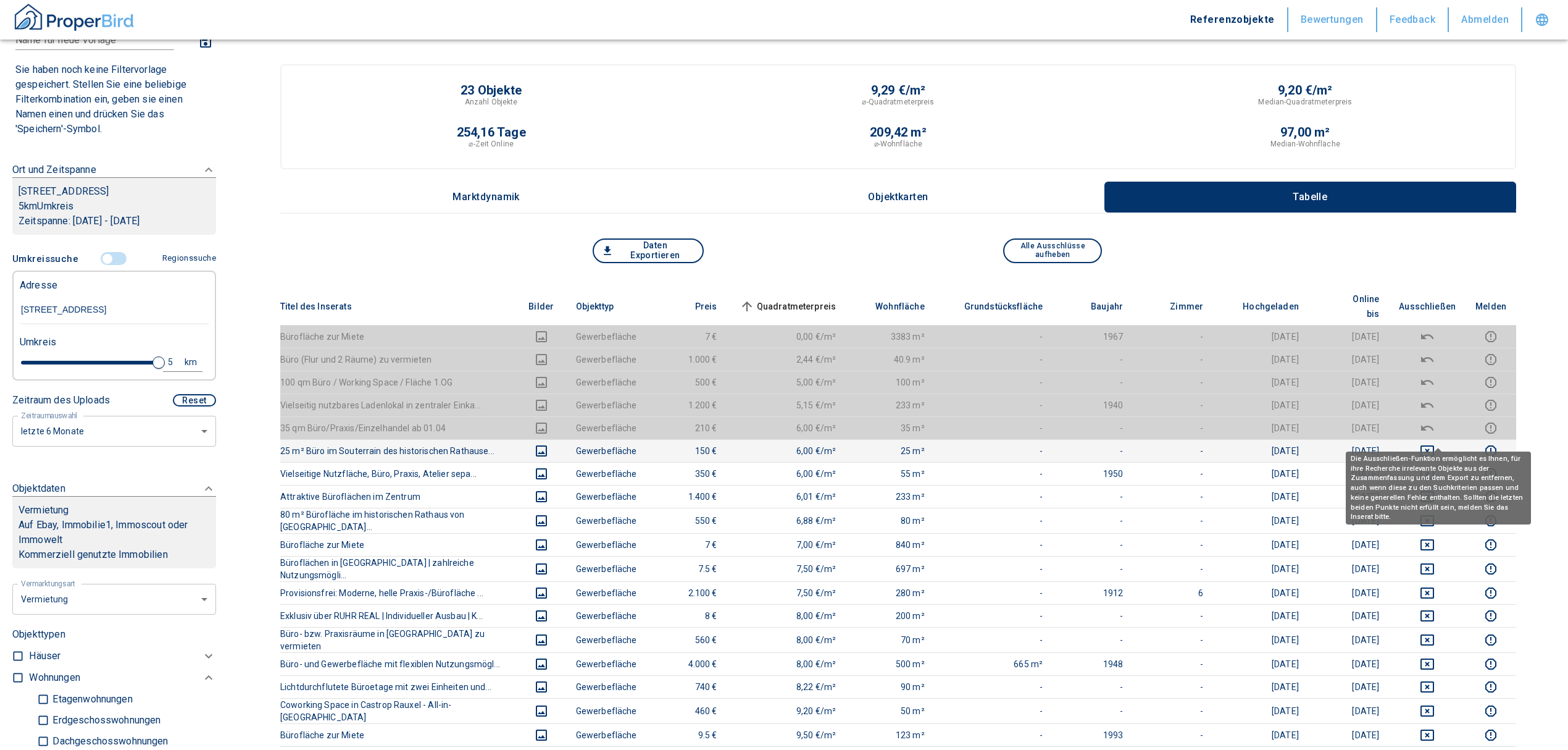
click at [1434, 445] on icon "deselect this listing" at bounding box center [1427, 451] width 14 height 11
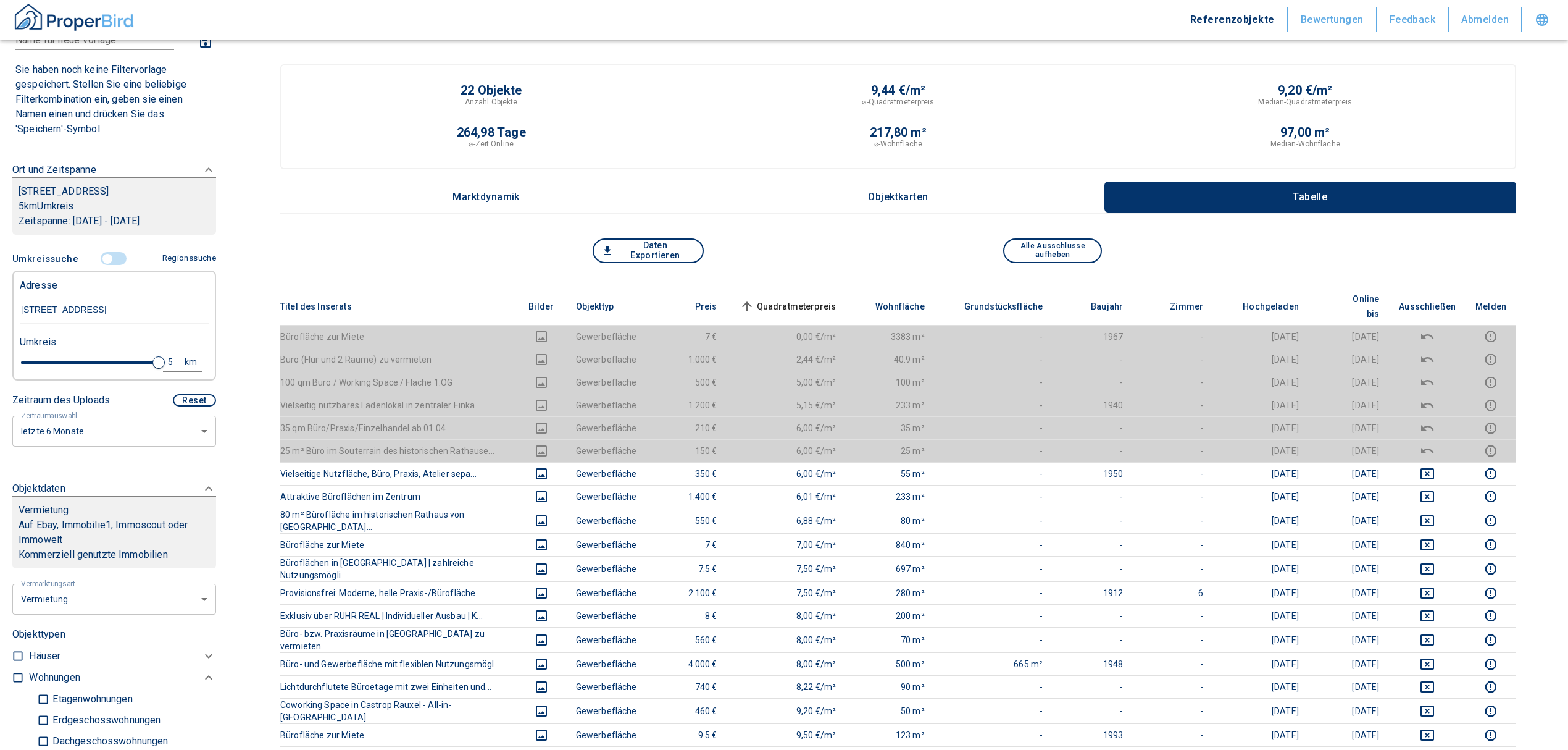
click at [788, 299] on span "Quadratmeterpreis sorted ascending" at bounding box center [786, 306] width 99 height 15
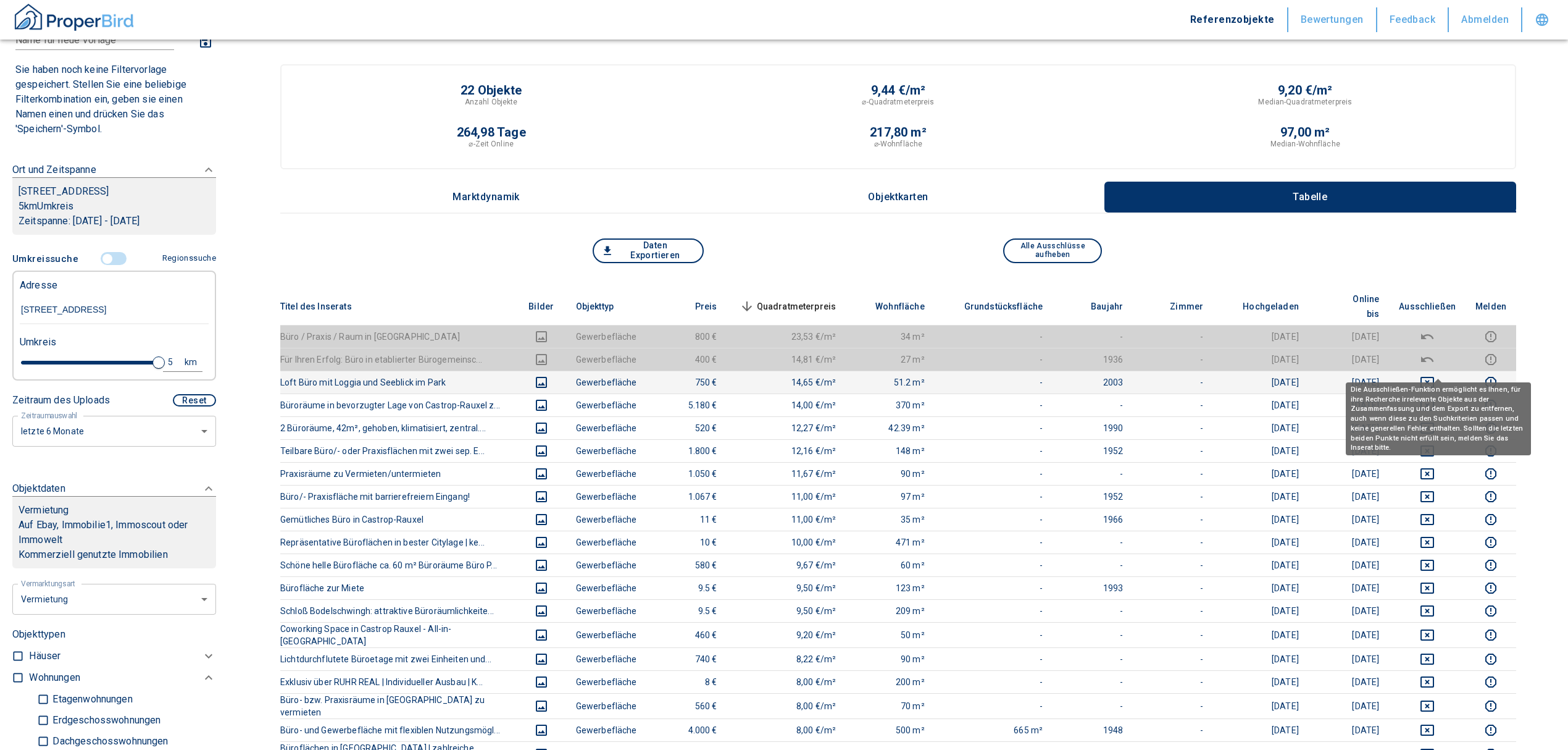
click at [1435, 375] on icon "deselect this listing" at bounding box center [1427, 382] width 15 height 15
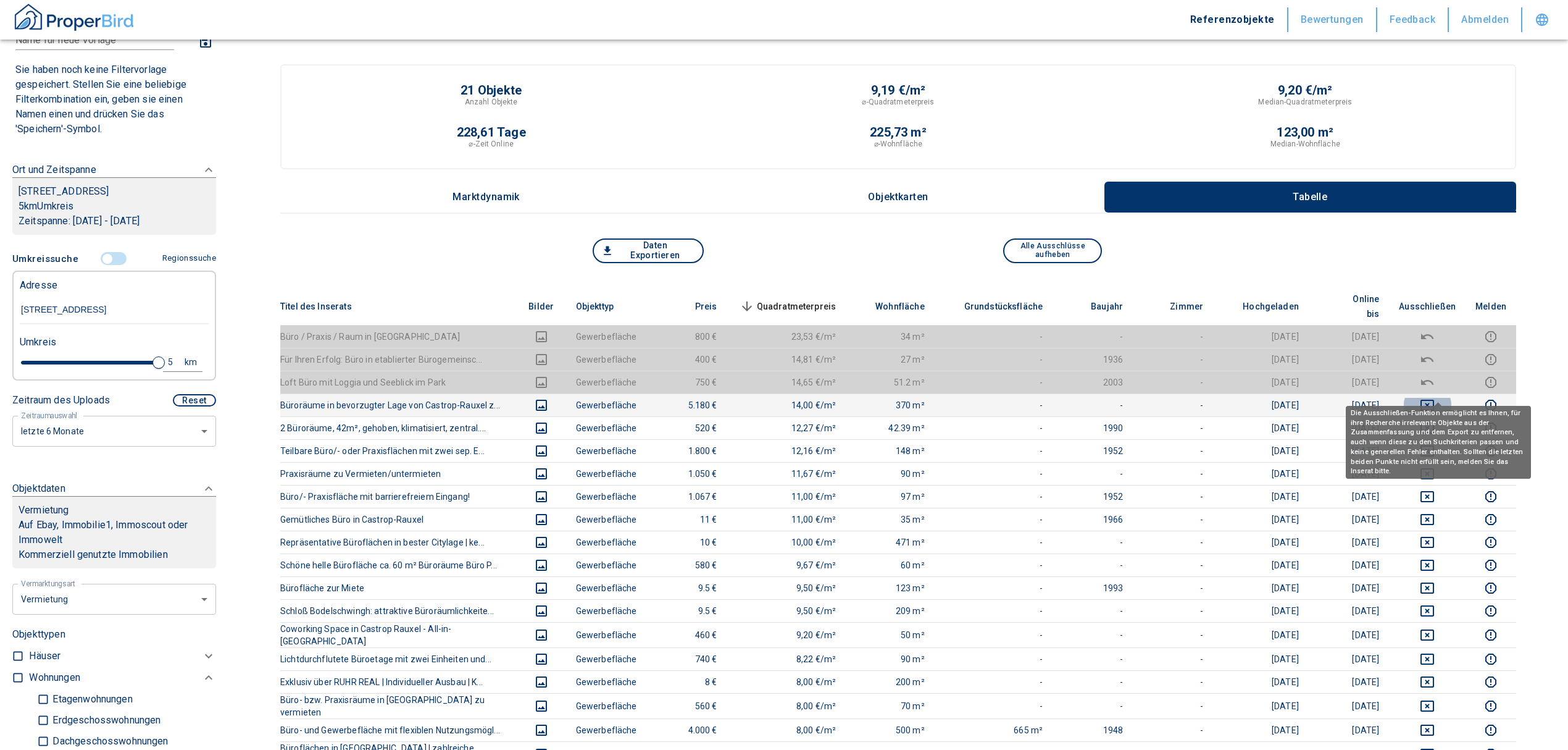
click at [1435, 398] on icon "deselect this listing" at bounding box center [1427, 405] width 15 height 15
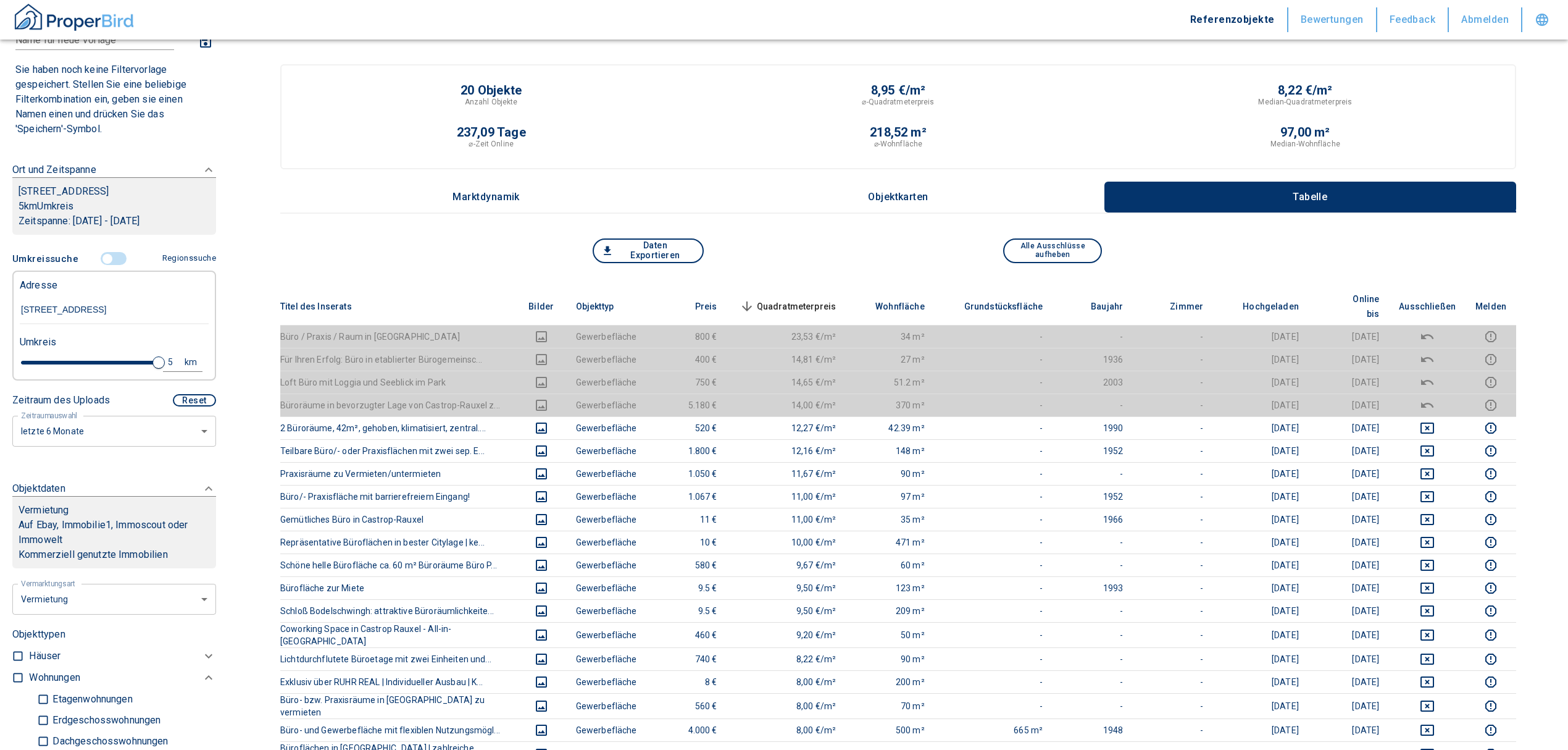
drag, startPoint x: 790, startPoint y: 280, endPoint x: 798, endPoint y: 303, distance: 24.4
click at [793, 286] on div "Daten Exportieren Alle Ausschlüsse aufheben Titel des Inserats Bilder Objekttyp…" at bounding box center [898, 711] width 1236 height 946
click at [798, 299] on span "Quadratmeterpreis sorted descending" at bounding box center [786, 306] width 99 height 15
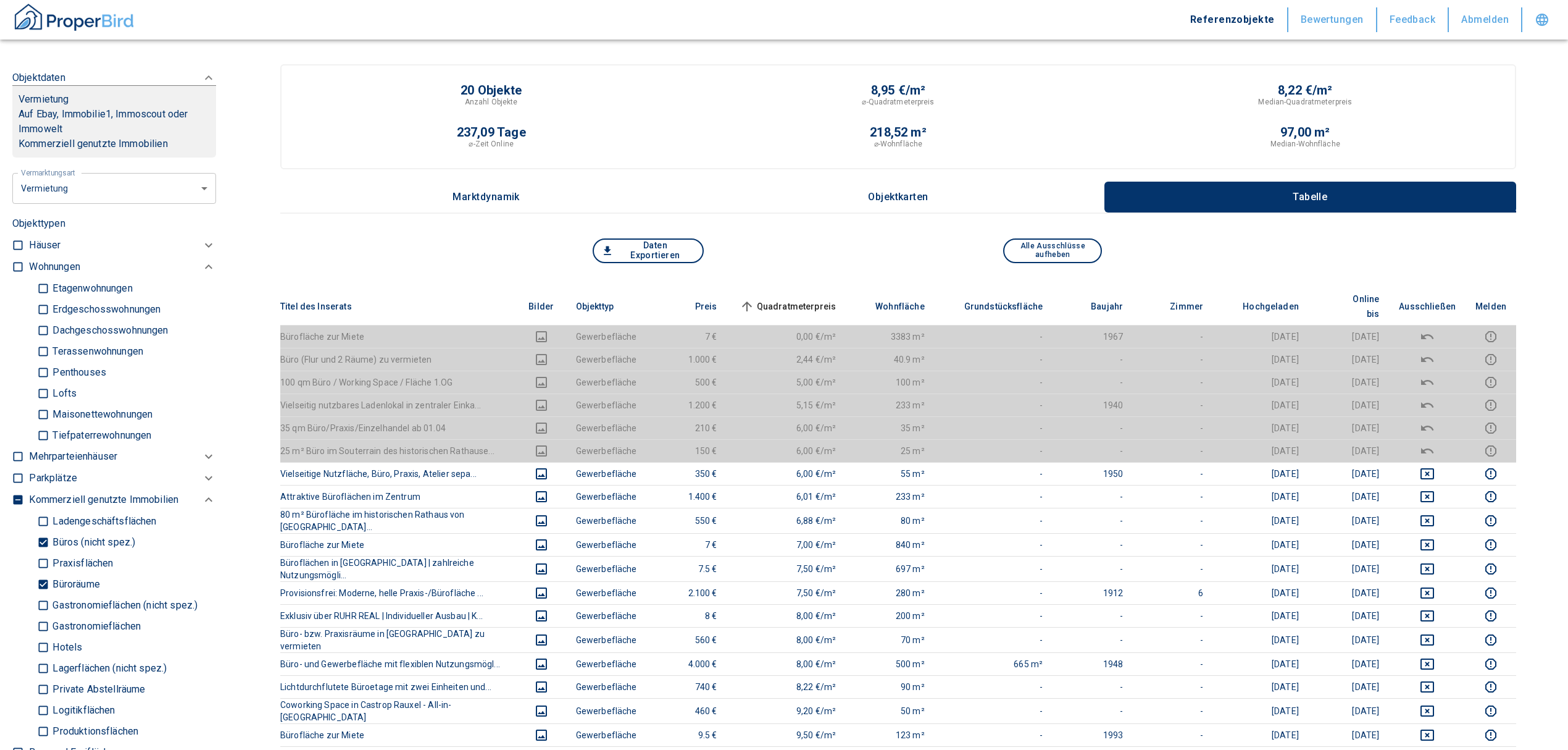
scroll to position [498, 0]
drag, startPoint x: 45, startPoint y: 598, endPoint x: 45, endPoint y: 587, distance: 11.0
click at [45, 594] on input "Büroräume" at bounding box center [44, 583] width 13 height 21
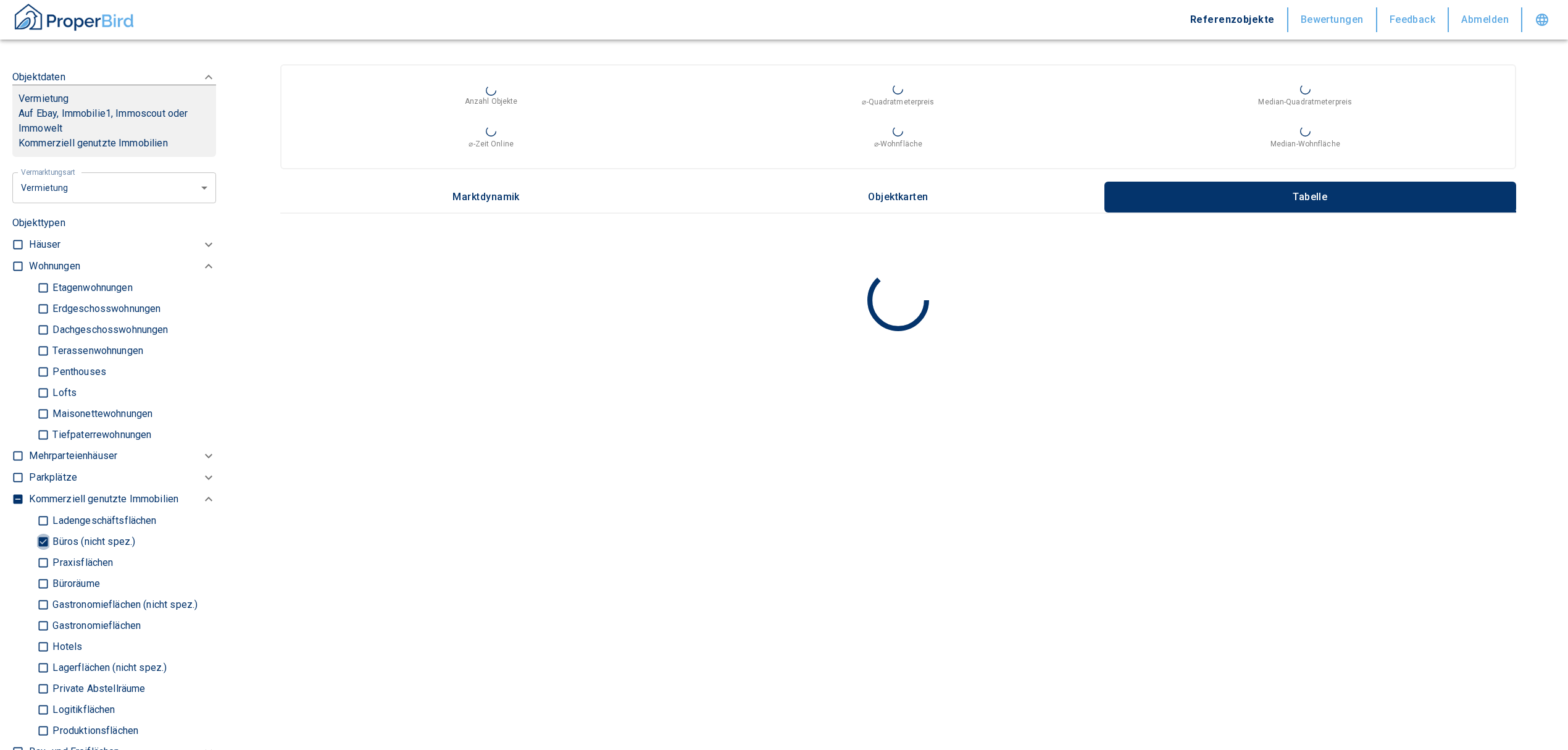
click at [42, 552] on input "Büros (nicht spez.)" at bounding box center [44, 541] width 13 height 21
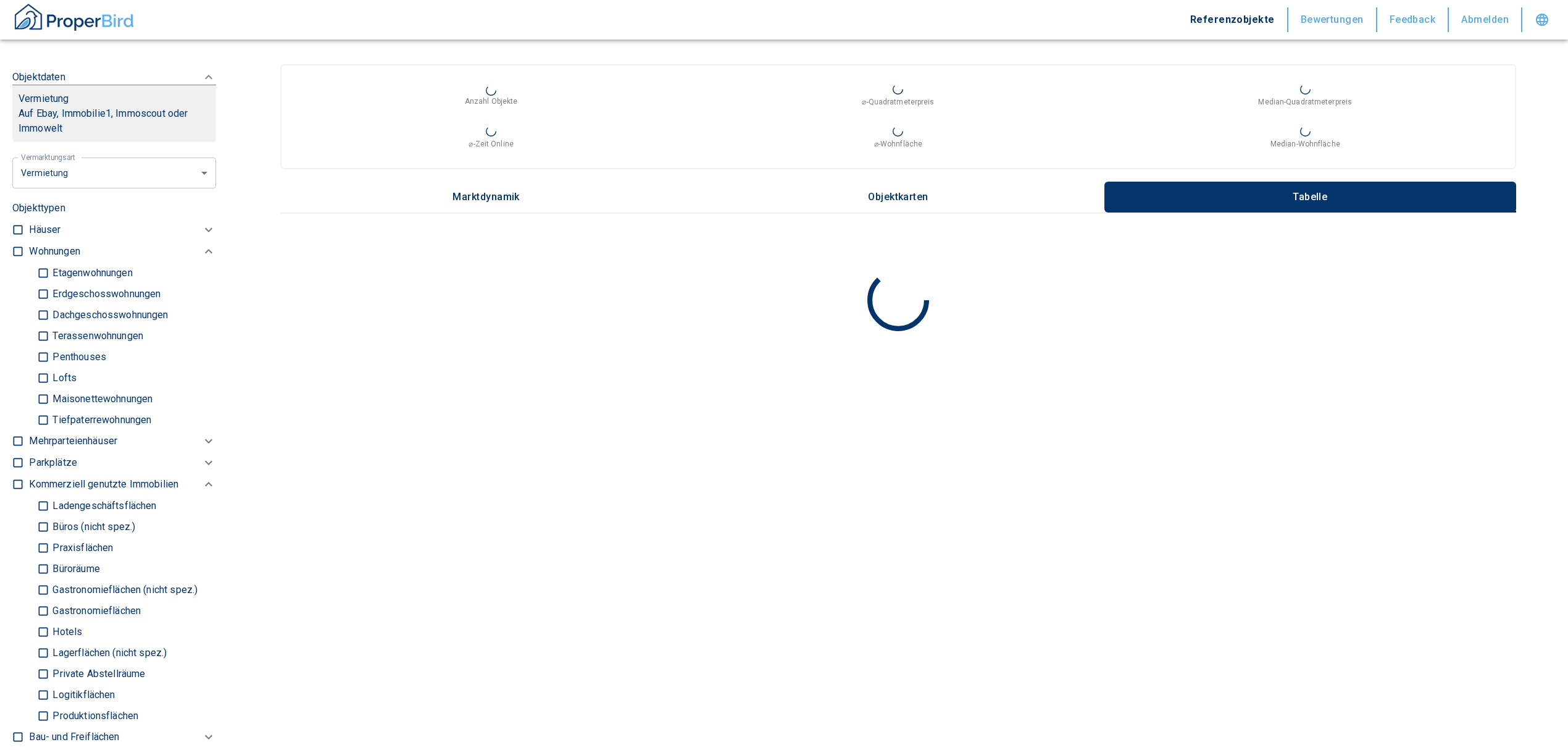
click at [45, 516] on input "Ladengeschäftsflächen" at bounding box center [44, 505] width 13 height 21
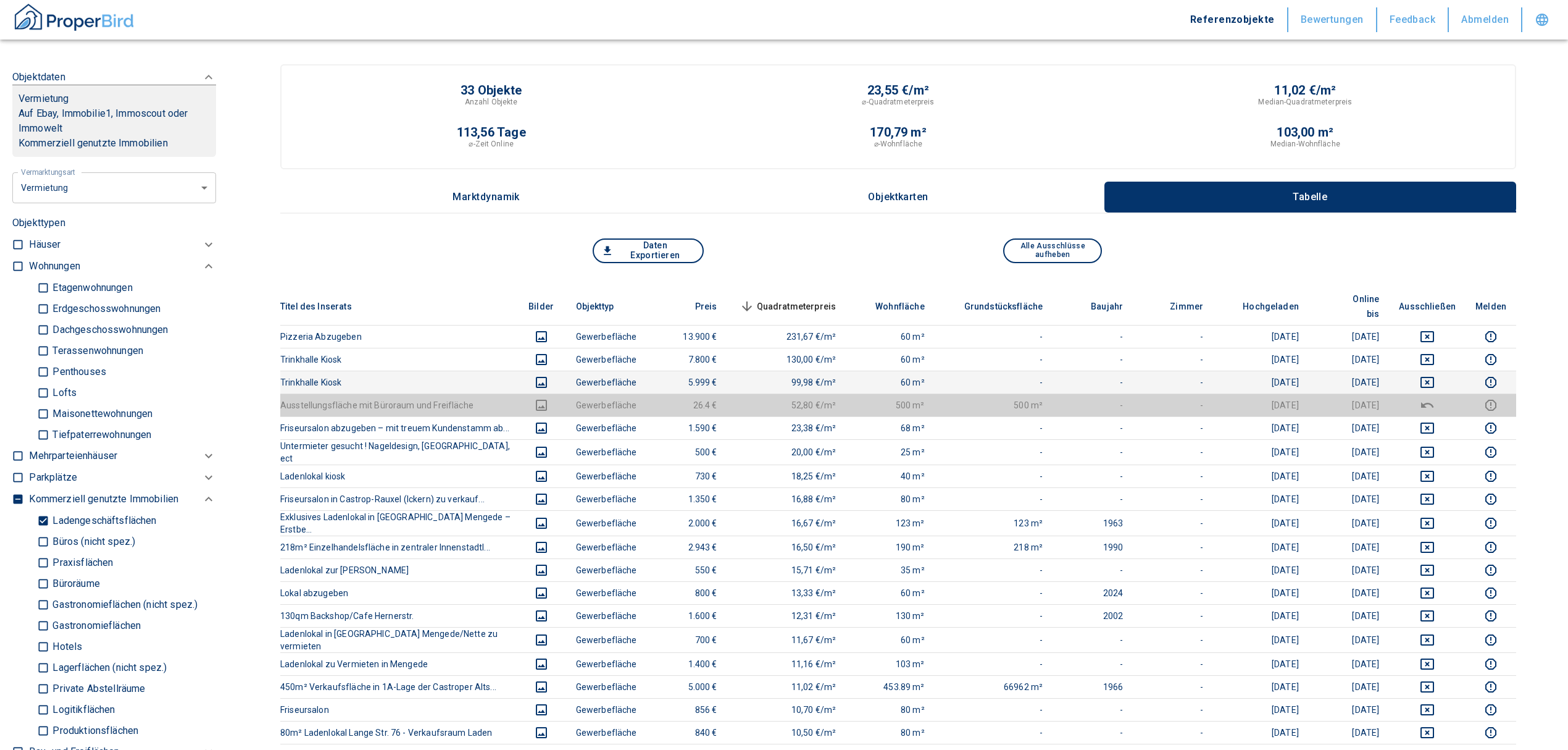
click at [1435, 375] on icon "deselect this listing" at bounding box center [1427, 382] width 15 height 15
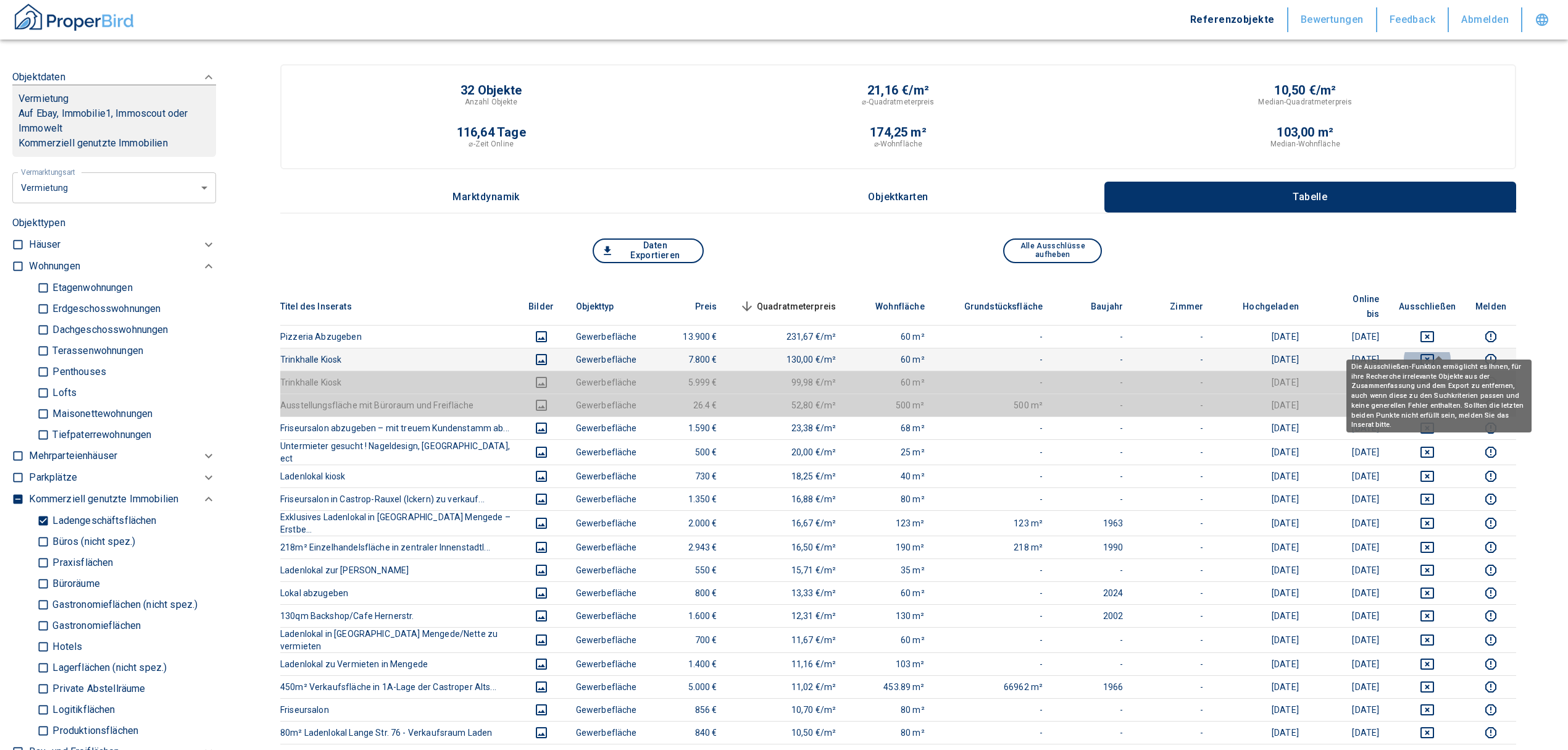
click at [1435, 352] on icon "deselect this listing" at bounding box center [1427, 359] width 15 height 15
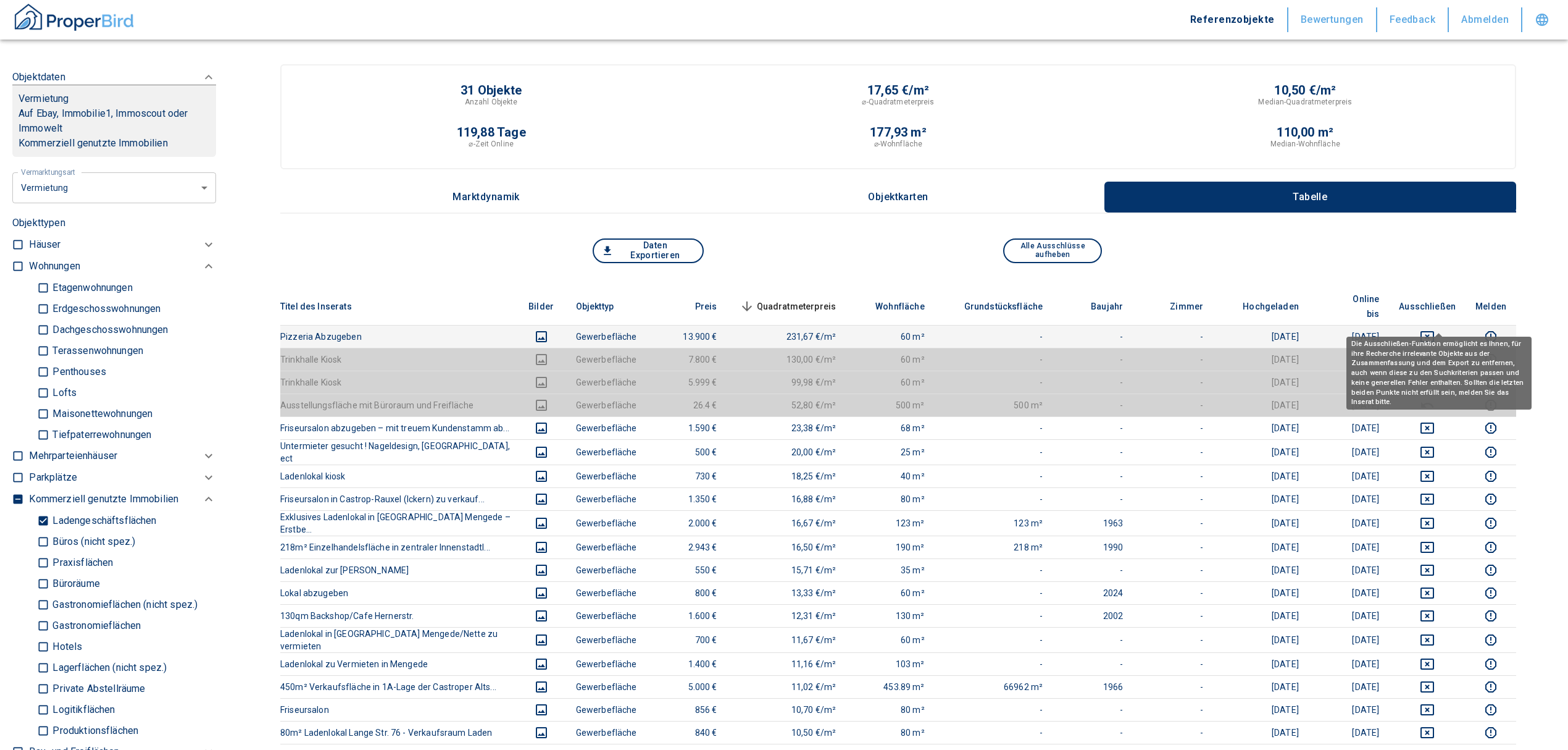
click at [1434, 331] on icon "deselect this listing" at bounding box center [1427, 337] width 14 height 11
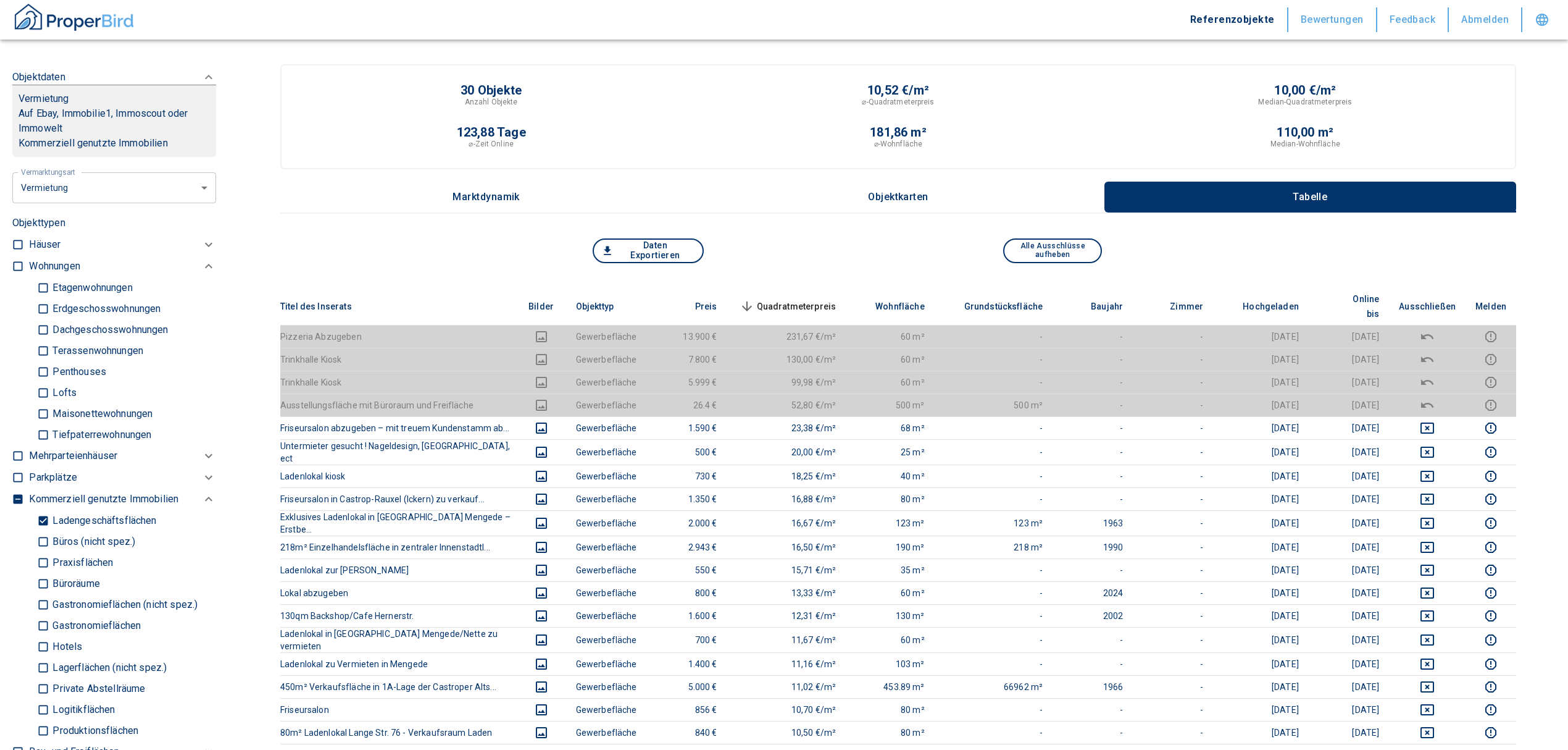
click at [791, 299] on span "Quadratmeterpreis sorted descending" at bounding box center [786, 306] width 99 height 15
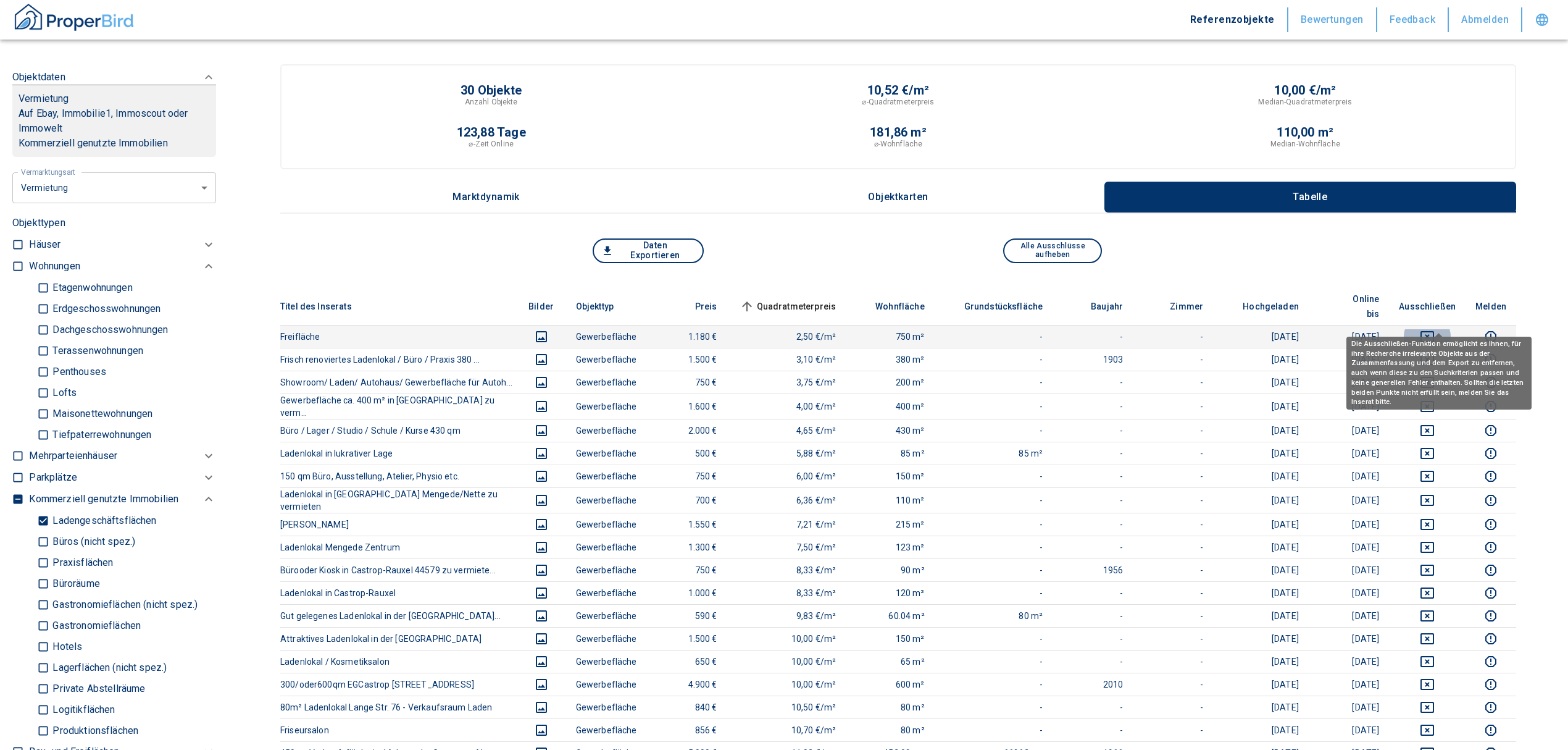
click at [1430, 329] on button "deselect this listing" at bounding box center [1427, 336] width 57 height 15
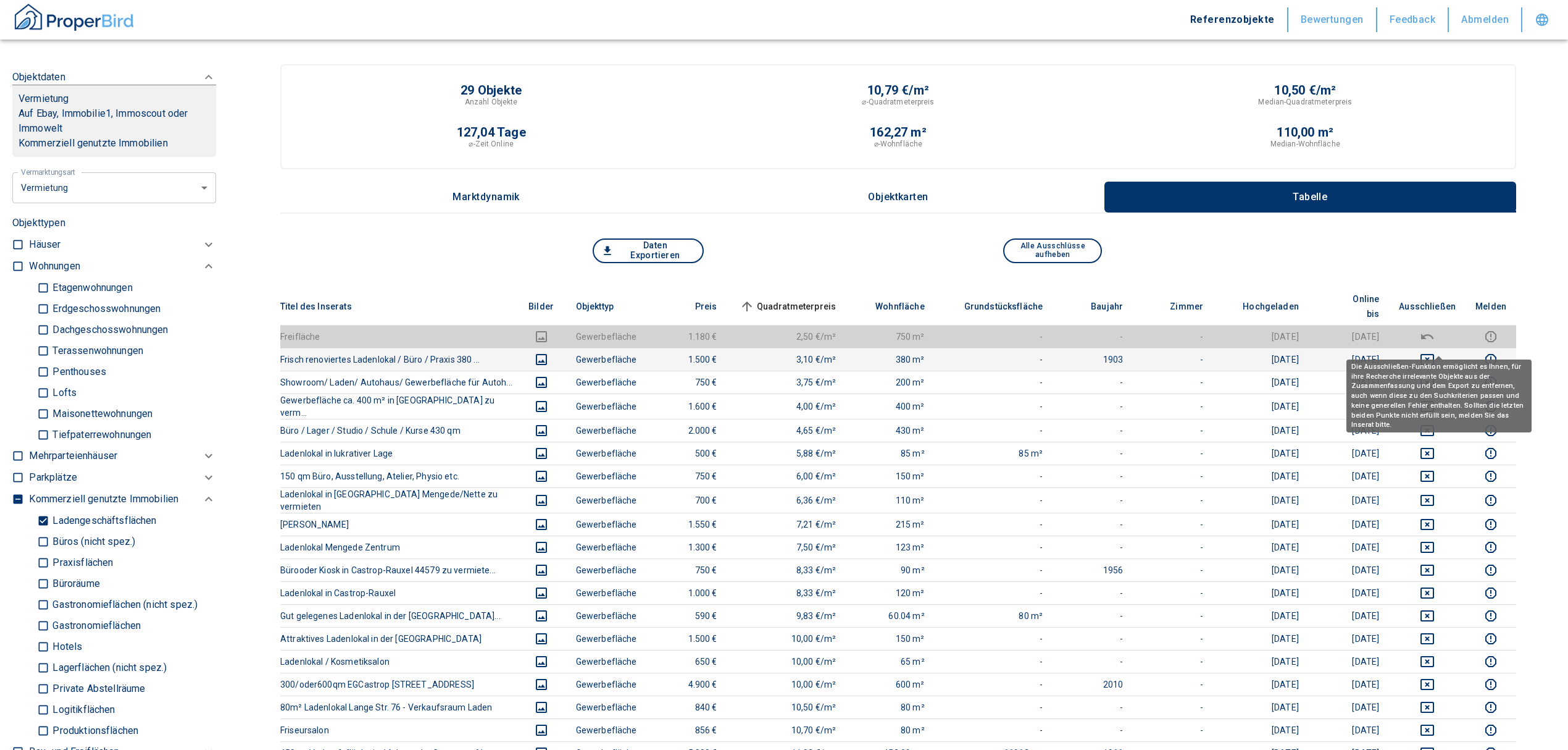
click at [1435, 352] on icon "deselect this listing" at bounding box center [1427, 359] width 15 height 15
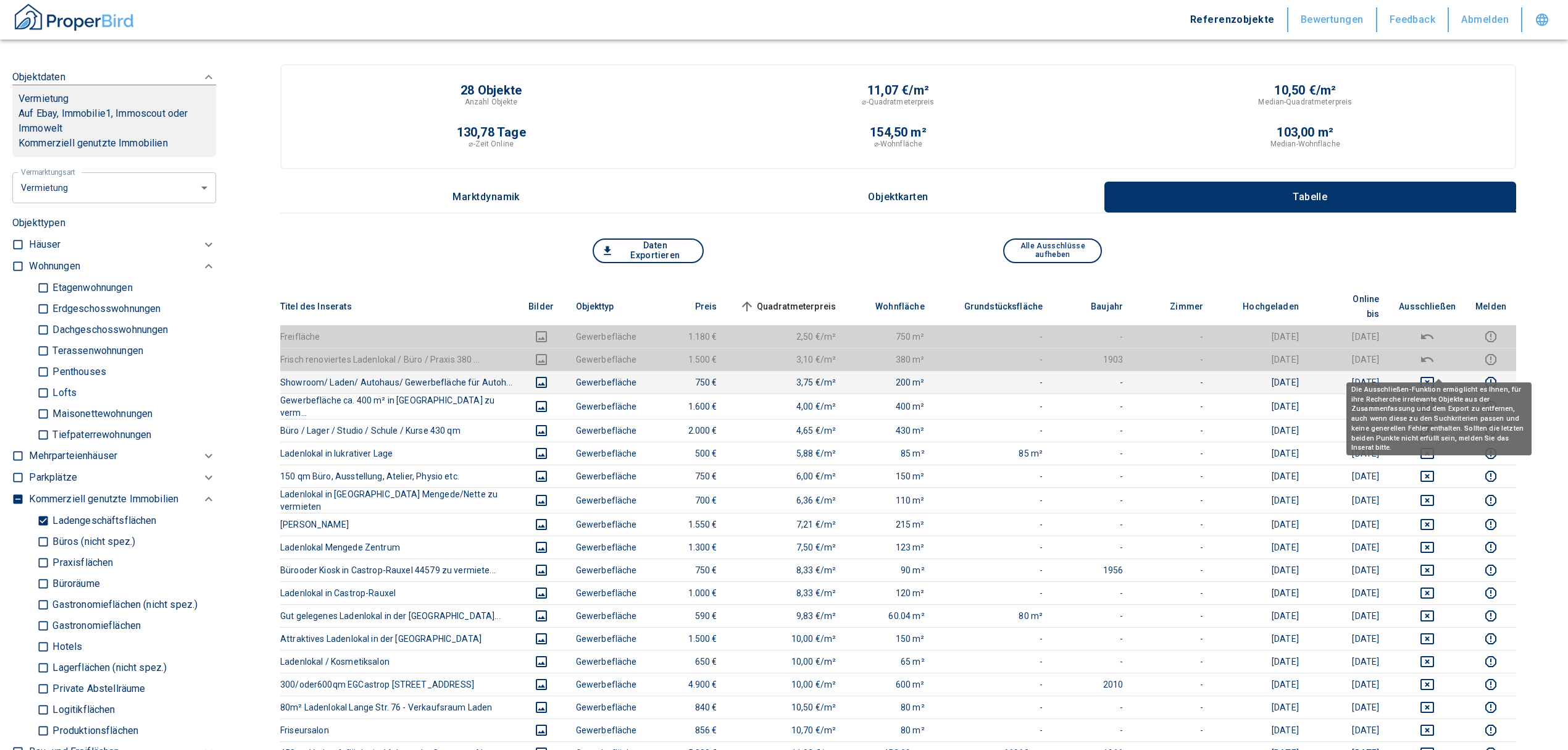
click at [1435, 375] on icon "deselect this listing" at bounding box center [1427, 382] width 15 height 15
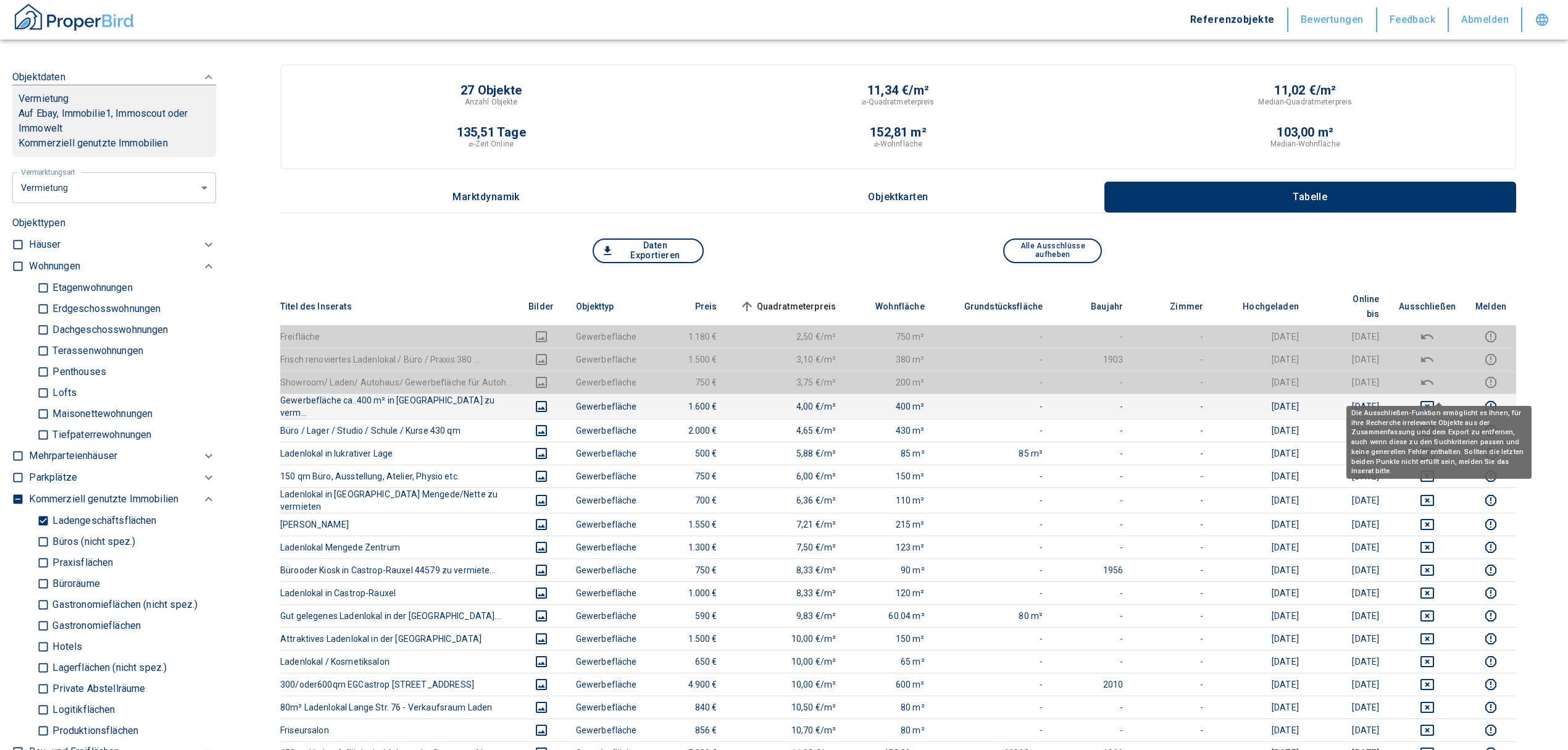
click at [1434, 401] on icon "deselect this listing" at bounding box center [1427, 406] width 14 height 11
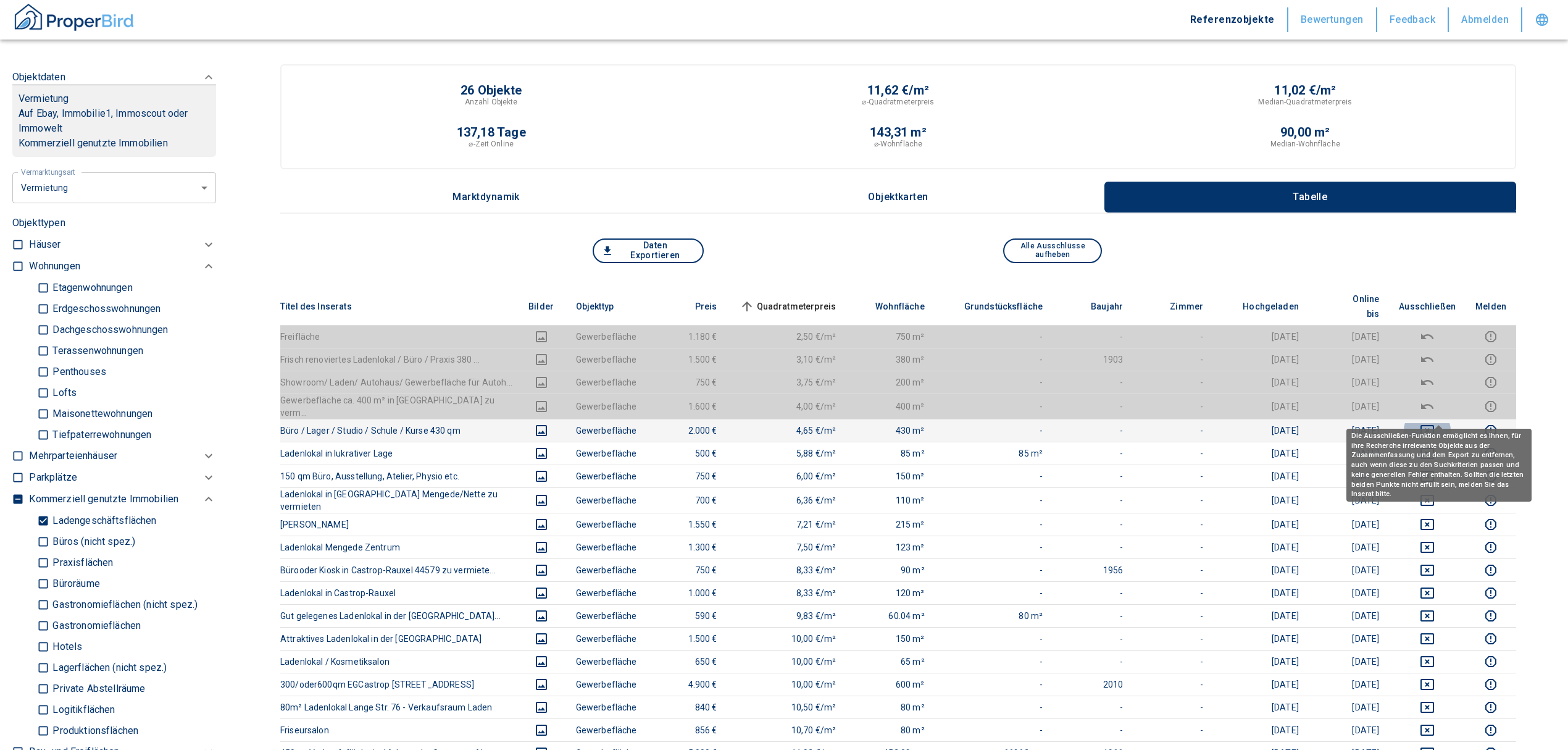
click at [1434, 425] on icon "deselect this listing" at bounding box center [1427, 431] width 14 height 11
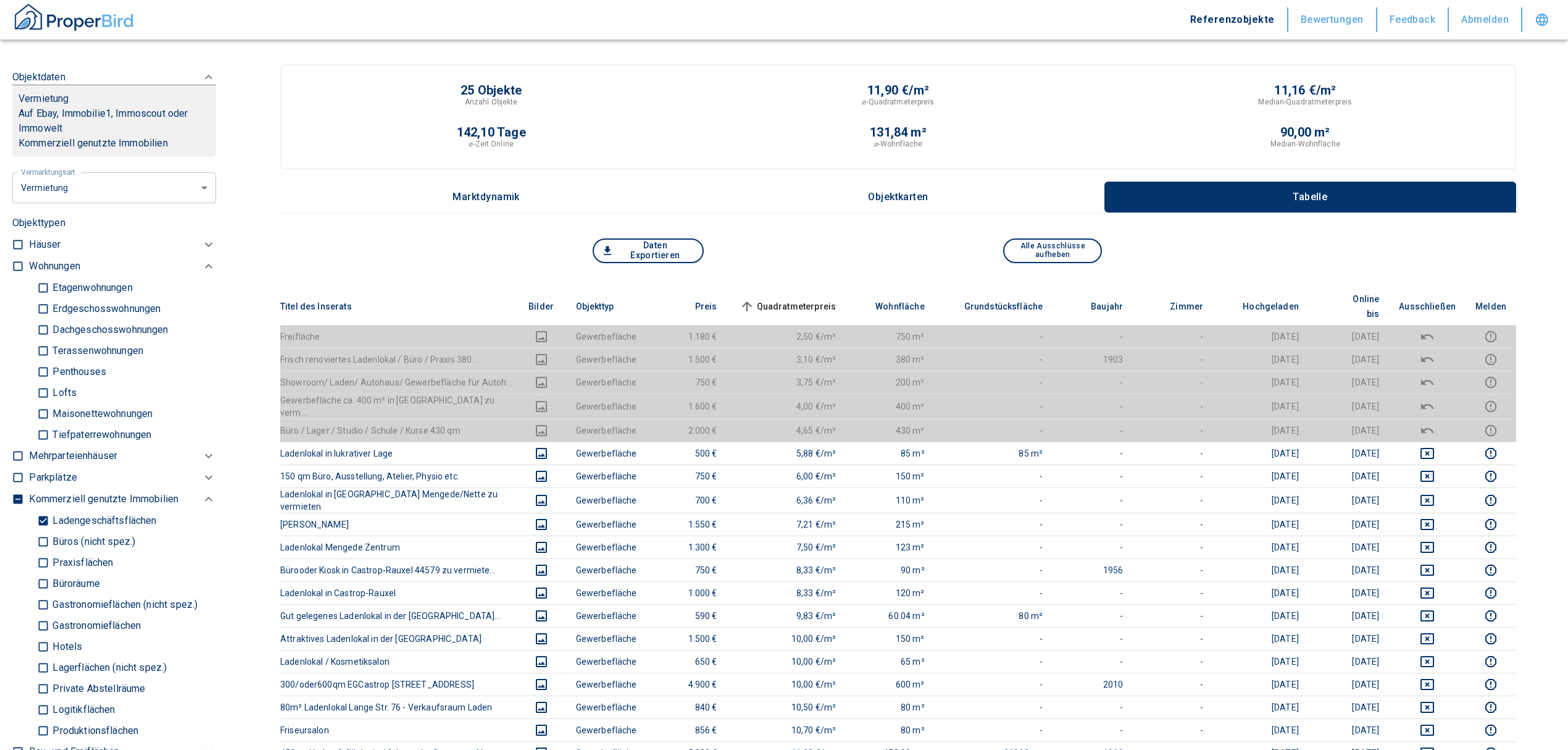
click at [817, 299] on span "Quadratmeterpreis sorted ascending" at bounding box center [786, 306] width 99 height 15
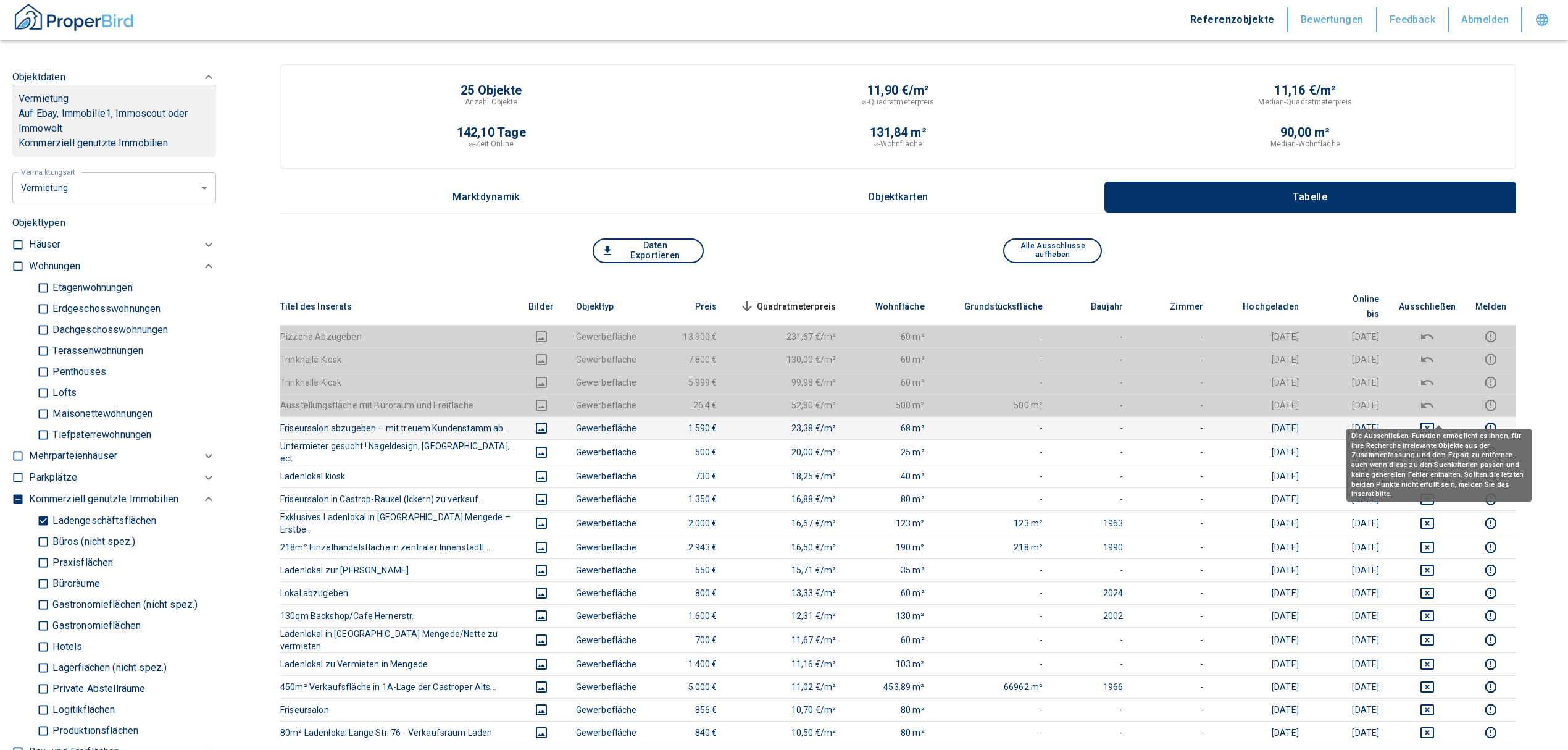
click at [1435, 421] on icon "deselect this listing" at bounding box center [1427, 428] width 15 height 15
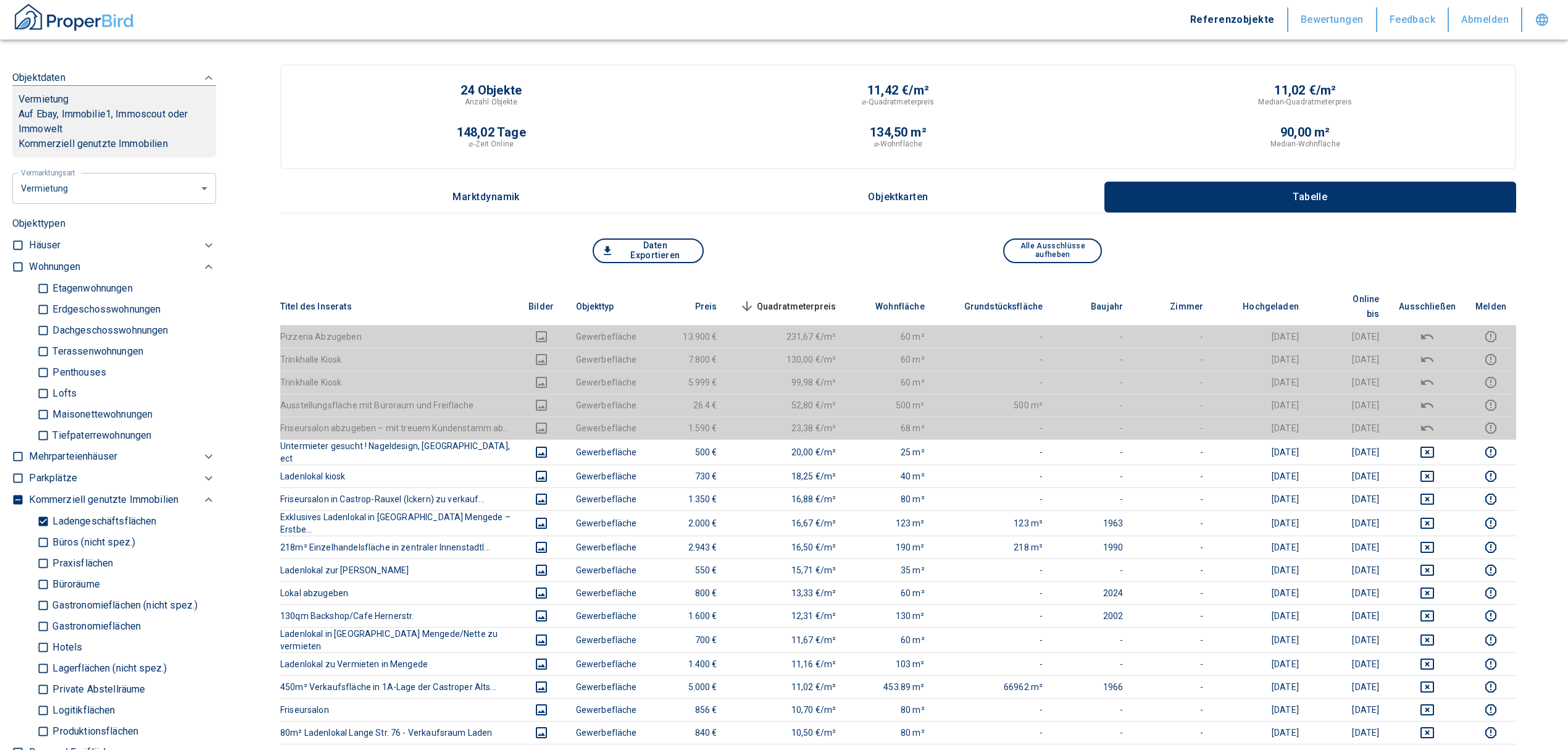
scroll to position [498, 0]
click at [796, 299] on span "Quadratmeterpreis sorted descending" at bounding box center [786, 306] width 99 height 15
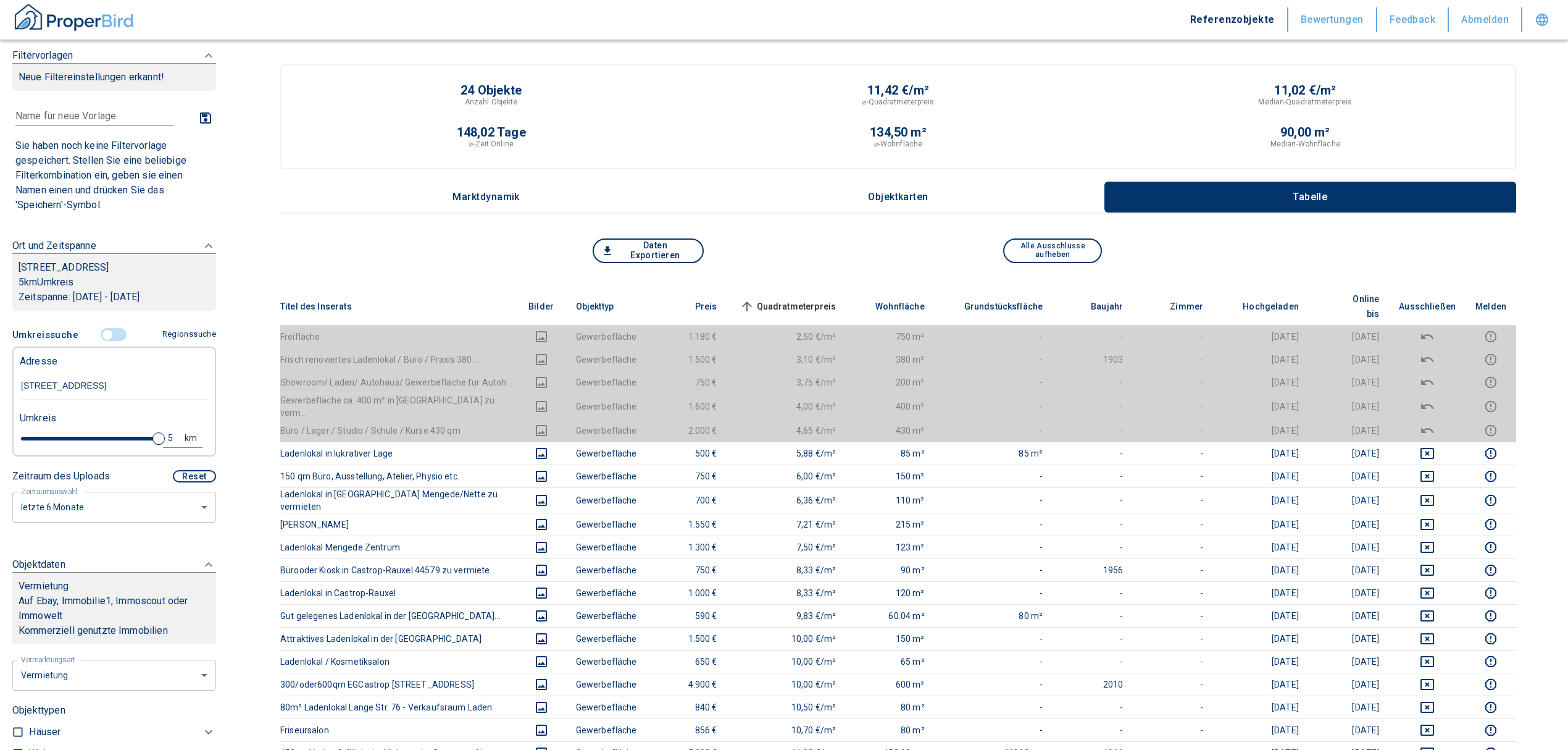
scroll to position [4, 0]
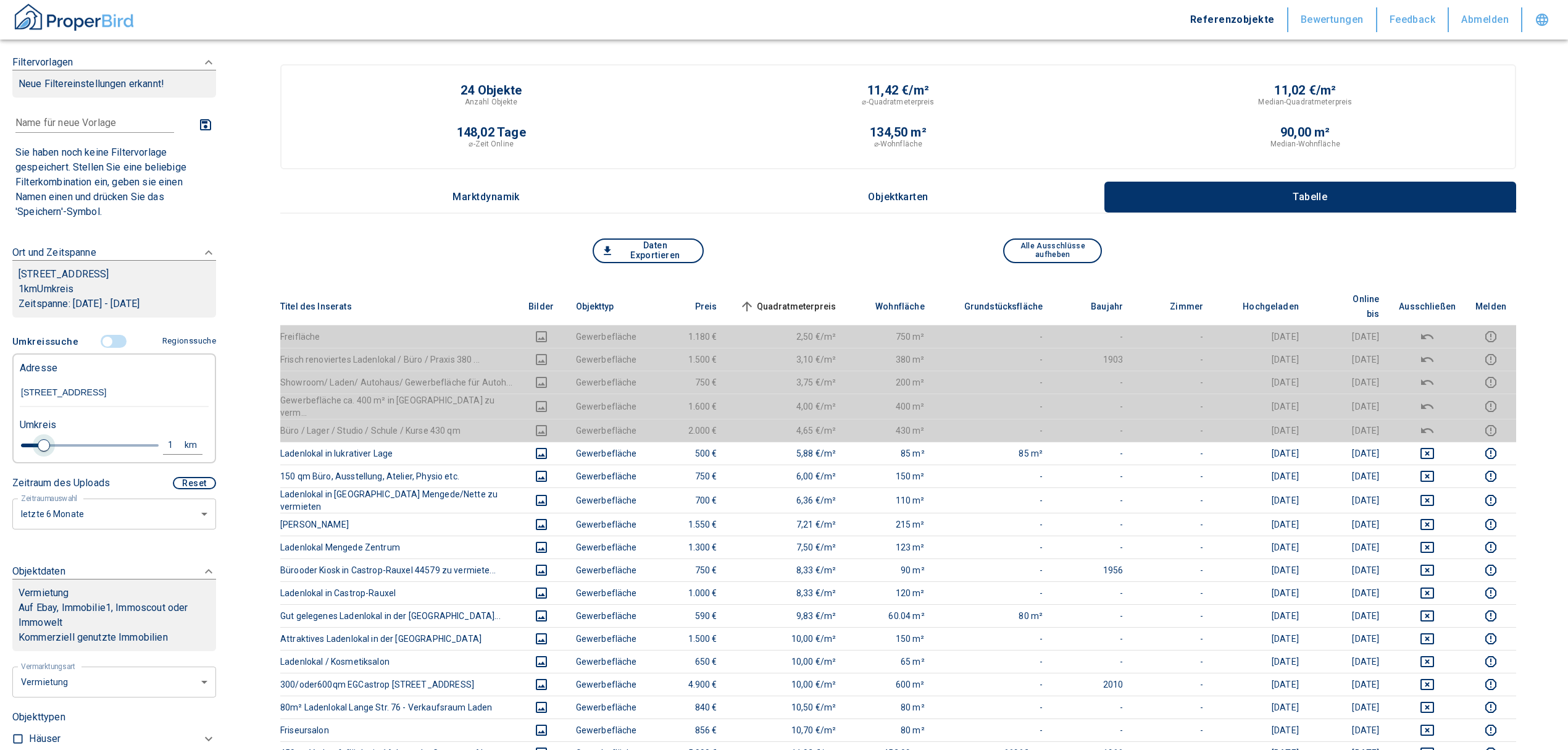
drag, startPoint x: 149, startPoint y: 458, endPoint x: 40, endPoint y: 457, distance: 109.0
click at [40, 452] on span at bounding box center [44, 445] width 13 height 13
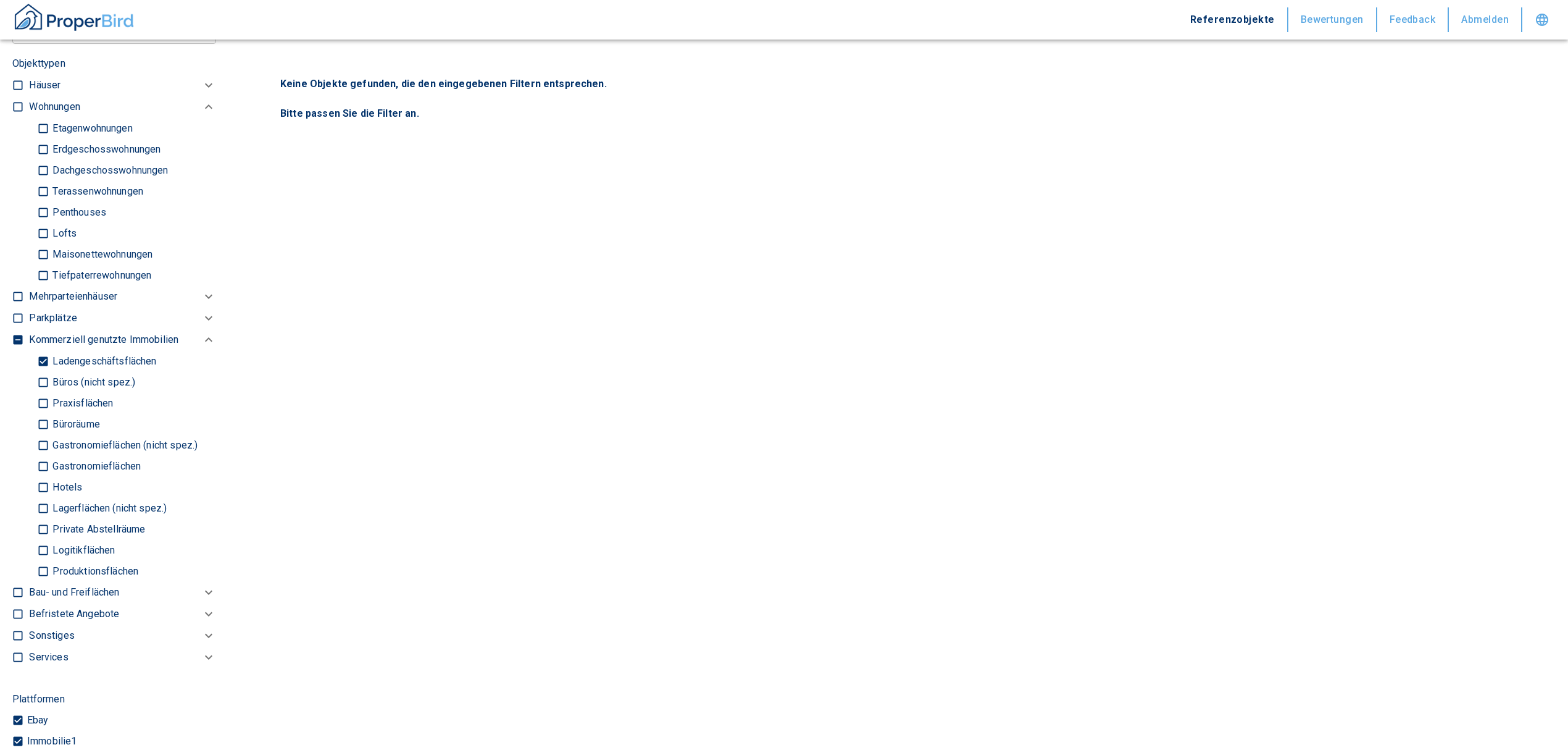
scroll to position [658, 0]
click at [43, 371] on input "Ladengeschäftsflächen" at bounding box center [44, 360] width 13 height 21
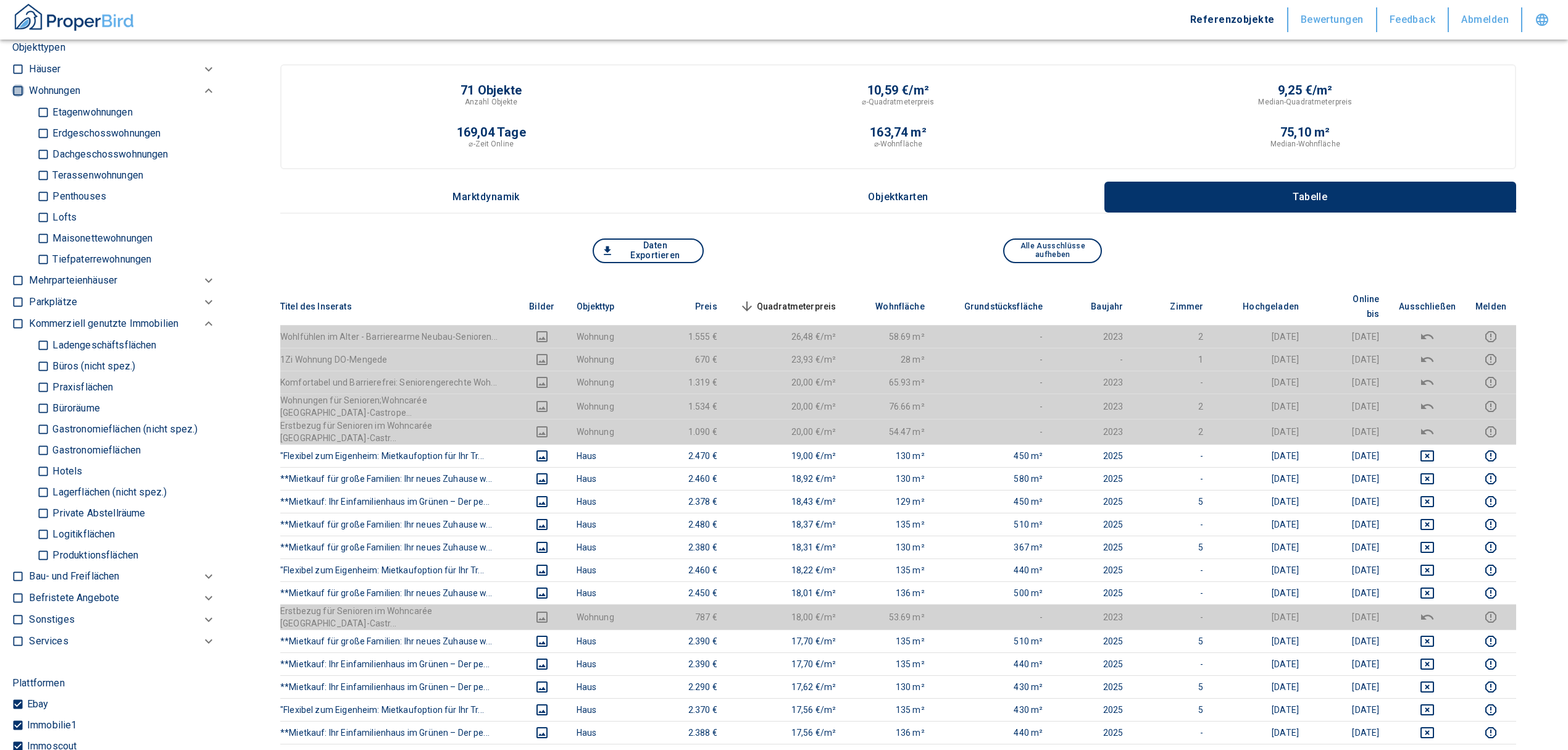
click at [18, 97] on input "checkbox" at bounding box center [18, 91] width 13 height 13
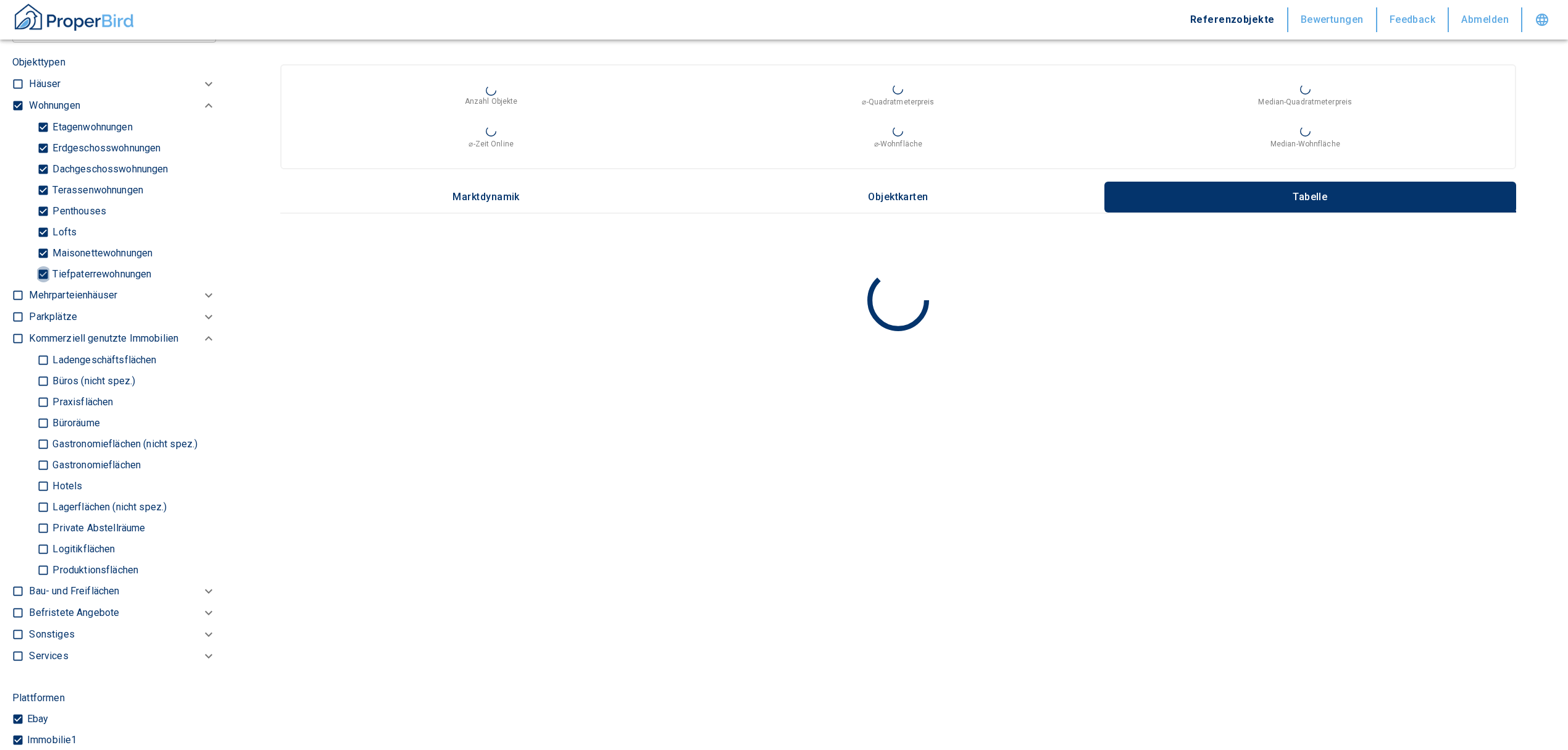
click at [41, 285] on input "Tiefpaterrewohnungen" at bounding box center [44, 274] width 13 height 21
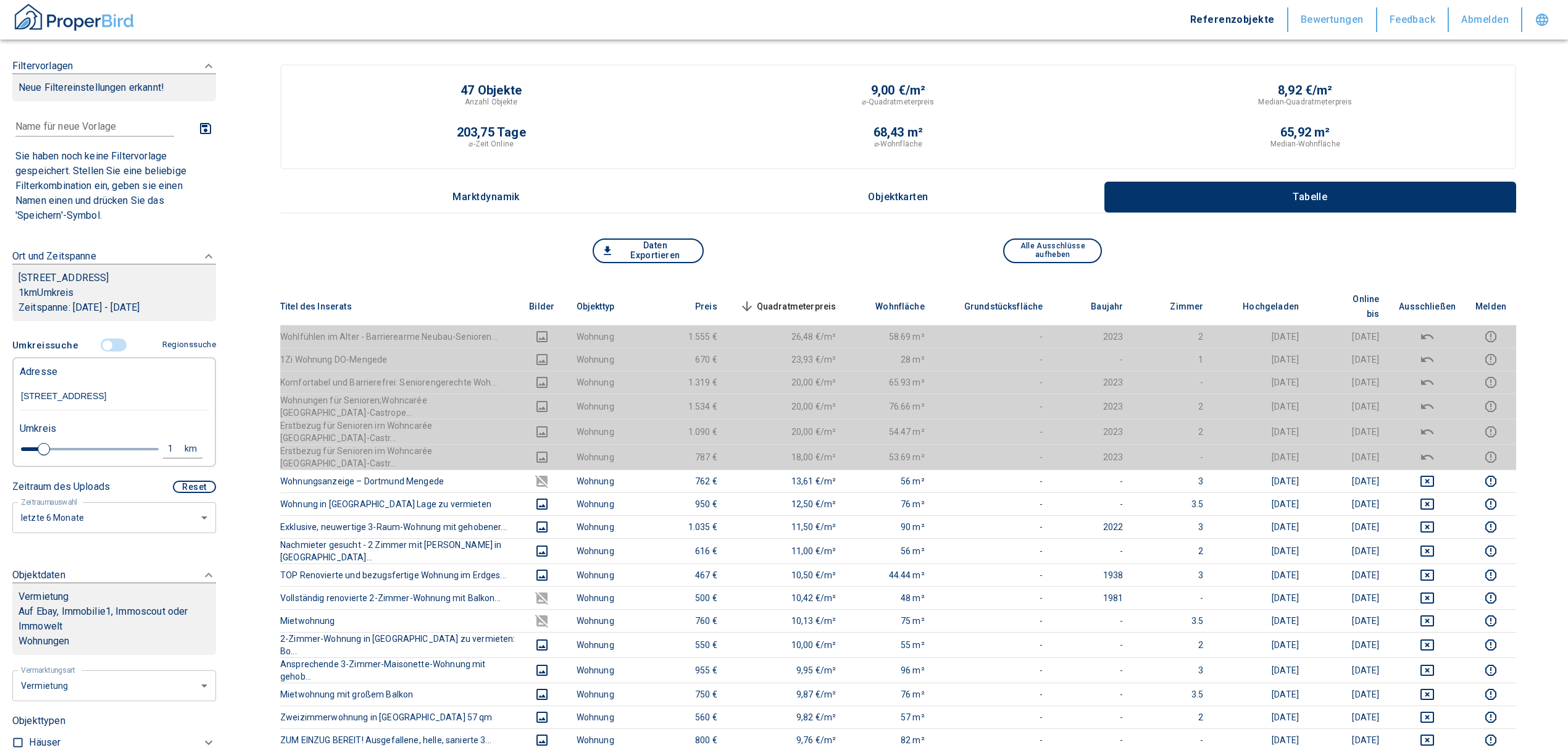
click at [97, 352] on input "controlled" at bounding box center [107, 346] width 37 height 14
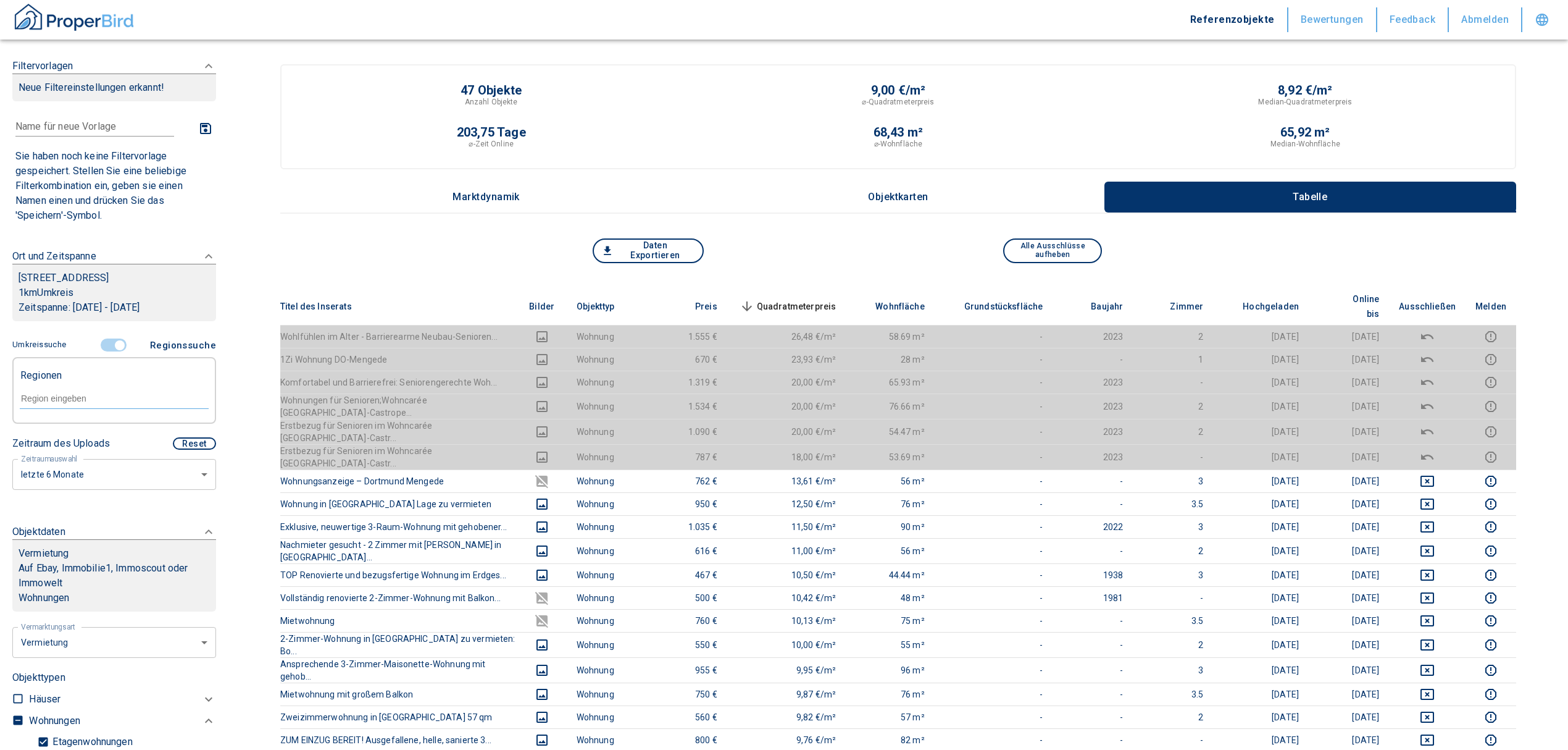
click at [109, 352] on input "controlled" at bounding box center [119, 346] width 37 height 14
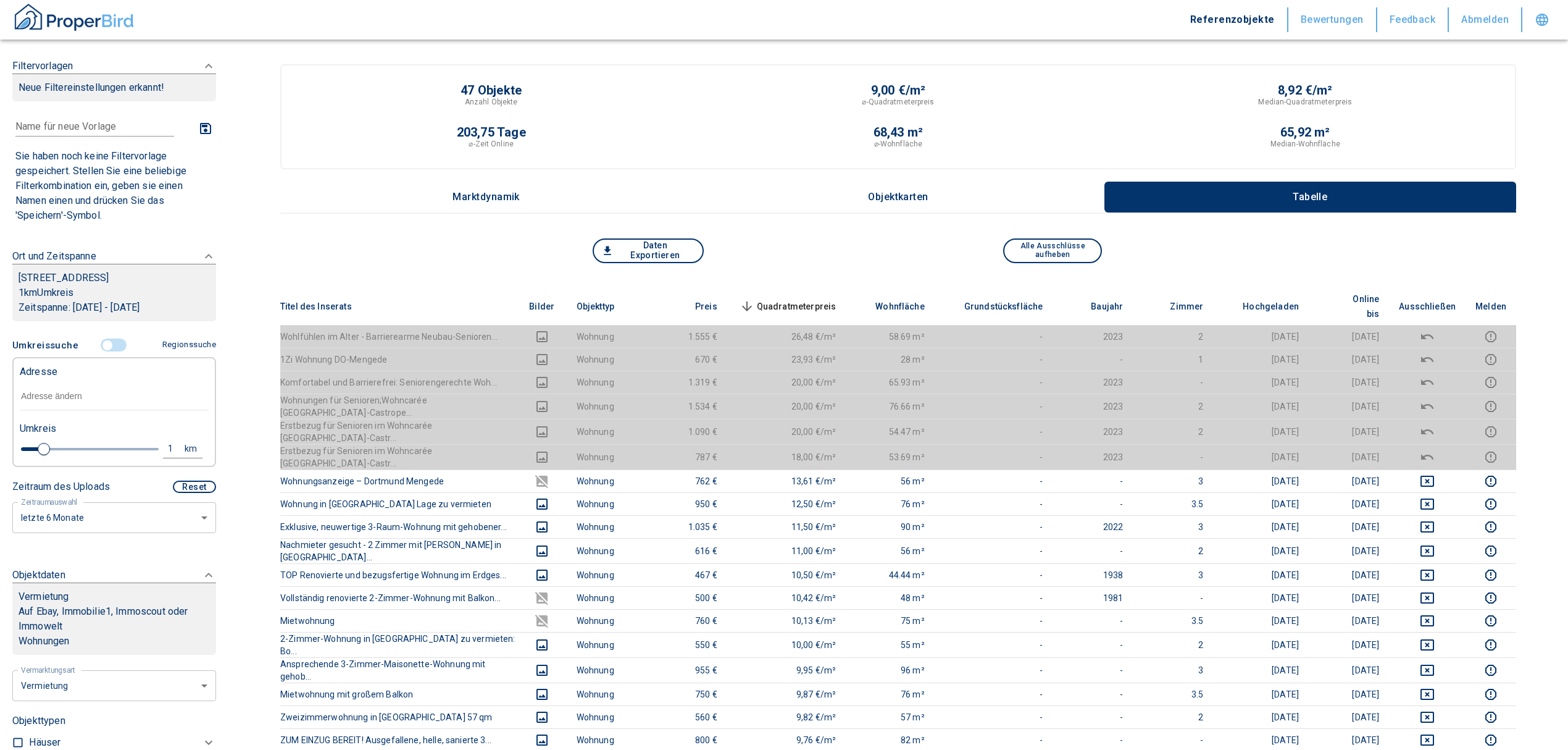
click at [100, 411] on input "text" at bounding box center [114, 396] width 189 height 28
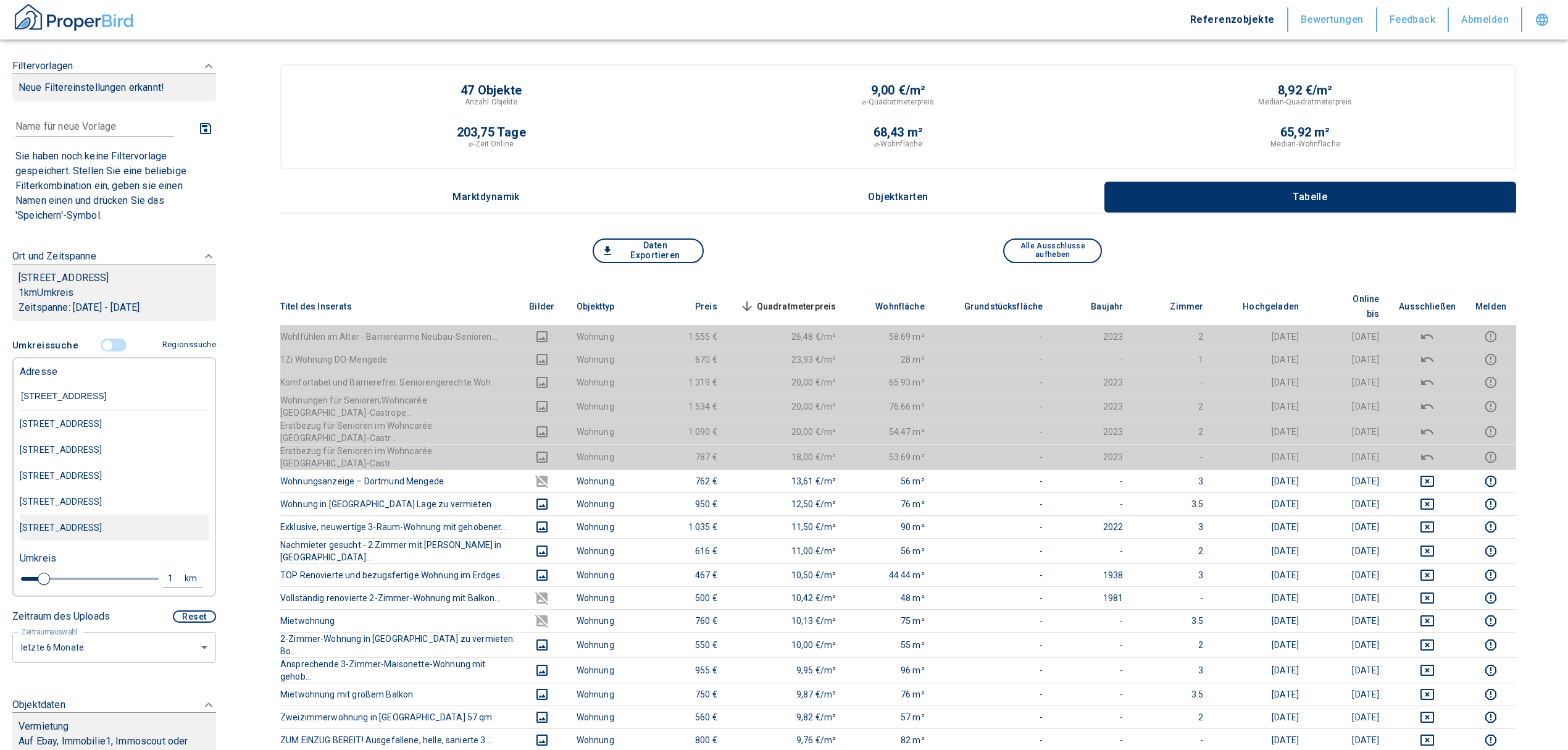
click at [131, 437] on div "[STREET_ADDRESS]" at bounding box center [114, 423] width 189 height 26
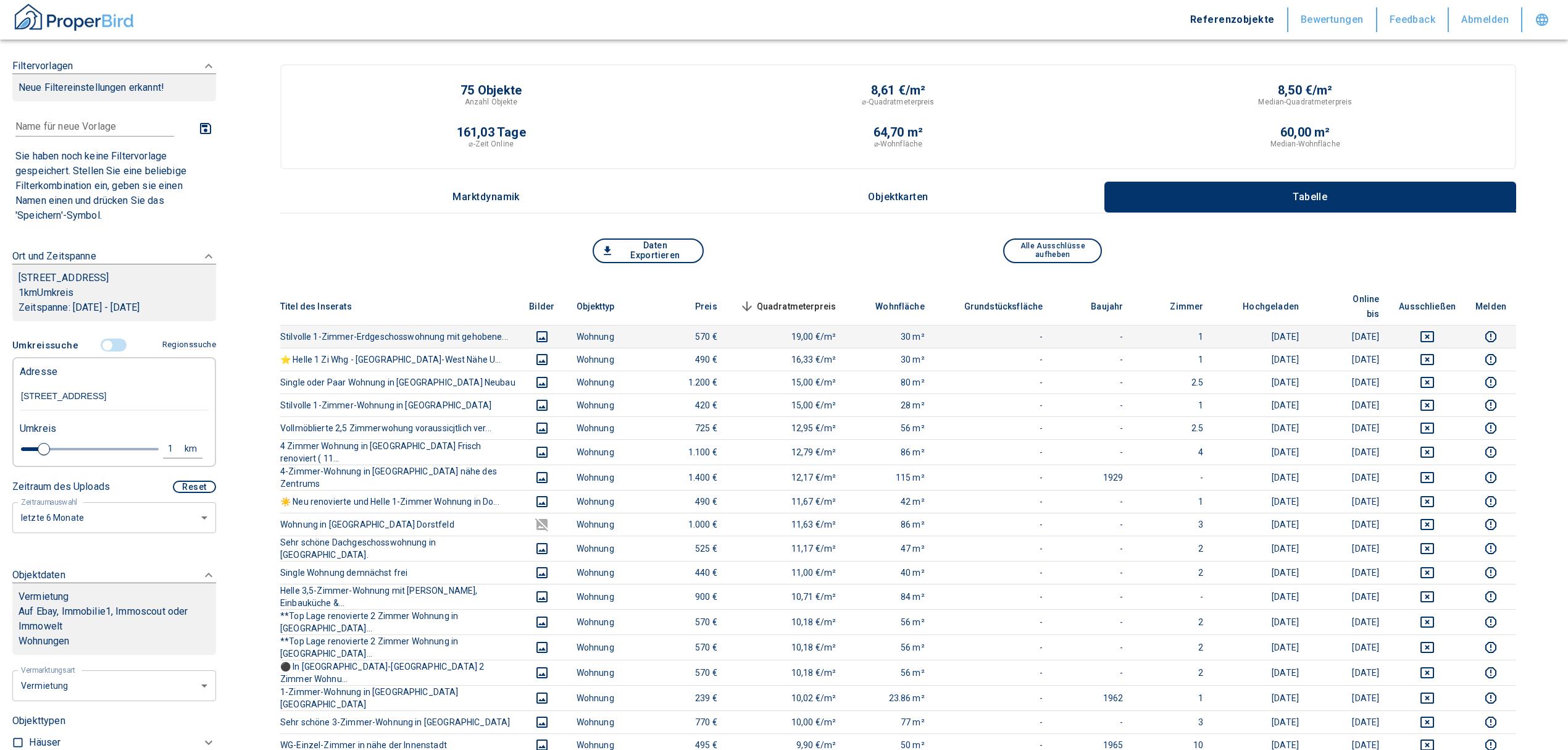
click at [1435, 329] on icon "deselect this listing" at bounding box center [1427, 336] width 15 height 15
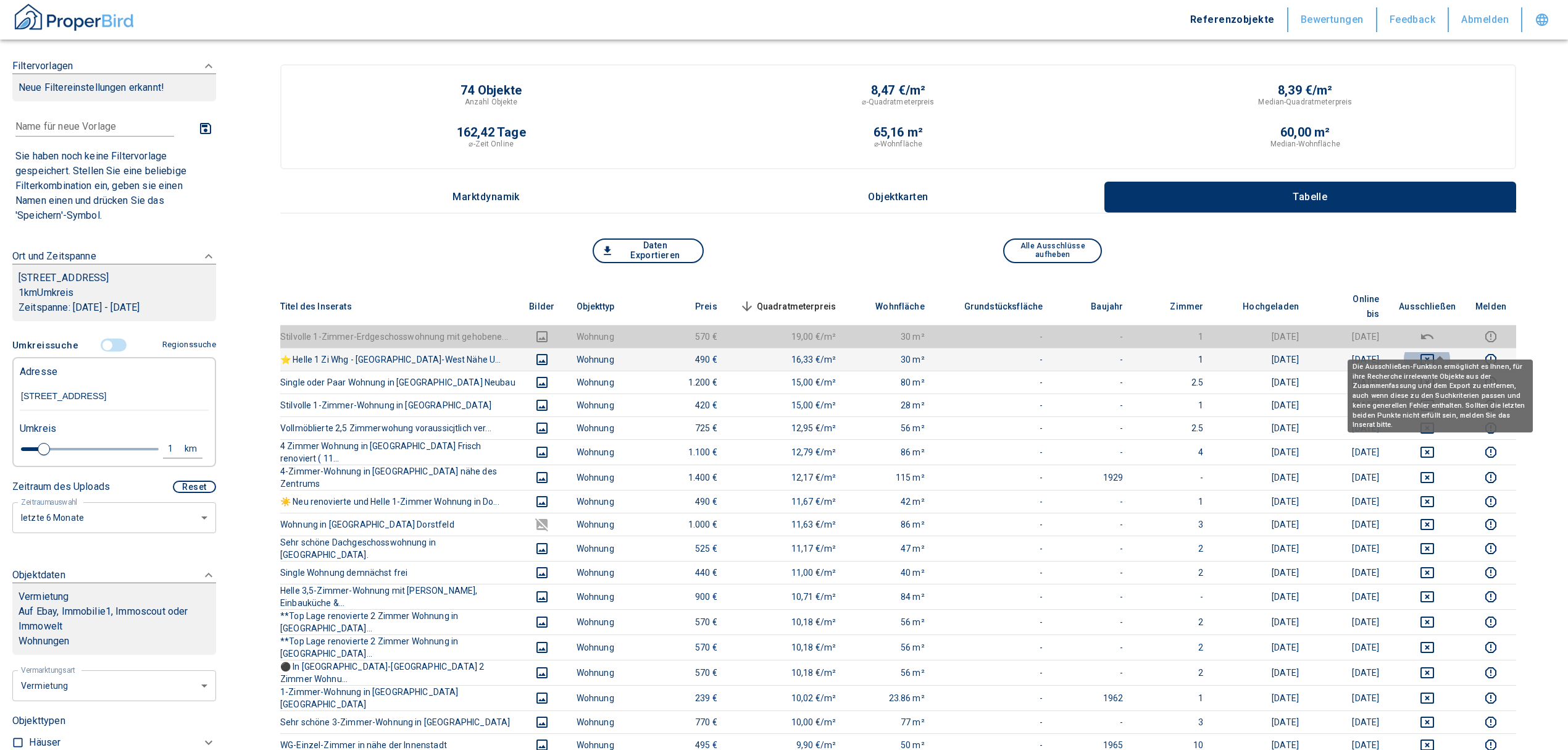
click at [1432, 352] on icon "deselect this listing" at bounding box center [1427, 359] width 15 height 15
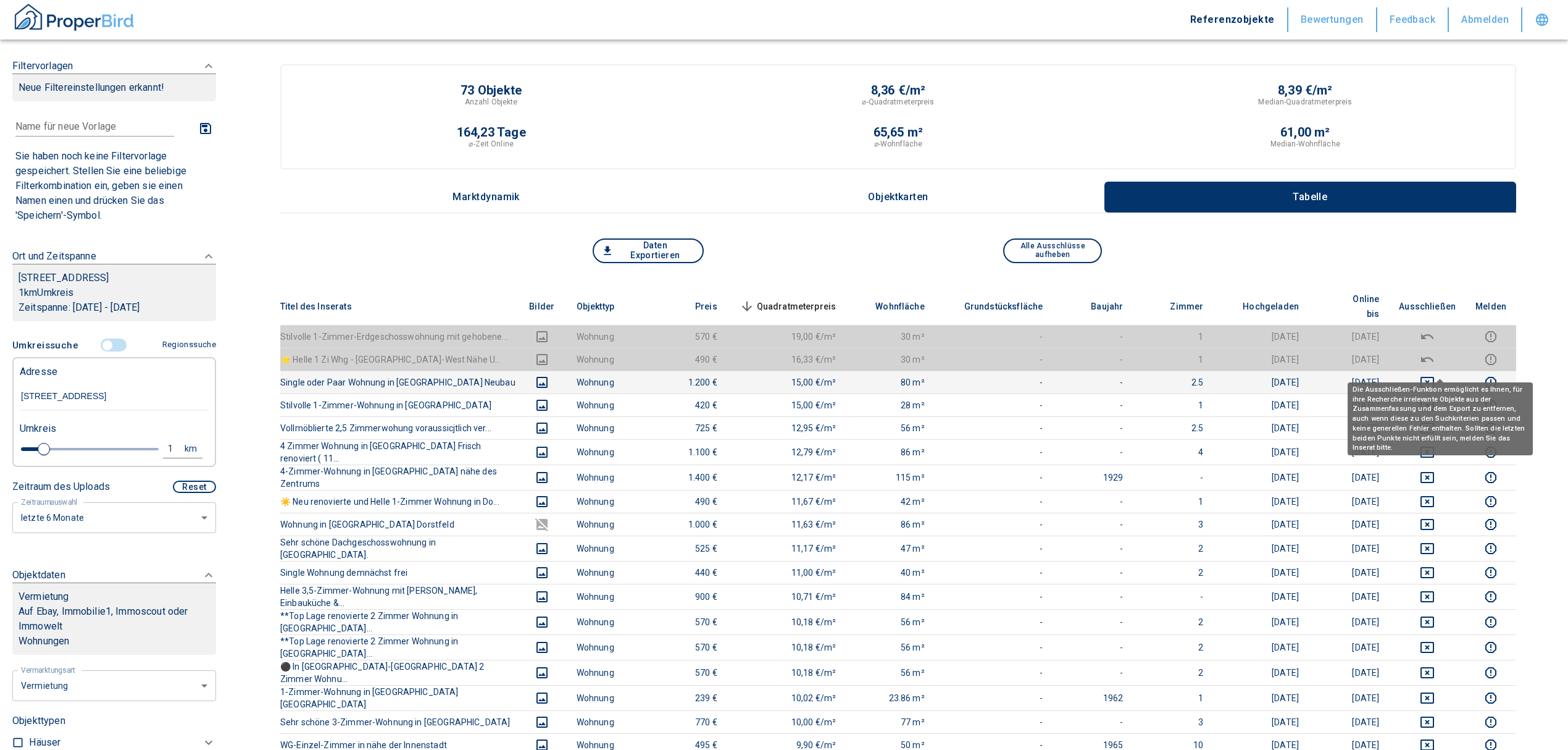
click at [1434, 377] on icon "deselect this listing" at bounding box center [1427, 382] width 14 height 11
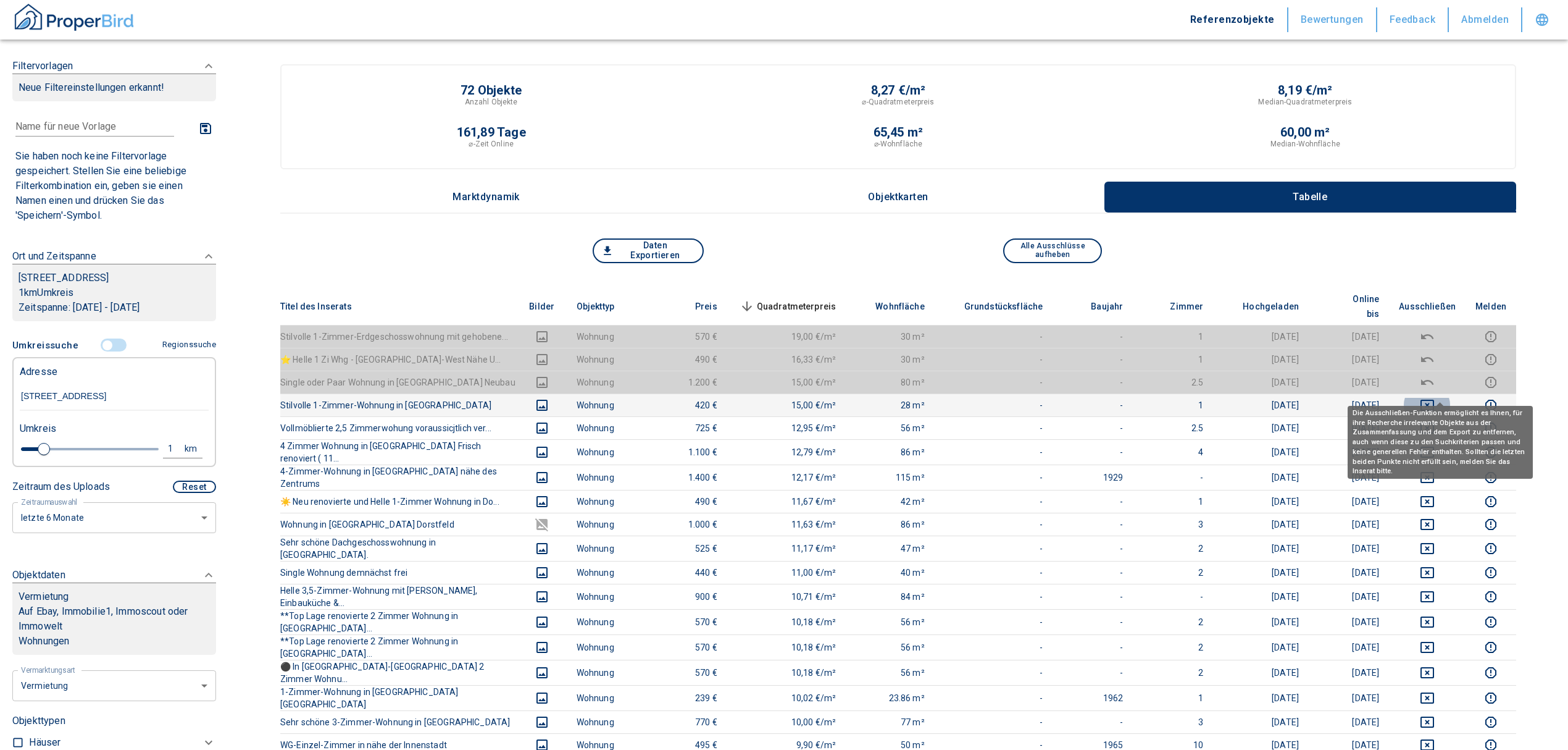
click at [1434, 400] on icon "deselect this listing" at bounding box center [1427, 406] width 14 height 11
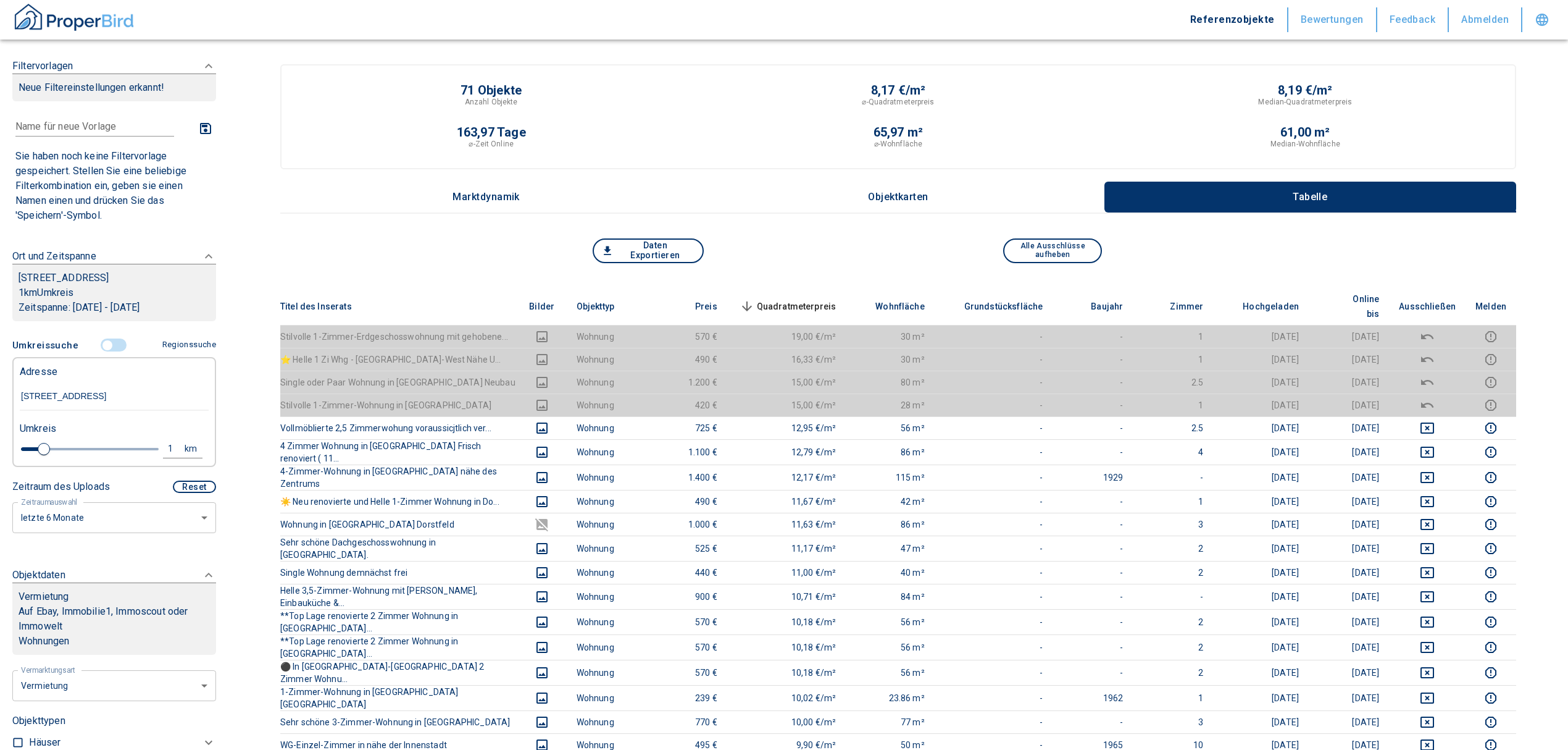
click at [809, 288] on th "Quadratmeterpreis sorted descending" at bounding box center [787, 307] width 119 height 38
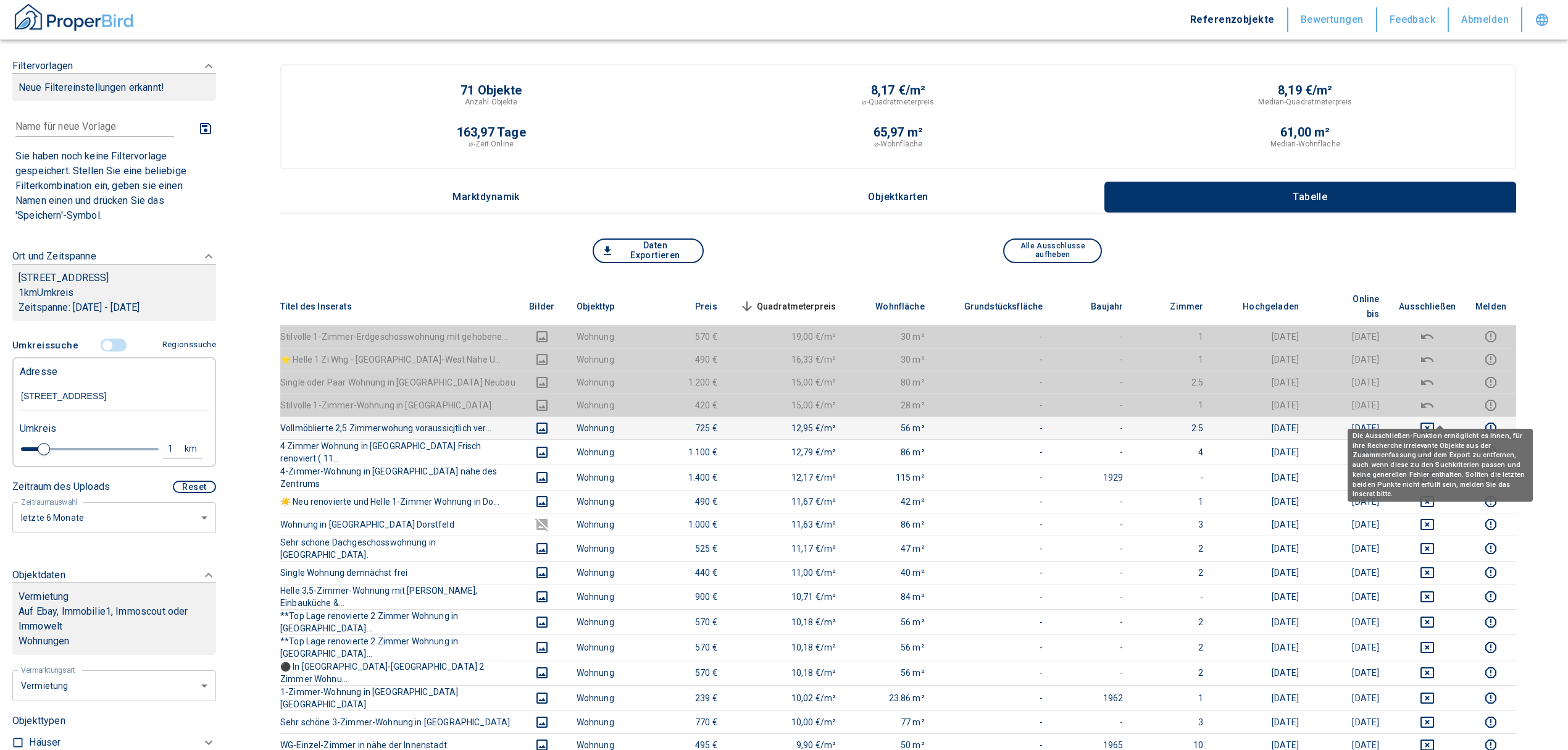
click at [1435, 421] on icon "deselect this listing" at bounding box center [1427, 428] width 15 height 15
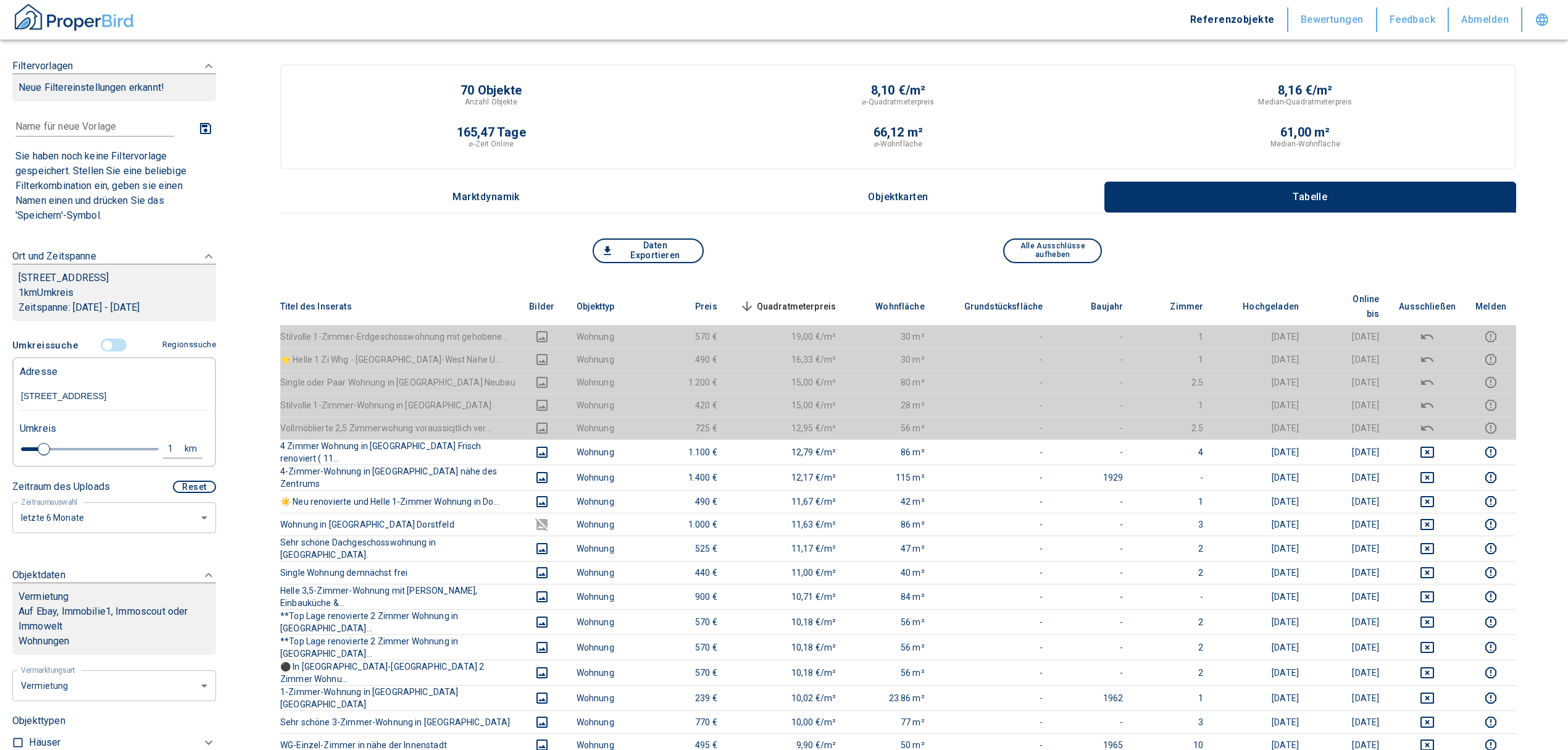
click at [793, 299] on span "Quadratmeterpreis sorted descending" at bounding box center [786, 306] width 99 height 15
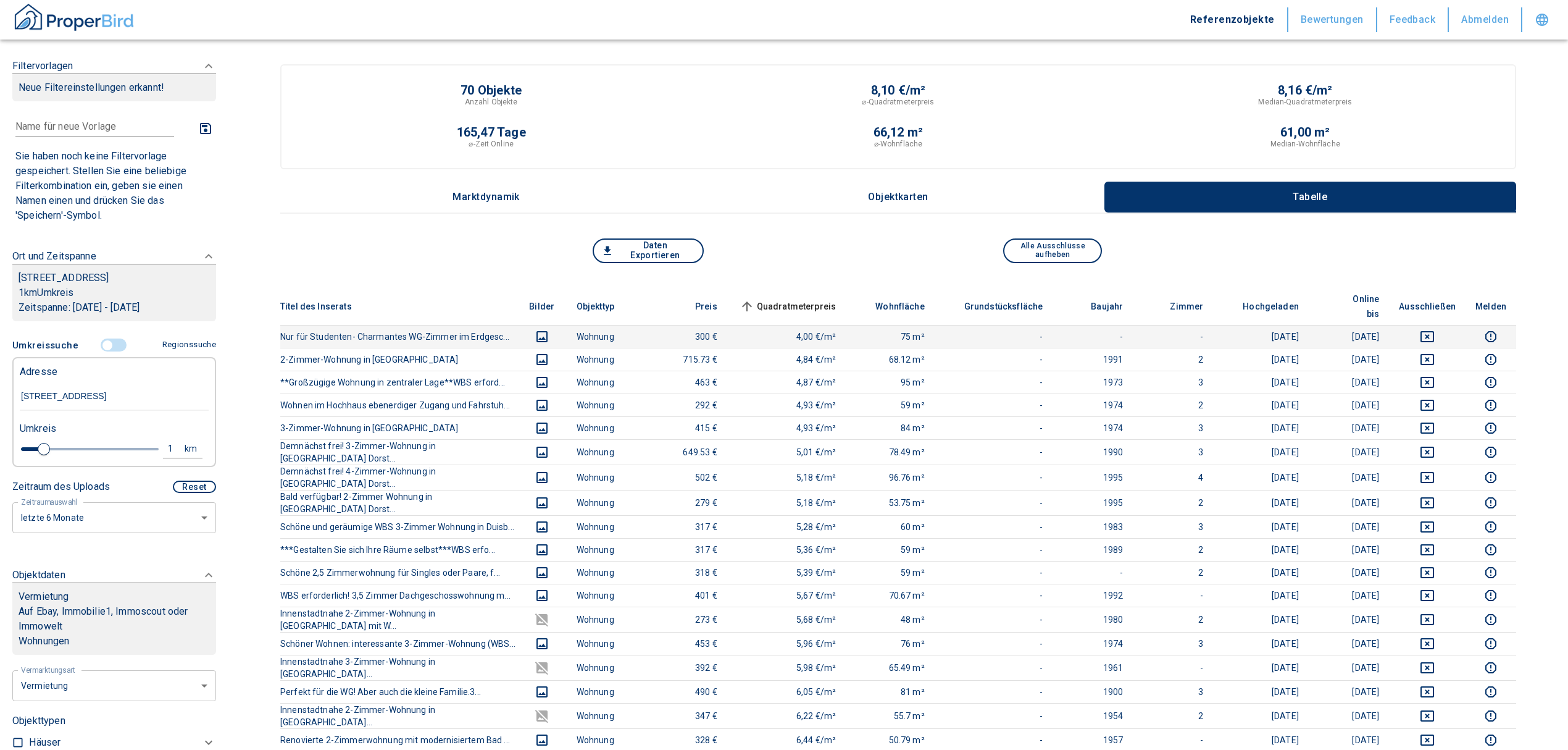
click at [1434, 331] on icon "deselect this listing" at bounding box center [1427, 337] width 14 height 11
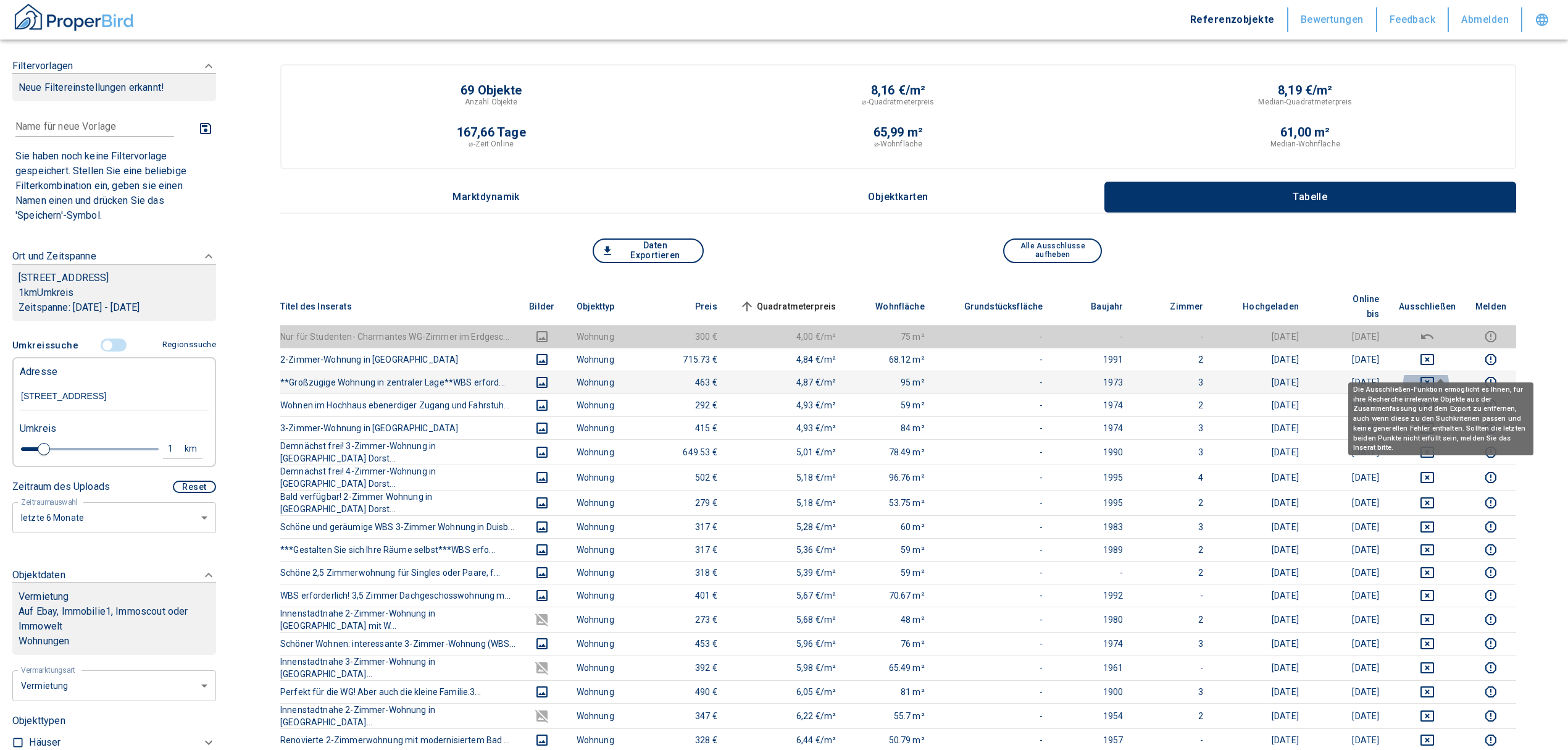
click at [1435, 375] on icon "deselect this listing" at bounding box center [1427, 382] width 15 height 15
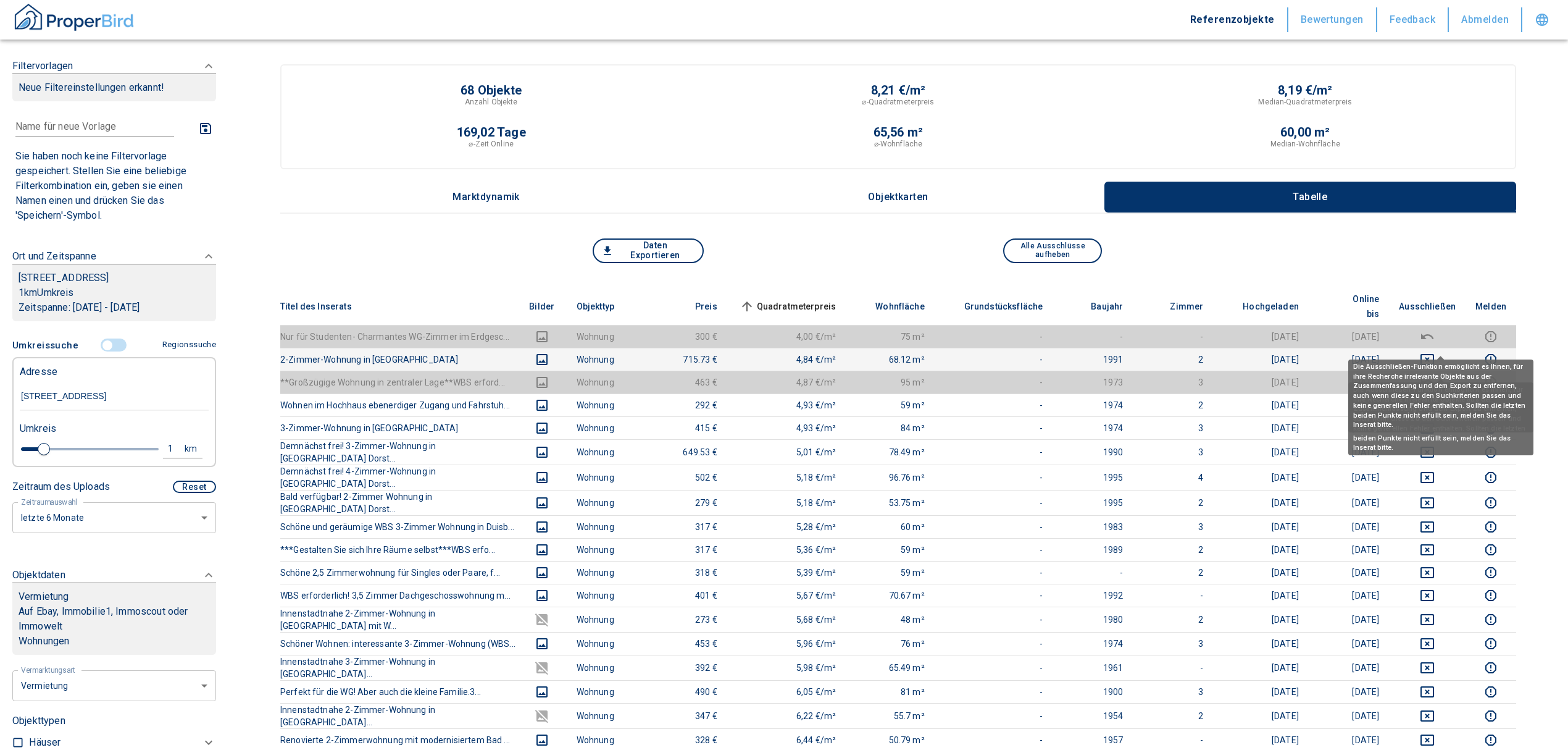
click at [1435, 352] on icon "deselect this listing" at bounding box center [1427, 359] width 15 height 15
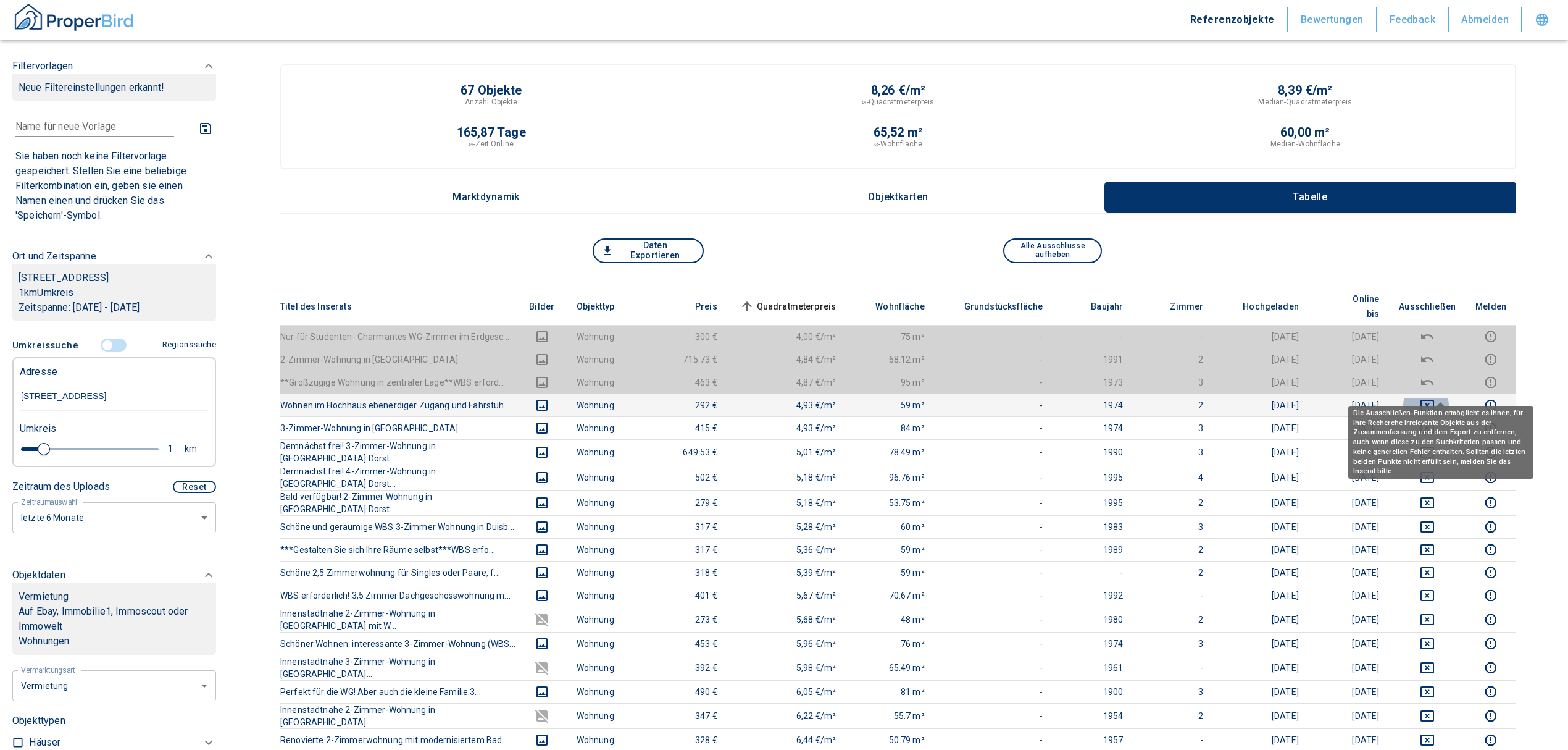
click at [1435, 398] on icon "deselect this listing" at bounding box center [1427, 405] width 15 height 15
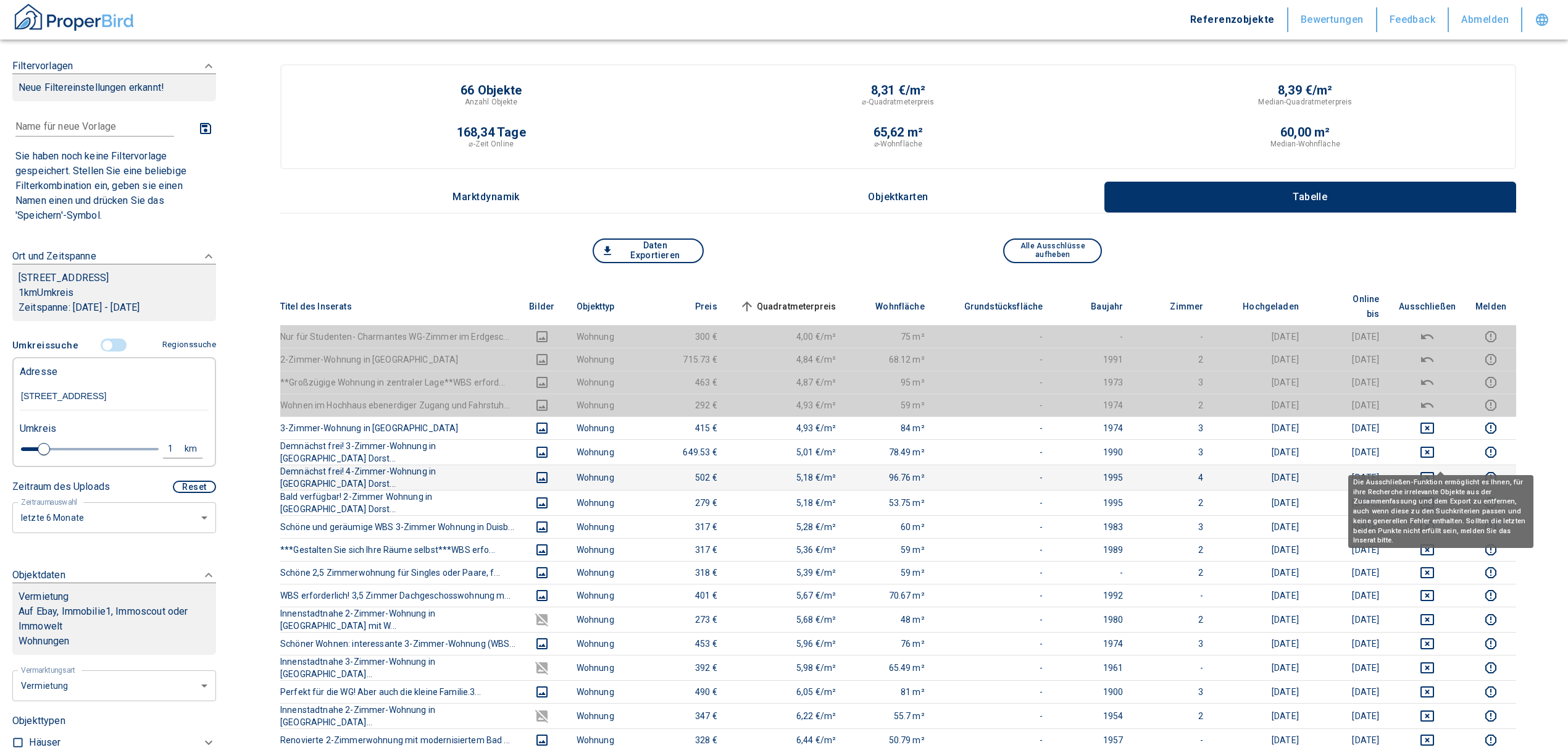
click at [1426, 470] on button "deselect this listing" at bounding box center [1427, 477] width 57 height 15
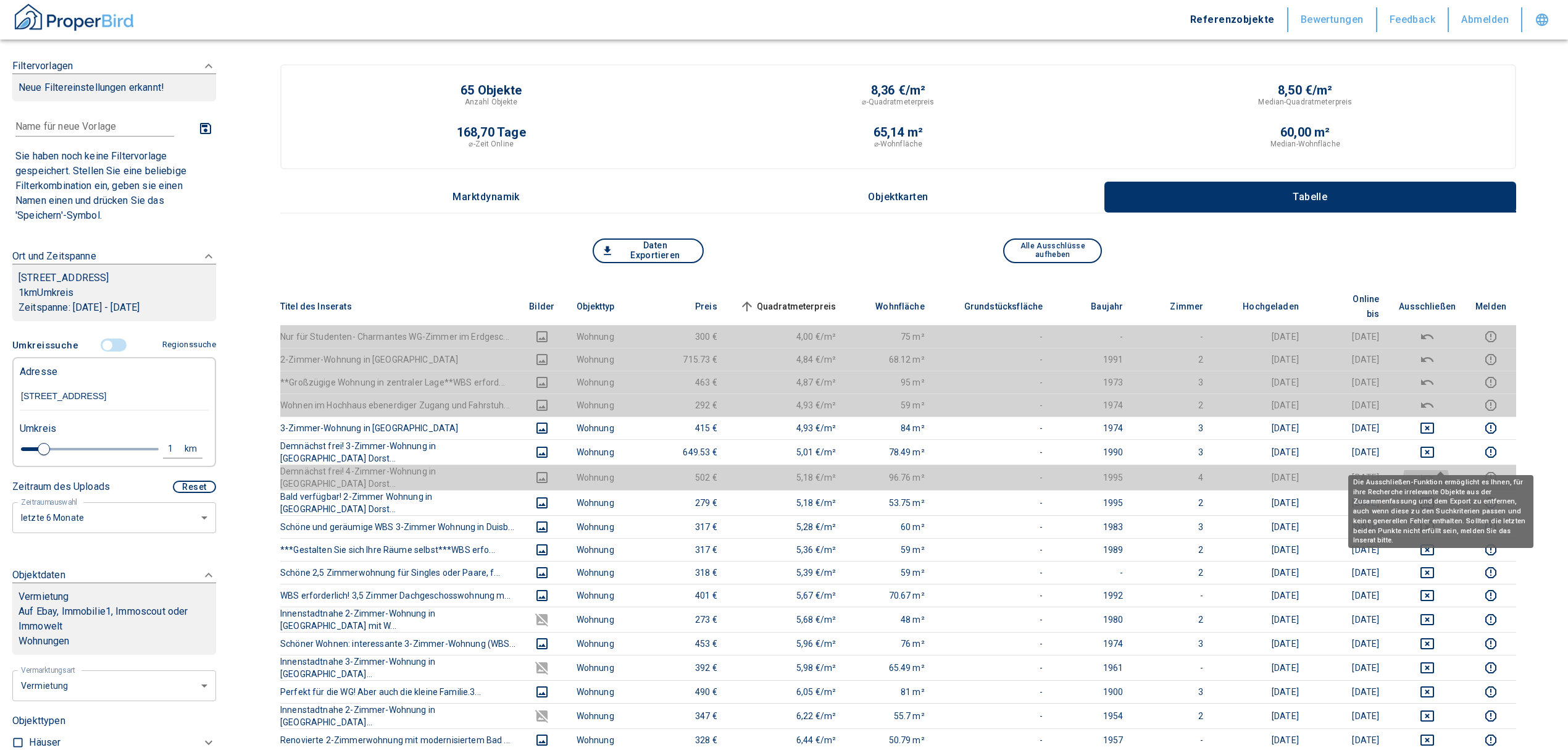
click at [1435, 470] on icon "deselect this listing" at bounding box center [1427, 477] width 15 height 15
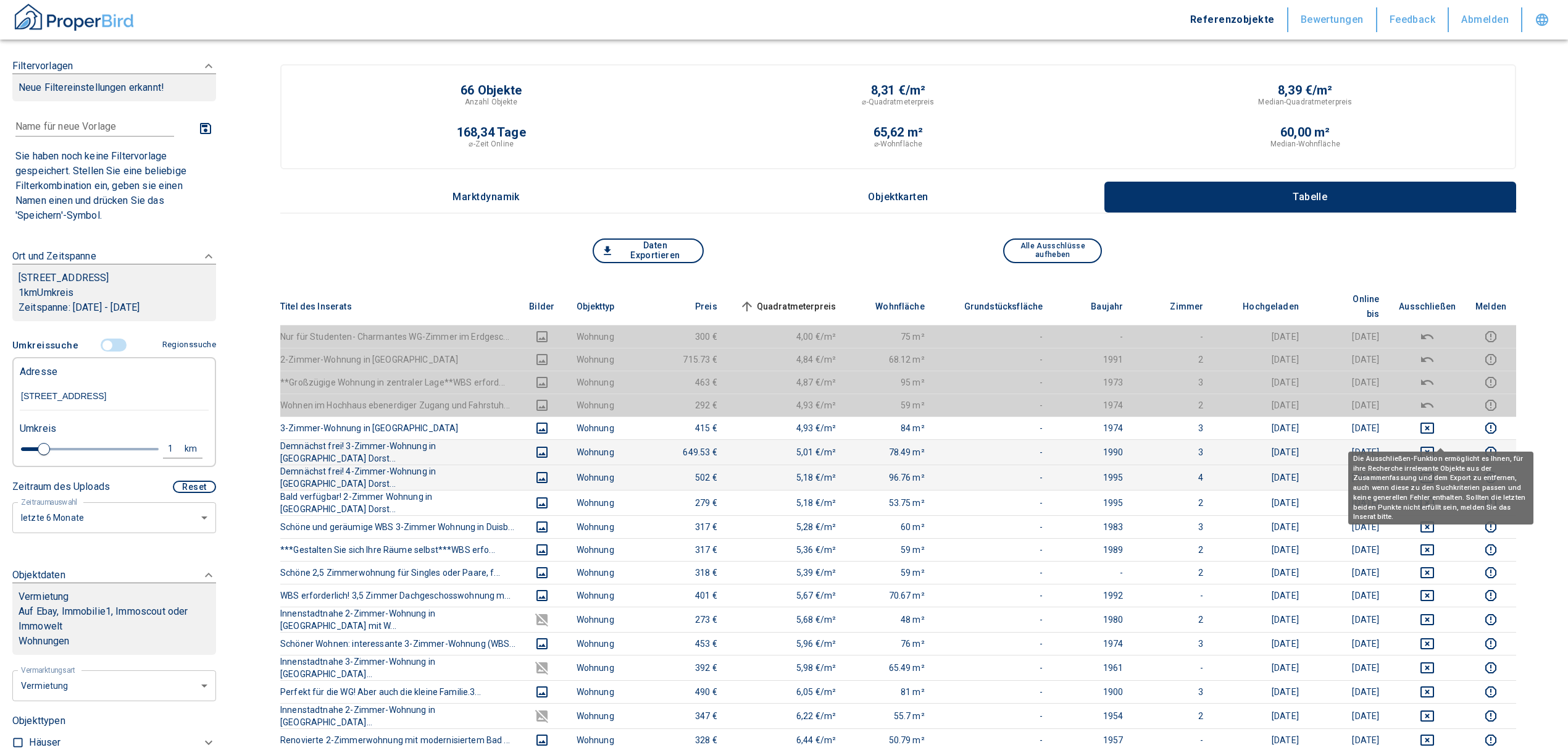
click at [1434, 447] on icon "deselect this listing" at bounding box center [1427, 452] width 14 height 11
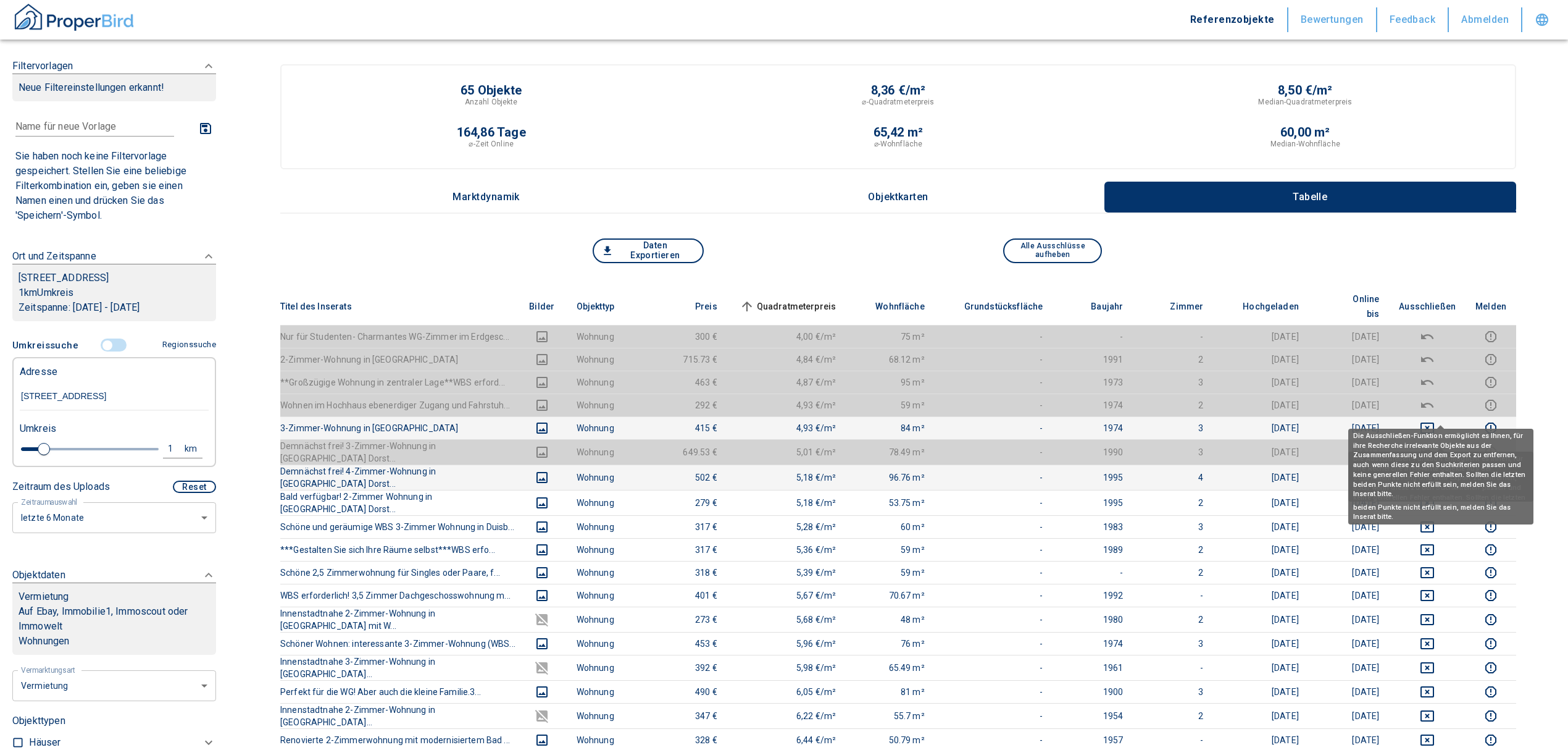
click at [1435, 421] on icon "deselect this listing" at bounding box center [1427, 428] width 15 height 15
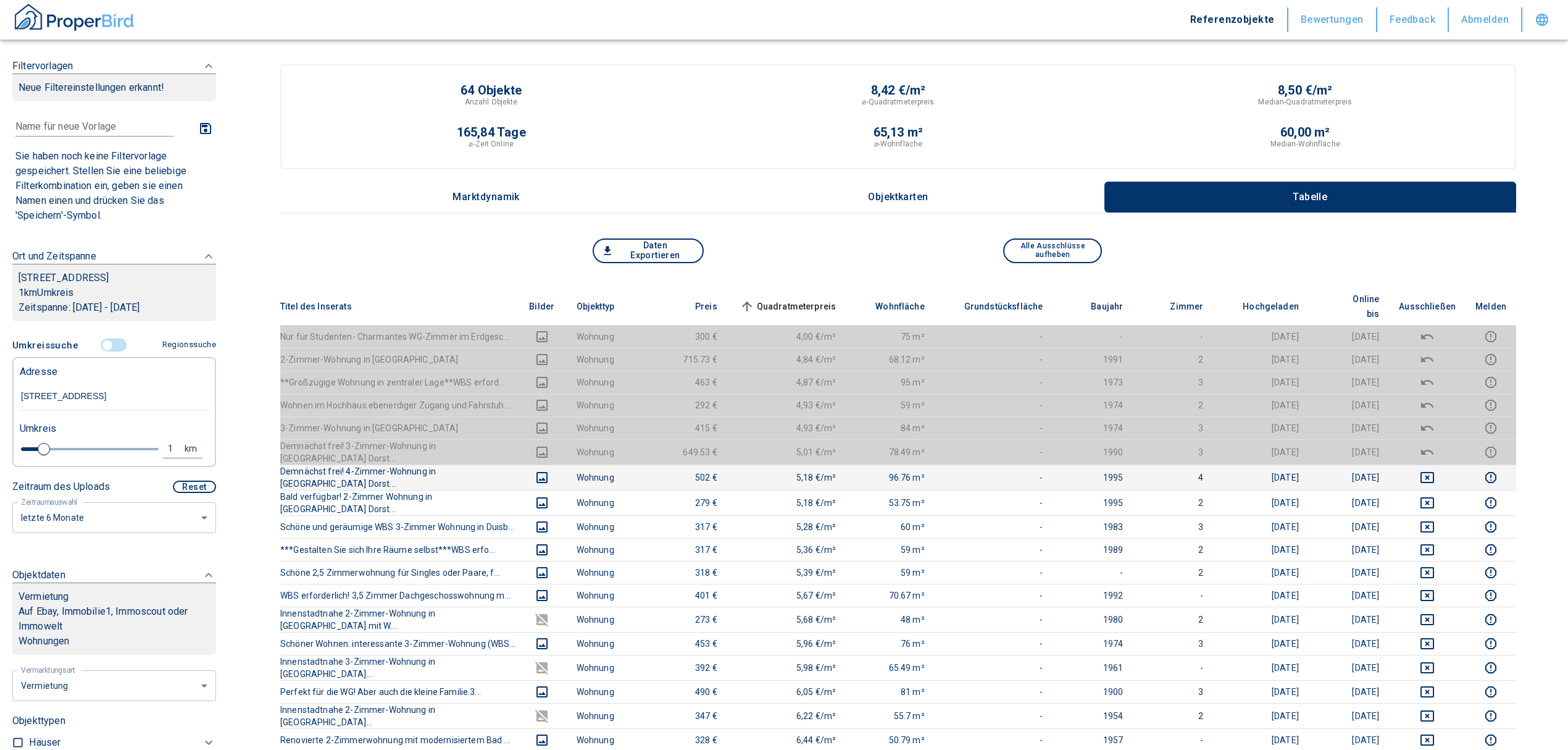
click at [1435, 464] on td at bounding box center [1427, 477] width 76 height 25
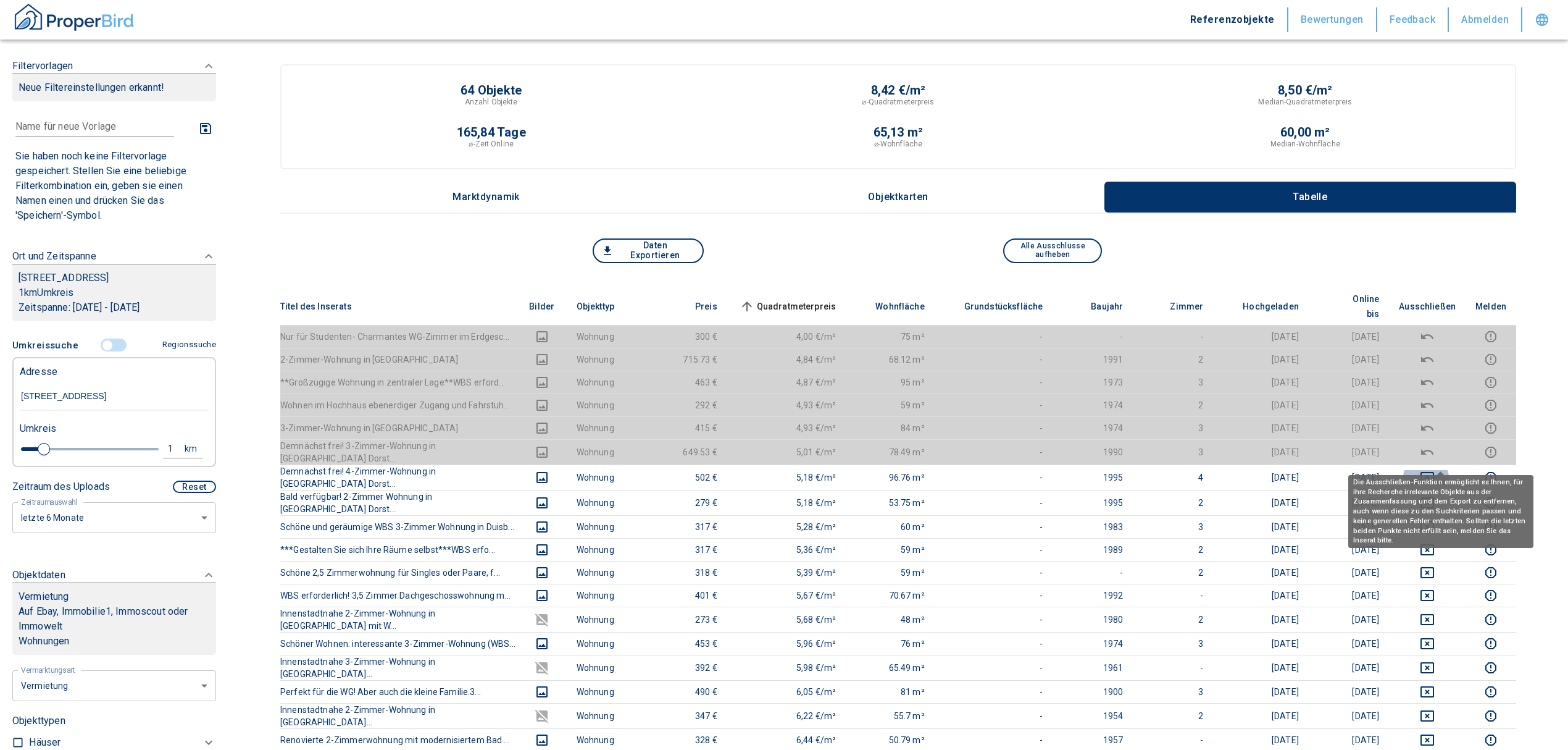
click at [1435, 470] on icon "deselect this listing" at bounding box center [1427, 477] width 15 height 15
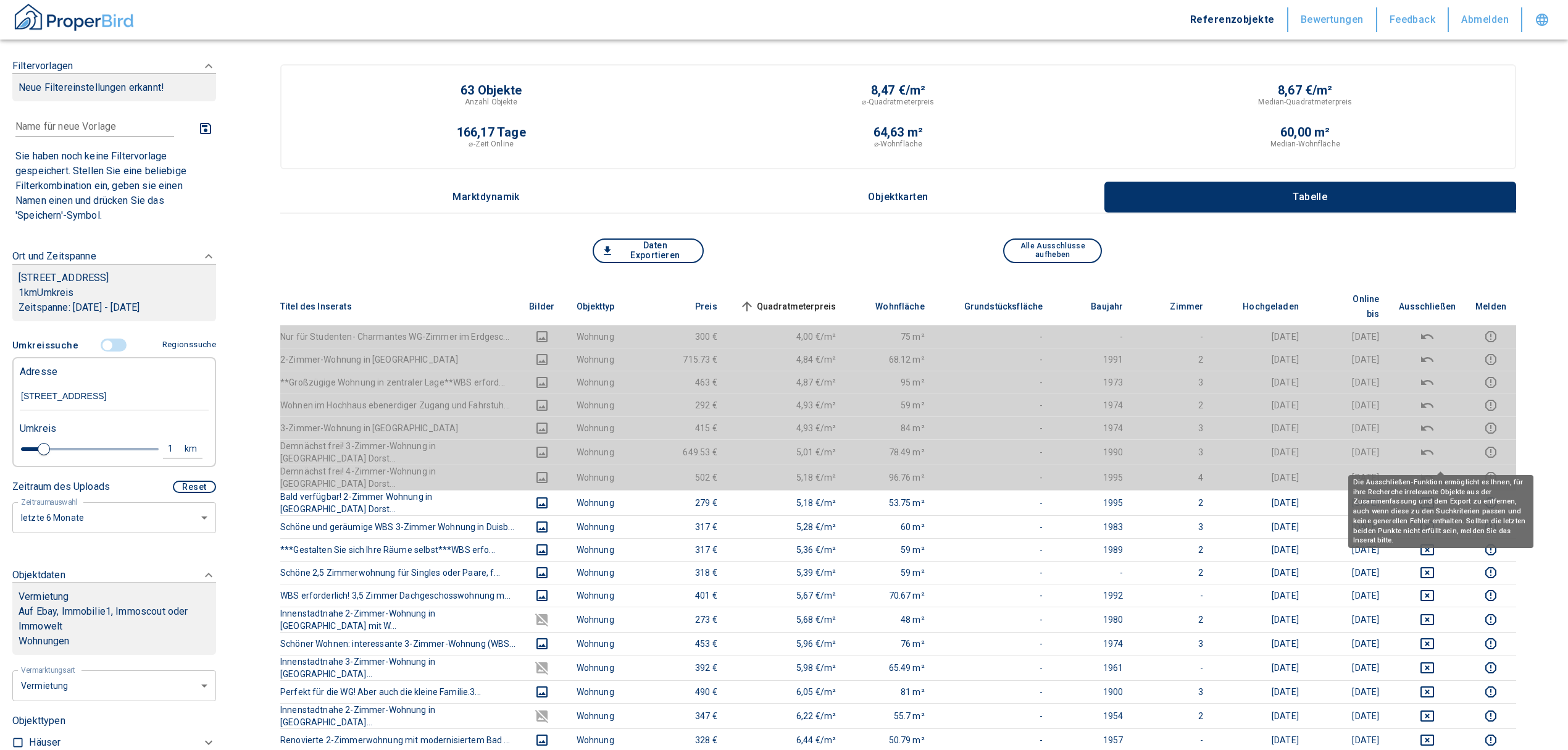
scroll to position [82, 0]
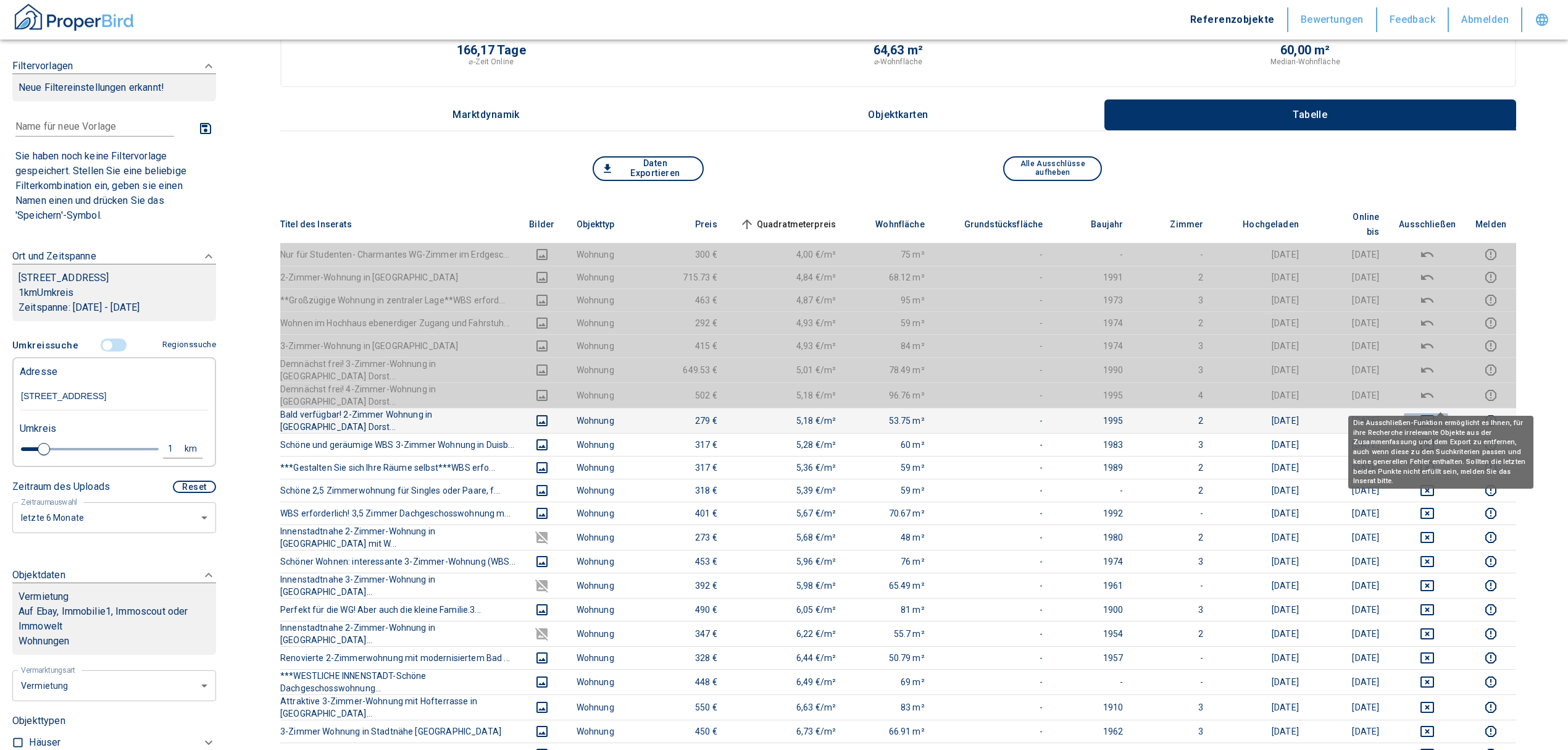
click at [1428, 413] on button "deselect this listing" at bounding box center [1427, 420] width 57 height 15
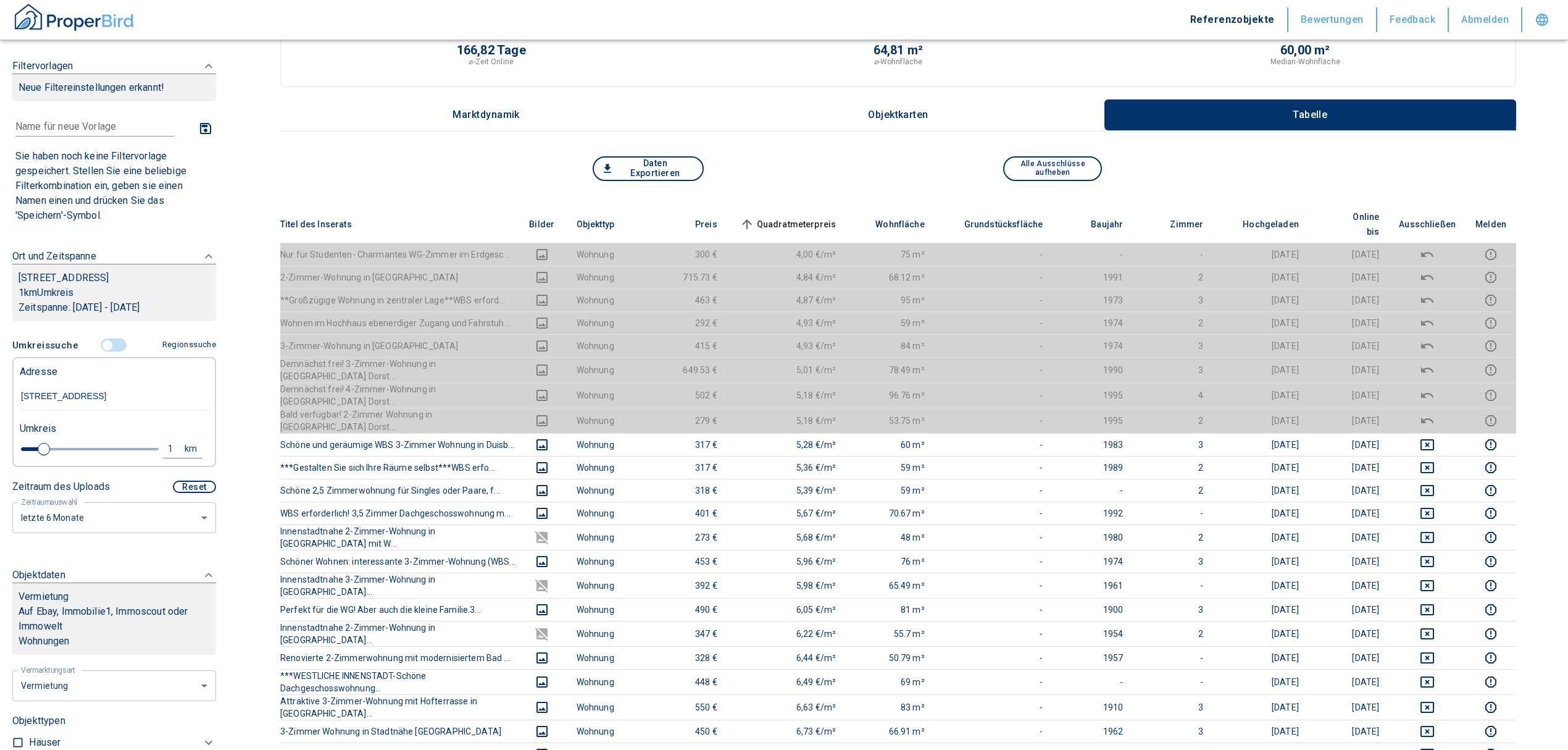
click at [810, 217] on span "Quadratmeterpreis sorted ascending" at bounding box center [786, 224] width 99 height 15
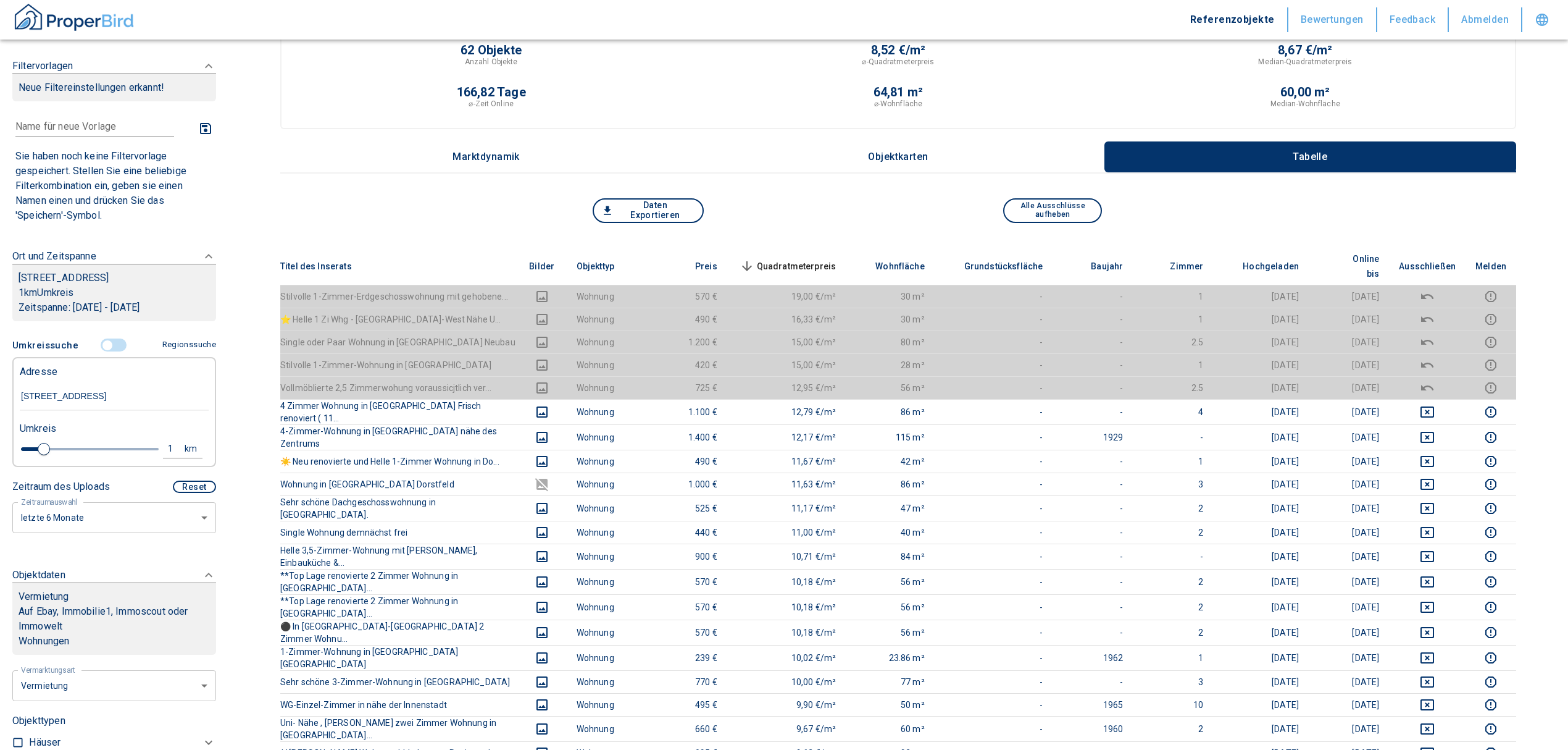
scroll to position [0, 0]
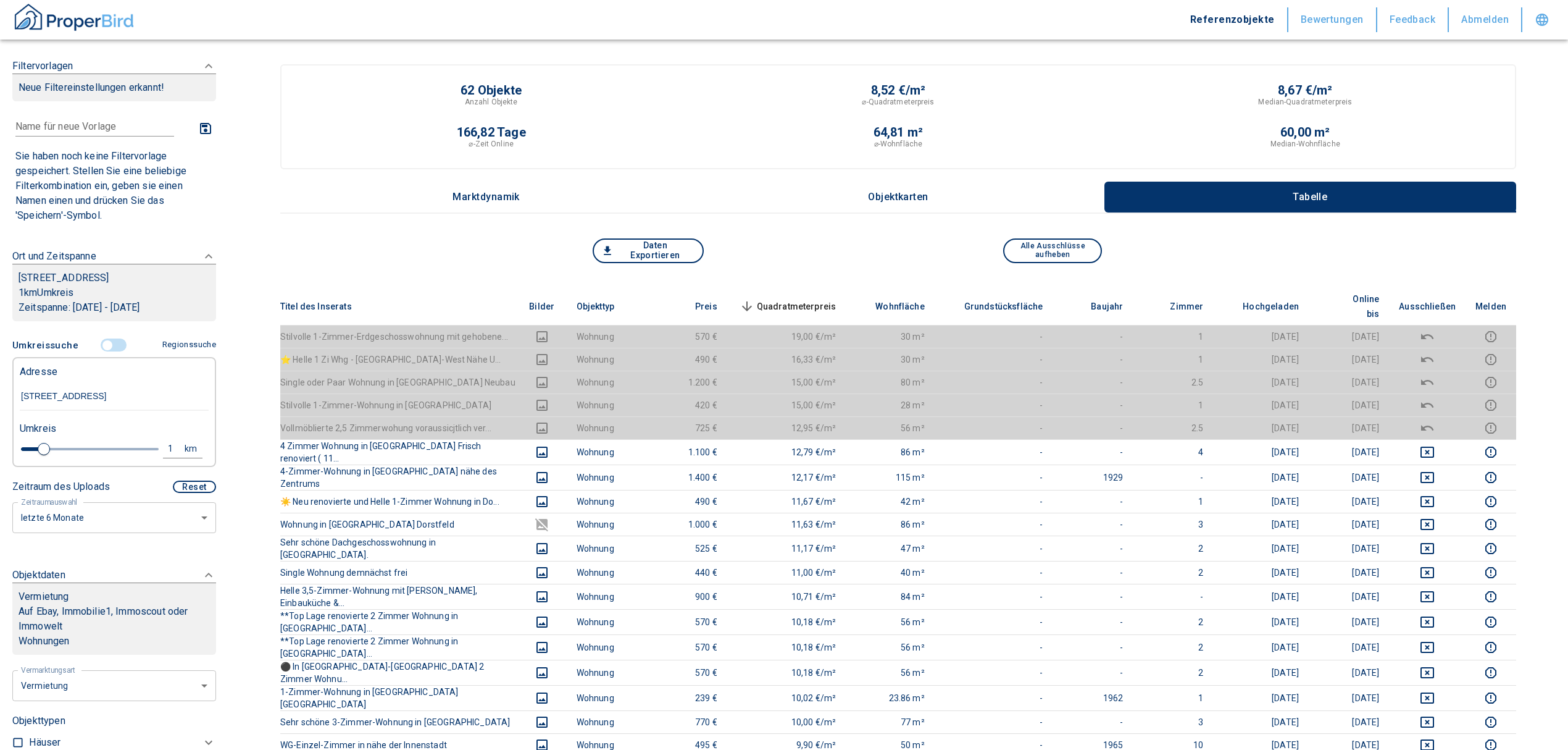
click at [789, 299] on span "Quadratmeterpreis sorted descending" at bounding box center [786, 306] width 99 height 15
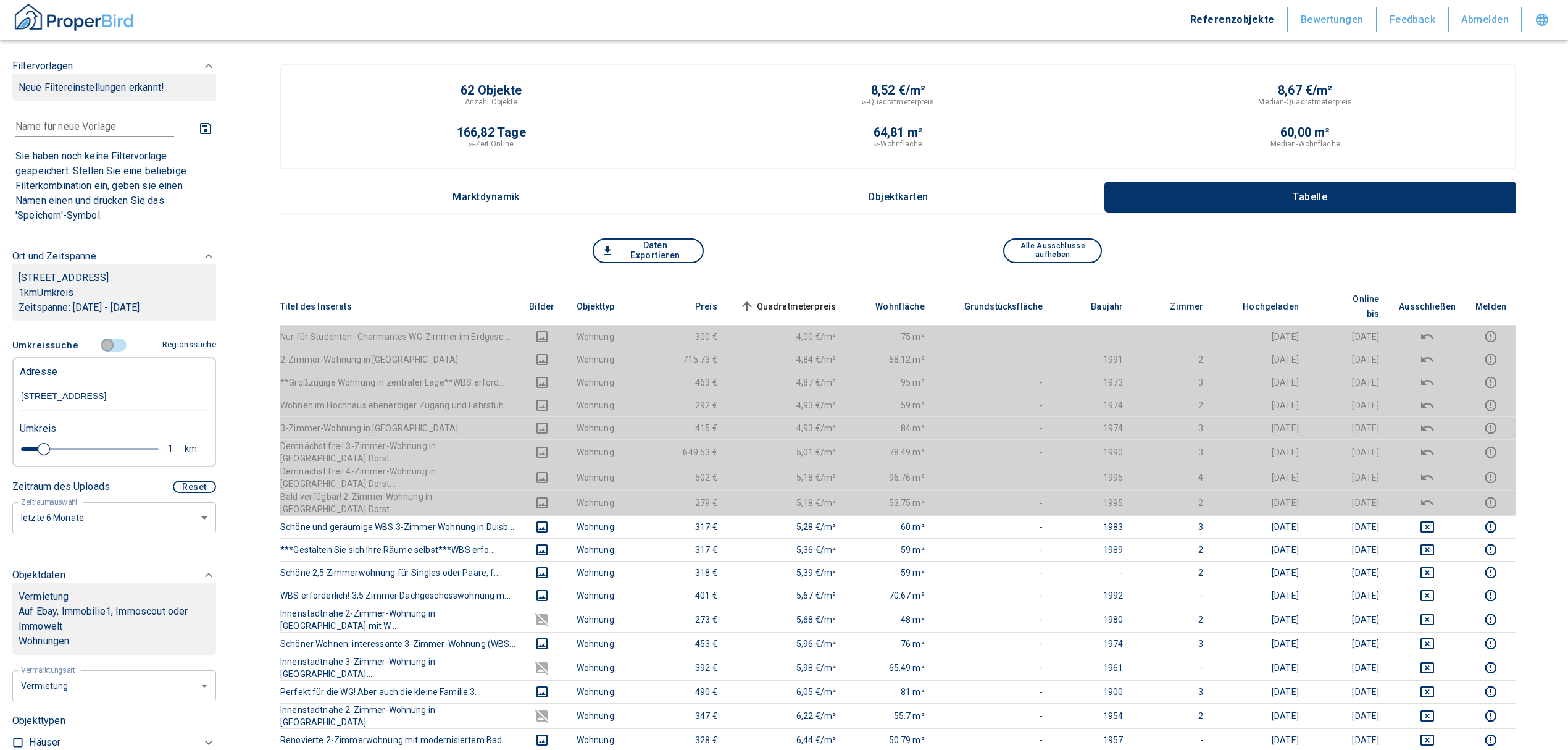
click at [104, 352] on input "controlled" at bounding box center [107, 346] width 37 height 14
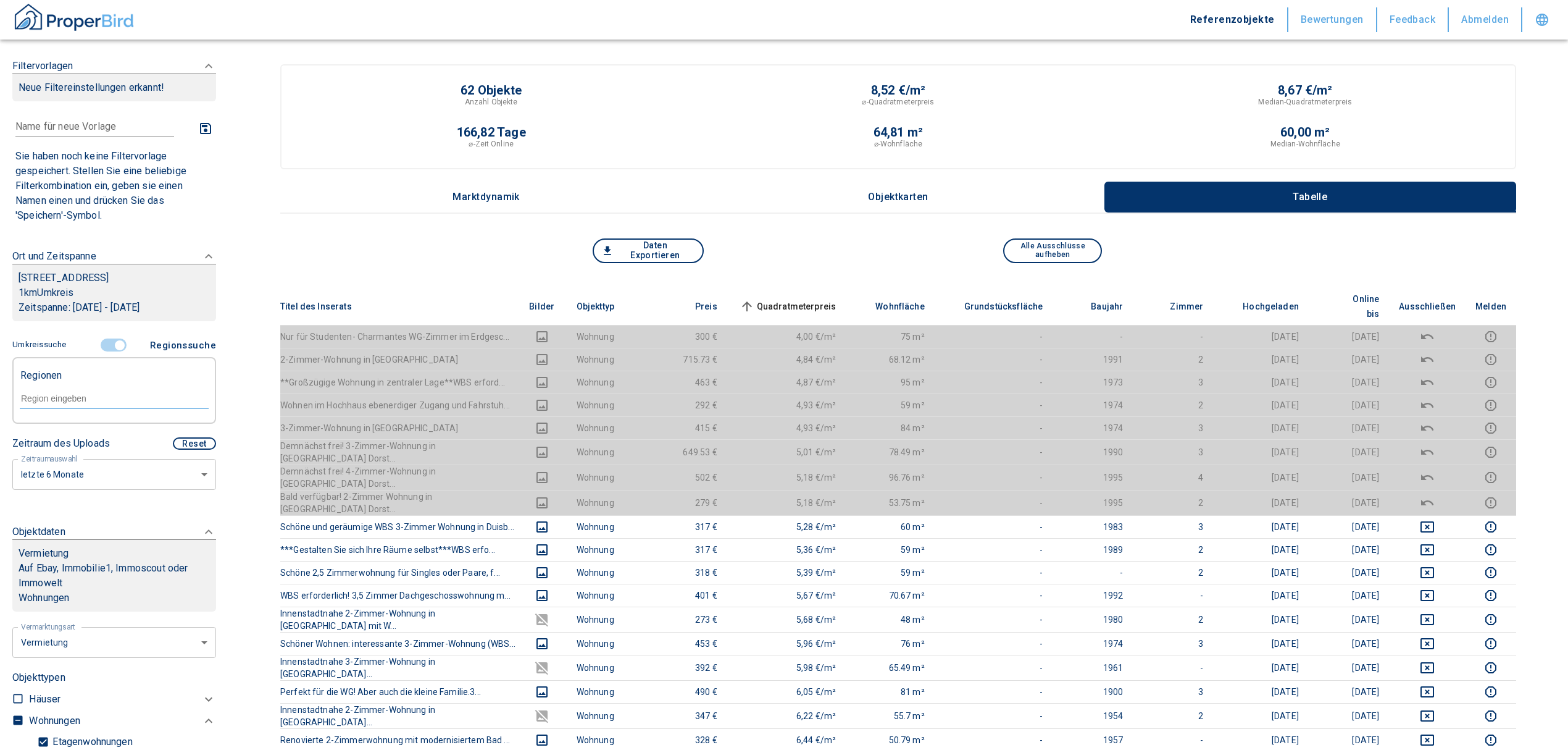
click at [75, 404] on input "text" at bounding box center [114, 399] width 189 height 11
click at [81, 433] on li "44149 [GEOGRAPHIC_DATA]" at bounding box center [107, 441] width 177 height 22
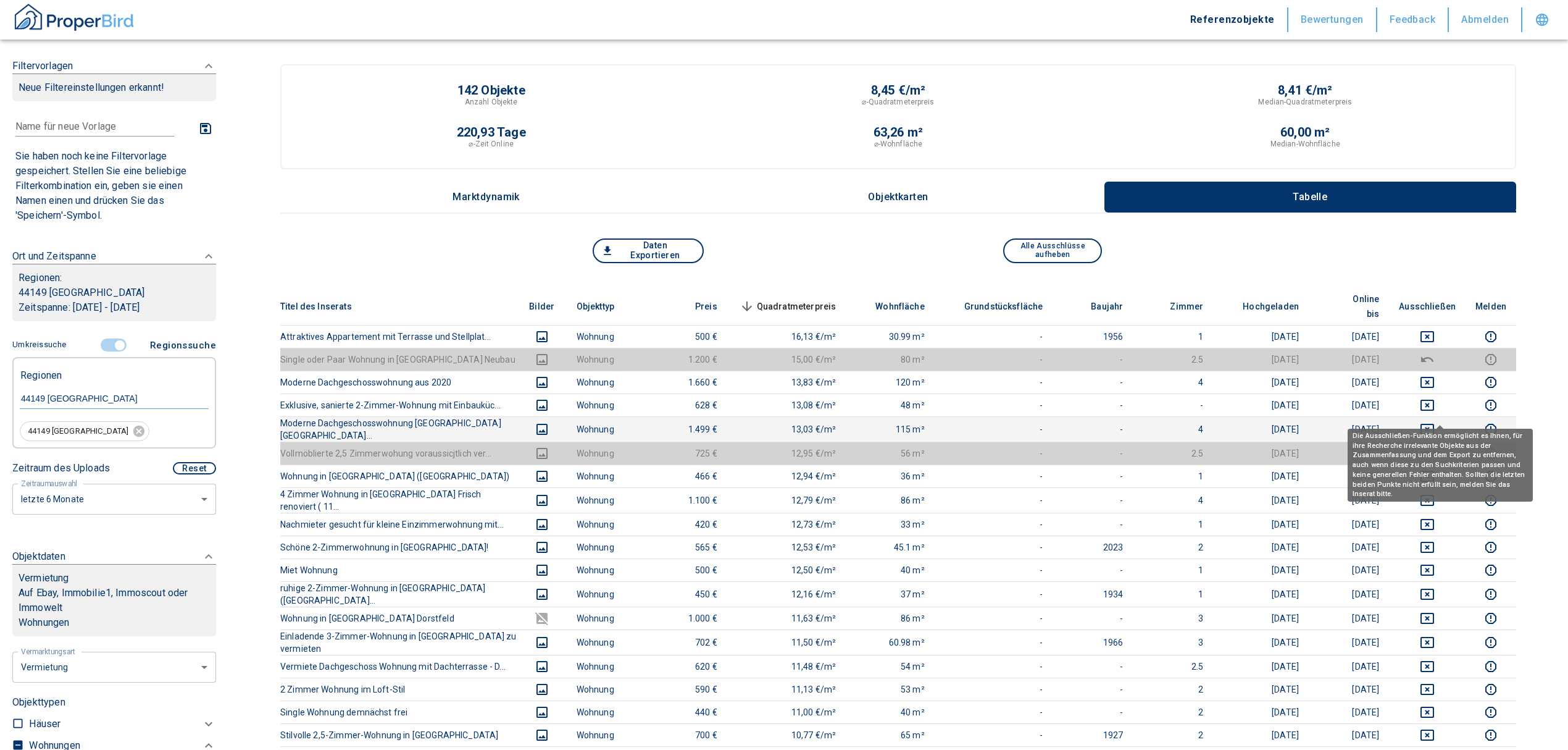
click at [1432, 422] on icon "deselect this listing" at bounding box center [1427, 429] width 15 height 15
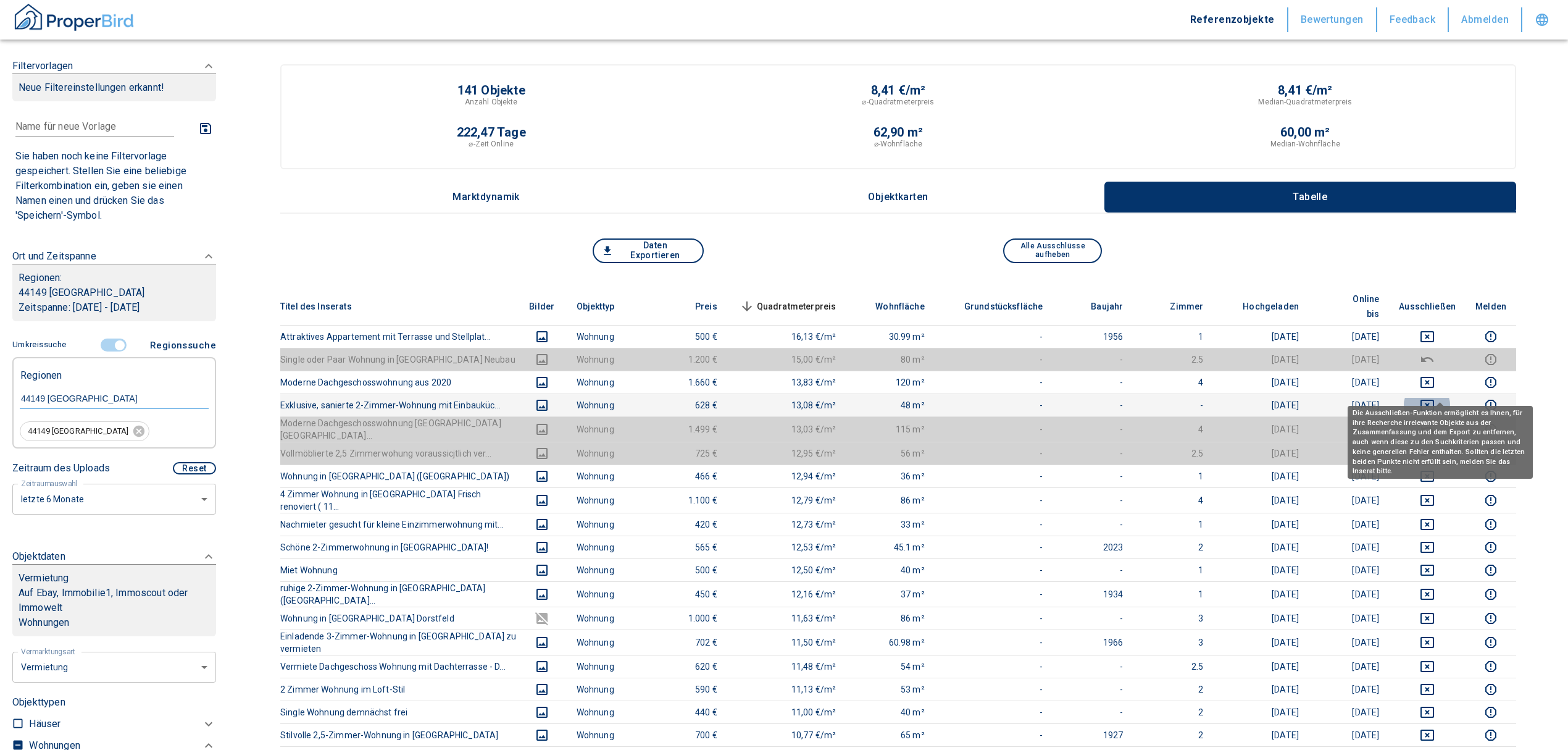
drag, startPoint x: 1437, startPoint y: 394, endPoint x: 1437, endPoint y: 364, distance: 30.0
click at [1435, 398] on icon "deselect this listing" at bounding box center [1427, 405] width 15 height 15
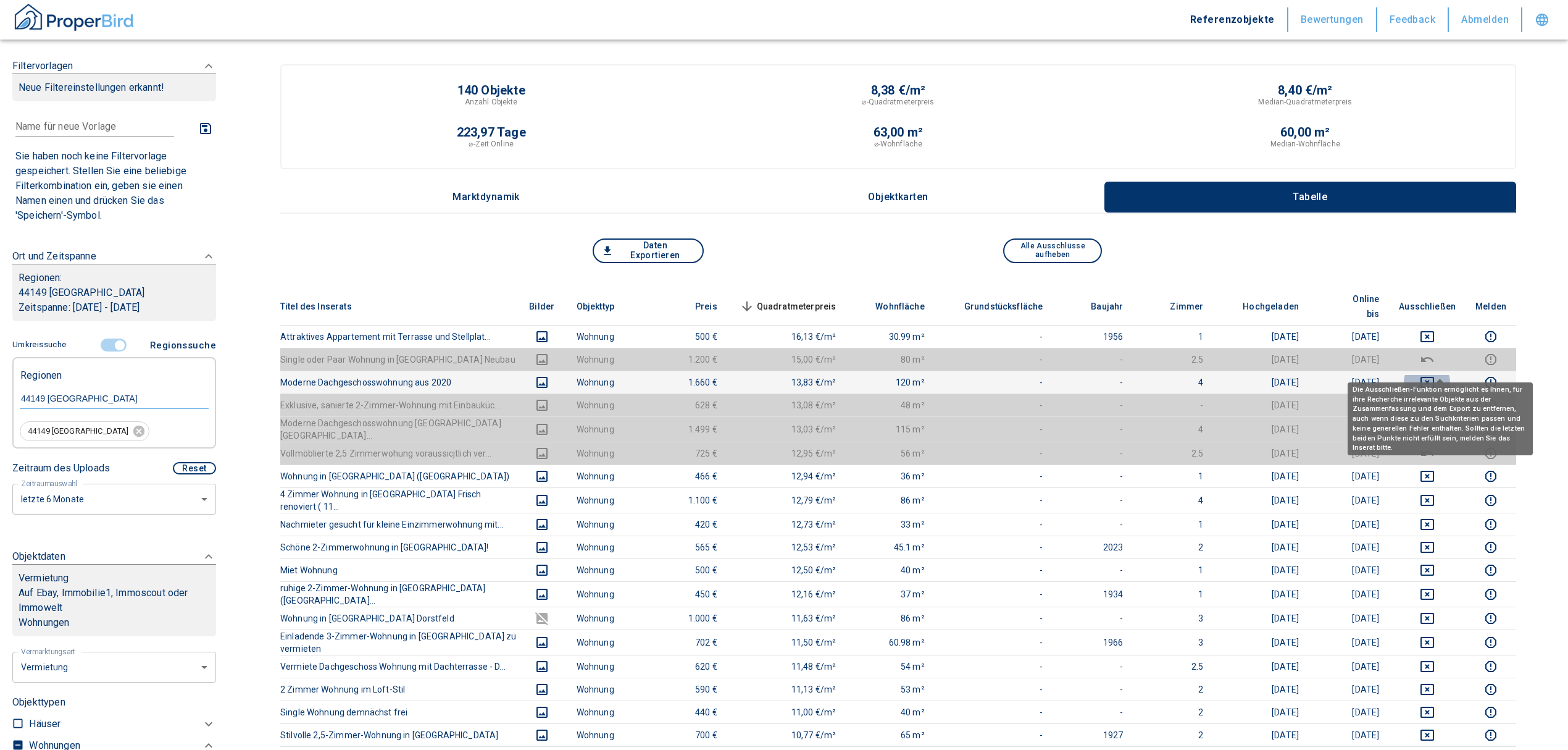
click at [1434, 377] on icon "deselect this listing" at bounding box center [1427, 382] width 14 height 11
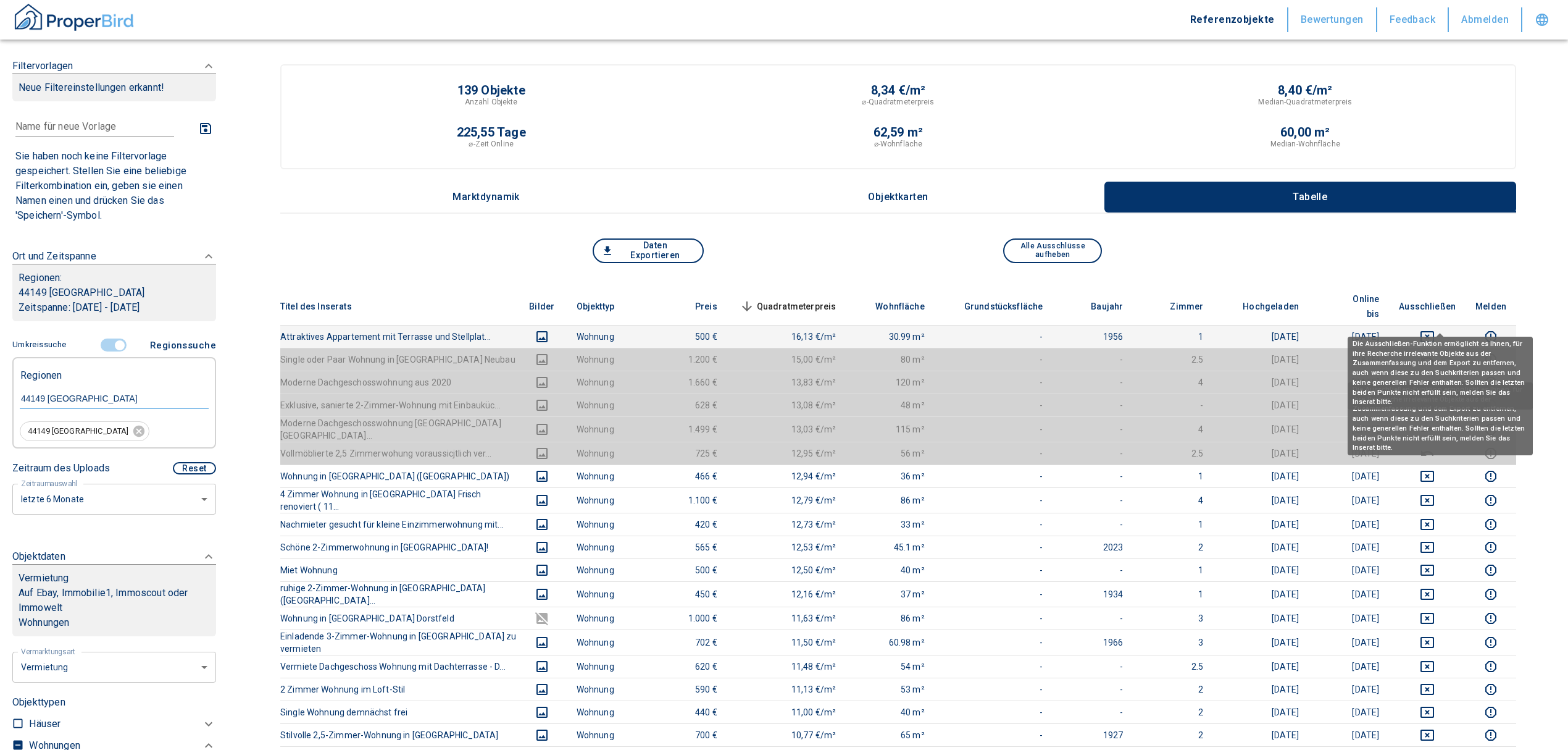
click at [1435, 329] on icon "deselect this listing" at bounding box center [1427, 336] width 15 height 15
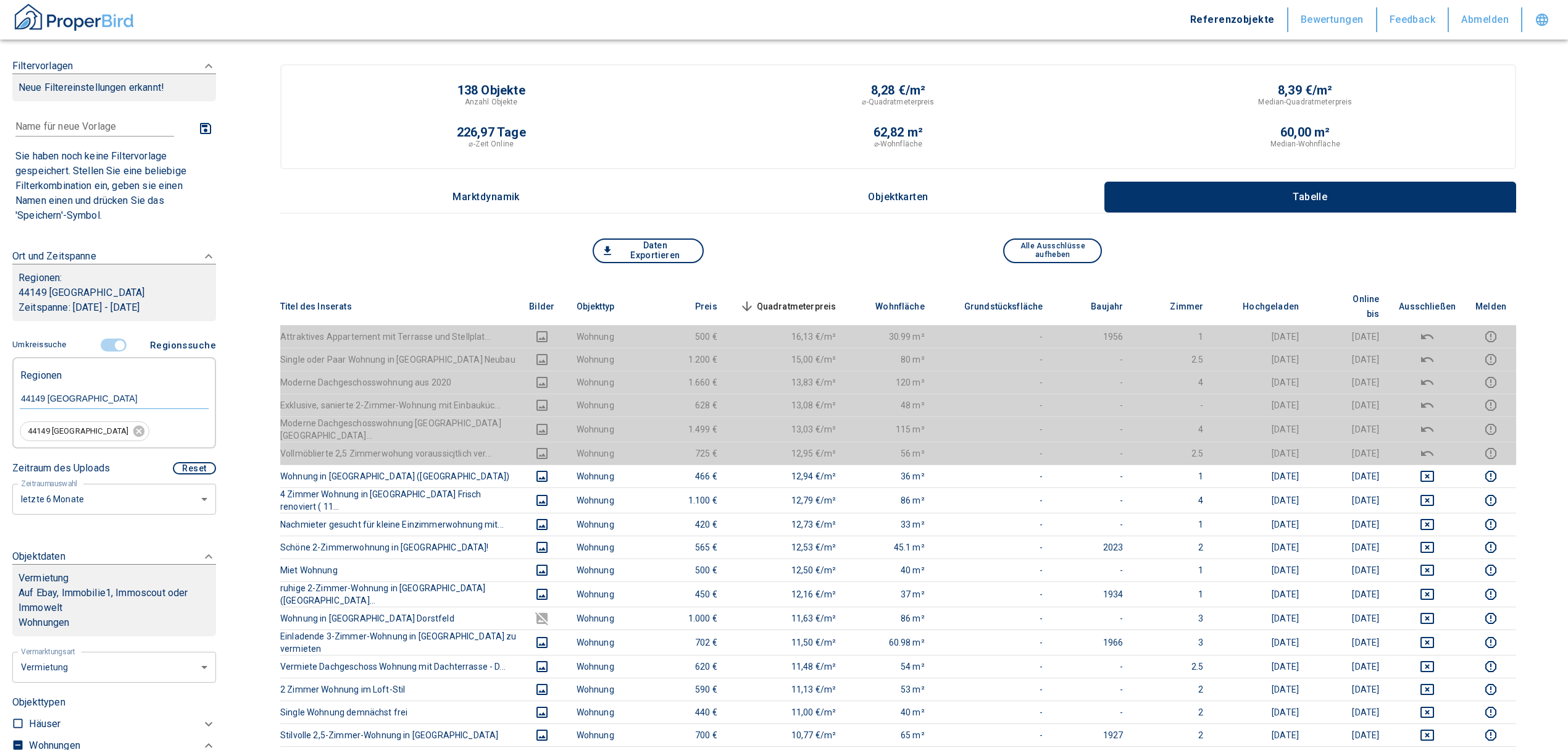
click at [823, 299] on span "Quadratmeterpreis sorted descending" at bounding box center [786, 306] width 99 height 15
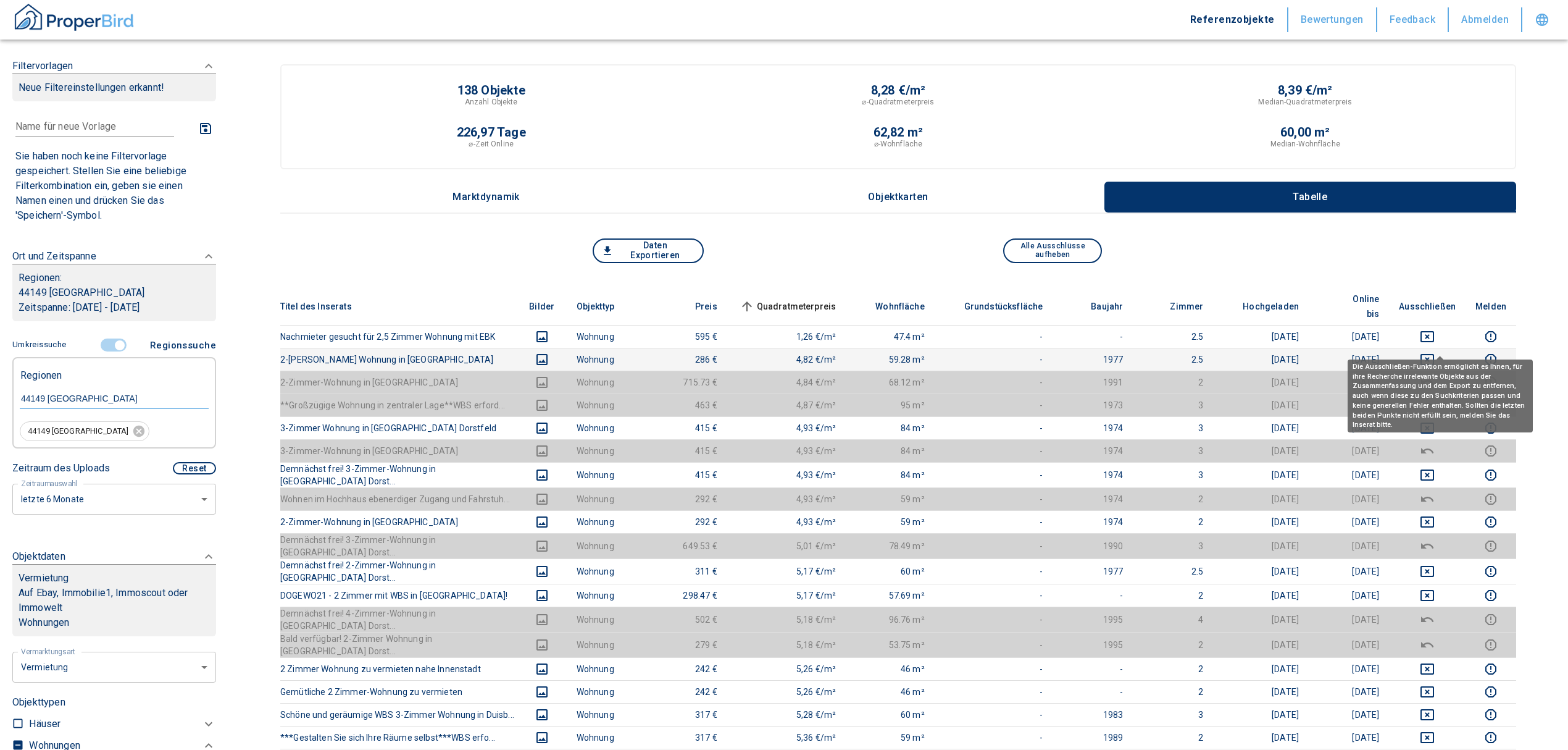
click at [1430, 352] on button "deselect this listing" at bounding box center [1427, 359] width 57 height 15
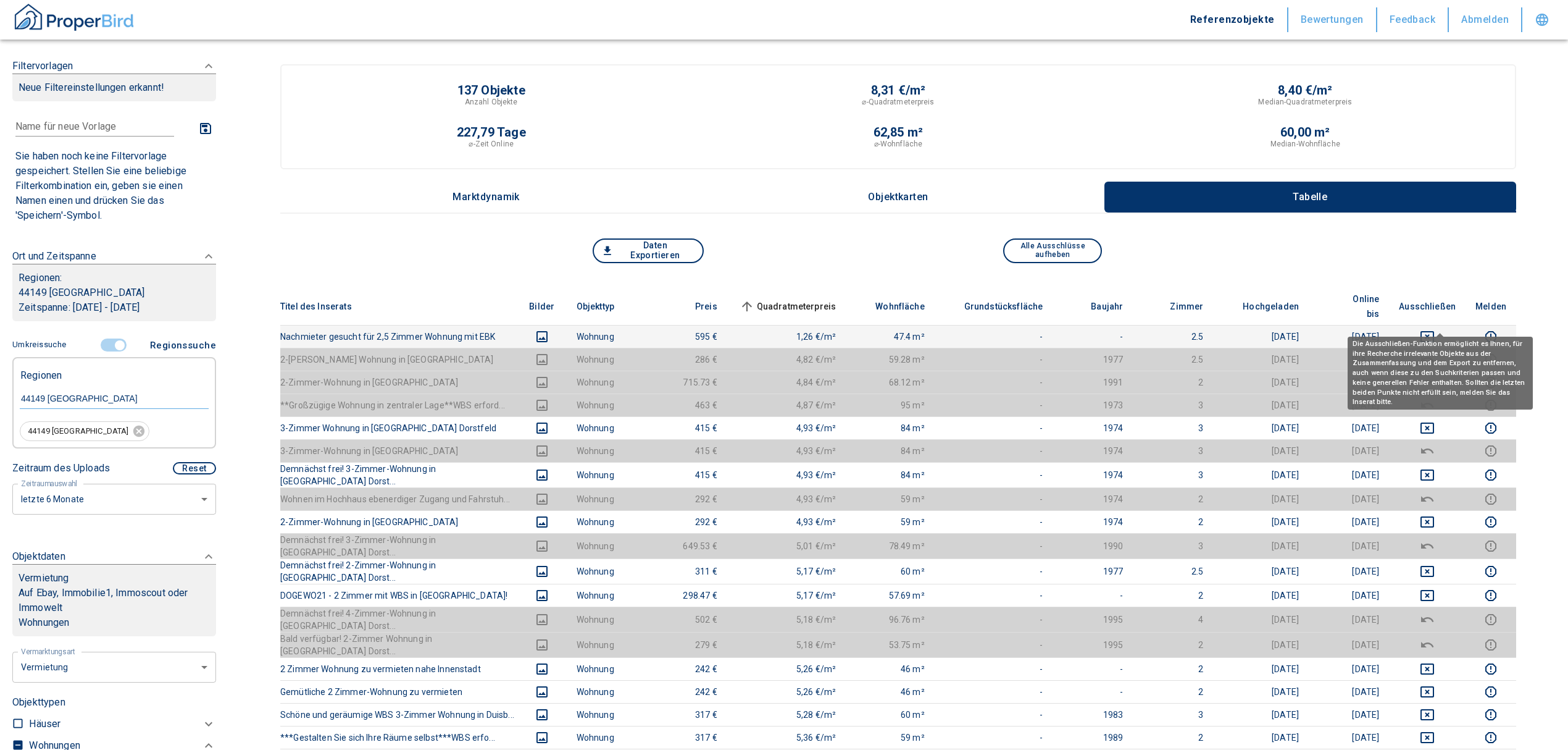
click at [1422, 329] on button "deselect this listing" at bounding box center [1427, 336] width 57 height 15
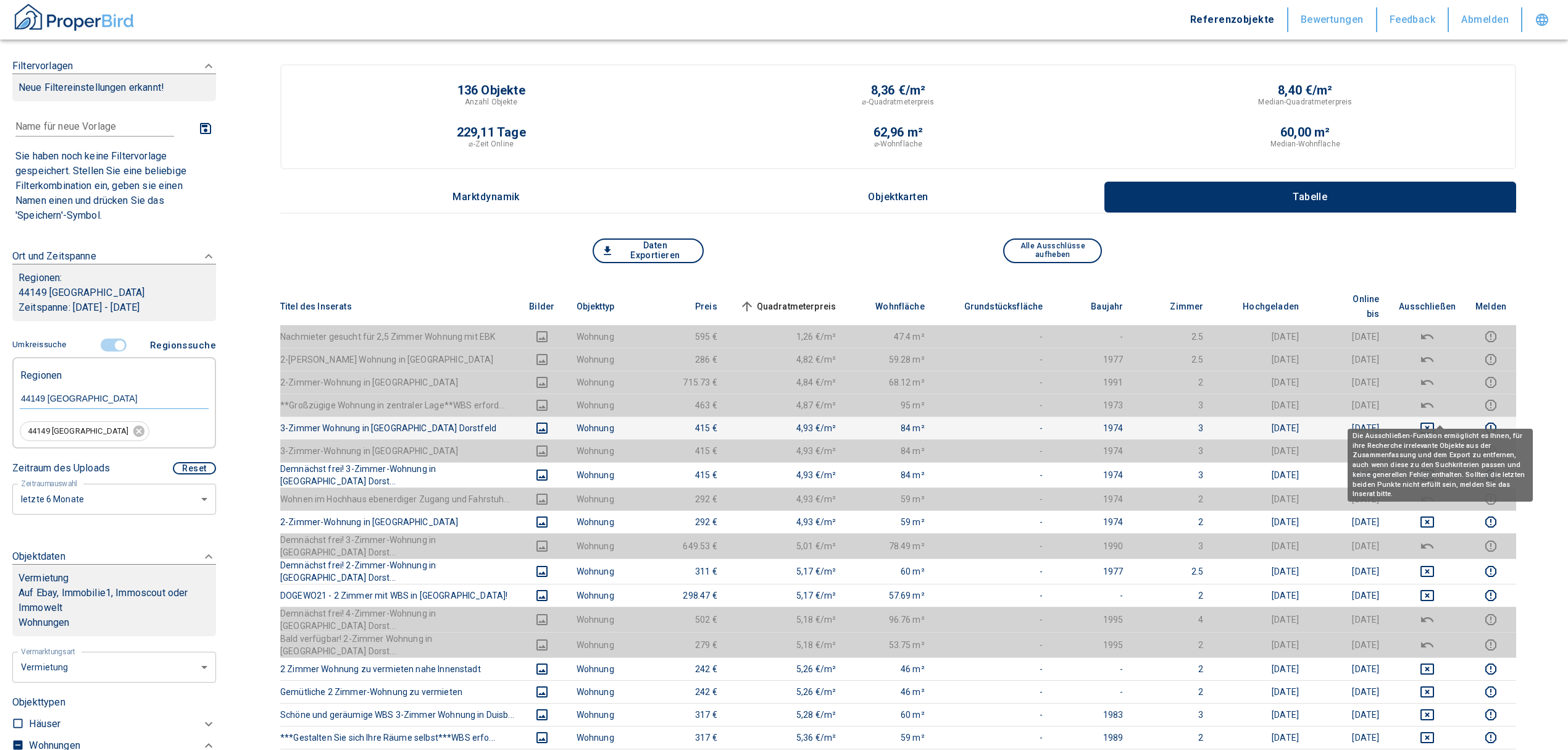
click at [1434, 423] on icon "deselect this listing" at bounding box center [1427, 428] width 14 height 11
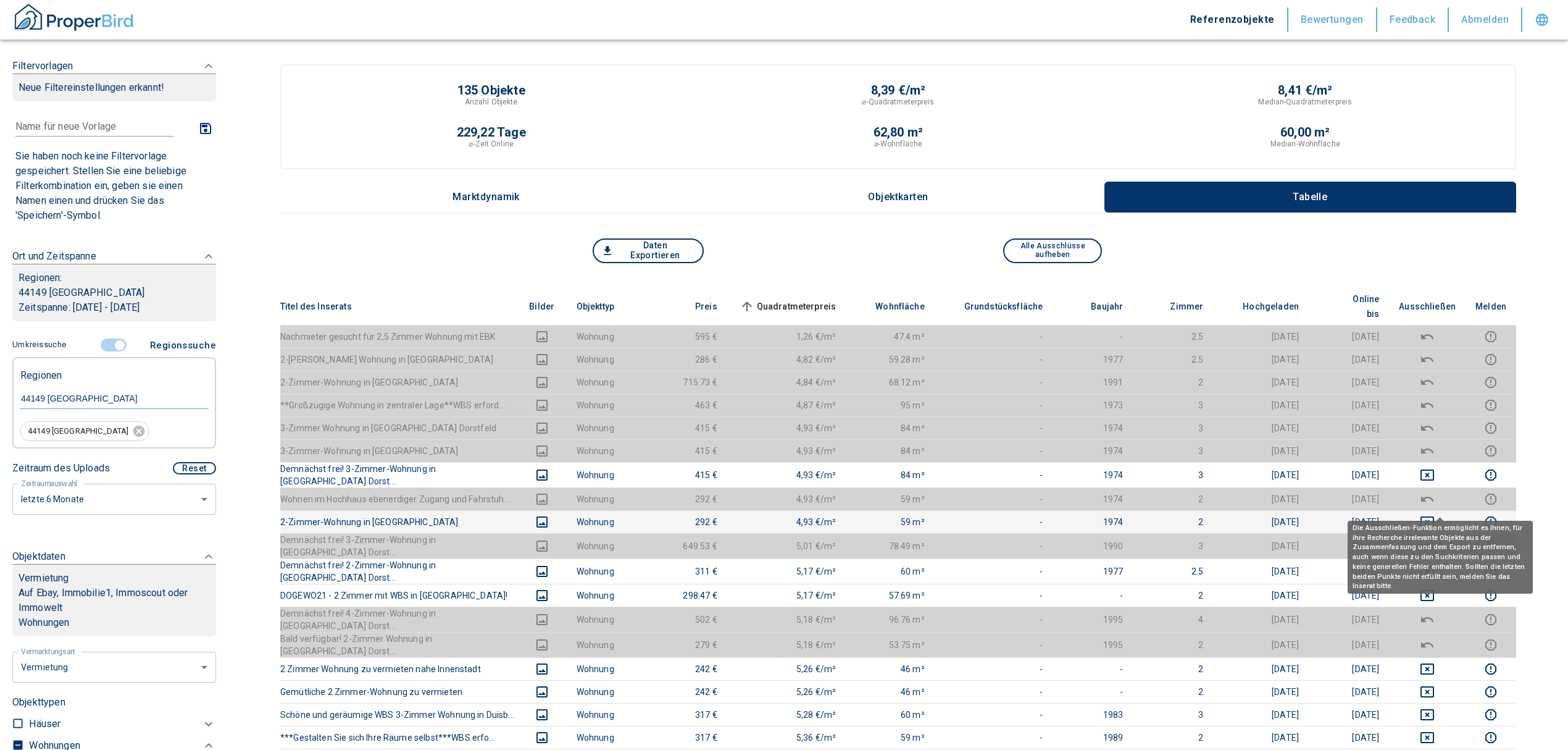
click at [1435, 514] on icon "deselect this listing" at bounding box center [1427, 521] width 15 height 15
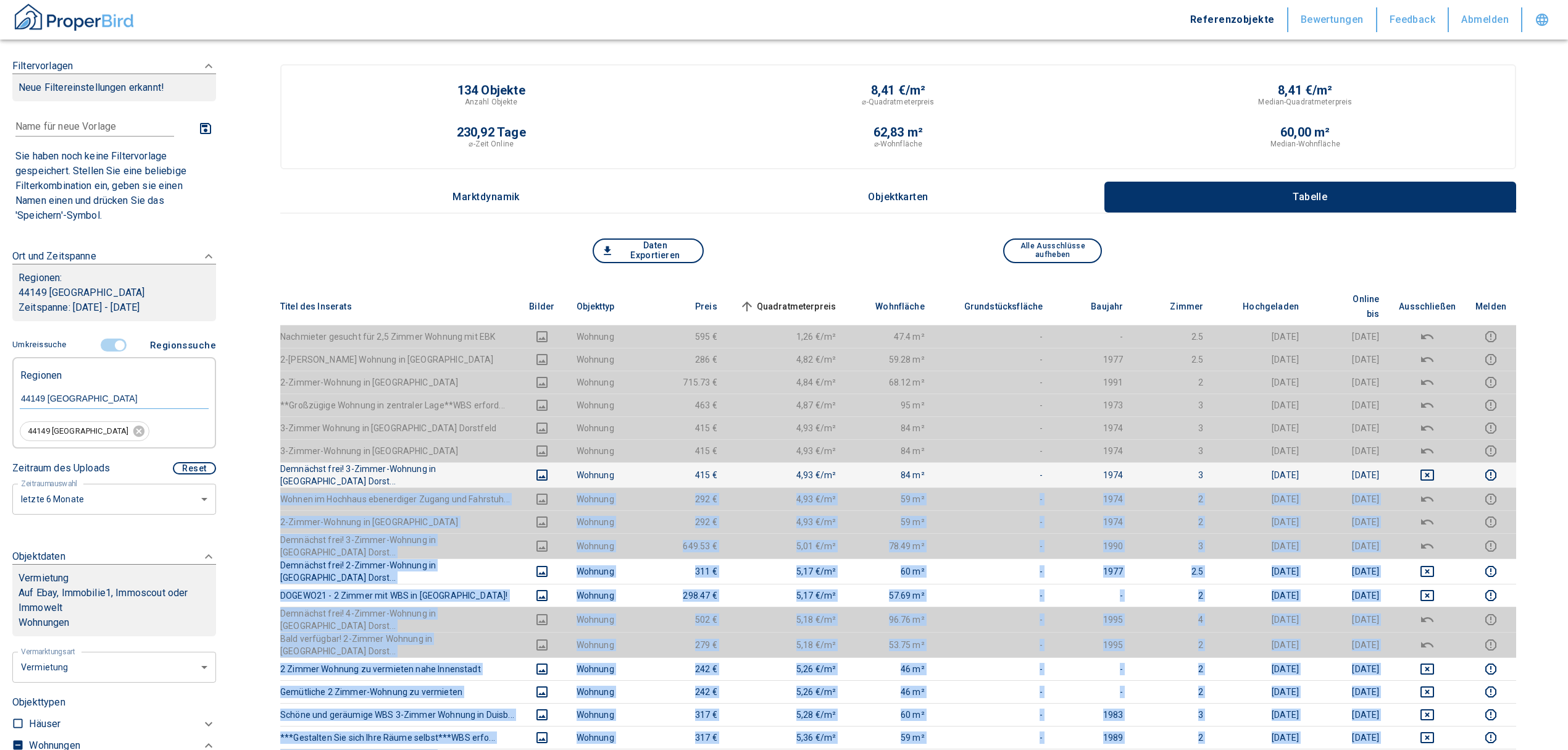
click at [1224, 511] on td "[DATE]" at bounding box center [1261, 522] width 96 height 23
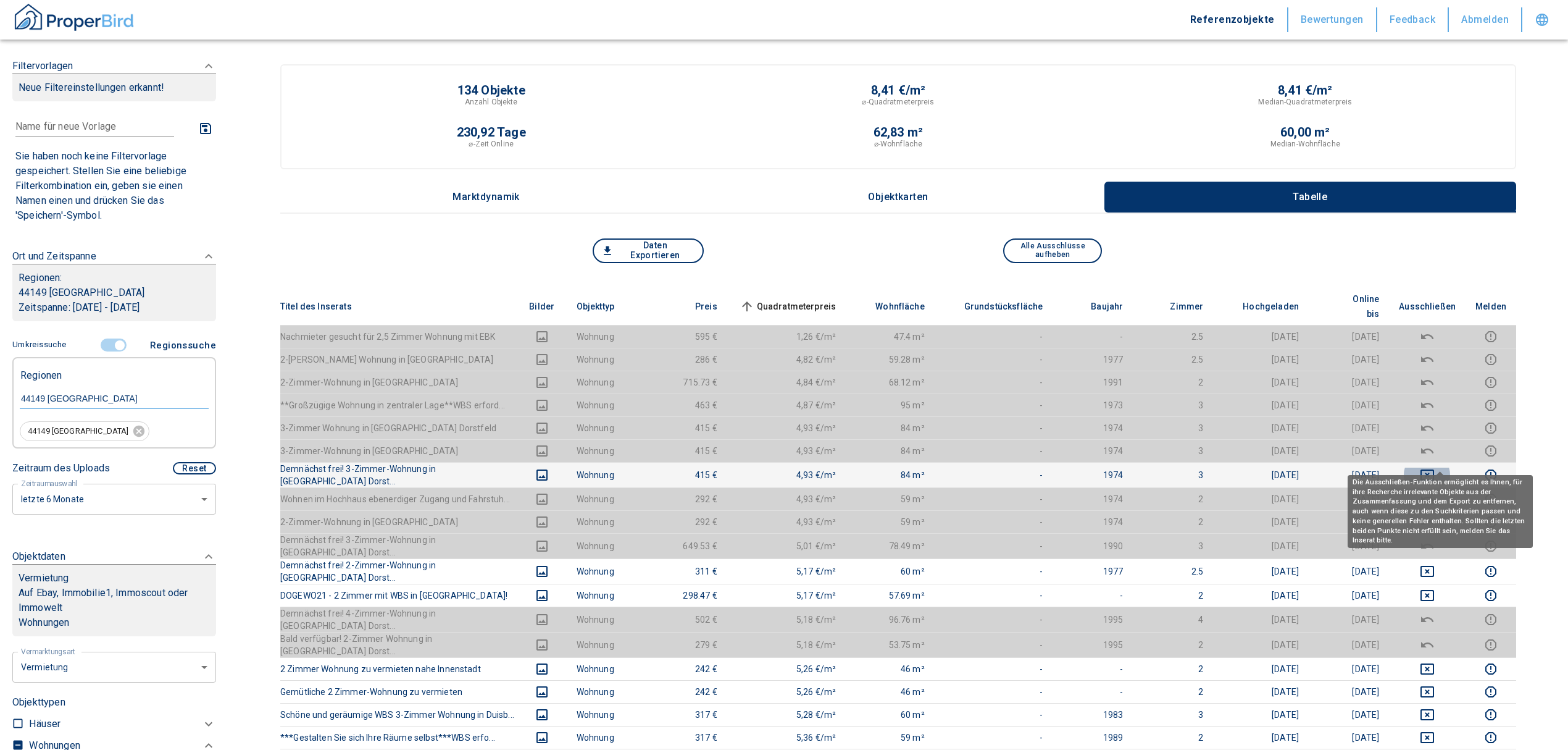
click at [1434, 469] on icon "deselect this listing" at bounding box center [1427, 475] width 14 height 11
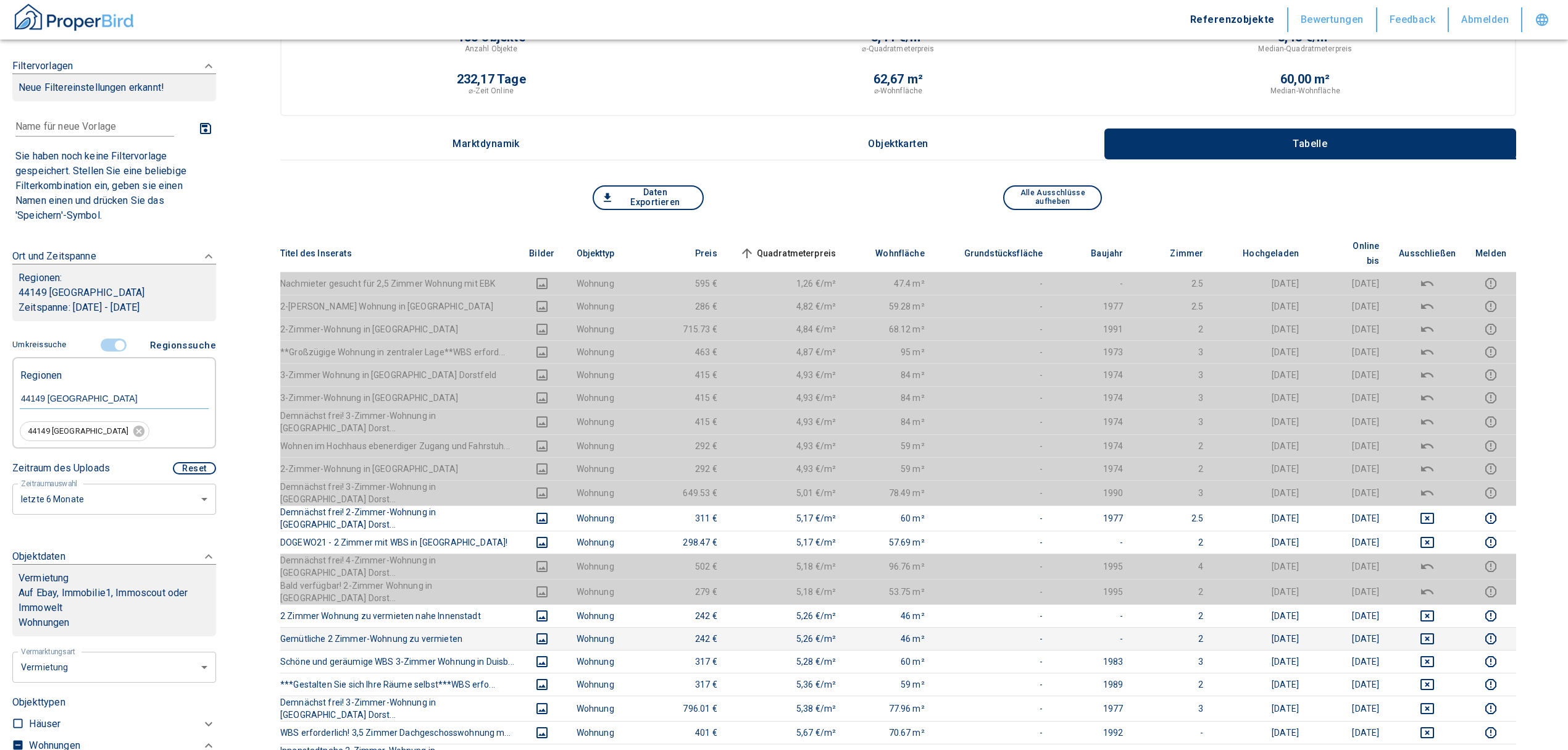
scroll to position [82, 0]
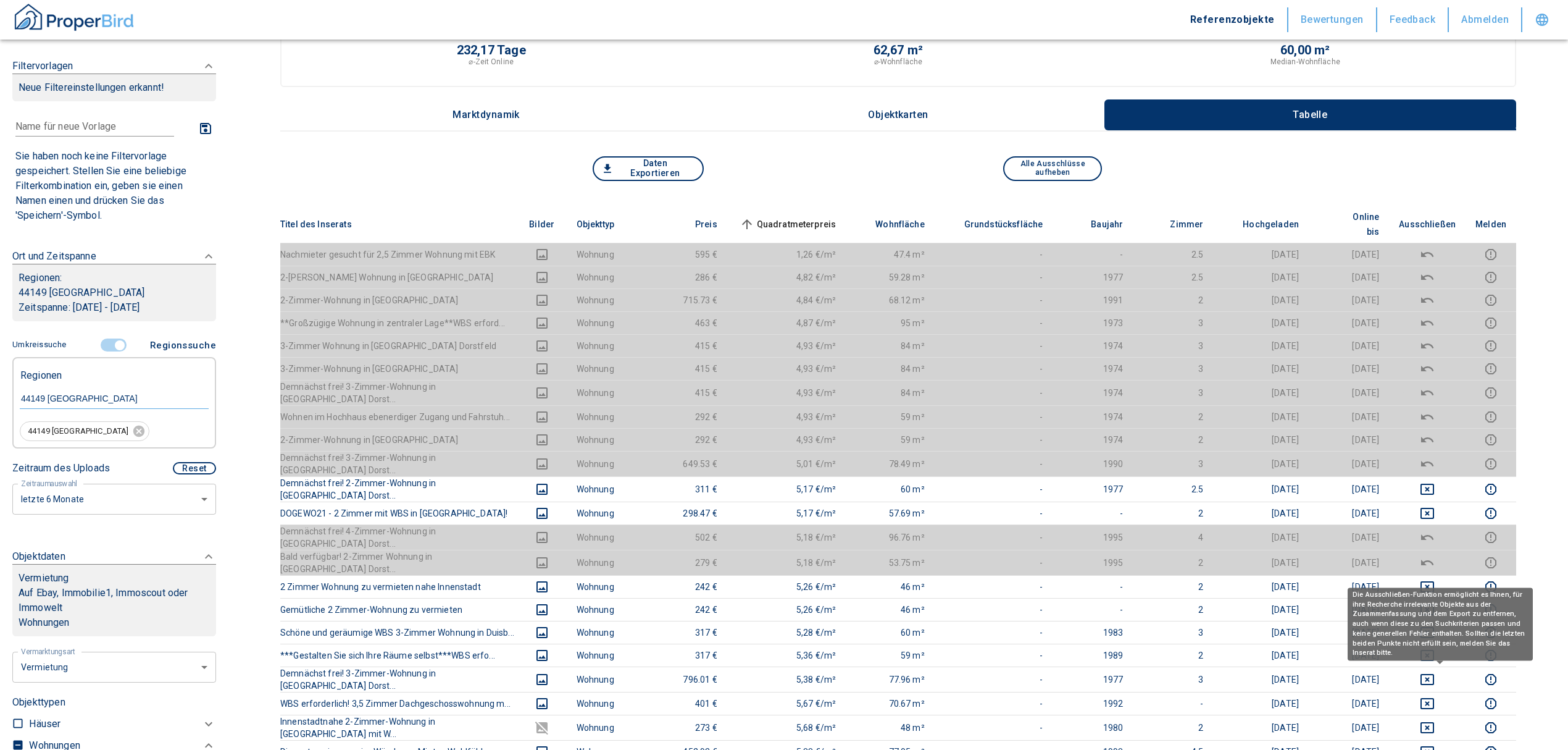
drag, startPoint x: 1449, startPoint y: 682, endPoint x: 1448, endPoint y: 660, distance: 22.0
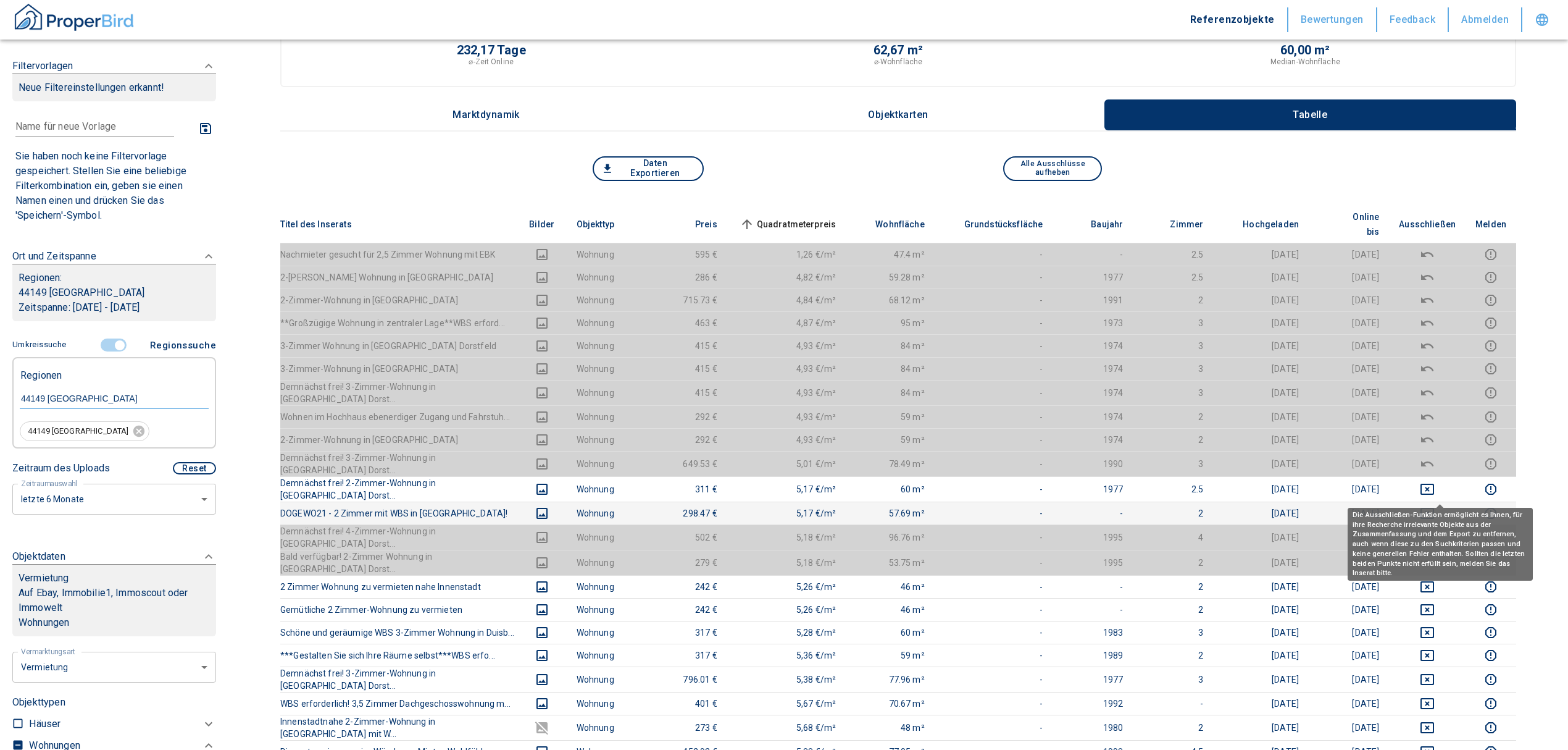
click at [1435, 506] on icon "deselect this listing" at bounding box center [1427, 513] width 15 height 15
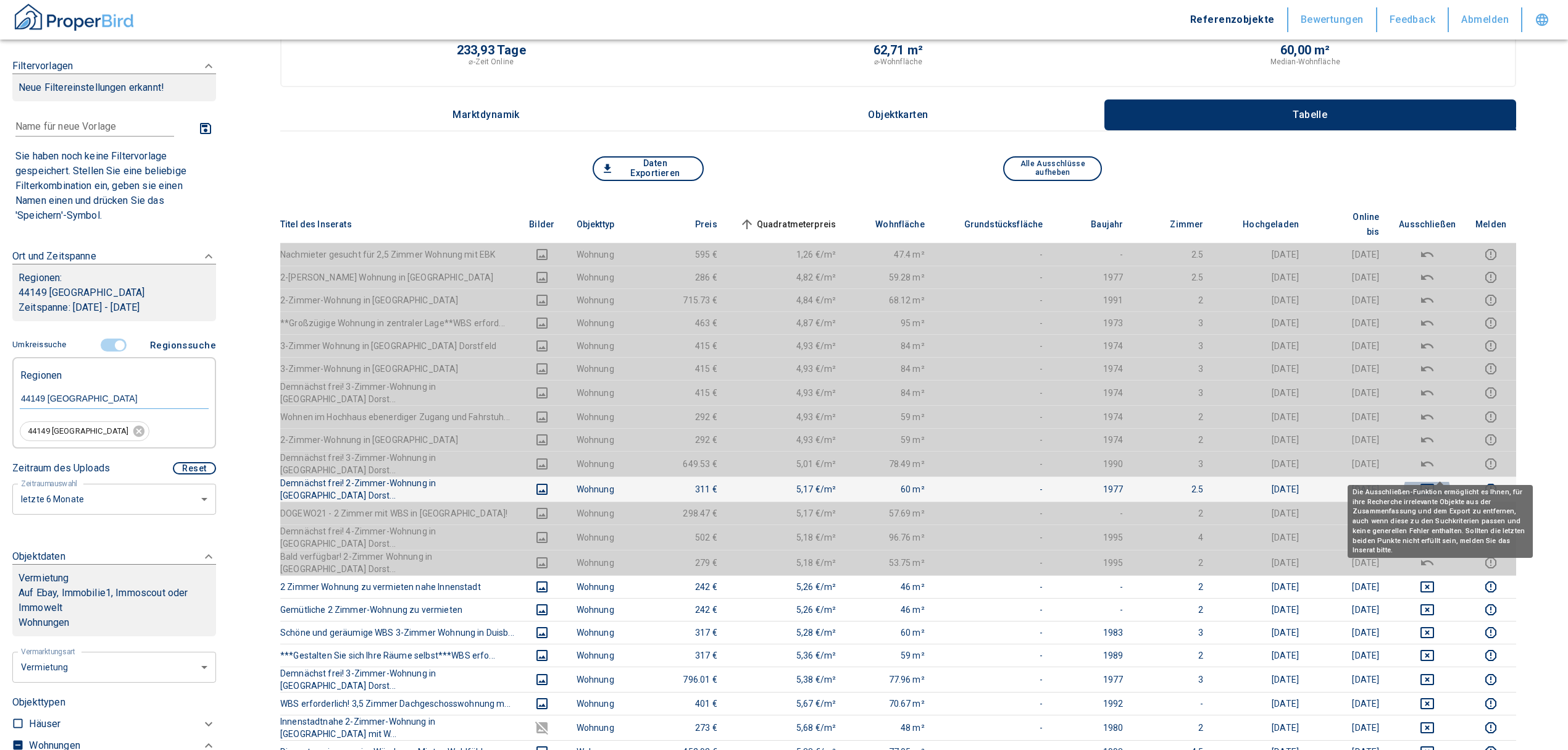
click at [1434, 483] on icon "deselect this listing" at bounding box center [1427, 489] width 14 height 11
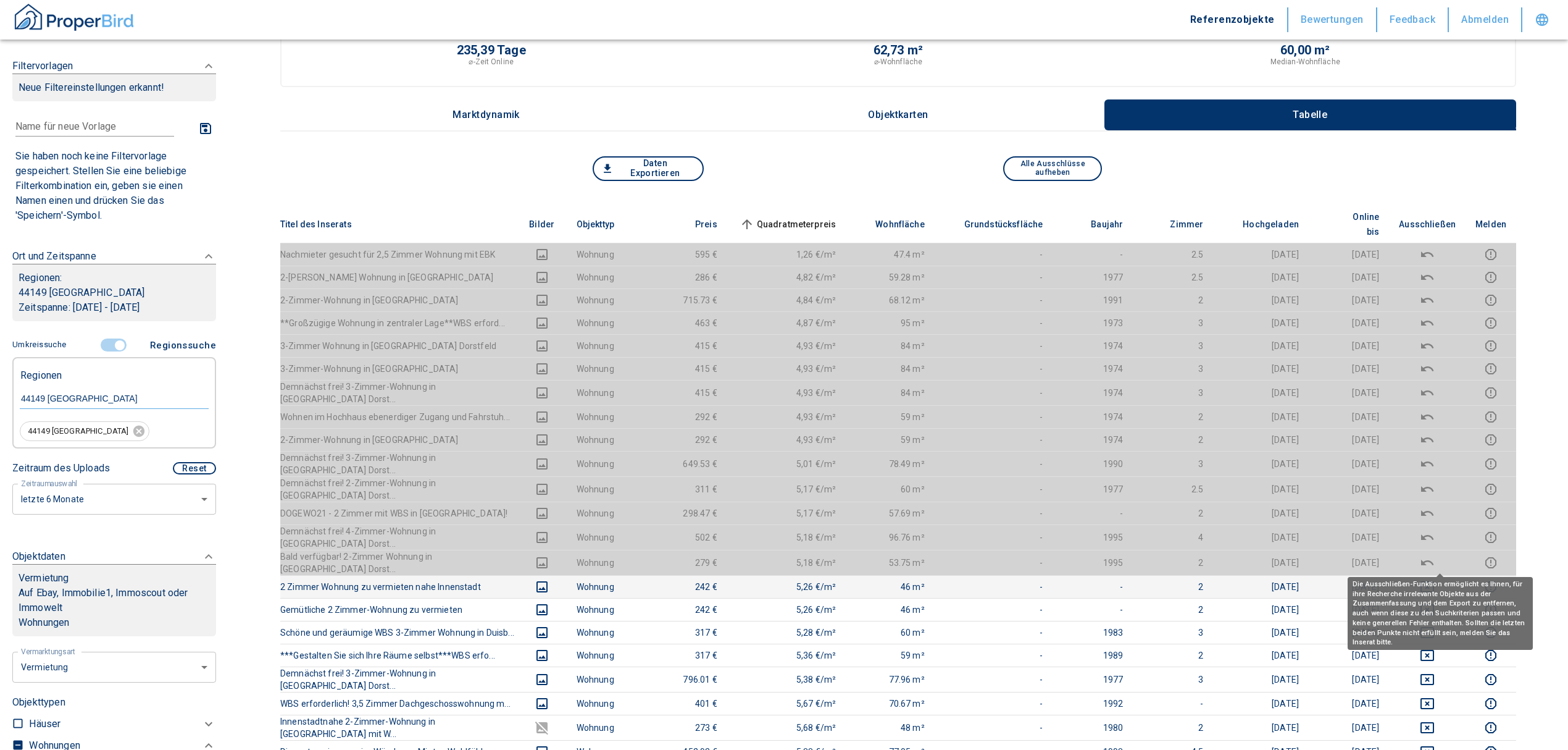
scroll to position [164, 0]
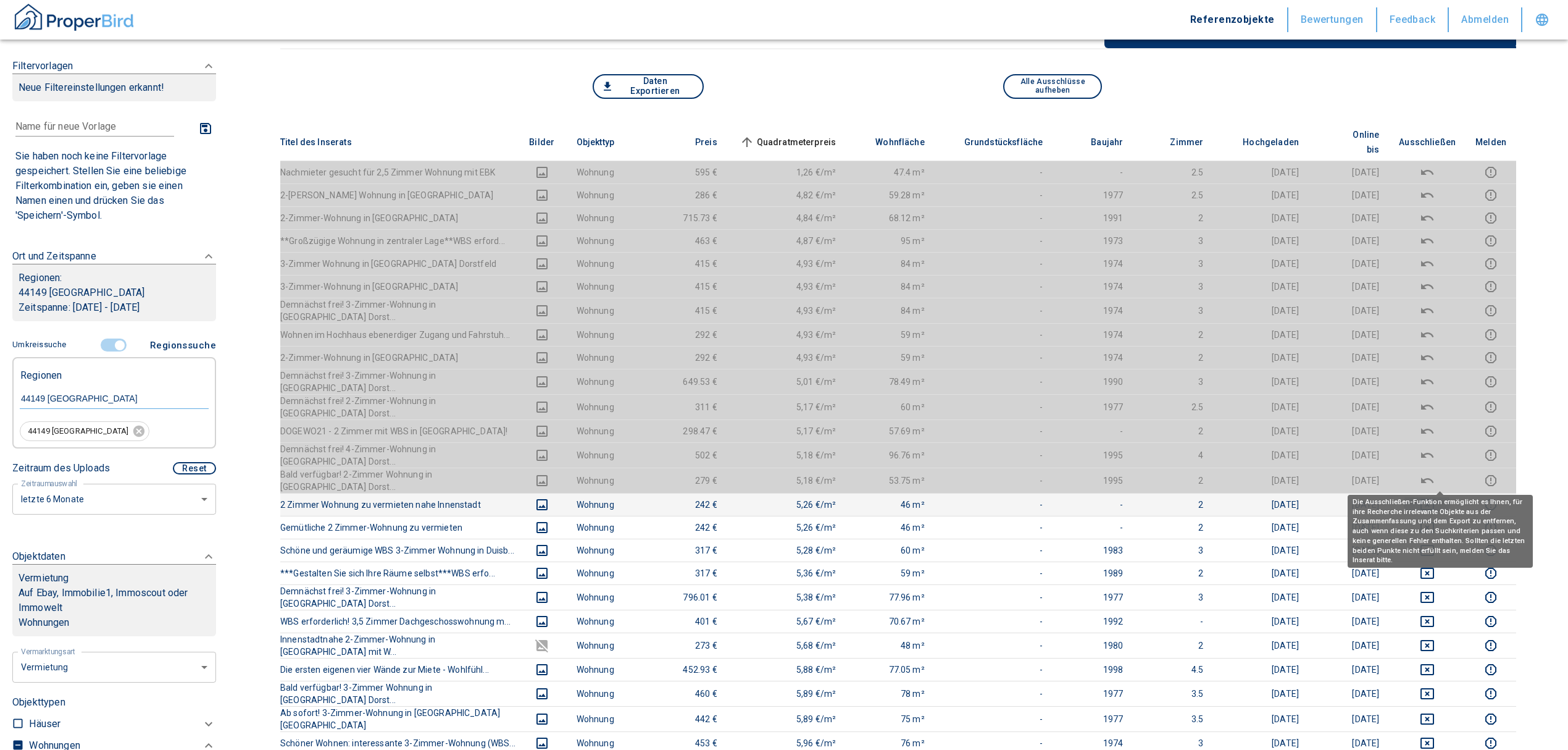
click at [1435, 497] on icon "deselect this listing" at bounding box center [1427, 504] width 15 height 15
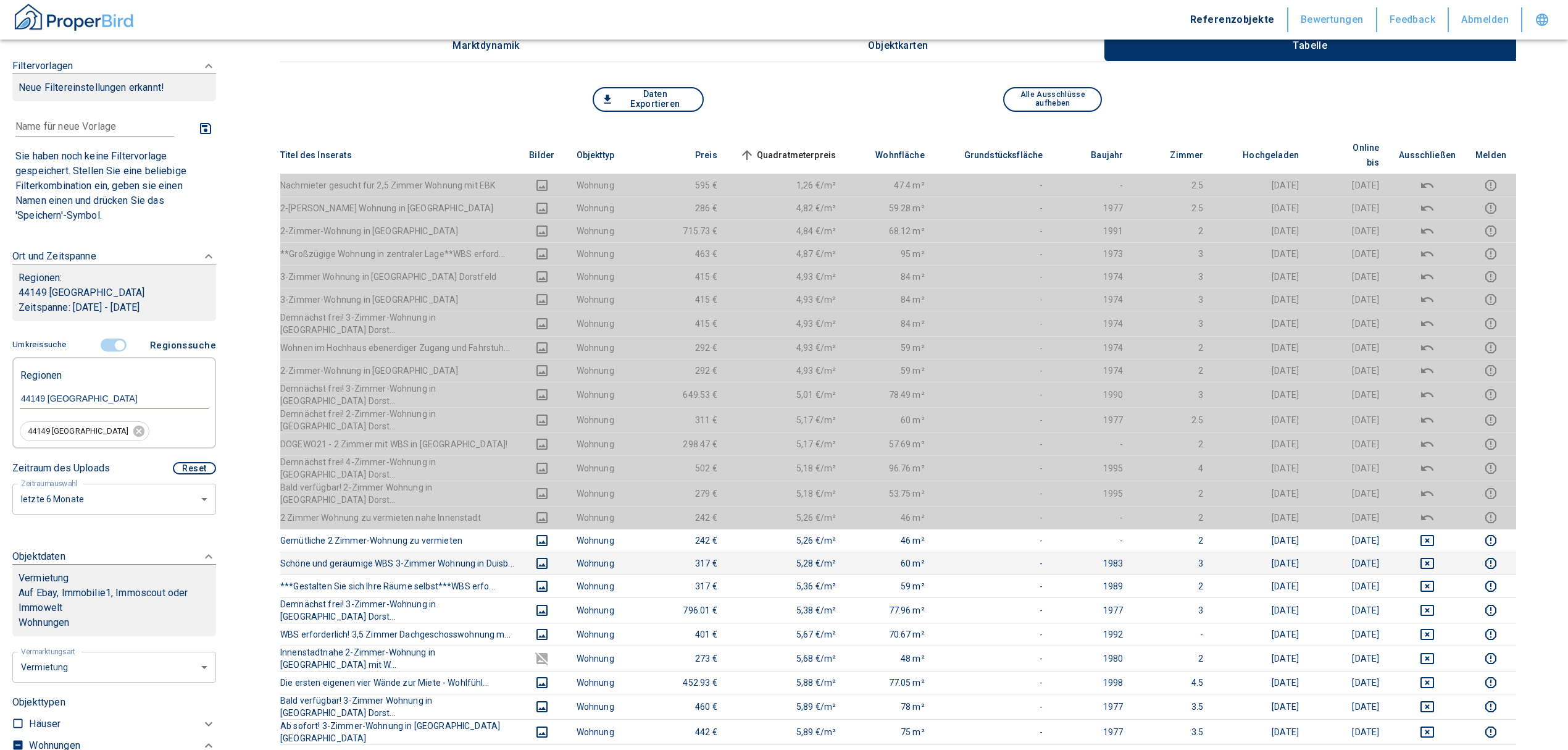
scroll to position [0, 0]
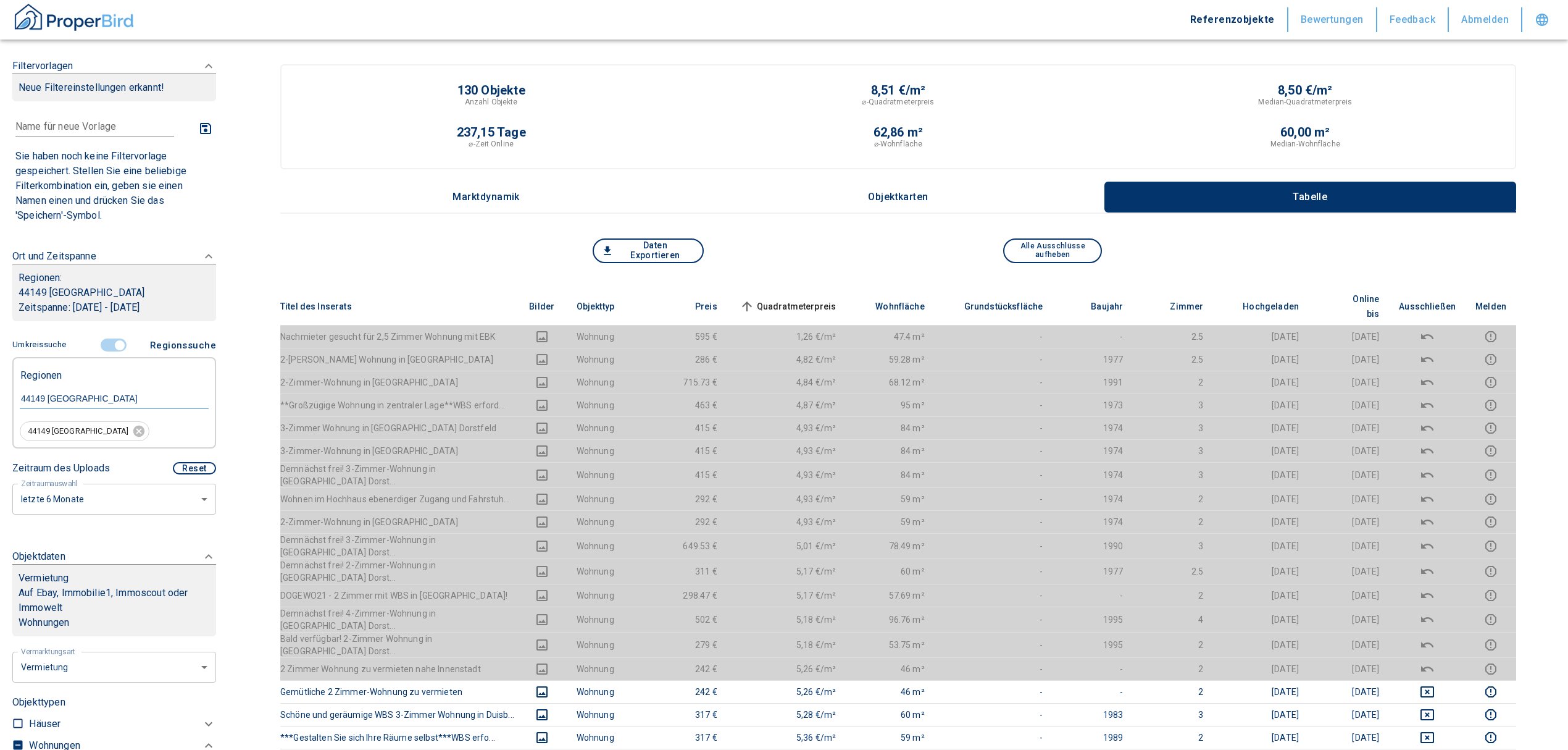
click at [784, 299] on span "Quadratmeterpreis sorted ascending" at bounding box center [786, 306] width 99 height 15
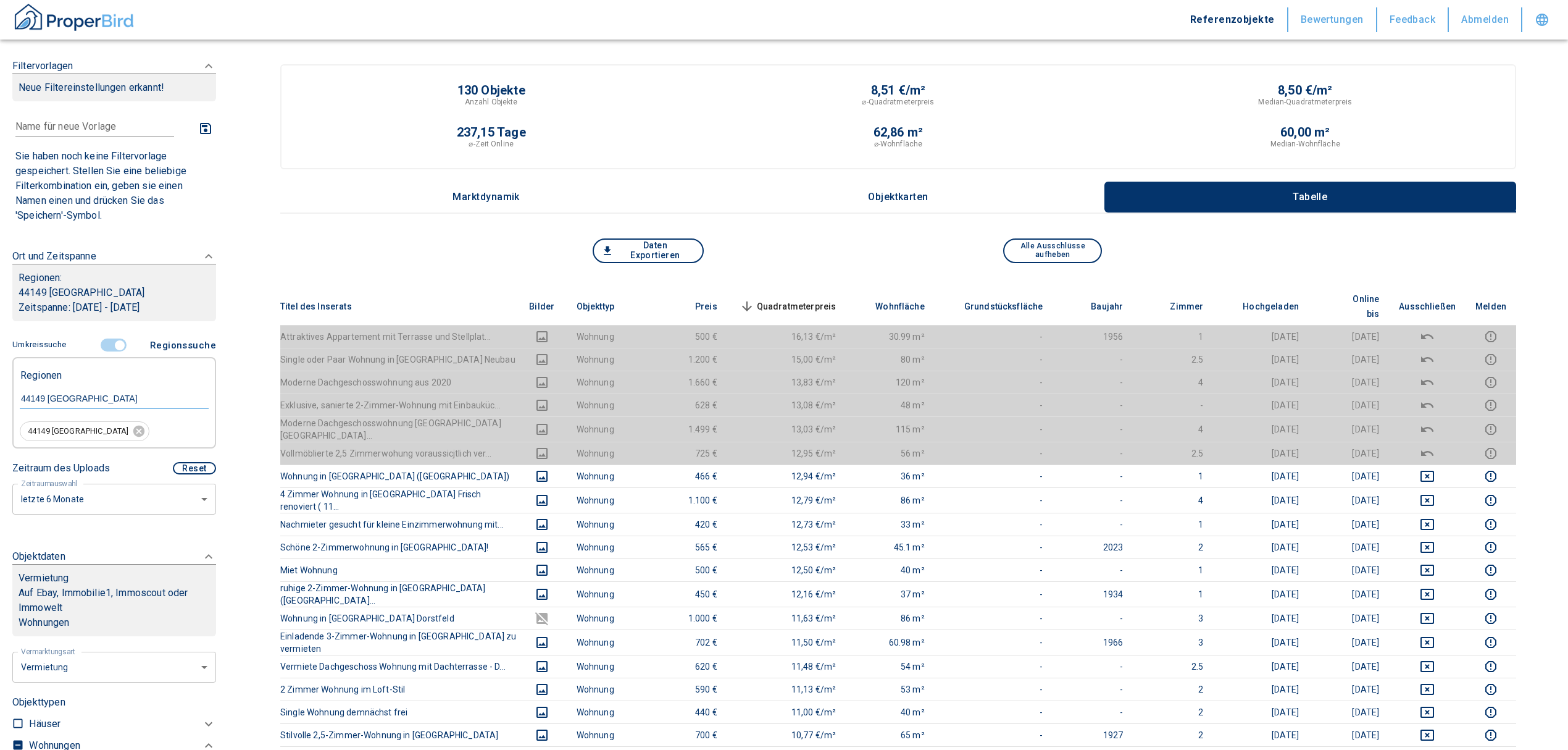
click at [801, 288] on th "Quadratmeterpreis sorted descending" at bounding box center [787, 307] width 119 height 38
click at [801, 299] on span "Quadratmeterpreis sorted descending" at bounding box center [786, 306] width 99 height 15
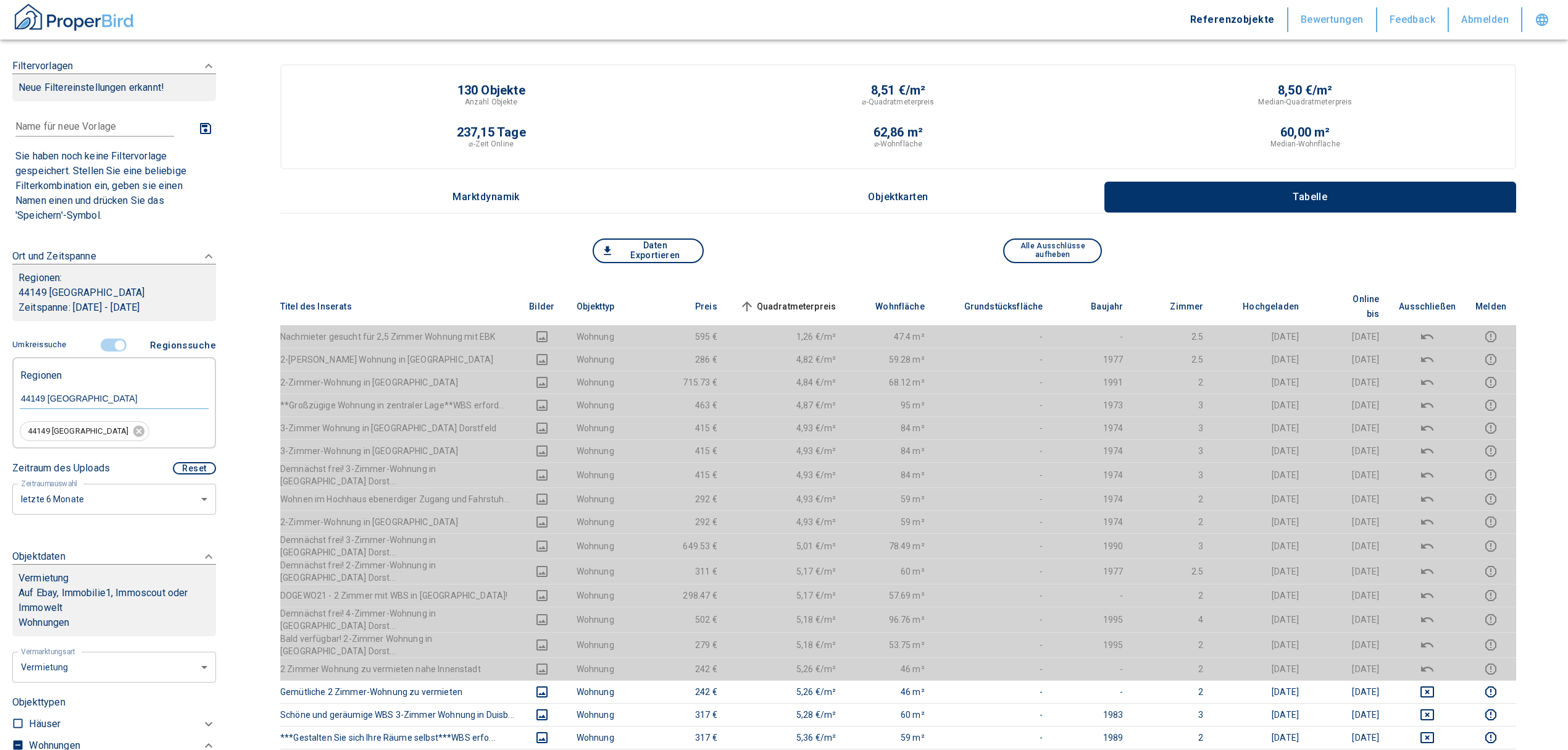
click at [804, 299] on span "Quadratmeterpreis sorted ascending" at bounding box center [786, 306] width 99 height 15
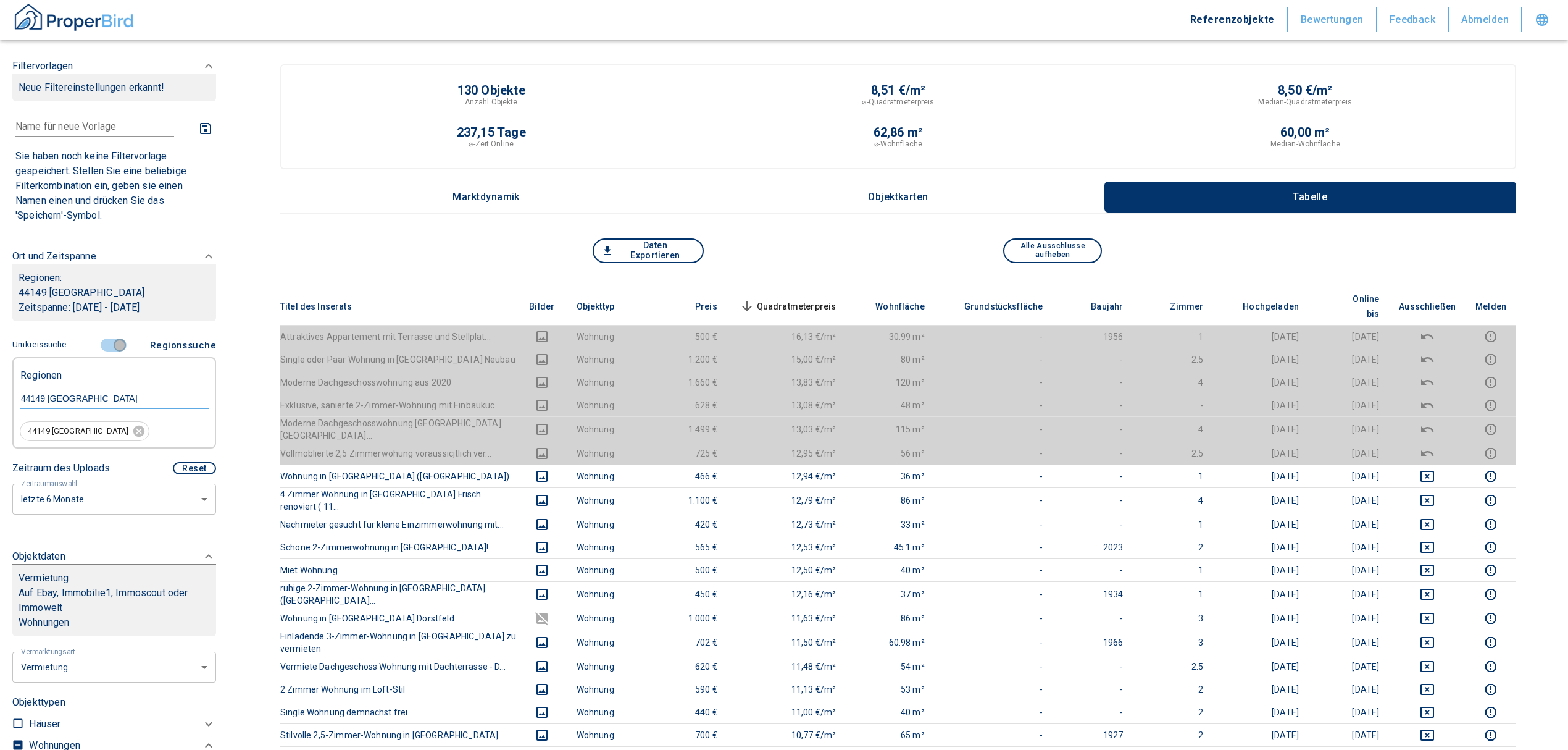
click at [111, 344] on input "controlled" at bounding box center [119, 346] width 37 height 14
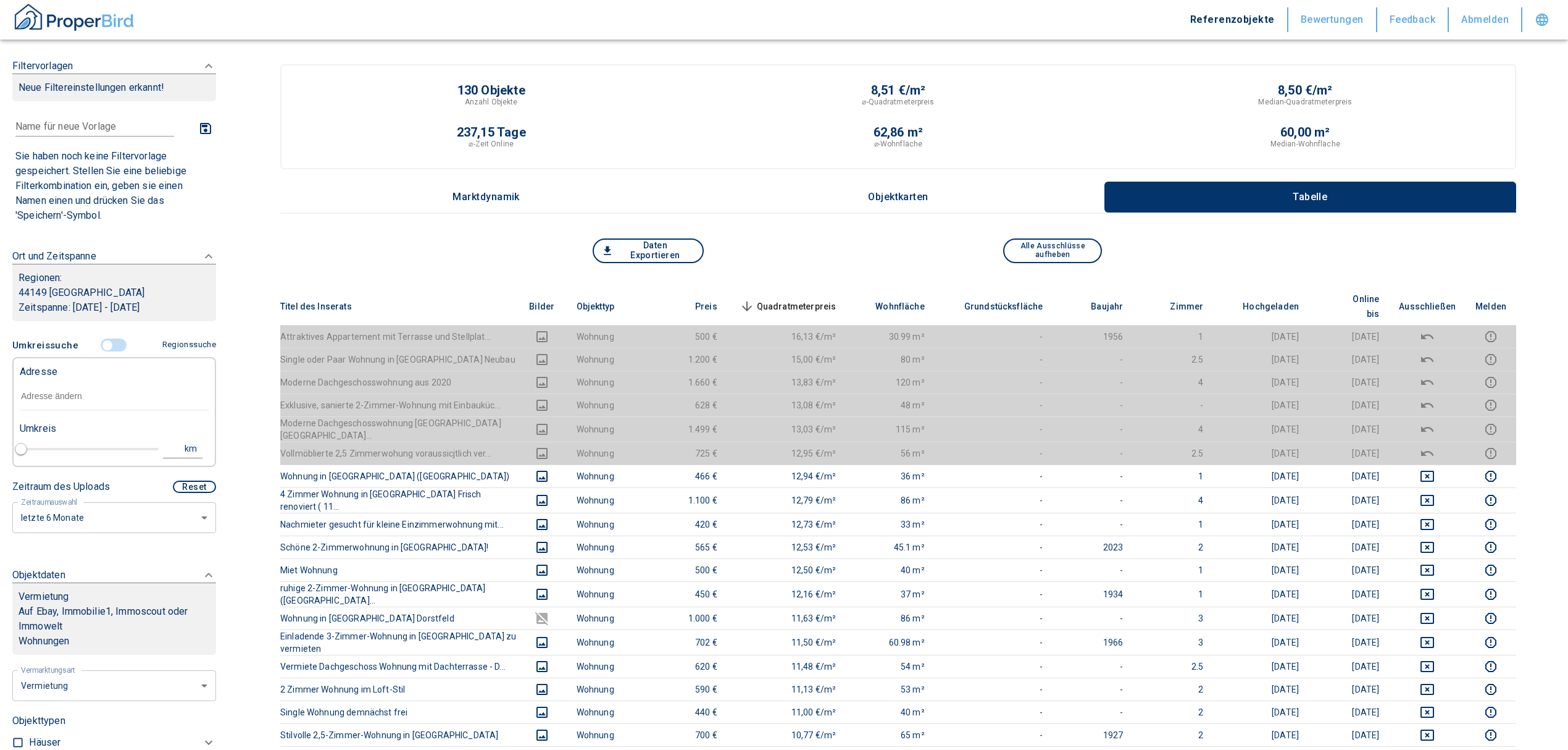
click at [59, 399] on input "text" at bounding box center [114, 396] width 189 height 28
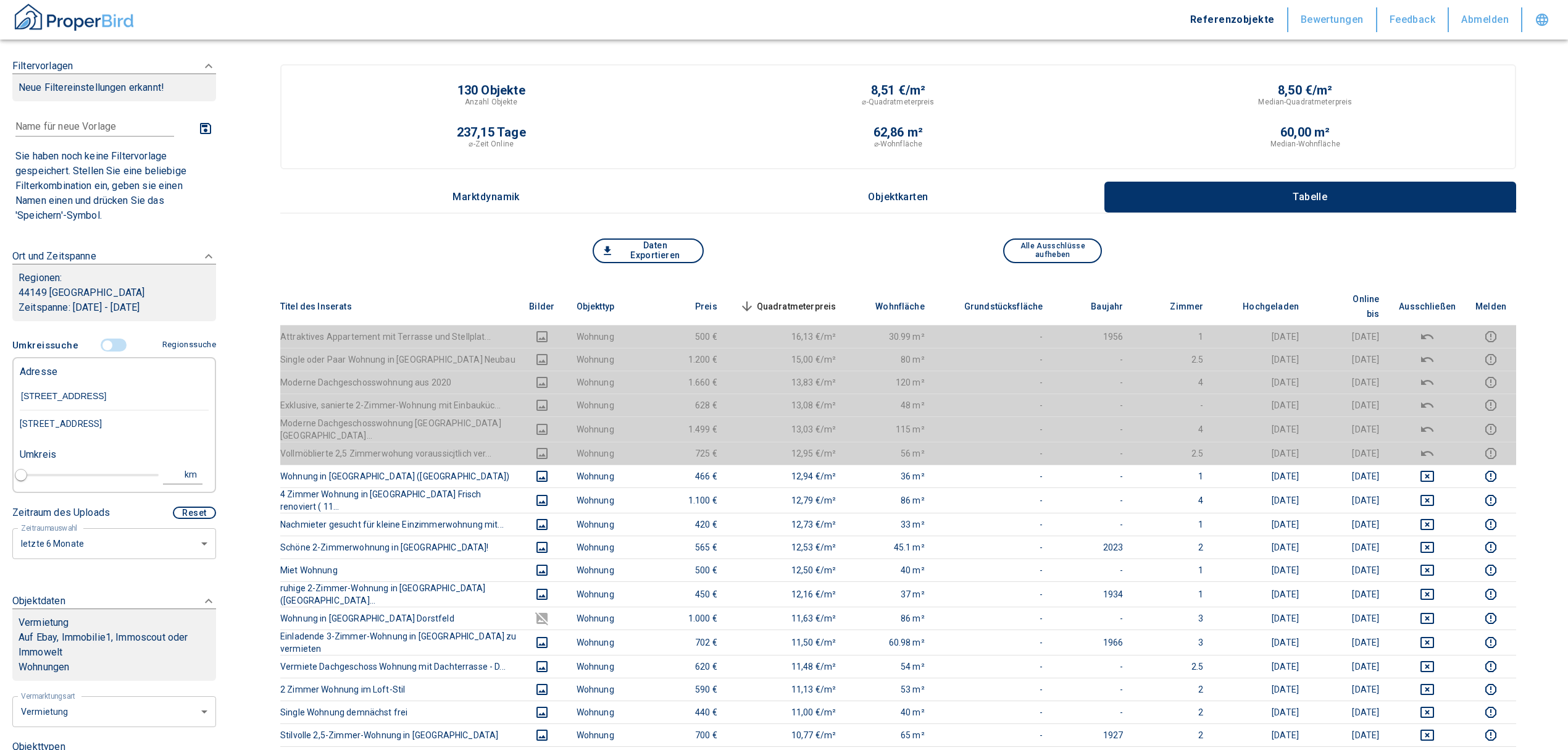
click at [131, 423] on div "[STREET_ADDRESS]" at bounding box center [114, 423] width 189 height 26
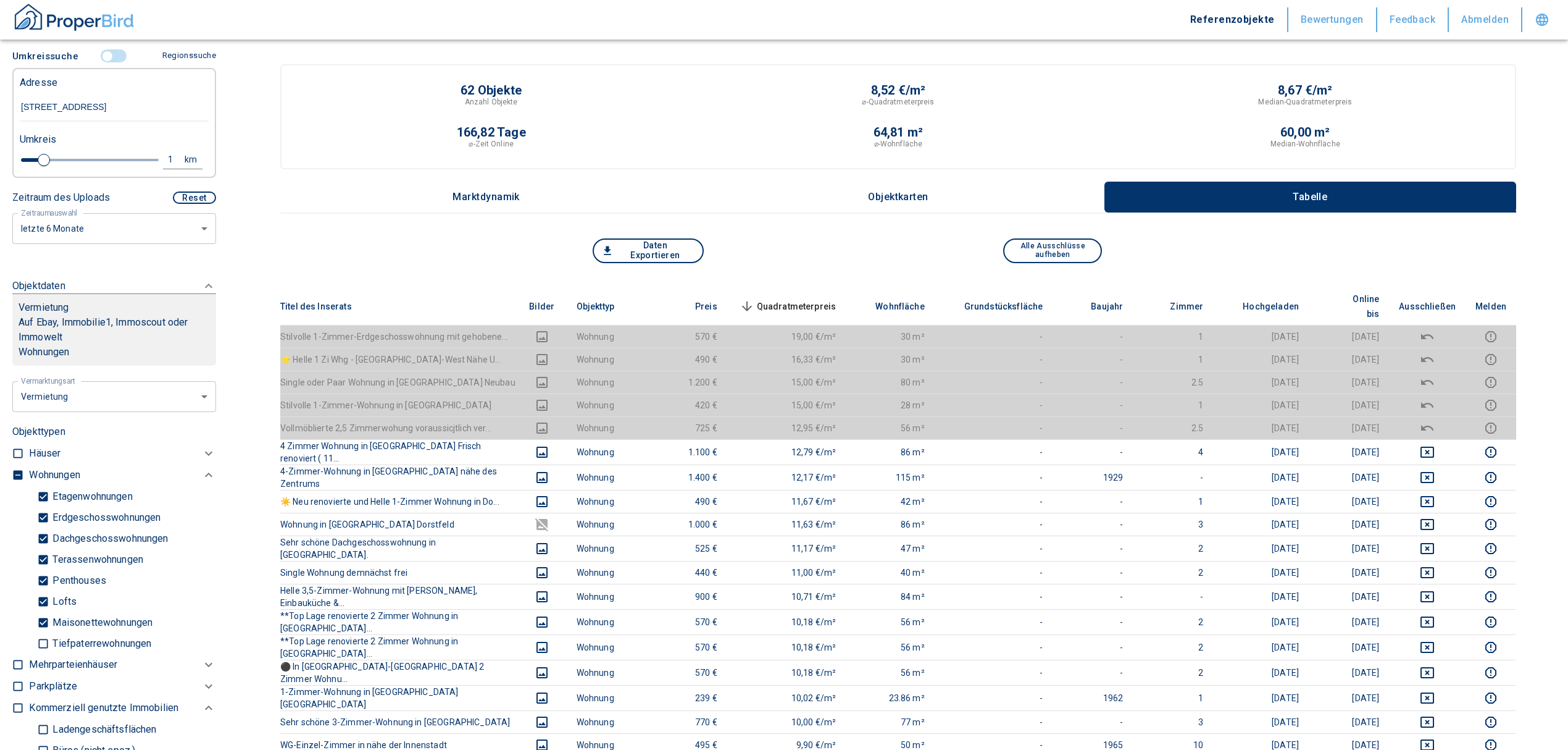
scroll to position [494, 0]
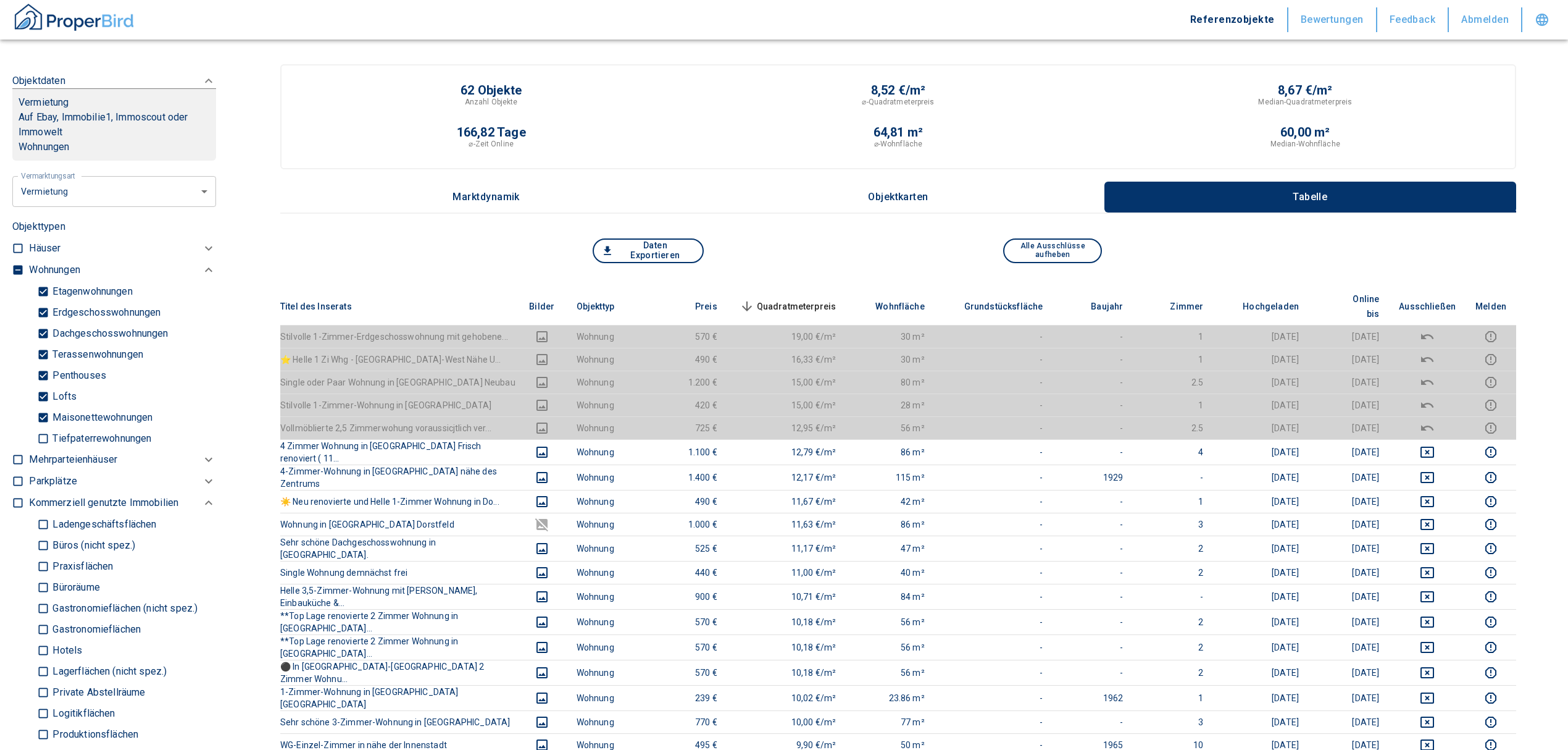
click at [14, 276] on input "checkbox" at bounding box center [18, 270] width 13 height 13
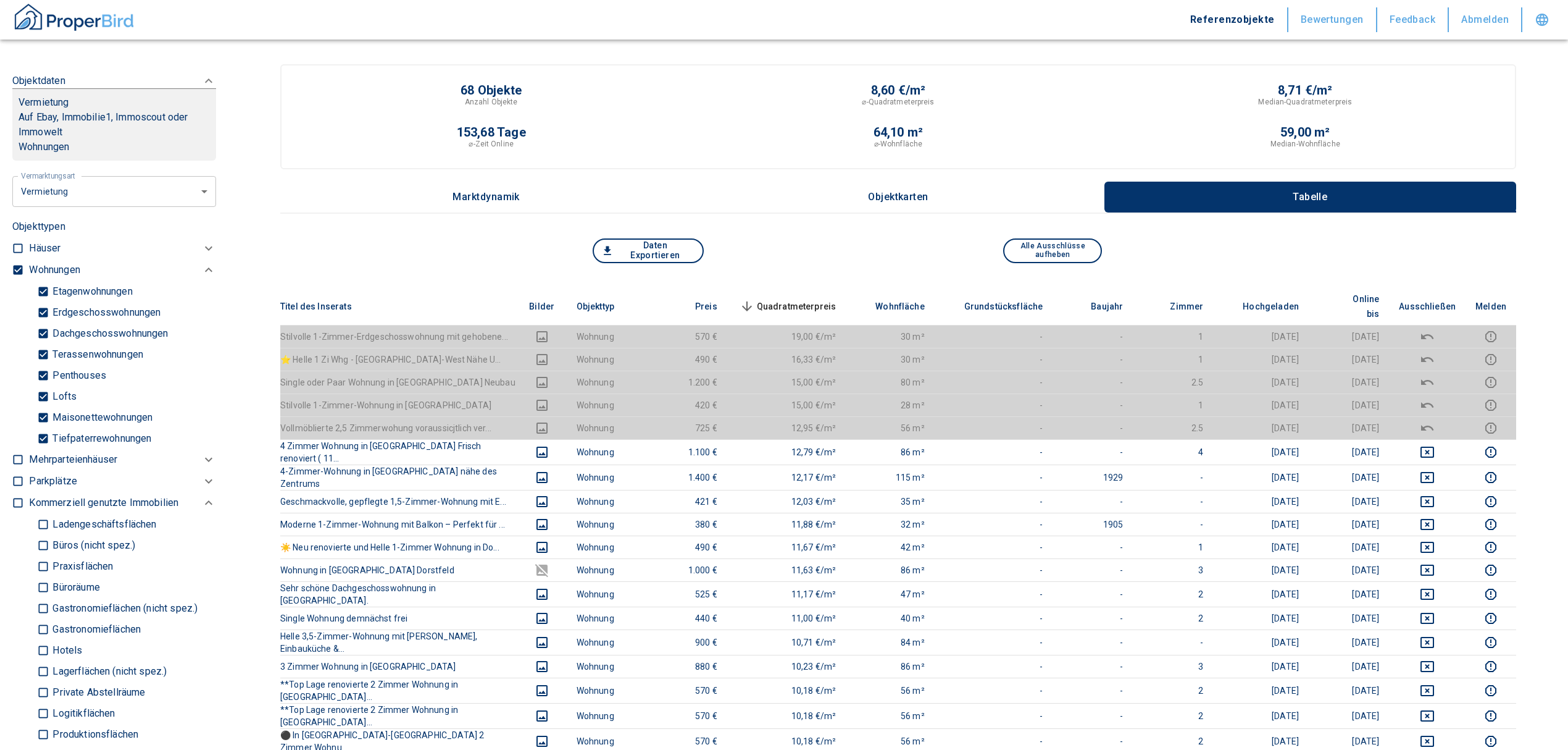
drag, startPoint x: 16, startPoint y: 281, endPoint x: 57, endPoint y: 381, distance: 108.1
click at [17, 276] on input "checkbox" at bounding box center [18, 270] width 13 height 13
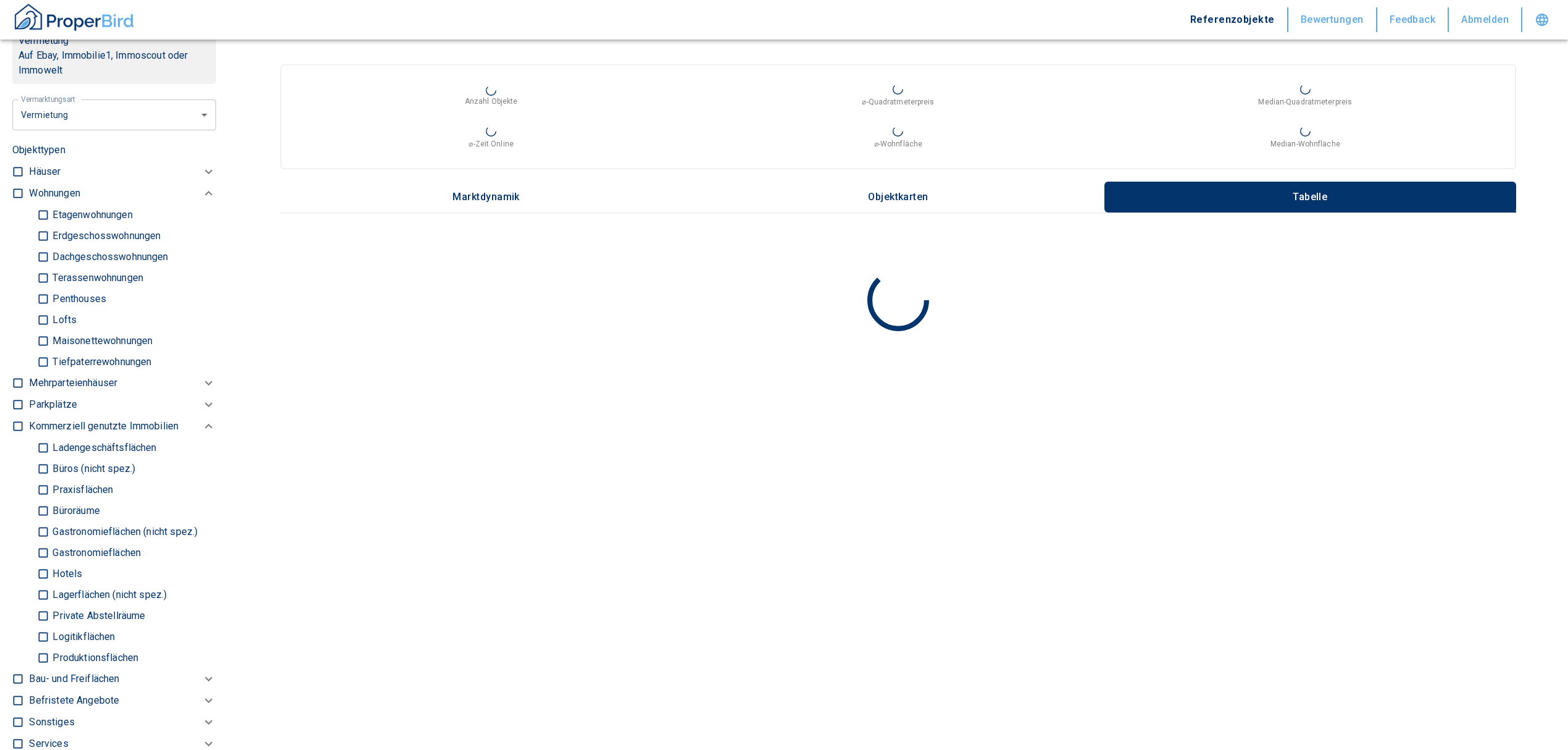
scroll to position [658, 0]
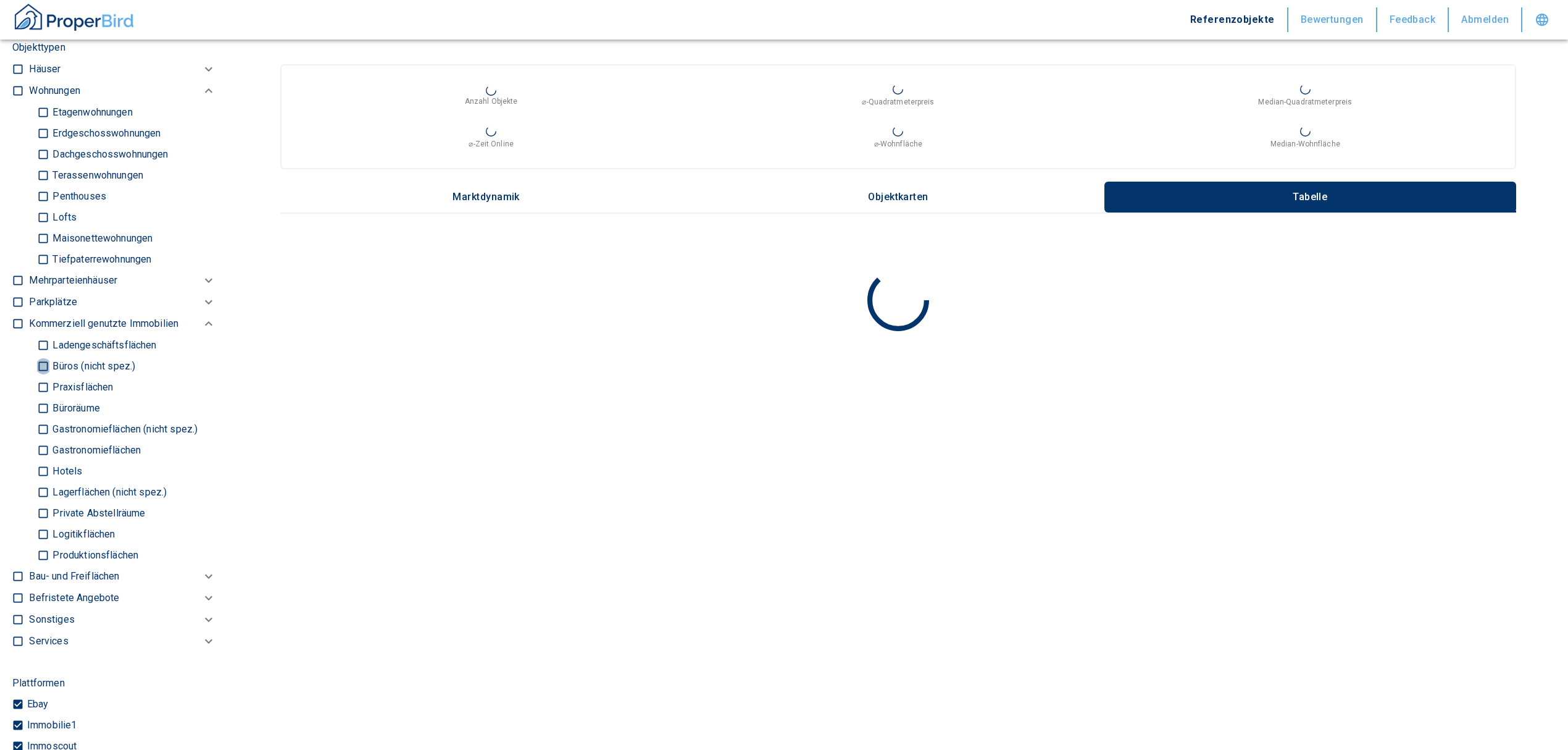
click at [44, 377] on input "Büros (nicht spez.)" at bounding box center [44, 366] width 13 height 21
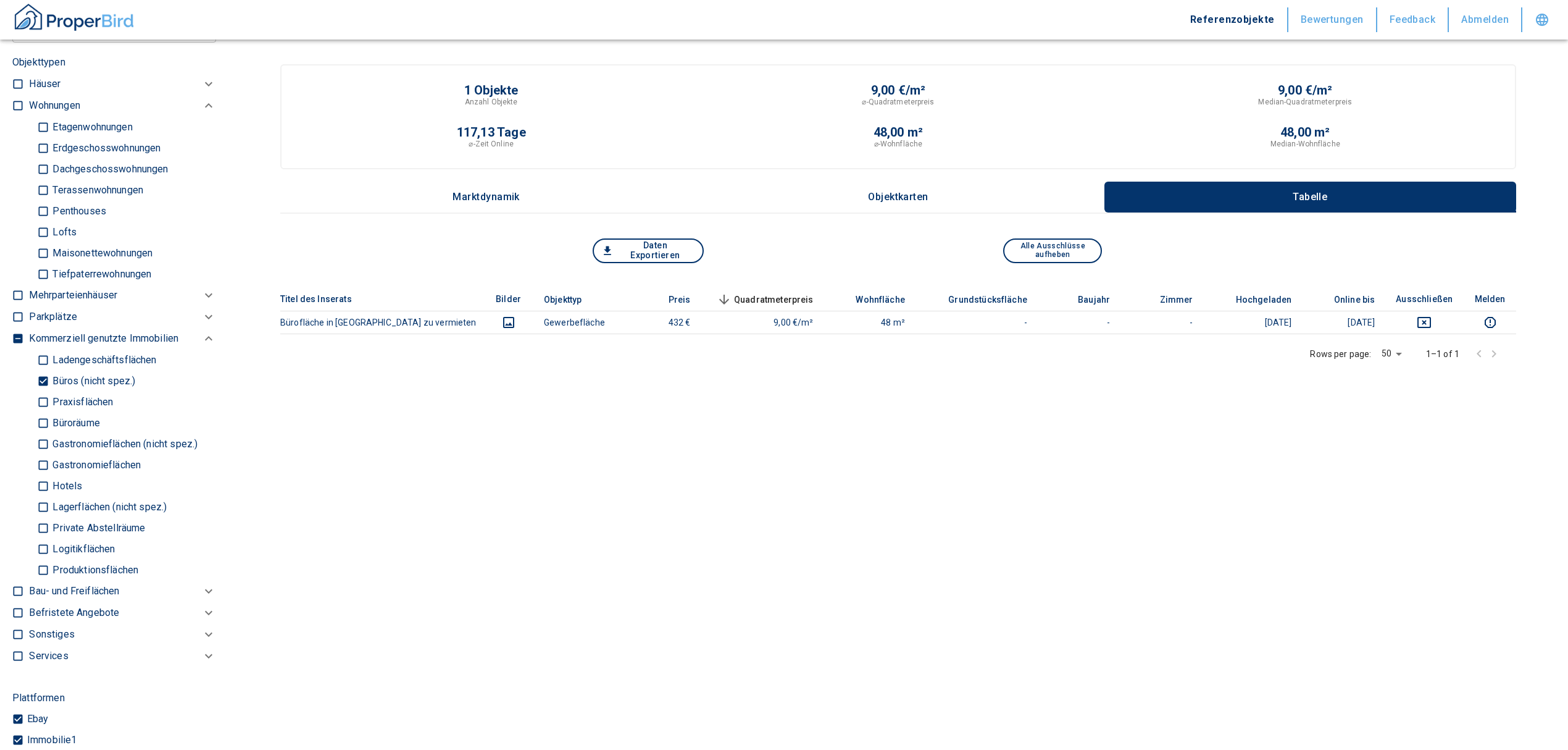
click at [40, 433] on input "Büroräume" at bounding box center [44, 423] width 13 height 21
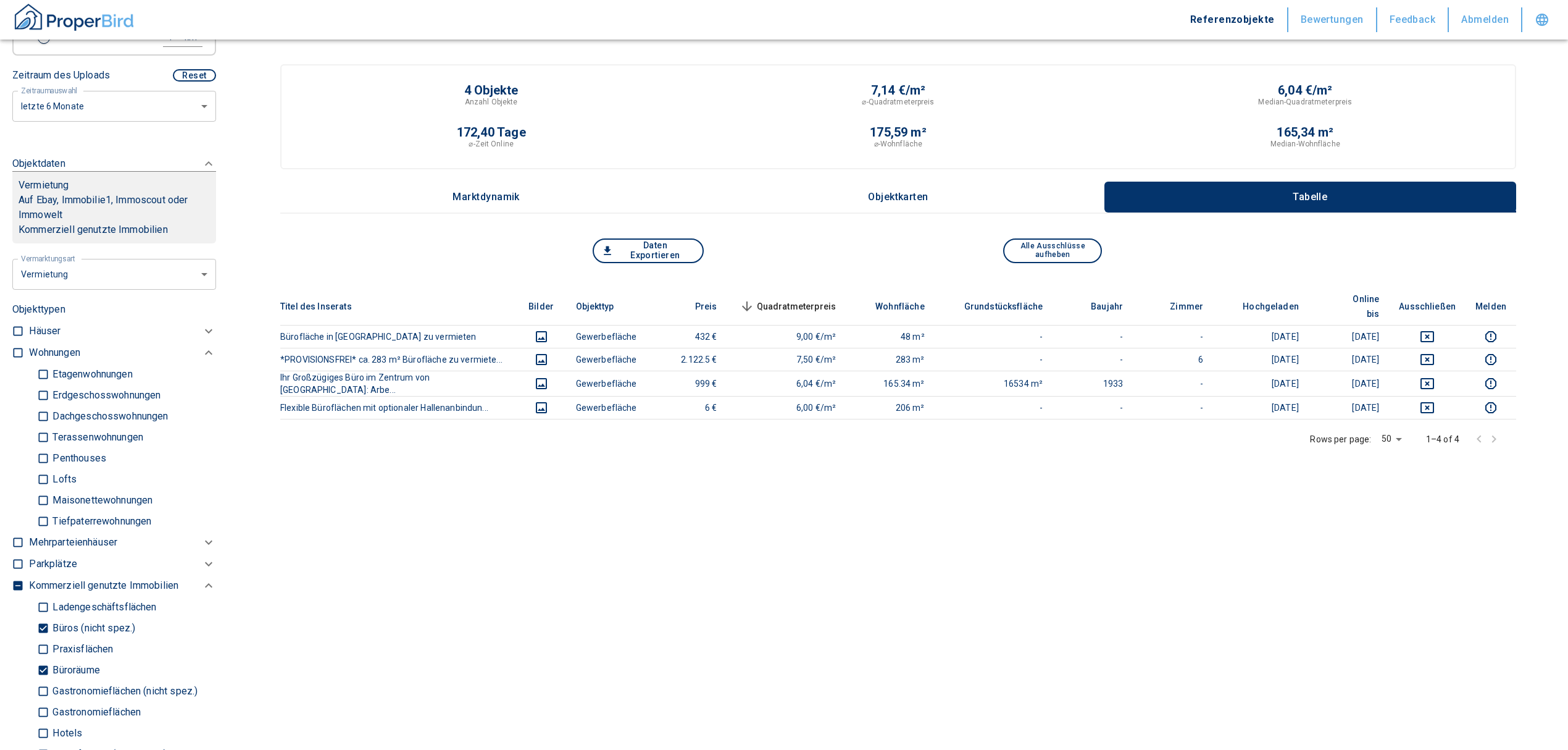
scroll to position [247, 0]
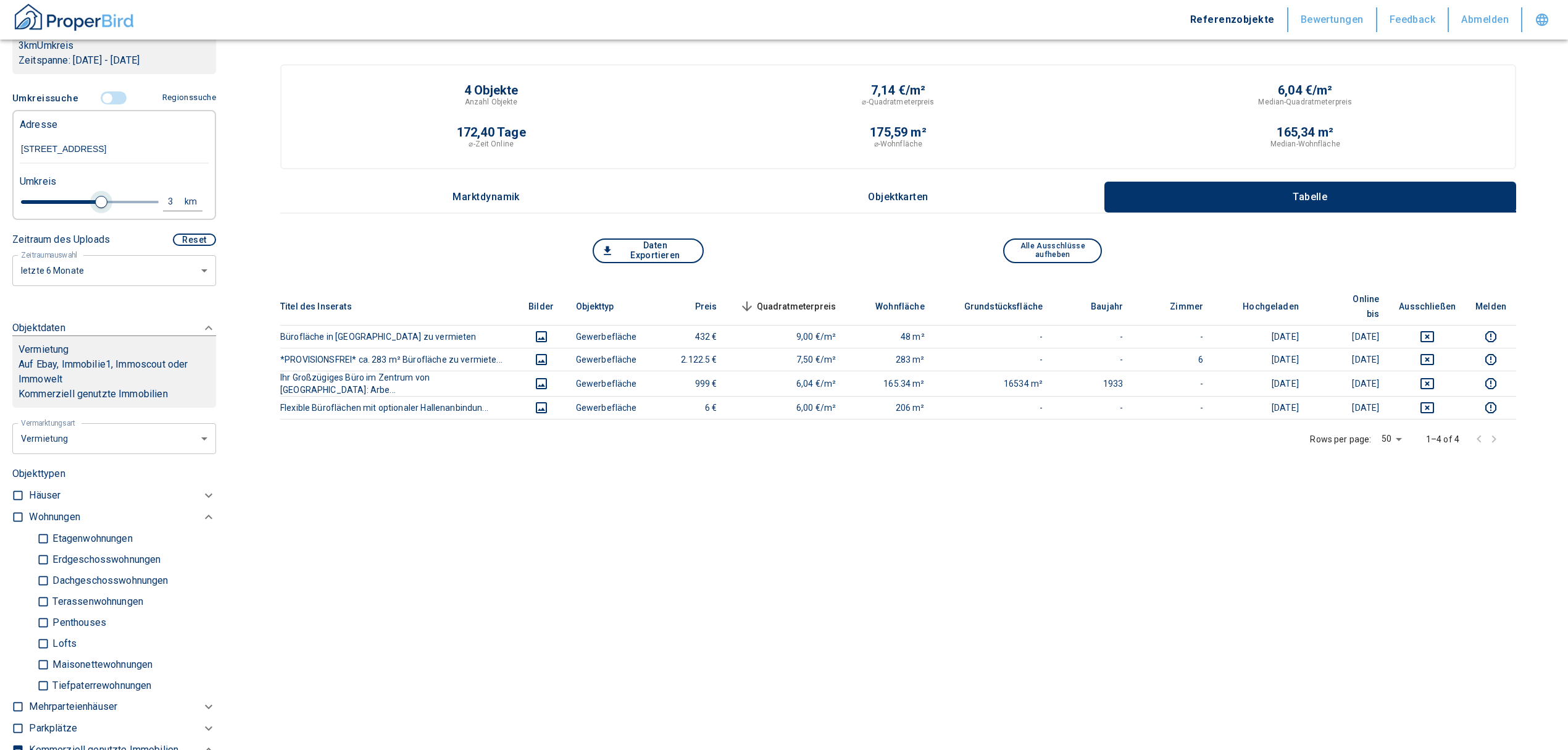
drag, startPoint x: 38, startPoint y: 218, endPoint x: 95, endPoint y: 219, distance: 57.0
click at [95, 208] on span at bounding box center [102, 202] width 13 height 13
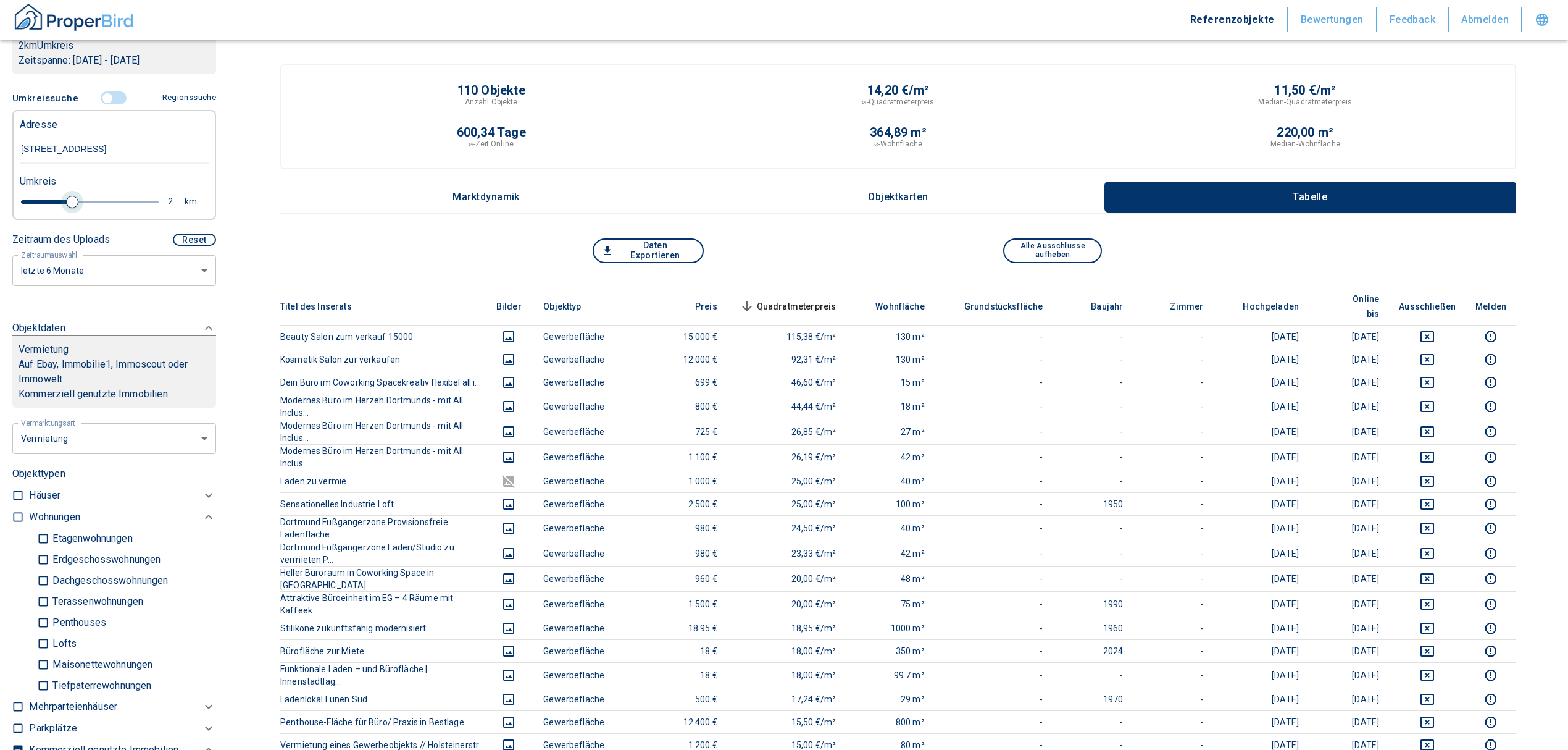
drag, startPoint x: 95, startPoint y: 218, endPoint x: 70, endPoint y: 212, distance: 25.7
click at [70, 208] on span at bounding box center [73, 202] width 13 height 13
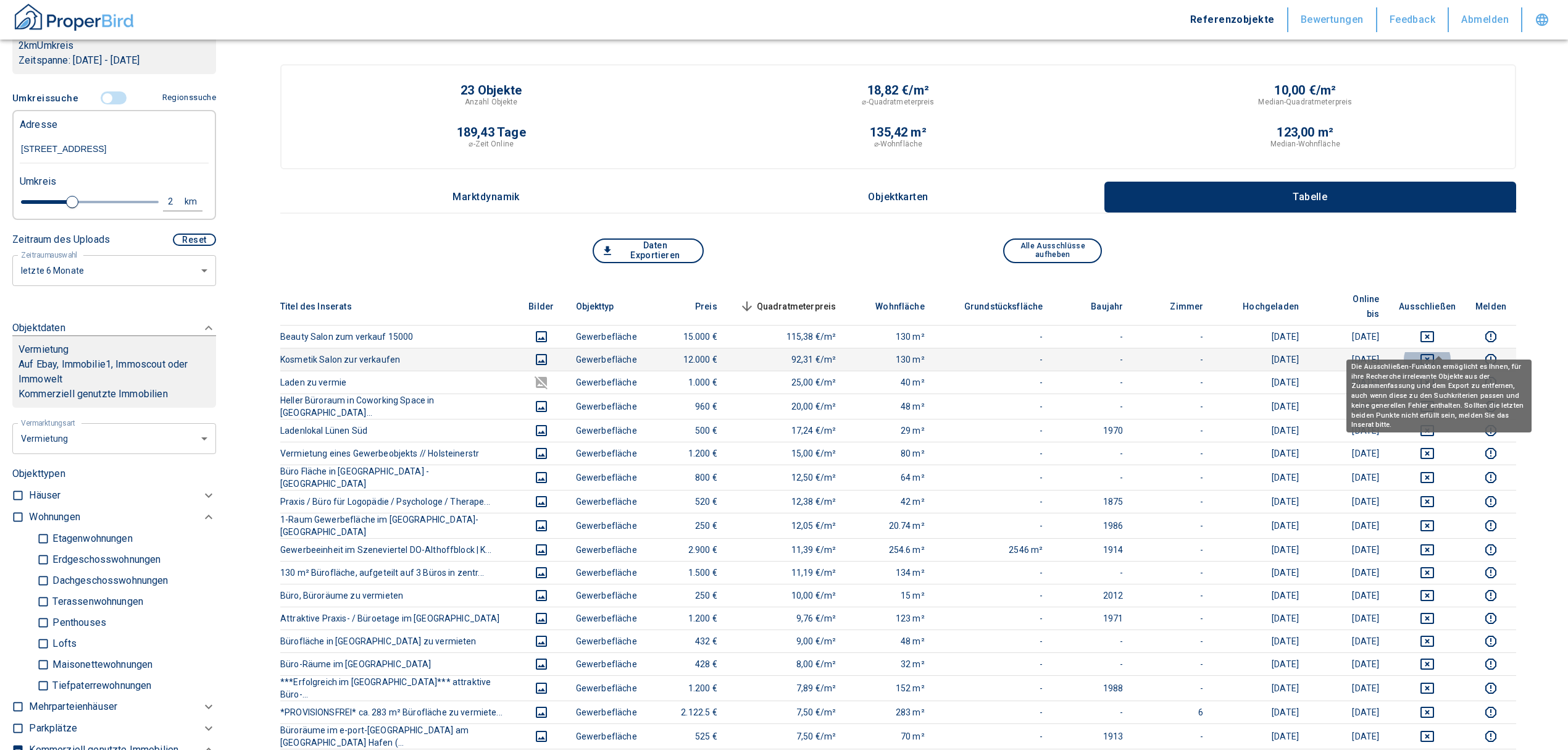
click at [1435, 352] on icon "deselect this listing" at bounding box center [1427, 359] width 15 height 15
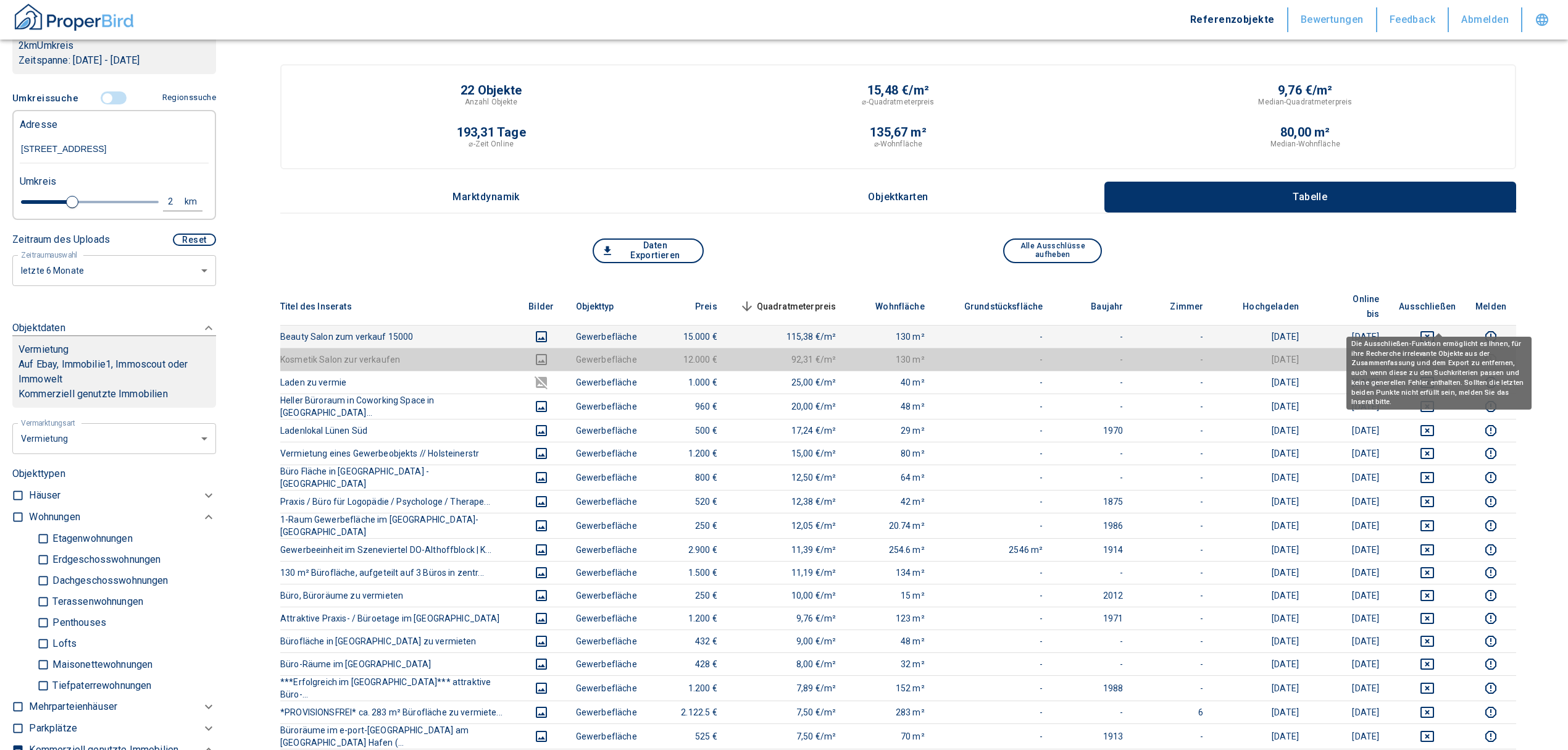
click at [1435, 329] on icon "deselect this listing" at bounding box center [1427, 336] width 15 height 15
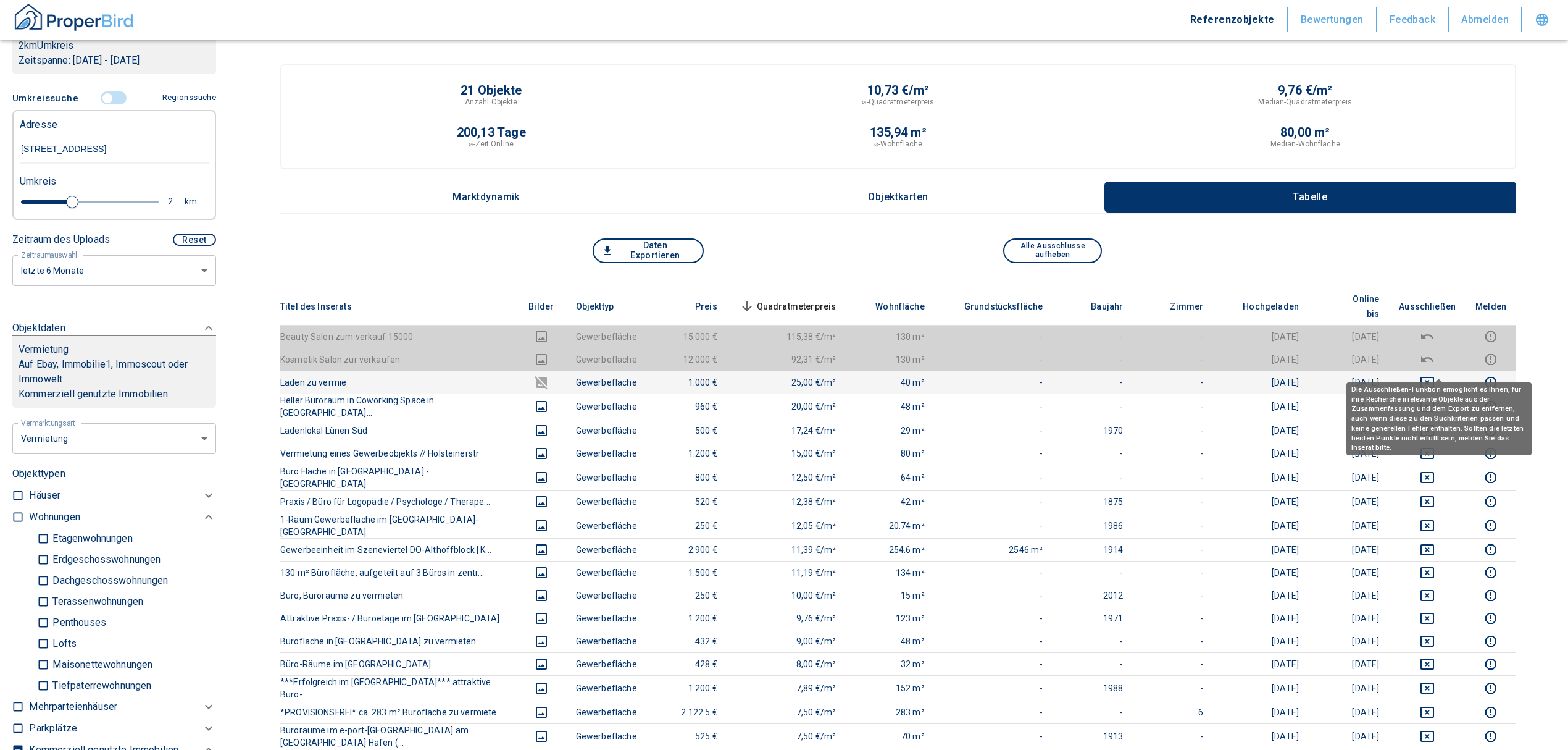
click at [1430, 375] on button "deselect this listing" at bounding box center [1427, 382] width 57 height 15
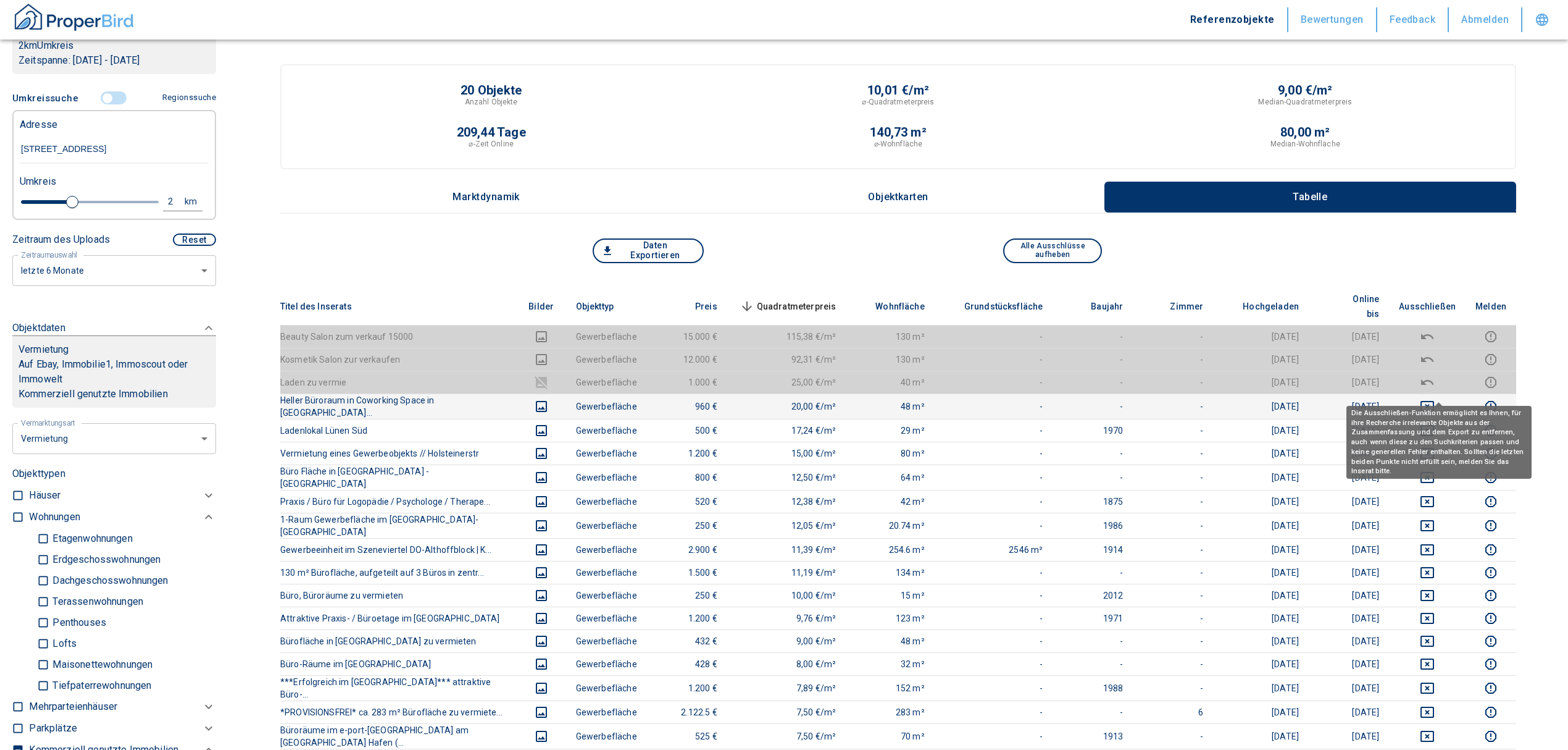
click at [1435, 399] on icon "deselect this listing" at bounding box center [1427, 406] width 15 height 15
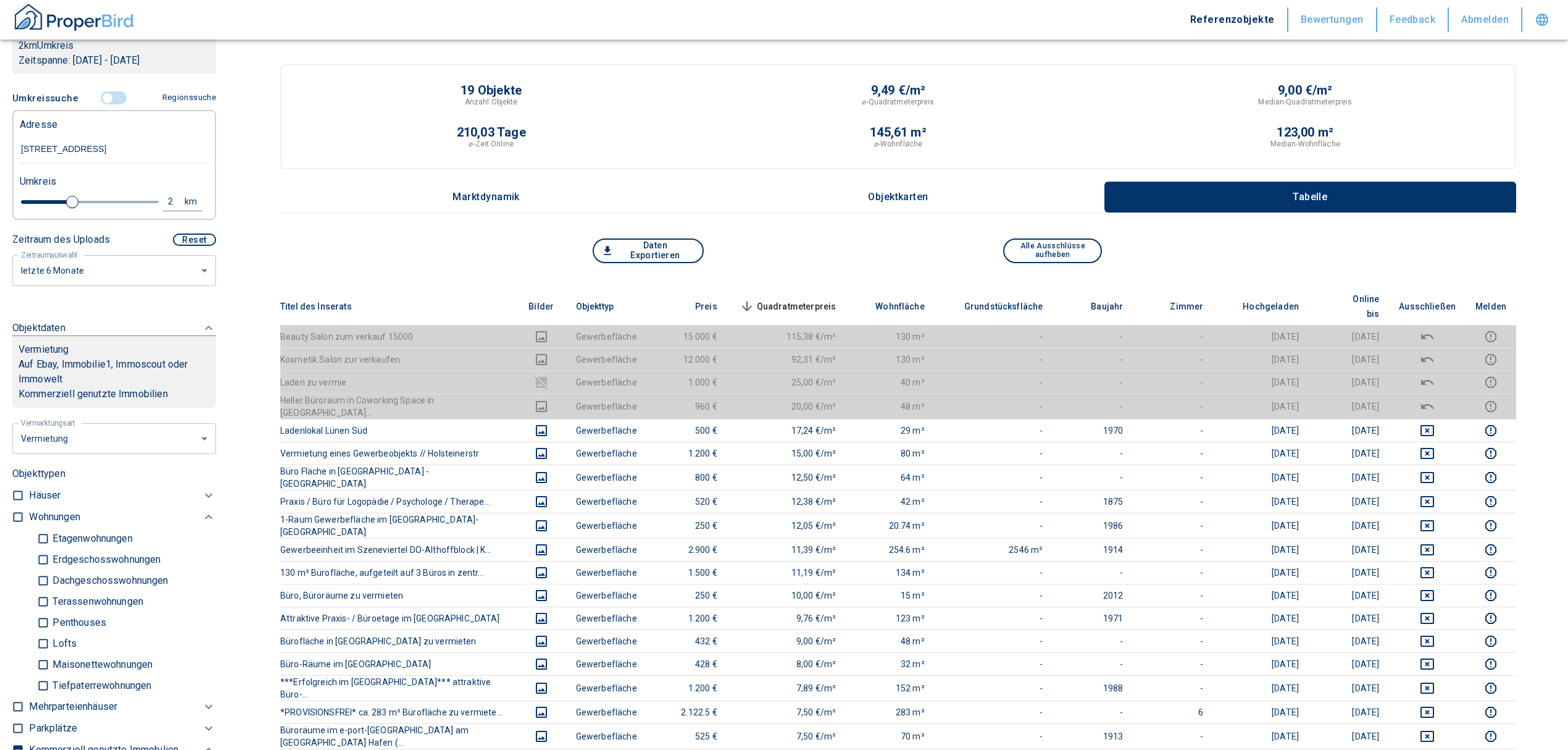
click at [801, 299] on span "Quadratmeterpreis sorted descending" at bounding box center [786, 306] width 99 height 15
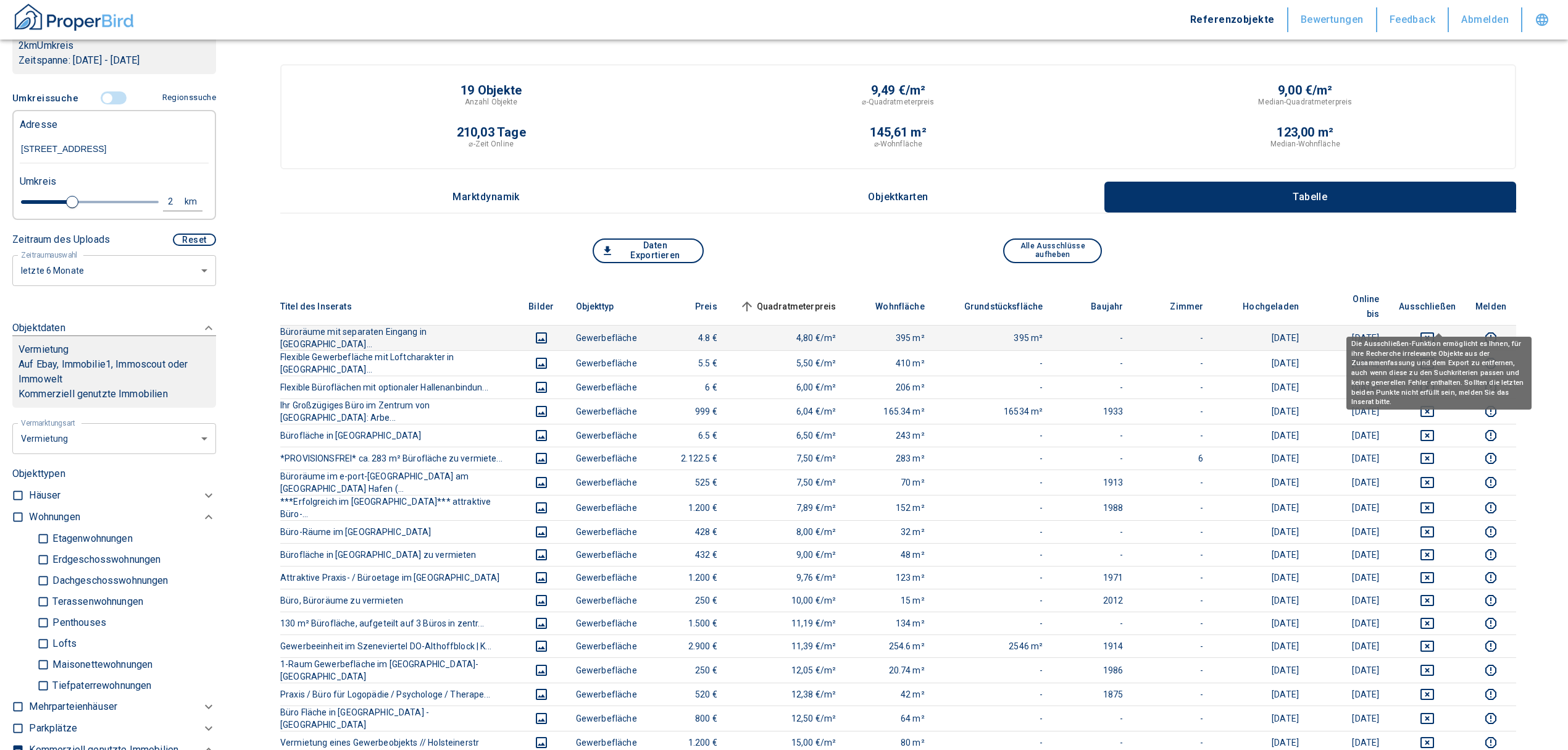
click at [1435, 330] on icon "deselect this listing" at bounding box center [1427, 337] width 15 height 15
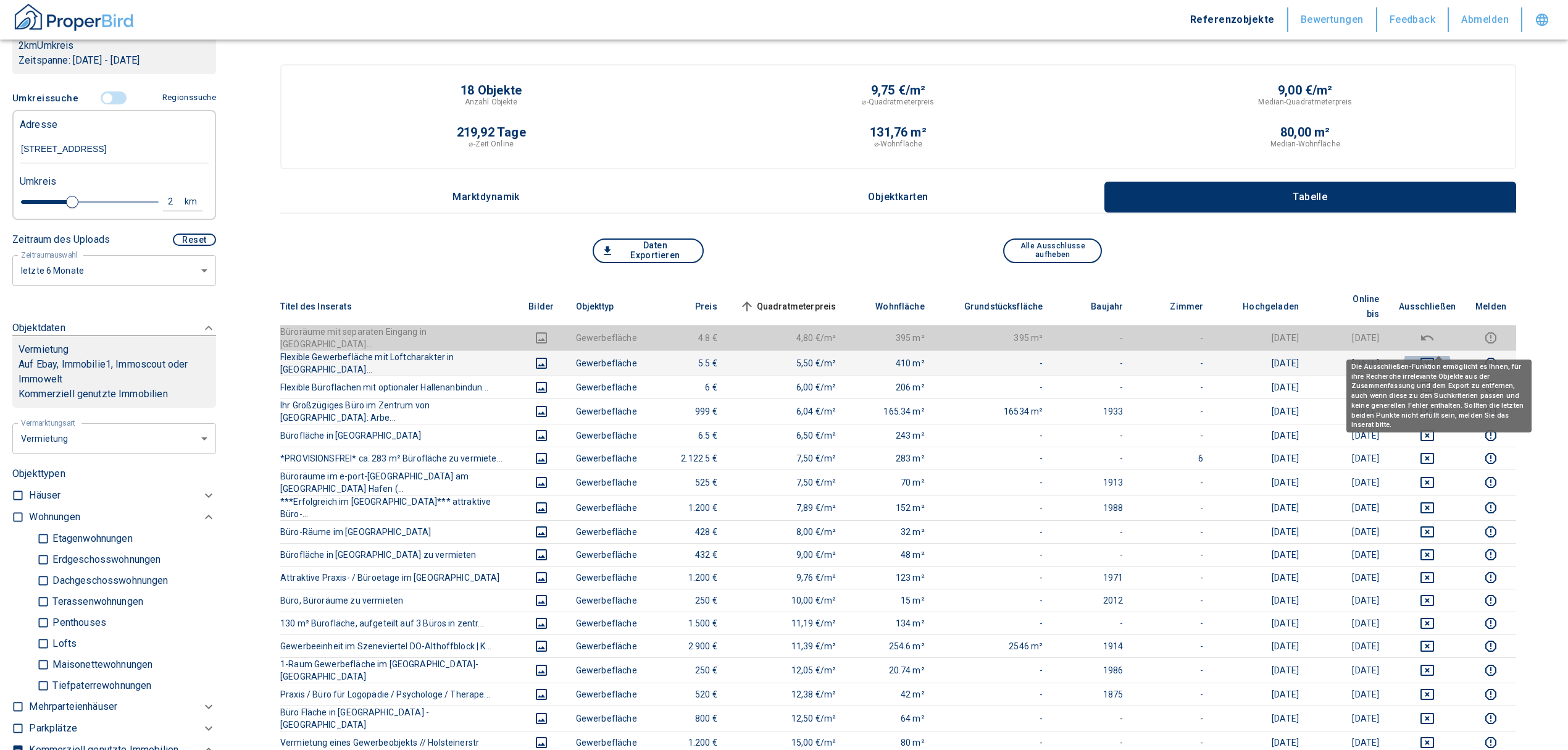
click at [1435, 356] on icon "deselect this listing" at bounding box center [1427, 363] width 15 height 15
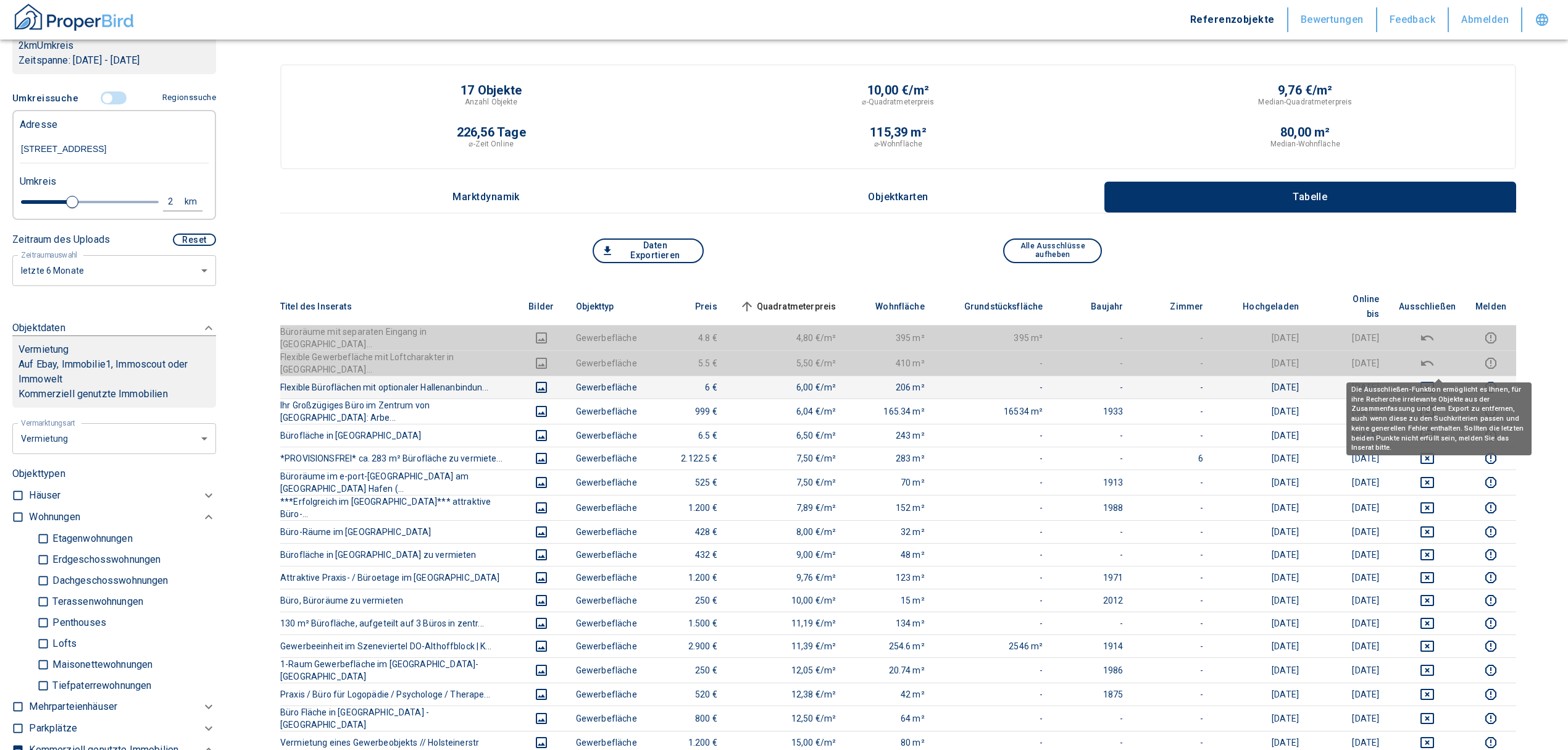
click at [1435, 380] on icon "deselect this listing" at bounding box center [1427, 387] width 15 height 15
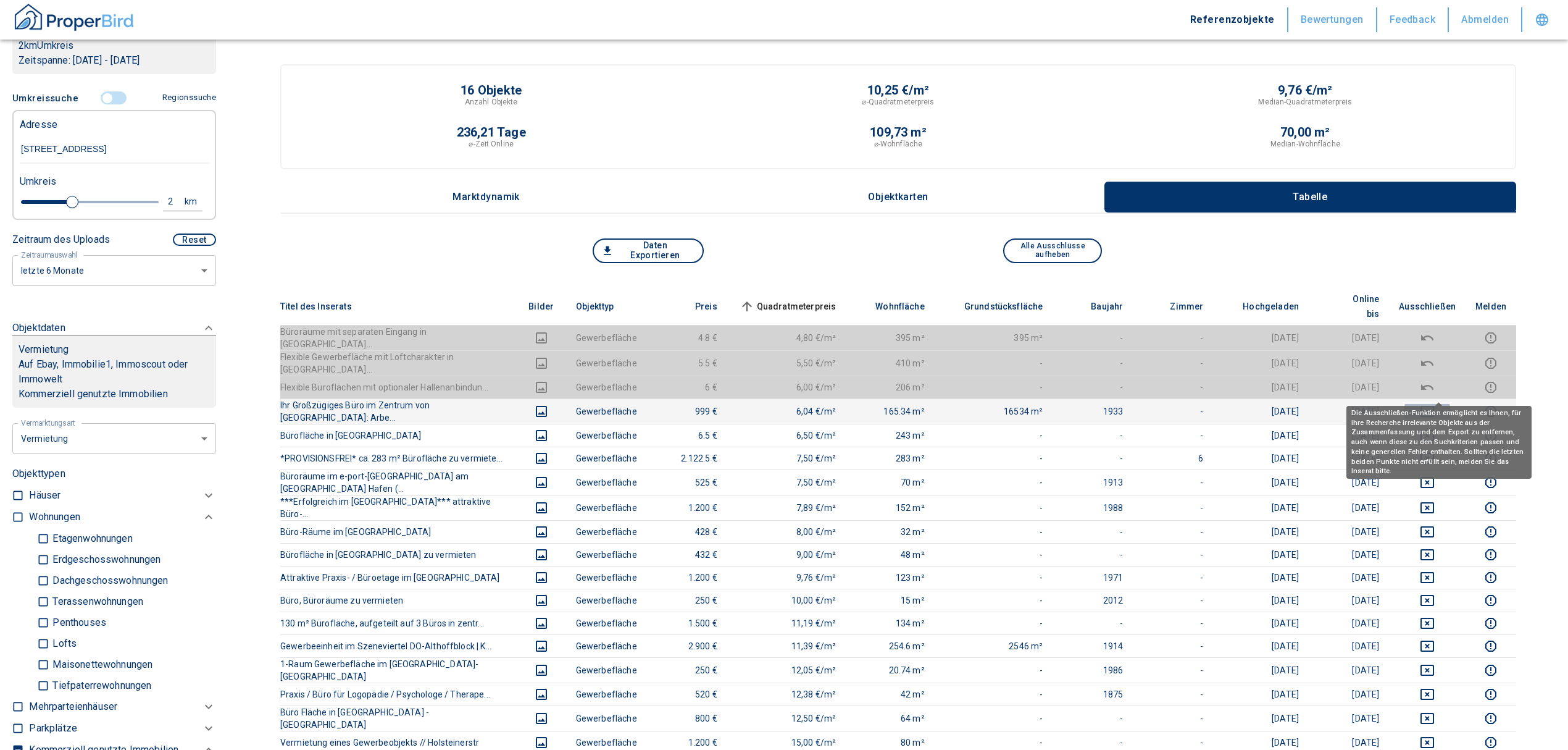
click at [1434, 406] on icon "deselect this listing" at bounding box center [1427, 411] width 14 height 11
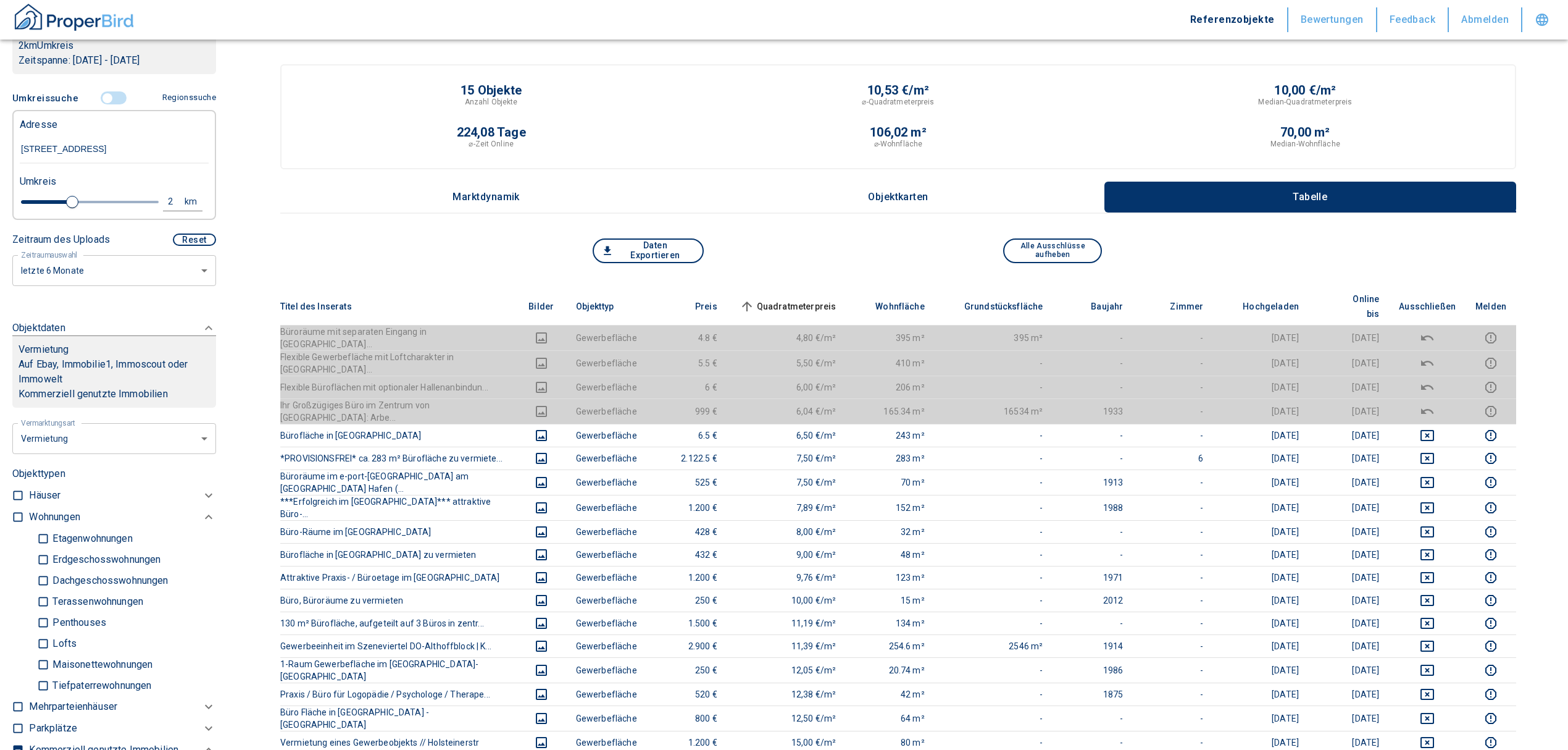
click at [783, 299] on span "Quadratmeterpreis sorted ascending" at bounding box center [786, 306] width 99 height 15
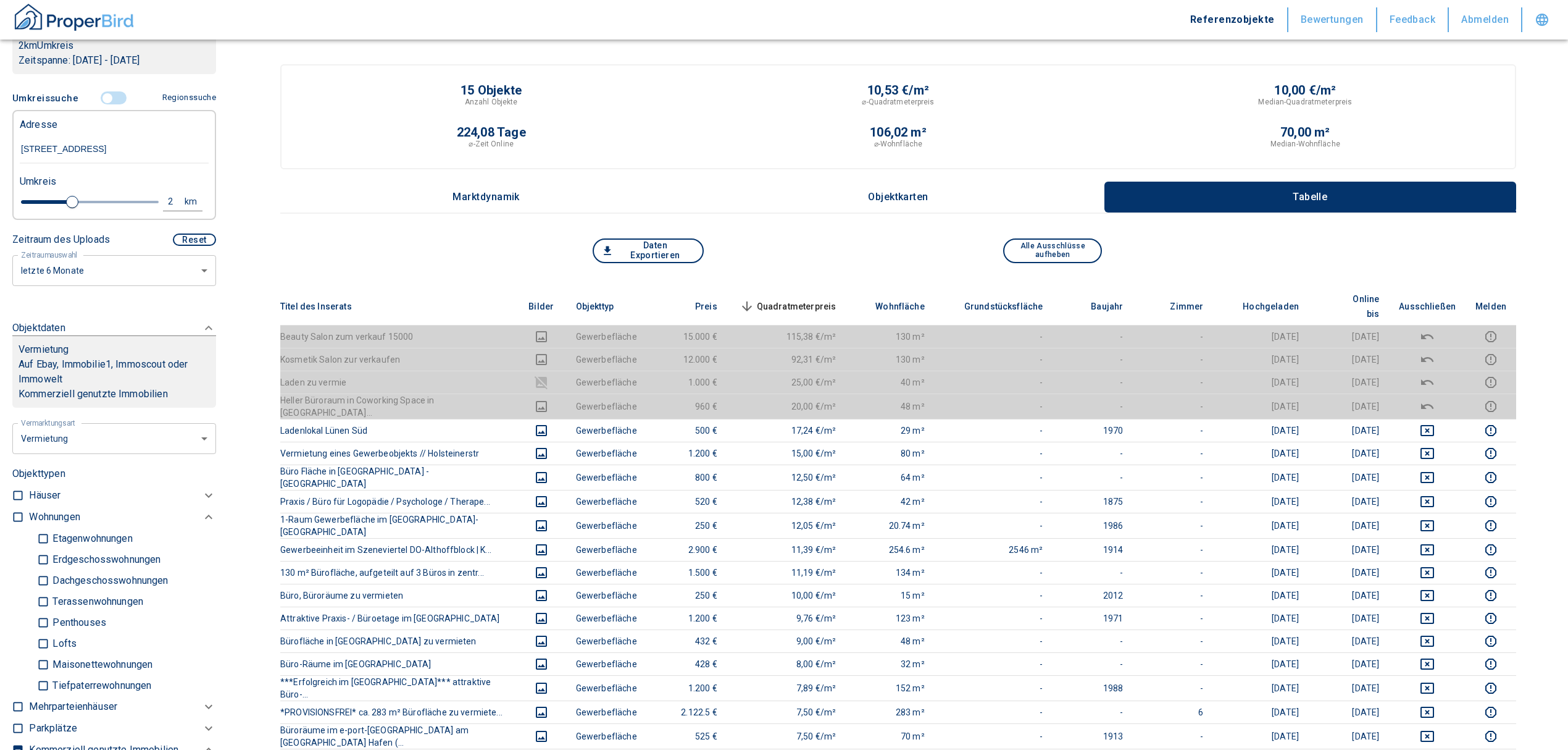
click at [813, 299] on span "Quadratmeterpreis sorted descending" at bounding box center [786, 306] width 99 height 15
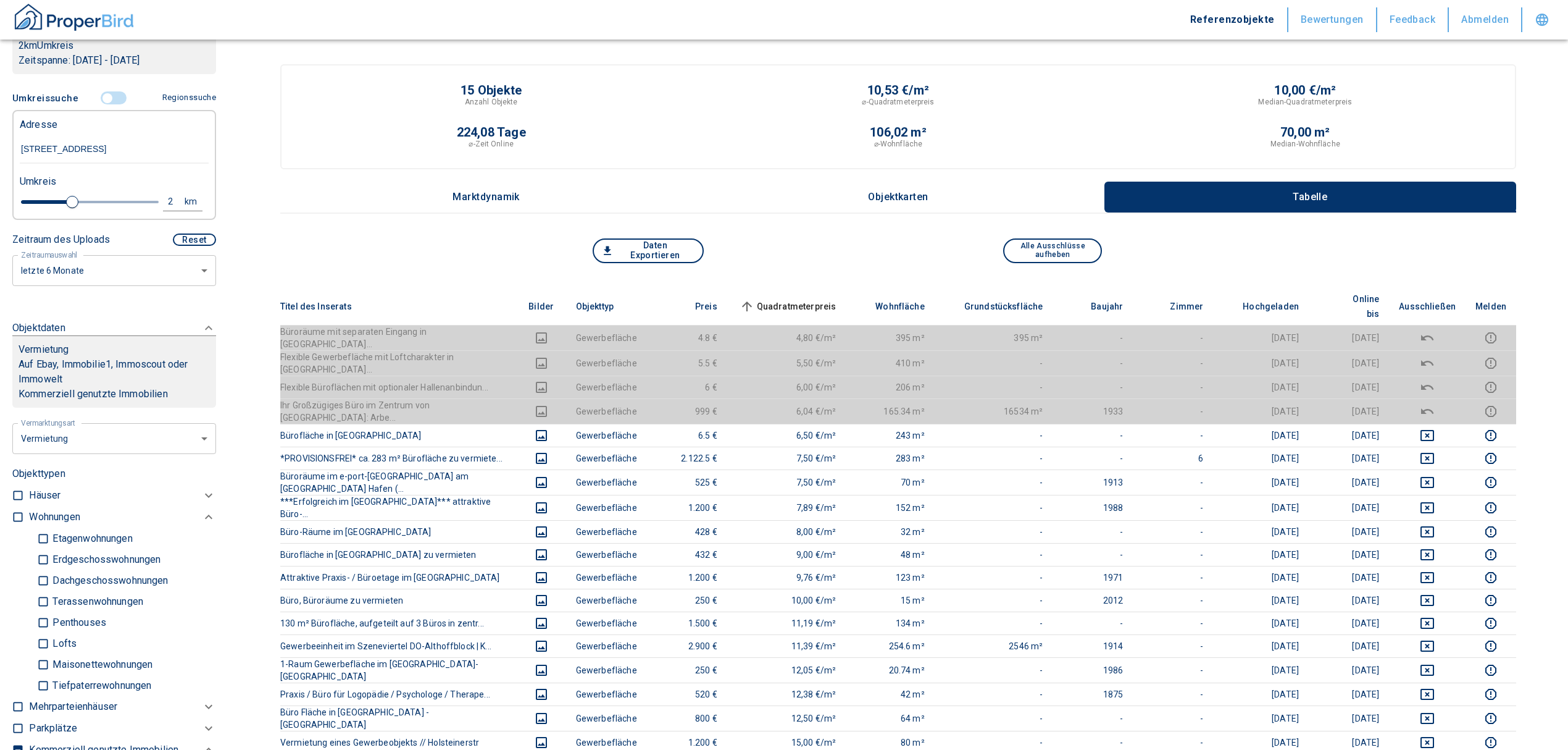
click at [104, 105] on input "controlled" at bounding box center [107, 99] width 37 height 14
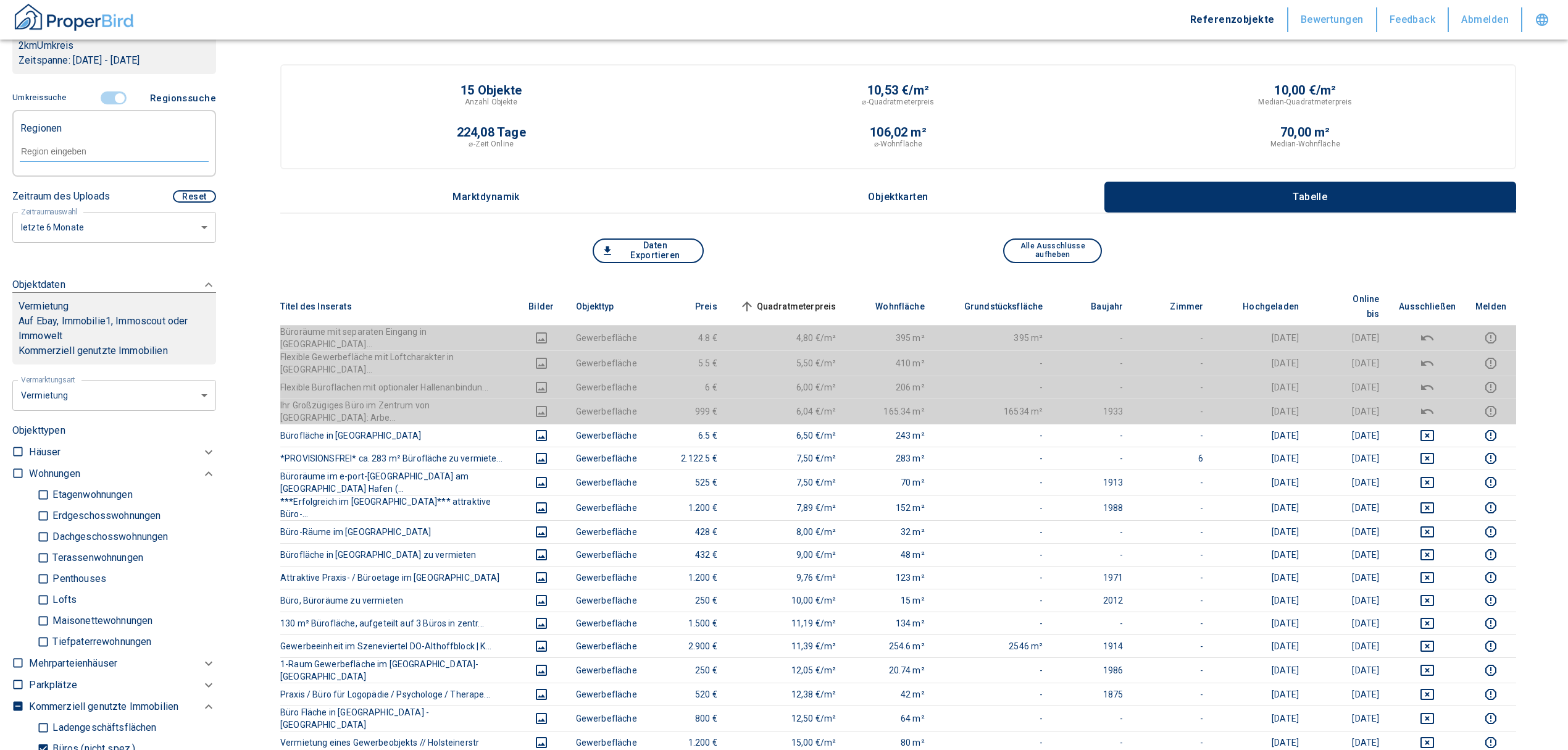
click at [74, 157] on input "text" at bounding box center [114, 152] width 189 height 11
click at [110, 194] on li "44149 [GEOGRAPHIC_DATA]" at bounding box center [107, 194] width 177 height 22
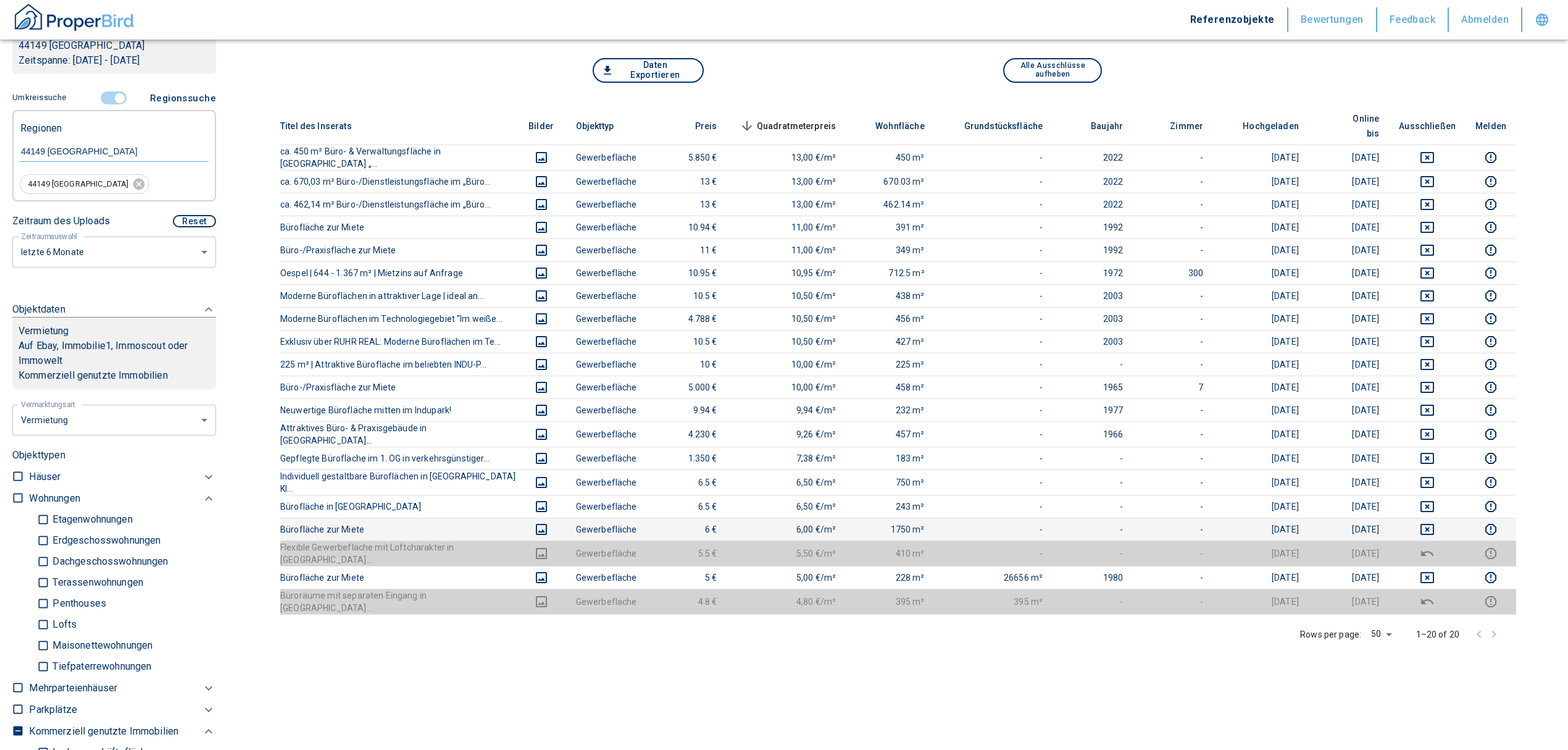
scroll to position [164, 0]
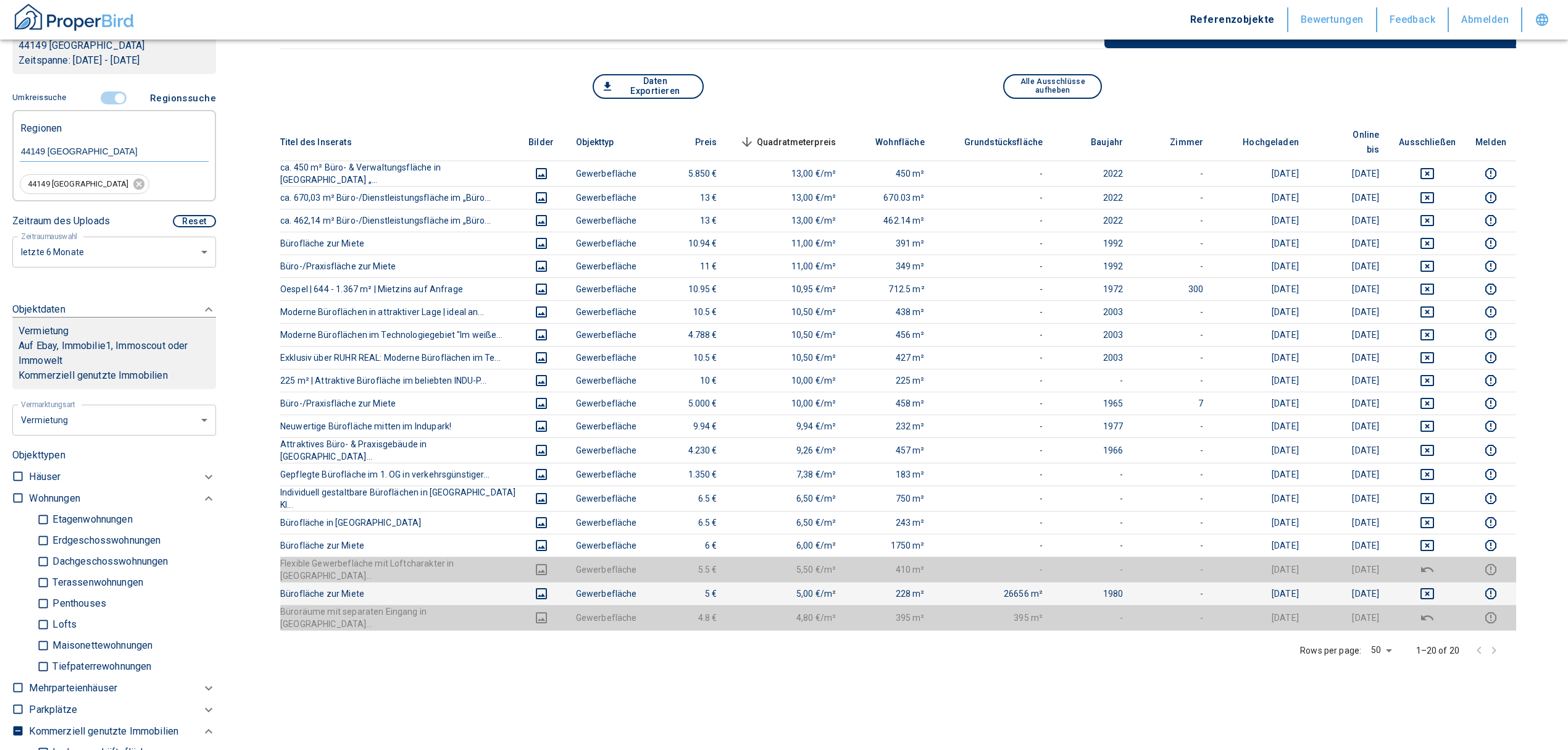
click at [1435, 586] on icon "deselect this listing" at bounding box center [1427, 593] width 15 height 15
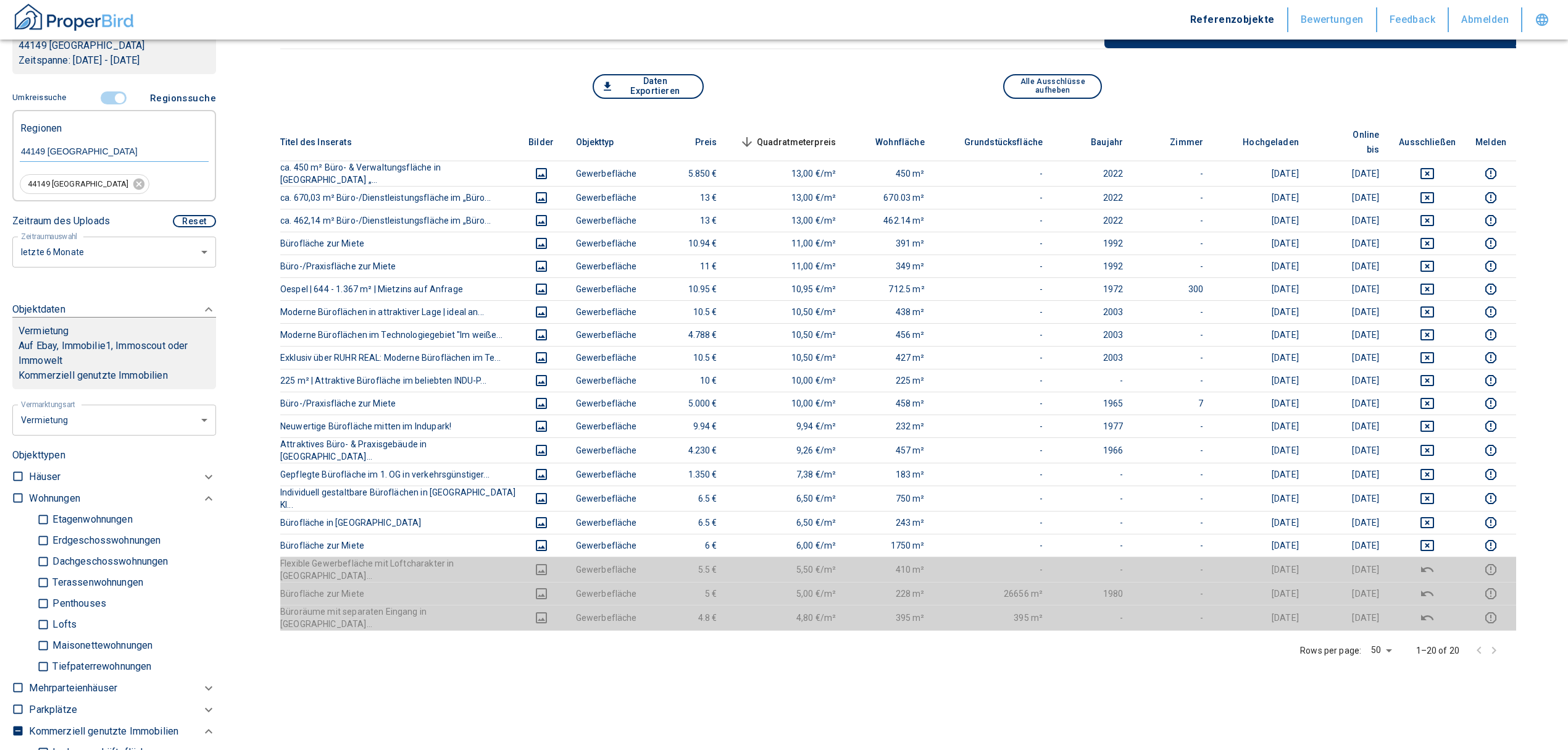
scroll to position [0, 0]
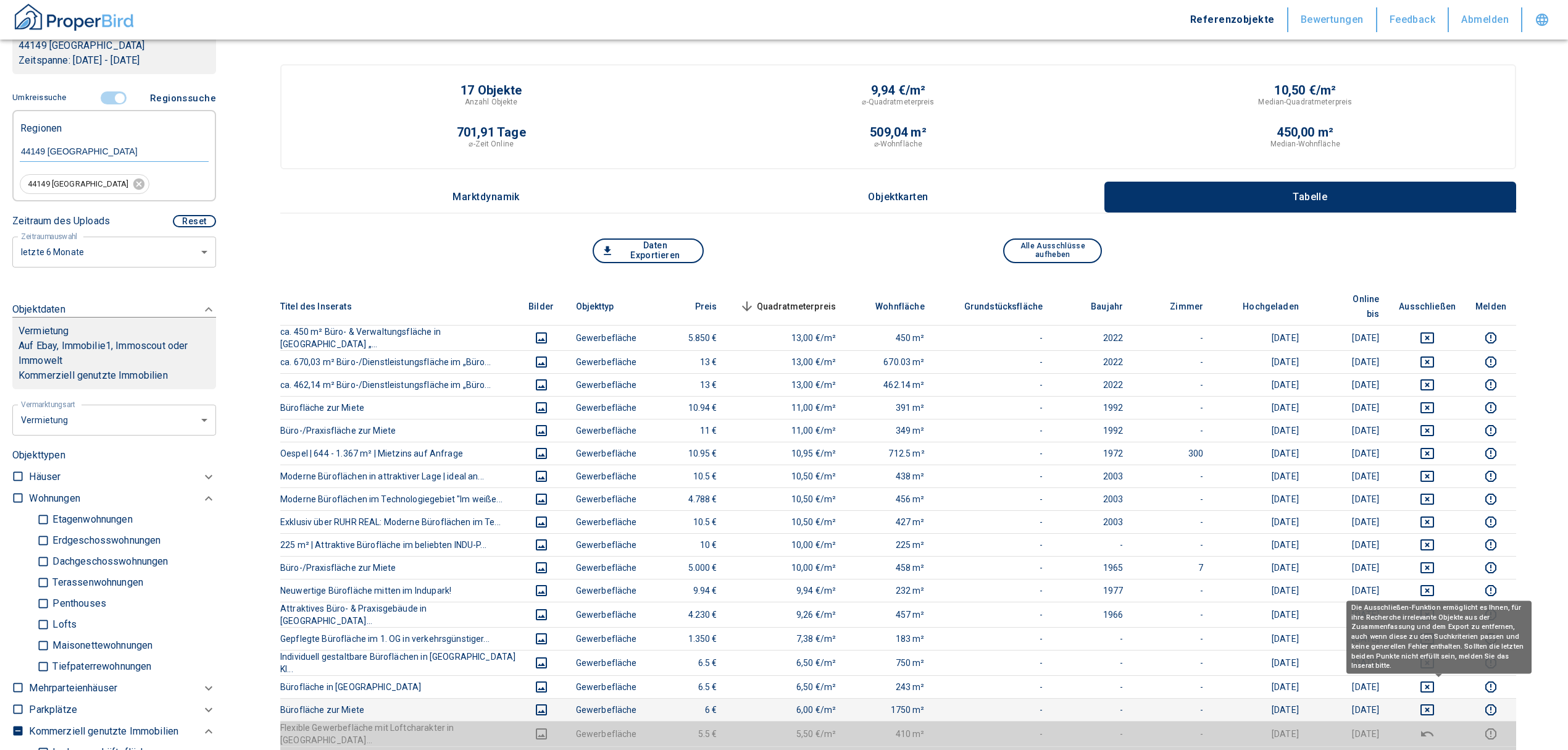
click at [1428, 703] on button "deselect this listing" at bounding box center [1427, 710] width 57 height 15
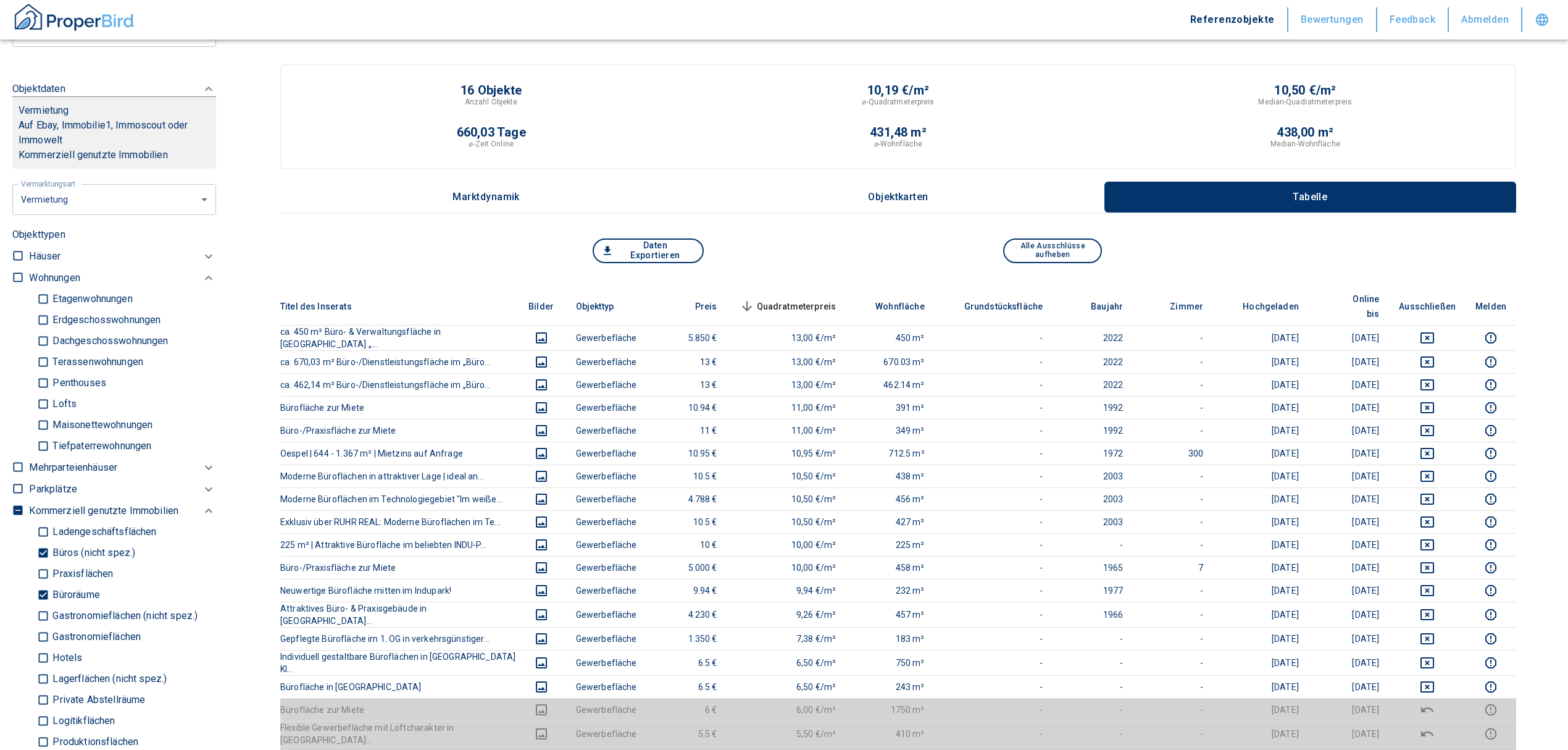
scroll to position [576, 0]
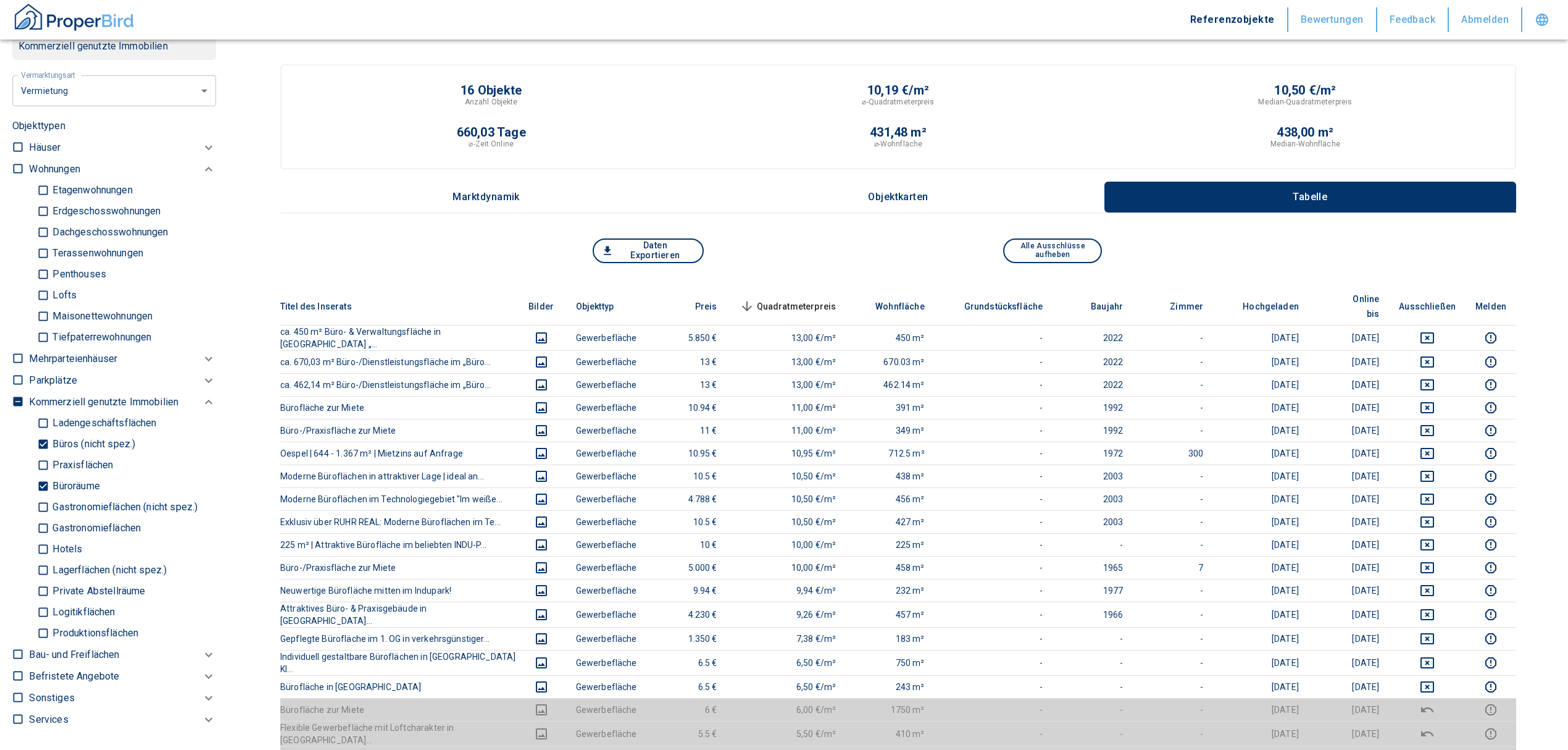
click at [31, 348] on div "Ladengeschäftsflächen Büros (nicht spez.) Praxisflächen Büroräume Gastronomiefl…" at bounding box center [123, 263] width 187 height 168
click at [39, 485] on input "Büroräume" at bounding box center [44, 487] width 13 height 21
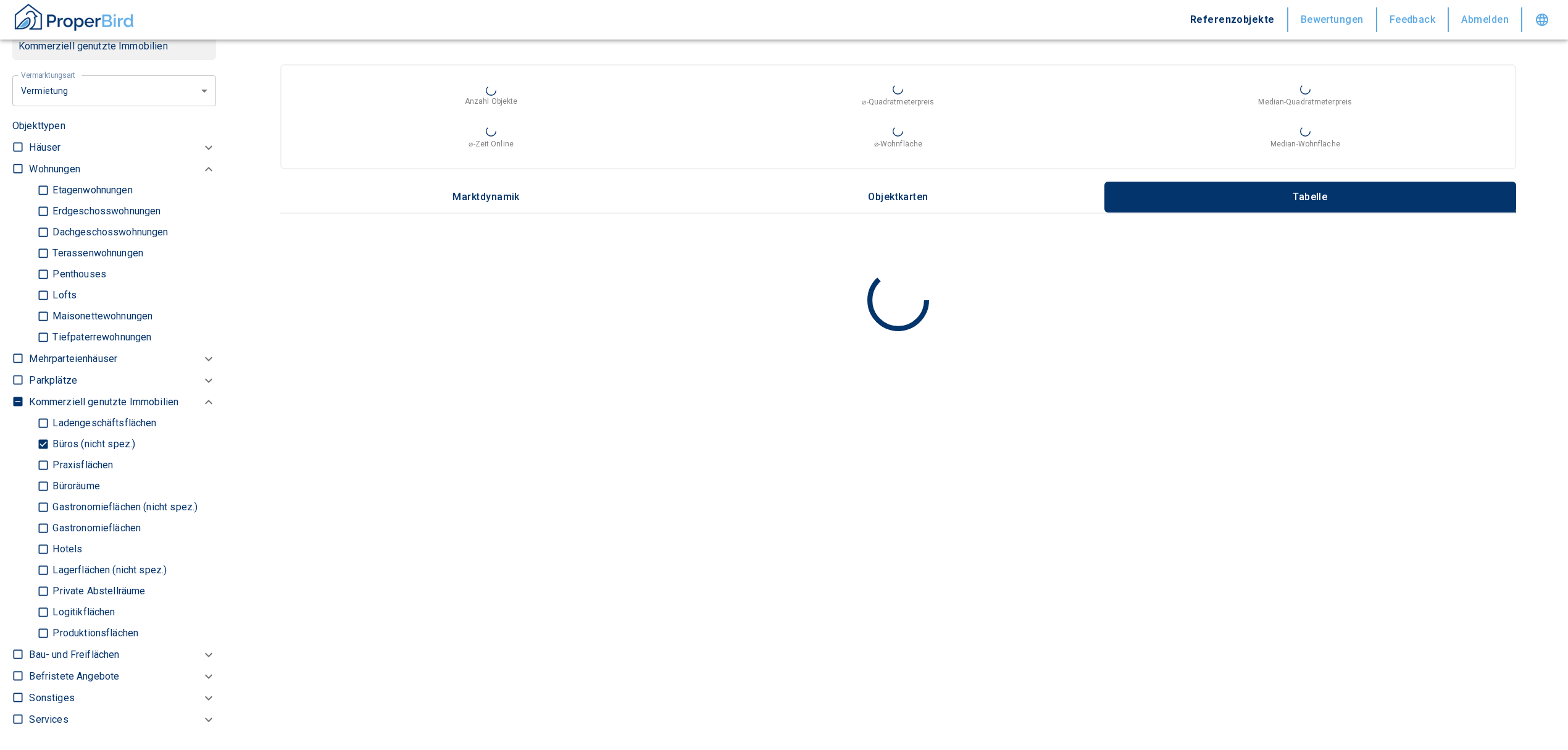
click at [41, 445] on input "Büros (nicht spez.)" at bounding box center [44, 444] width 13 height 21
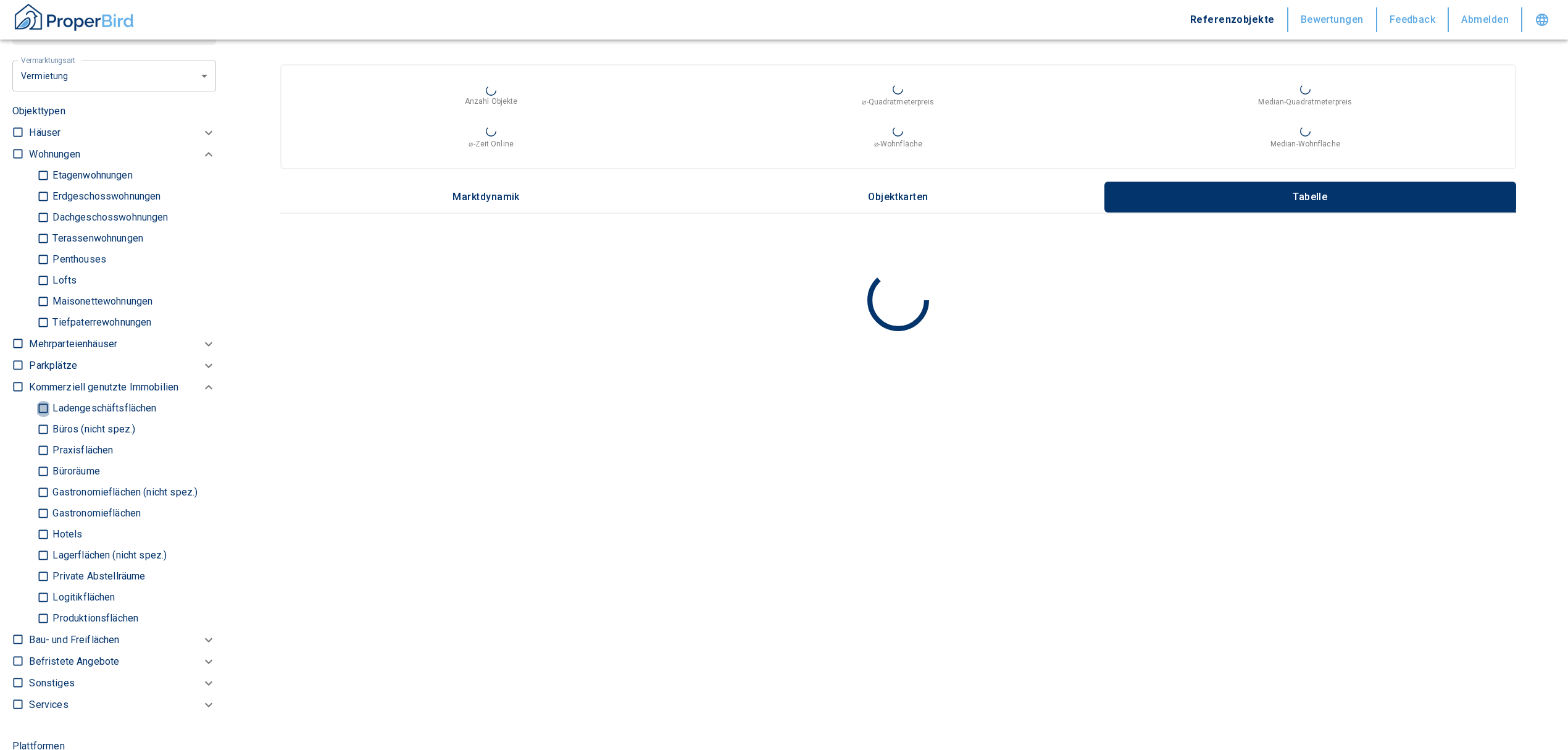
click at [44, 414] on input "Ladengeschäftsflächen" at bounding box center [44, 409] width 13 height 21
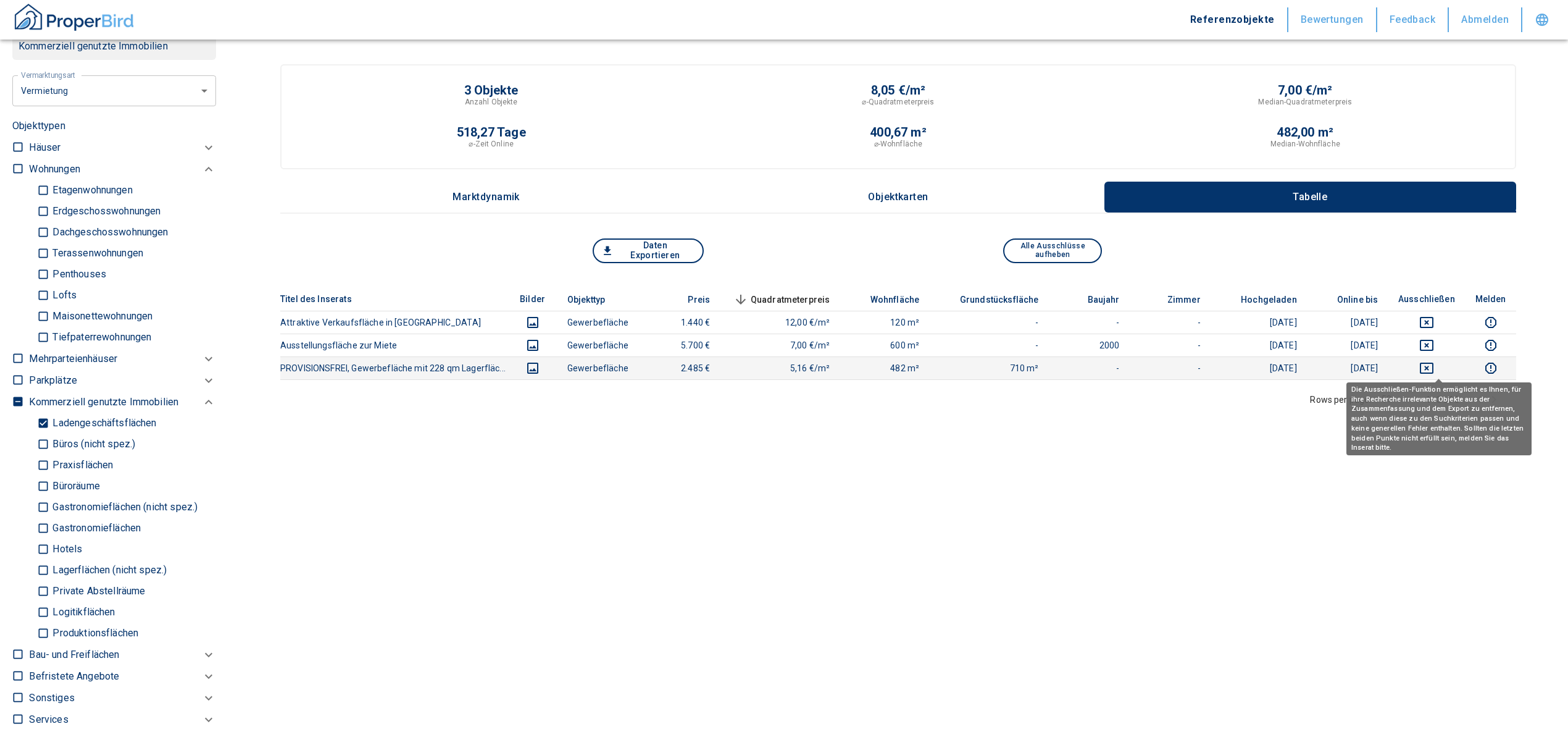
click at [1434, 366] on icon "deselect this listing" at bounding box center [1427, 368] width 15 height 15
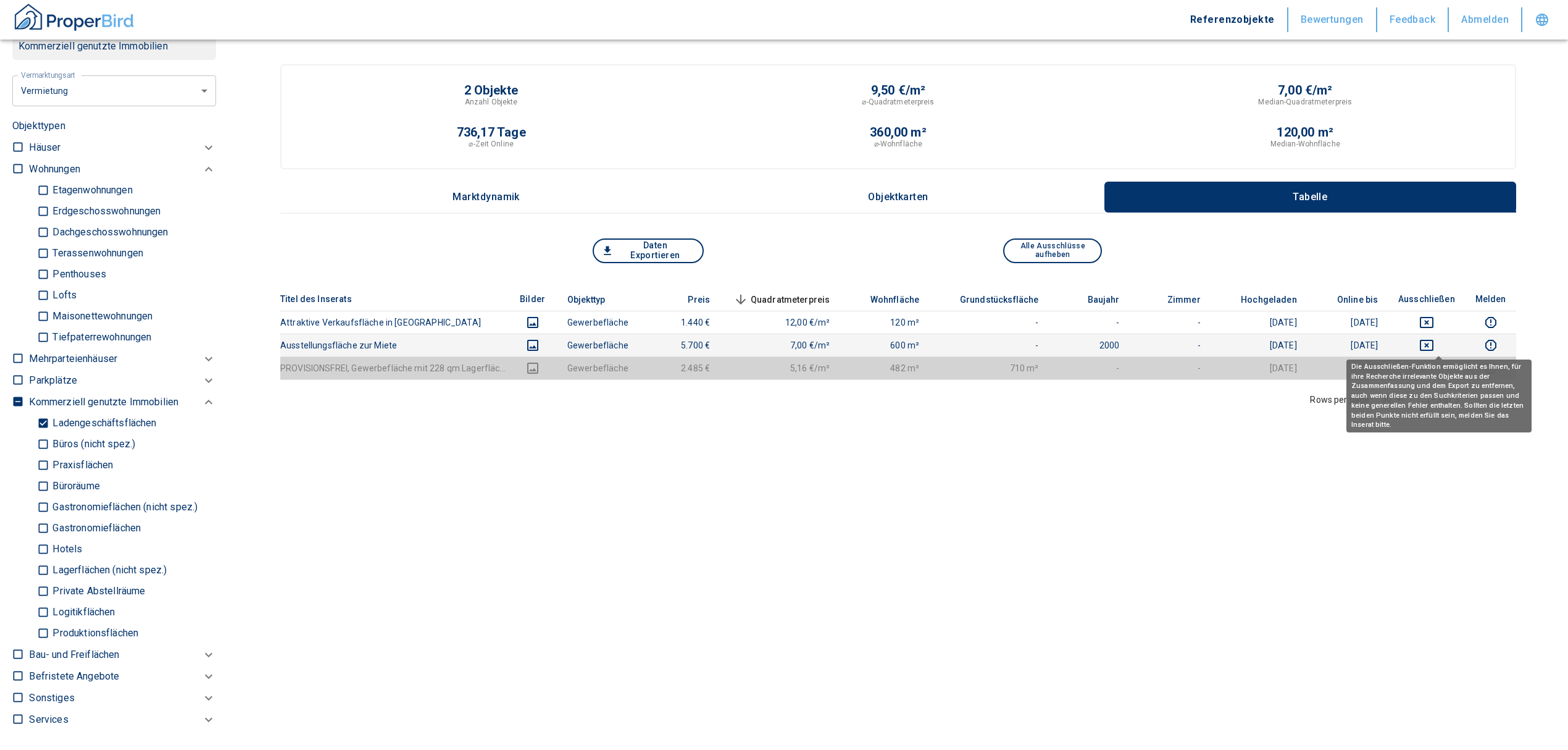
click at [1434, 341] on icon "deselect this listing" at bounding box center [1427, 345] width 15 height 15
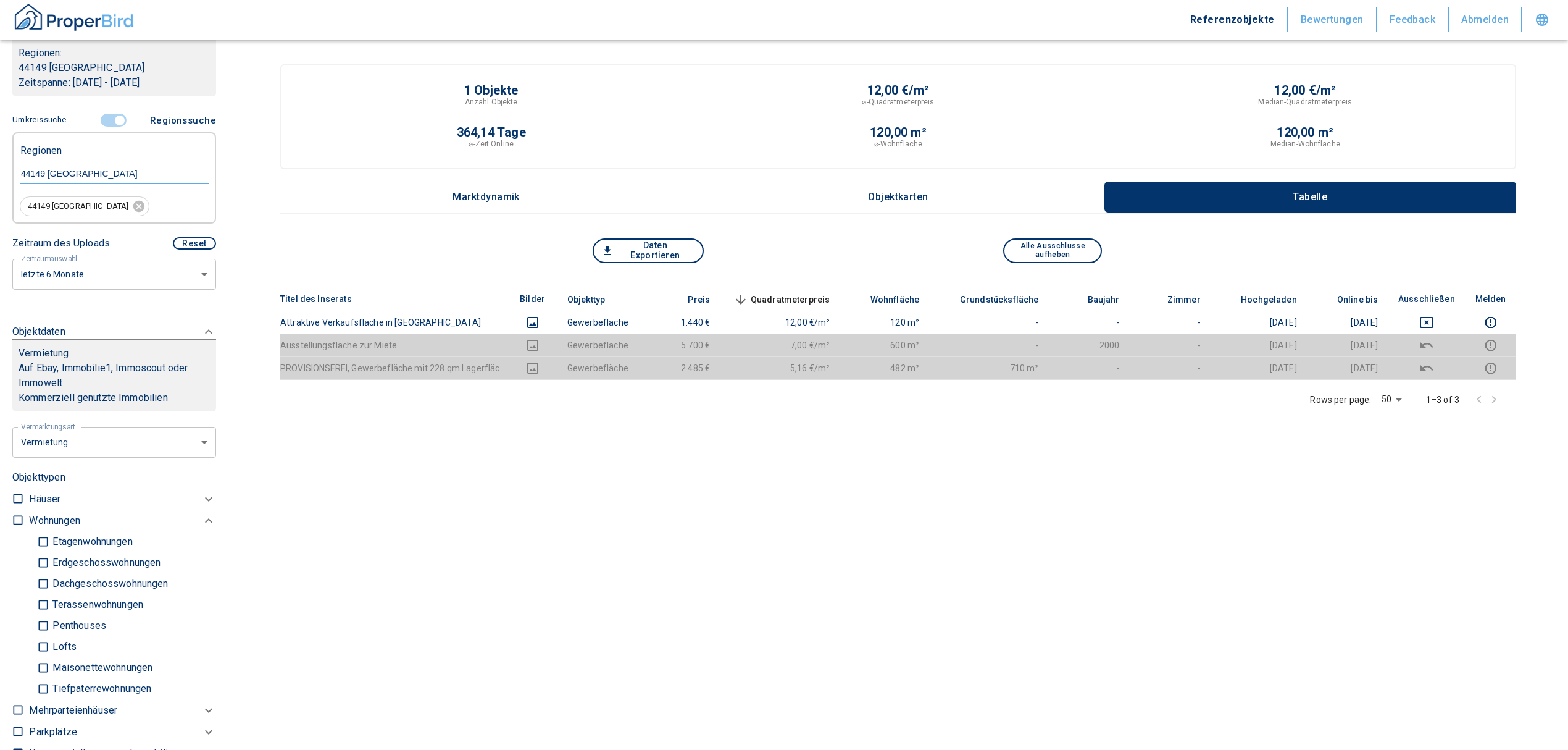
scroll to position [82, 0]
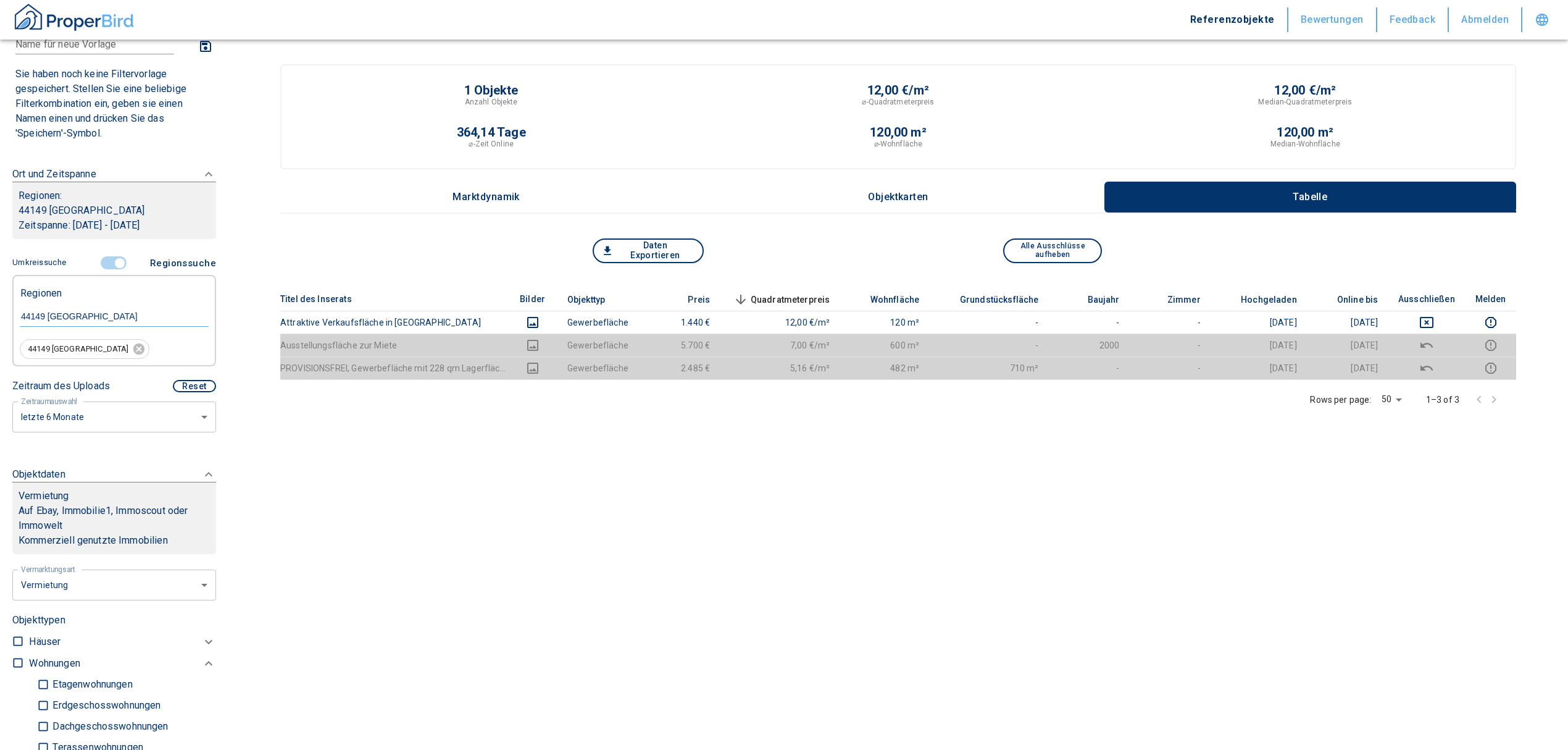
click at [107, 262] on input "controlled" at bounding box center [119, 263] width 37 height 14
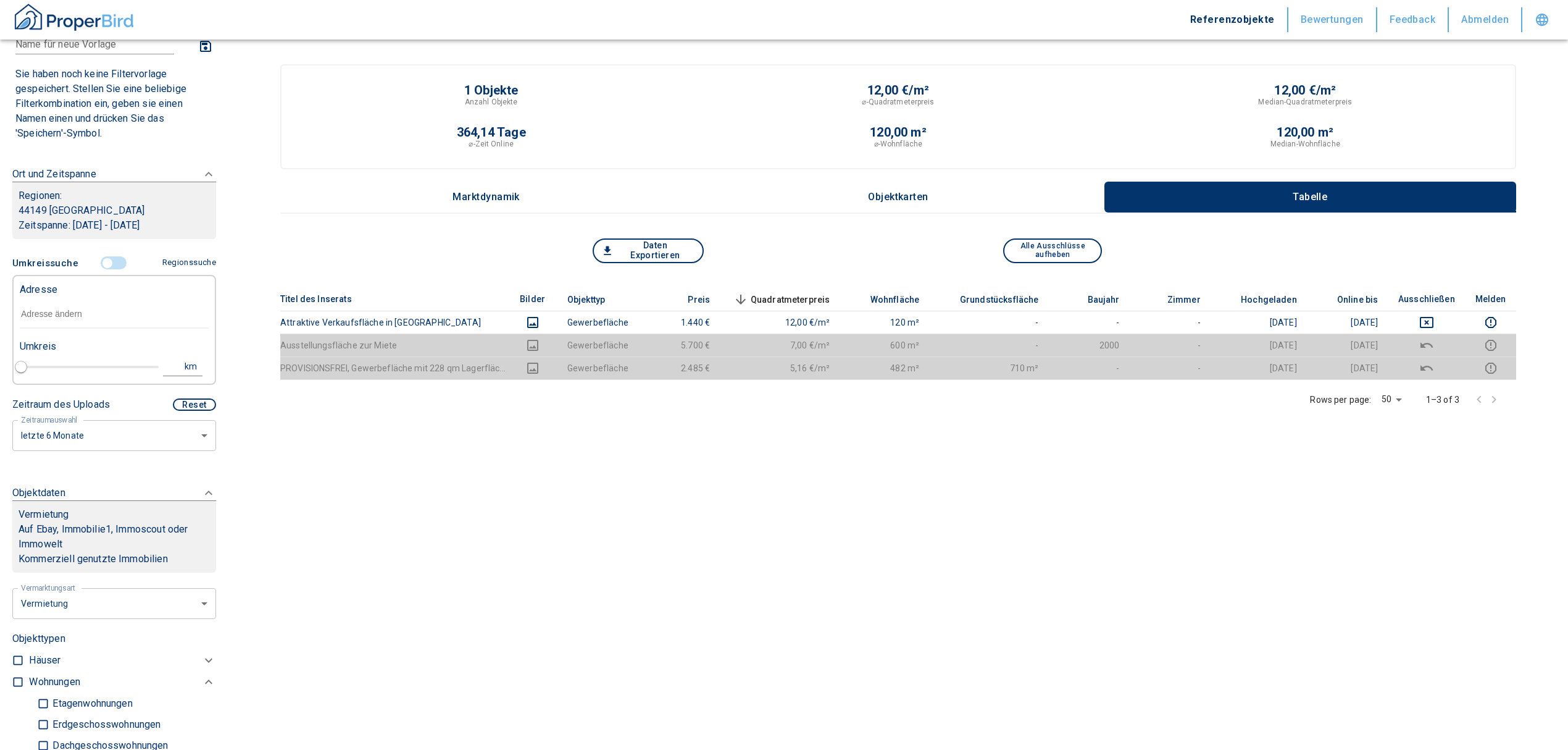
click at [80, 305] on input "text" at bounding box center [114, 314] width 189 height 28
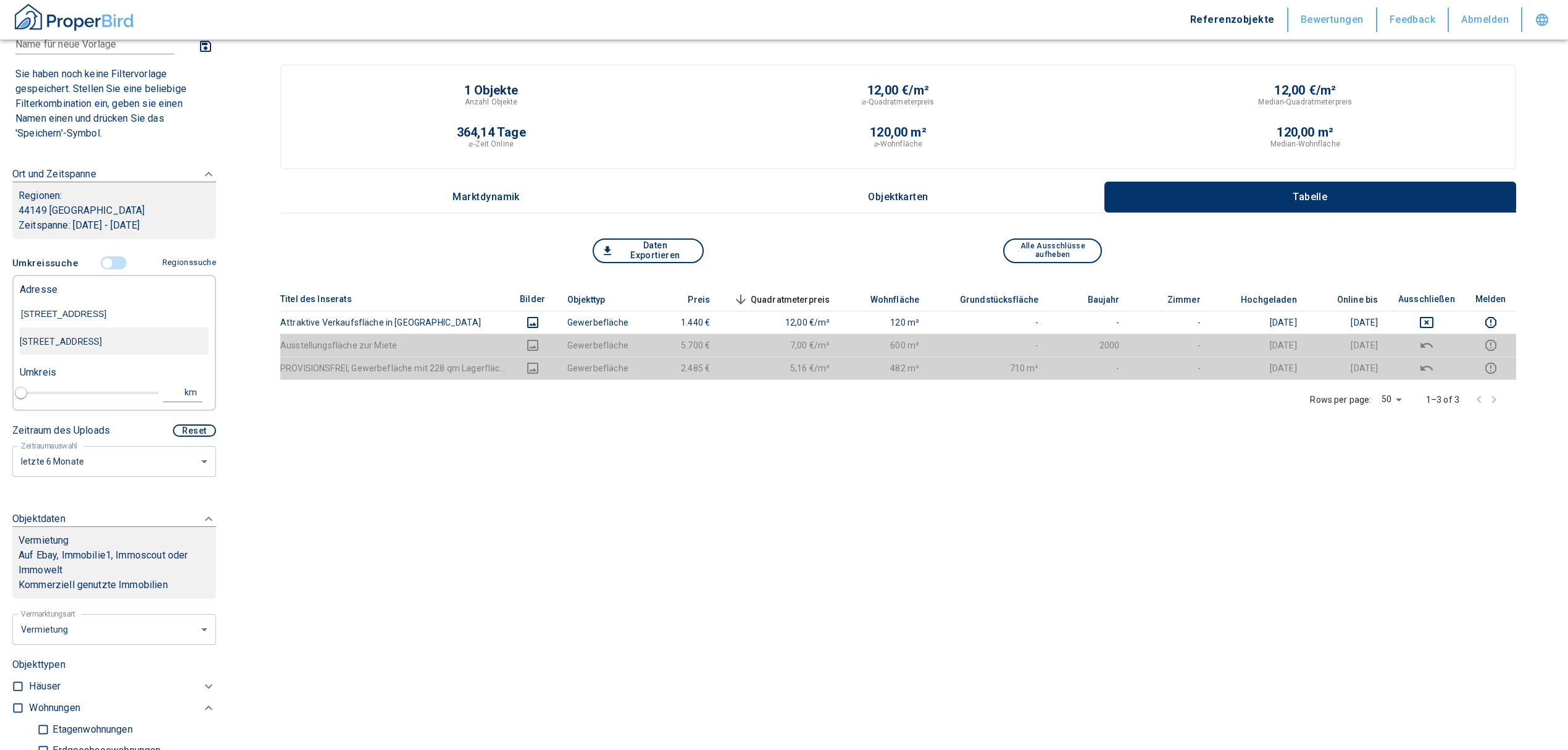
click at [149, 335] on div "[STREET_ADDRESS]" at bounding box center [114, 341] width 189 height 26
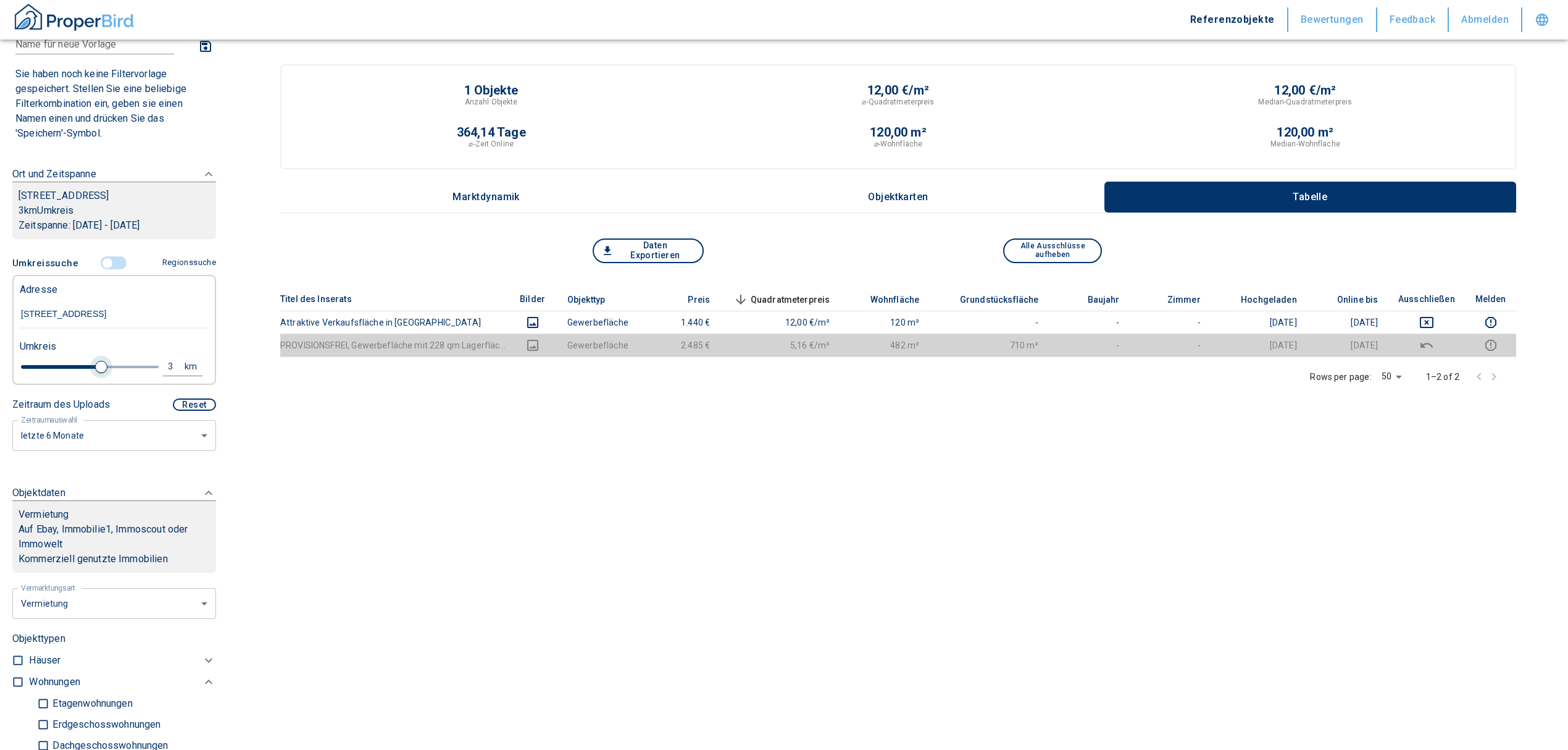
drag, startPoint x: 39, startPoint y: 378, endPoint x: 97, endPoint y: 392, distance: 59.7
click at [97, 373] on span at bounding box center [102, 367] width 13 height 13
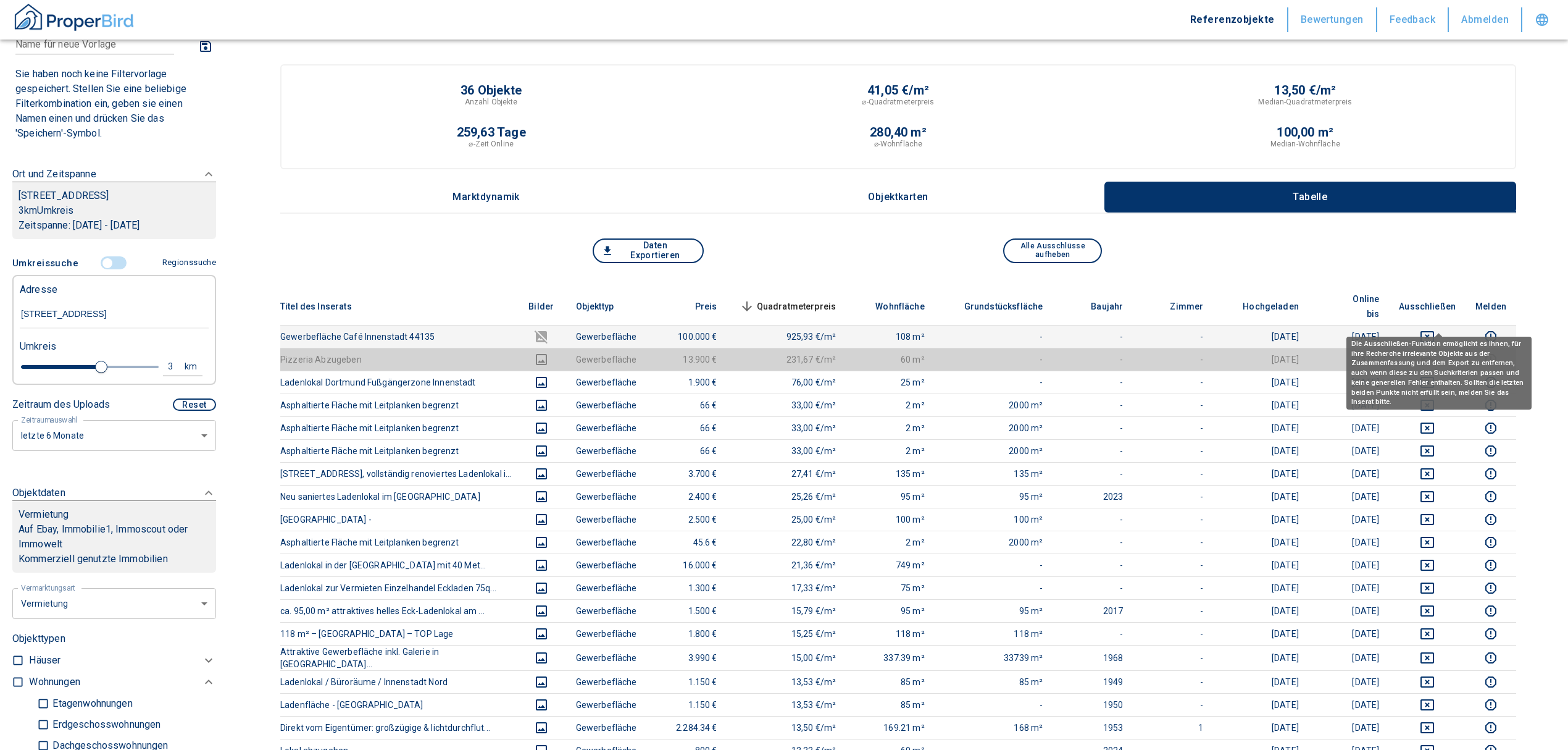
click at [1435, 329] on icon "deselect this listing" at bounding box center [1427, 336] width 15 height 15
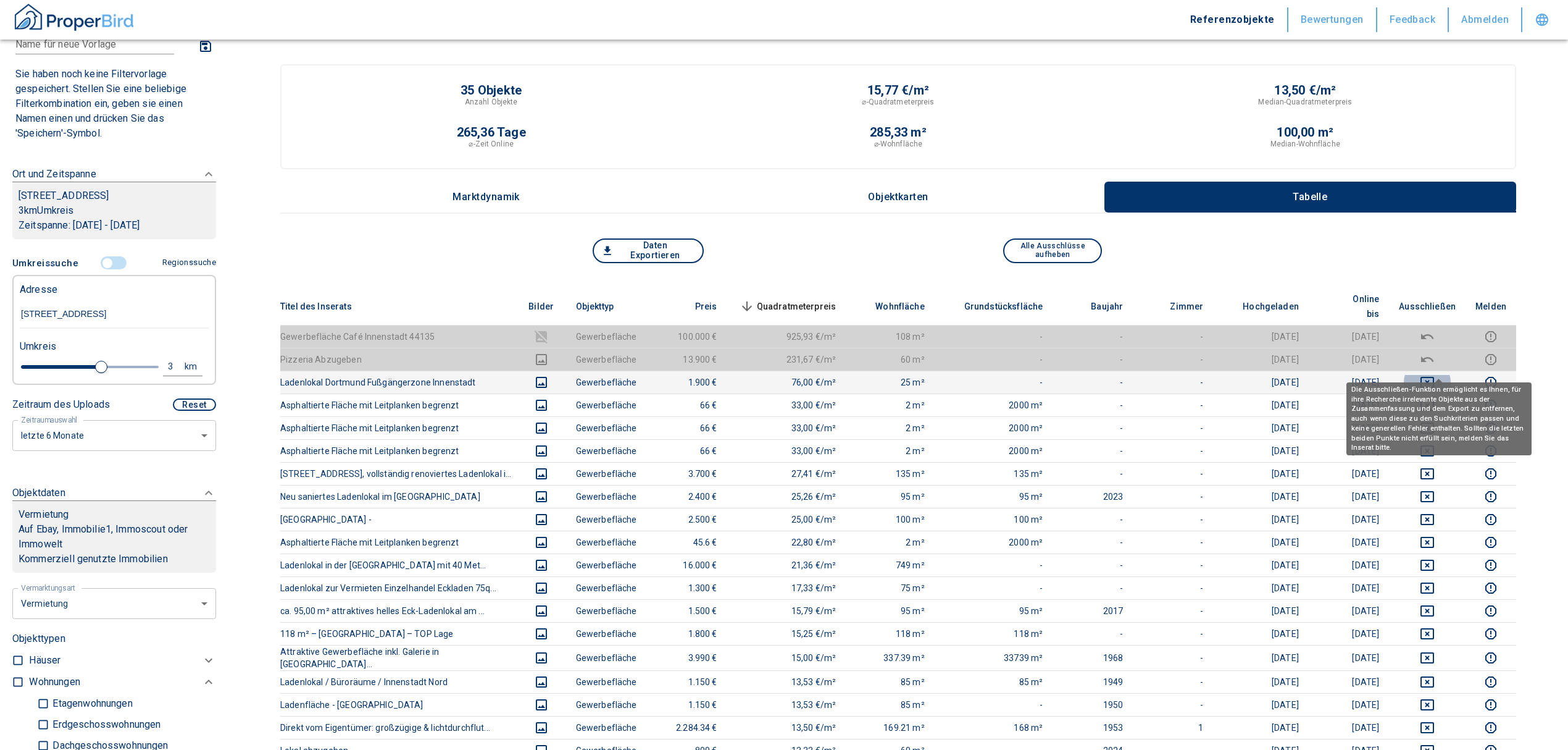
click at [1433, 375] on icon "deselect this listing" at bounding box center [1427, 382] width 15 height 15
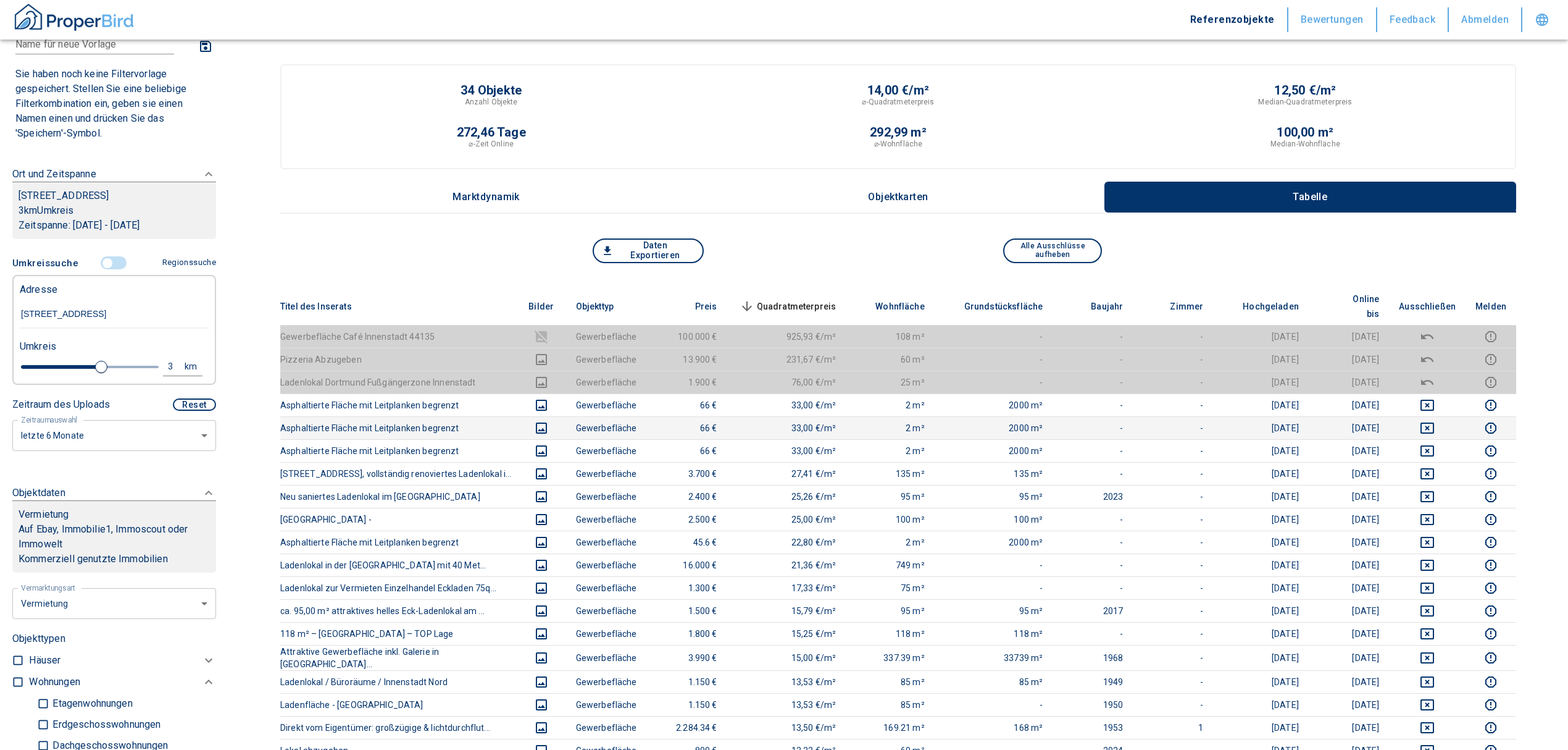
click at [1440, 416] on td at bounding box center [1427, 428] width 76 height 23
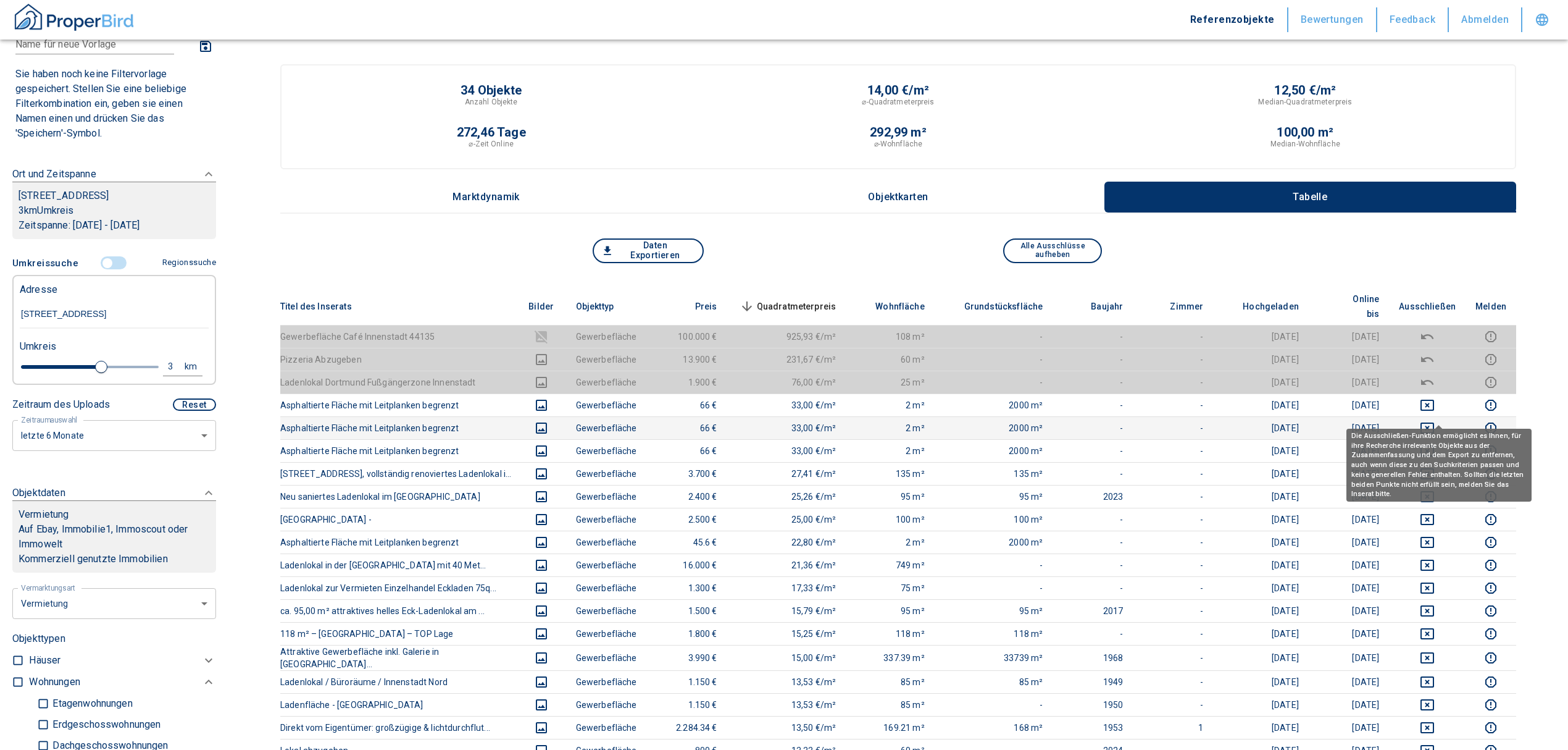
click at [1435, 421] on icon "deselect this listing" at bounding box center [1427, 428] width 15 height 15
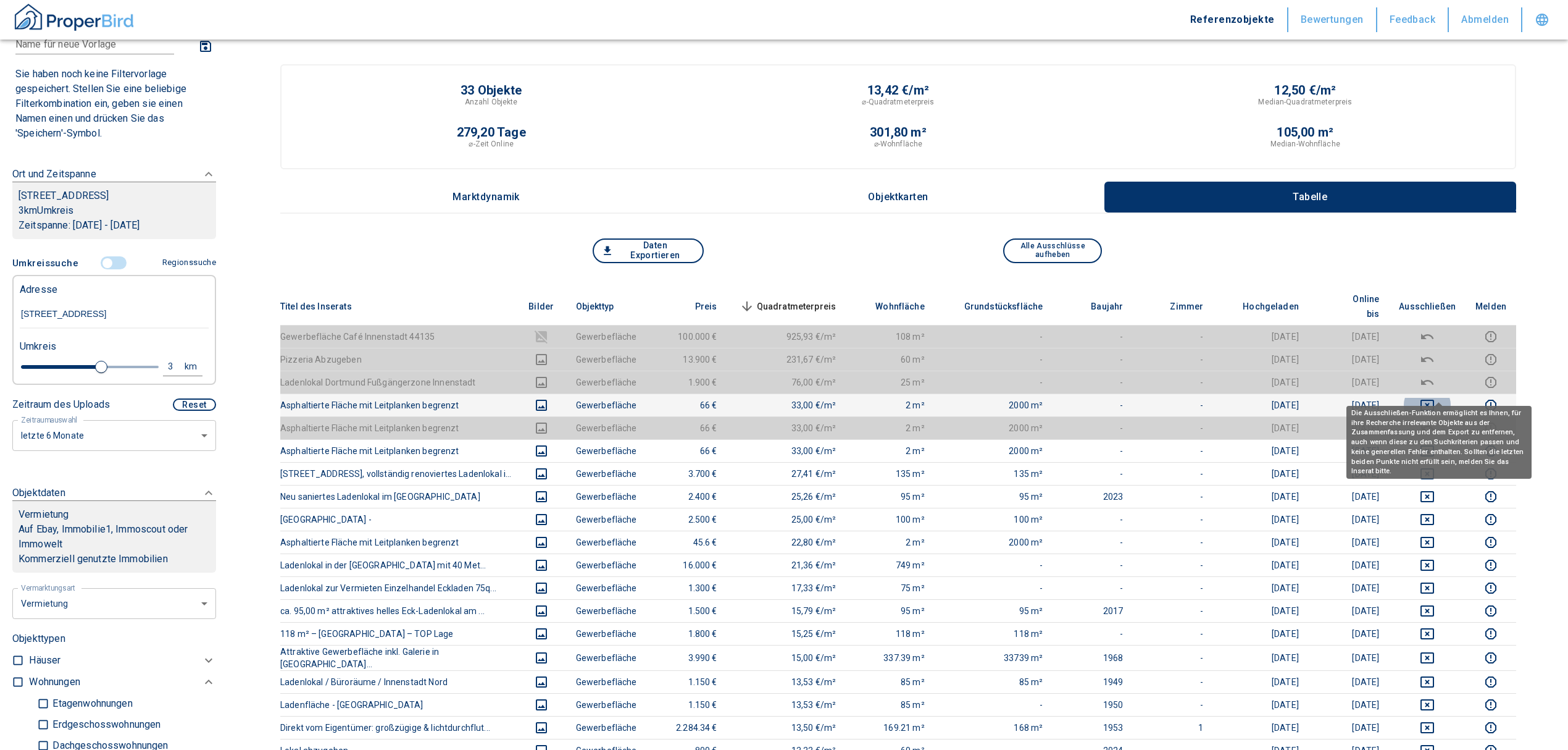
click at [1435, 398] on icon "deselect this listing" at bounding box center [1427, 405] width 15 height 15
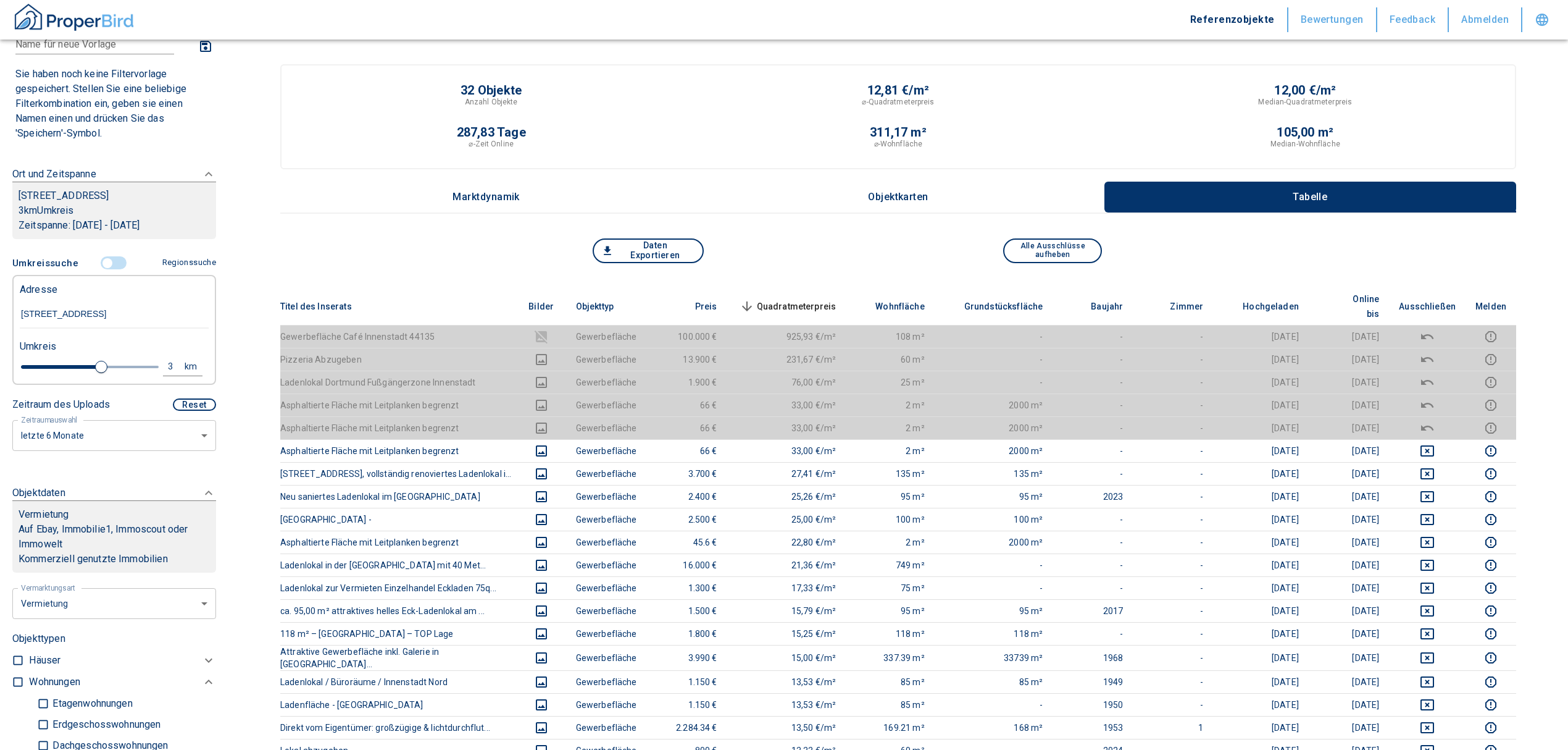
click at [813, 299] on span "Quadratmeterpreis sorted descending" at bounding box center [786, 306] width 99 height 15
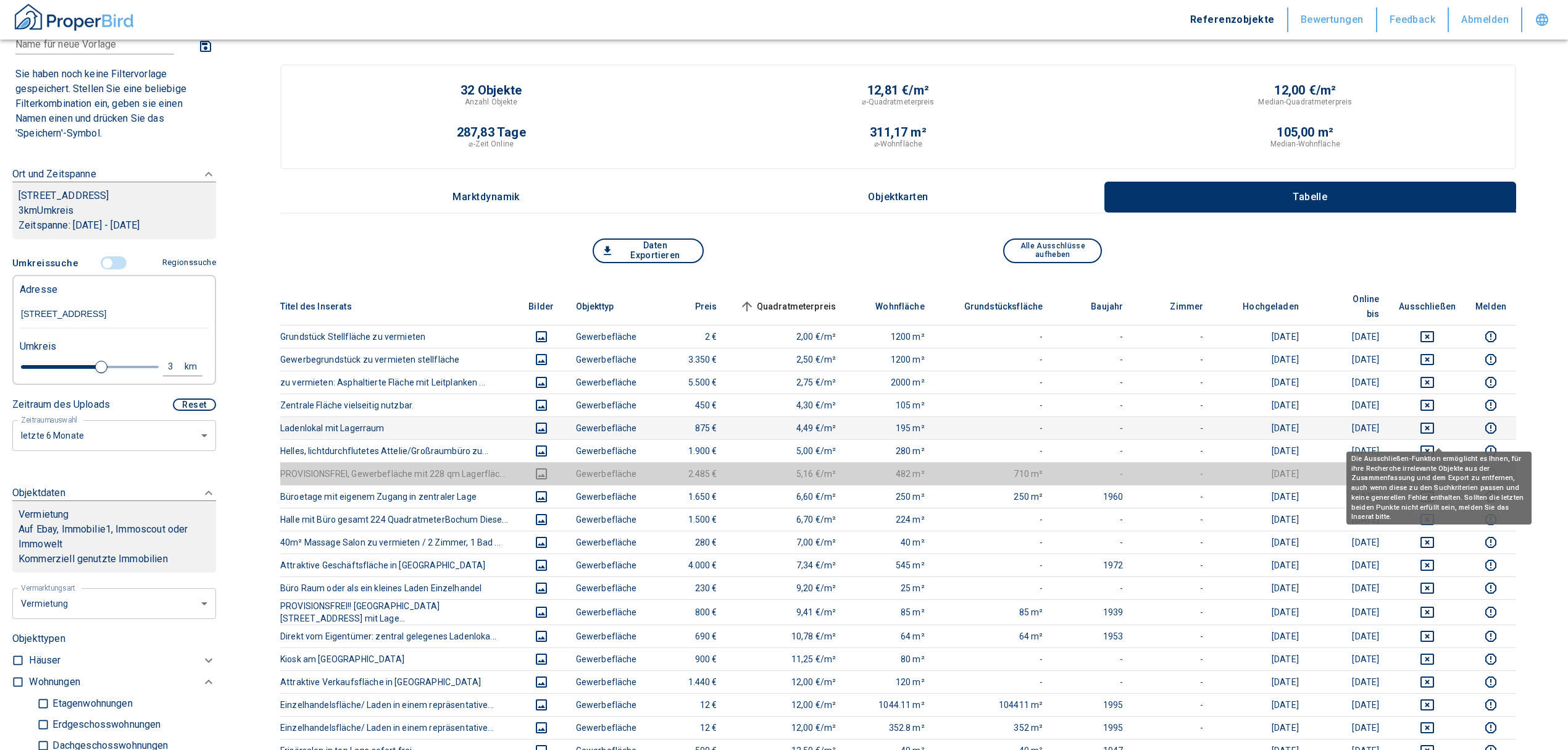
drag, startPoint x: 1435, startPoint y: 435, endPoint x: 1435, endPoint y: 406, distance: 29.0
click at [1435, 444] on icon "deselect this listing" at bounding box center [1427, 451] width 15 height 15
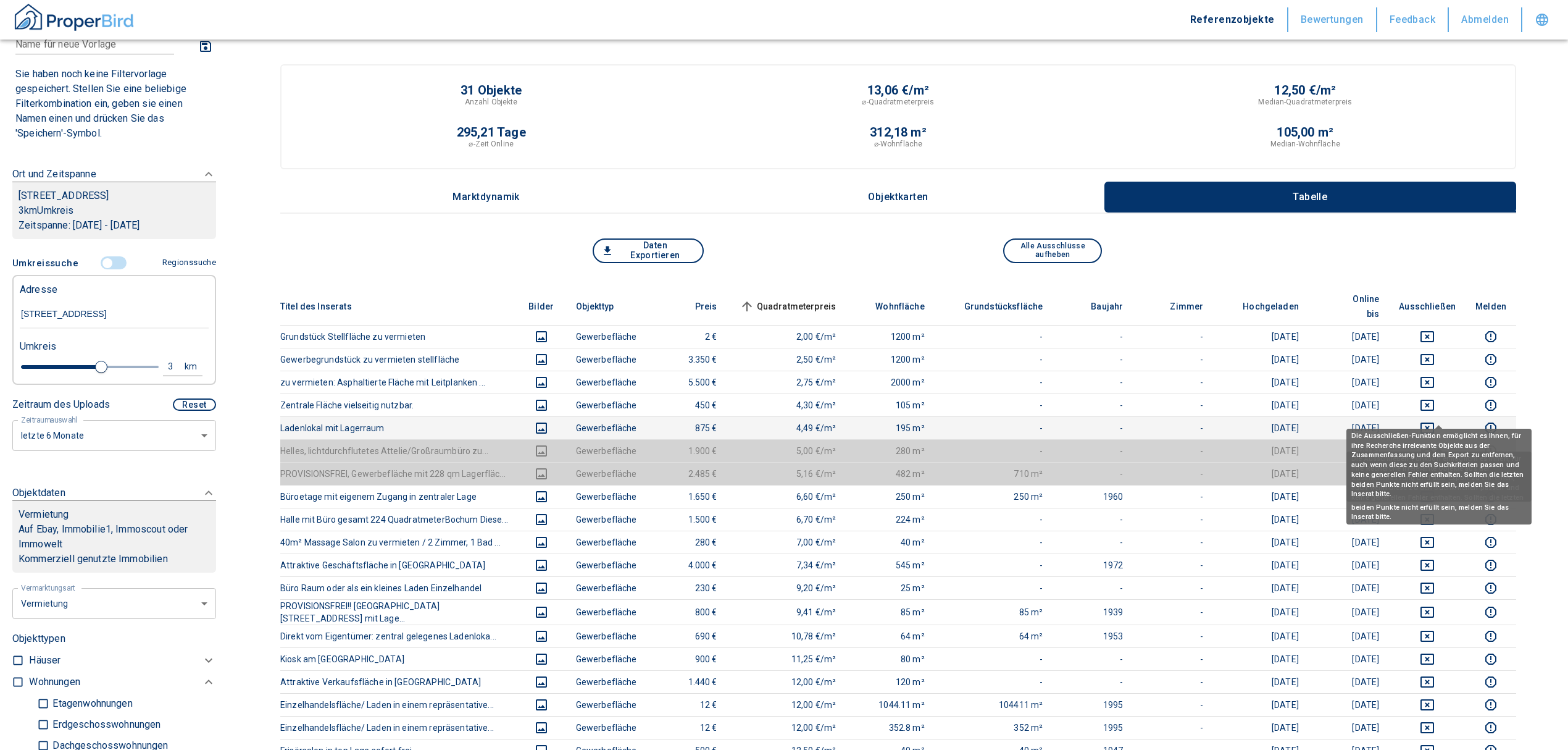
click at [1435, 421] on icon "deselect this listing" at bounding box center [1427, 428] width 15 height 15
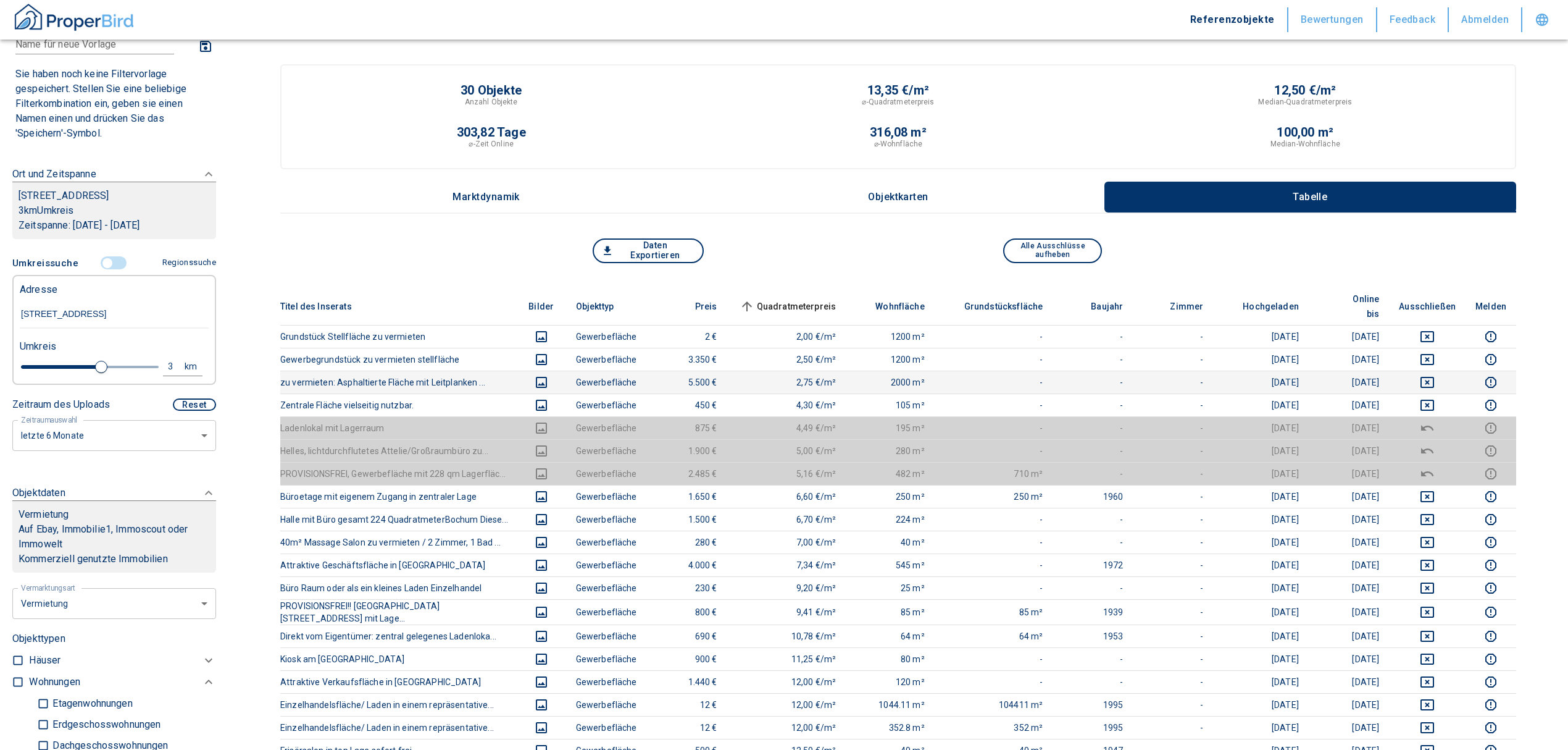
click at [1435, 377] on td at bounding box center [1427, 382] width 76 height 23
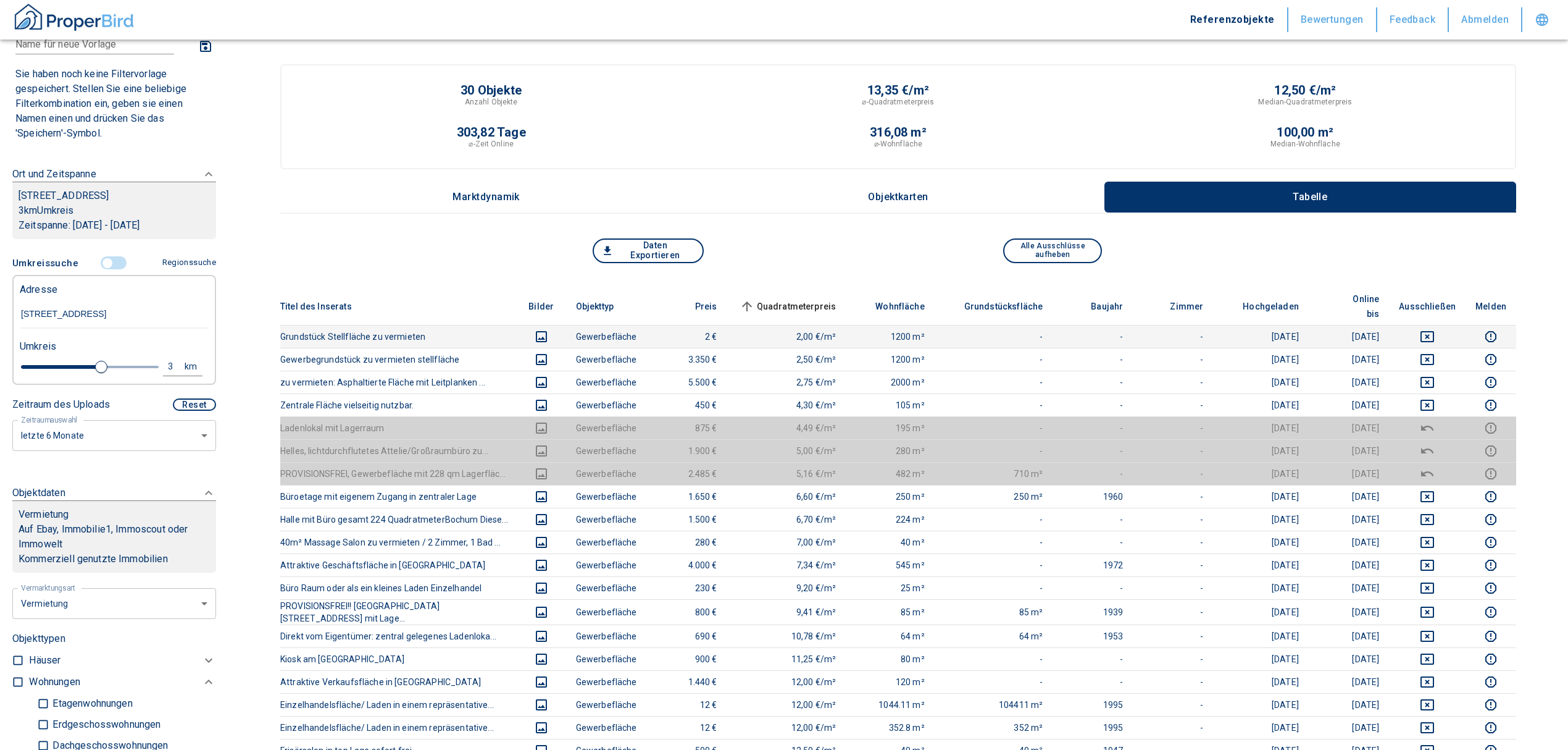
click at [1270, 325] on td "[DATE]" at bounding box center [1261, 336] width 96 height 23
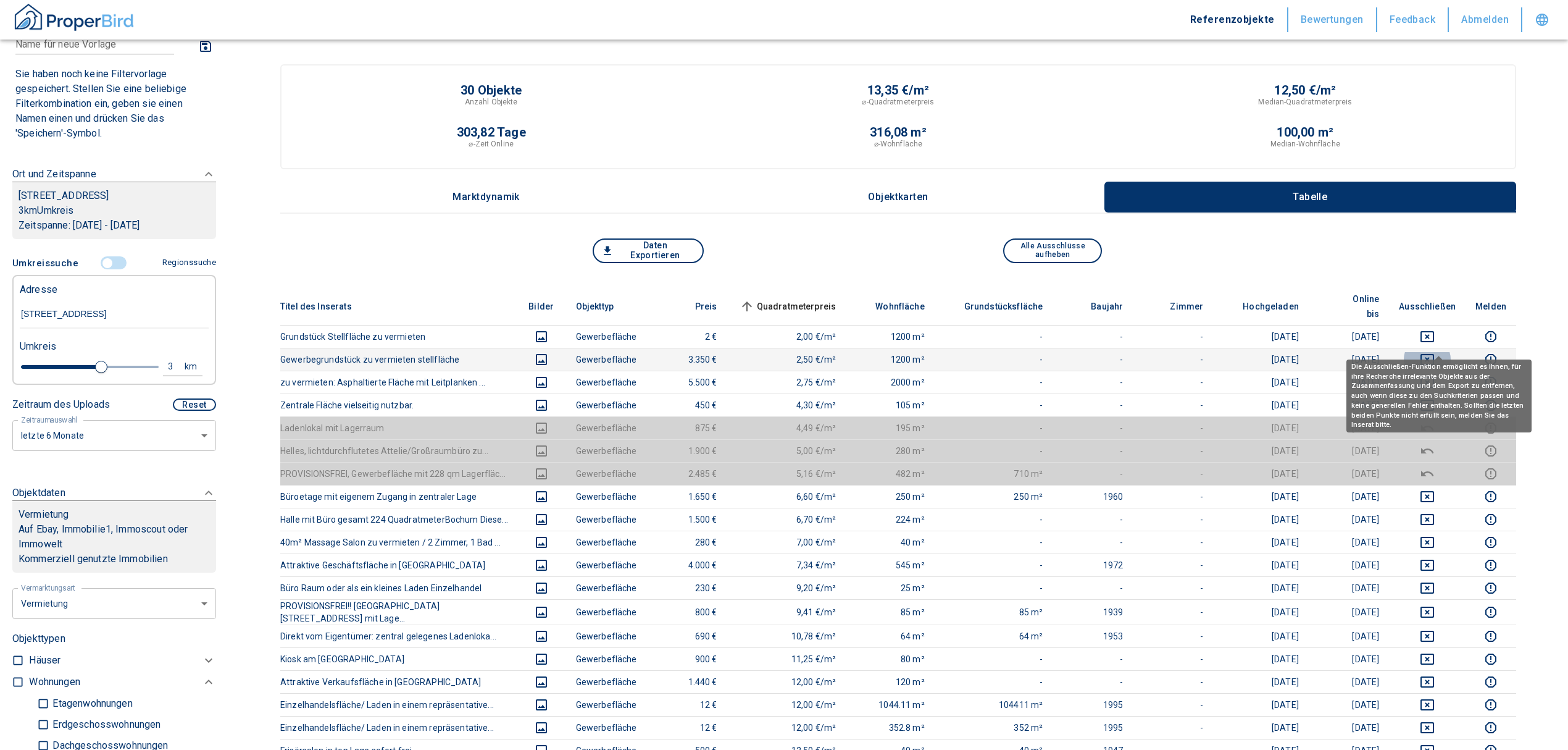
drag, startPoint x: 1436, startPoint y: 344, endPoint x: 1436, endPoint y: 318, distance: 26.0
click at [1435, 352] on icon "deselect this listing" at bounding box center [1427, 359] width 15 height 15
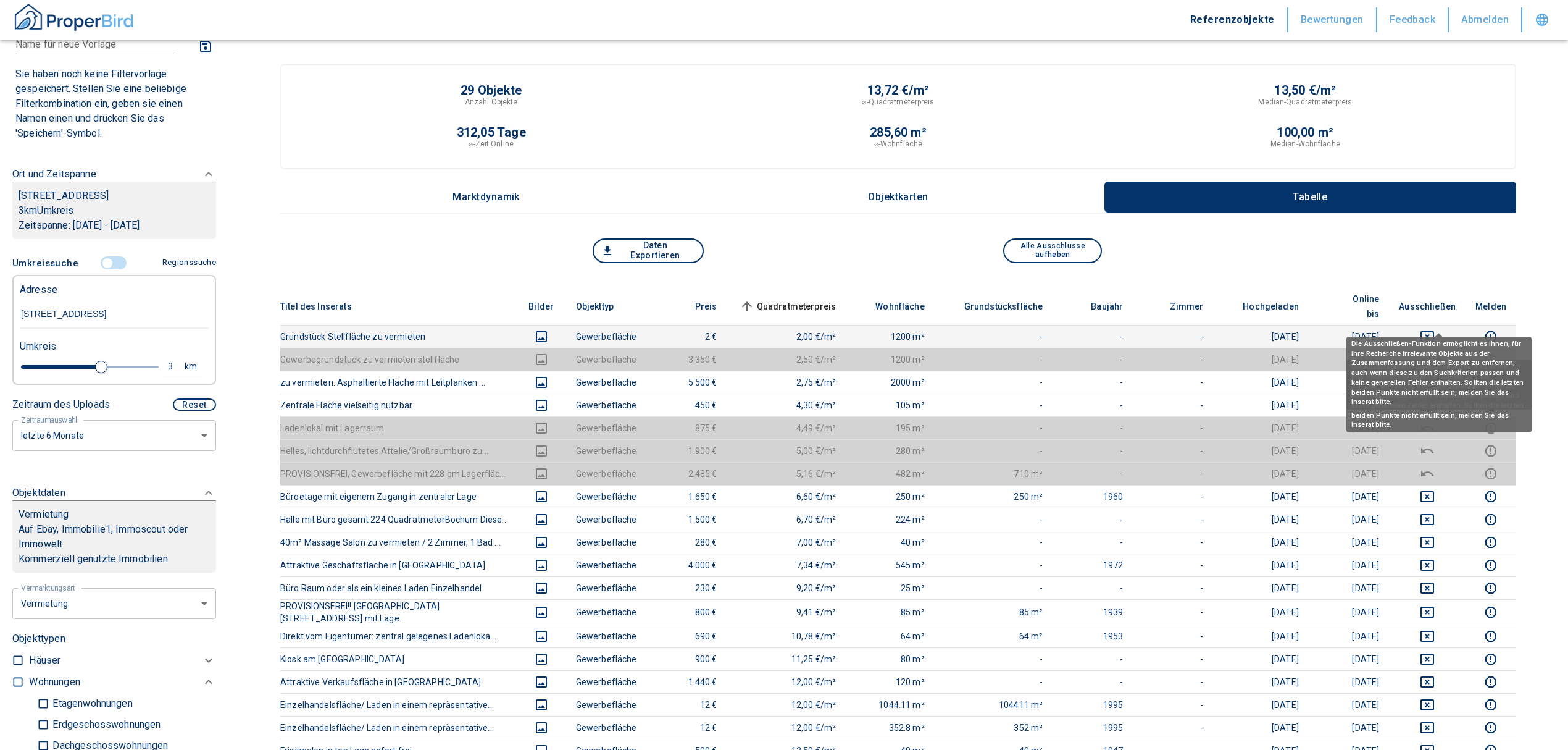
click at [1435, 329] on icon "deselect this listing" at bounding box center [1427, 336] width 15 height 15
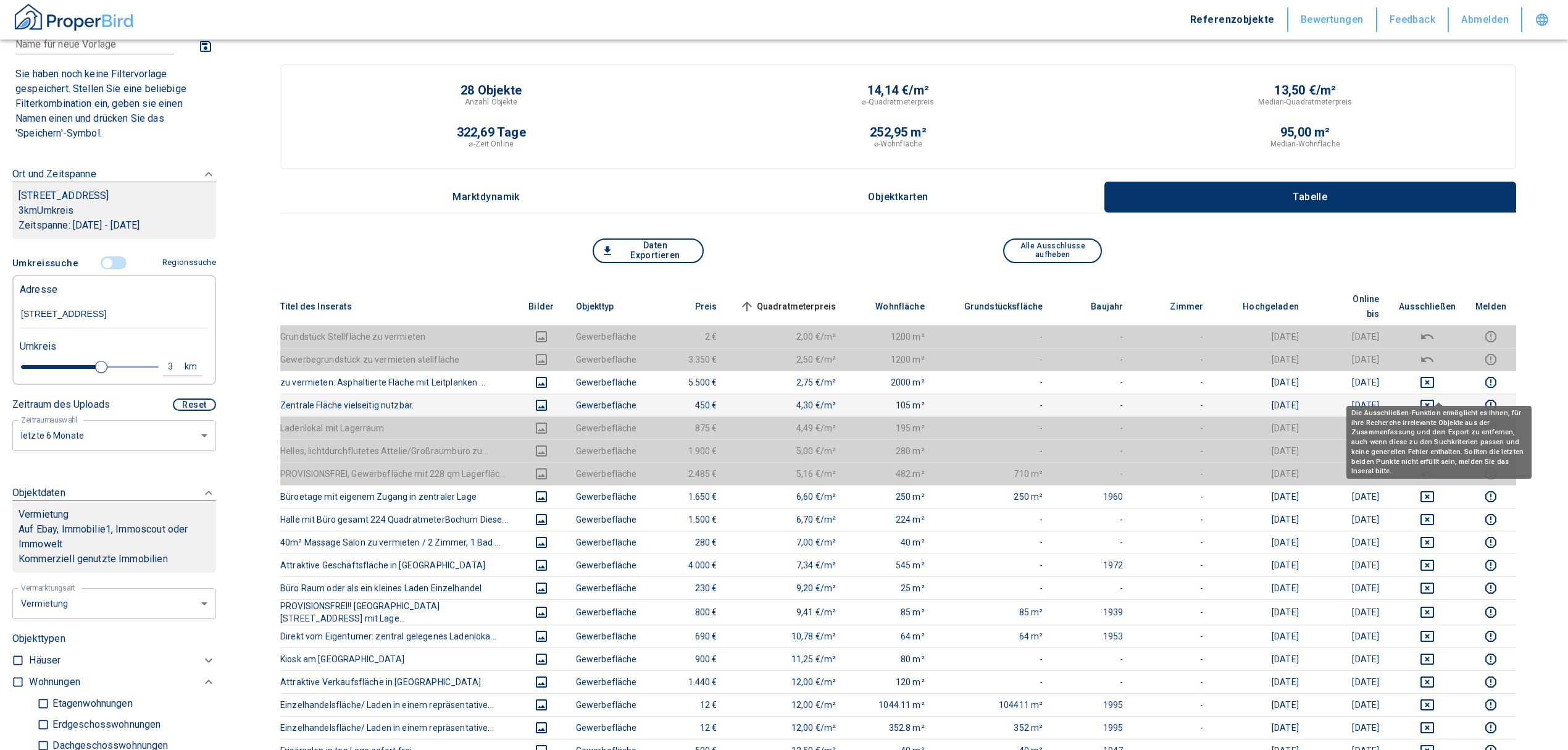
click at [1435, 398] on icon "deselect this listing" at bounding box center [1427, 405] width 15 height 15
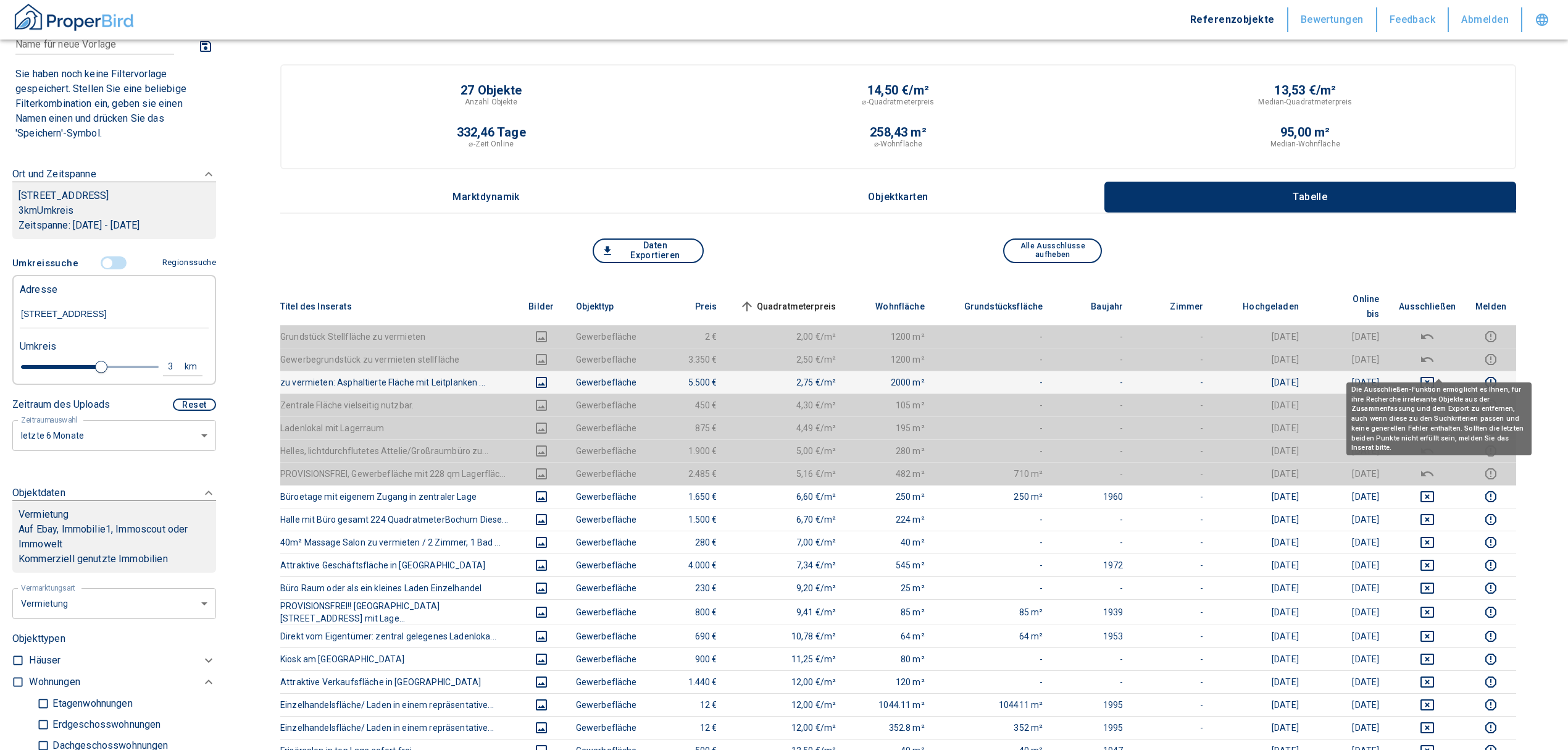
click at [1435, 375] on icon "deselect this listing" at bounding box center [1427, 382] width 15 height 15
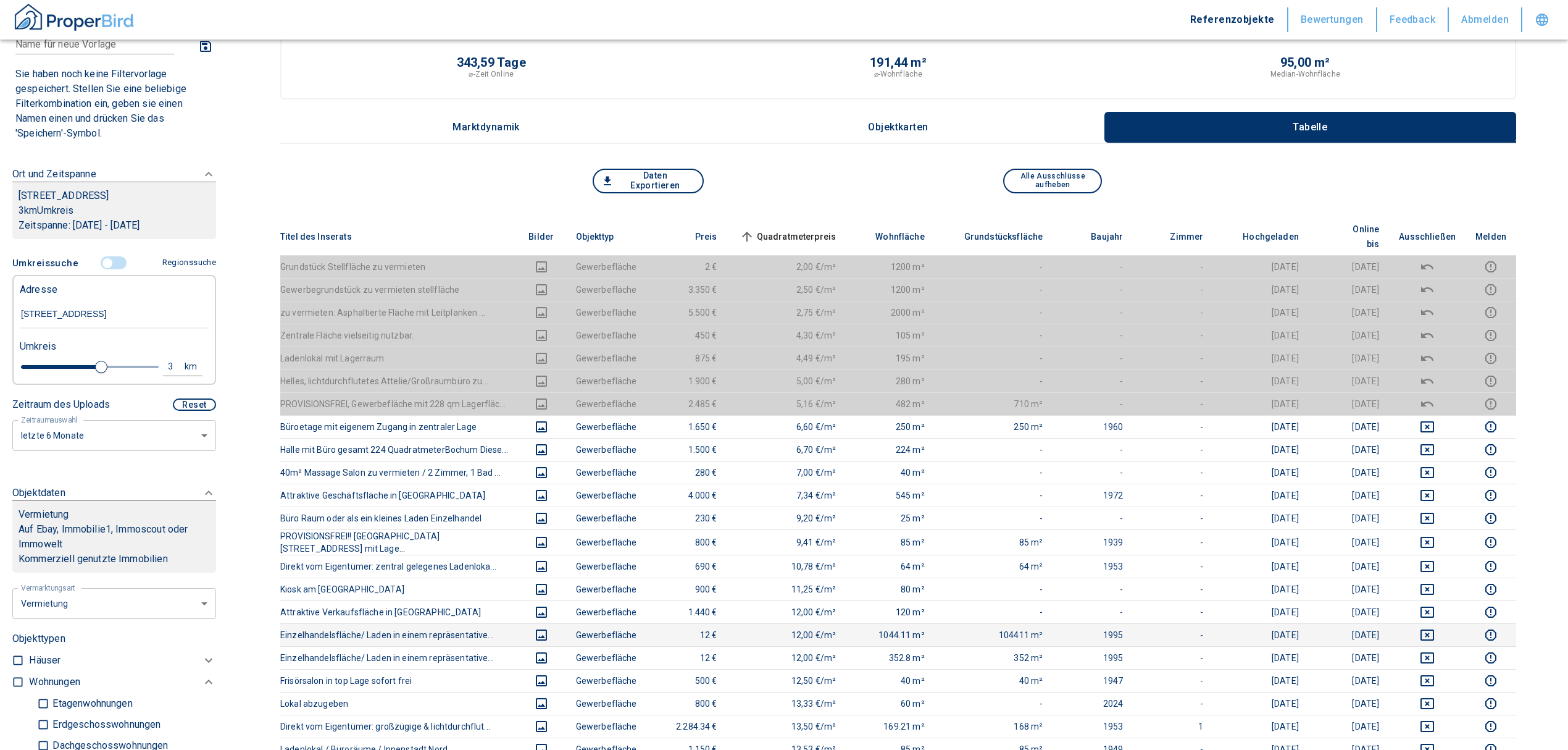
scroll to position [164, 0]
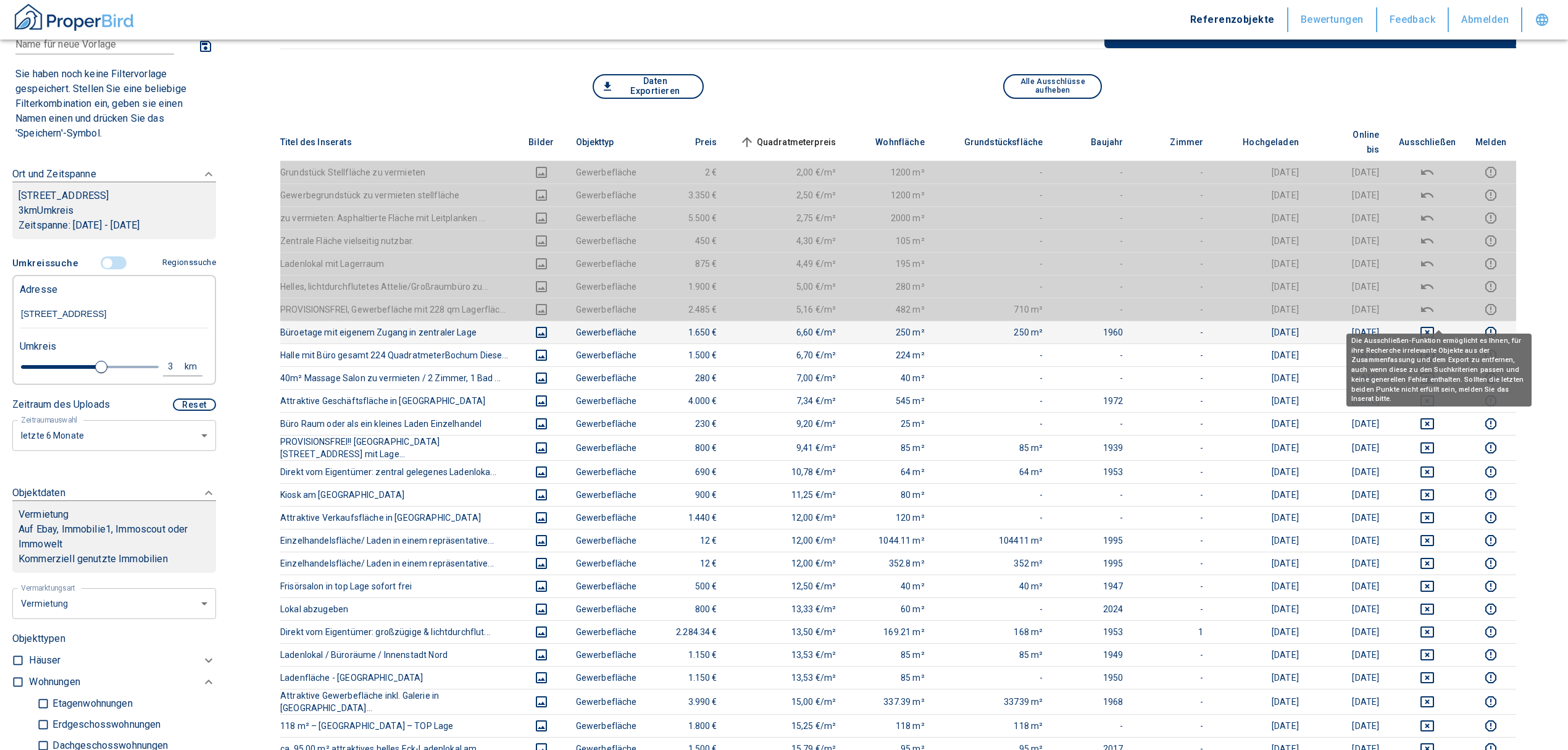
click at [1435, 325] on icon "deselect this listing" at bounding box center [1427, 332] width 15 height 15
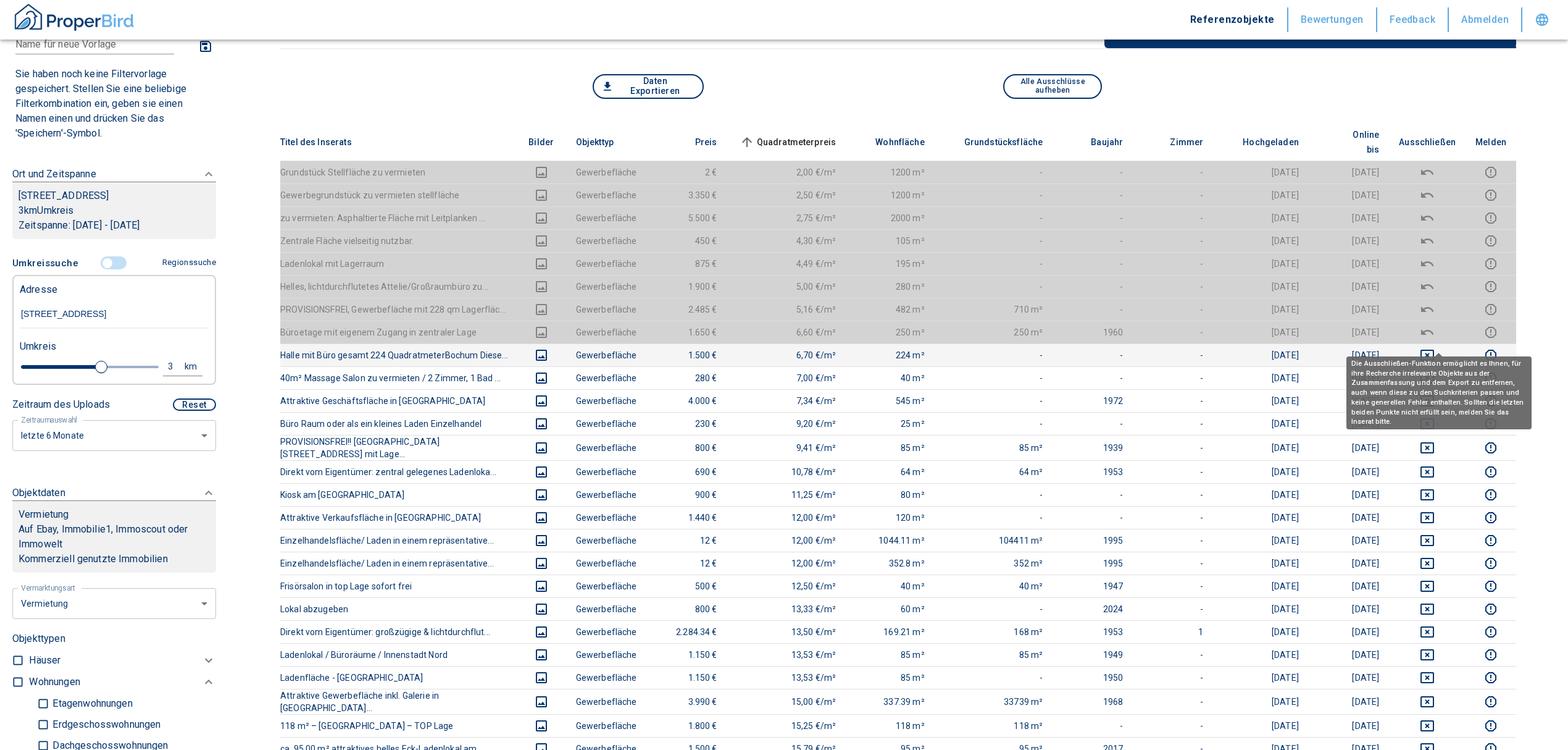
click at [1435, 348] on icon "deselect this listing" at bounding box center [1427, 354] width 15 height 15
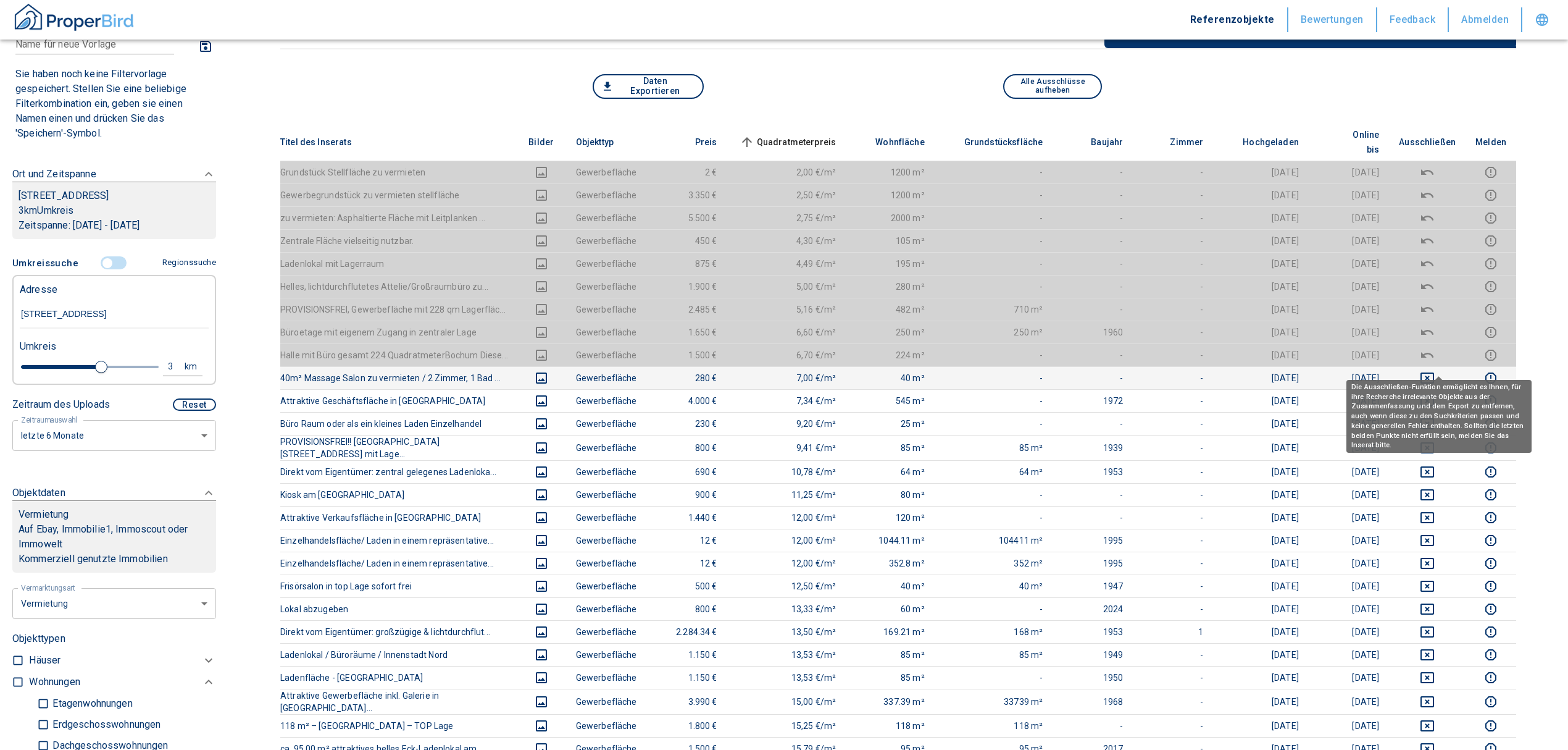
click at [1434, 372] on icon "deselect this listing" at bounding box center [1427, 378] width 14 height 11
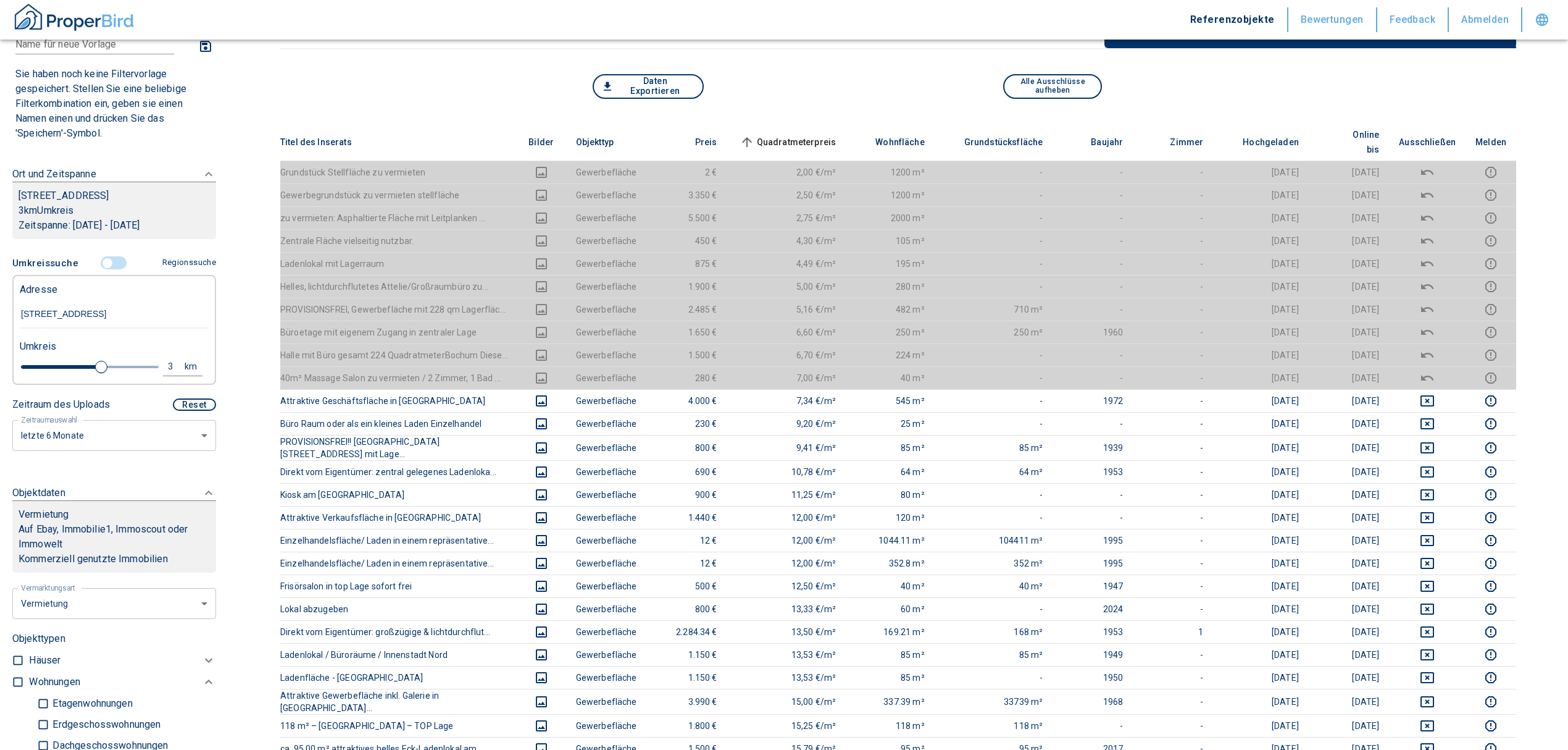
click at [816, 135] on span "Quadratmeterpreis sorted ascending" at bounding box center [786, 142] width 99 height 15
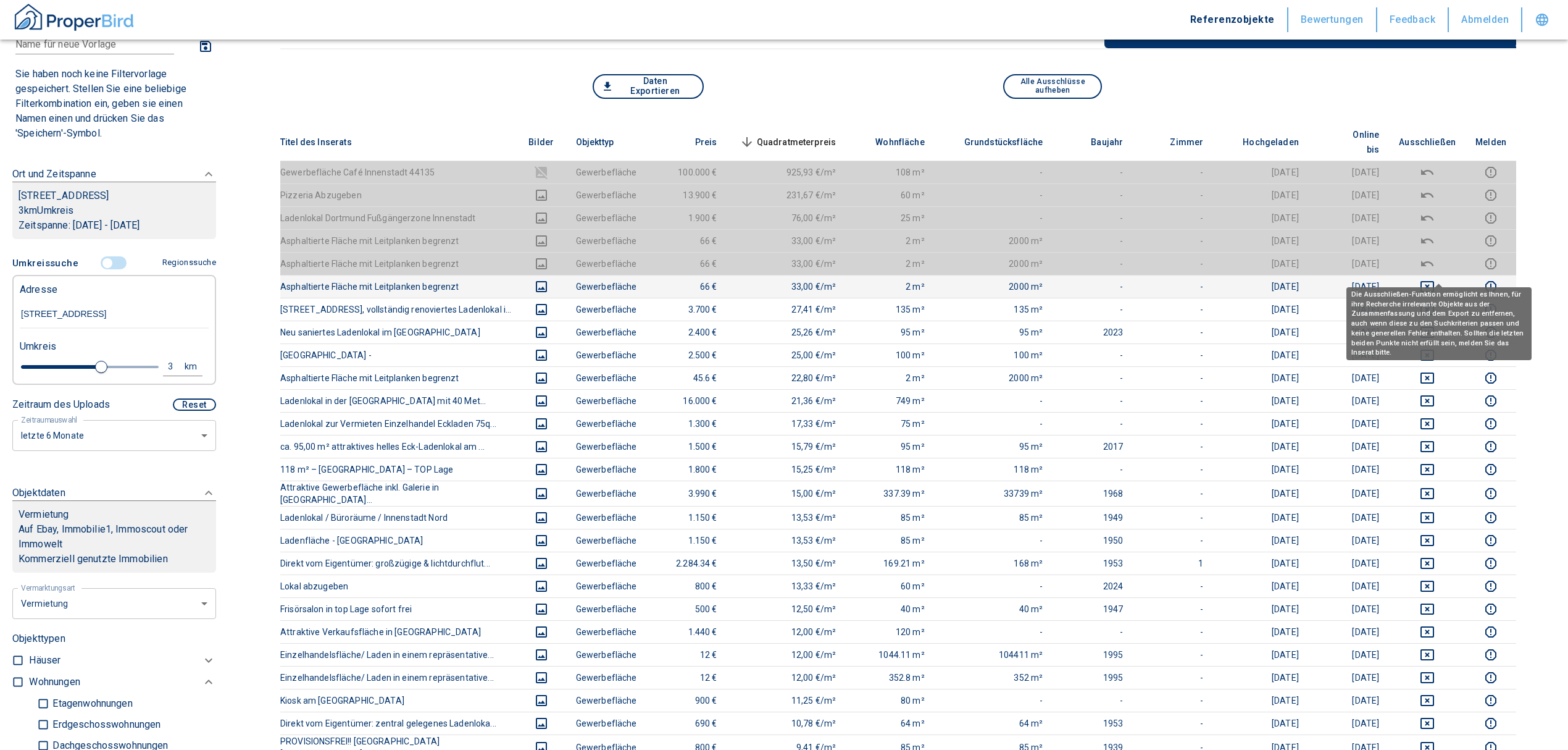
click at [1435, 279] on icon "deselect this listing" at bounding box center [1427, 286] width 15 height 15
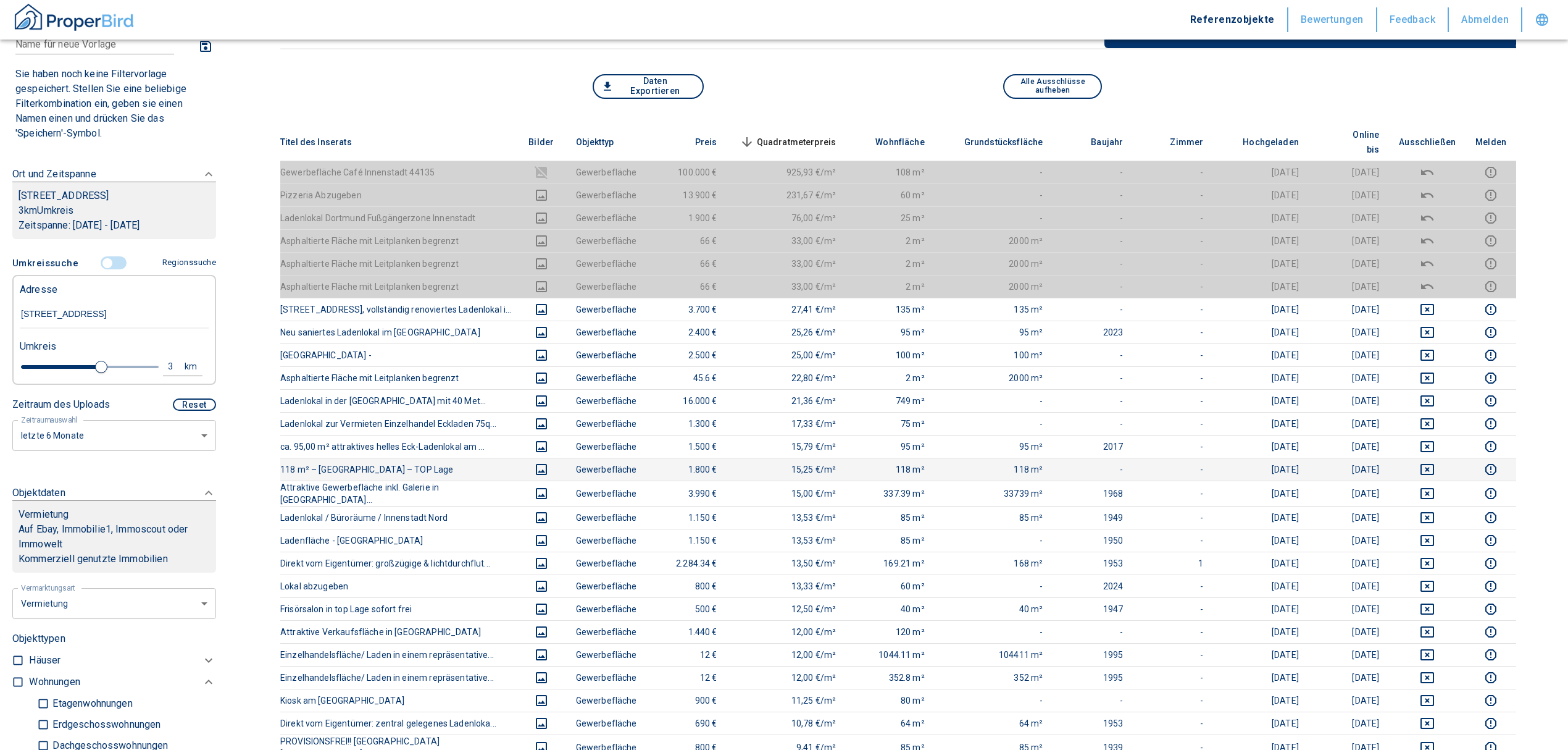
scroll to position [0, 0]
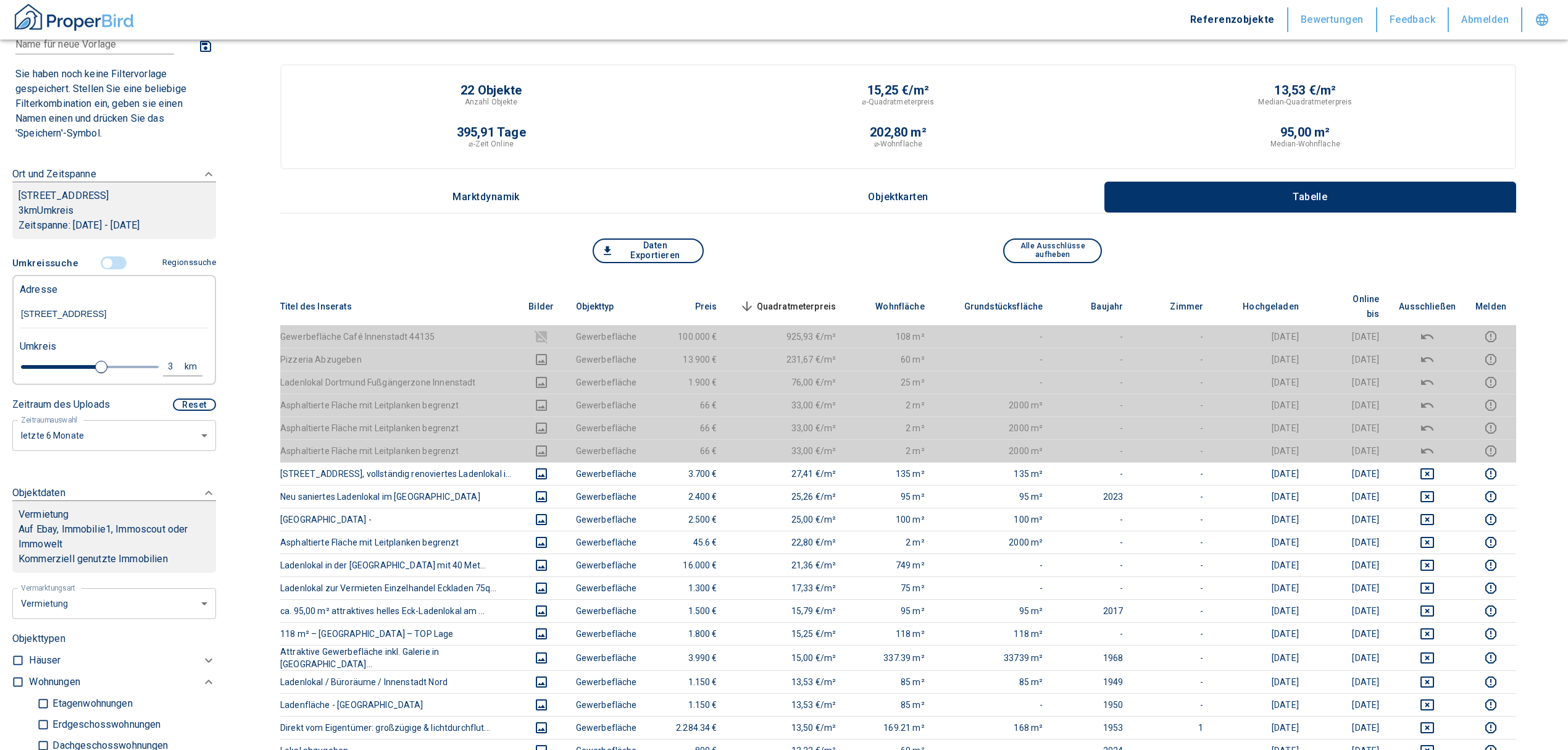
click at [803, 299] on span "Quadratmeterpreis sorted descending" at bounding box center [786, 306] width 99 height 15
